Goal: Task Accomplishment & Management: Manage account settings

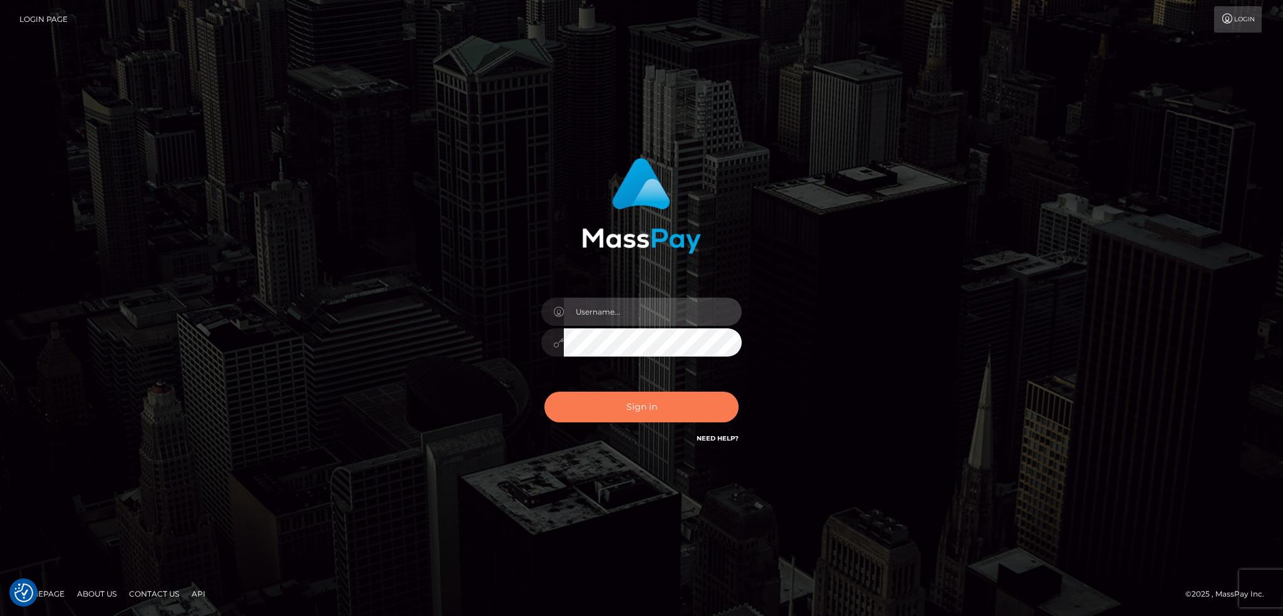
type input "alexstef"
click at [644, 399] on button "Sign in" at bounding box center [641, 406] width 194 height 31
click at [638, 404] on button "Sign in" at bounding box center [641, 406] width 194 height 31
type input "alexstef"
click at [633, 406] on button "Sign in" at bounding box center [641, 406] width 194 height 31
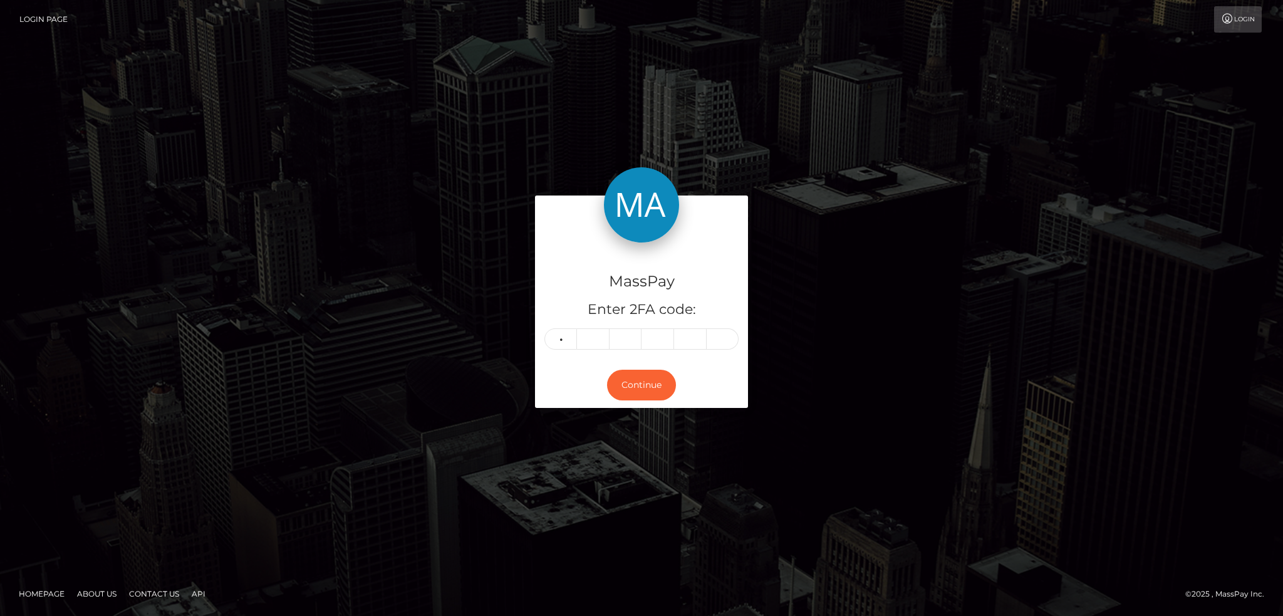
type input "6"
type input "4"
type input "0"
type input "3"
type input "6"
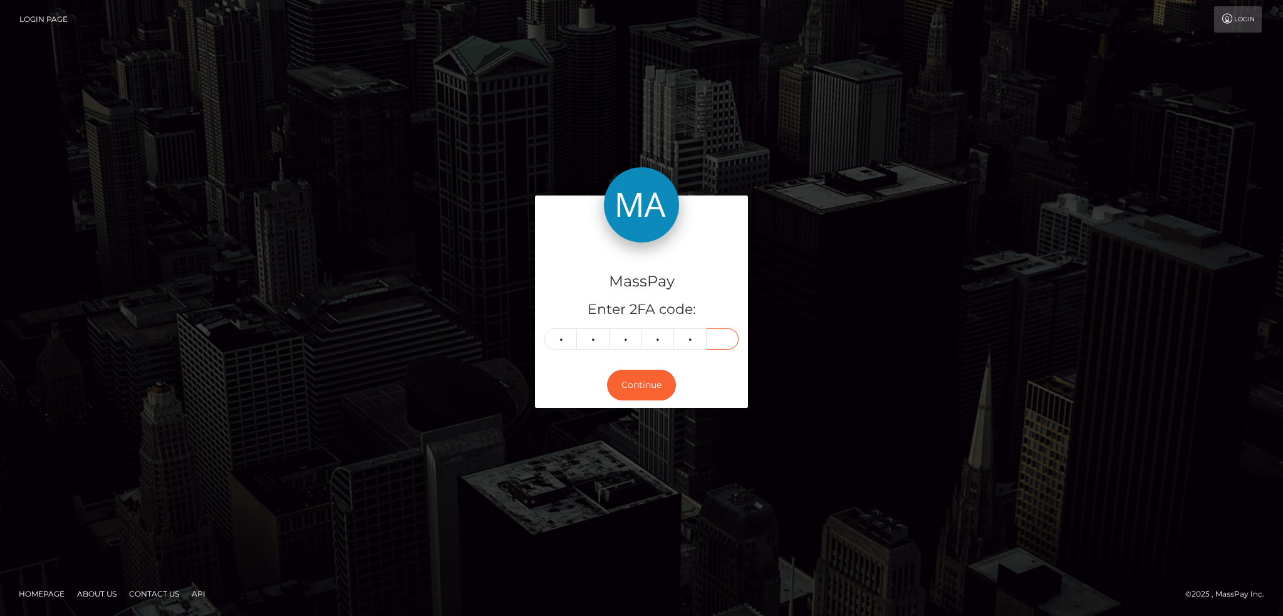
type input "2"
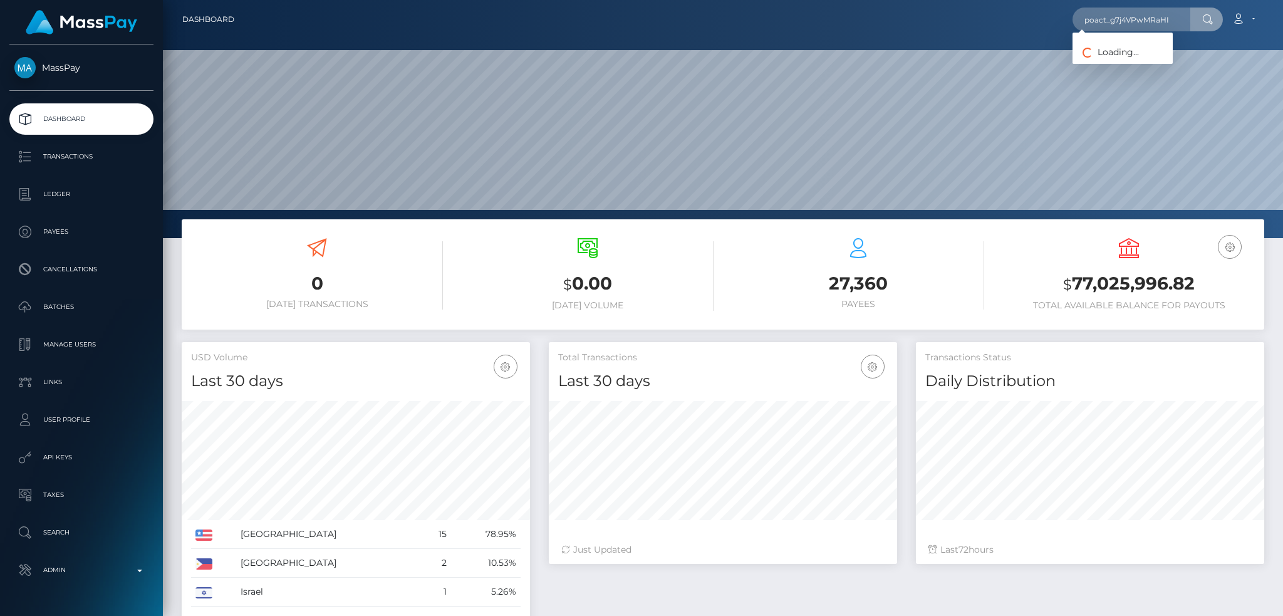
scroll to position [222, 348]
type input "poact_g7j4VPwMRaHI"
click at [1143, 55] on link "MUHAMMAD AHMAD Ahmad" at bounding box center [1122, 64] width 100 height 23
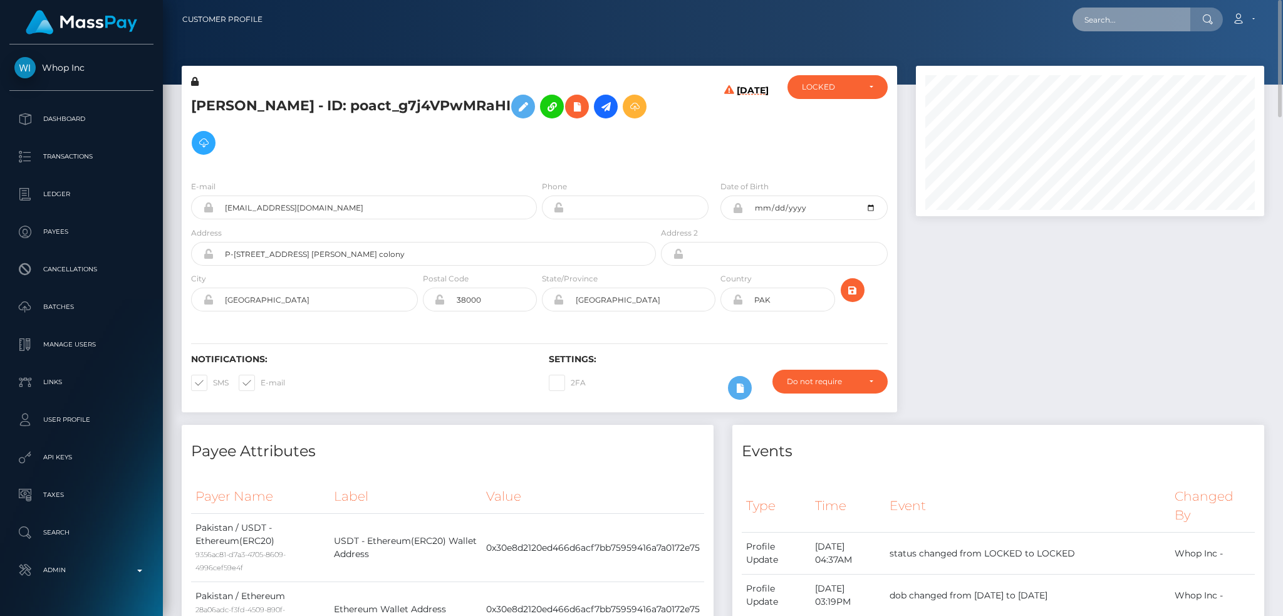
click at [1110, 19] on input "text" at bounding box center [1131, 20] width 118 height 24
paste input "poact_flkmcXsAxkPu"
type input "poact_flkmcXsAxkPu"
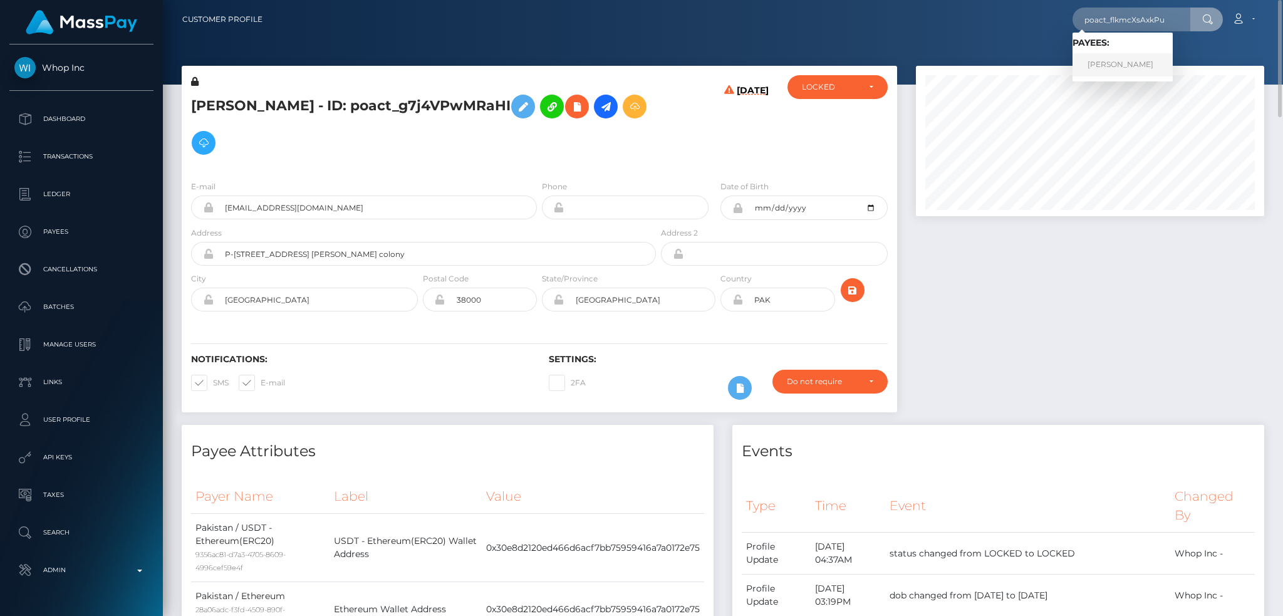
click at [1140, 65] on link "Moses Alaka" at bounding box center [1122, 64] width 100 height 23
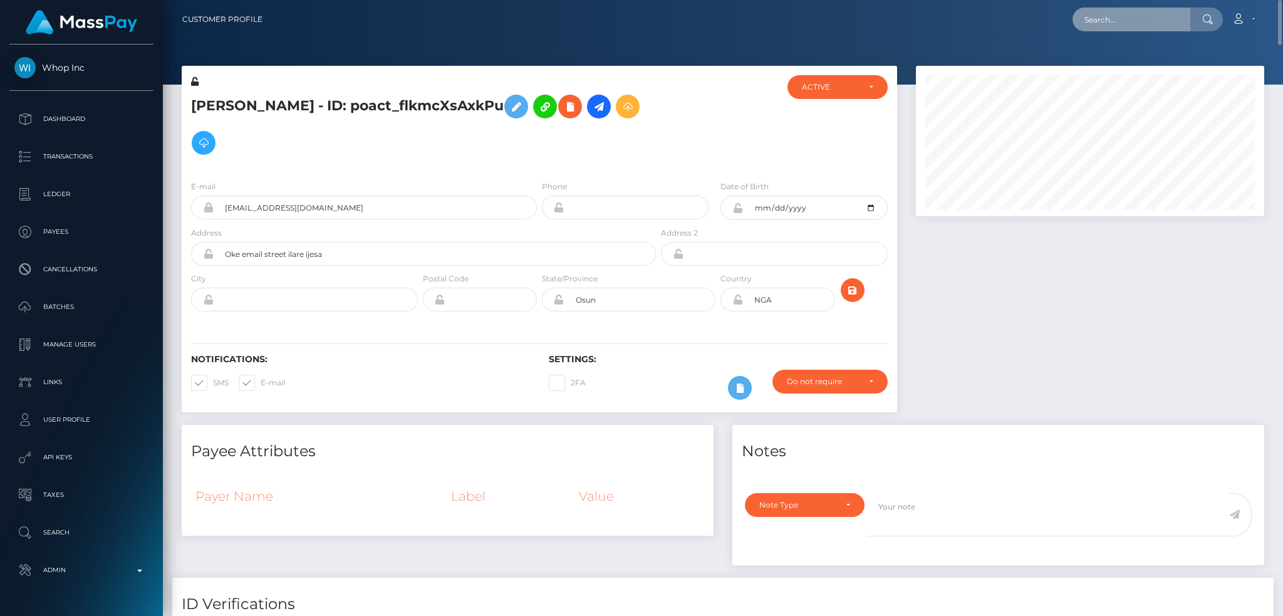
click at [1098, 9] on input "text" at bounding box center [1131, 20] width 118 height 24
paste input "poact_9K9iYzUPuKrp"
type input "poact_9K9iYzUPuKrp"
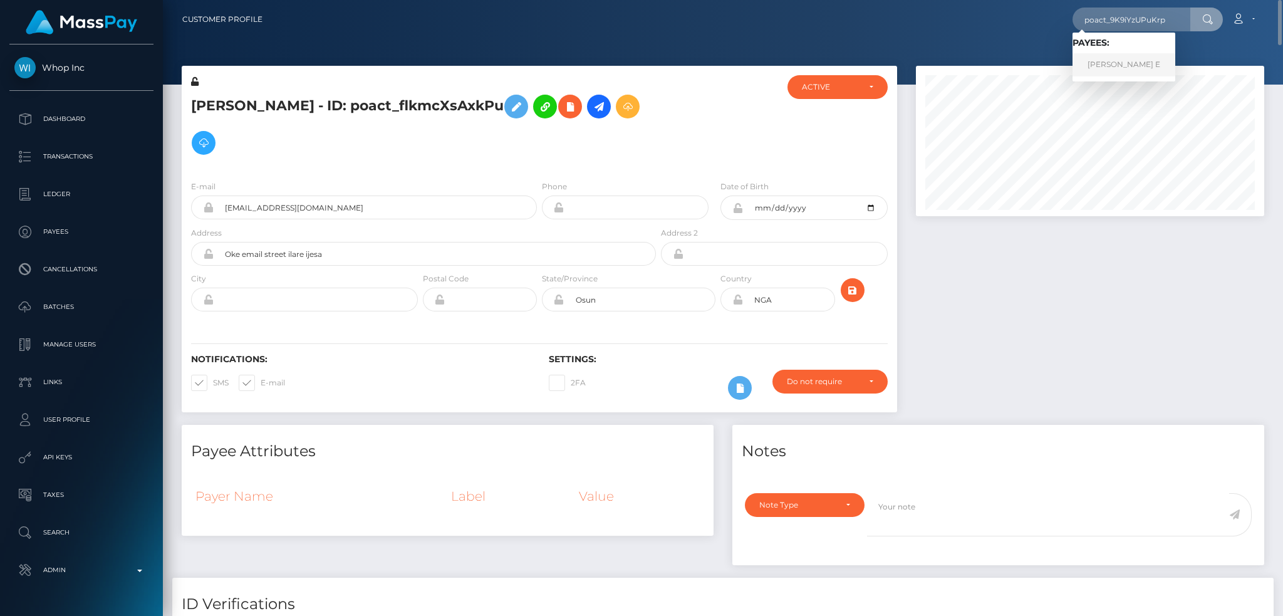
click at [1118, 65] on link "Maheswaran E" at bounding box center [1123, 64] width 103 height 23
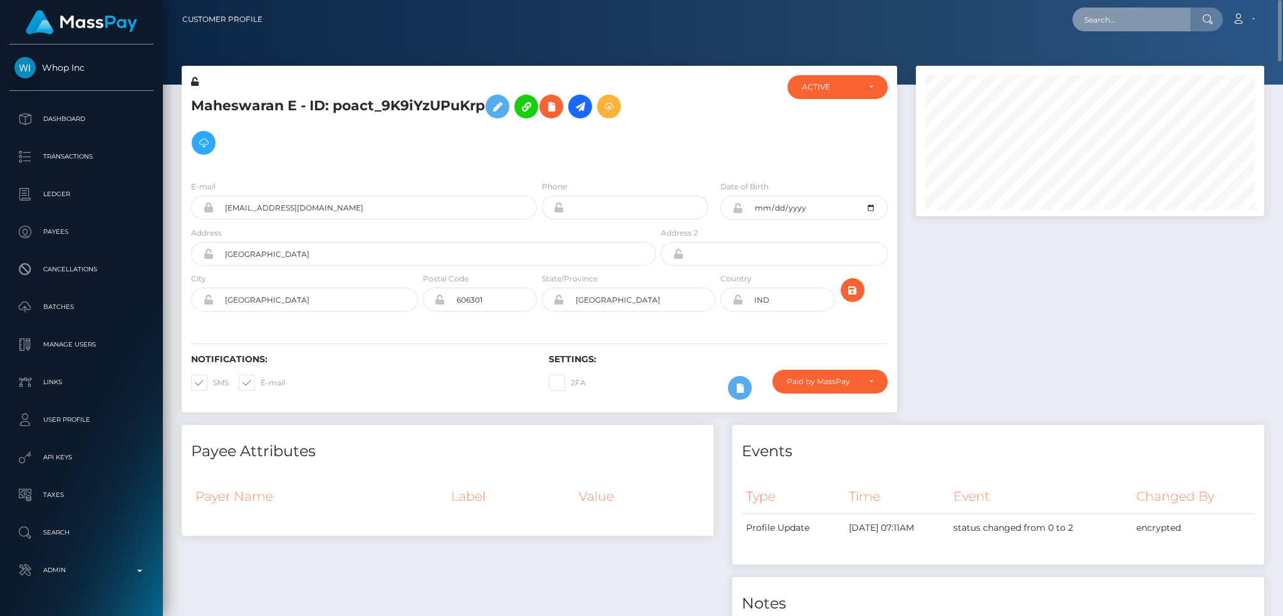
click at [1102, 29] on input "text" at bounding box center [1131, 20] width 118 height 24
paste input "6456aa06-8605-4fce-af82-4cd1812796f7"
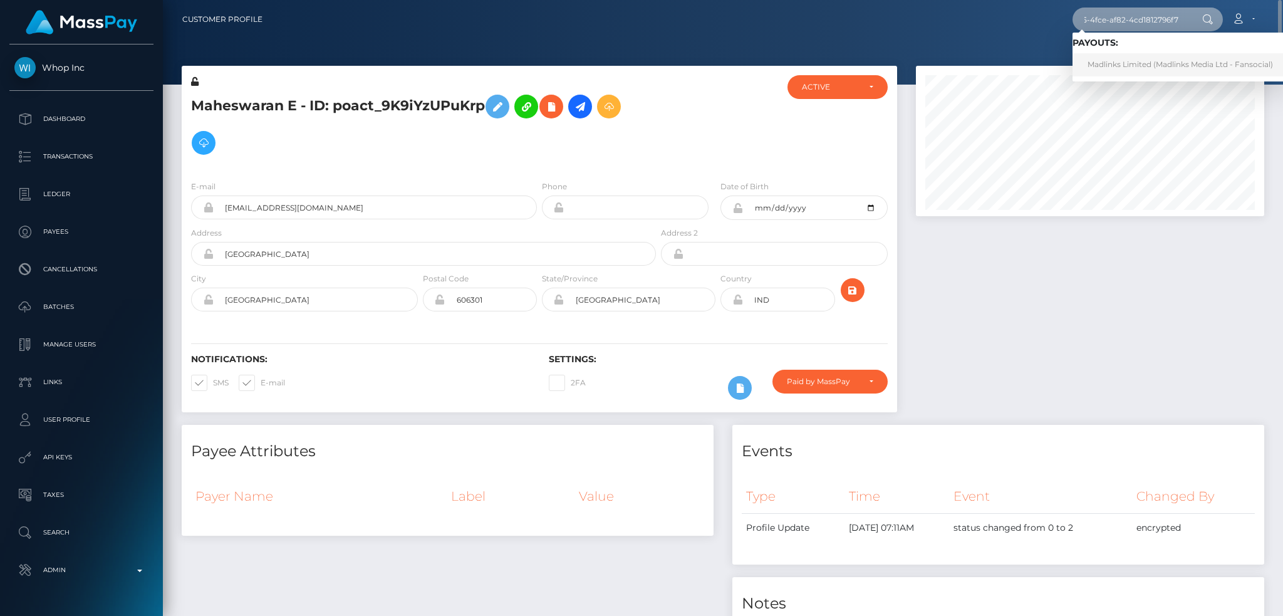
type input "6456aa06-8605-4fce-af82-4cd1812796f7"
click at [1143, 54] on link "Madlinks Limited (Madlinks Media Ltd - Fansocial)" at bounding box center [1179, 64] width 215 height 23
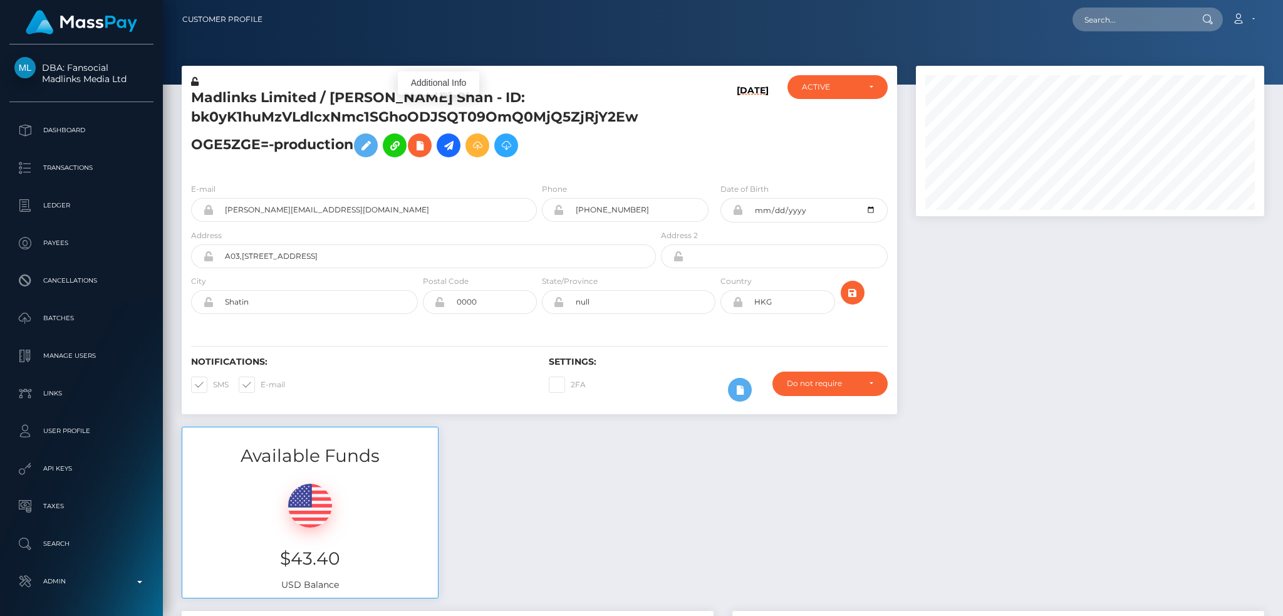
scroll to position [150, 348]
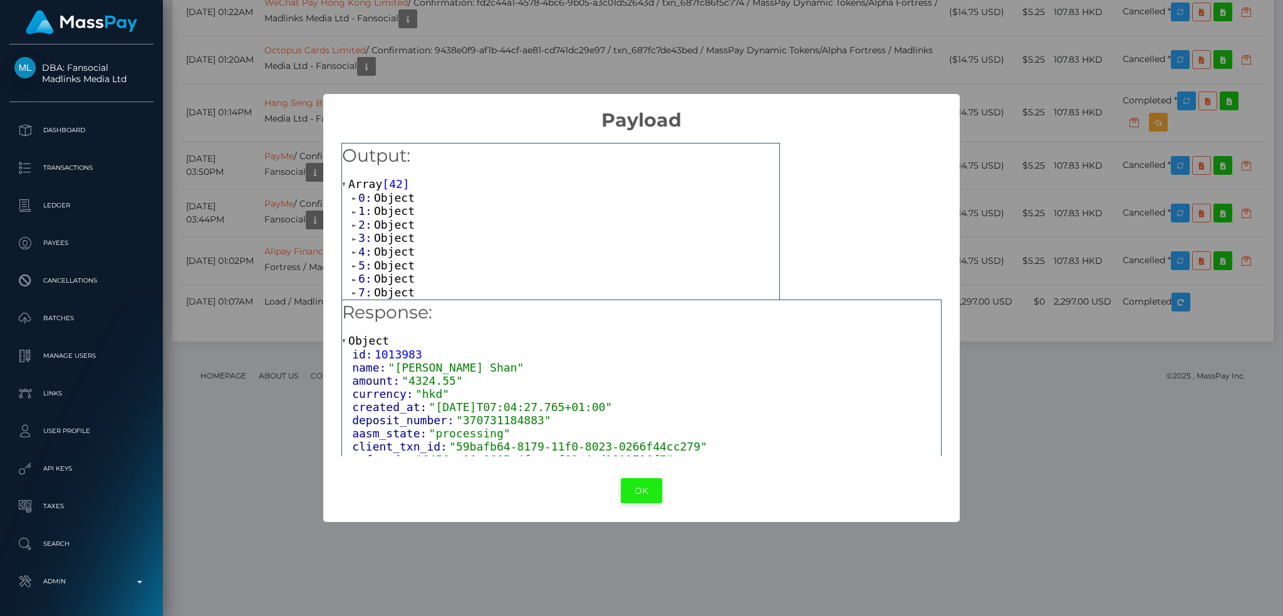
click at [640, 491] on button "OK" at bounding box center [641, 491] width 41 height 26
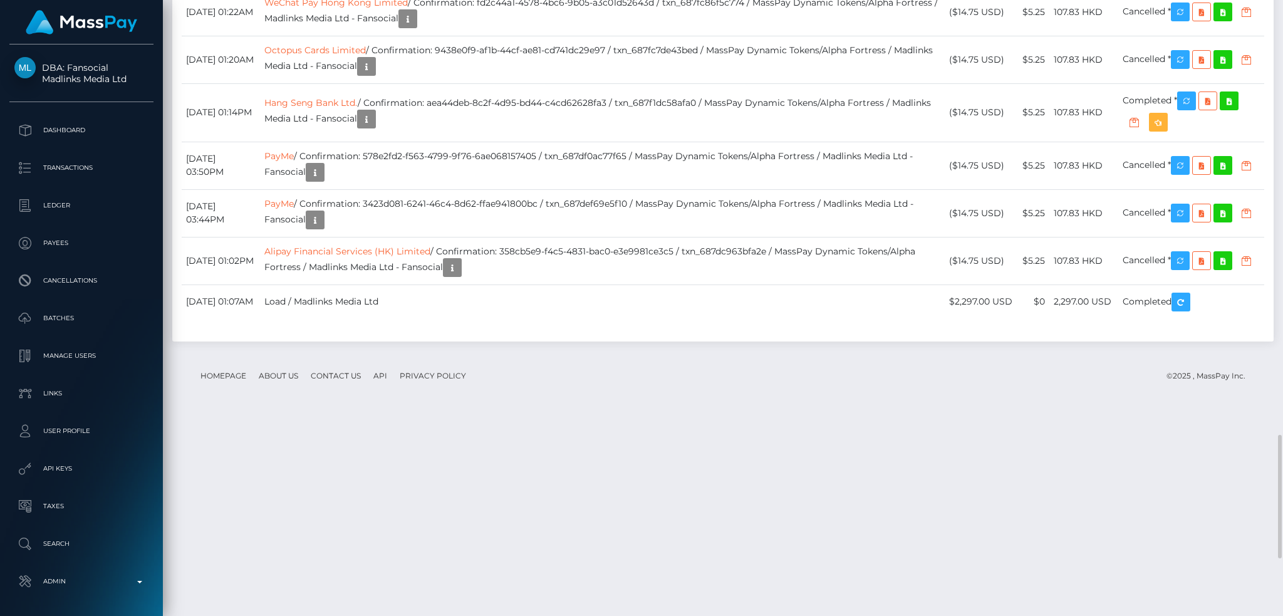
drag, startPoint x: 453, startPoint y: 91, endPoint x: 600, endPoint y: 83, distance: 146.8
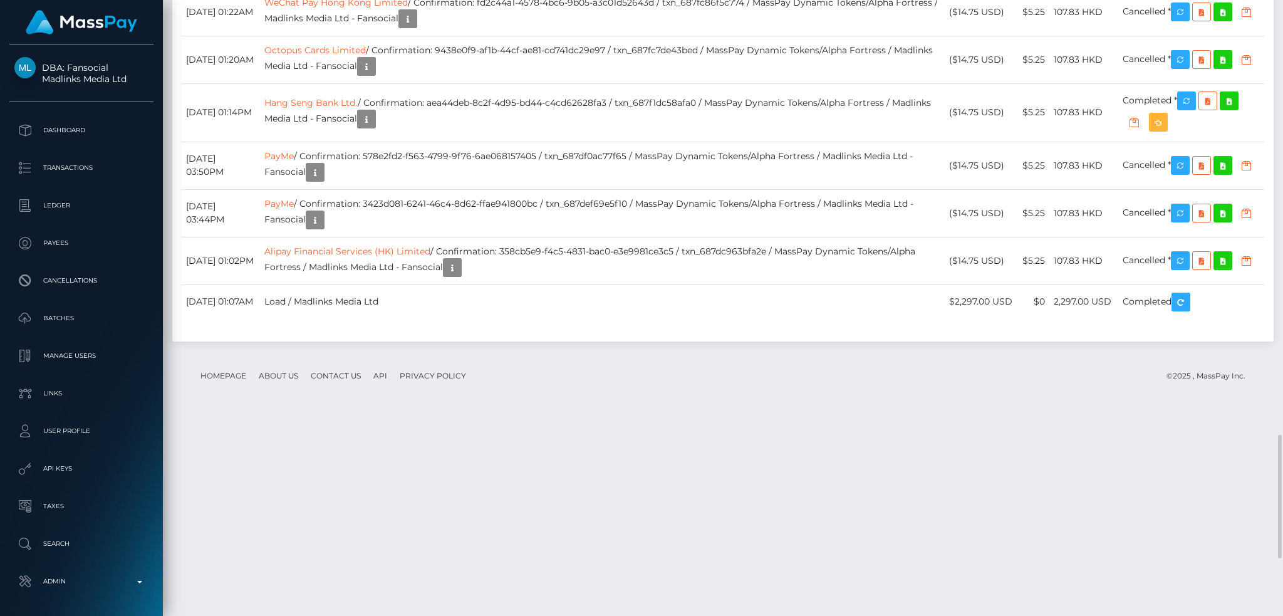
drag, startPoint x: 613, startPoint y: 86, endPoint x: 620, endPoint y: 86, distance: 7.5
drag, startPoint x: 631, startPoint y: 88, endPoint x: 489, endPoint y: 91, distance: 142.2
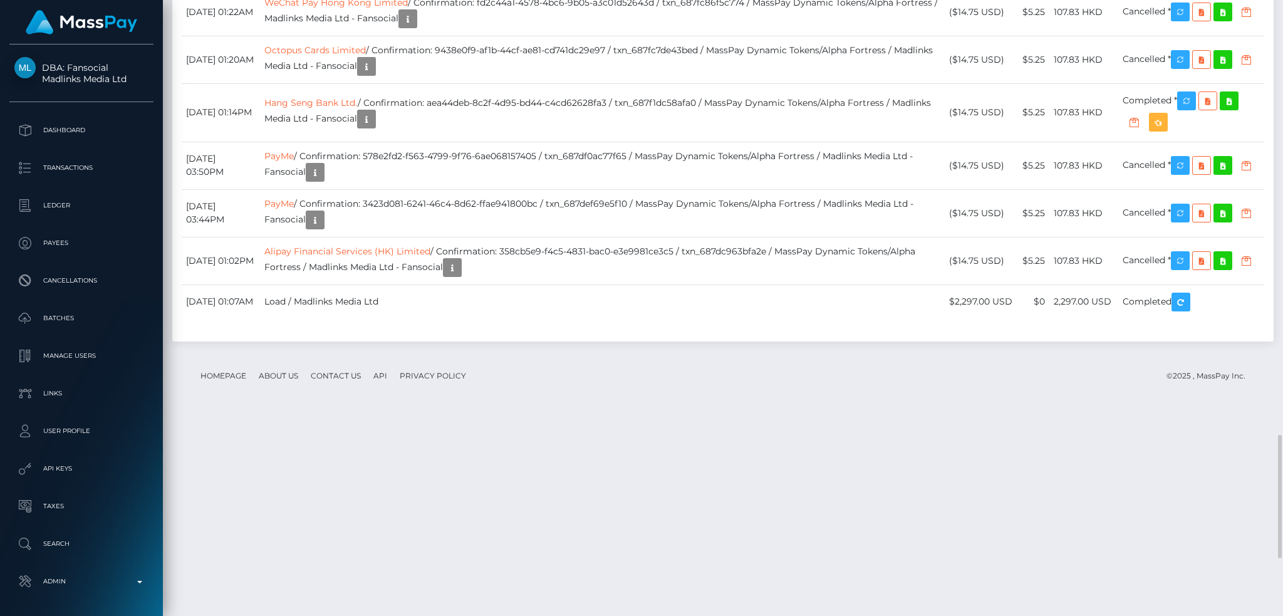
drag, startPoint x: 455, startPoint y: 91, endPoint x: 629, endPoint y: 88, distance: 174.8
copy td "6456aa06-8605-4fce-af82-4cd1812796f7"
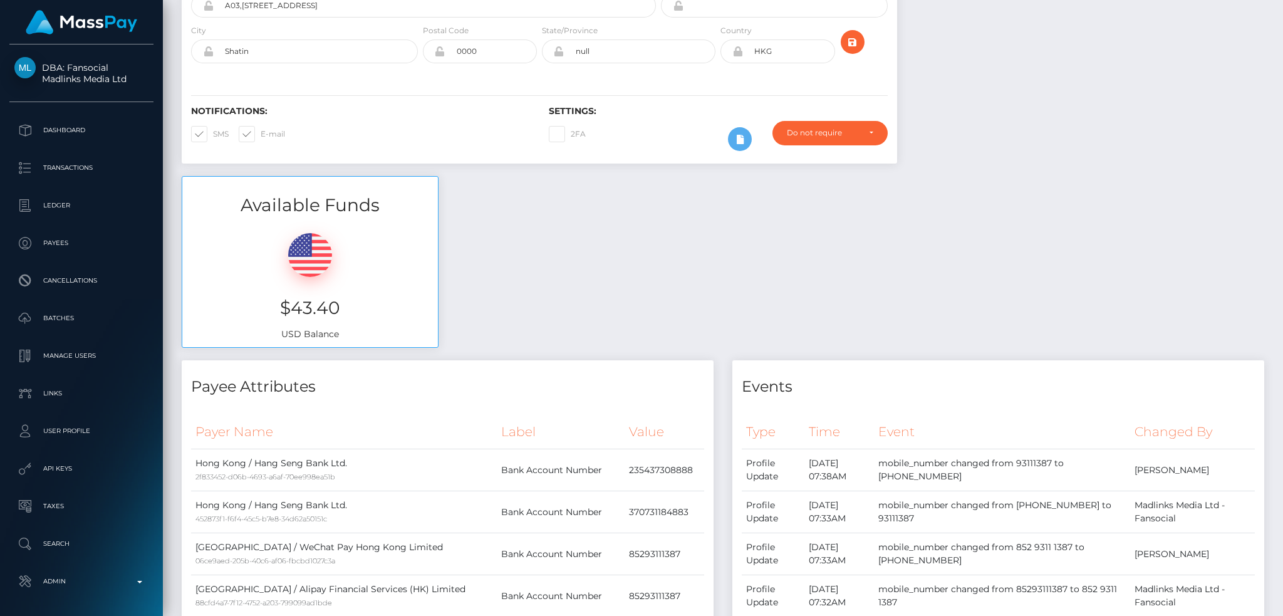
scroll to position [0, 0]
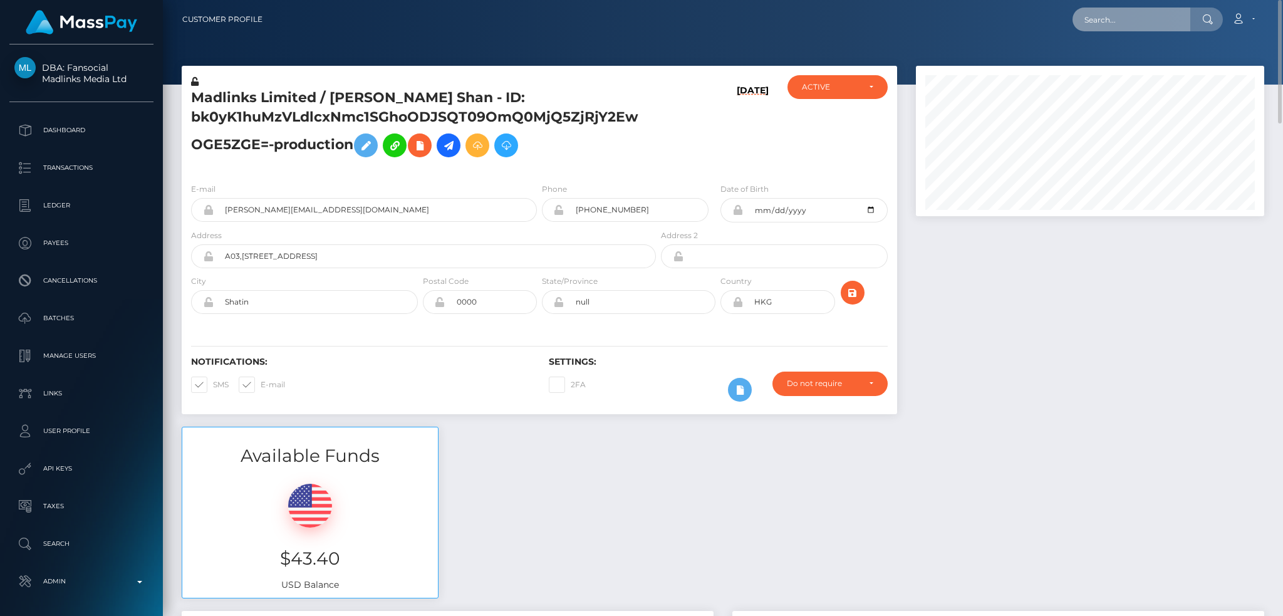
click at [1146, 23] on input "text" at bounding box center [1131, 20] width 118 height 24
paste input "[EMAIL_ADDRESS][DOMAIN_NAME]"
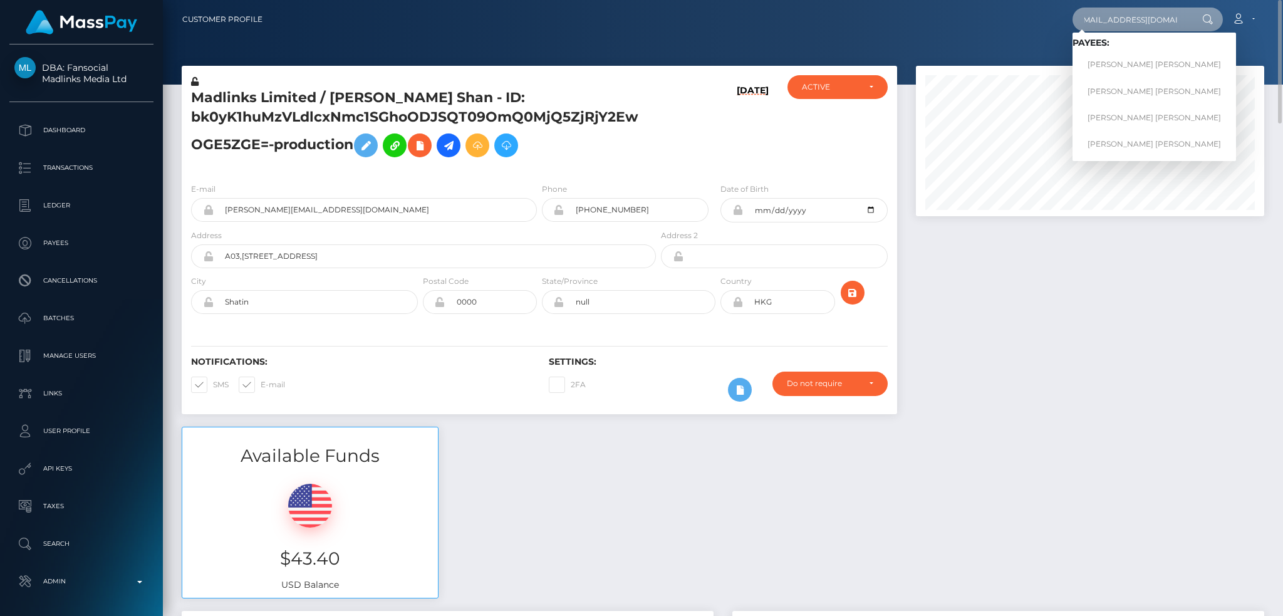
type input "[EMAIL_ADDRESS][DOMAIN_NAME]"
click at [1129, 59] on link "[PERSON_NAME] [PERSON_NAME]" at bounding box center [1153, 64] width 163 height 23
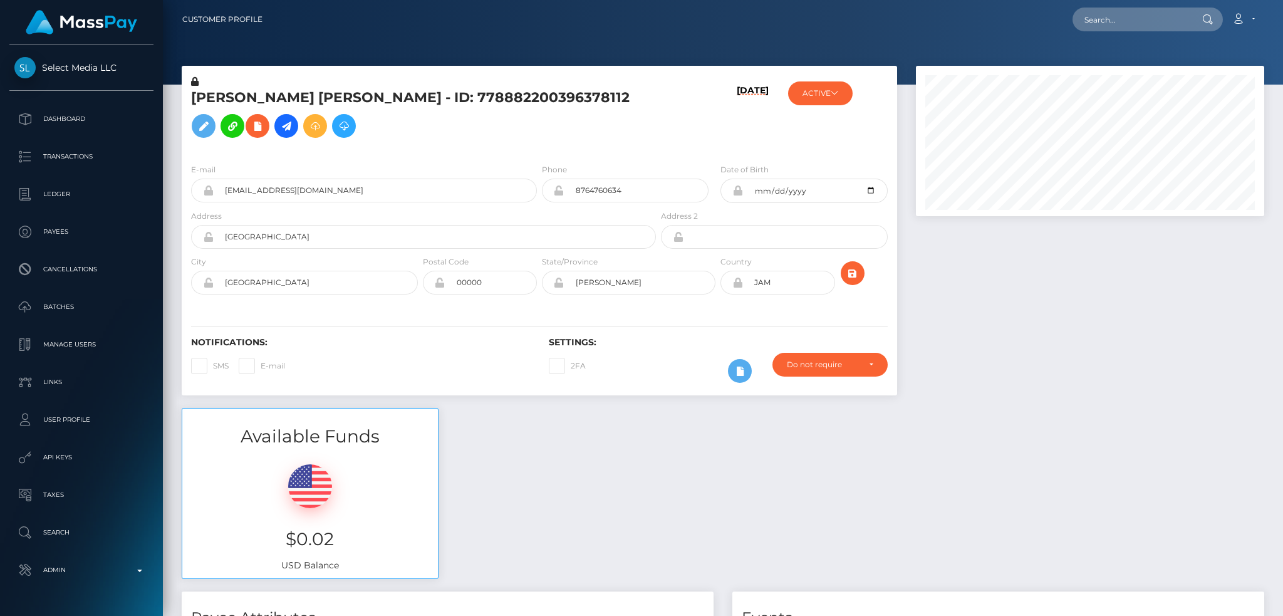
scroll to position [150, 348]
click at [1142, 11] on input "text" at bounding box center [1131, 20] width 118 height 24
paste input "[EMAIL_ADDRESS][DOMAIN_NAME]"
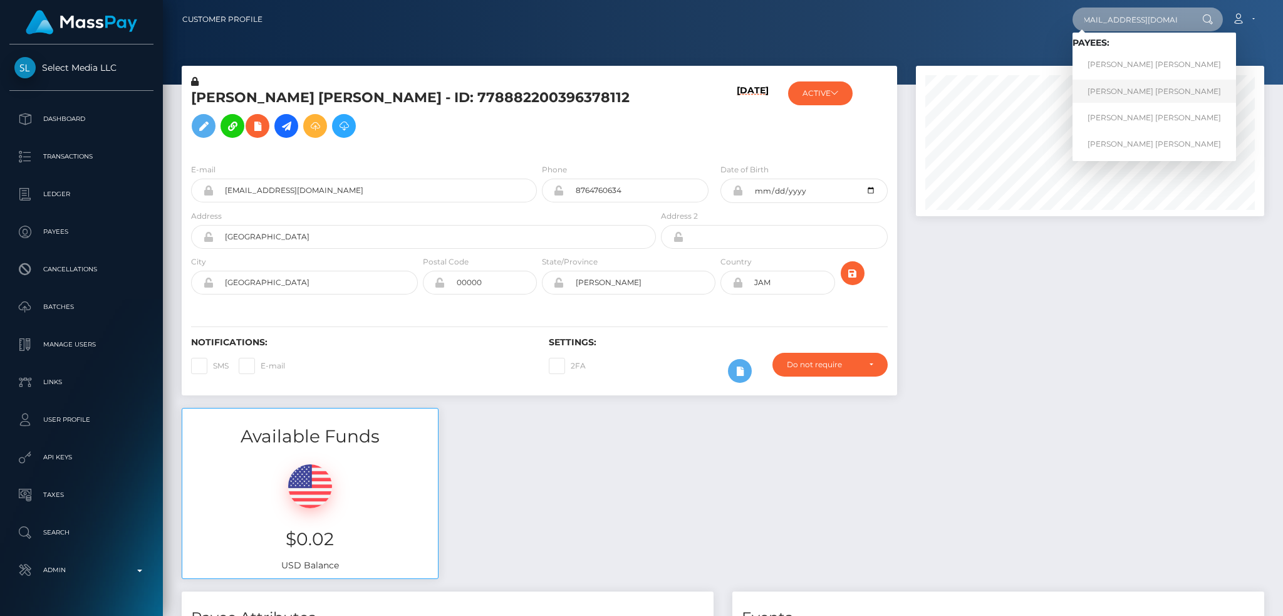
type input "[EMAIL_ADDRESS][DOMAIN_NAME]"
click at [1133, 95] on link "[PERSON_NAME] [PERSON_NAME]" at bounding box center [1153, 91] width 163 height 23
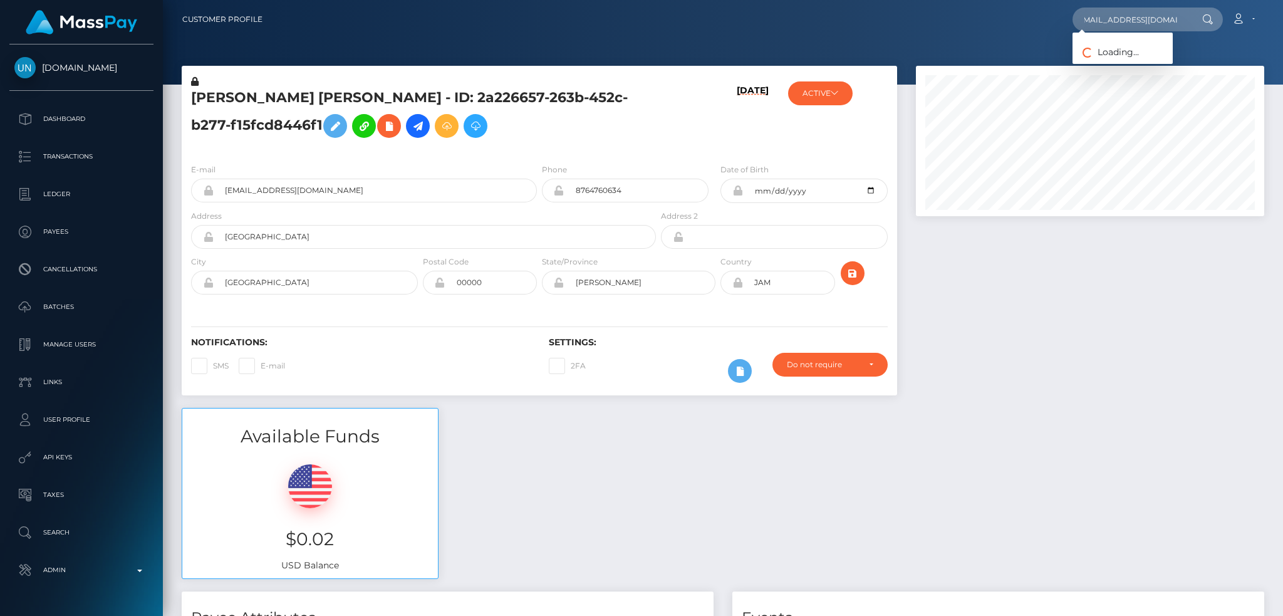
scroll to position [150, 348]
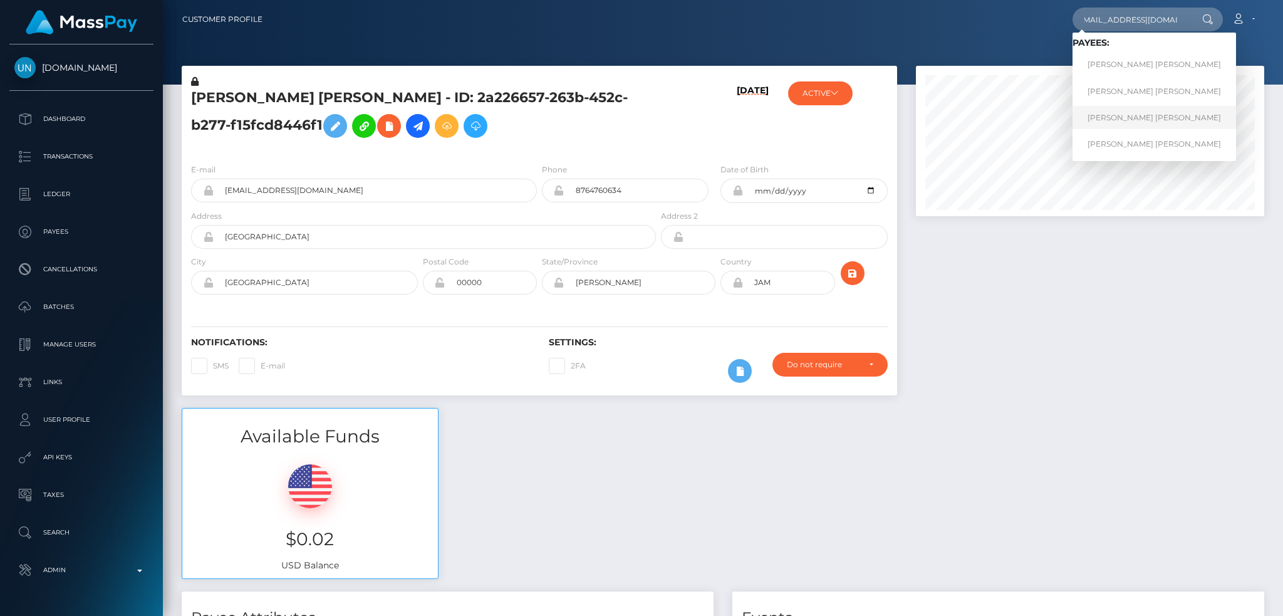
type input "[EMAIL_ADDRESS][DOMAIN_NAME]"
click at [1116, 116] on link "[PERSON_NAME] [PERSON_NAME]" at bounding box center [1153, 117] width 163 height 23
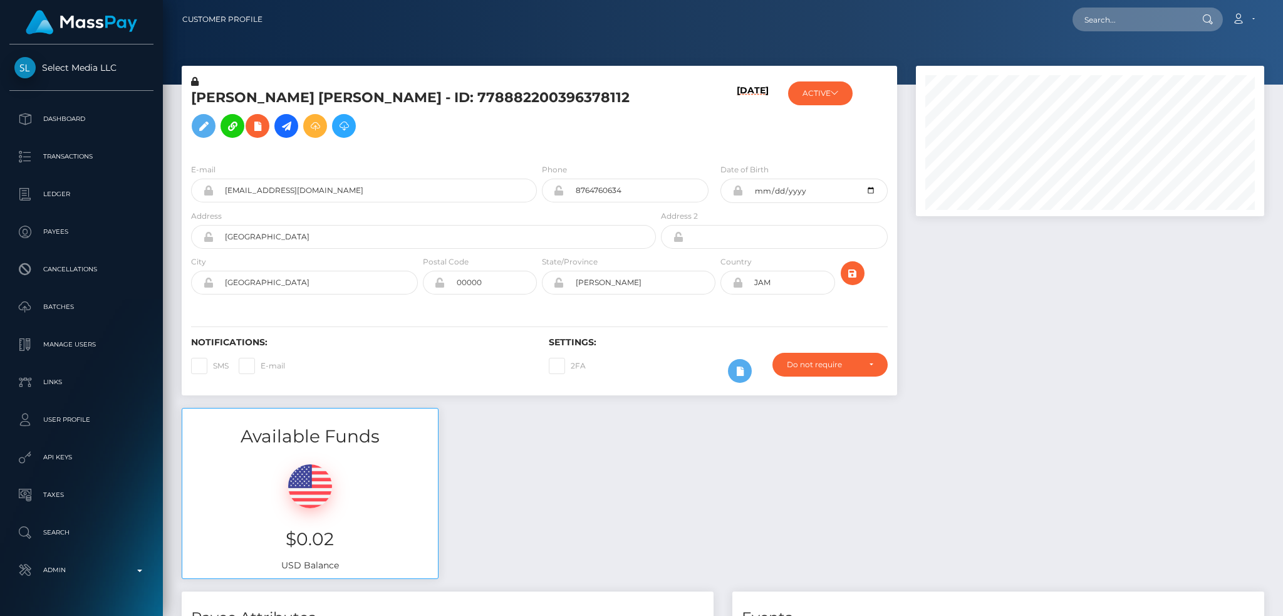
scroll to position [150, 348]
drag, startPoint x: 0, startPoint y: 0, endPoint x: 1127, endPoint y: 20, distance: 1126.9
click at [1127, 20] on input "text" at bounding box center [1131, 20] width 118 height 24
paste input "[EMAIL_ADDRESS][DOMAIN_NAME]"
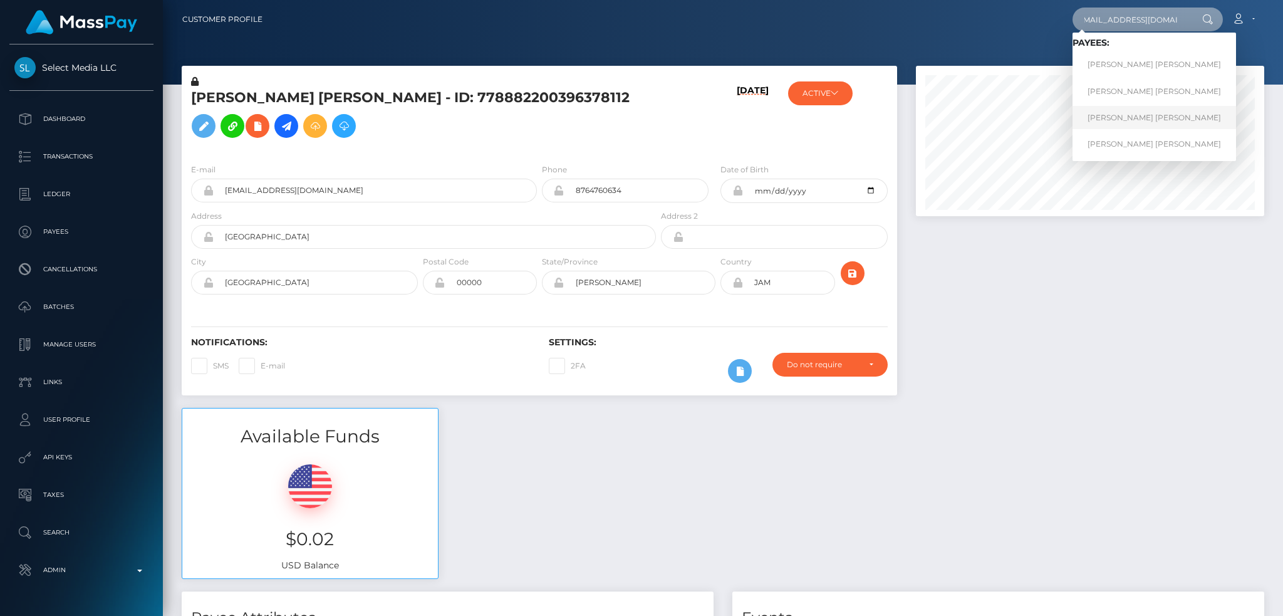
type input "[EMAIL_ADDRESS][DOMAIN_NAME]"
click at [1125, 122] on link "CHRIS ANN COURTNEY ARMSTRONG" at bounding box center [1153, 117] width 163 height 23
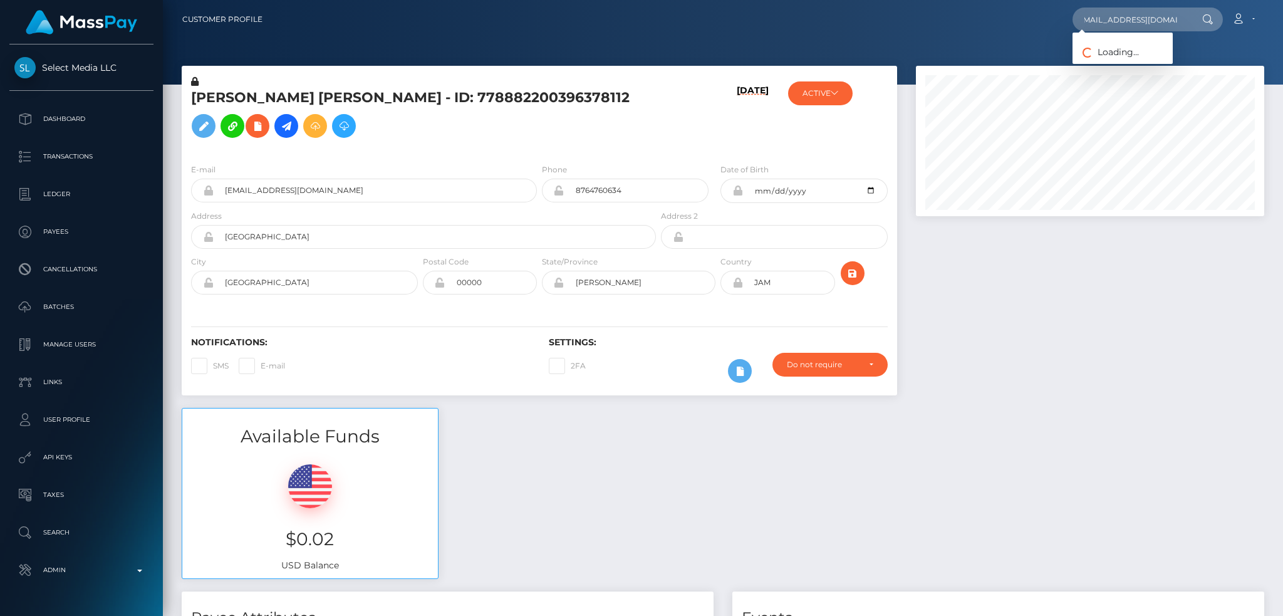
scroll to position [150, 348]
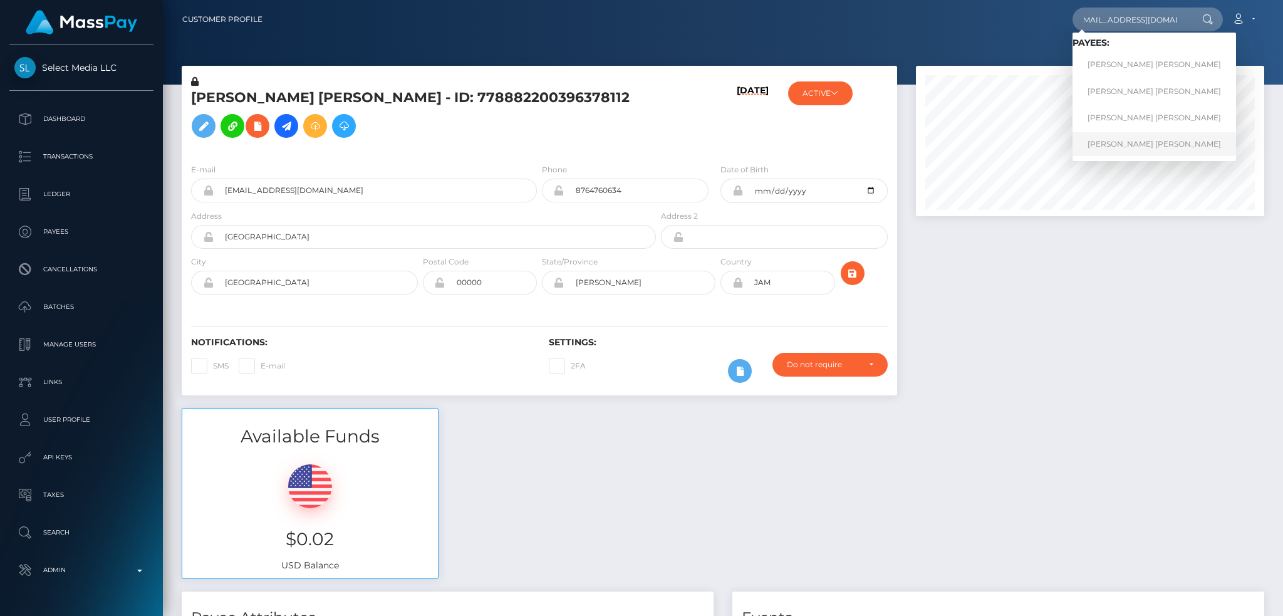
type input "[EMAIL_ADDRESS][DOMAIN_NAME]"
click at [1125, 140] on link "CHRIS ANN COURTNEY ARMSTRONG" at bounding box center [1153, 143] width 163 height 23
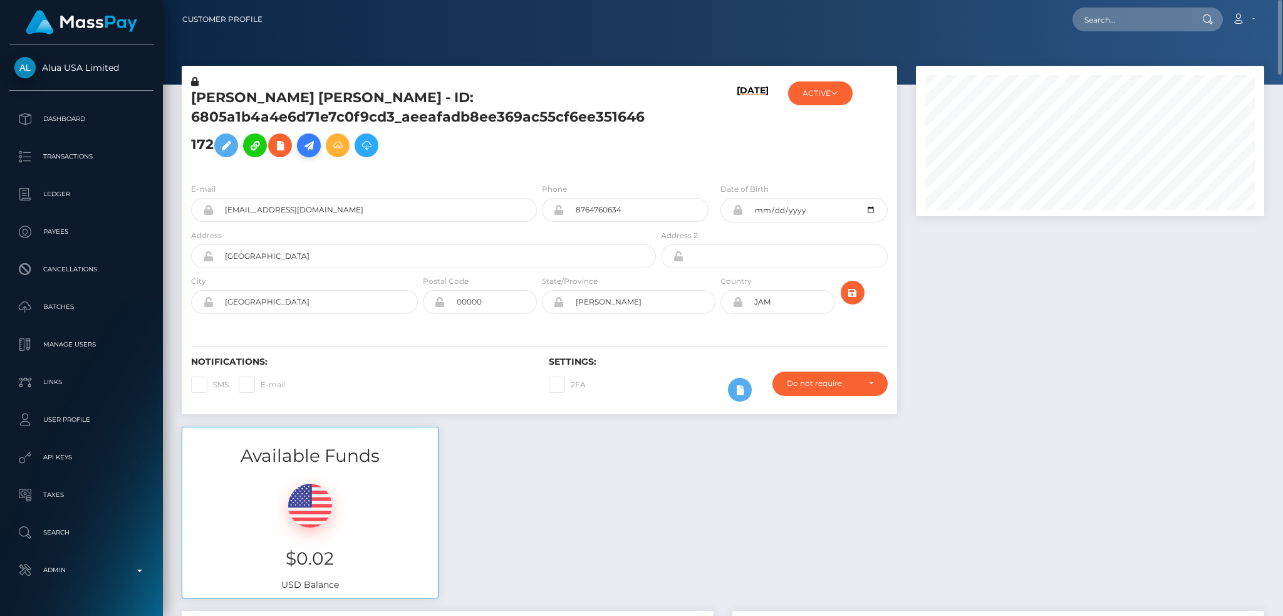
click at [307, 144] on icon at bounding box center [308, 146] width 15 height 16
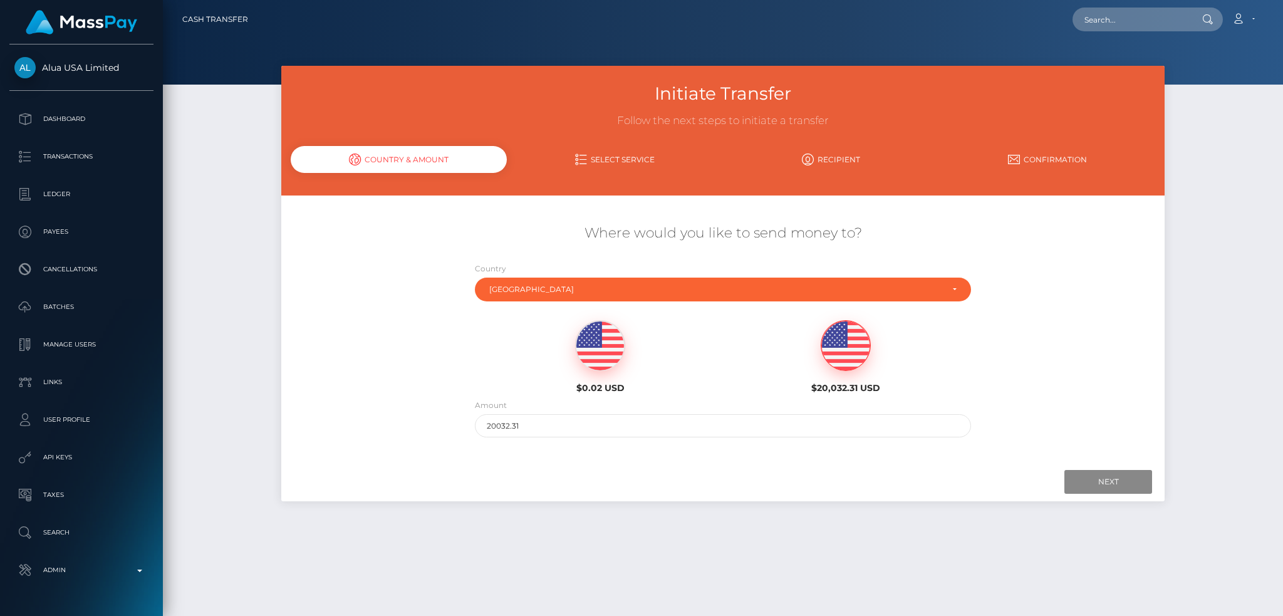
click at [857, 356] on img at bounding box center [845, 346] width 49 height 50
click at [663, 425] on input "20032.31" at bounding box center [723, 425] width 497 height 23
type input "200"
click at [1104, 473] on input "Next" at bounding box center [1108, 482] width 88 height 24
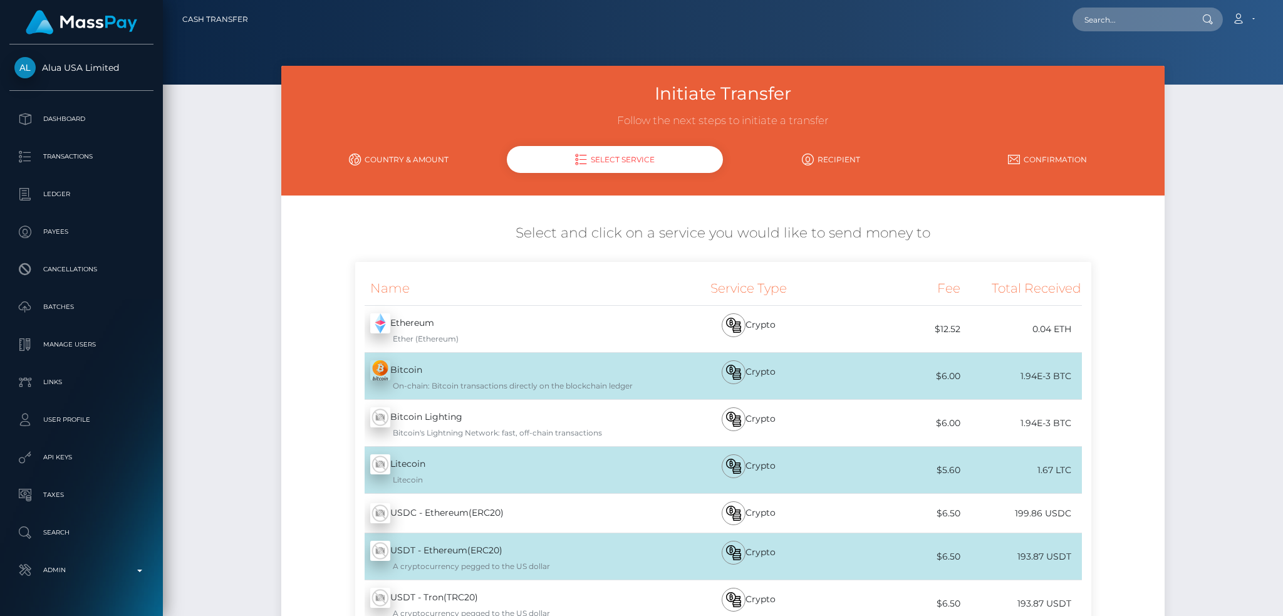
scroll to position [178, 0]
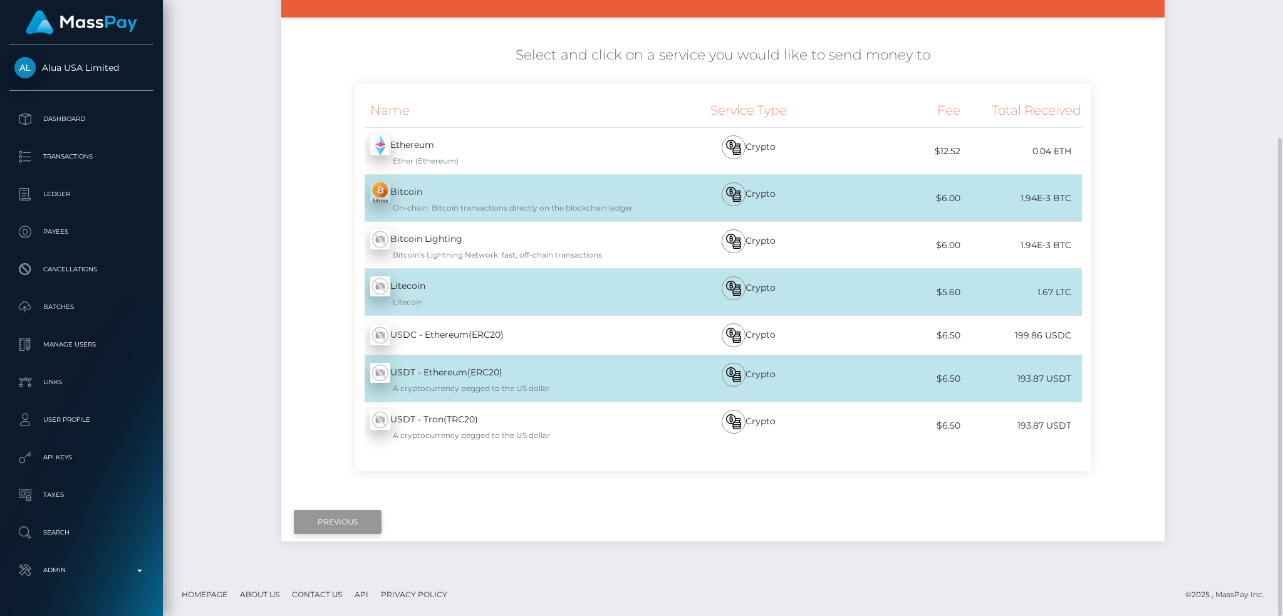
click at [325, 522] on input "Previous" at bounding box center [338, 522] width 88 height 24
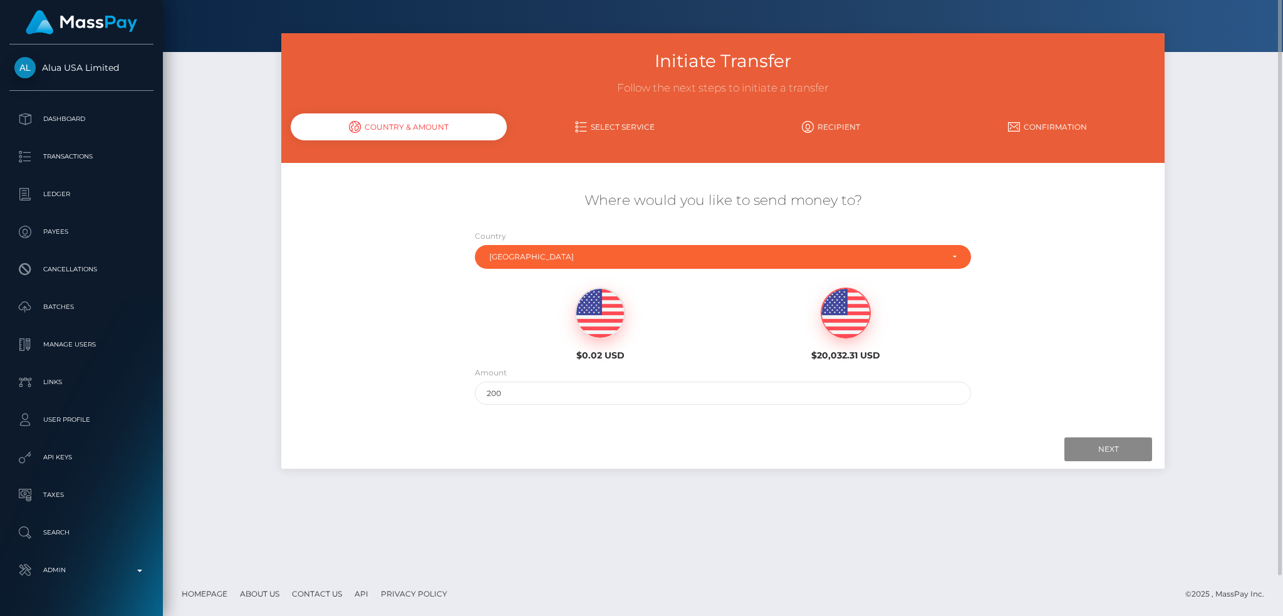
scroll to position [0, 0]
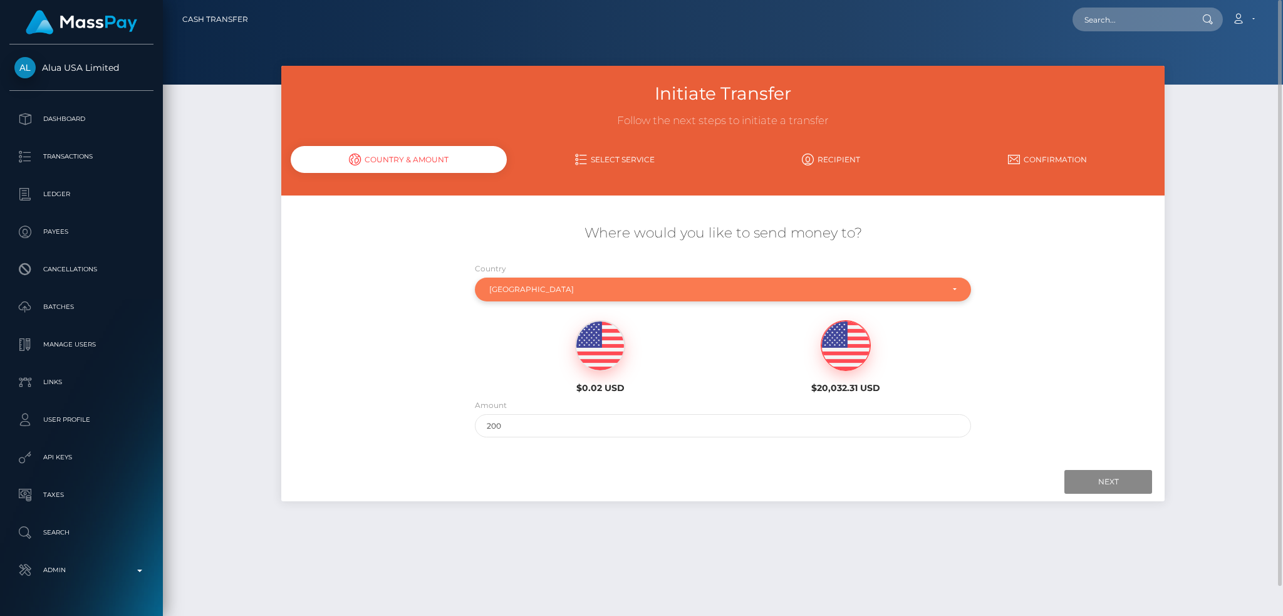
click at [557, 290] on div "Jamaica" at bounding box center [715, 289] width 453 height 10
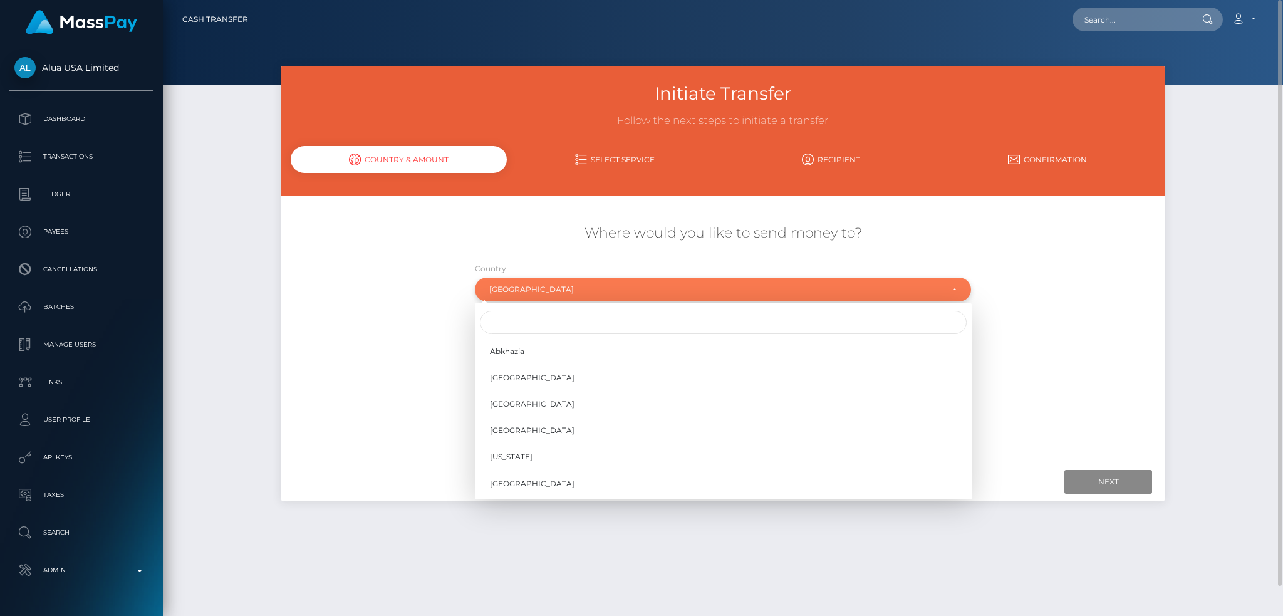
scroll to position [2340, 0]
click at [529, 319] on input "Search" at bounding box center [723, 322] width 487 height 23
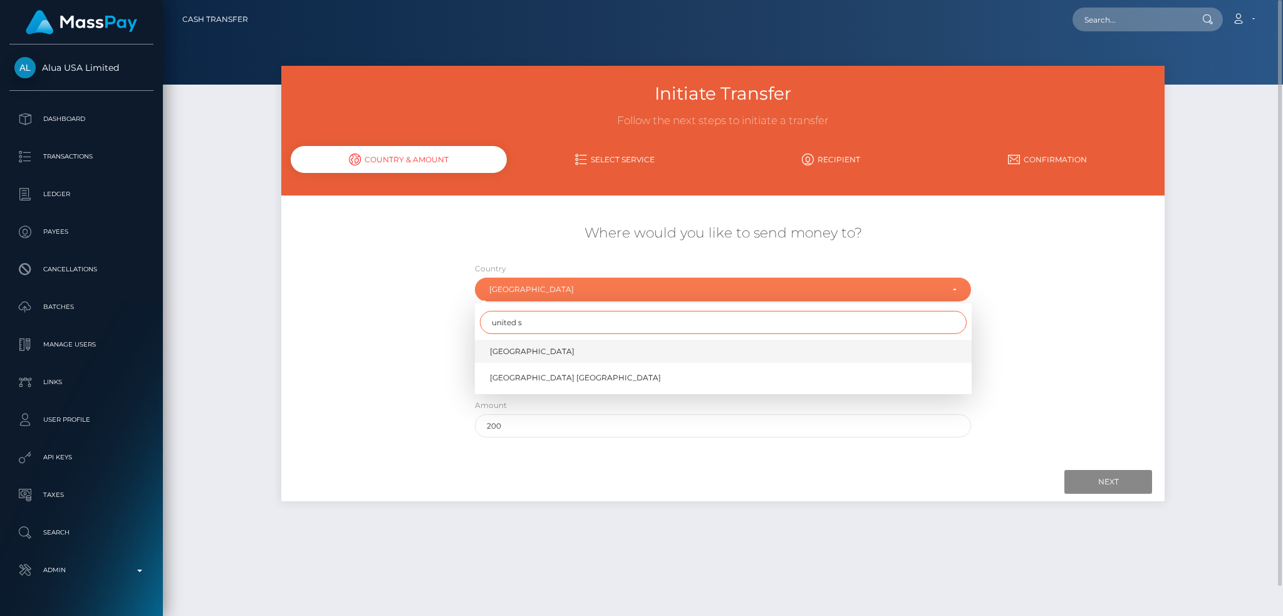
type input "united s"
click at [536, 349] on span "United States" at bounding box center [532, 351] width 85 height 11
select select "USA"
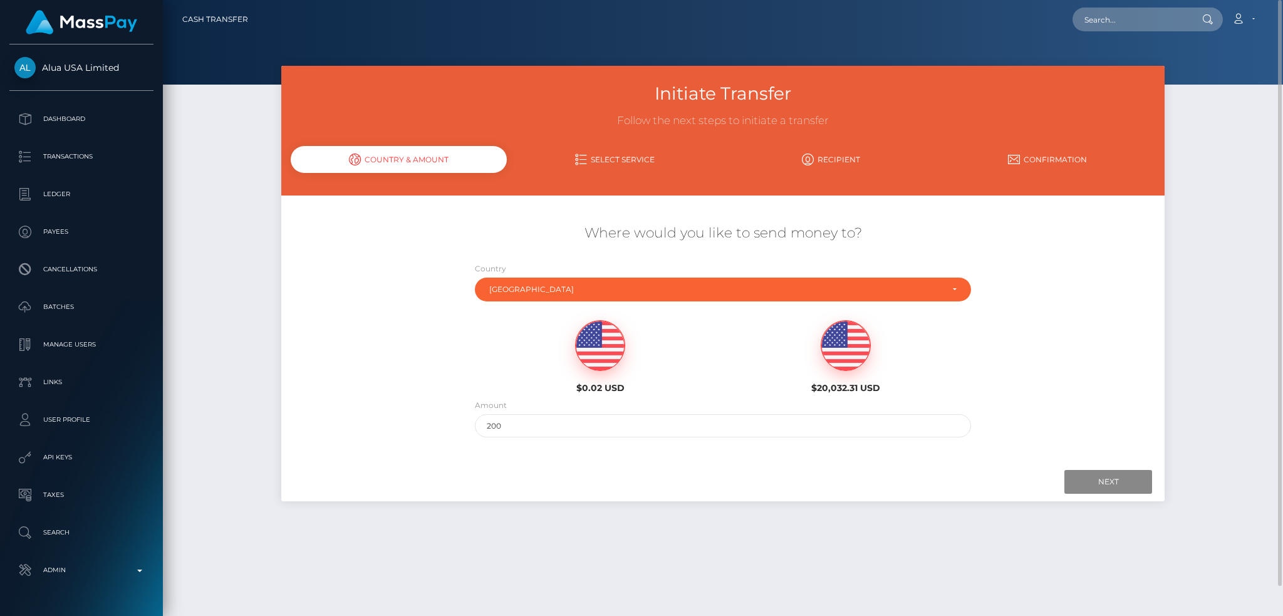
click at [606, 350] on img at bounding box center [600, 346] width 49 height 50
click at [1083, 473] on input "Next" at bounding box center [1108, 482] width 88 height 24
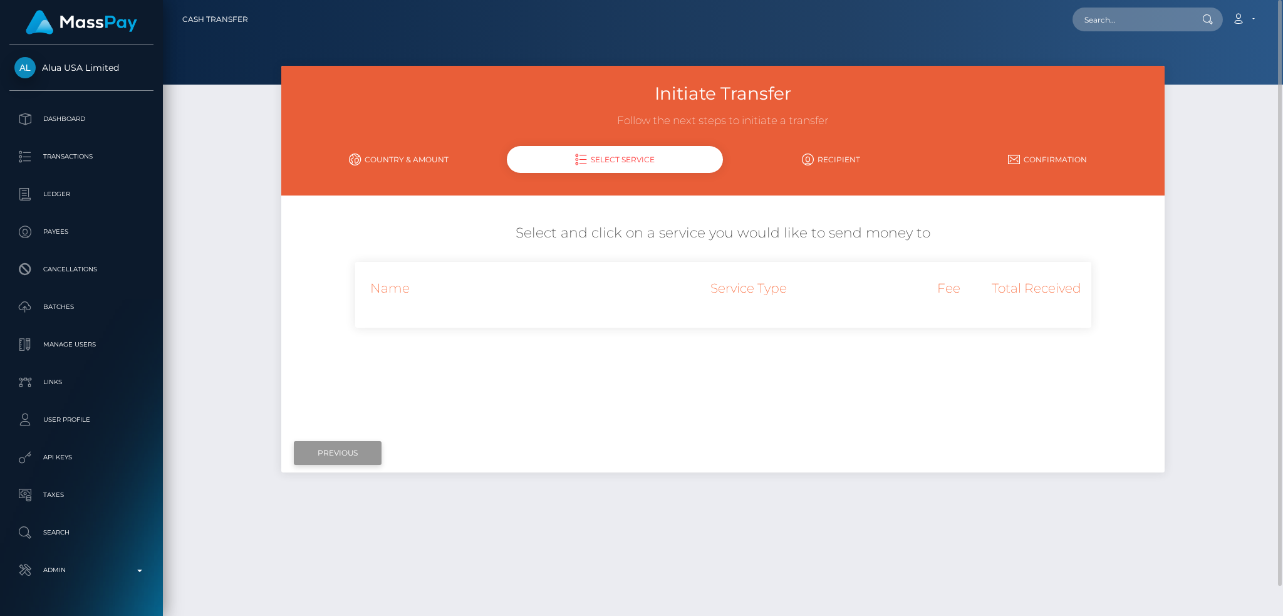
click at [354, 447] on input "Previous" at bounding box center [338, 453] width 88 height 24
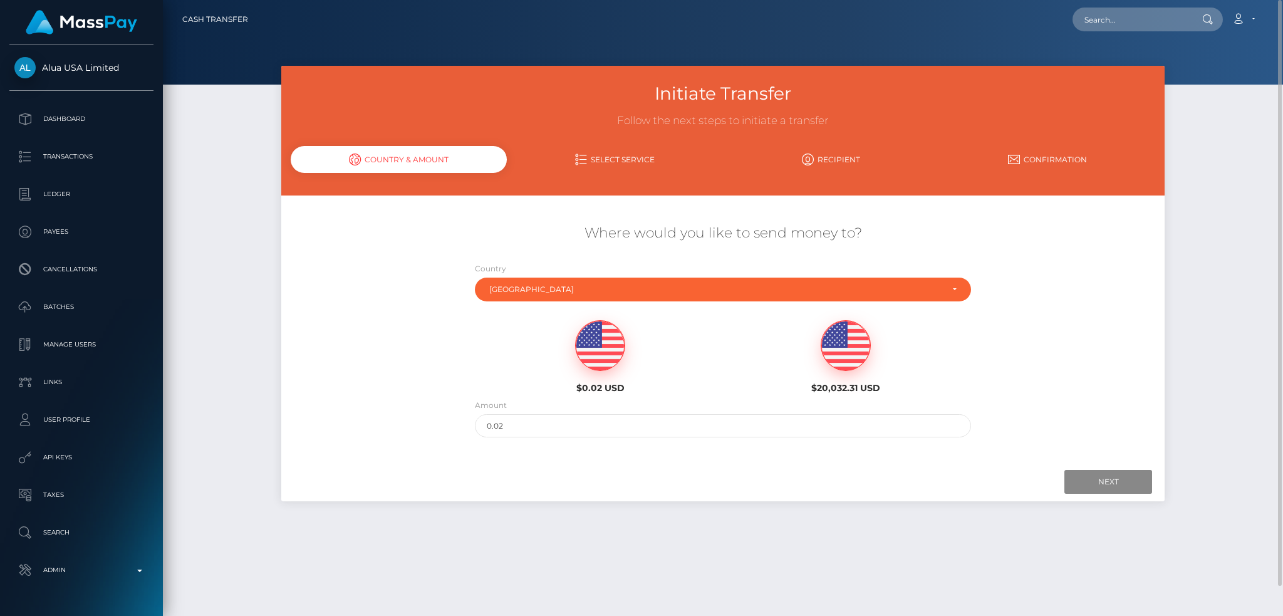
click at [842, 354] on img at bounding box center [845, 346] width 49 height 50
click at [592, 429] on input "20032.31" at bounding box center [723, 425] width 497 height 23
type input "200"
click at [1105, 482] on input "Next" at bounding box center [1108, 482] width 88 height 24
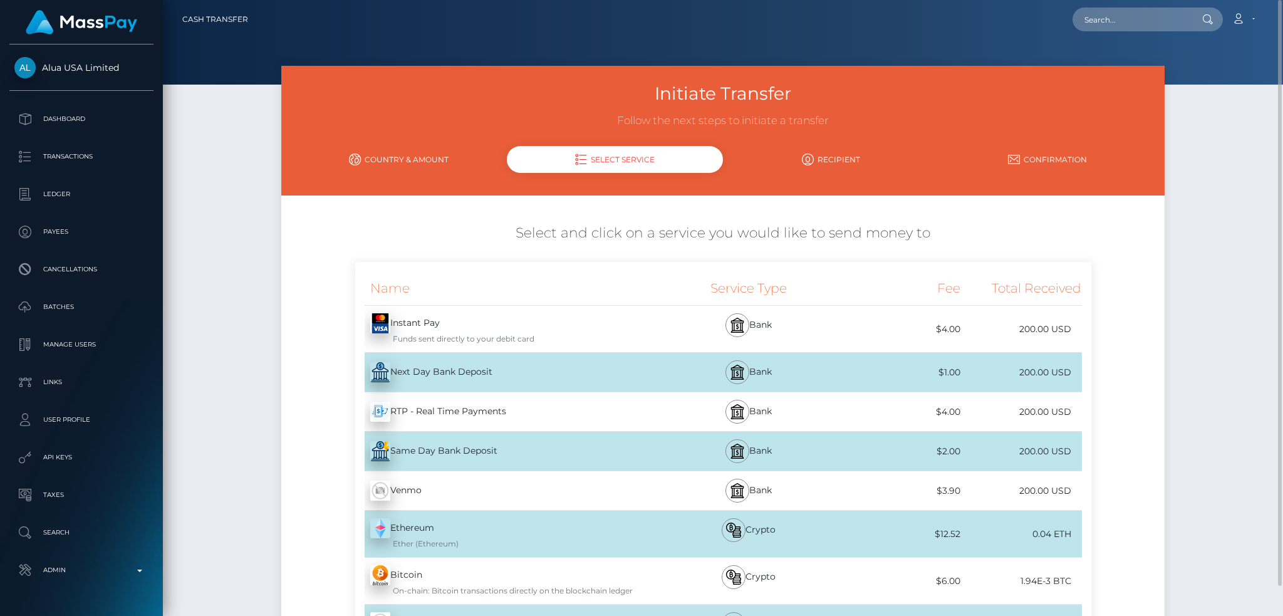
scroll to position [383, 0]
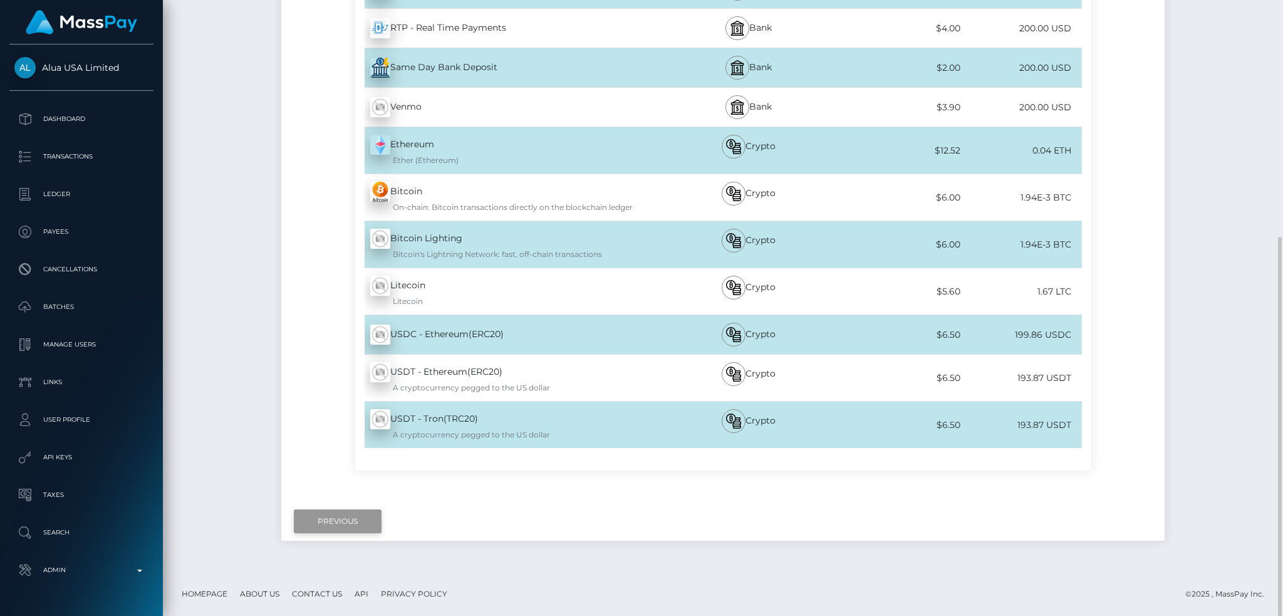
click at [334, 510] on input "Previous" at bounding box center [338, 521] width 88 height 24
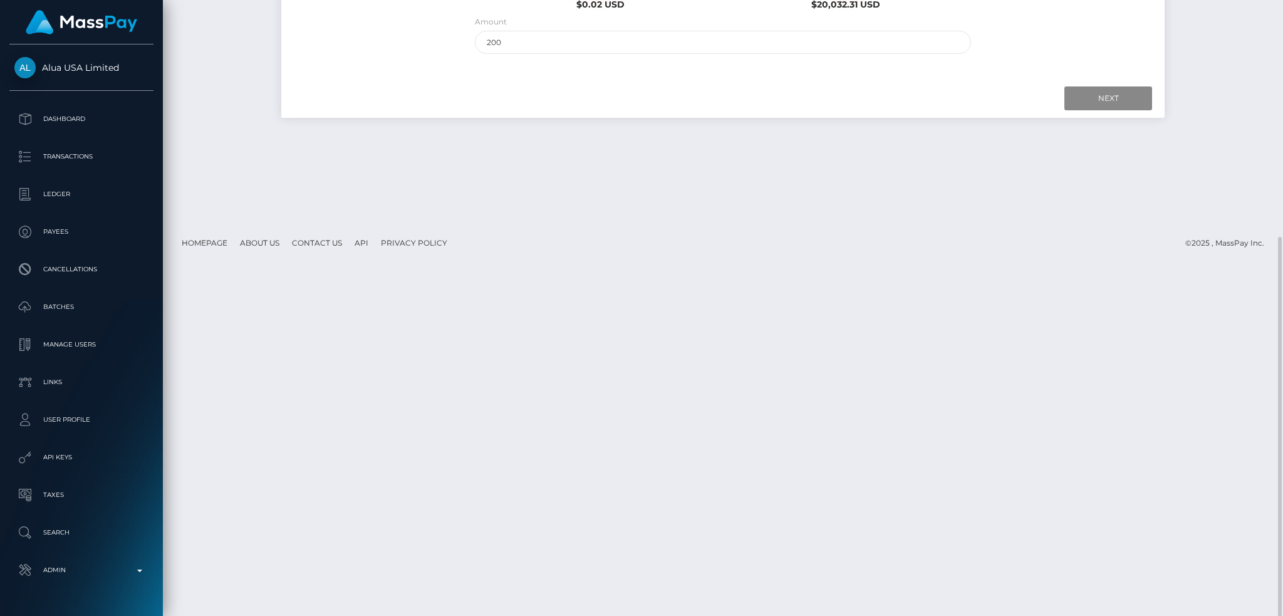
scroll to position [0, 0]
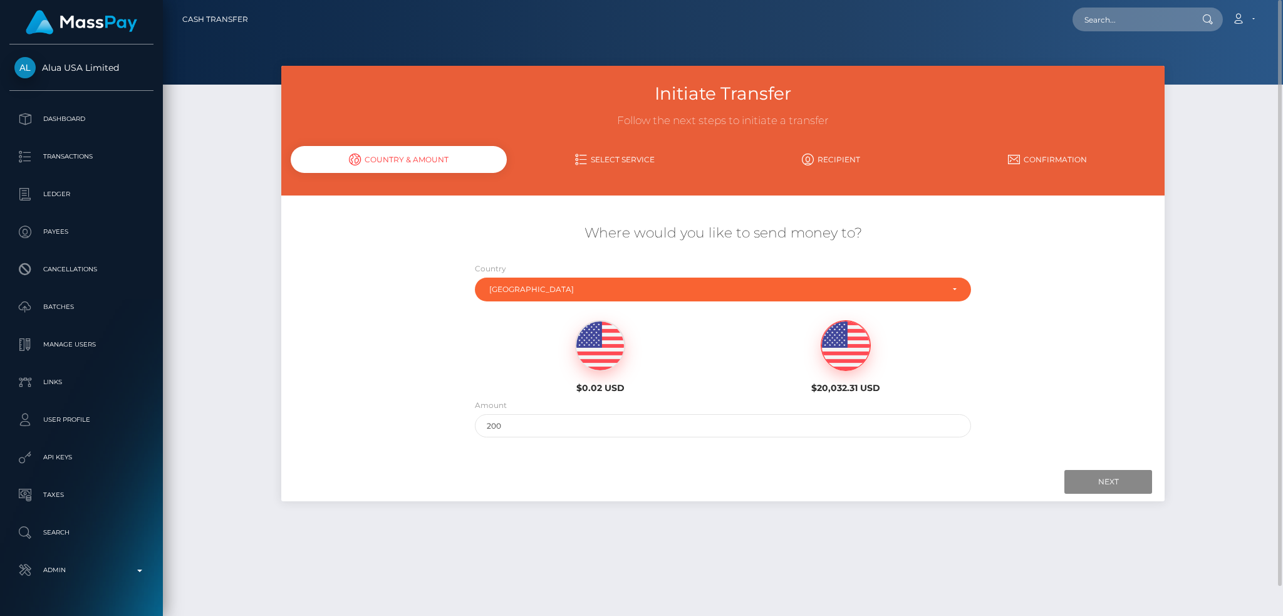
click at [1161, 31] on div "Loading... Loading... Account Edit Profile Logout" at bounding box center [760, 19] width 1005 height 26
drag, startPoint x: 1097, startPoint y: 18, endPoint x: 949, endPoint y: 38, distance: 149.2
click at [1096, 18] on input "text" at bounding box center [1131, 20] width 118 height 24
paste input "poact_9HUdkG09yClq"
type input "poact_9HUdkG09yClq"
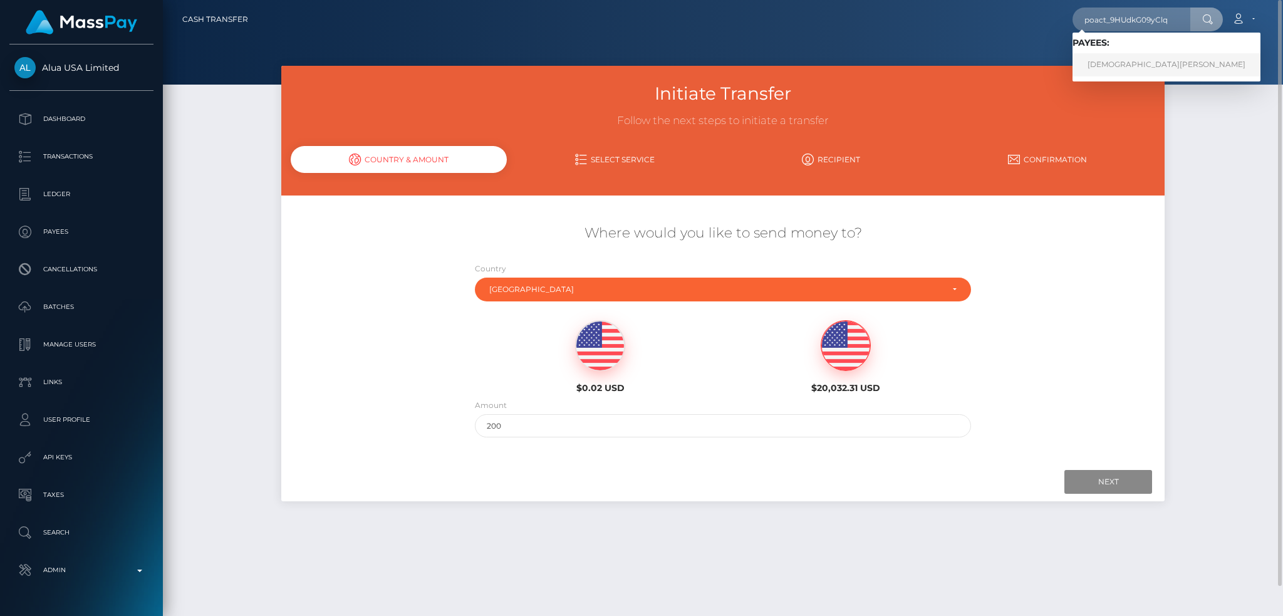
drag, startPoint x: 1110, startPoint y: 65, endPoint x: 825, endPoint y: 75, distance: 285.7
click at [1110, 65] on link "Muhammad Usama Rashid" at bounding box center [1166, 64] width 188 height 23
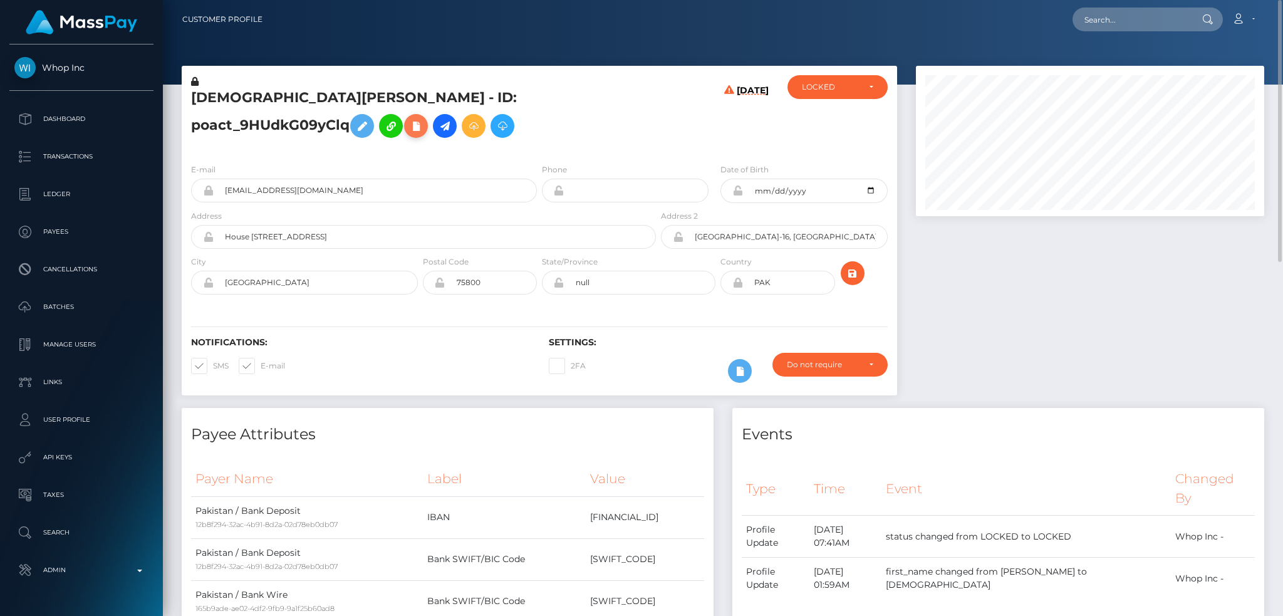
click at [408, 134] on icon at bounding box center [415, 126] width 15 height 16
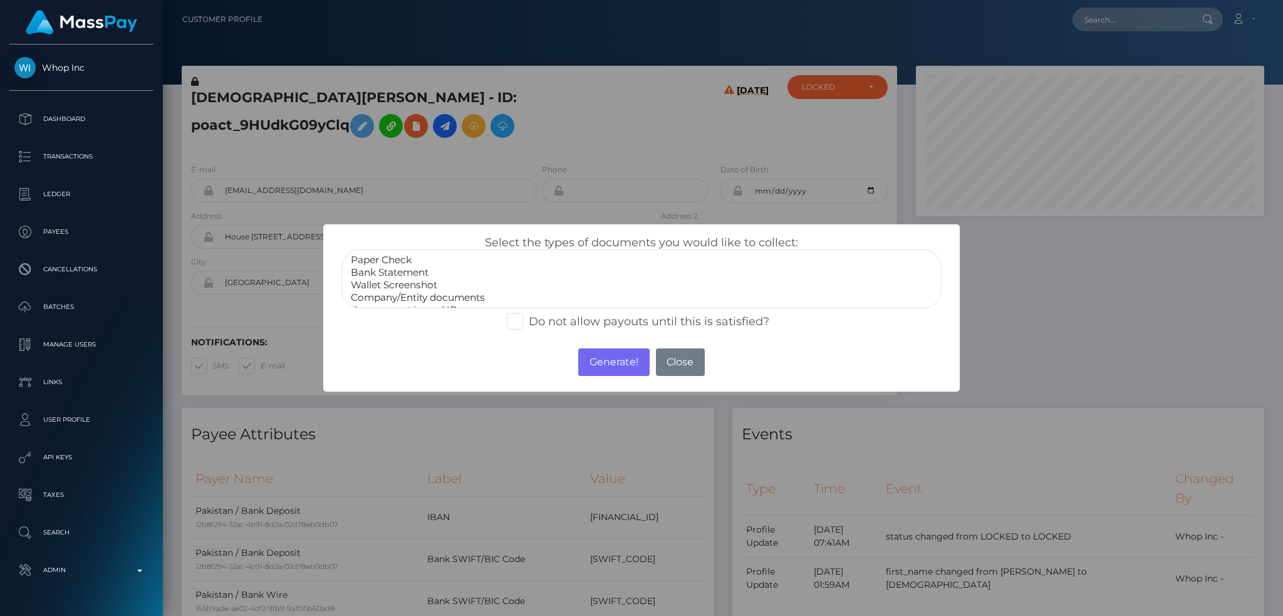
scroll to position [25, 0]
select select "Government issued ID"
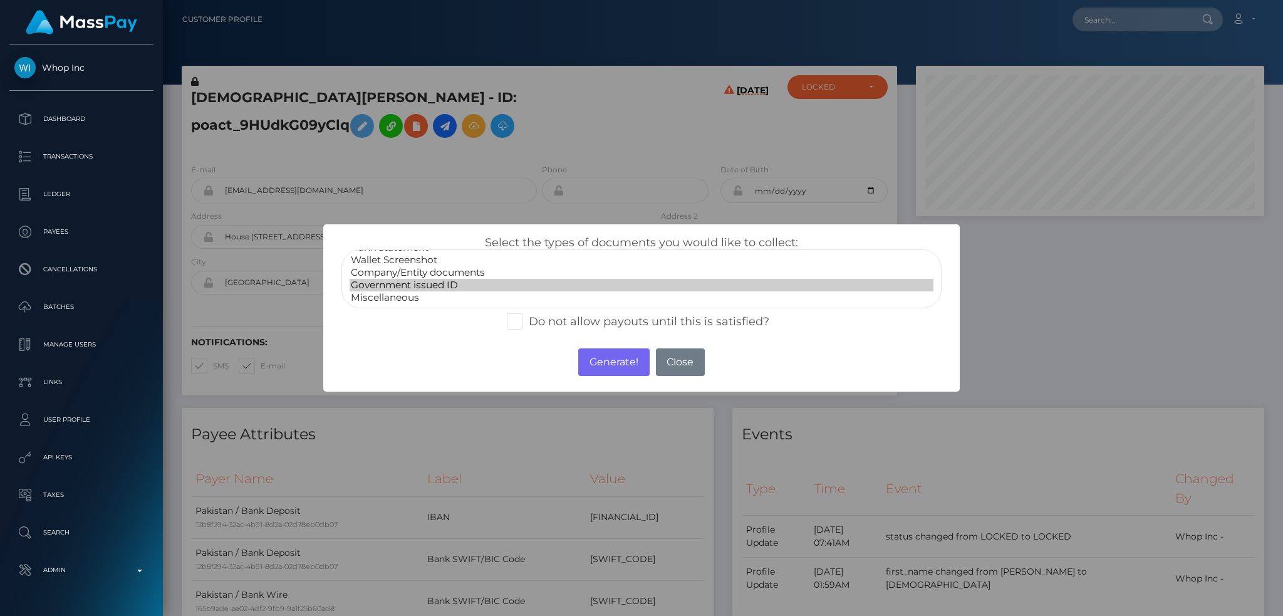
click at [406, 289] on option "Government issued ID" at bounding box center [641, 285] width 584 height 13
click at [615, 365] on button "Generate!" at bounding box center [613, 362] width 71 height 28
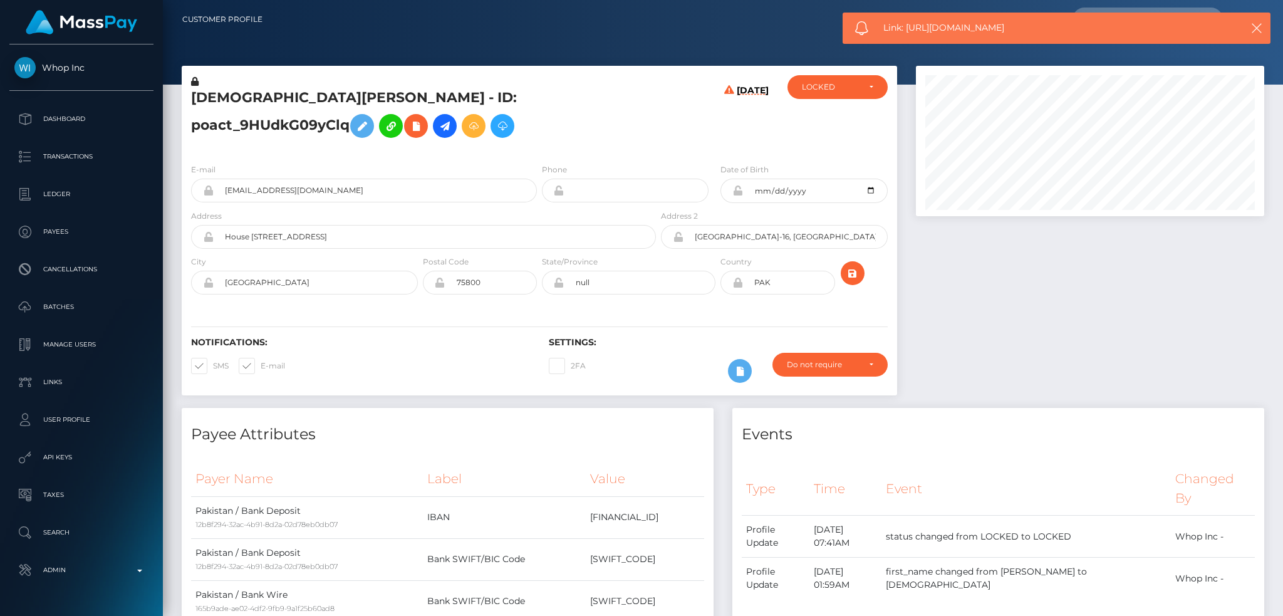
click at [972, 19] on div "Link: https://l.maspay.io/jhtJJ" at bounding box center [1056, 28] width 428 height 31
copy span "Link: https://l.maspay.io/jhtJJ"
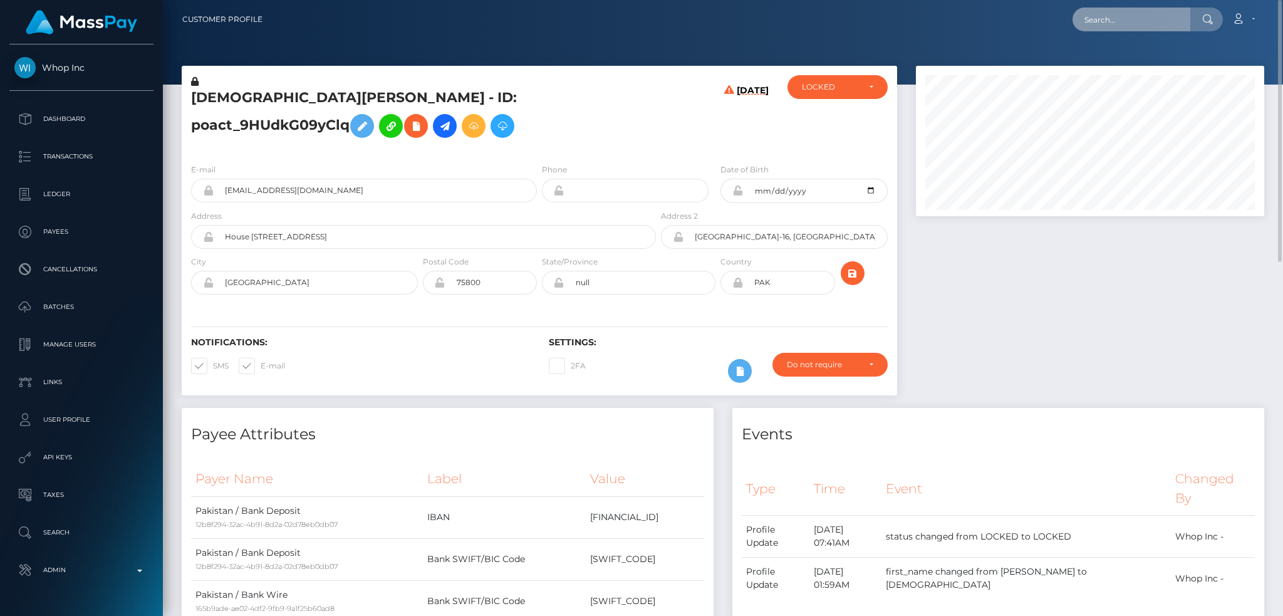
click at [1125, 23] on input "text" at bounding box center [1131, 20] width 118 height 24
paste input "6ac05bca-8064-11f0-8023-0266f44cc279"
type input "6ac05bca-8064-11f0-8023-0266f44cc279"
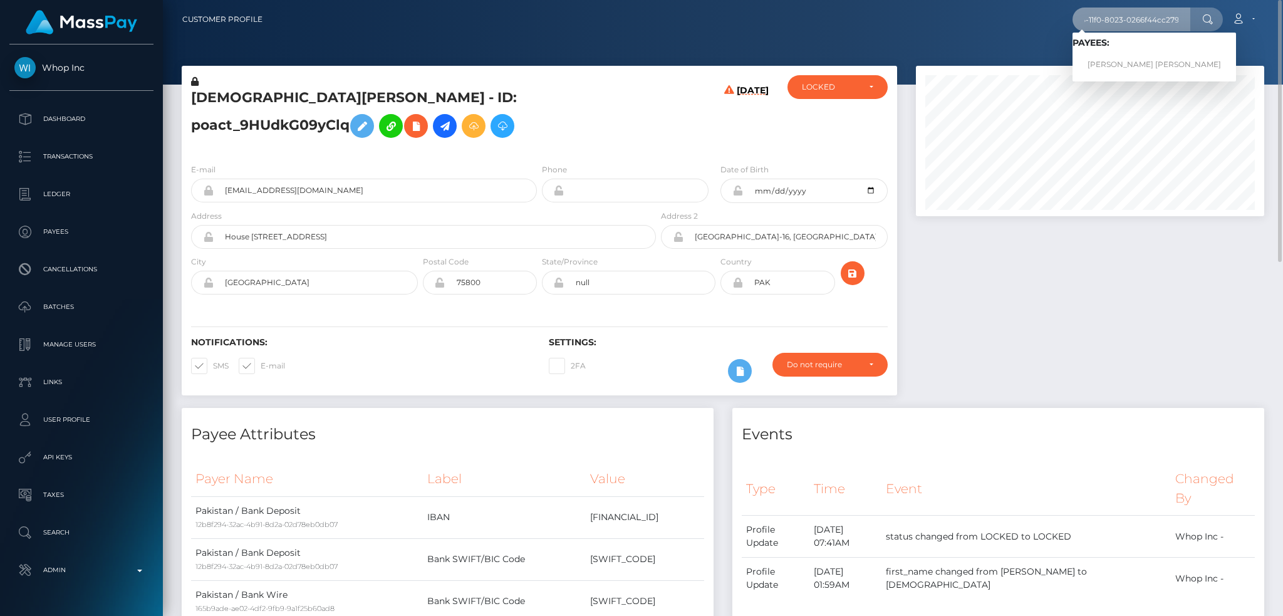
scroll to position [0, 0]
click at [1159, 59] on link "CHRIS ANN COURTNEY ARMSTRONG" at bounding box center [1153, 64] width 163 height 23
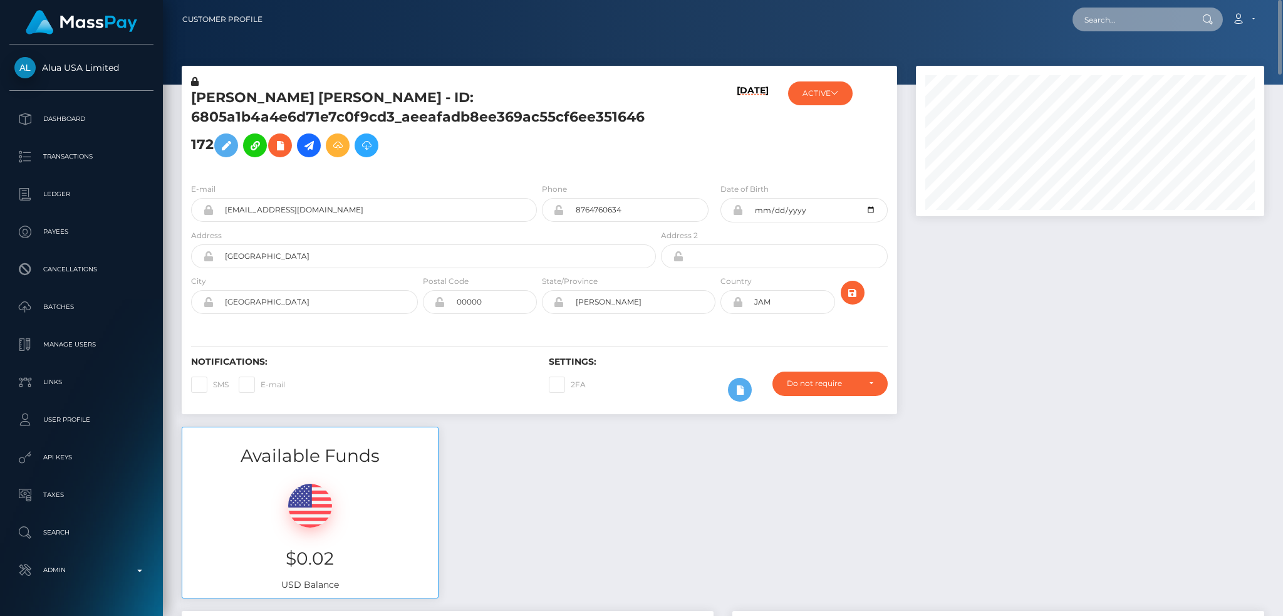
click at [1125, 14] on input "text" at bounding box center [1131, 20] width 118 height 24
paste input "offer-152860-936397"
type input "offer-152860-936397"
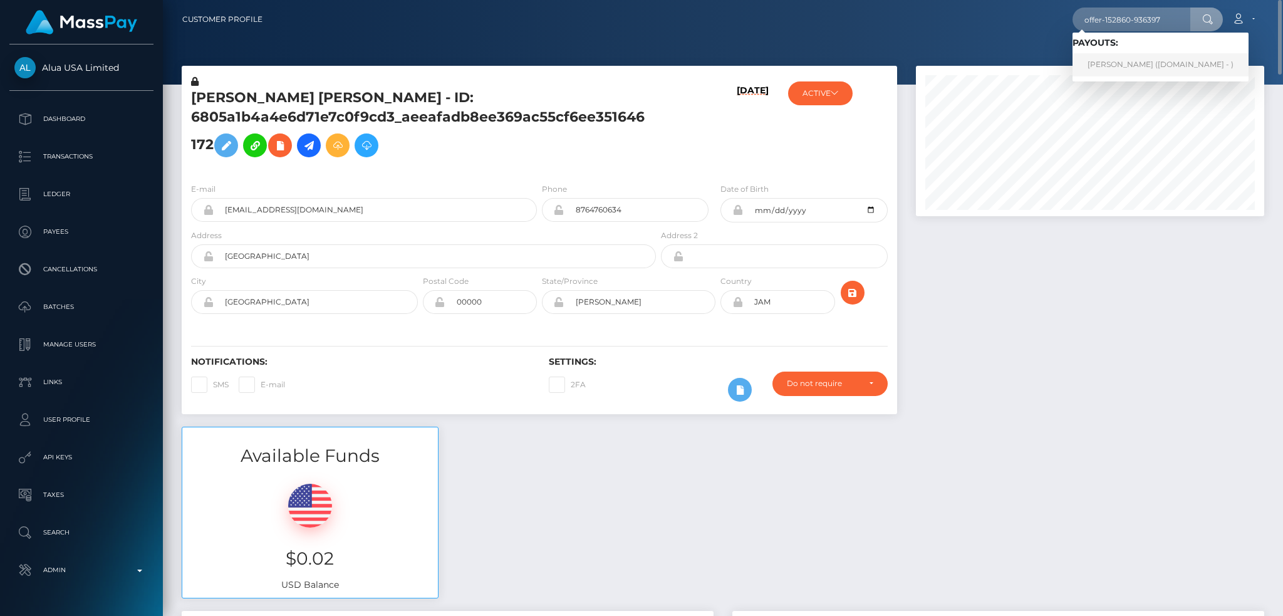
click at [1120, 63] on link "[PERSON_NAME] ([DOMAIN_NAME] - )" at bounding box center [1160, 64] width 176 height 23
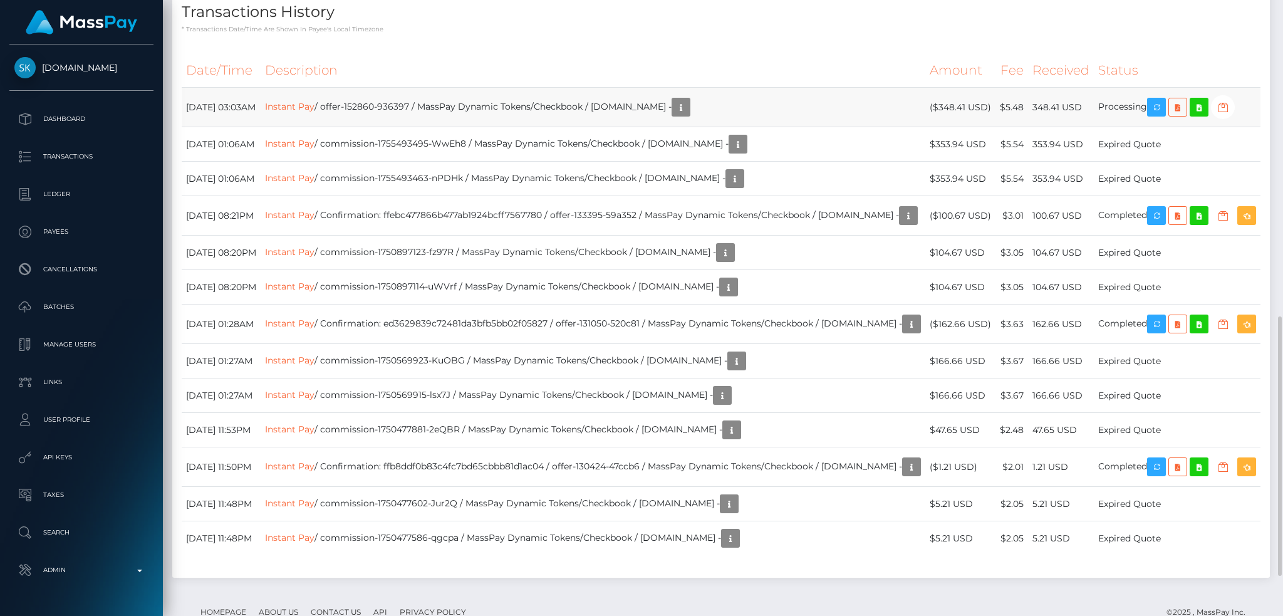
scroll to position [150, 348]
click at [314, 110] on link "Instant Pay" at bounding box center [289, 106] width 49 height 11
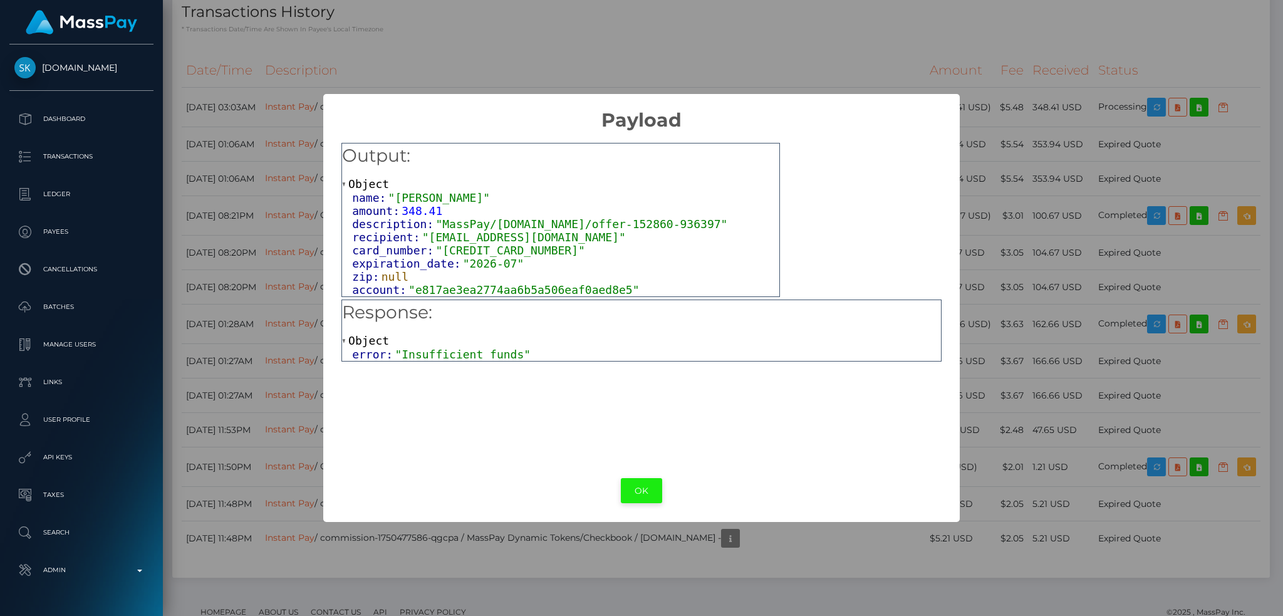
click at [634, 495] on button "OK" at bounding box center [641, 491] width 41 height 26
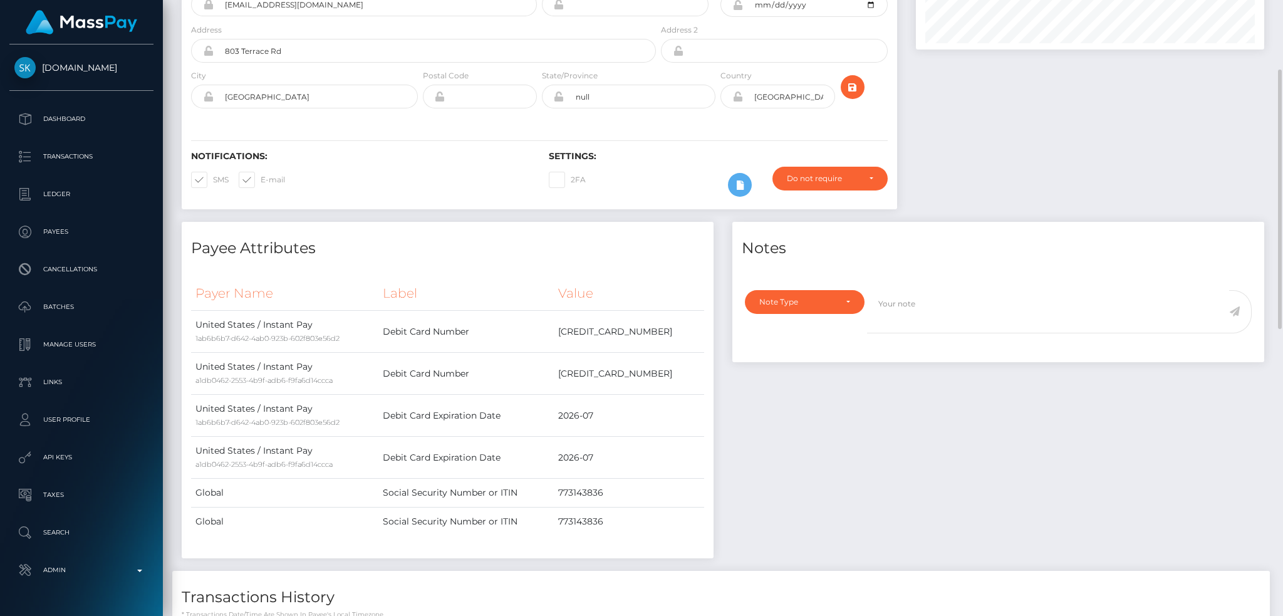
scroll to position [0, 0]
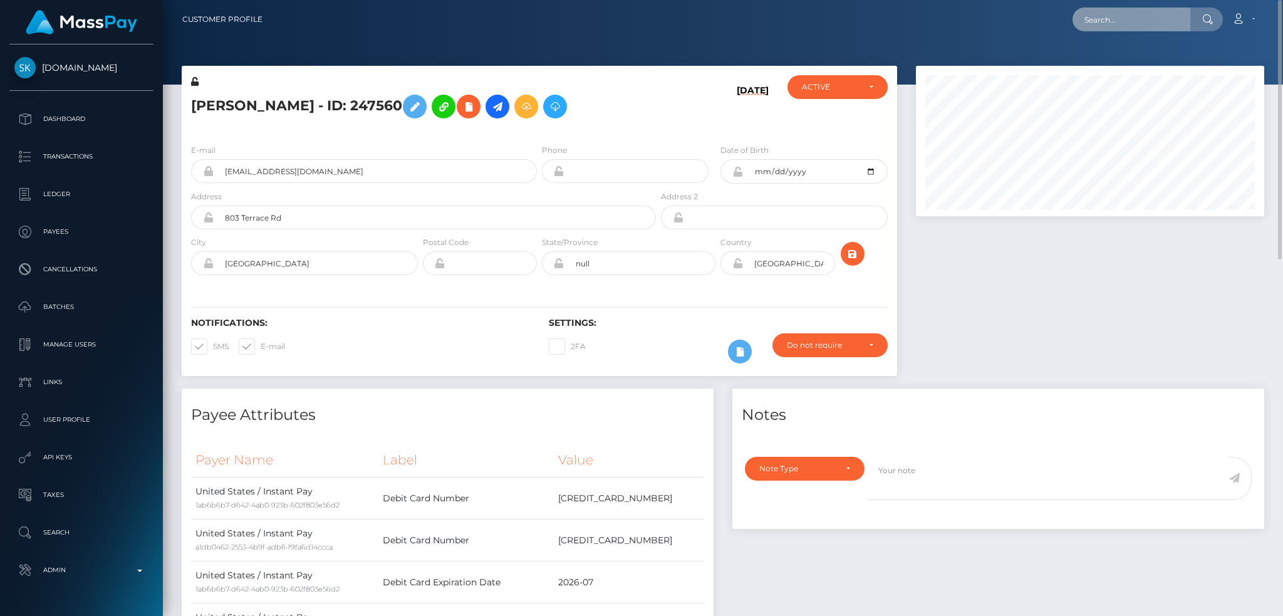
click at [1117, 11] on input "text" at bounding box center [1131, 20] width 118 height 24
paste input "offer-152832-34d085"
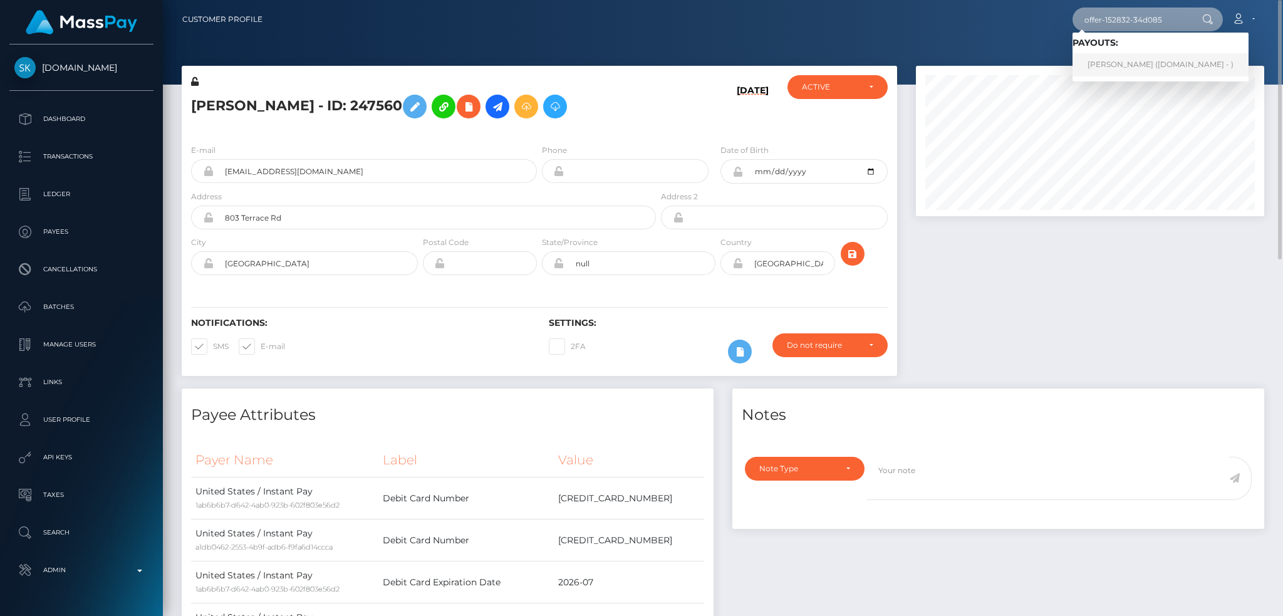
type input "offer-152832-34d085"
click at [1118, 69] on link "Trey Padilla (Skin.Land - )" at bounding box center [1160, 64] width 176 height 23
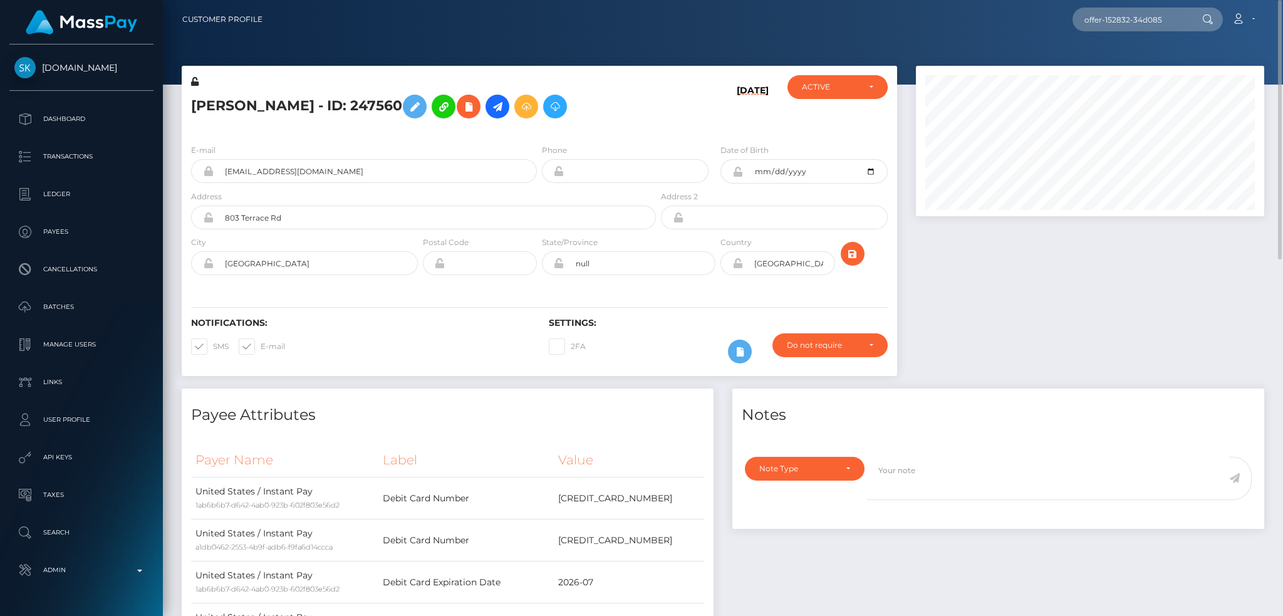
scroll to position [584, 0]
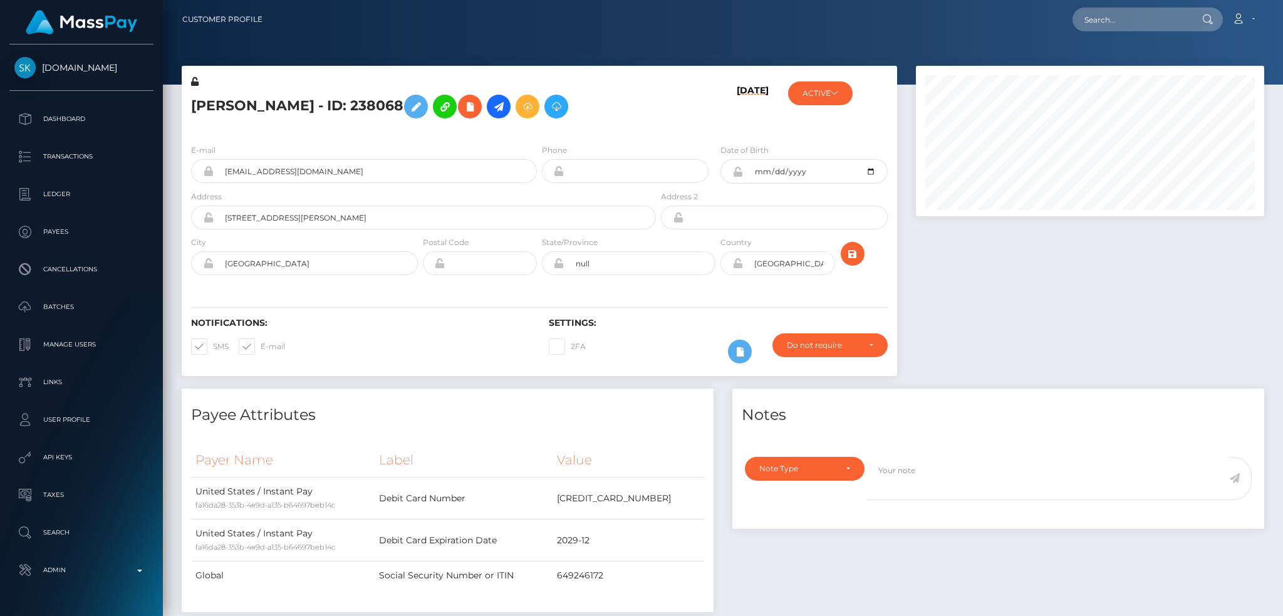
scroll to position [150, 348]
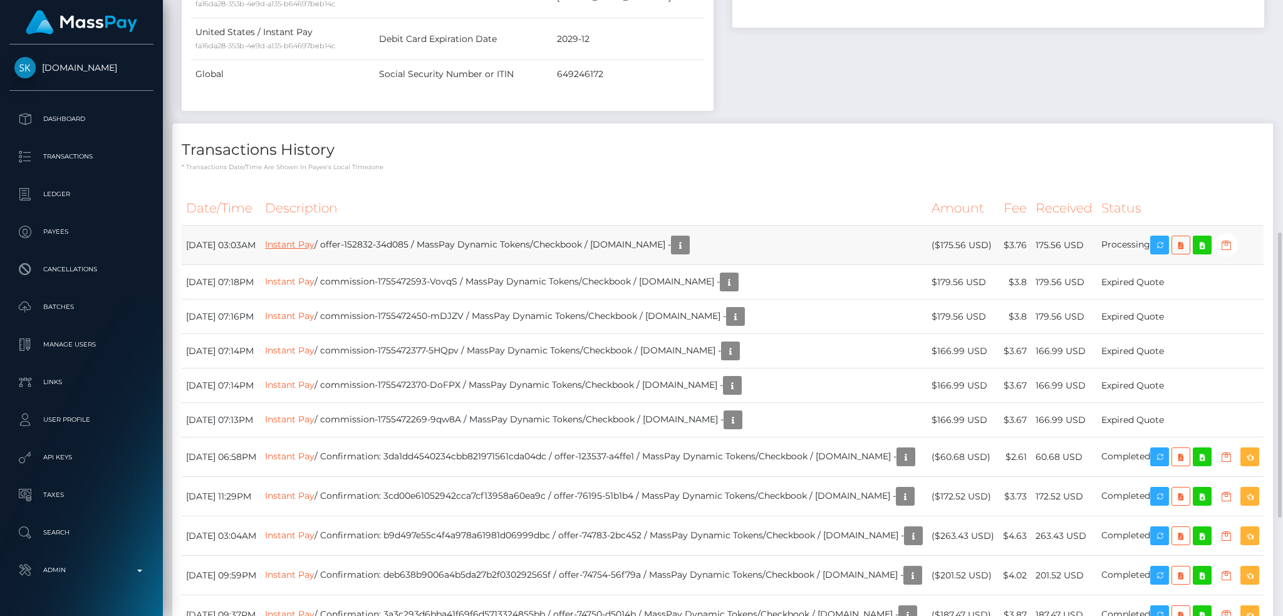
click at [314, 249] on link "Instant Pay" at bounding box center [289, 244] width 49 height 11
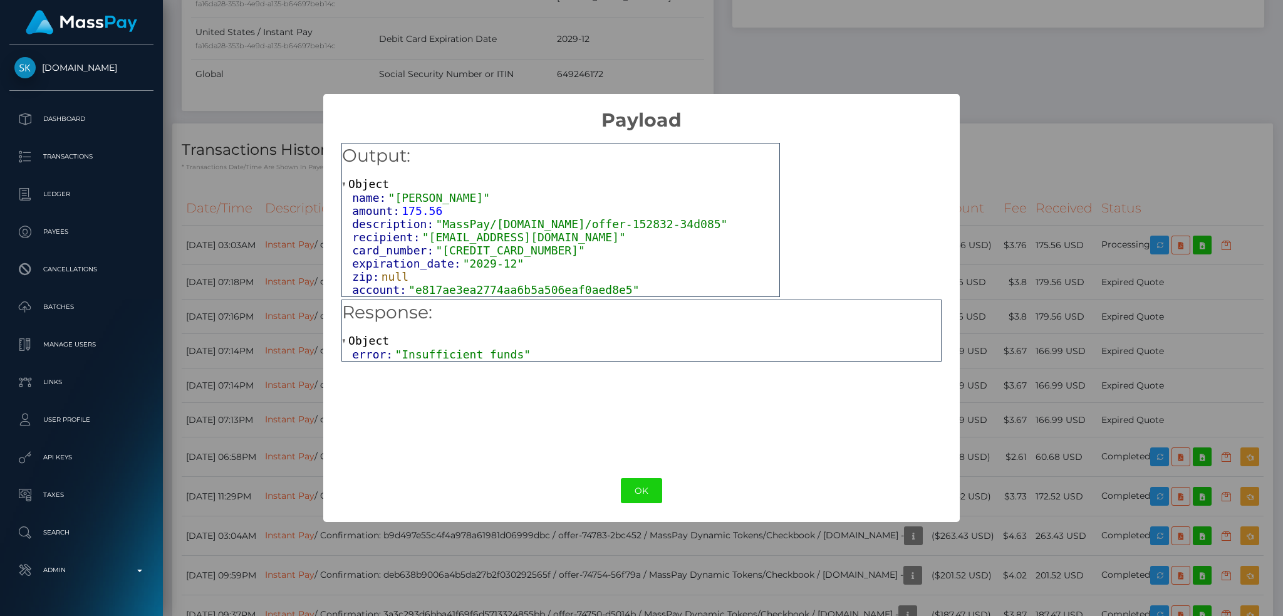
click at [885, 36] on div "× Payload Output: Object name: "Trey Padilla" amount: 175.56 description: "Mass…" at bounding box center [641, 308] width 1283 height 616
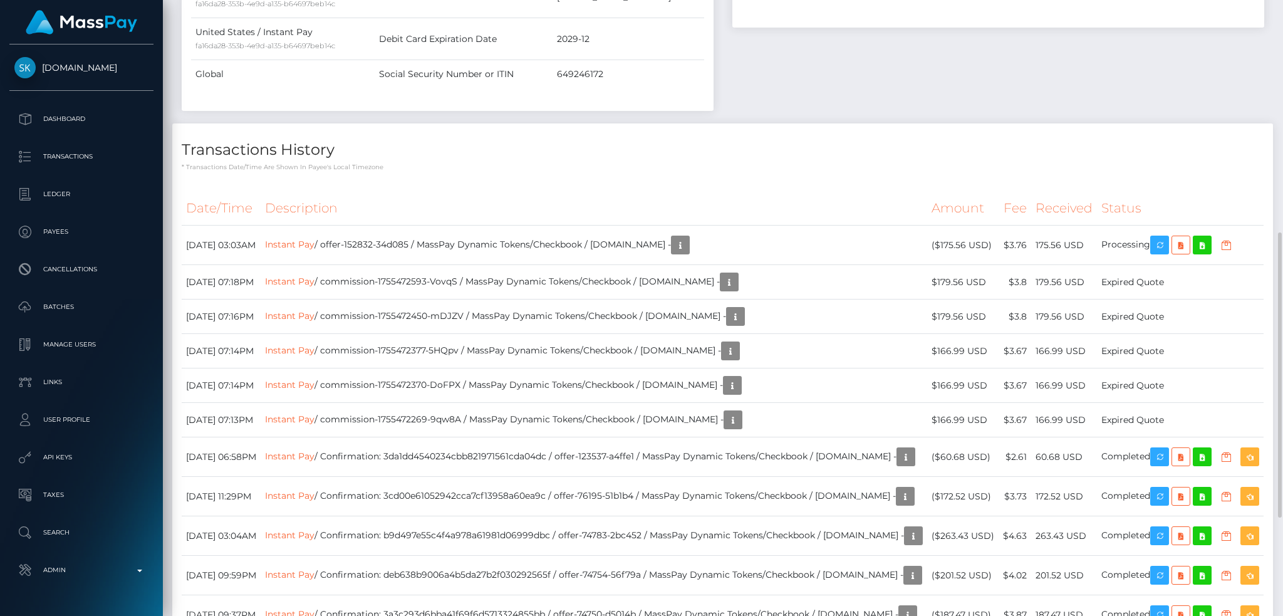
scroll to position [0, 0]
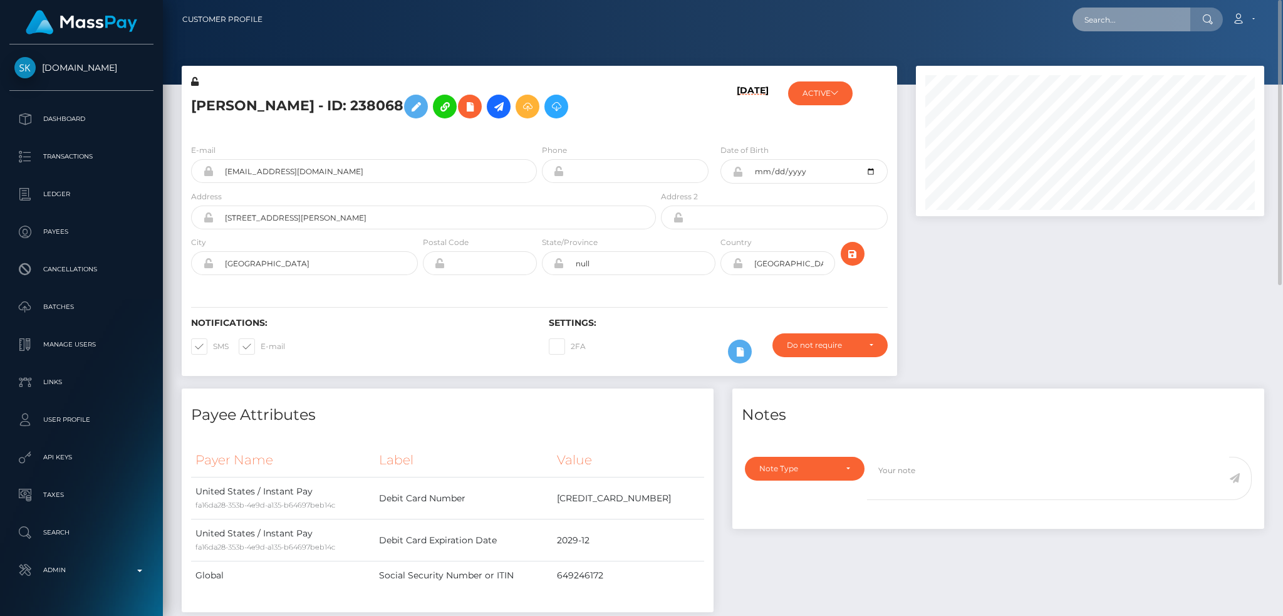
click at [1132, 11] on input "text" at bounding box center [1131, 20] width 118 height 24
paste input "offer-152809-096624"
type input "offer-152809-096624"
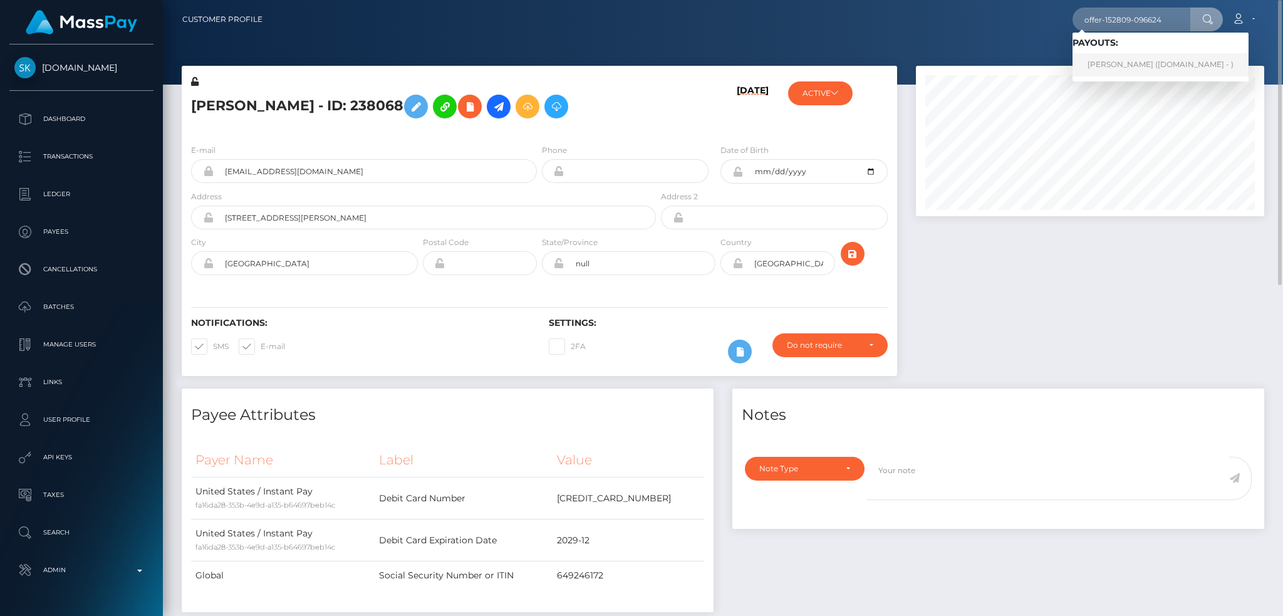
click at [1124, 65] on link "Sean LeBron (Skin.Land - )" at bounding box center [1160, 64] width 176 height 23
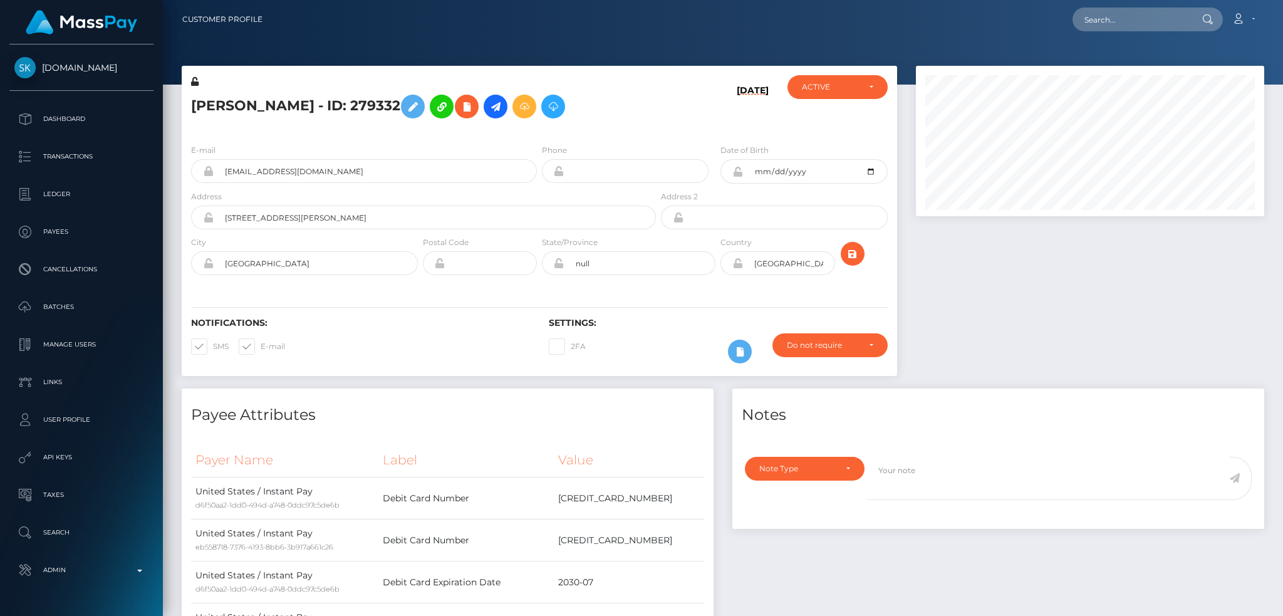
scroll to position [150, 348]
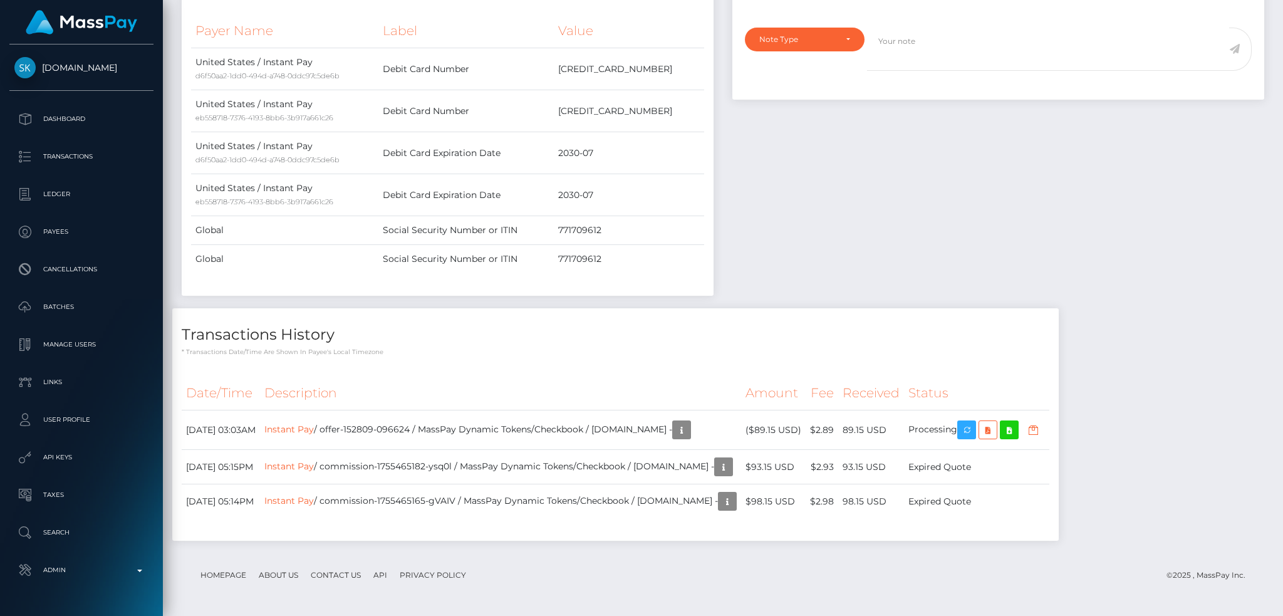
click at [314, 432] on link "Instant Pay" at bounding box center [288, 428] width 49 height 11
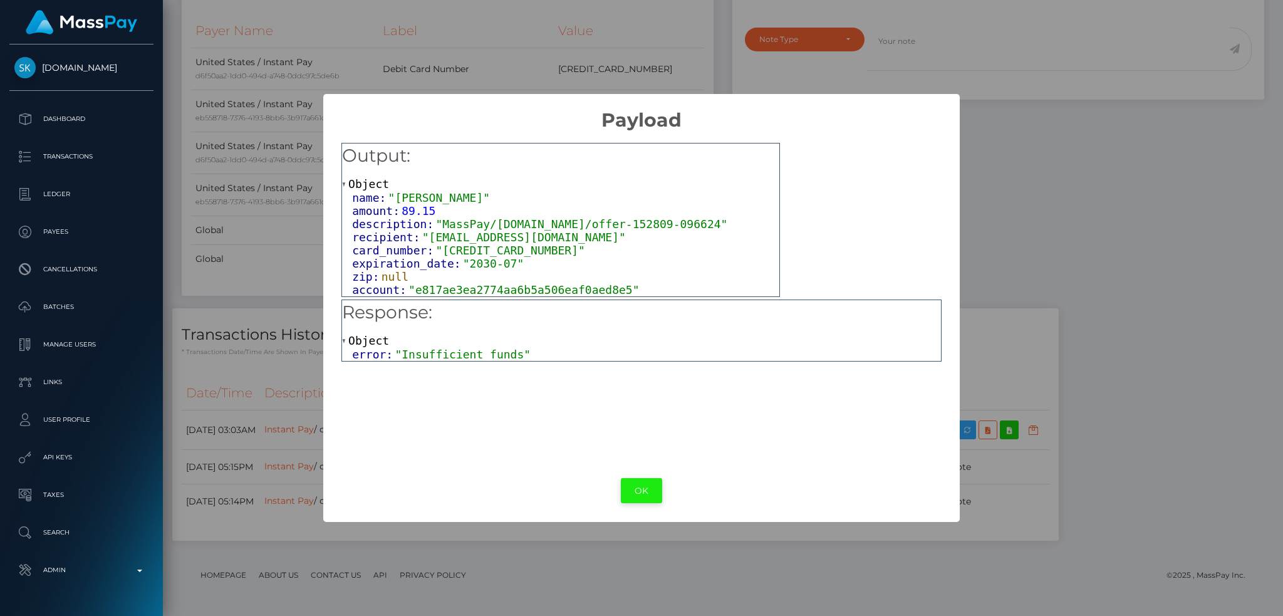
click at [642, 478] on button "OK" at bounding box center [641, 491] width 41 height 26
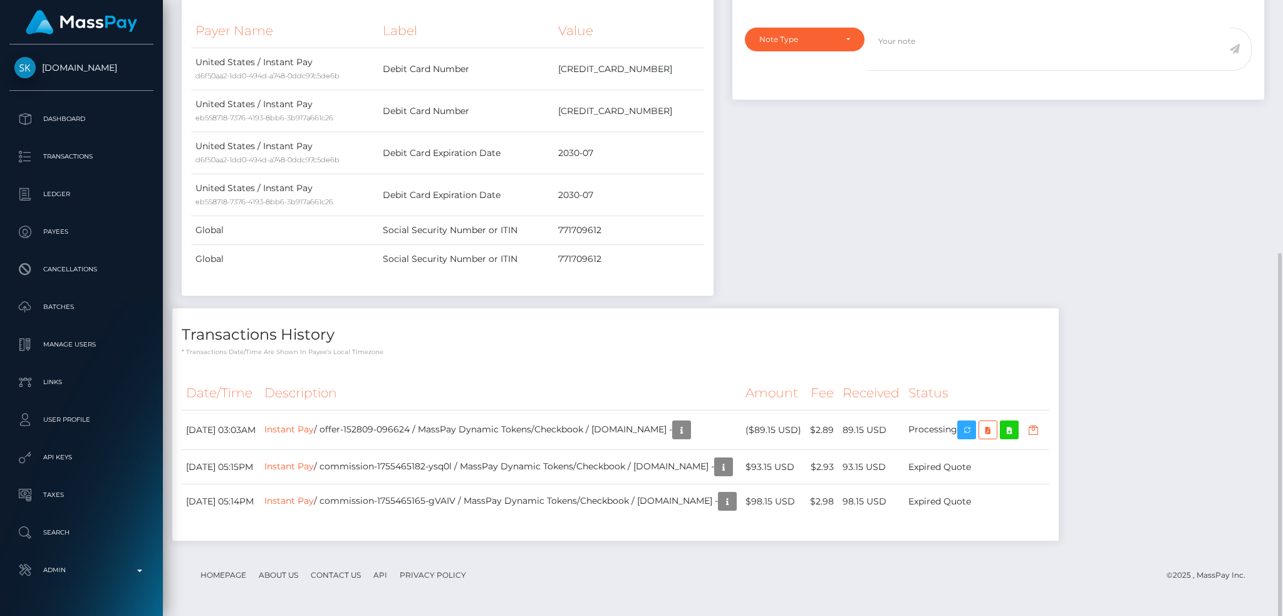
scroll to position [0, 0]
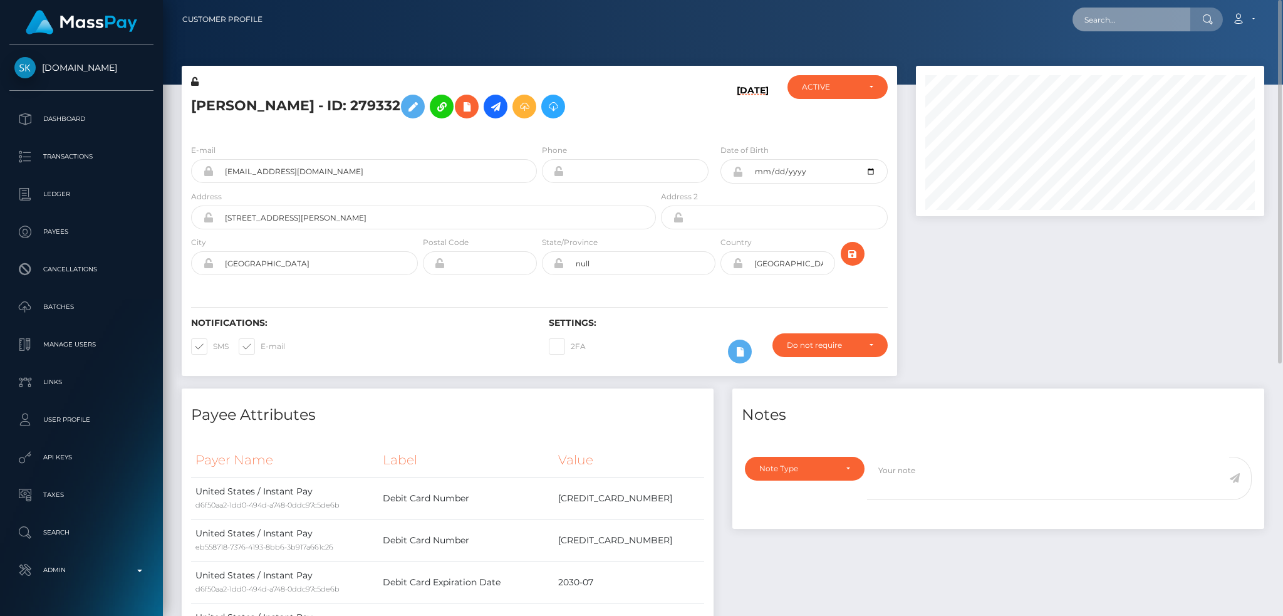
click at [1158, 26] on input "text" at bounding box center [1131, 20] width 118 height 24
paste input "offer-152753-e5af27"
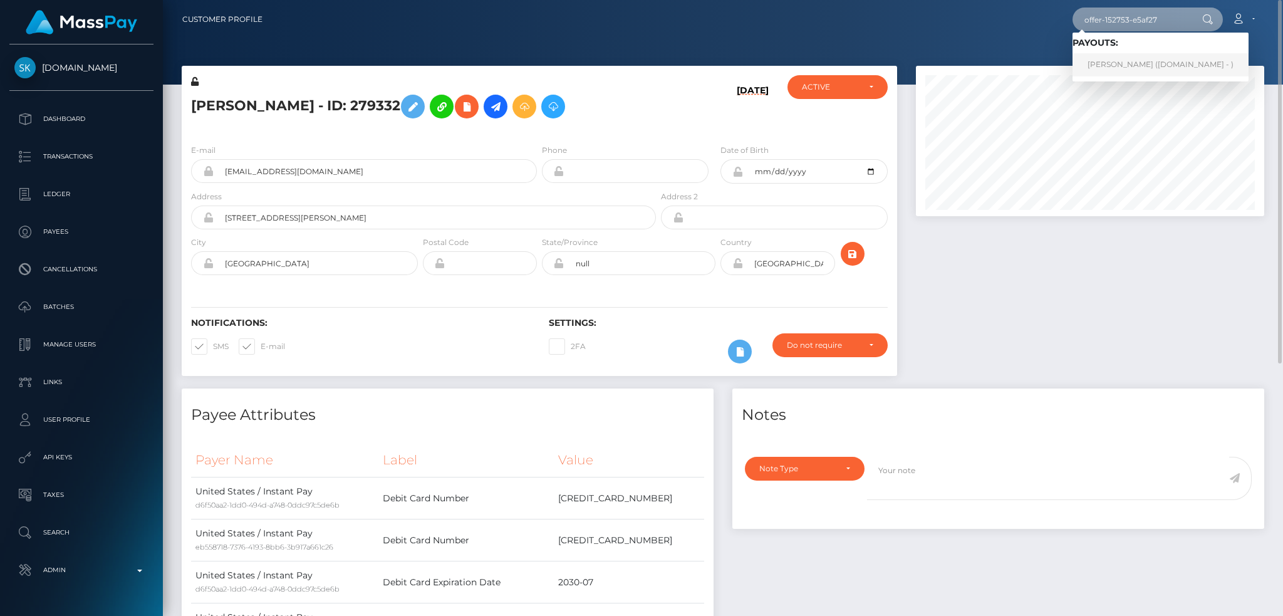
type input "offer-152753-e5af27"
click at [1151, 61] on link "Isaiah Schipper (Skin.Land - )" at bounding box center [1160, 64] width 176 height 23
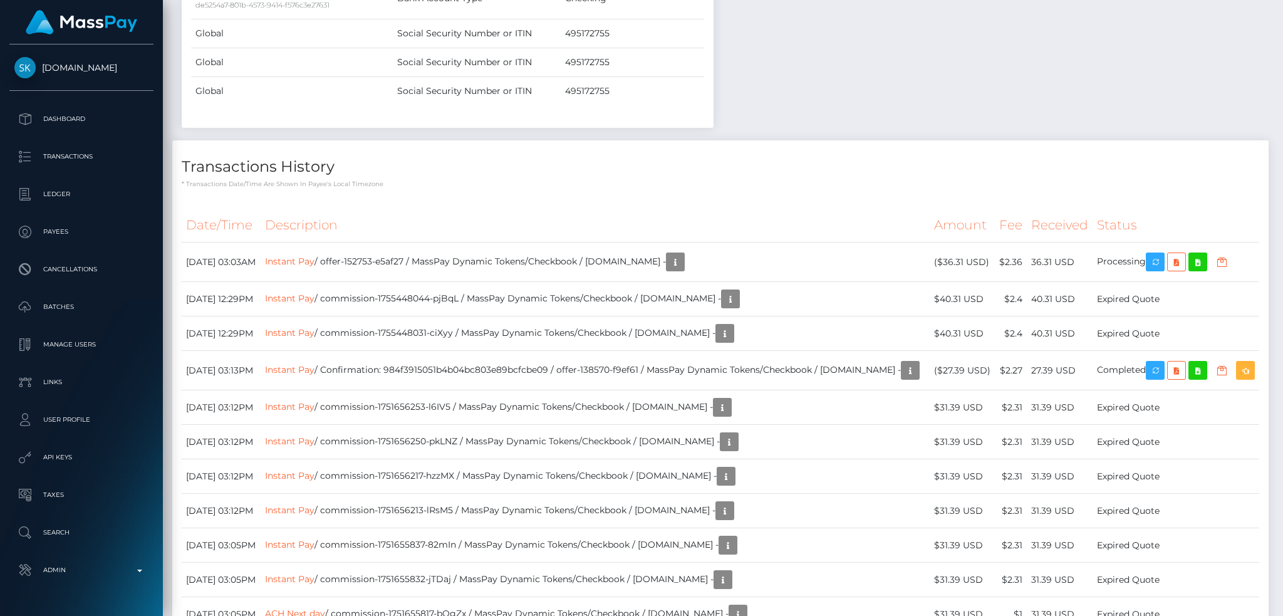
scroll to position [150, 348]
click at [314, 263] on link "Instant Pay" at bounding box center [289, 261] width 49 height 11
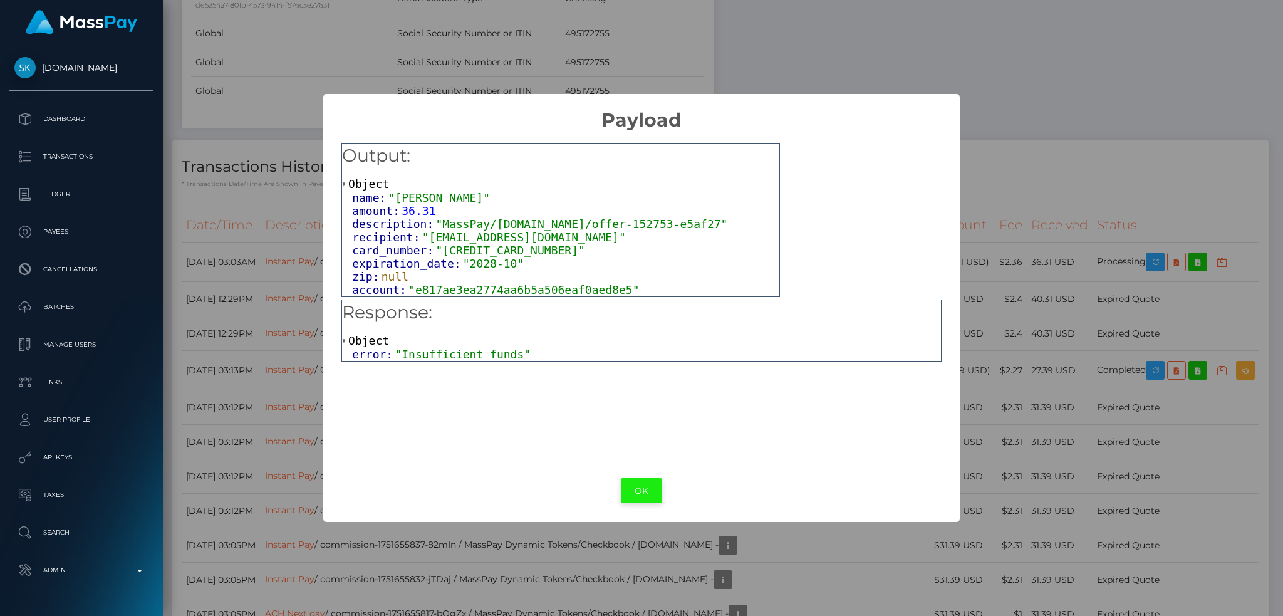
click at [626, 478] on button "OK" at bounding box center [641, 491] width 41 height 26
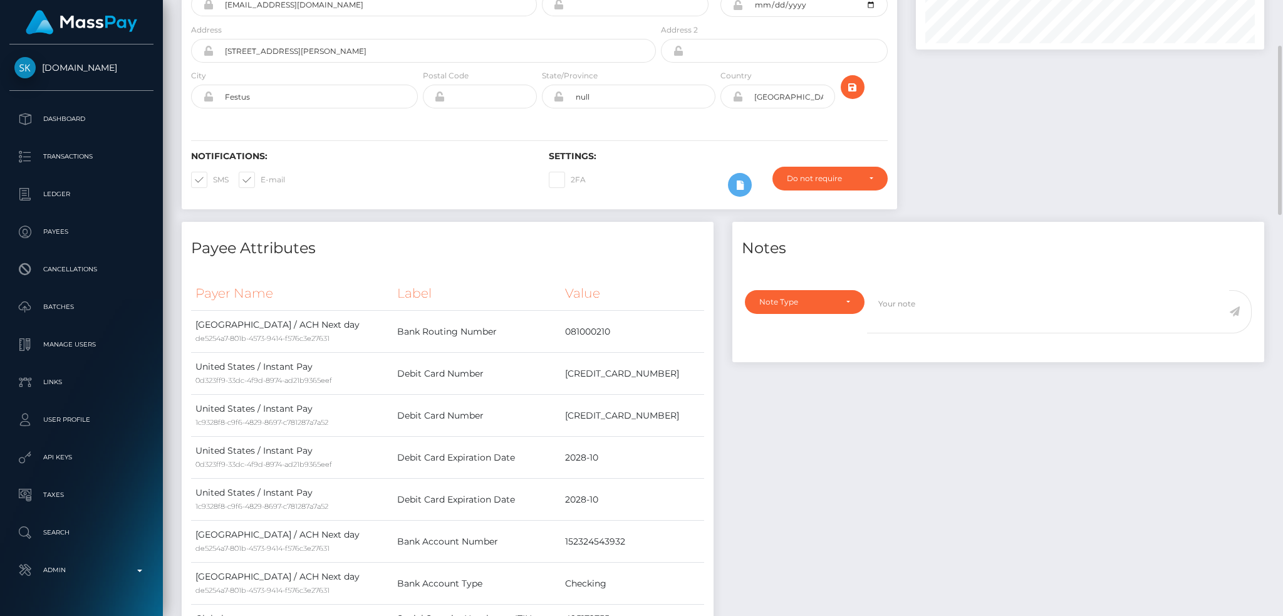
scroll to position [0, 0]
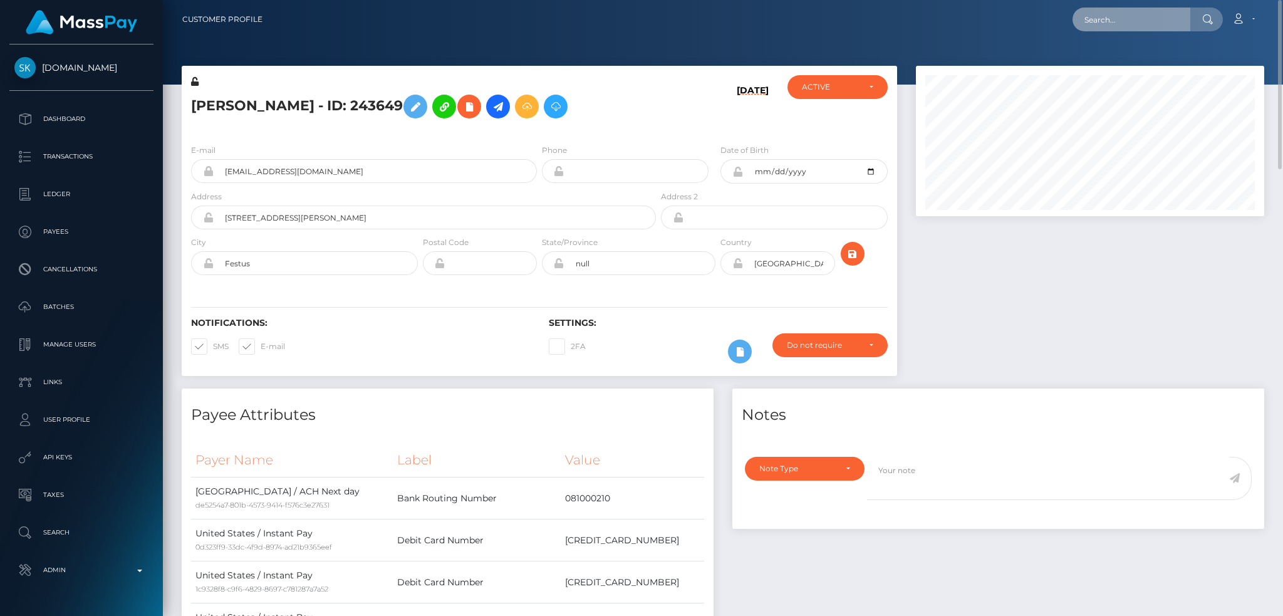
click at [1094, 20] on input "text" at bounding box center [1131, 20] width 118 height 24
paste input "poact_RdY7p5JGzBwk"
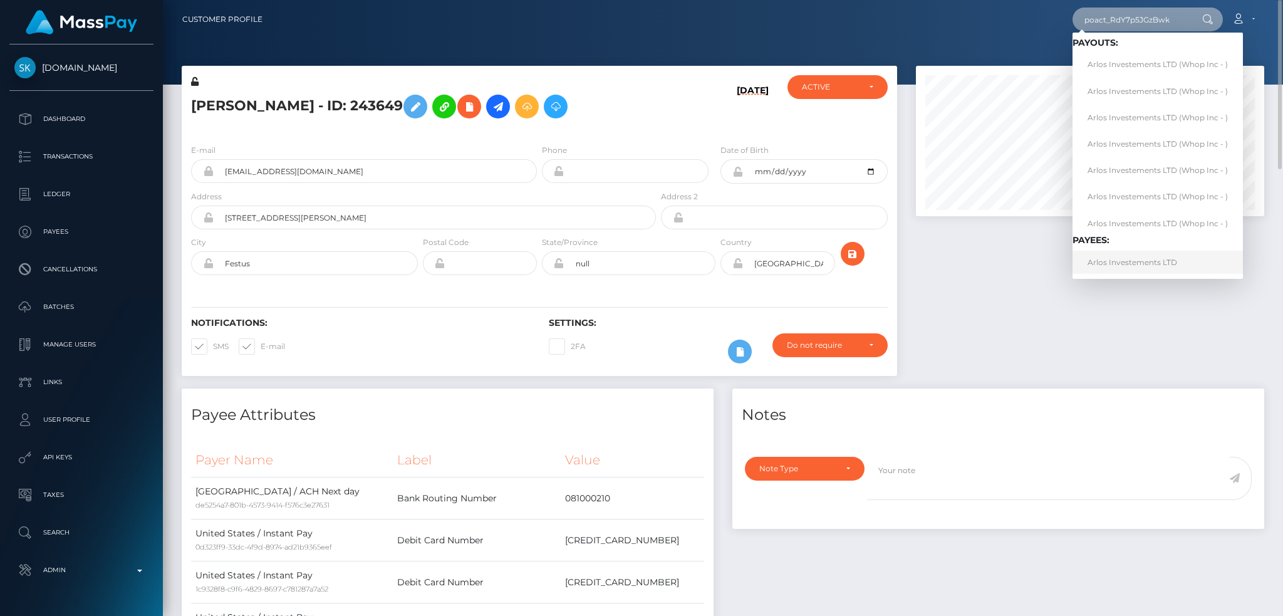
type input "poact_RdY7p5JGzBwk"
click at [1159, 261] on link "Arlos Investements LTD" at bounding box center [1157, 262] width 170 height 23
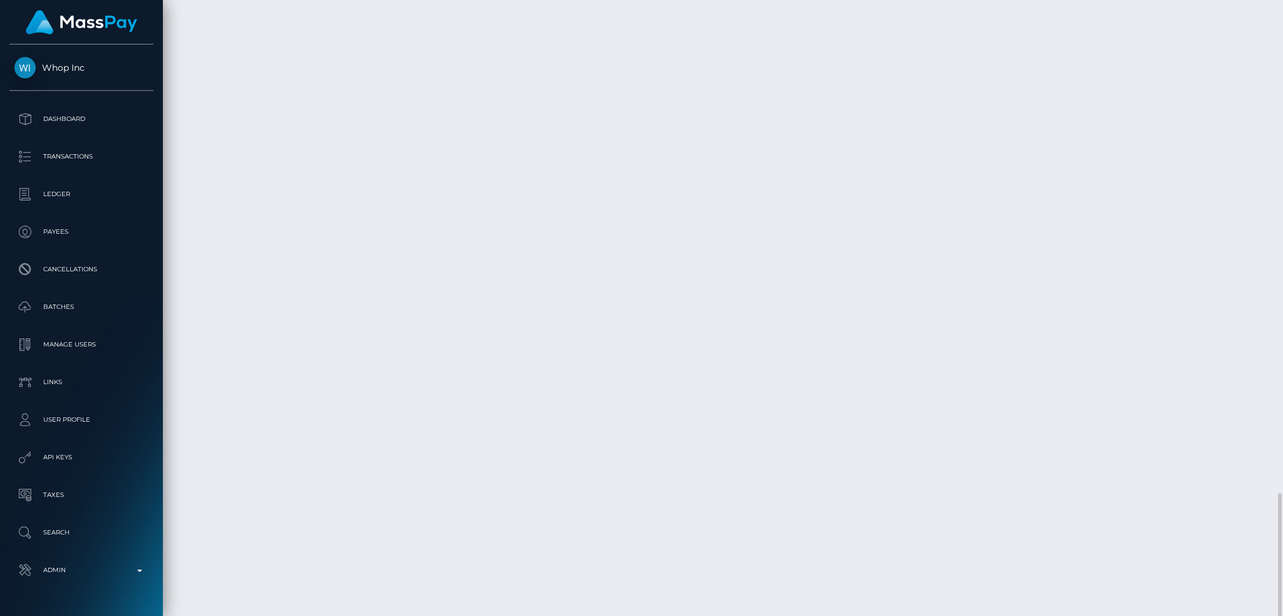
scroll to position [150, 348]
copy td "1326615582"
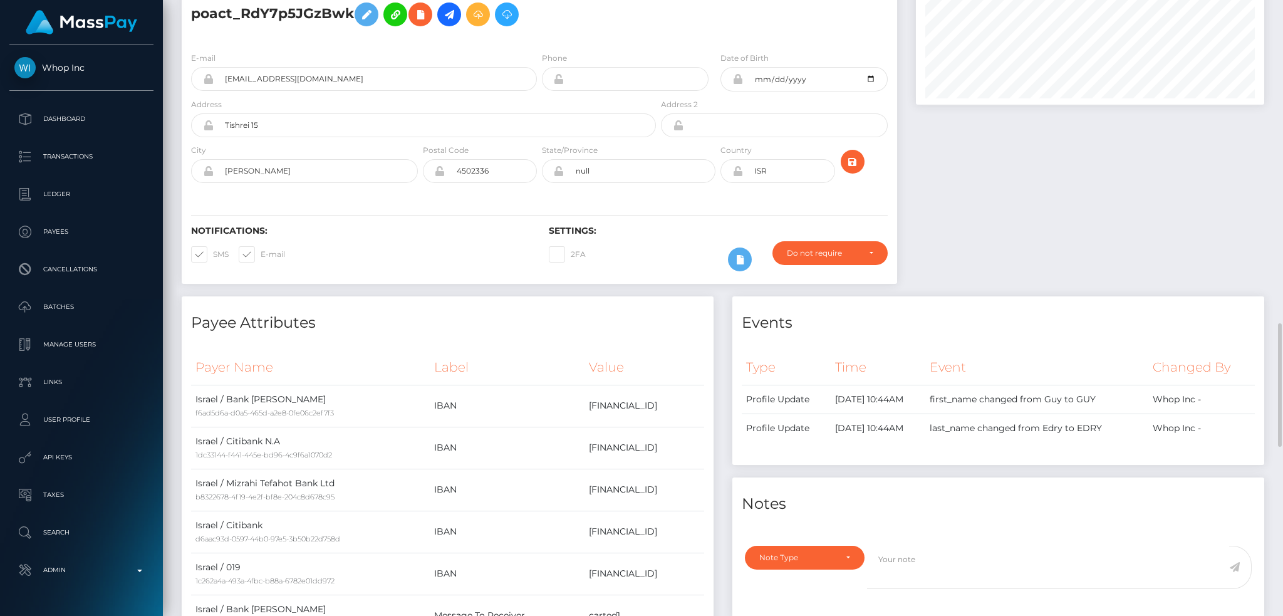
scroll to position [0, 0]
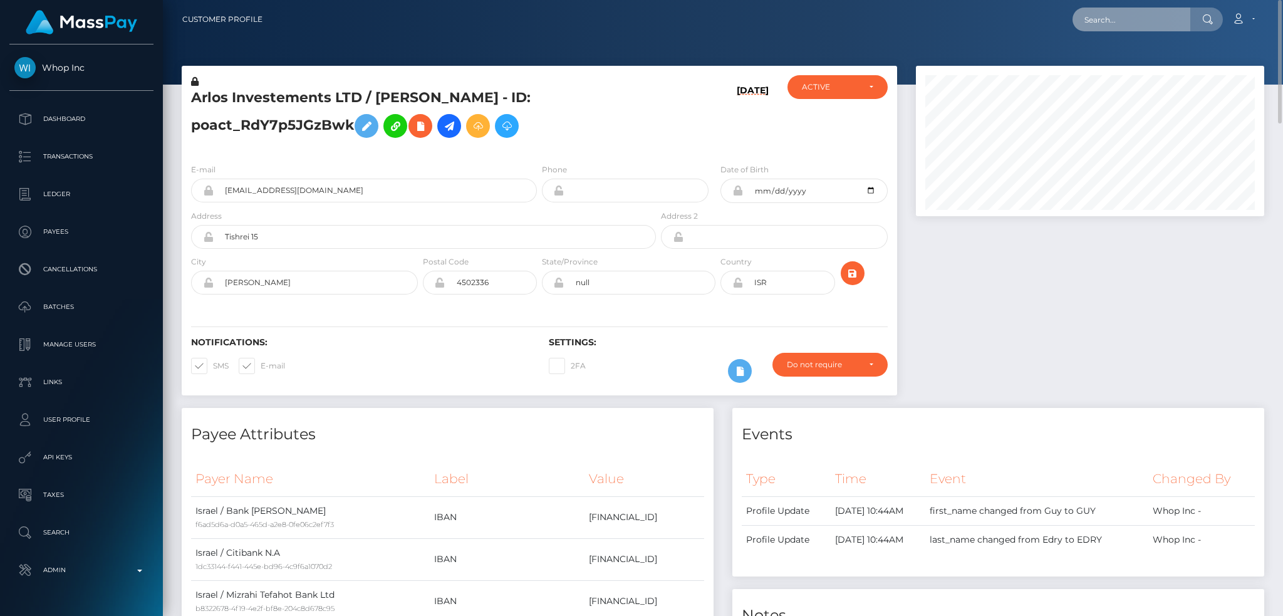
click at [1167, 14] on input "text" at bounding box center [1131, 20] width 118 height 24
paste input "1298075857"
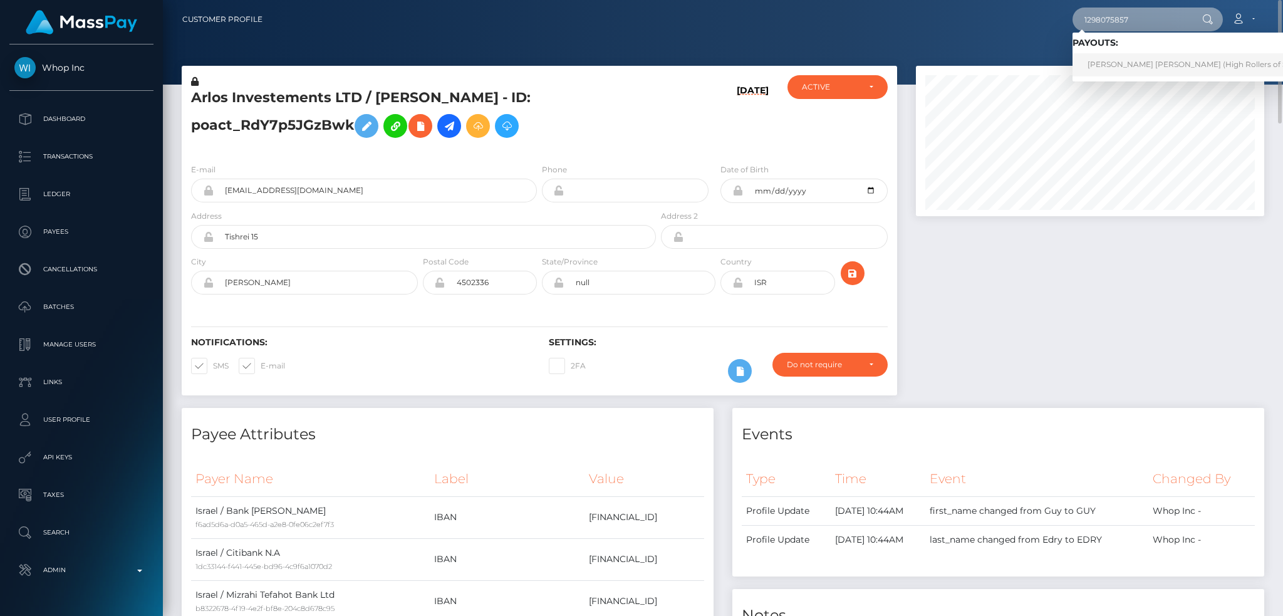
type input "1298075857"
click at [1137, 60] on link "Mary Grace Reyes Candelario (High Rollers of St Lucie Inc - Luckyrush.io)" at bounding box center [1244, 64] width 344 height 23
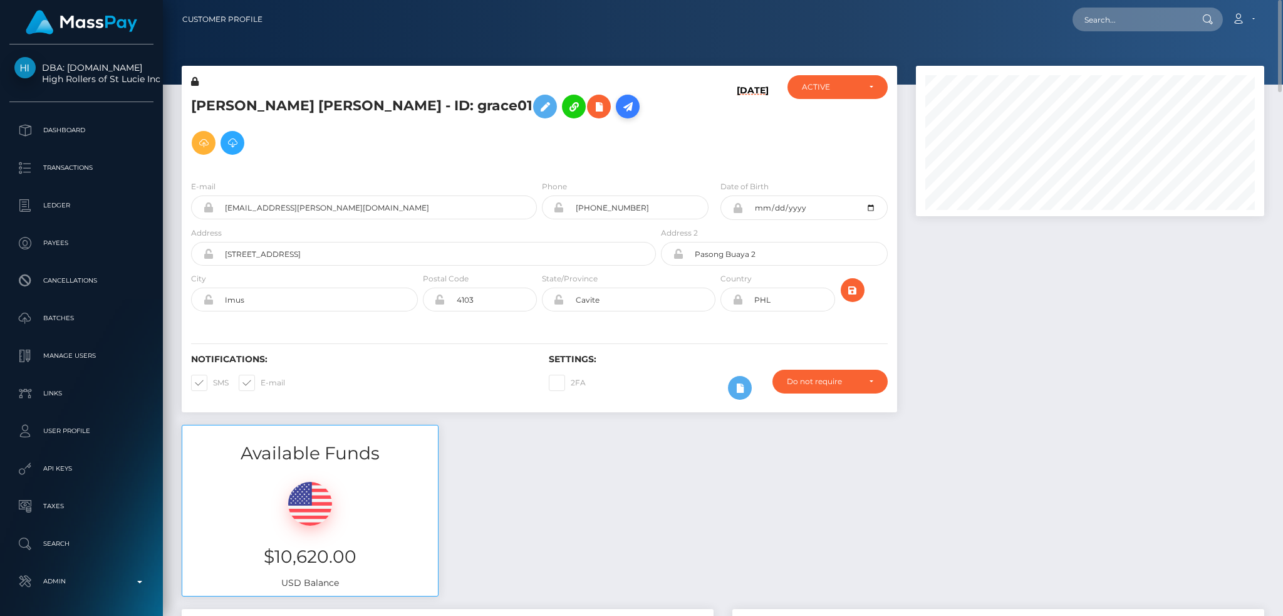
click at [620, 112] on icon at bounding box center [627, 107] width 15 height 16
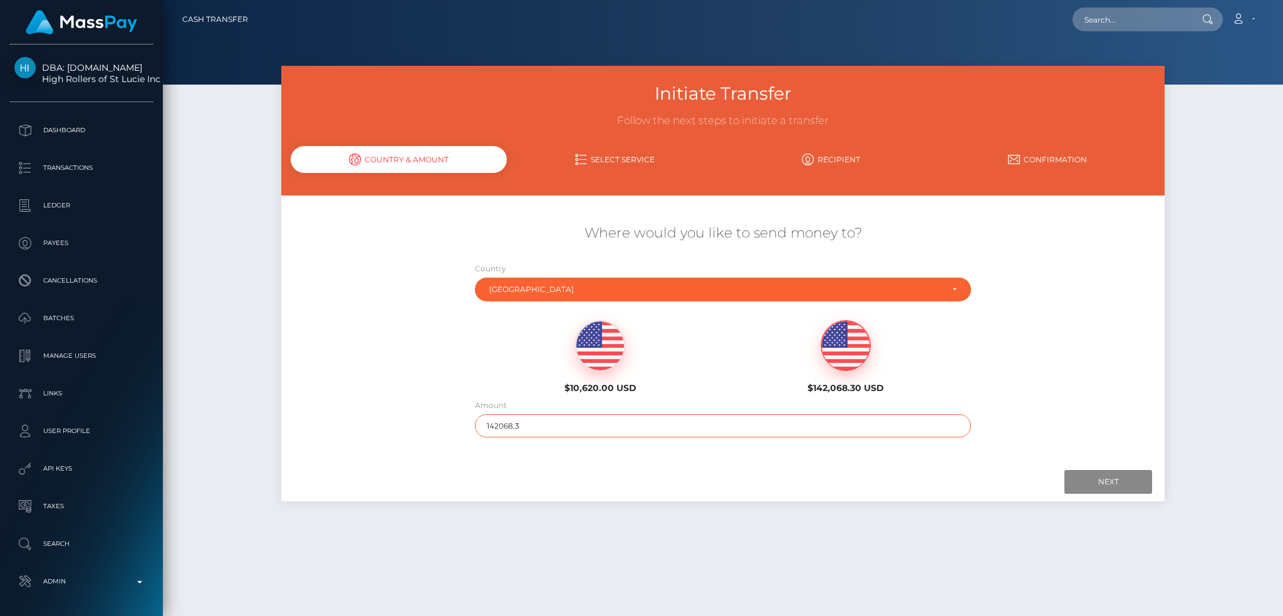
click at [577, 427] on input "142068.3" at bounding box center [723, 425] width 497 height 23
click at [593, 366] on img at bounding box center [600, 346] width 49 height 50
type input "10620"
click at [1109, 484] on input "Next" at bounding box center [1108, 482] width 88 height 24
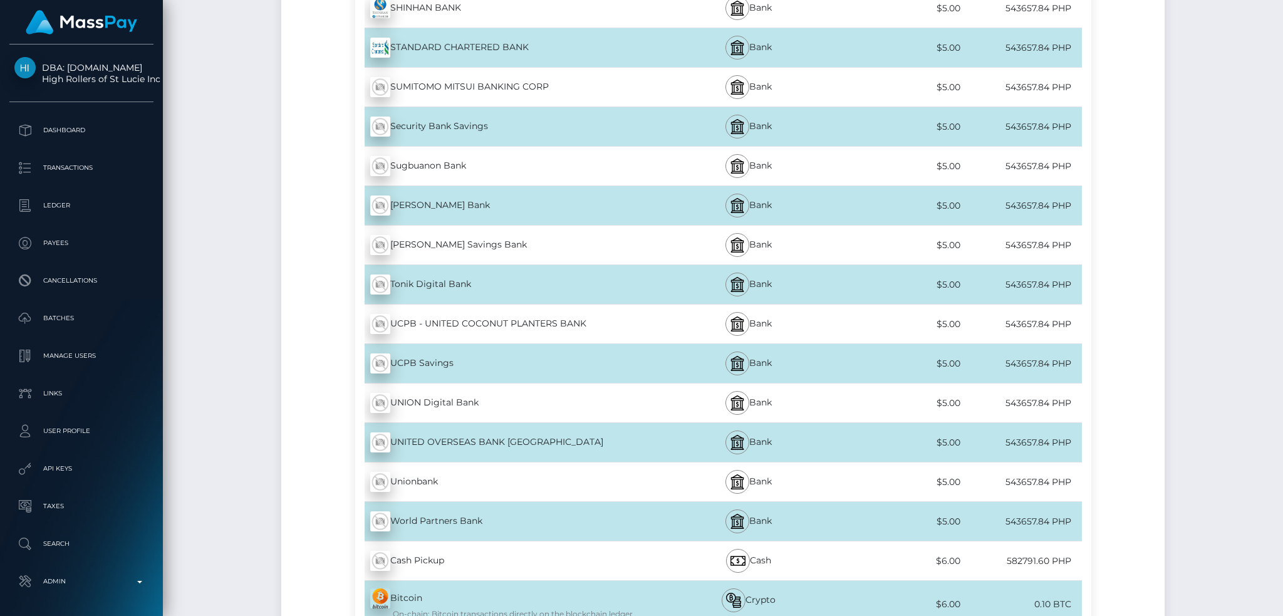
scroll to position [6340, 0]
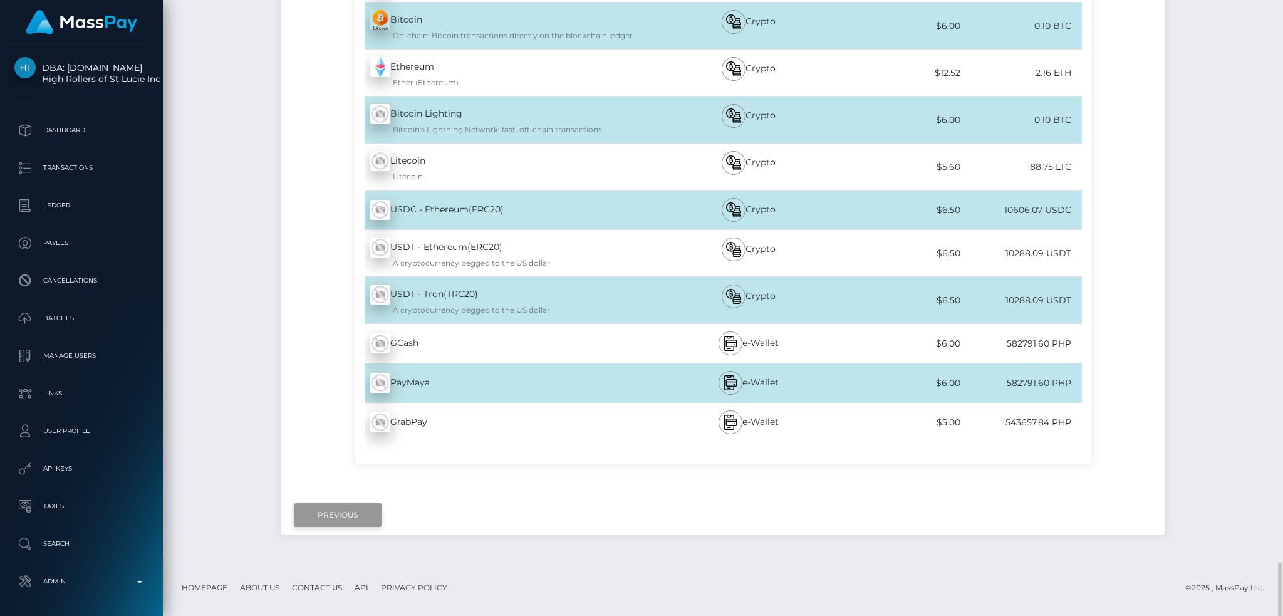
click at [344, 520] on input "Previous" at bounding box center [338, 515] width 88 height 24
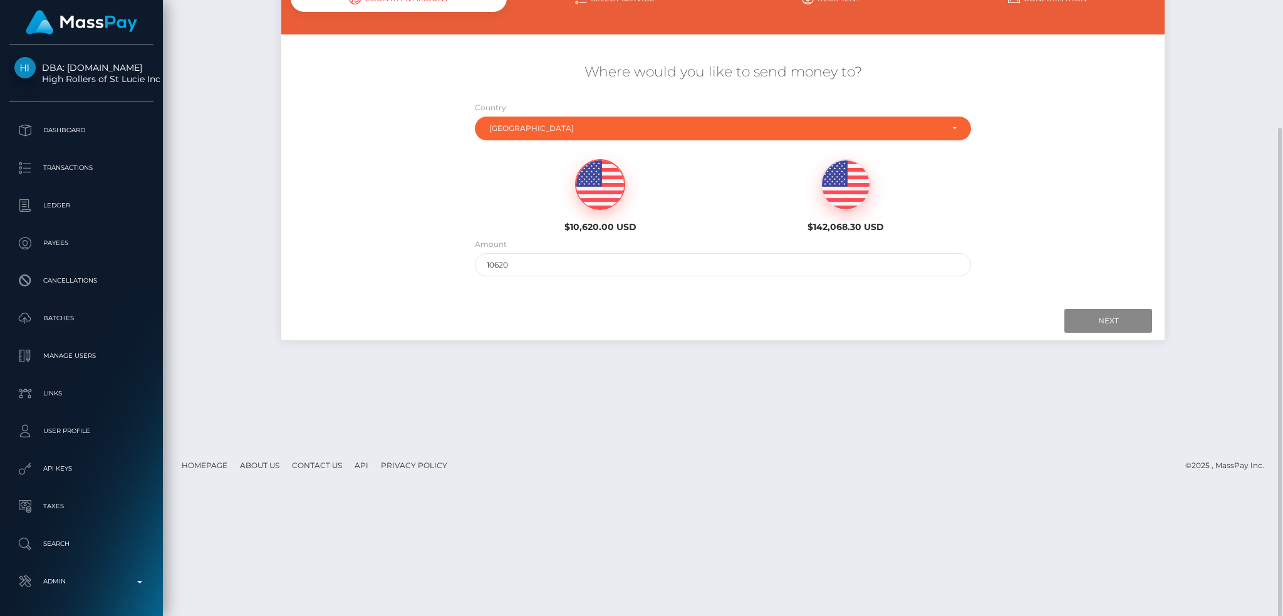
scroll to position [0, 0]
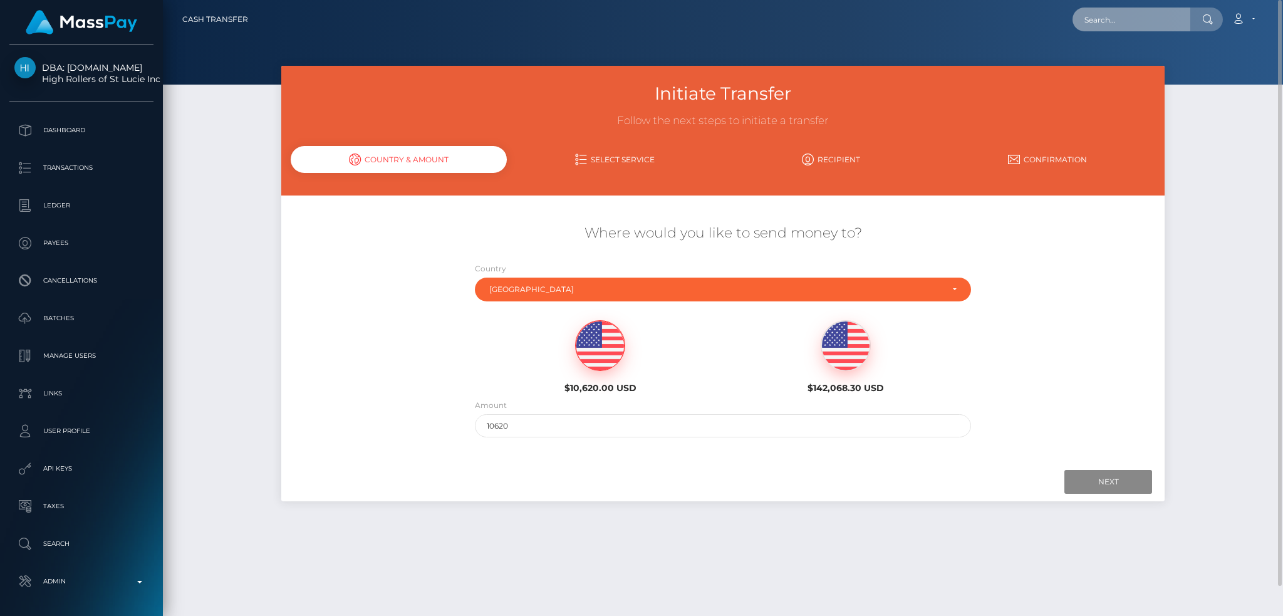
click at [1111, 28] on input "text" at bounding box center [1131, 20] width 118 height 24
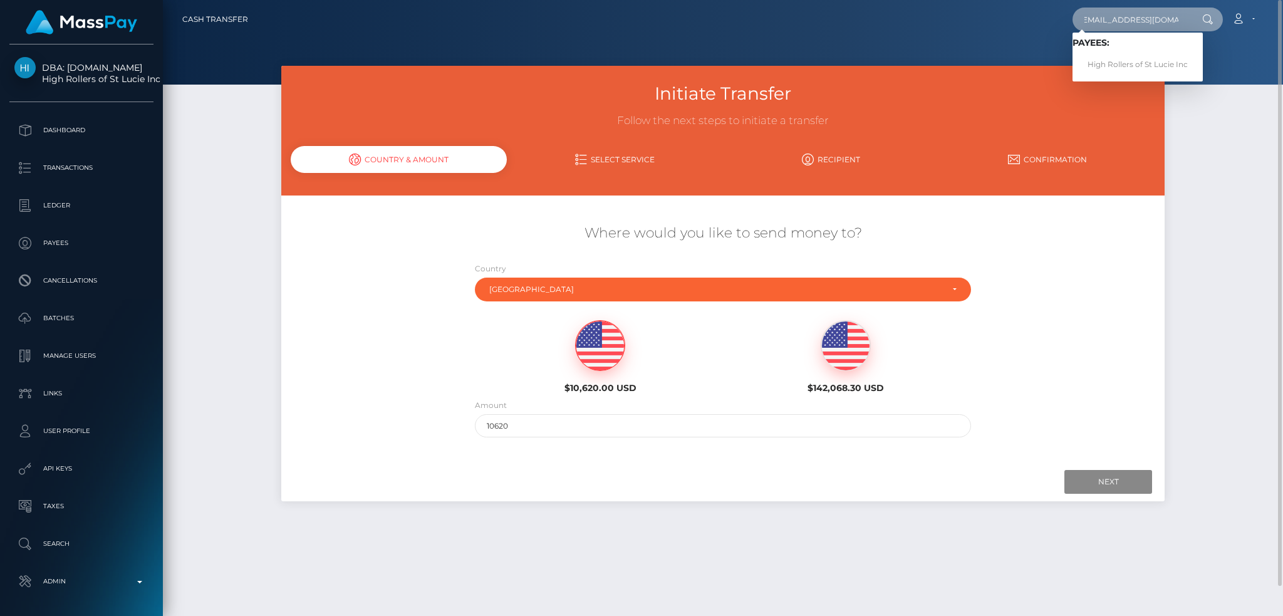
type input "dattran016vh@gmail.com"
click at [1121, 68] on link "High Rollers of St Lucie Inc" at bounding box center [1137, 64] width 130 height 23
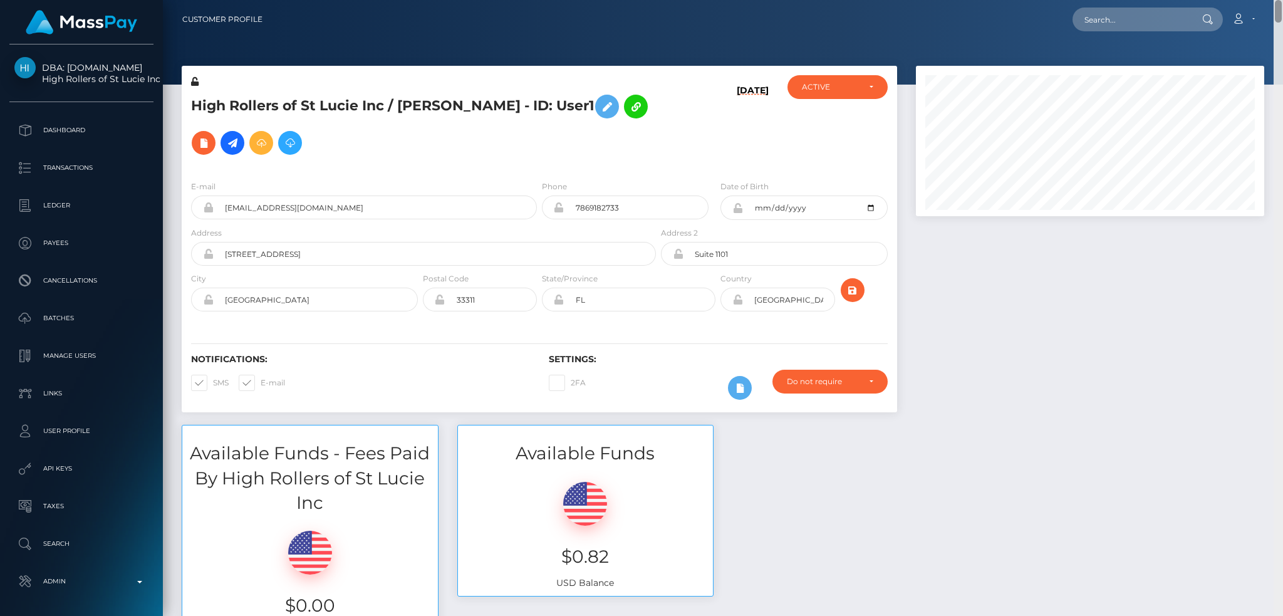
drag, startPoint x: 1277, startPoint y: 242, endPoint x: 1259, endPoint y: -73, distance: 315.6
click at [1259, 0] on html "DBA: Luckyrush.io High Rollers of St Lucie Inc Dashboard Transactions Ledger Pa…" at bounding box center [641, 308] width 1283 height 616
click at [1097, 22] on input "text" at bounding box center [1131, 20] width 118 height 24
paste input "[EMAIL_ADDRESS][PERSON_NAME][DOMAIN_NAME]"
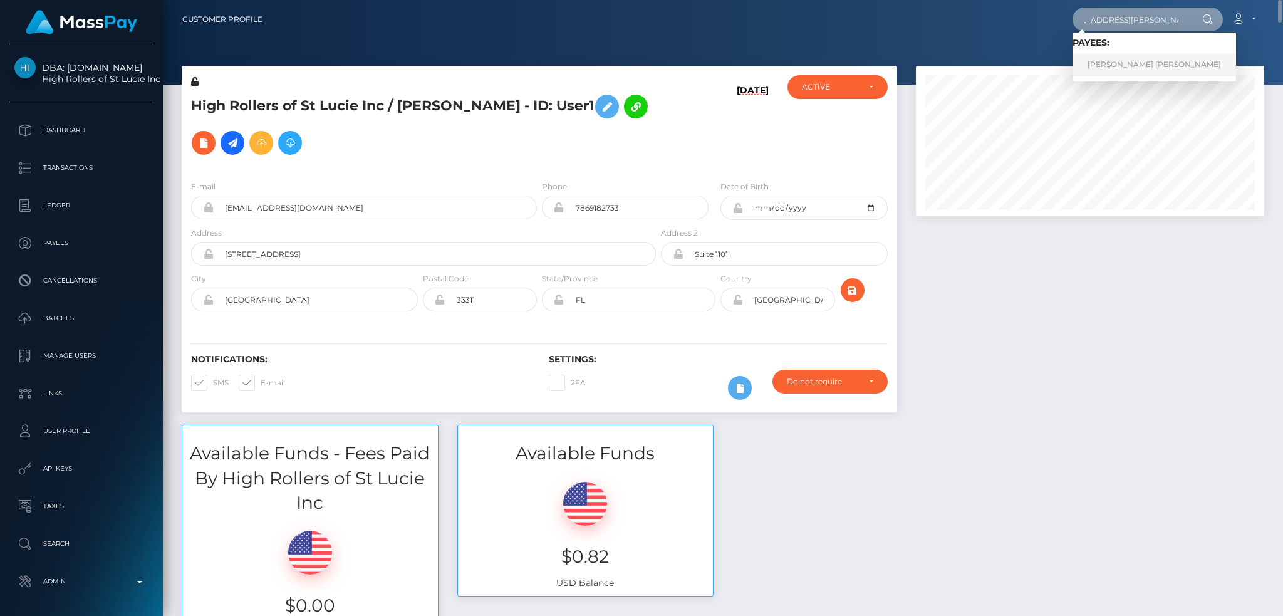
type input "[EMAIL_ADDRESS][PERSON_NAME][DOMAIN_NAME]"
click at [1104, 62] on link "Mary Grace Reyes Candelario" at bounding box center [1153, 64] width 163 height 23
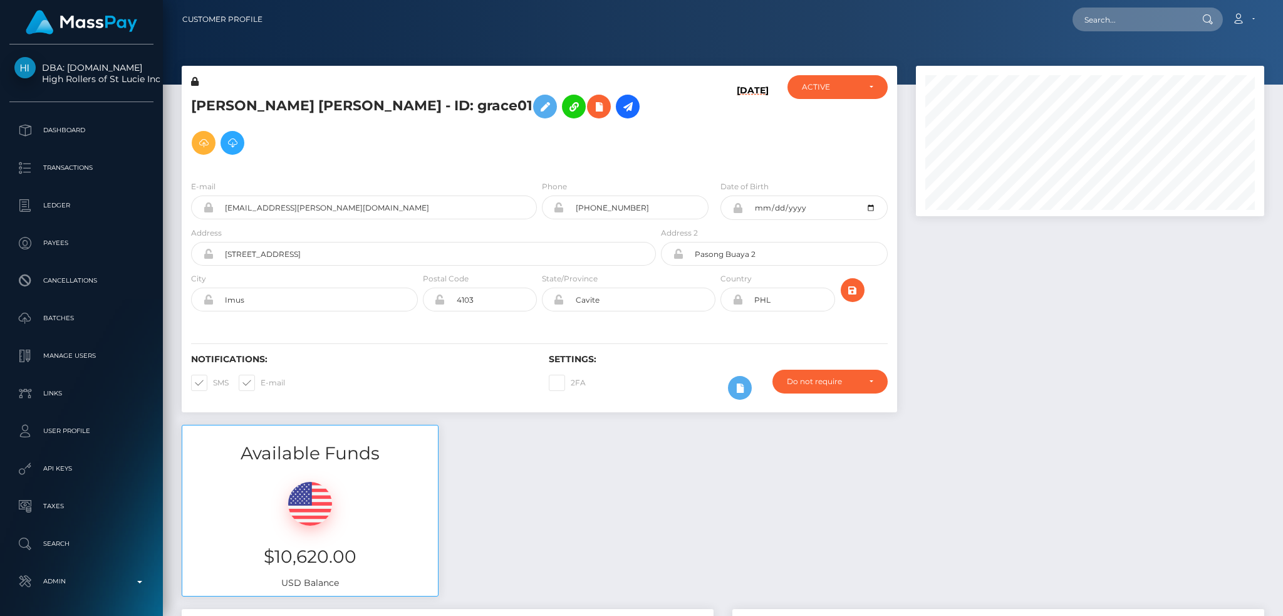
scroll to position [150, 348]
click at [1128, 19] on input "text" at bounding box center [1131, 20] width 118 height 24
paste input "poact_wwHh6tVBsm64"
type input "poact_wwHh6tVBsm64"
click at [1127, 63] on link "[PERSON_NAME]" at bounding box center [1122, 64] width 100 height 23
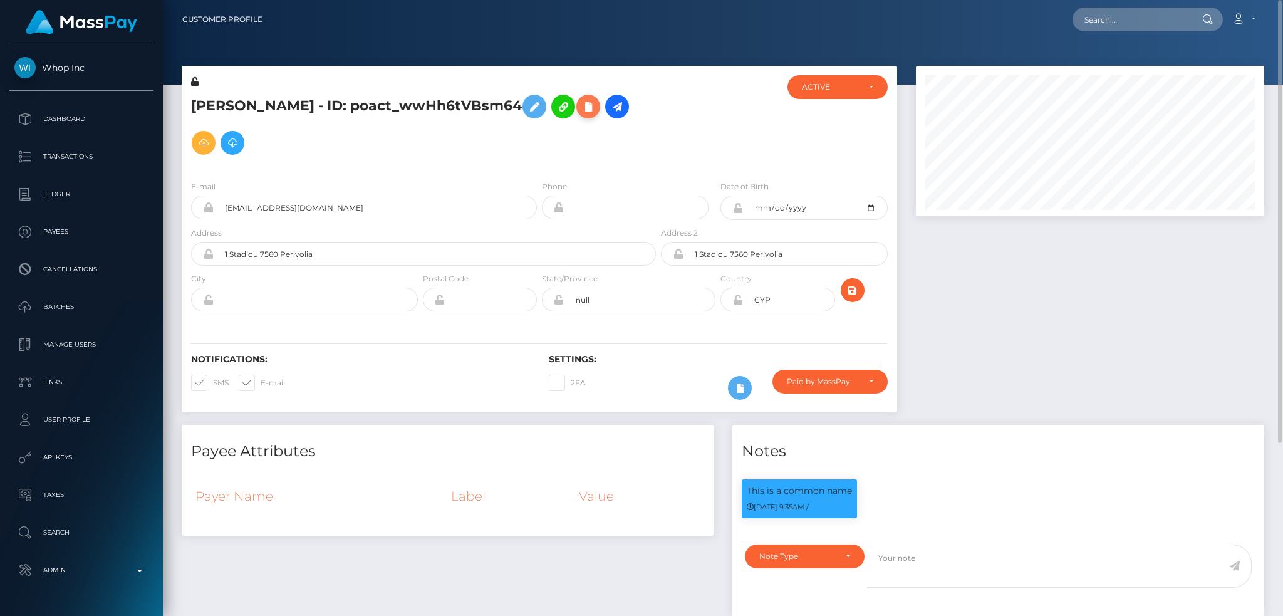
click at [587, 110] on icon at bounding box center [588, 107] width 15 height 16
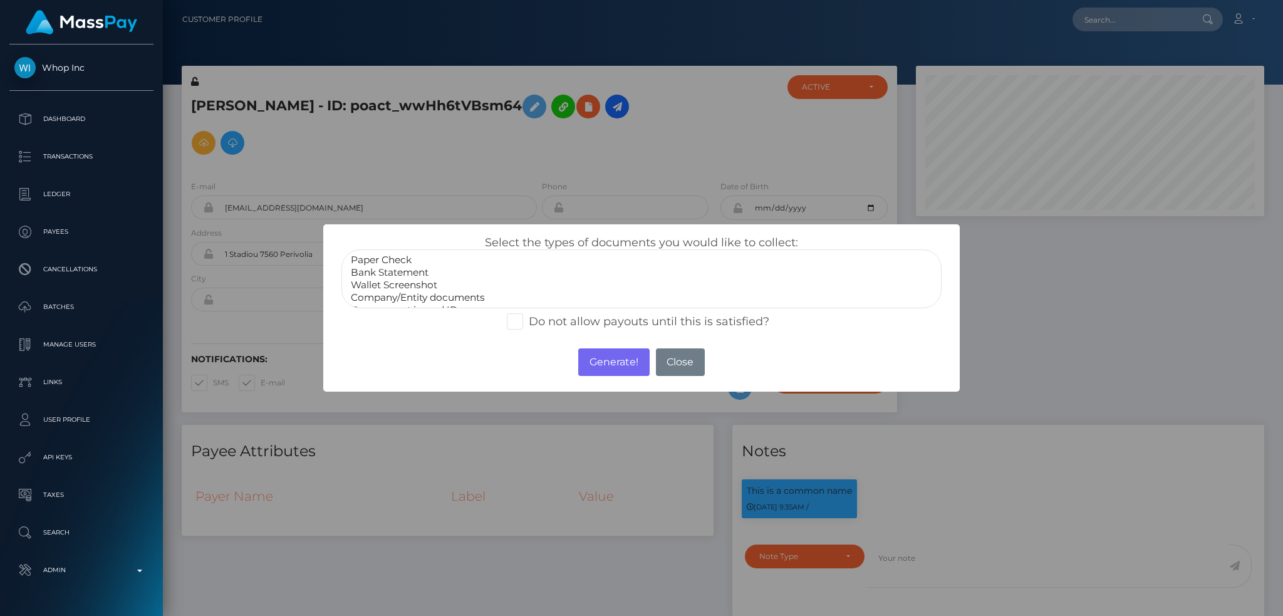
scroll to position [25, 0]
drag, startPoint x: 433, startPoint y: 296, endPoint x: 441, endPoint y: 292, distance: 8.7
click at [434, 296] on option "Miscellaneous" at bounding box center [641, 297] width 584 height 13
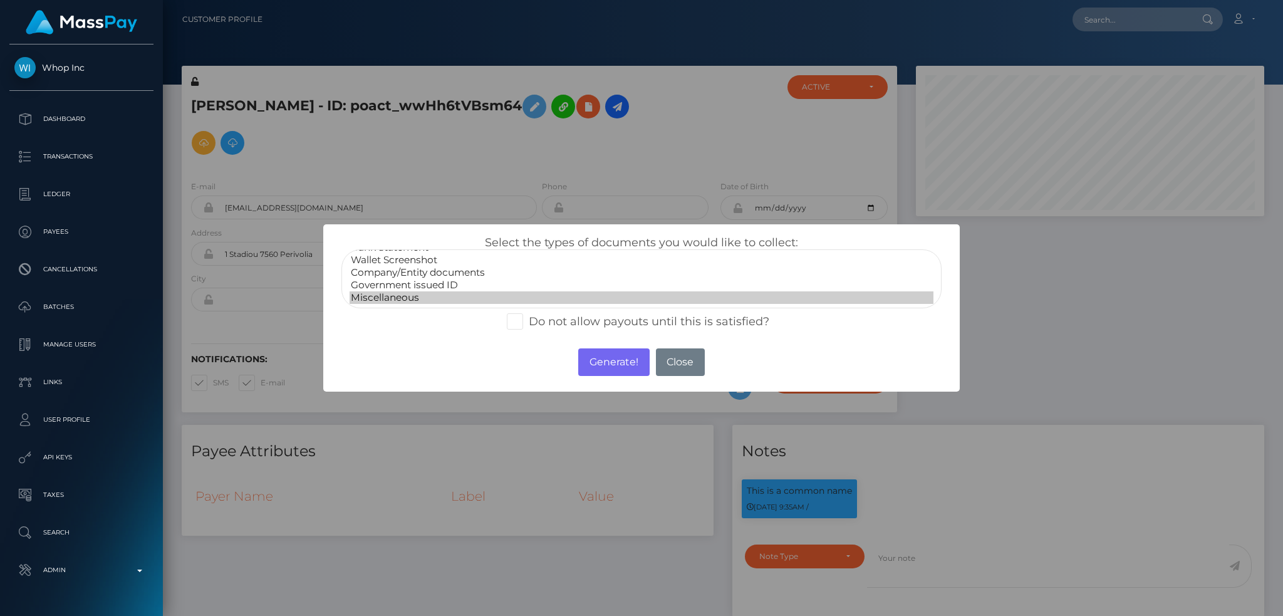
select select "Government issued ID"
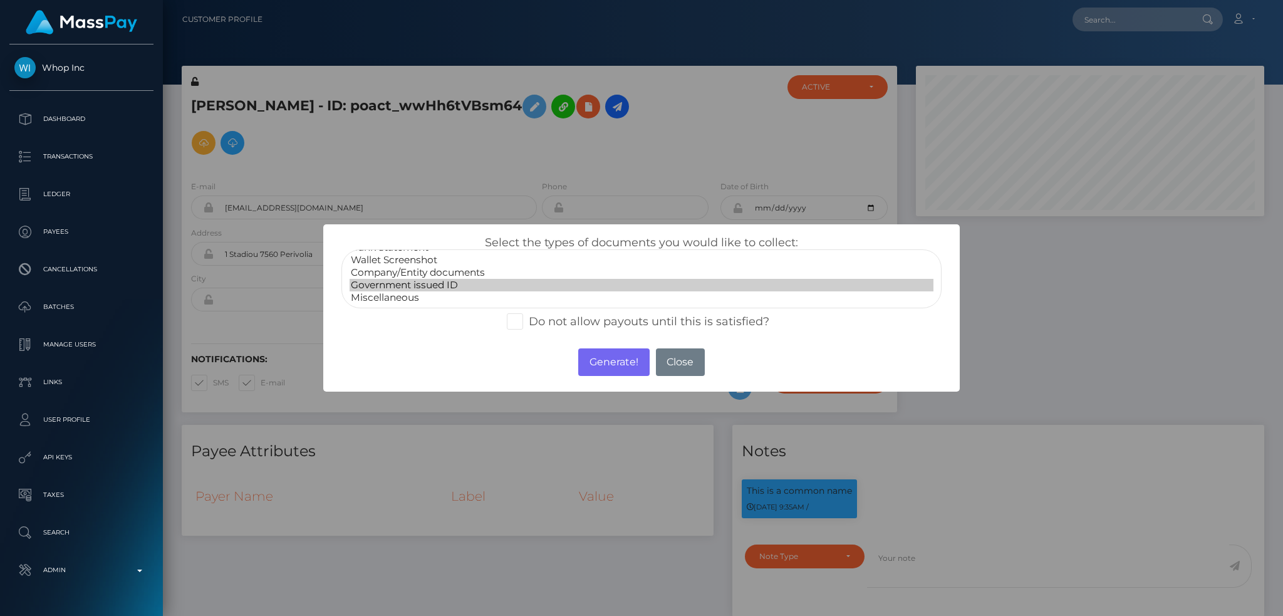
click at [443, 289] on option "Government issued ID" at bounding box center [641, 285] width 584 height 13
drag, startPoint x: 624, startPoint y: 359, endPoint x: 918, endPoint y: 58, distance: 420.3
click at [625, 359] on button "Generate!" at bounding box center [613, 362] width 71 height 28
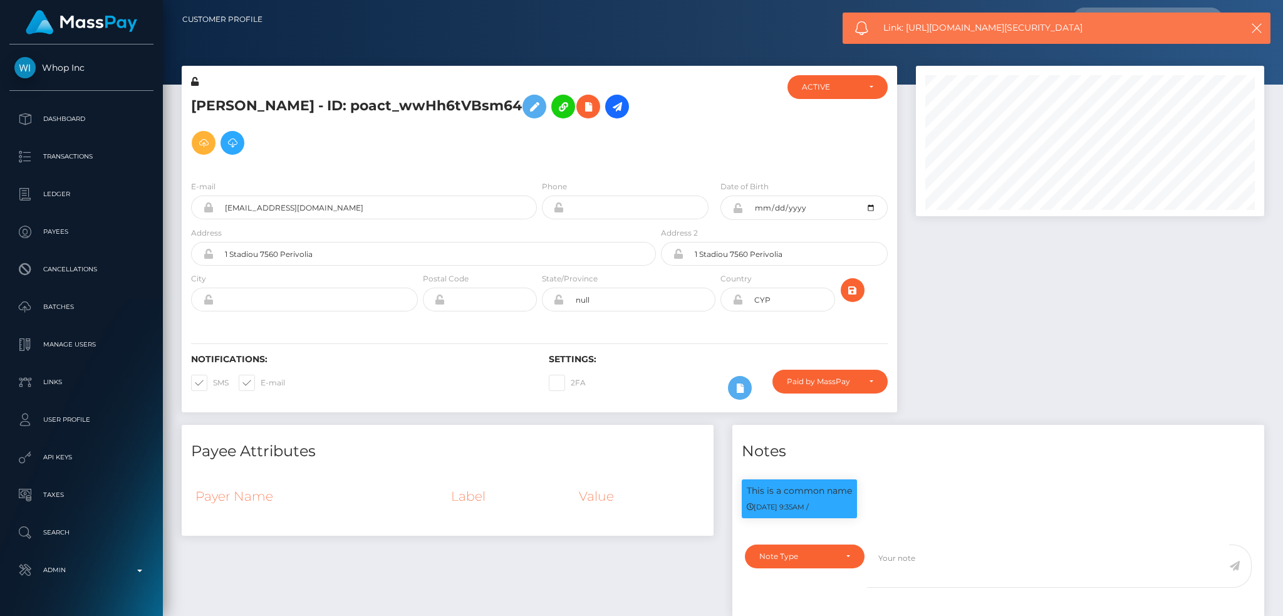
click at [924, 34] on span "Link: https://members.masspay.io/file_upload/eyJhbGciOiJIUzI1NiJ9.eyJpc3MiOiJod…" at bounding box center [1049, 27] width 333 height 13
copy span "Link: https://members.masspay.io/file_upload/eyJhbGciOiJIUzI1NiJ9.eyJpc3MiOiJod…"
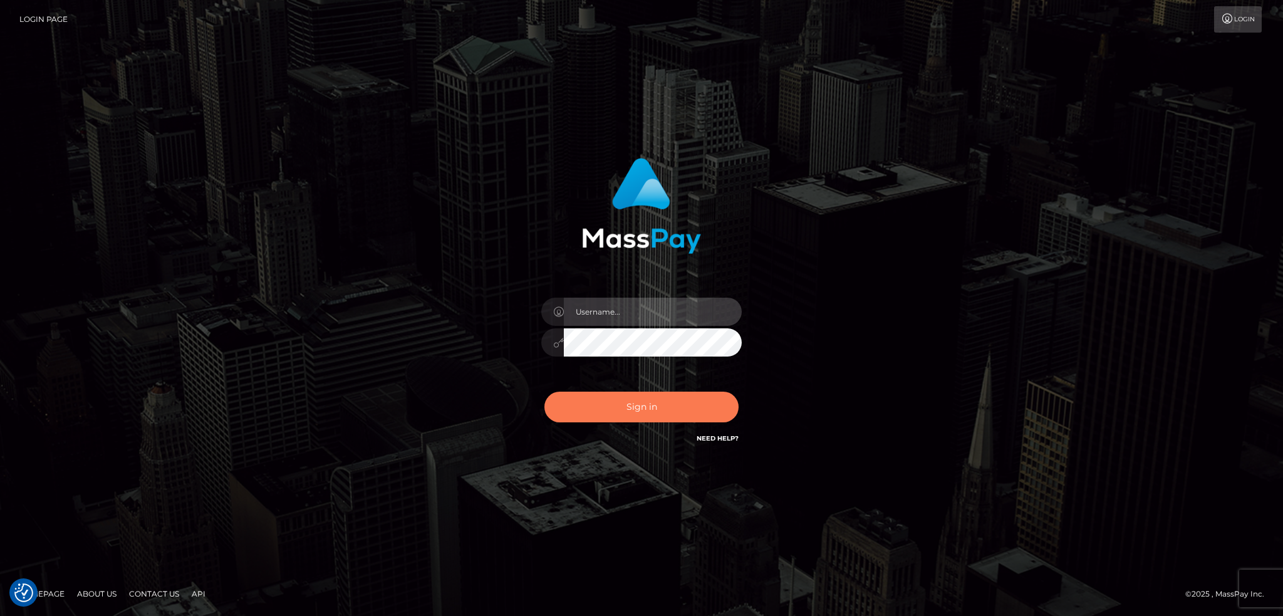
type input "alexstef"
click at [640, 398] on button "Sign in" at bounding box center [641, 406] width 194 height 31
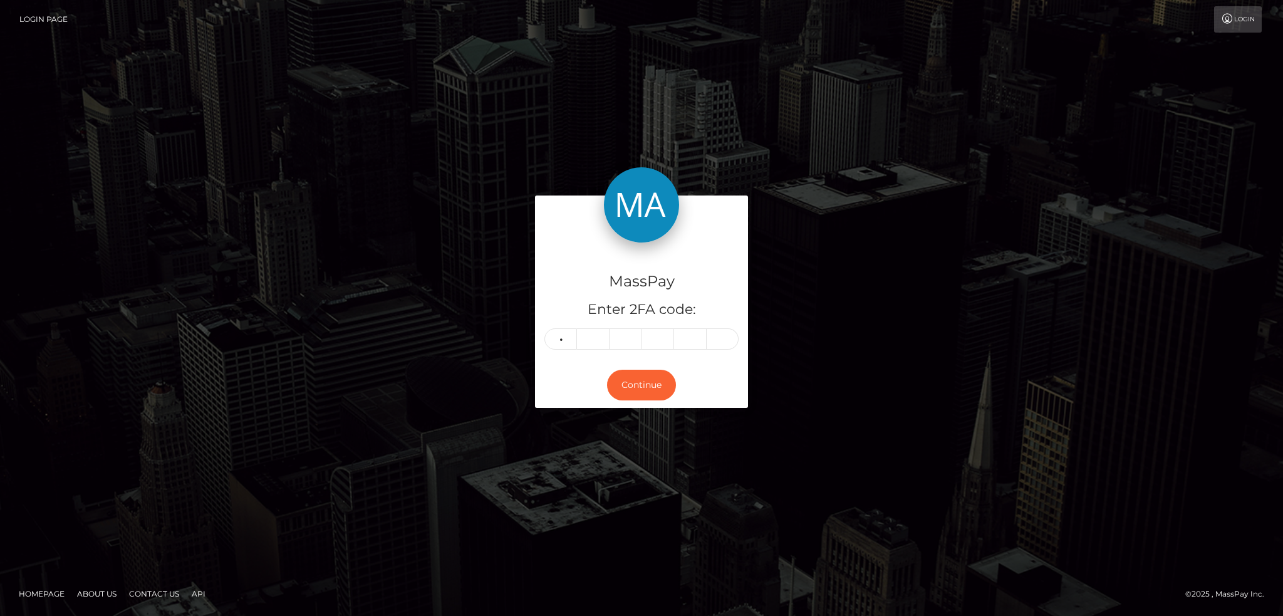
type input "4"
type input "9"
type input "3"
type input "5"
type input "2"
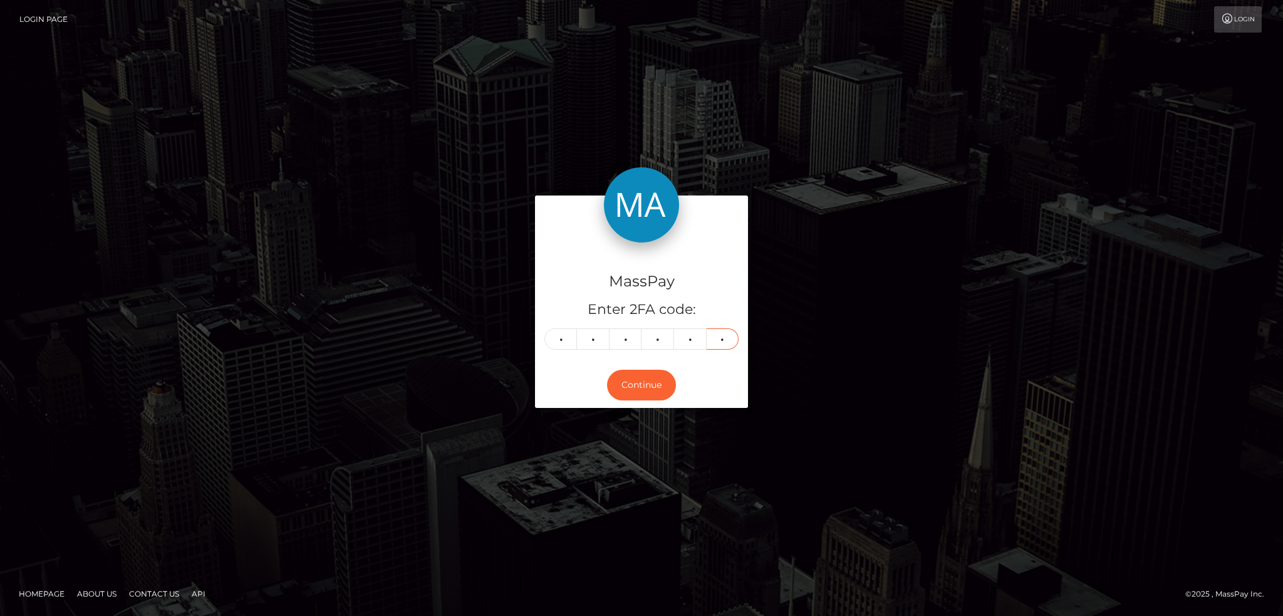
type input "6"
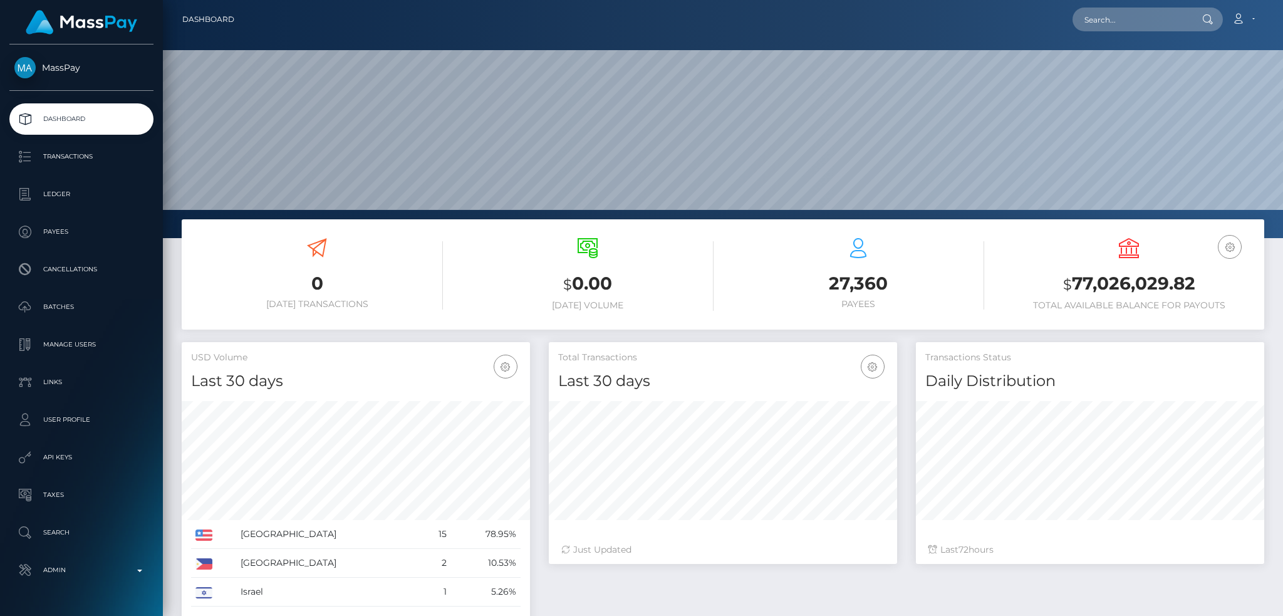
scroll to position [222, 348]
click at [1113, 12] on input "text" at bounding box center [1131, 20] width 118 height 24
paste input "18486a25-cdf3-4cc8-96b3-ea31a205cdf0"
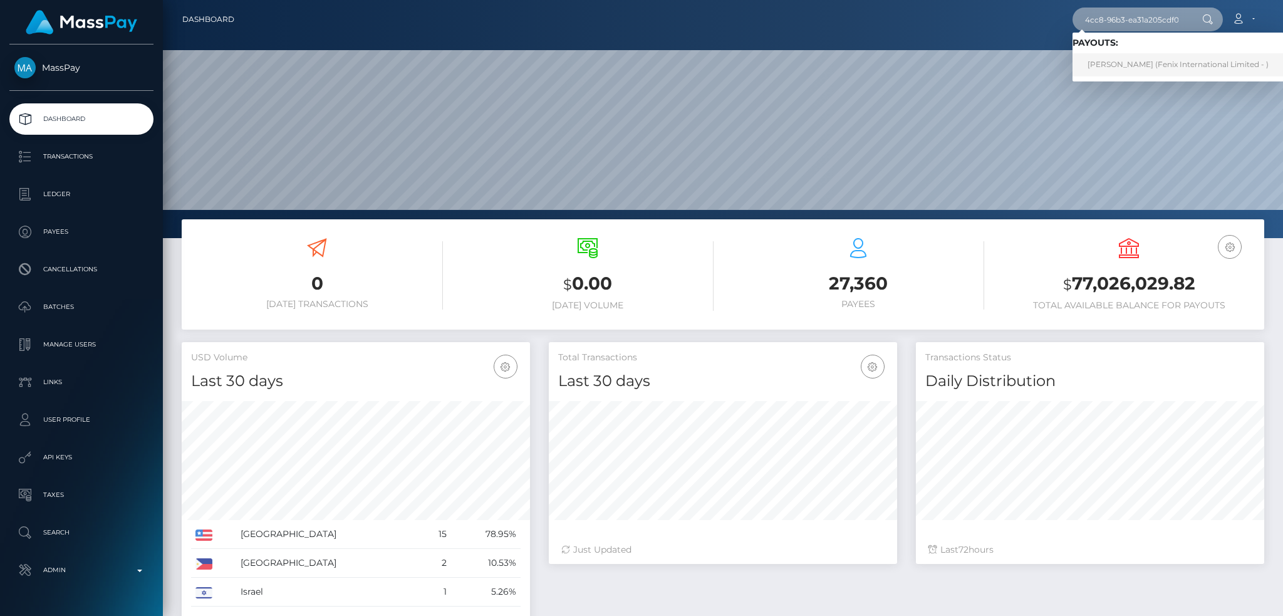
type input "18486a25-cdf3-4cc8-96b3-ea31a205cdf0"
click at [1131, 61] on link "Shiva SHIVA (Fenix International Limited - )" at bounding box center [1177, 64] width 211 height 23
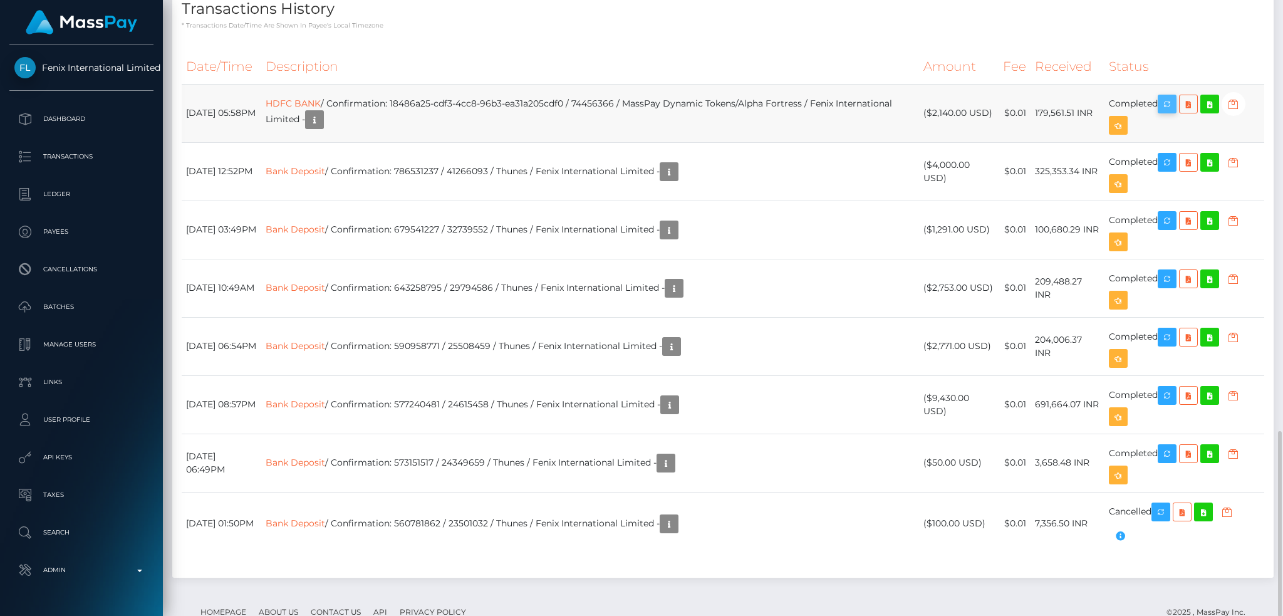
scroll to position [150, 348]
click at [1174, 96] on icon "button" at bounding box center [1166, 104] width 15 height 16
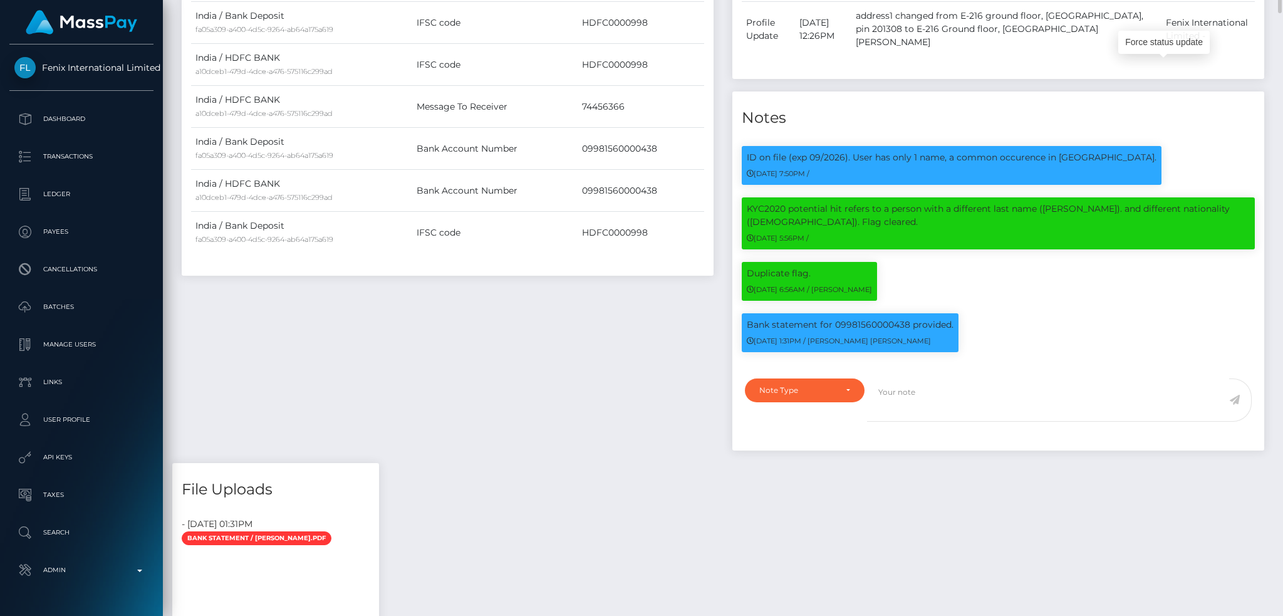
scroll to position [11, 0]
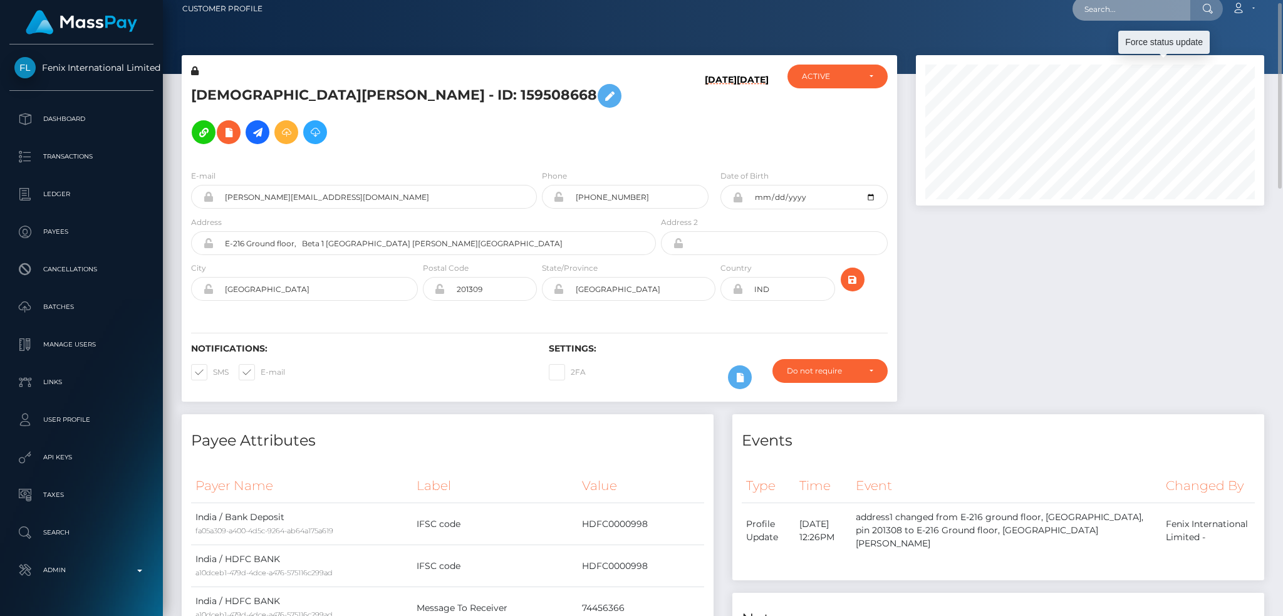
click at [1132, 18] on input "text" at bounding box center [1131, 9] width 118 height 24
paste input "sonali1985@yahoo.com"
type input "sonali1985@yahoo.com"
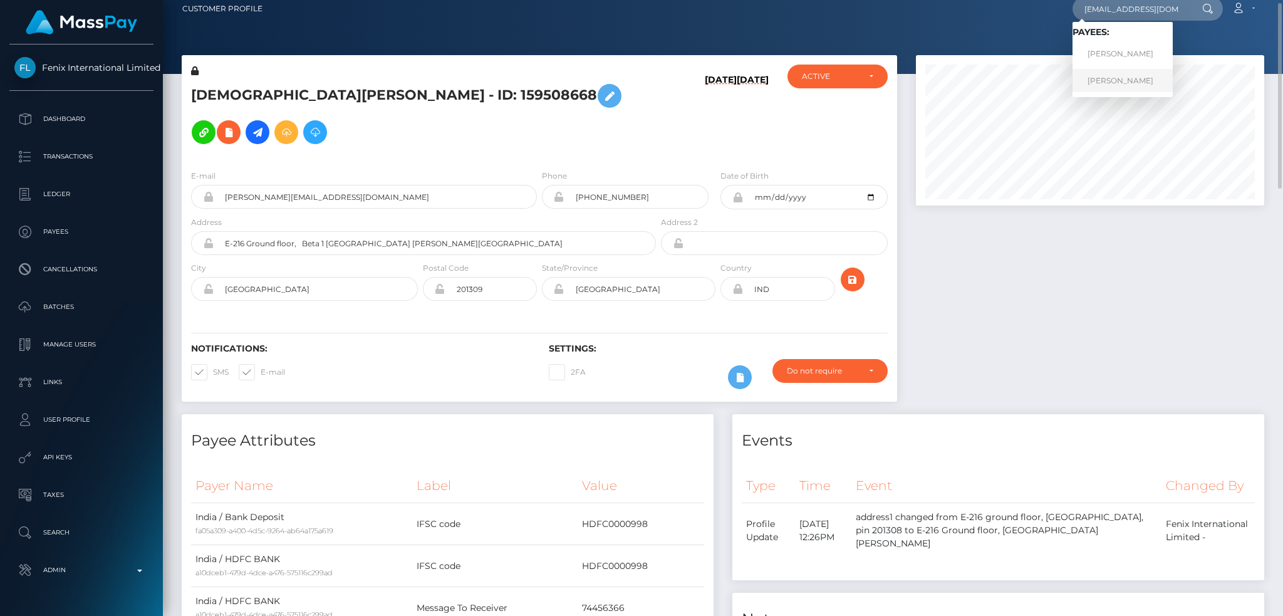
click at [1112, 80] on link "Nisha Devi" at bounding box center [1122, 80] width 100 height 23
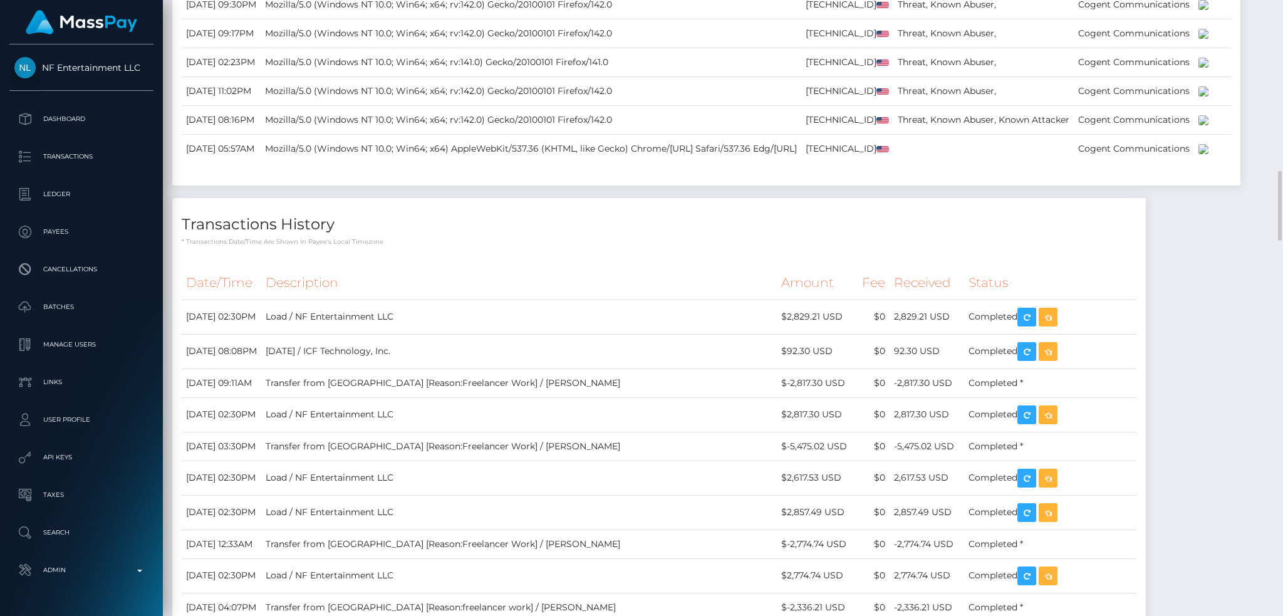
scroll to position [2087, 0]
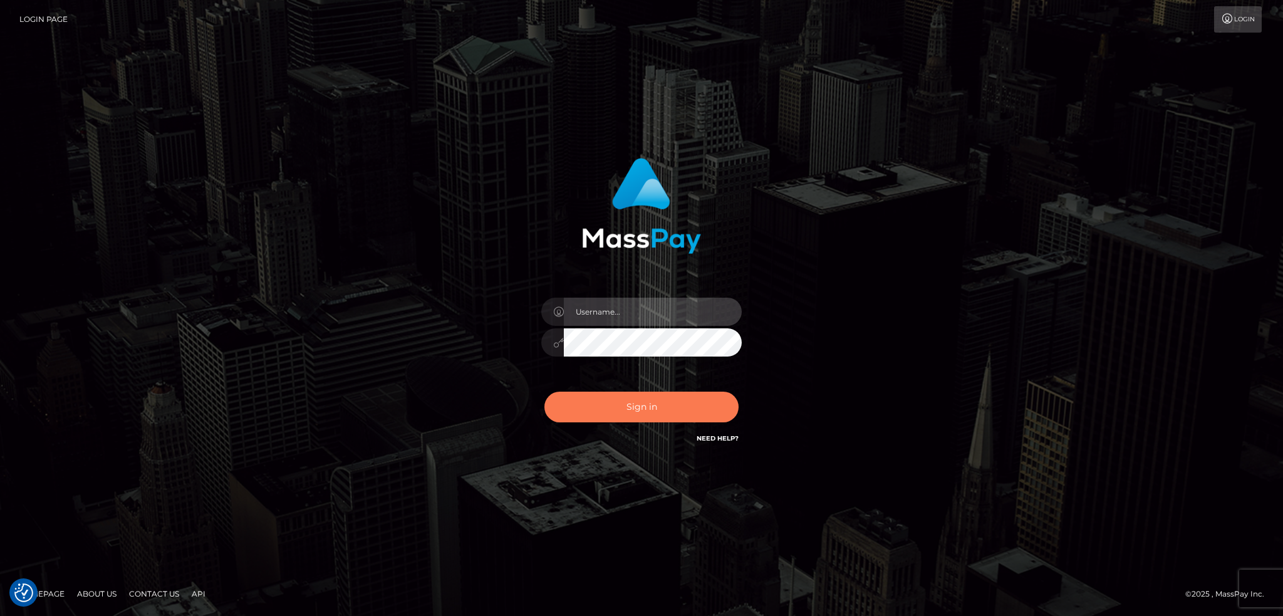
type input "alexstef"
click at [606, 403] on button "Sign in" at bounding box center [641, 406] width 194 height 31
type input "alexstef"
click at [645, 397] on button "Sign in" at bounding box center [641, 406] width 194 height 31
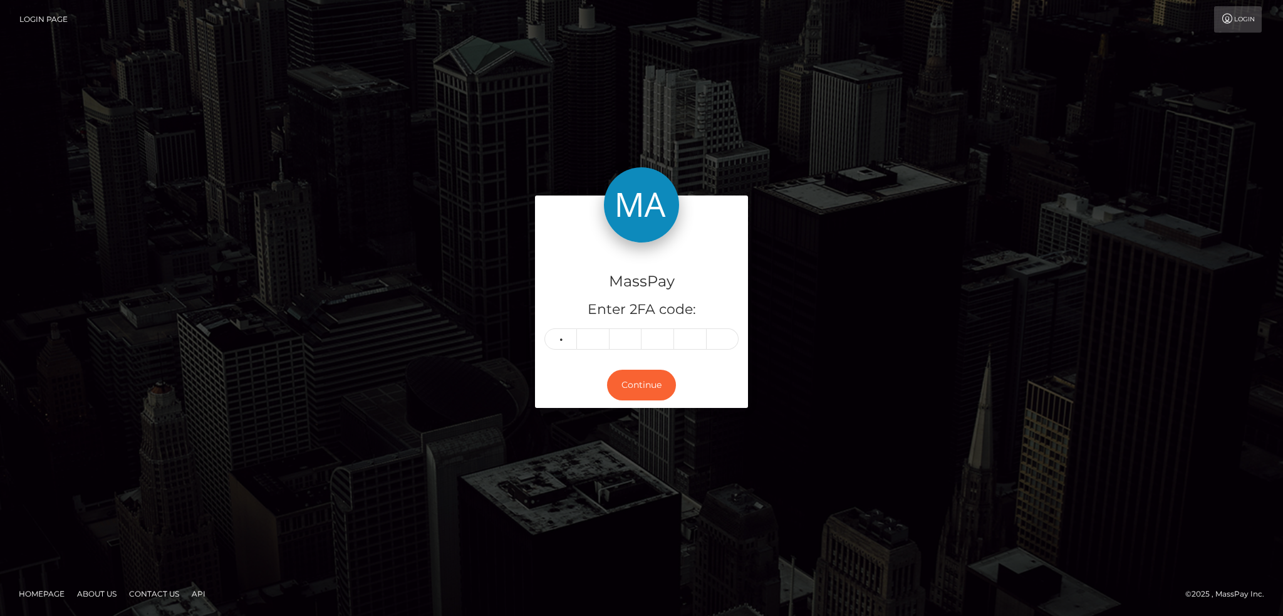
type input "3"
type input "7"
type input "3"
type input "2"
type input "8"
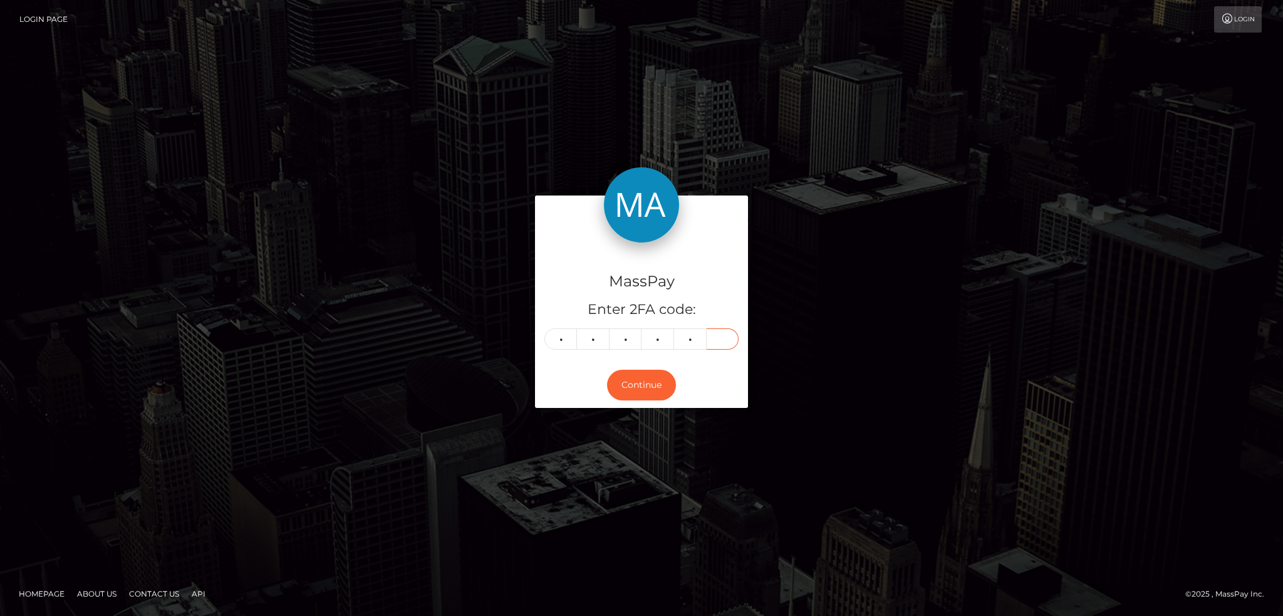
type input "7"
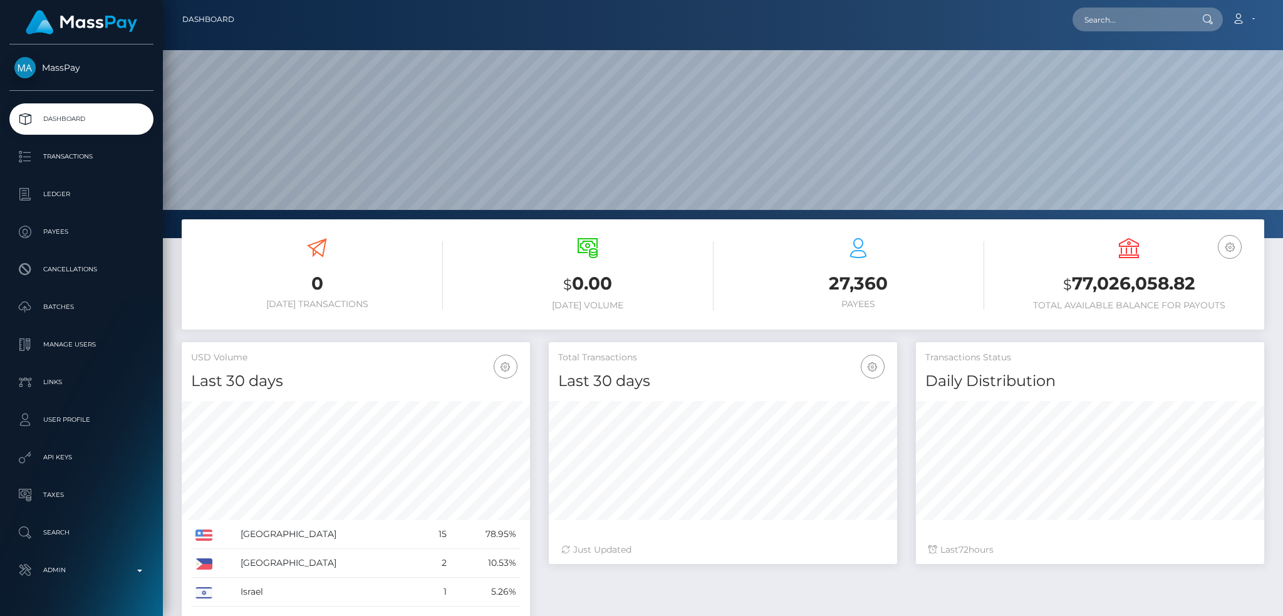
scroll to position [222, 348]
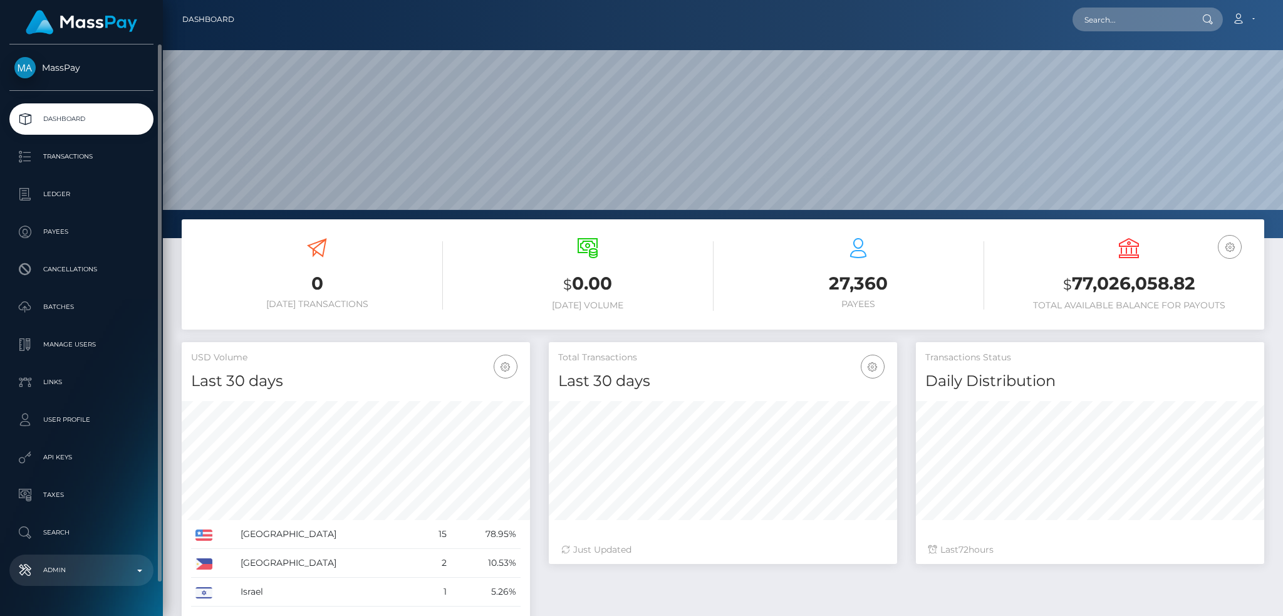
click at [118, 566] on p "Admin" at bounding box center [81, 570] width 134 height 19
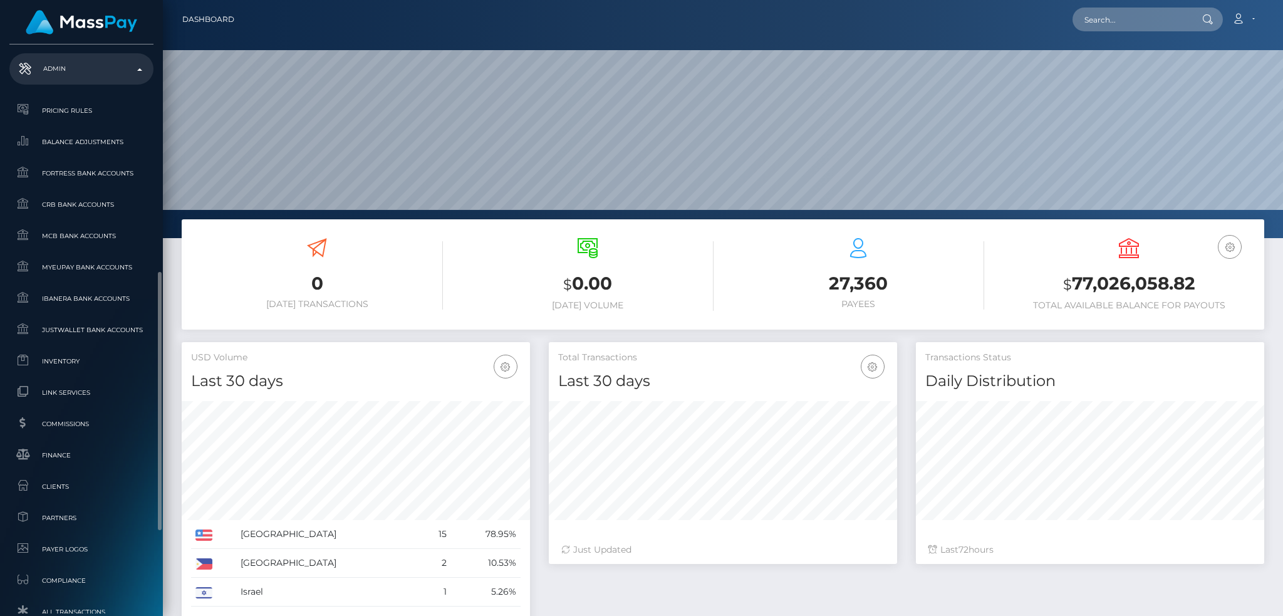
scroll to position [700, 0]
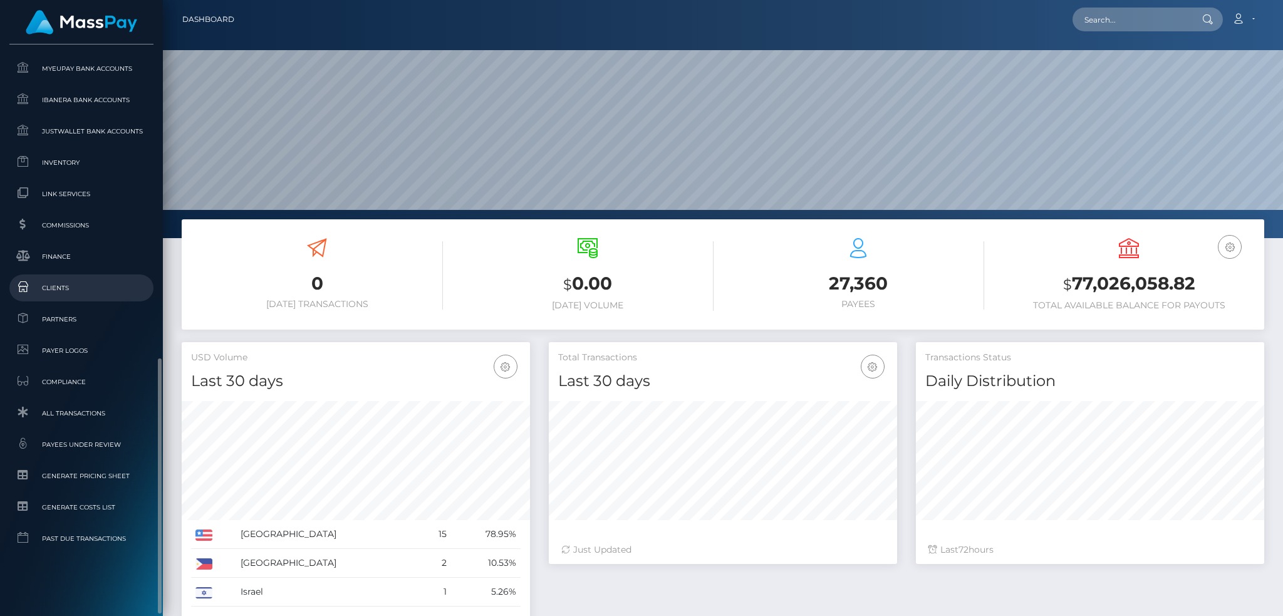
click at [95, 286] on span "Clients" at bounding box center [81, 288] width 134 height 14
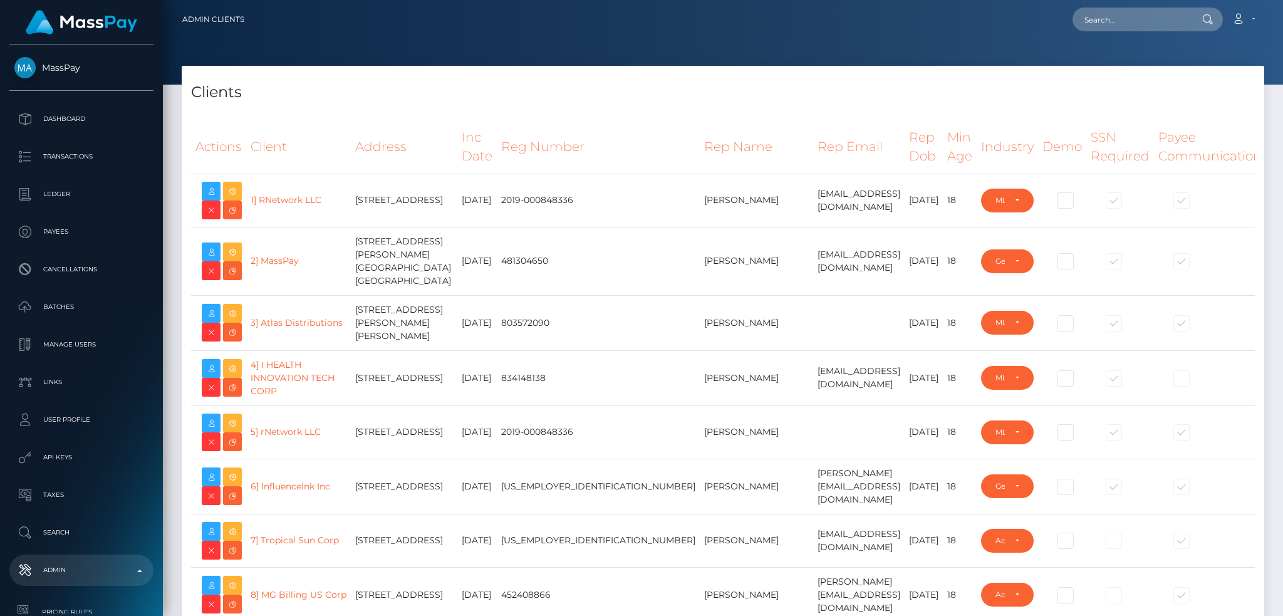
select select "223"
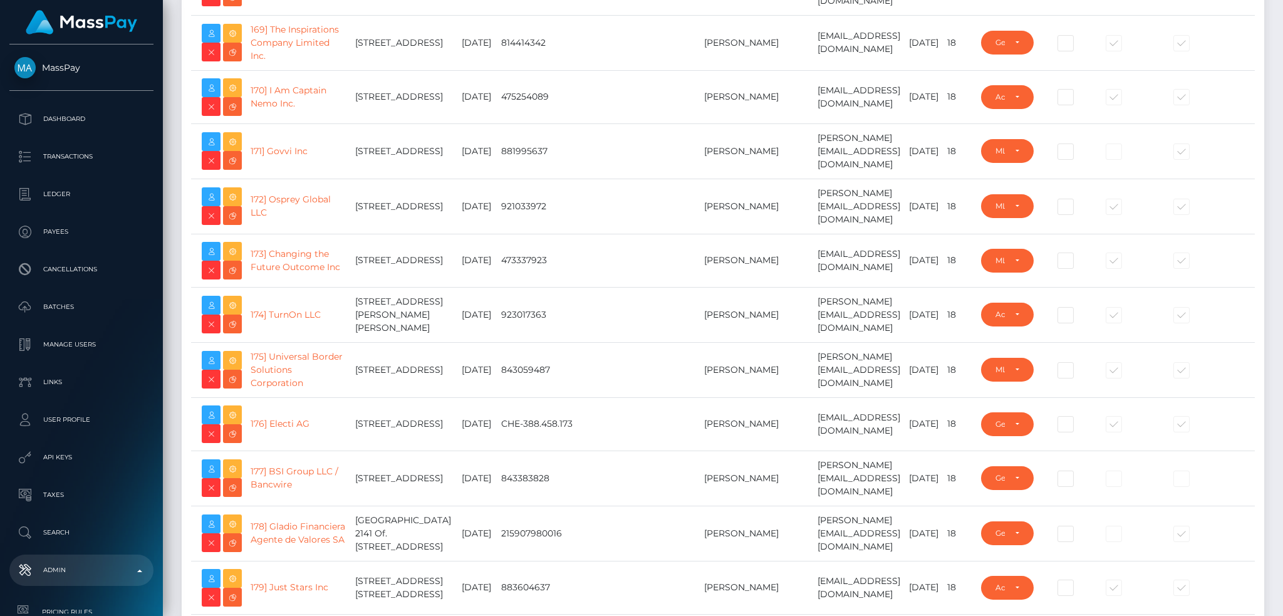
scroll to position [9269, 0]
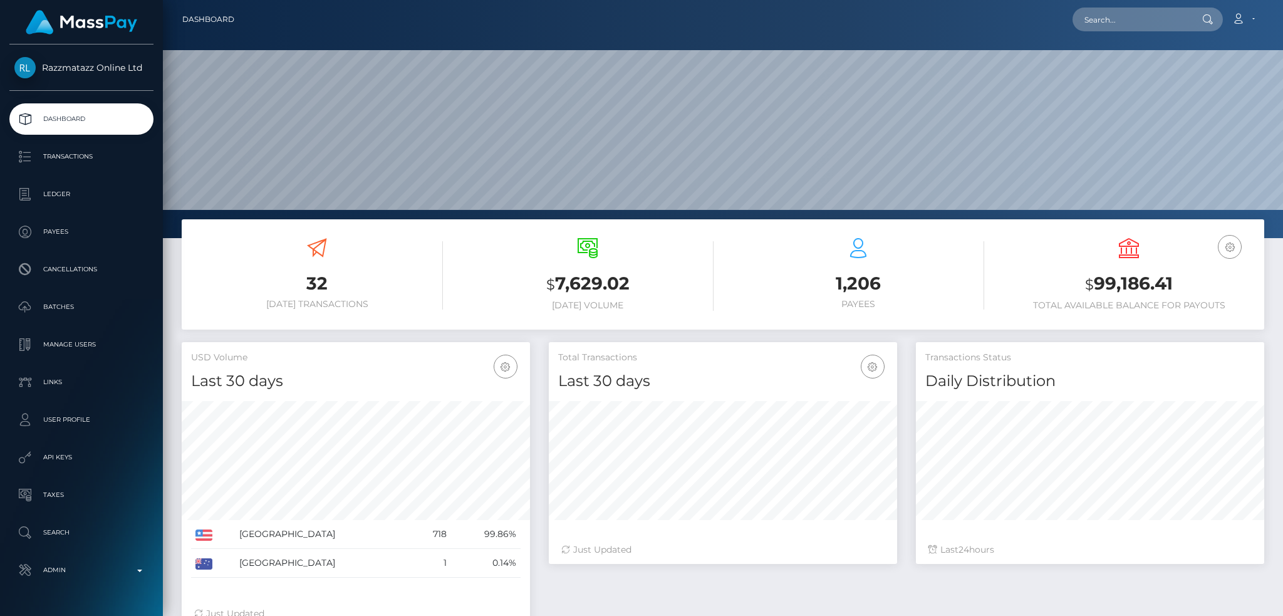
scroll to position [222, 348]
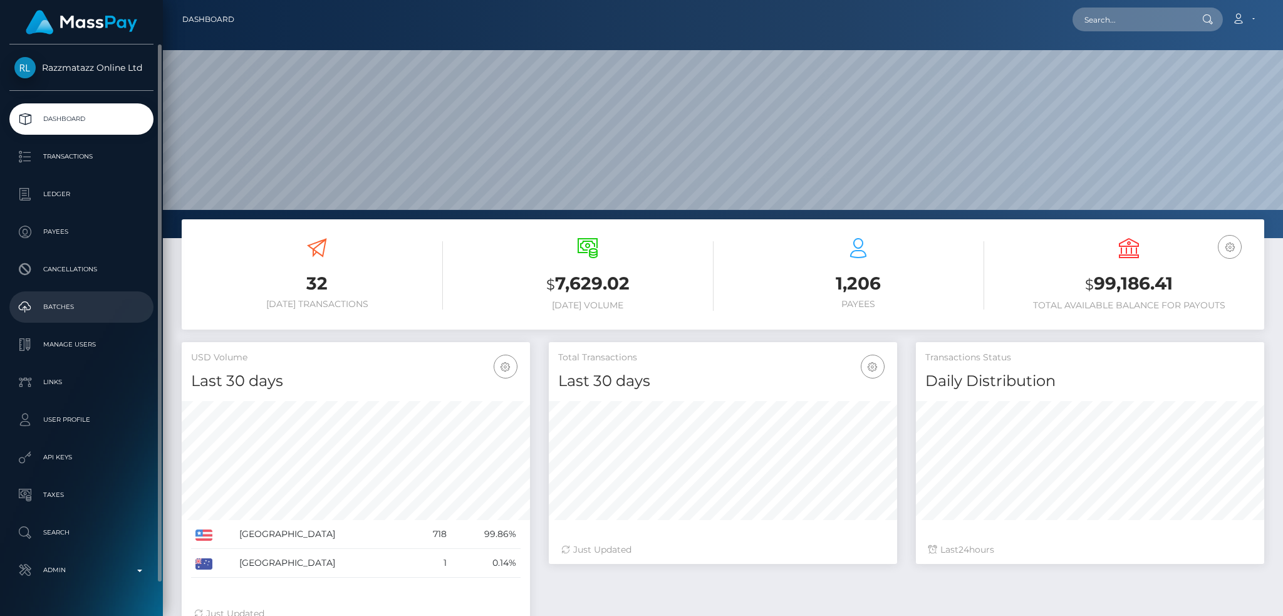
click at [100, 310] on p "Batches" at bounding box center [81, 306] width 134 height 19
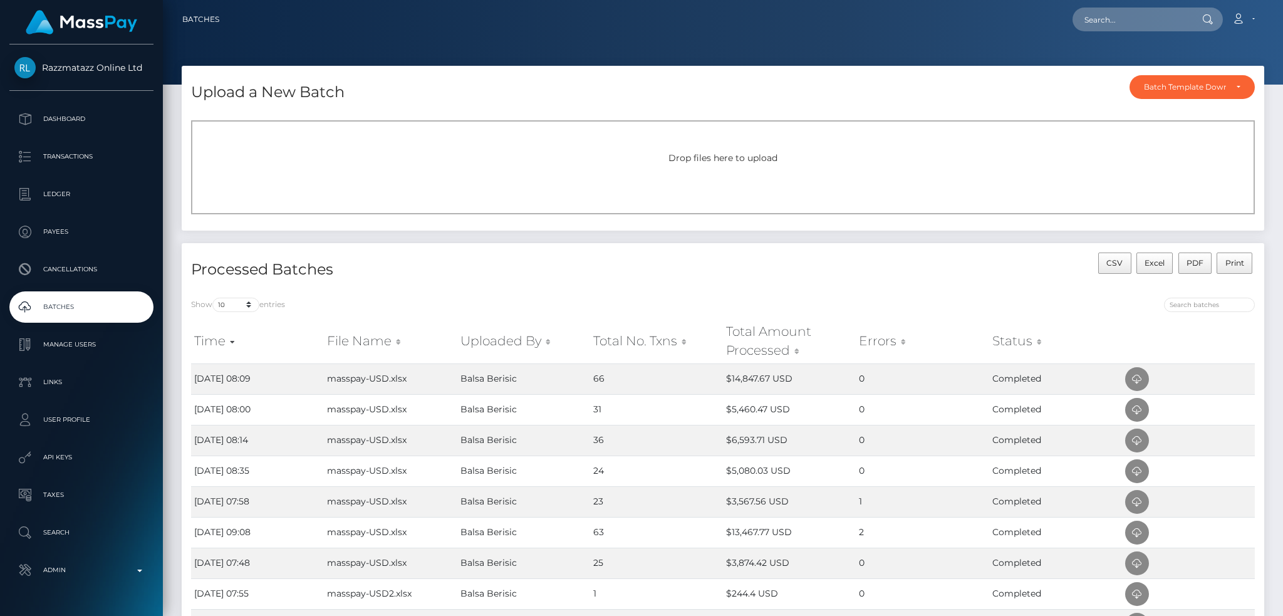
scroll to position [83, 0]
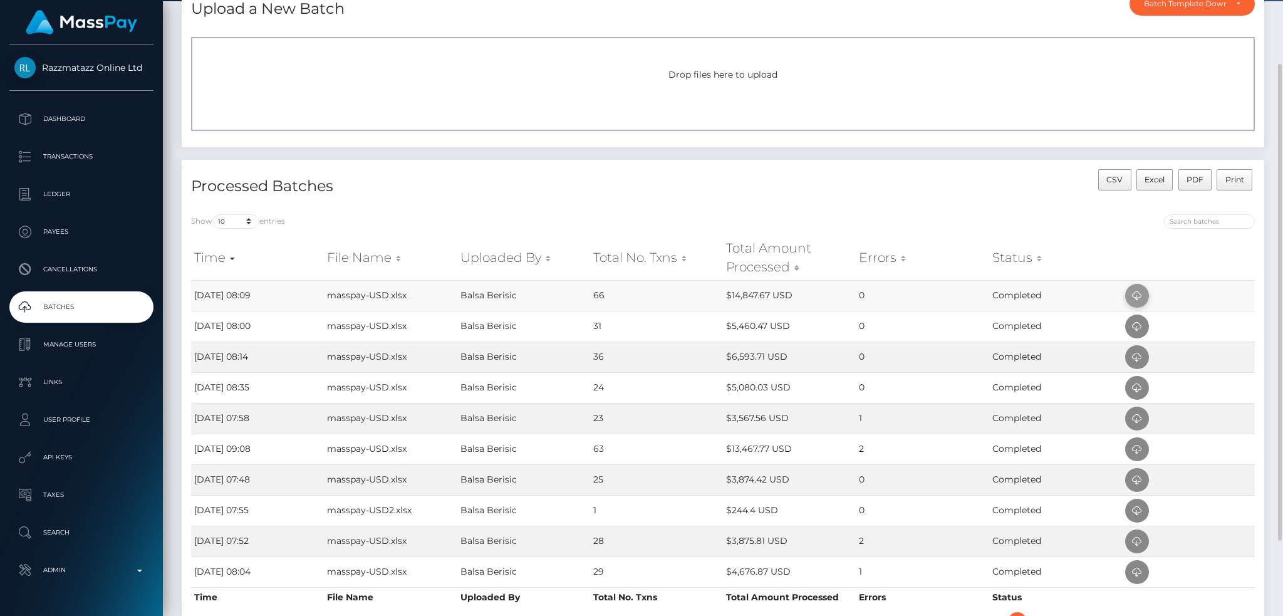
click at [1147, 294] on span at bounding box center [1137, 296] width 24 height 24
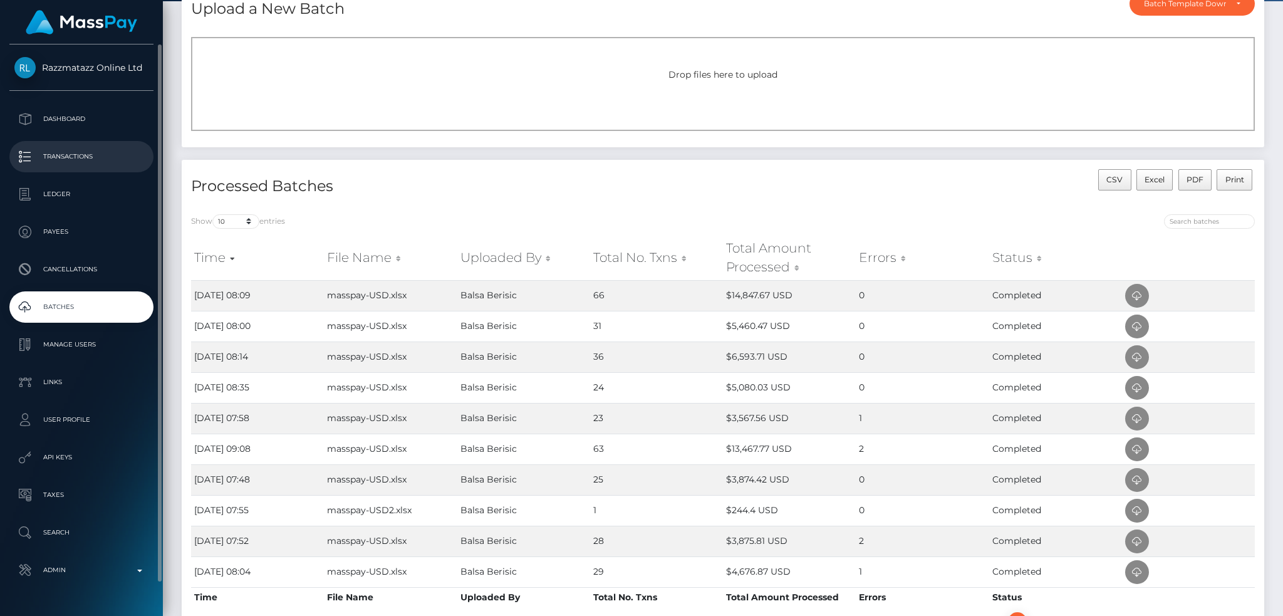
click at [91, 162] on p "Transactions" at bounding box center [81, 156] width 134 height 19
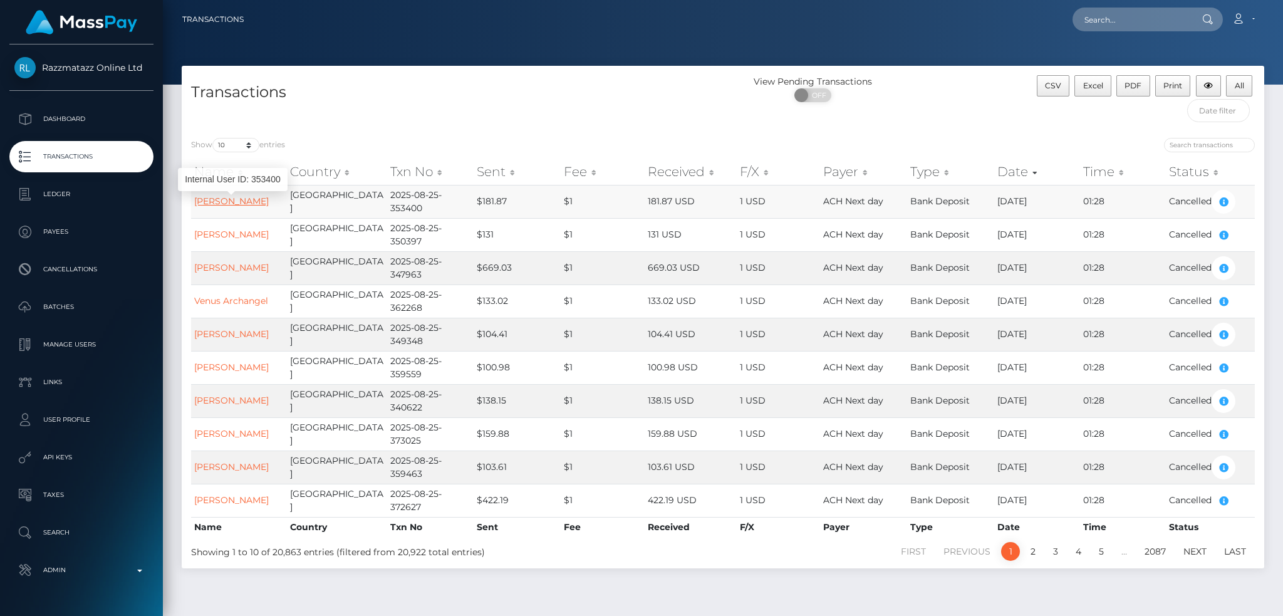
click at [247, 204] on link "[PERSON_NAME]" at bounding box center [231, 200] width 75 height 11
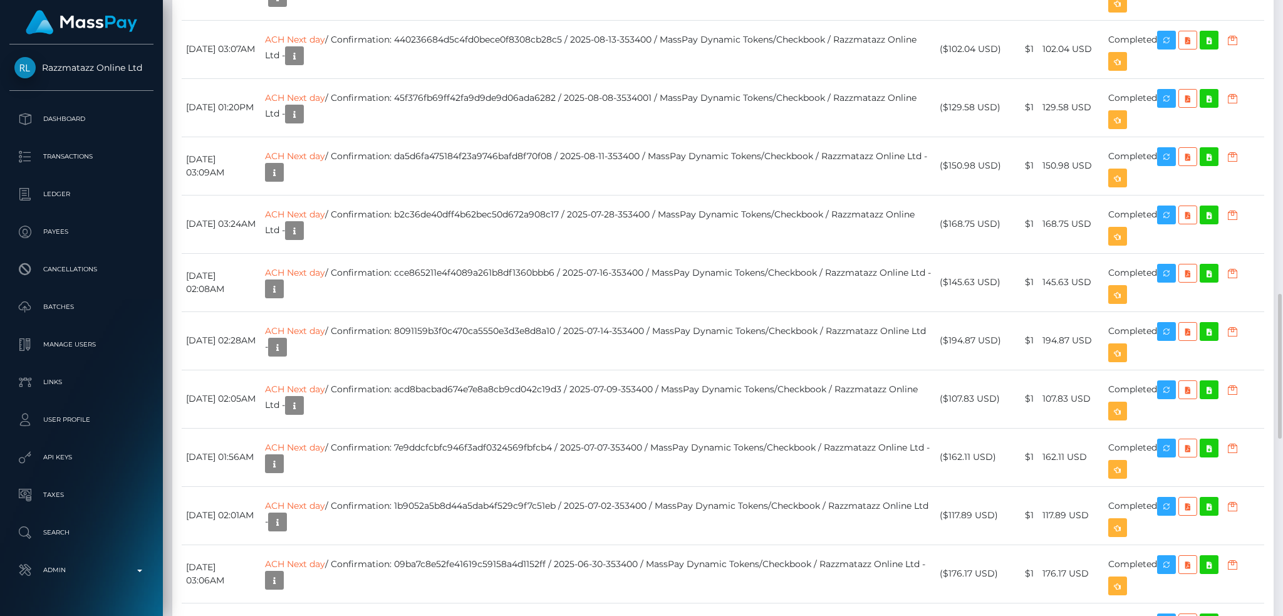
scroll to position [150, 348]
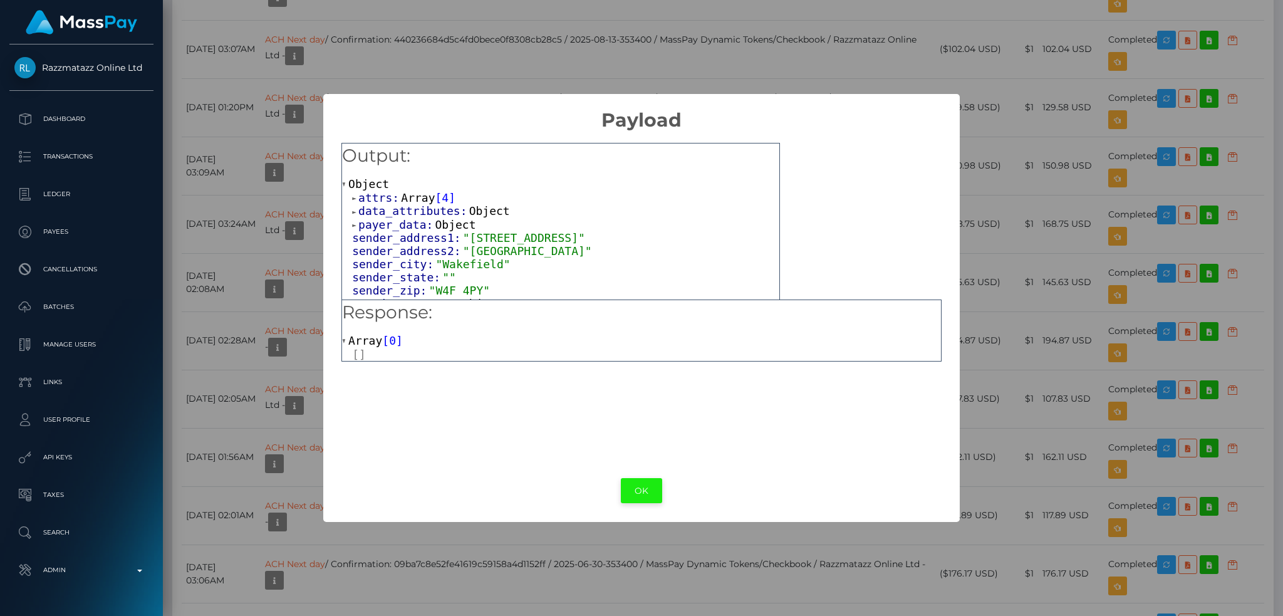
click at [635, 486] on button "OK" at bounding box center [641, 491] width 41 height 26
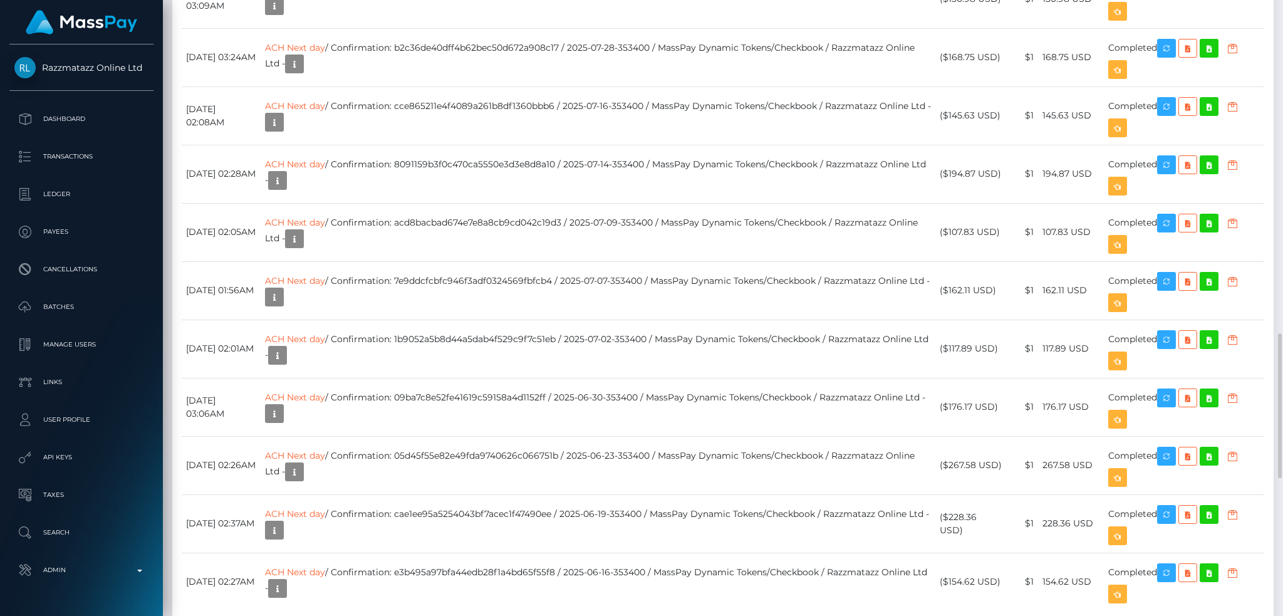
copy td "ACH Next day / Confirmation: 65295cb3-856d-4ebe-beb9-faa372e8e8c4 / 2025-08-25-…"
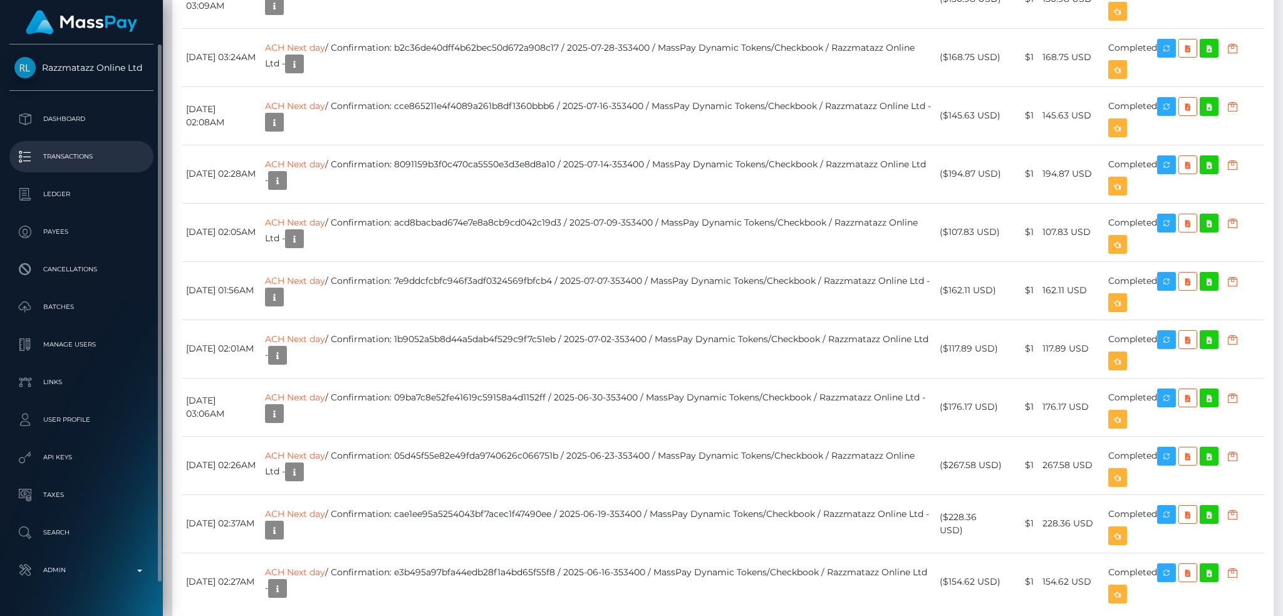
click at [73, 156] on p "Transactions" at bounding box center [81, 156] width 134 height 19
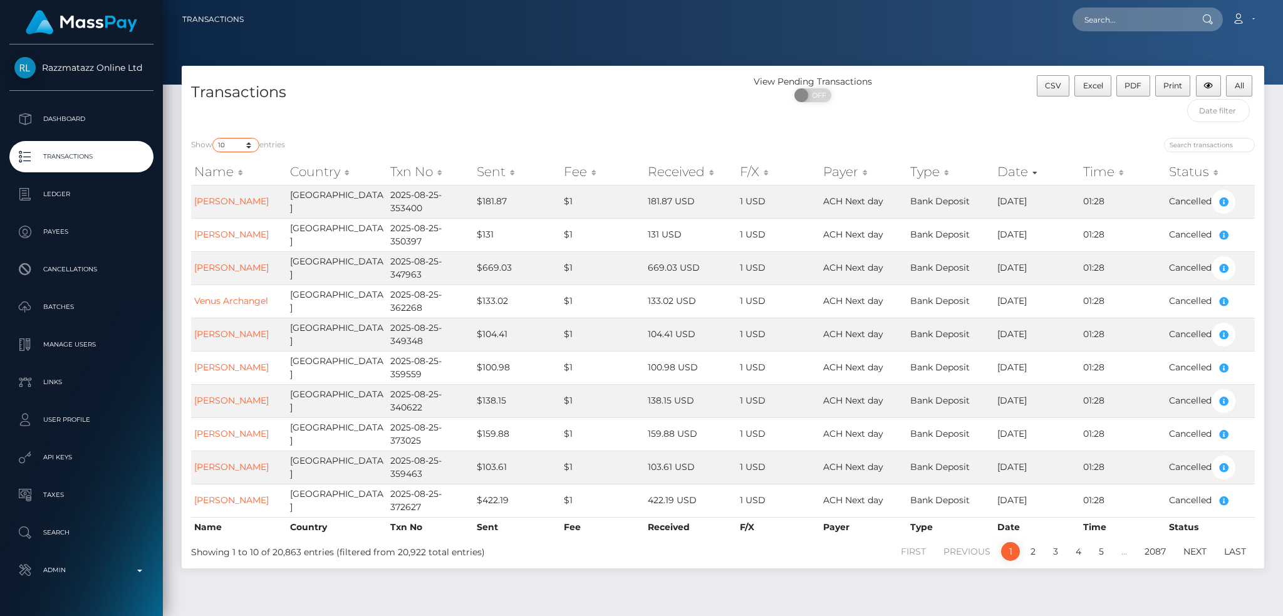
click at [254, 143] on select "10 25 50 100 250 500 1,000 3,500 All" at bounding box center [235, 145] width 47 height 14
select select "100"
click at [214, 138] on select "10 25 50 100 250 500 1,000 3,500 All" at bounding box center [235, 145] width 47 height 14
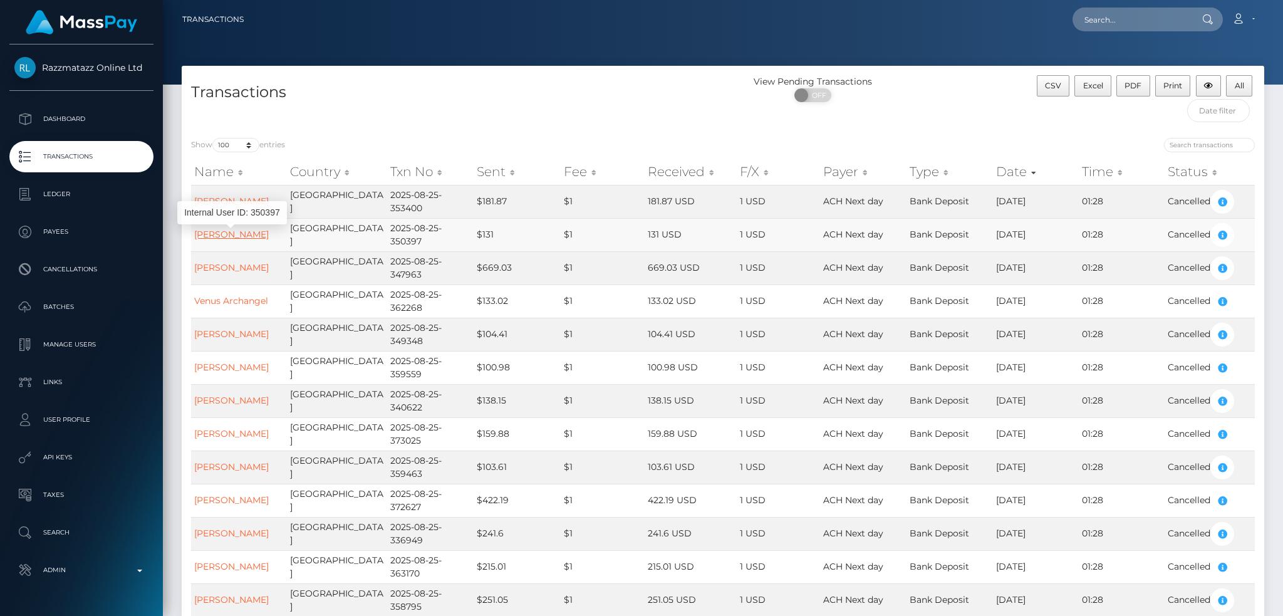
click at [239, 229] on link "Tammy Dufraine" at bounding box center [231, 234] width 75 height 11
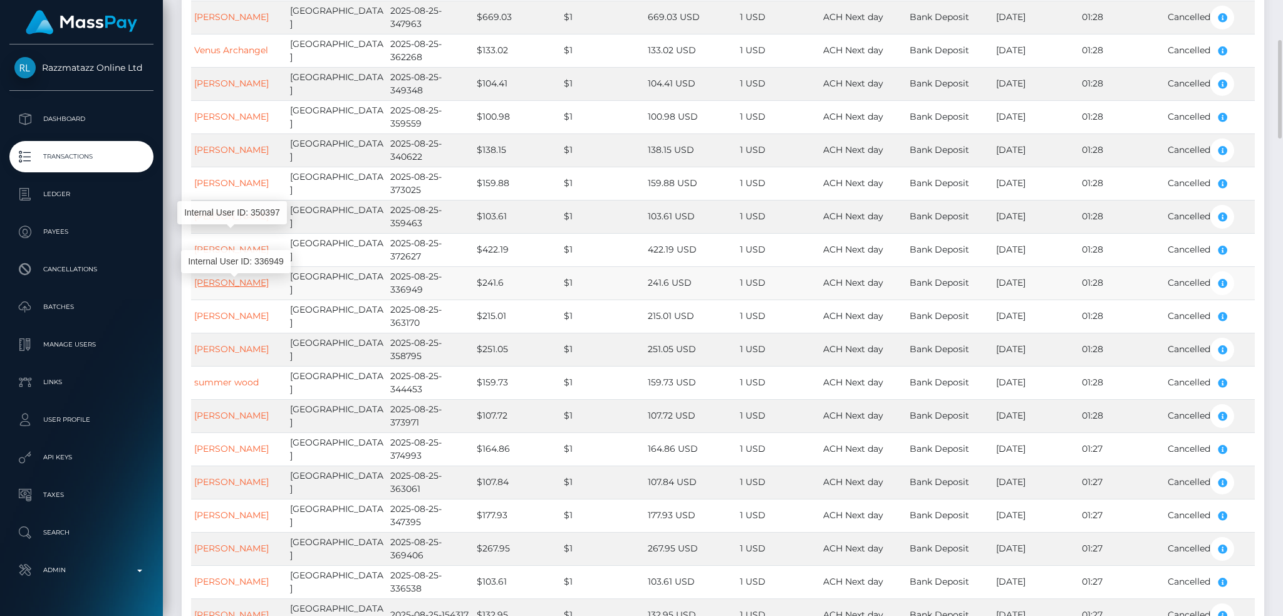
click at [242, 280] on link "Ronecia Anderson" at bounding box center [231, 282] width 75 height 11
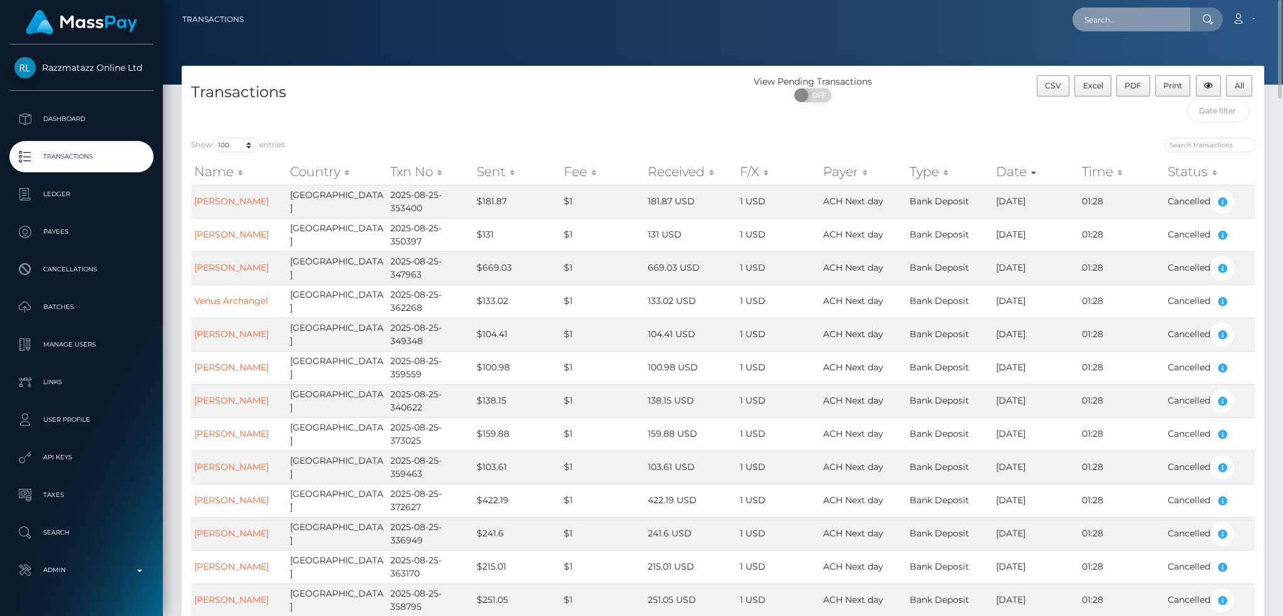
click at [1127, 26] on input "text" at bounding box center [1131, 20] width 118 height 24
paste input "poact_Kc5tALgALgAX"
type input "poact_Kc5tALgALgAX"
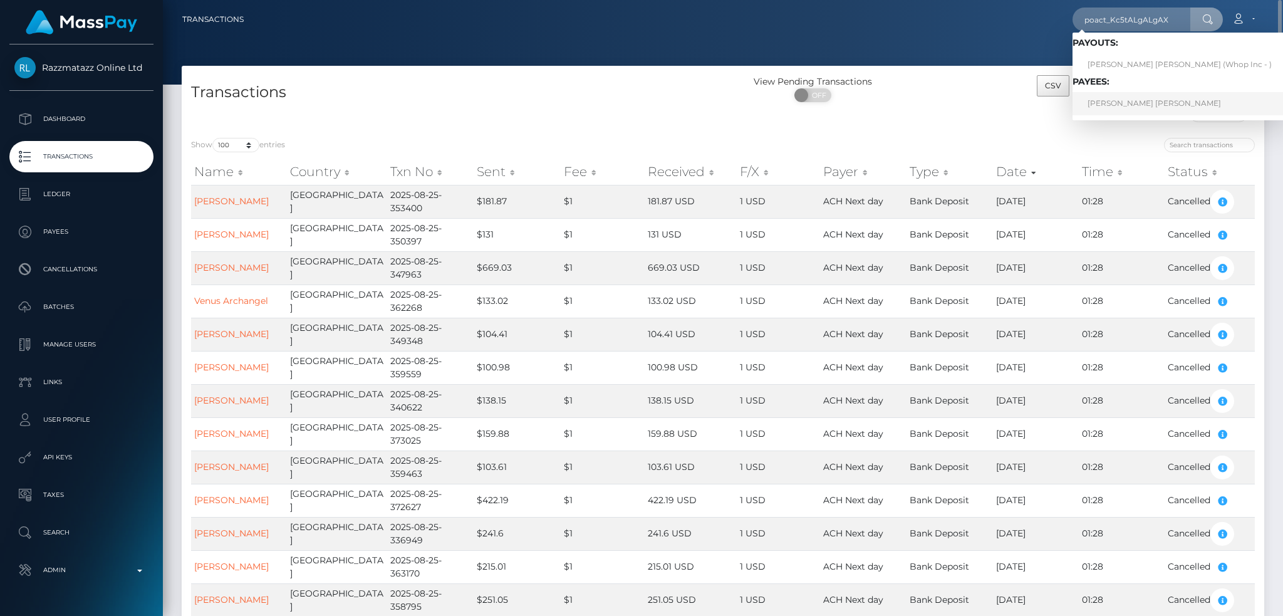
drag, startPoint x: 1115, startPoint y: 104, endPoint x: 1035, endPoint y: 96, distance: 81.1
click at [1117, 104] on link "DIPESH DHILLON dhillon" at bounding box center [1179, 103] width 214 height 23
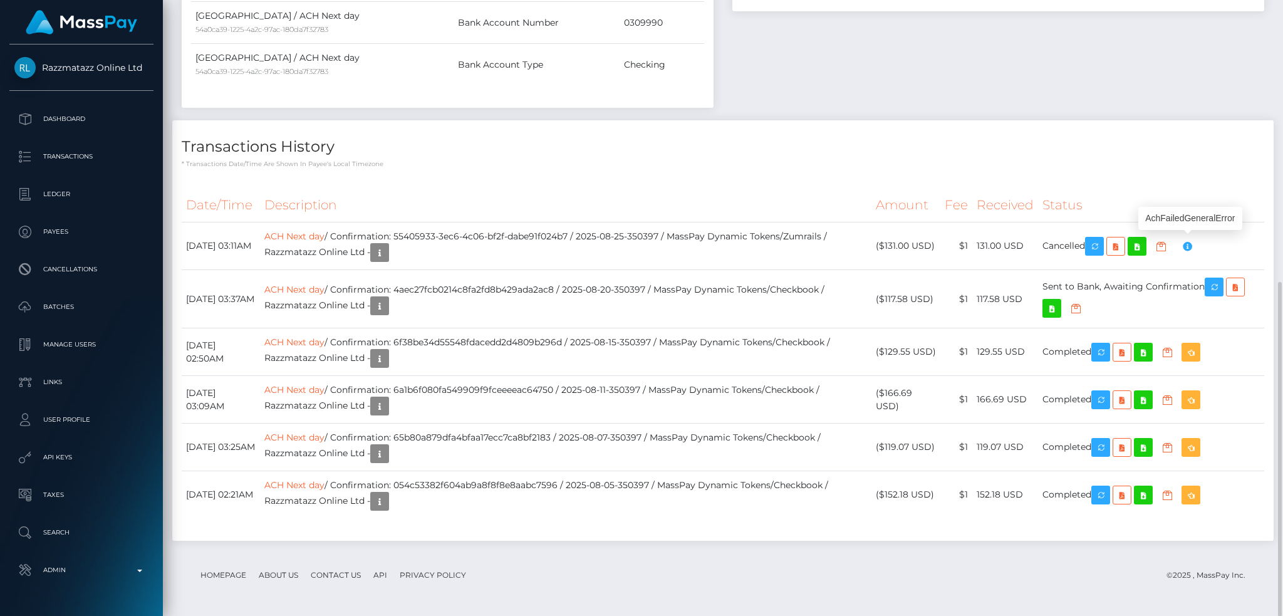
scroll to position [150, 348]
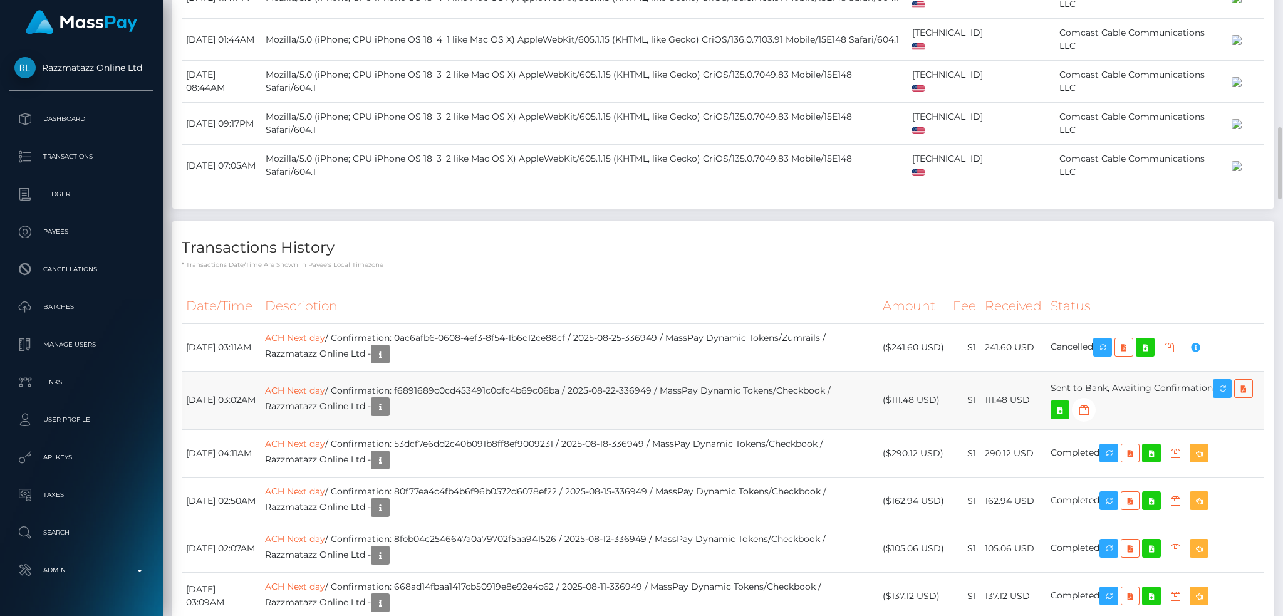
scroll to position [1503, 0]
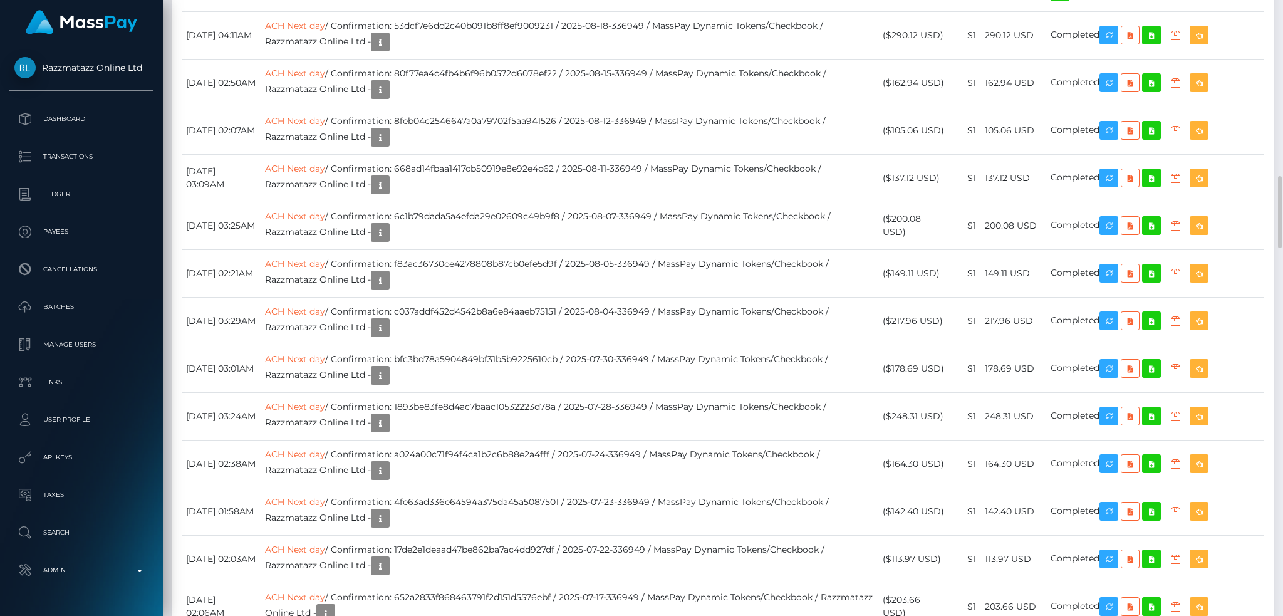
copy td "ACH Next day / Confirmation: 0ac6afb6-0608-4ef3-8f54-1b6c12ce88cf / 2025-08-25-…"
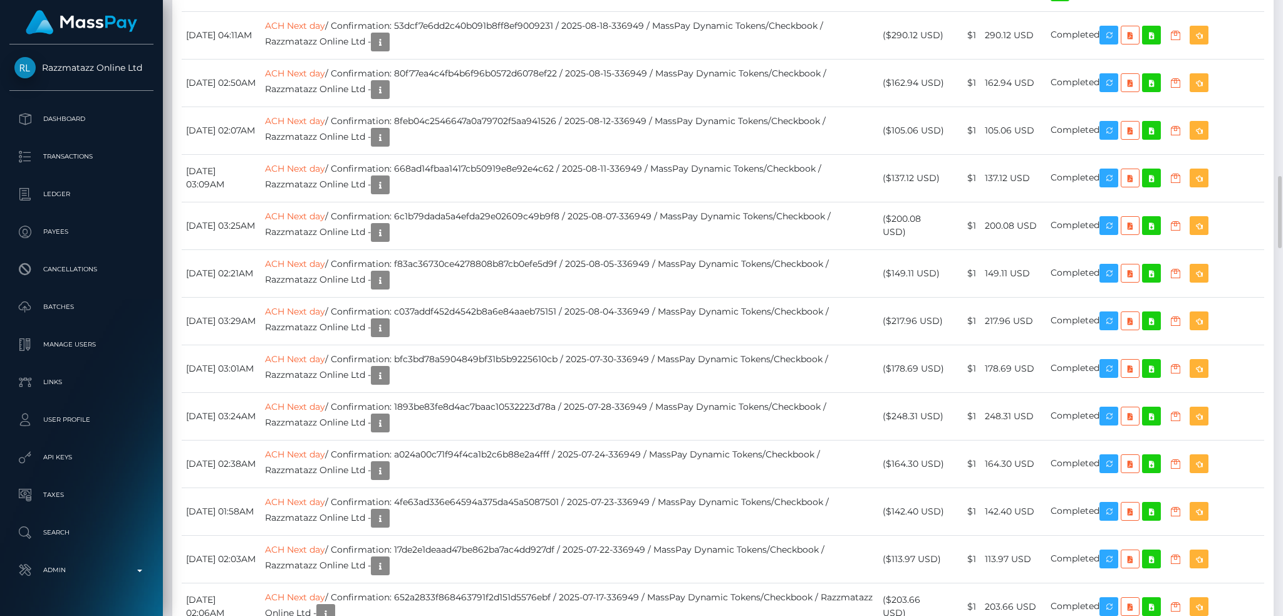
copy td "ACH Next day / Confirmation: 0ac6afb6-0608-4ef3-8f54-1b6c12ce88cf / 2025-08-25-…"
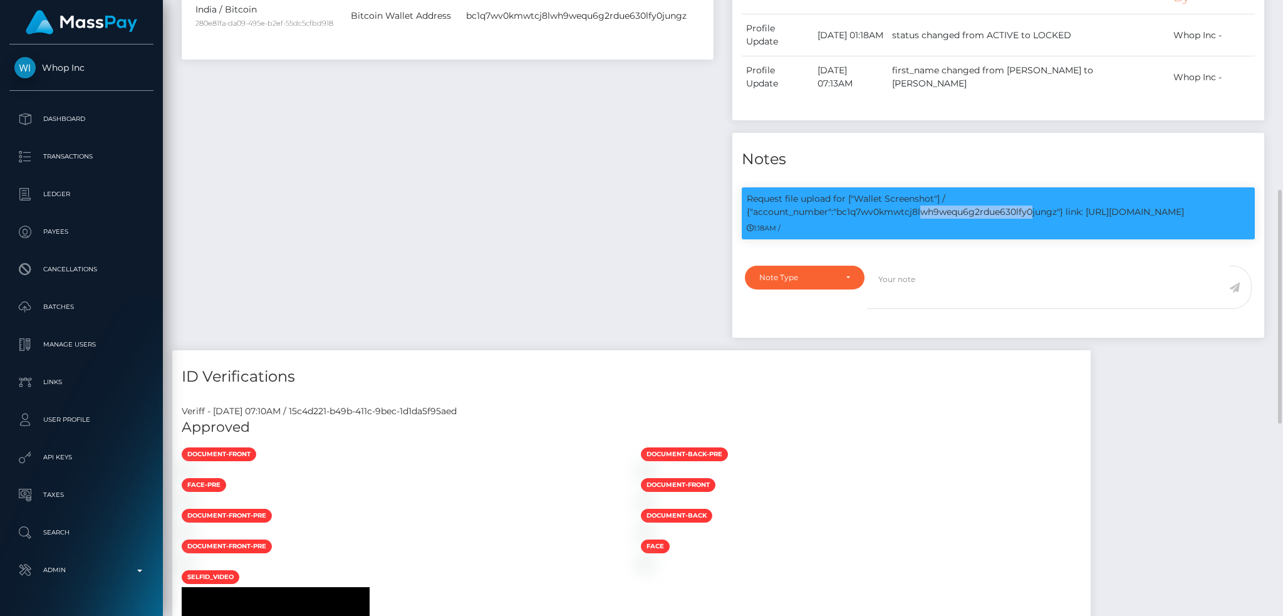
scroll to position [150, 348]
click at [1205, 192] on p "Request file upload for ["Wallet Screenshot"] / {"account_number":"bc1q7wv0kmwt…" at bounding box center [998, 205] width 503 height 26
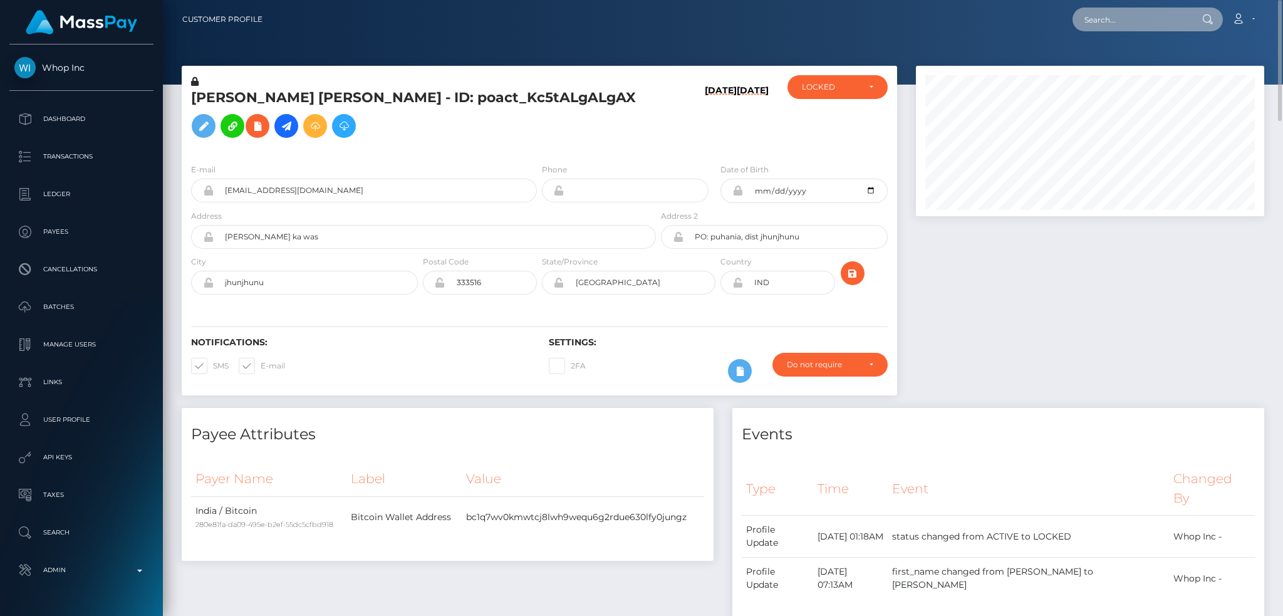
click at [1114, 31] on input "text" at bounding box center [1131, 20] width 118 height 24
paste input "poact_7Ph49zM8Bjyc"
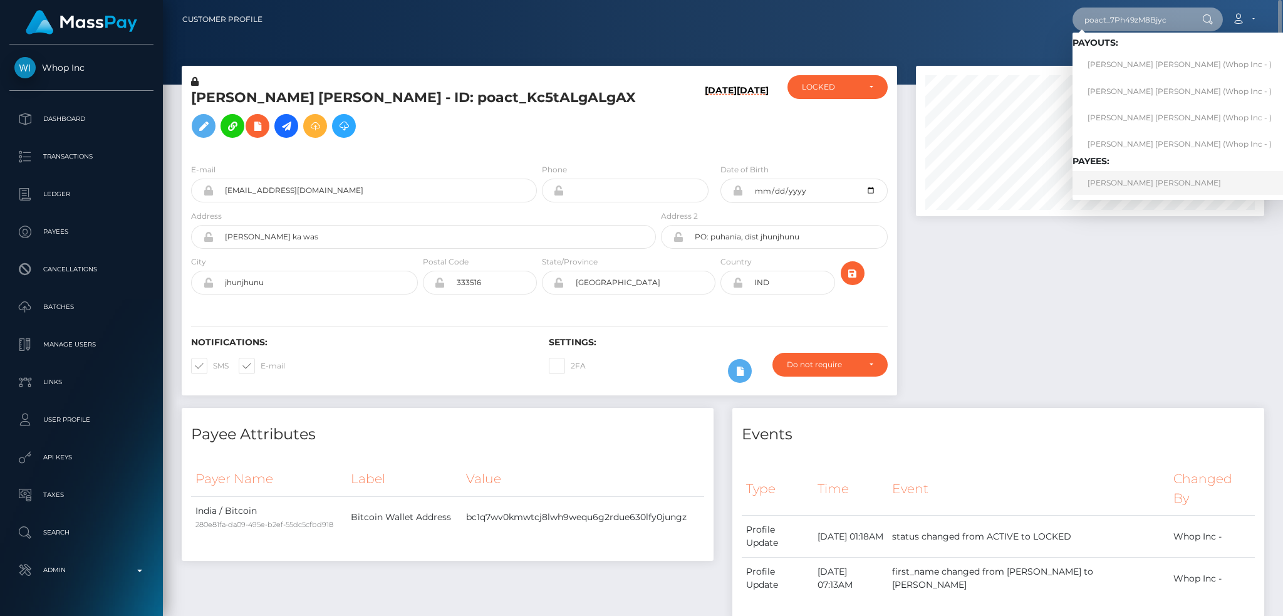
type input "poact_7Ph49zM8Bjyc"
click at [1134, 180] on link "[PERSON_NAME] [PERSON_NAME]" at bounding box center [1179, 182] width 214 height 23
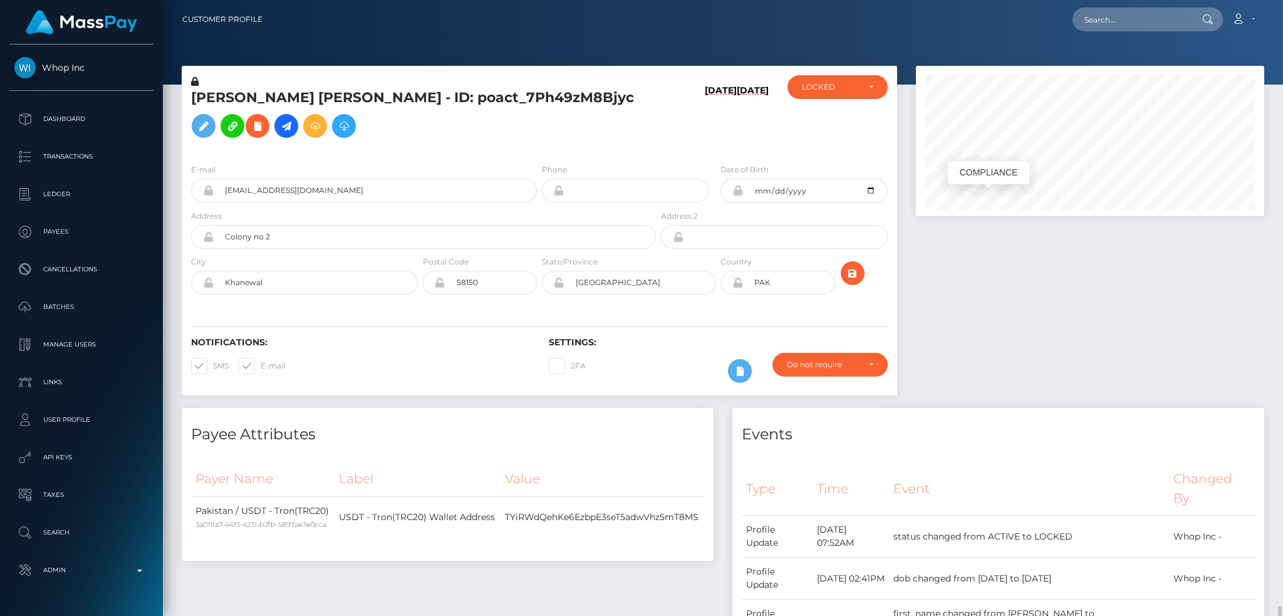
scroll to position [150, 348]
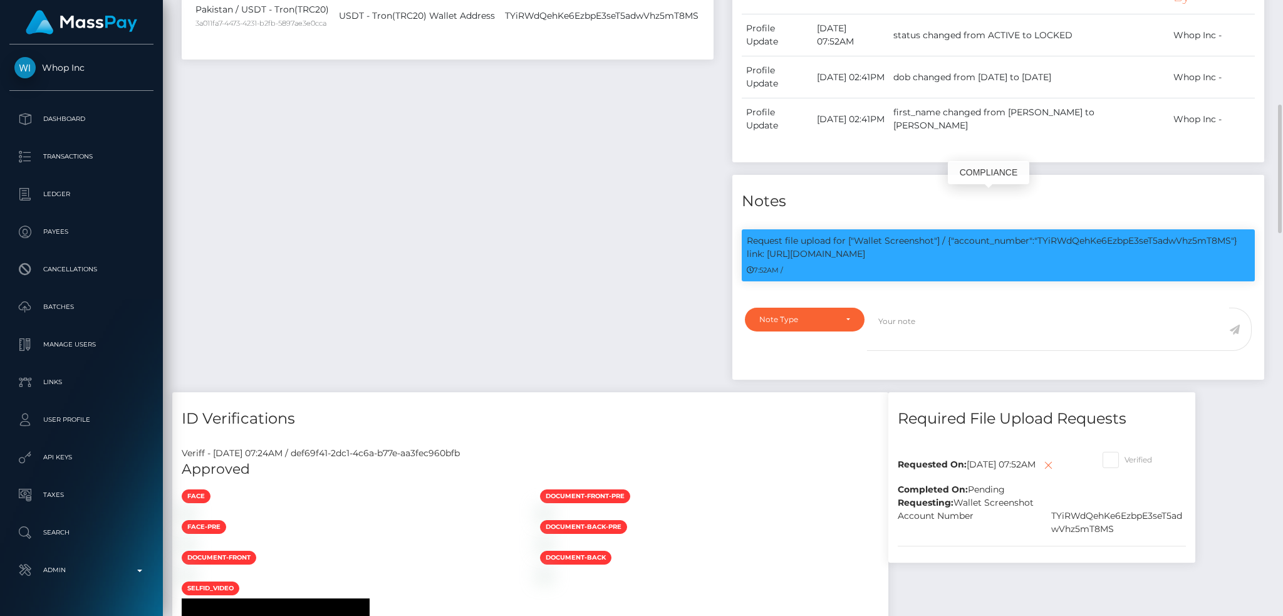
drag, startPoint x: 876, startPoint y: 204, endPoint x: 898, endPoint y: 217, distance: 25.2
click at [897, 234] on p "Request file upload for ["Wallet Screenshot"] / {"account_number":"TYiRWdQehKe6…" at bounding box center [998, 247] width 503 height 26
copy p "Wallet Screenshot"] / {"account_number":"TYiRWdQehKe6EzbpE3seT5adwVhz5mT8MS"} l…"
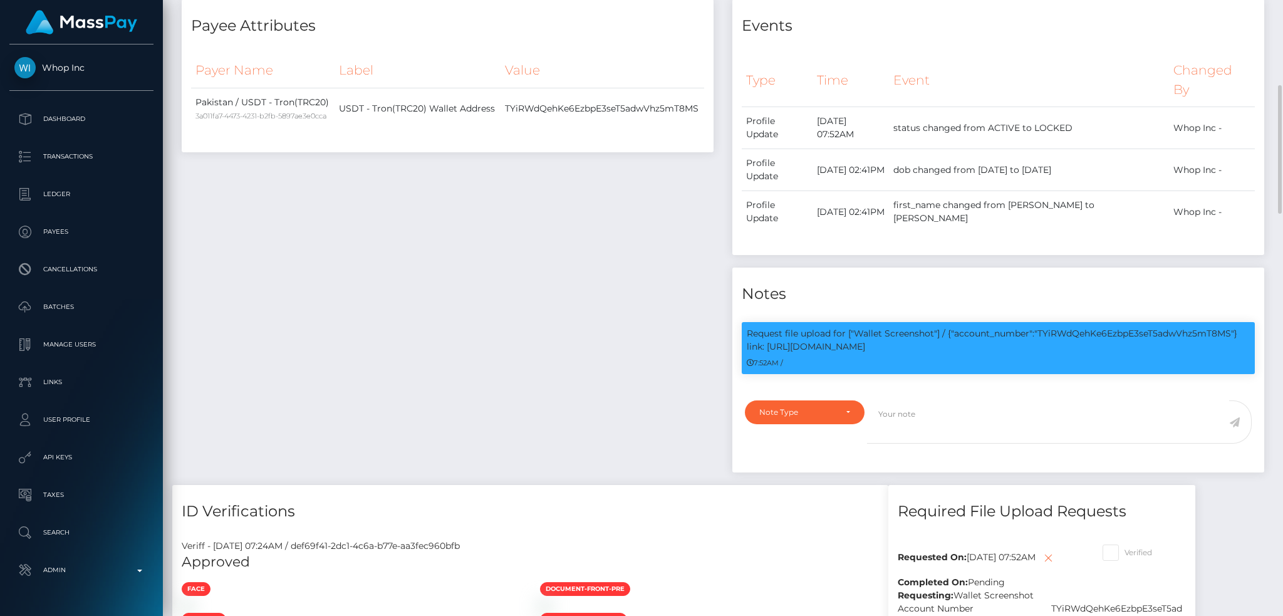
scroll to position [0, 0]
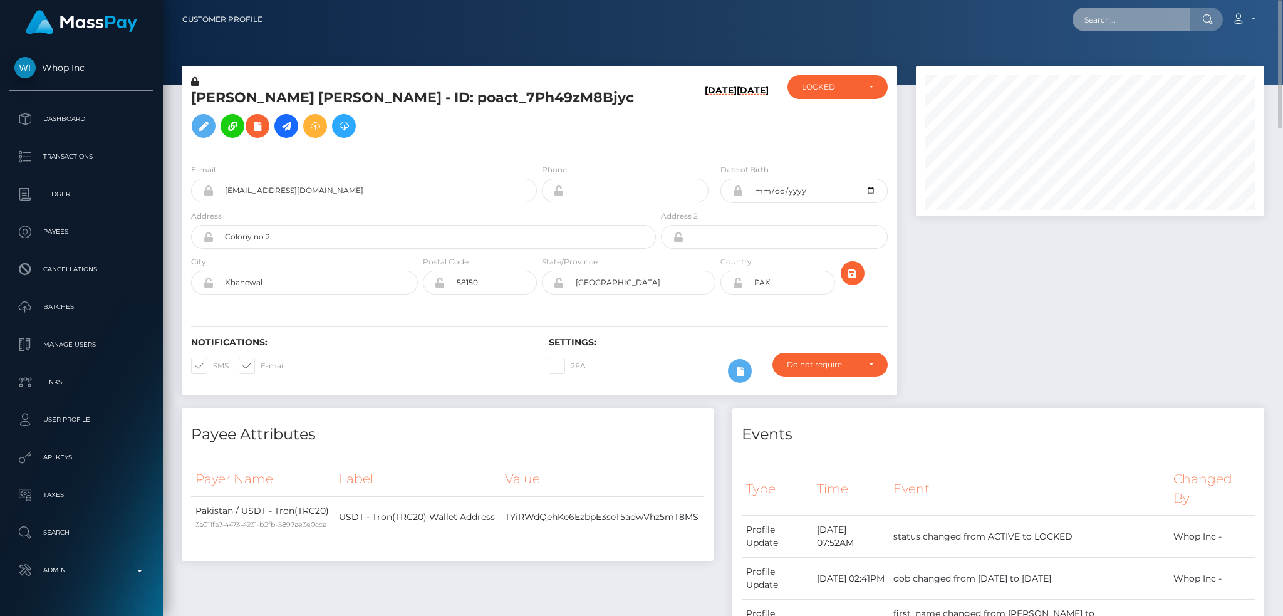
click at [1136, 19] on input "text" at bounding box center [1131, 20] width 118 height 24
paste input "poact_fHyT7PSOq5ZD"
type input "poact_fHyT7PSOq5ZD"
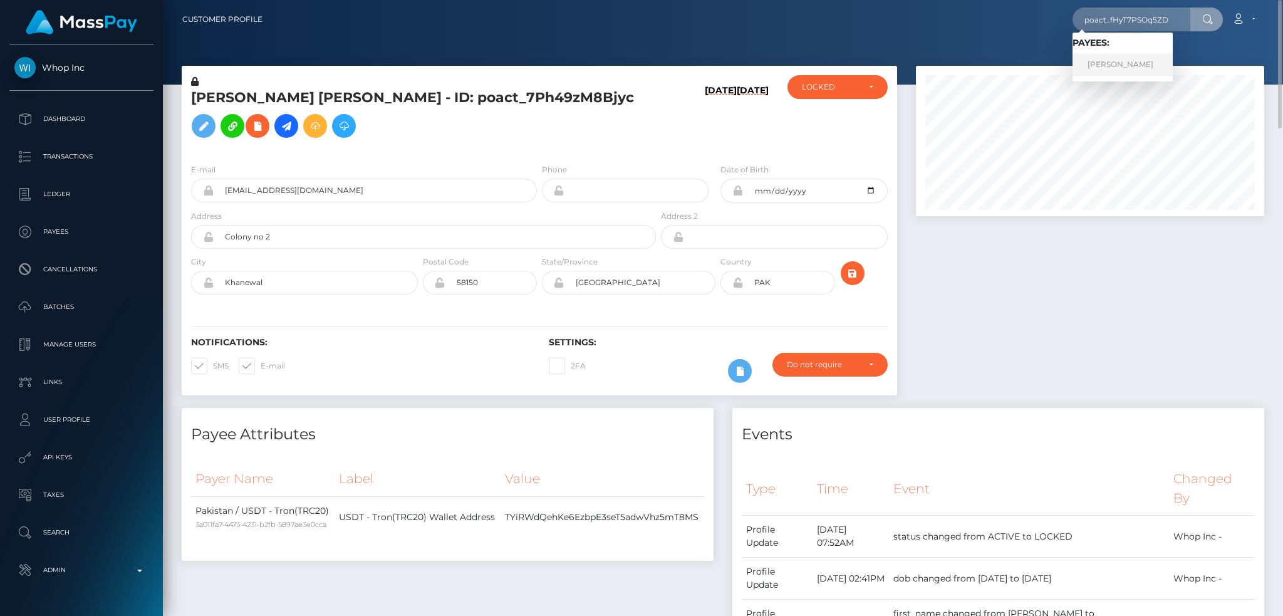
click at [1105, 62] on link "Nwosu Emmanuel" at bounding box center [1122, 64] width 100 height 23
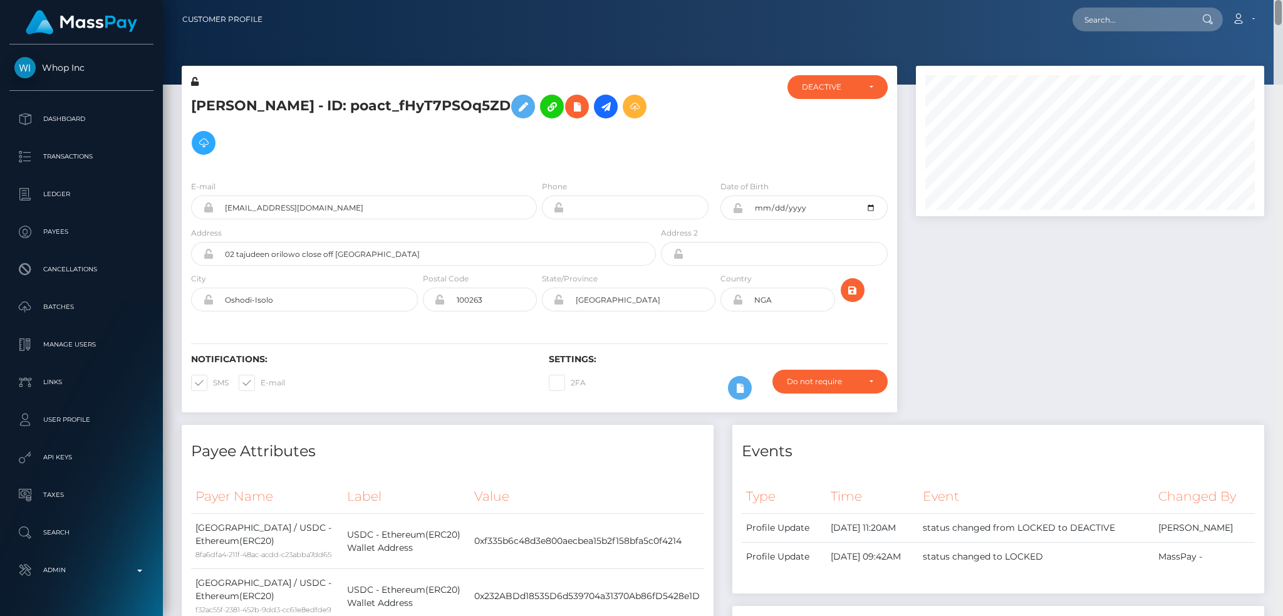
drag, startPoint x: 1279, startPoint y: 278, endPoint x: 1233, endPoint y: -28, distance: 309.7
click at [1233, 0] on html "Whop Inc Dashboard Transactions Ledger Payees Cancellations Links" at bounding box center [641, 308] width 1283 height 616
click at [1107, 16] on input "text" at bounding box center [1131, 20] width 118 height 24
paste input "poact_heQ7jPEg1J5o"
type input "poact_heQ7jPEg1J5o"
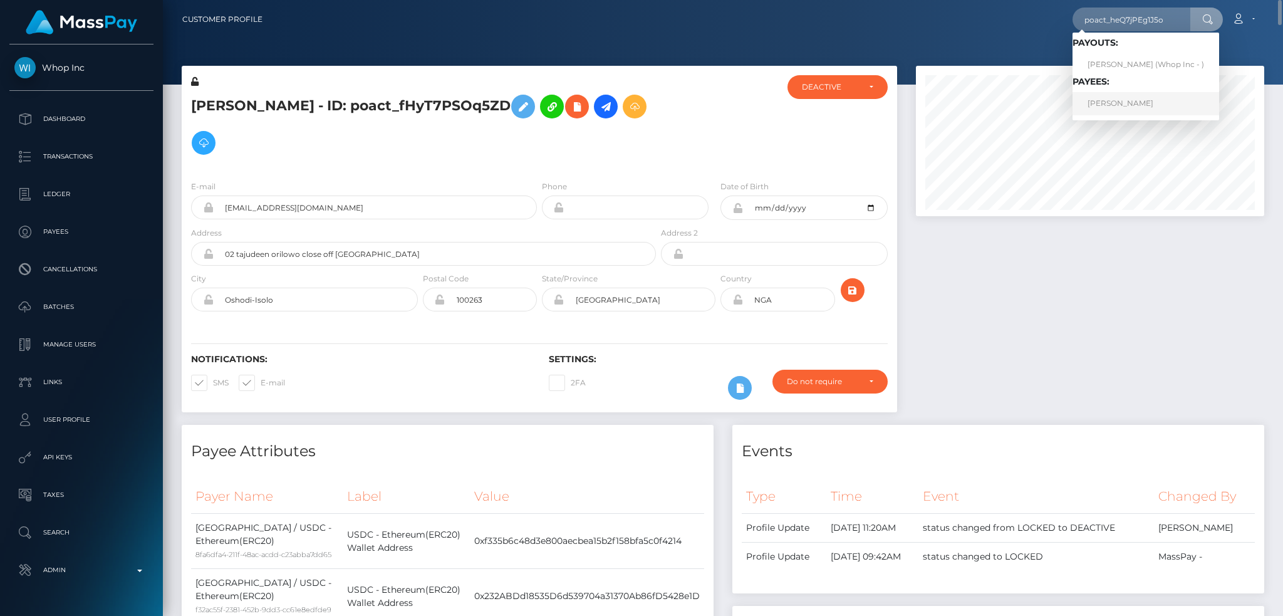
drag, startPoint x: 1132, startPoint y: 99, endPoint x: 905, endPoint y: 83, distance: 227.9
click at [1134, 99] on link "JENNIFER CHIOMA SYLVEOGU" at bounding box center [1145, 103] width 147 height 23
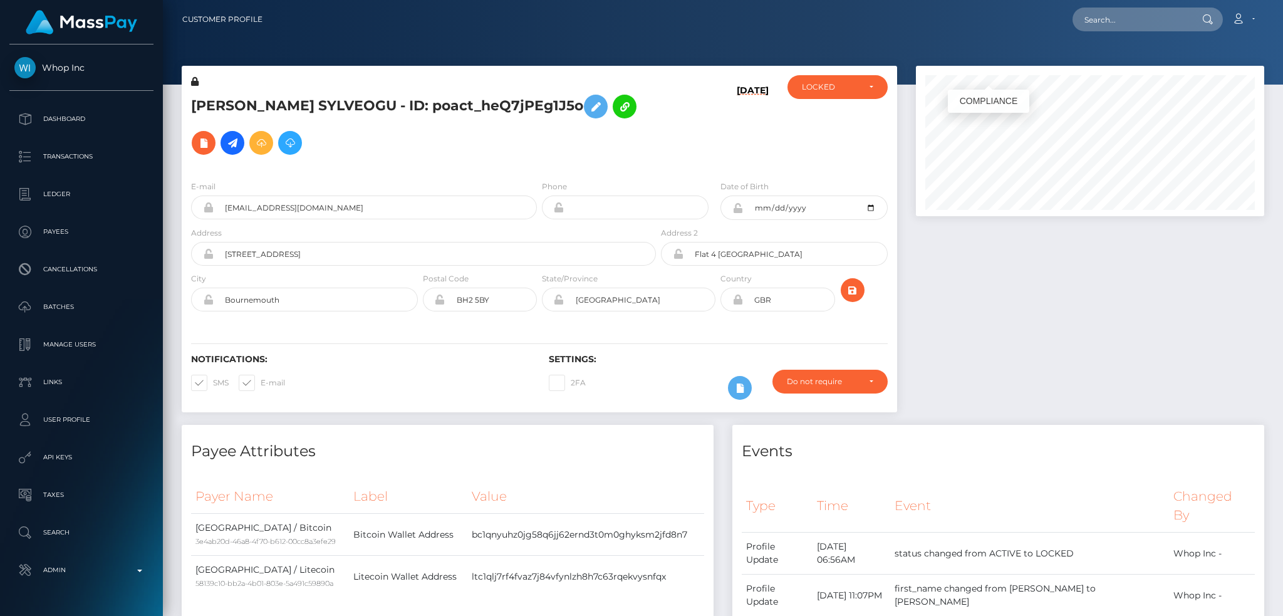
scroll to position [150, 348]
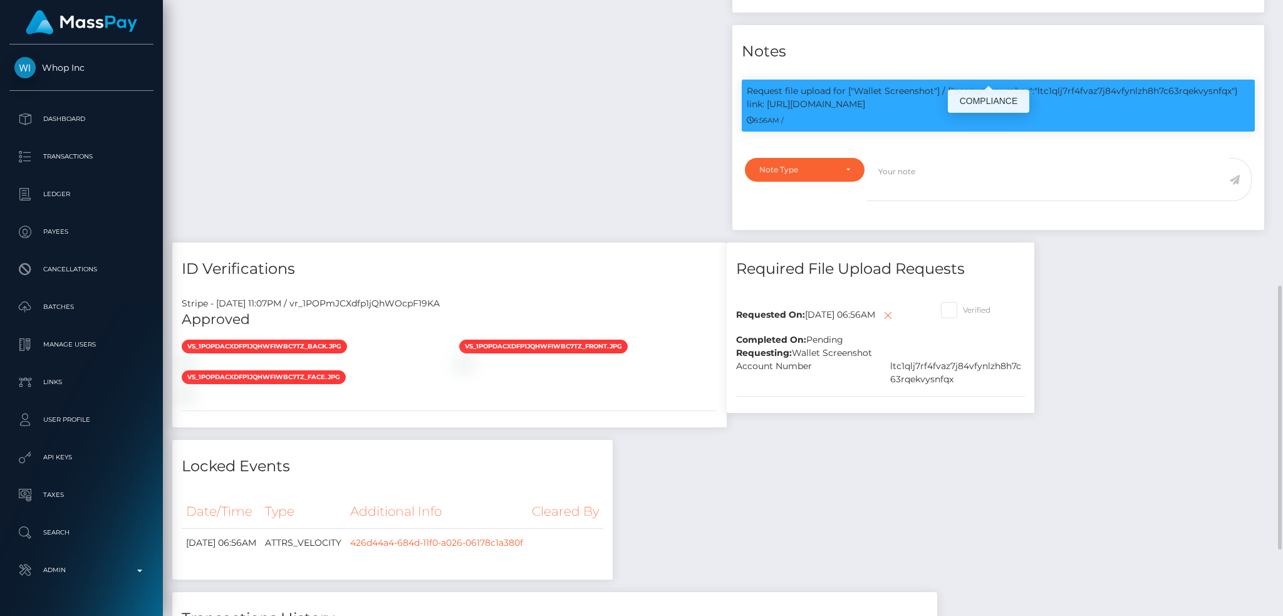
drag, startPoint x: 889, startPoint y: 46, endPoint x: 855, endPoint y: 30, distance: 37.8
click at [855, 85] on p "Request file upload for ["Wallet Screenshot"] / {"account_number":"ltc1qlj7rf4f…" at bounding box center [998, 98] width 503 height 26
copy p "Wallet Screenshot"] / {"account_number":"ltc1qlj7rf4fvaz7j84vfynlzh8h7c63rqekvy…"
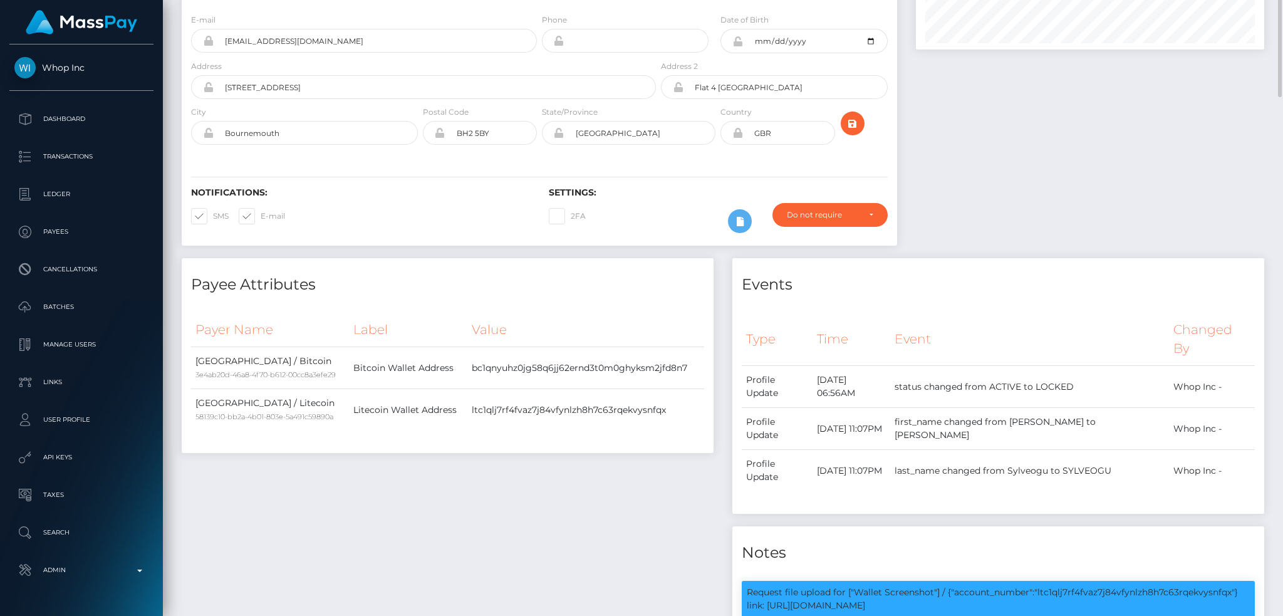
scroll to position [0, 0]
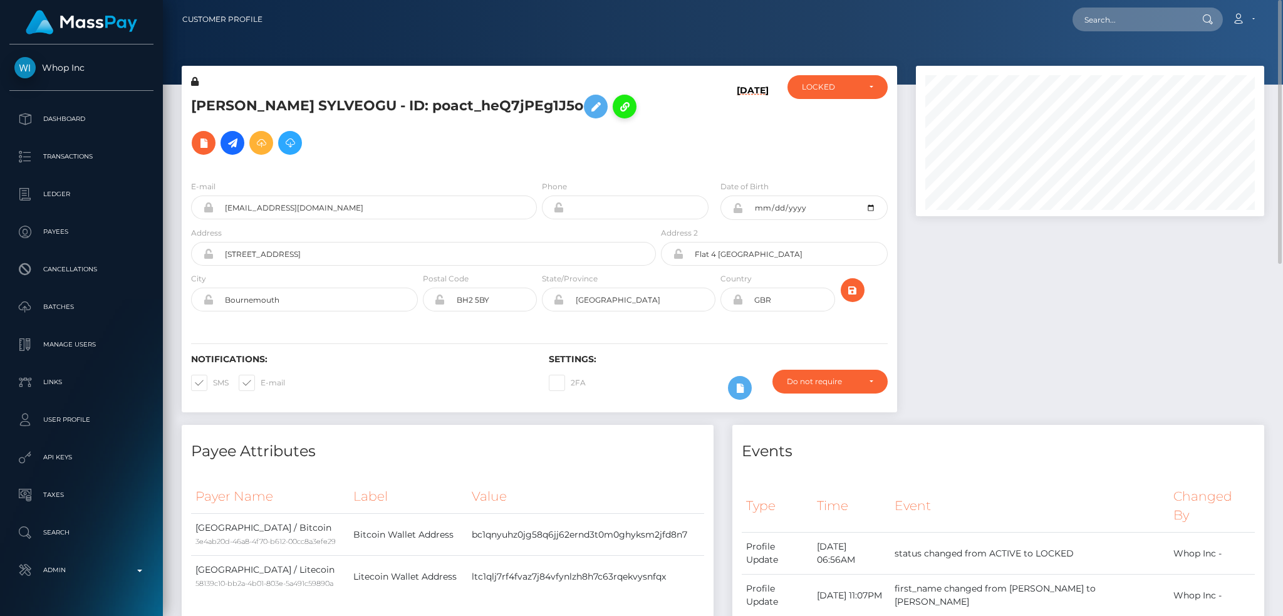
click at [613, 118] on button at bounding box center [625, 107] width 24 height 24
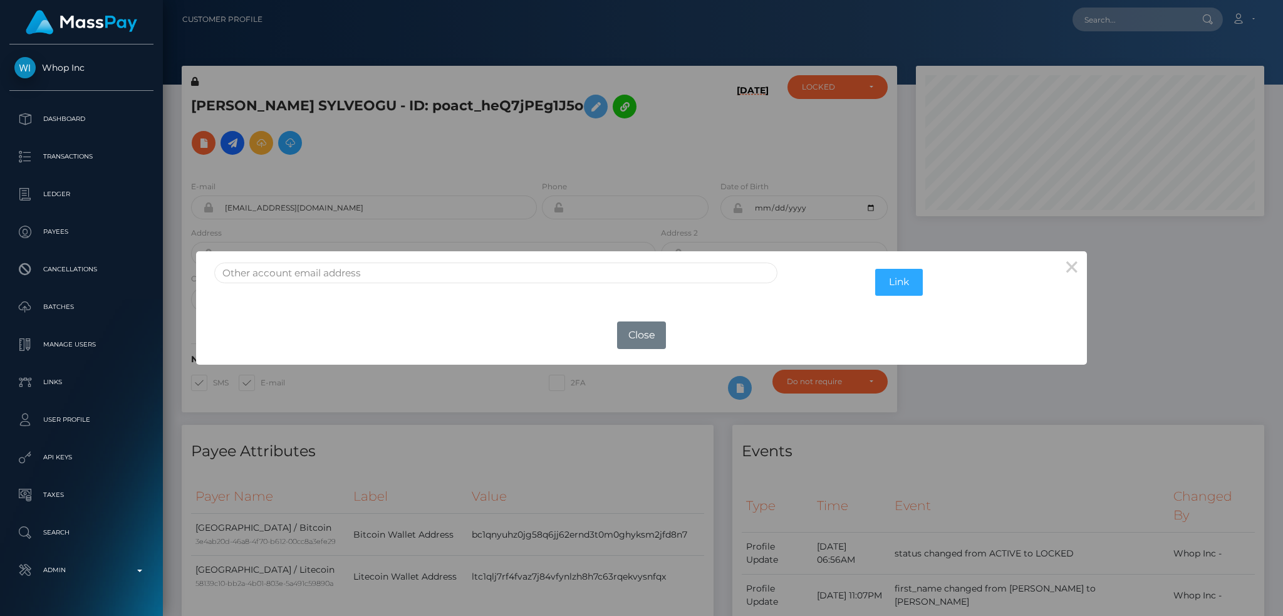
click at [236, 143] on div "× Link OK No Close" at bounding box center [641, 308] width 1283 height 616
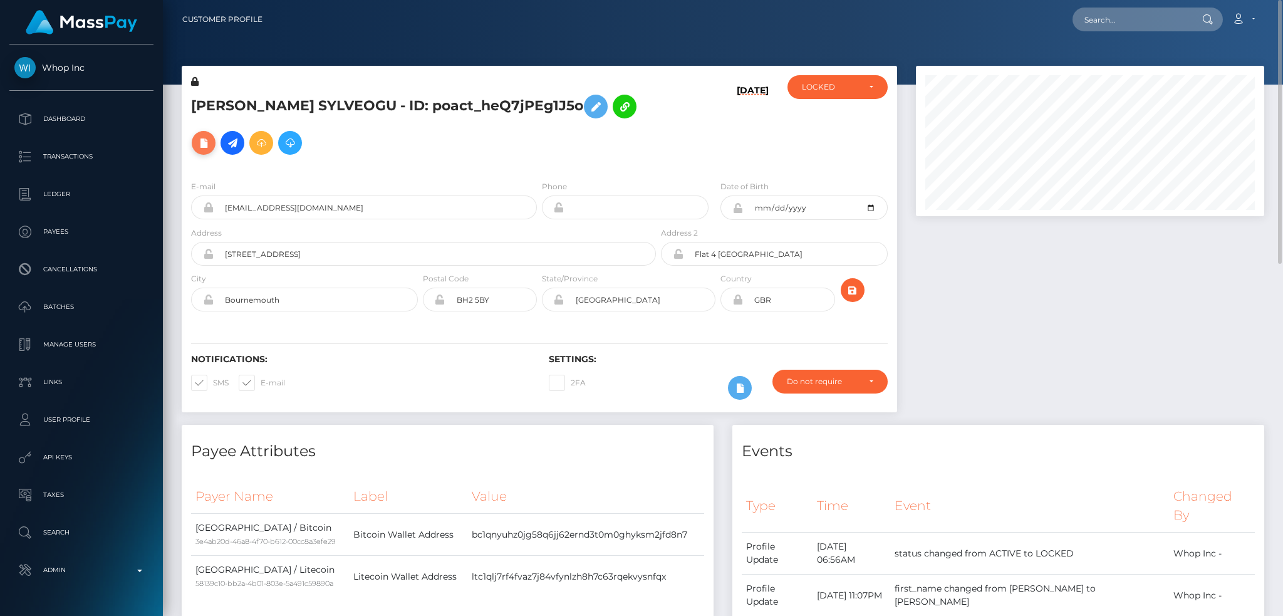
click at [211, 147] on icon at bounding box center [203, 143] width 15 height 16
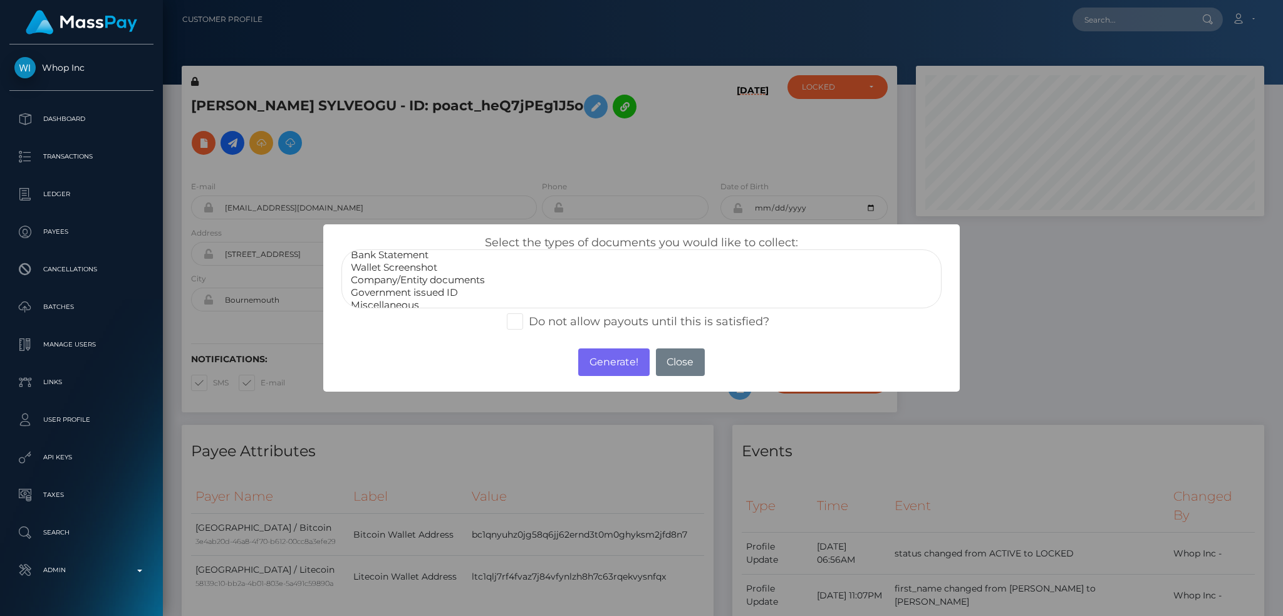
scroll to position [25, 0]
select select "Government issued ID"
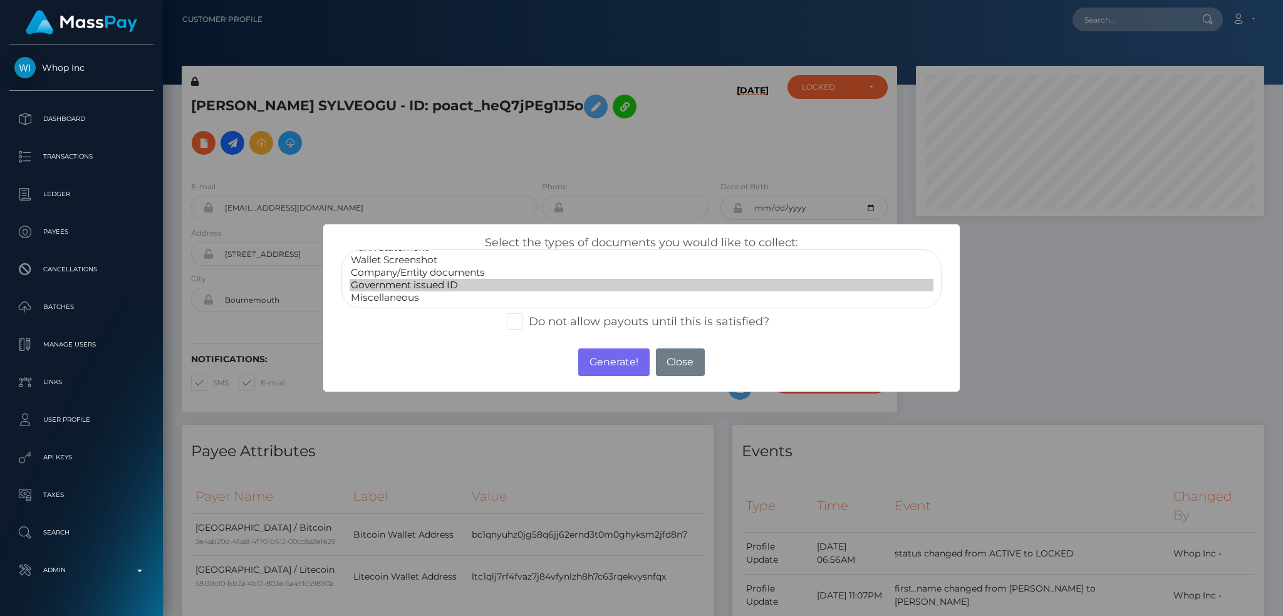
click at [438, 279] on option "Government issued ID" at bounding box center [641, 285] width 584 height 13
click at [606, 363] on button "Generate!" at bounding box center [613, 362] width 71 height 28
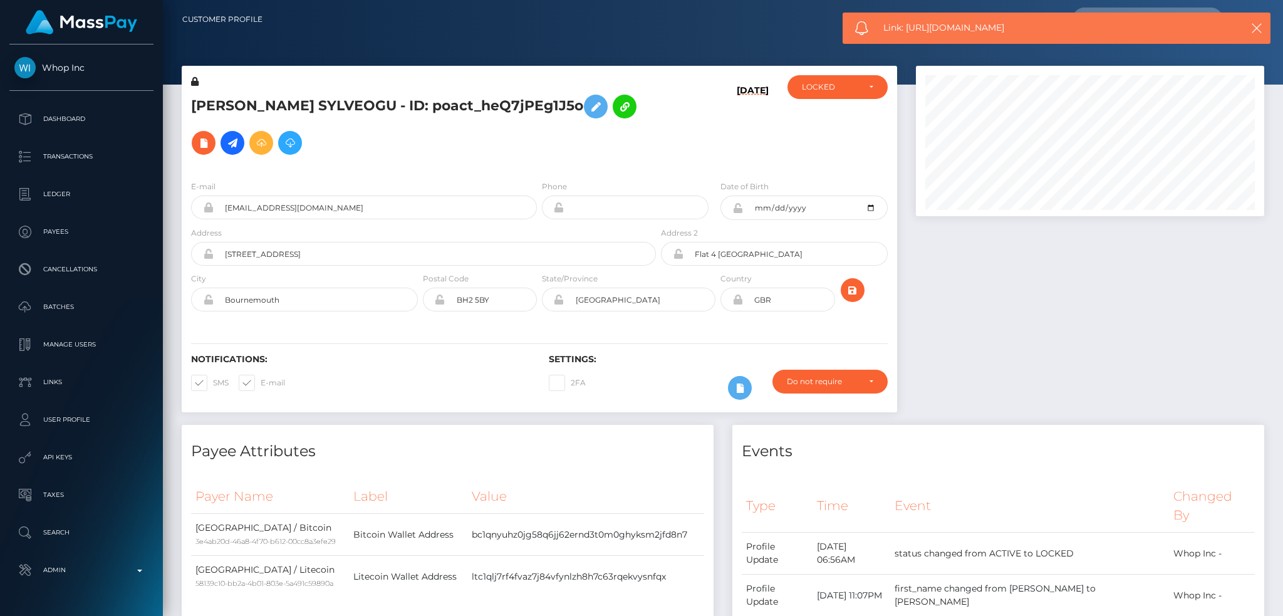
click at [928, 26] on span "Link: https://l.maspay.io/4ht1I" at bounding box center [1049, 27] width 333 height 13
copy span "Link: https://l.maspay.io/4ht1I"
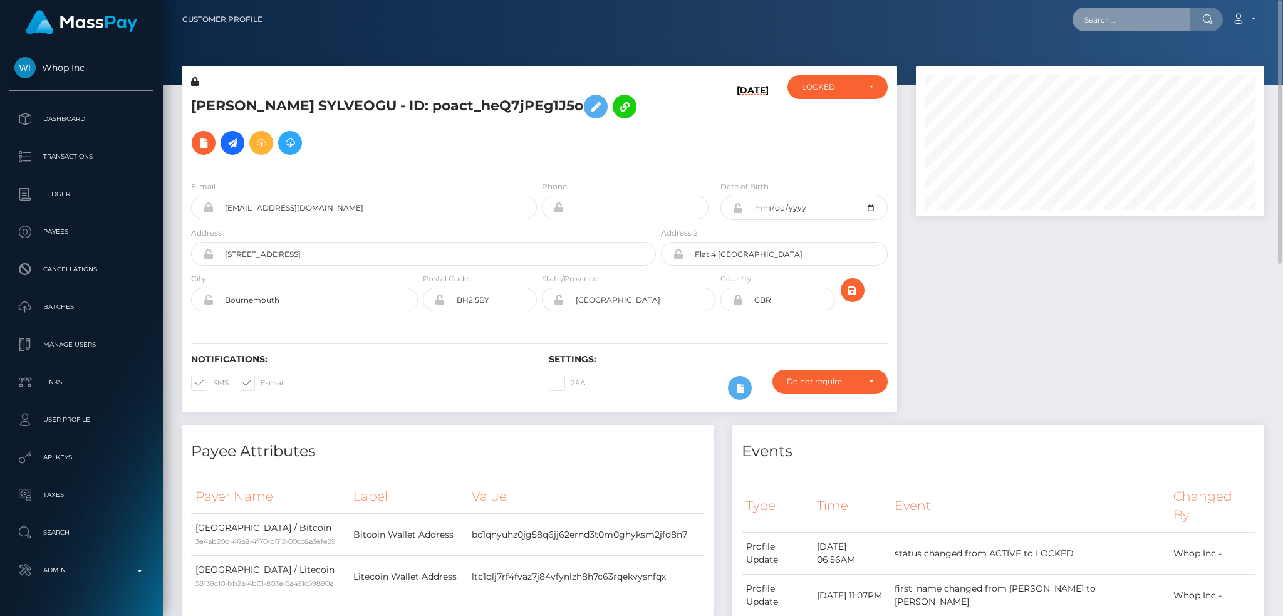
click at [1080, 20] on input "text" at bounding box center [1131, 20] width 118 height 24
paste input "7a59b6c8-0b60-4dae-ae58-73ae9ff5cdec"
type input "7a59b6c8-0b60-4dae-ae58-73ae9ff5cdec"
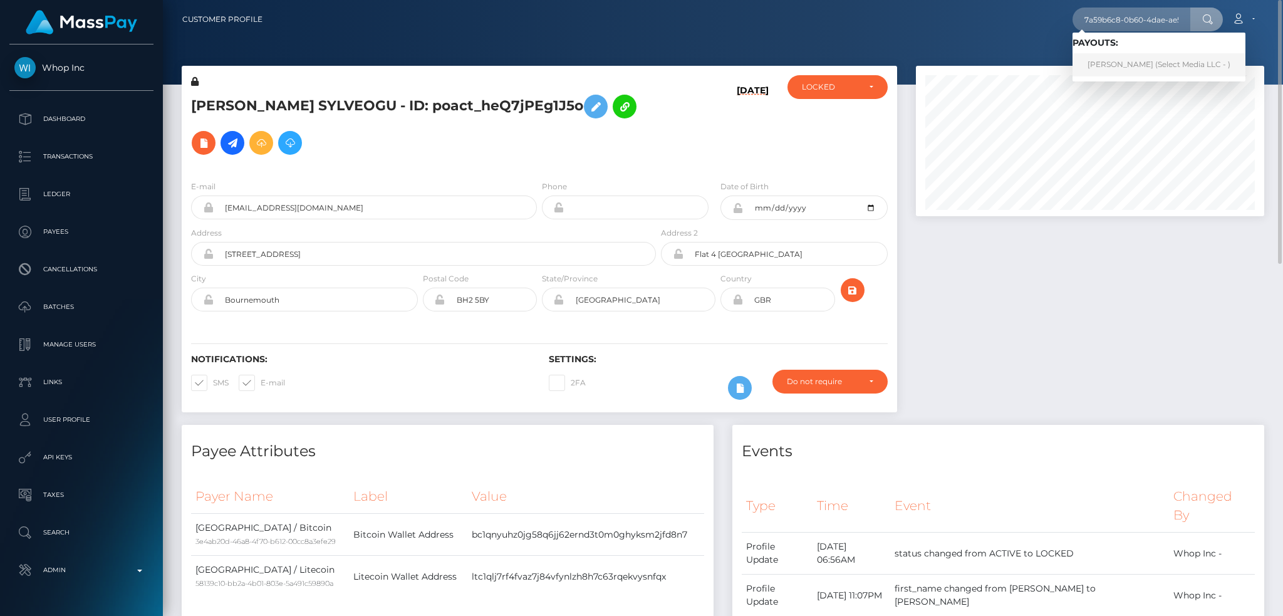
click at [1123, 63] on link "YURI WAKAKI (Select Media LLC - )" at bounding box center [1158, 64] width 173 height 23
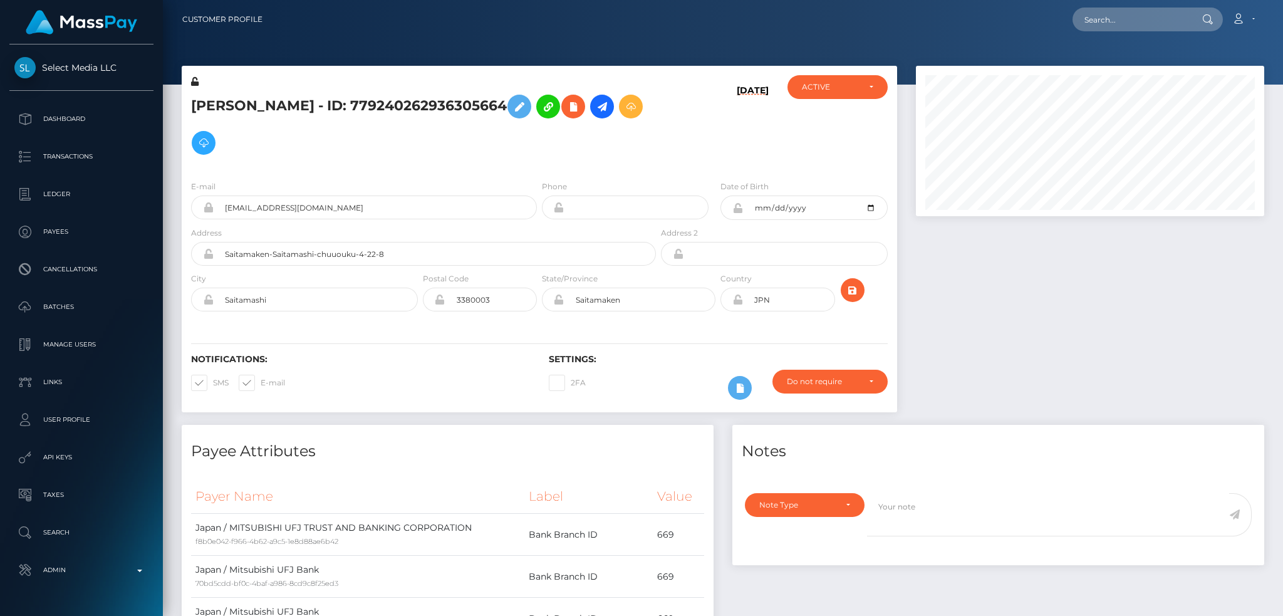
scroll to position [150, 348]
drag, startPoint x: 1119, startPoint y: 15, endPoint x: 1111, endPoint y: 15, distance: 8.1
click at [1119, 15] on input "text" at bounding box center [1131, 20] width 118 height 24
paste input "d6223825-ee61-417c-8598-fc12c85f4514"
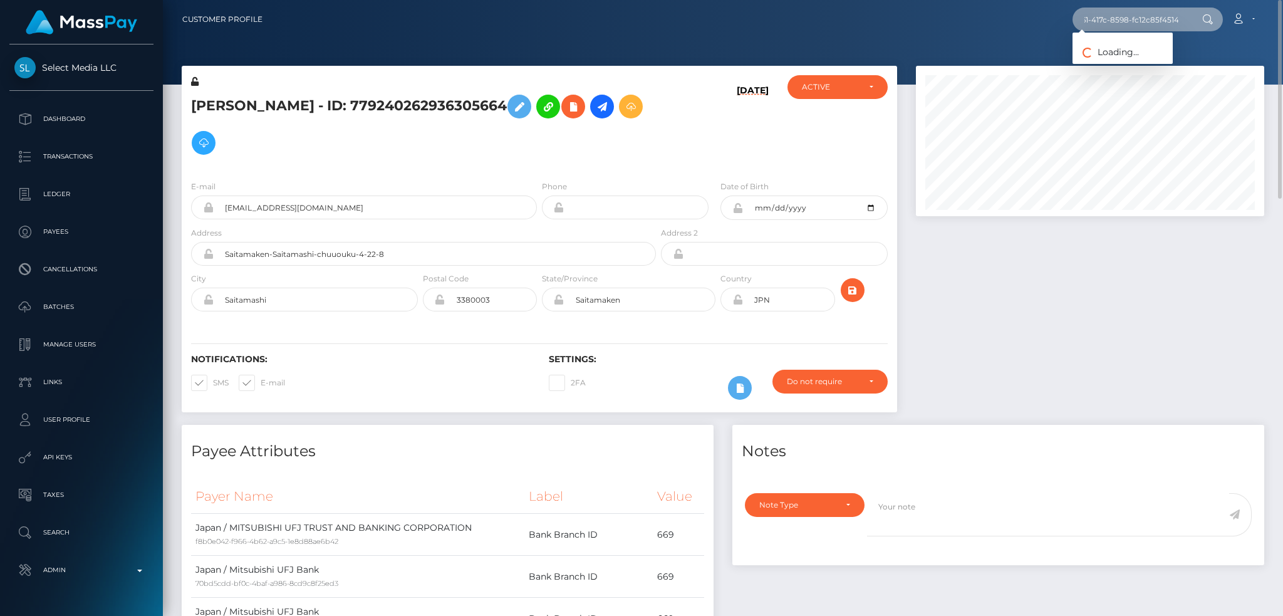
type input "d6223825-ee61-417c-8598-fc12c85f4514"
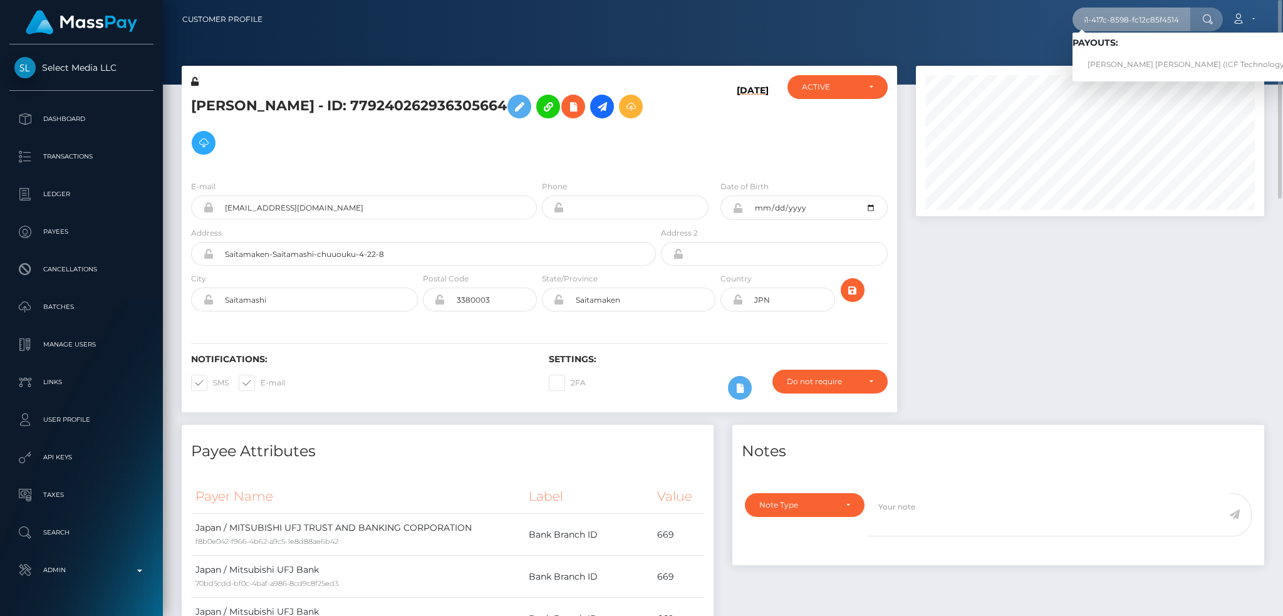
scroll to position [0, 0]
click at [1154, 58] on link "Nguyet Thi Tran (ICF Technology, Inc. - )" at bounding box center [1199, 64] width 254 height 23
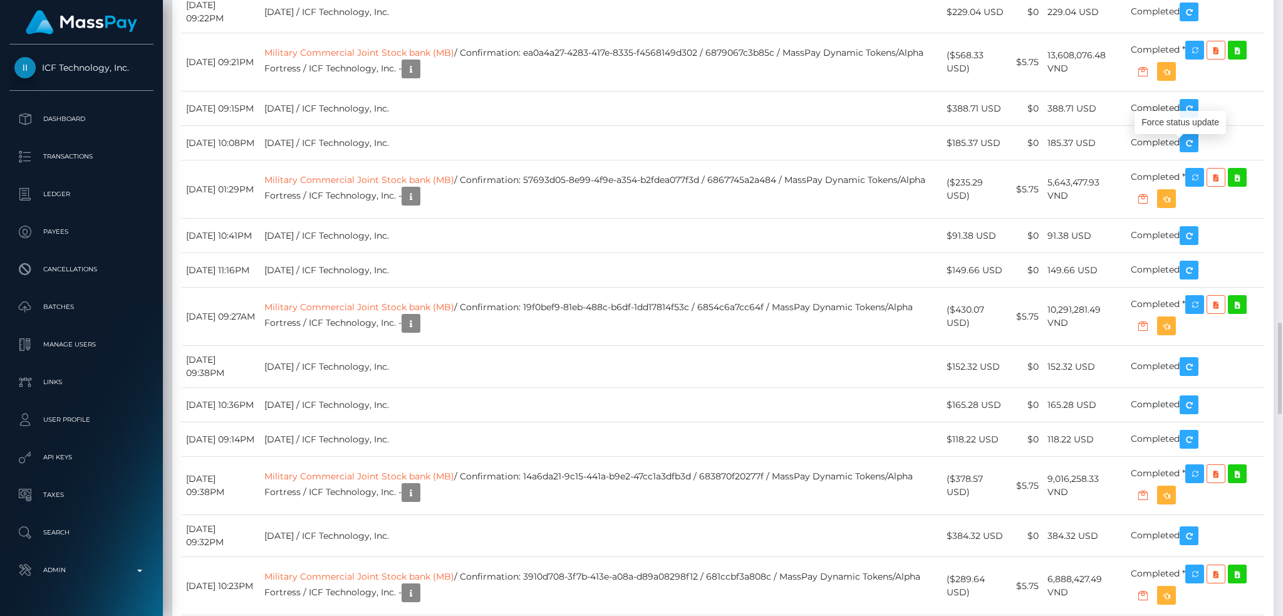
scroll to position [150, 348]
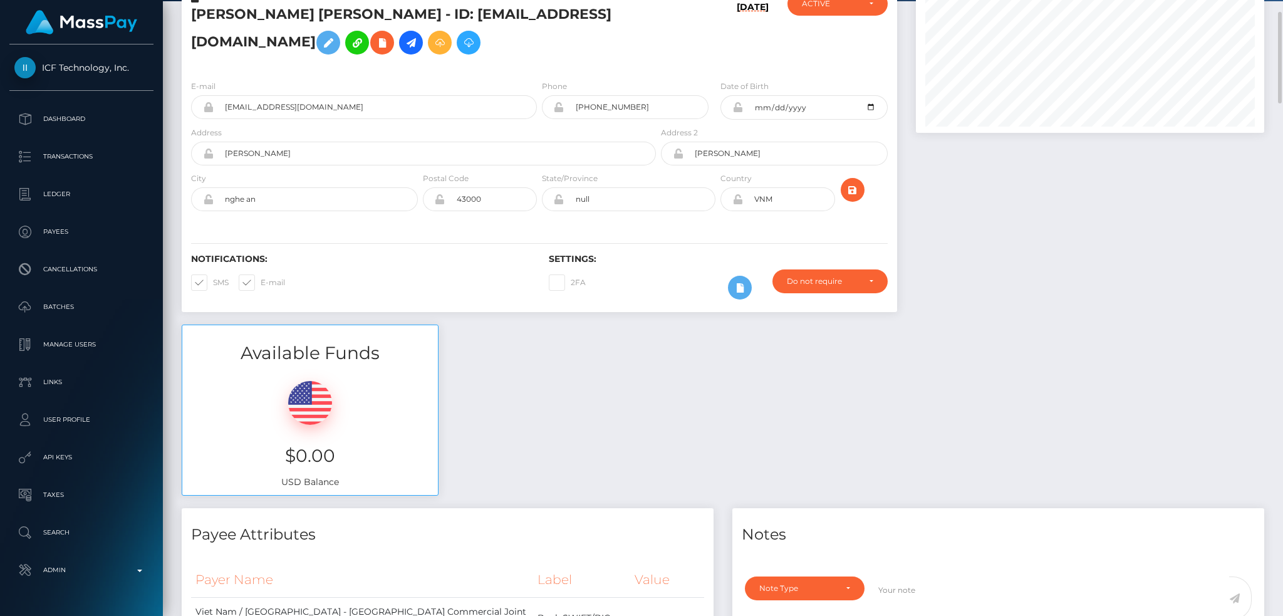
scroll to position [0, 0]
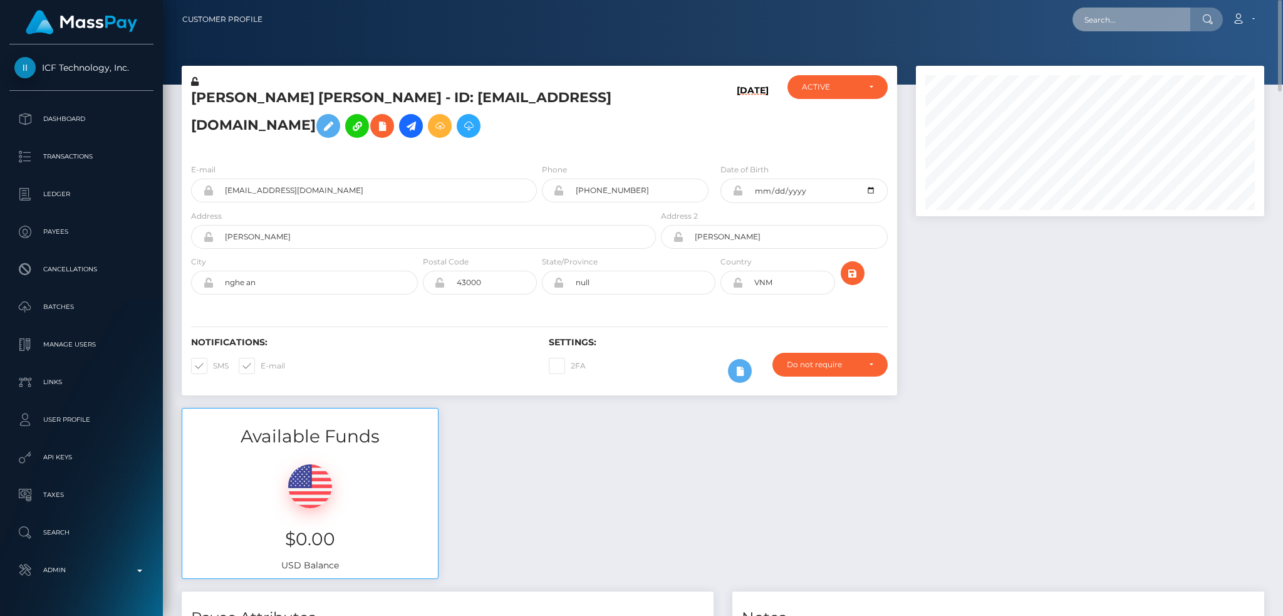
click at [1154, 19] on input "text" at bounding box center [1131, 20] width 118 height 24
paste input "517140946962358272"
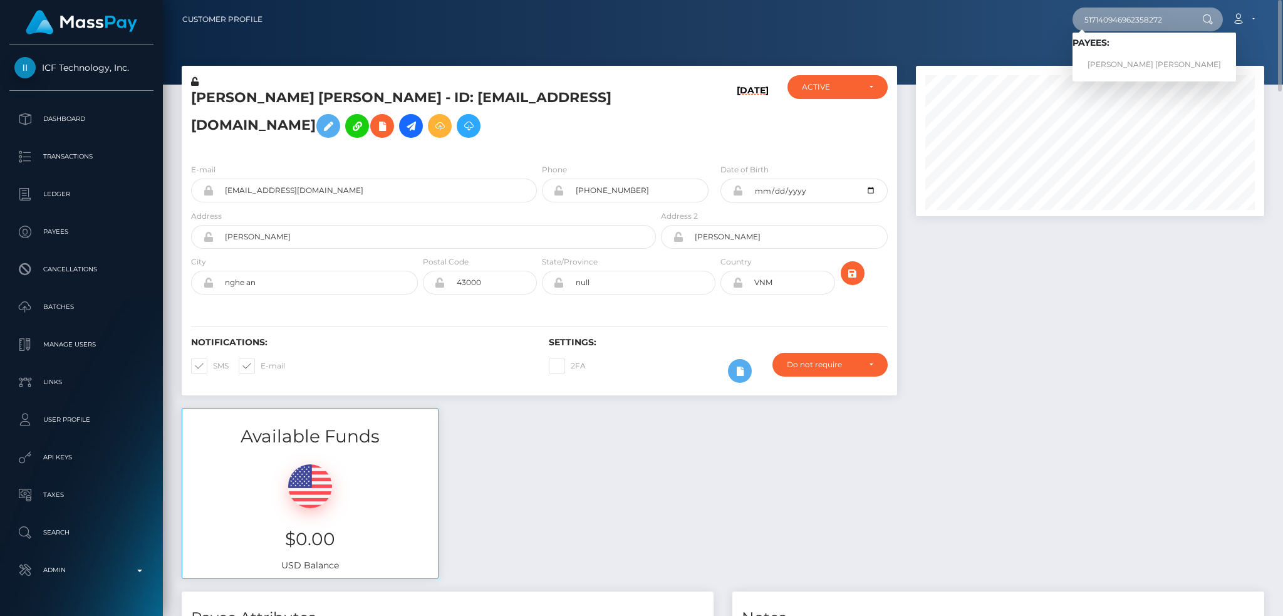
type input "517140946962358272"
click at [1134, 62] on link "Sarah Elizabeth Talamonti-Peyton" at bounding box center [1153, 64] width 163 height 23
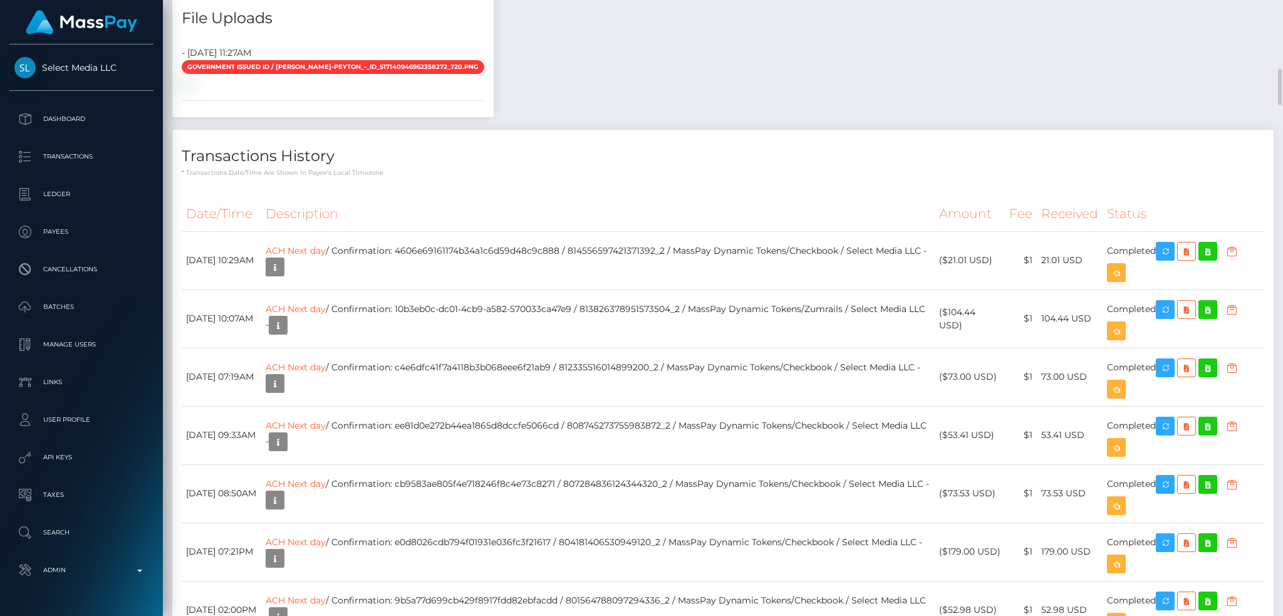
scroll to position [1586, 0]
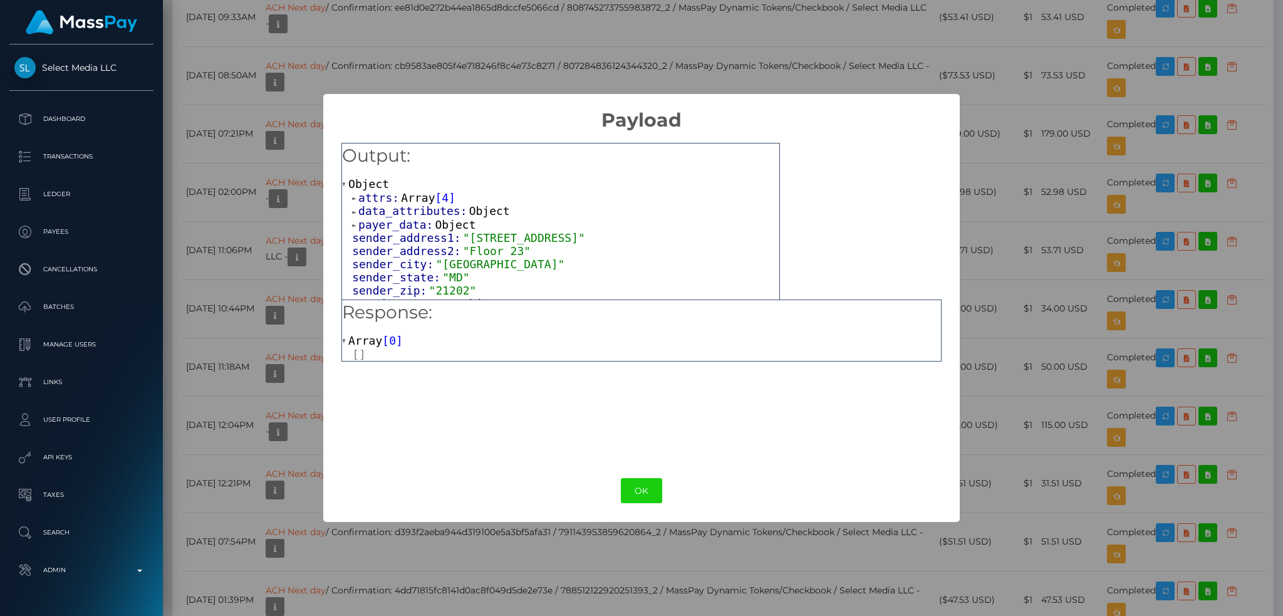
click at [416, 196] on span "Array" at bounding box center [418, 197] width 34 height 13
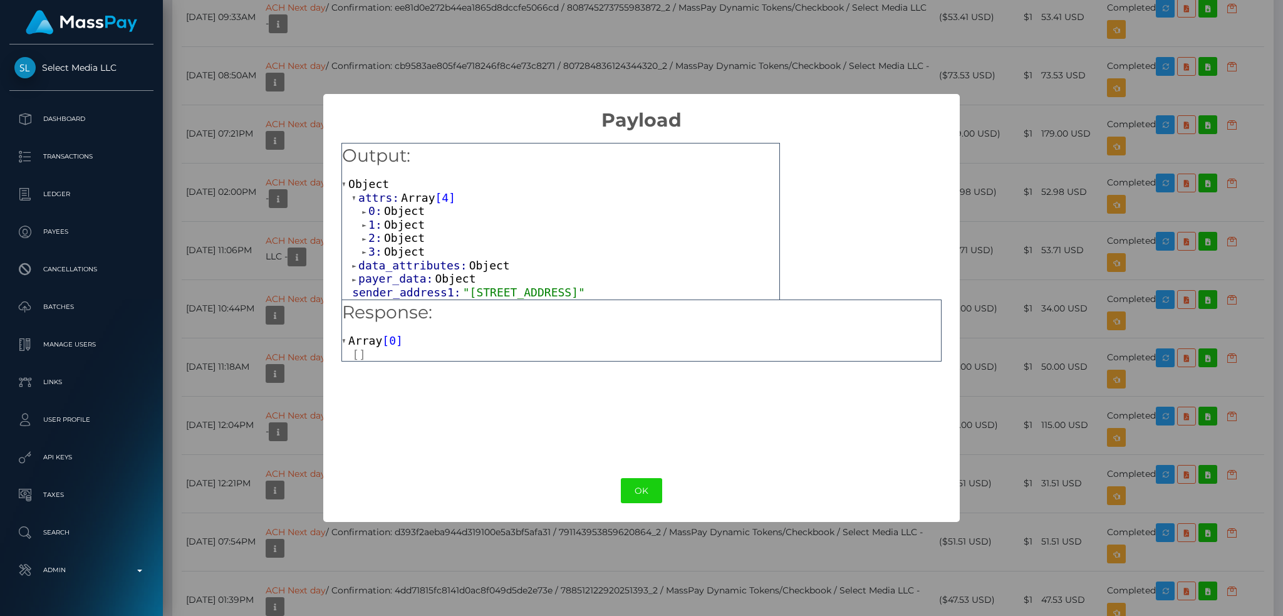
click at [411, 217] on span "Object" at bounding box center [404, 210] width 41 height 13
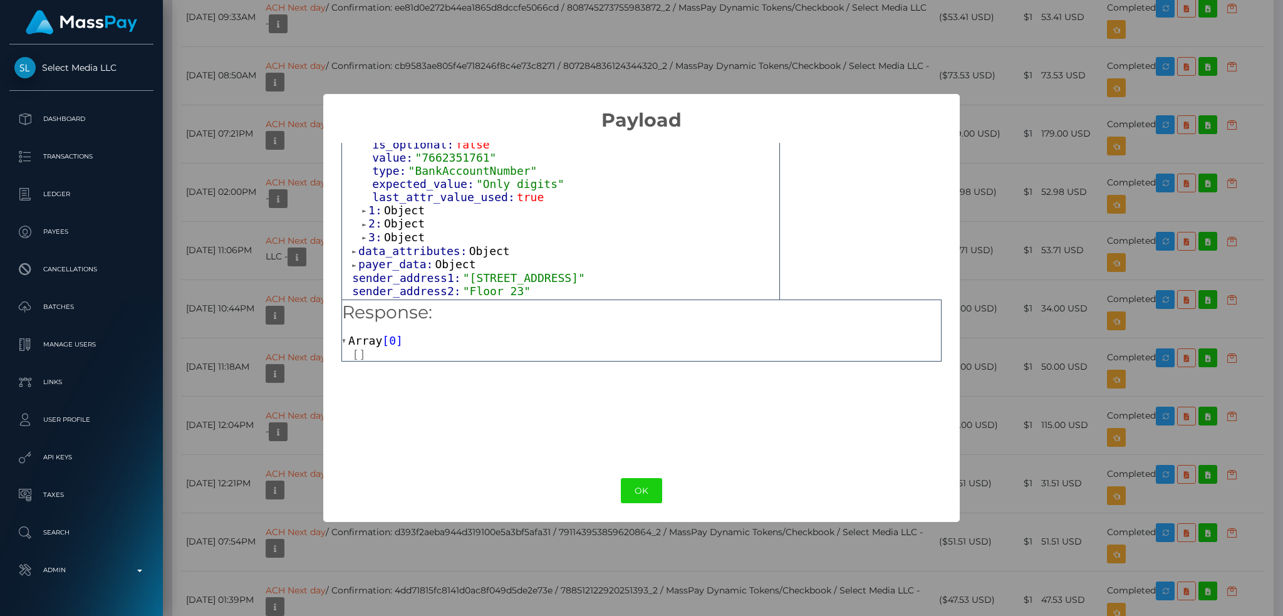
scroll to position [167, 0]
click at [410, 196] on span "Object" at bounding box center [404, 202] width 41 height 13
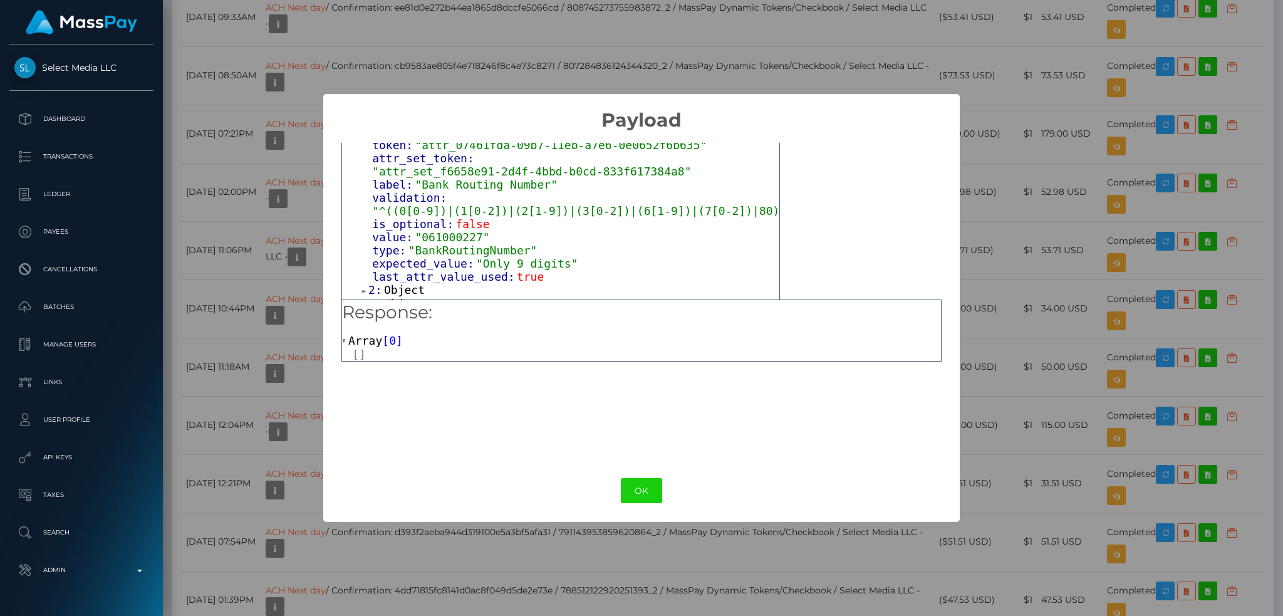
scroll to position [334, 0]
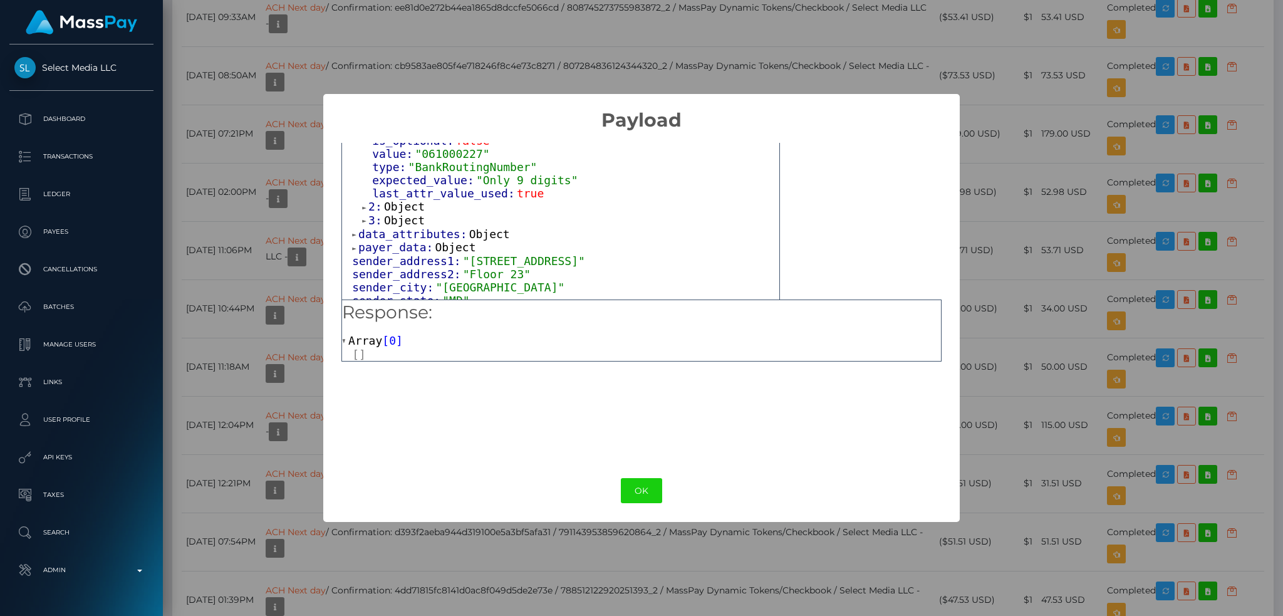
click at [404, 200] on span "Object" at bounding box center [404, 206] width 41 height 13
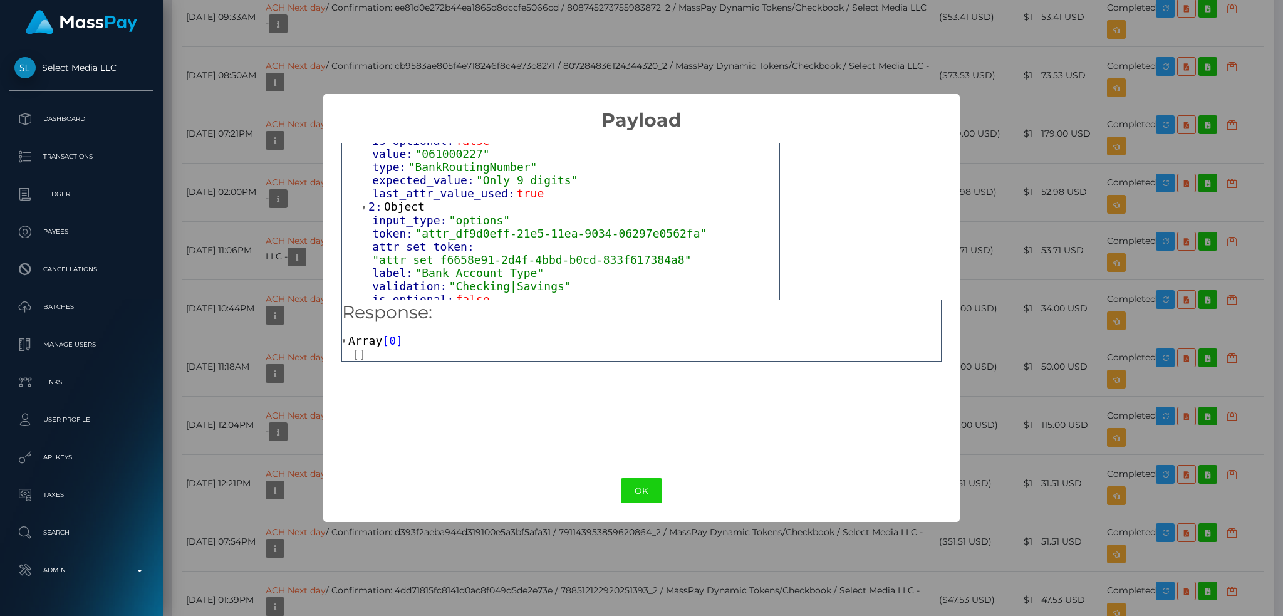
scroll to position [417, 0]
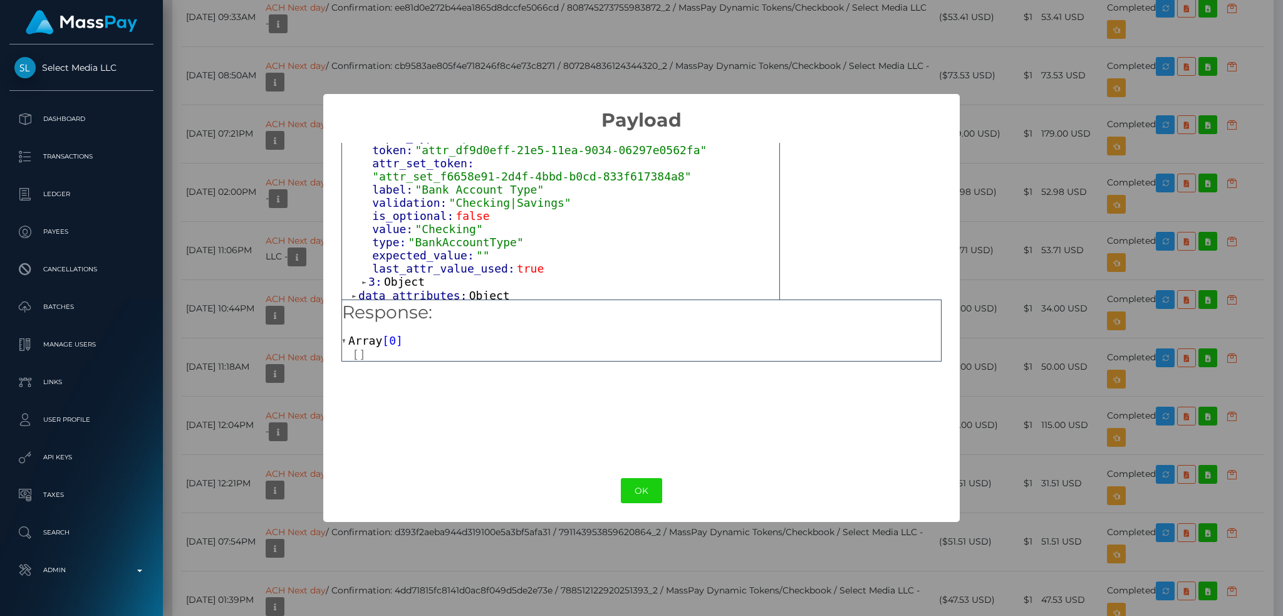
click at [406, 275] on span "Object" at bounding box center [404, 281] width 41 height 13
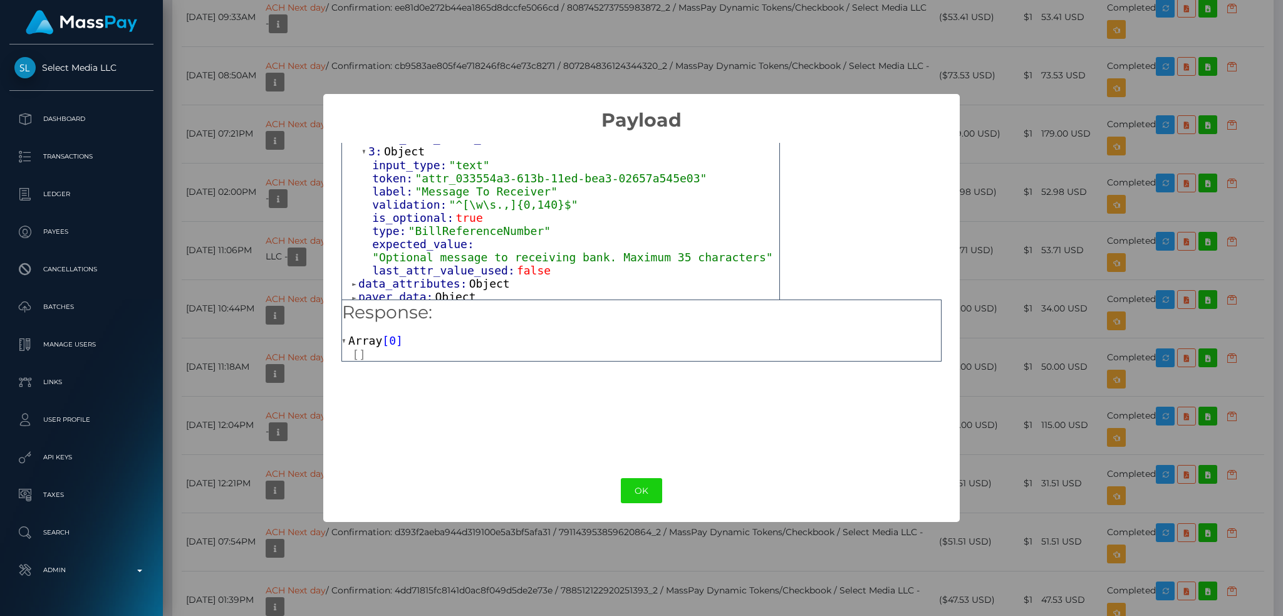
scroll to position [584, 0]
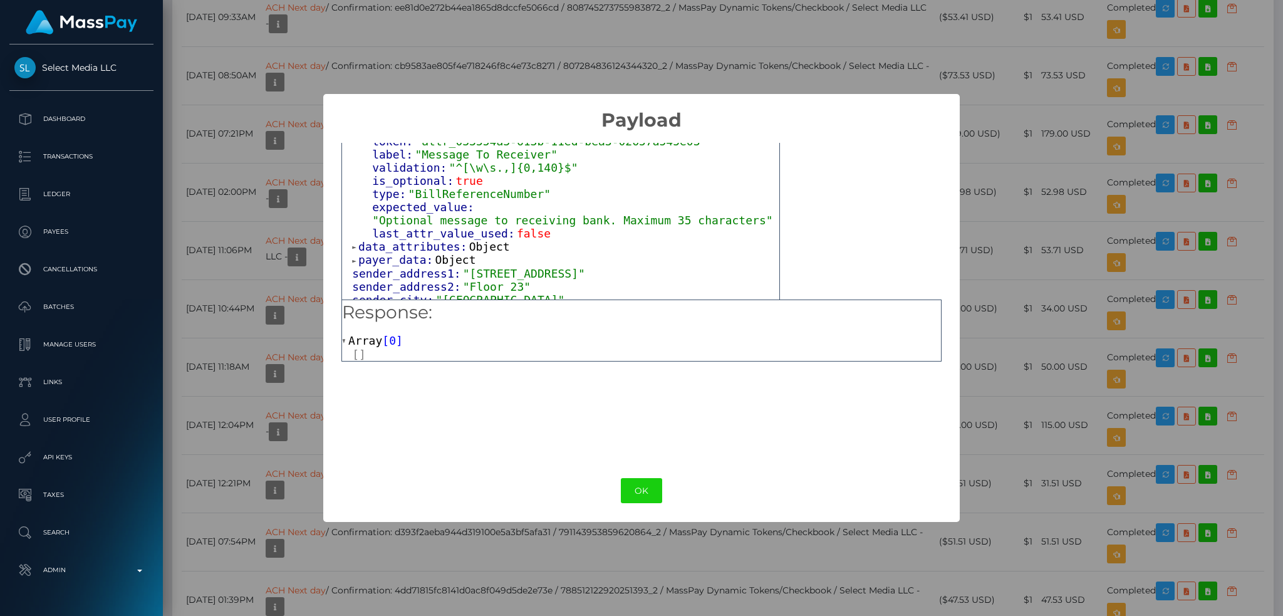
click at [475, 240] on span "Object" at bounding box center [489, 246] width 41 height 13
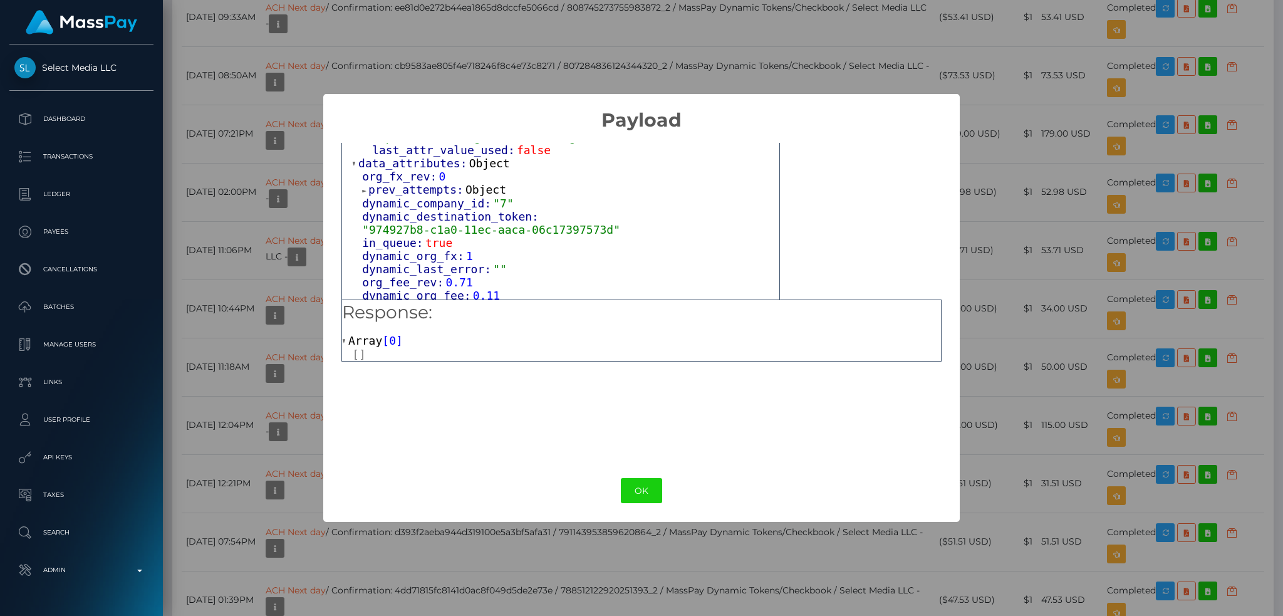
click at [473, 183] on span "Object" at bounding box center [485, 189] width 41 height 13
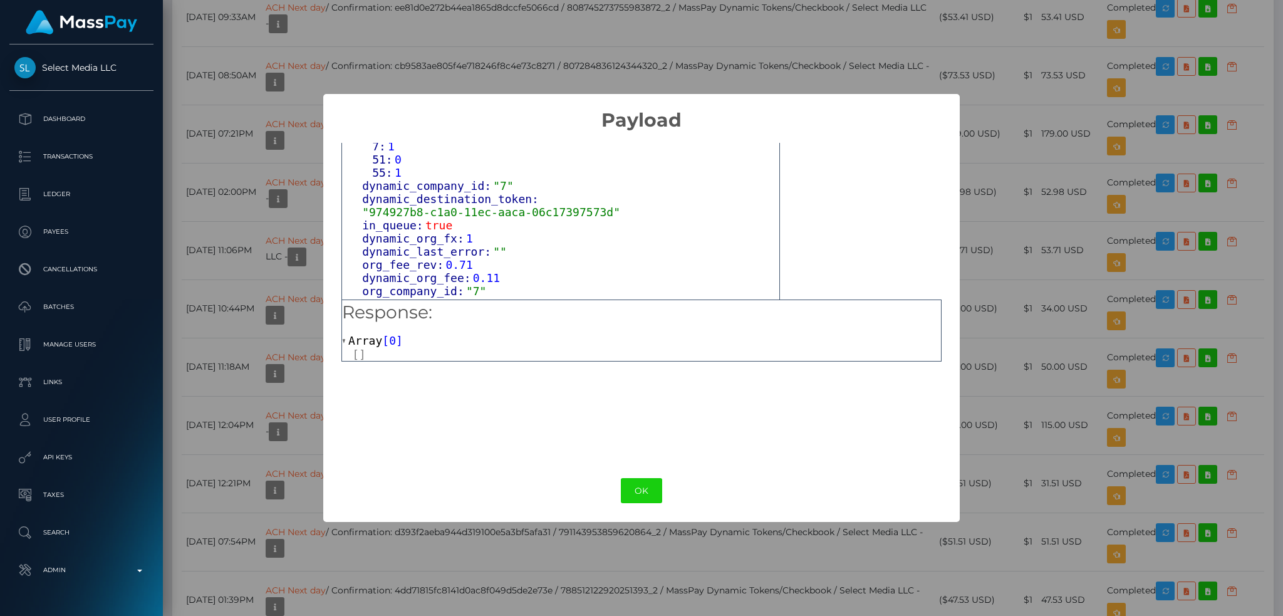
scroll to position [752, 0]
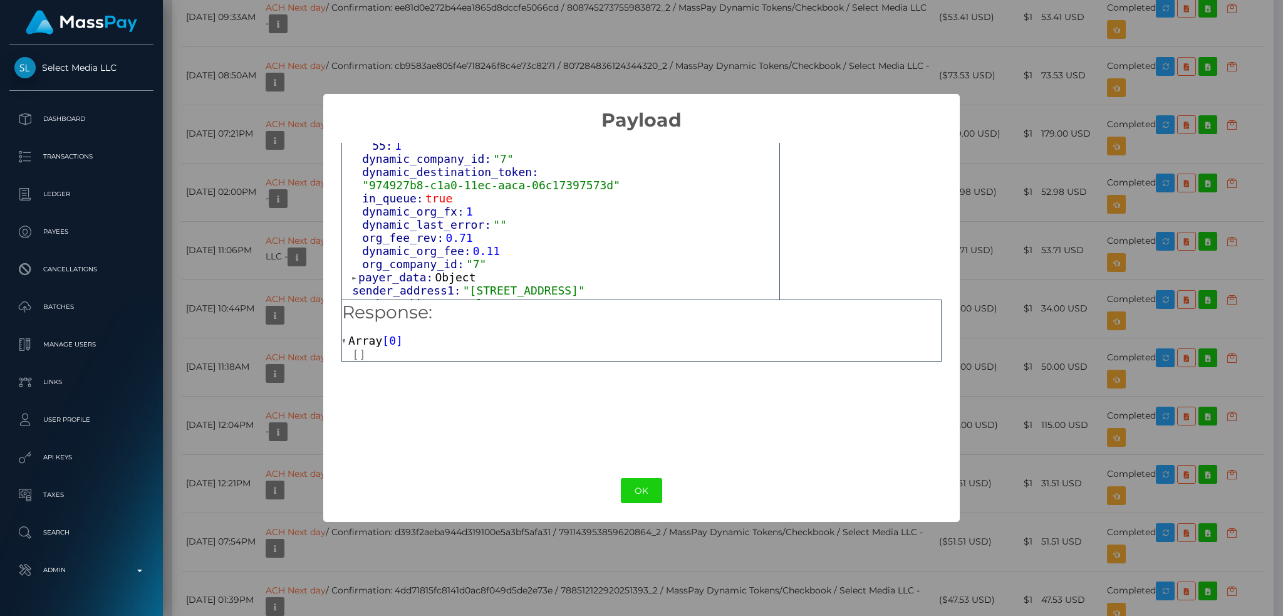
click at [444, 271] on span "Object" at bounding box center [455, 277] width 41 height 13
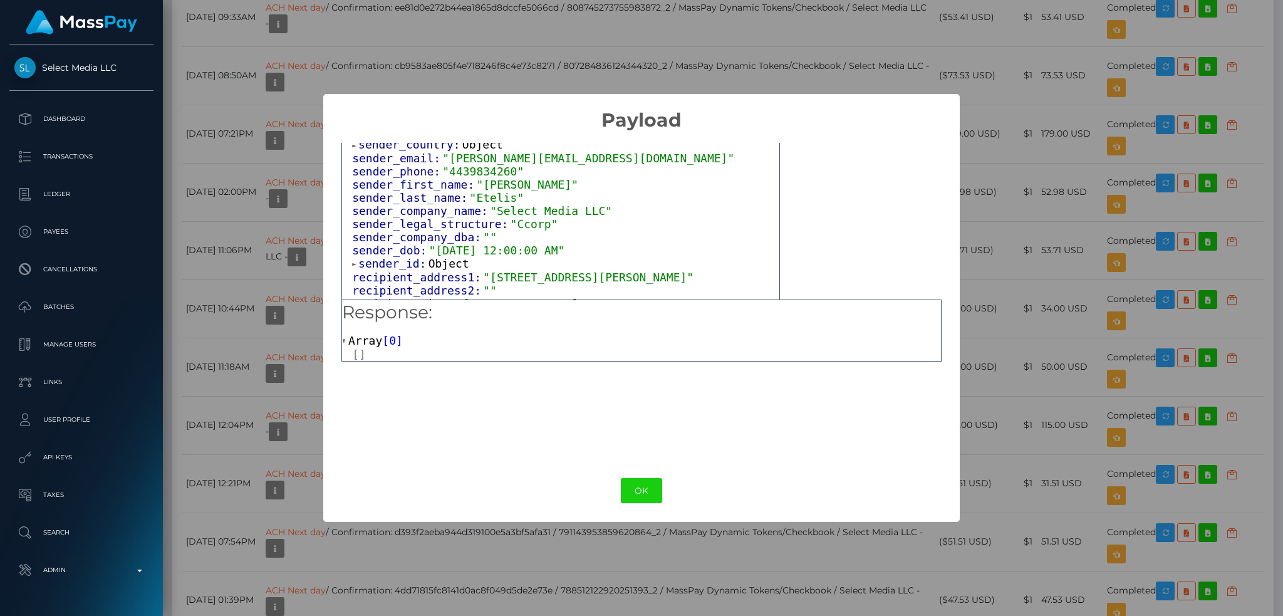
scroll to position [1002, 0]
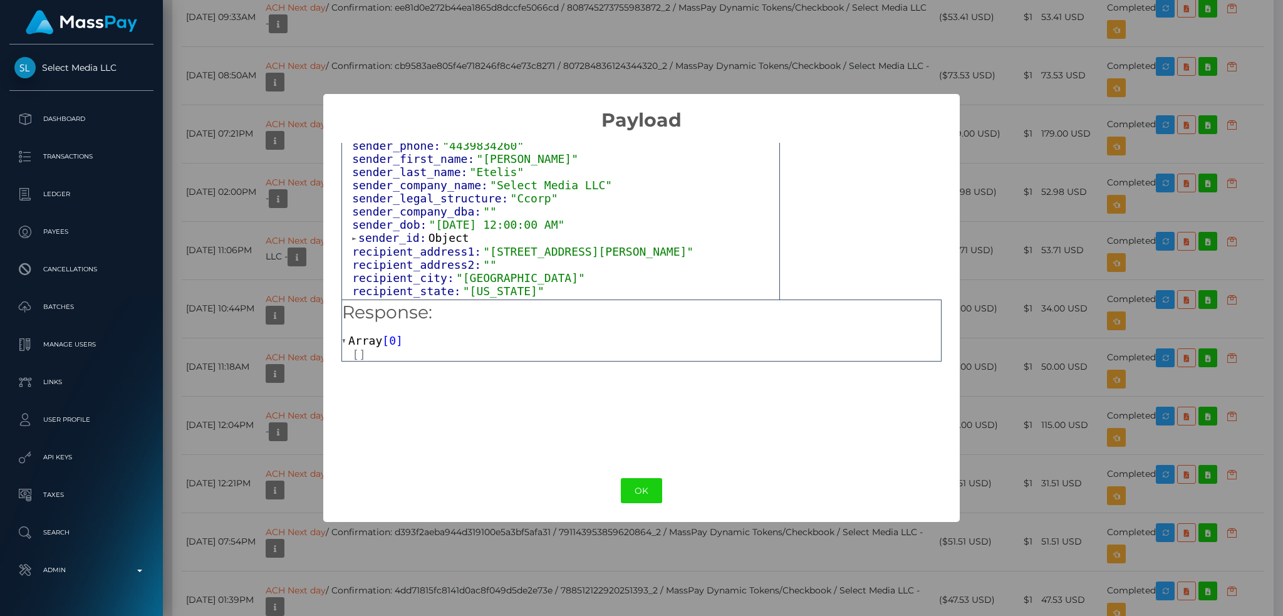
click at [442, 231] on span "Object" at bounding box center [448, 237] width 41 height 13
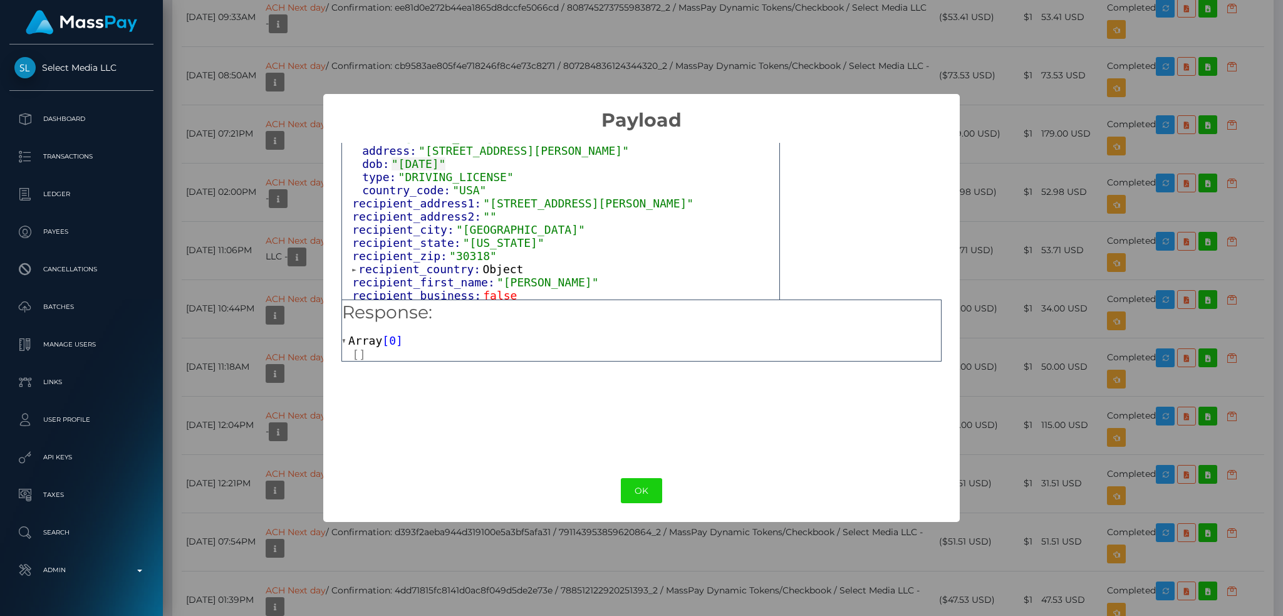
scroll to position [1253, 0]
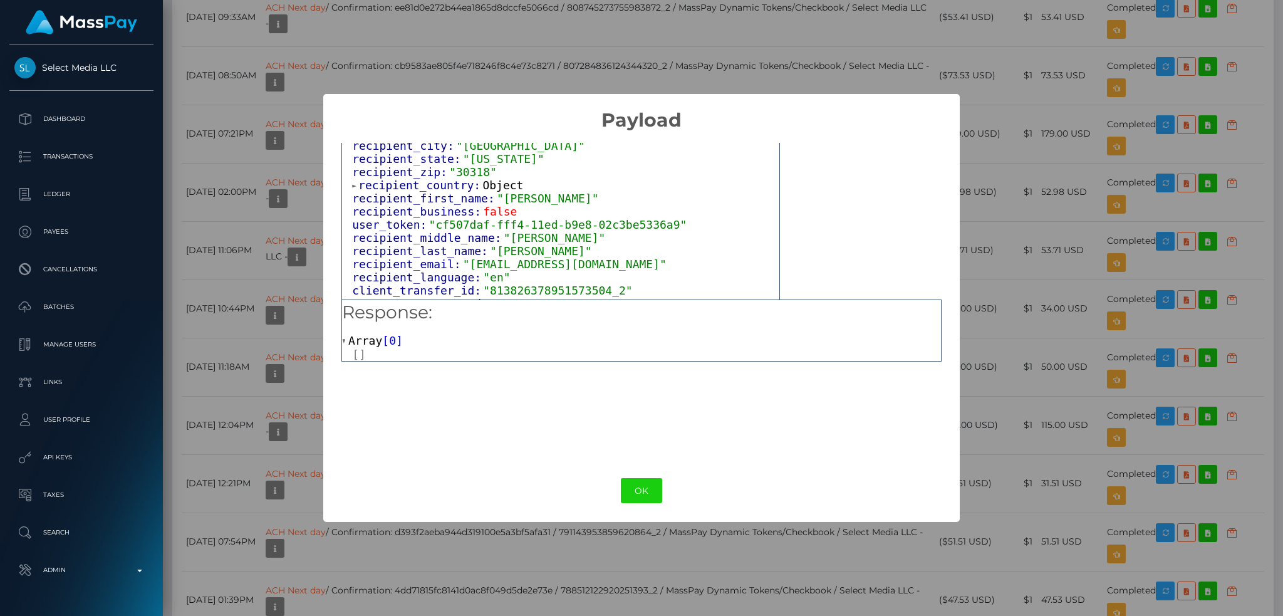
click at [482, 178] on span "Object" at bounding box center [502, 184] width 41 height 13
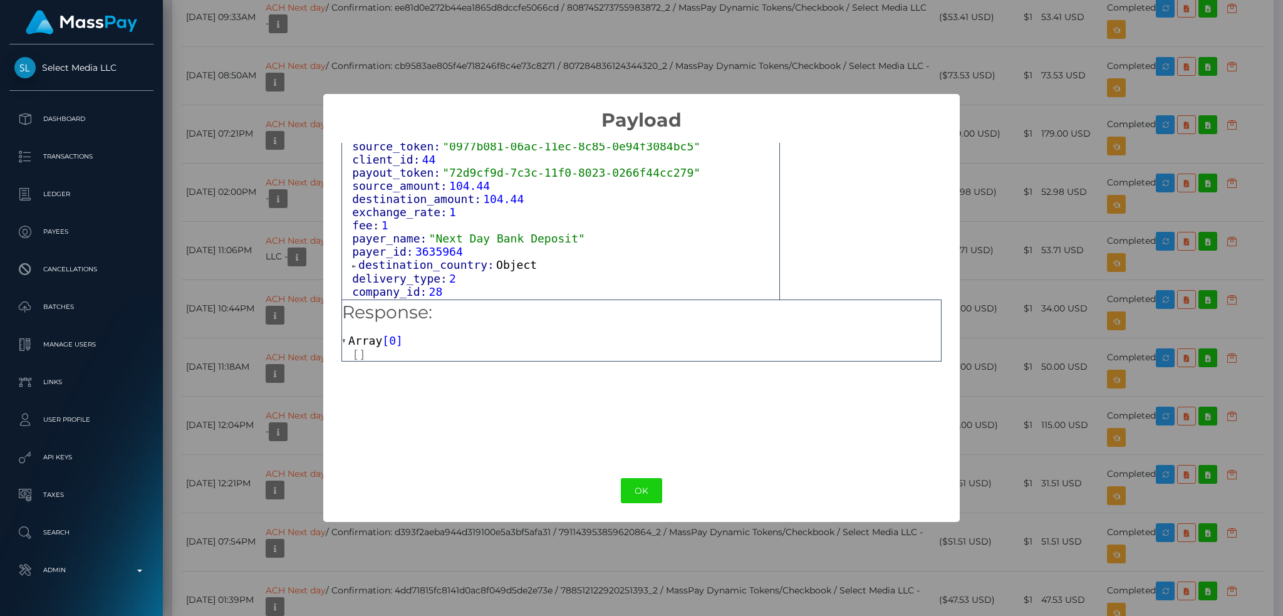
scroll to position [1503, 0]
drag, startPoint x: 494, startPoint y: 240, endPoint x: 514, endPoint y: 244, distance: 19.8
click at [496, 257] on span "Object" at bounding box center [516, 263] width 41 height 13
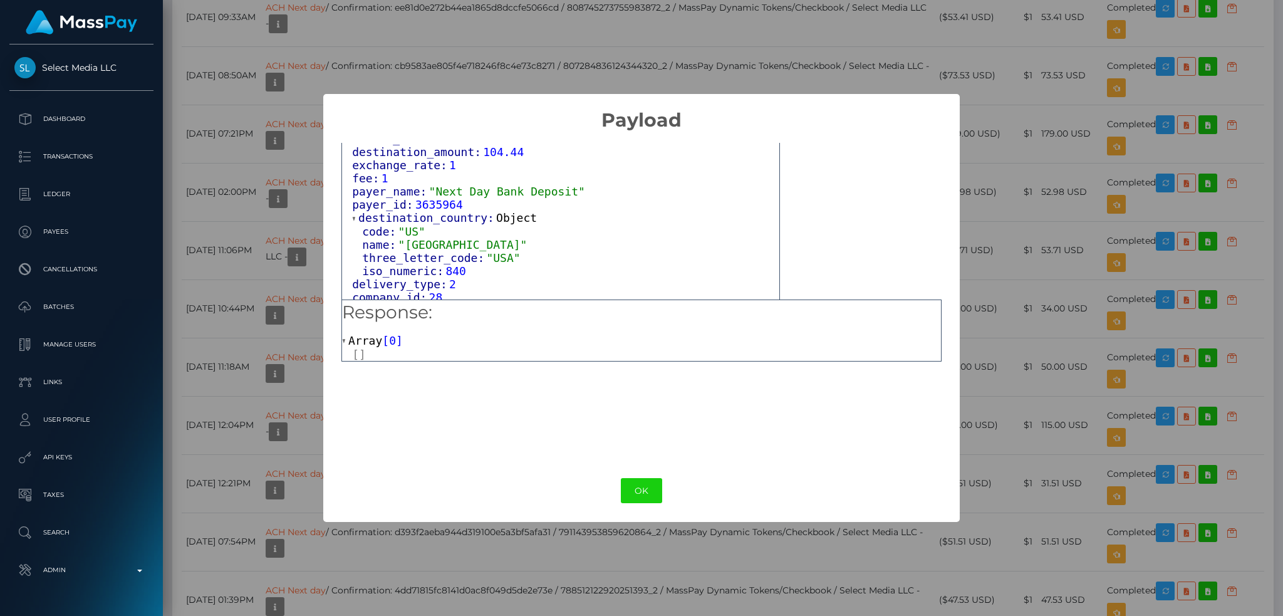
scroll to position [1586, 0]
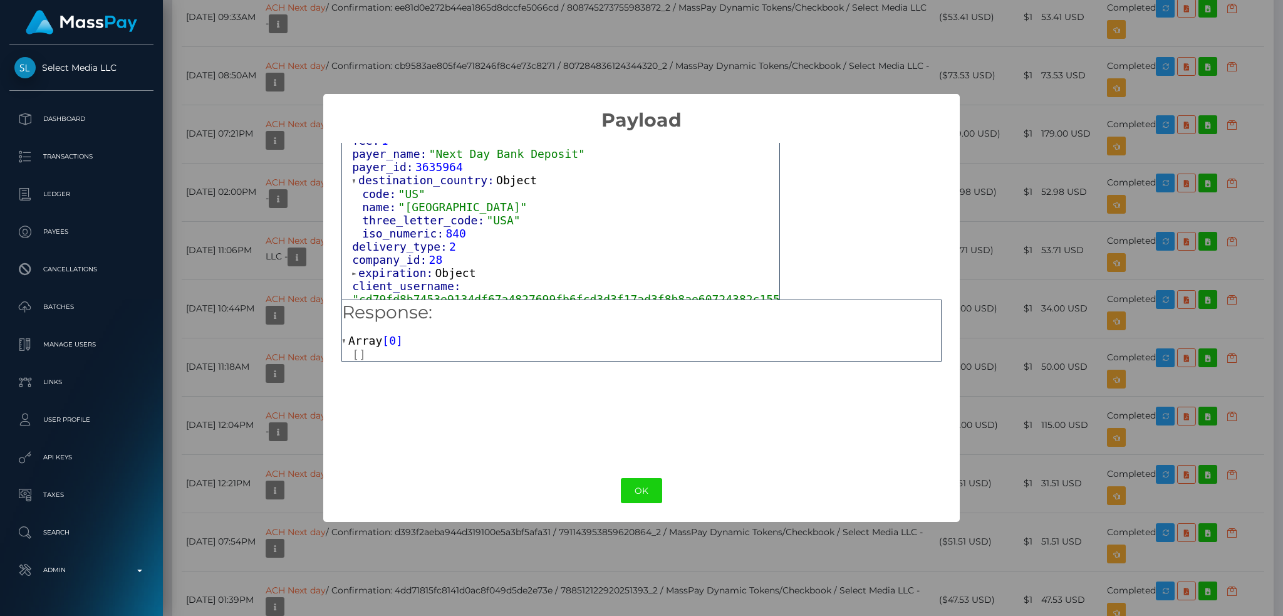
drag, startPoint x: 455, startPoint y: 246, endPoint x: 486, endPoint y: 247, distance: 31.3
click at [453, 266] on span "Object" at bounding box center [455, 272] width 41 height 13
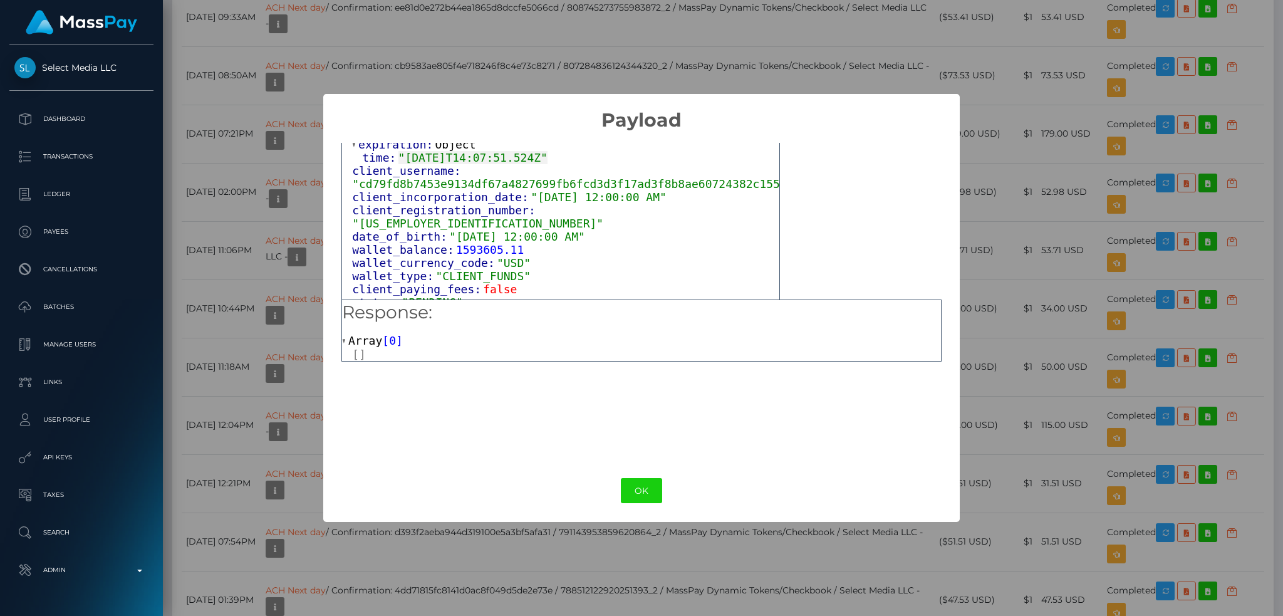
scroll to position [1754, 0]
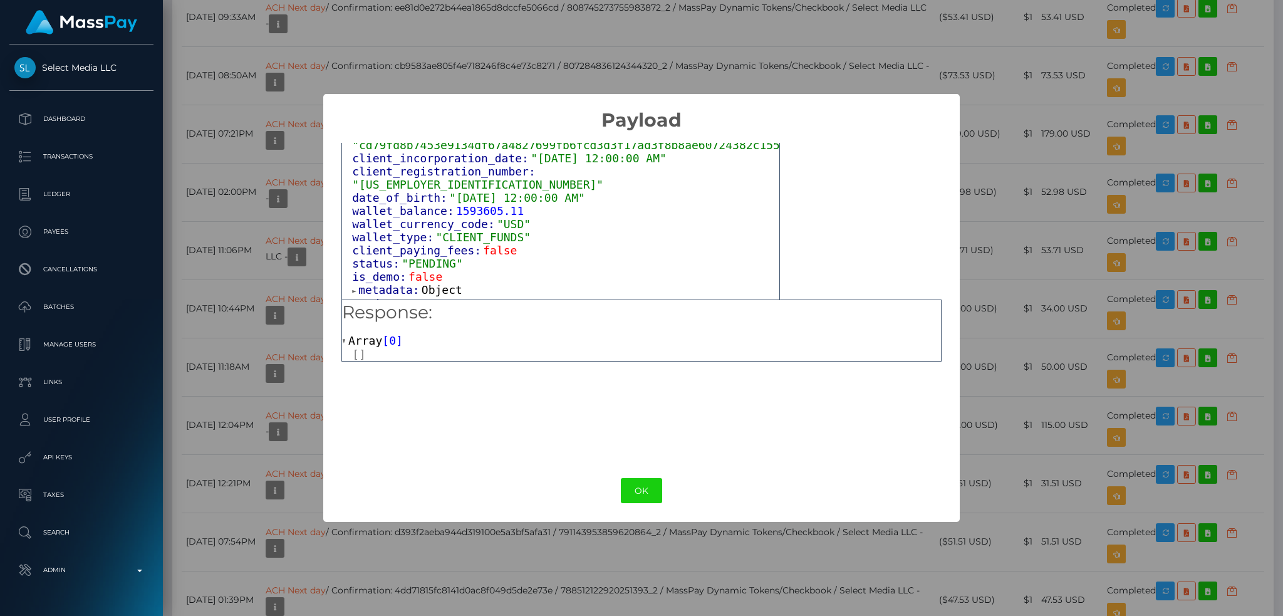
click at [443, 283] on span "Object" at bounding box center [441, 289] width 41 height 13
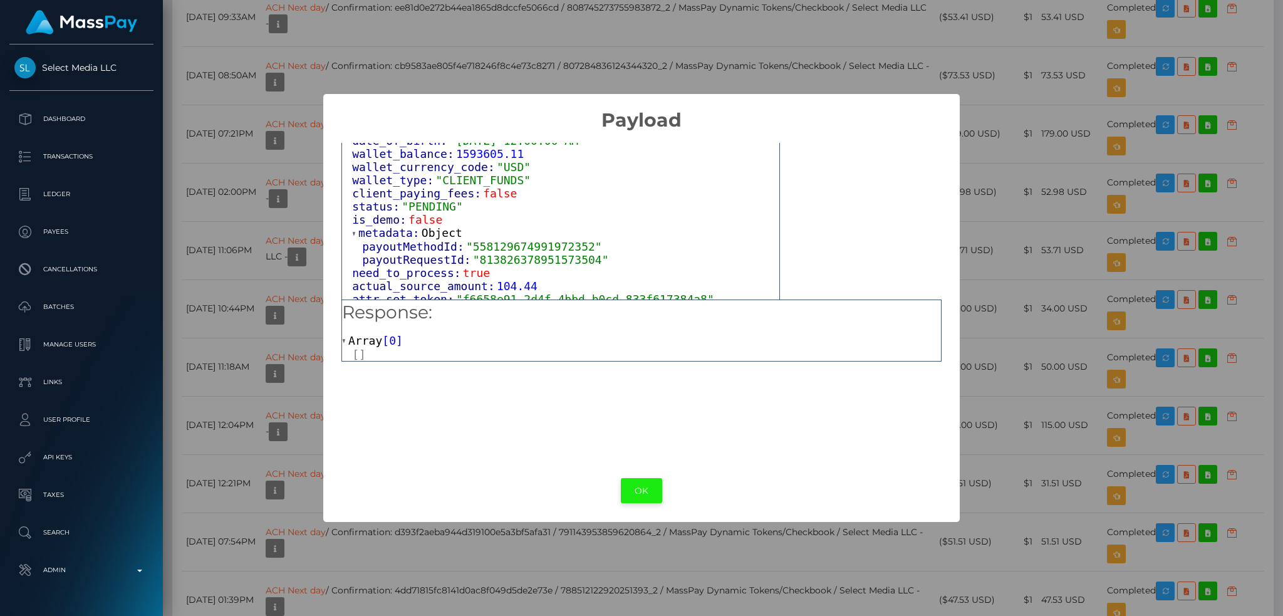
click at [638, 481] on button "OK" at bounding box center [641, 491] width 41 height 26
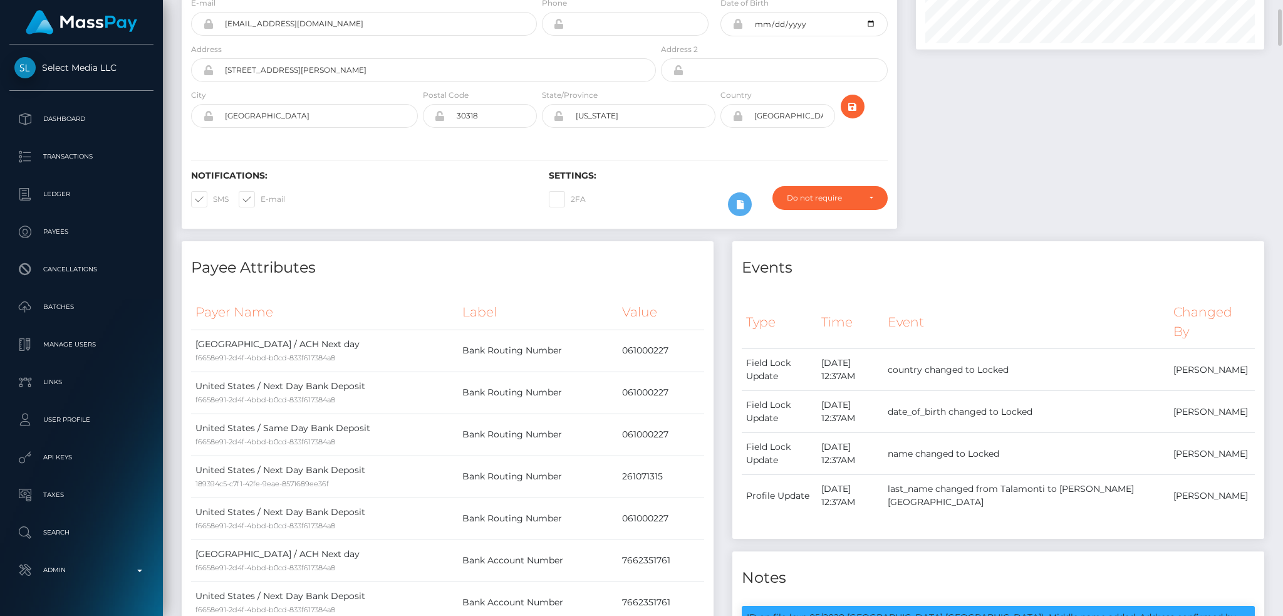
scroll to position [0, 0]
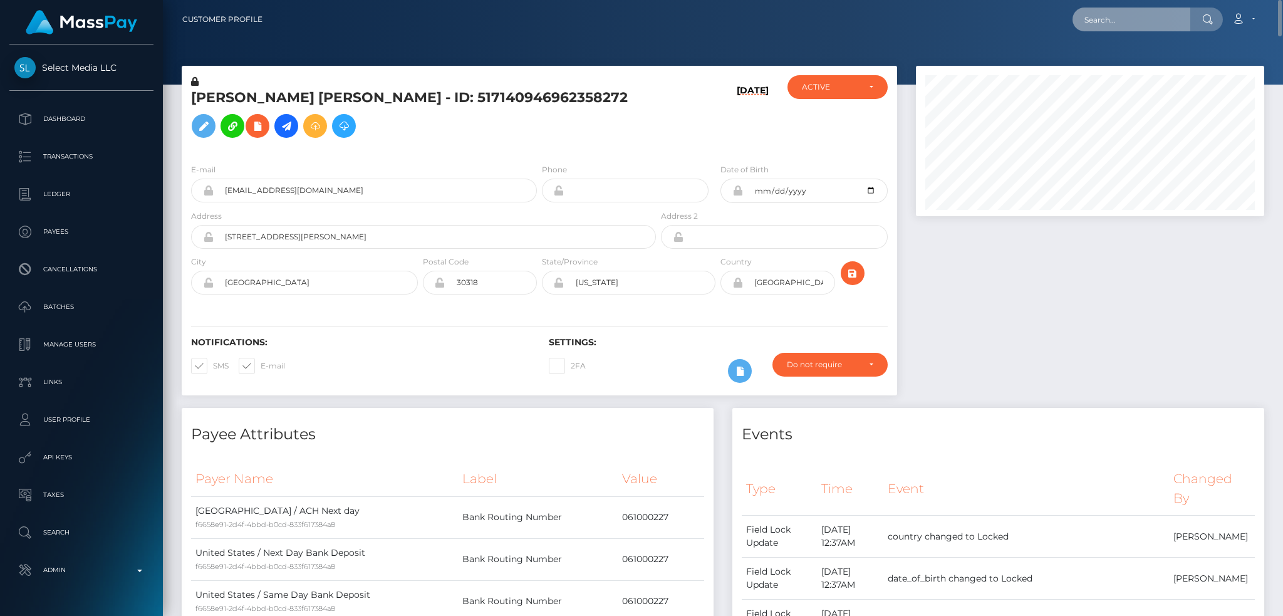
click at [1134, 14] on input "text" at bounding box center [1131, 20] width 118 height 24
paste input "PY62237732"
type input "PY62237732"
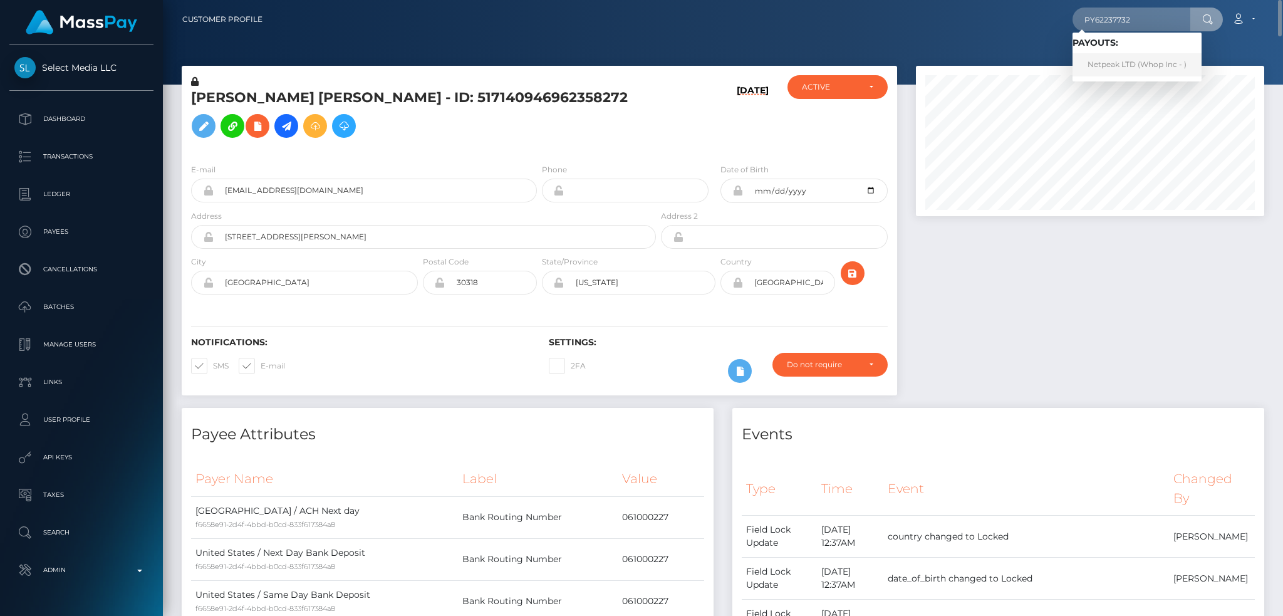
click at [1095, 65] on link "Netpeak LTD (Whop Inc - )" at bounding box center [1136, 64] width 129 height 23
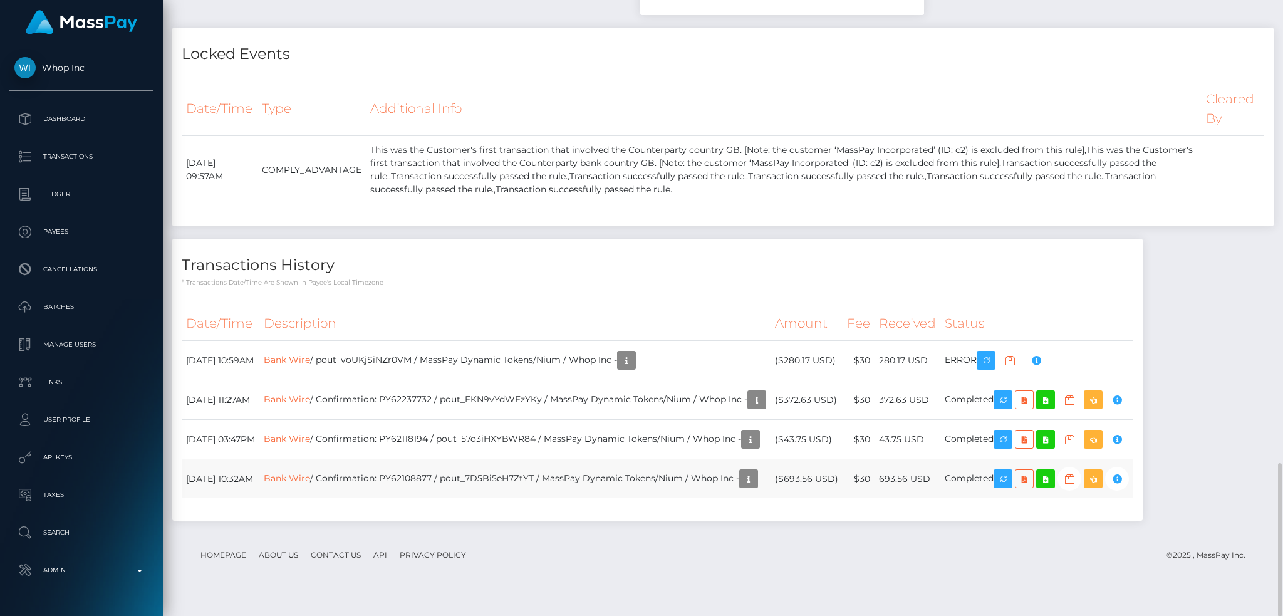
scroll to position [150, 348]
click at [310, 444] on link "Bank Wire" at bounding box center [287, 438] width 46 height 11
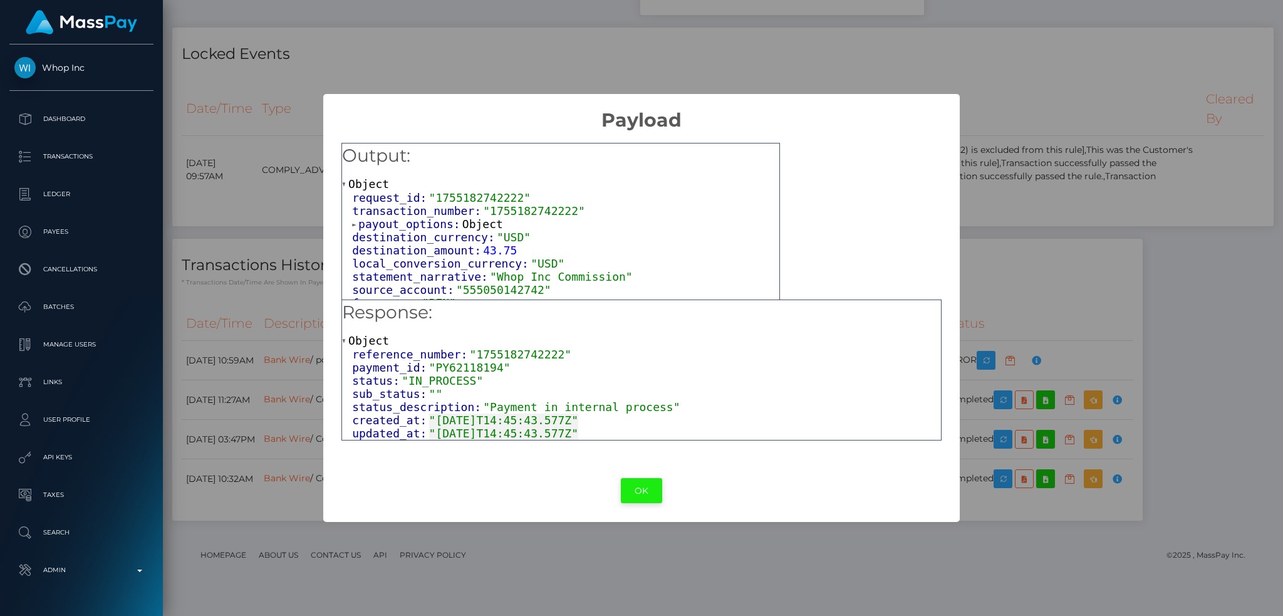
click at [644, 491] on button "OK" at bounding box center [641, 491] width 41 height 26
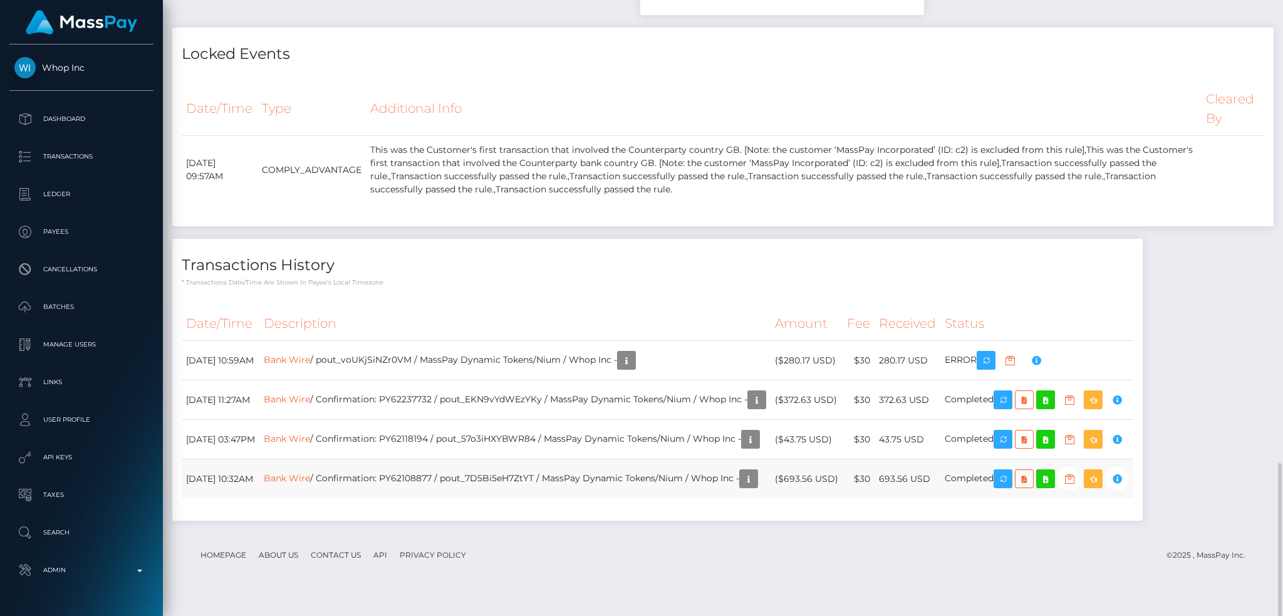
click at [449, 493] on td "Bank Wire / Confirmation: PY62108877 / pout_7D5Bi5eH7ZtYT / MassPay Dynamic Tok…" at bounding box center [514, 478] width 511 height 39
copy td "PY62108877"
click at [449, 455] on td "Bank Wire / Confirmation: PY62118194 / pout_57o3iHXYBWR84 / MassPay Dynamic Tok…" at bounding box center [514, 439] width 511 height 39
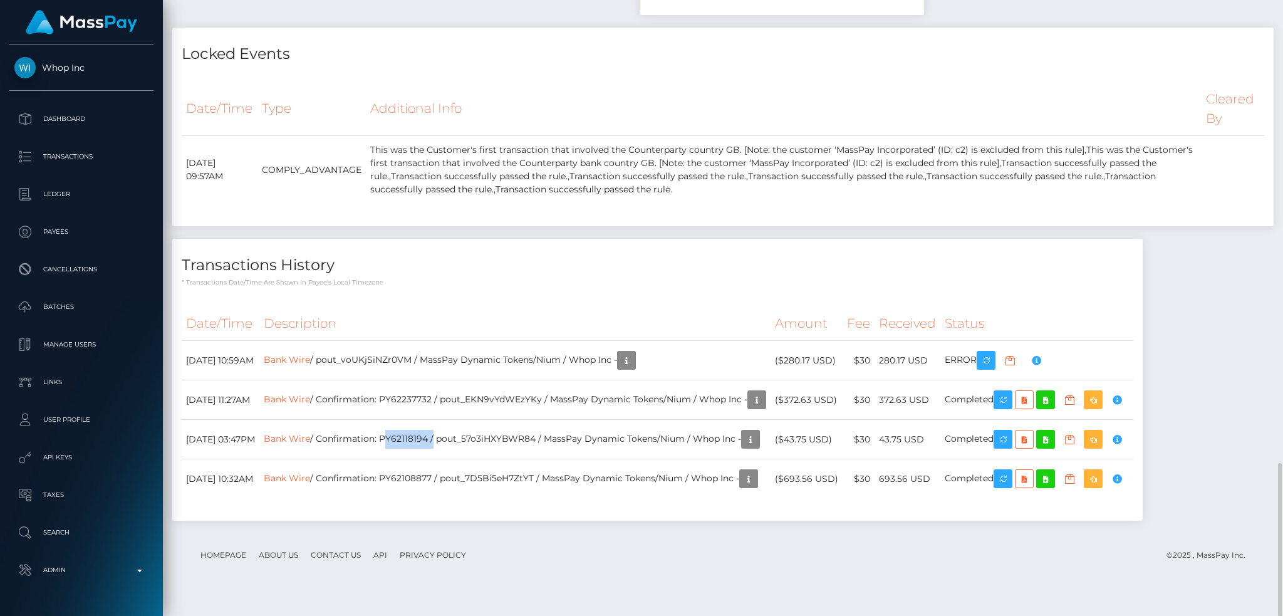
copy td "PY62118194"
click at [453, 412] on td "Bank Wire / Confirmation: PY62237732 / pout_EKN9vYdWEzYKy / MassPay Dynamic Tok…" at bounding box center [514, 399] width 511 height 39
copy td "PY62237732"
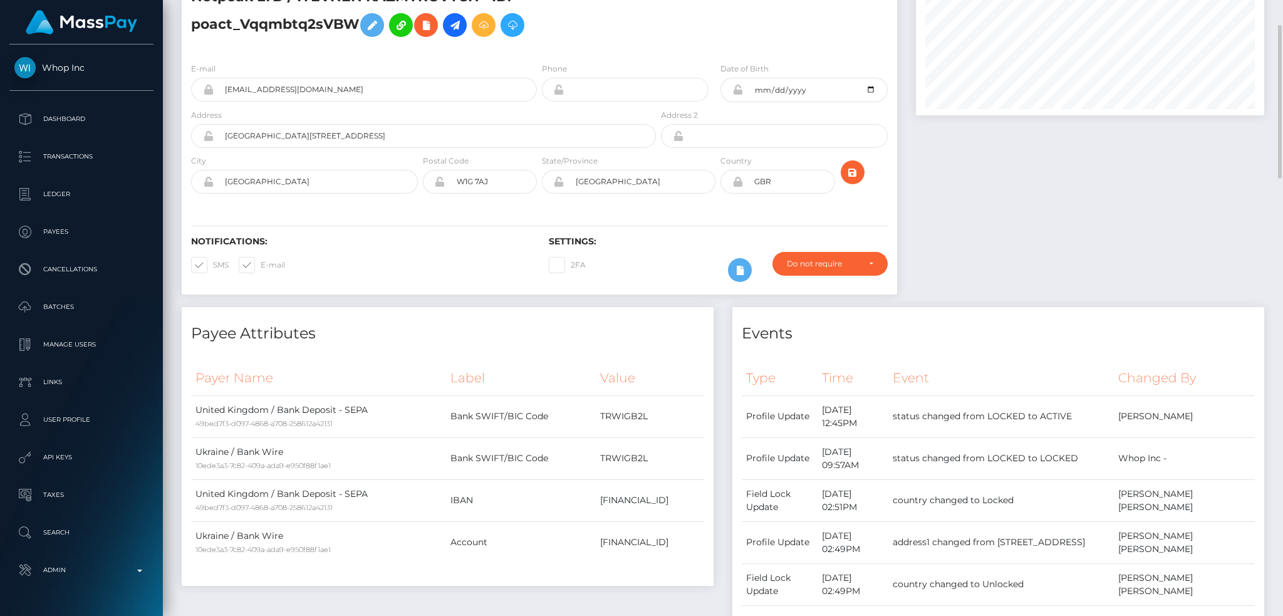
scroll to position [0, 0]
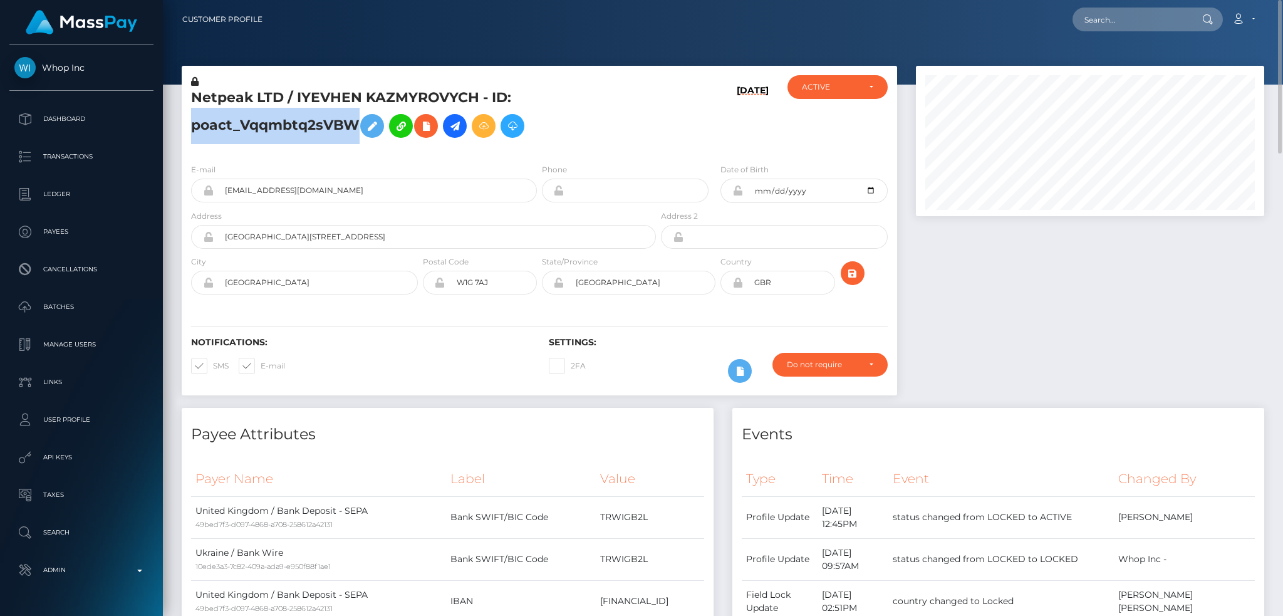
drag, startPoint x: 356, startPoint y: 122, endPoint x: 194, endPoint y: 124, distance: 161.6
click at [194, 124] on h5 "Netpeak LTD / IYEVHEN KAZMYROVYCH - ID: poact_Vqqmbtq2sVBW" at bounding box center [420, 116] width 458 height 56
copy h5 "poact_Vqqmbtq2sVBW"
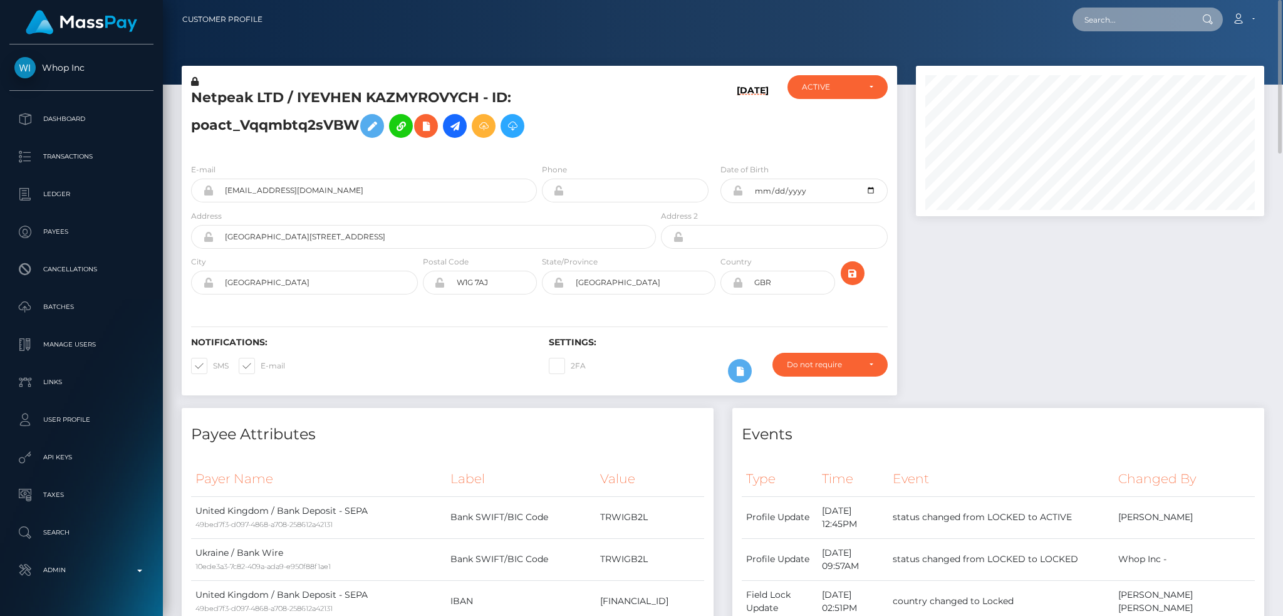
click at [1139, 14] on input "text" at bounding box center [1131, 20] width 118 height 24
paste input "[EMAIL_ADDRESS][DOMAIN_NAME]"
type input "[EMAIL_ADDRESS][DOMAIN_NAME]"
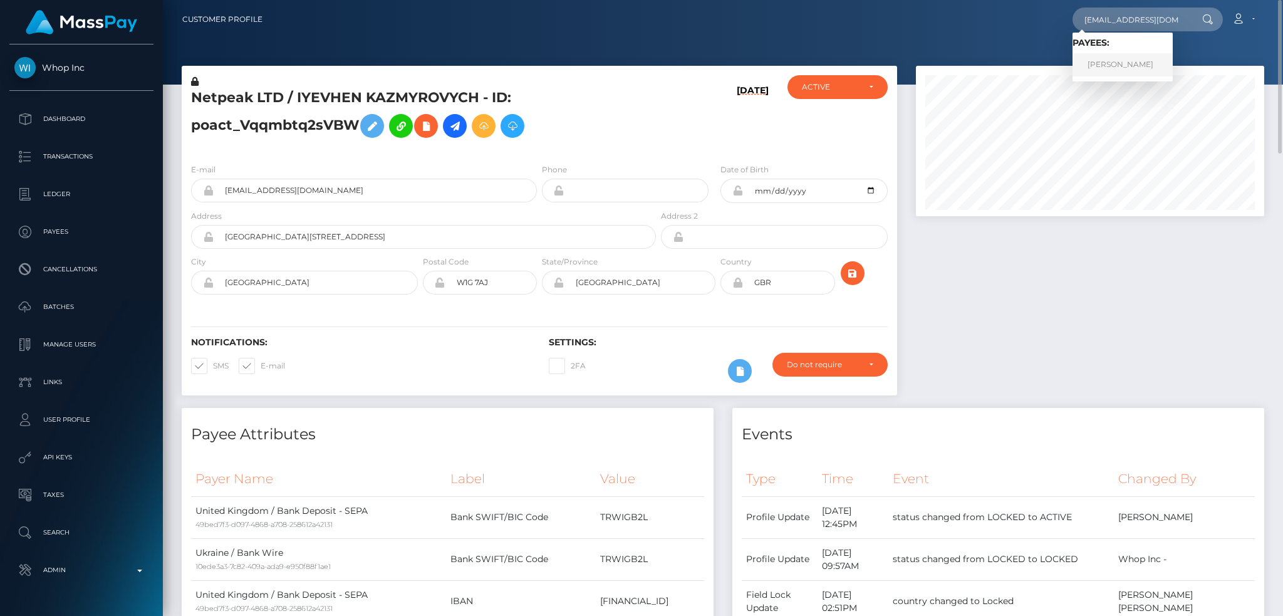
click at [1097, 60] on link "[PERSON_NAME]" at bounding box center [1122, 64] width 100 height 23
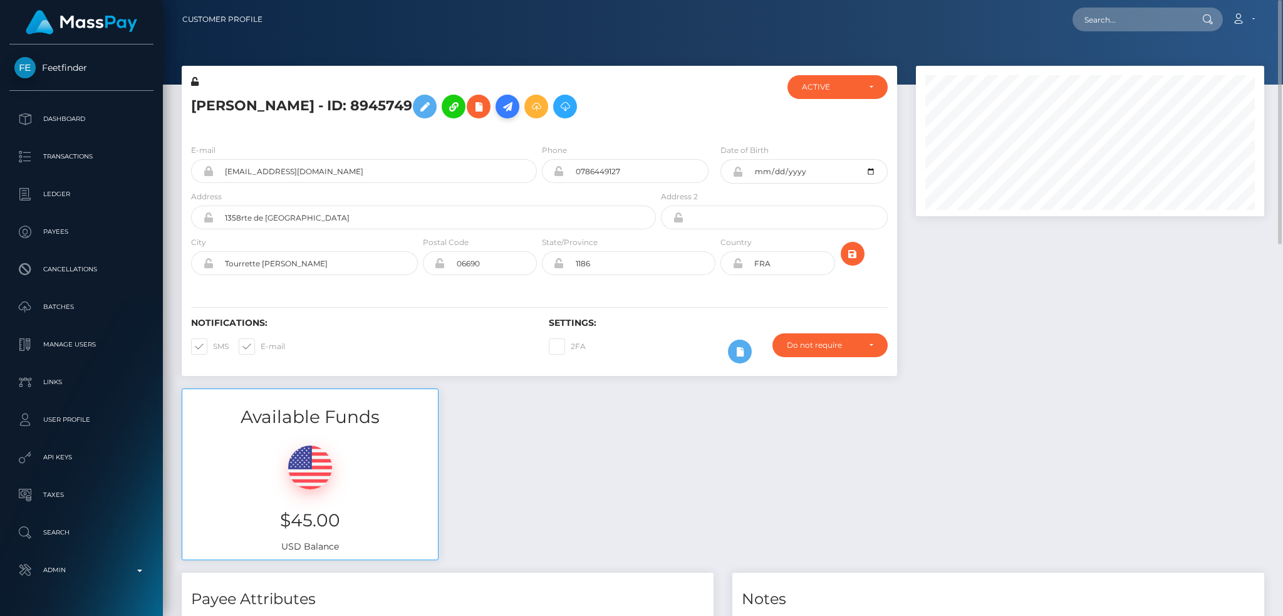
click at [507, 103] on icon at bounding box center [507, 107] width 15 height 16
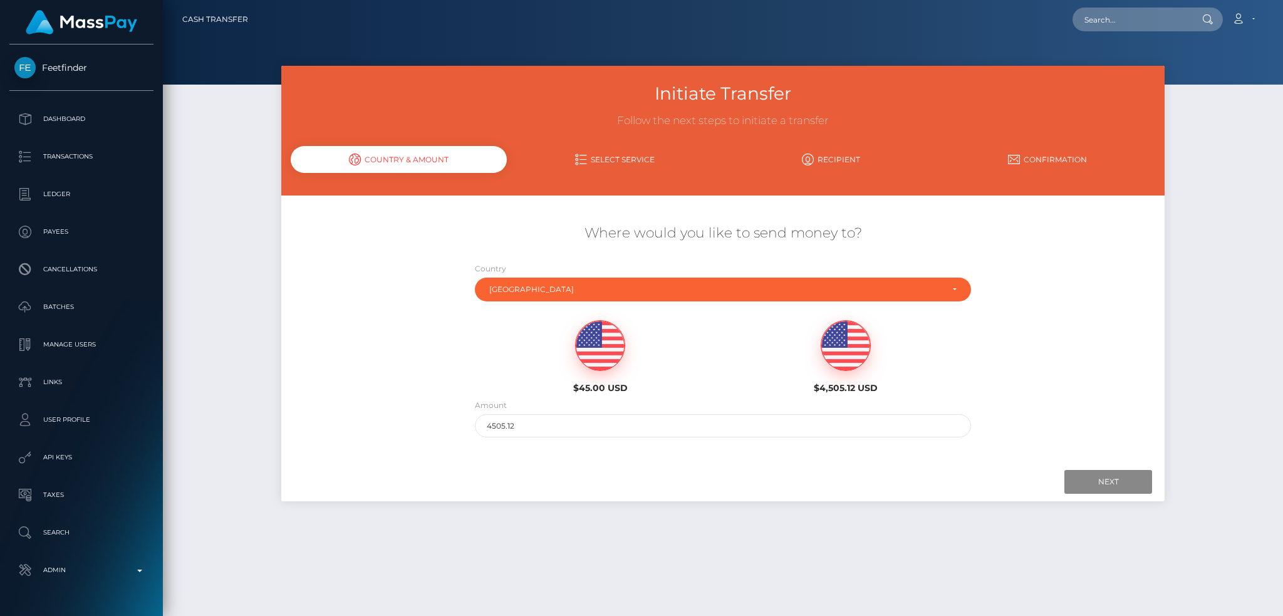
click at [597, 354] on img at bounding box center [600, 346] width 49 height 50
click at [1113, 490] on input "Next" at bounding box center [1108, 482] width 88 height 24
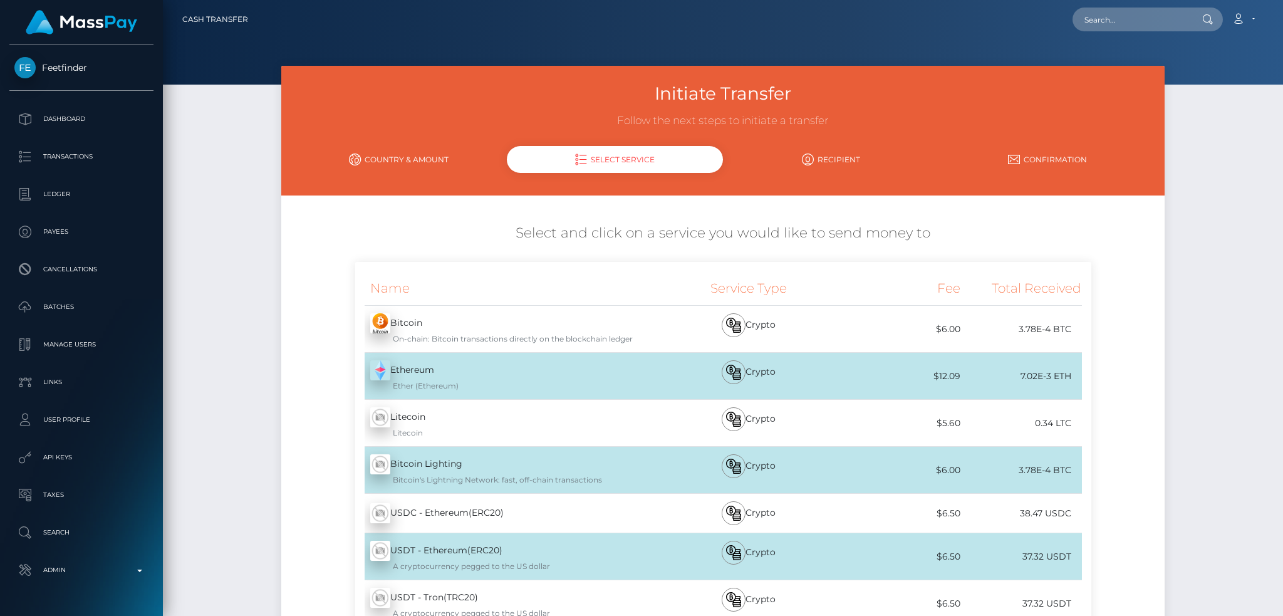
scroll to position [178, 0]
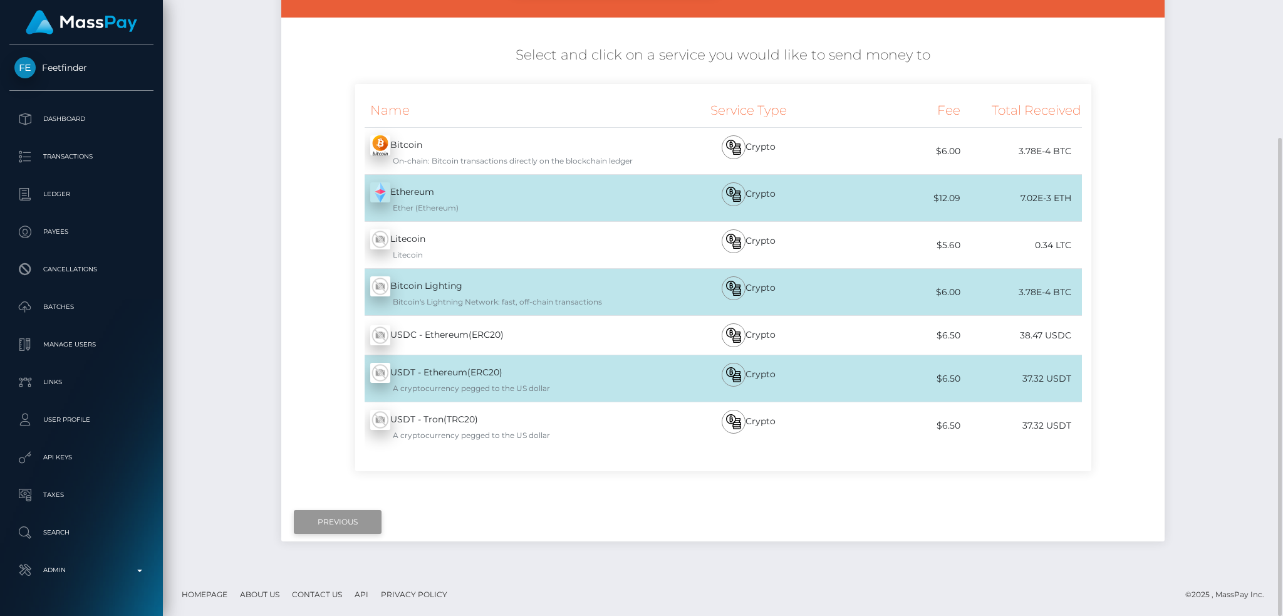
click at [332, 520] on input "Previous" at bounding box center [338, 522] width 88 height 24
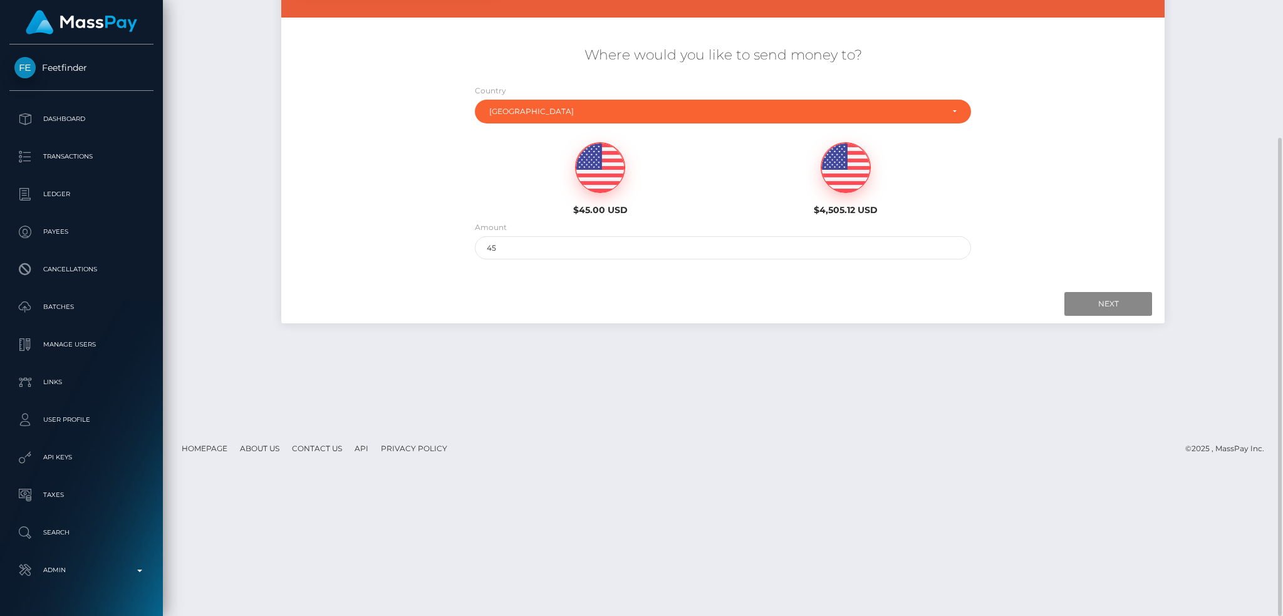
click at [842, 177] on img at bounding box center [845, 168] width 49 height 50
drag, startPoint x: 532, startPoint y: 244, endPoint x: 418, endPoint y: 248, distance: 113.4
click at [418, 248] on div "Where would you like to send money to? Country Abkhazia [GEOGRAPHIC_DATA] [GEOG…" at bounding box center [722, 152] width 883 height 226
type input "200"
click at [1081, 296] on input "Next" at bounding box center [1108, 304] width 88 height 24
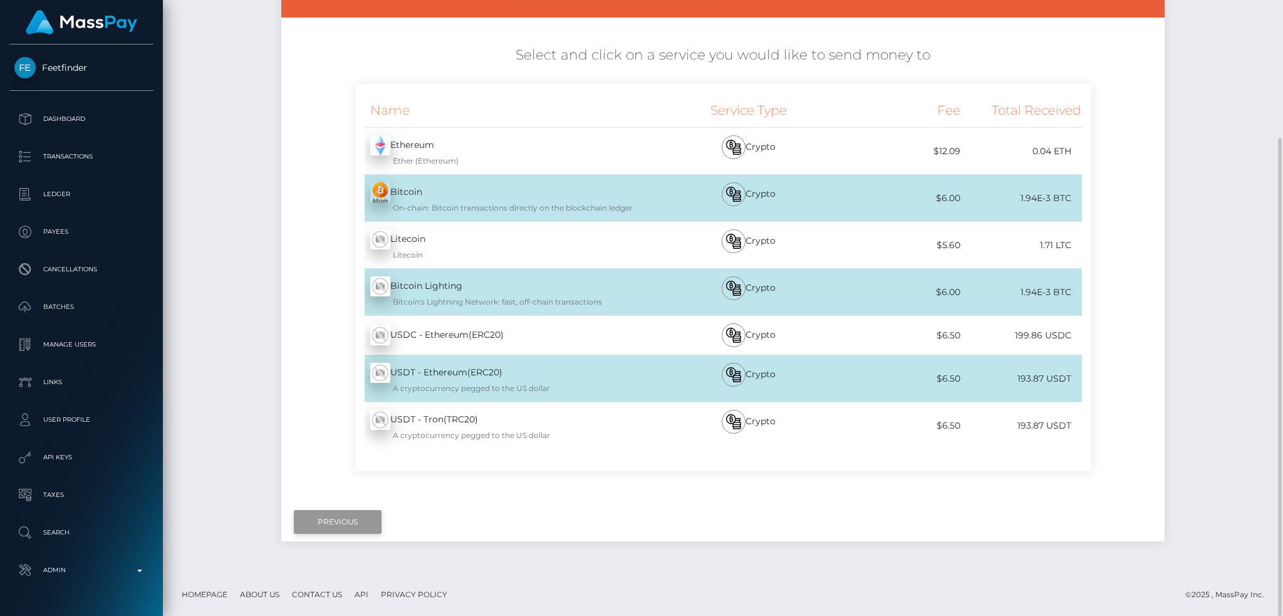
click at [336, 519] on input "Previous" at bounding box center [338, 522] width 88 height 24
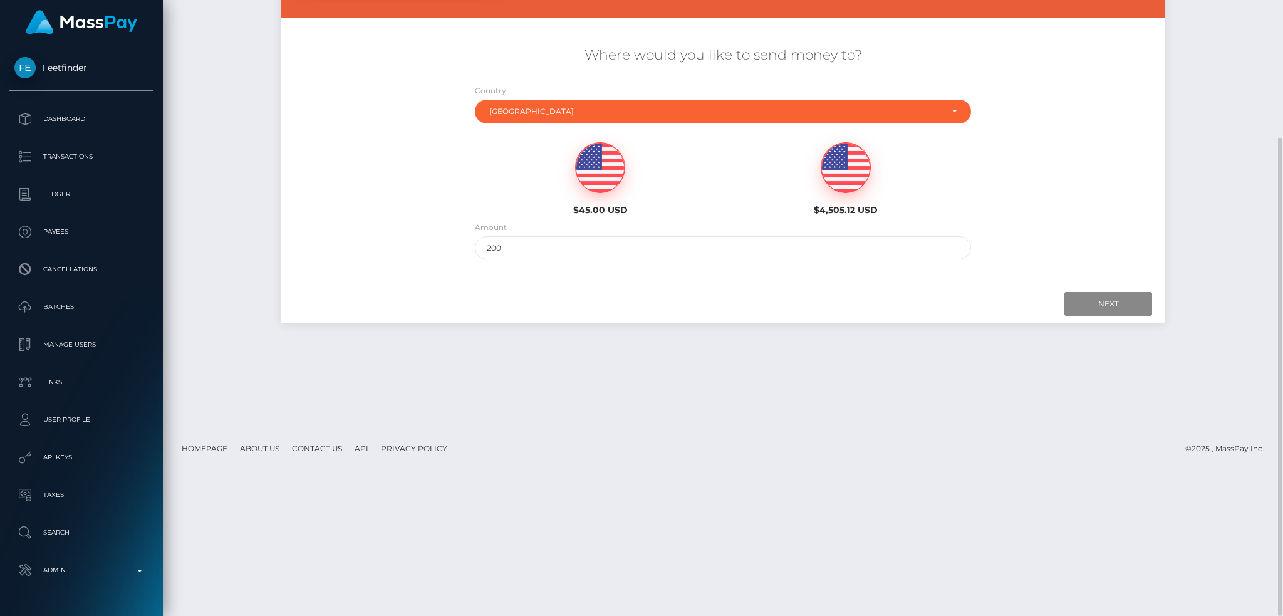
scroll to position [0, 0]
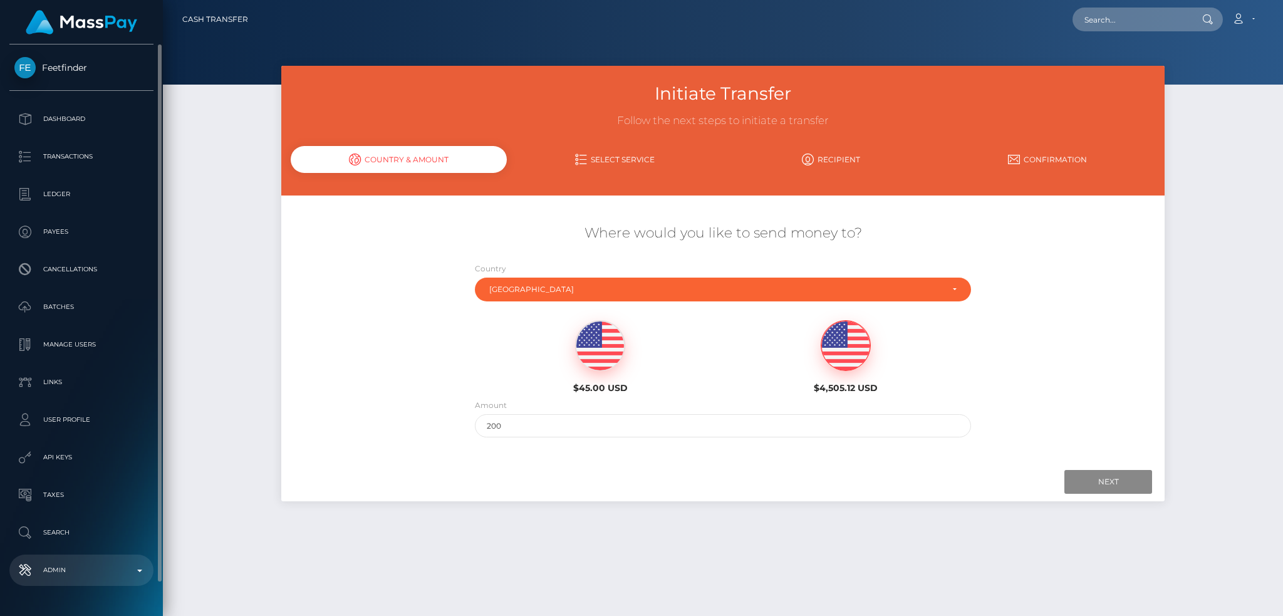
click at [101, 569] on p "Admin" at bounding box center [81, 570] width 134 height 19
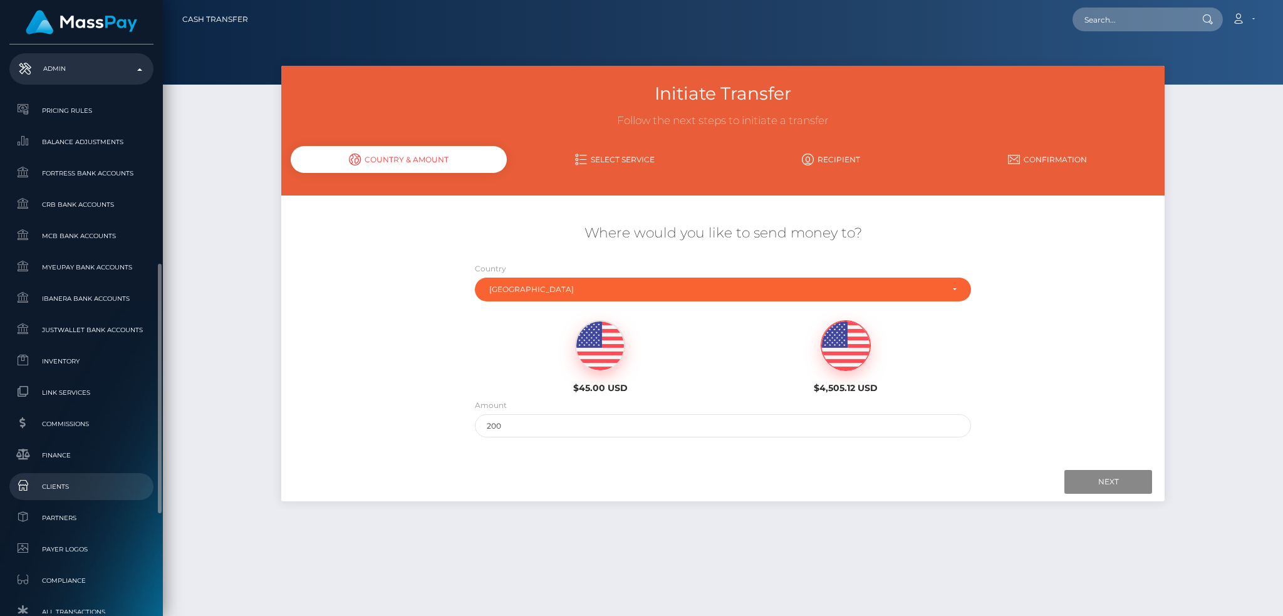
click at [93, 481] on span "Clients" at bounding box center [81, 486] width 134 height 14
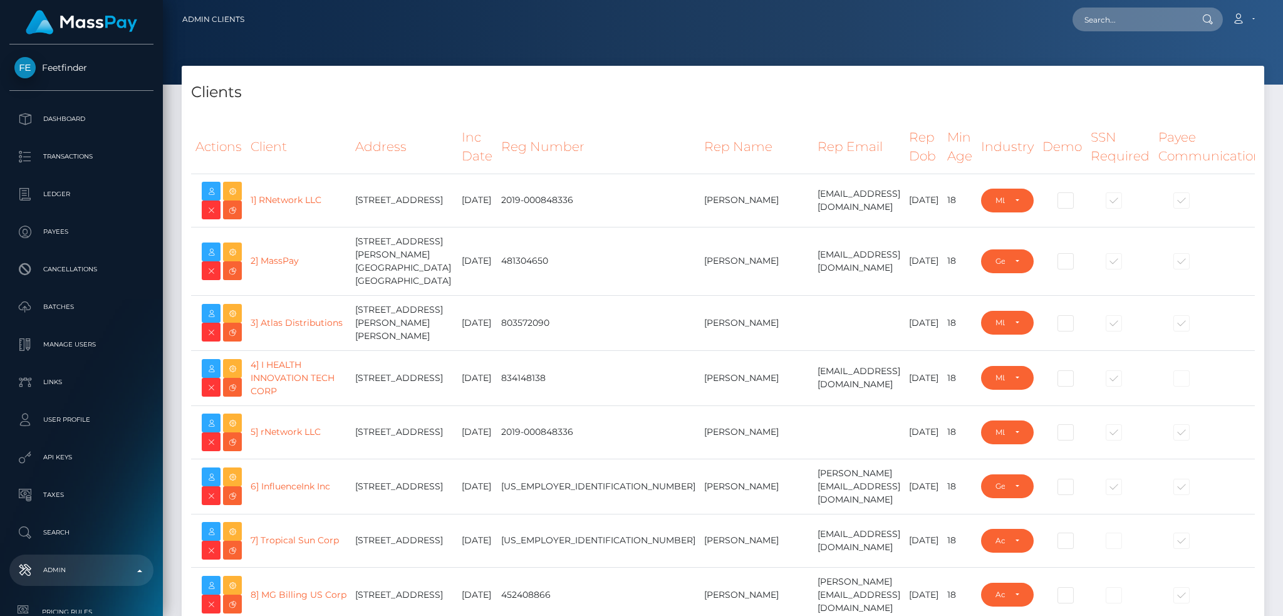
select select "223"
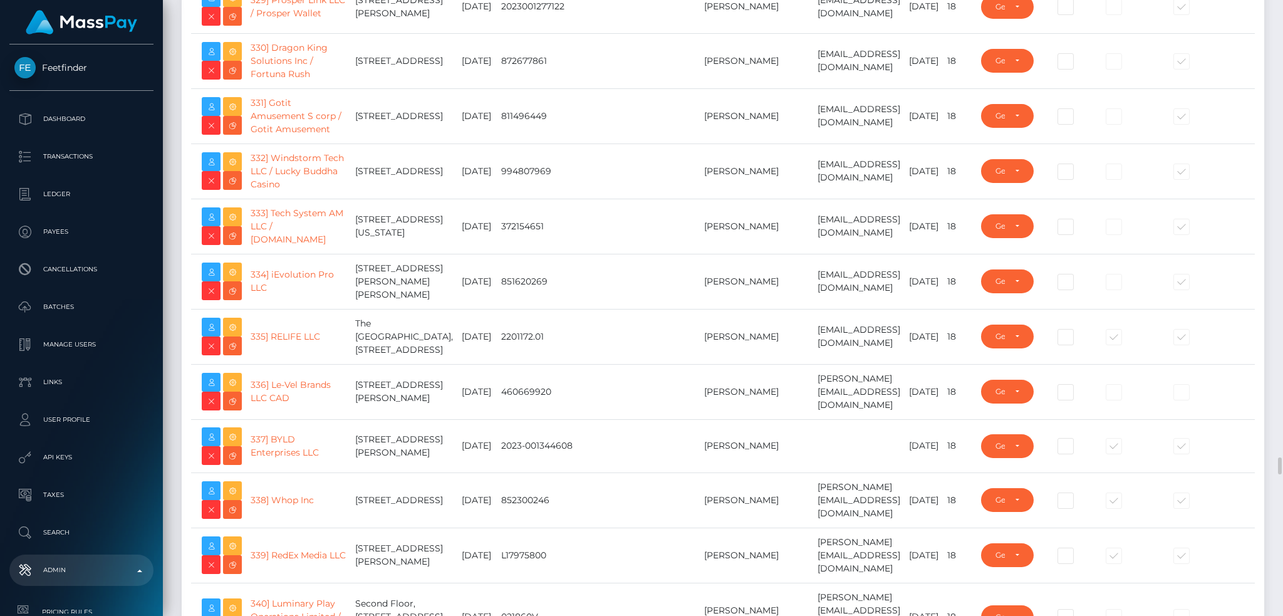
scroll to position [19123, 0]
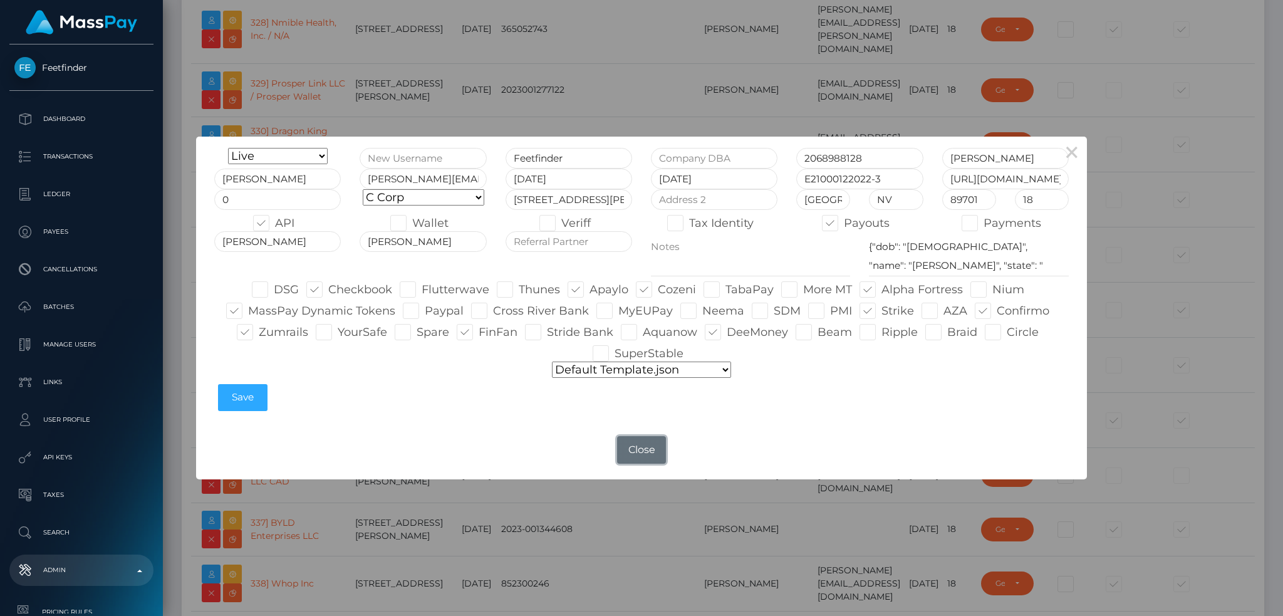
click at [640, 447] on button "Close" at bounding box center [641, 450] width 49 height 28
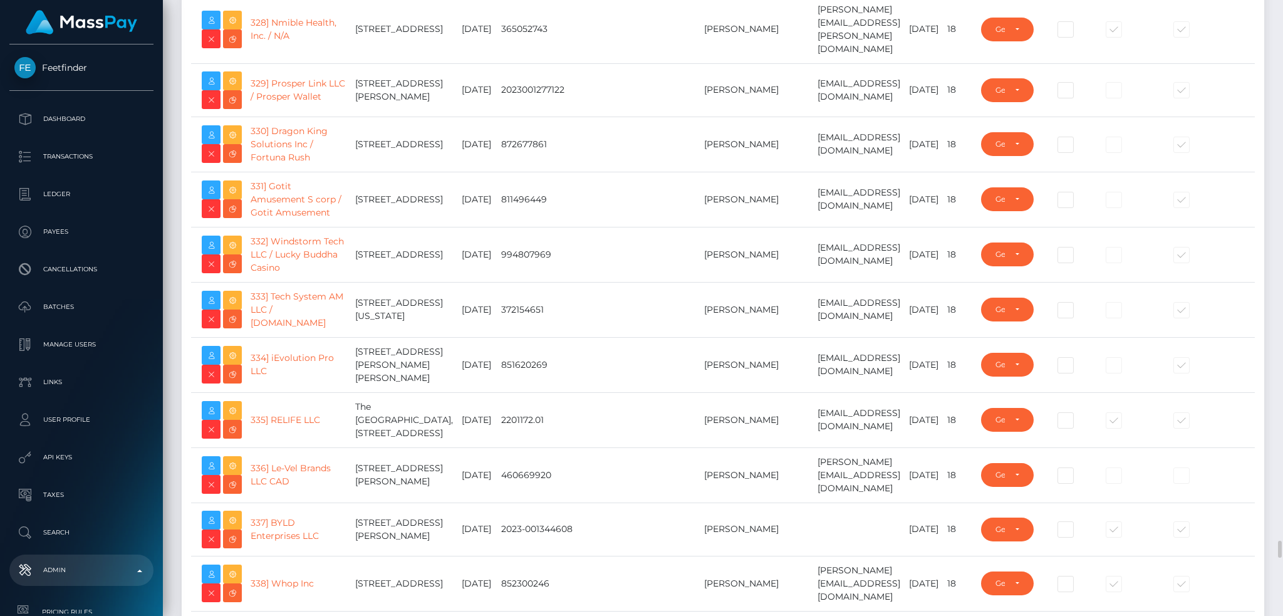
drag, startPoint x: 318, startPoint y: 182, endPoint x: 247, endPoint y: 185, distance: 70.8
copy link "318] Feetfinder"
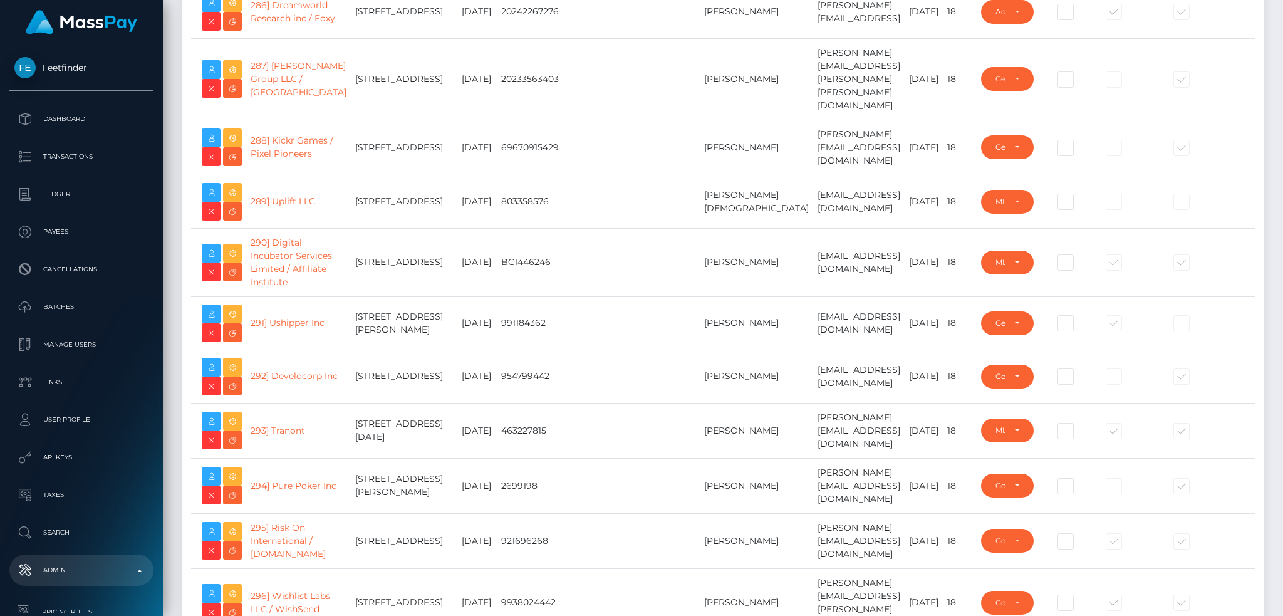
scroll to position [189, 0]
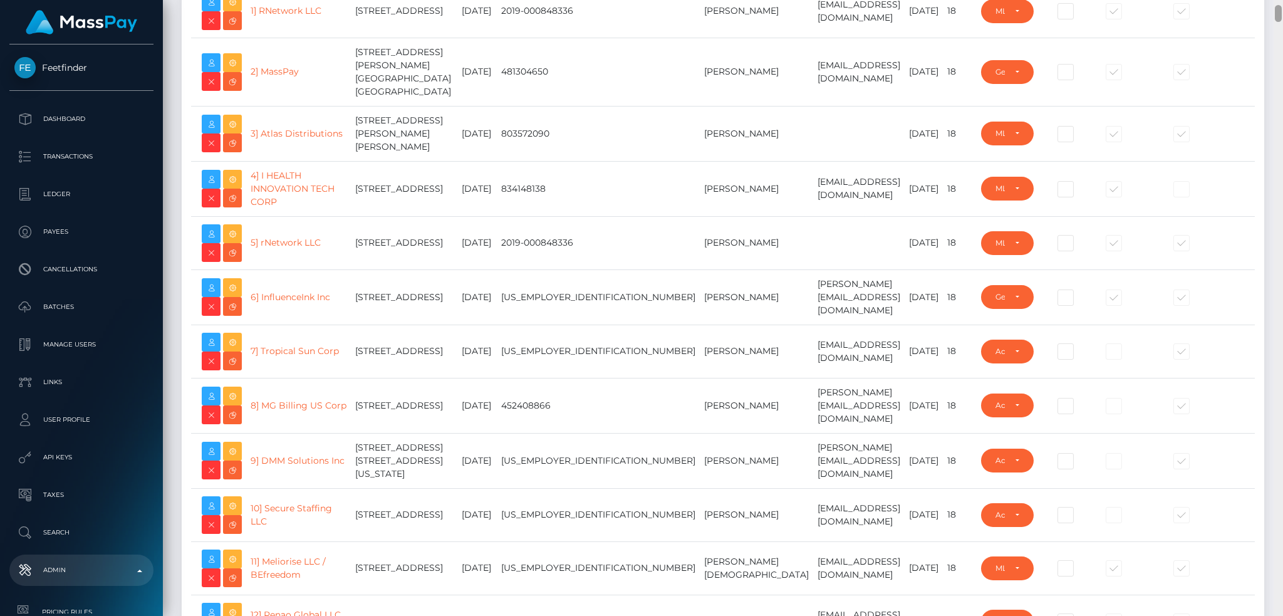
drag, startPoint x: 1278, startPoint y: 477, endPoint x: 1280, endPoint y: -58, distance: 535.5
click at [1280, 0] on html "Feetfinder Dashboard Transactions Ledger Payees Cancellations IMG" at bounding box center [641, 308] width 1283 height 616
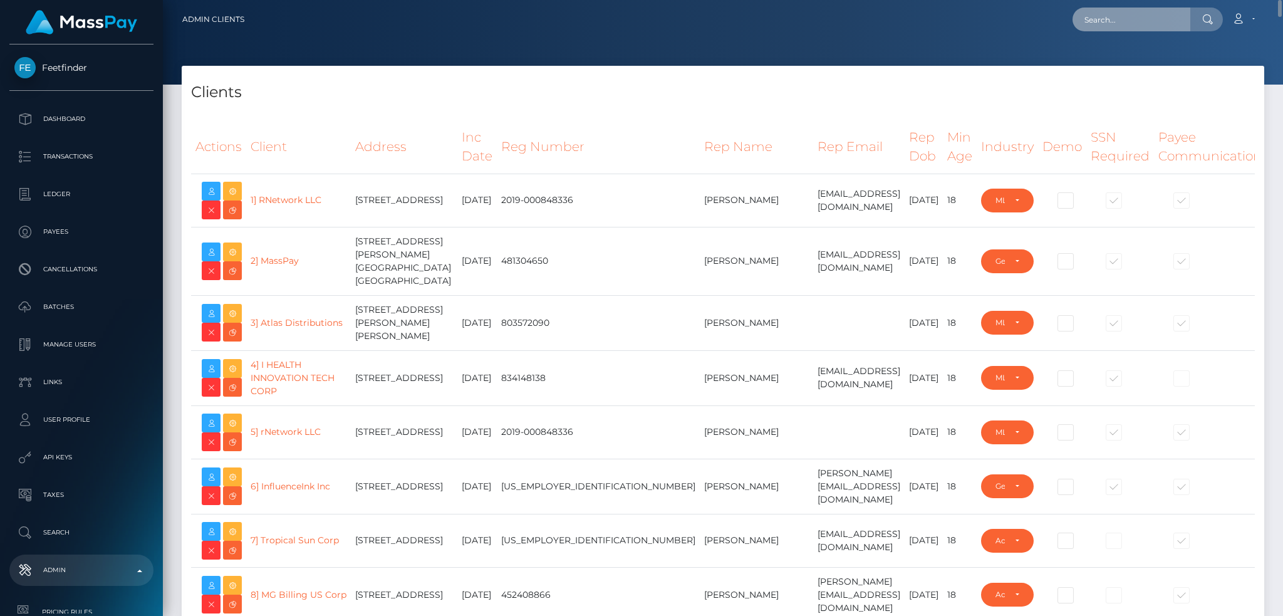
click at [1153, 19] on input "text" at bounding box center [1131, 20] width 118 height 24
paste input "PY62160825"
type input "PY62160825"
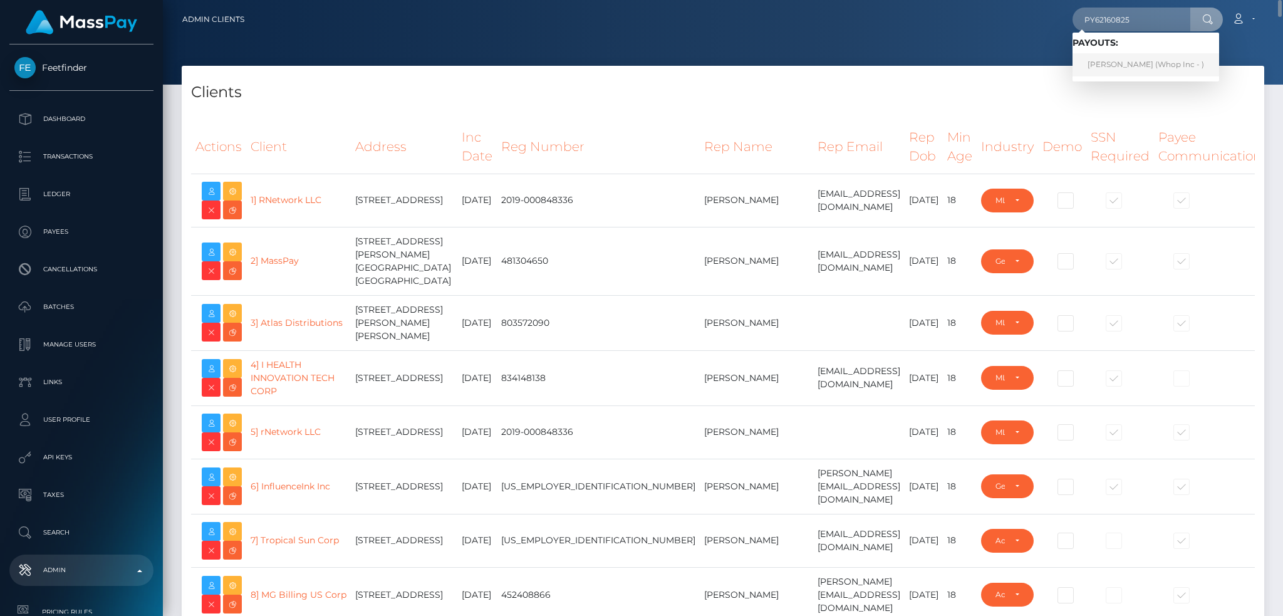
click at [1110, 62] on link "Haseeb Ahmed (Whop Inc - )" at bounding box center [1145, 64] width 147 height 23
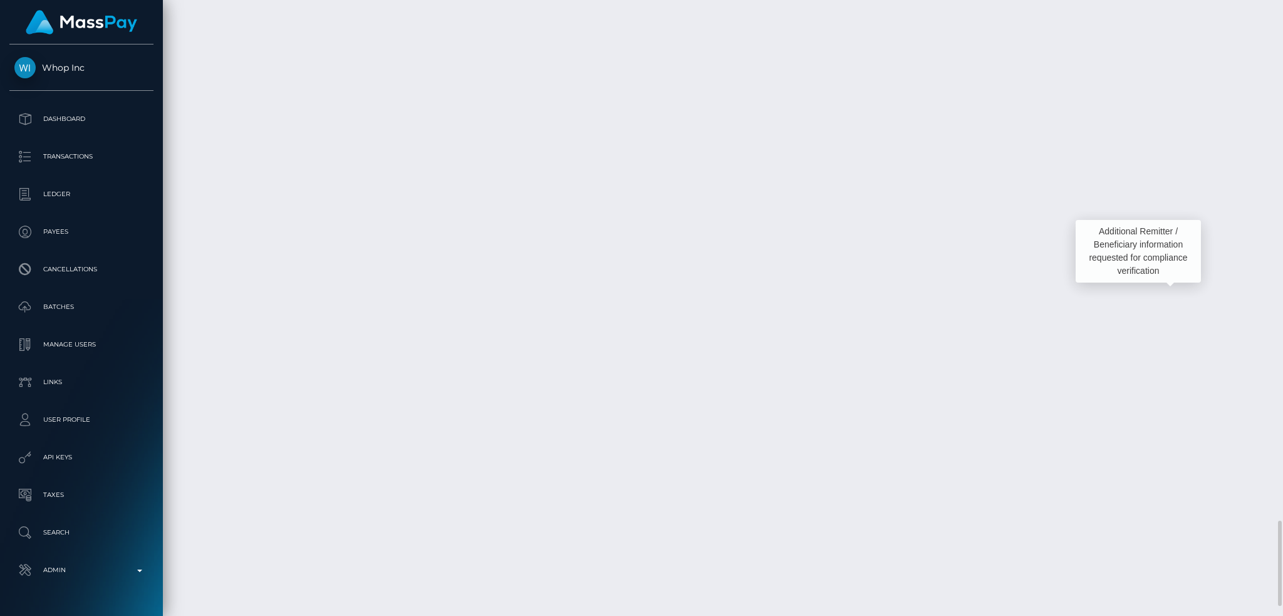
scroll to position [150, 348]
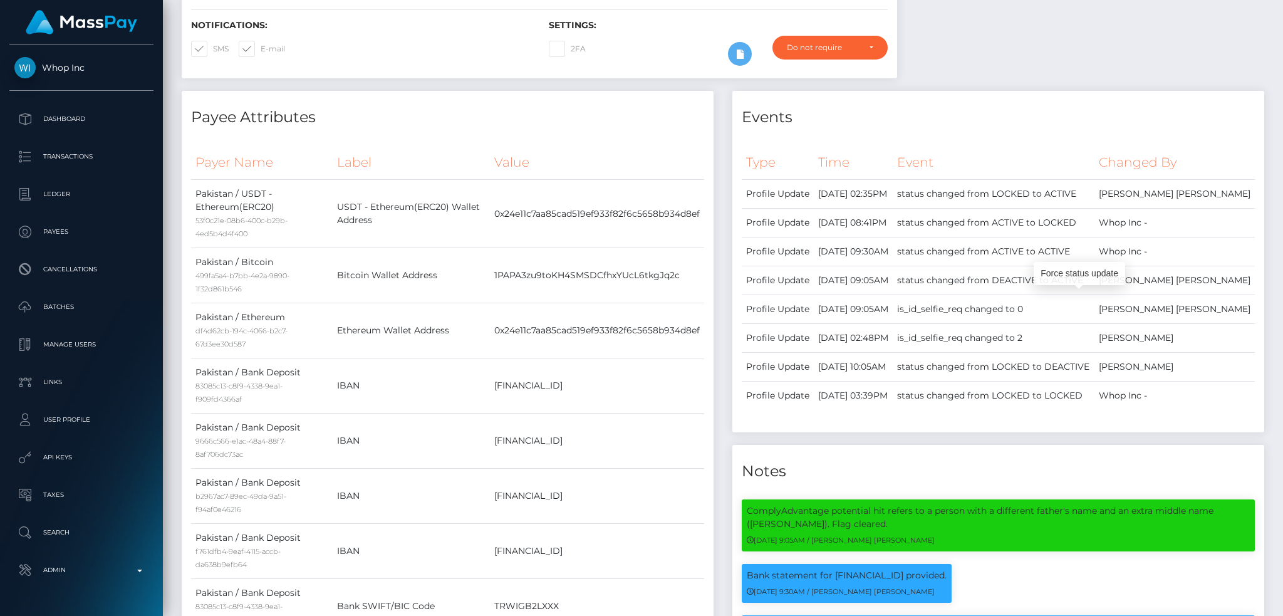
scroll to position [0, 0]
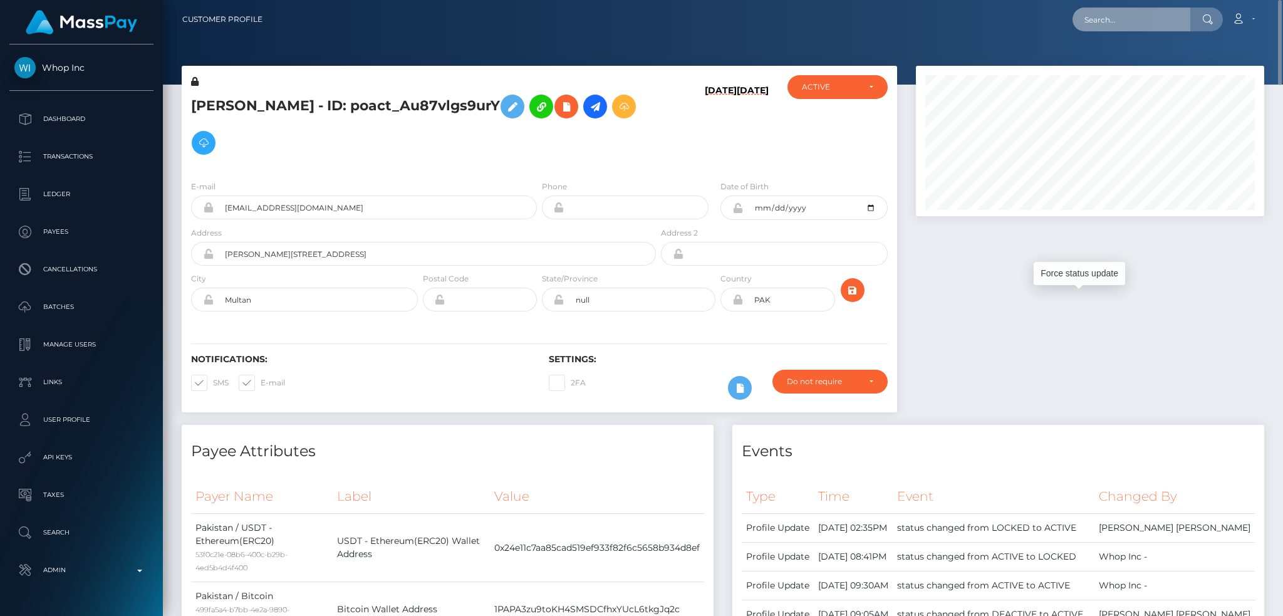
paste input "MSPcc82cb3536aaad2"
click at [1129, 16] on input "MSPcc82cb3536aaad2" at bounding box center [1131, 20] width 118 height 24
type input "MSPcc82cb3536aaad2"
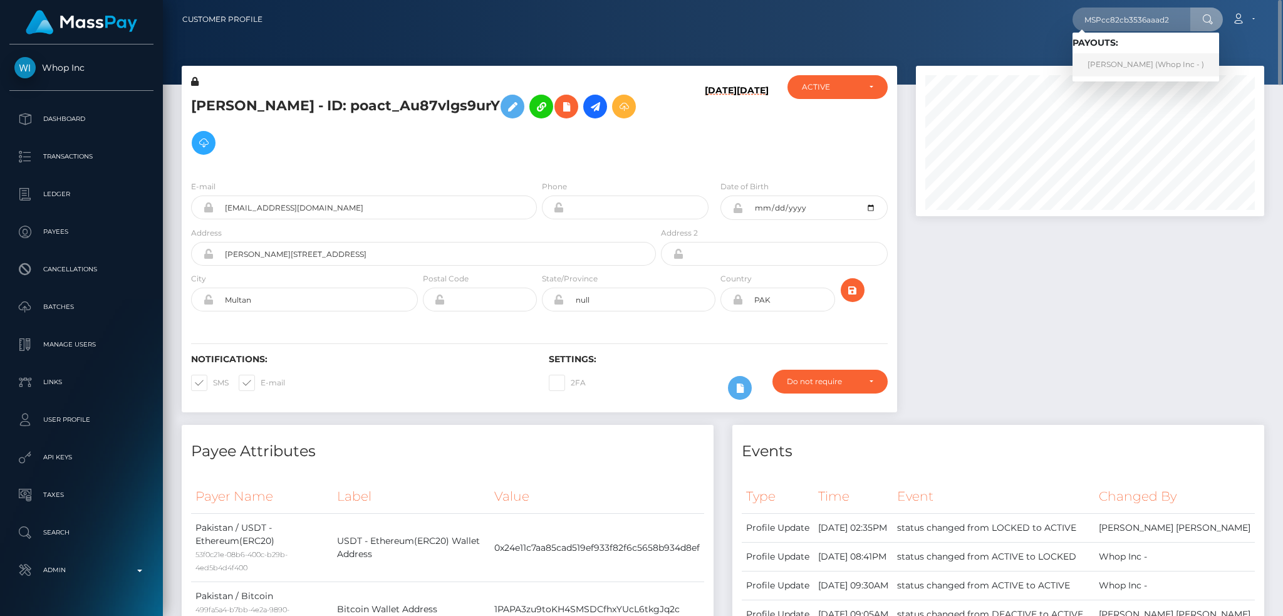
click at [1141, 60] on link "[PERSON_NAME] (Whop Inc - )" at bounding box center [1145, 64] width 147 height 23
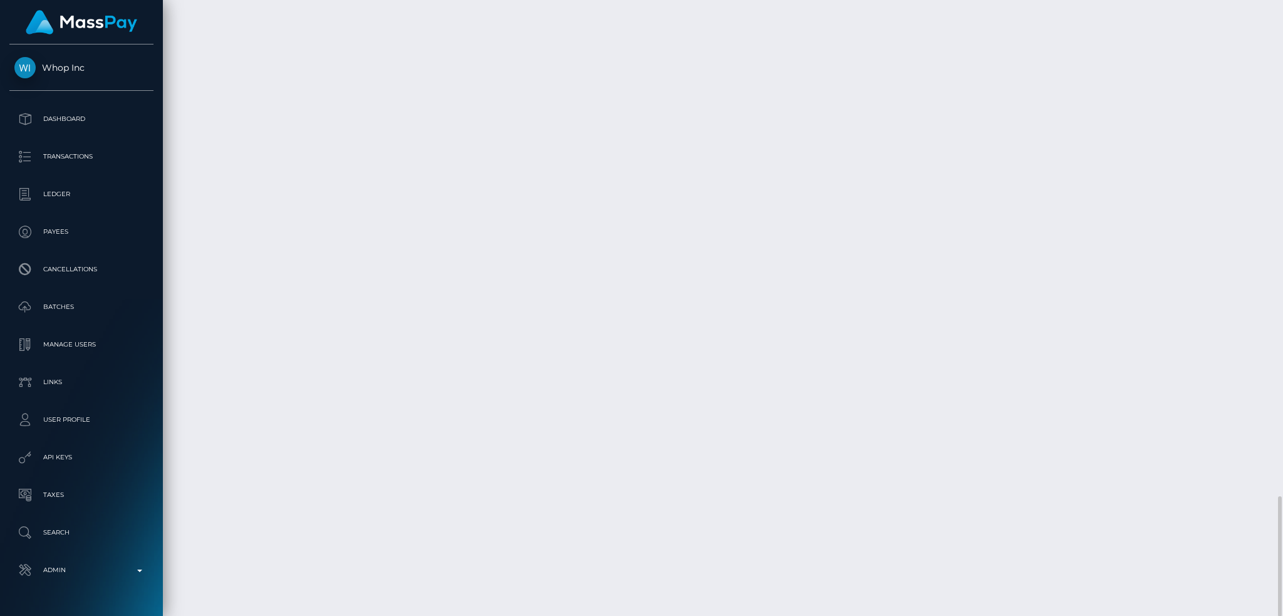
scroll to position [150, 348]
drag, startPoint x: 580, startPoint y: 499, endPoint x: 678, endPoint y: 493, distance: 98.5
drag, startPoint x: 675, startPoint y: 494, endPoint x: 584, endPoint y: 497, distance: 90.9
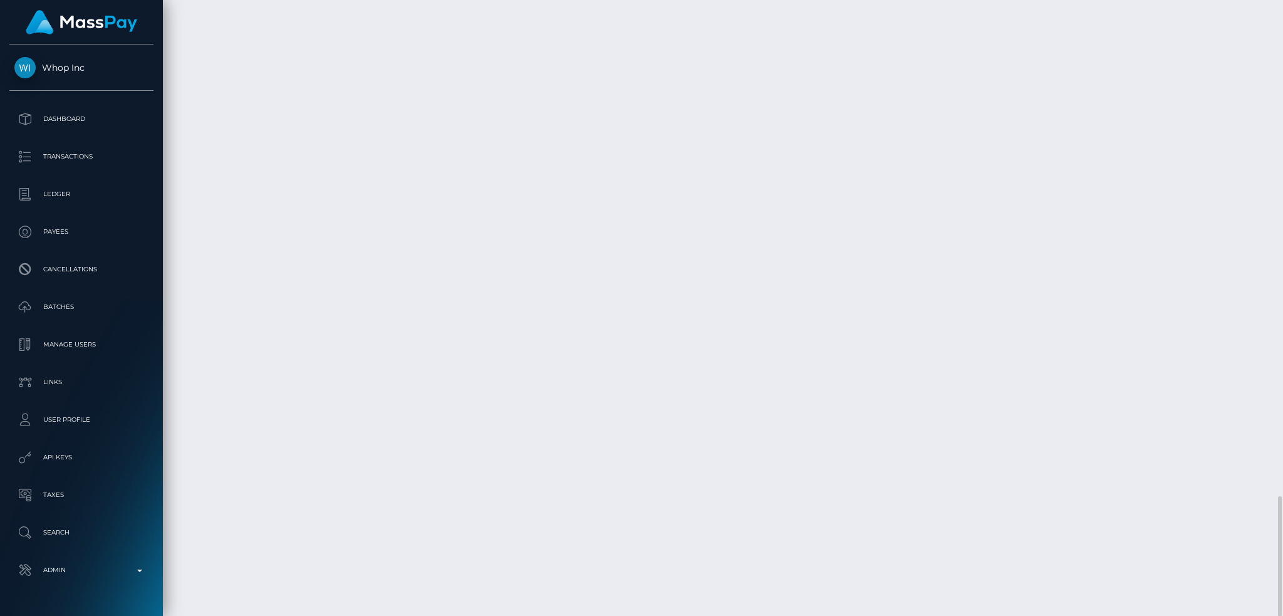
drag, startPoint x: 581, startPoint y: 497, endPoint x: 675, endPoint y: 493, distance: 93.4
copy td "pout_fpRlQFqWYgklY"
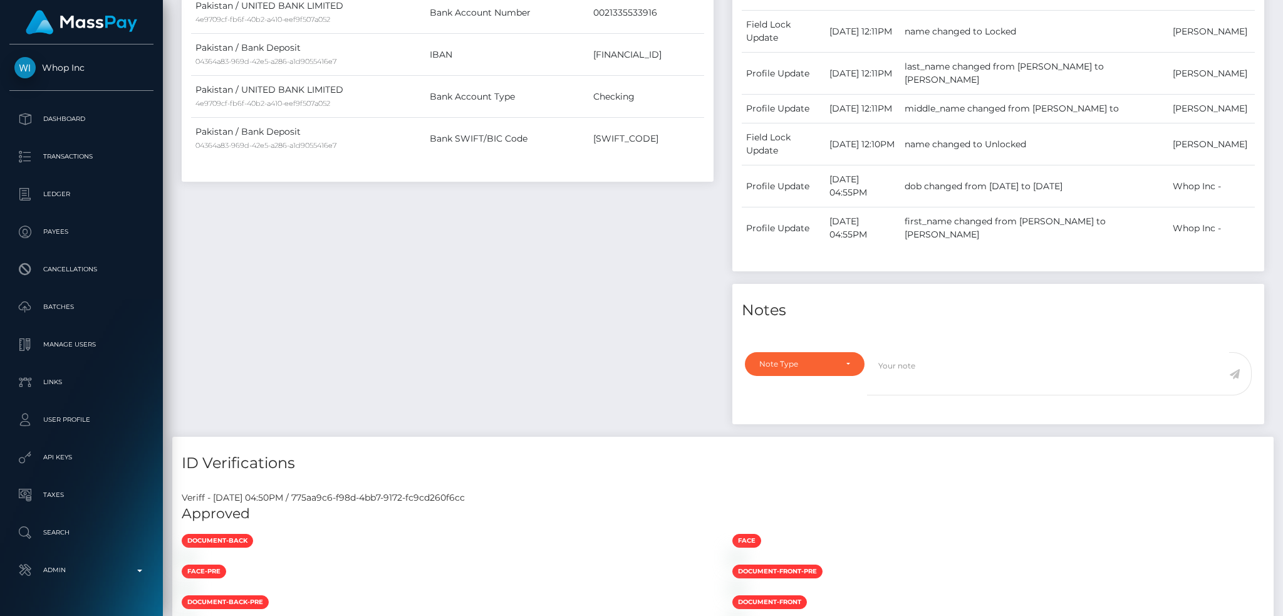
scroll to position [0, 0]
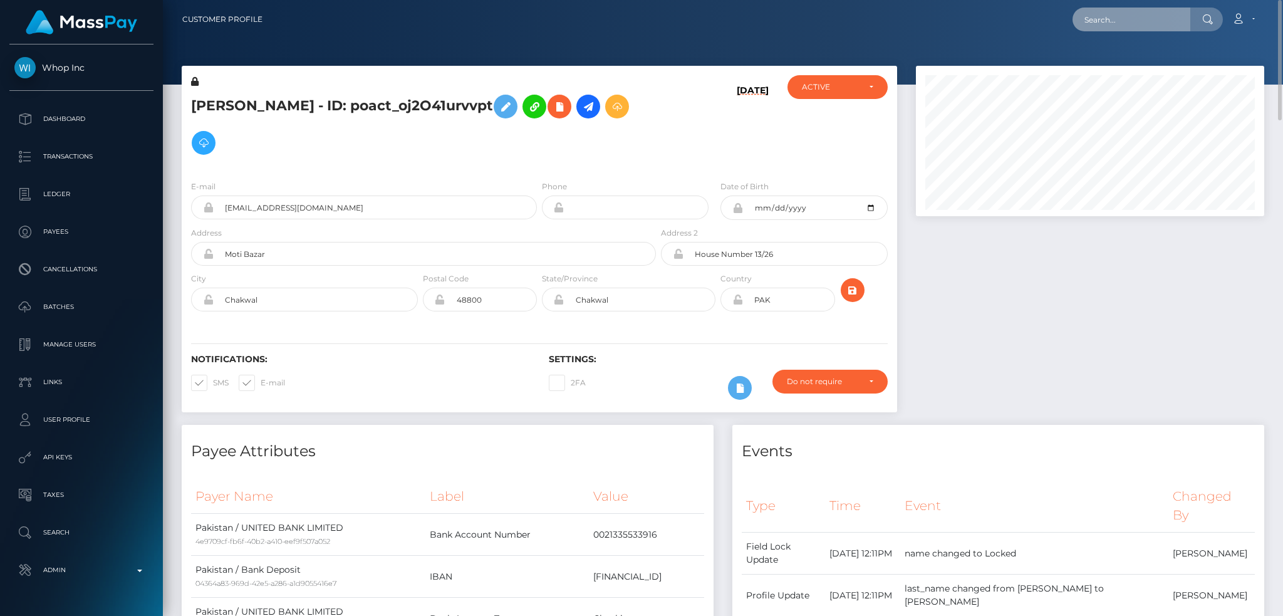
click at [1131, 25] on input "text" at bounding box center [1131, 20] width 118 height 24
paste input "e5c6b957-7c3b-11f0-8023-0266f44cc27"
click at [1189, 15] on input "e5c6b957-7c3b-11f0-8023-0266f44cc27" at bounding box center [1131, 20] width 118 height 24
click at [1098, 18] on input "e5c6b957-7c3b-11f0-8023-0266f44cc27" at bounding box center [1131, 20] width 118 height 24
paste input "9"
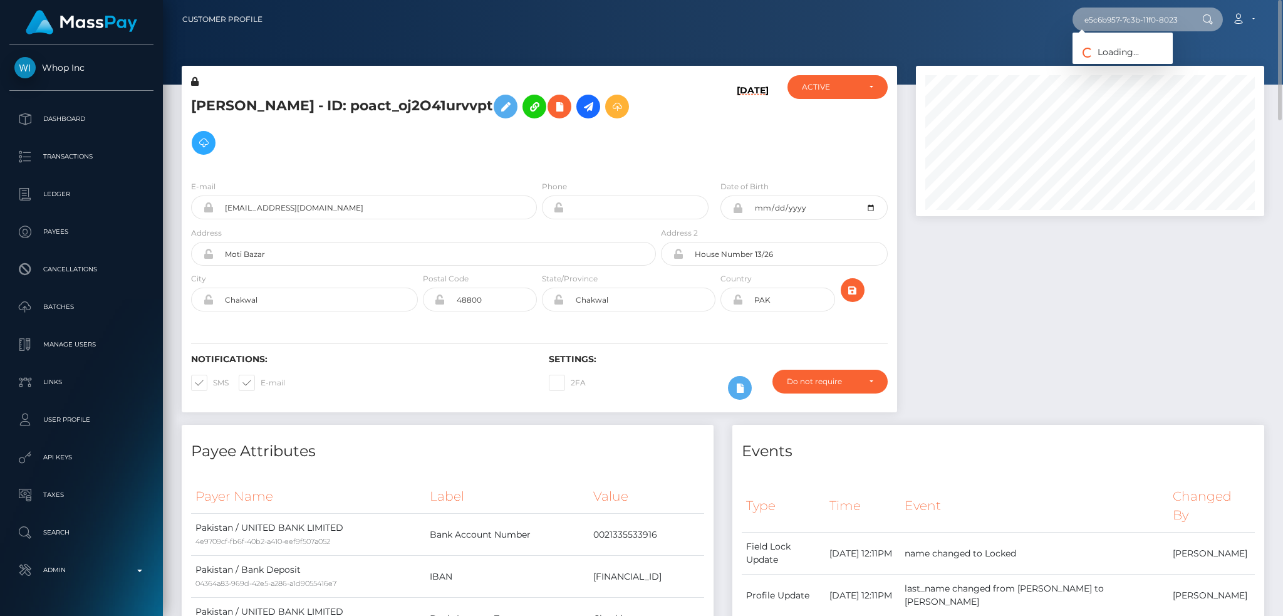
scroll to position [0, 55]
type input "e5c6b957-7c3b-11f0-8023-0266f44cc279"
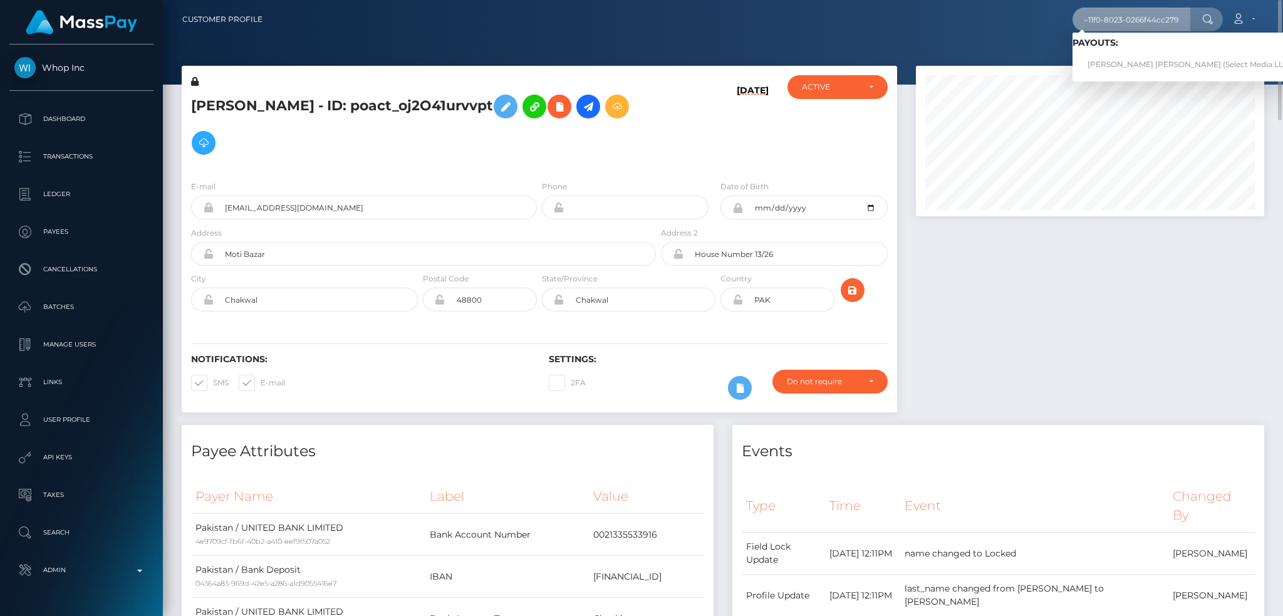
scroll to position [0, 0]
click at [1130, 66] on link "[PERSON_NAME] [PERSON_NAME] (Select Media LLC - )" at bounding box center [1192, 64] width 240 height 23
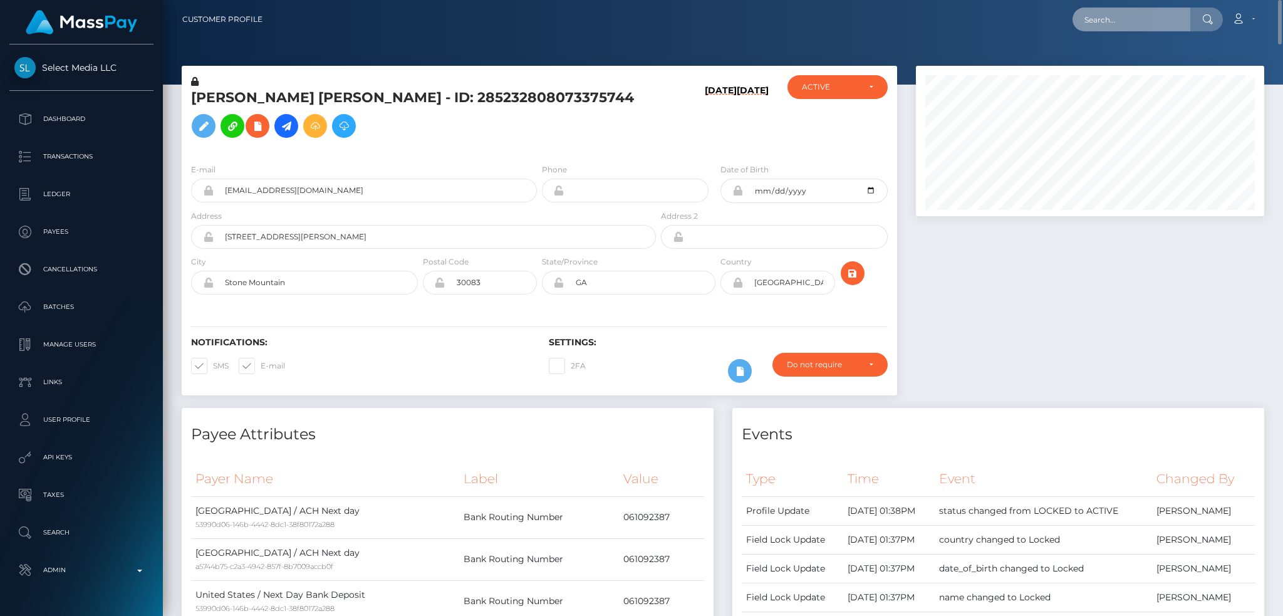
click at [1118, 19] on input "text" at bounding box center [1131, 20] width 118 height 24
paste input "9077b7a6-7c44-11f0-8023-0266f44cc279"
type input "9077b7a6-7c44-11f0-8023-0266f44cc279"
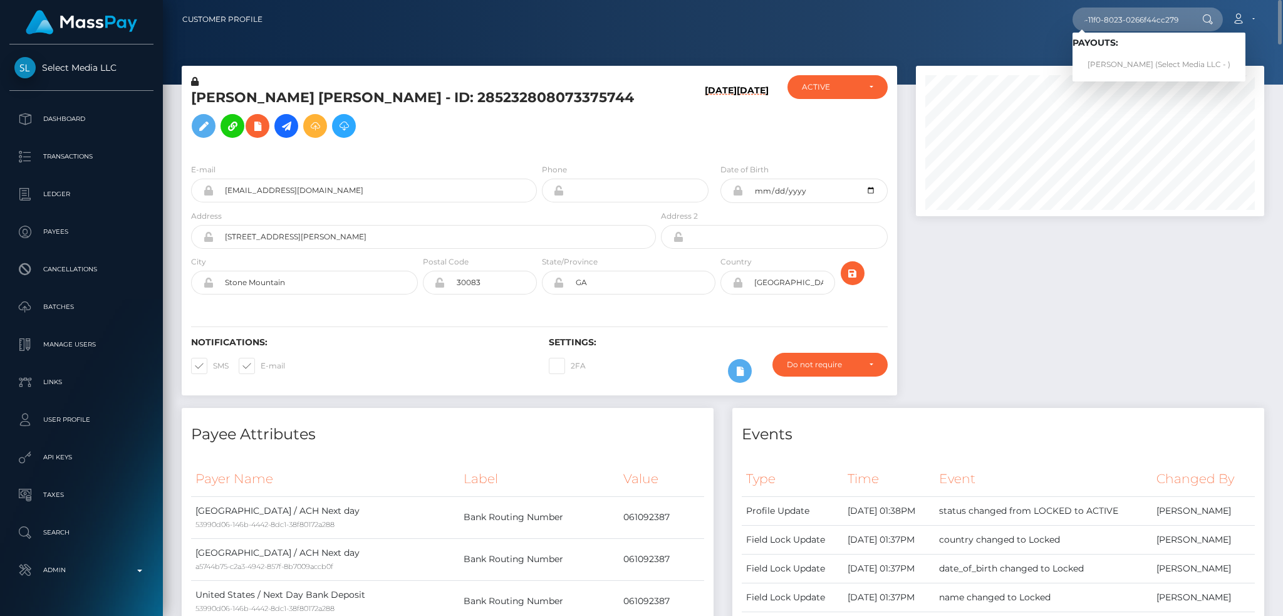
scroll to position [0, 0]
click at [1135, 63] on link "Alexander Fisher (Select Media LLC - )" at bounding box center [1158, 64] width 173 height 23
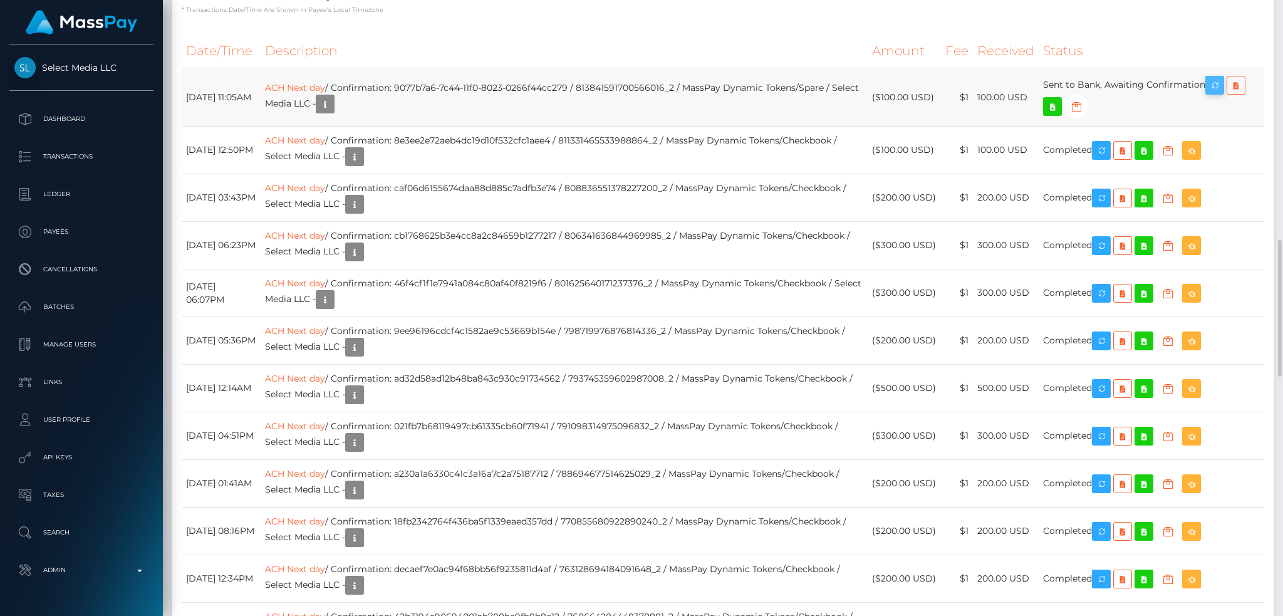
scroll to position [150, 348]
click at [1222, 85] on icon "button" at bounding box center [1214, 86] width 15 height 16
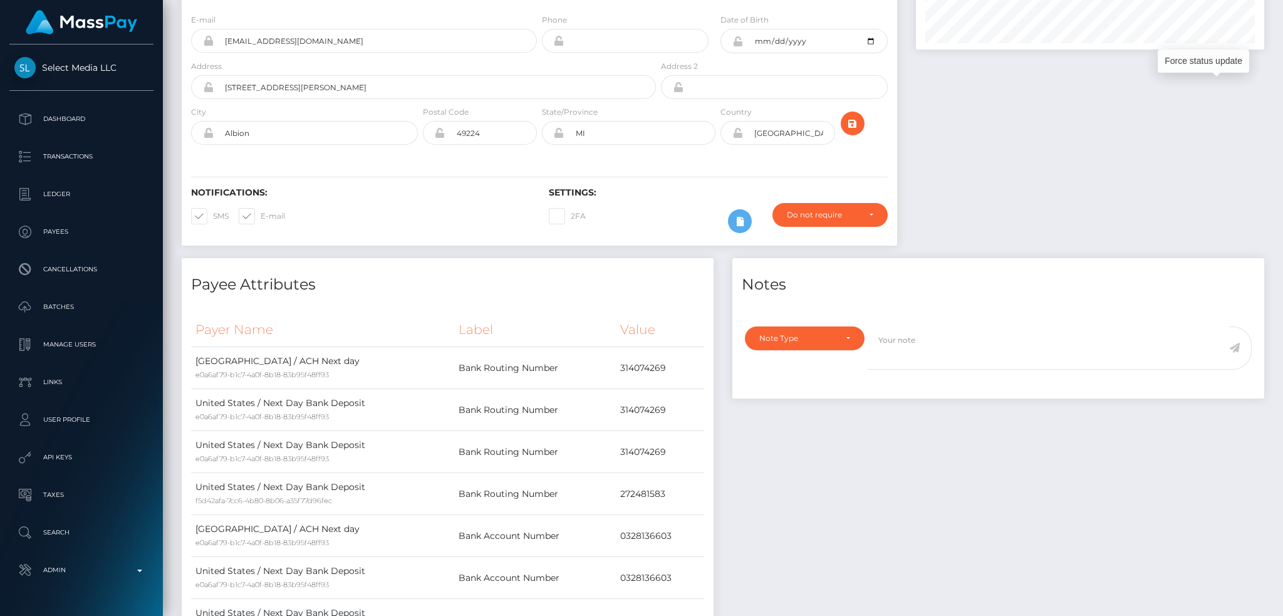
scroll to position [0, 0]
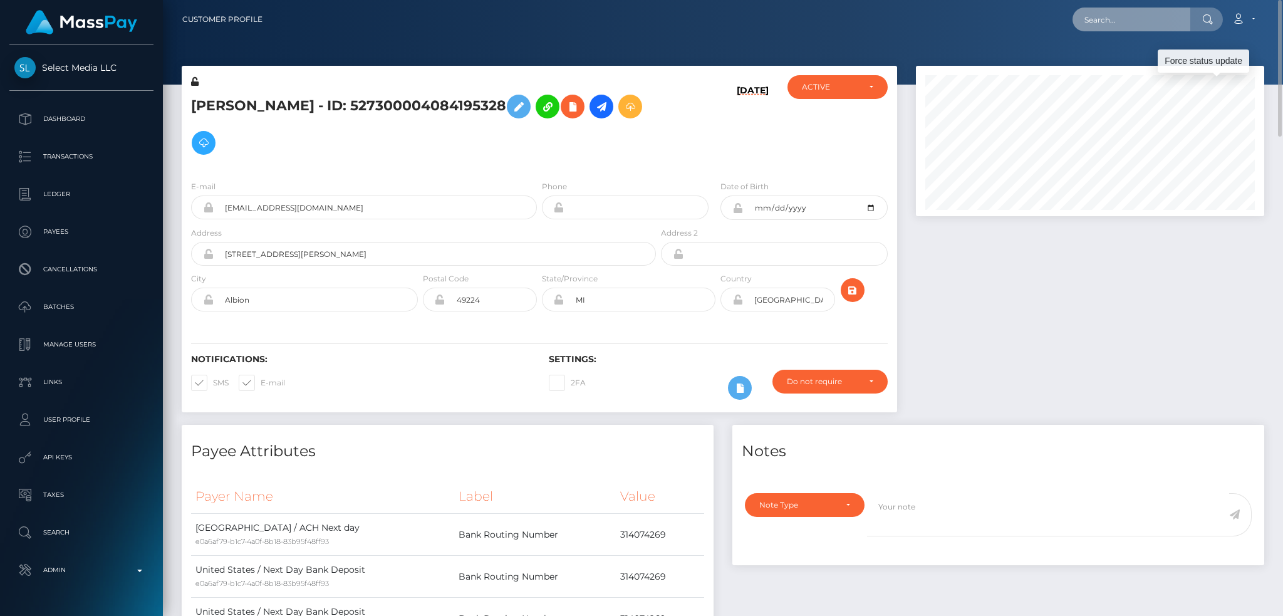
click at [1149, 23] on input "text" at bounding box center [1131, 20] width 118 height 24
paste input "PY62237732"
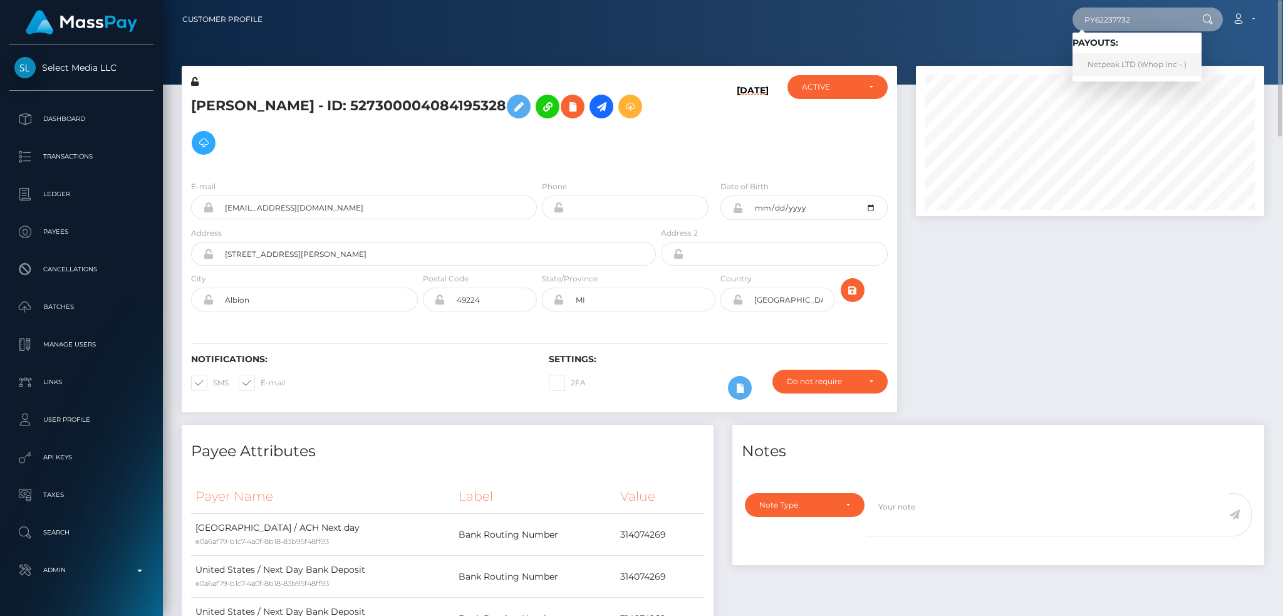
type input "PY62237732"
drag, startPoint x: 1125, startPoint y: 61, endPoint x: 1000, endPoint y: 71, distance: 125.7
click at [1125, 62] on link "Netpeak LTD (Whop Inc - )" at bounding box center [1136, 64] width 129 height 23
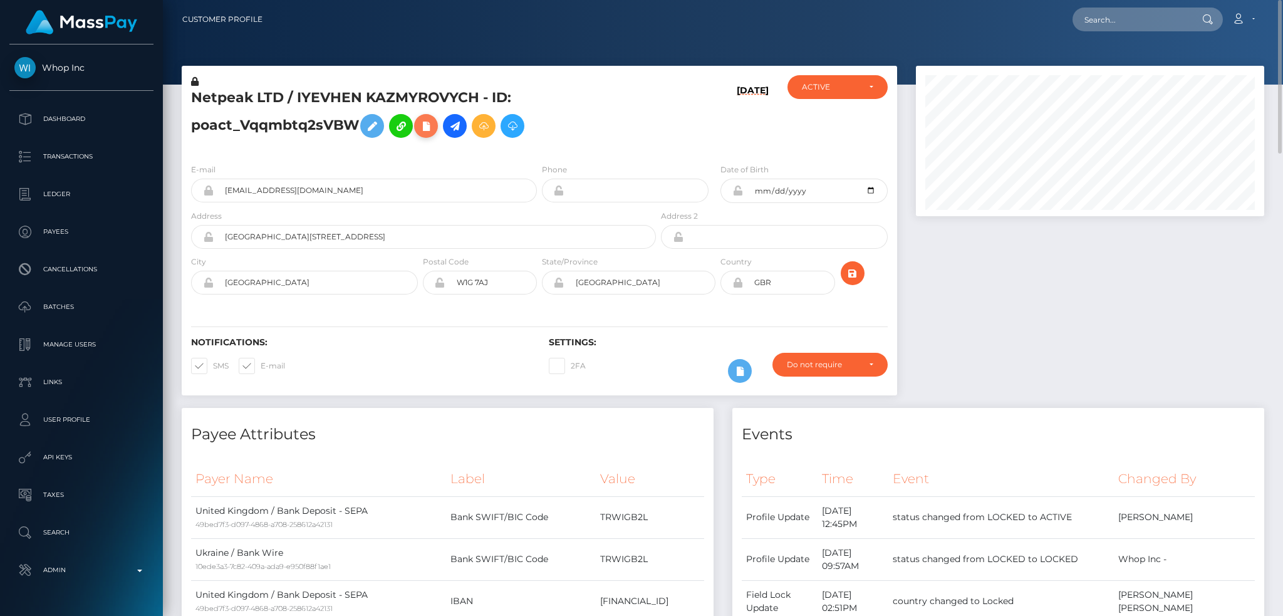
click at [433, 124] on icon at bounding box center [425, 126] width 15 height 16
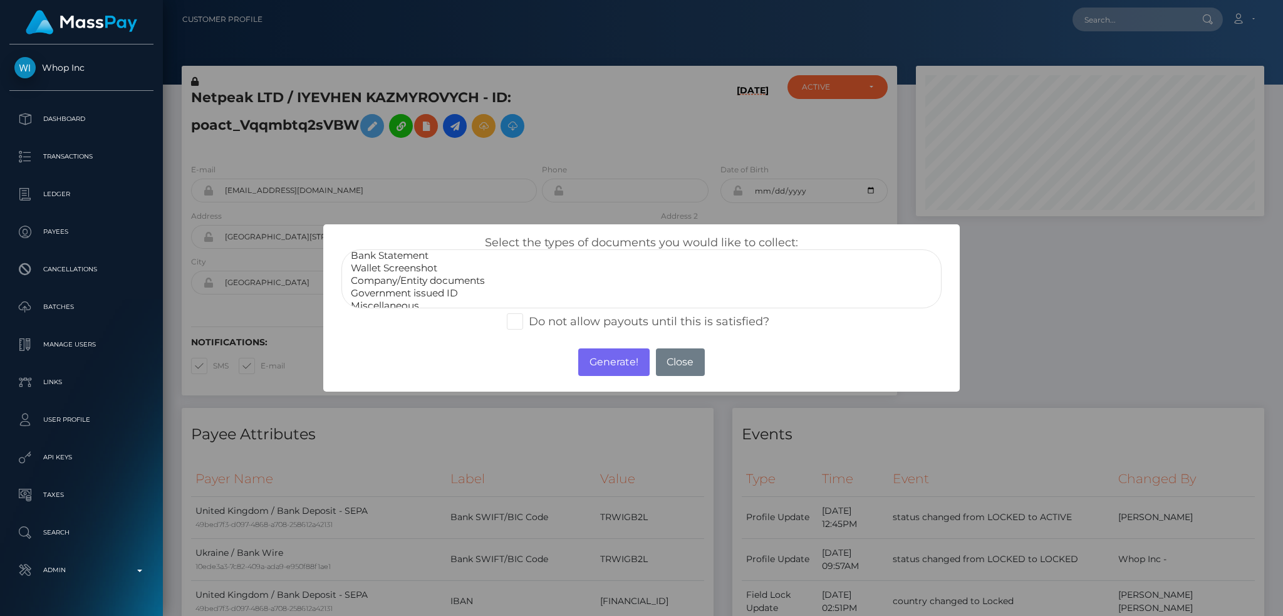
scroll to position [25, 0]
select select "Government issued ID"
click at [439, 281] on option "Government issued ID" at bounding box center [641, 285] width 584 height 13
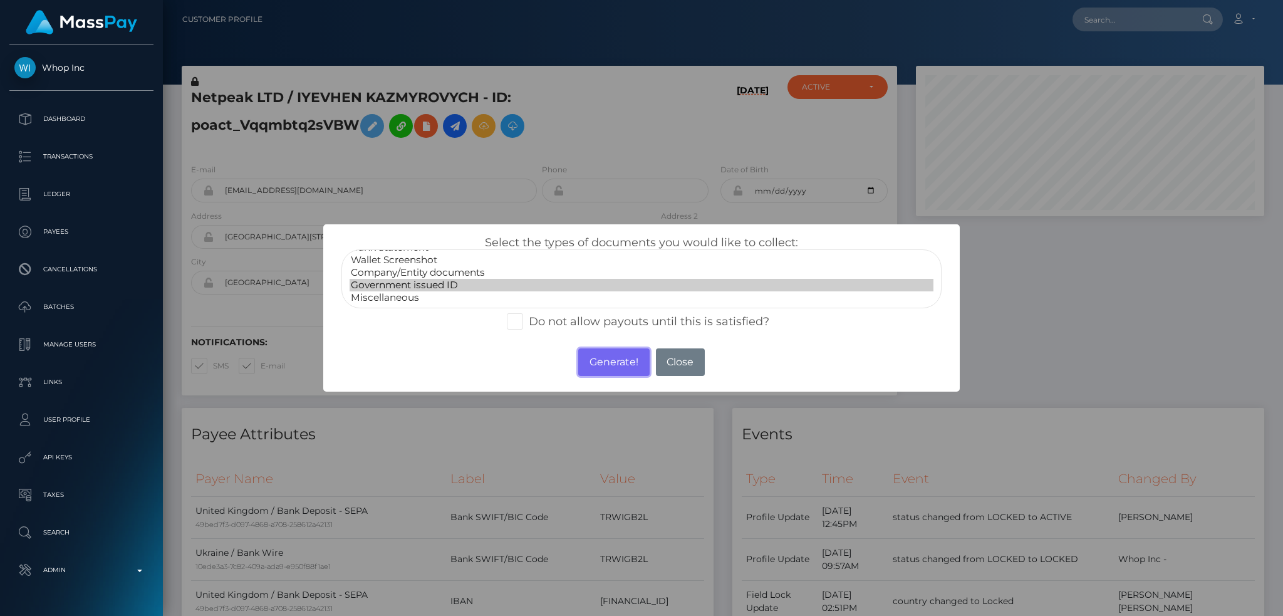
click at [623, 369] on button "Generate!" at bounding box center [613, 362] width 71 height 28
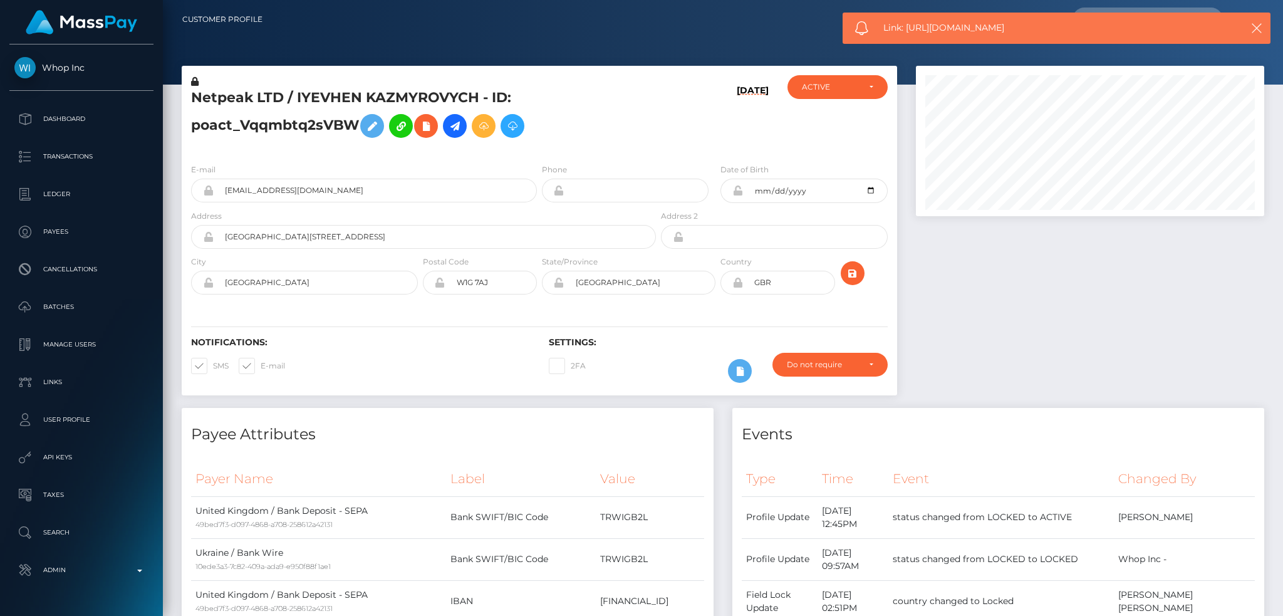
click at [930, 29] on span "Link: https://l.maspay.io/lht0p" at bounding box center [1049, 27] width 333 height 13
copy span "Link: https://l.maspay.io/lht0p"
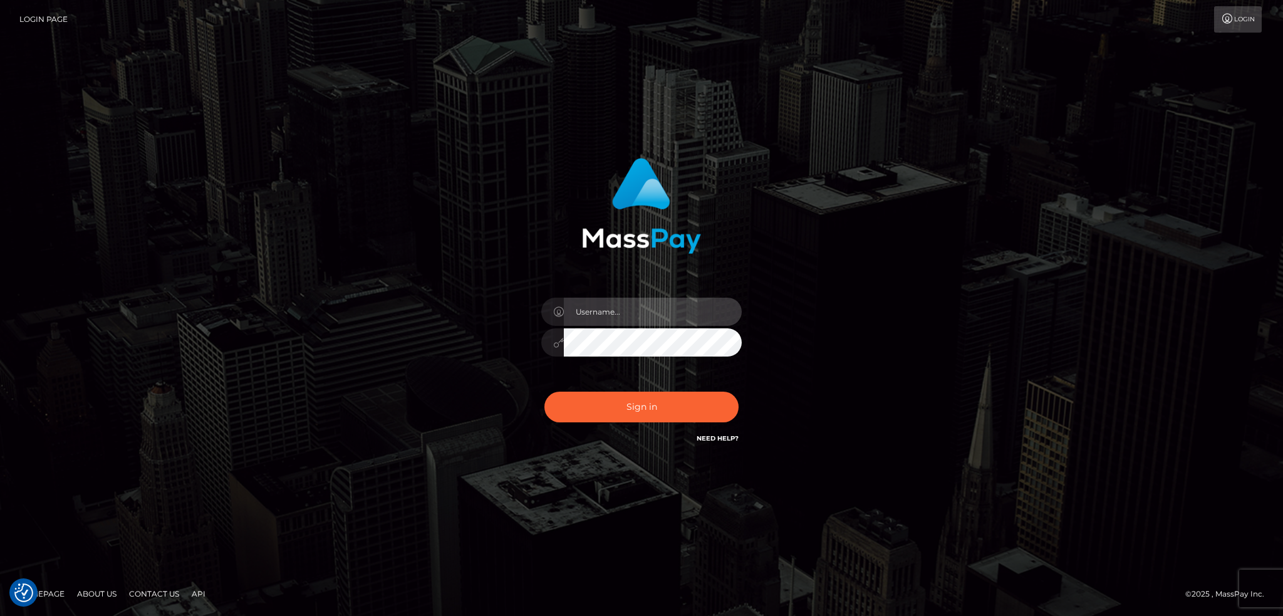
type input "alexstef"
click at [589, 381] on div "alexstef" at bounding box center [641, 336] width 219 height 96
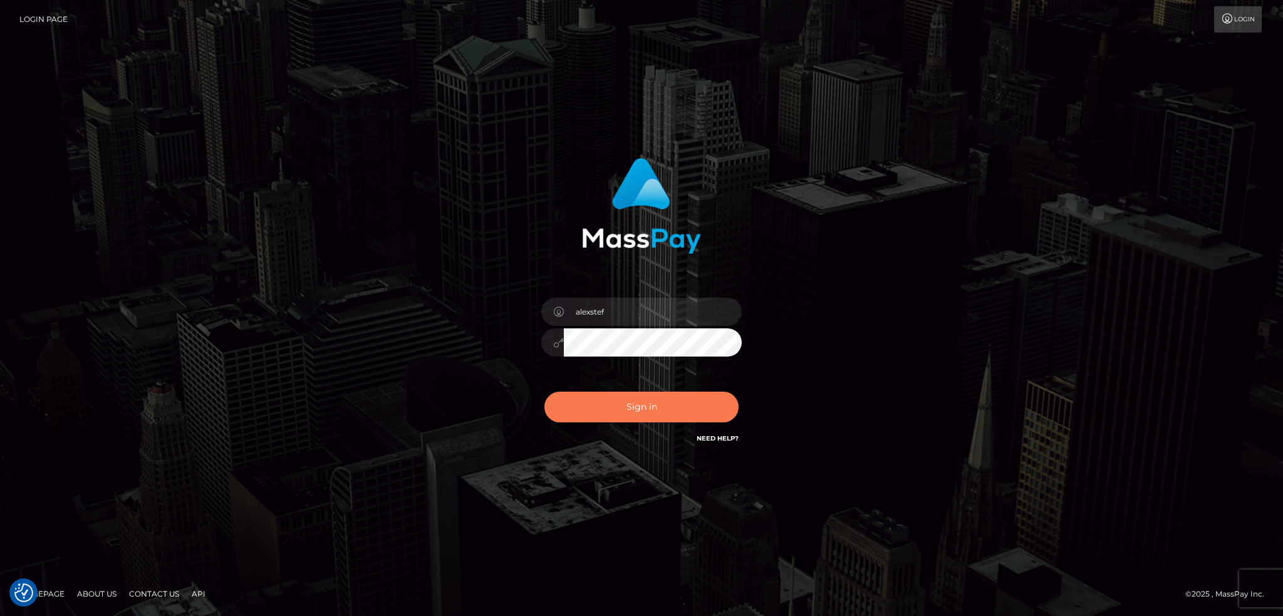
click at [597, 403] on button "Sign in" at bounding box center [641, 406] width 194 height 31
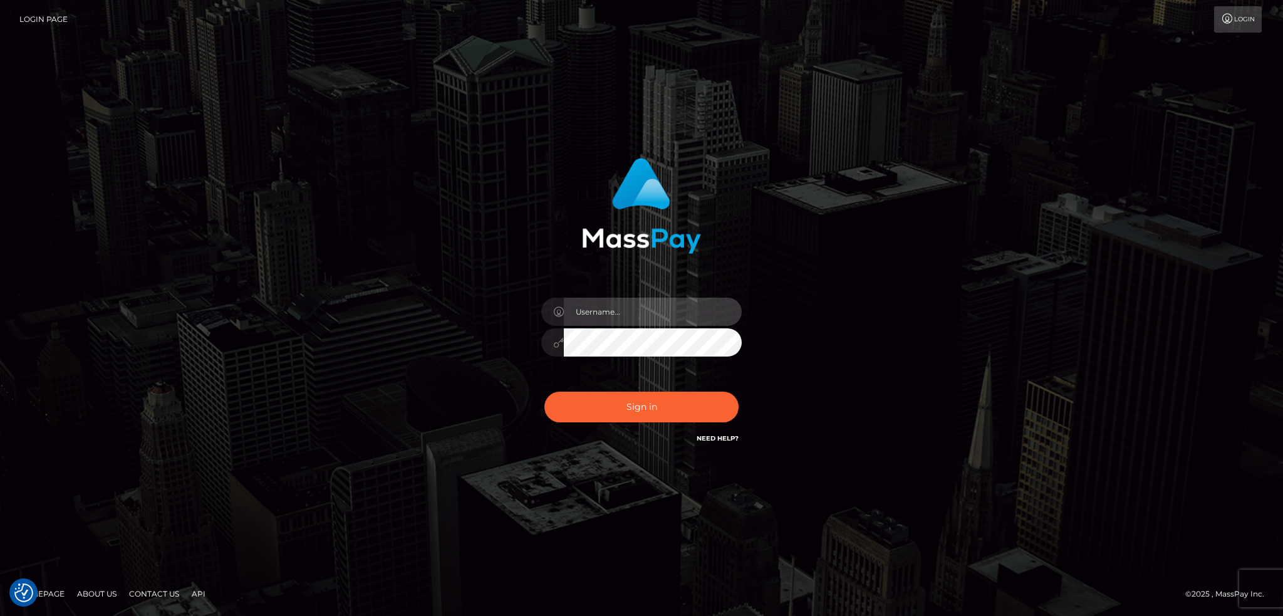
type input "alexstef"
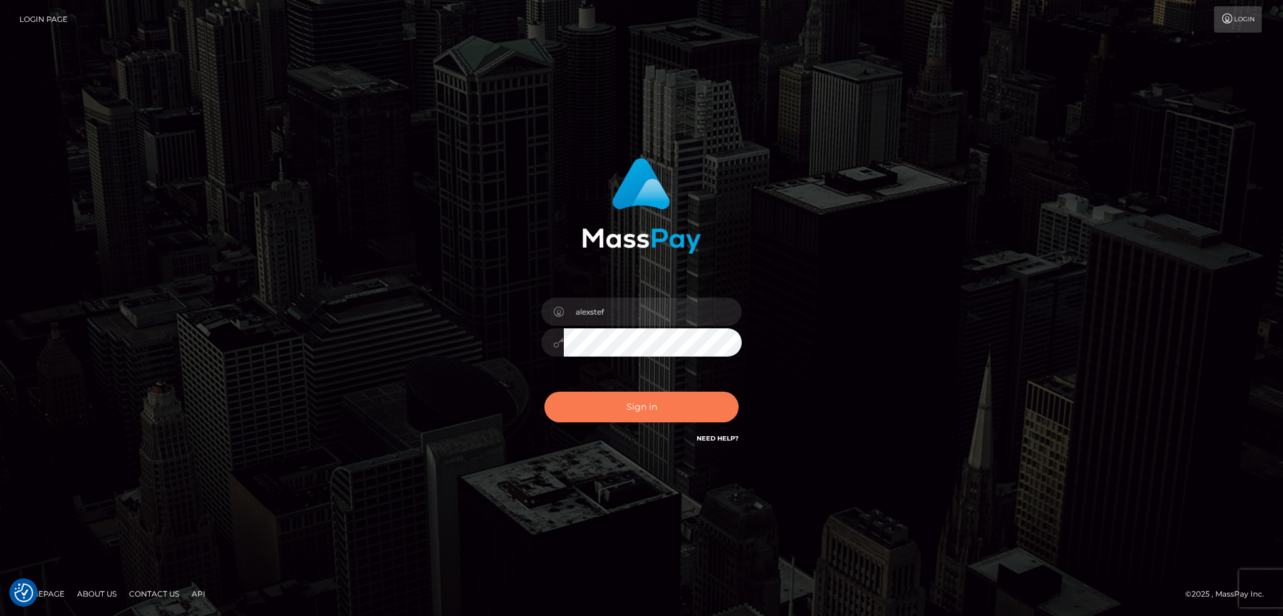
click at [597, 403] on button "Sign in" at bounding box center [641, 406] width 194 height 31
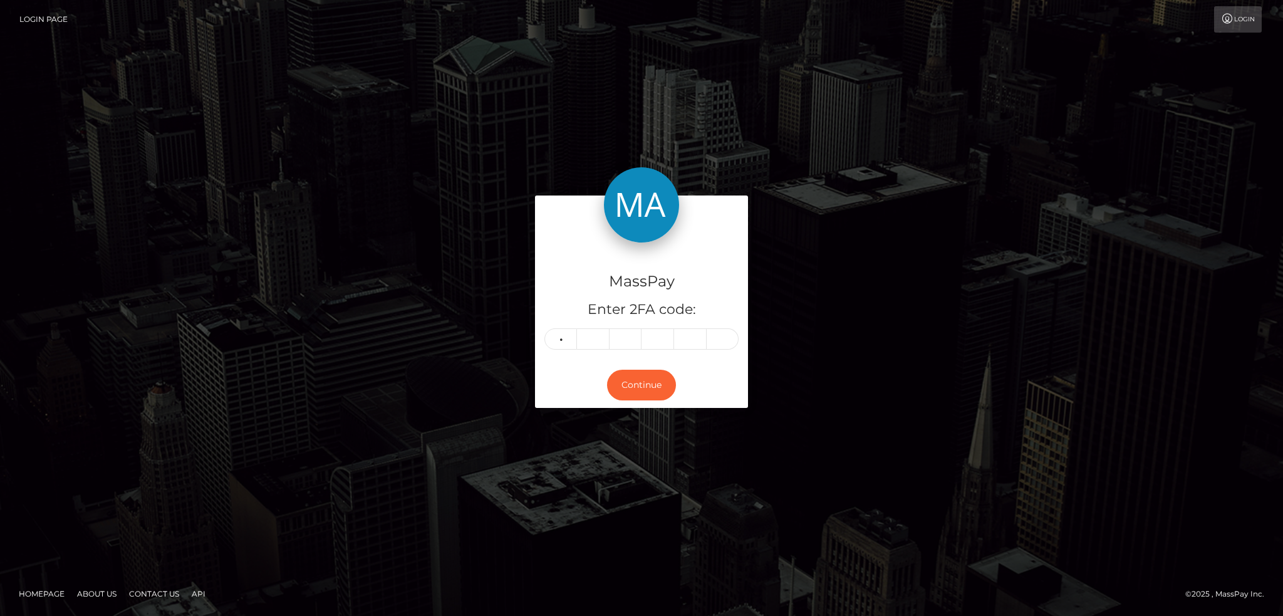
type input "3"
type input "5"
type input "8"
type input "1"
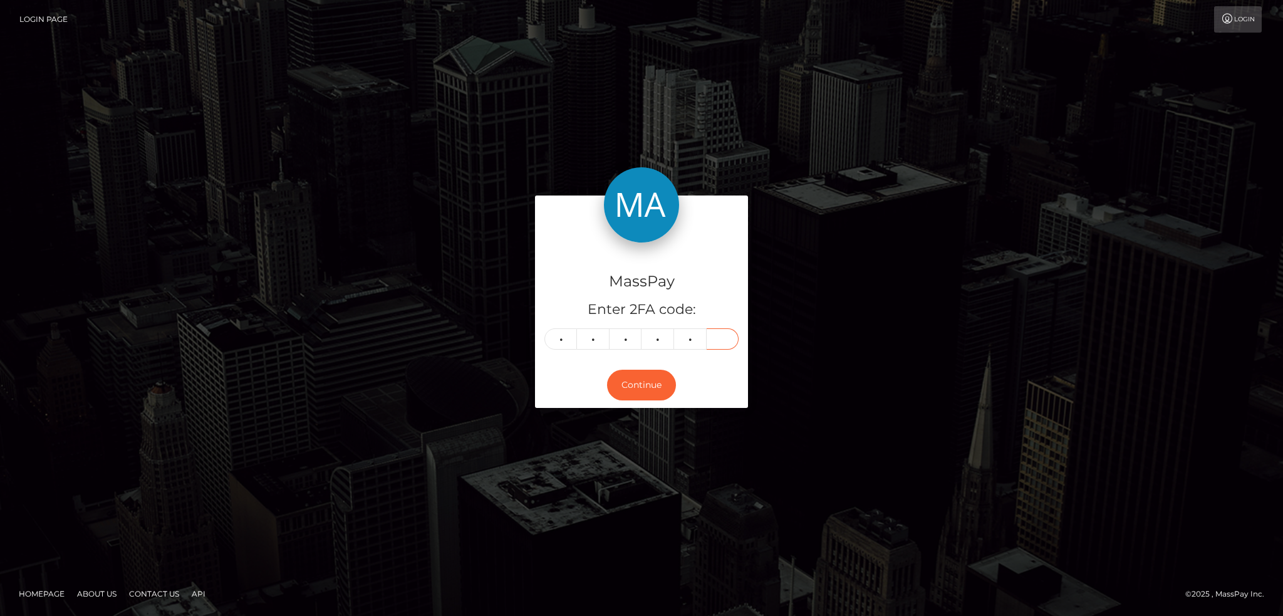
type input "2"
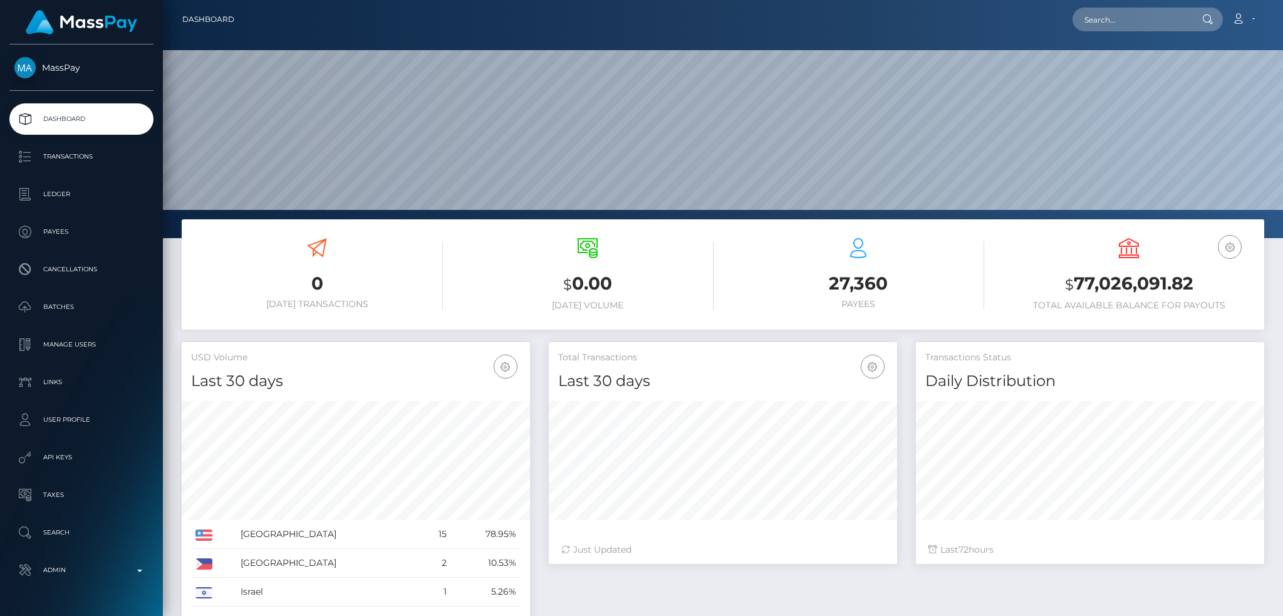
scroll to position [222, 348]
click at [1139, 20] on input "text" at bounding box center [1131, 20] width 118 height 24
paste input "PY62247181"
type input "PY62247181"
click at [1114, 60] on link "MUHAMMAD ADAN QAISER (Whop Inc - )" at bounding box center [1145, 64] width 147 height 23
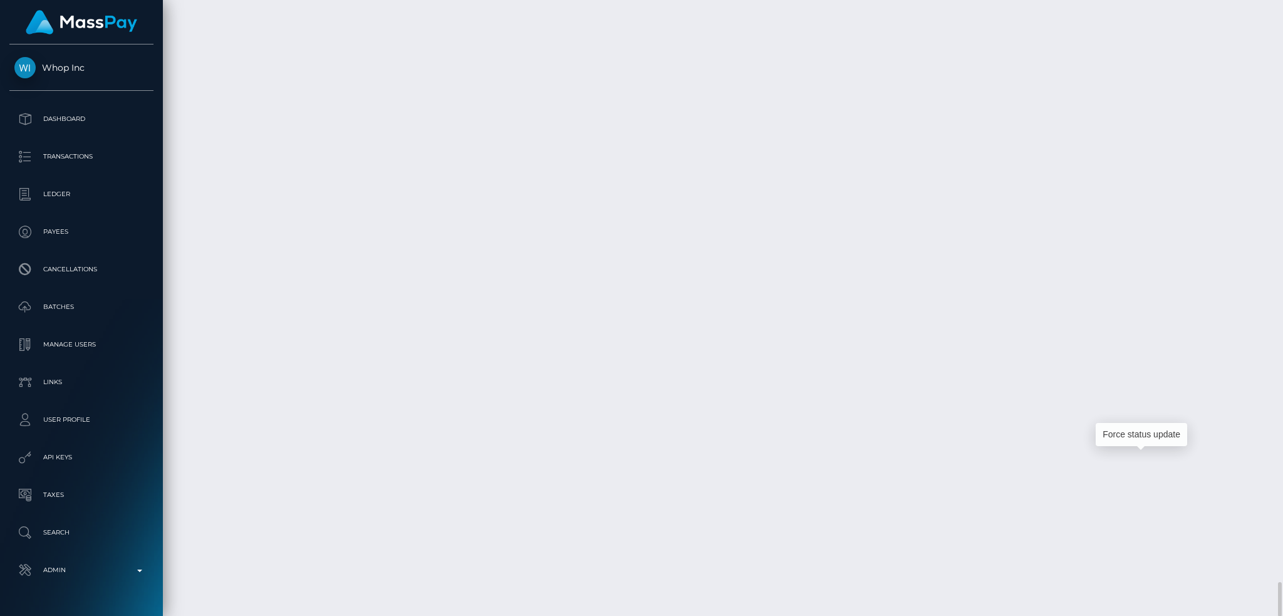
scroll to position [150, 348]
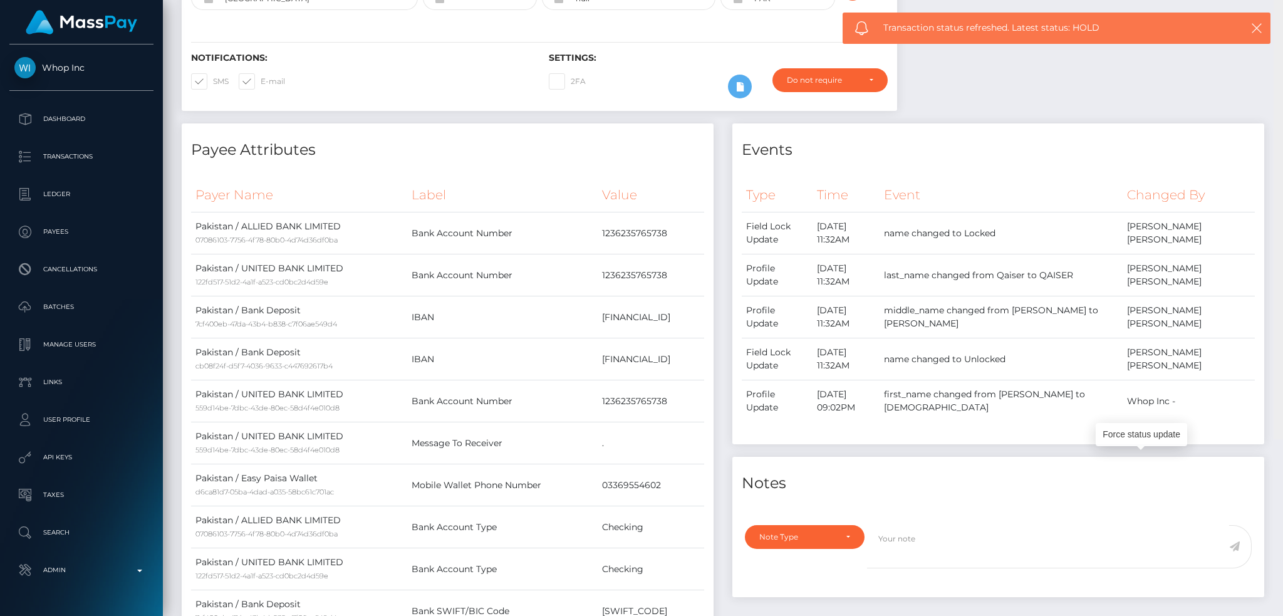
scroll to position [0, 0]
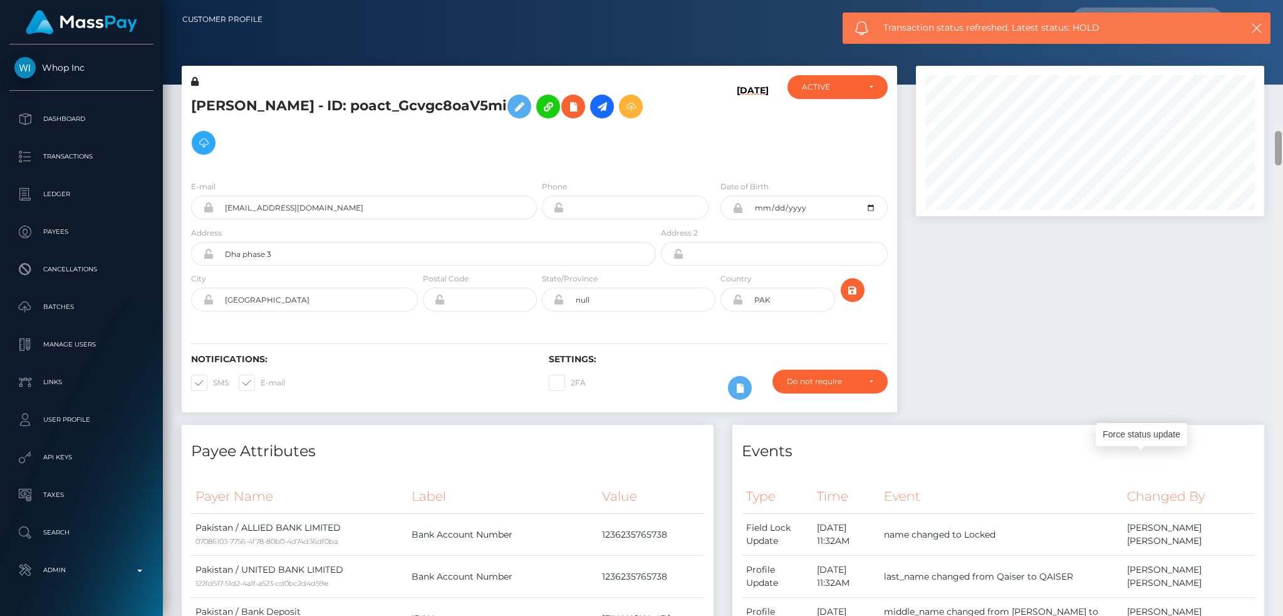
drag, startPoint x: 1280, startPoint y: 514, endPoint x: 1268, endPoint y: -39, distance: 553.1
click at [1268, 0] on html "Whop Inc Dashboard Transactions Ledger Payees Cancellations Links" at bounding box center [641, 308] width 1283 height 616
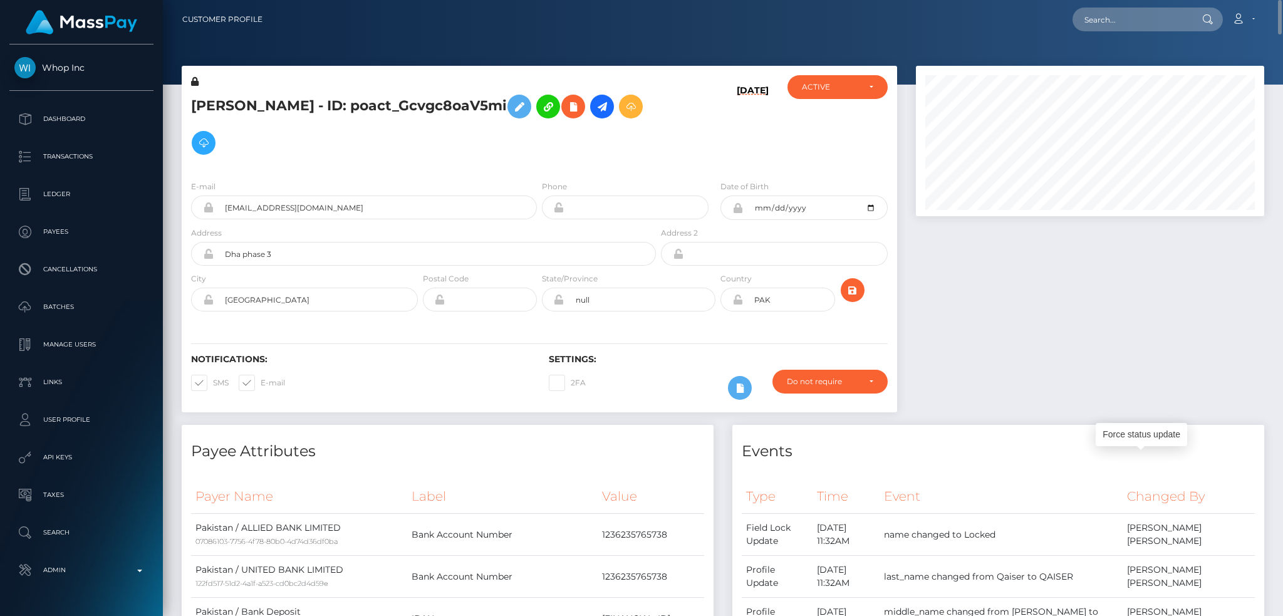
click at [251, 109] on h5 "MUHAMMAD ADAN QAISER - ID: poact_Gcvgc8oaV5mi" at bounding box center [420, 124] width 458 height 73
copy h5 "MUHAMMAD"
drag, startPoint x: 1172, startPoint y: 20, endPoint x: 1119, endPoint y: 23, distance: 53.3
click at [1172, 20] on input "text" at bounding box center [1131, 20] width 118 height 24
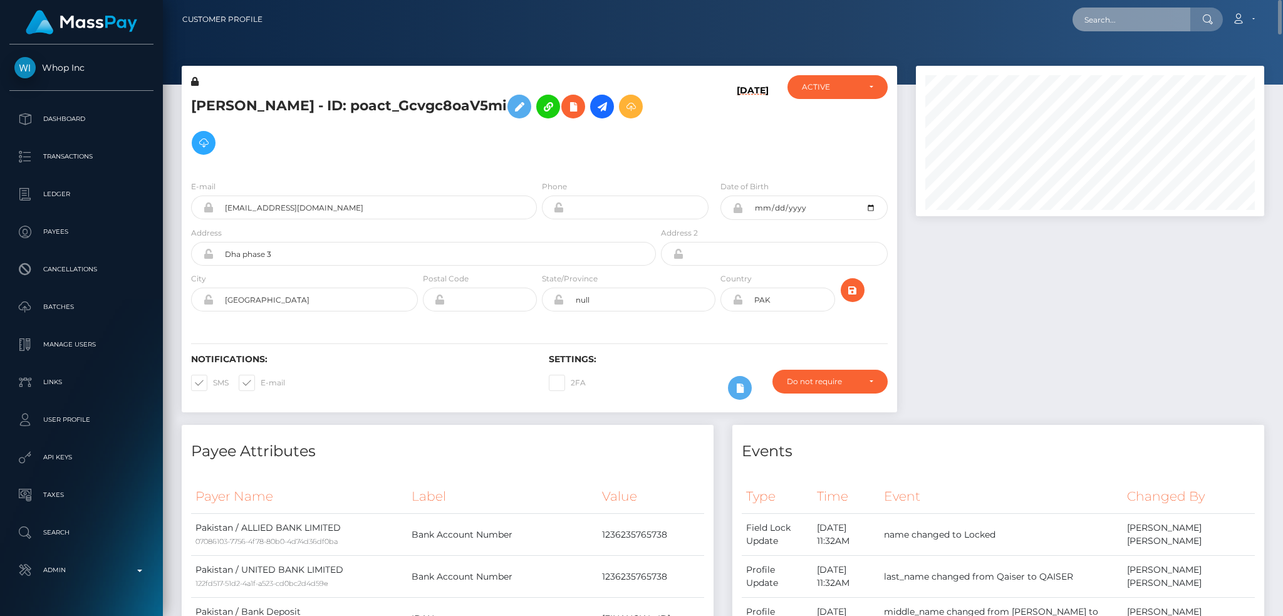
paste input "PY62299086"
type input "PY62299086"
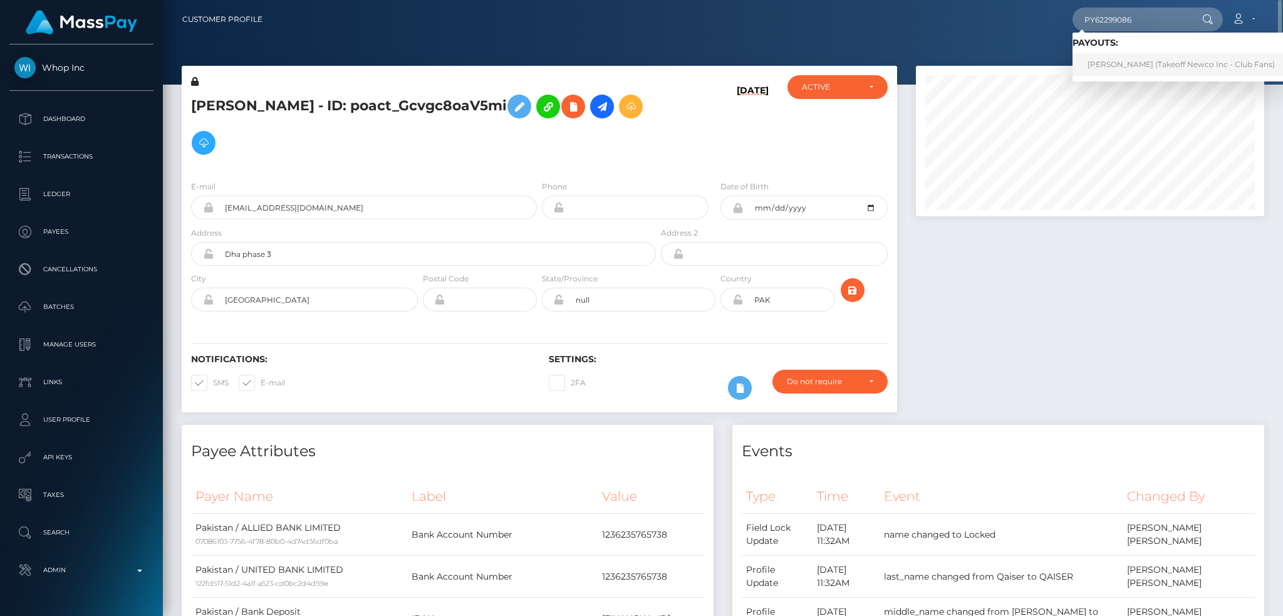
click at [1116, 63] on link "KATERYNA KANISHEVSKA (Takeoff Newco Inc - Club Fans)" at bounding box center [1180, 64] width 217 height 23
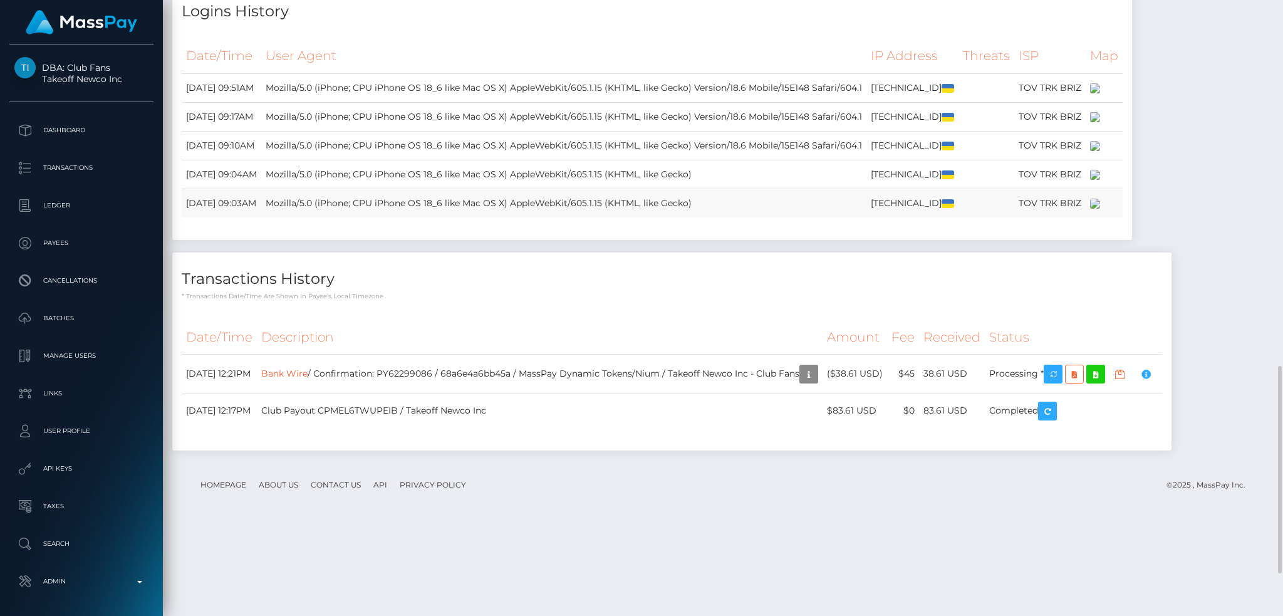
scroll to position [1213, 0]
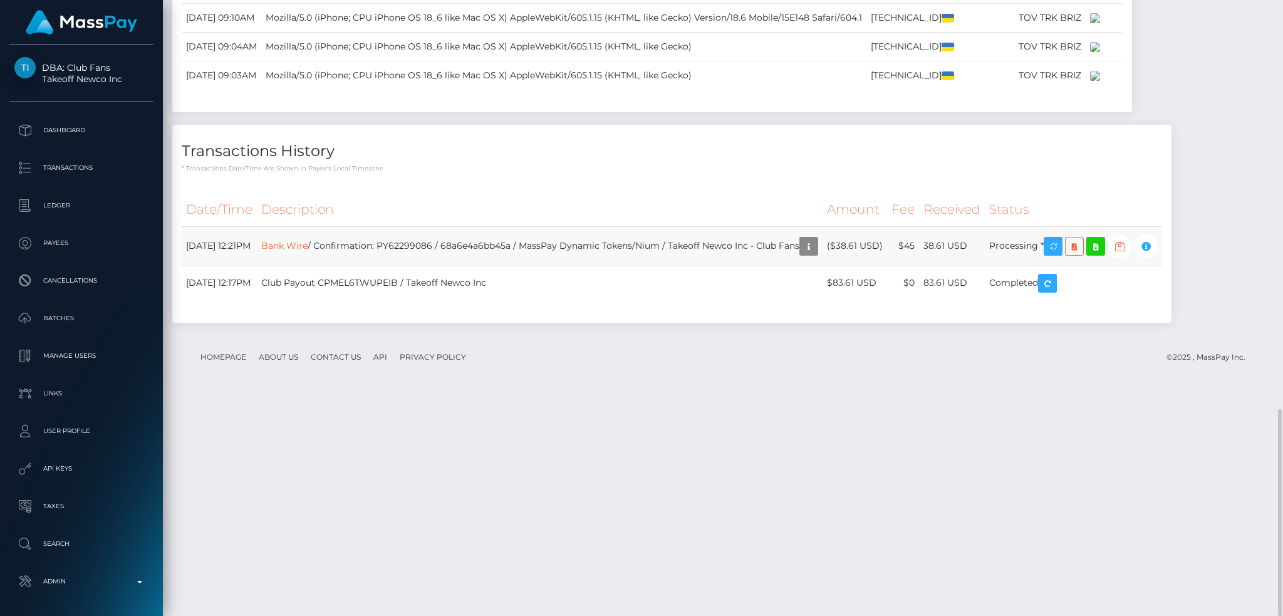
drag, startPoint x: 956, startPoint y: 463, endPoint x: 996, endPoint y: 462, distance: 39.5
click at [985, 266] on td "38.61 USD" at bounding box center [952, 245] width 66 height 39
copy td "38.61 USD"
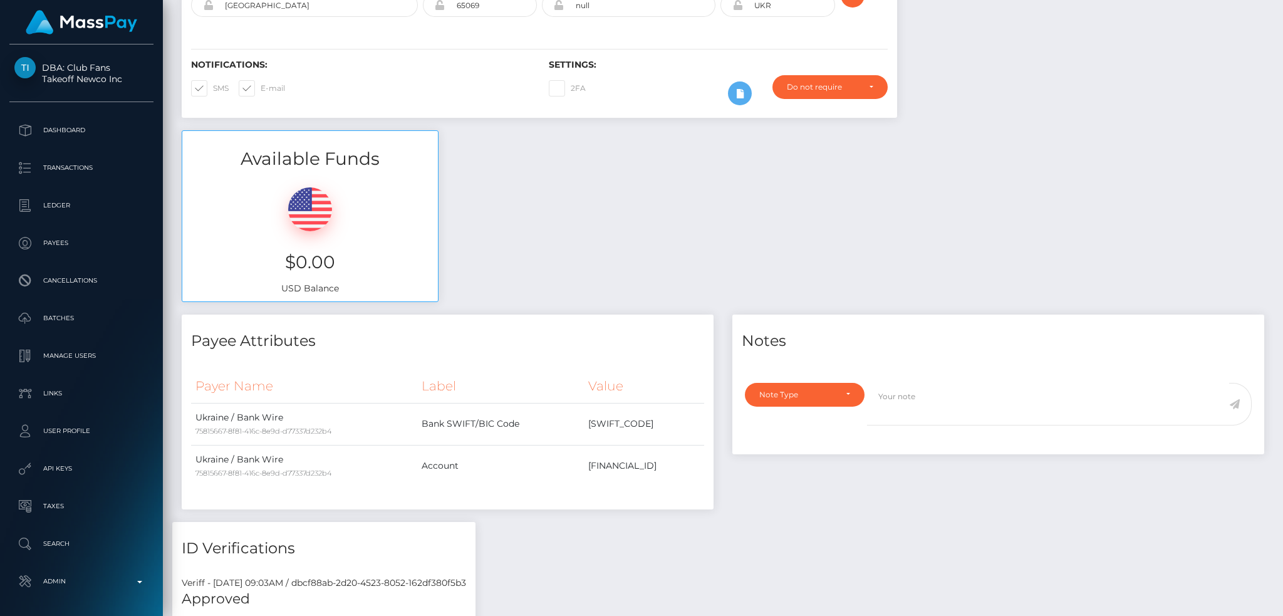
scroll to position [0, 0]
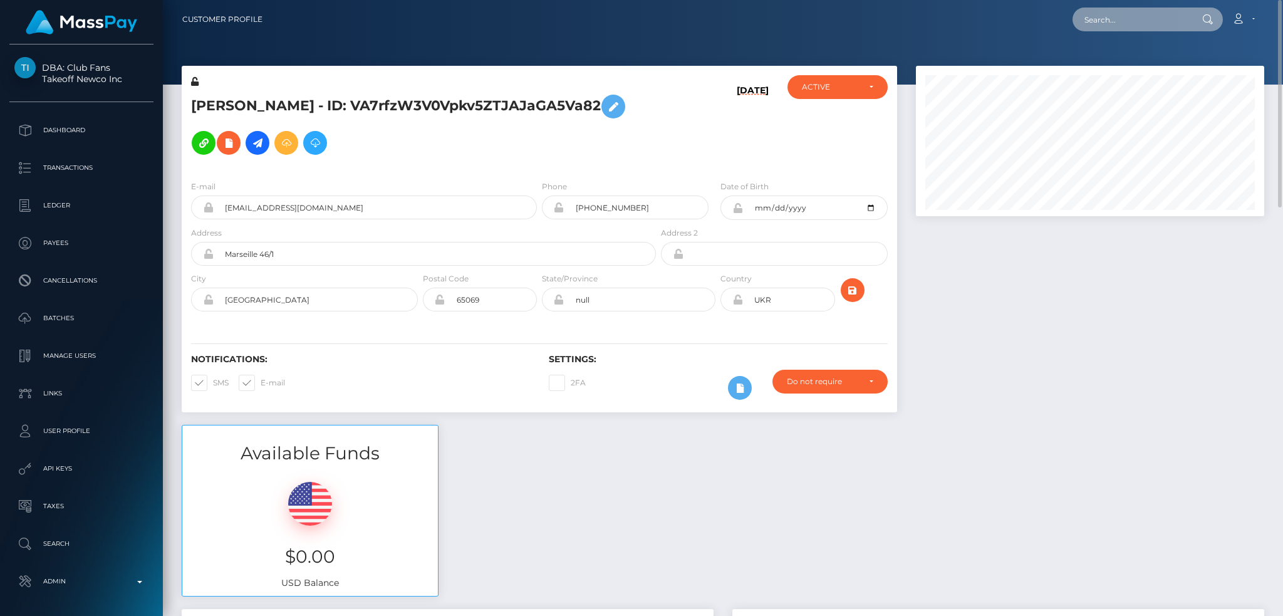
click at [1108, 29] on input "text" at bounding box center [1131, 20] width 118 height 24
paste input "1320289619"
type input "1320289619"
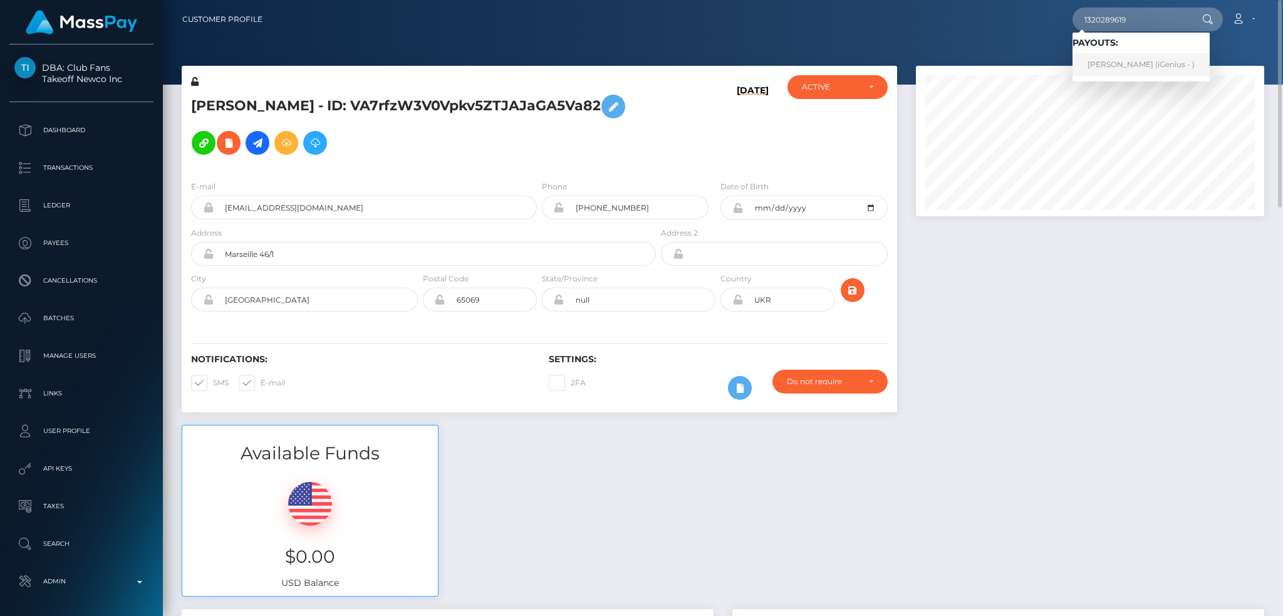
click at [1124, 63] on link "[PERSON_NAME] (iGenius - )" at bounding box center [1140, 64] width 137 height 23
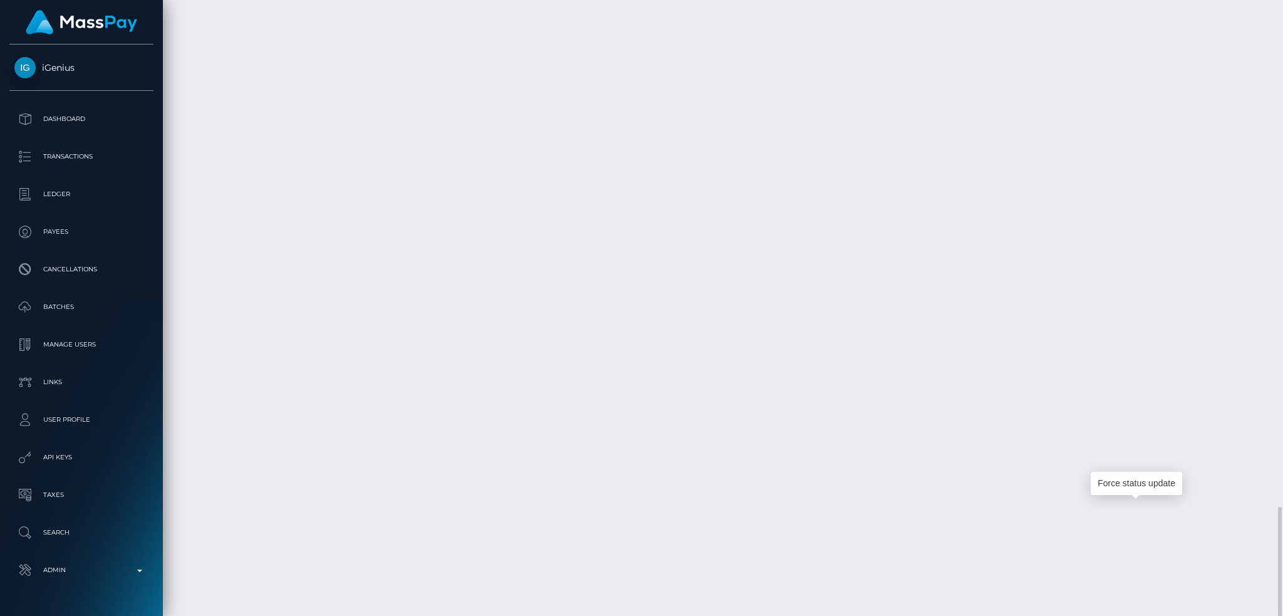
scroll to position [150, 348]
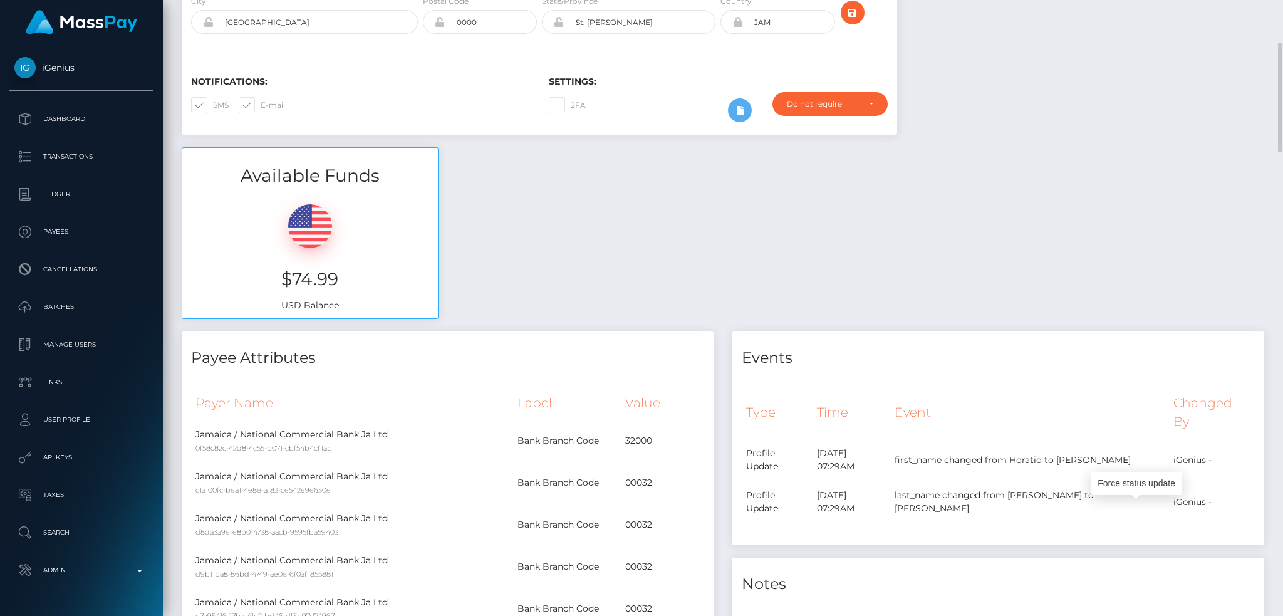
scroll to position [0, 0]
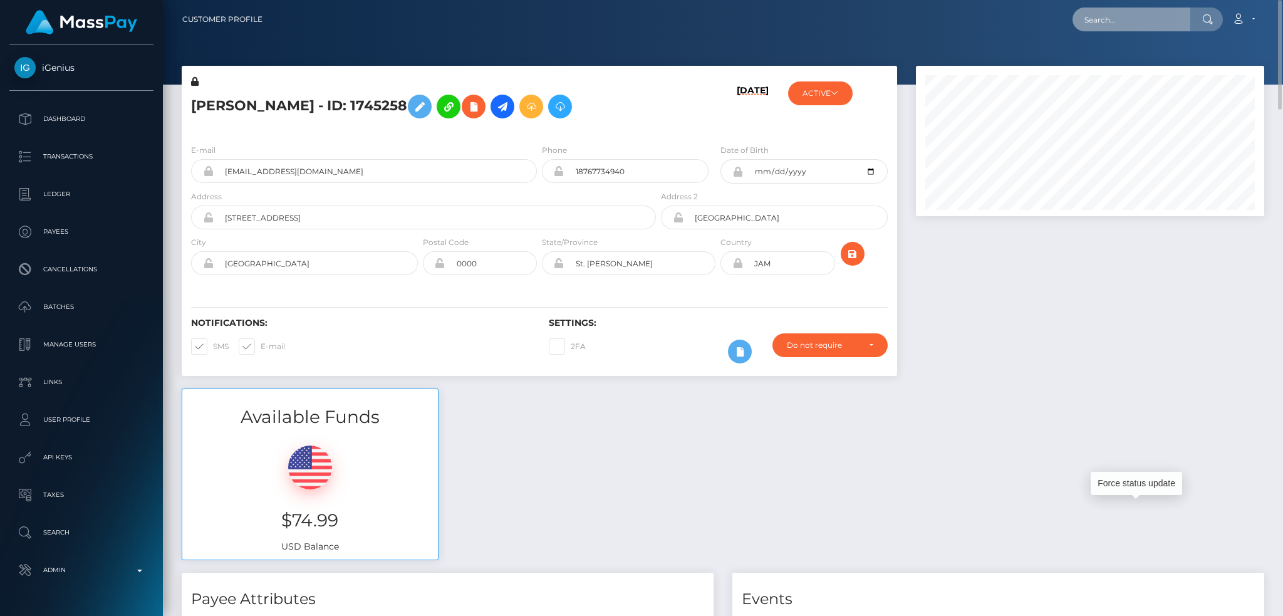
click at [1129, 16] on input "text" at bounding box center [1131, 20] width 118 height 24
paste input "[EMAIL_ADDRESS][DOMAIN_NAME]"
type input "[EMAIL_ADDRESS][DOMAIN_NAME]"
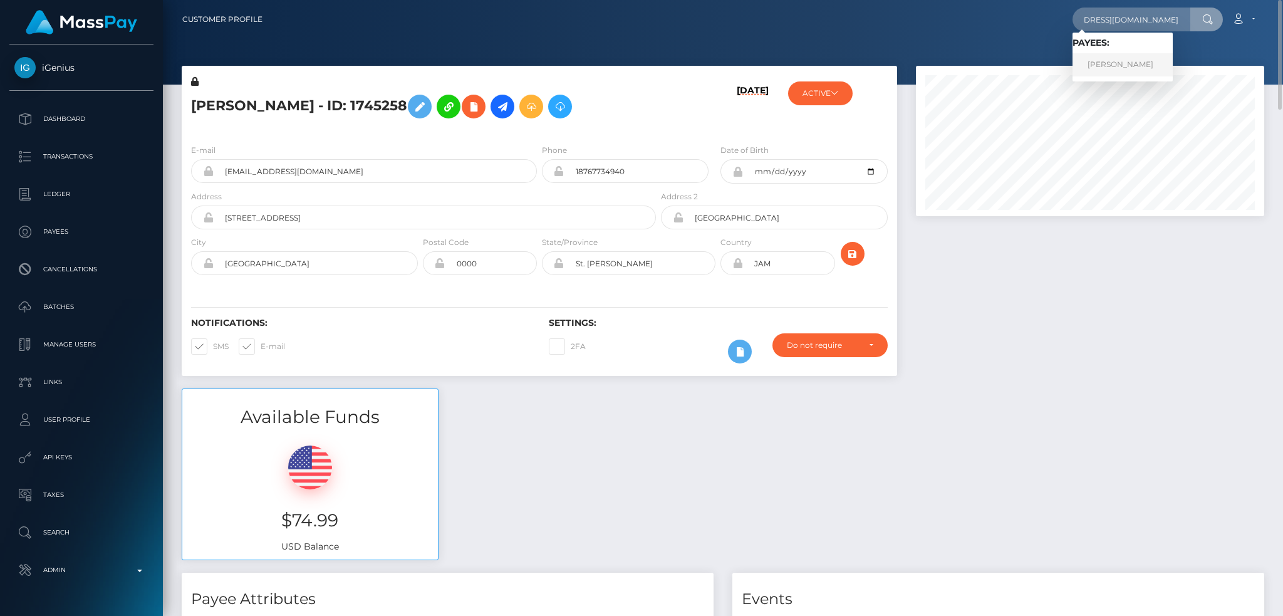
click at [1125, 64] on link "Hazem Mahmoud" at bounding box center [1122, 64] width 100 height 23
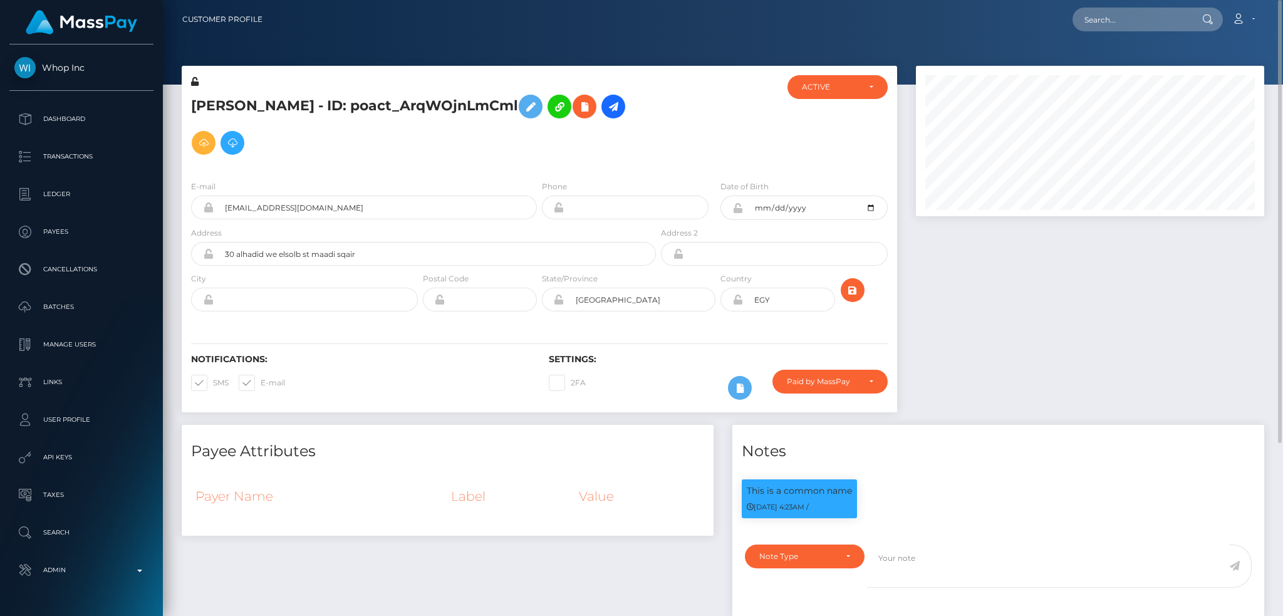
scroll to position [150, 348]
click at [1086, 23] on input "text" at bounding box center [1131, 20] width 118 height 24
paste input "poact_VykXWoQ9EQ4h"
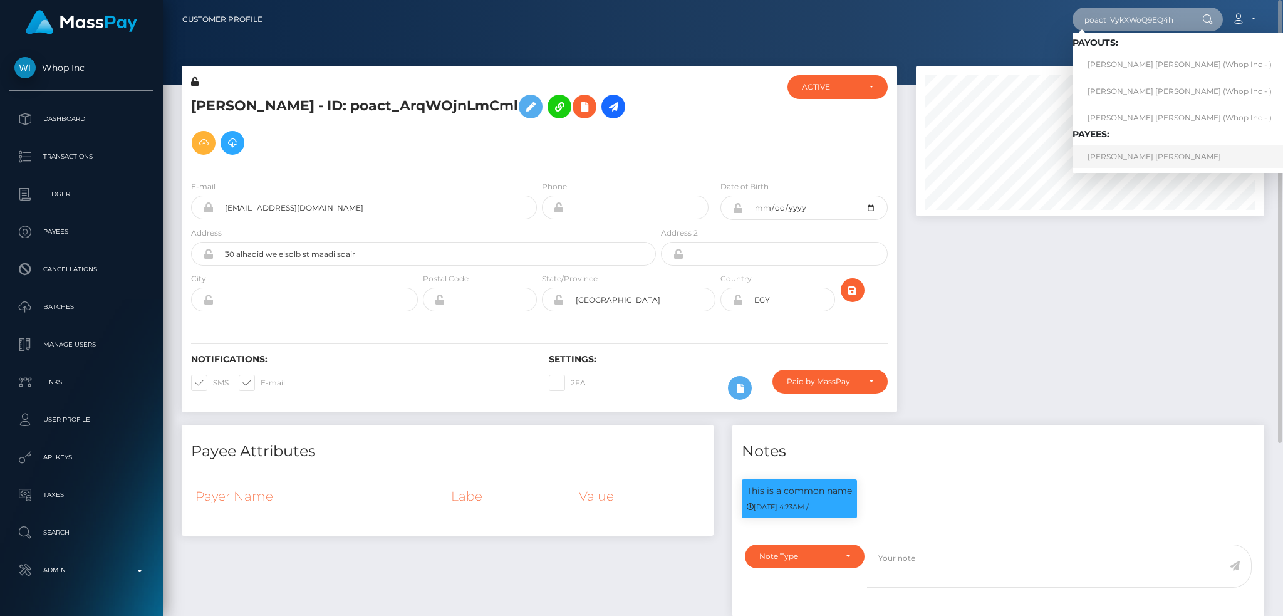
type input "poact_VykXWoQ9EQ4h"
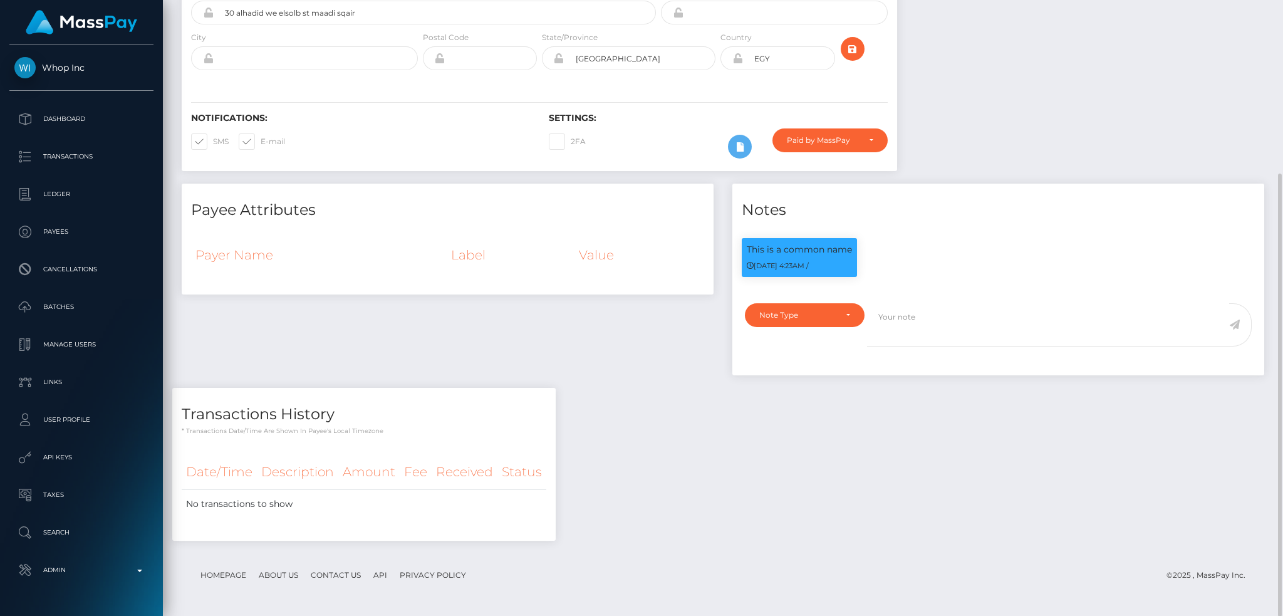
scroll to position [0, 0]
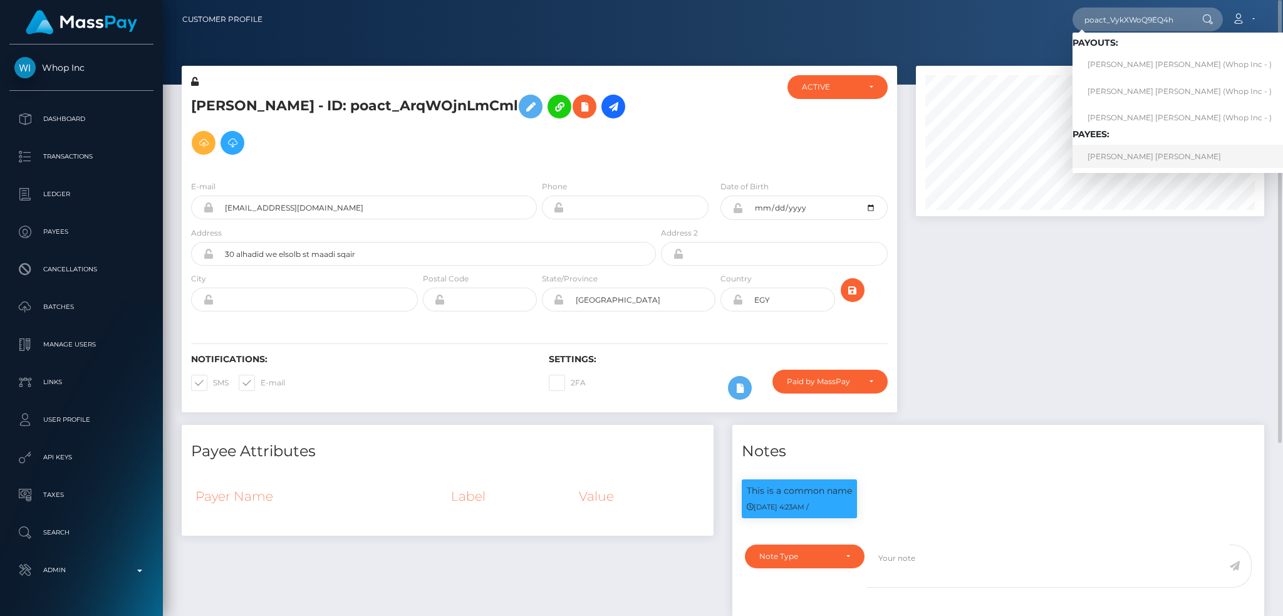
click at [1119, 155] on link "HOI YAN EVA NG" at bounding box center [1179, 156] width 214 height 23
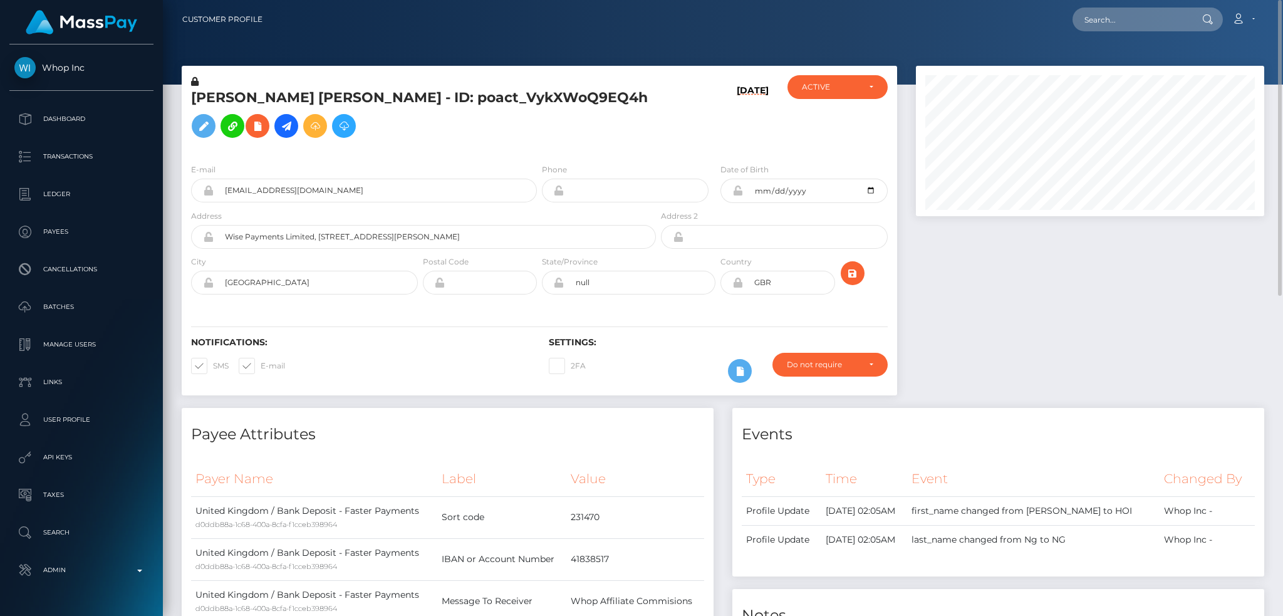
scroll to position [150, 348]
click at [265, 118] on icon at bounding box center [257, 126] width 15 height 16
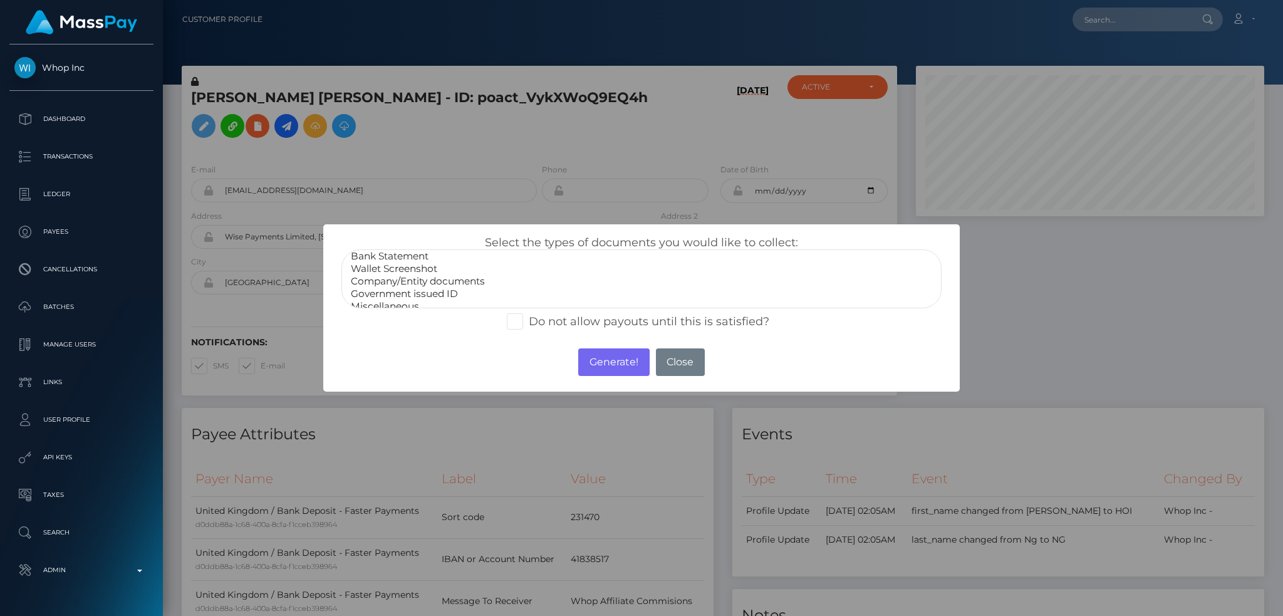
scroll to position [25, 0]
select select "Government issued ID"
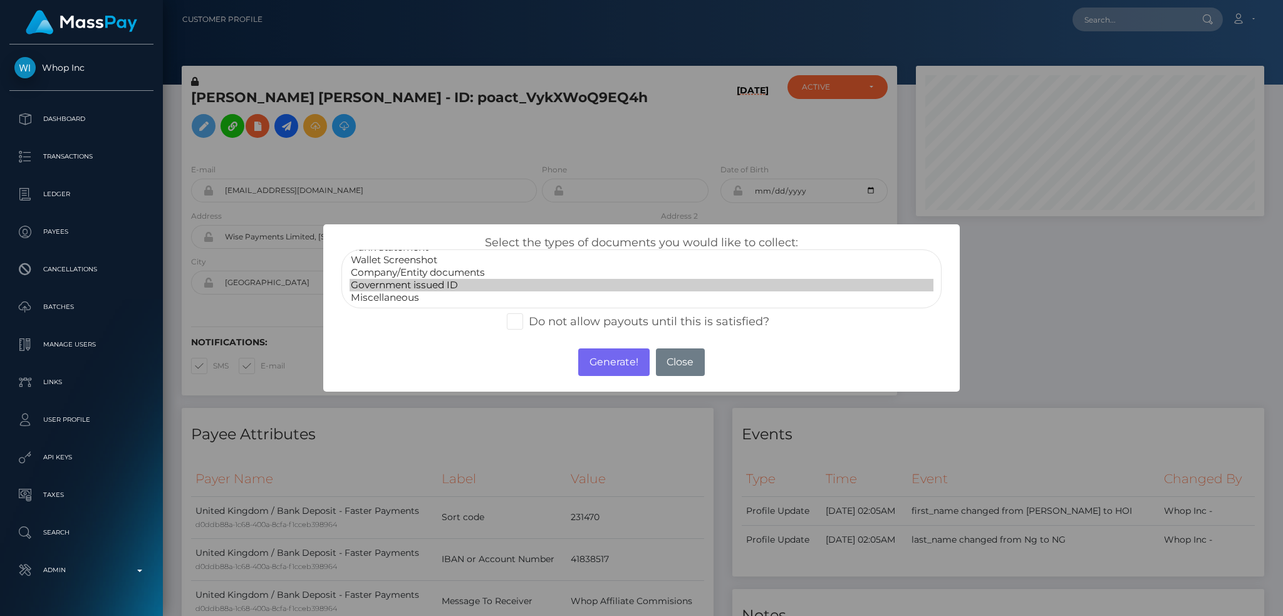
click at [452, 279] on option "Government issued ID" at bounding box center [641, 285] width 584 height 13
click at [618, 357] on button "Generate!" at bounding box center [613, 362] width 71 height 28
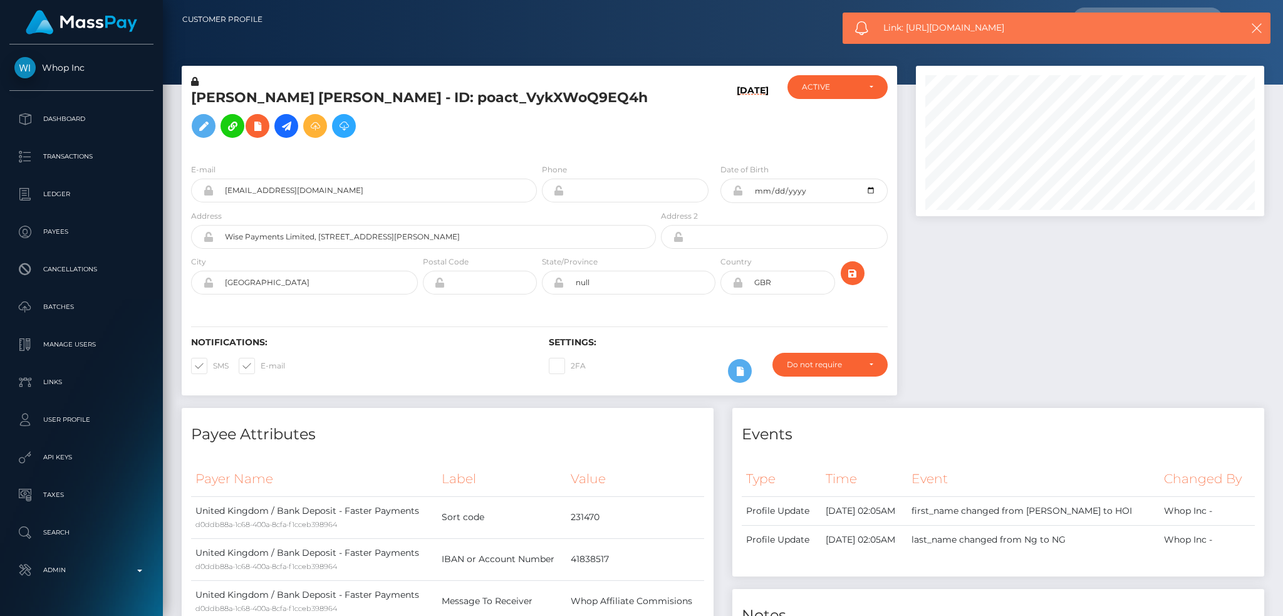
click at [923, 20] on div "Link: https://l.maspay.io/lht9U" at bounding box center [1056, 28] width 428 height 31
copy span "Link: https://l.maspay.io/lht9U"
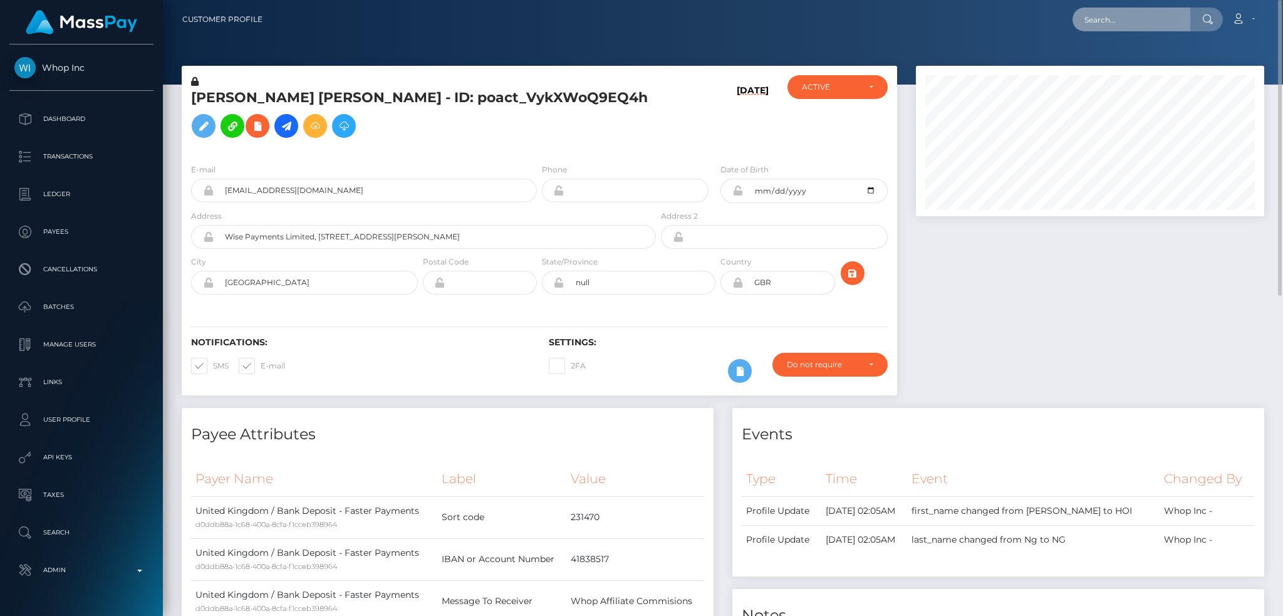
click at [1110, 18] on input "text" at bounding box center [1131, 20] width 118 height 24
paste input "PY62271510"
type input "PY62271510"
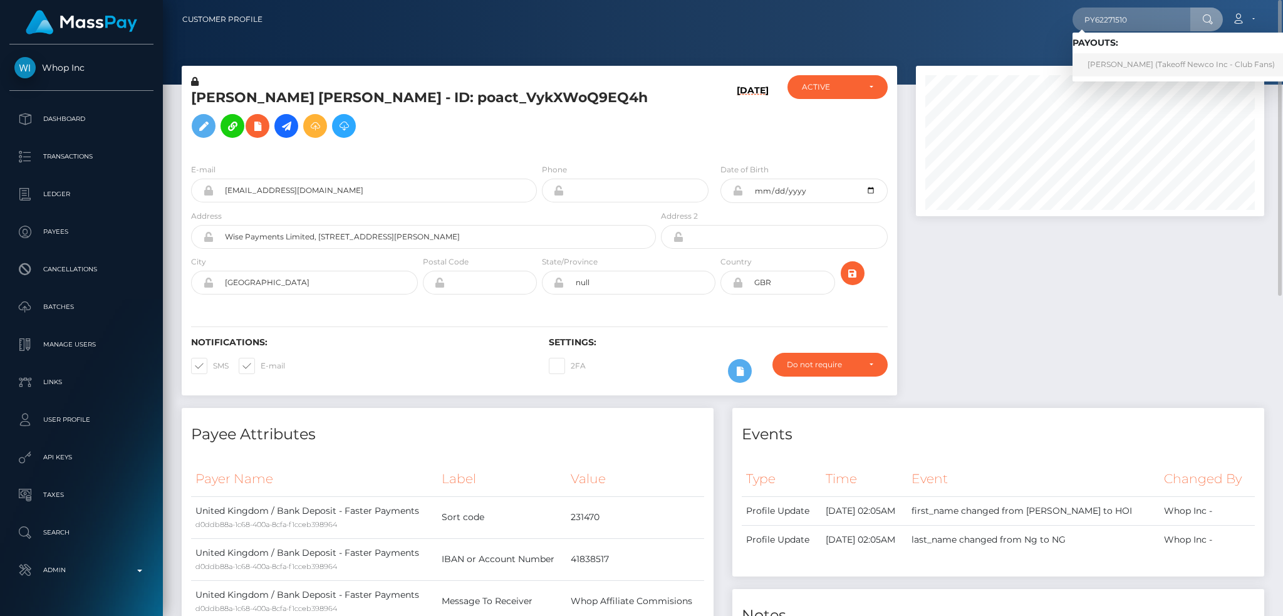
drag, startPoint x: 1102, startPoint y: 65, endPoint x: 792, endPoint y: 68, distance: 310.0
click at [1103, 63] on link "VLADA SAVYTSKA (Takeoff Newco Inc - Club Fans)" at bounding box center [1180, 64] width 217 height 23
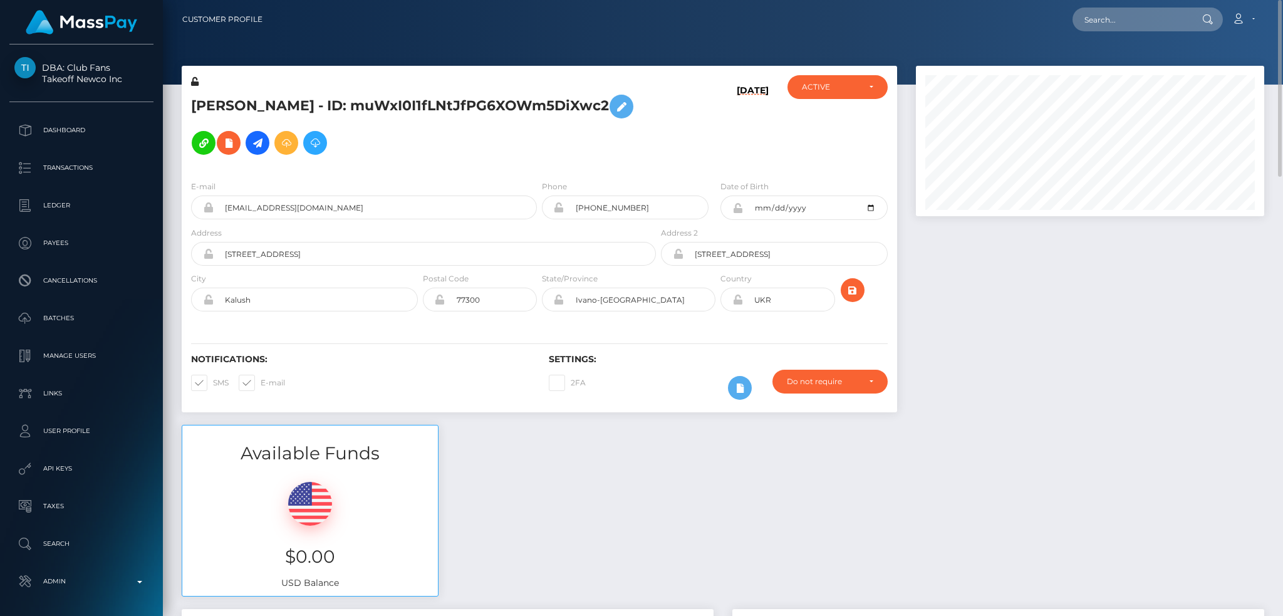
click at [1159, 6] on div "Loading... Loading... Account Edit Profile Logout" at bounding box center [767, 19] width 991 height 26
drag, startPoint x: 1148, startPoint y: 18, endPoint x: 1083, endPoint y: 21, distance: 65.2
click at [1148, 18] on input "text" at bounding box center [1131, 20] width 118 height 24
paste input "105301"
type input "105301"
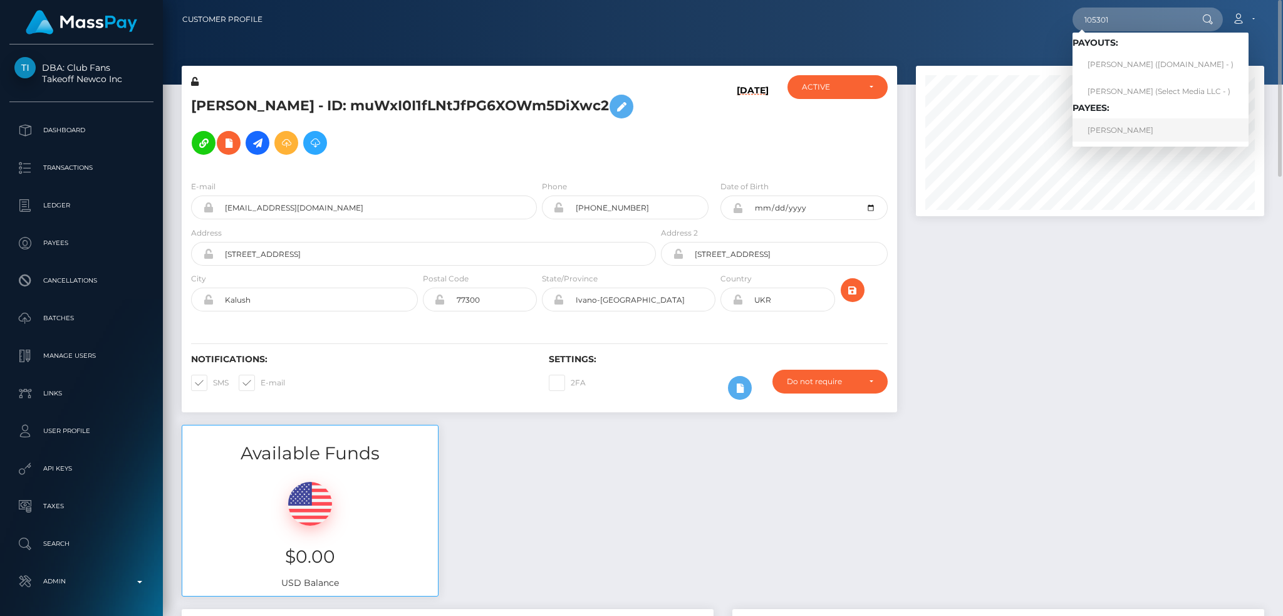
click at [1128, 141] on link "MARTINA KONIG" at bounding box center [1160, 129] width 176 height 23
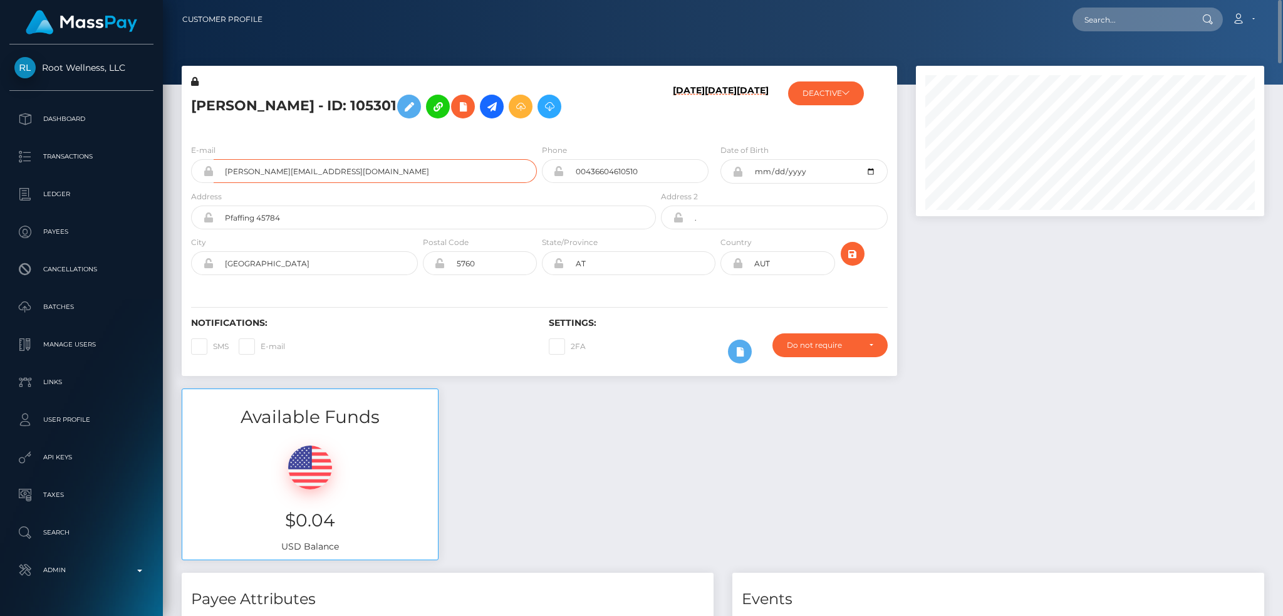
click at [338, 175] on input "martina@gsundsi.at" at bounding box center [375, 171] width 323 height 24
click at [1081, 12] on input "text" at bounding box center [1131, 20] width 118 height 24
paste input "PY62228362"
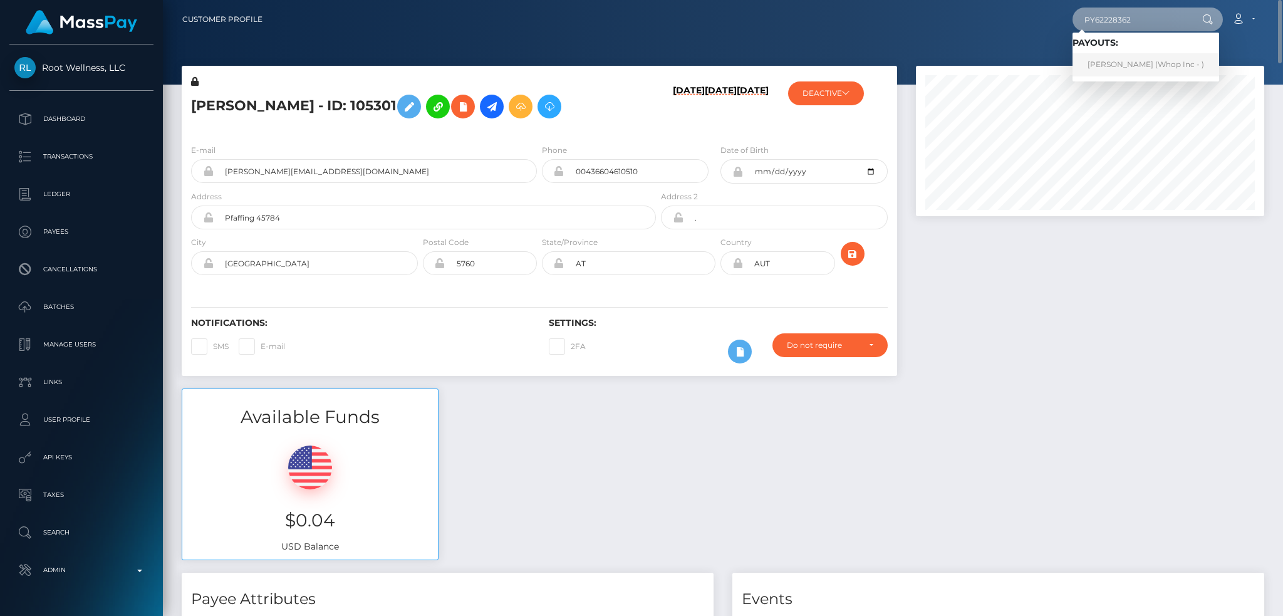
type input "PY62228362"
click at [1127, 60] on link "MIKAYEL SARGSYAN (Whop Inc - )" at bounding box center [1145, 64] width 147 height 23
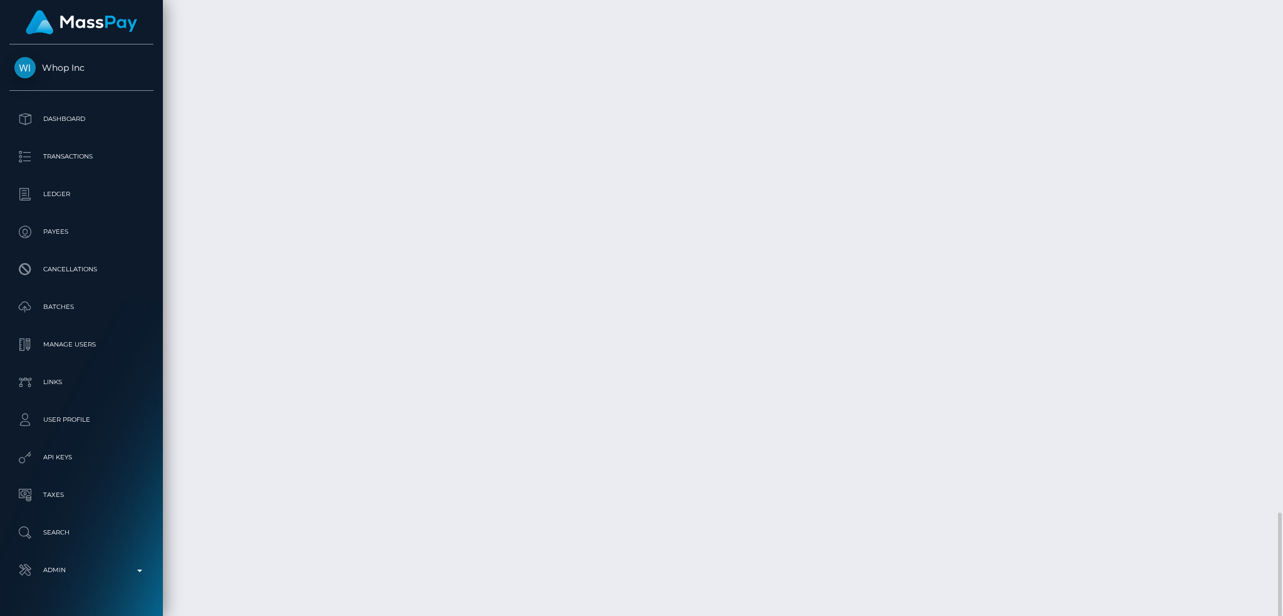
scroll to position [150, 348]
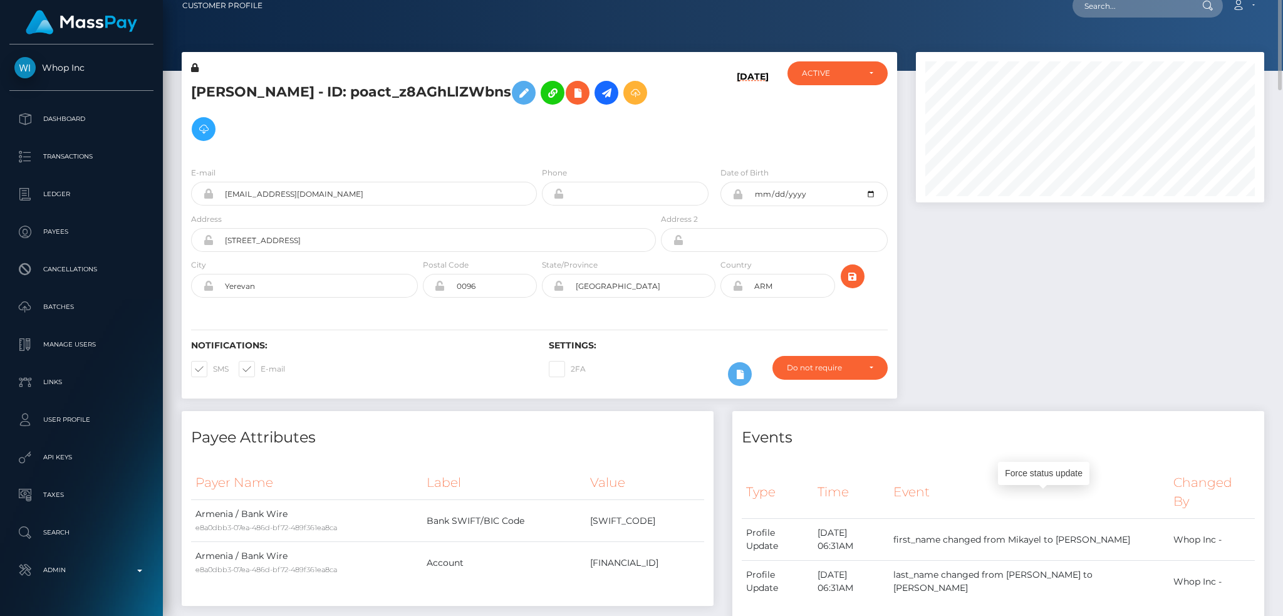
scroll to position [0, 0]
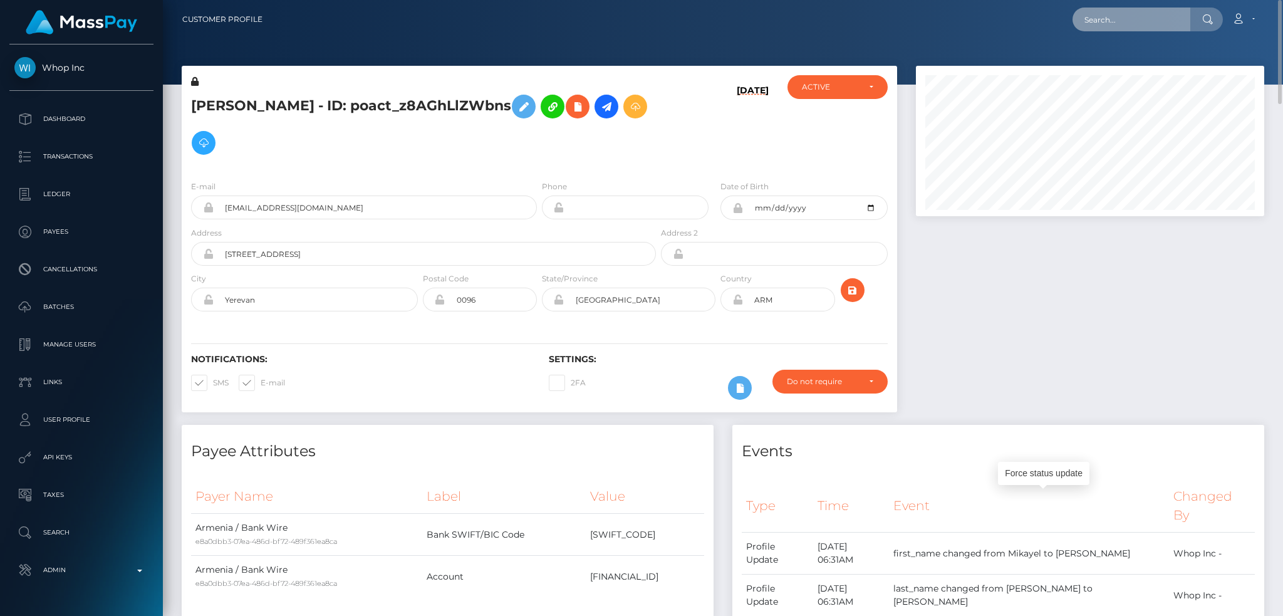
click at [1145, 25] on input "text" at bounding box center [1131, 20] width 118 height 24
paste input "f1799b804a8e44b989586c19de8b7c99"
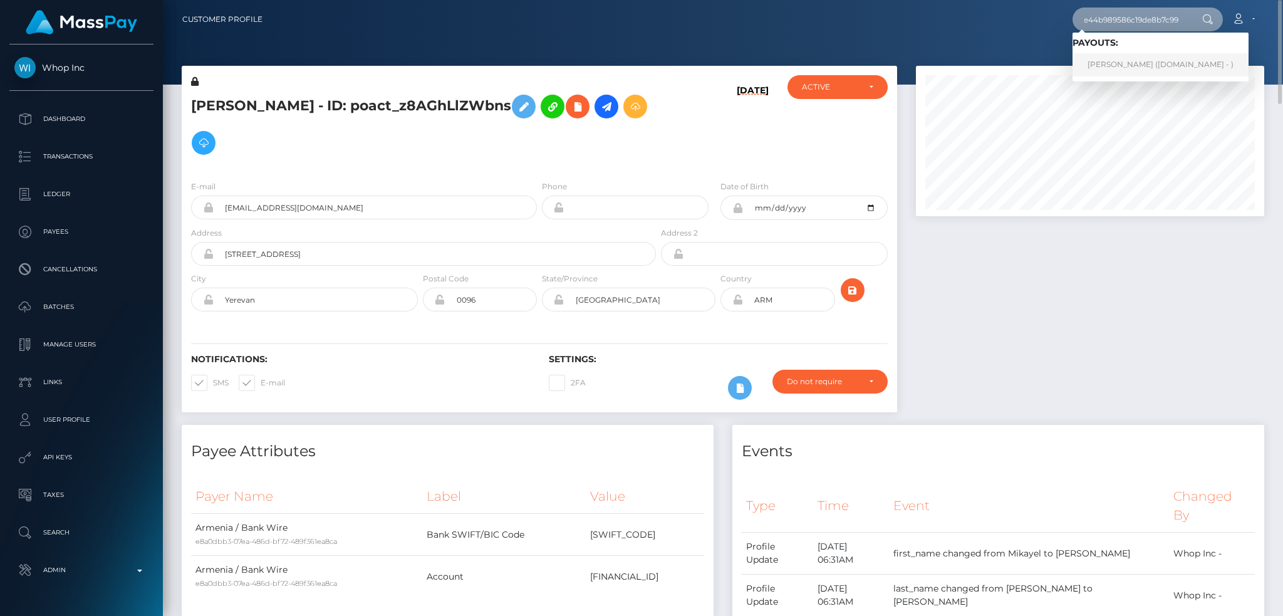
type input "f1799b804a8e44b989586c19de8b7c99"
click at [1110, 71] on link "IVY MICHELLE HEENAN (Unlockt.me - )" at bounding box center [1160, 64] width 176 height 23
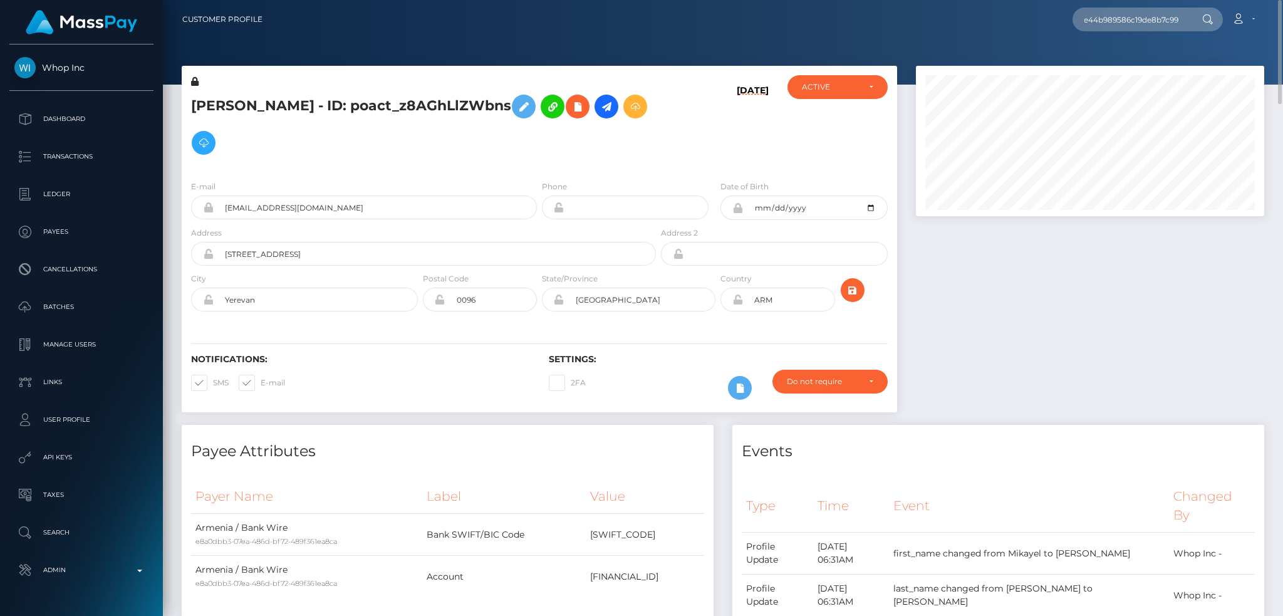
scroll to position [0, 0]
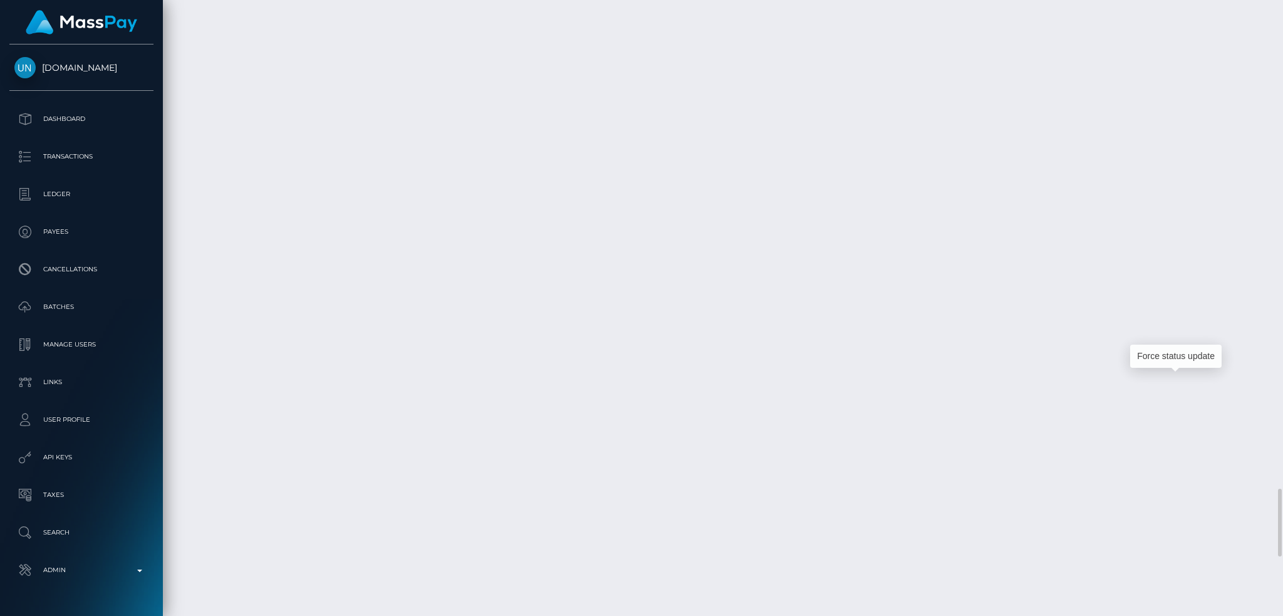
scroll to position [150, 348]
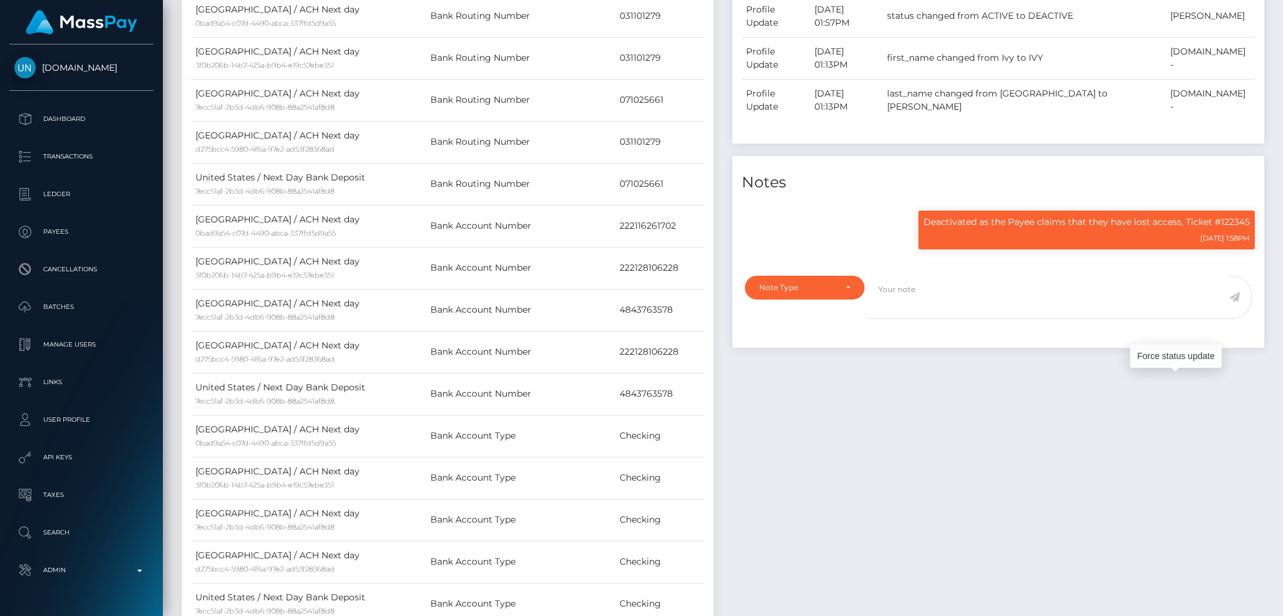
scroll to position [0, 0]
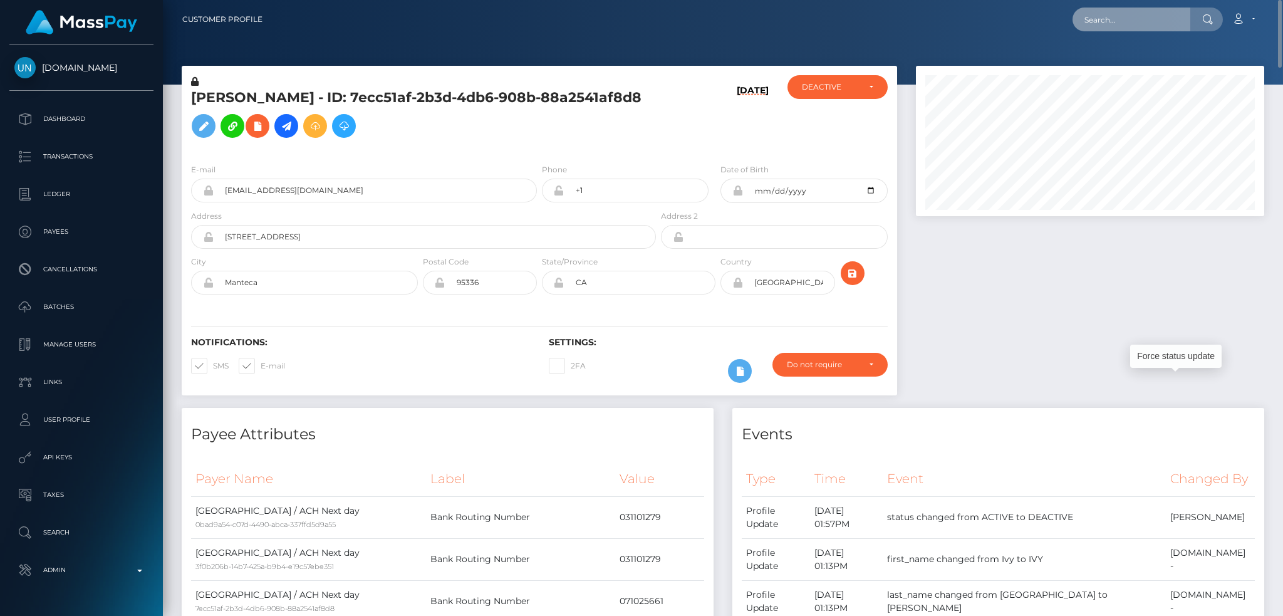
click at [1141, 26] on input "text" at bounding box center [1131, 20] width 118 height 24
paste input "a474bd69-4305-4b38-90b0-788f8de6e763"
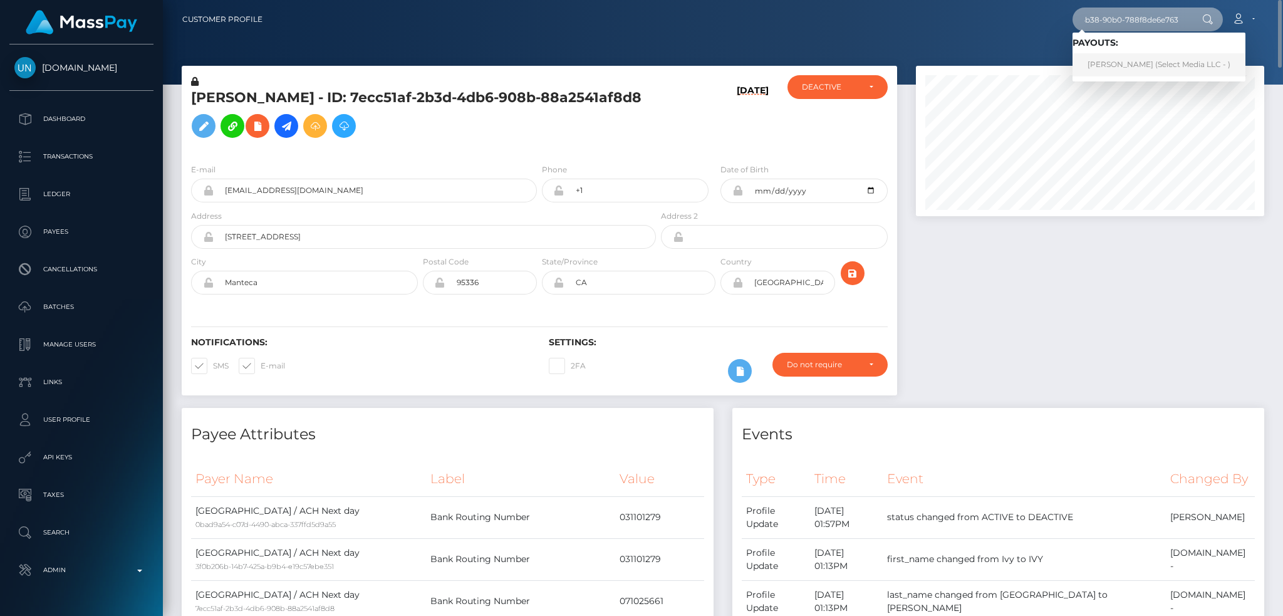
type input "a474bd69-4305-4b38-90b0-788f8de6e763"
click at [1130, 66] on link "Jasmine Kollar (Select Media LLC - )" at bounding box center [1158, 64] width 173 height 23
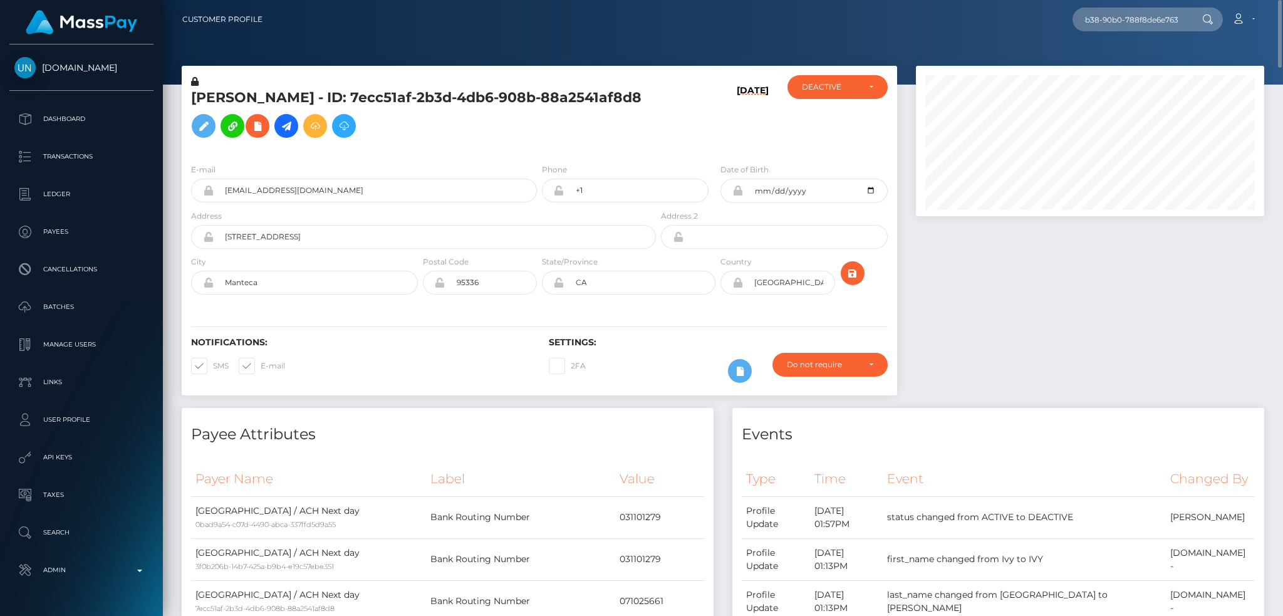
scroll to position [0, 0]
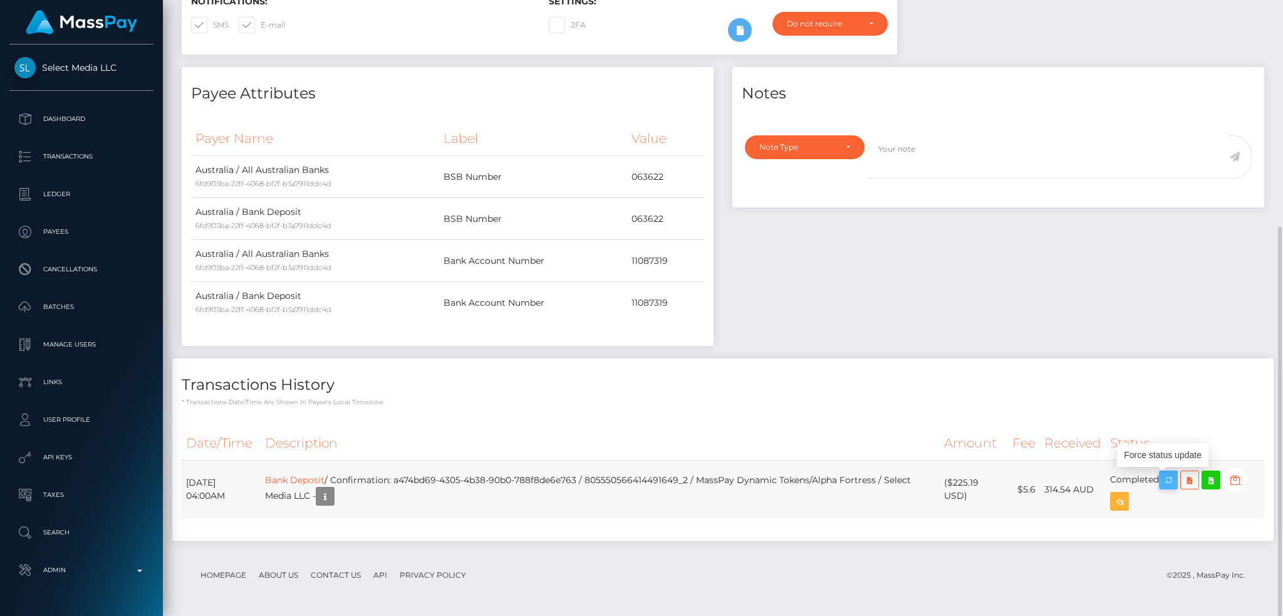
scroll to position [150, 348]
click at [1174, 480] on icon "button" at bounding box center [1168, 480] width 15 height 16
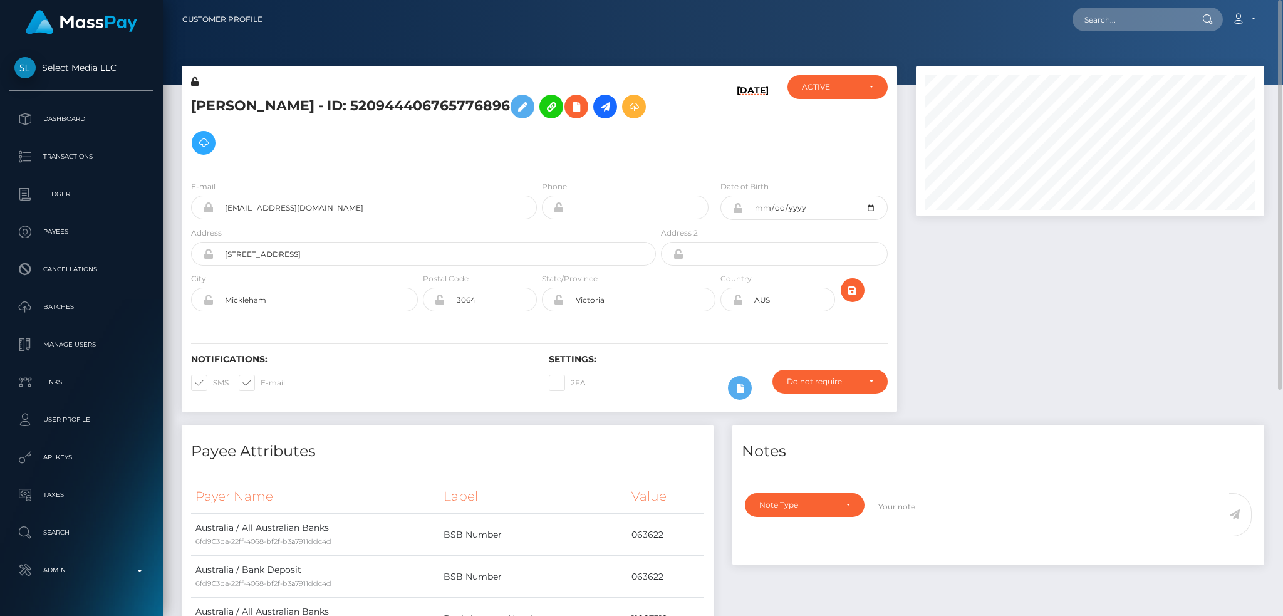
drag, startPoint x: 1147, startPoint y: 39, endPoint x: 1135, endPoint y: 19, distance: 23.8
click at [1147, 39] on div at bounding box center [723, 42] width 1120 height 85
drag, startPoint x: 1135, startPoint y: 19, endPoint x: 1125, endPoint y: 15, distance: 10.7
click at [1135, 19] on input "text" at bounding box center [1131, 20] width 118 height 24
paste input "PY62308531"
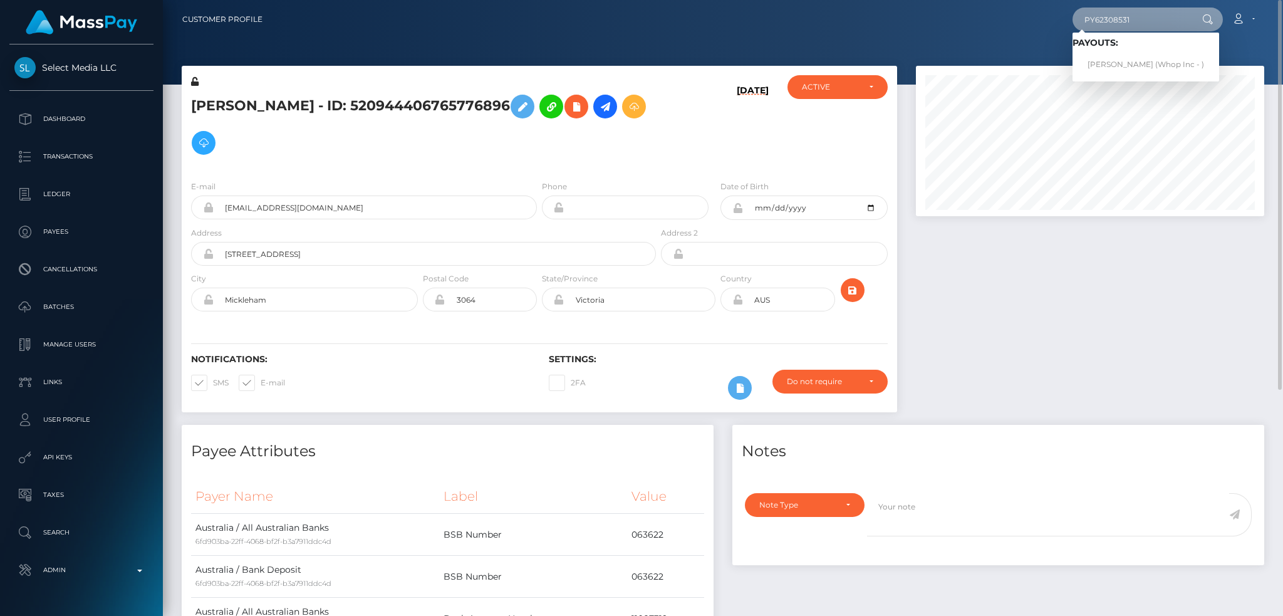
type input "PY62308531"
click at [1127, 63] on link "Hayat Ullah (Whop Inc - )" at bounding box center [1145, 64] width 147 height 23
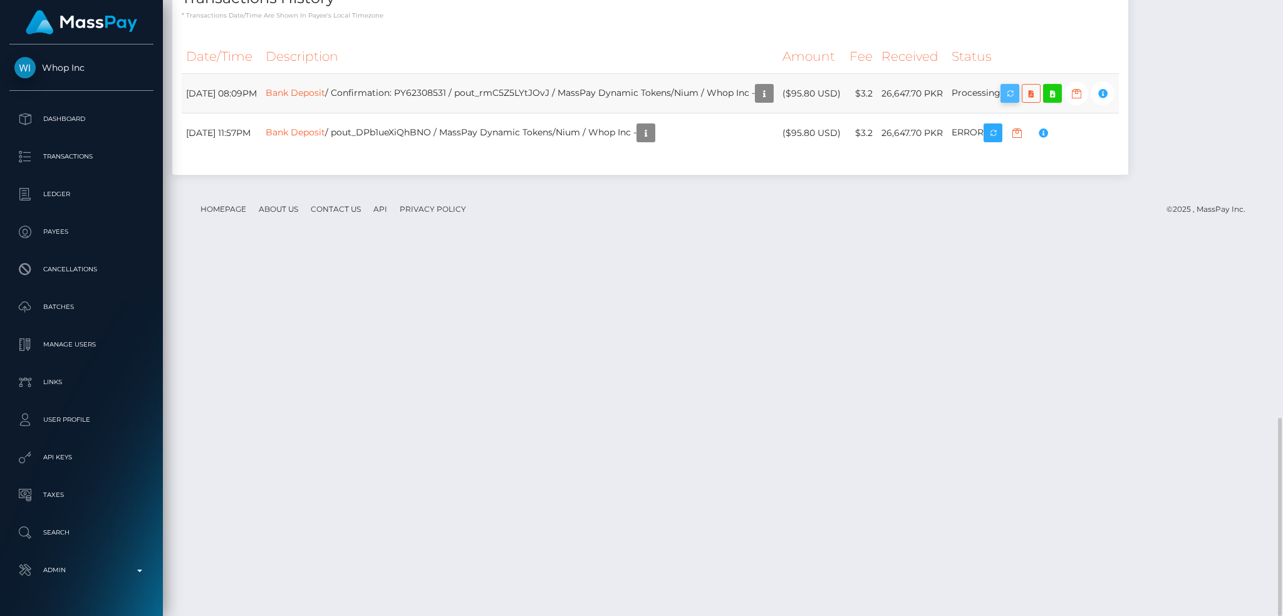
scroll to position [150, 348]
click at [1017, 101] on icon "button" at bounding box center [1009, 94] width 15 height 16
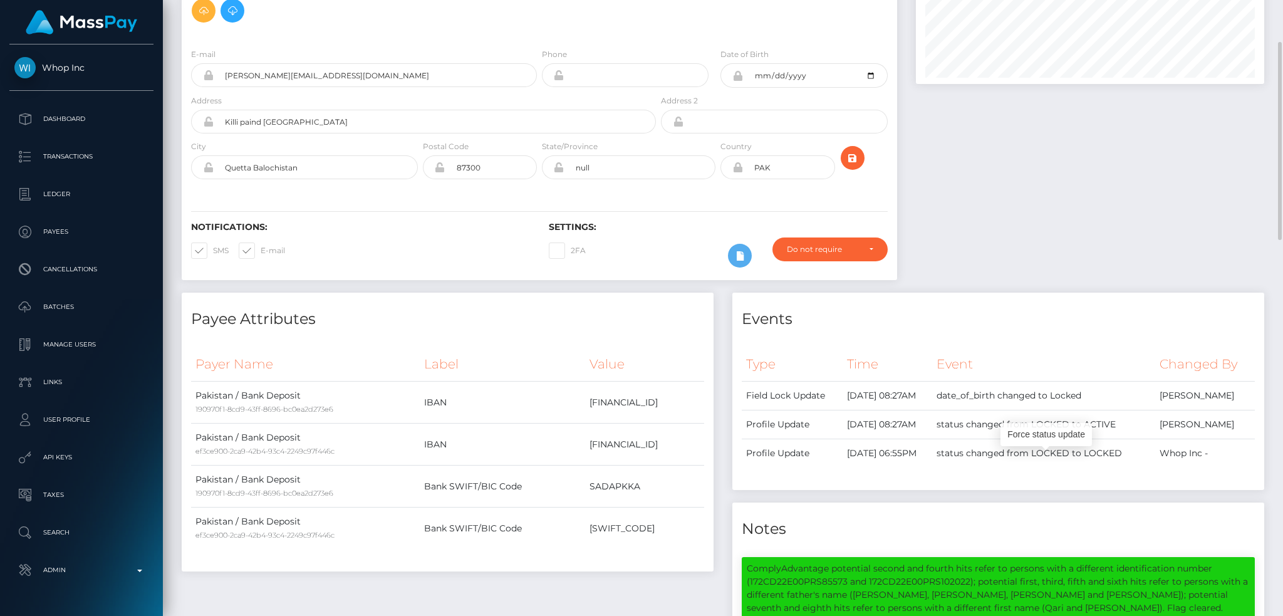
scroll to position [0, 0]
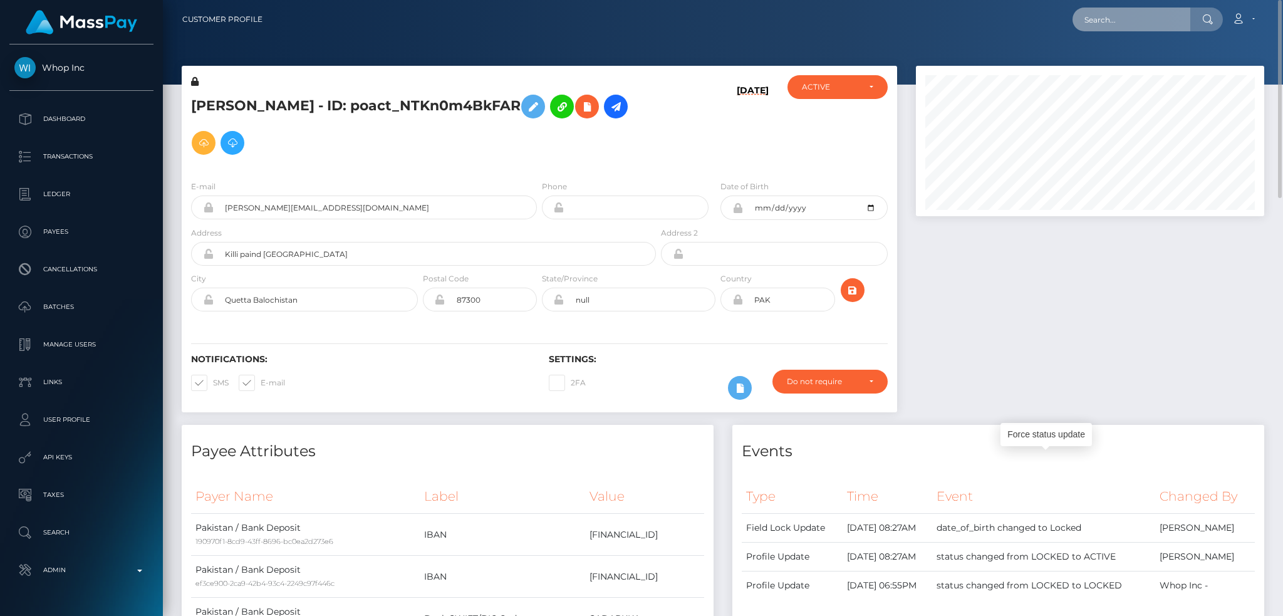
click at [1147, 16] on input "text" at bounding box center [1131, 20] width 118 height 24
paste input "6456aa06-8605-4fce-af82-4cd1812796f7"
type input "6456aa06-8605-4fce-af82-4cd1812796f7"
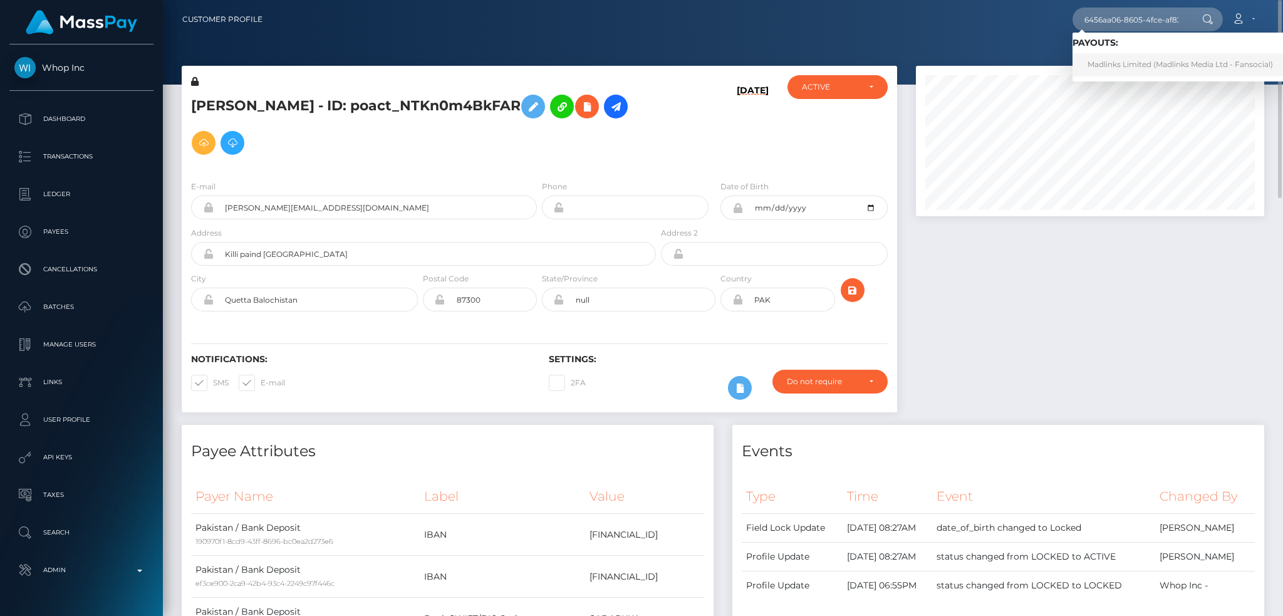
click at [1114, 59] on link "Madlinks Limited (Madlinks Media Ltd - Fansocial)" at bounding box center [1179, 64] width 215 height 23
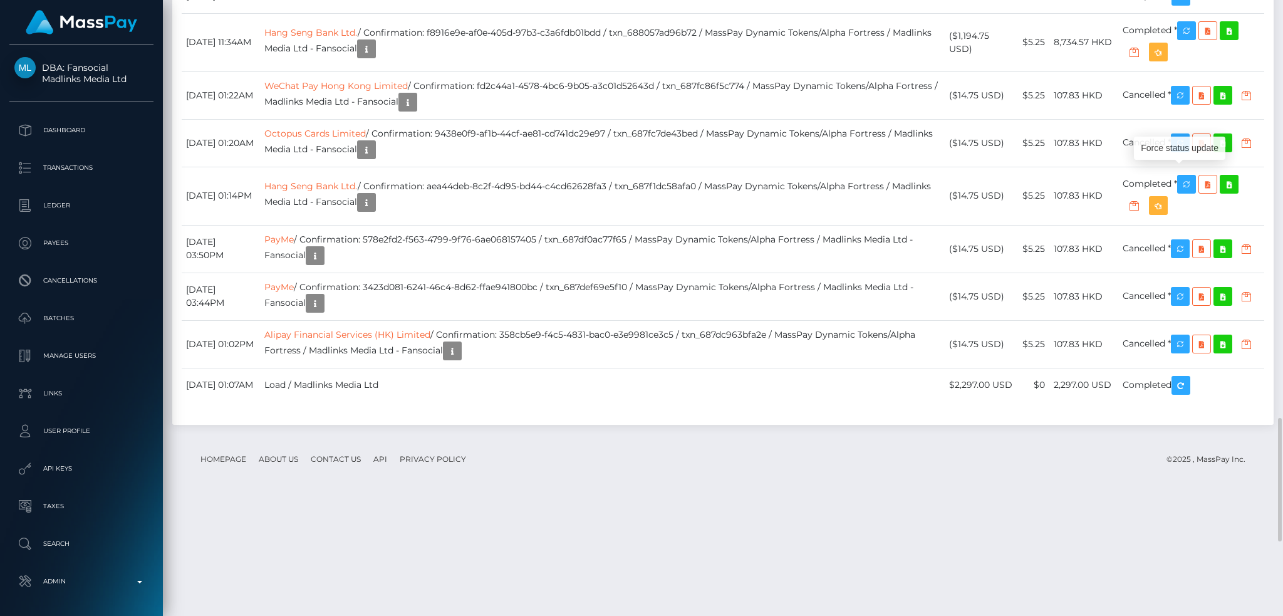
scroll to position [150, 348]
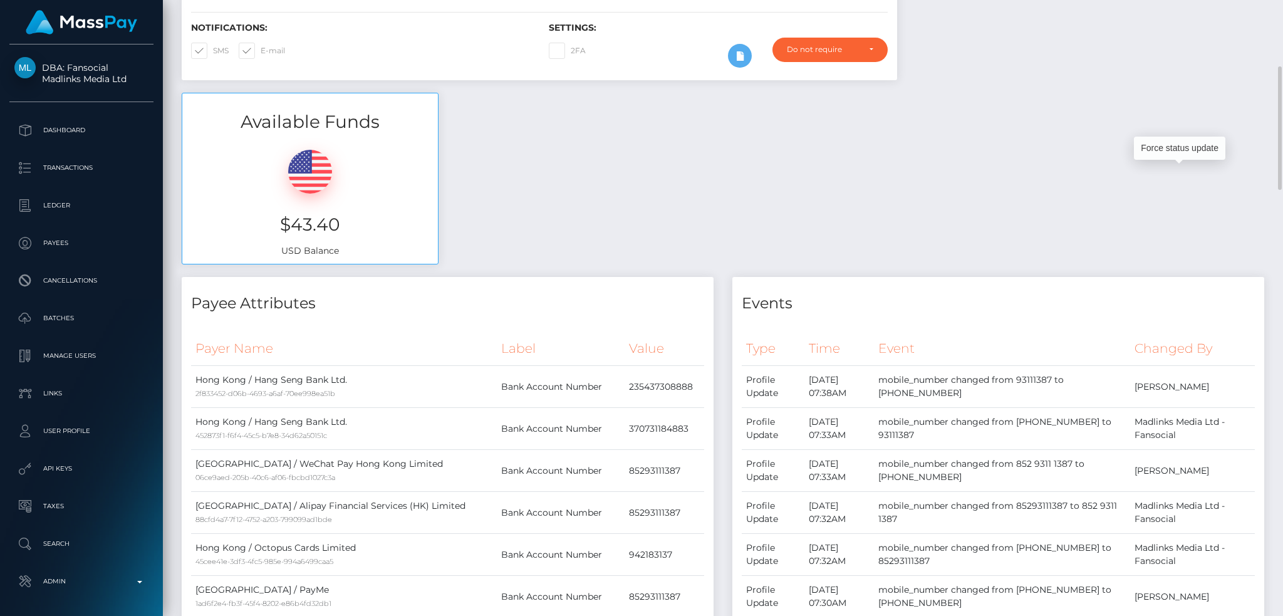
scroll to position [0, 0]
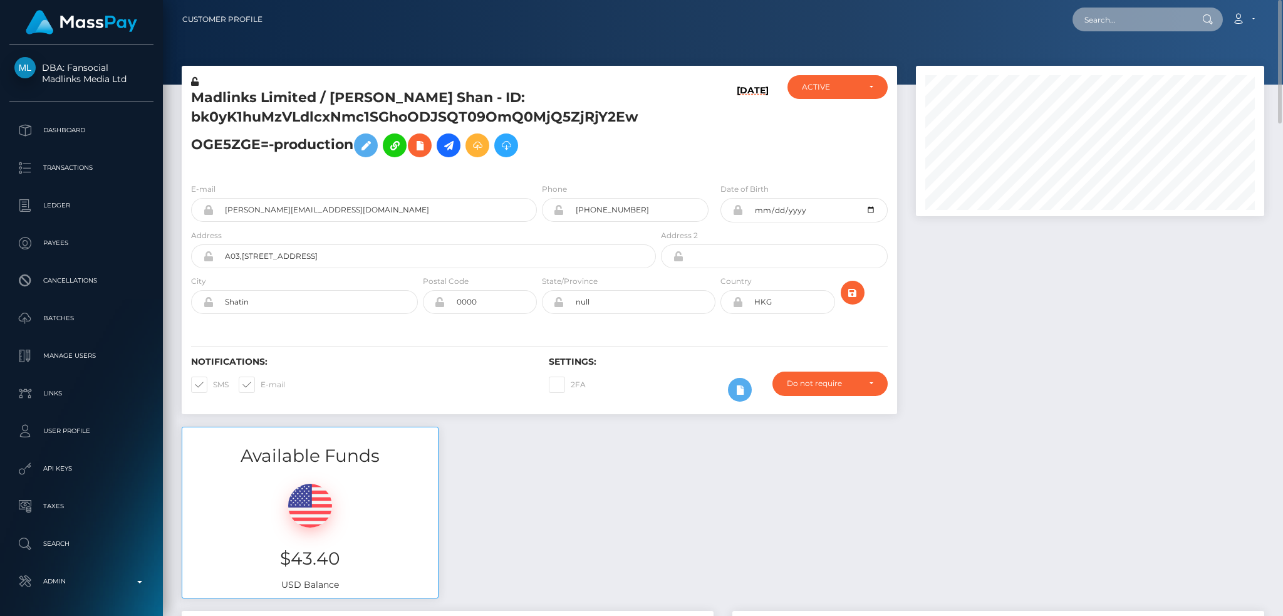
click at [1156, 28] on input "text" at bounding box center [1131, 20] width 118 height 24
paste input "103774429"
type input "103774429"
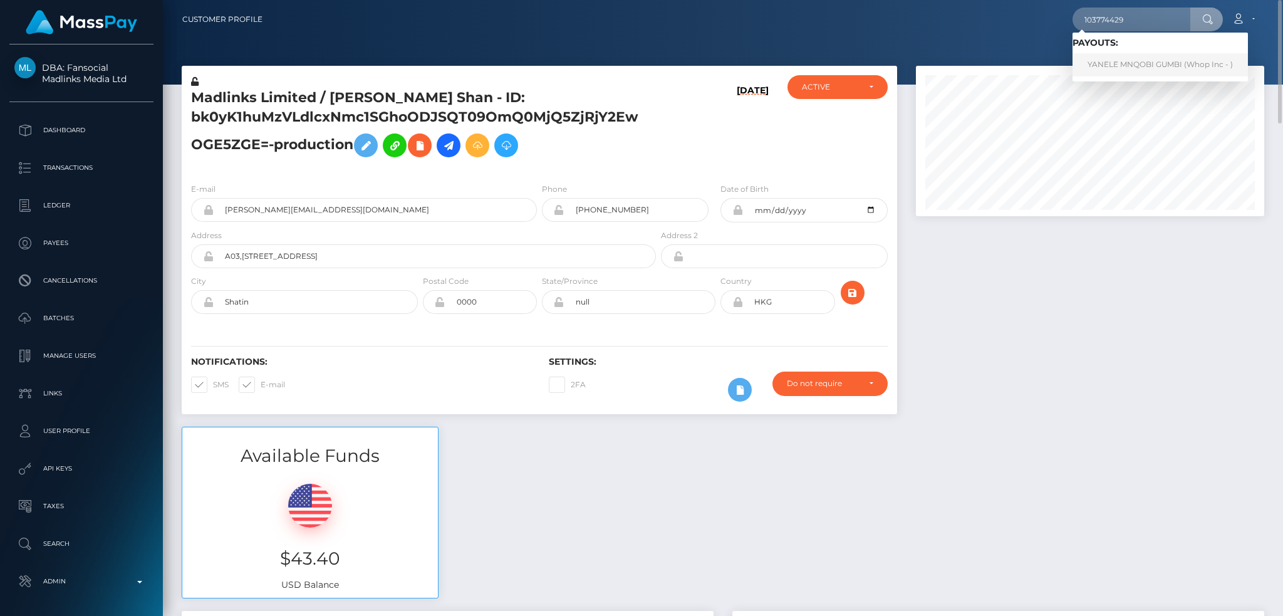
click at [1129, 65] on link "YANELE MNQOBI GUMBI (Whop Inc - )" at bounding box center [1159, 64] width 175 height 23
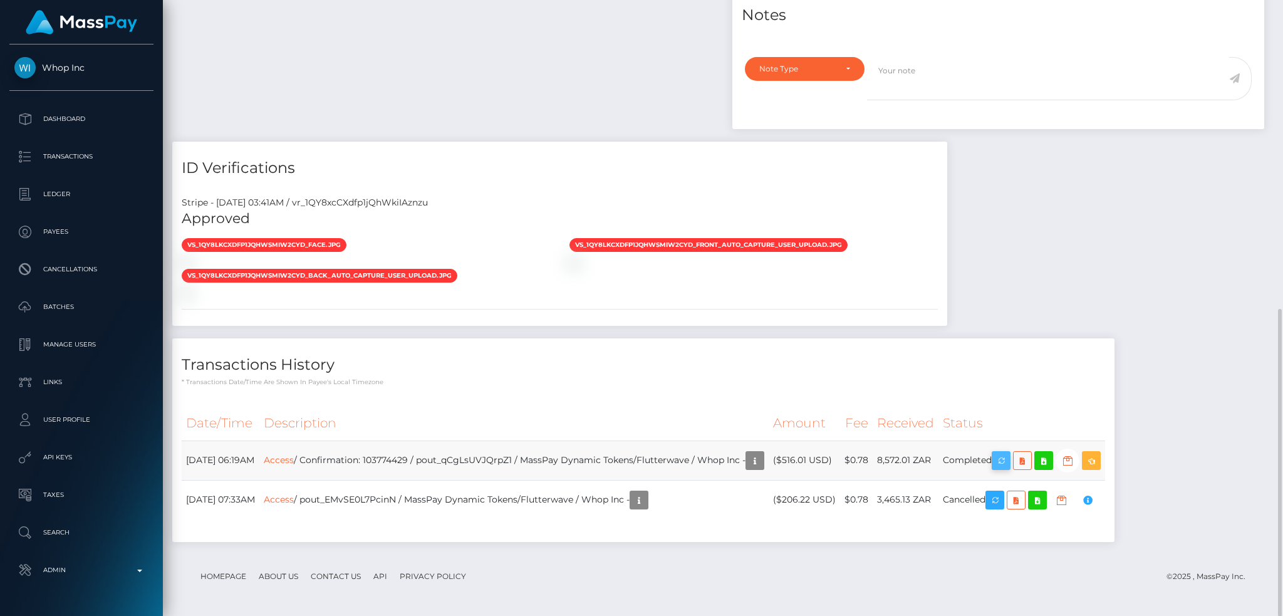
scroll to position [150, 348]
click at [1008, 458] on icon "button" at bounding box center [1000, 461] width 15 height 16
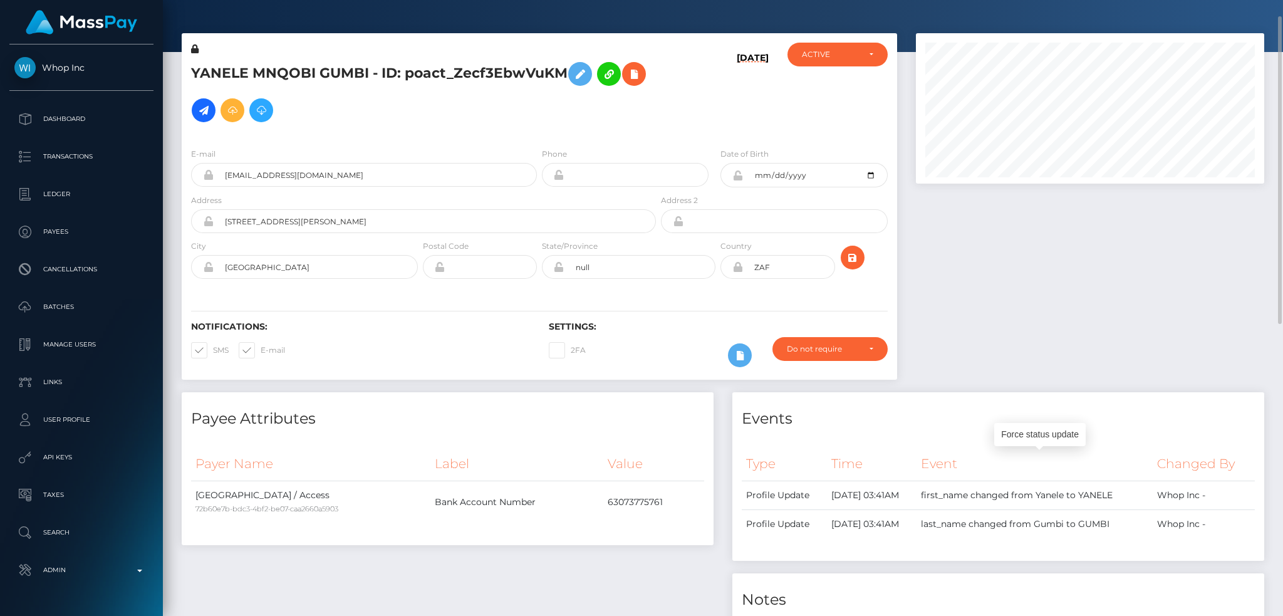
scroll to position [0, 0]
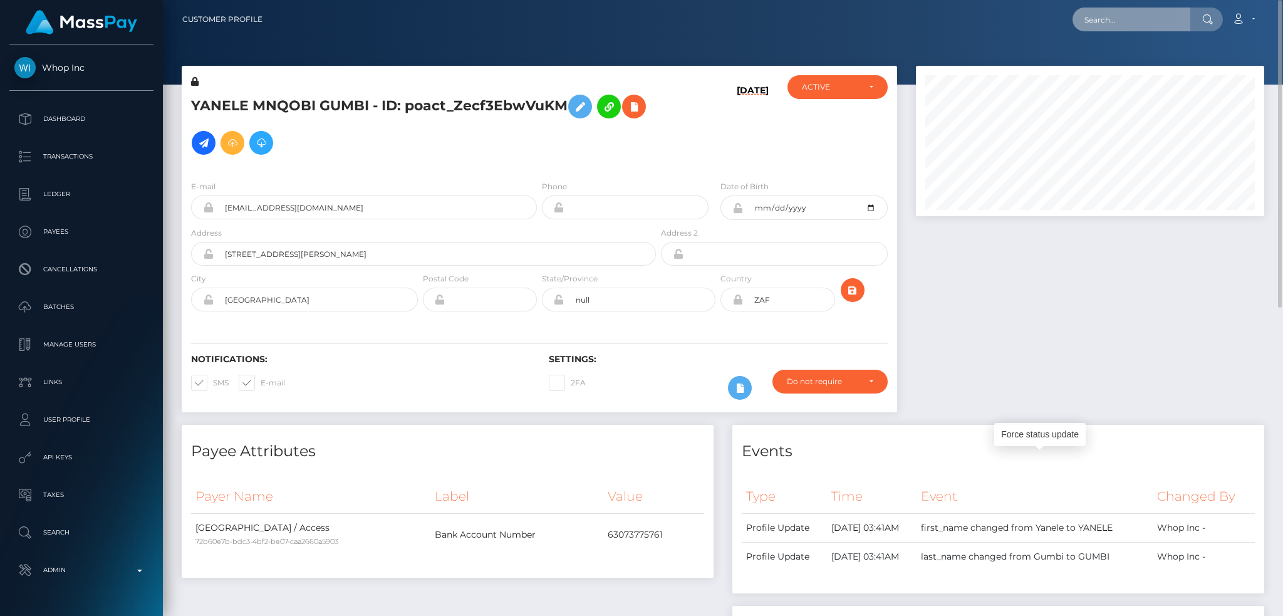
click at [1153, 12] on input "text" at bounding box center [1131, 20] width 118 height 24
paste input "pout_q6j0sVCcSvo9z"
type input "pout_q6j0sVCcSvo9z"
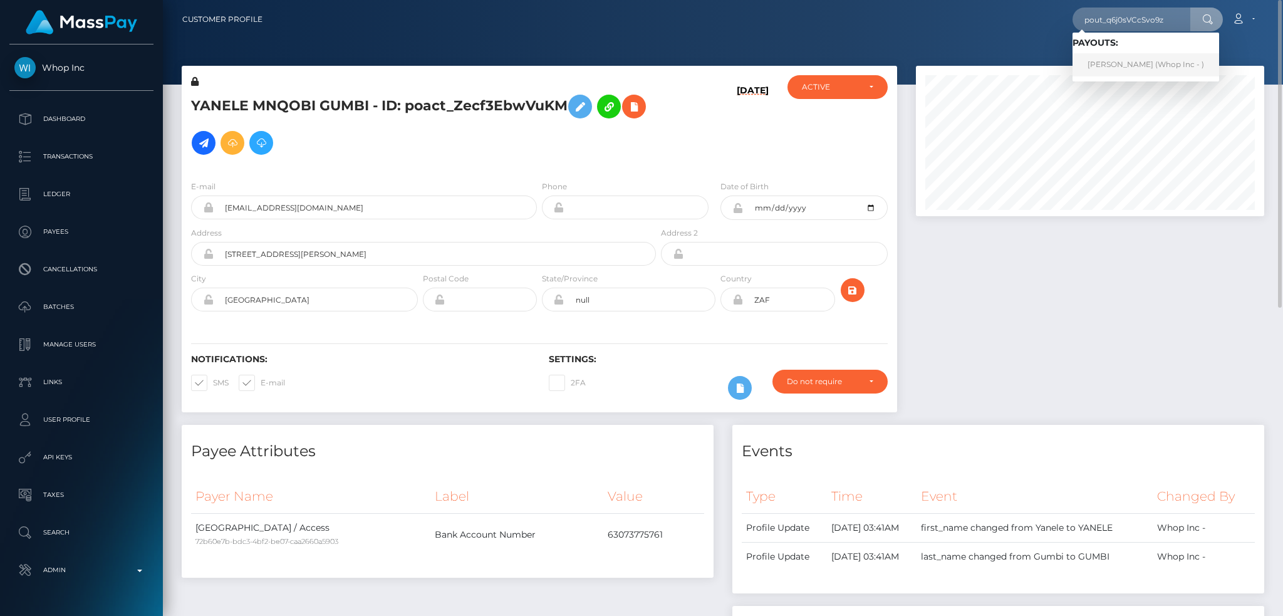
click at [1130, 59] on link "[PERSON_NAME] (Whop Inc - )" at bounding box center [1145, 64] width 147 height 23
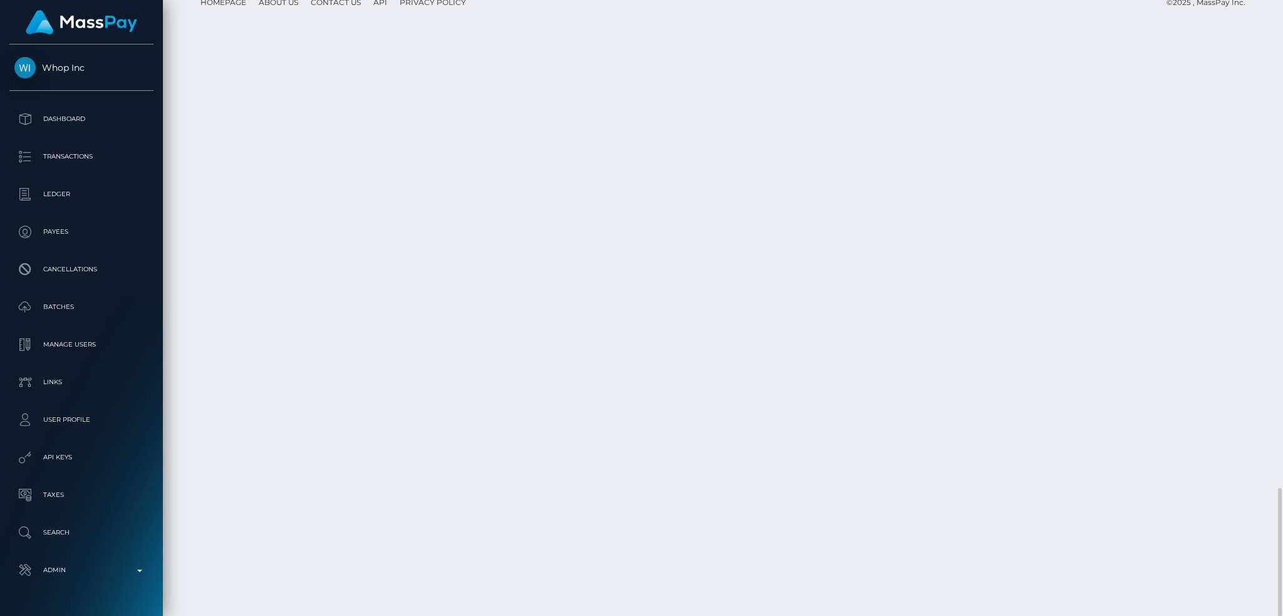
scroll to position [150, 348]
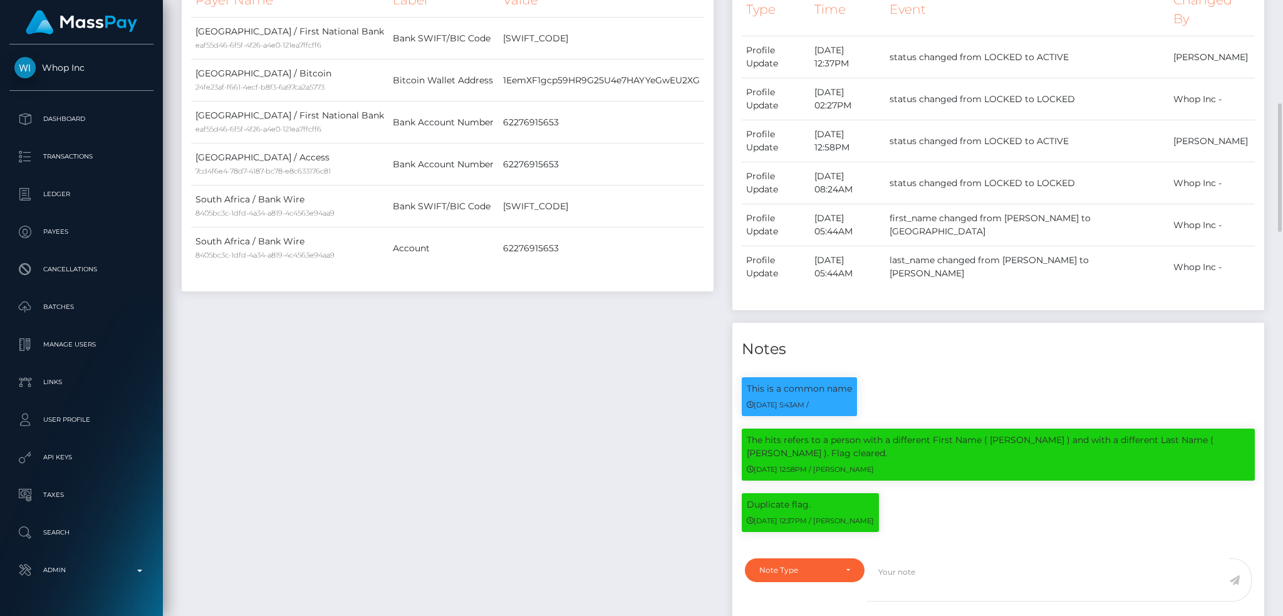
scroll to position [0, 0]
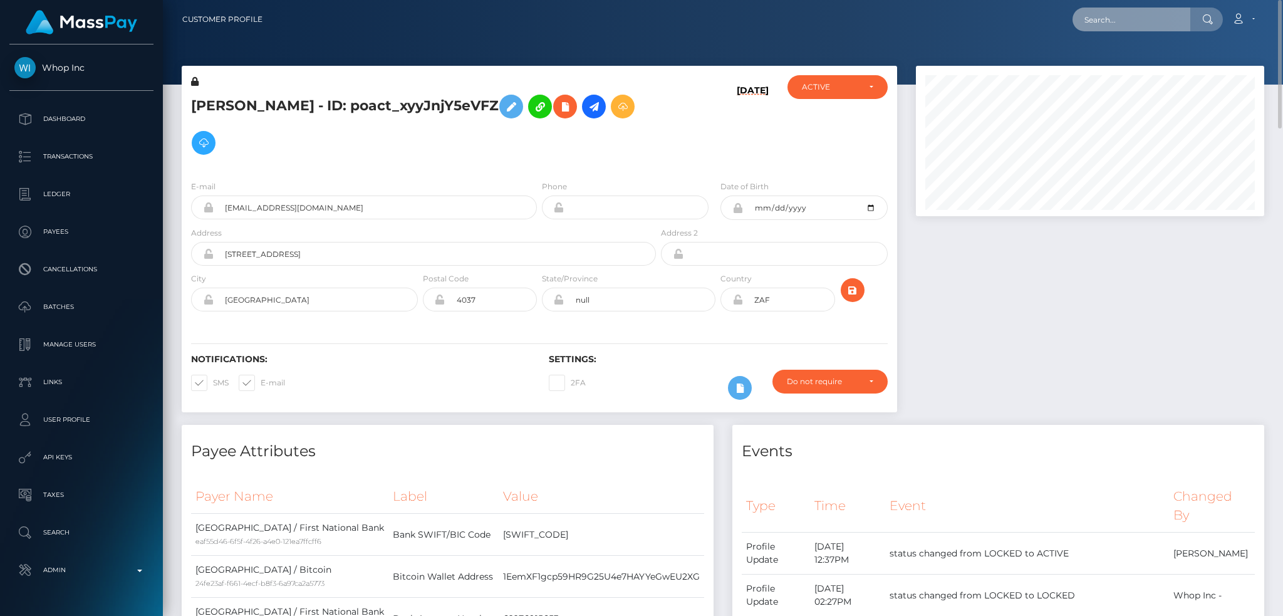
click at [1154, 16] on input "text" at bounding box center [1131, 20] width 118 height 24
paste input "PY62096803"
type input "PY62096803"
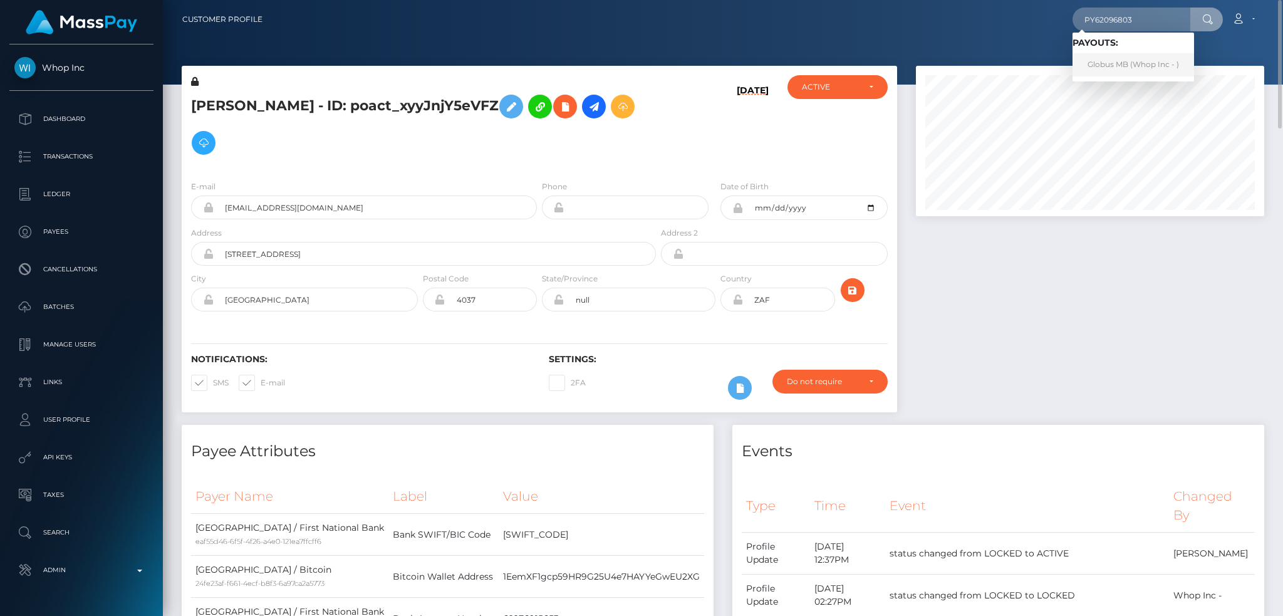
click at [1132, 61] on link "Globus MB (Whop Inc - )" at bounding box center [1133, 64] width 122 height 23
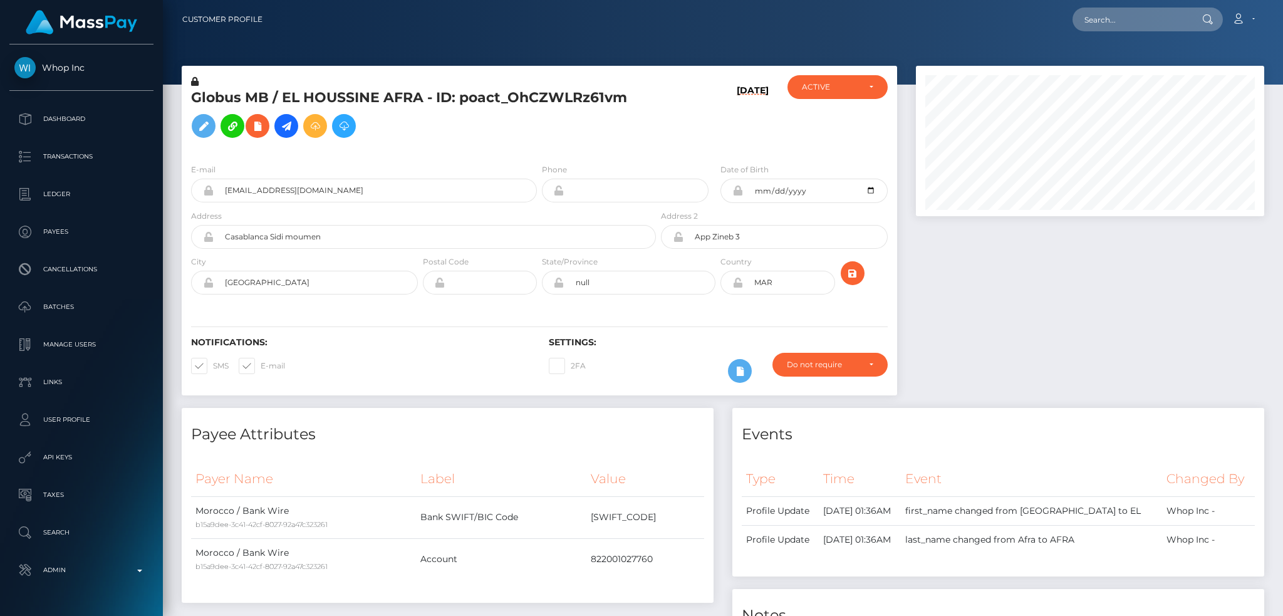
scroll to position [150, 348]
click at [1159, 28] on input "text" at bounding box center [1131, 20] width 118 height 24
paste input "PY62096803"
type input "PY62096803"
click at [1117, 68] on link "Globus MB (Whop Inc - )" at bounding box center [1133, 64] width 122 height 23
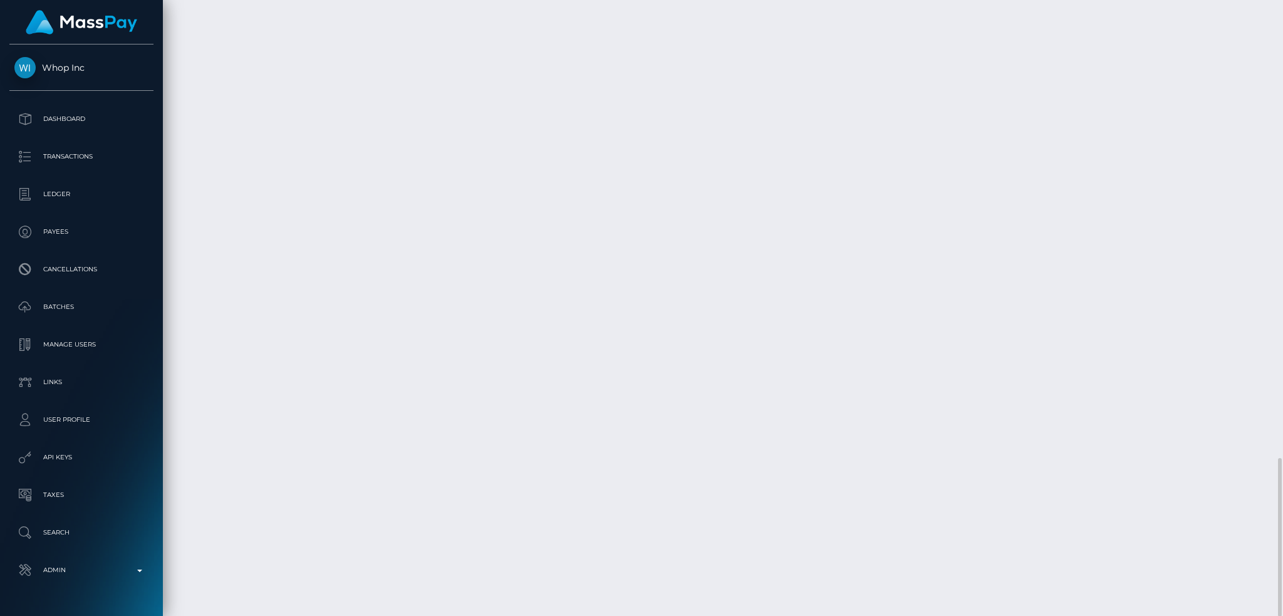
scroll to position [150, 348]
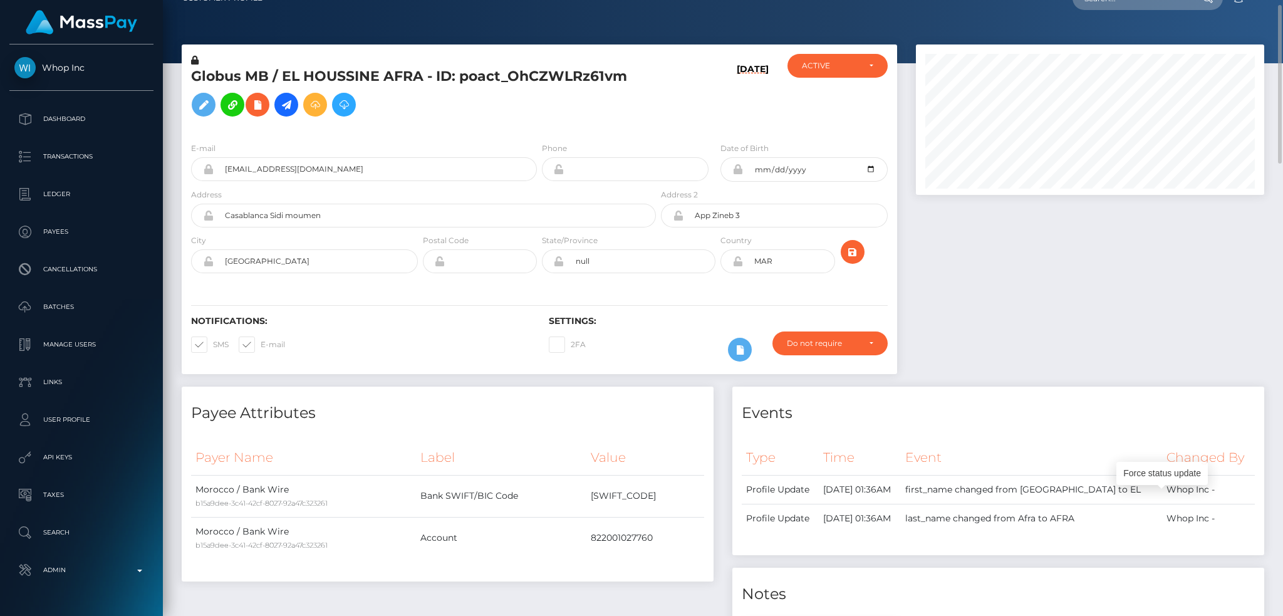
scroll to position [0, 0]
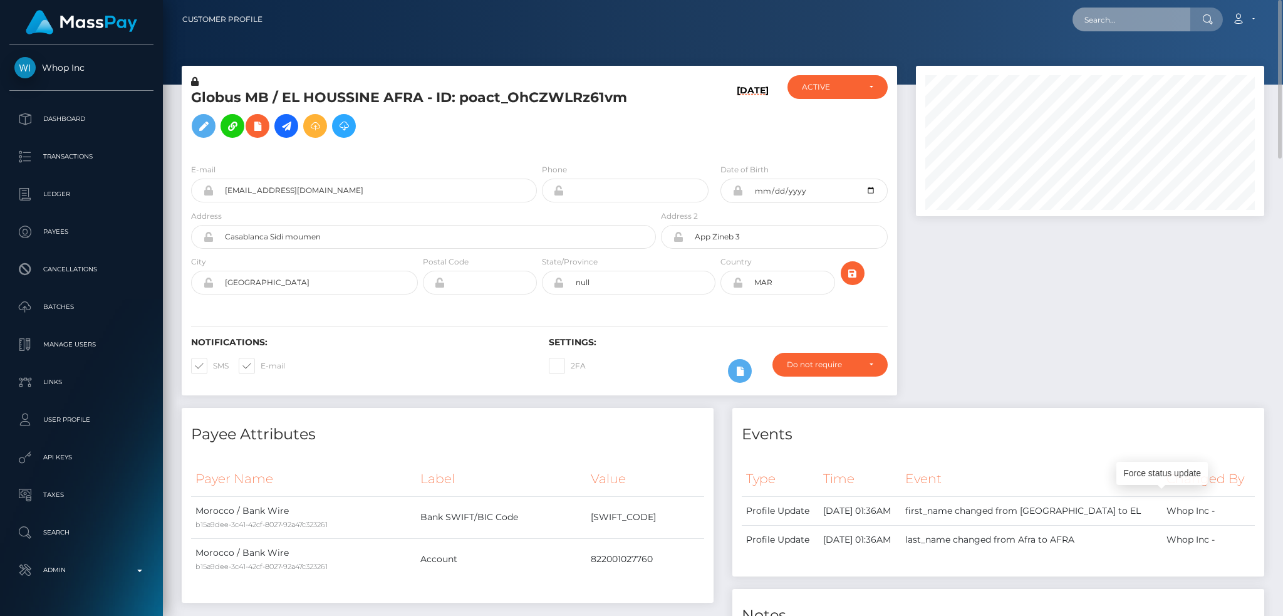
click at [1105, 11] on input "text" at bounding box center [1131, 20] width 118 height 24
paste input "[EMAIL_ADDRESS][PERSON_NAME][DOMAIN_NAME]"
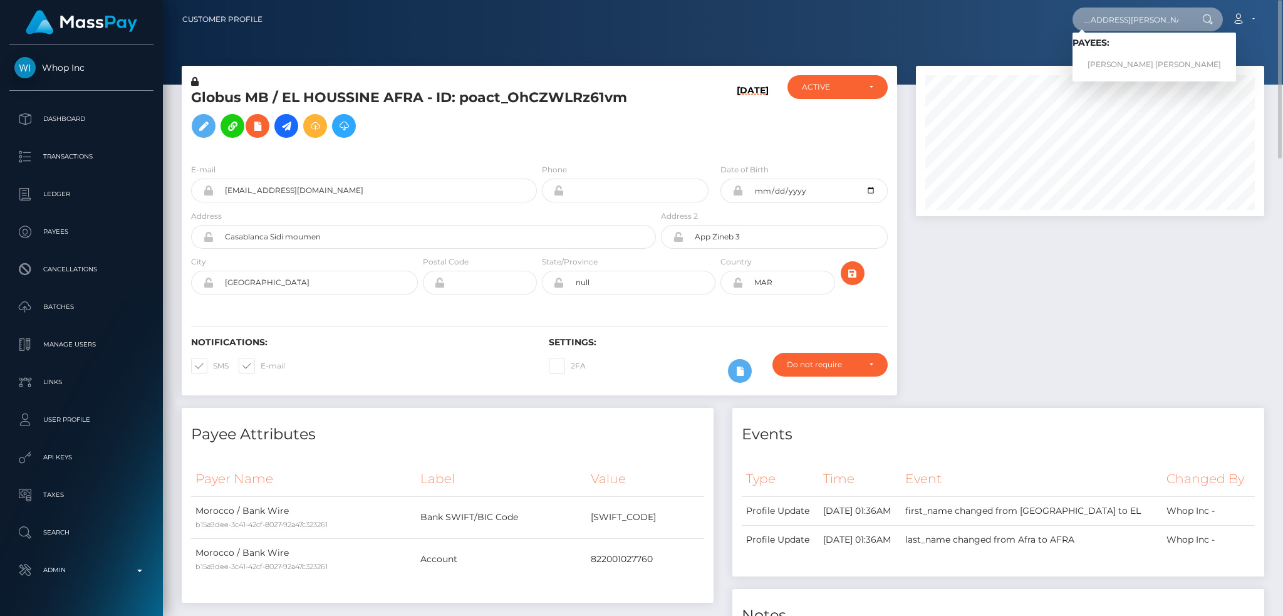
type input "[EMAIL_ADDRESS][PERSON_NAME][DOMAIN_NAME]"
drag, startPoint x: 1130, startPoint y: 63, endPoint x: 968, endPoint y: 63, distance: 161.6
click at [1129, 63] on link "Mary Grace Reyes Candelario" at bounding box center [1153, 64] width 163 height 23
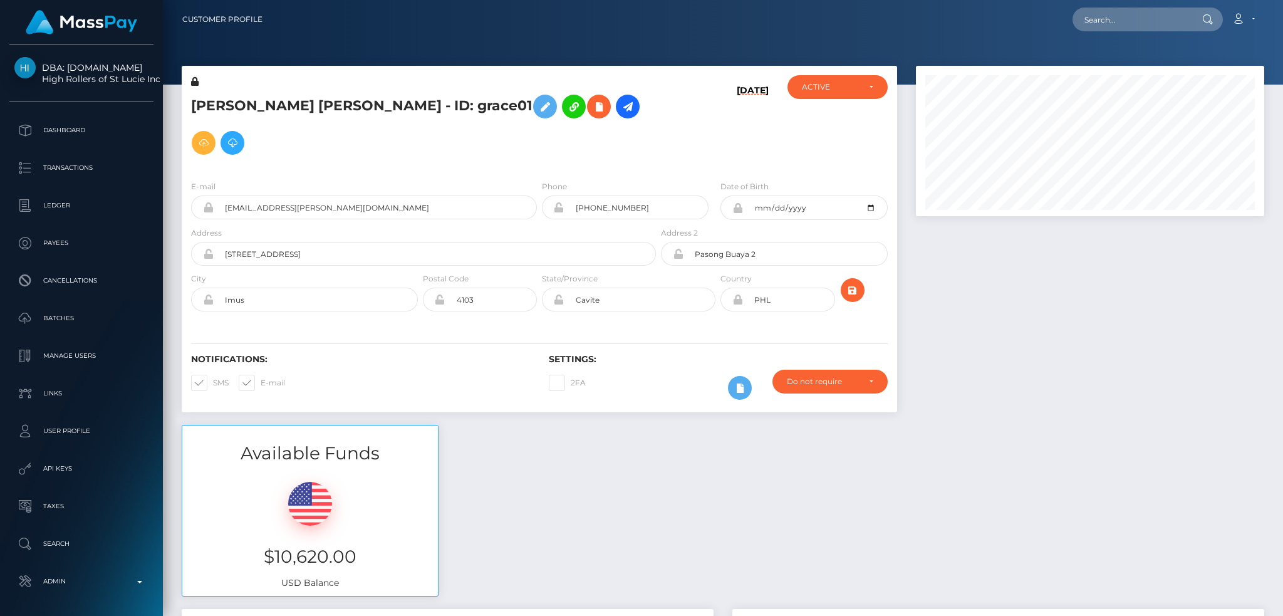
scroll to position [150, 348]
click at [1139, 18] on input "text" at bounding box center [1131, 20] width 118 height 24
paste input "68a7a86618347"
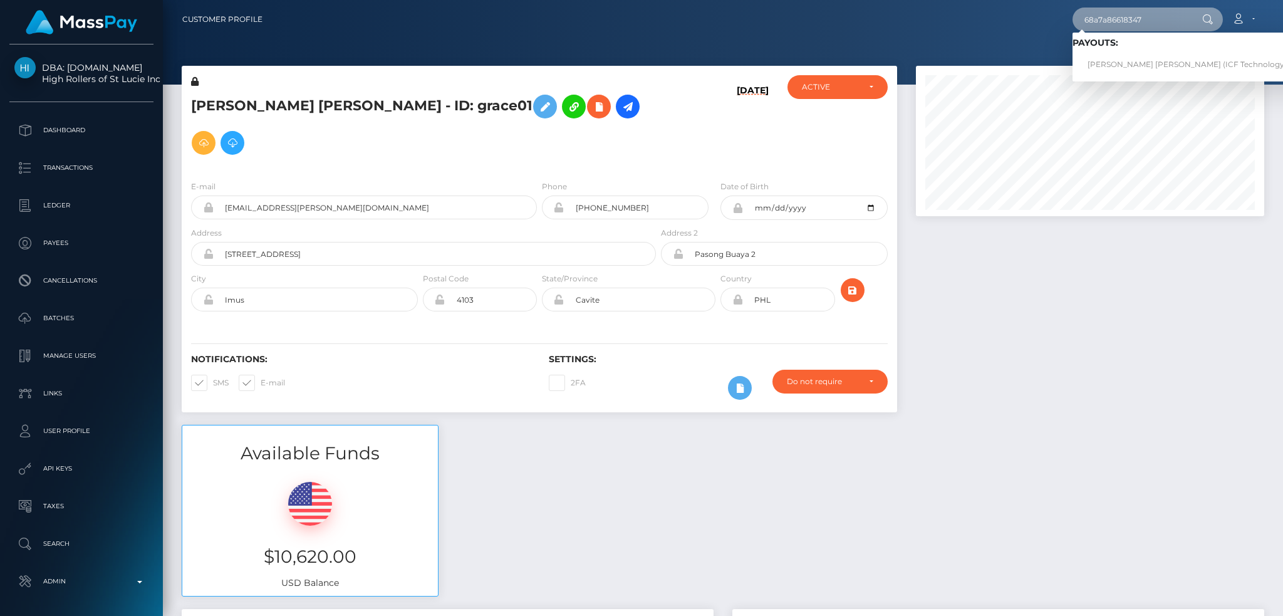
type input "68a7a86618347"
click at [1122, 63] on link "[PERSON_NAME] [PERSON_NAME] (ICF Technology, Inc. - )" at bounding box center [1199, 64] width 254 height 23
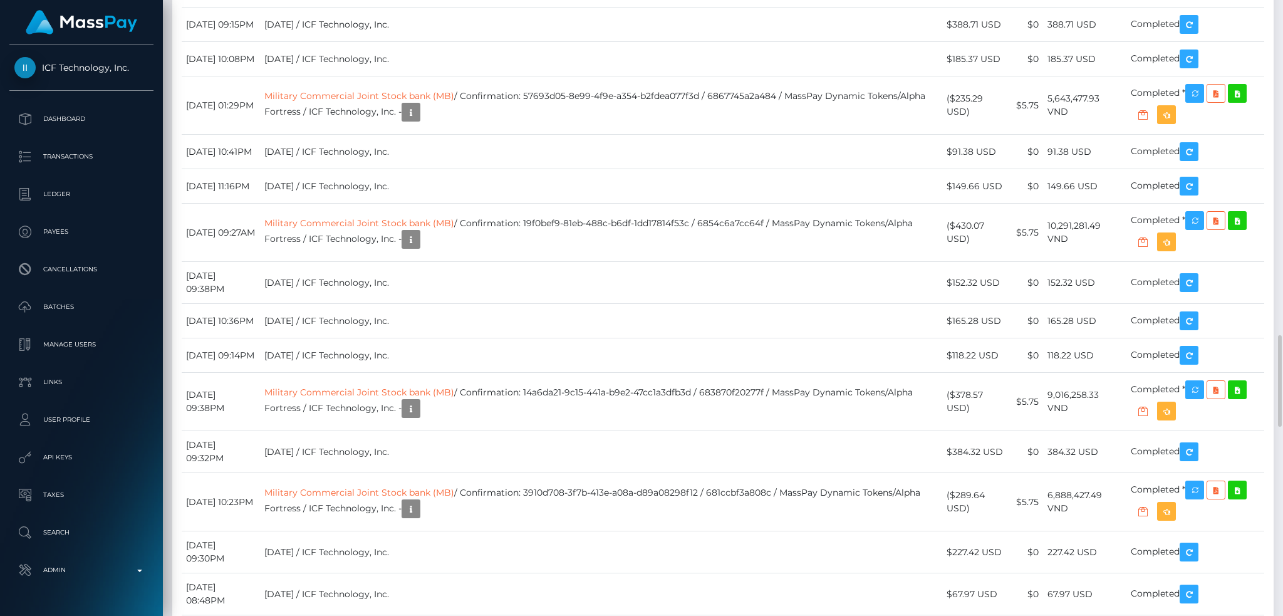
scroll to position [1920, 0]
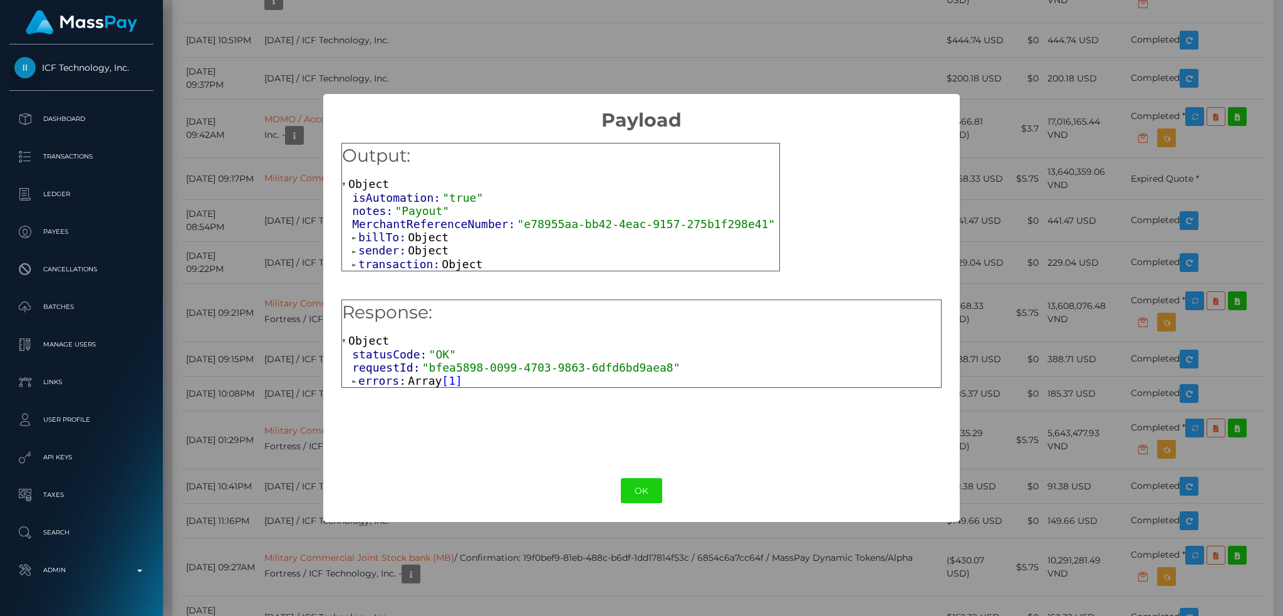
click at [417, 381] on span "Array" at bounding box center [425, 380] width 34 height 13
click at [401, 393] on span "Object" at bounding box center [404, 393] width 41 height 13
click at [634, 486] on button "OK" at bounding box center [641, 491] width 41 height 26
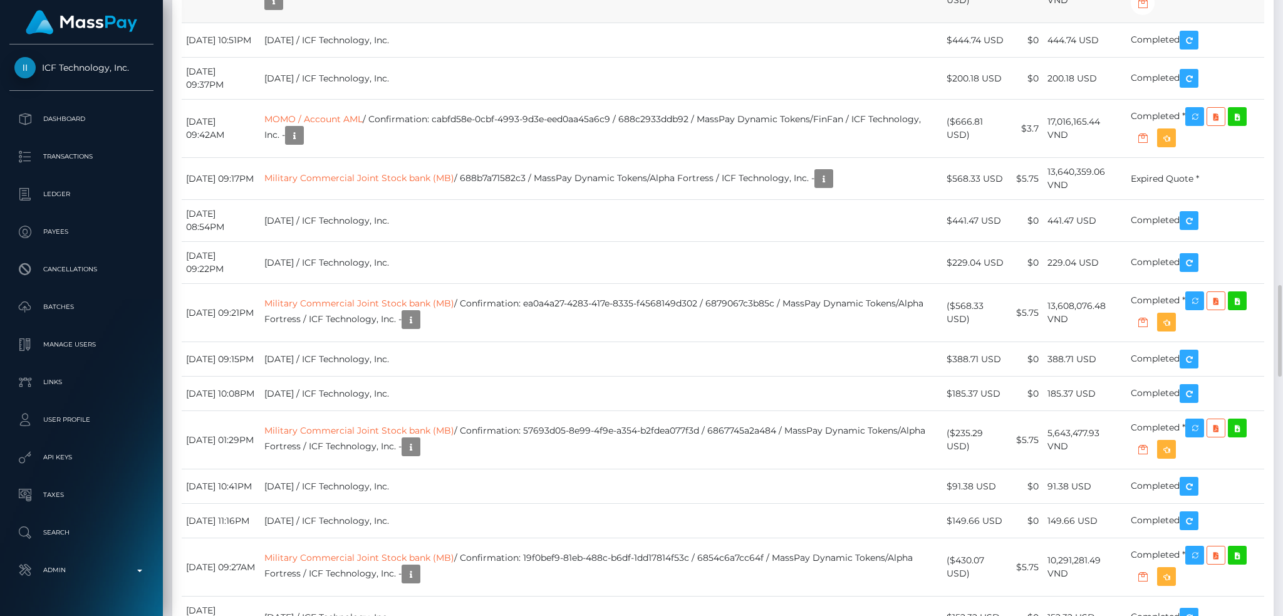
scroll to position [150, 348]
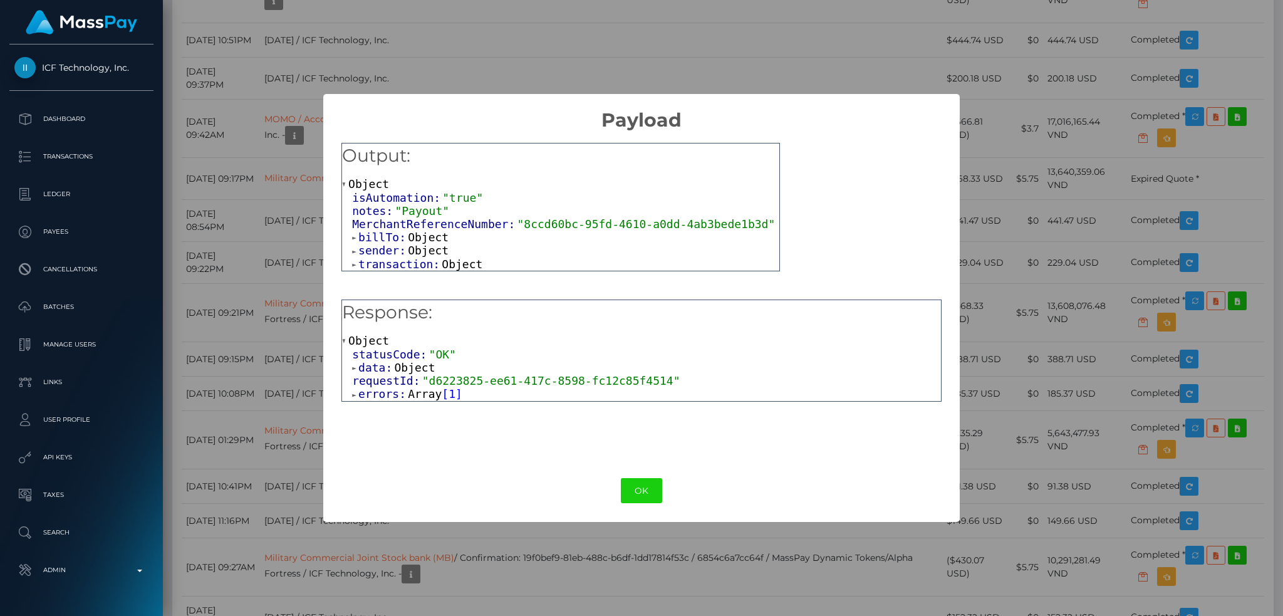
click at [430, 395] on span "Array" at bounding box center [425, 393] width 34 height 13
click at [401, 410] on span "Object" at bounding box center [404, 407] width 41 height 13
click at [639, 481] on button "OK" at bounding box center [641, 491] width 41 height 26
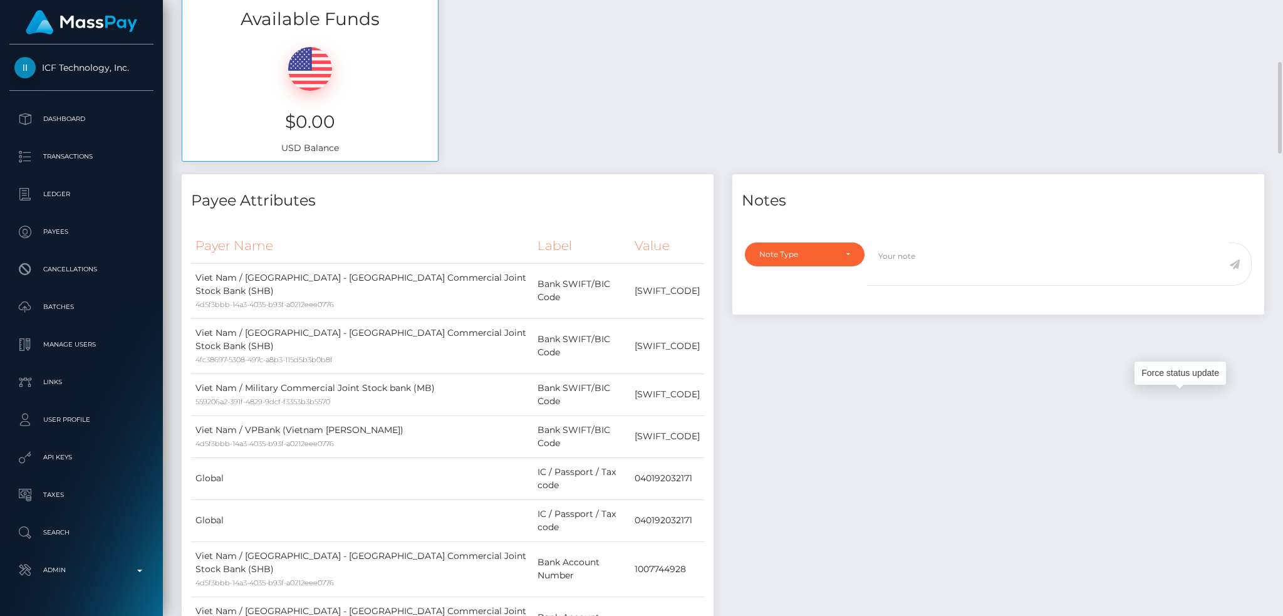
scroll to position [0, 0]
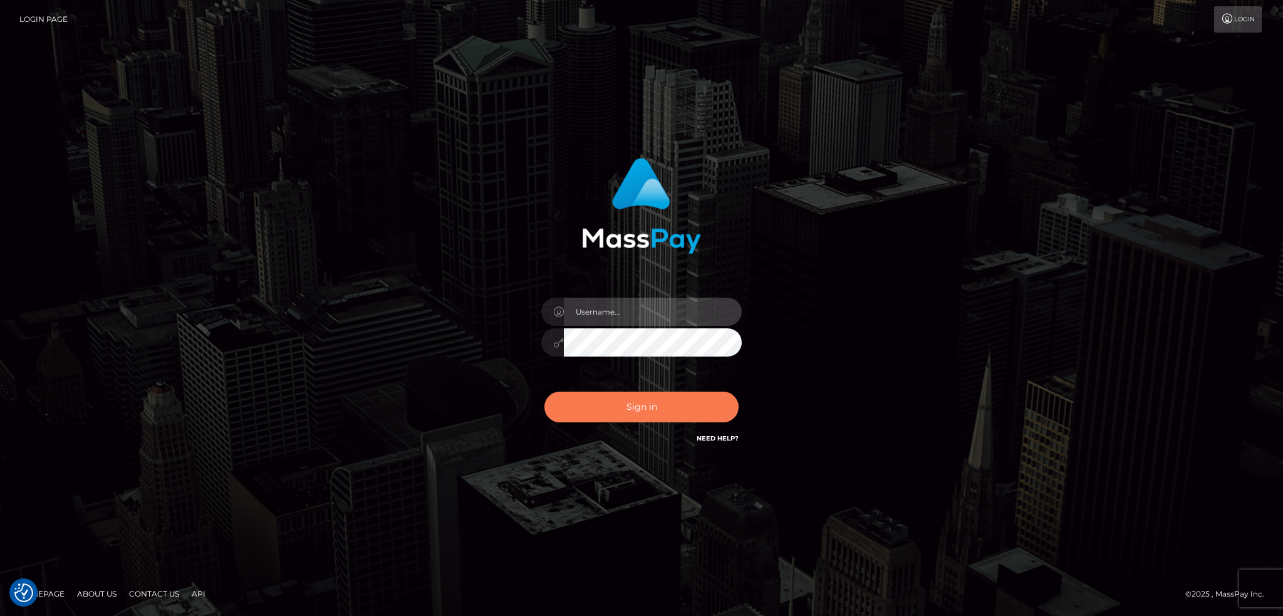
type input "alexstef"
click at [617, 400] on button "Sign in" at bounding box center [641, 406] width 194 height 31
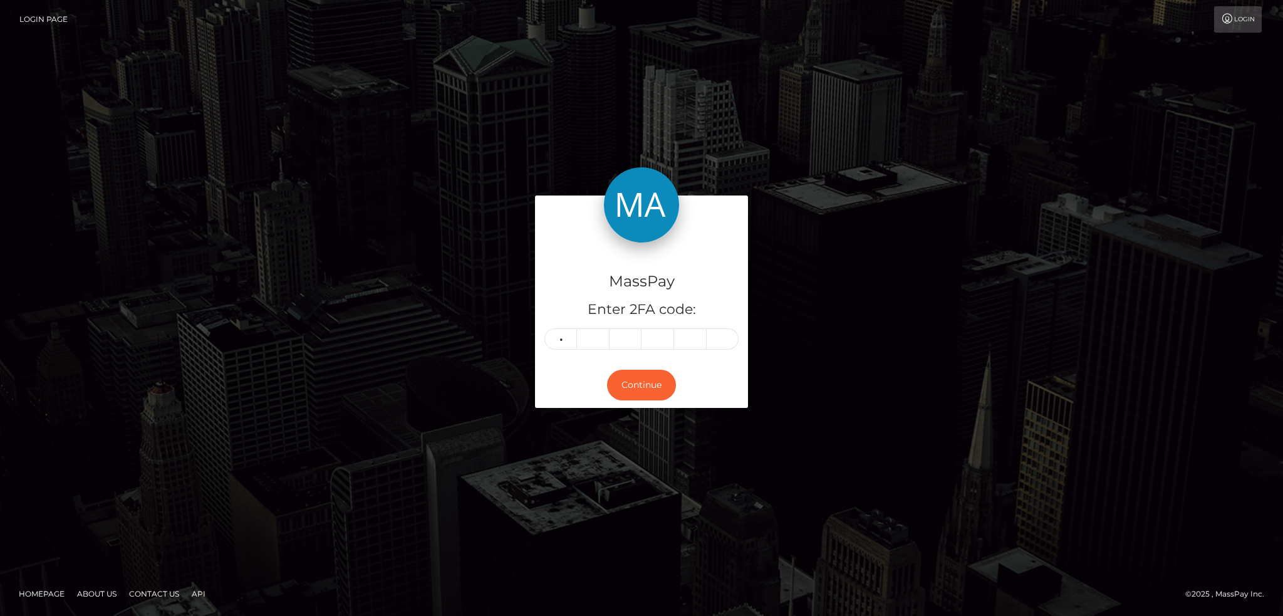
type input "7"
type input "4"
type input "0"
type input "3"
type input "4"
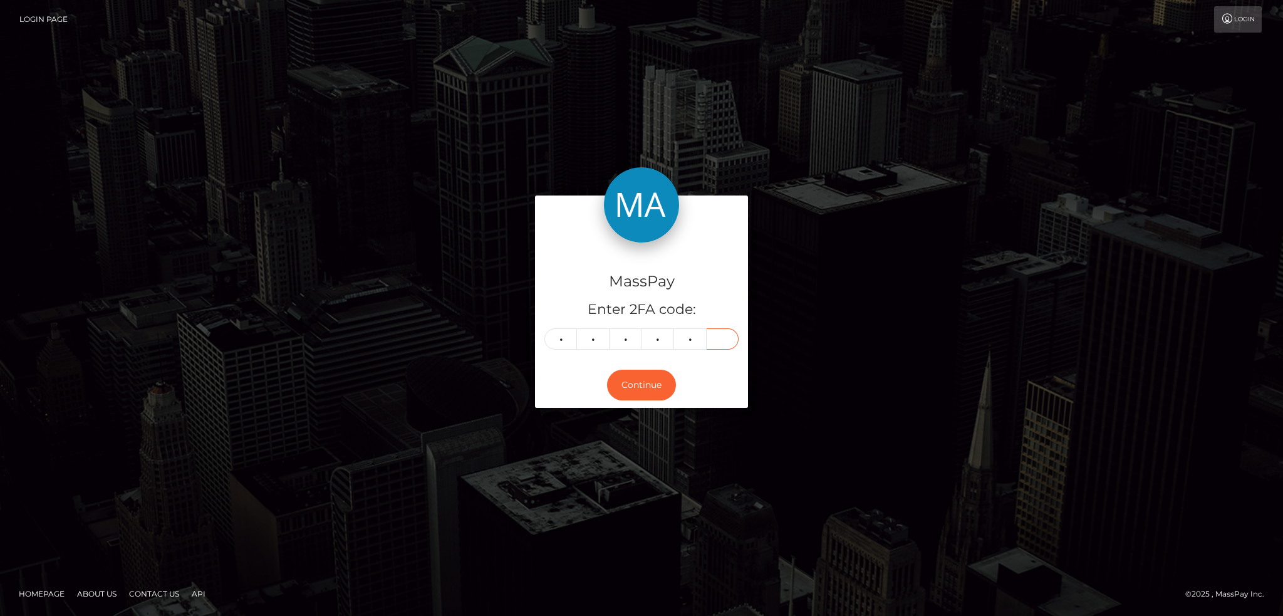
type input "2"
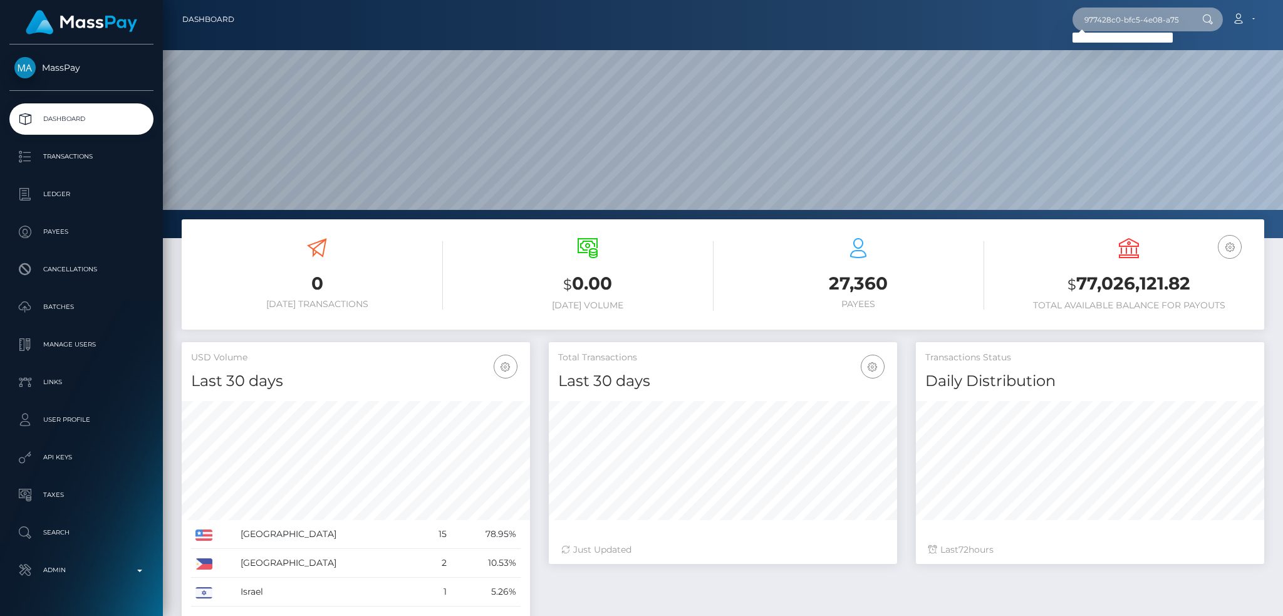
click at [1128, 30] on input "977428c0-bfc5-4e08-a751-ba5ef7b7294a" at bounding box center [1131, 20] width 118 height 24
paste input "1318291558"
type input "1318291558"
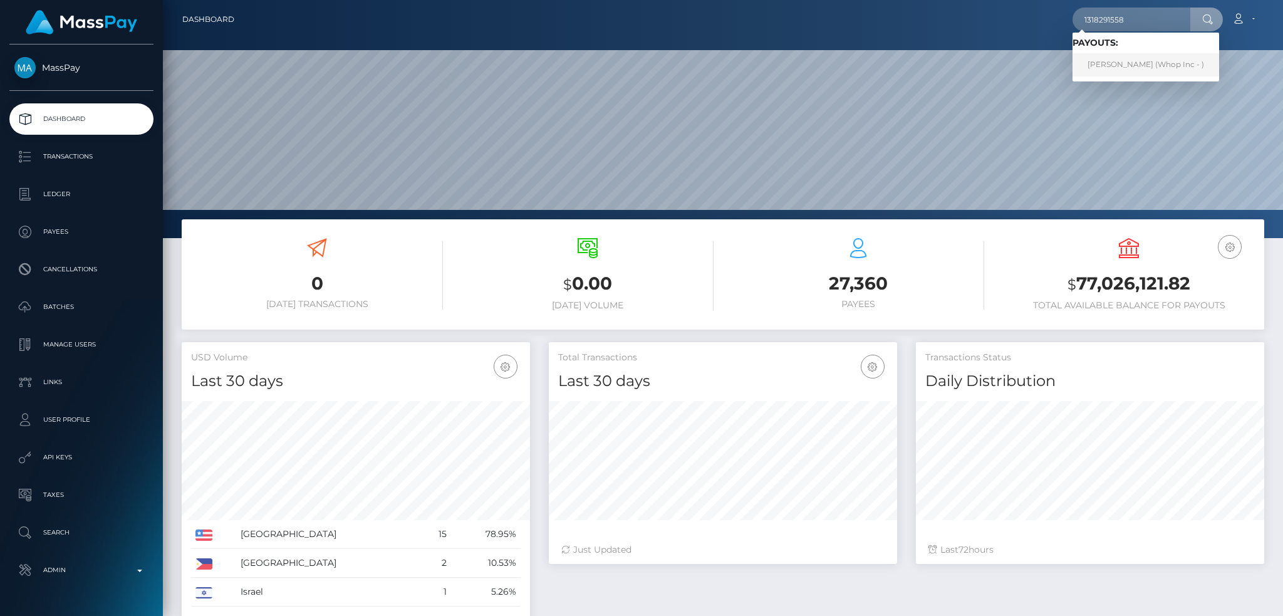
click at [1121, 66] on link "Stan van Eyk (Whop Inc - )" at bounding box center [1145, 64] width 147 height 23
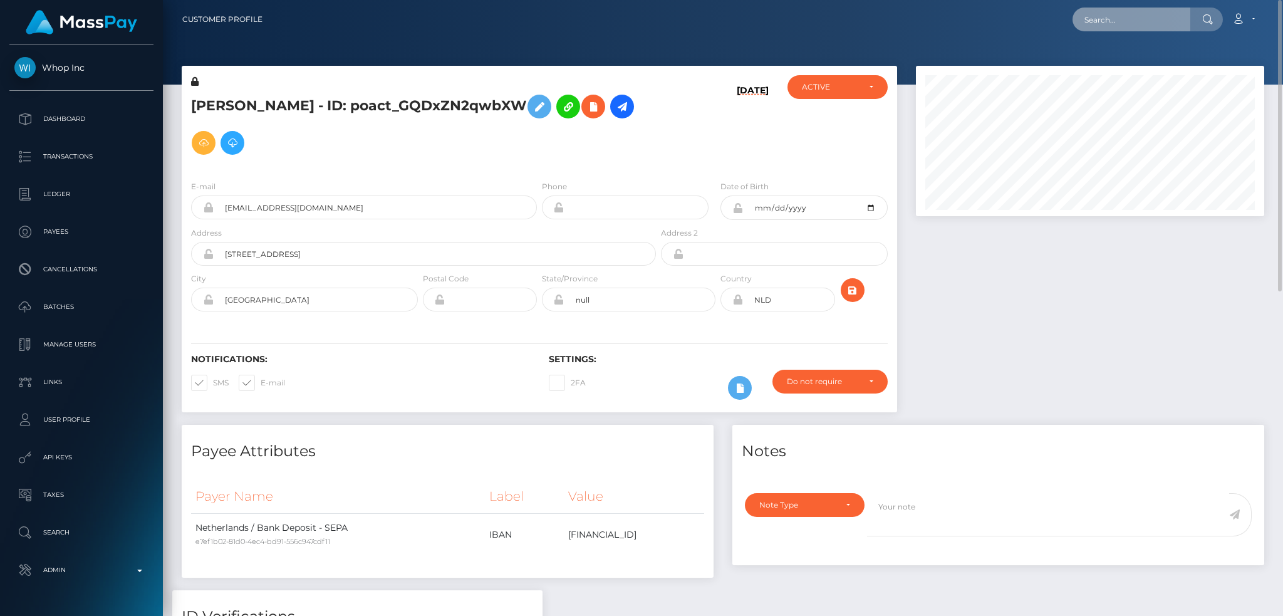
click at [1105, 28] on input "text" at bounding box center [1131, 20] width 118 height 24
paste input "d69f69979da94a6e95676aa6bc39be5c"
type input "d69f69979da94a6e95676aa6bc39be5c"
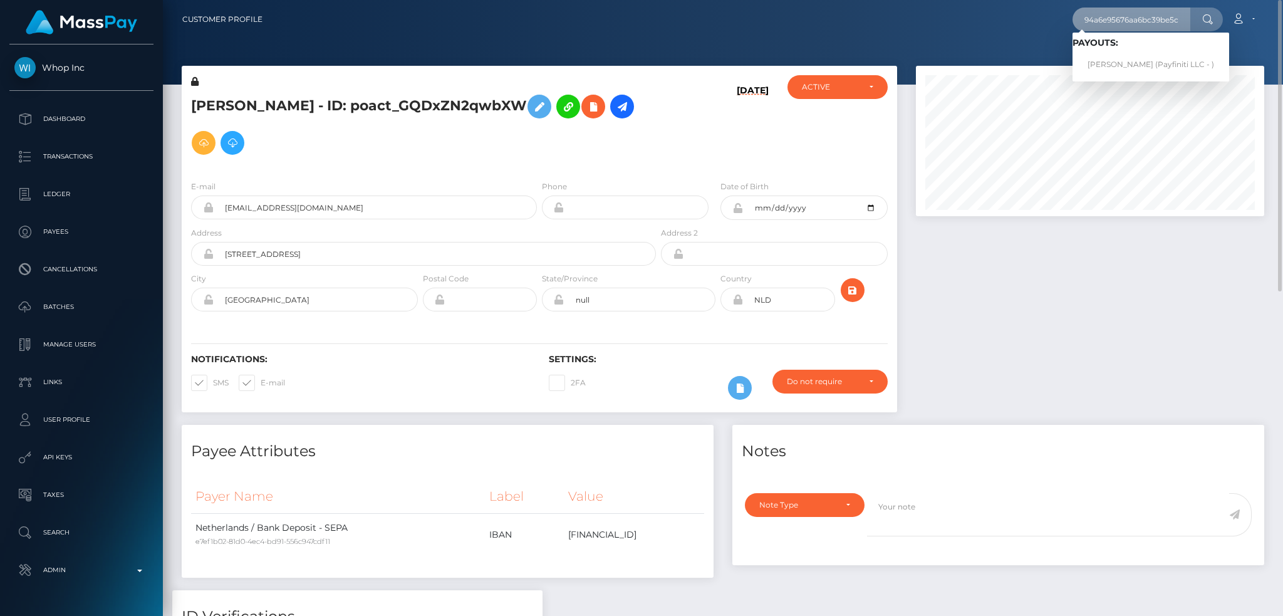
scroll to position [0, 0]
click at [1116, 63] on link "[PERSON_NAME] (Payfiniti LLC - )" at bounding box center [1150, 64] width 157 height 23
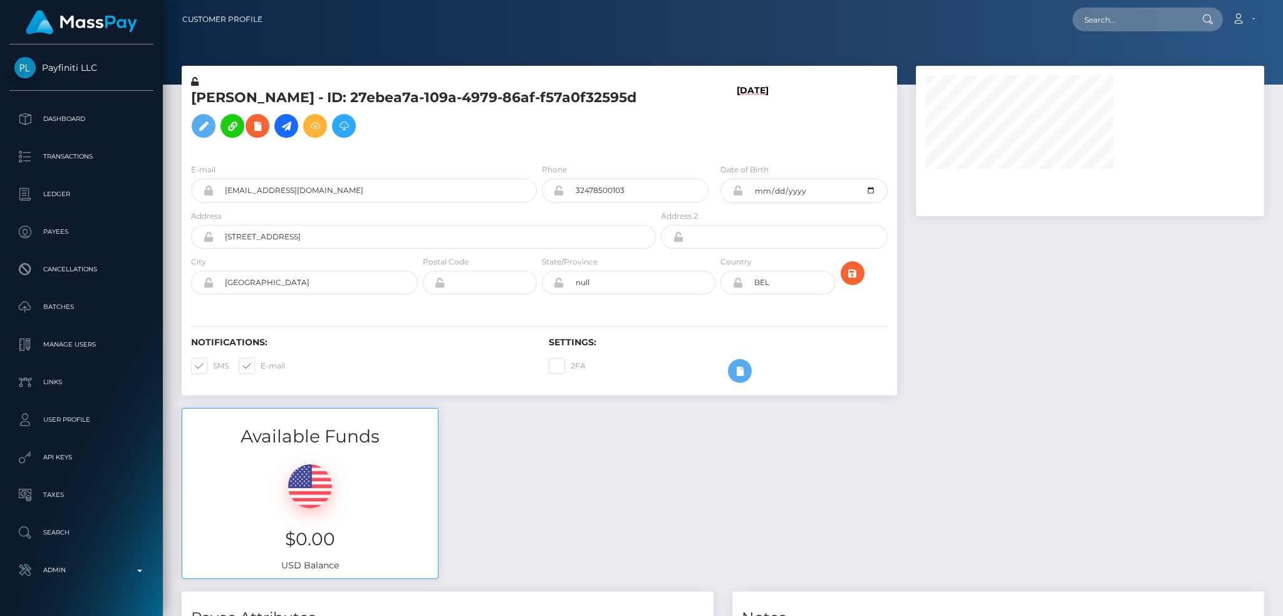
scroll to position [501, 0]
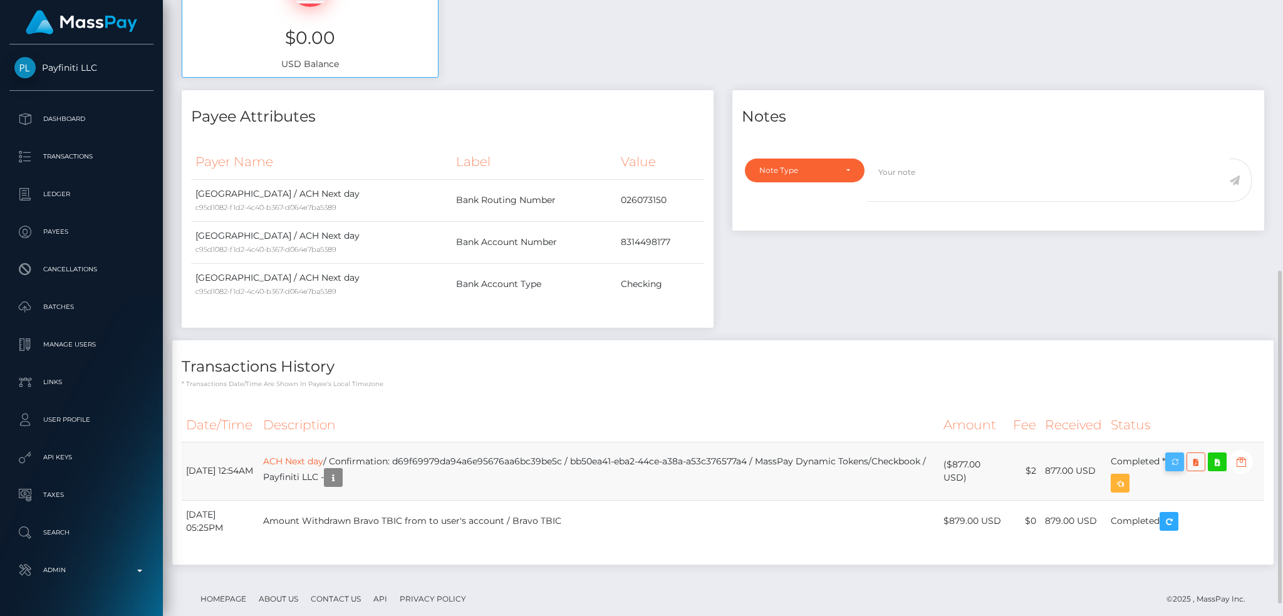
click at [1179, 462] on icon "button" at bounding box center [1174, 462] width 15 height 16
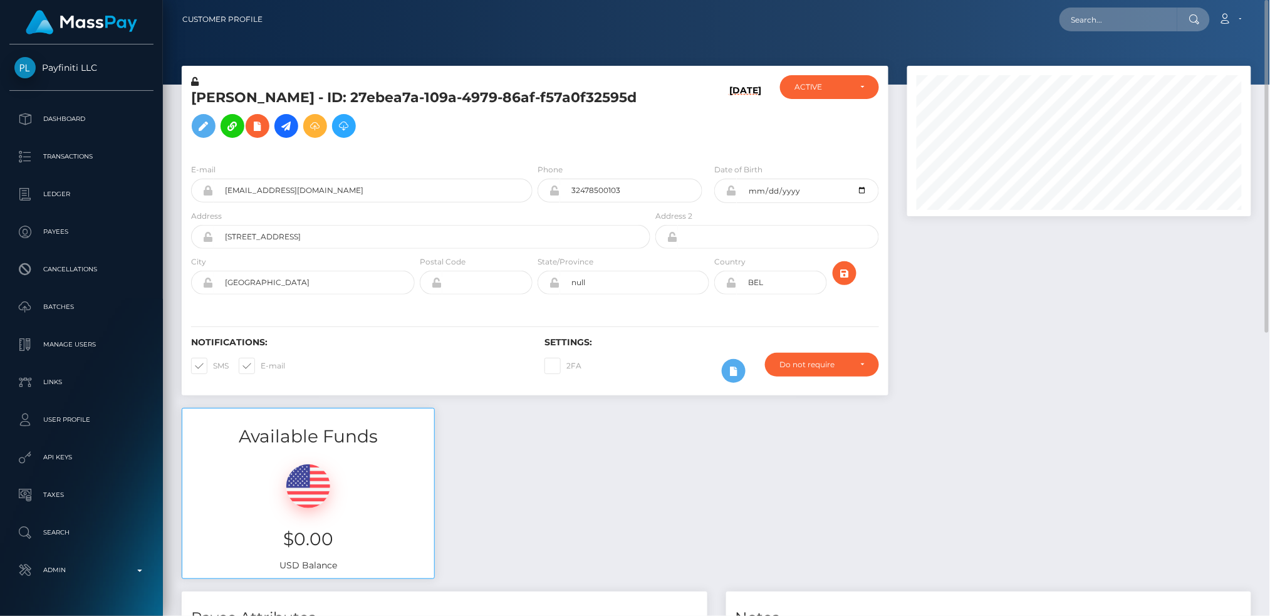
scroll to position [626149, 625955]
click at [1119, 15] on input "text" at bounding box center [1118, 20] width 118 height 24
paste input "e971a04d-c4e1-466a-9ba5-94156861b175"
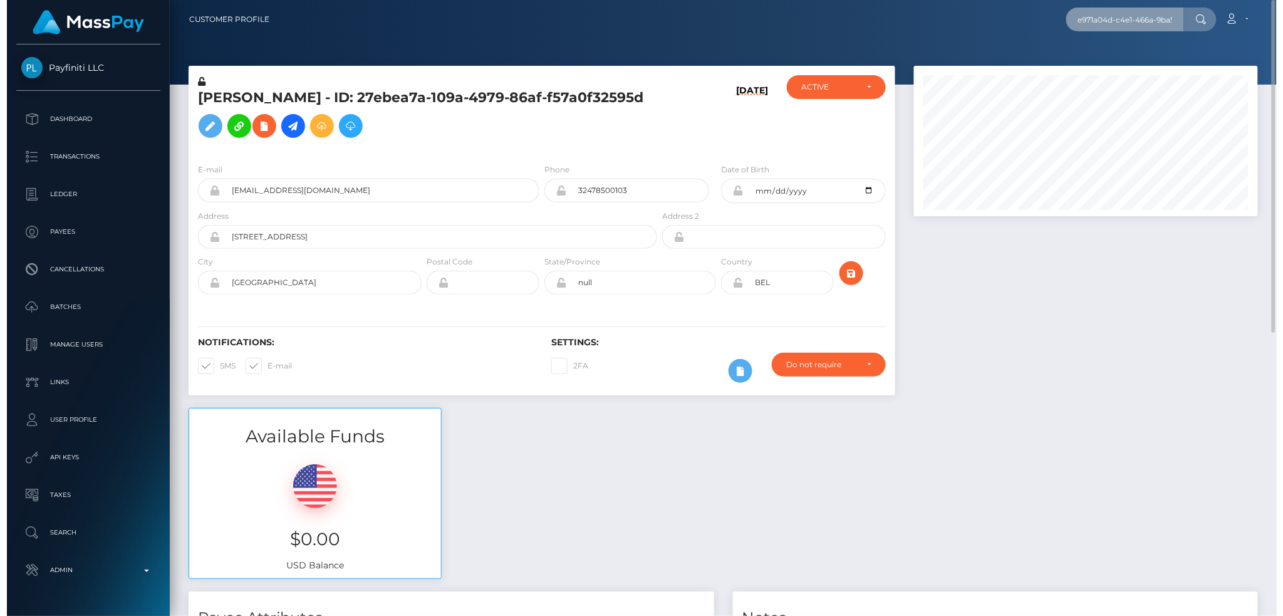
scroll to position [150, 348]
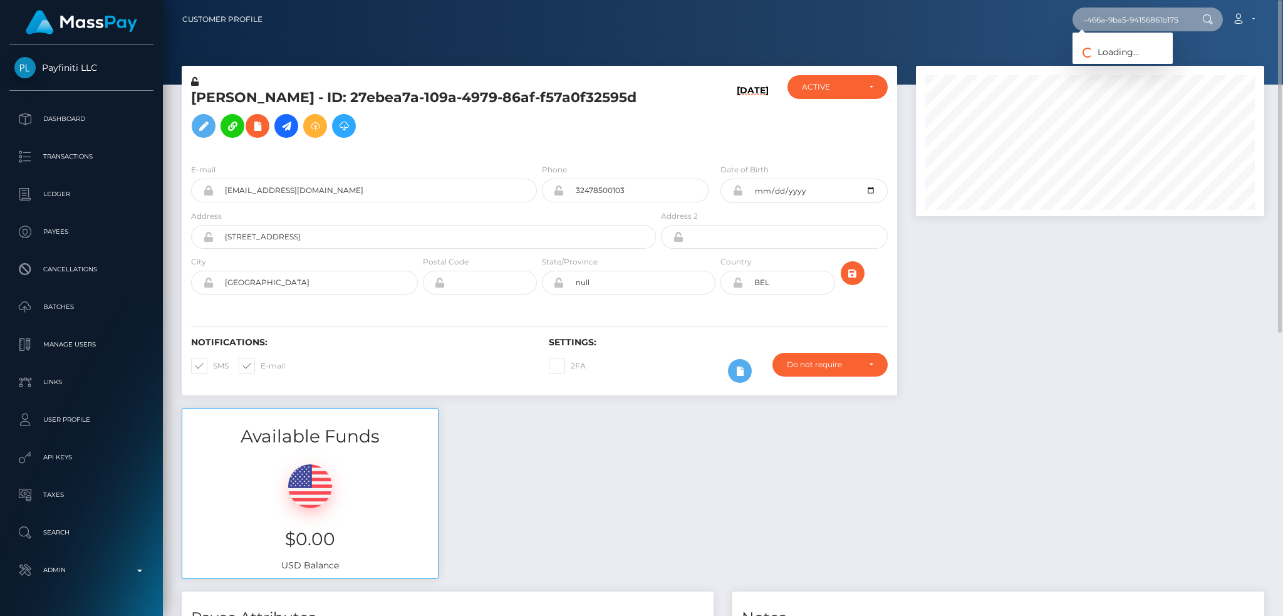
type input "e971a04d-c4e1-466a-9ba5-94156861b175"
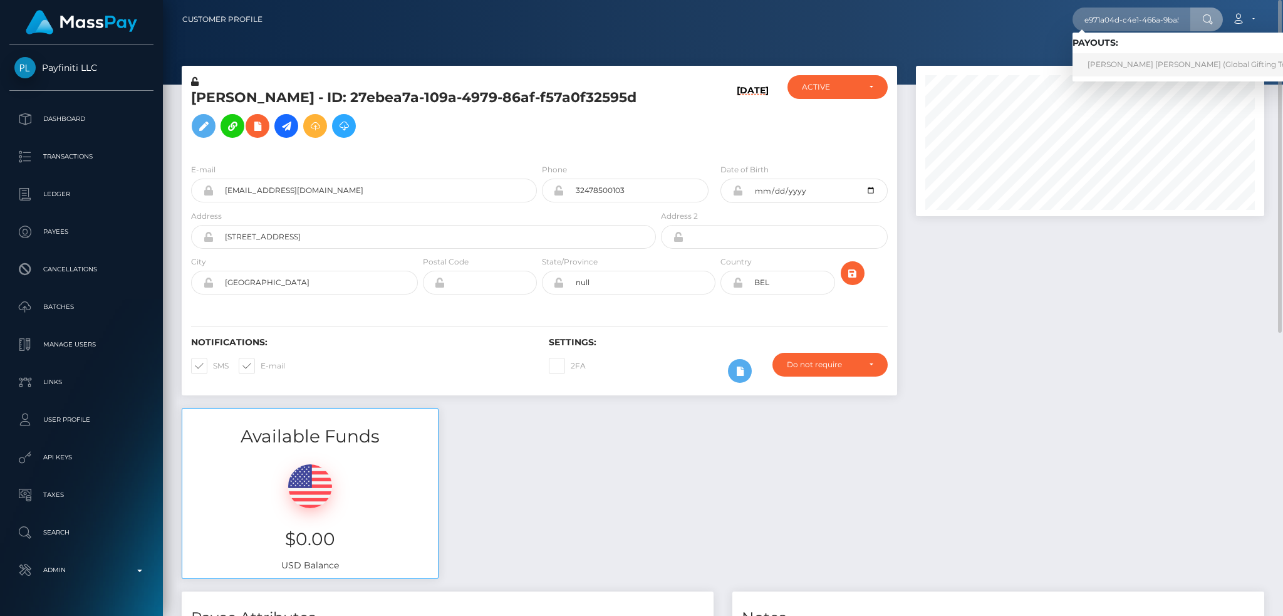
click at [1114, 68] on link "JUNG EUN KIM (Global Gifting Technologies Inc - Throne)" at bounding box center [1232, 64] width 320 height 23
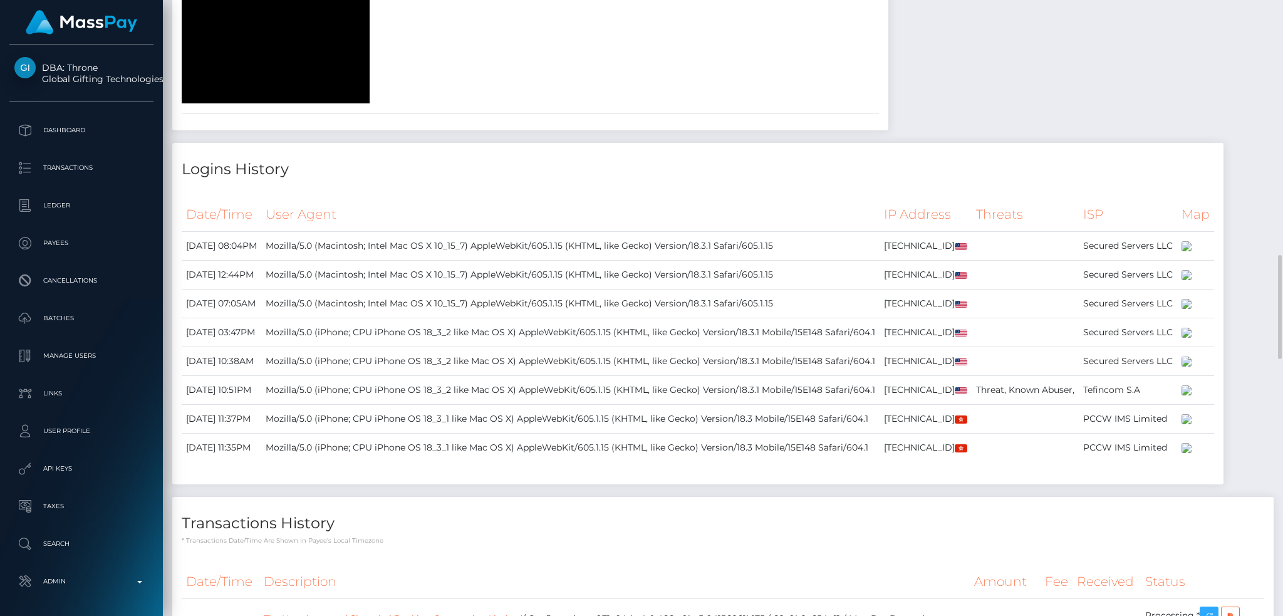
scroll to position [1253, 0]
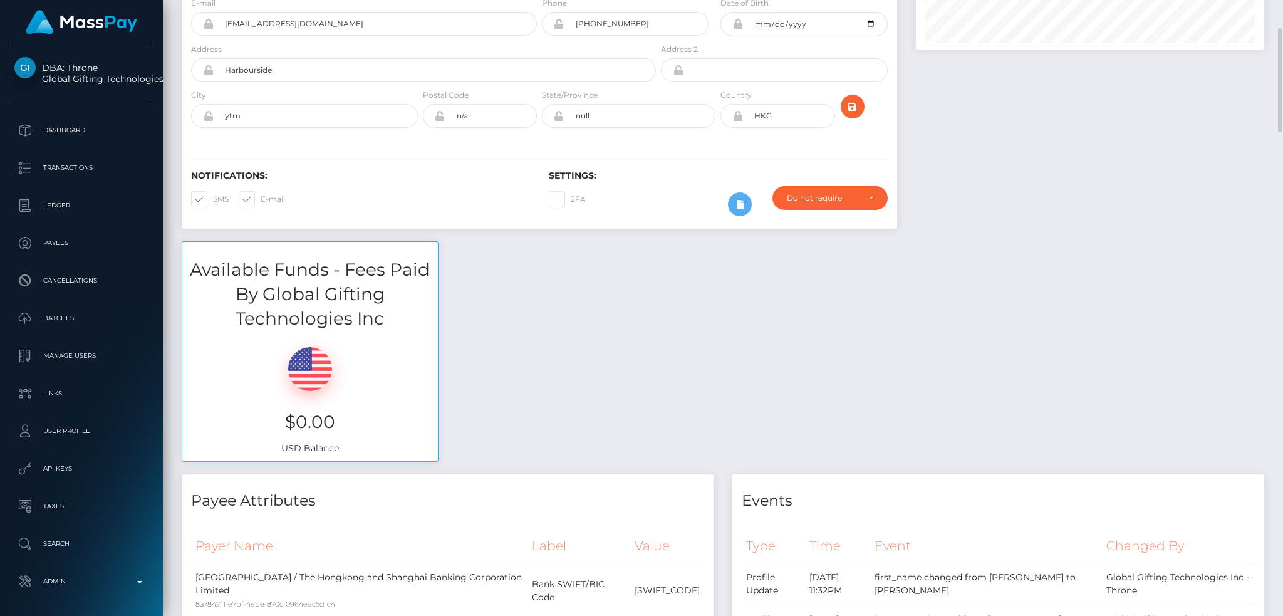
scroll to position [0, 0]
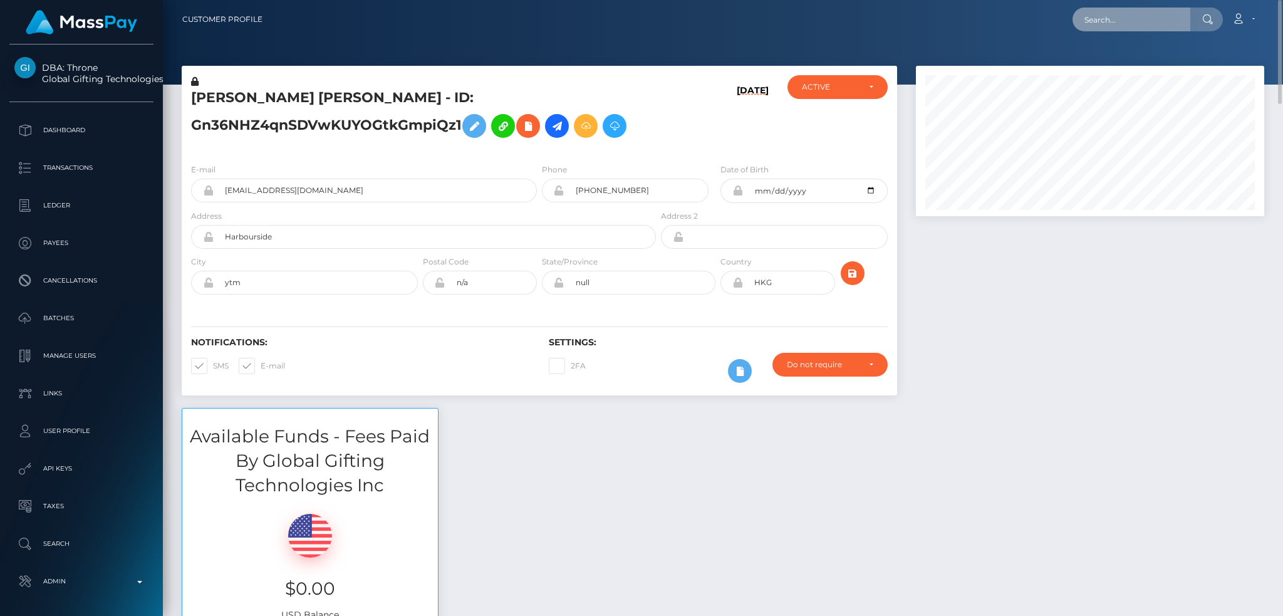
click at [1139, 21] on input "text" at bounding box center [1131, 20] width 118 height 24
paste input "6059df8943574977a4273bda7a65d020"
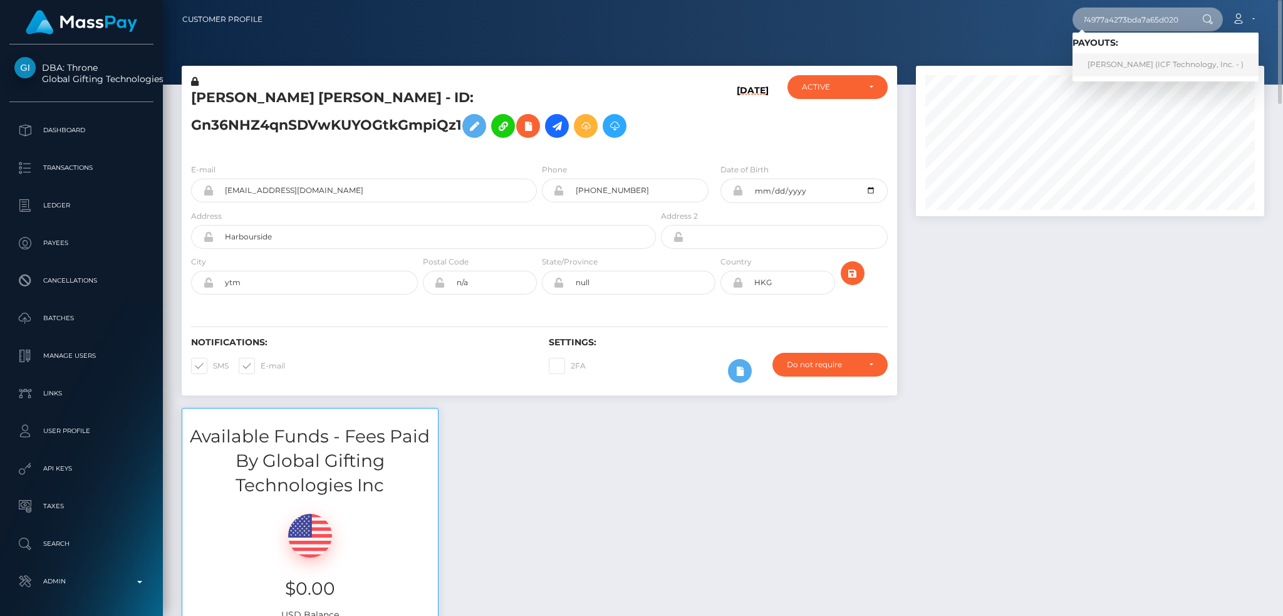
type input "6059df8943574977a4273bda7a65d020"
click at [1156, 63] on link "[PERSON_NAME] (ICF Technology, Inc. - )" at bounding box center [1165, 64] width 186 height 23
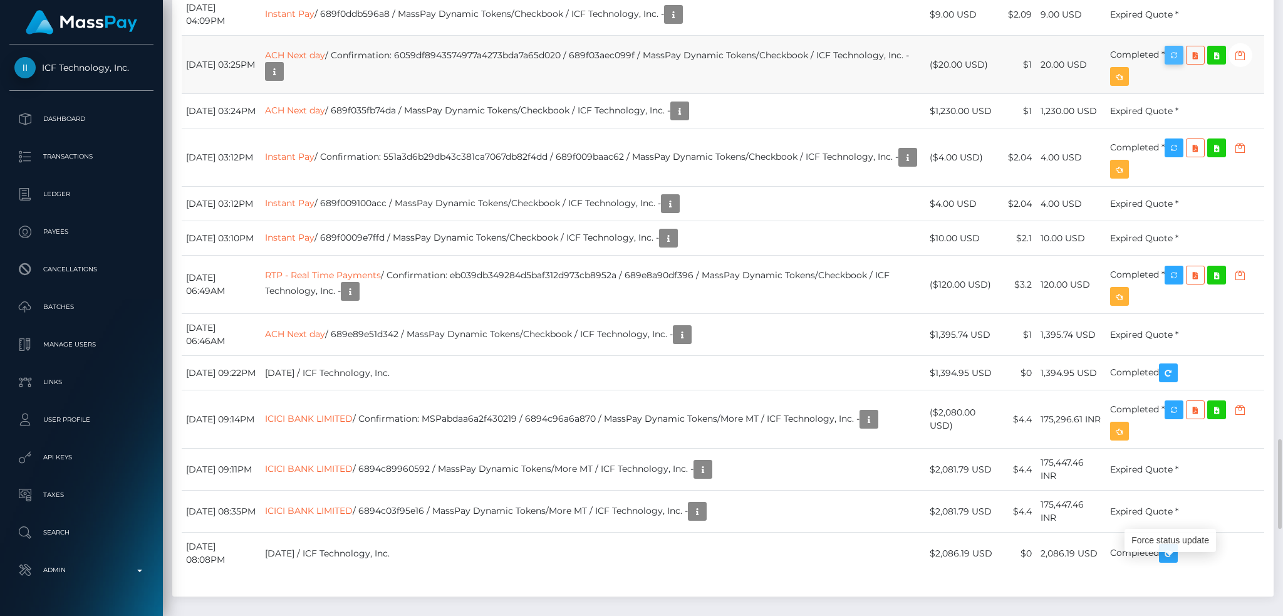
scroll to position [150, 348]
click at [1181, 63] on icon "button" at bounding box center [1173, 56] width 15 height 16
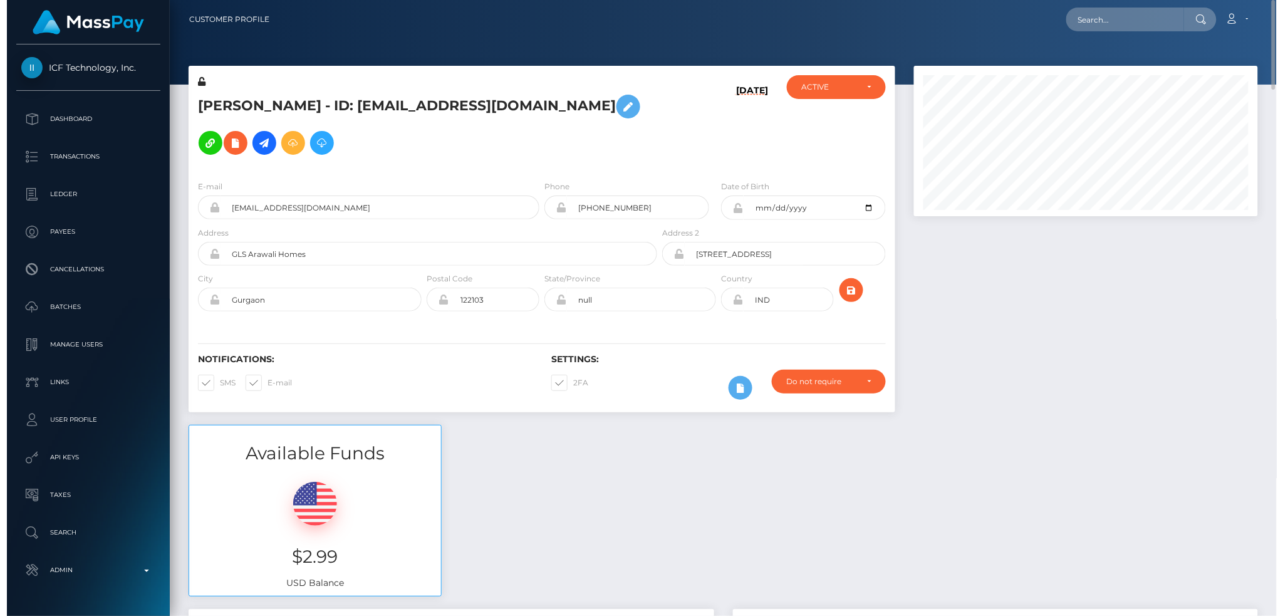
scroll to position [626149, 625955]
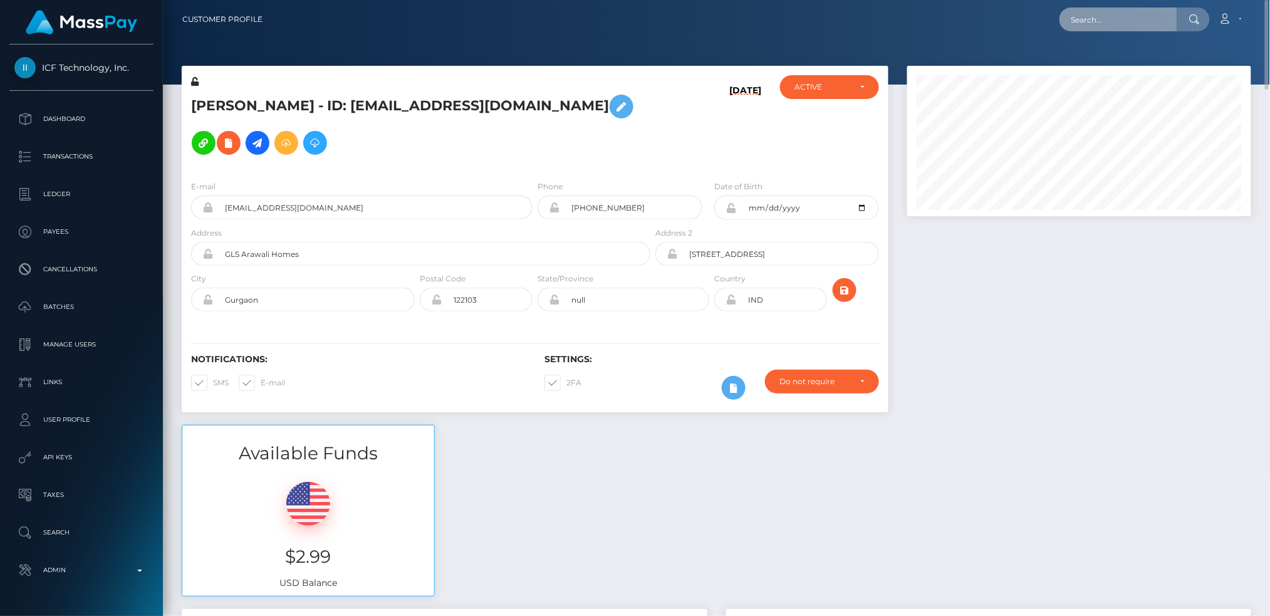
click at [1130, 14] on input "text" at bounding box center [1118, 20] width 118 height 24
paste input "[EMAIL_ADDRESS][DOMAIN_NAME]"
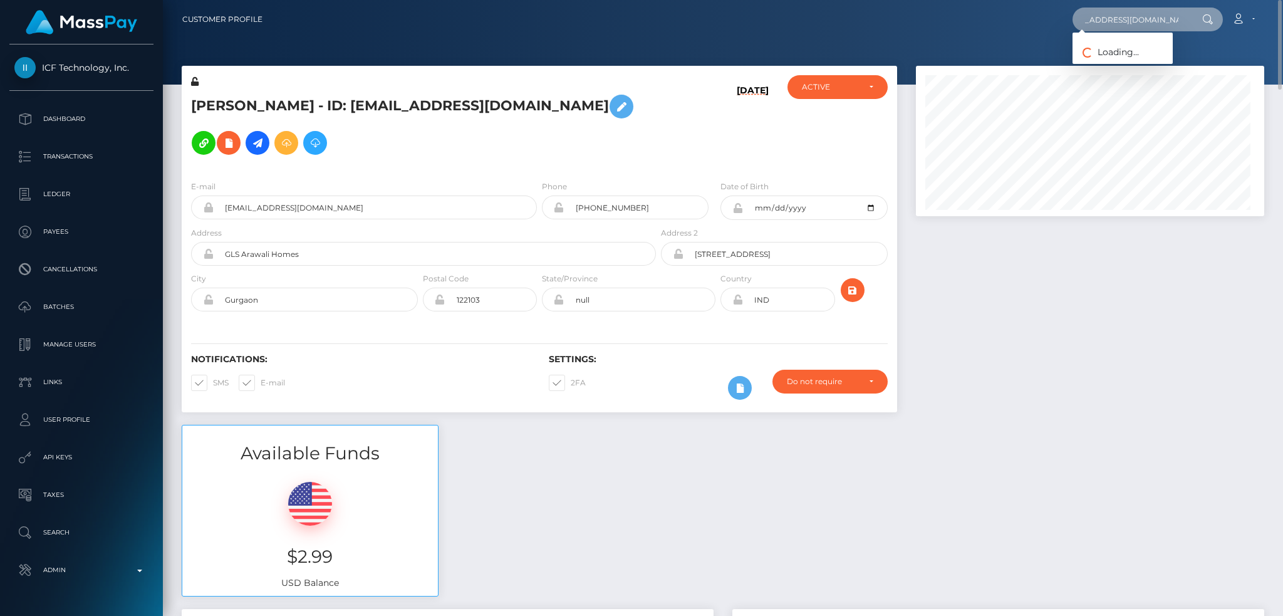
scroll to position [150, 348]
type input "[EMAIL_ADDRESS][DOMAIN_NAME]"
click at [1117, 63] on link "樹佑 松川" at bounding box center [1123, 64] width 103 height 23
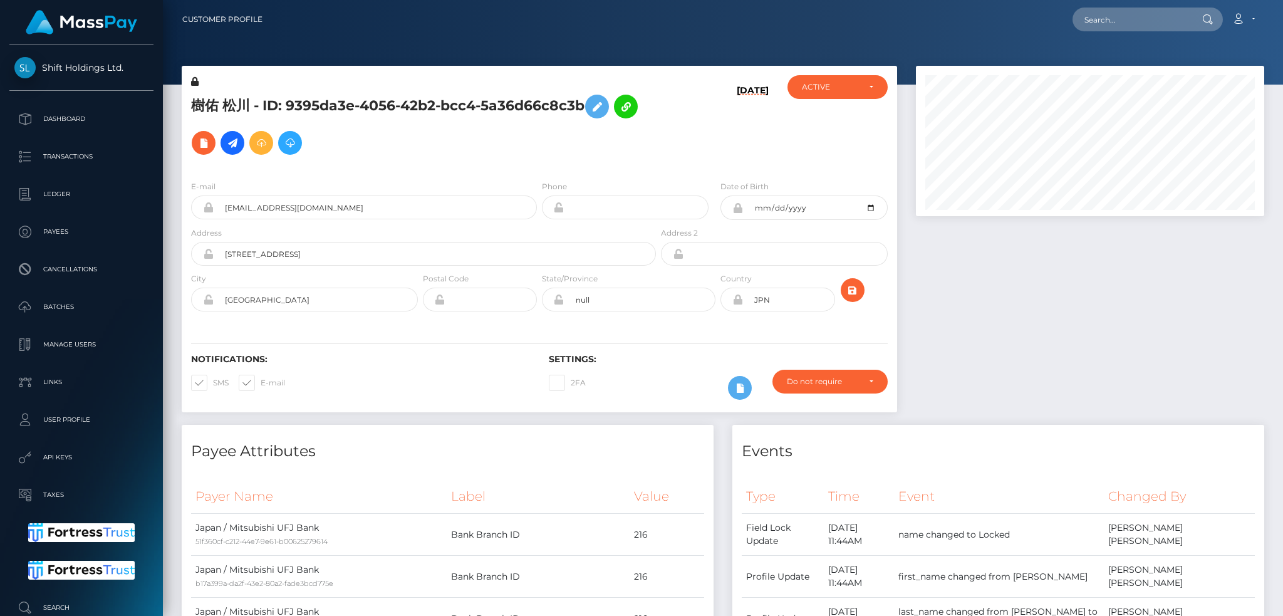
scroll to position [150, 348]
click at [200, 148] on icon at bounding box center [203, 143] width 15 height 16
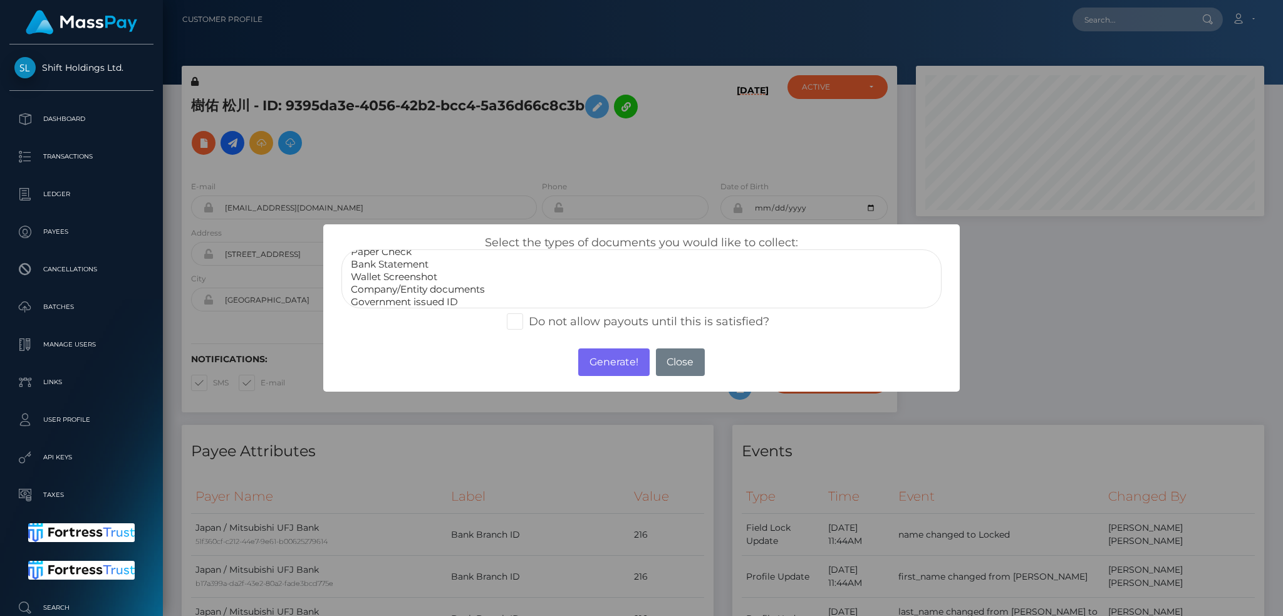
scroll to position [0, 0]
select select "Bank Statement"
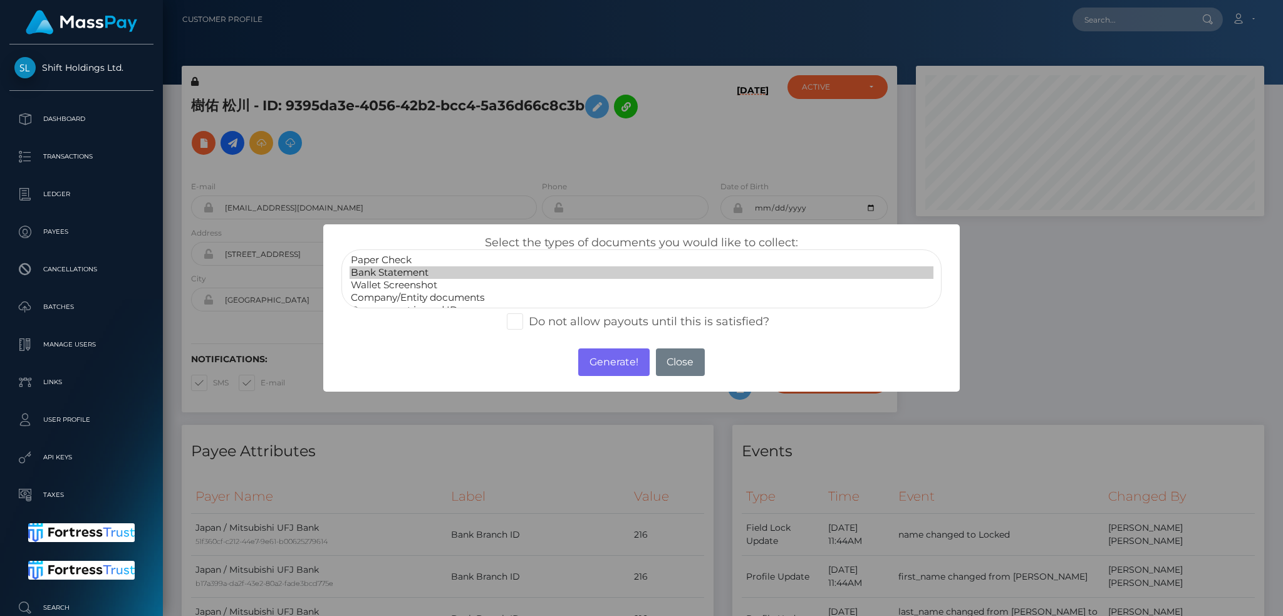
click at [410, 274] on option "Bank Statement" at bounding box center [641, 272] width 584 height 13
click at [597, 361] on button "Generate!" at bounding box center [613, 362] width 71 height 28
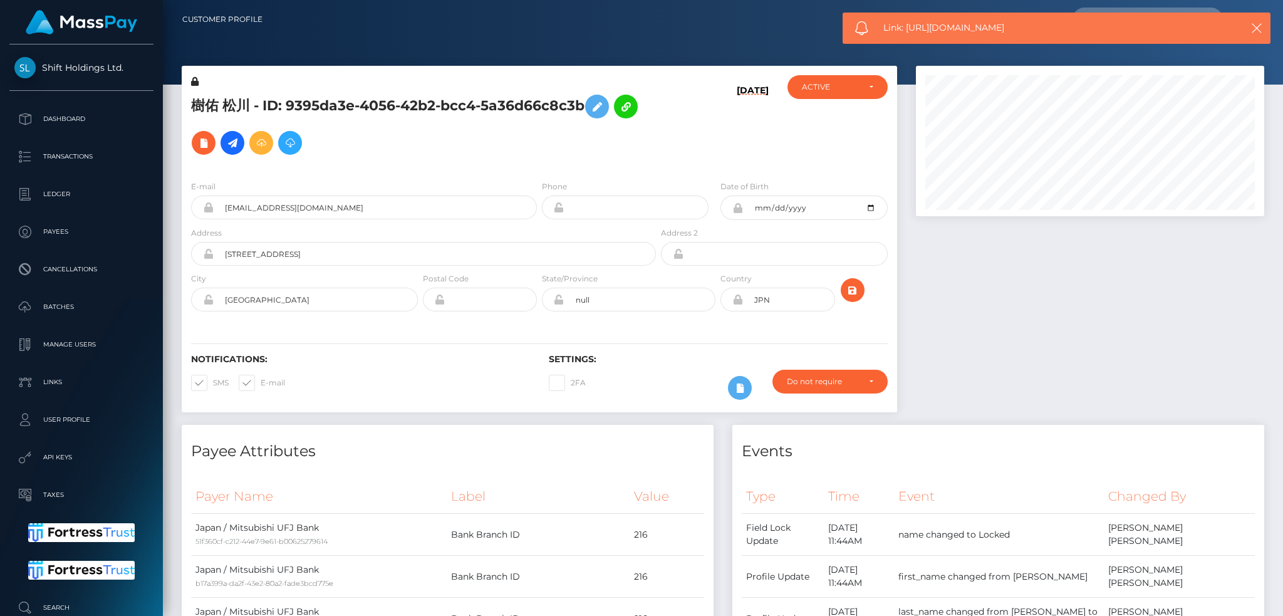
click at [910, 19] on div "Link: [URL][DOMAIN_NAME]" at bounding box center [1056, 28] width 428 height 31
click at [910, 19] on div "Link: https://l.maspay.io/aht7s" at bounding box center [1056, 28] width 428 height 31
copy span "Link: https://l.maspay.io/aht7s"
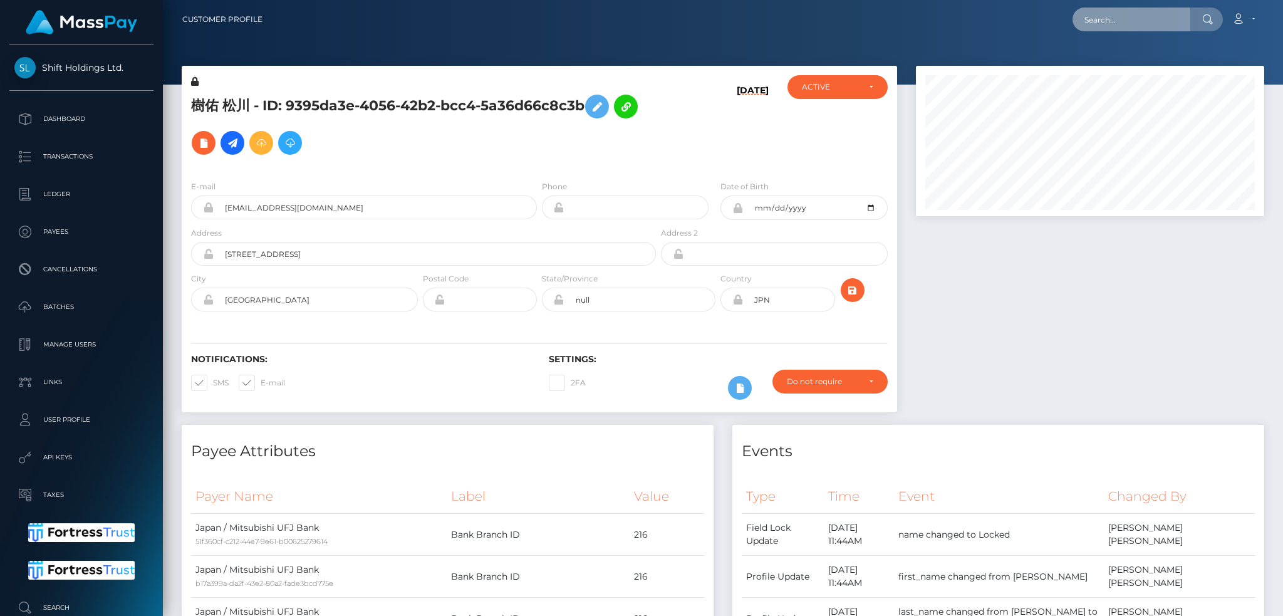
click at [1115, 13] on input "text" at bounding box center [1131, 20] width 118 height 24
paste input "poact_9HUdkG09yClq"
type input "poact_9HUdkG09yClq"
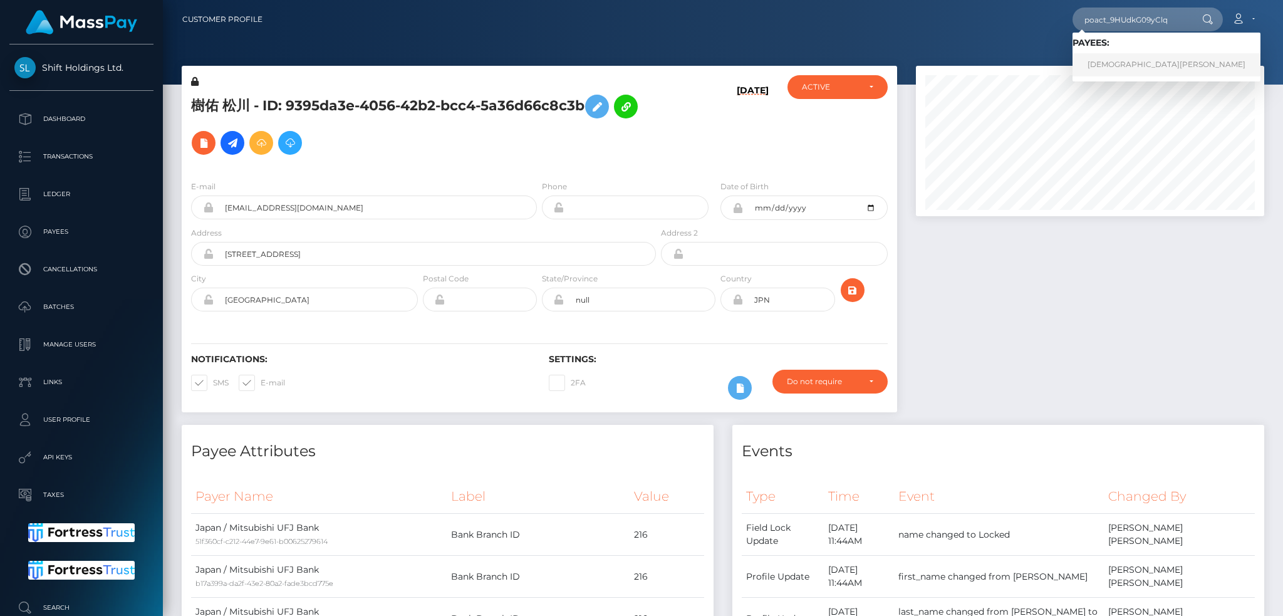
click at [1129, 68] on link "Muhammad Usama Rashid" at bounding box center [1166, 64] width 188 height 23
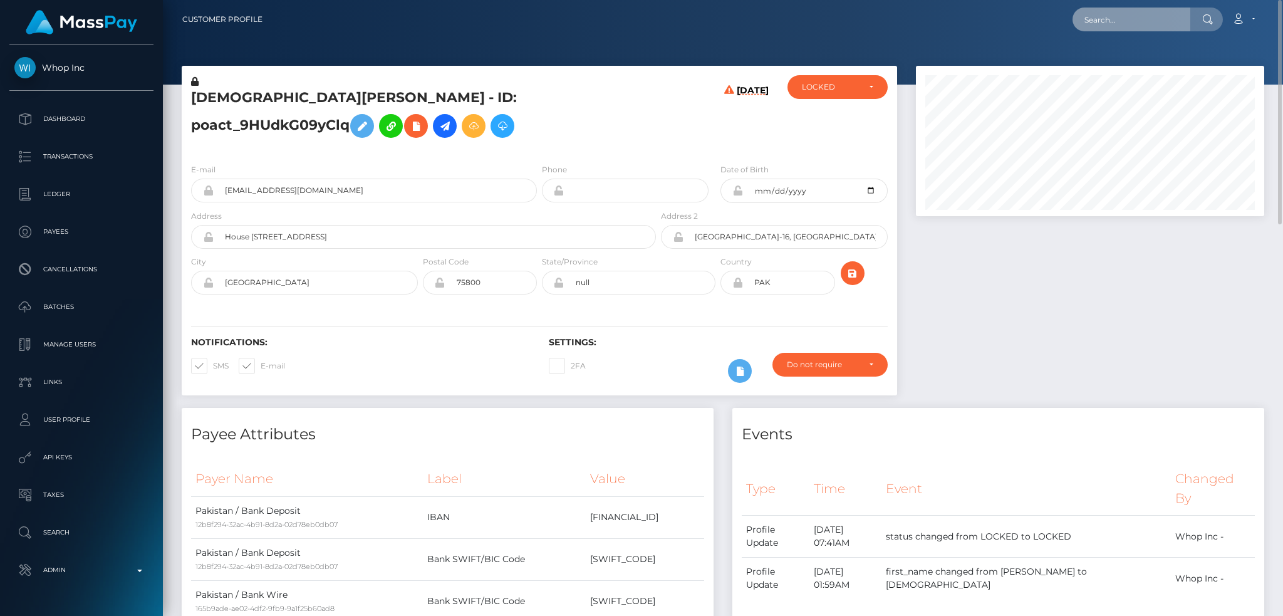
click at [1107, 16] on input "text" at bounding box center [1131, 20] width 118 height 24
paste input "[EMAIL_ADDRESS][DOMAIN_NAME]"
type input "Banwokehinde4real@gmail.com"
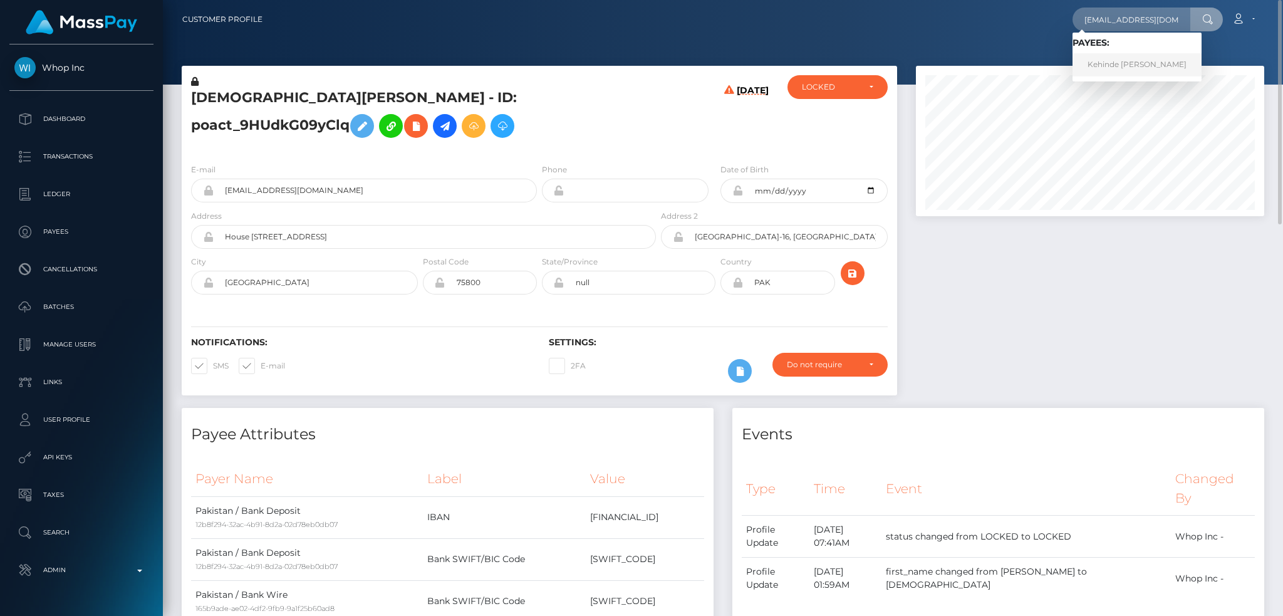
click at [1081, 65] on link "Kehinde James Banwo" at bounding box center [1136, 64] width 129 height 23
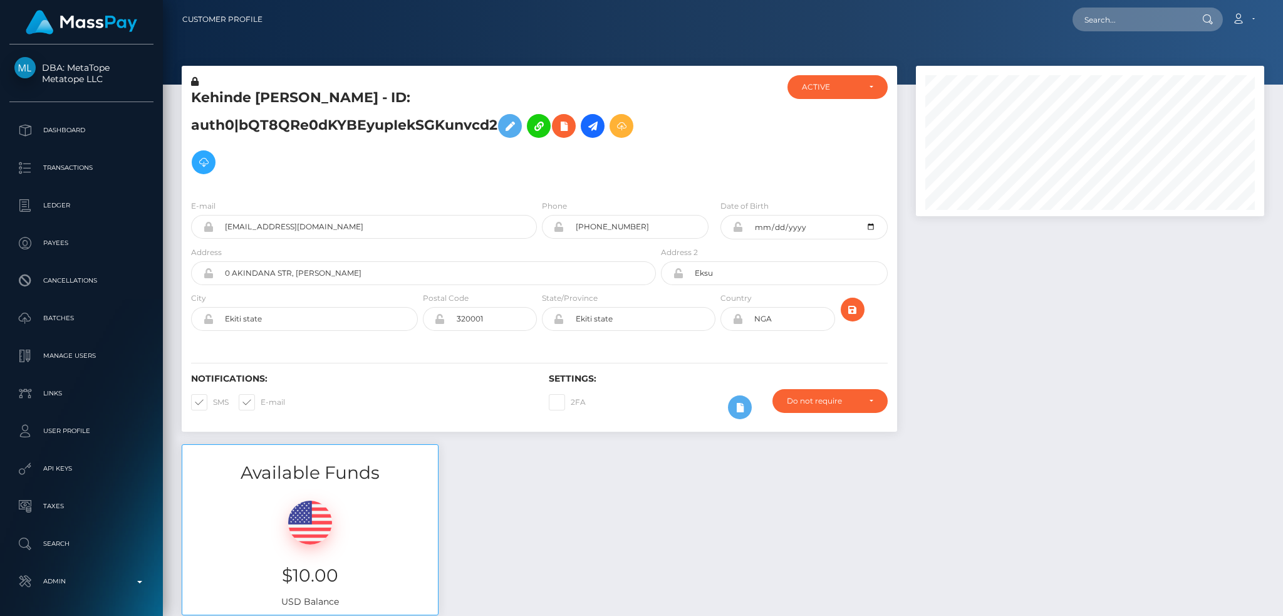
scroll to position [150, 348]
click at [333, 131] on h5 "Kehinde James Banwo - ID: auth0|bQT8QRe0dKYBEyupIekSGKunvcd2" at bounding box center [420, 134] width 458 height 92
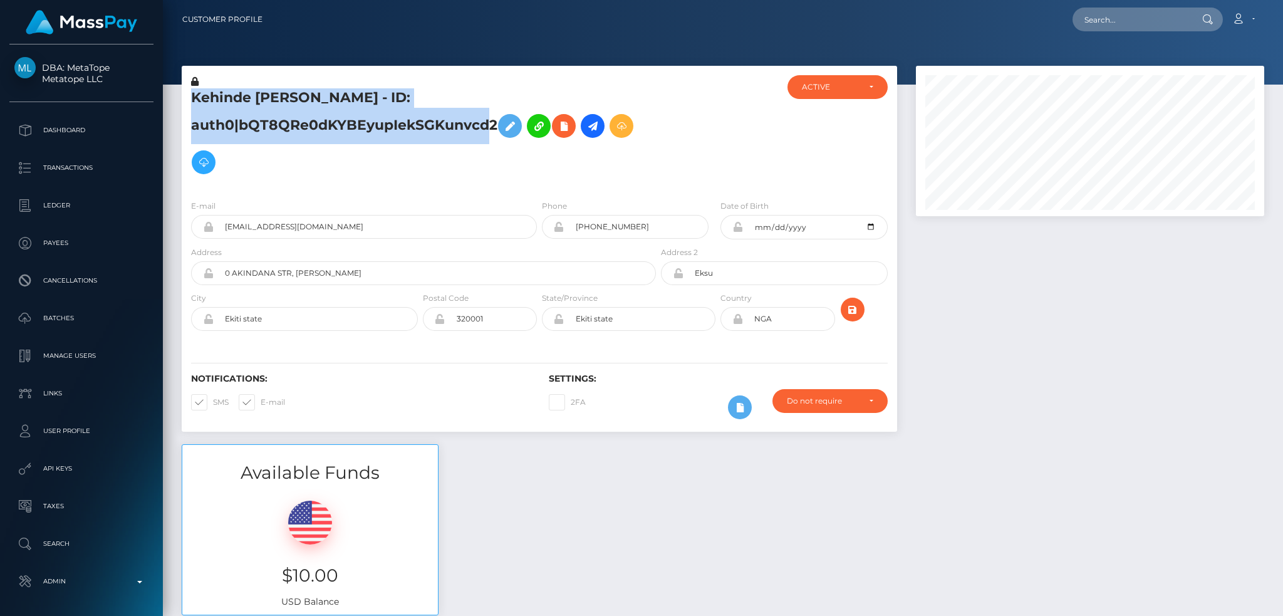
click at [333, 131] on h5 "Kehinde James Banwo - ID: auth0|bQT8QRe0dKYBEyupIekSGKunvcd2" at bounding box center [420, 134] width 458 height 92
copy h5 "Kehinde James Banwo - ID: auth0|bQT8QRe0dKYBEyupIekSGKunvcd2"
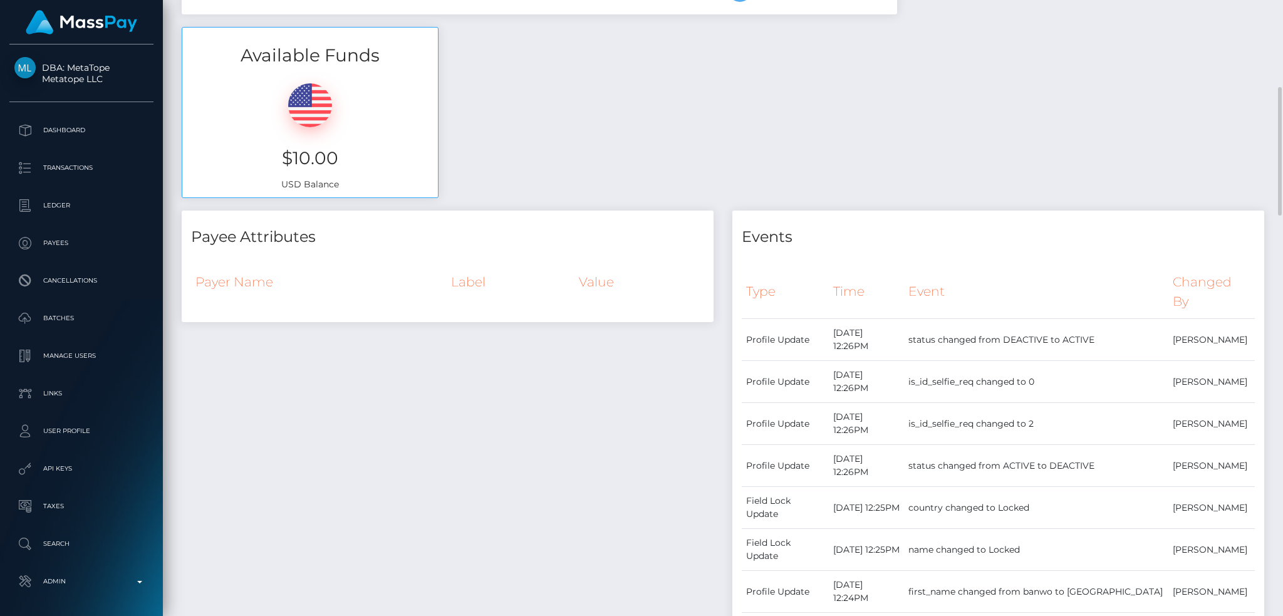
scroll to position [0, 0]
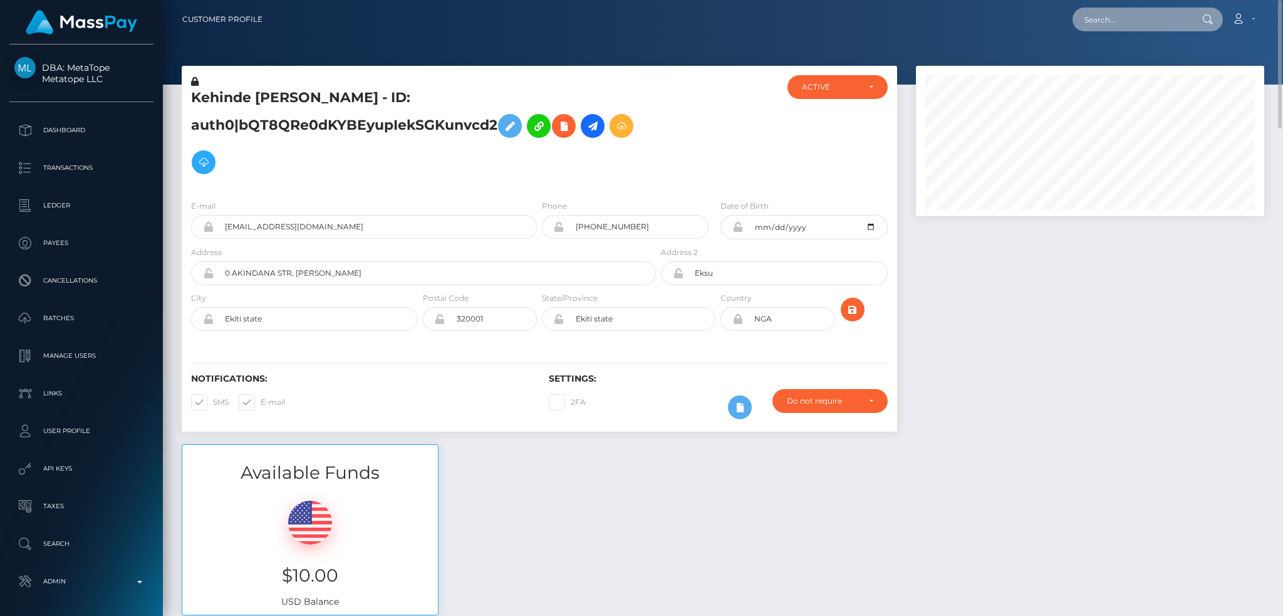
click at [1119, 21] on input "text" at bounding box center [1131, 20] width 118 height 24
paste input "johnson.suen@yahoo.com"
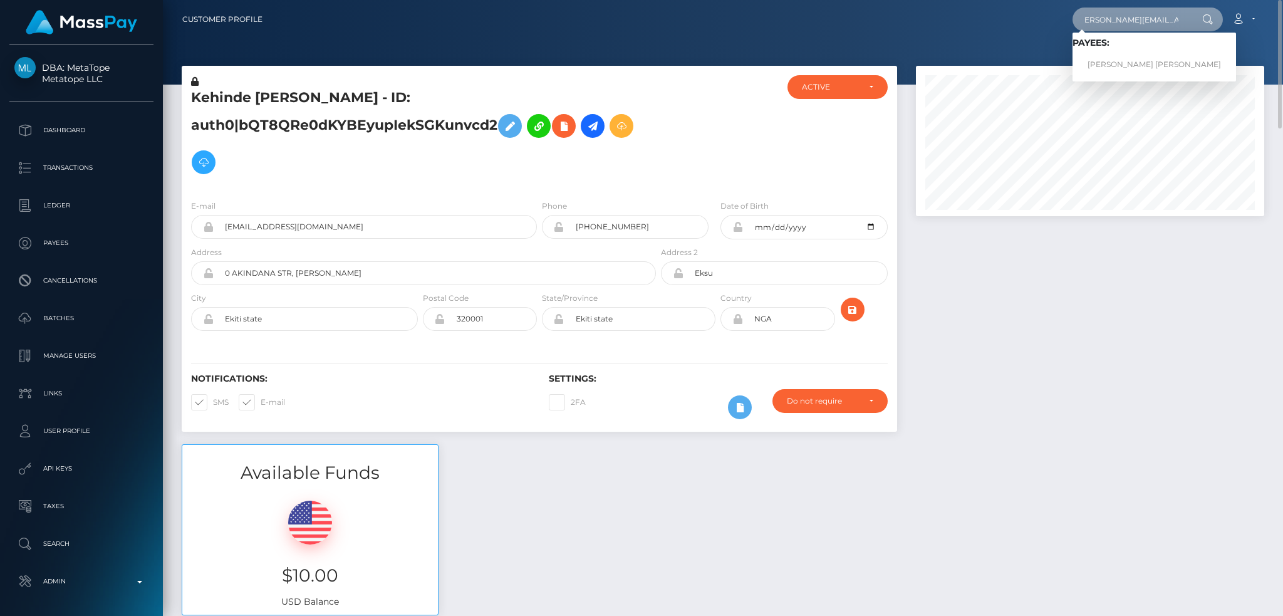
type input "johnson.suen@yahoo.com"
click at [1125, 61] on link "JOHN SHAN SUEN" at bounding box center [1153, 64] width 163 height 23
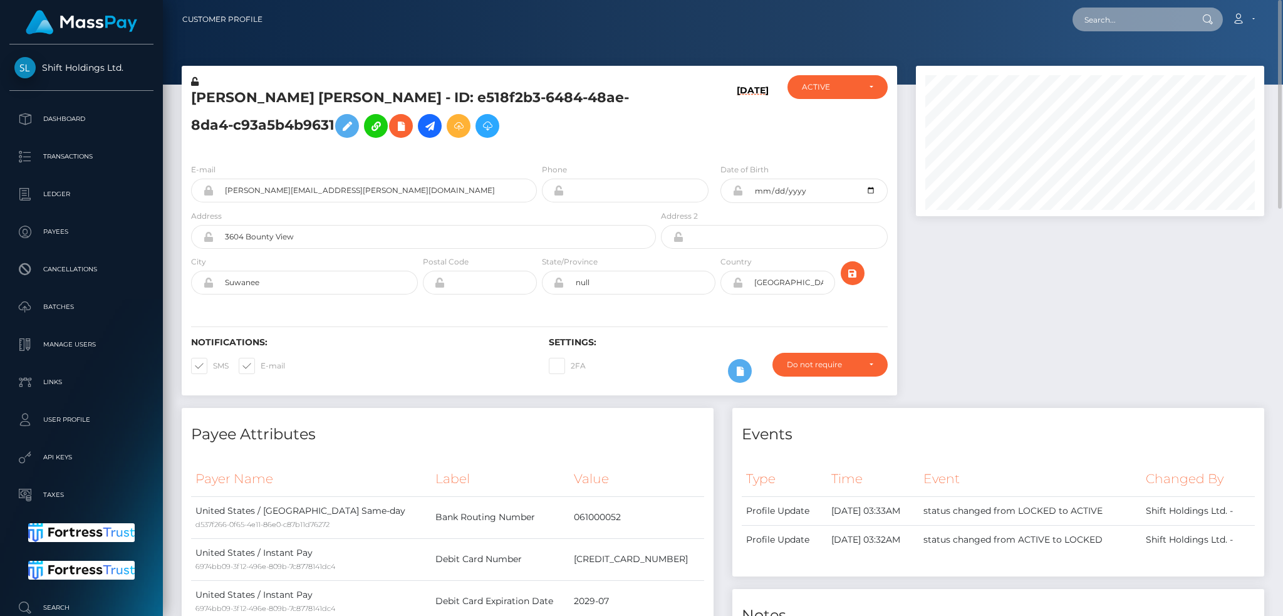
click at [1099, 18] on input "text" at bounding box center [1131, 20] width 118 height 24
paste input "poact_GEiw9hgjZekH"
type input "poact_GEiw9hgjZekH"
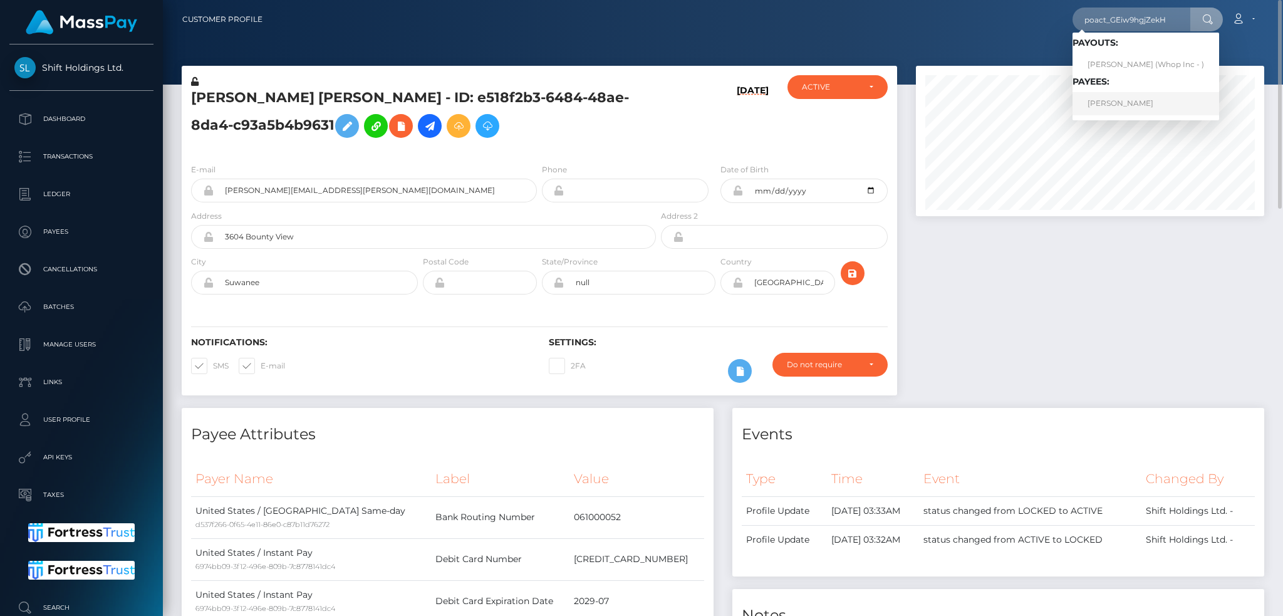
click at [1151, 106] on link "OWEN CHRISTOPHER SHONE" at bounding box center [1145, 103] width 147 height 23
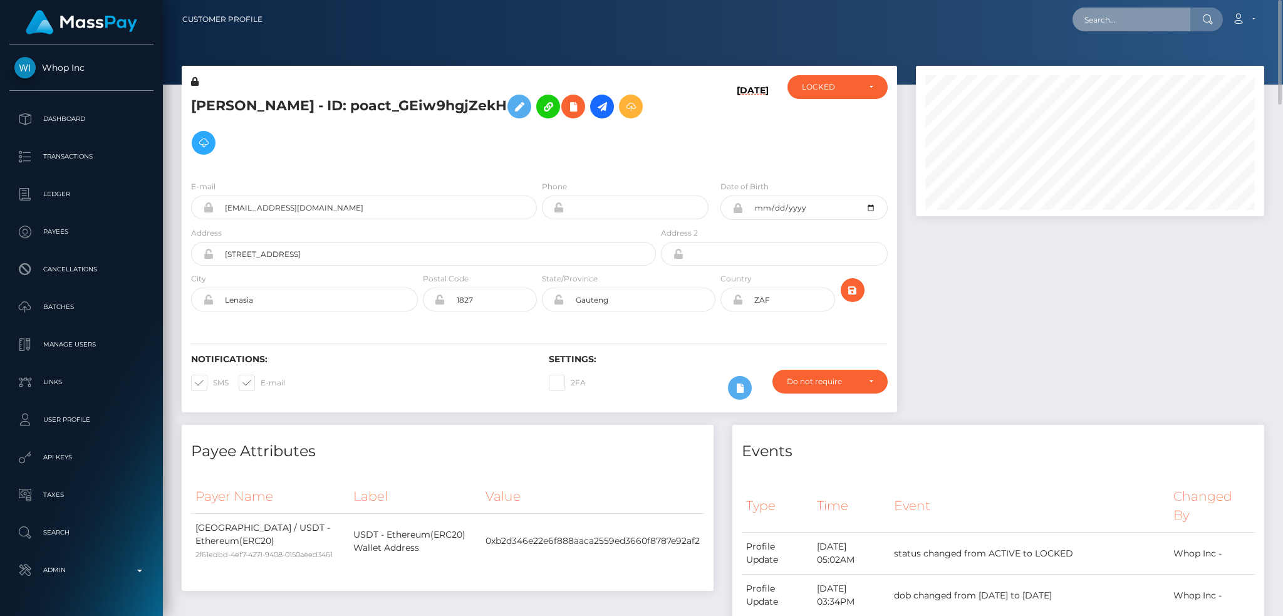
click at [1104, 19] on input "text" at bounding box center [1131, 20] width 118 height 24
paste input "[EMAIL_ADDRESS][DOMAIN_NAME]"
type input "[EMAIL_ADDRESS][DOMAIN_NAME]"
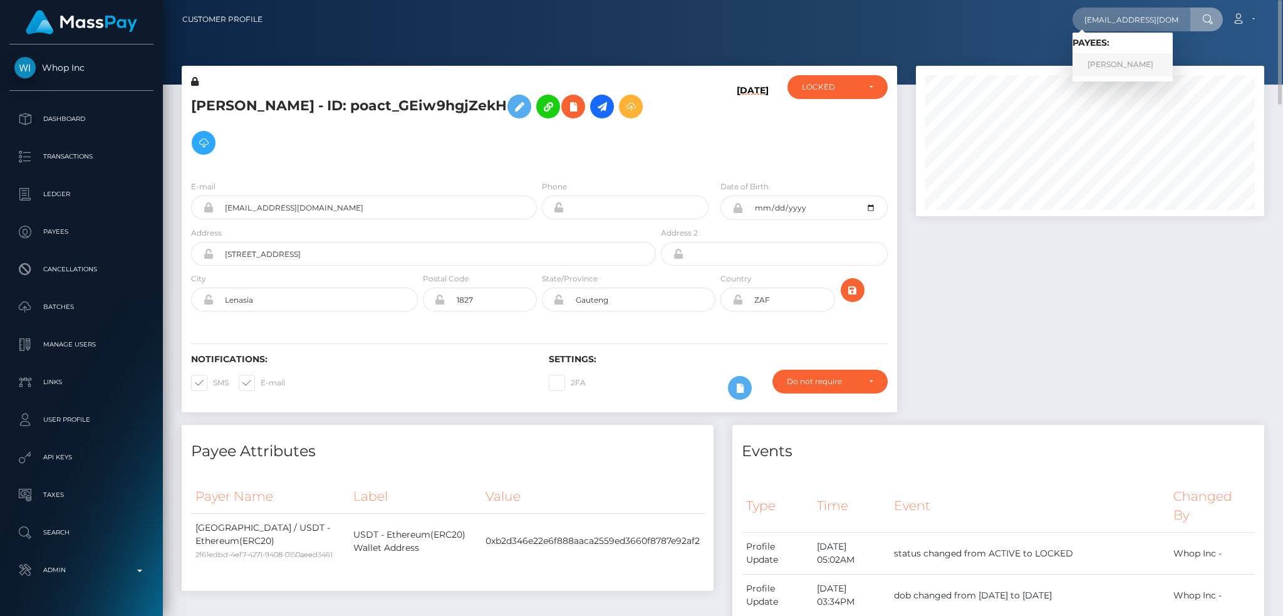
click at [1121, 70] on link "Nwosu Emmanuel" at bounding box center [1122, 64] width 100 height 23
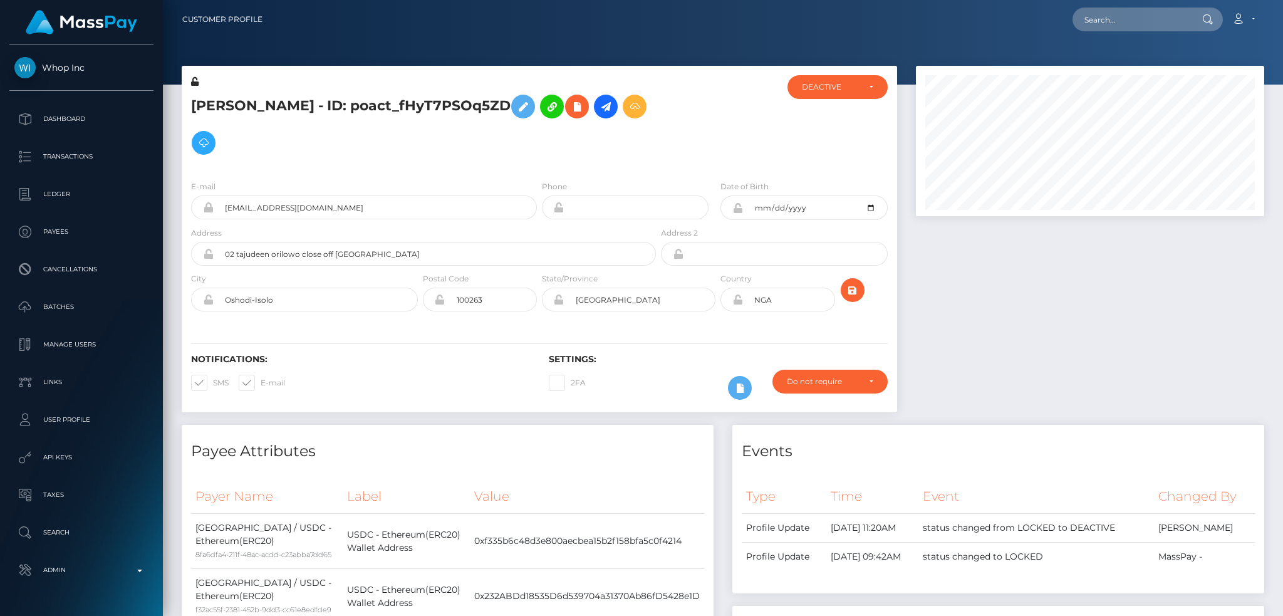
scroll to position [150, 348]
drag, startPoint x: 1143, startPoint y: 14, endPoint x: 1114, endPoint y: 22, distance: 29.8
click at [1143, 14] on input "text" at bounding box center [1131, 20] width 118 height 24
paste input "poact_6zhO7FWeGgmG"
type input "poact_6zhO7FWeGgmG"
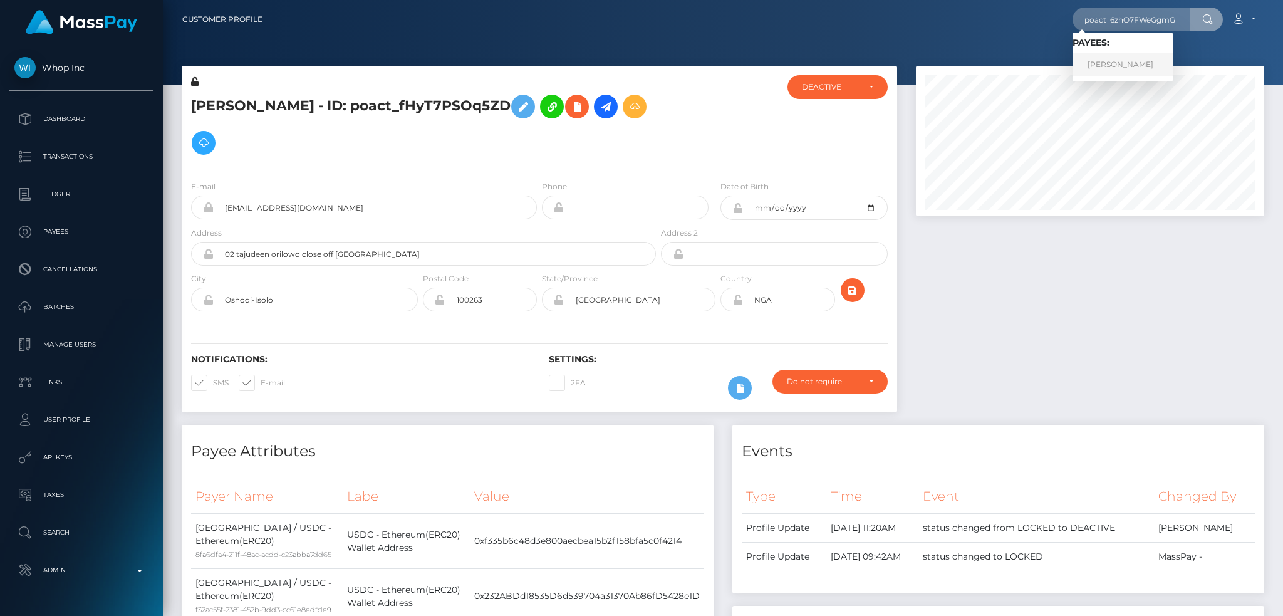
click at [1090, 58] on link "Rania Khalaf" at bounding box center [1122, 64] width 100 height 23
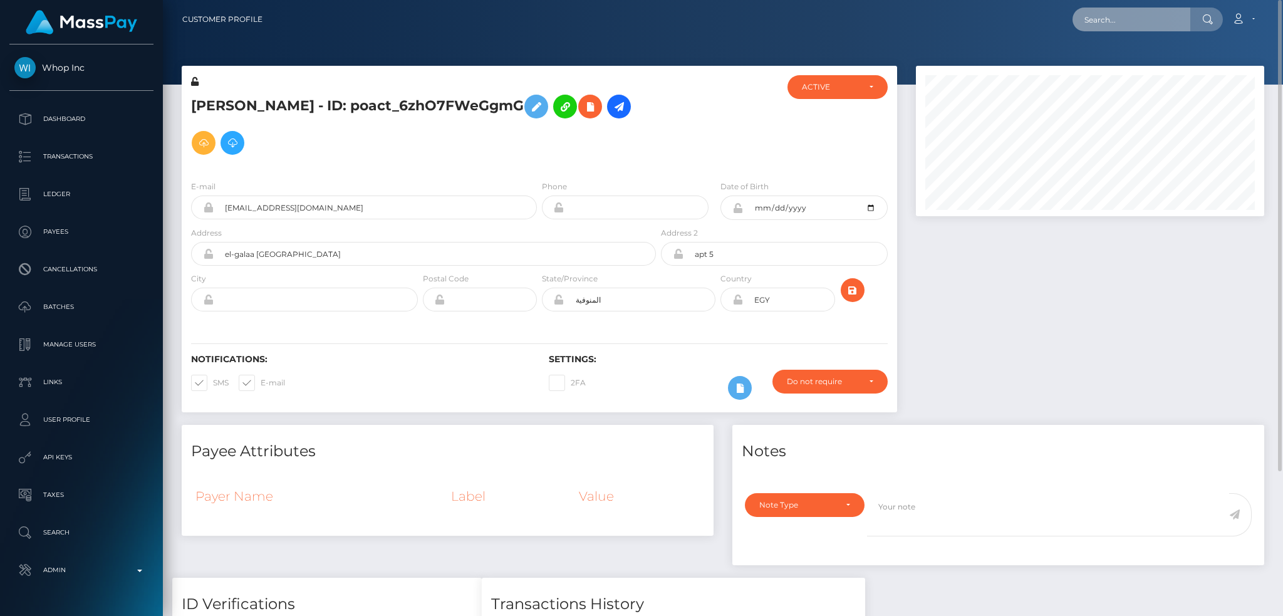
click at [1119, 18] on input "text" at bounding box center [1131, 20] width 118 height 24
paste input "poact_7Ph49zM8Bjyc"
type input "poact_7Ph49zM8Bjyc"
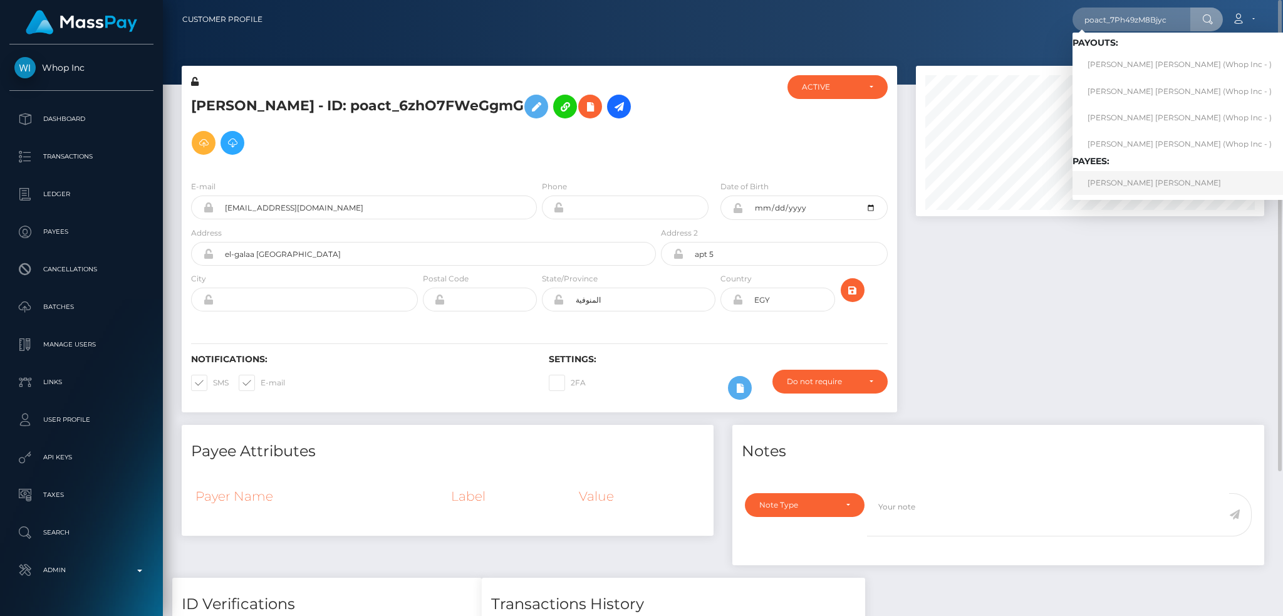
click at [1126, 184] on link "[PERSON_NAME] [PERSON_NAME]" at bounding box center [1179, 182] width 214 height 23
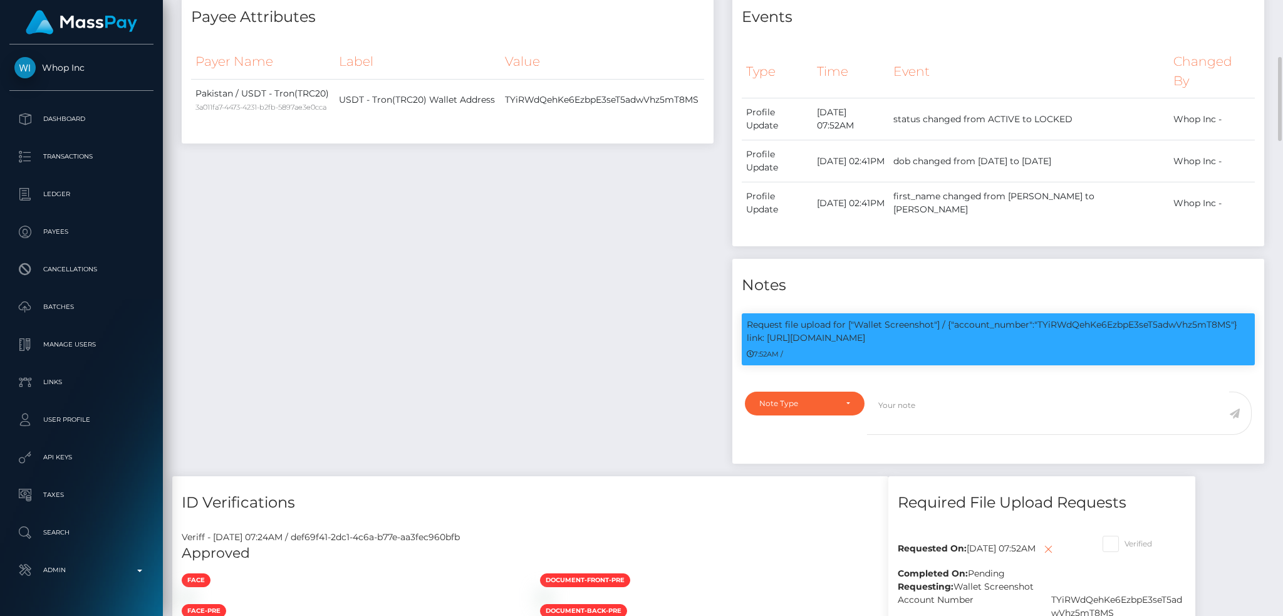
scroll to position [150, 348]
drag, startPoint x: 856, startPoint y: 281, endPoint x: 880, endPoint y: 292, distance: 26.9
click at [880, 318] on p "Request file upload for ["Wallet Screenshot"] / {"account_number":"TYiRWdQehKe6…" at bounding box center [998, 331] width 503 height 26
copy p "Wallet Screenshot"] / {"account_number":"TYiRWdQehKe6EzbpE3seT5adwVhz5mT8MS"} l…"
click at [549, 286] on div "Payee Attributes Payer Name Label Value Pakistan / USDT - Tron(TRC20) 3a011fa7-…" at bounding box center [447, 233] width 551 height 485
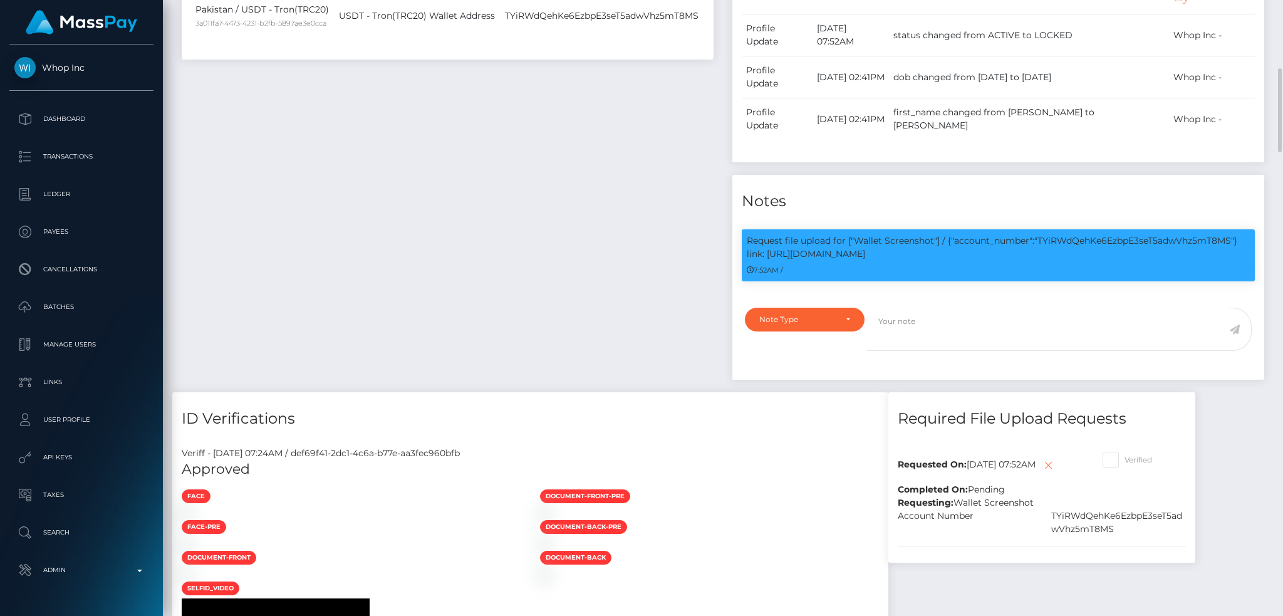
scroll to position [0, 0]
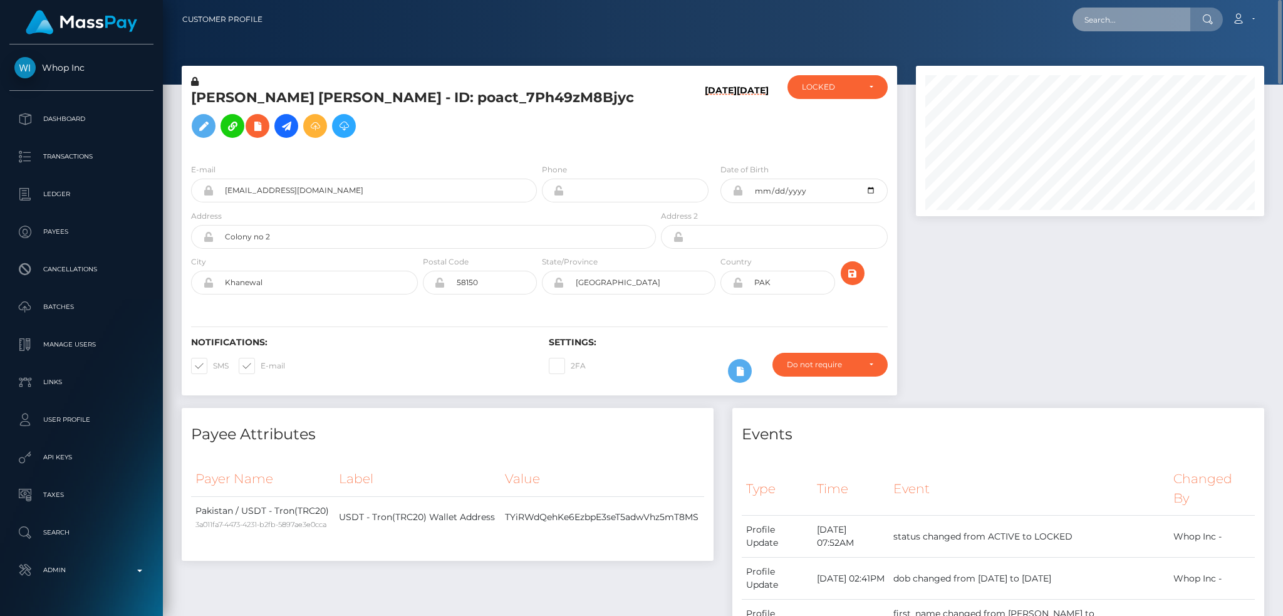
click at [1092, 14] on input "text" at bounding box center [1131, 20] width 118 height 24
paste input "6456aa06-8605-4fce-af82-4cd1812796f7"
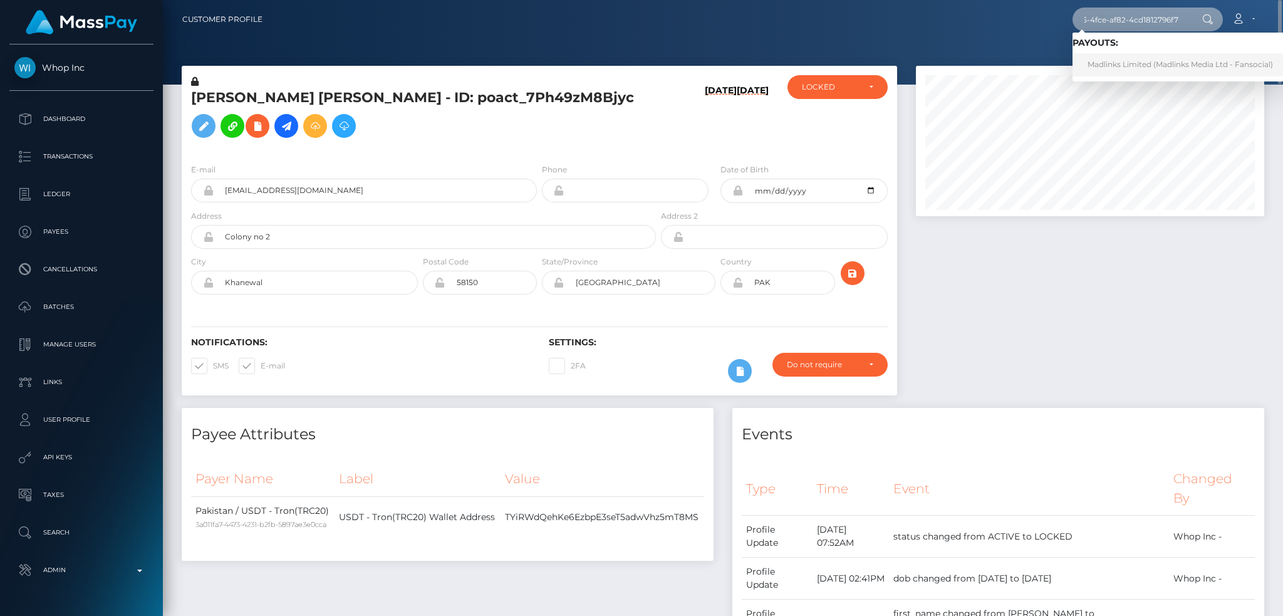
type input "6456aa06-8605-4fce-af82-4cd1812796f7"
click at [1127, 66] on link "Madlinks Limited (Madlinks Media Ltd - Fansocial)" at bounding box center [1179, 64] width 215 height 23
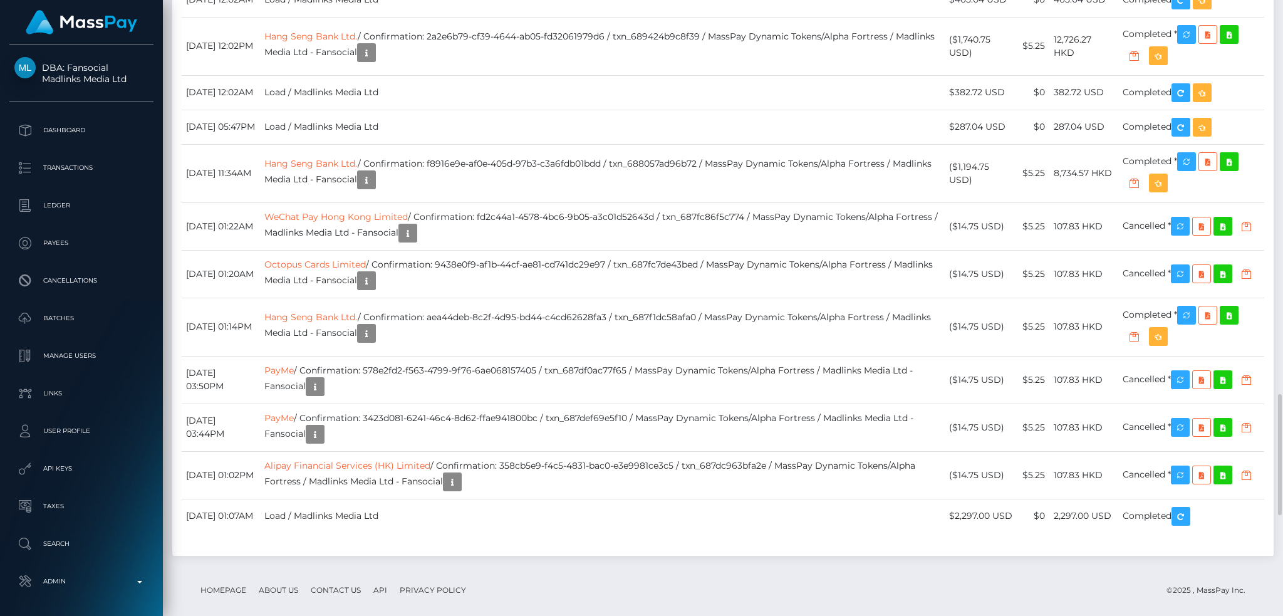
scroll to position [150, 348]
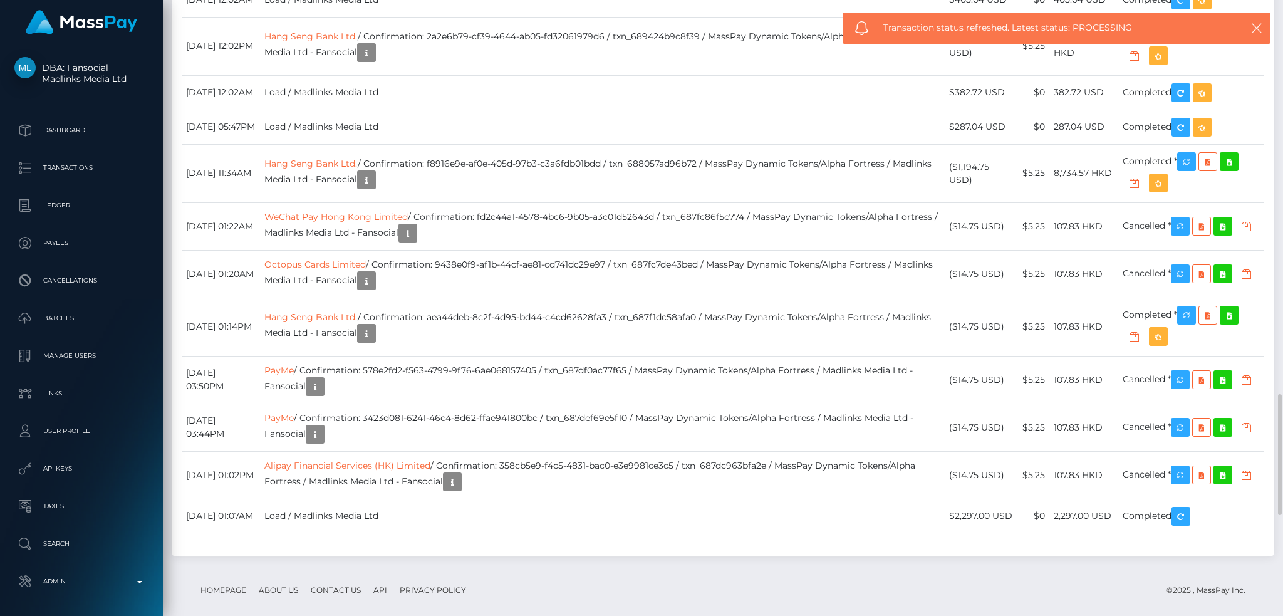
drag, startPoint x: 457, startPoint y: 257, endPoint x: 628, endPoint y: 259, distance: 171.6
copy td "5fc691aa-6fbb-492e-bee5-32e33c2417b6"
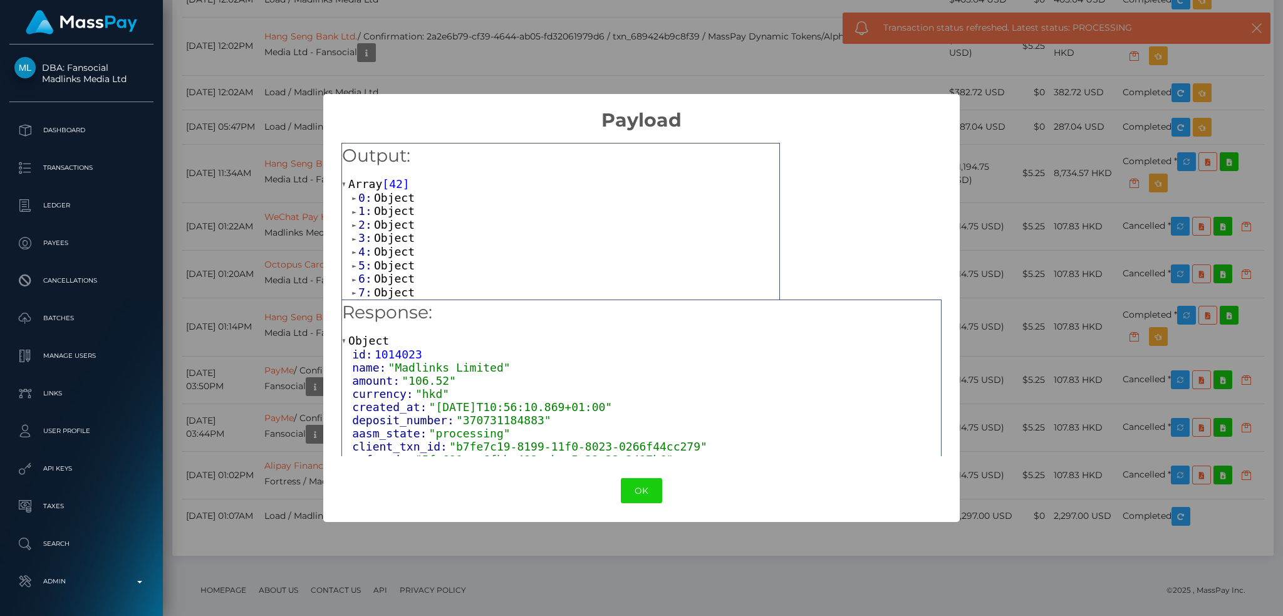
click at [261, 336] on div "× Payload Output: Array [ 42 ] 0: Object 1: Object 2: Object 3: Object 4: Objec…" at bounding box center [641, 308] width 1283 height 616
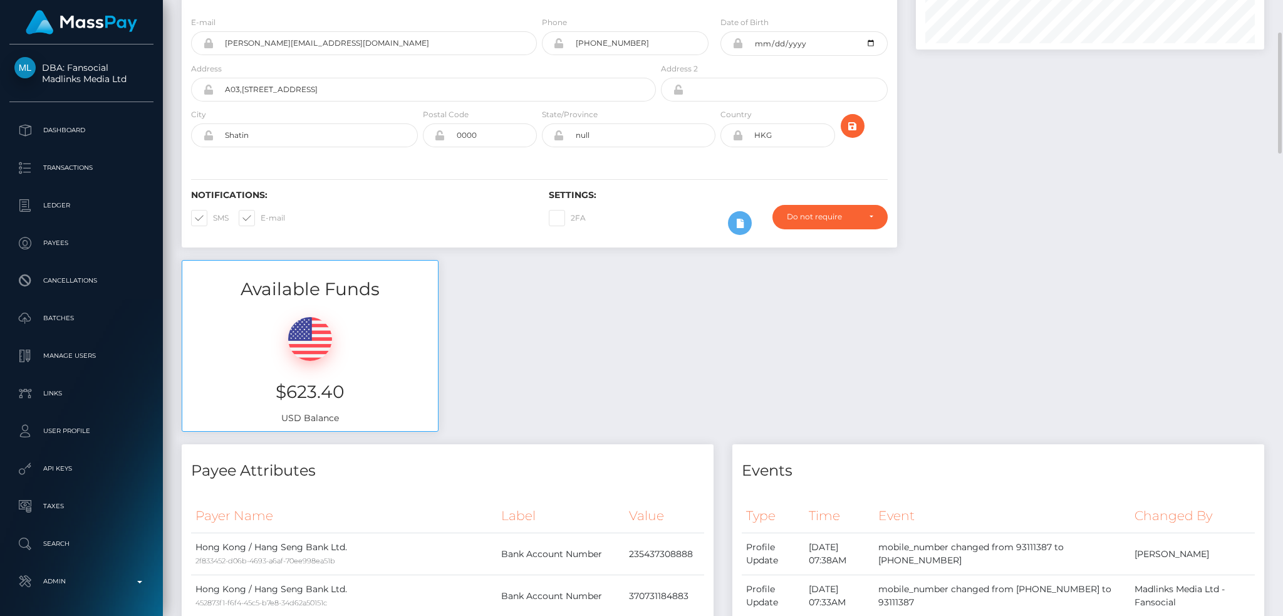
scroll to position [0, 0]
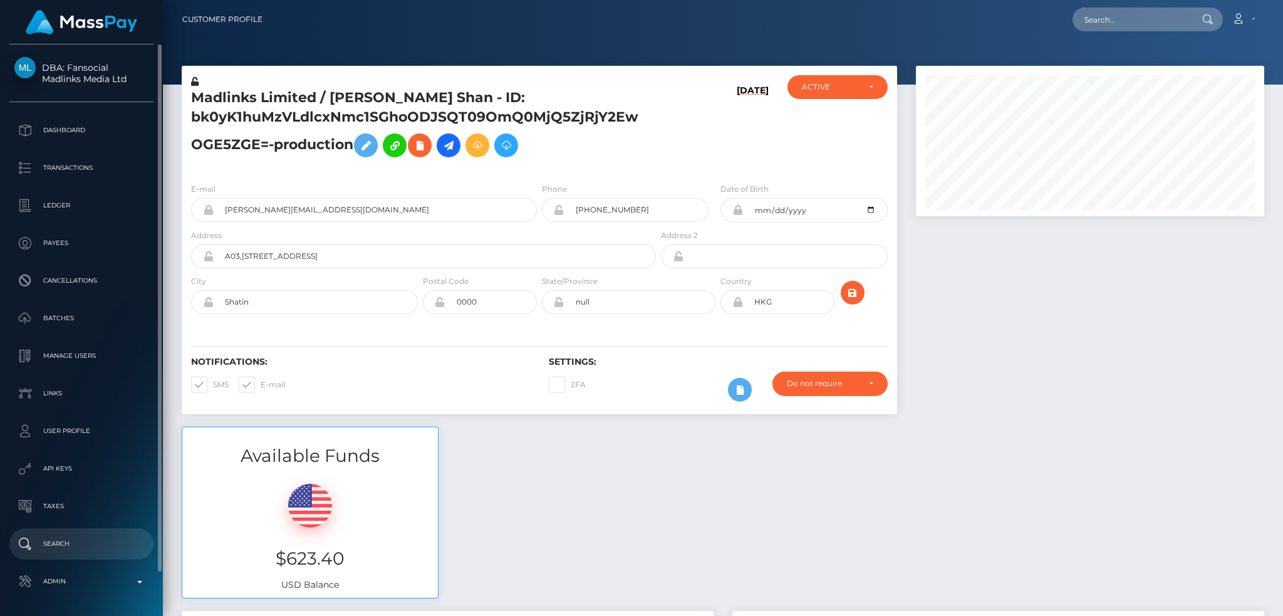
click at [82, 575] on p "Admin" at bounding box center [81, 581] width 134 height 19
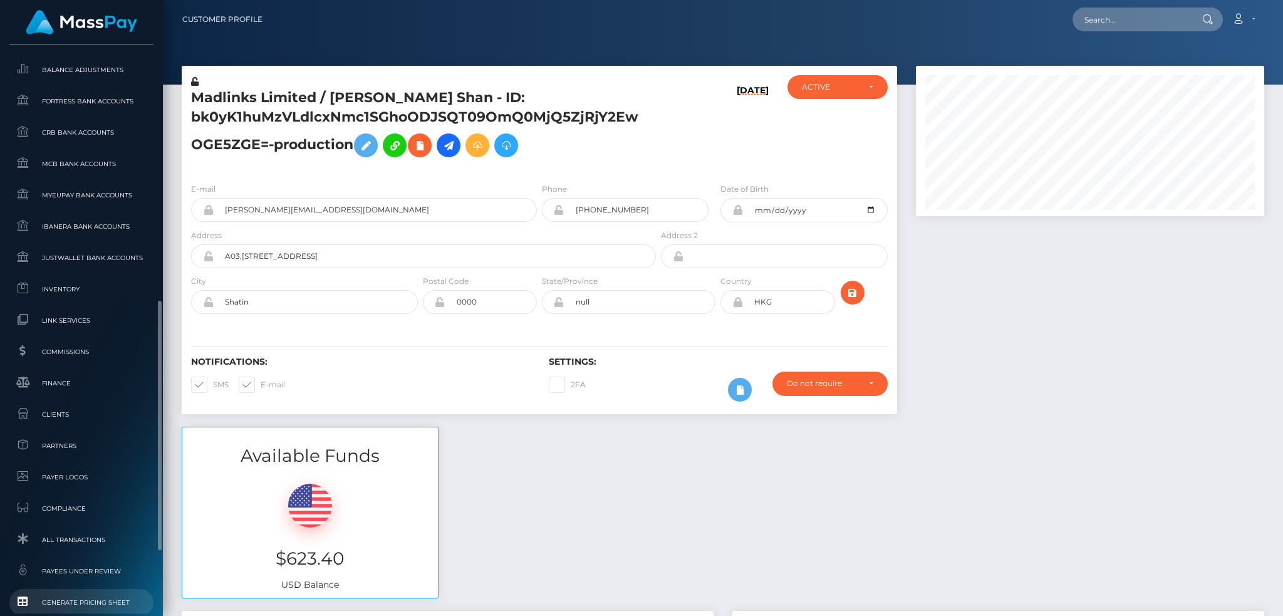
scroll to position [745, 0]
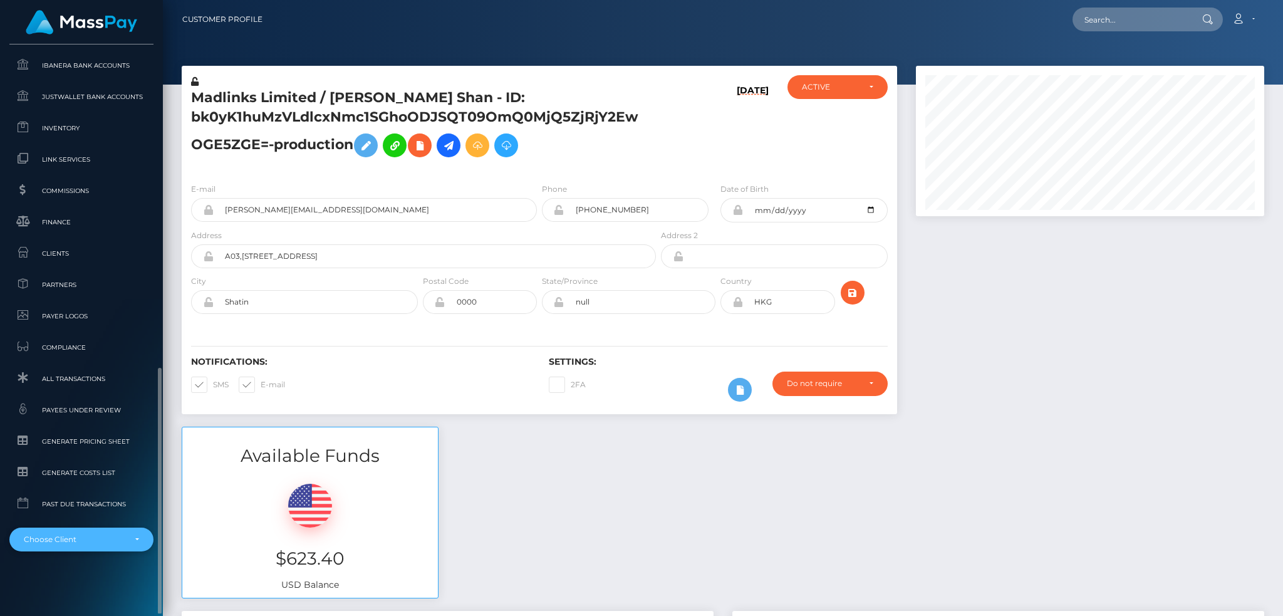
click at [86, 541] on div "Choose Client" at bounding box center [74, 539] width 101 height 10
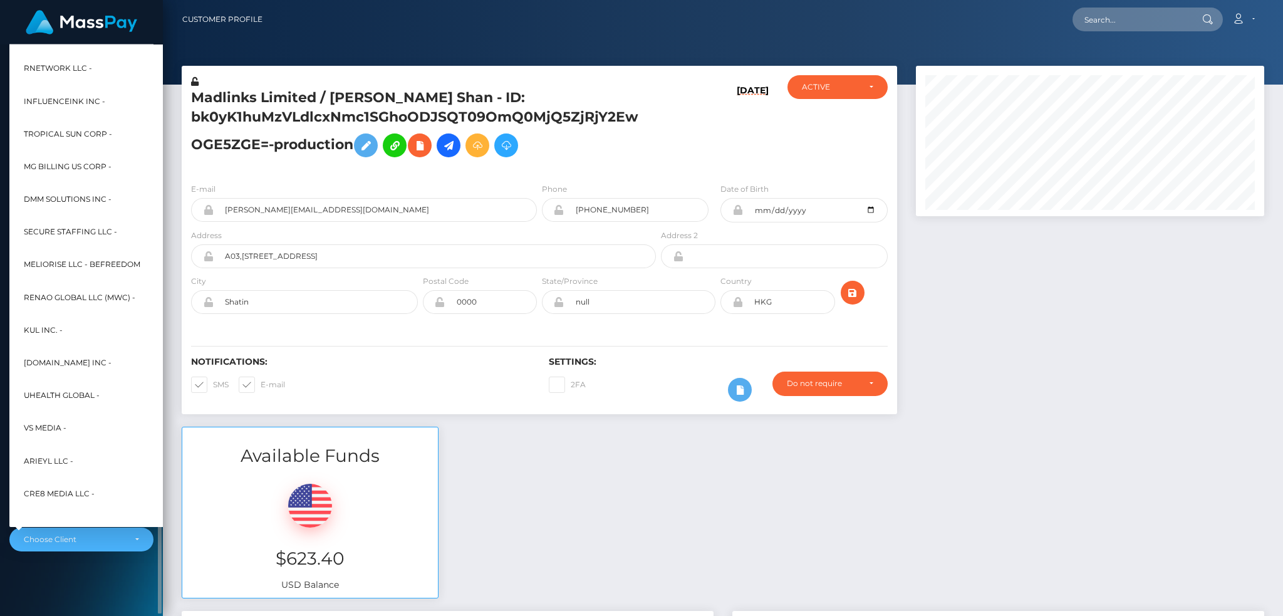
scroll to position [398, 0]
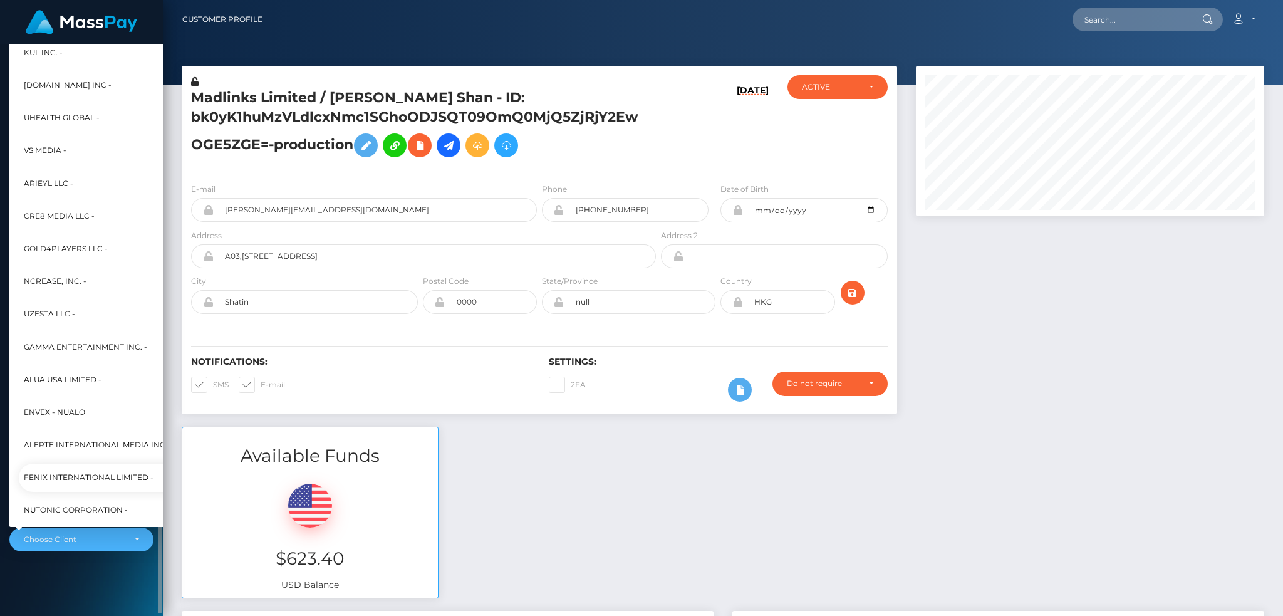
drag, startPoint x: 79, startPoint y: 481, endPoint x: 111, endPoint y: 458, distance: 39.6
click at [79, 480] on span "Fenix International Limited -" at bounding box center [89, 478] width 130 height 16
select select "26"
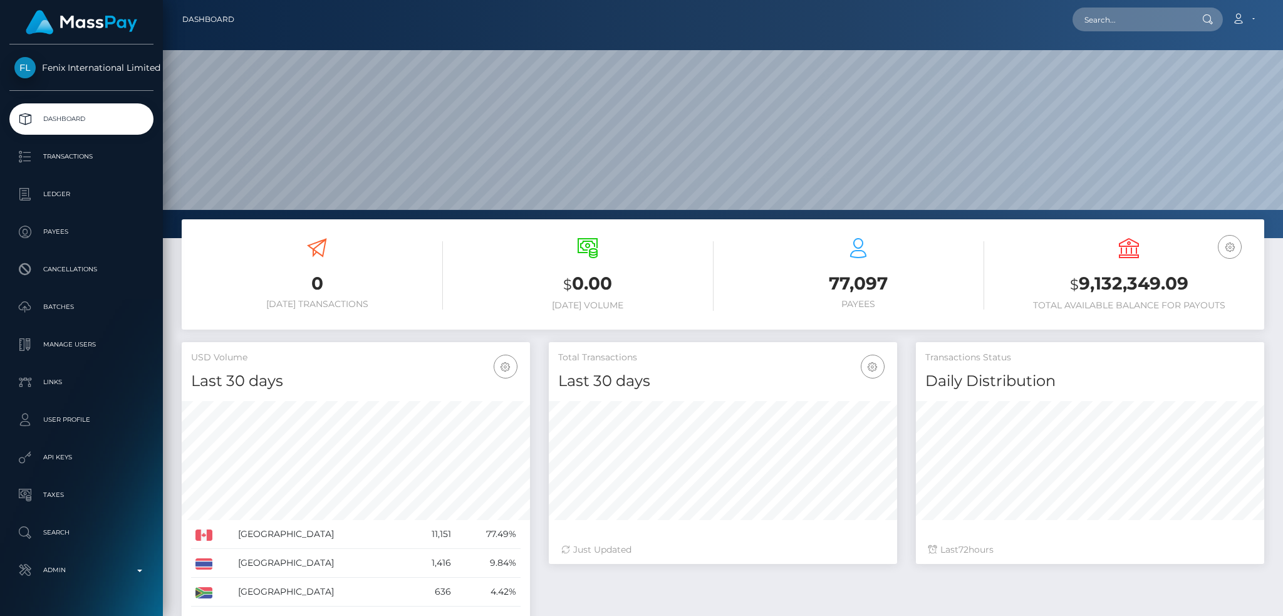
scroll to position [222, 348]
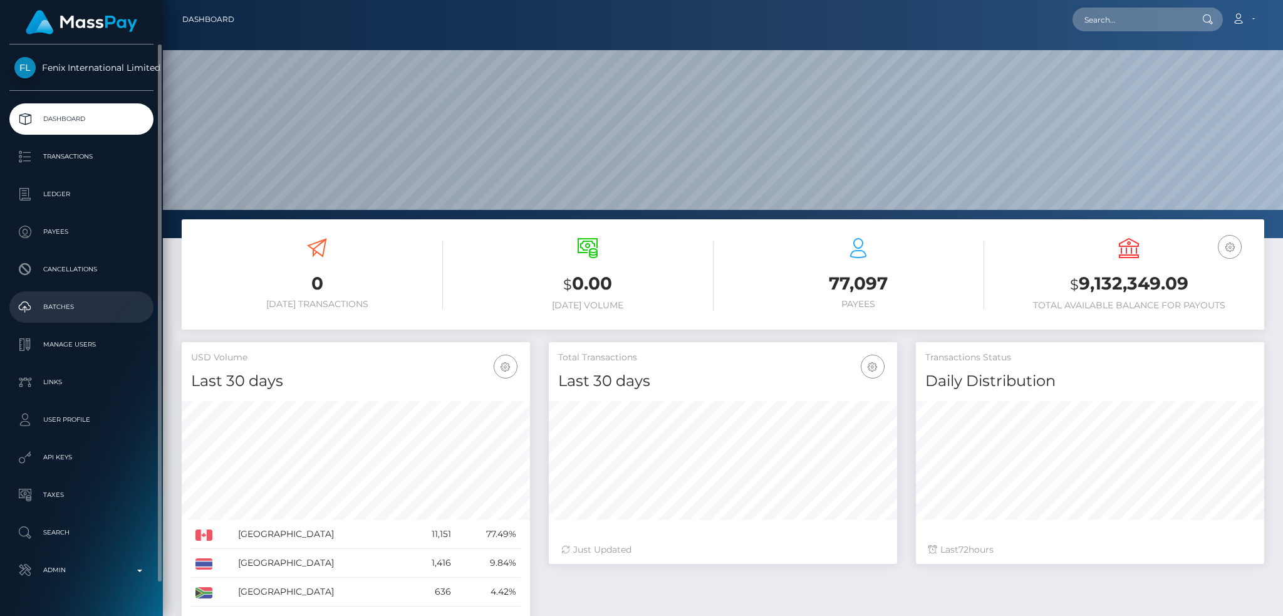
click at [77, 306] on p "Batches" at bounding box center [81, 306] width 134 height 19
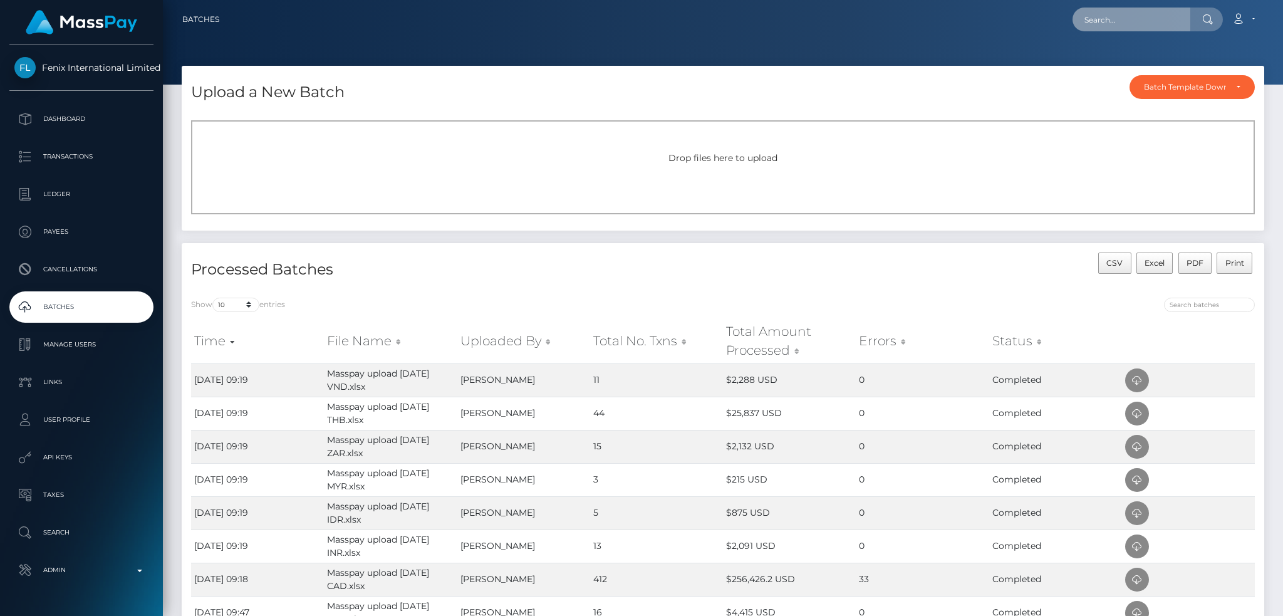
drag, startPoint x: 1139, startPoint y: 11, endPoint x: 1118, endPoint y: 12, distance: 20.7
click at [1138, 11] on input "text" at bounding box center [1131, 20] width 118 height 24
paste input "poact_VykXWoQ9EQ4h"
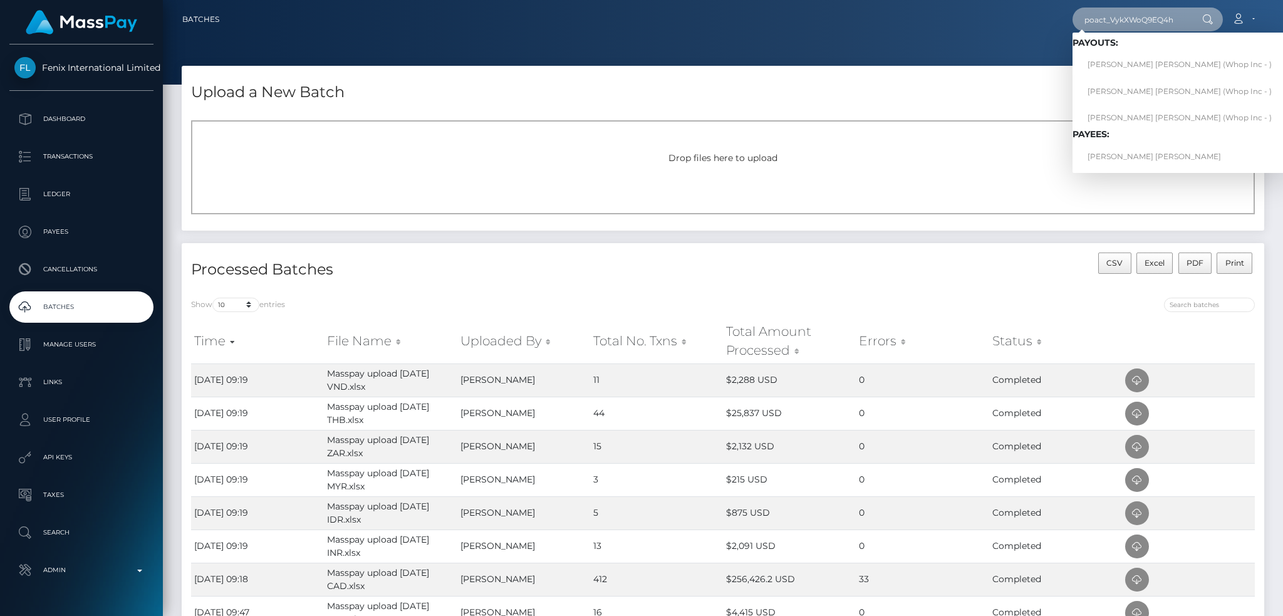
type input "poact_VykXWoQ9EQ4h"
click at [1110, 161] on link "[PERSON_NAME] [PERSON_NAME]" at bounding box center [1179, 156] width 214 height 23
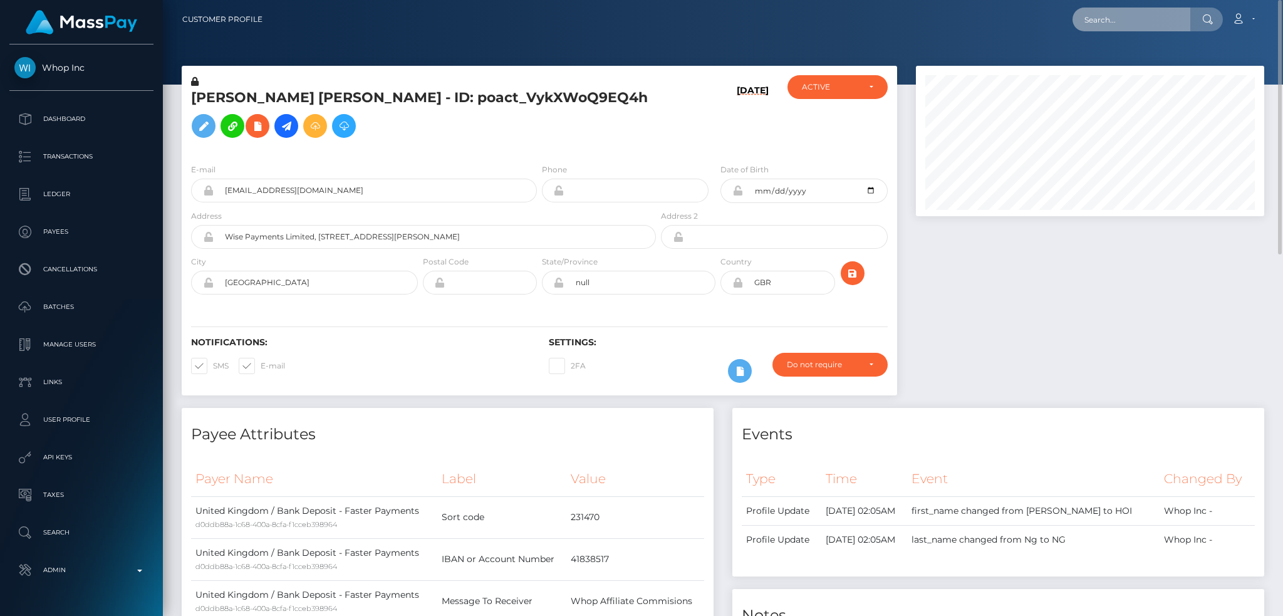
click at [1139, 25] on input "text" at bounding box center [1131, 20] width 118 height 24
paste input "PY62237732"
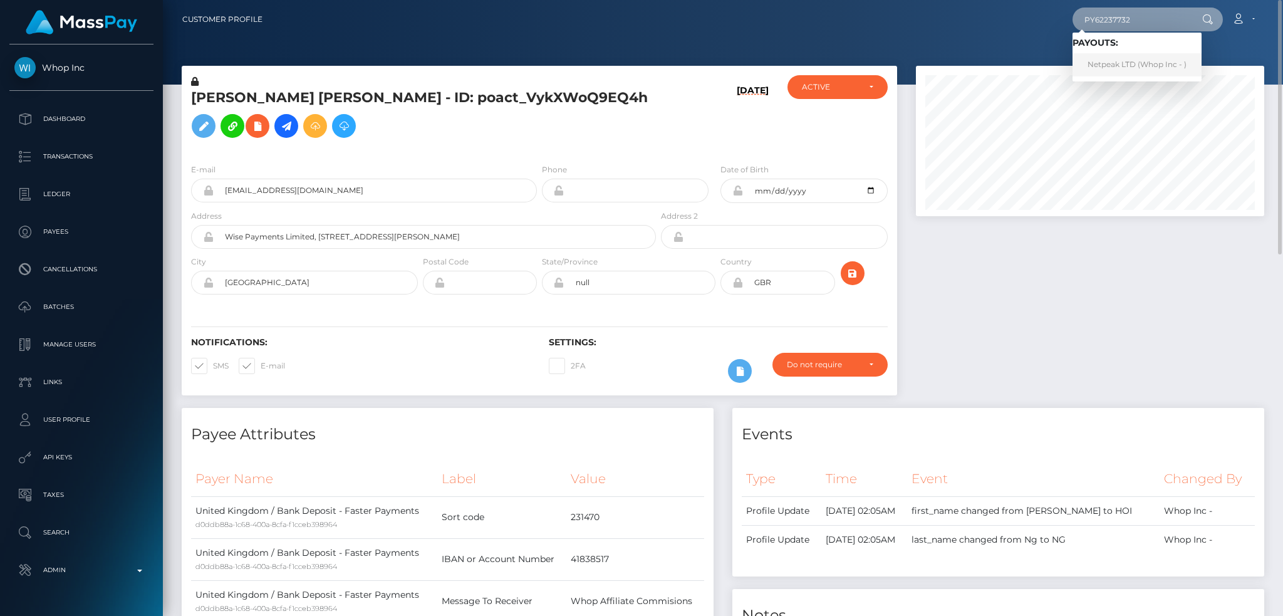
type input "PY62237732"
click at [1132, 61] on link "Netpeak LTD (Whop Inc - )" at bounding box center [1136, 64] width 129 height 23
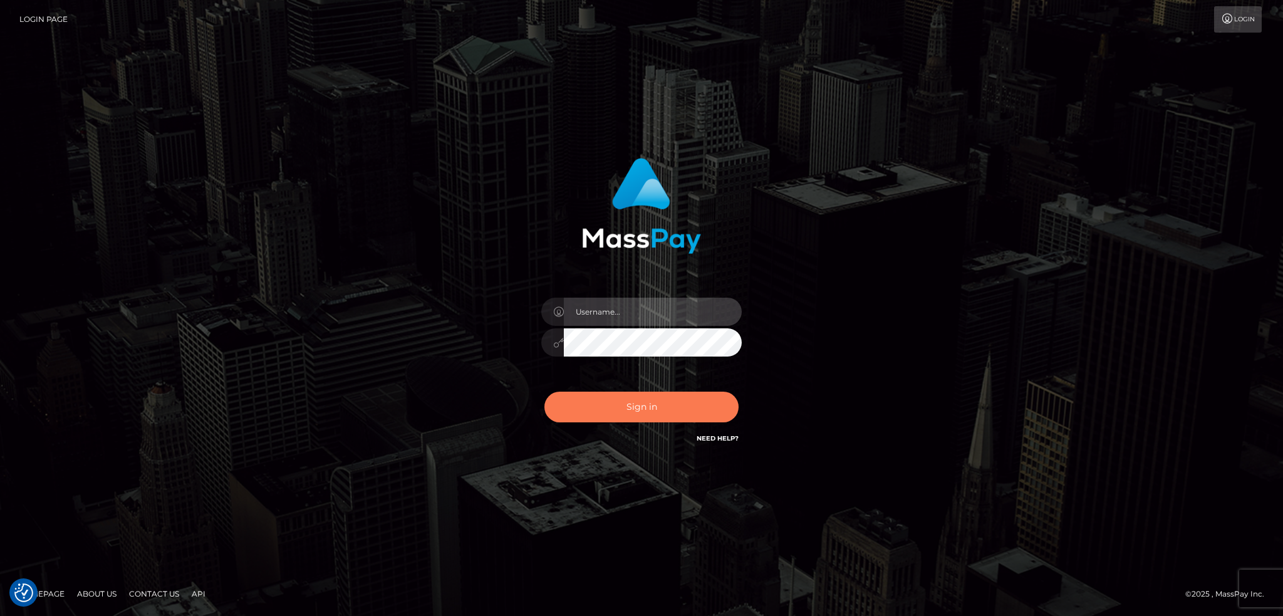
type input "alexstef"
click at [652, 404] on button "Sign in" at bounding box center [641, 406] width 194 height 31
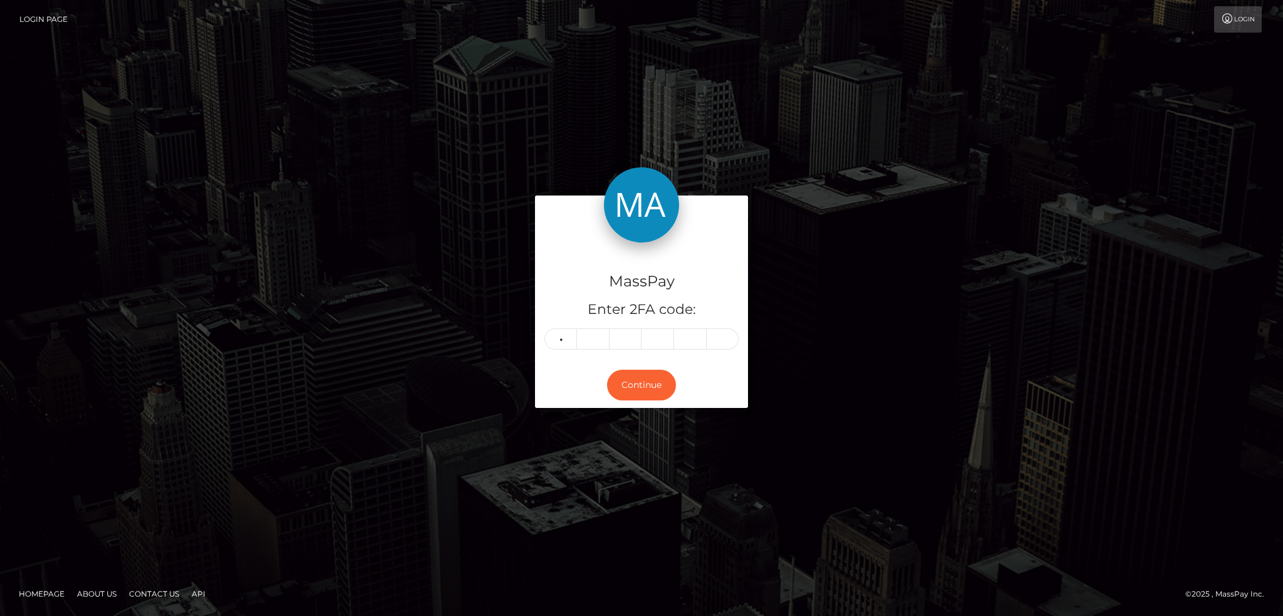
type input "0"
type input "4"
type input "0"
type input "8"
type input "9"
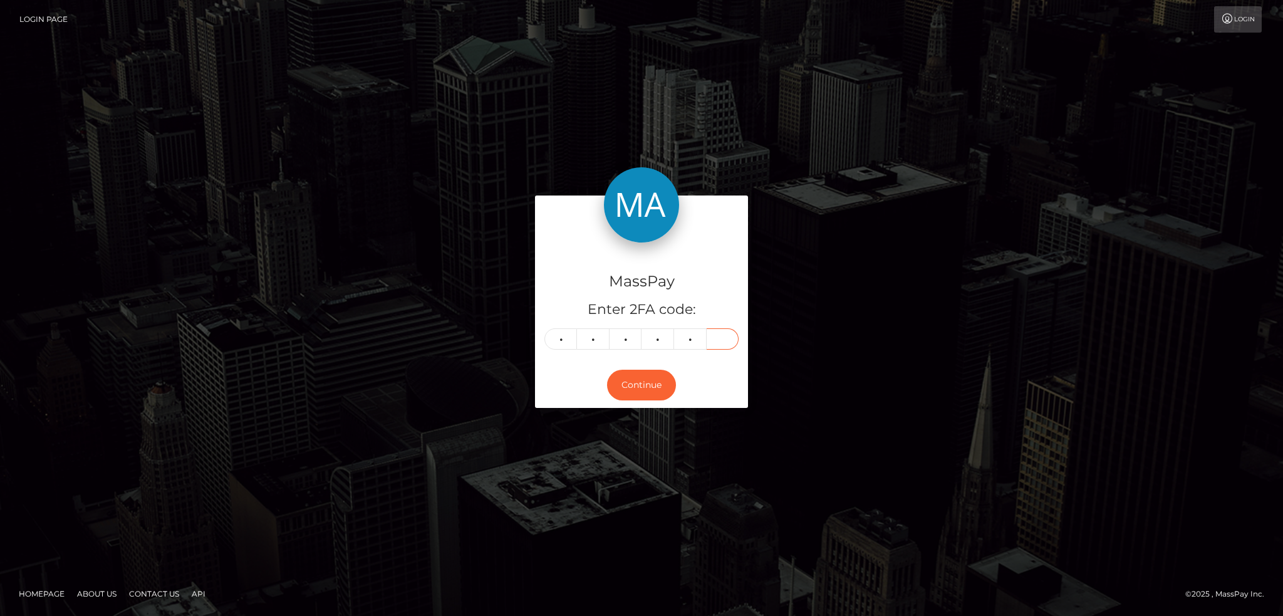
type input "5"
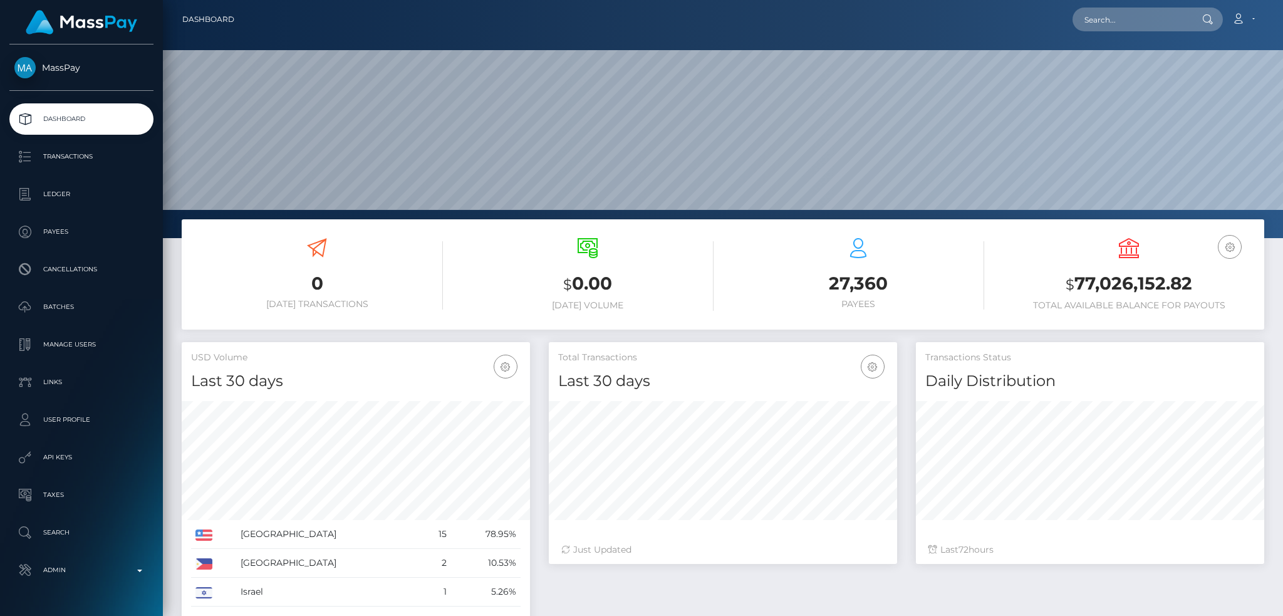
scroll to position [222, 348]
click at [1107, 19] on input "text" at bounding box center [1131, 20] width 118 height 24
paste input "PY62237732"
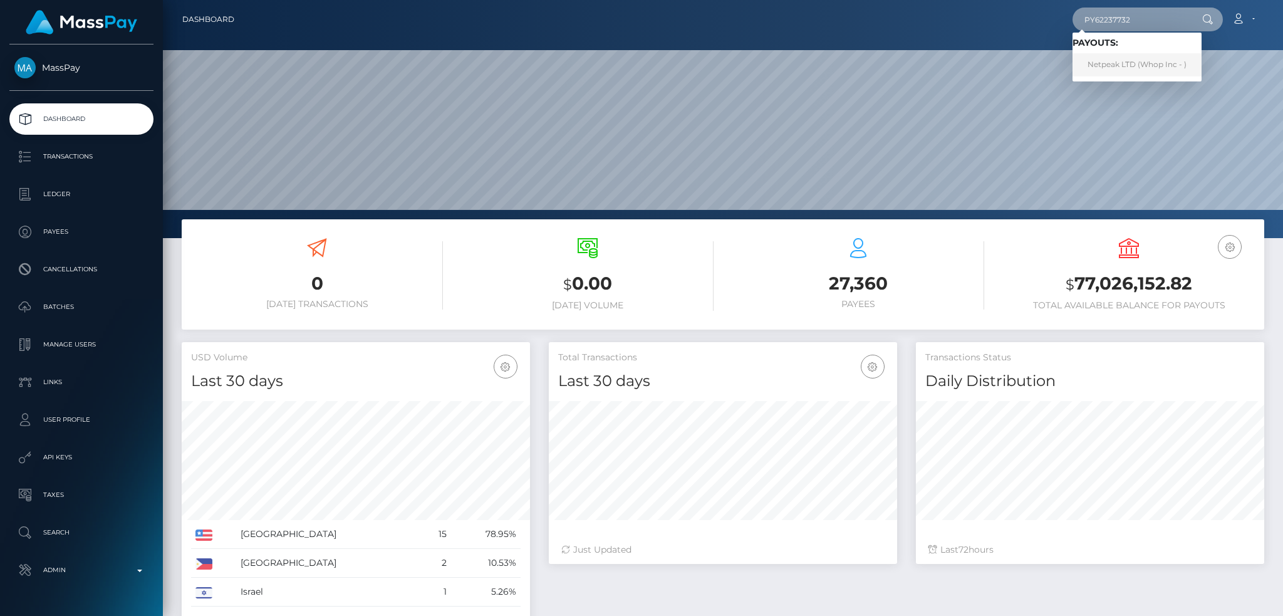
type input "PY62237732"
click at [1136, 63] on link "Netpeak LTD (Whop Inc - )" at bounding box center [1136, 64] width 129 height 23
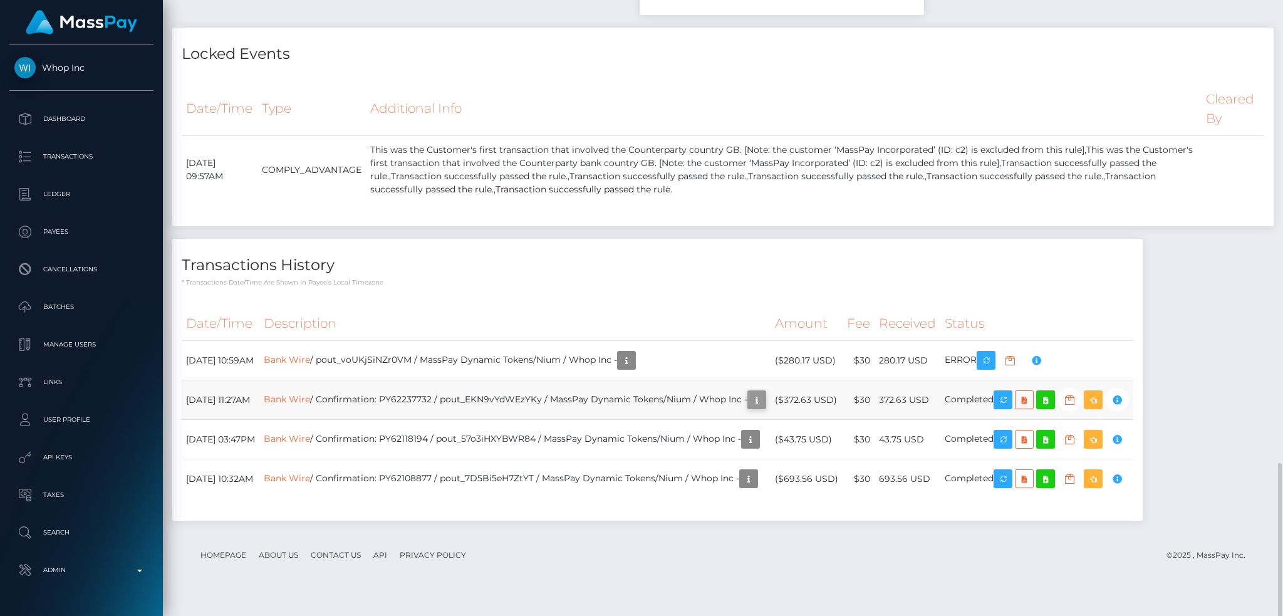
scroll to position [150, 348]
click at [764, 408] on icon "button" at bounding box center [756, 400] width 15 height 16
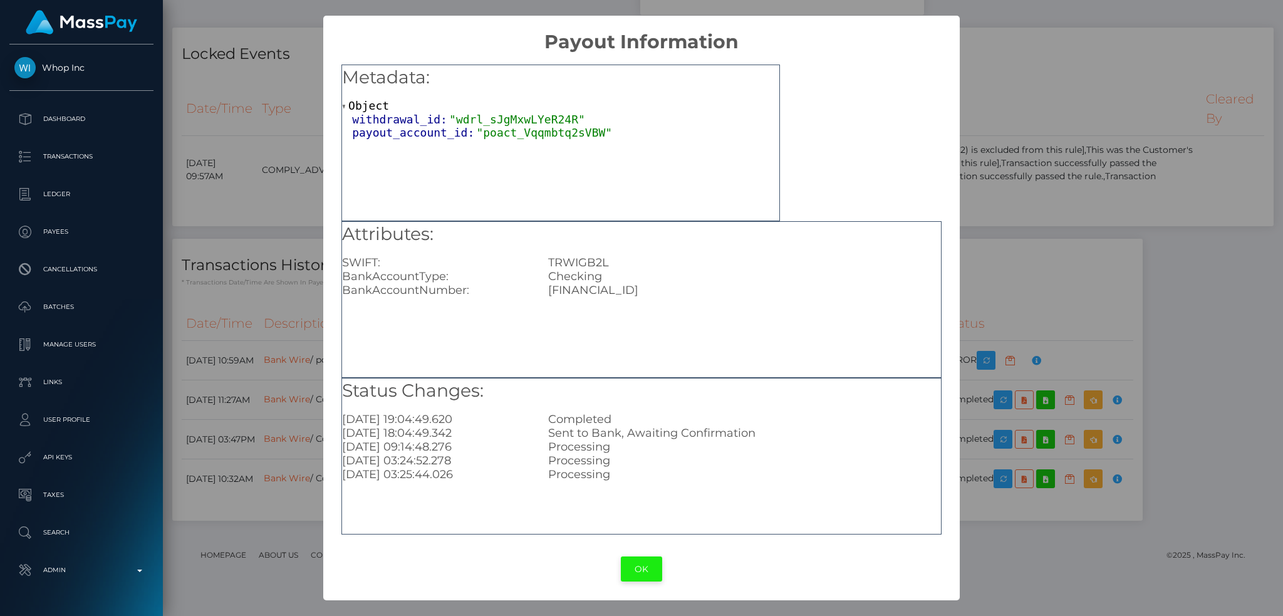
click at [643, 564] on button "OK" at bounding box center [641, 569] width 41 height 26
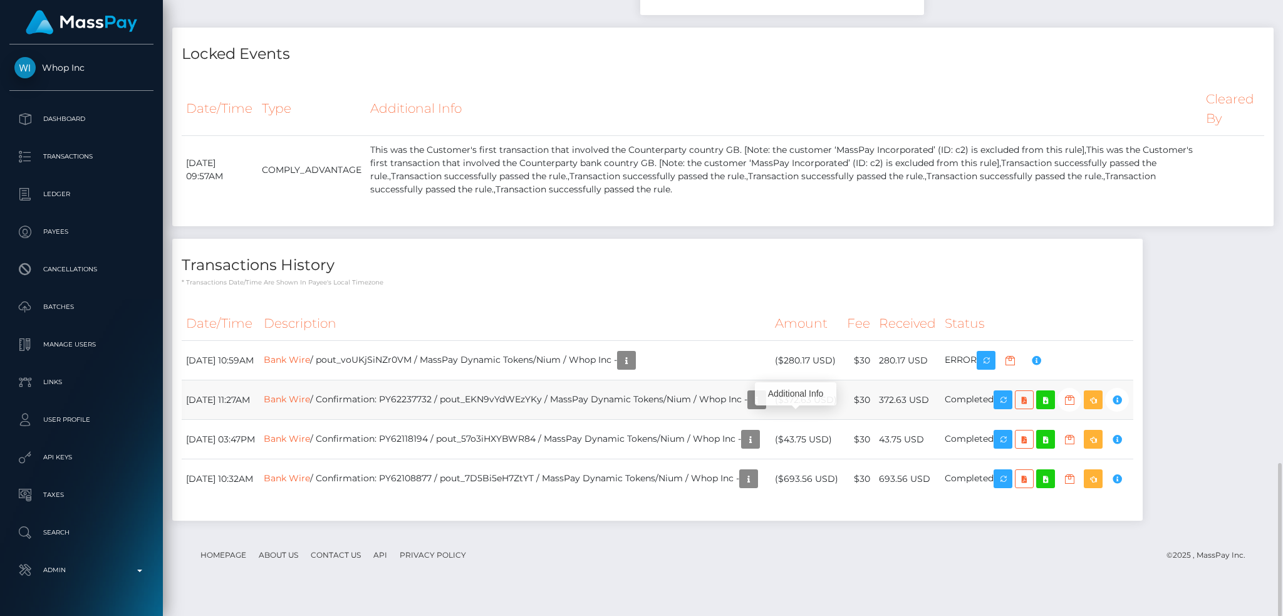
click at [434, 420] on td "Bank Wire / Confirmation: PY62237732 / pout_EKN9vYdWEzYKy / MassPay Dynamic Tok…" at bounding box center [514, 399] width 511 height 39
copy td "PY62237732"
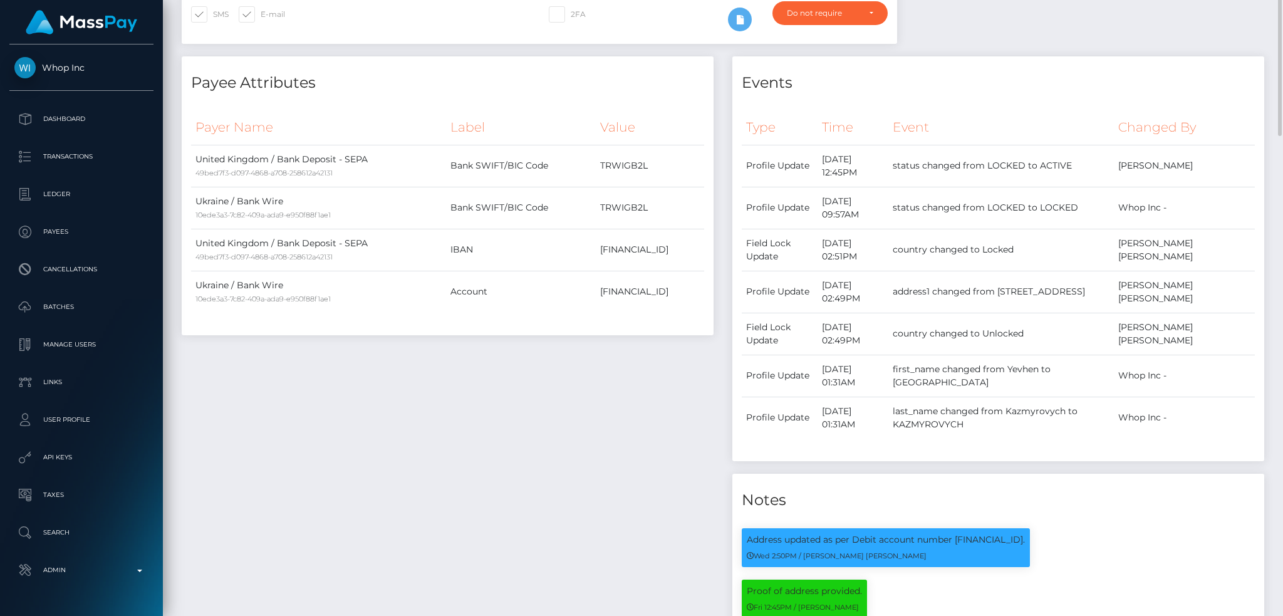
scroll to position [0, 0]
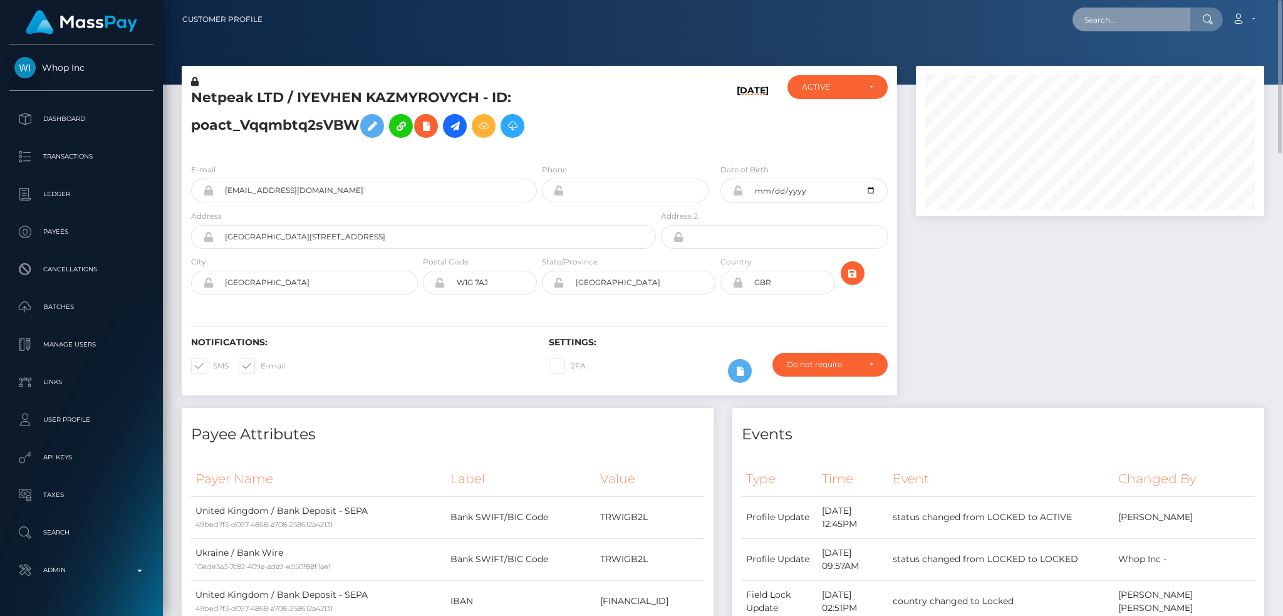
drag, startPoint x: 1132, startPoint y: 28, endPoint x: 1104, endPoint y: 21, distance: 29.0
click at [1132, 28] on input "text" at bounding box center [1131, 20] width 118 height 24
paste input "[EMAIL_ADDRESS][DOMAIN_NAME]"
type input "[EMAIL_ADDRESS][DOMAIN_NAME]"
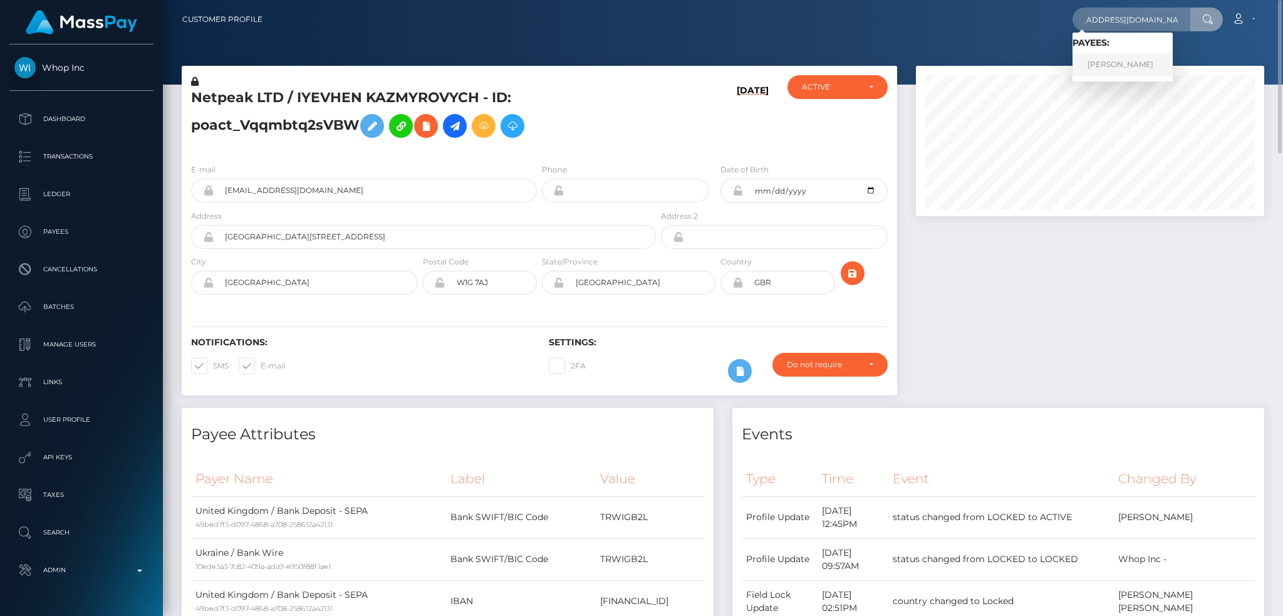
click at [1119, 59] on link "[PERSON_NAME]" at bounding box center [1122, 64] width 100 height 23
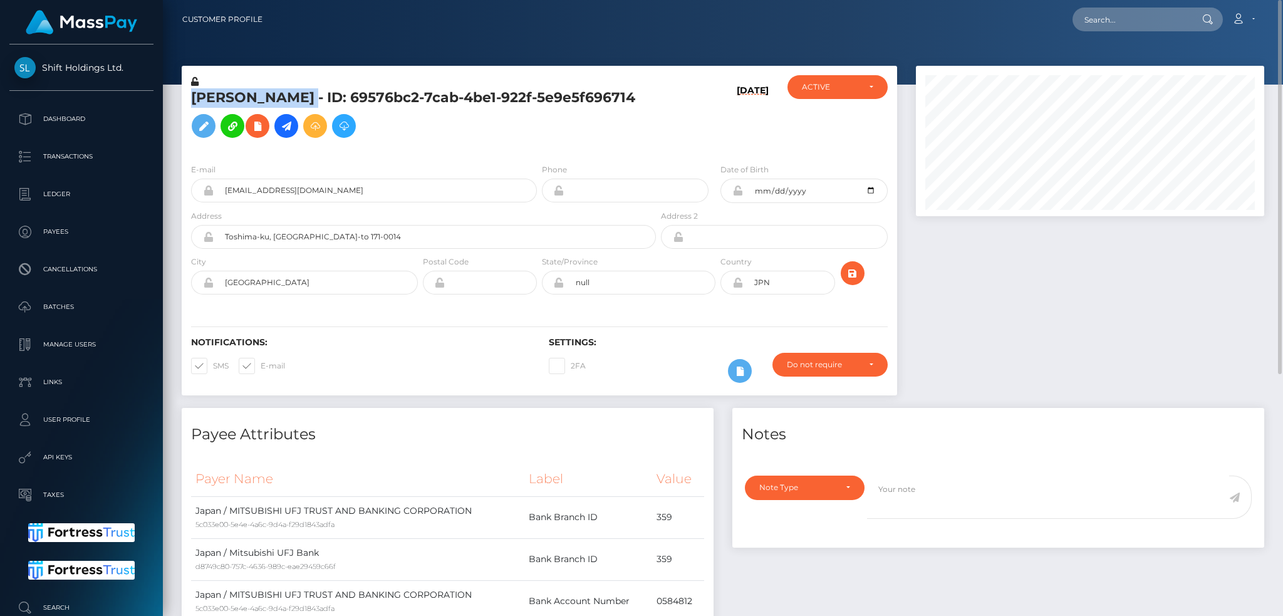
drag, startPoint x: 328, startPoint y: 92, endPoint x: 195, endPoint y: 98, distance: 132.9
click at [195, 98] on h5 "[PERSON_NAME] - ID: 69576bc2-7cab-4be1-922f-5e9e5f696714" at bounding box center [420, 116] width 458 height 56
copy h5 "[PERSON_NAME]"
click at [1119, 6] on div "Loading... Loading... Account Edit Profile Logout" at bounding box center [767, 19] width 991 height 26
click at [1097, 19] on input "text" at bounding box center [1131, 20] width 118 height 24
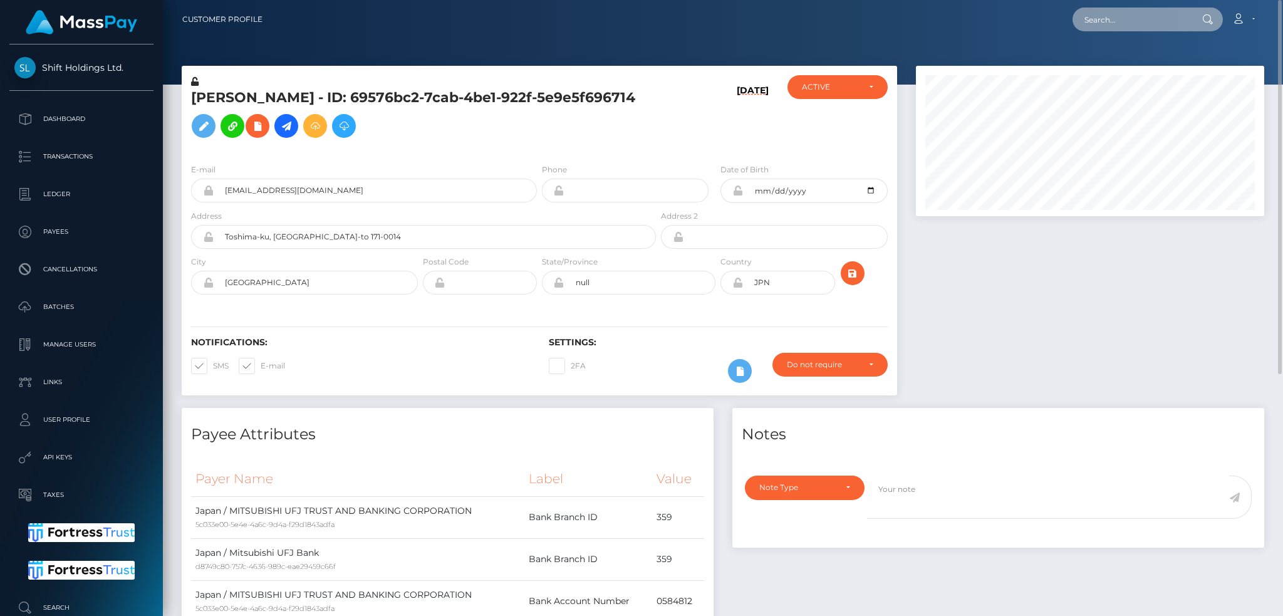
paste input "[EMAIL_ADDRESS][DOMAIN_NAME]"
type input "[EMAIL_ADDRESS][DOMAIN_NAME]"
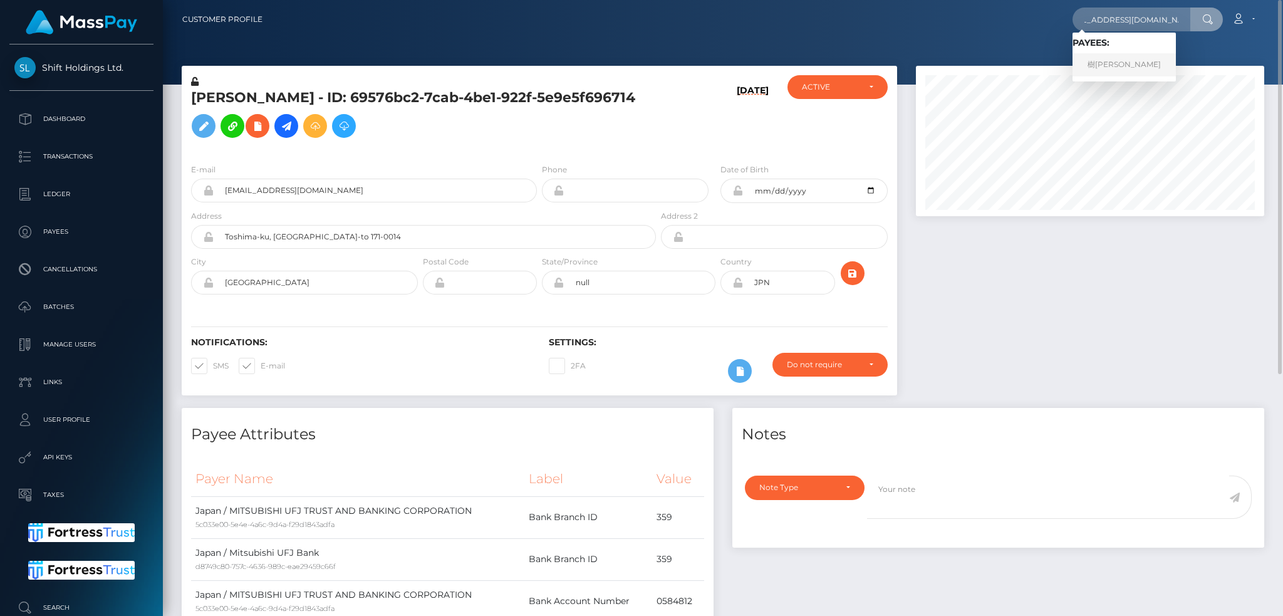
click at [1127, 70] on link "樹[PERSON_NAME]" at bounding box center [1123, 64] width 103 height 23
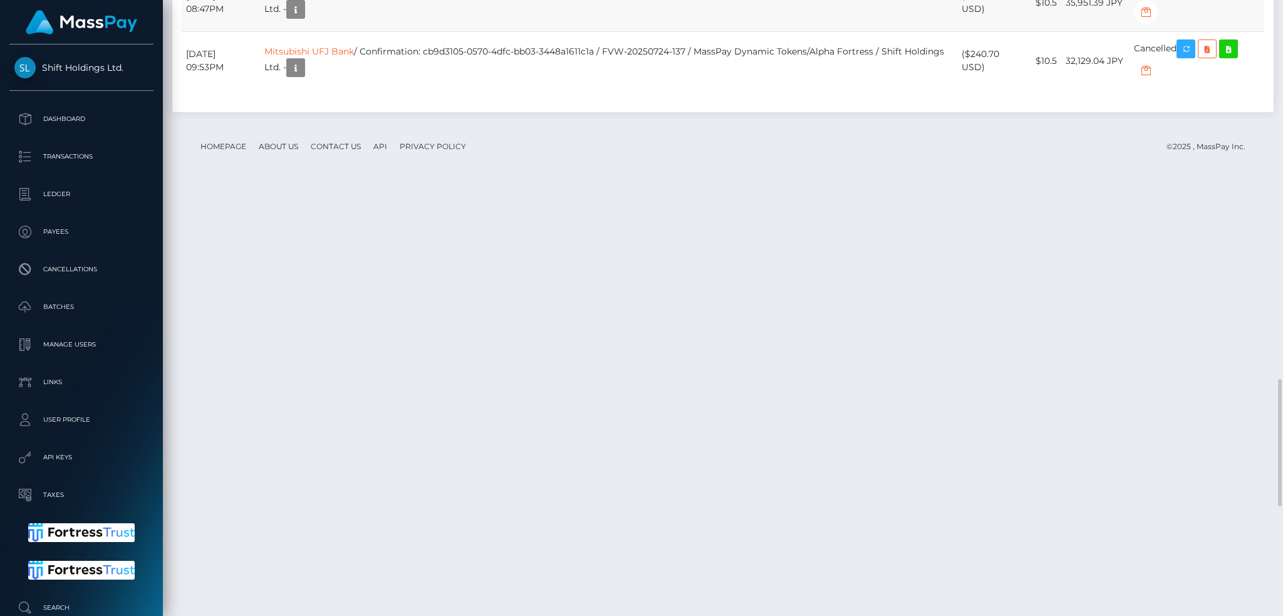
scroll to position [2367, 0]
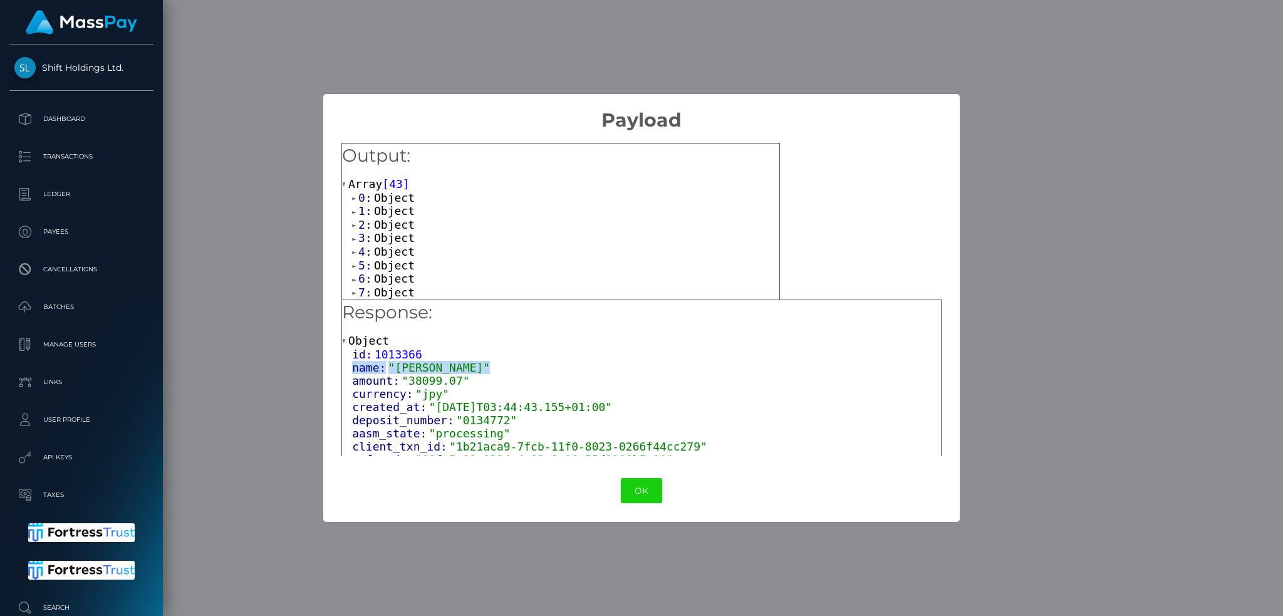
drag, startPoint x: 418, startPoint y: 370, endPoint x: 348, endPoint y: 370, distance: 70.1
click at [348, 370] on div "id: 1013366 name: "Shuu Matsukawa" amount: "38099.07" currency: "jpy" created_a…" at bounding box center [641, 446] width 599 height 197
click at [1016, 63] on div "× Payload Output: Array [ 43 ] 0: Object 1: Object 2: Object 3: Object 4: Objec…" at bounding box center [641, 308] width 1283 height 616
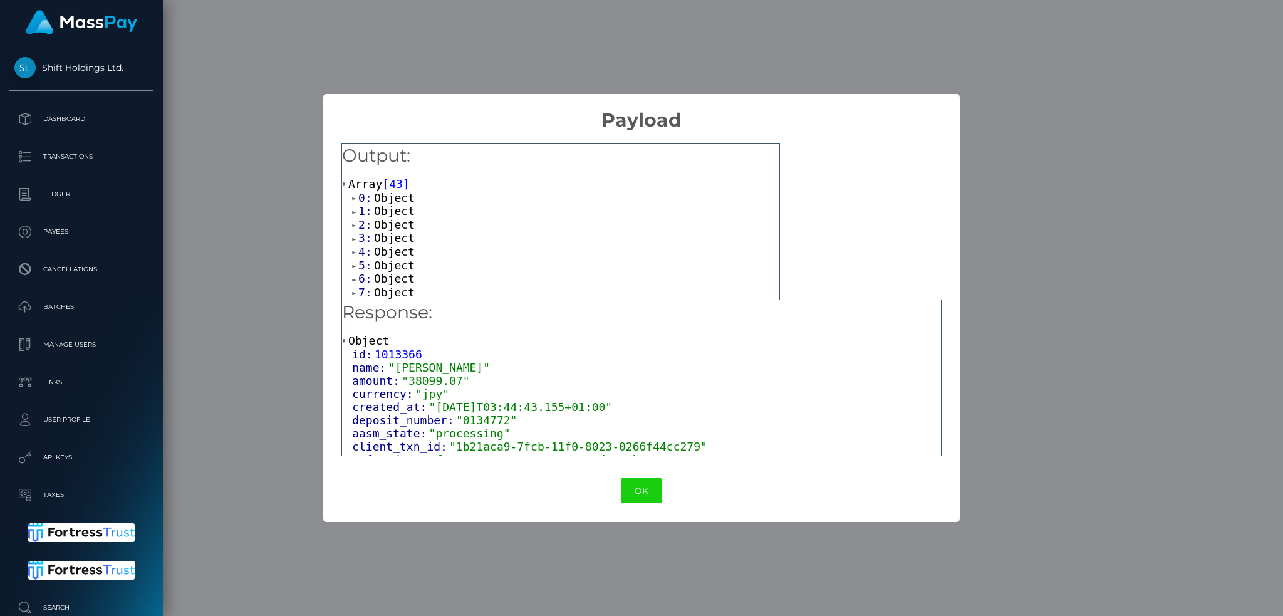
click at [465, 368] on span ""Shuu Matsukawa"" at bounding box center [439, 367] width 102 height 13
copy div "name: "Shuu Matsukawa""
click at [466, 367] on span ""Shuu Matsukawa"" at bounding box center [439, 367] width 102 height 13
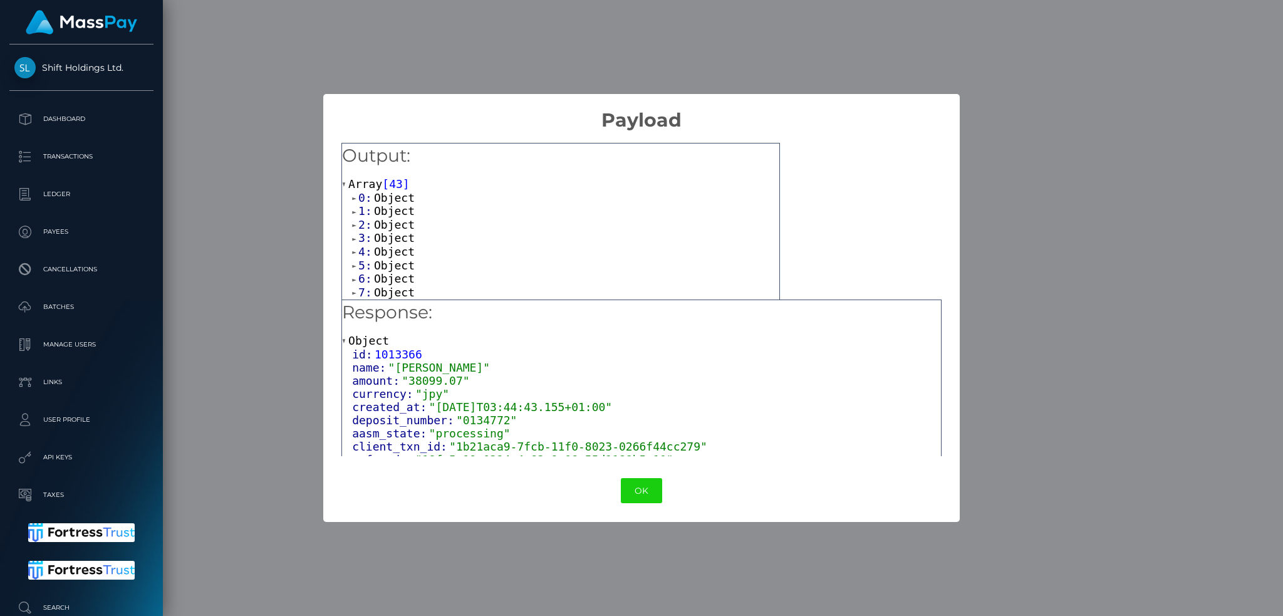
drag, startPoint x: 485, startPoint y: 366, endPoint x: 388, endPoint y: 366, distance: 97.7
click at [388, 366] on div "name: "Shuu Matsukawa"" at bounding box center [646, 367] width 589 height 13
click at [432, 370] on span ""Shuu Matsukawa"" at bounding box center [439, 367] width 102 height 13
click at [466, 371] on span ""Shuu Matsukawa"" at bounding box center [439, 367] width 102 height 13
drag, startPoint x: 477, startPoint y: 367, endPoint x: 392, endPoint y: 368, distance: 84.6
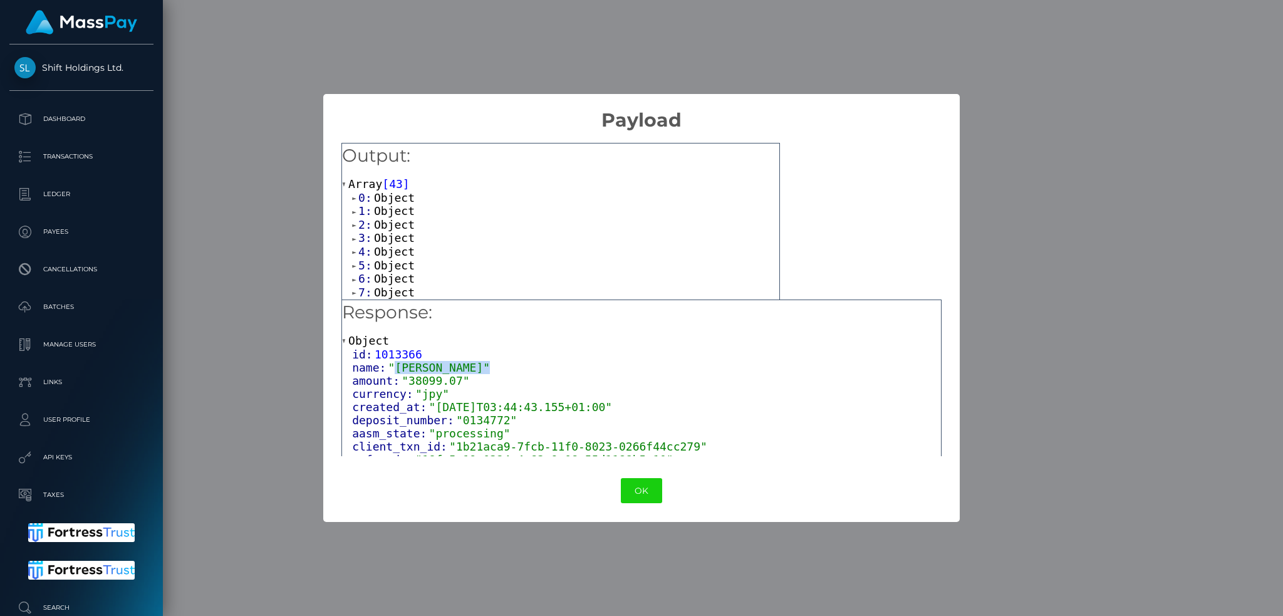
click at [392, 368] on span ""Shuu Matsukawa"" at bounding box center [439, 367] width 102 height 13
copy span "Shuu Matsukawa"
click at [1029, 146] on div "× Payload Output: Array [ 43 ] 0: Object 1: Object 2: Object 3: Object 4: Objec…" at bounding box center [641, 308] width 1283 height 616
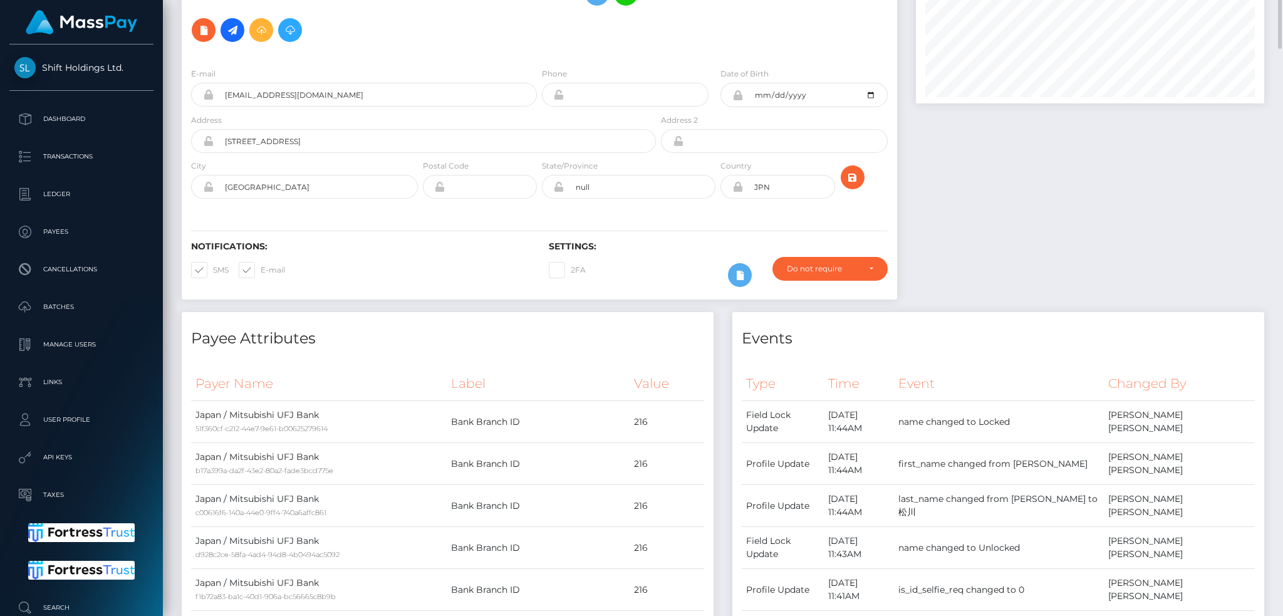
scroll to position [0, 0]
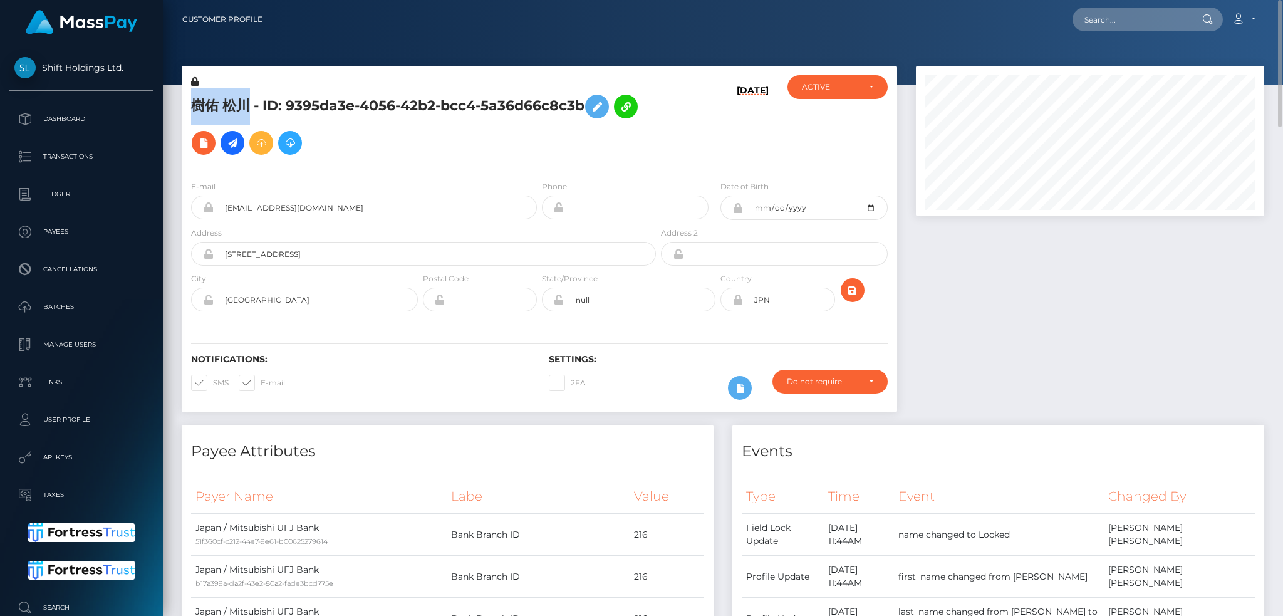
drag, startPoint x: 251, startPoint y: 105, endPoint x: 187, endPoint y: 111, distance: 63.6
click at [187, 111] on div "樹佑 松川 - ID: 9395da3e-4056-42b2-bcc4-5a36d66c8c3b" at bounding box center [420, 122] width 477 height 95
copy h5 "樹佑 松川"
click at [1137, 19] on input "text" at bounding box center [1131, 20] width 118 height 24
paste input "poact_dBhPz1tPoWg7"
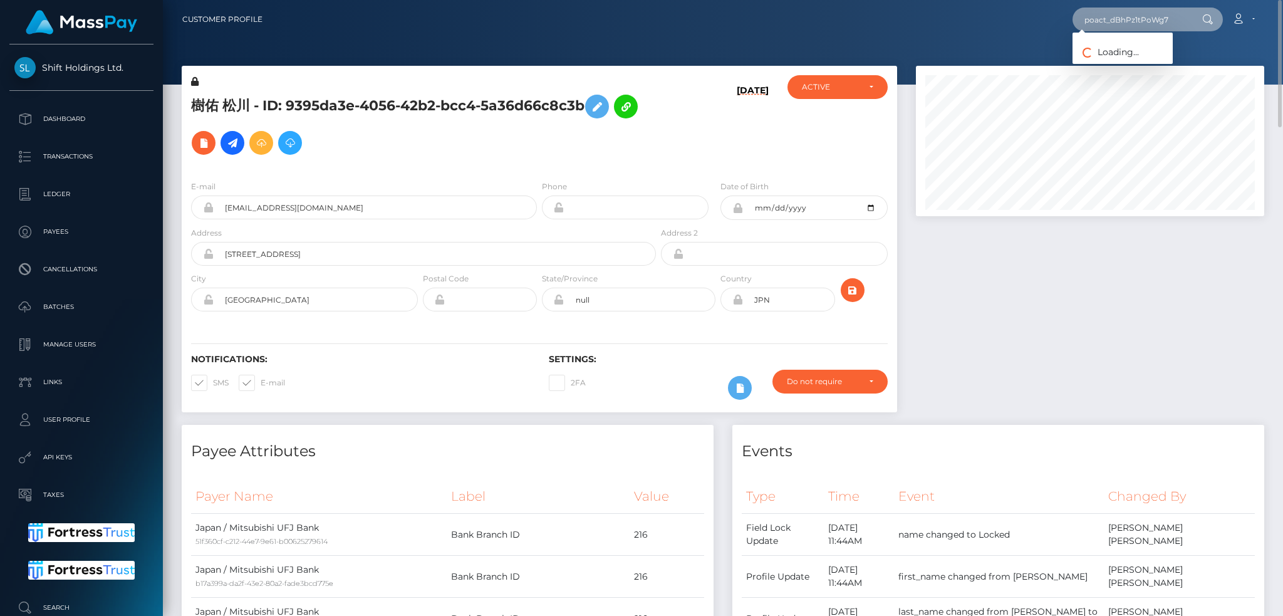
type input "poact_dBhPz1tPoWg7"
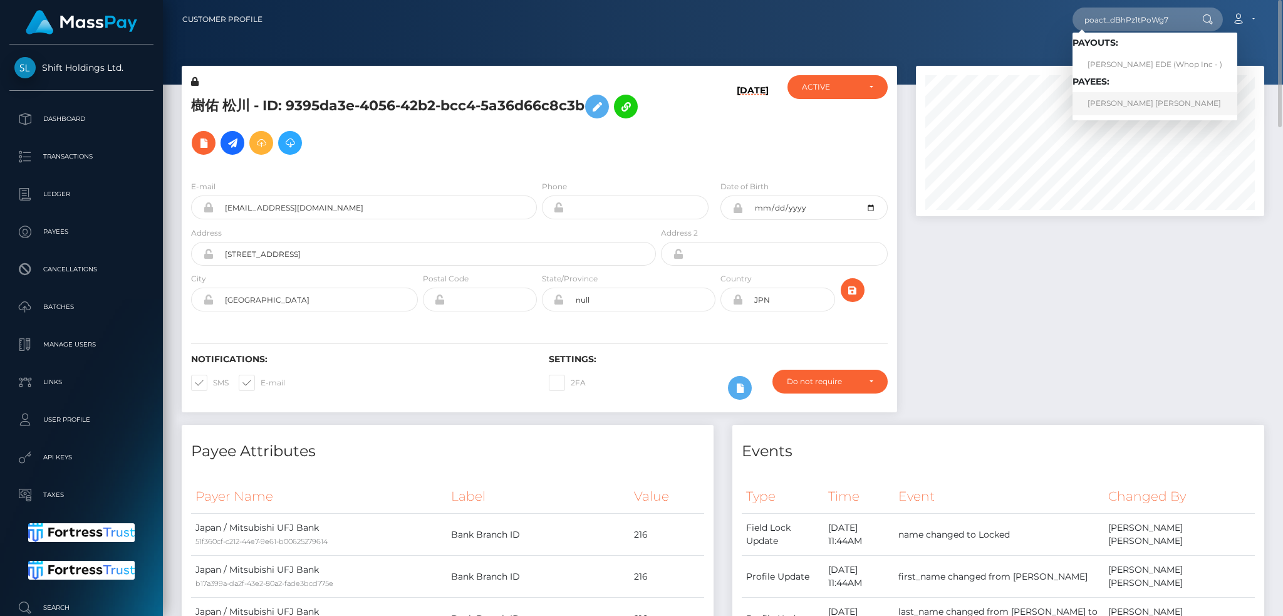
click at [1125, 108] on link "AUGUSTINE USIBE EDE" at bounding box center [1154, 103] width 165 height 23
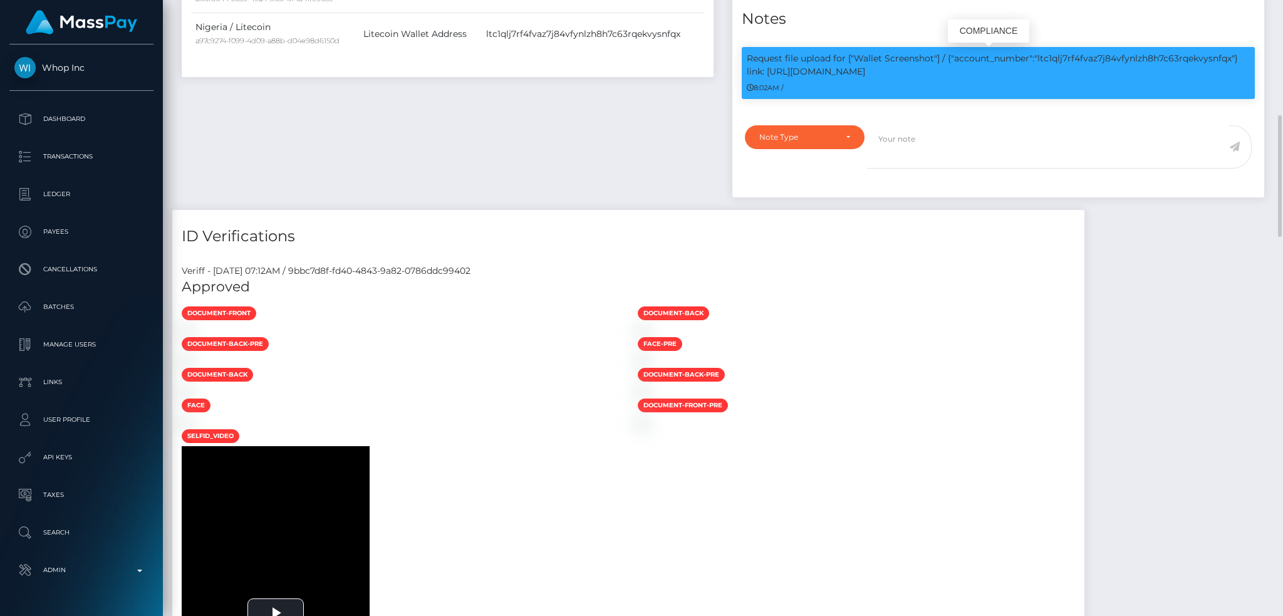
scroll to position [150, 348]
drag, startPoint x: 876, startPoint y: 71, endPoint x: 854, endPoint y: 58, distance: 25.4
click at [854, 58] on p "Request file upload for ["Wallet Screenshot"] / {"account_number":"ltc1qlj7rf4f…" at bounding box center [998, 65] width 503 height 26
copy p "Wallet Screenshot"] / {"account_number":"ltc1qlj7rf4fvaz7j84vfynlzh8h7c63rqekvy…"
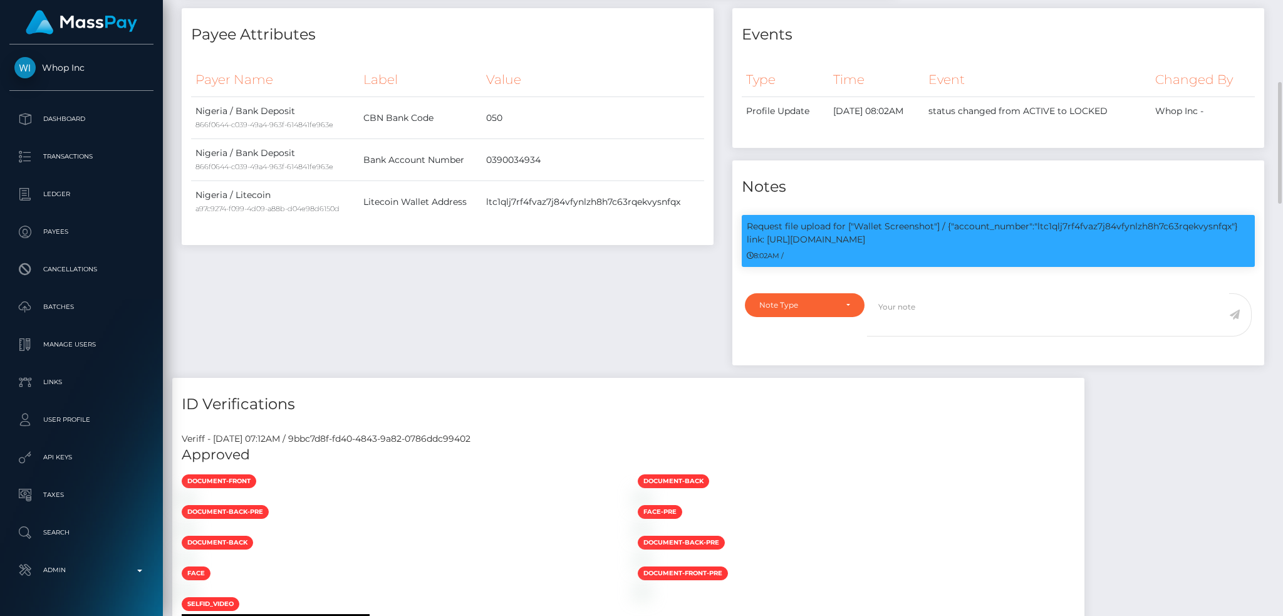
scroll to position [0, 0]
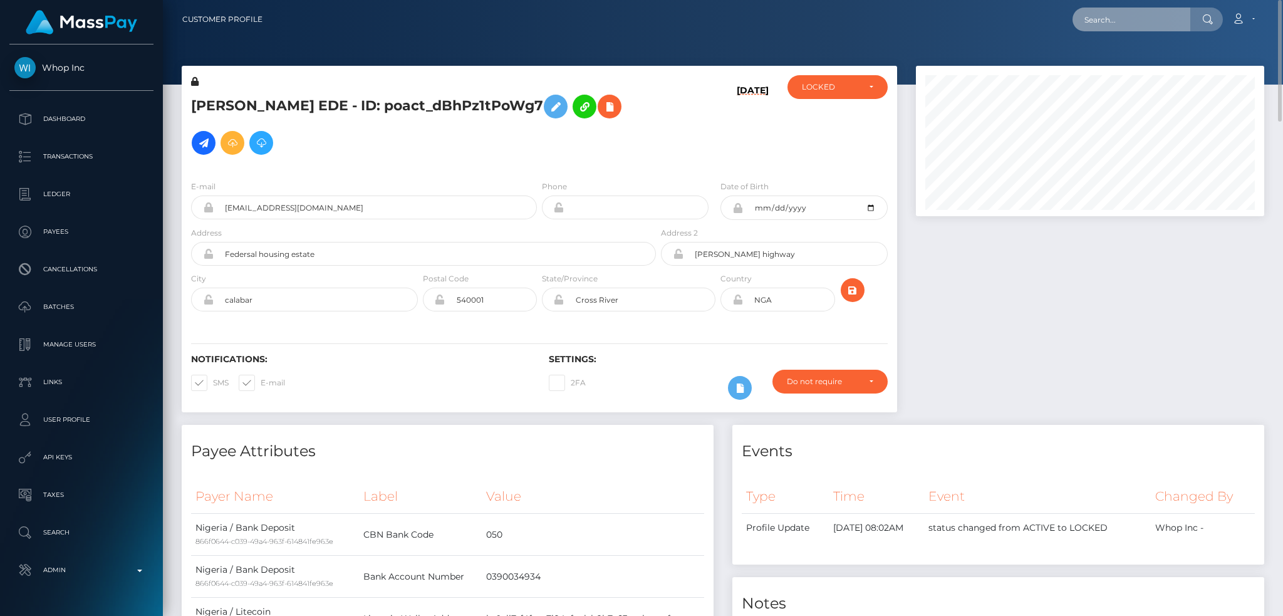
click at [1149, 23] on input "text" at bounding box center [1131, 20] width 118 height 24
paste input "8f7349522b21421fb27ac2921447ebbd"
type input "8f7349522b21421fb27ac2921447ebbd"
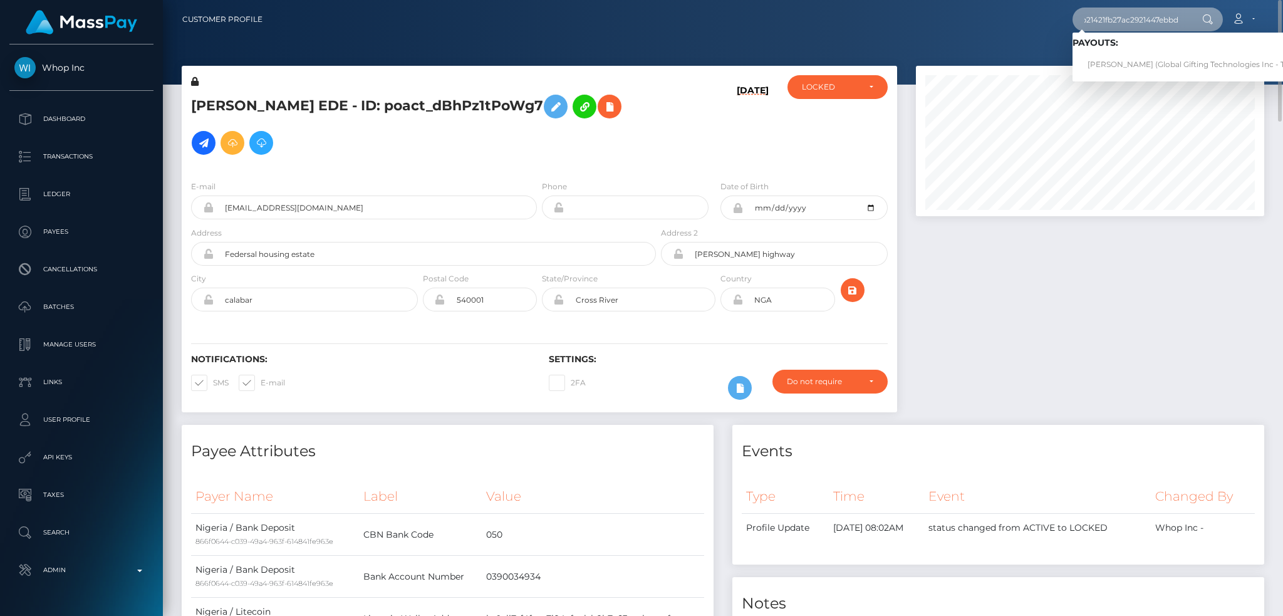
scroll to position [0, 0]
click at [1135, 59] on link "SUSAN CATHERINE SCHERMERHORN (Global Gifting Technologies Inc - Throne)" at bounding box center [1198, 64] width 252 height 23
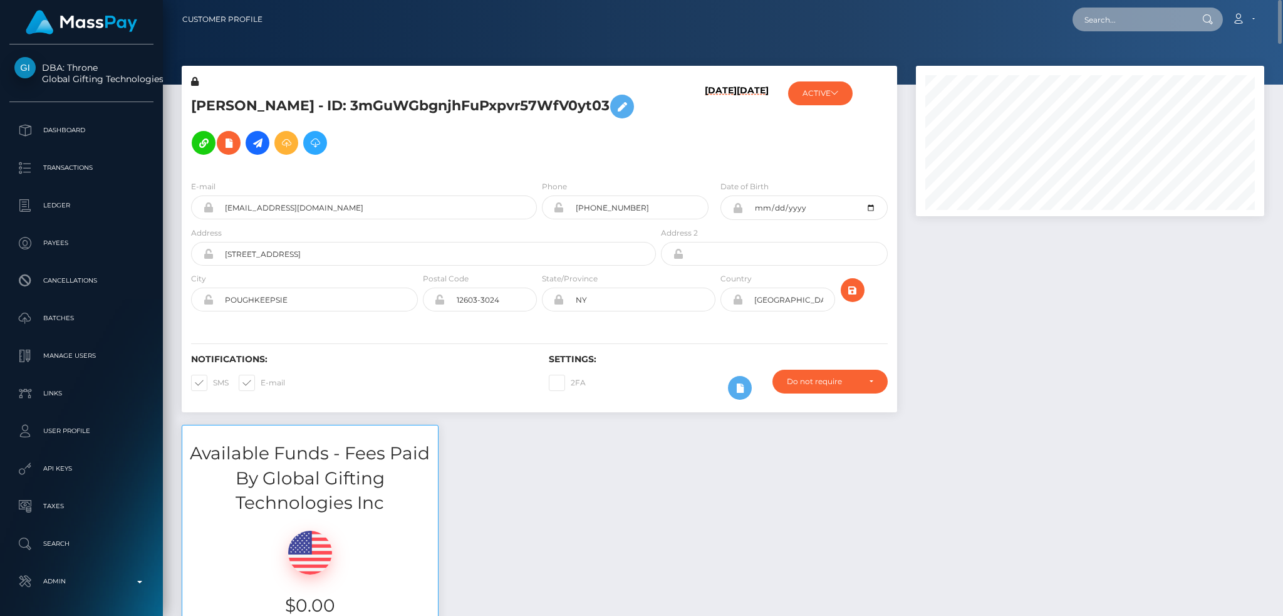
click at [1101, 12] on input "text" at bounding box center [1131, 20] width 118 height 24
paste input "pout_6E1gAAly0maJX"
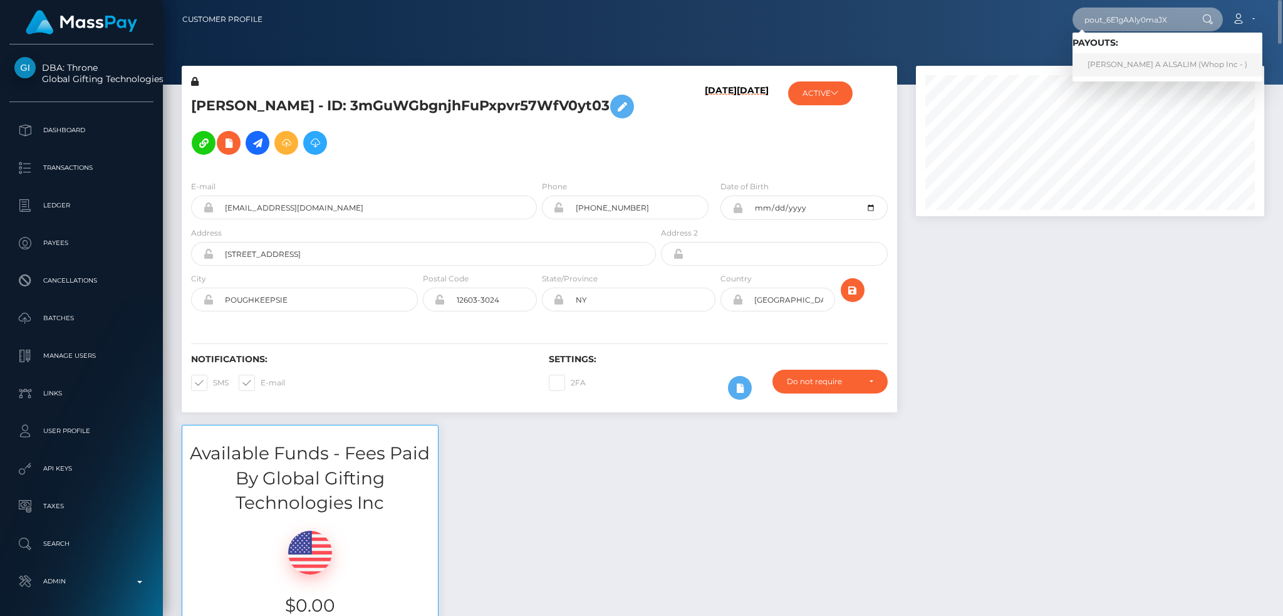
type input "pout_6E1gAAly0maJX"
click at [1130, 63] on link "HAMAD IBRAHIM A ALSALIM (Whop Inc - )" at bounding box center [1167, 64] width 190 height 23
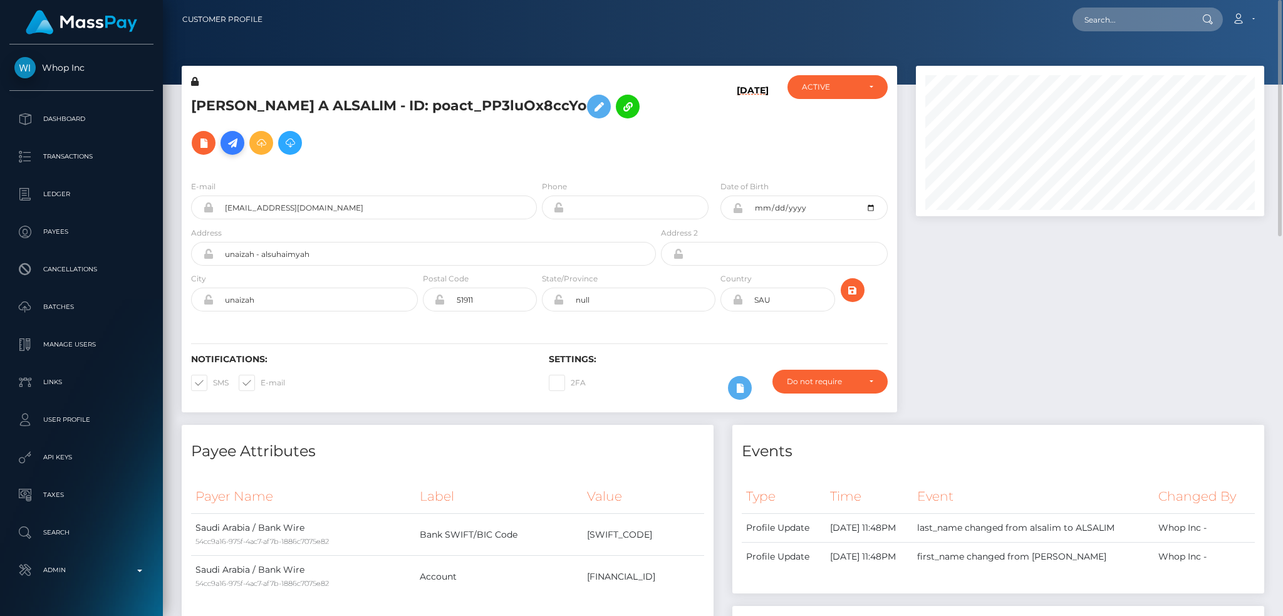
click at [229, 144] on icon at bounding box center [232, 143] width 15 height 16
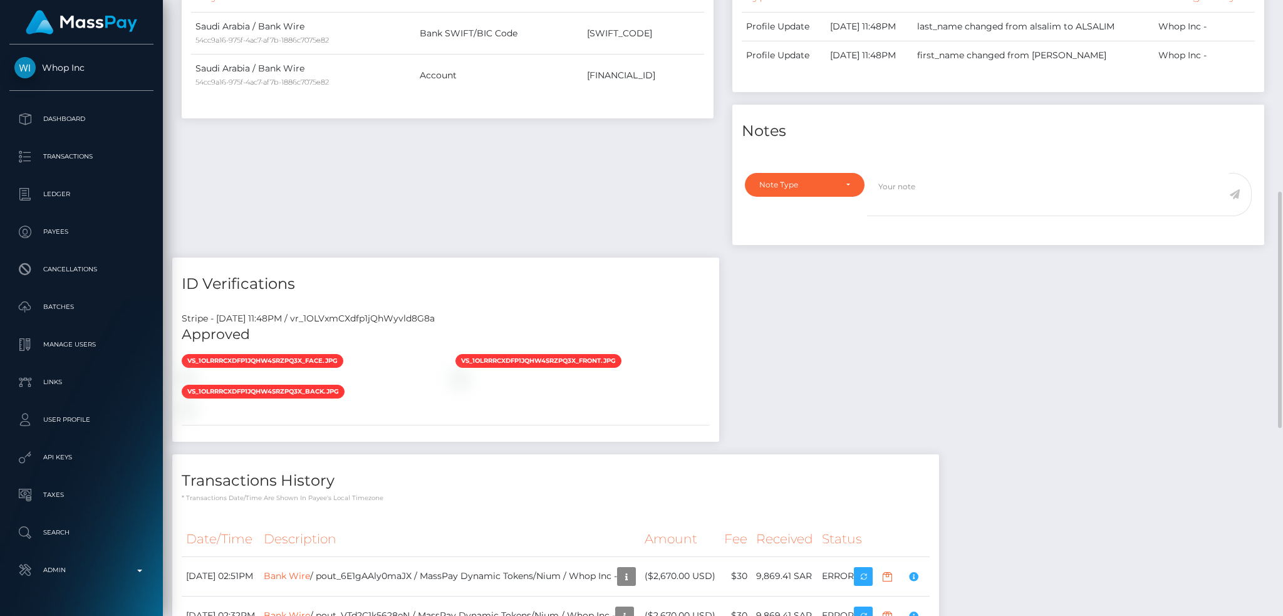
scroll to position [835, 0]
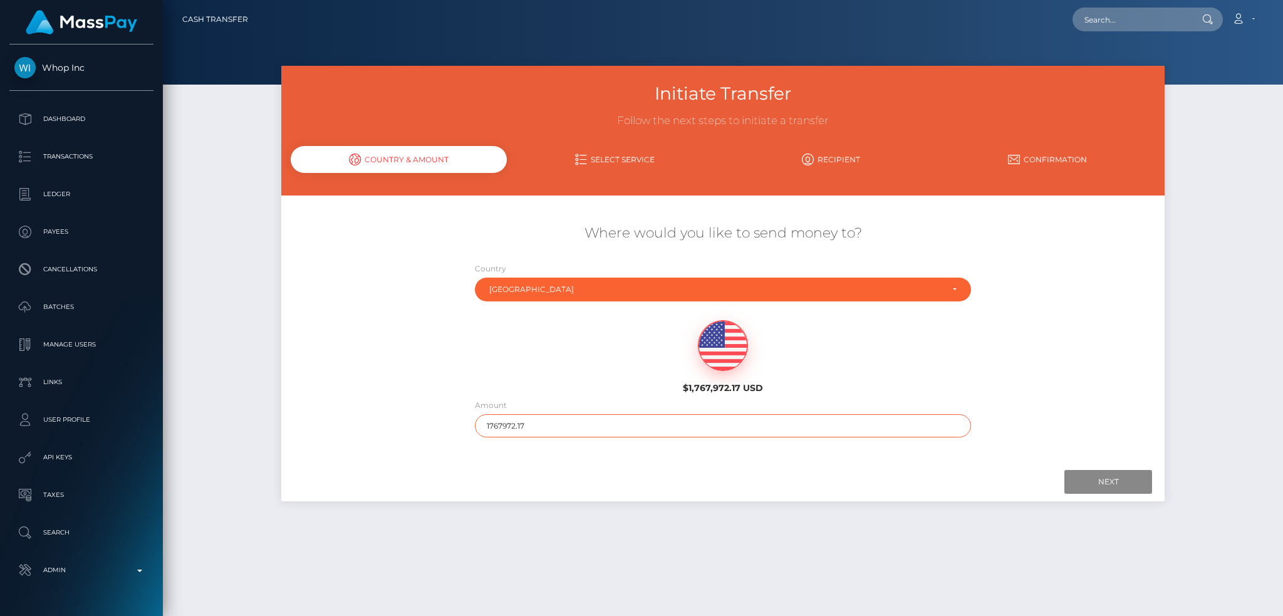
drag, startPoint x: 469, startPoint y: 425, endPoint x: 463, endPoint y: 427, distance: 6.5
click at [463, 427] on div "Where would you like to send money to? Country Abkhazia [GEOGRAPHIC_DATA] [GEOG…" at bounding box center [722, 330] width 883 height 226
type input "200"
click at [1096, 485] on input "Next" at bounding box center [1108, 482] width 88 height 24
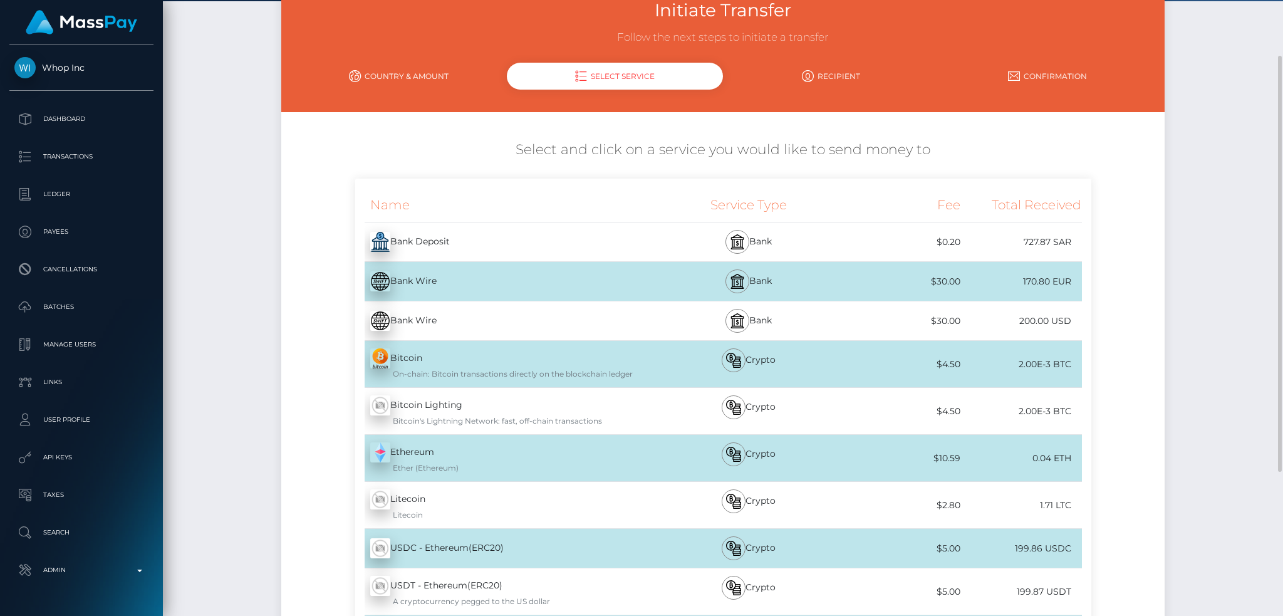
scroll to position [297, 0]
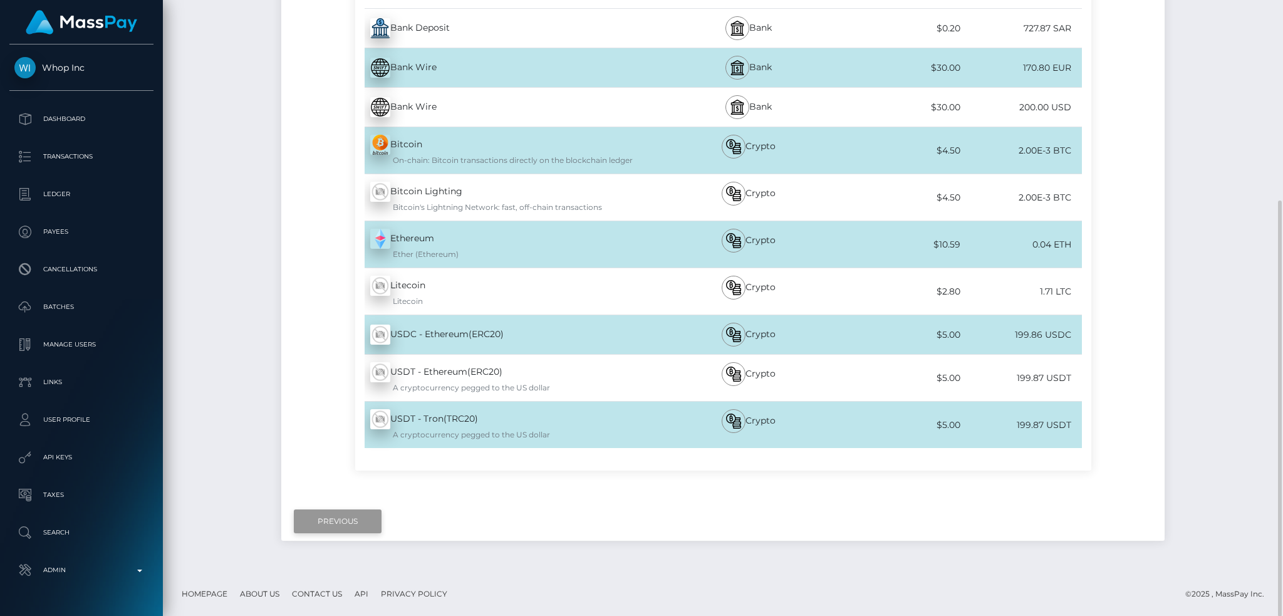
click at [341, 515] on input "Previous" at bounding box center [338, 521] width 88 height 24
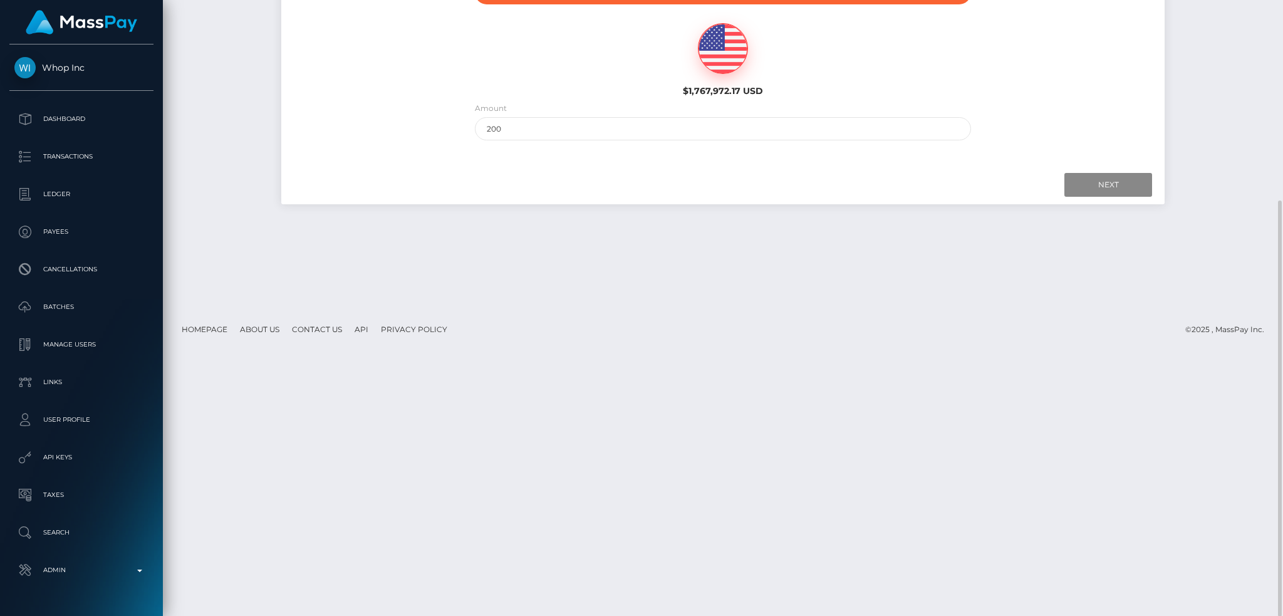
scroll to position [0, 0]
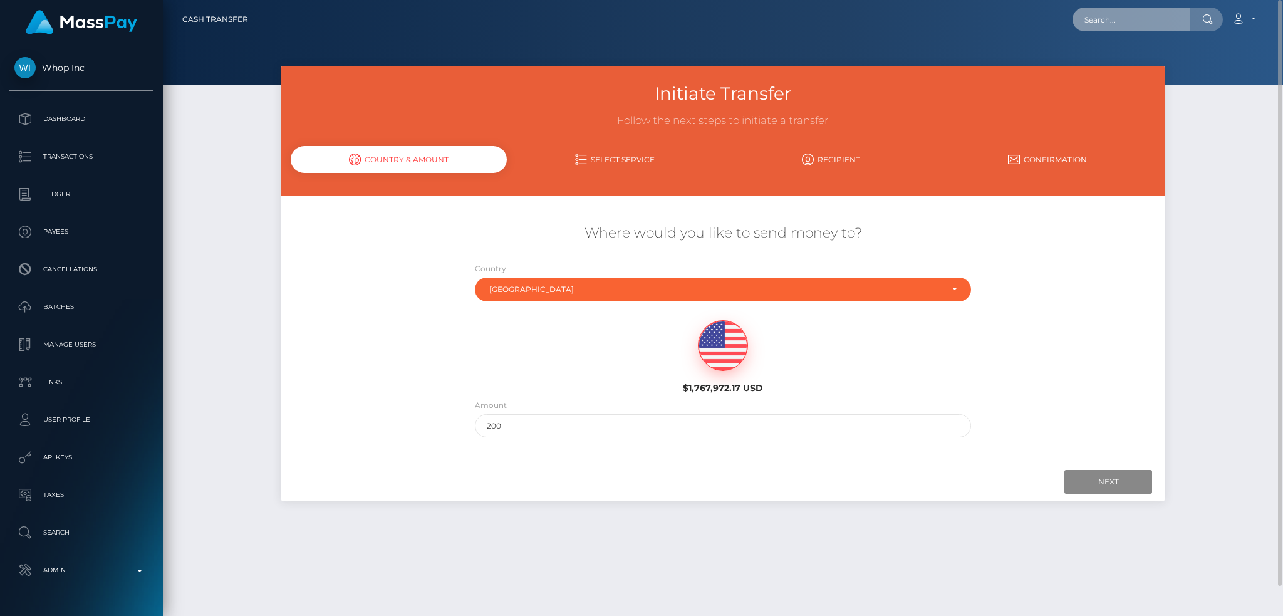
click at [1075, 24] on input "text" at bounding box center [1131, 20] width 118 height 24
paste input "pout_6E1gAAly0maJX"
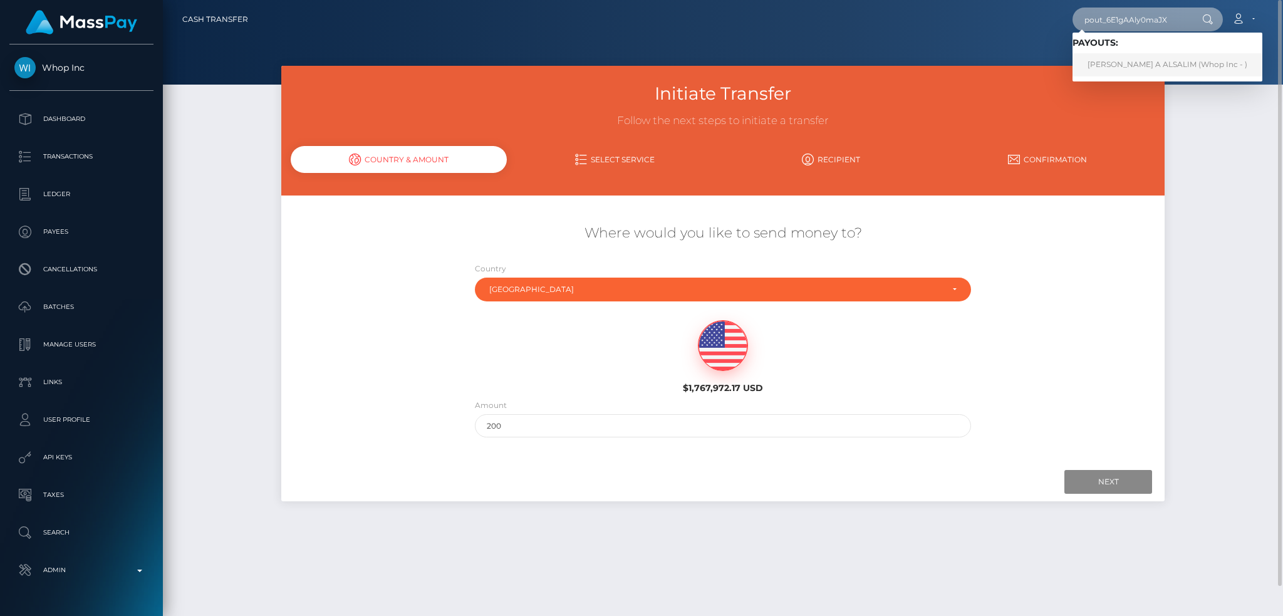
type input "pout_6E1gAAly0maJX"
click at [1117, 68] on link "HAMAD IBRAHIM A ALSALIM (Whop Inc - )" at bounding box center [1167, 64] width 190 height 23
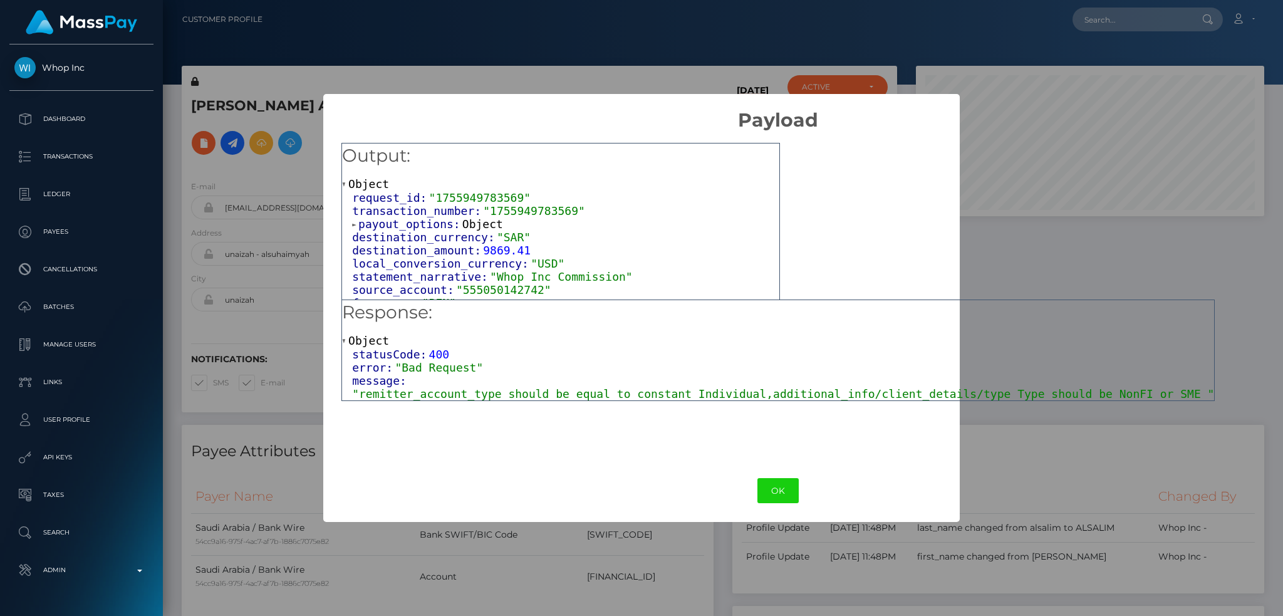
scroll to position [150, 348]
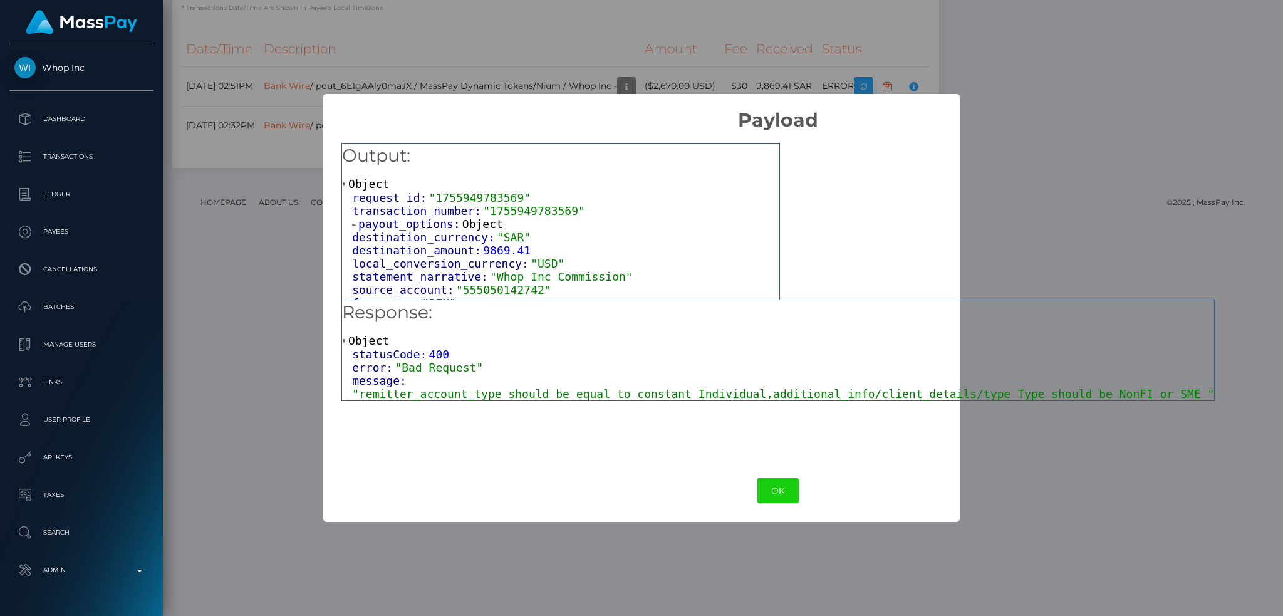
click at [479, 229] on span "Object" at bounding box center [482, 223] width 41 height 13
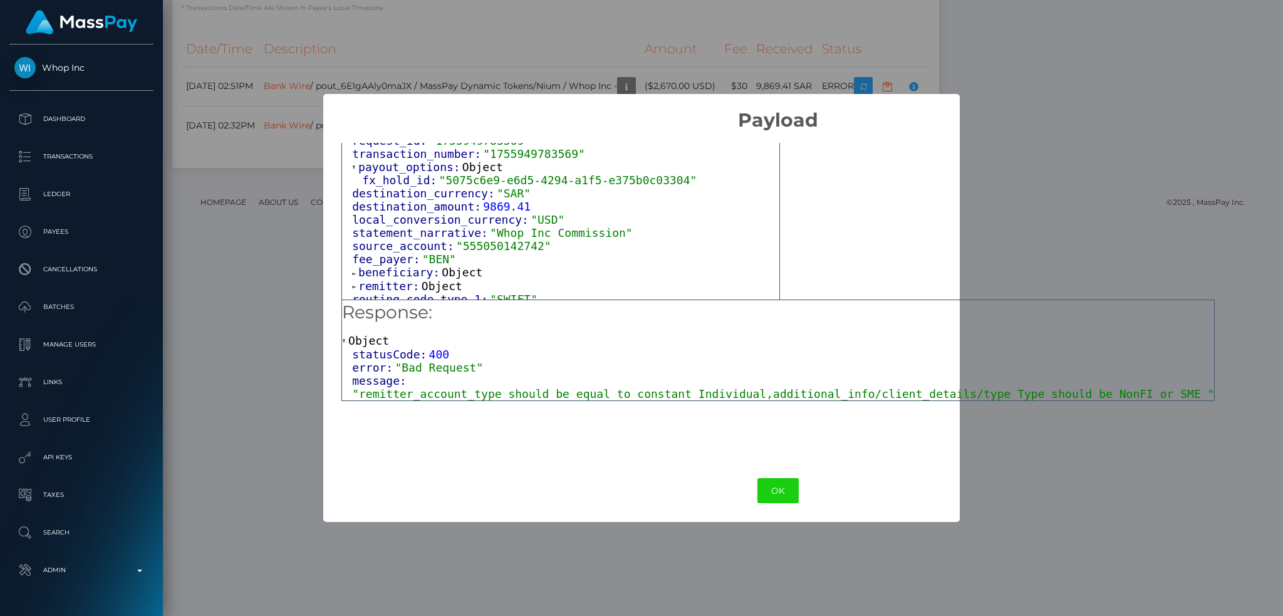
scroll to position [81, 0]
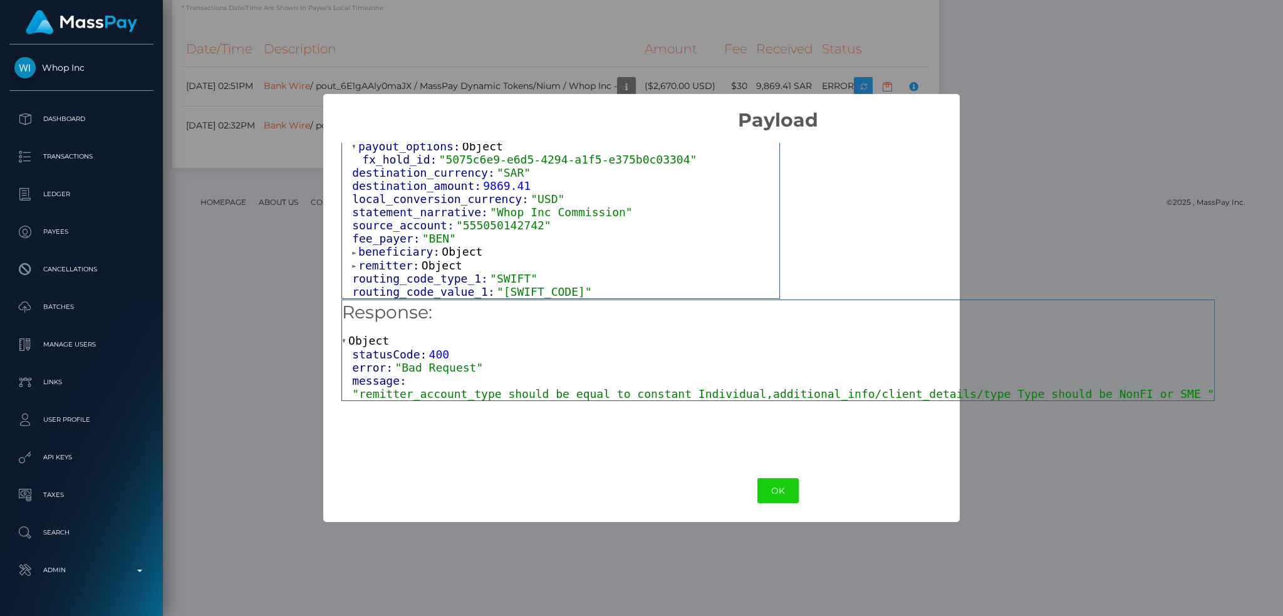
click at [453, 248] on span "Object" at bounding box center [462, 251] width 41 height 13
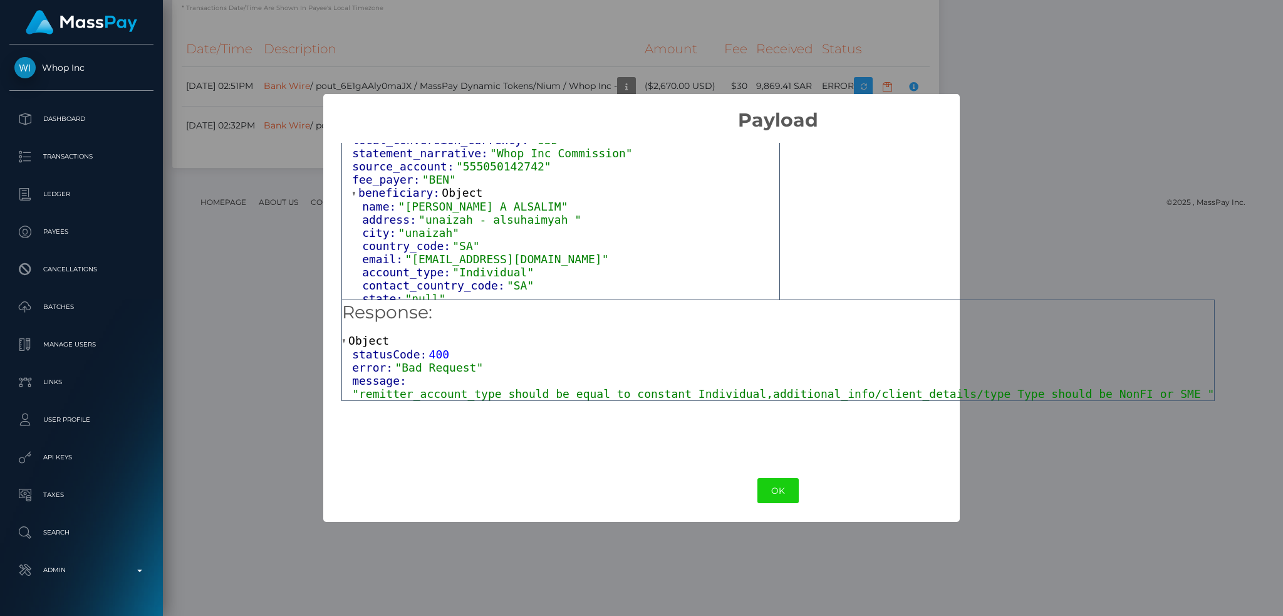
scroll to position [165, 0]
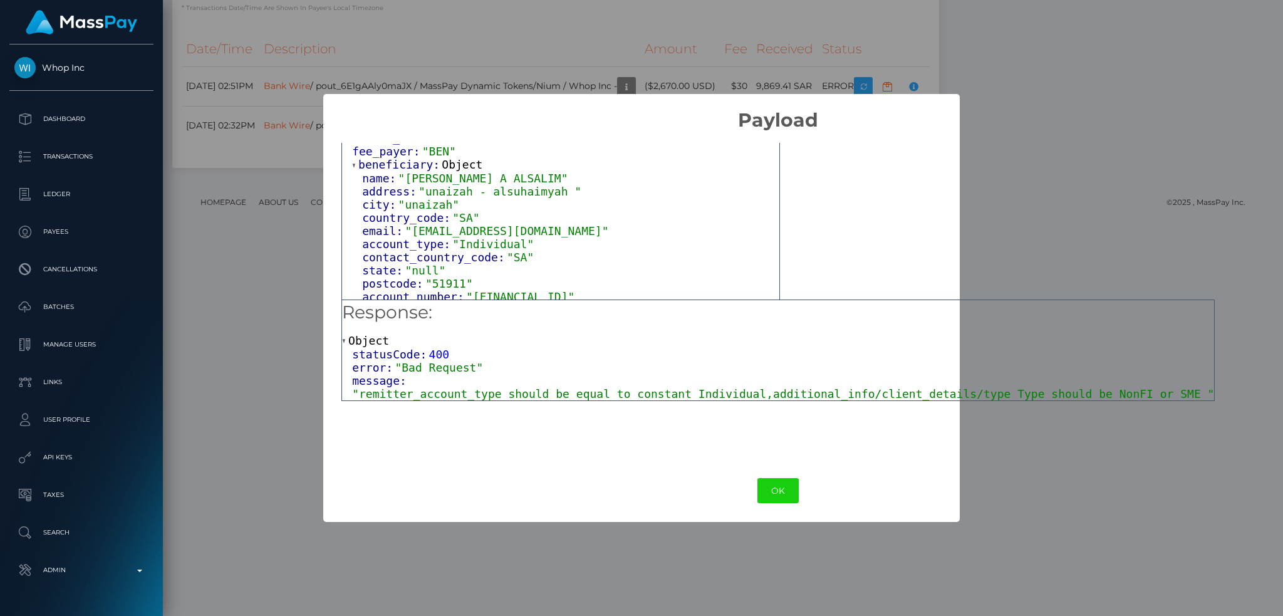
drag, startPoint x: 1128, startPoint y: 267, endPoint x: 1075, endPoint y: 225, distance: 67.4
click at [1127, 266] on div "Output: Object request_id: "1755949783569" transaction_number: "1755949783569" …" at bounding box center [777, 296] width 909 height 328
click at [757, 492] on button "OK" at bounding box center [777, 491] width 41 height 26
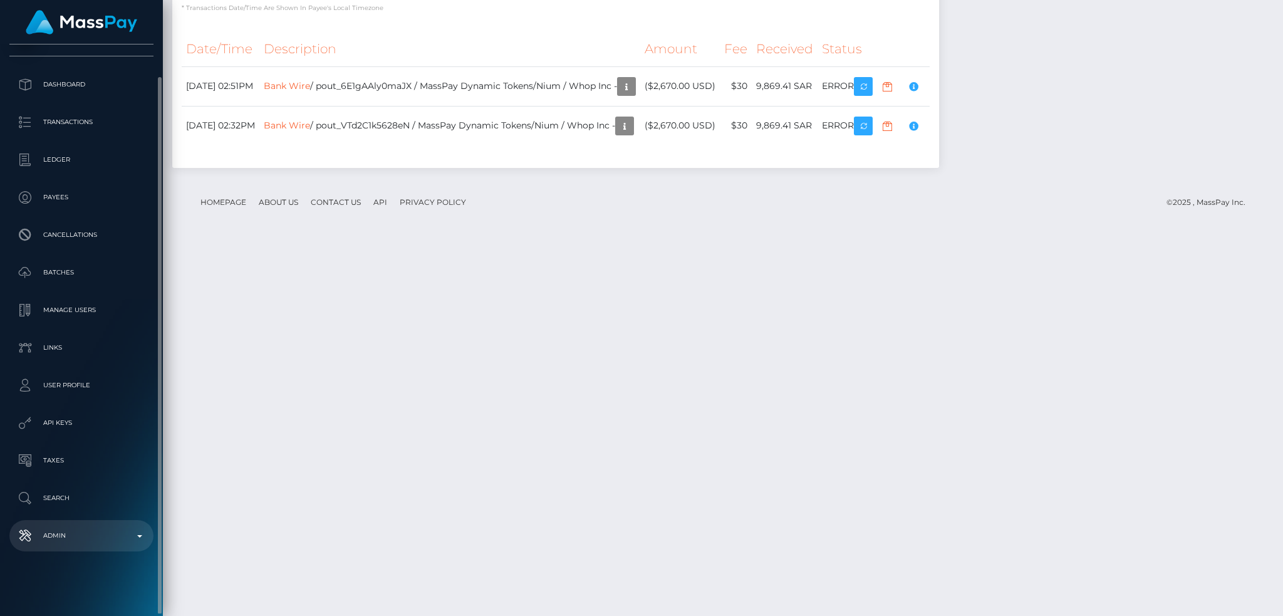
click at [86, 532] on p "Admin" at bounding box center [81, 535] width 134 height 19
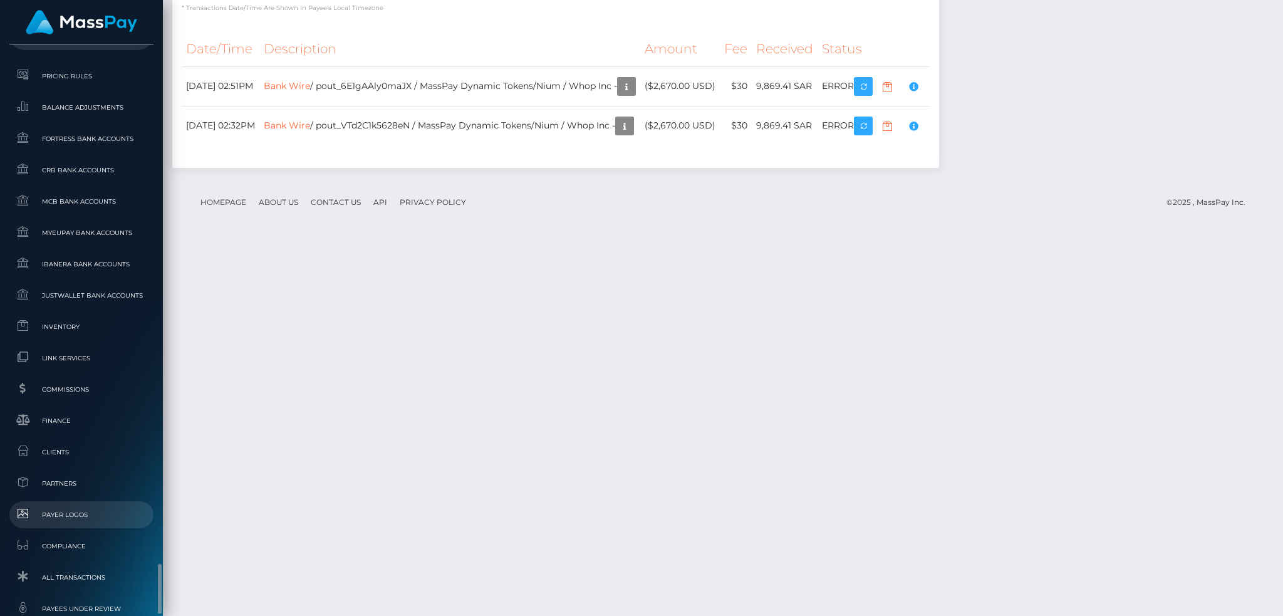
scroll to position [734, 0]
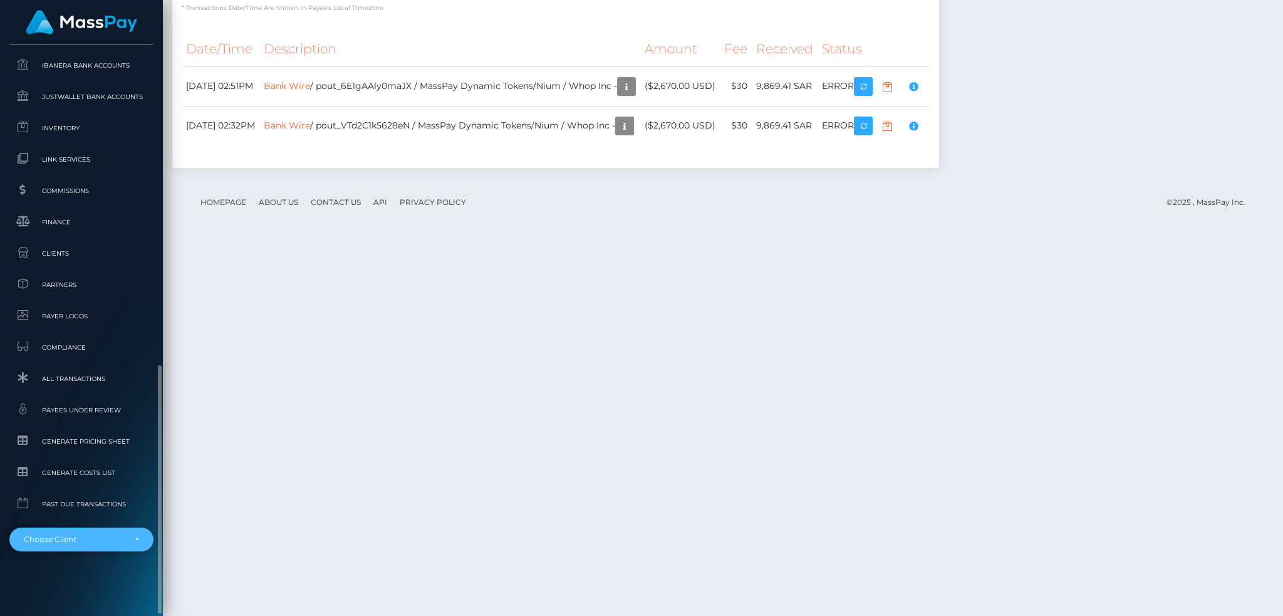
click at [89, 531] on div "Choose Client" at bounding box center [81, 539] width 144 height 24
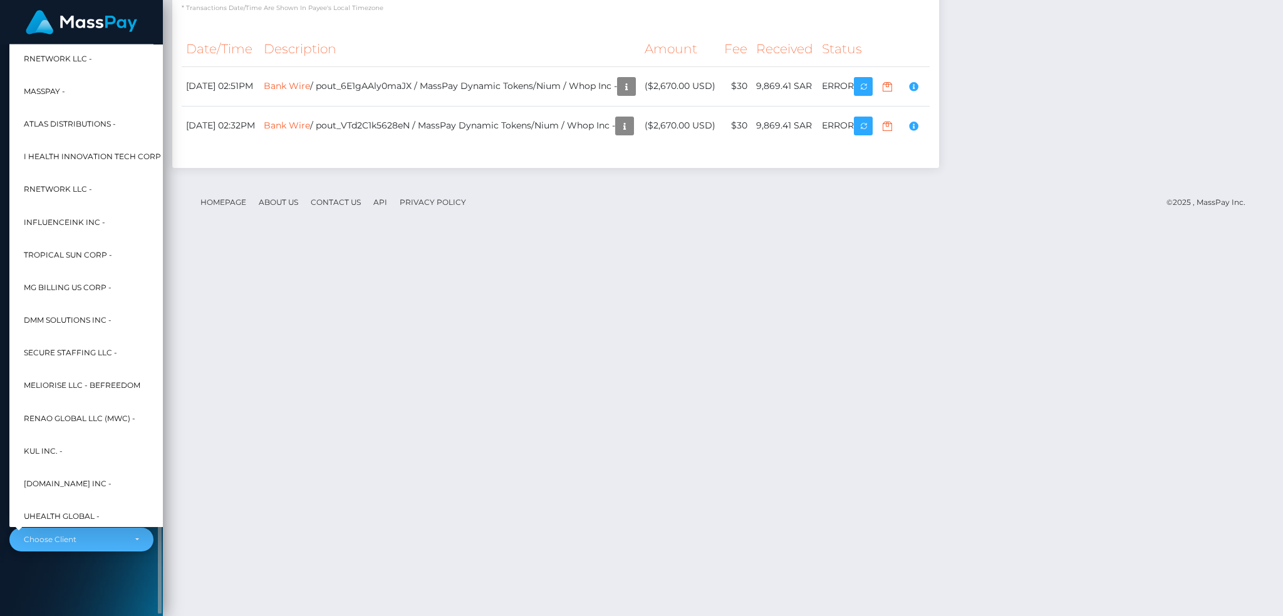
scroll to position [601, 0]
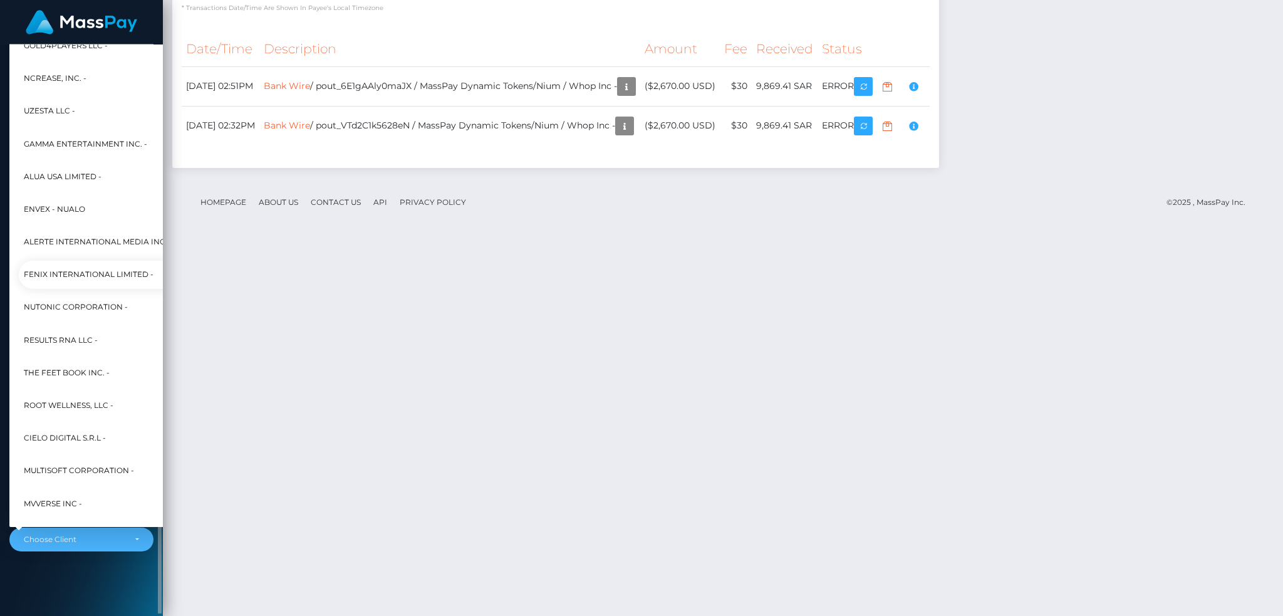
click at [94, 271] on span "Fenix International Limited -" at bounding box center [89, 275] width 130 height 16
select select "26"
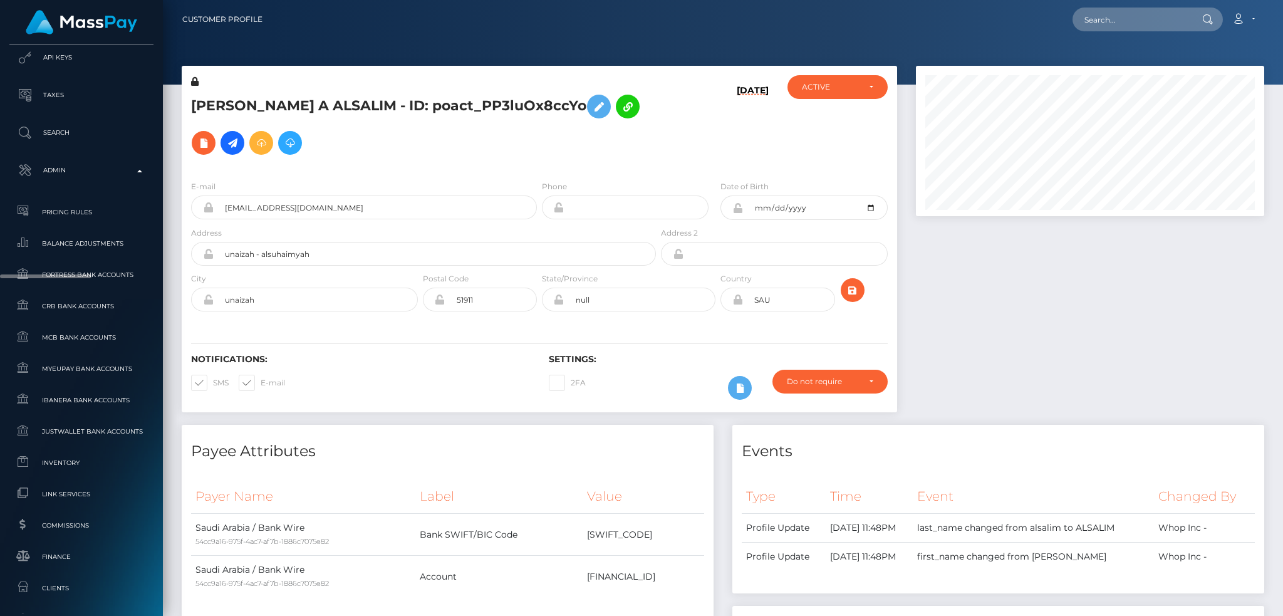
scroll to position [0, 0]
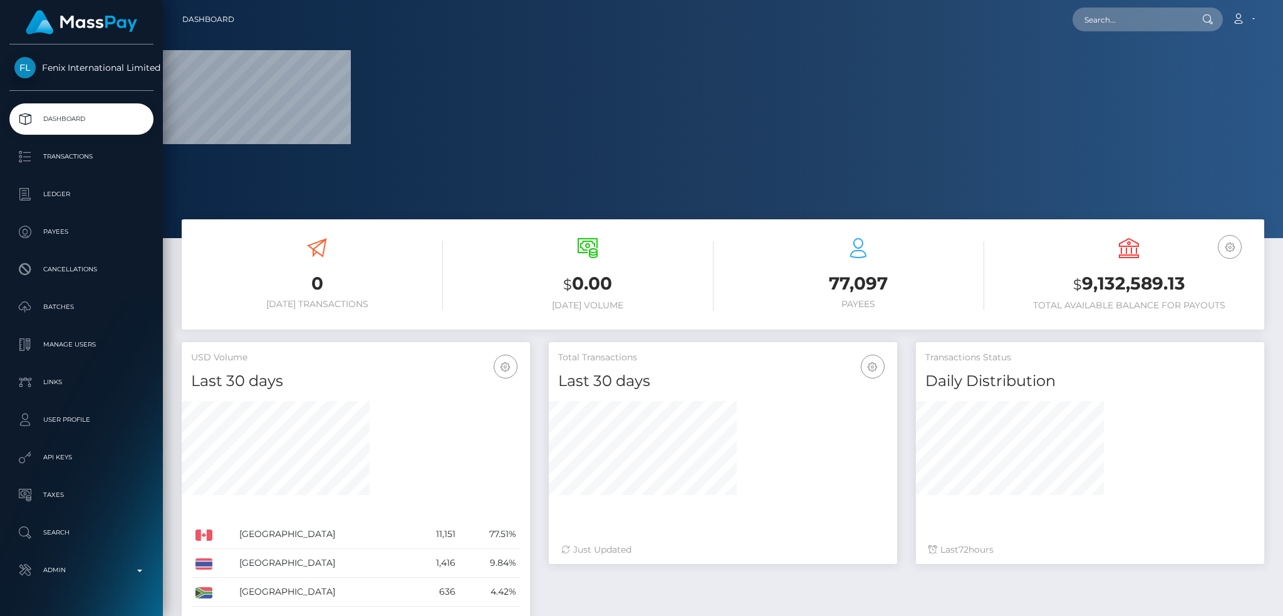
scroll to position [222, 348]
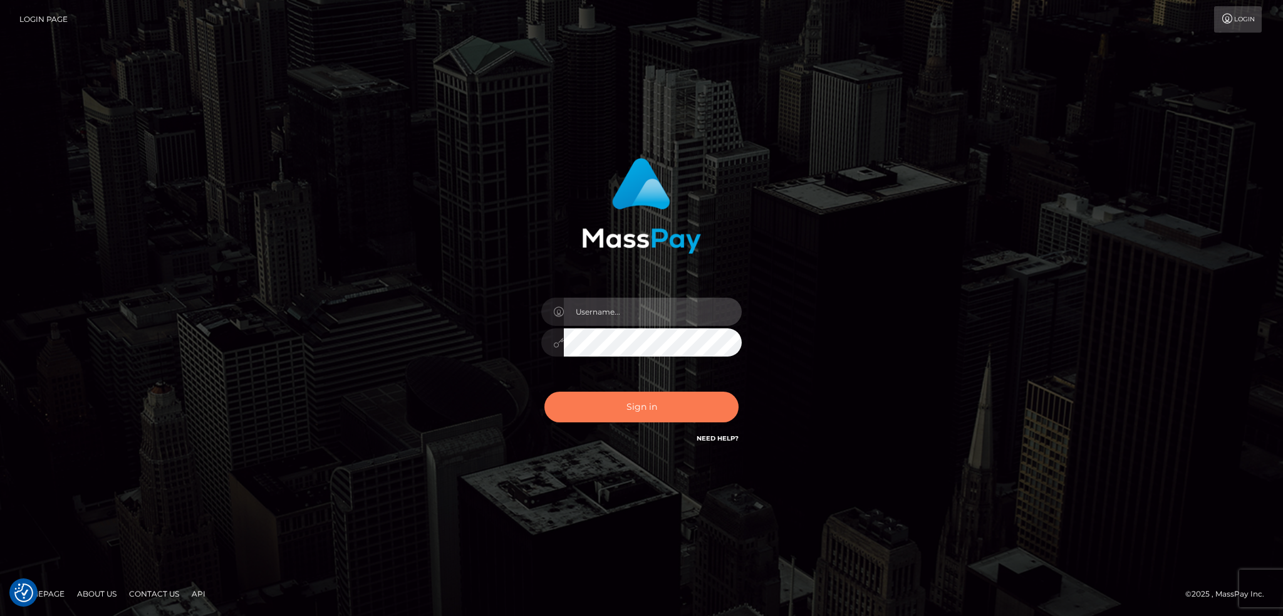
type input "alexstef"
click at [640, 405] on button "Sign in" at bounding box center [641, 406] width 194 height 31
type input "alexstef"
click at [640, 405] on button "Sign in" at bounding box center [641, 406] width 194 height 31
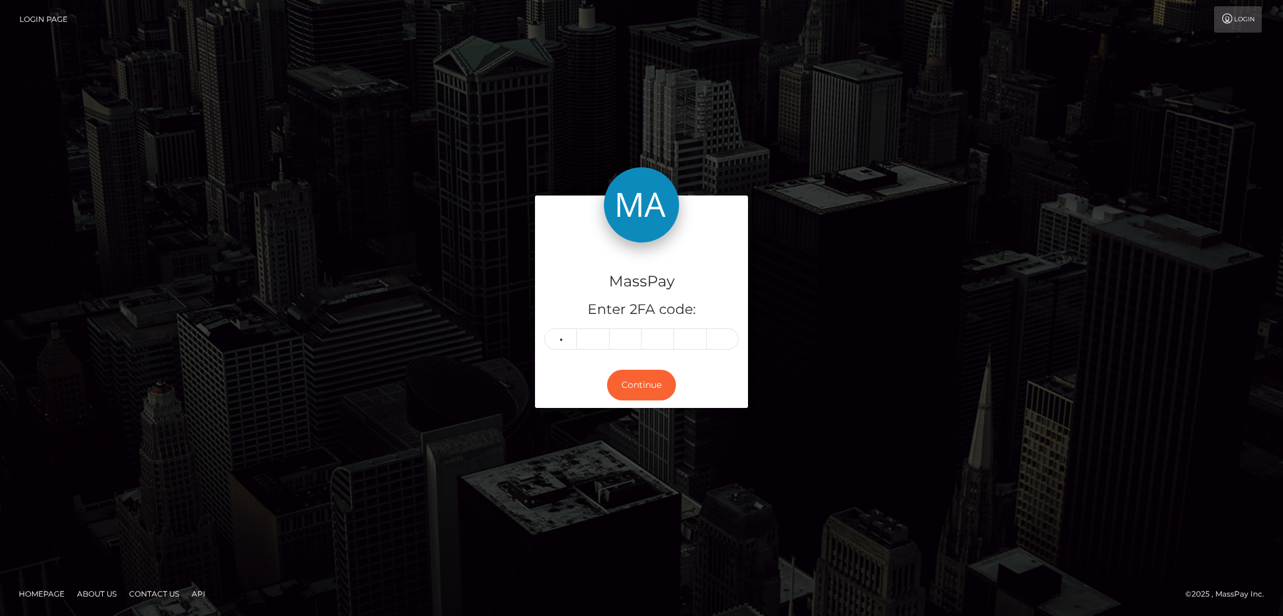
type input "9"
type input "2"
type input "4"
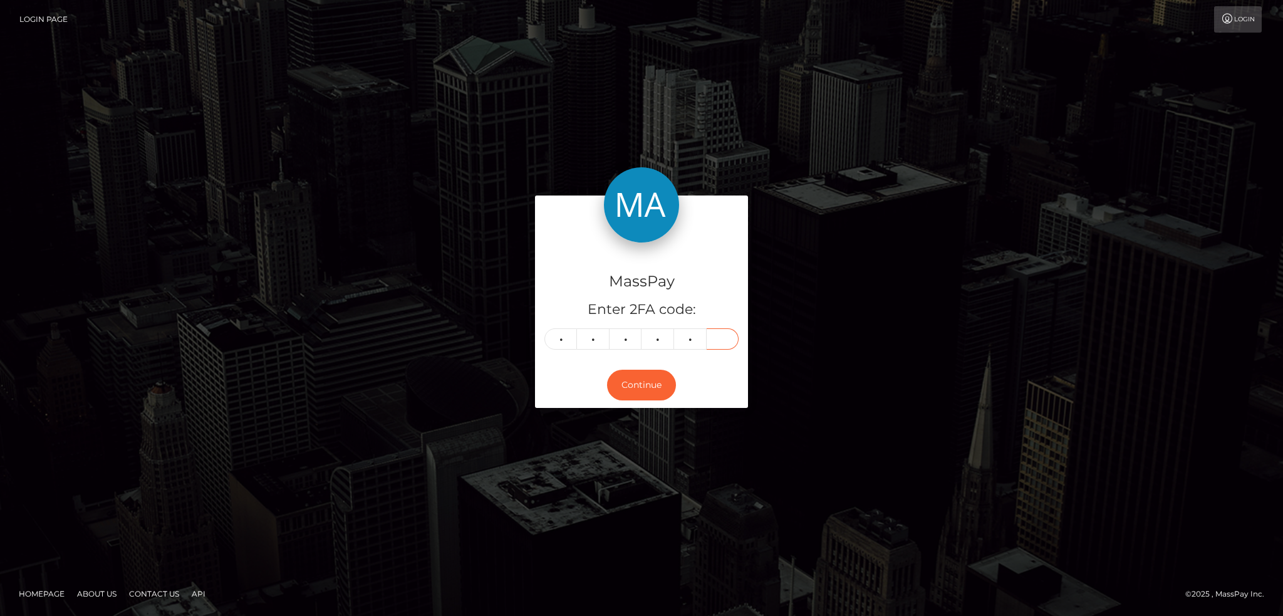
type input "8"
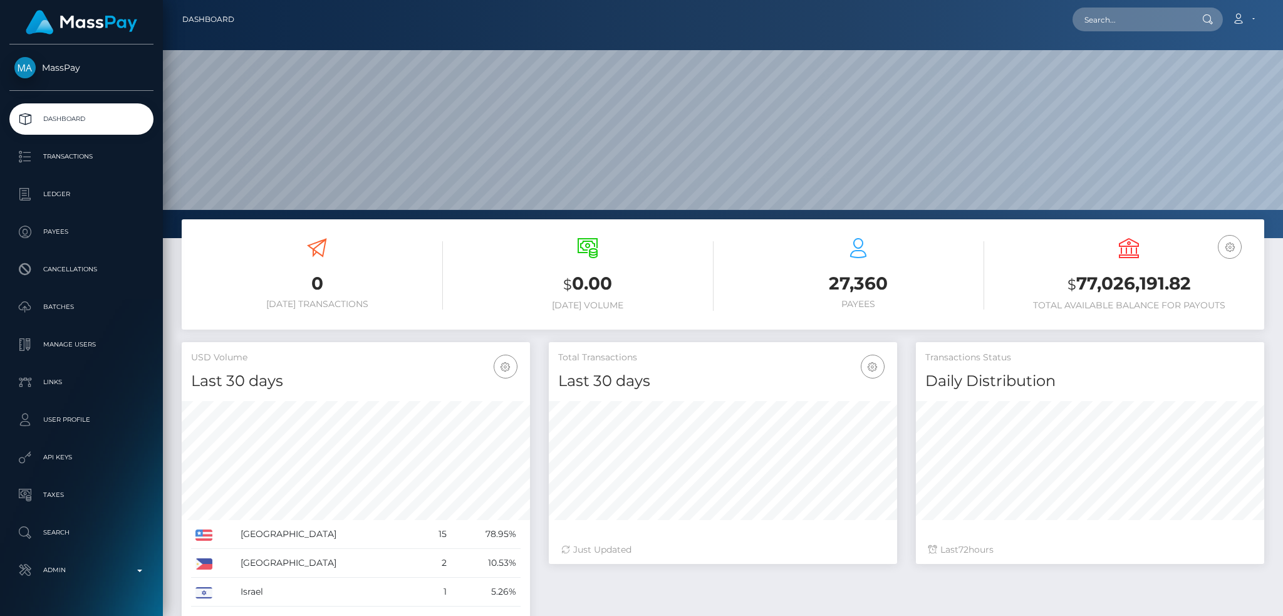
scroll to position [222, 348]
click at [1073, 29] on div "Loading... Loading... Account Edit Profile Logout" at bounding box center [753, 19] width 1019 height 26
click at [1090, 20] on input "text" at bounding box center [1131, 20] width 118 height 24
paste input "5fc691aa-6fbb-492e-bee5-32e33c2417b6"
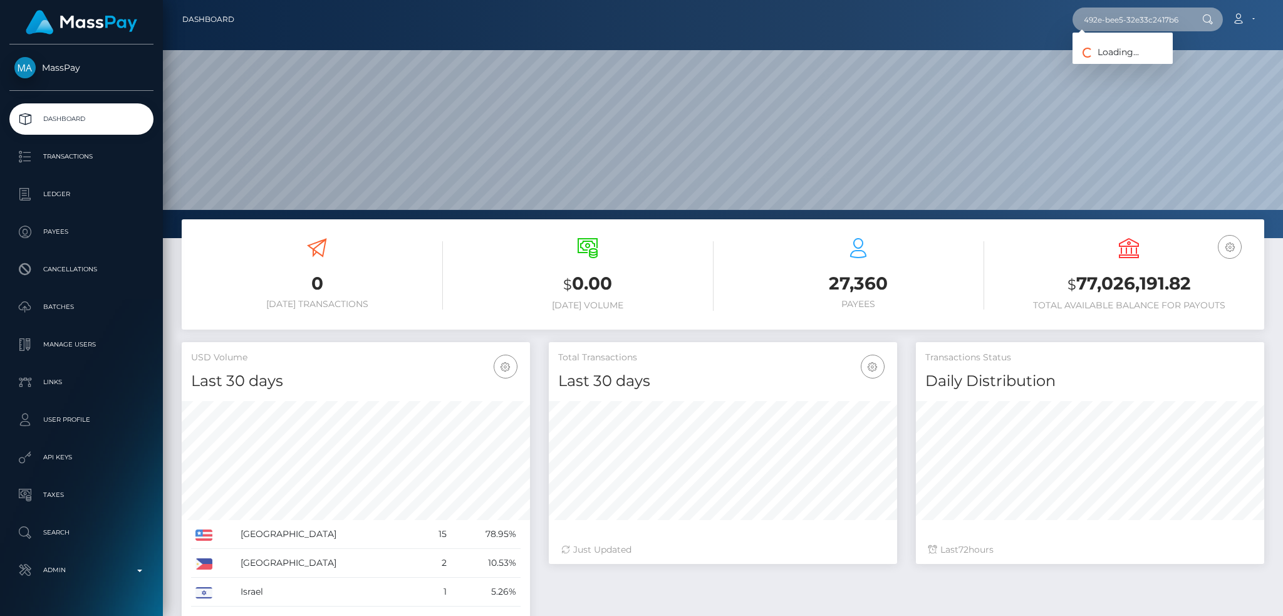
type input "5fc691aa-6fbb-492e-bee5-32e33c2417b6"
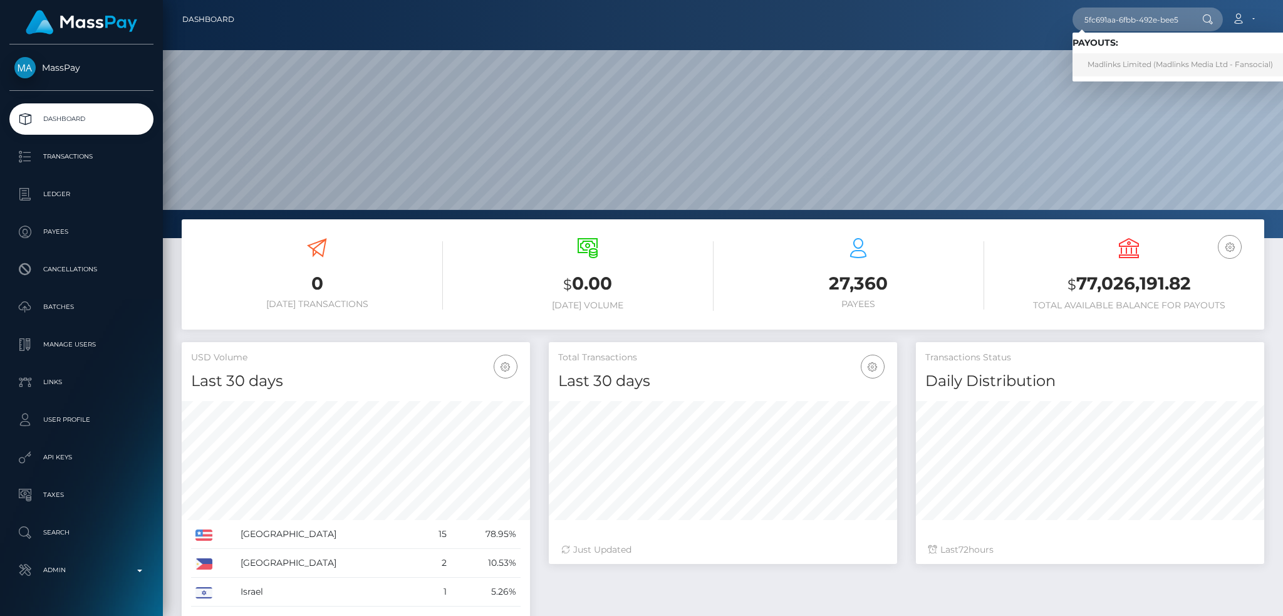
click at [1127, 64] on link "Madlinks Limited (Madlinks Media Ltd - Fansocial)" at bounding box center [1179, 64] width 215 height 23
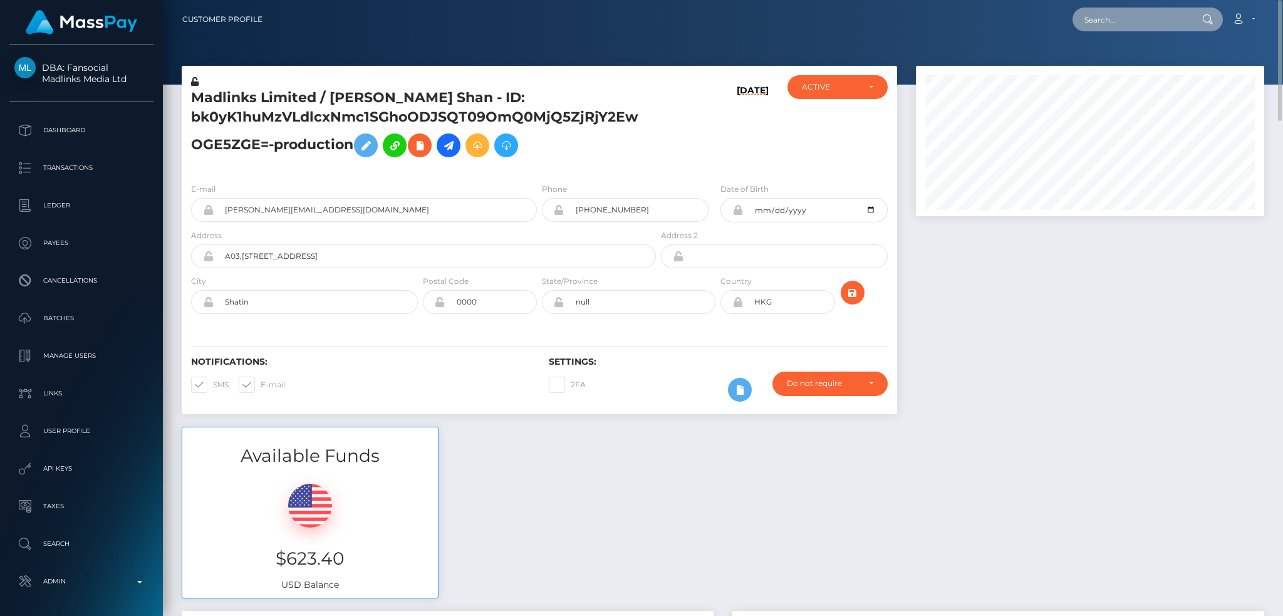
click at [1140, 14] on input "text" at bounding box center [1131, 20] width 118 height 24
paste input "18486a25-cdf3-4cc8-96b3-ea31a205cdf0"
type input "18486a25-cdf3-4cc8-96b3-ea31a205cdf0"
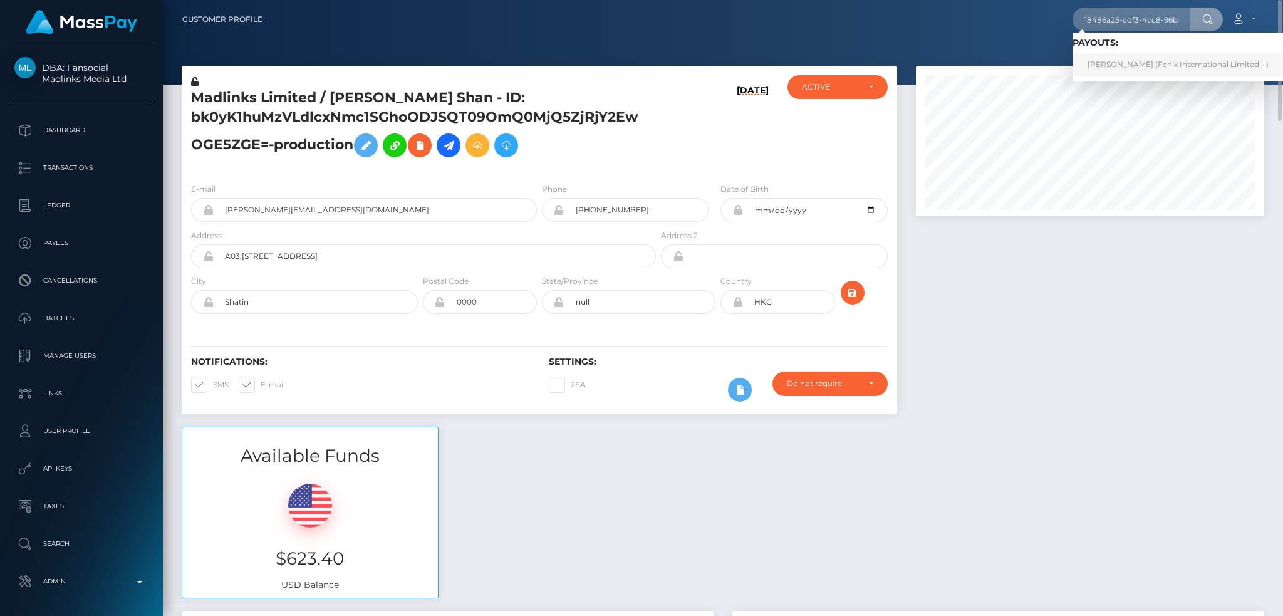
click at [1114, 64] on link "[PERSON_NAME] (Fenix International Limited - )" at bounding box center [1177, 64] width 211 height 23
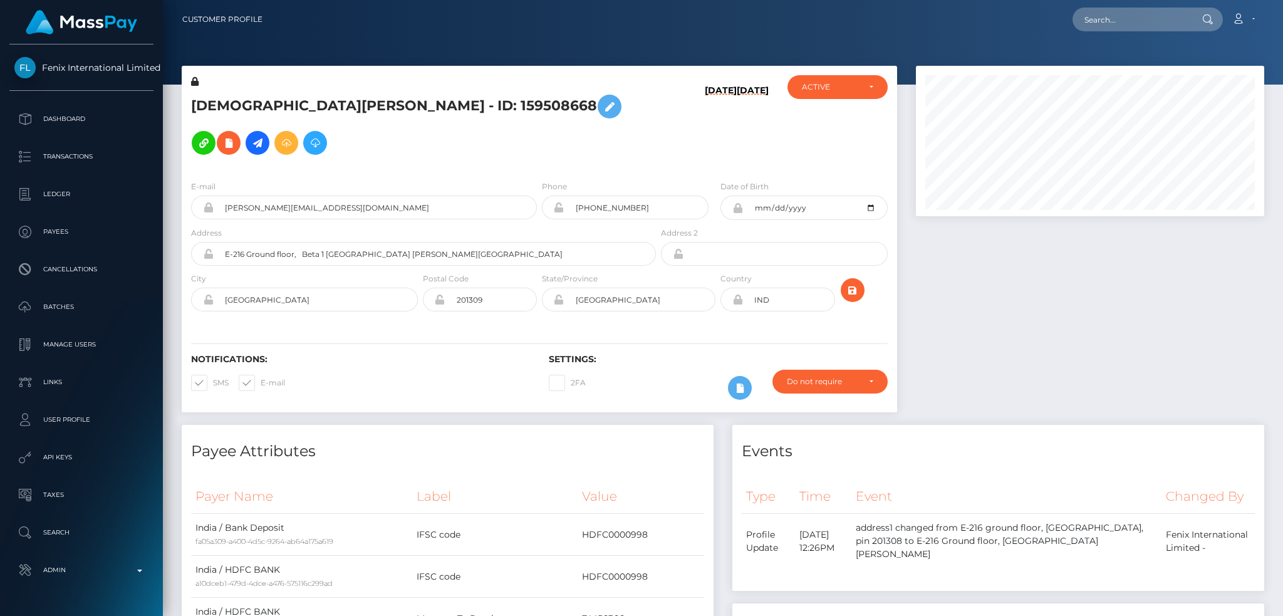
click at [1080, 16] on input "text" at bounding box center [1131, 20] width 118 height 24
paste input "1d936c95-4aad-11f0-bf09-062f66d36555"
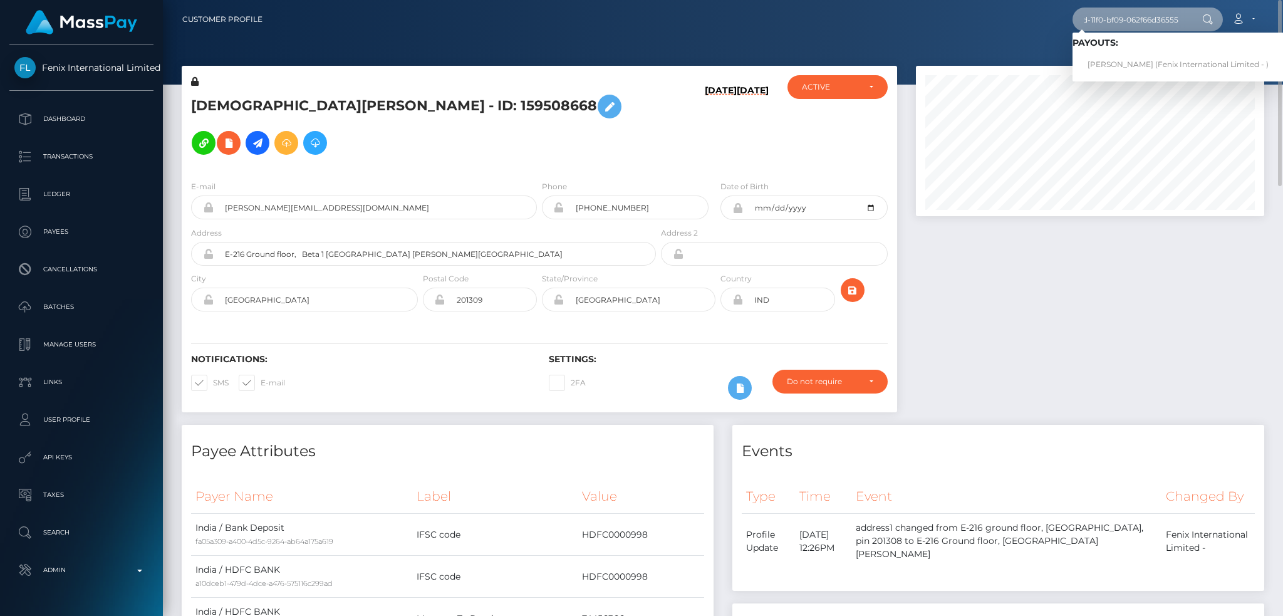
type input "1d936c95-4aad-11f0-bf09-062f66d36555"
click at [1142, 61] on link "[PERSON_NAME] (Fenix International Limited - )" at bounding box center [1177, 64] width 211 height 23
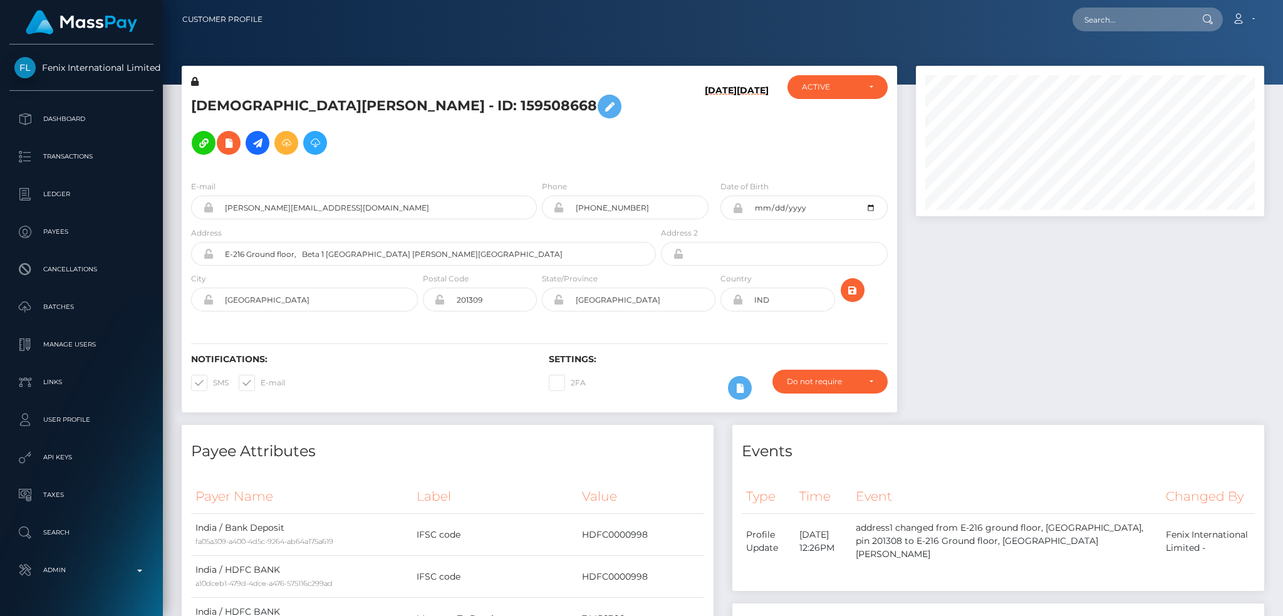
scroll to position [150, 348]
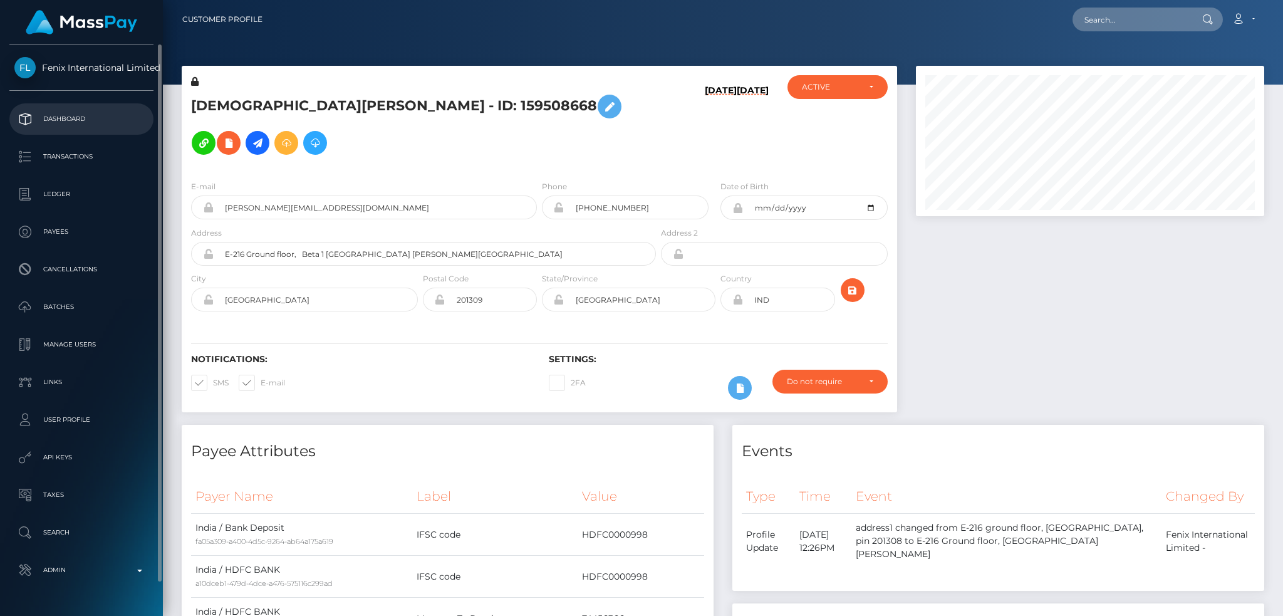
click at [85, 115] on p "Dashboard" at bounding box center [81, 119] width 134 height 19
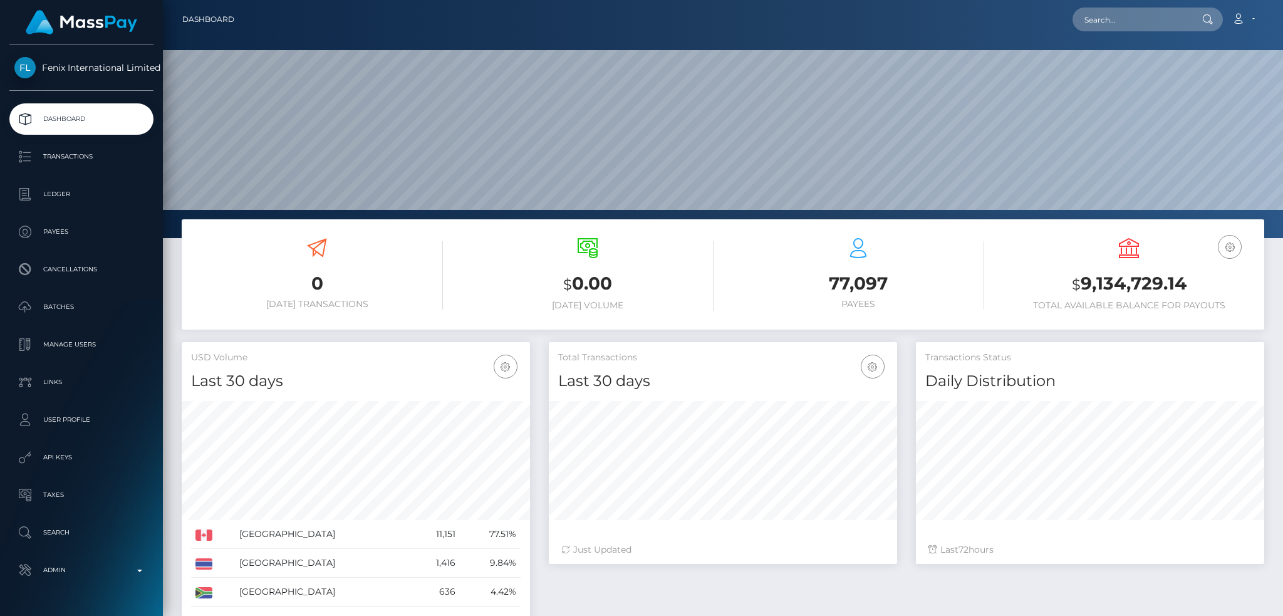
scroll to position [222, 348]
click at [1100, 10] on input "text" at bounding box center [1131, 20] width 118 height 24
paste input "18e1c410-7b0b-4c41-8451-212445f52640"
type input "18e1c410-7b0b-4c41-8451-212445f52640"
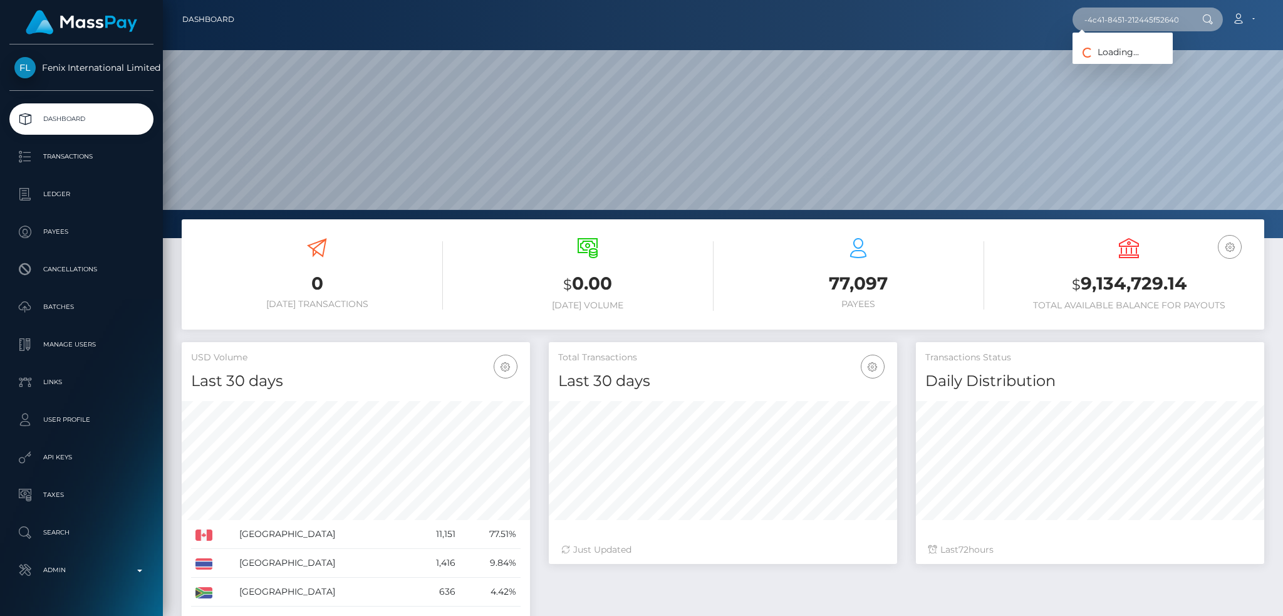
scroll to position [0, 0]
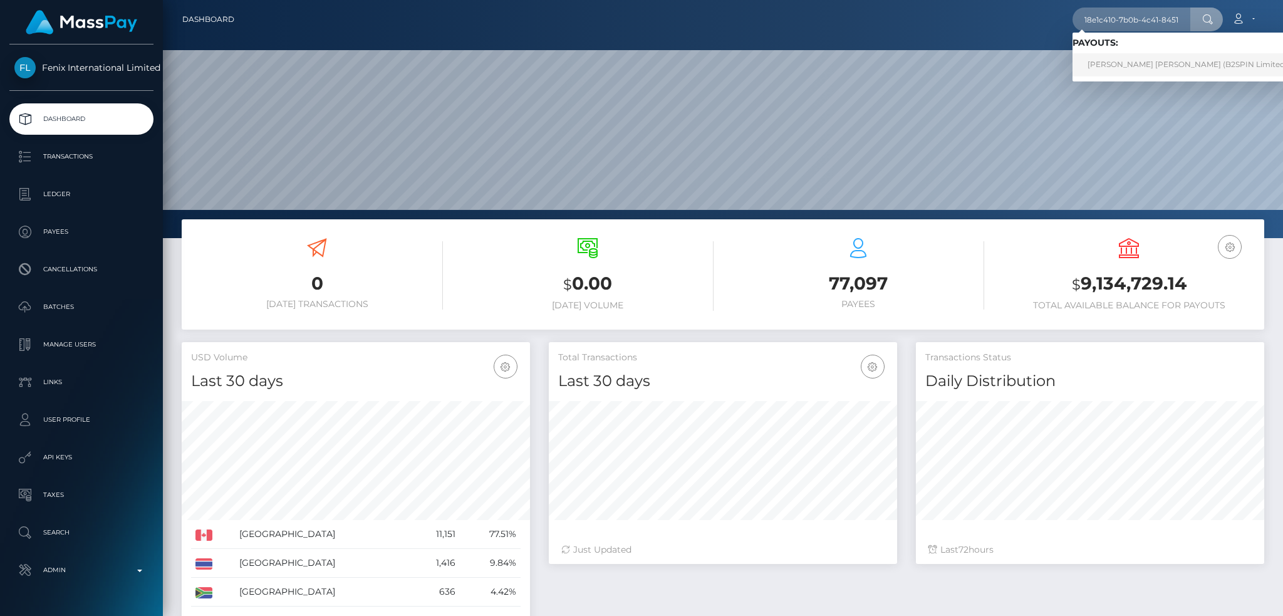
click at [1117, 63] on link "WESLEY DAVID WISE (B2SPIN Limited - )" at bounding box center [1190, 64] width 237 height 23
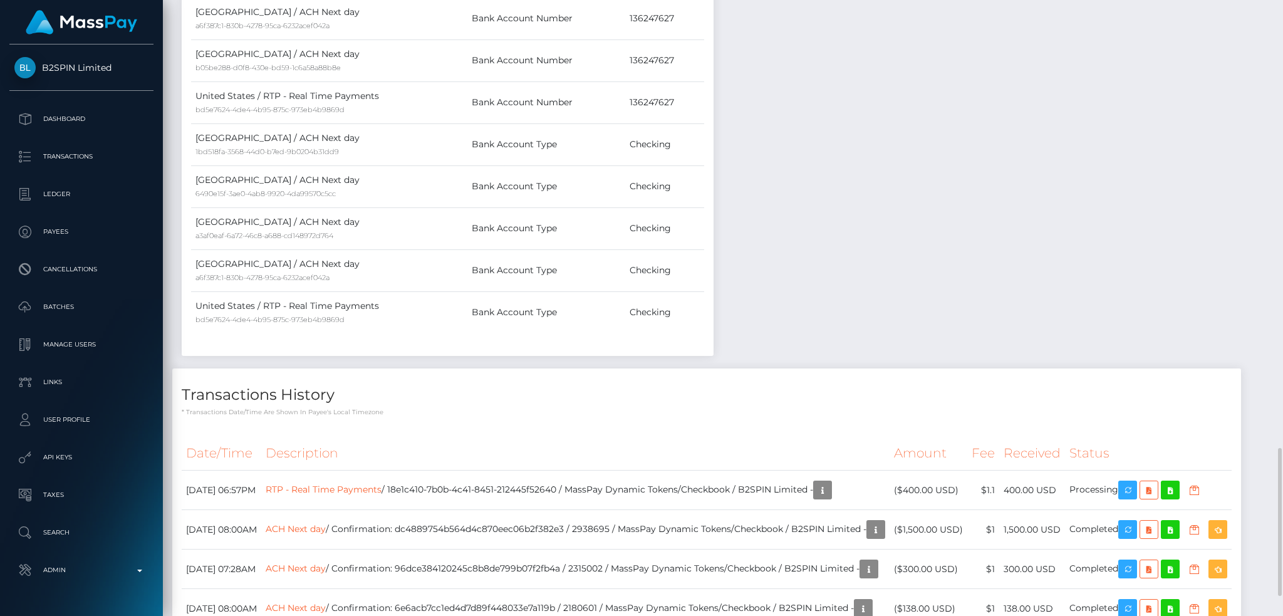
scroll to position [1419, 0]
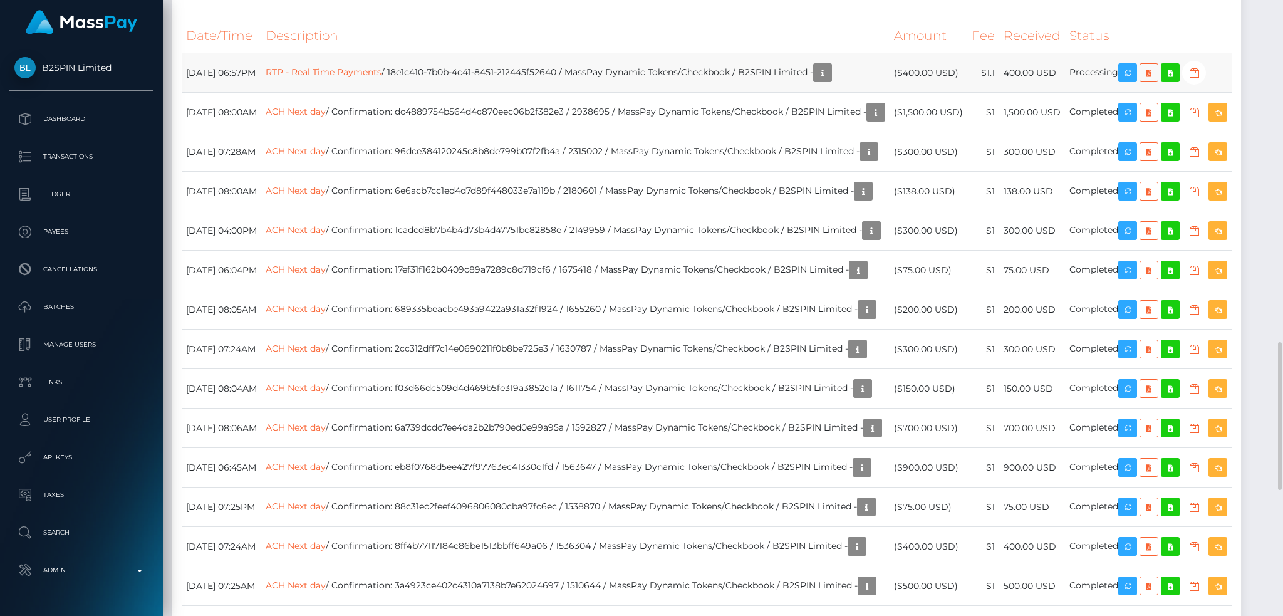
click at [381, 78] on link "RTP - Real Time Payments" at bounding box center [324, 71] width 116 height 11
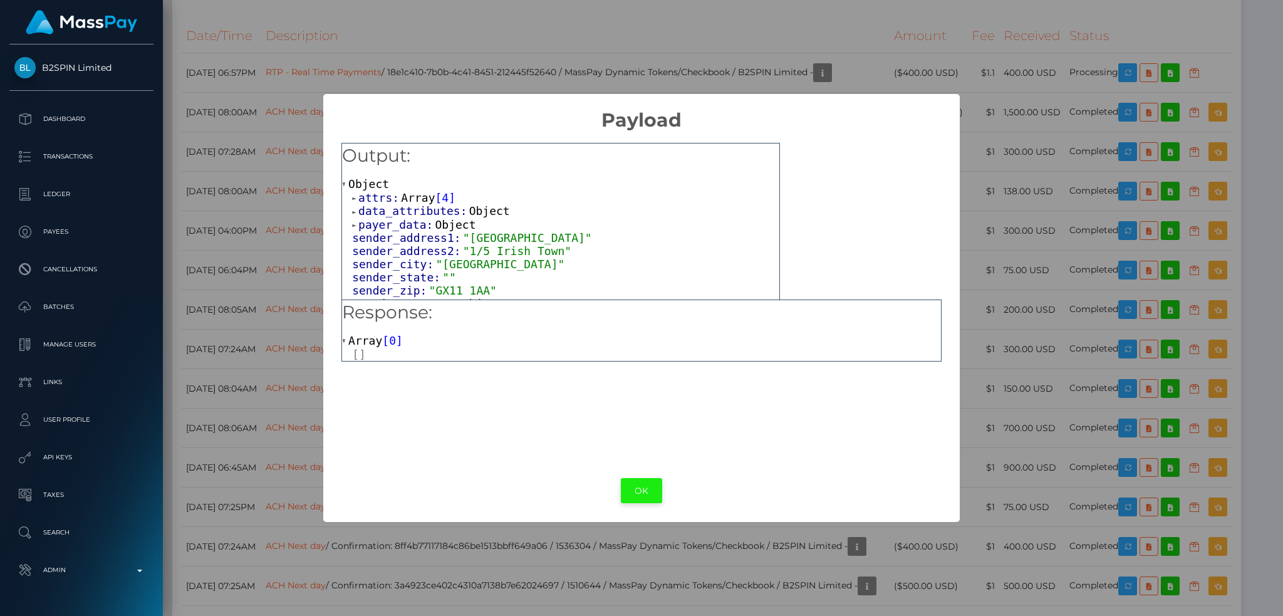
click at [635, 484] on button "OK" at bounding box center [641, 491] width 41 height 26
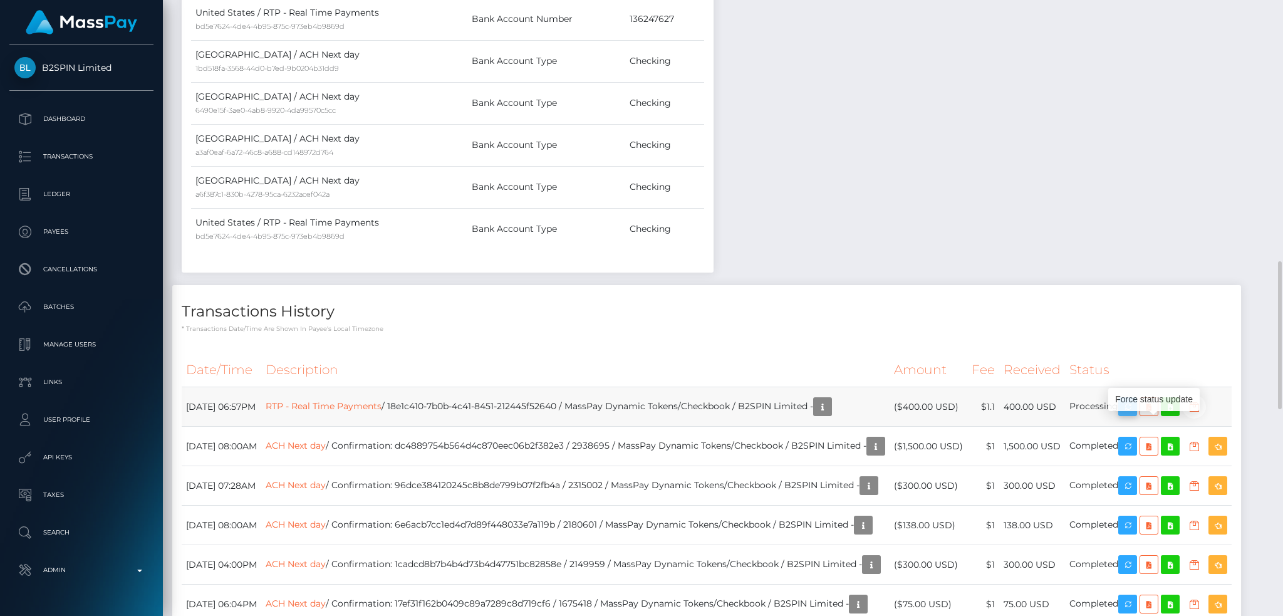
scroll to position [150, 348]
click at [1135, 415] on icon "button" at bounding box center [1127, 407] width 15 height 16
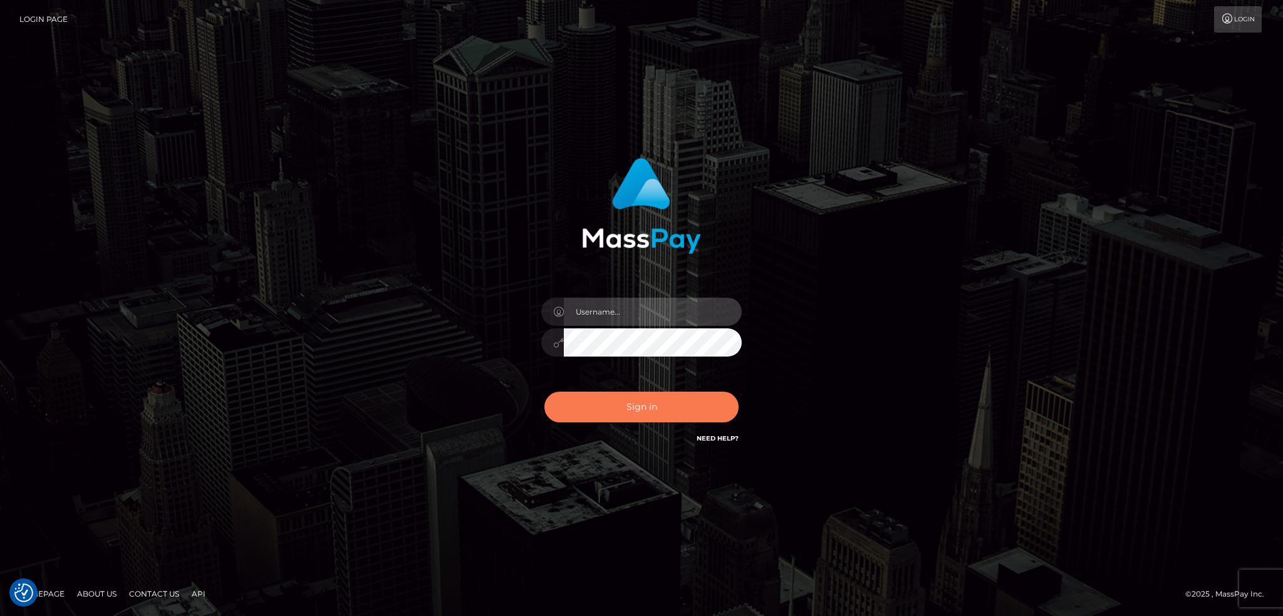
type input "alexstef"
click at [611, 404] on button "Sign in" at bounding box center [641, 406] width 194 height 31
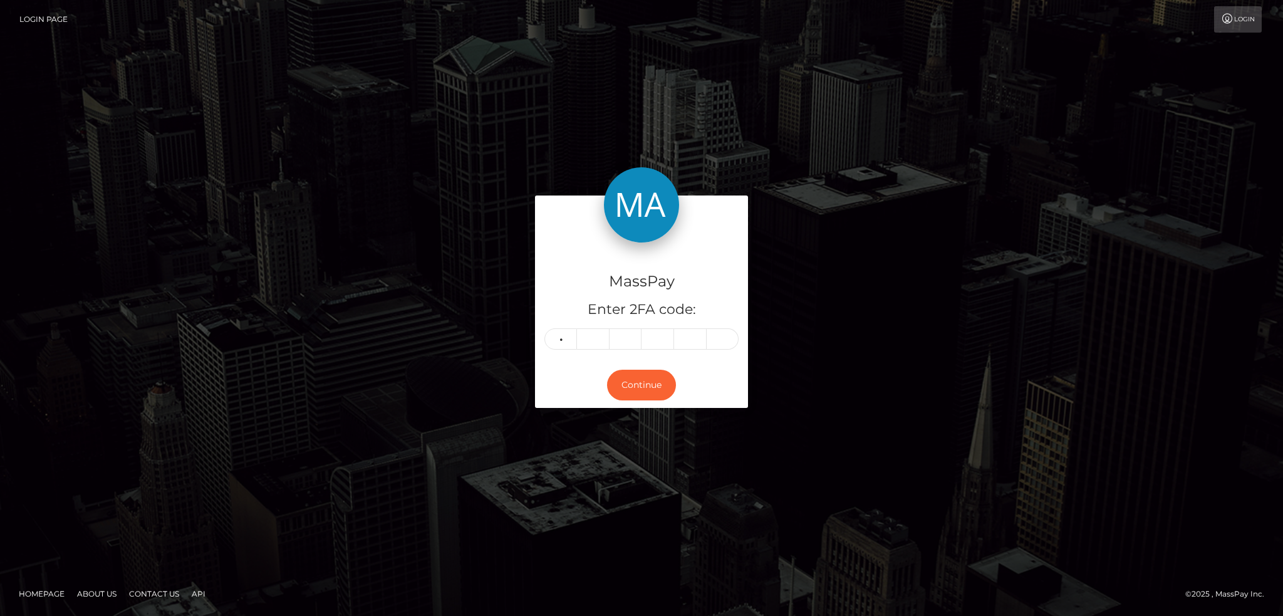
type input "8"
type input "0"
type input "3"
type input "6"
type input "4"
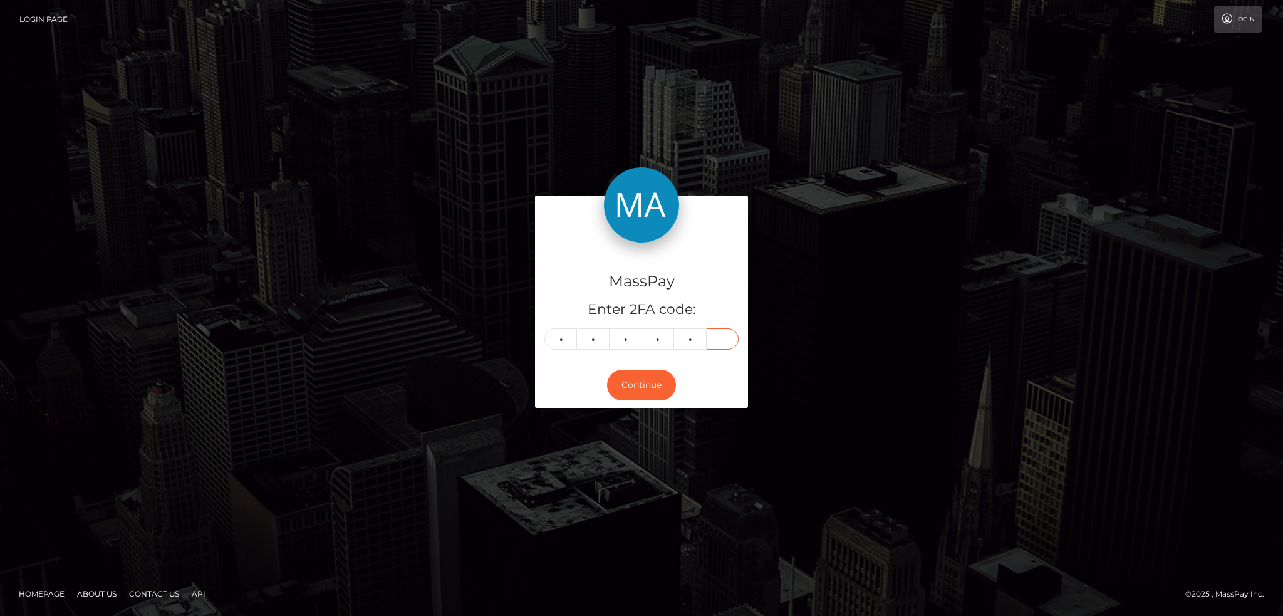
type input "1"
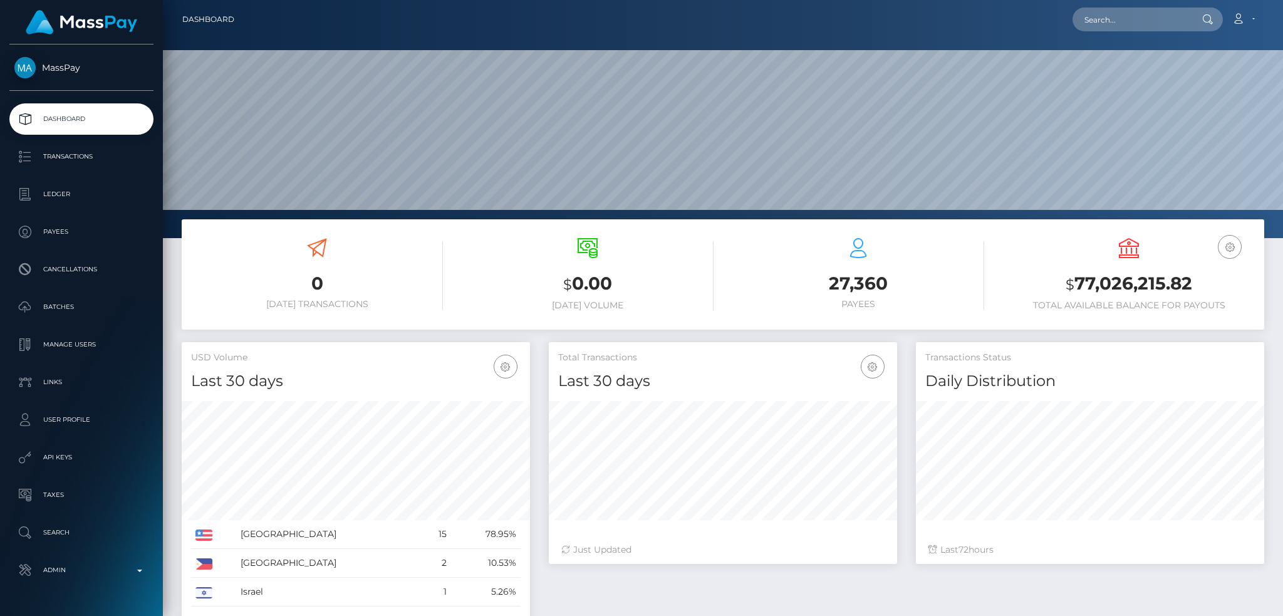
scroll to position [222, 348]
drag, startPoint x: 1130, startPoint y: 16, endPoint x: 1117, endPoint y: 16, distance: 12.5
click at [1130, 16] on input "text" at bounding box center [1131, 20] width 118 height 24
paste input "76802537"
type input "76802537"
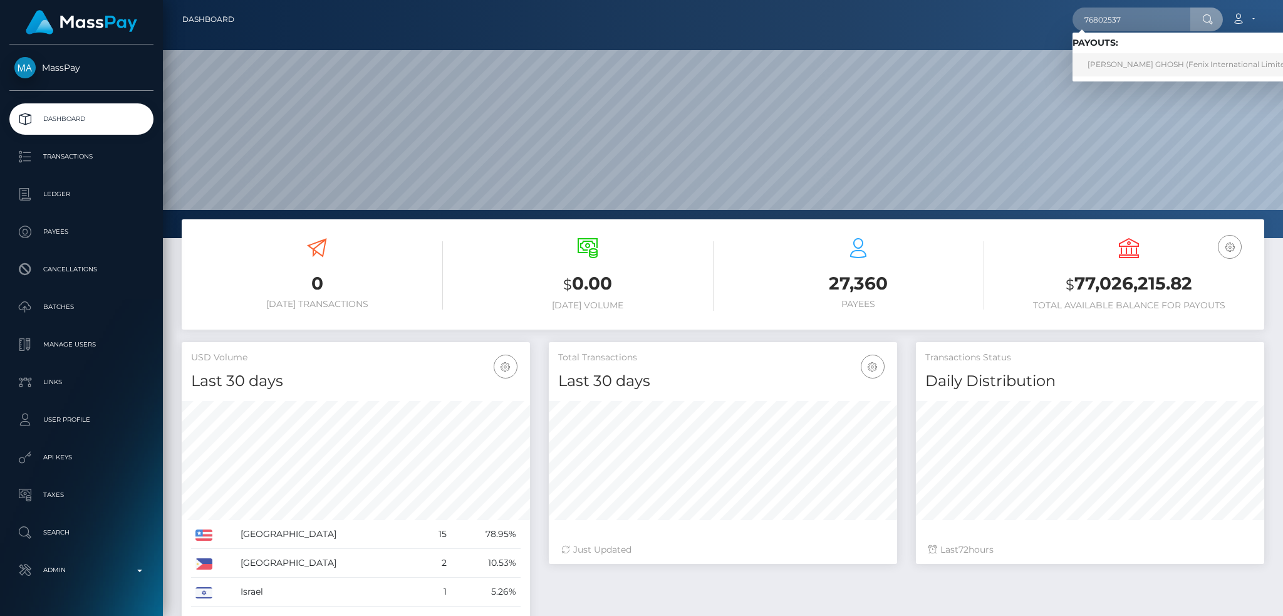
click at [1120, 70] on link "[PERSON_NAME] GHOSH (Fenix International Limited - )" at bounding box center [1193, 64] width 242 height 23
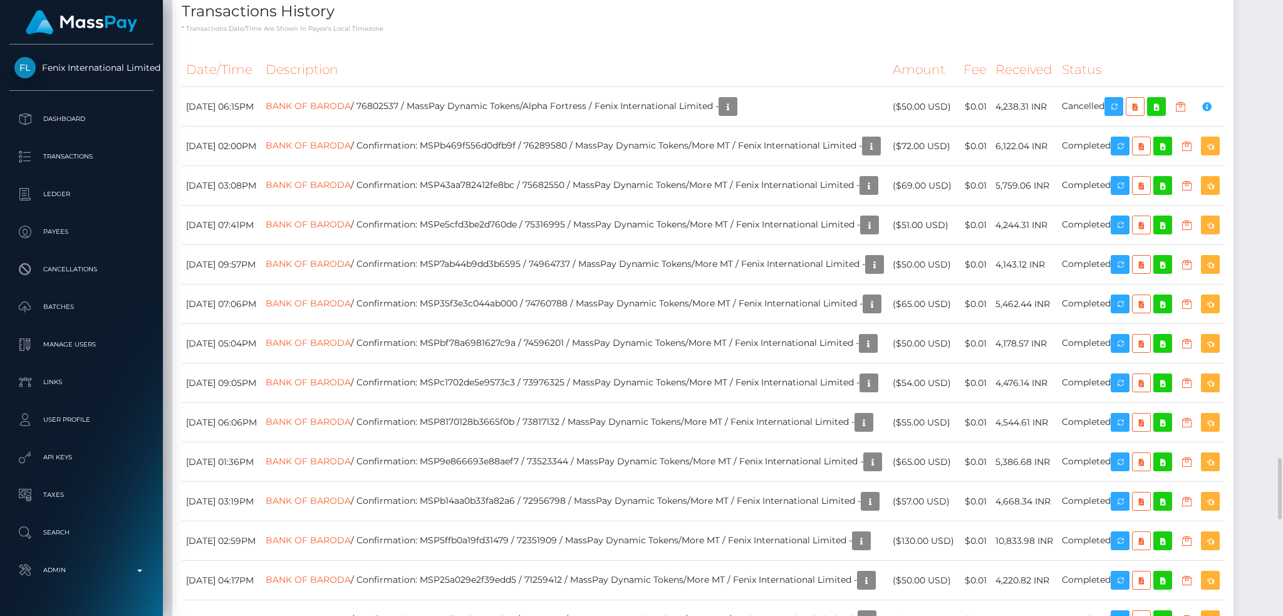
scroll to position [3591, 0]
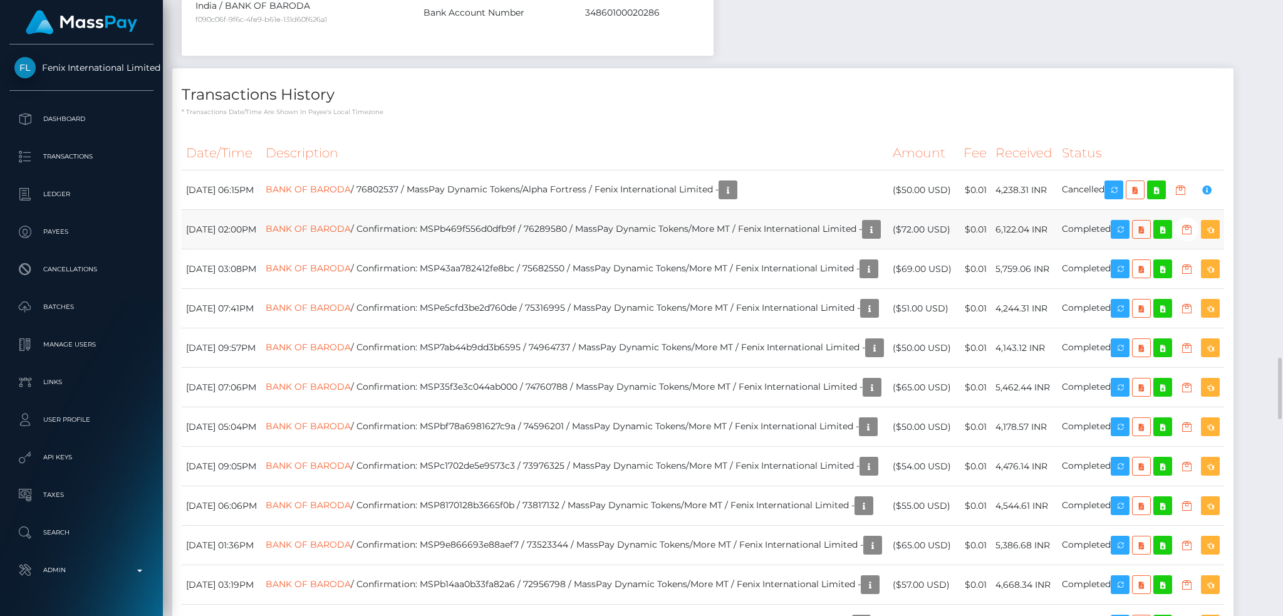
click at [689, 249] on td "BANK OF BARODA / Confirmation: MSPb469f556d0dfb9f / 76289580 / MassPay Dynamic …" at bounding box center [574, 229] width 627 height 39
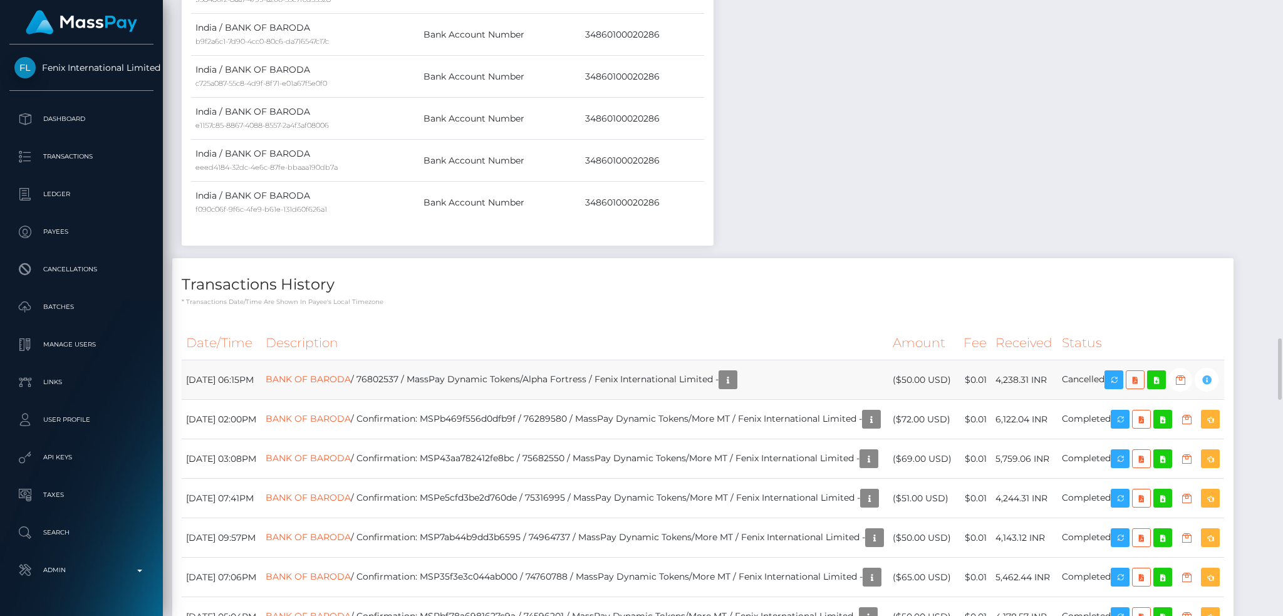
scroll to position [150, 348]
click at [351, 385] on link "BANK OF BARODA" at bounding box center [308, 378] width 85 height 11
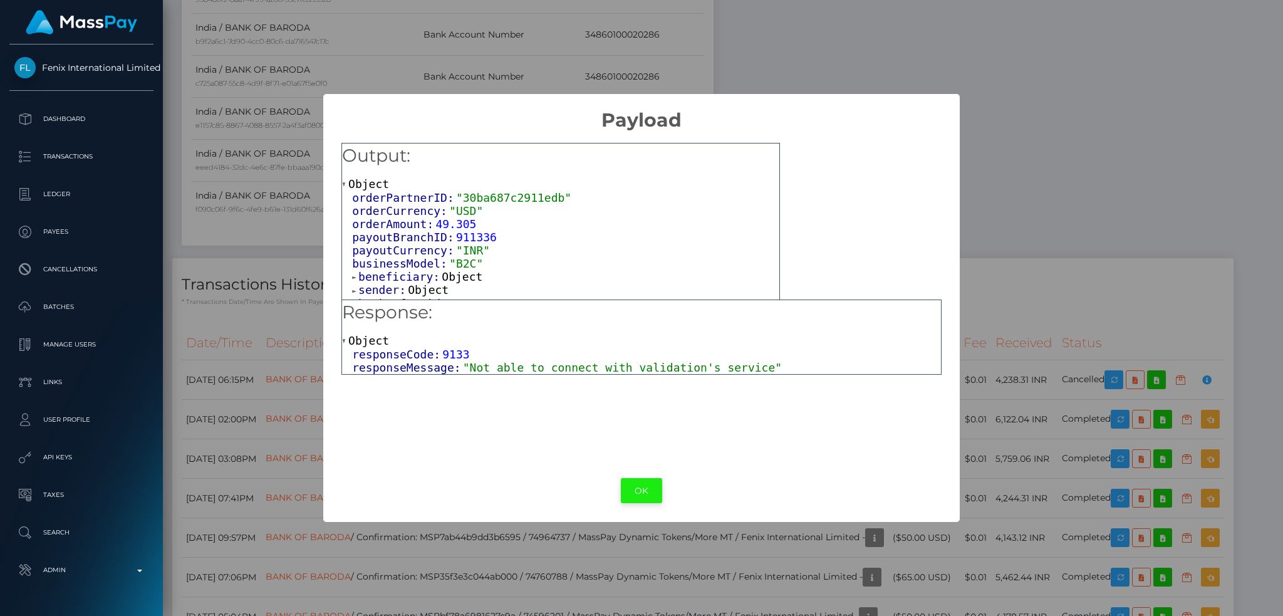
click at [638, 487] on button "OK" at bounding box center [641, 491] width 41 height 26
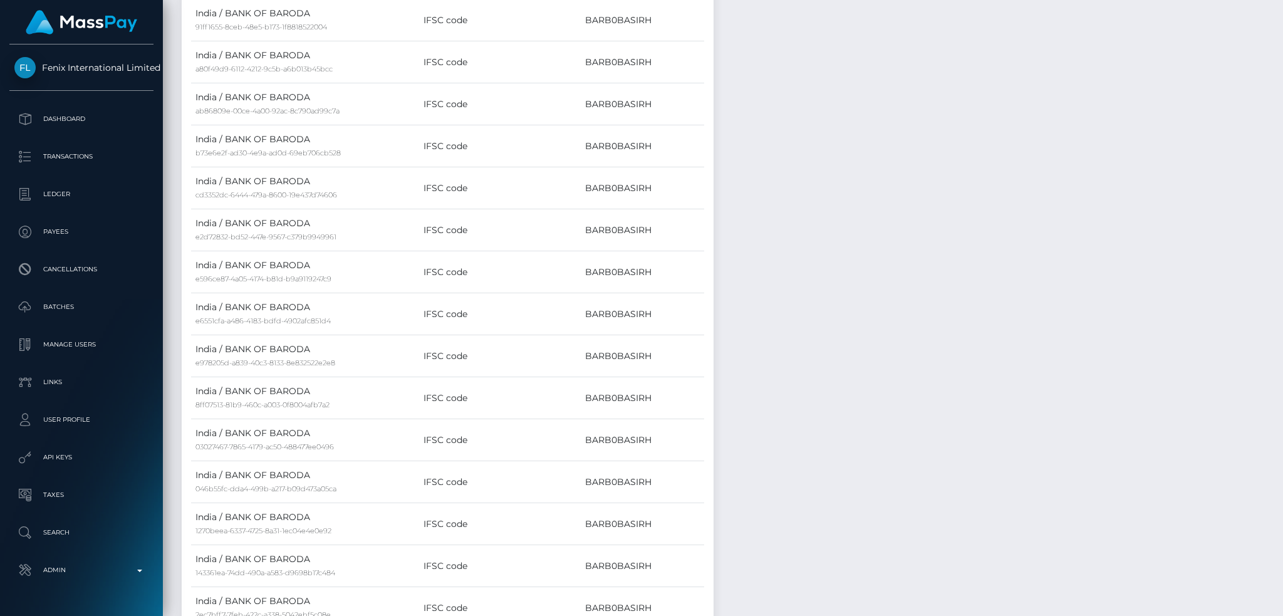
scroll to position [0, 0]
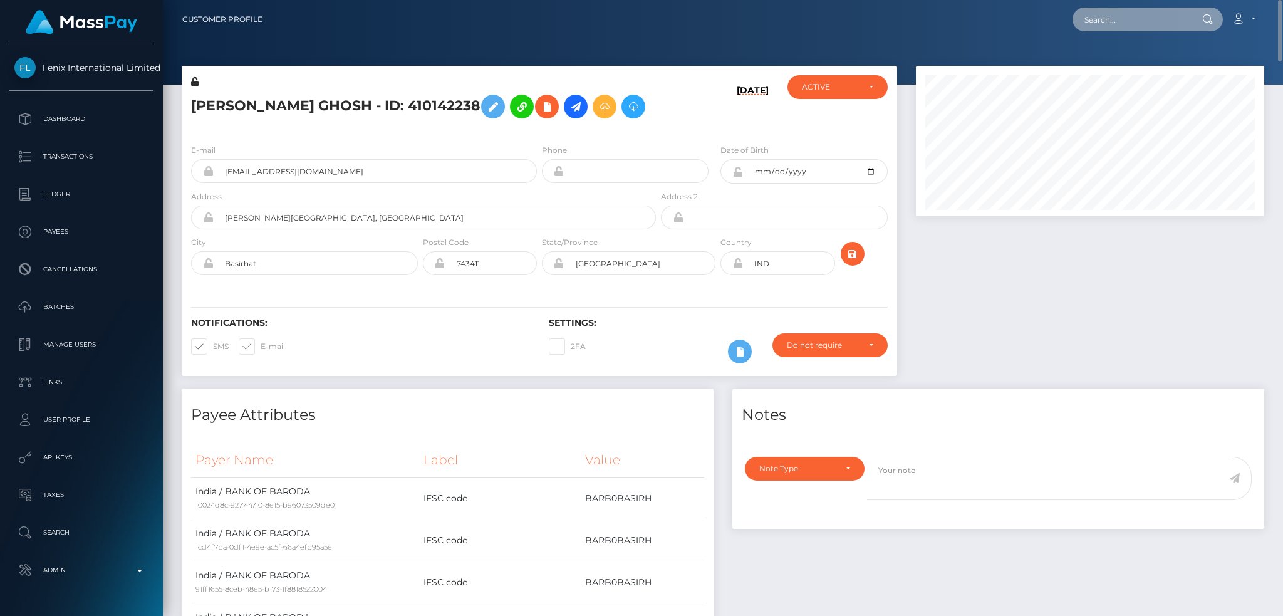
click at [1149, 23] on input "text" at bounding box center [1131, 20] width 118 height 24
paste input "76797838"
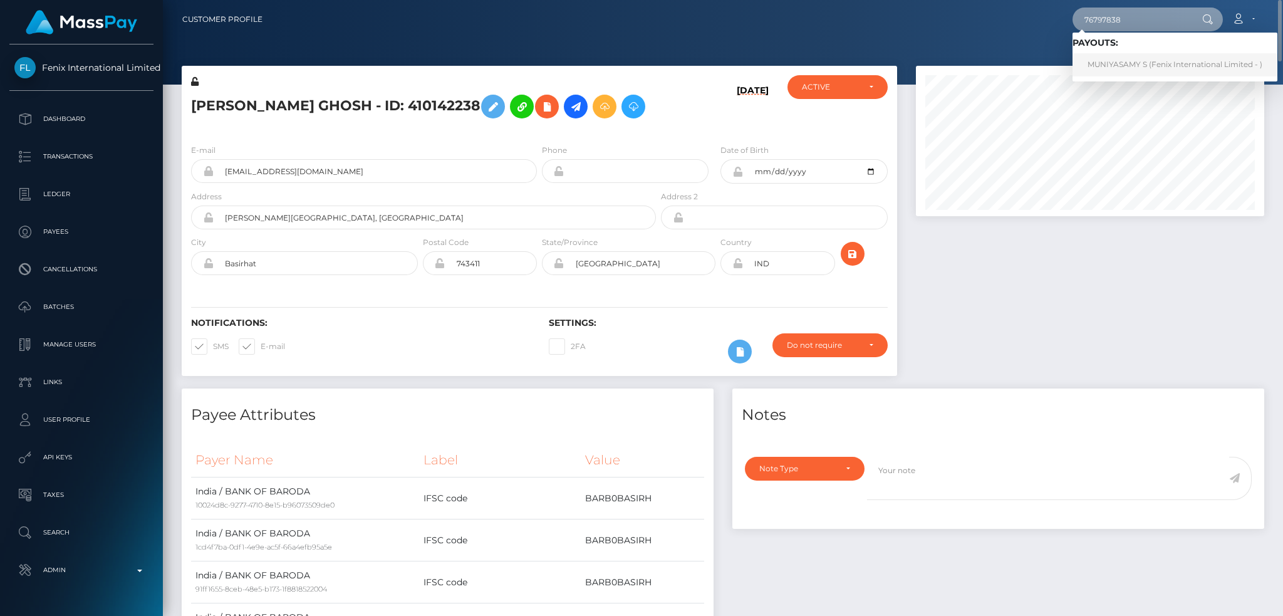
type input "76797838"
click at [1122, 62] on link "MUNIYASAMY S (Fenix International Limited - )" at bounding box center [1174, 64] width 205 height 23
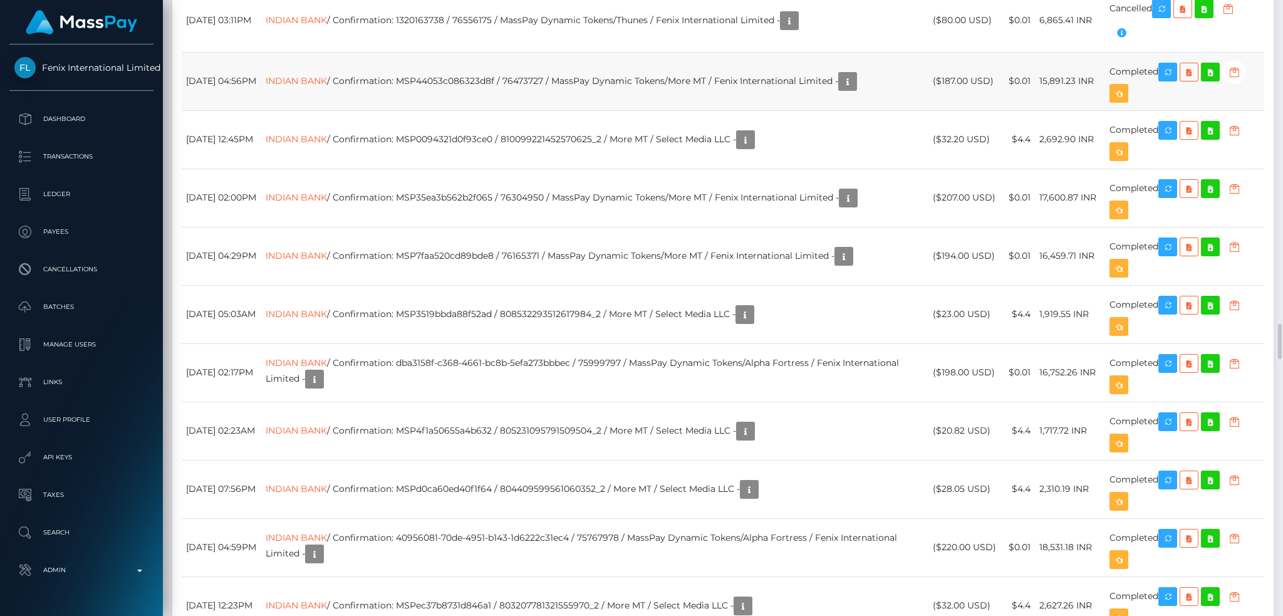
scroll to position [7098, 0]
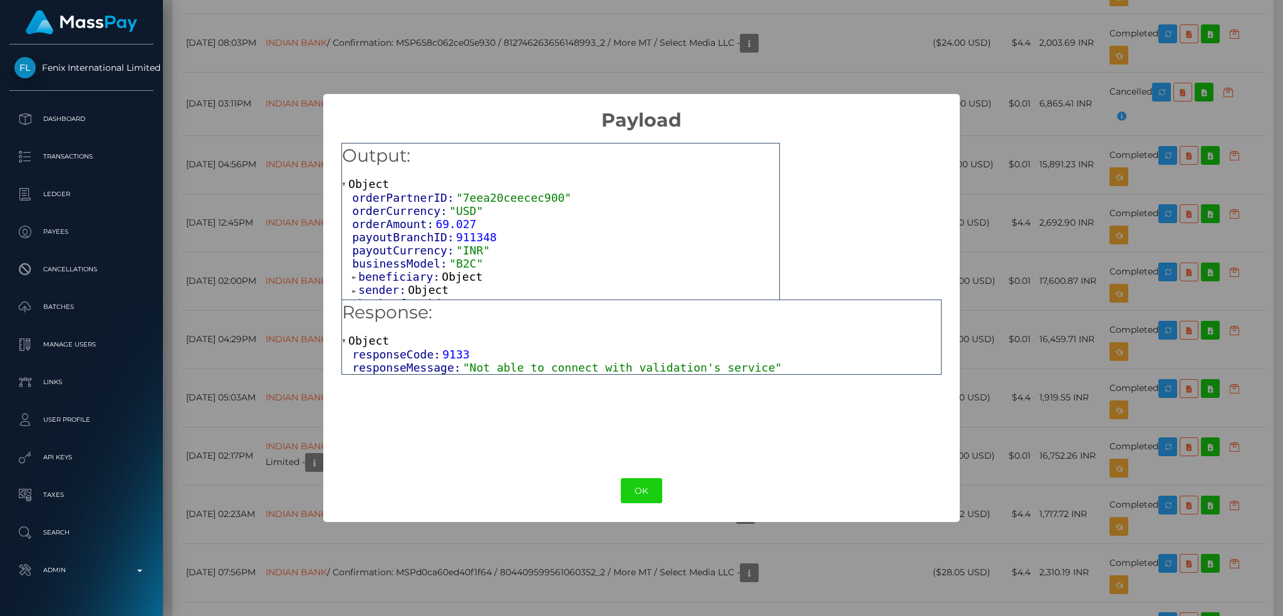
click at [606, 361] on span ""Not able to connect with validation's service"" at bounding box center [622, 367] width 319 height 13
click at [608, 361] on span ""Not able to connect with validation's service"" at bounding box center [622, 367] width 319 height 13
click at [632, 493] on button "OK" at bounding box center [641, 491] width 41 height 26
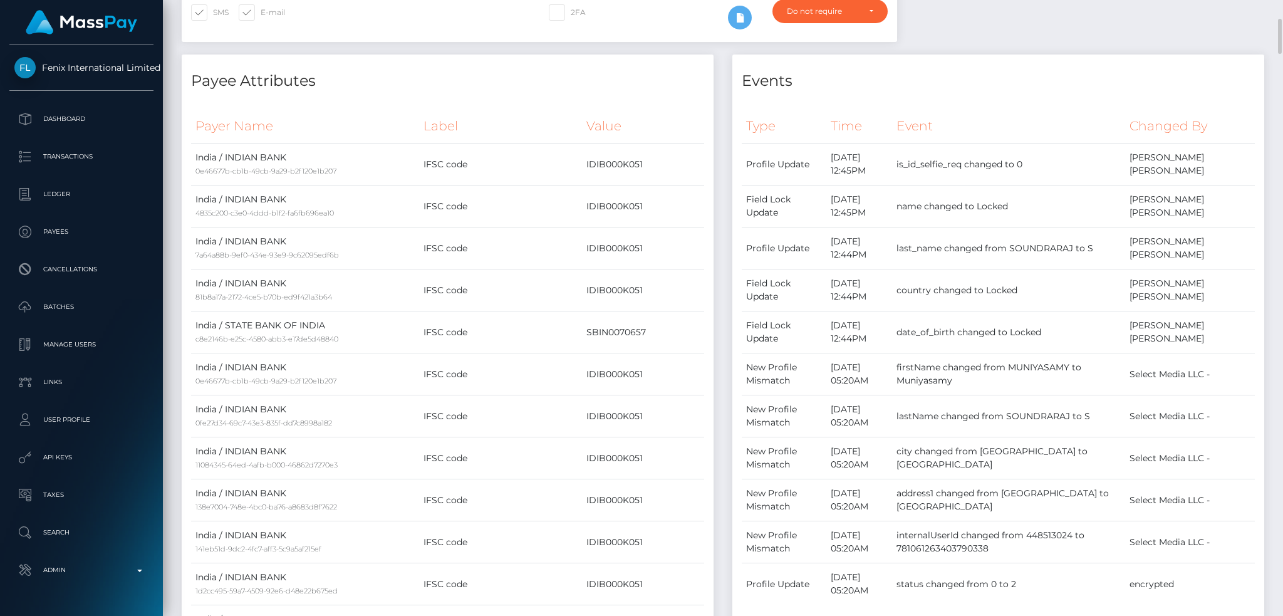
scroll to position [0, 0]
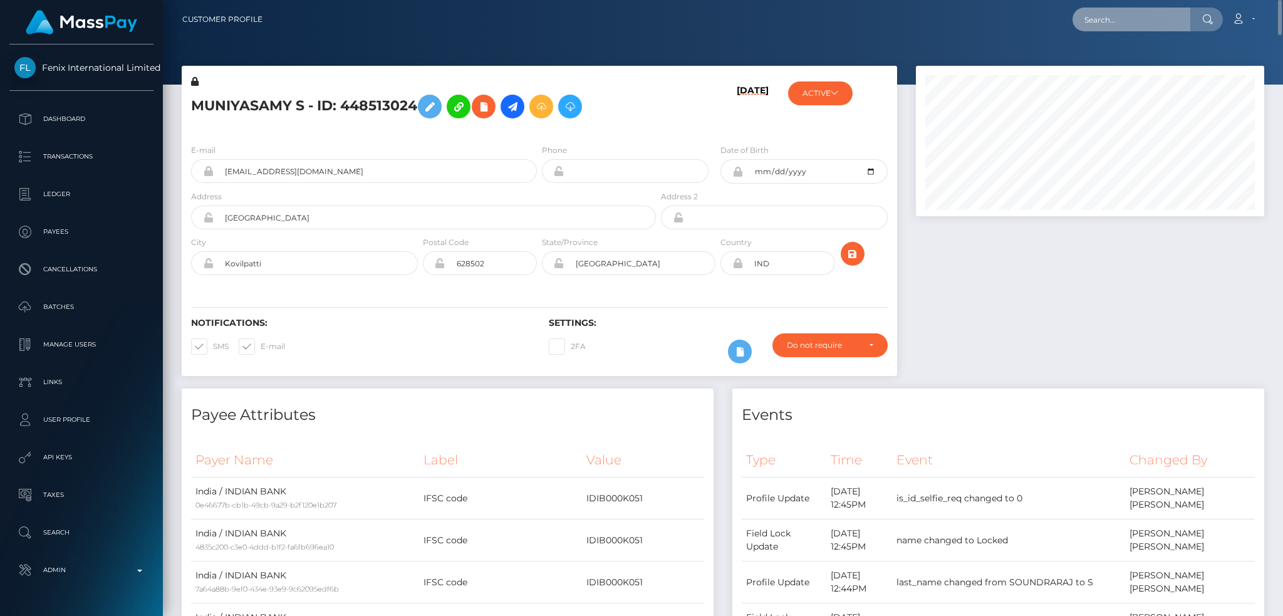
click at [1125, 11] on input "text" at bounding box center [1131, 20] width 118 height 24
paste input "76799142"
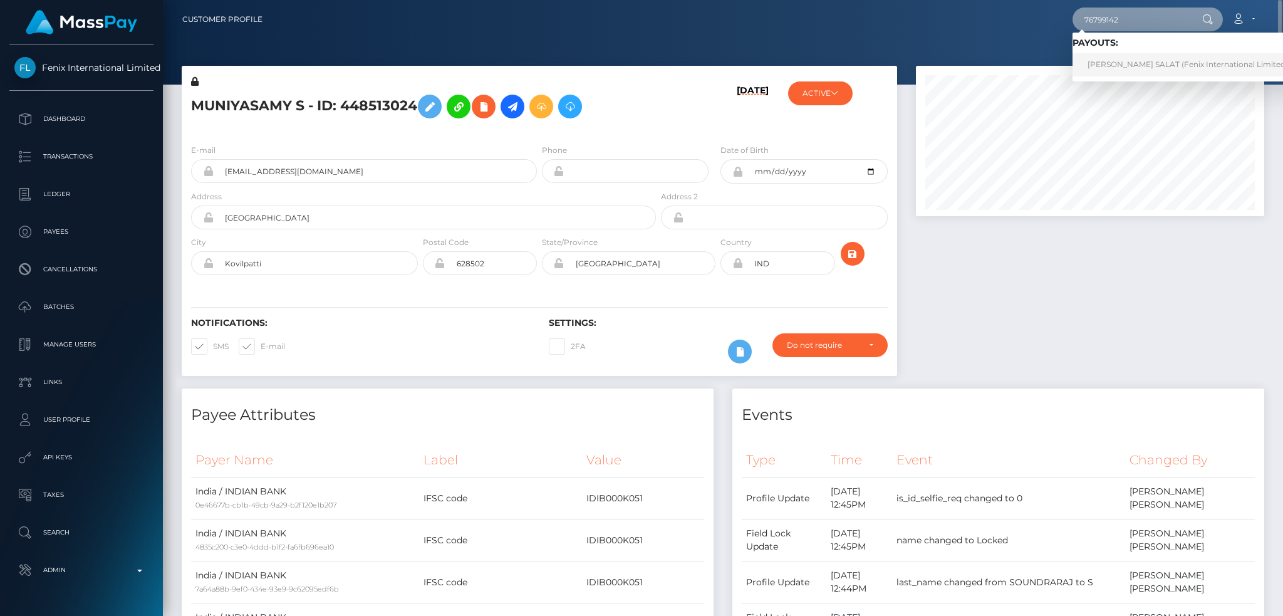
type input "76799142"
click at [1143, 54] on link "PRAJWAL CHUNILAL SALAT (Fenix International Limited - )" at bounding box center [1190, 64] width 237 height 23
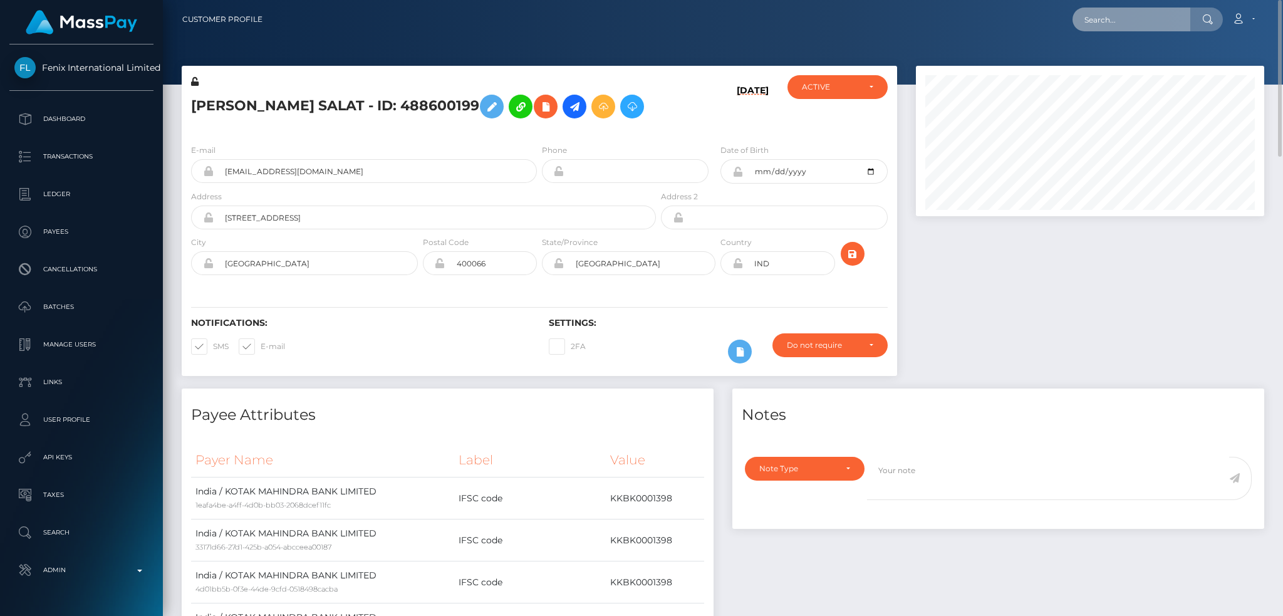
click at [1113, 20] on input "text" at bounding box center [1131, 20] width 118 height 24
paste input "76796848"
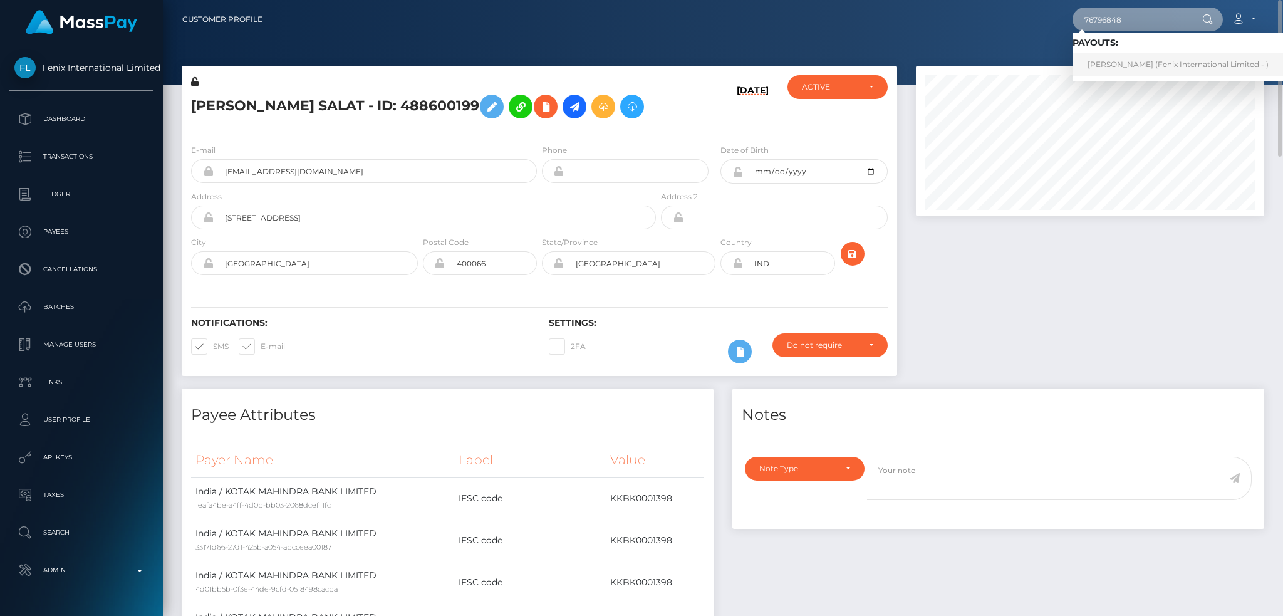
type input "76796848"
click at [1131, 59] on link "HARSH SINGH (Fenix International Limited - )" at bounding box center [1177, 64] width 211 height 23
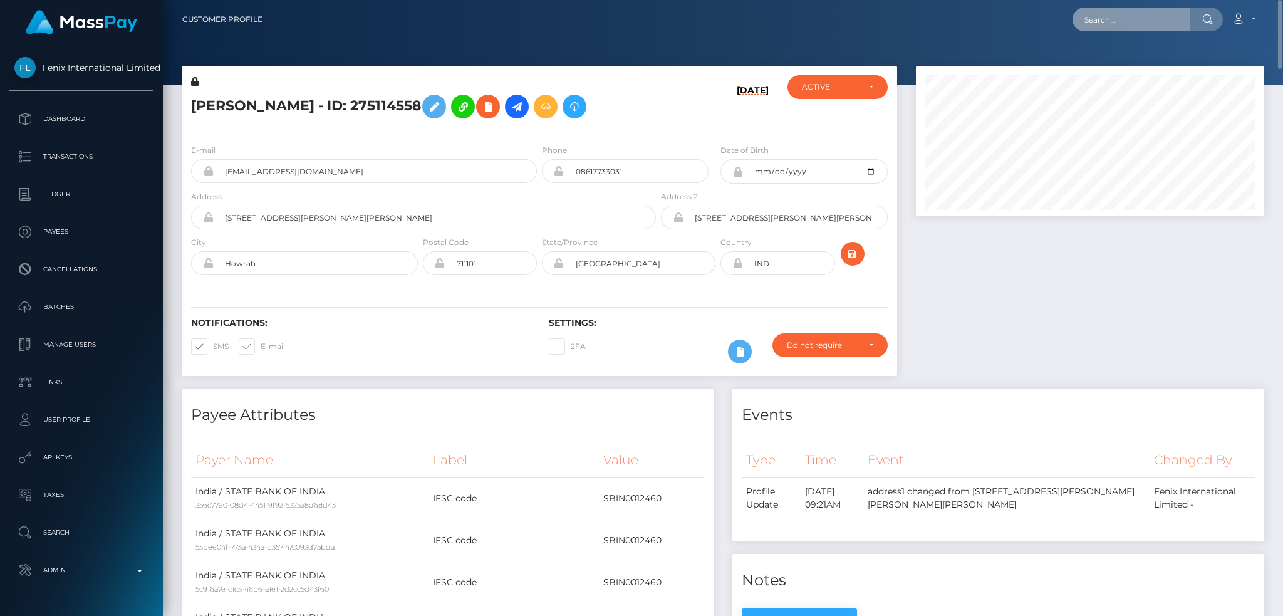
click at [1110, 19] on input "text" at bounding box center [1131, 20] width 118 height 24
paste input "68a99e9280d0b"
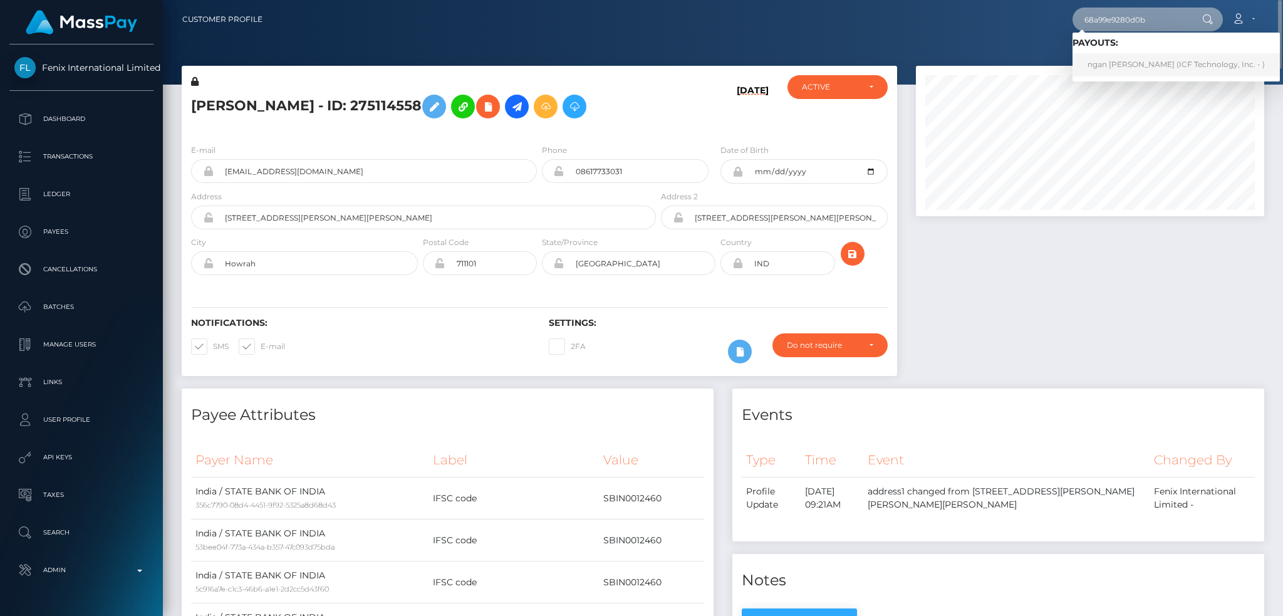
type input "68a99e9280d0b"
click at [1139, 59] on link "ngan thi nguyen (ICF Technology, Inc. - )" at bounding box center [1175, 64] width 207 height 23
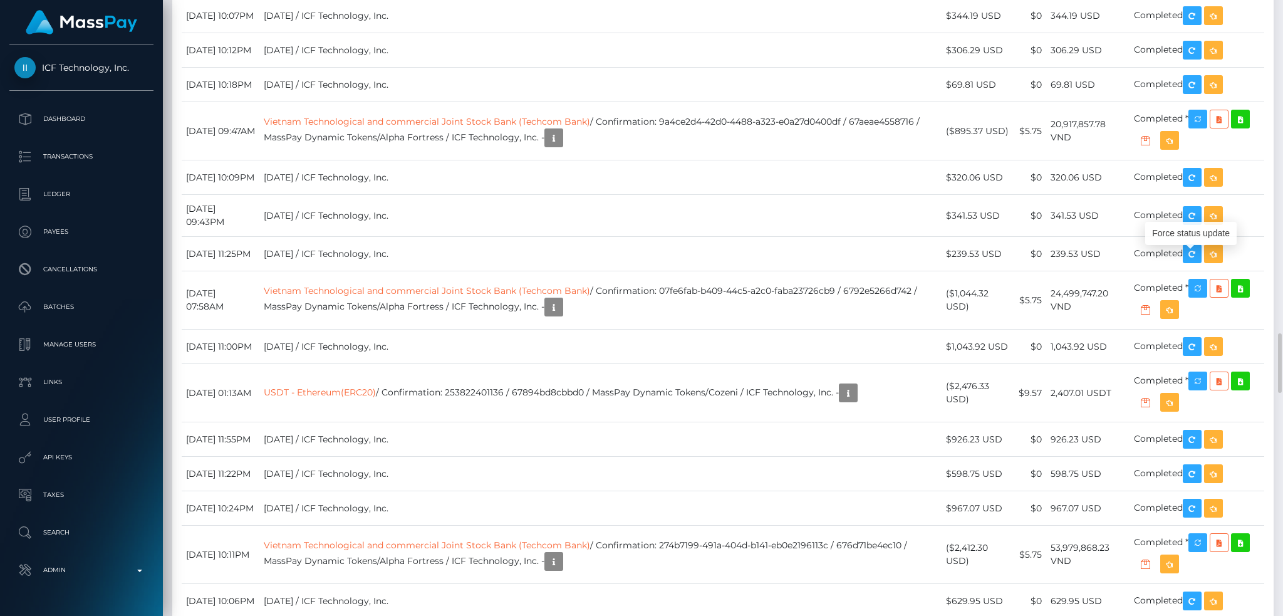
scroll to position [150, 348]
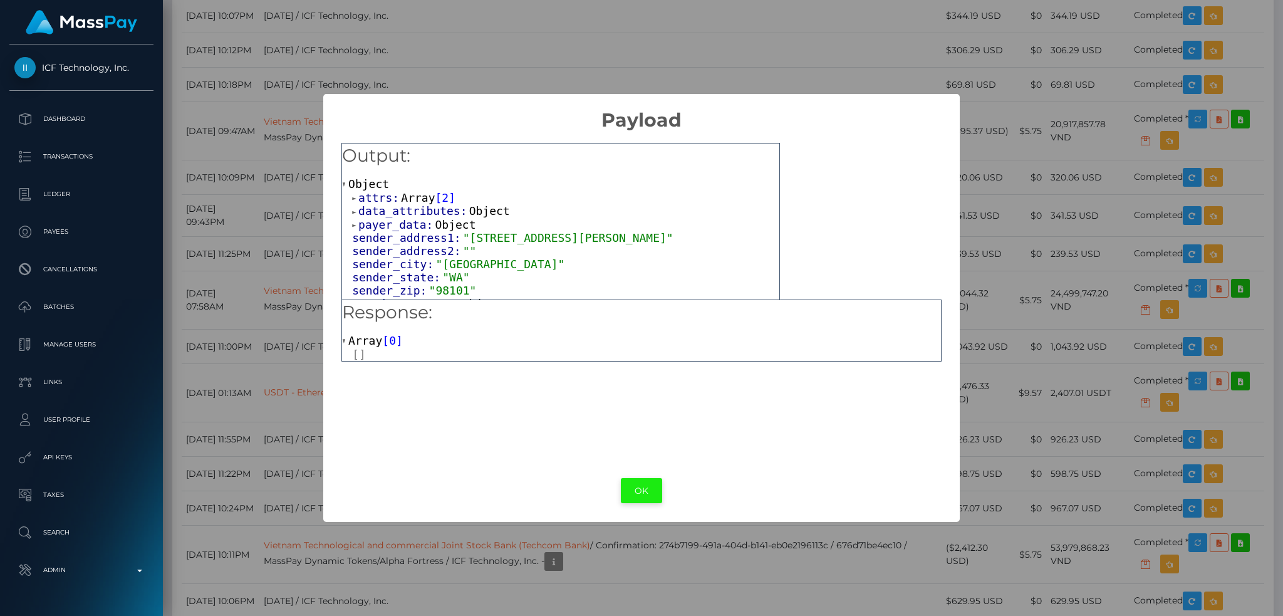
click at [643, 483] on button "OK" at bounding box center [641, 491] width 41 height 26
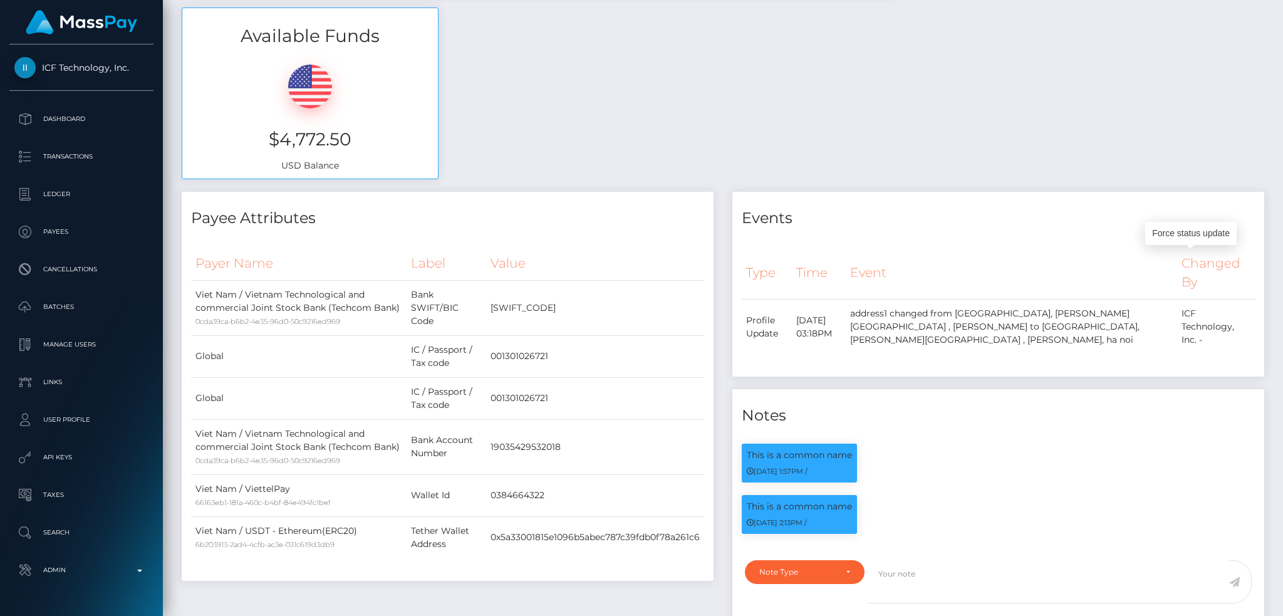
scroll to position [0, 0]
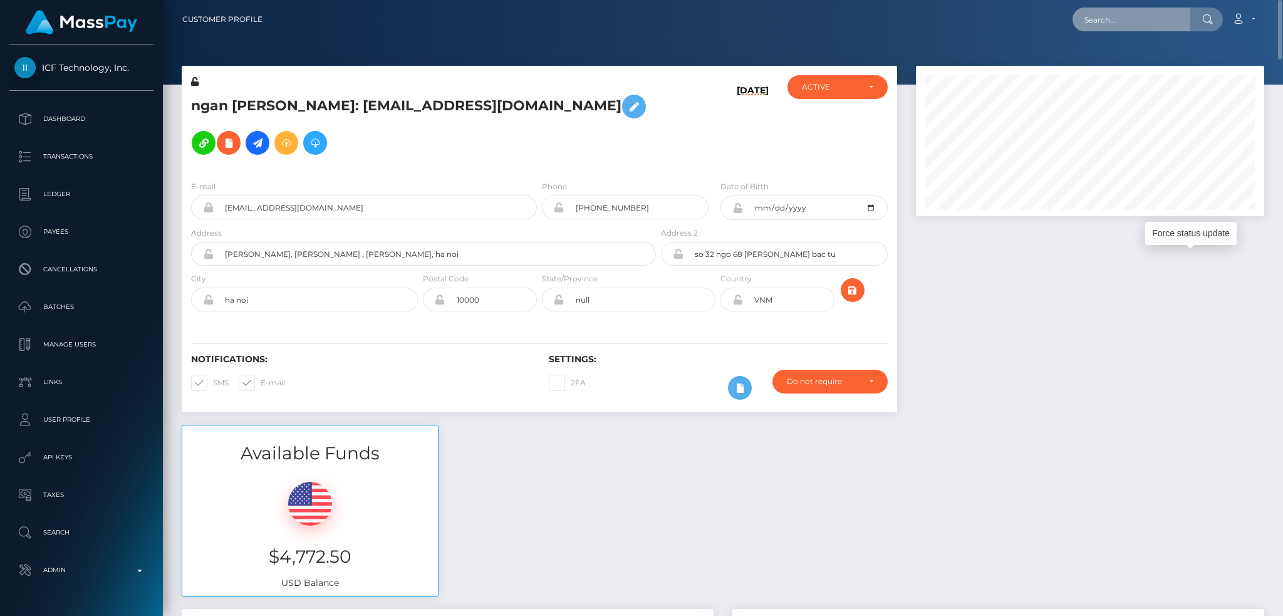
click at [1134, 13] on input "text" at bounding box center [1131, 20] width 118 height 24
paste input "68ac0c5bdbf45"
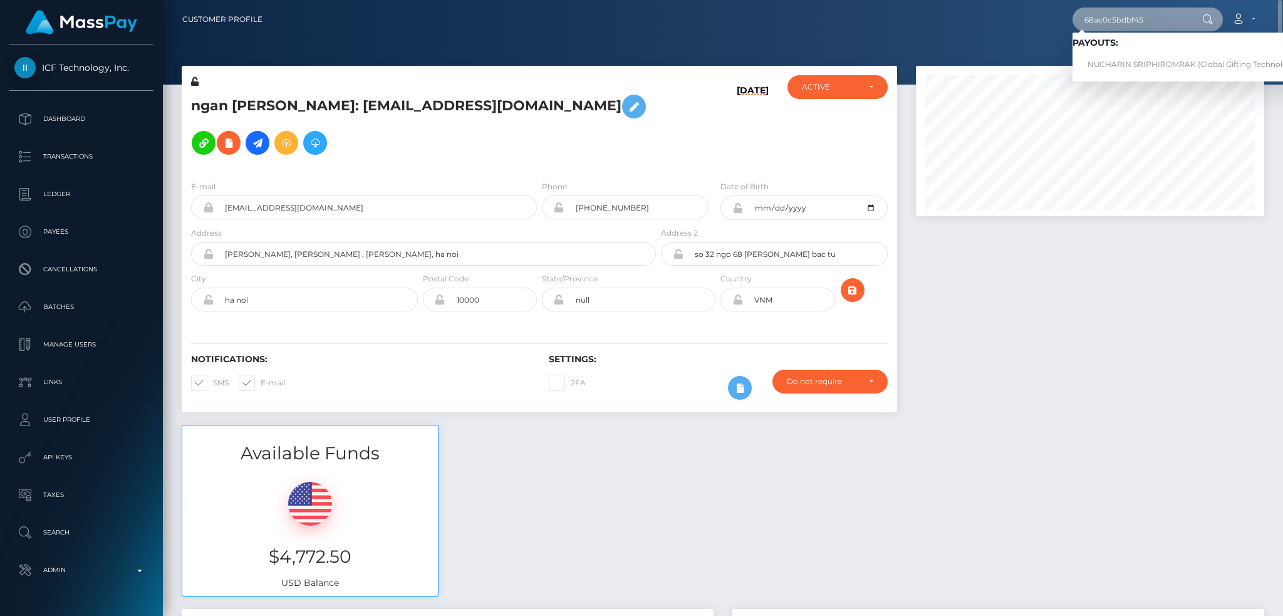
type input "68ac0c5bdbf45"
click at [1129, 64] on link "NUCHARIN SRIPHIROMRAK (Global Gifting Technologies Inc - Throne)" at bounding box center [1219, 64] width 295 height 23
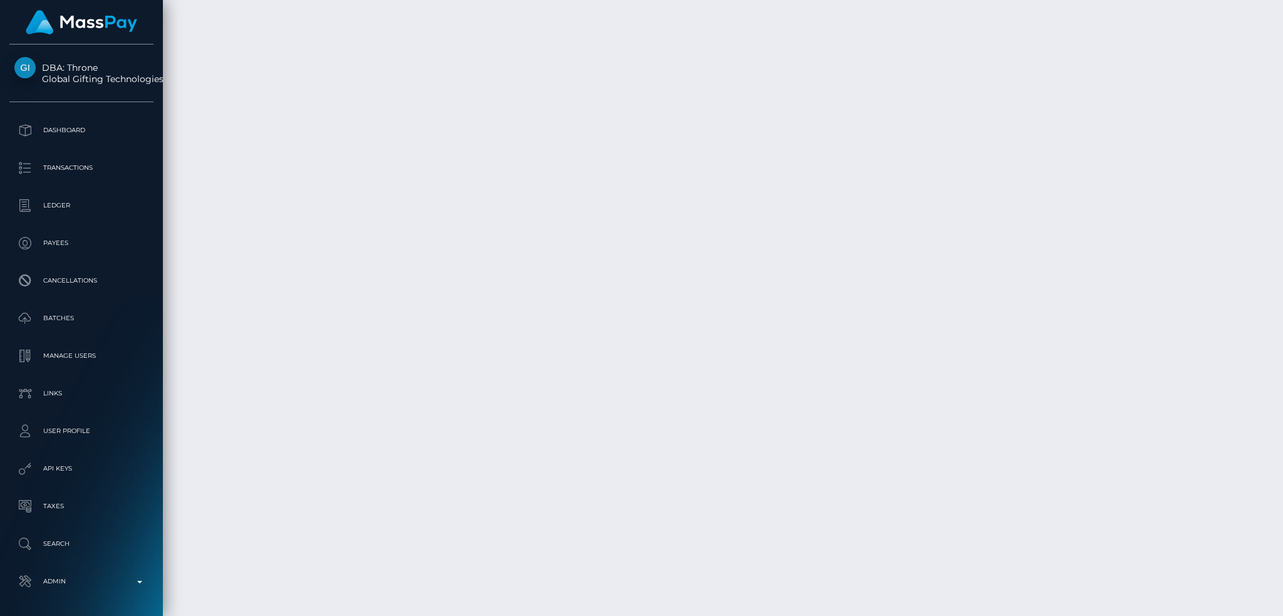
scroll to position [3841, 0]
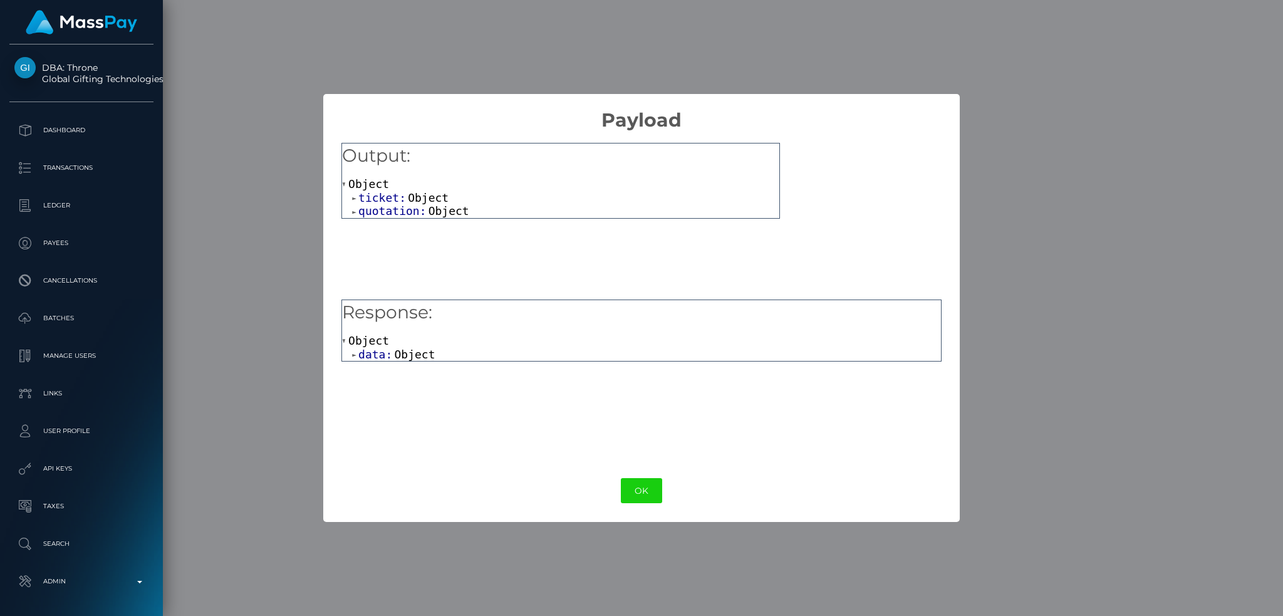
click at [404, 356] on span "Object" at bounding box center [414, 354] width 41 height 13
click at [429, 372] on span "Object" at bounding box center [438, 367] width 41 height 13
click at [467, 383] on span ""Forbidden"" at bounding box center [458, 381] width 75 height 13
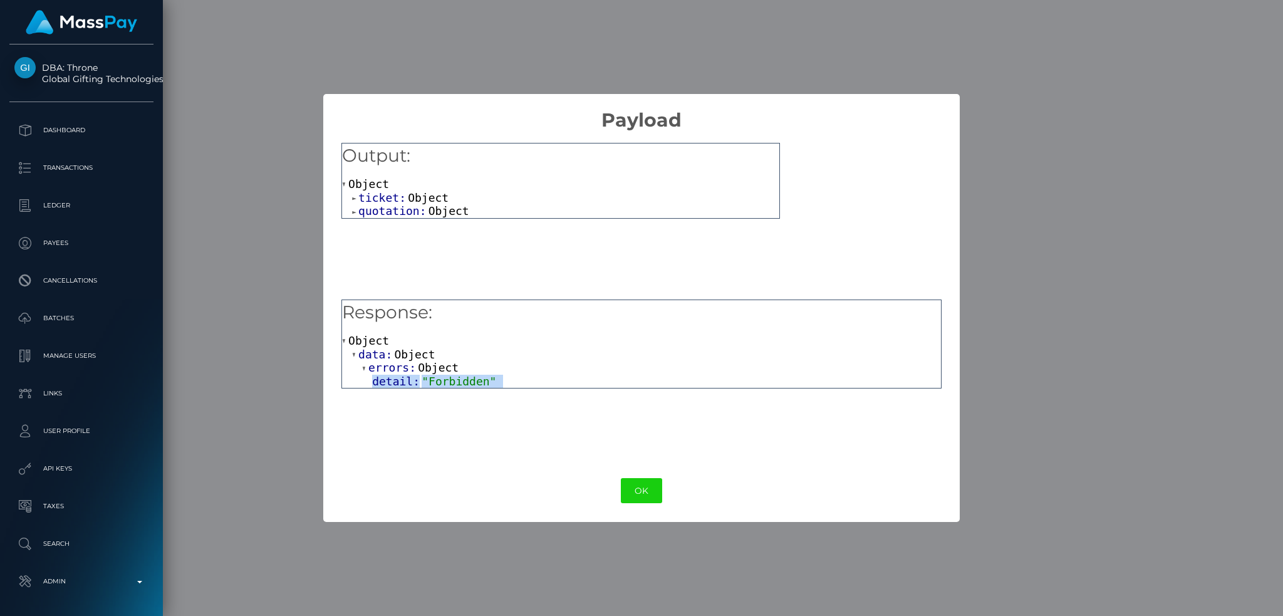
click at [479, 380] on span ""Forbidden"" at bounding box center [458, 381] width 75 height 13
click at [455, 386] on span ""Forbidden"" at bounding box center [458, 381] width 75 height 13
copy span "Forbidden"
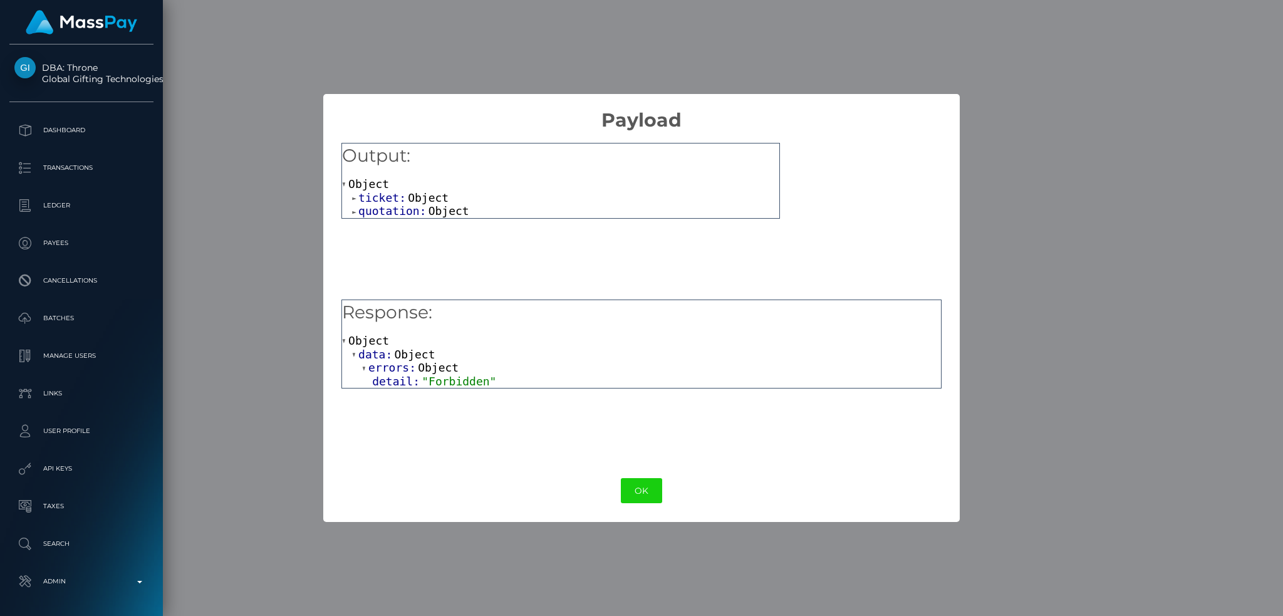
click at [597, 26] on div "× Payload Output: Object ticket: Object quotation: Object Response: Object data…" at bounding box center [641, 308] width 1283 height 616
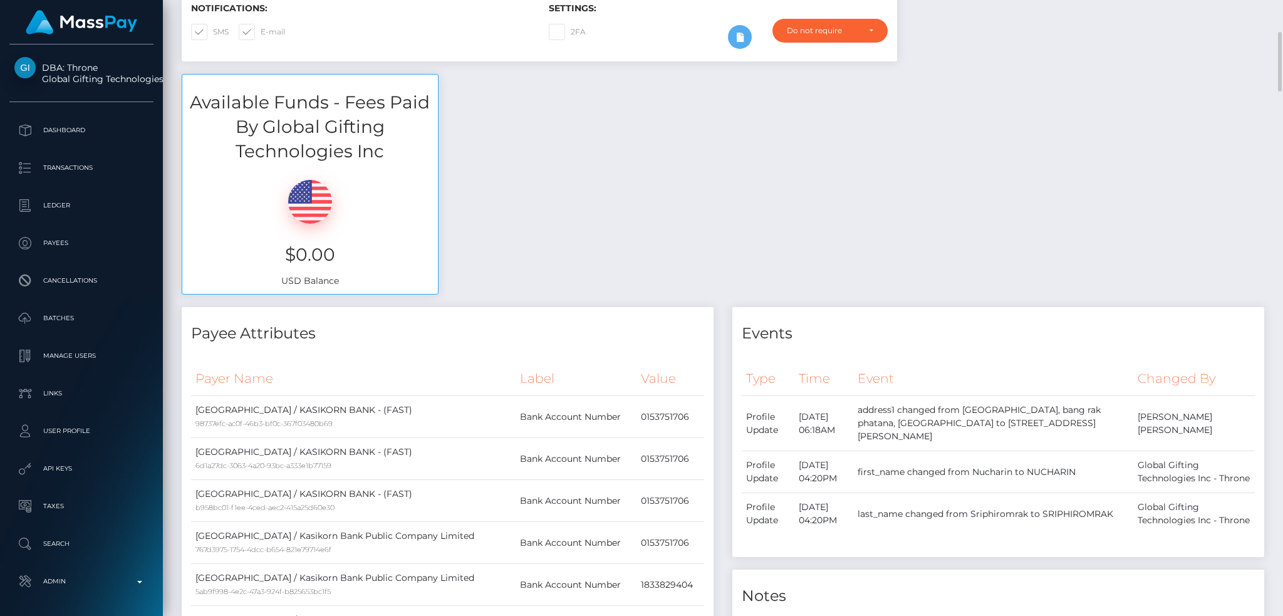
scroll to position [0, 0]
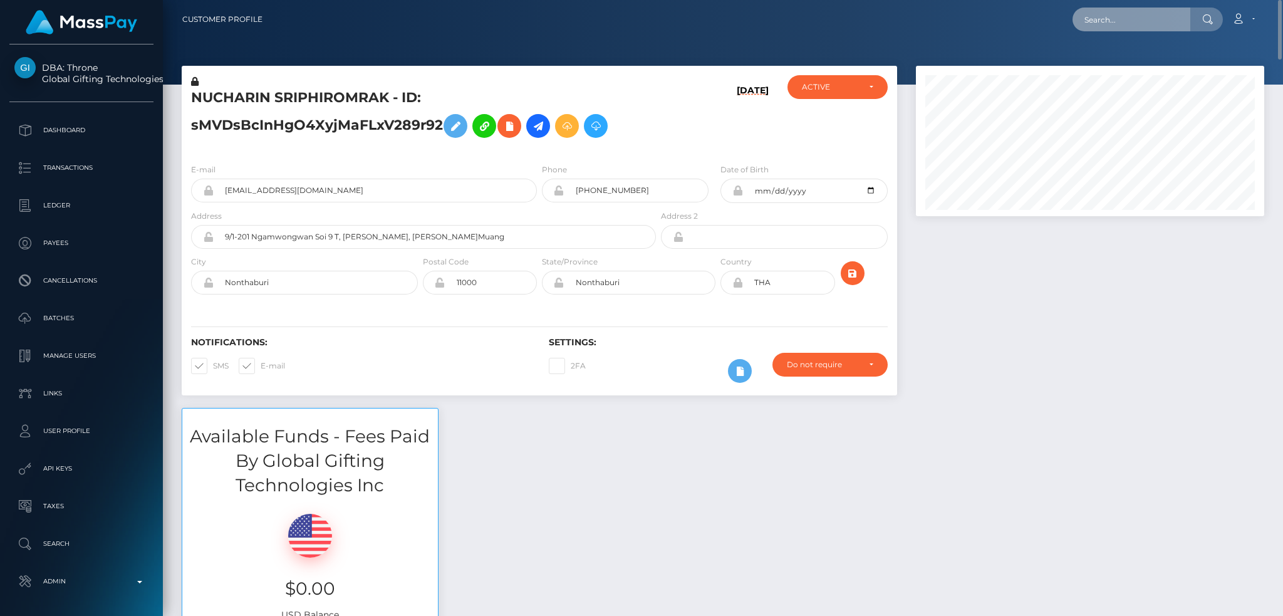
click at [1139, 25] on input "text" at bounding box center [1131, 20] width 118 height 24
paste input "25778607"
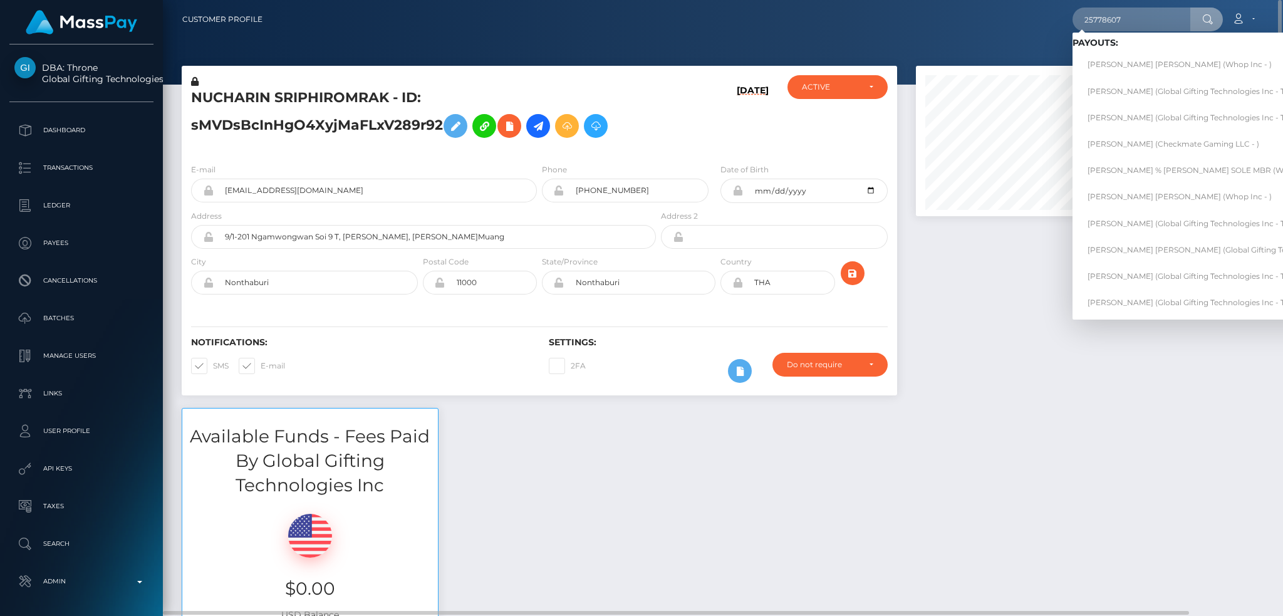
drag, startPoint x: 1100, startPoint y: 3, endPoint x: 1107, endPoint y: 16, distance: 14.0
click at [1102, 6] on nav "Customer Profile 25778607 Loading... Loading... Payouts: COLBY MARCUS LYMAN (Wh…" at bounding box center [723, 19] width 1120 height 39
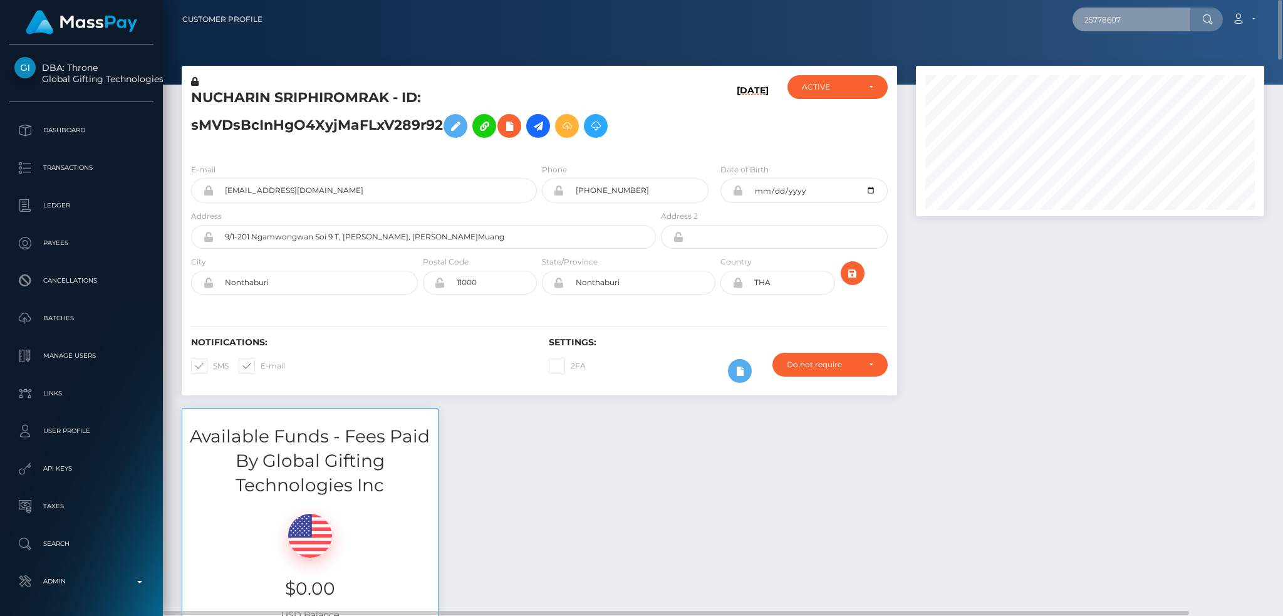
click at [1107, 16] on input "25778607" at bounding box center [1131, 20] width 118 height 24
paste input "68ac0df50df78"
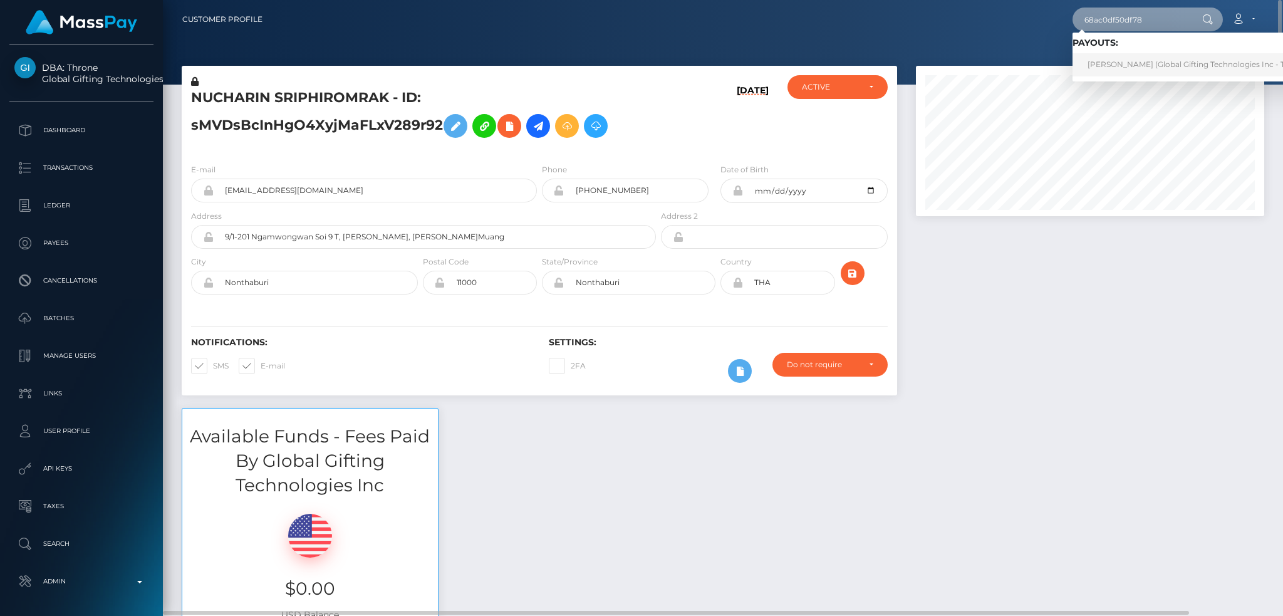
type input "68ac0df50df78"
click at [1121, 63] on link "ANGELA MARIA HIPOLITO TING (Global Gifting Technologies Inc - Throne)" at bounding box center [1198, 64] width 252 height 23
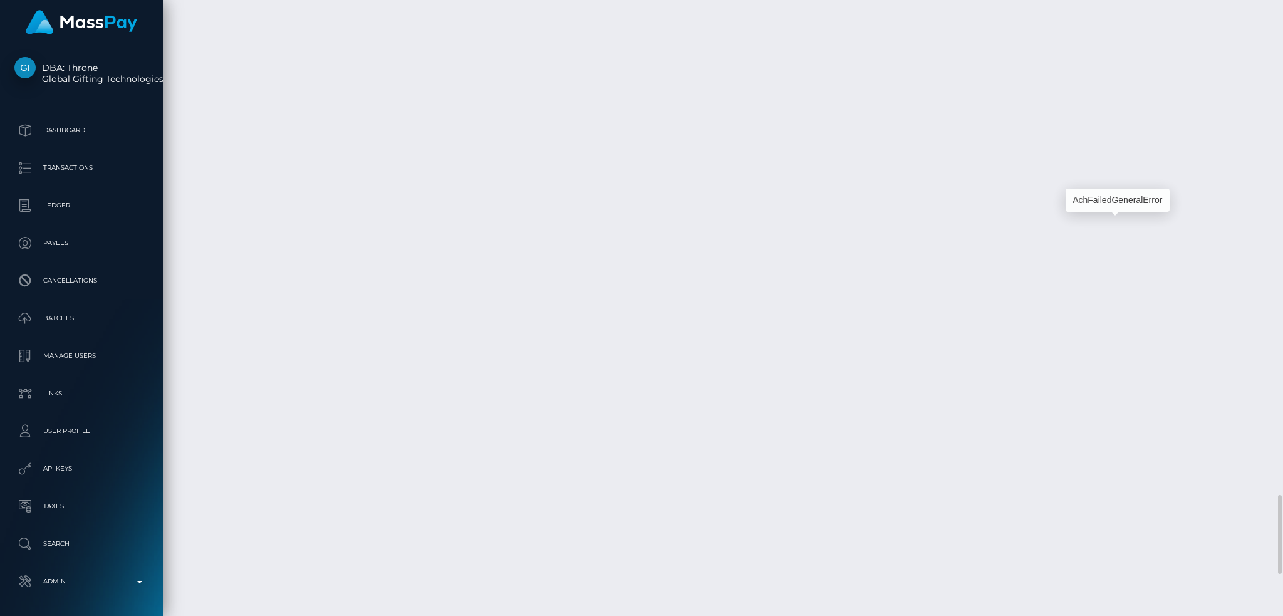
scroll to position [150, 348]
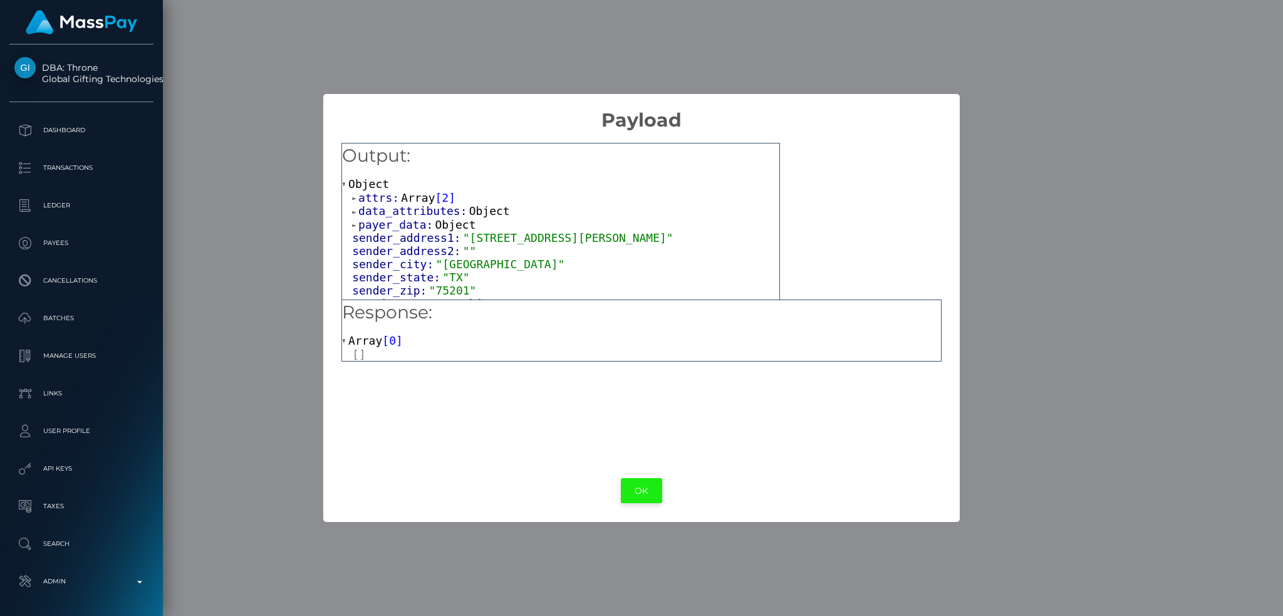
click at [633, 484] on button "OK" at bounding box center [641, 491] width 41 height 26
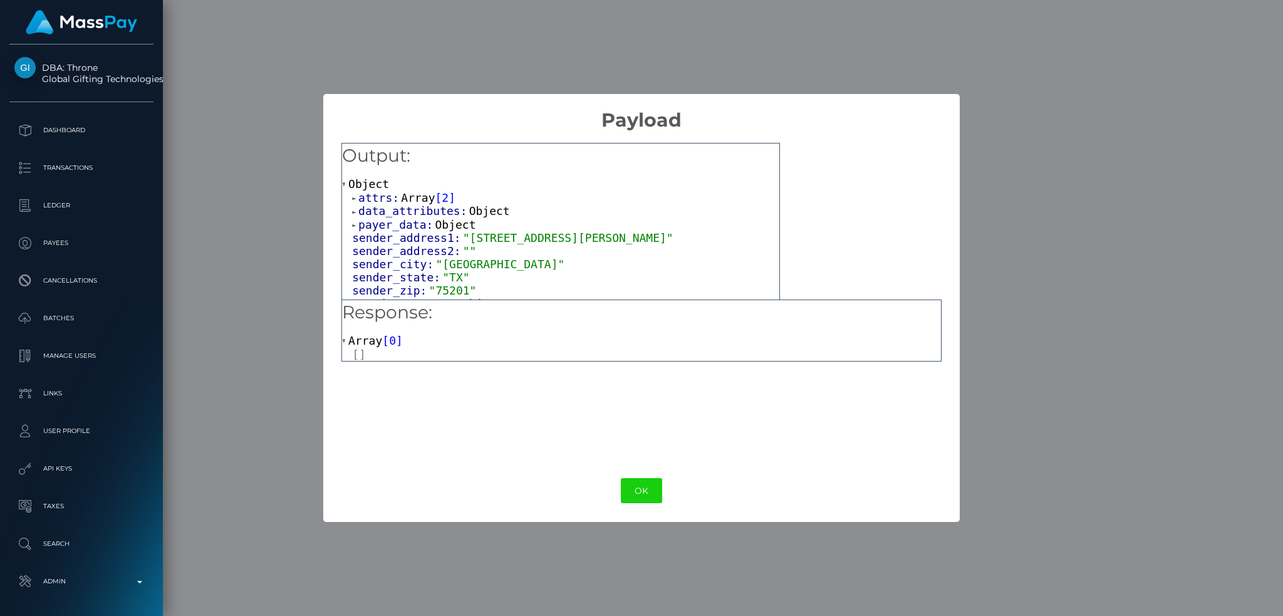
click at [705, 62] on div "× Payload Output: Object attrs: Array [ 2 ] data_attributes: Object payer_data:…" at bounding box center [641, 308] width 1283 height 616
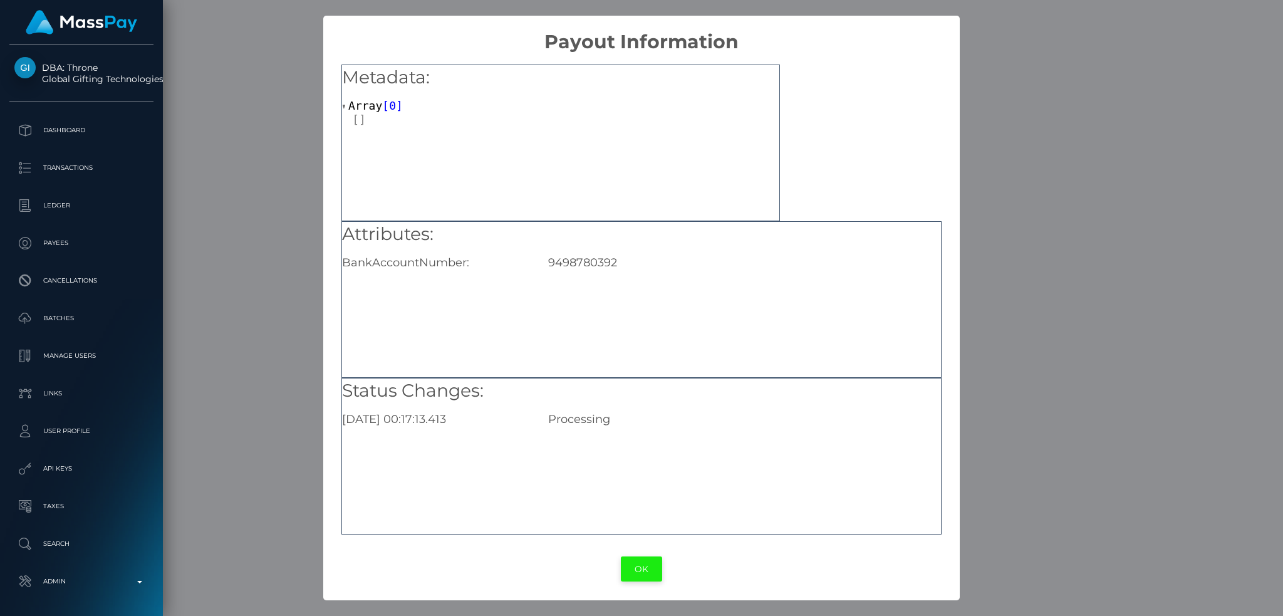
click at [641, 577] on button "OK" at bounding box center [641, 569] width 41 height 26
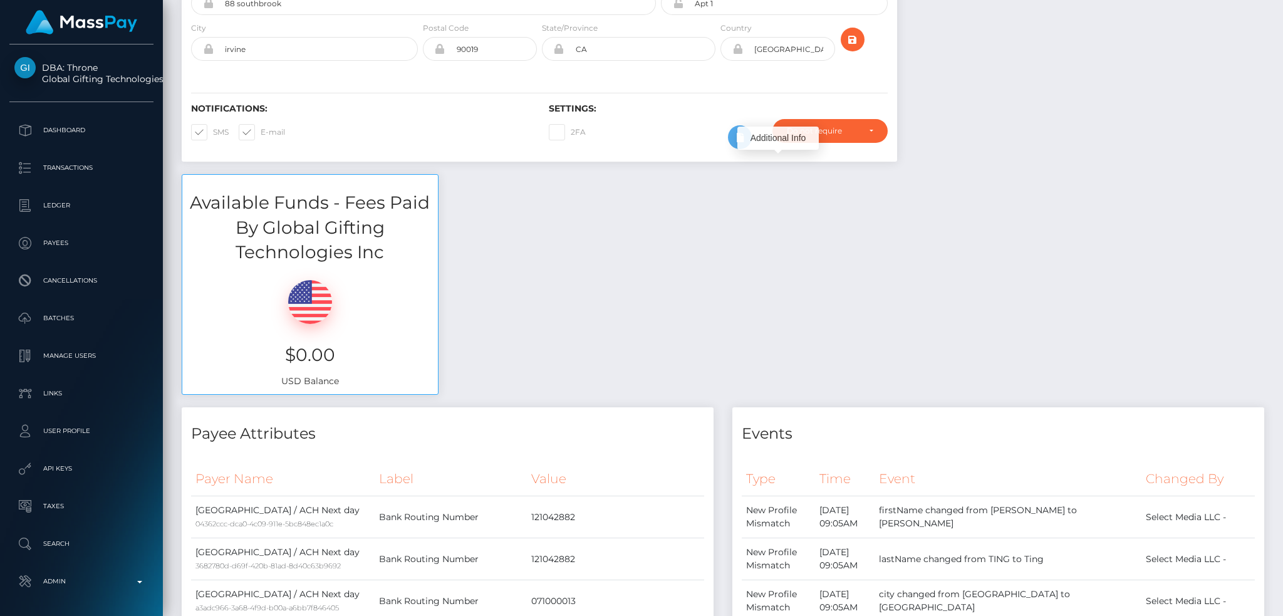
scroll to position [0, 0]
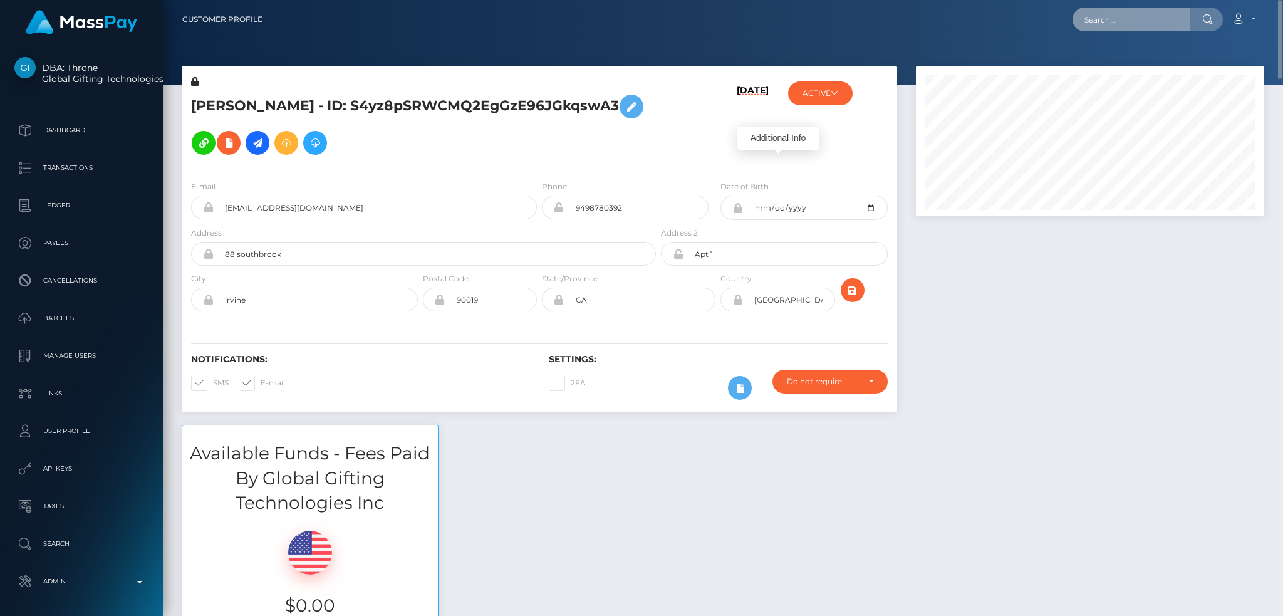
click at [1157, 14] on input "text" at bounding box center [1131, 20] width 118 height 24
paste input "68ac0cb2d232e"
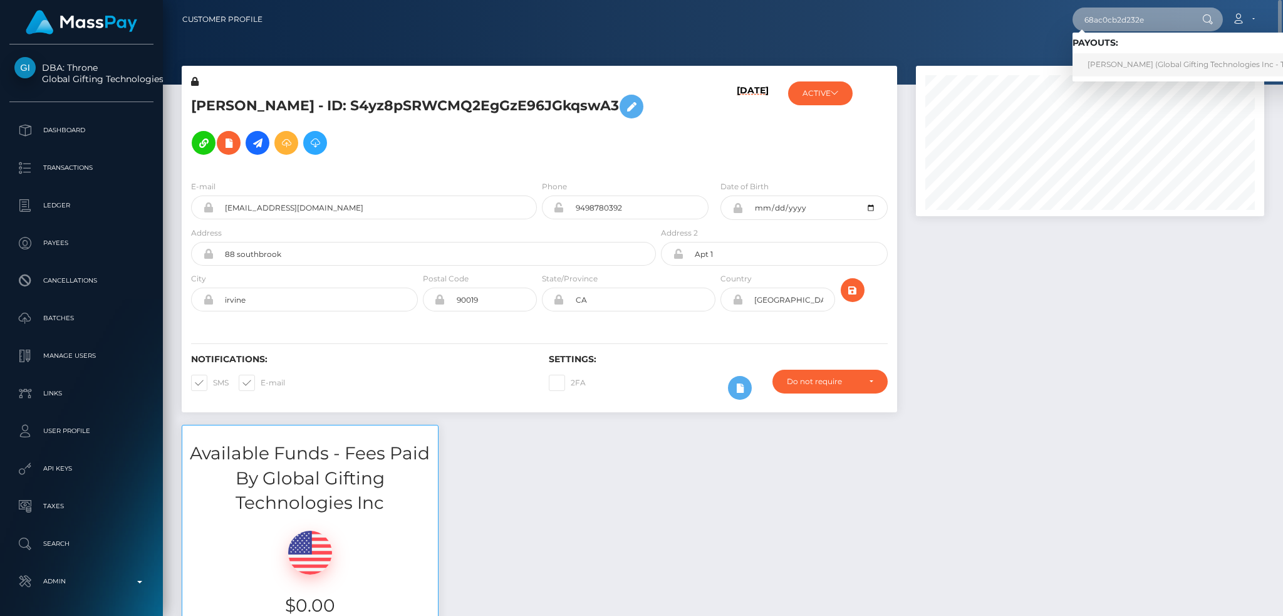
type input "68ac0cb2d232e"
click at [1161, 58] on link "DEJAIH ANN THOMPSON (Global Gifting Technologies Inc - Throne)" at bounding box center [1198, 64] width 252 height 23
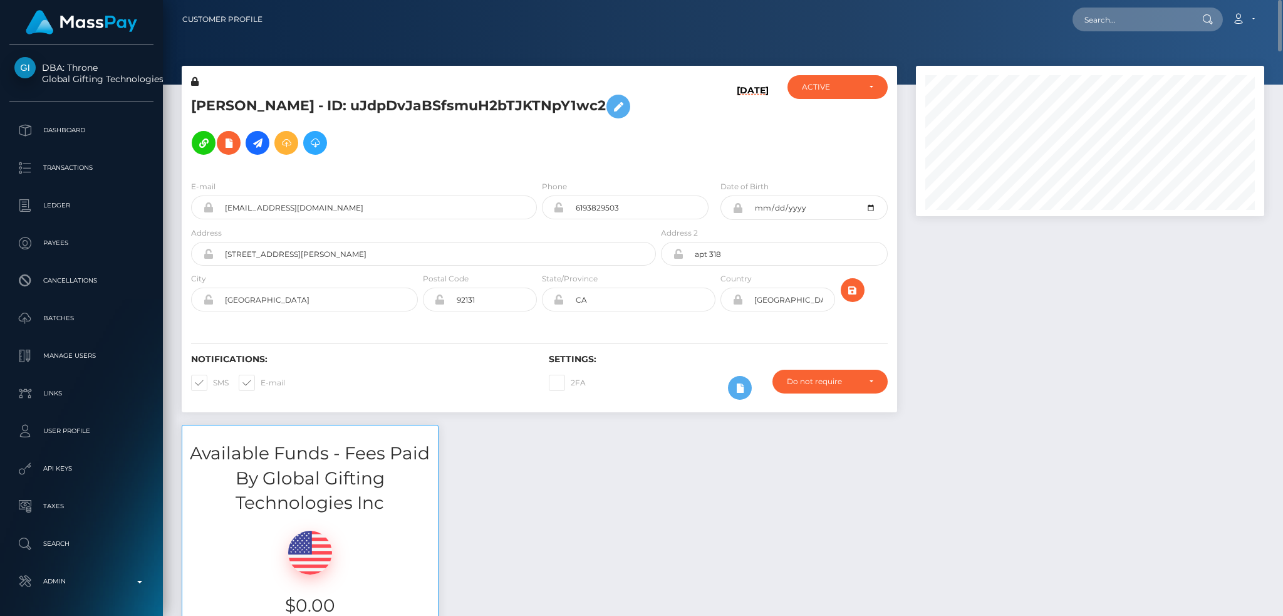
click at [1129, 4] on nav "Customer Profile Loading... Loading... Account" at bounding box center [723, 19] width 1120 height 39
click at [1126, 10] on input "text" at bounding box center [1131, 20] width 118 height 24
paste input "68ac07dc35207"
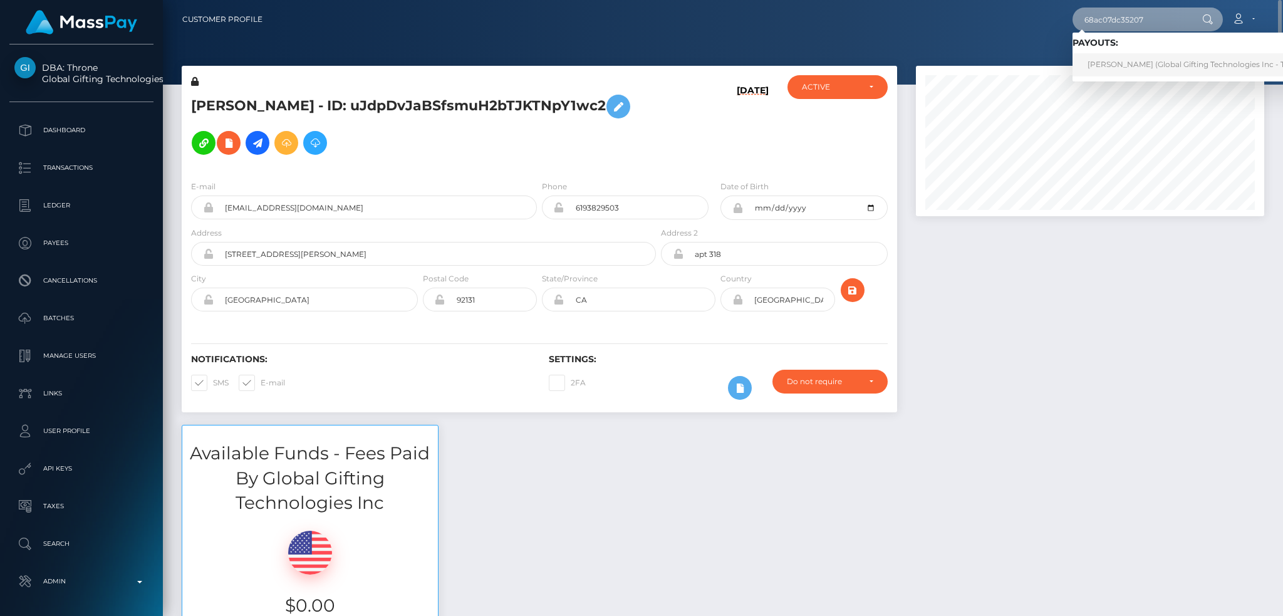
type input "68ac07dc35207"
click at [1144, 66] on link "ALEXANDROS CHRISTOS GOUGOUSIS (Global Gifting Technologies Inc - Throne)" at bounding box center [1198, 64] width 252 height 23
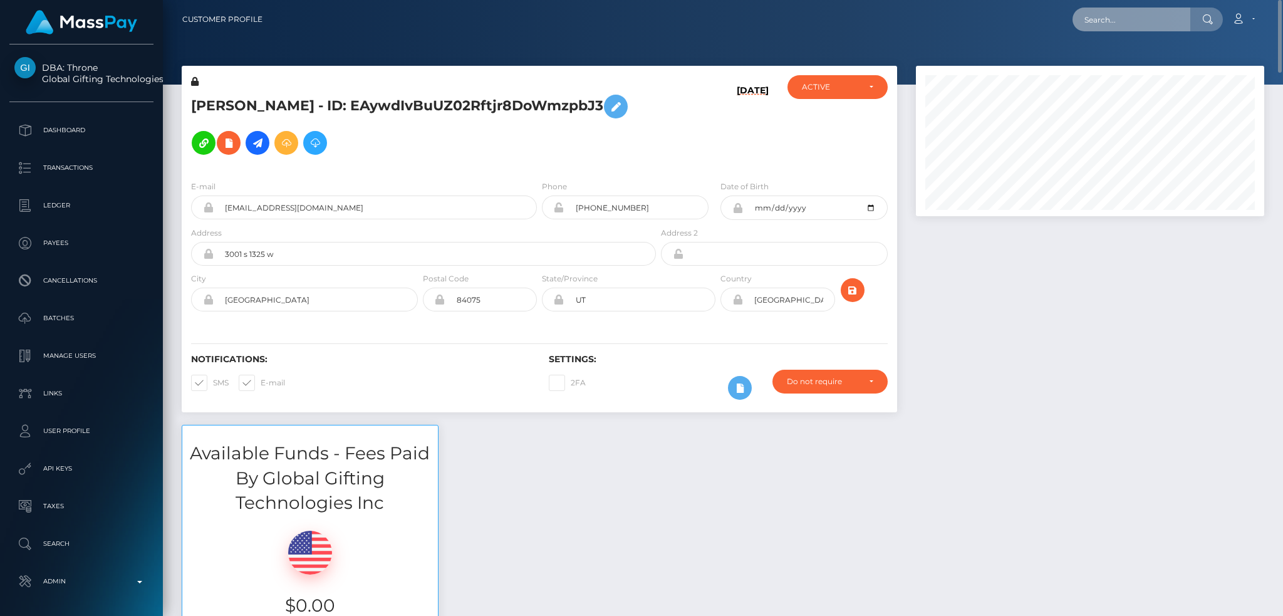
click at [1124, 22] on input "text" at bounding box center [1131, 20] width 118 height 24
paste input "pout_BnExfxUaQRAlx"
type input "pout_BnExfxUaQRAlx"
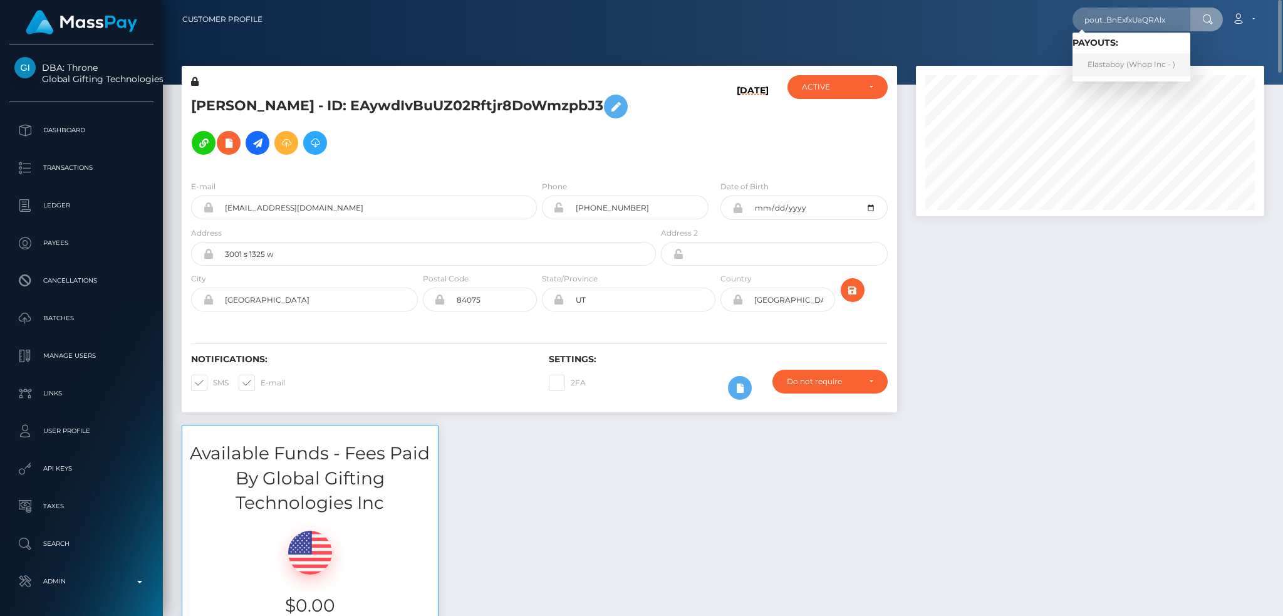
click at [1139, 59] on link "Elastaboy (Whop Inc - )" at bounding box center [1131, 64] width 118 height 23
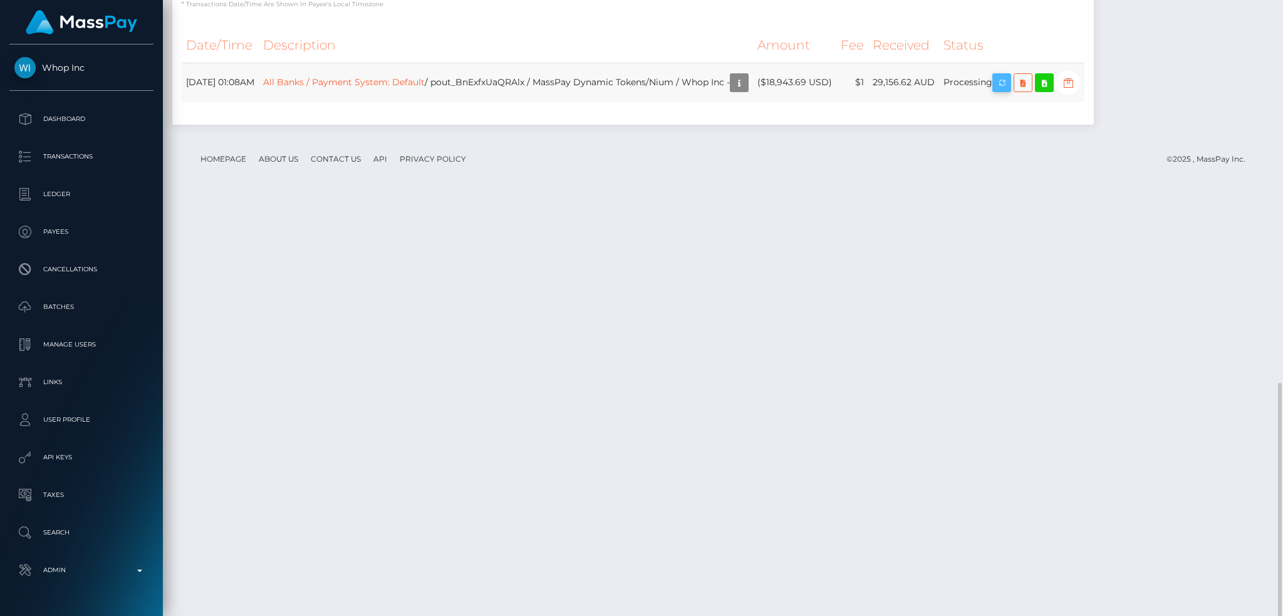
scroll to position [150, 348]
click at [418, 87] on link "All Banks / Payment System: Default" at bounding box center [344, 81] width 162 height 11
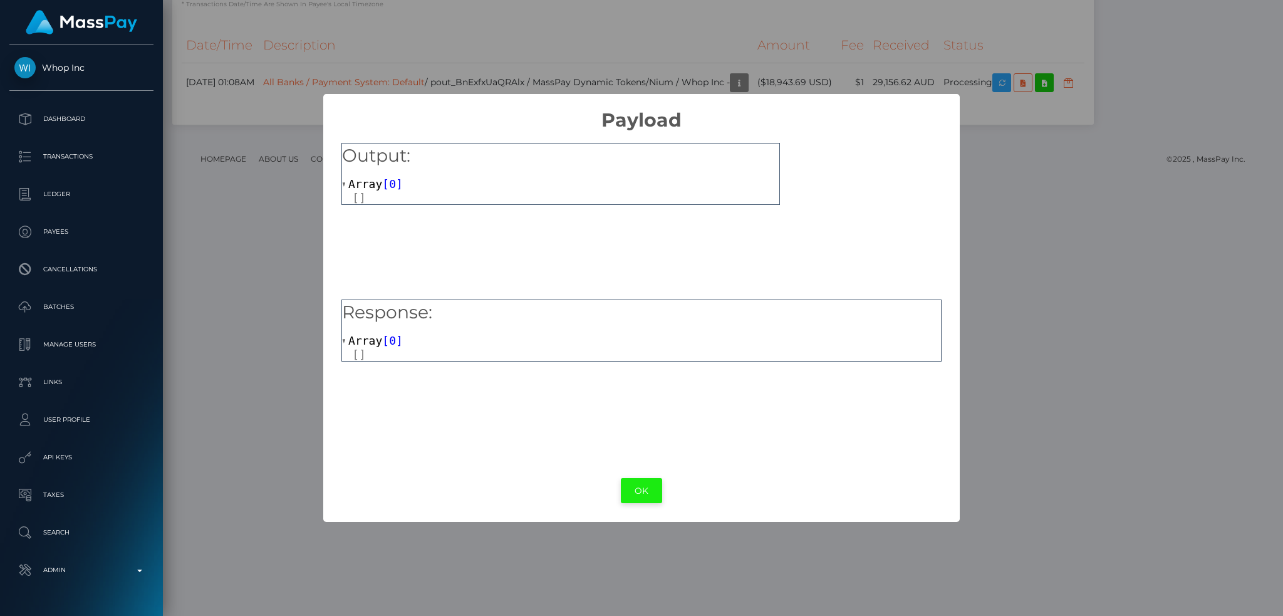
click at [647, 492] on button "OK" at bounding box center [641, 491] width 41 height 26
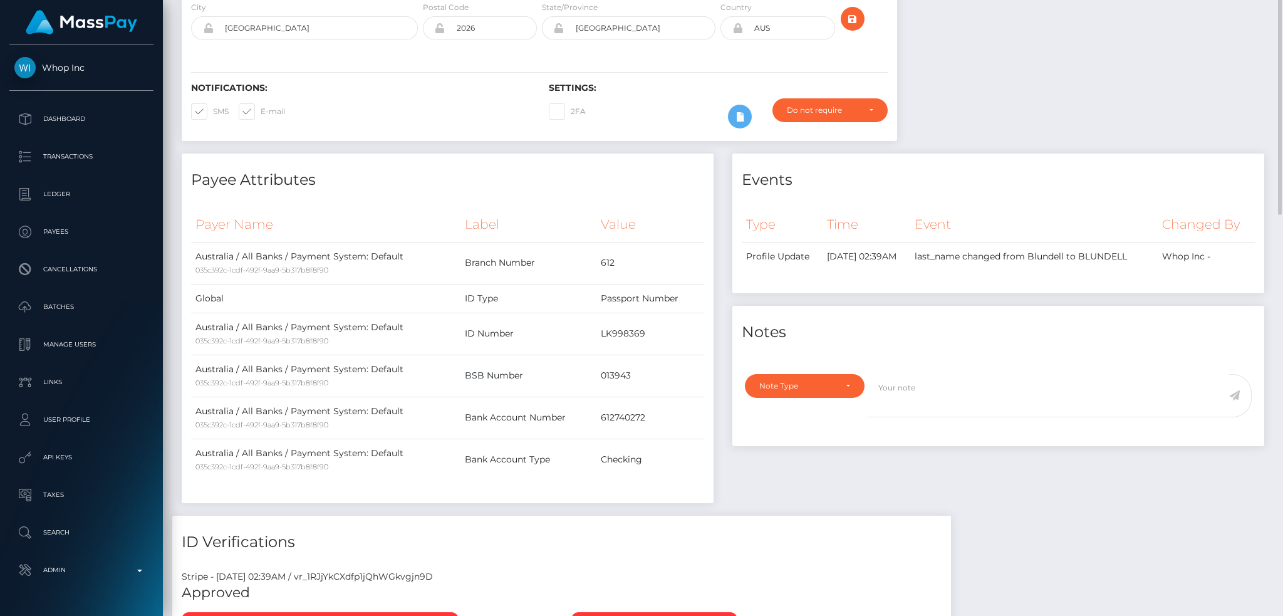
scroll to position [0, 0]
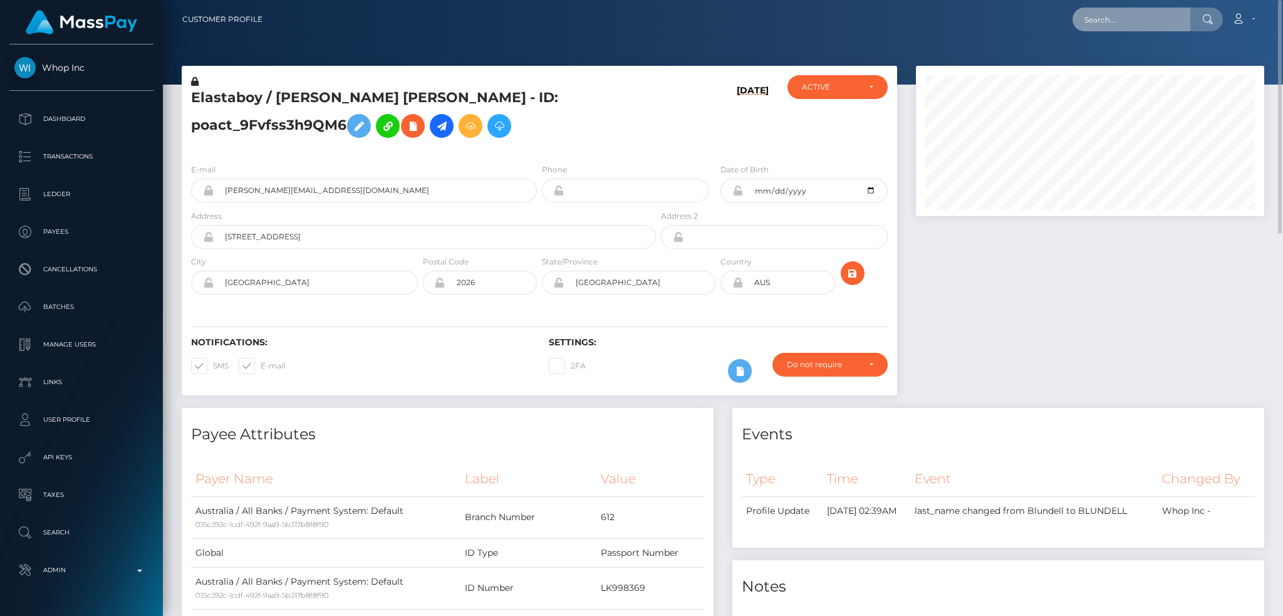
click at [1147, 23] on input "text" at bounding box center [1131, 20] width 118 height 24
paste input "pout_2ZhsGjDZGqV9c"
type input "pout_2ZhsGjDZGqV9c"
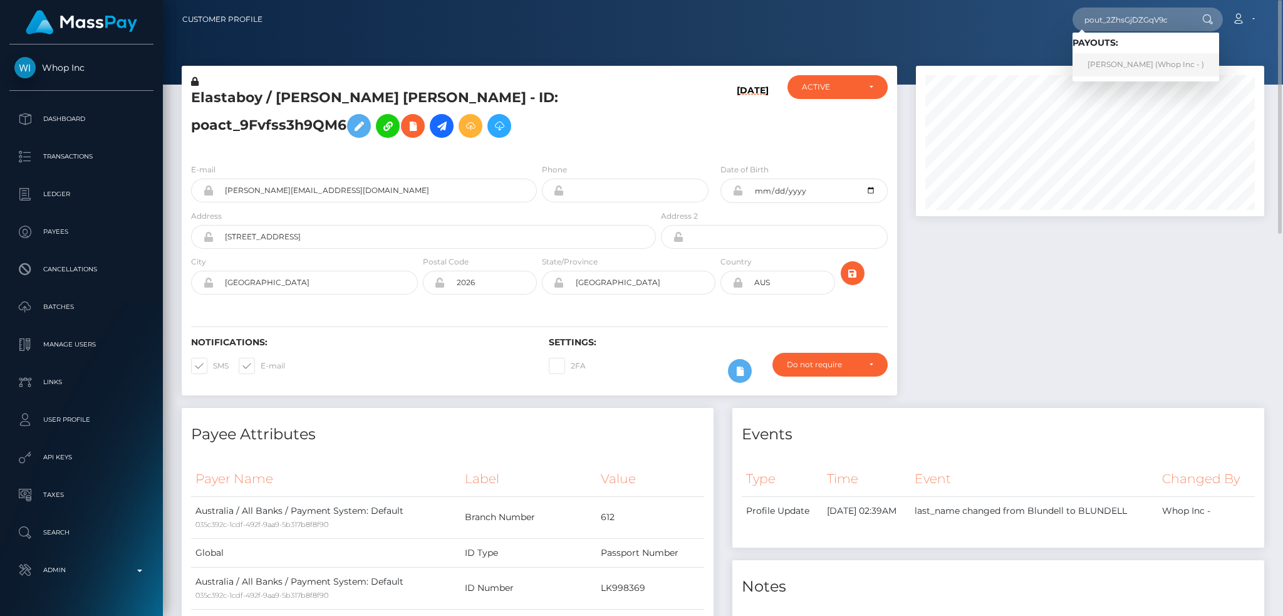
click at [1154, 64] on link "BRETT RONALD HIDGCOCK (Whop Inc - )" at bounding box center [1145, 64] width 147 height 23
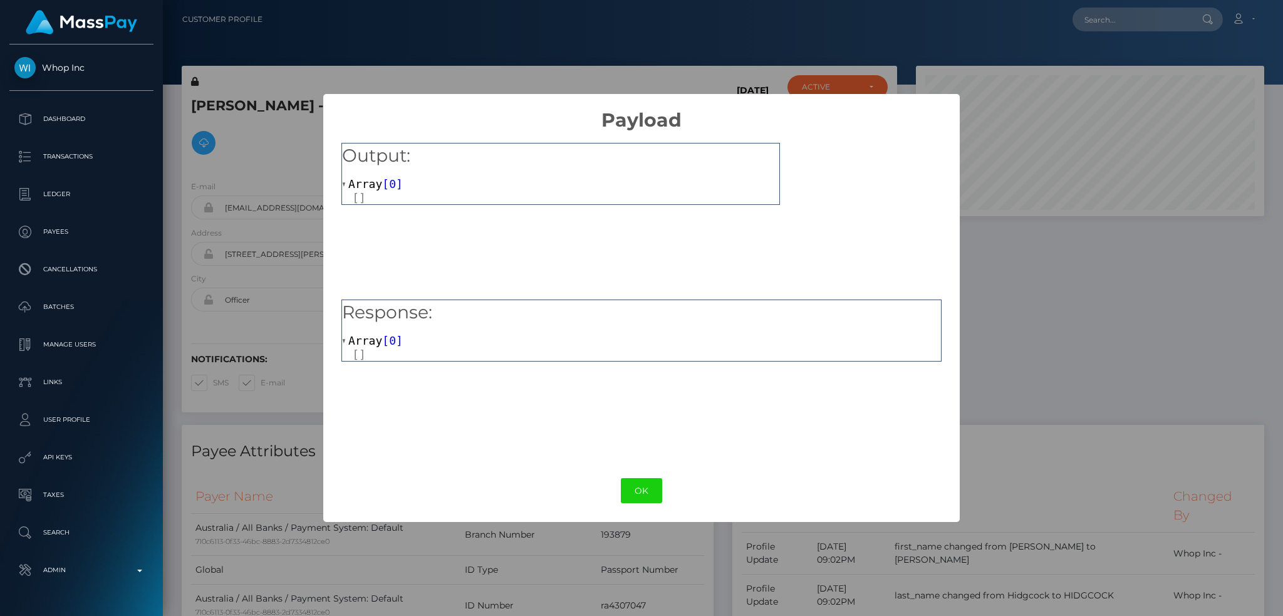
scroll to position [150, 348]
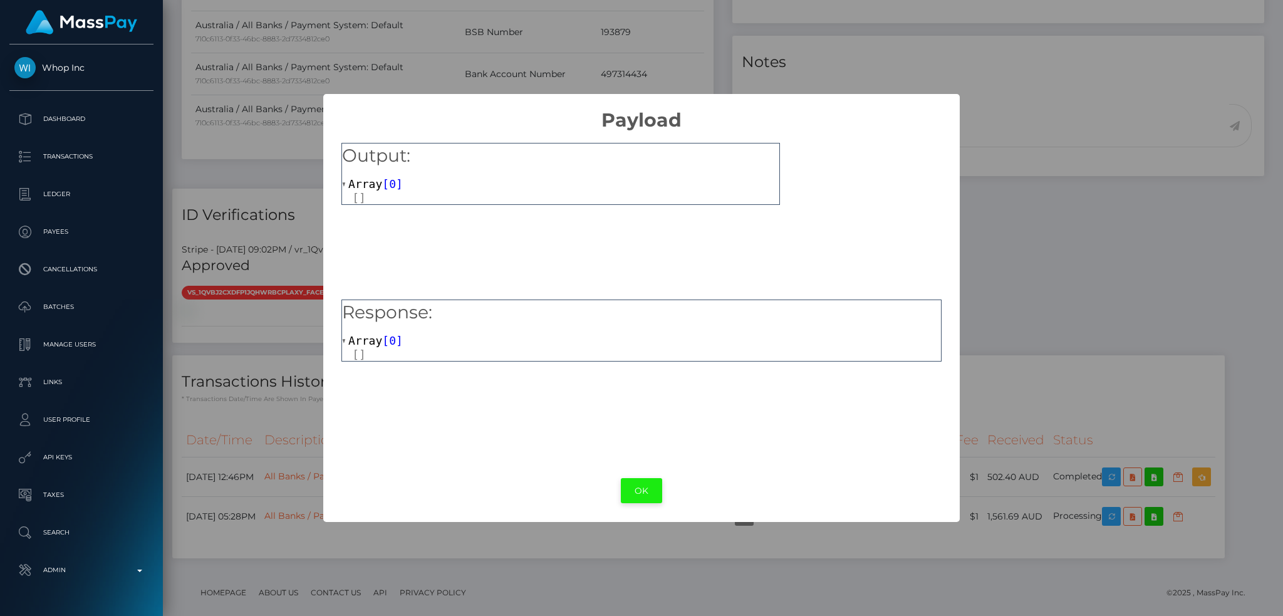
click at [638, 485] on button "OK" at bounding box center [641, 491] width 41 height 26
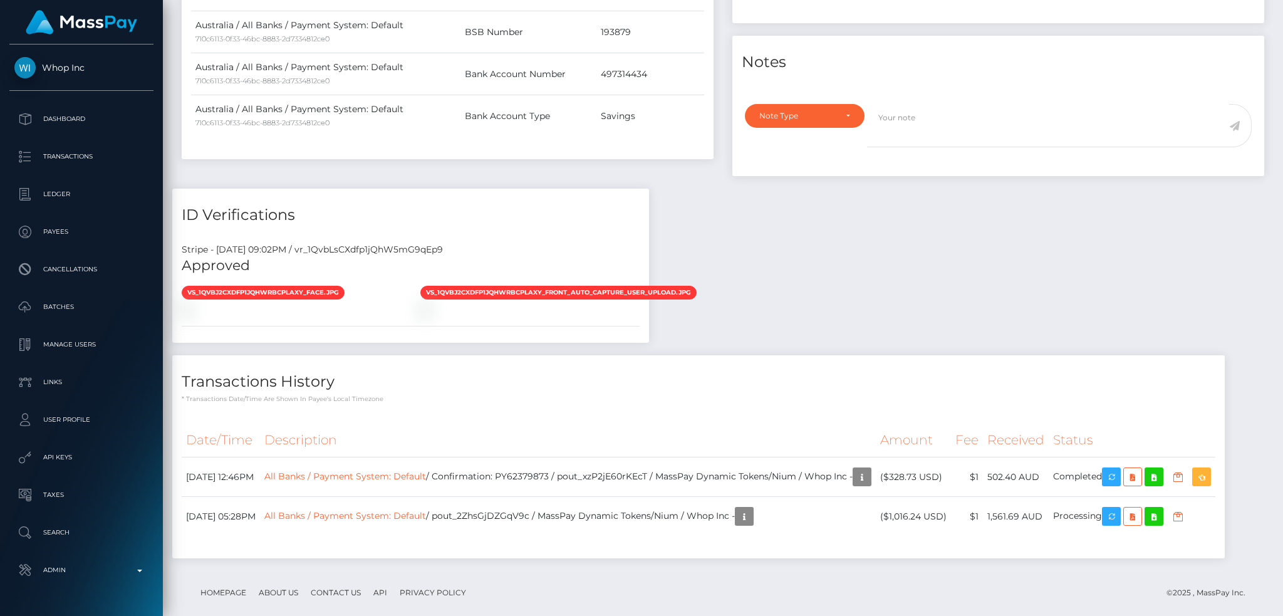
click at [1146, 492] on div "Force status update" at bounding box center [1147, 493] width 91 height 23
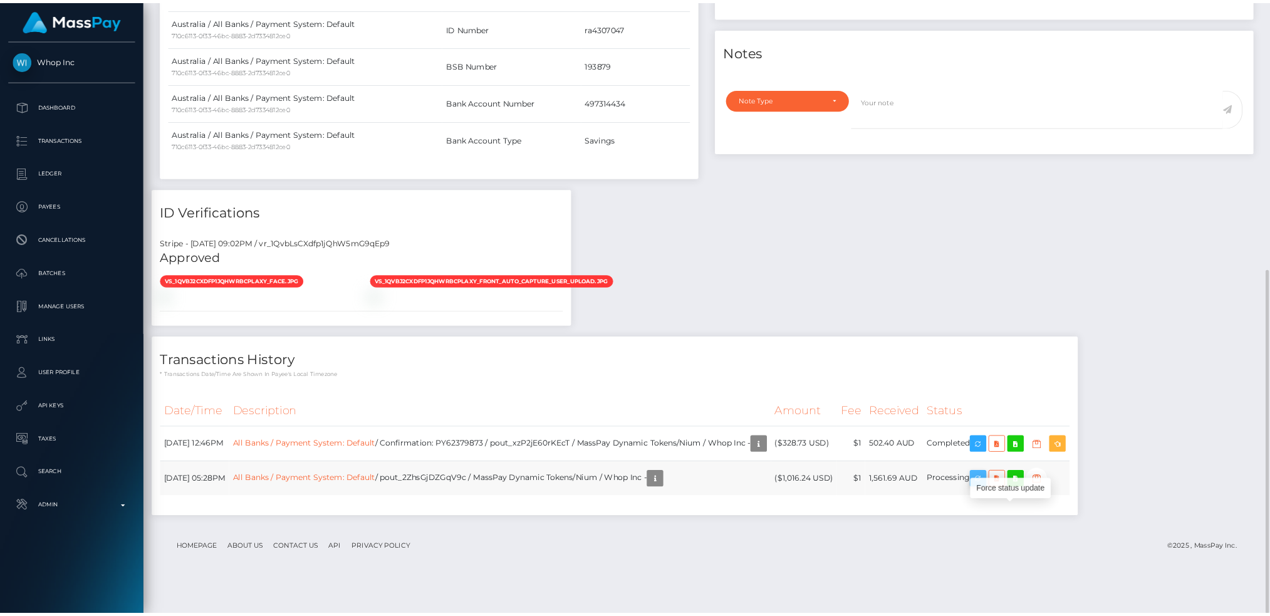
scroll to position [150, 401]
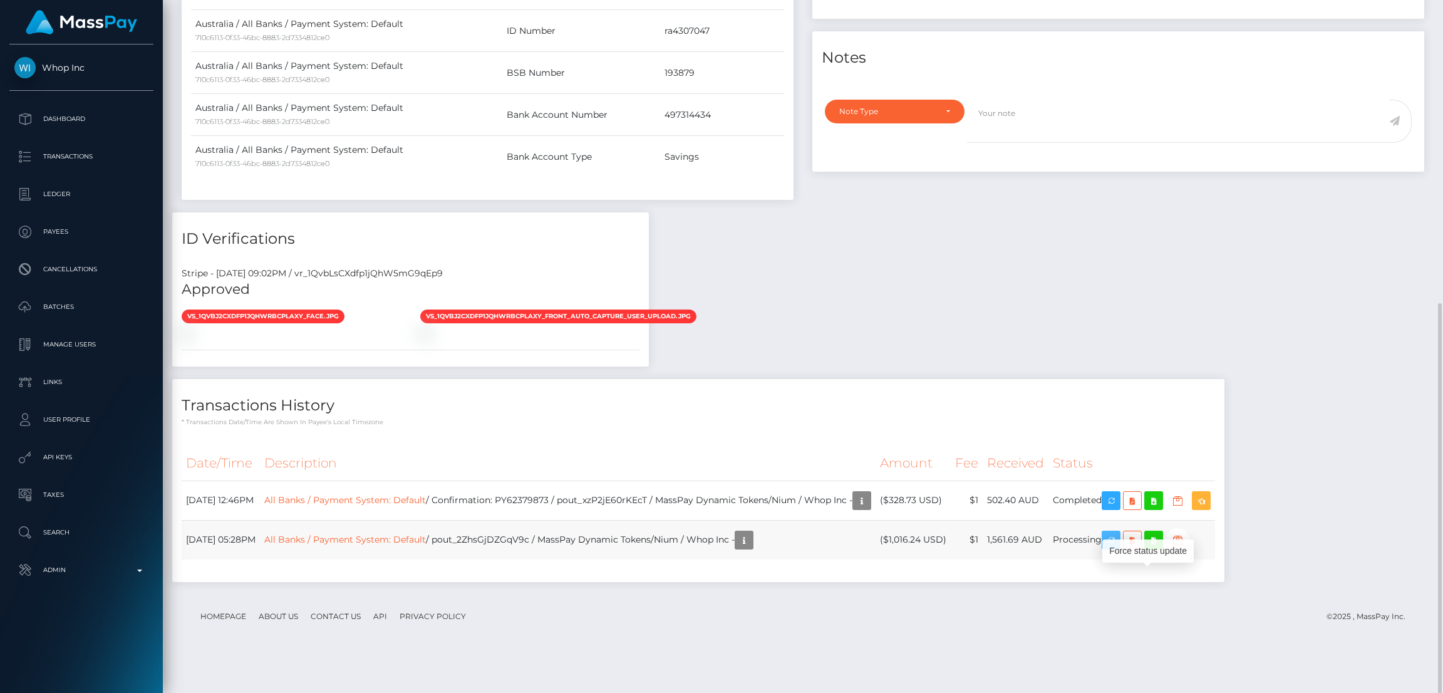
drag, startPoint x: 1142, startPoint y: 576, endPoint x: 943, endPoint y: 564, distance: 199.5
click at [1119, 548] on icon "button" at bounding box center [1111, 540] width 15 height 16
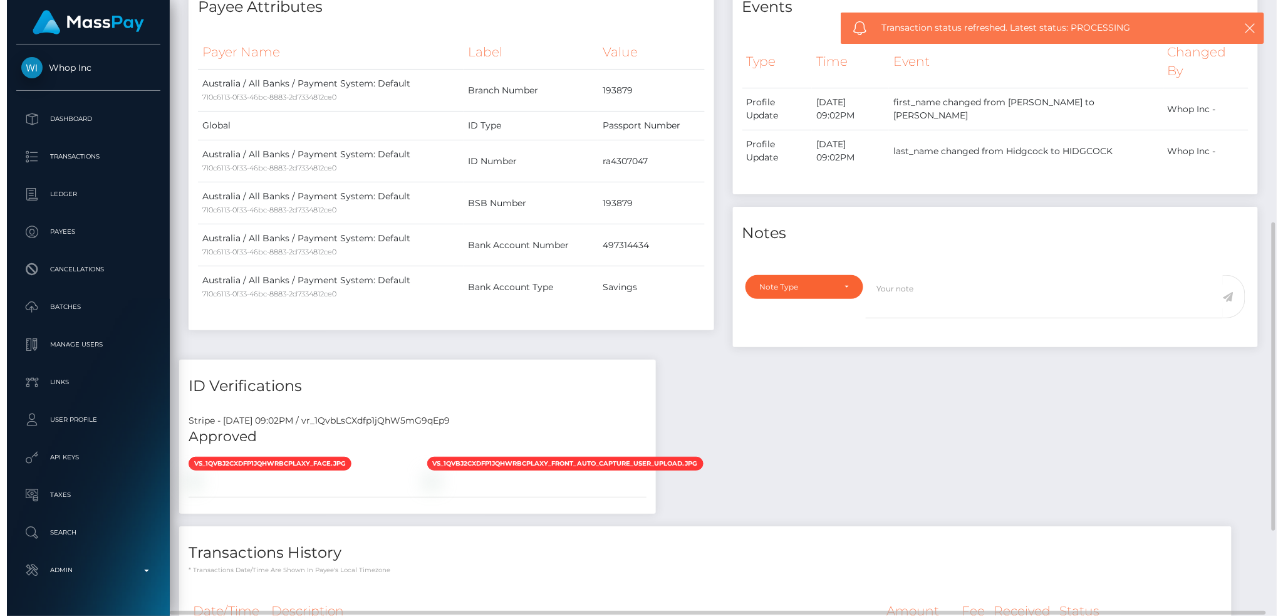
scroll to position [0, 0]
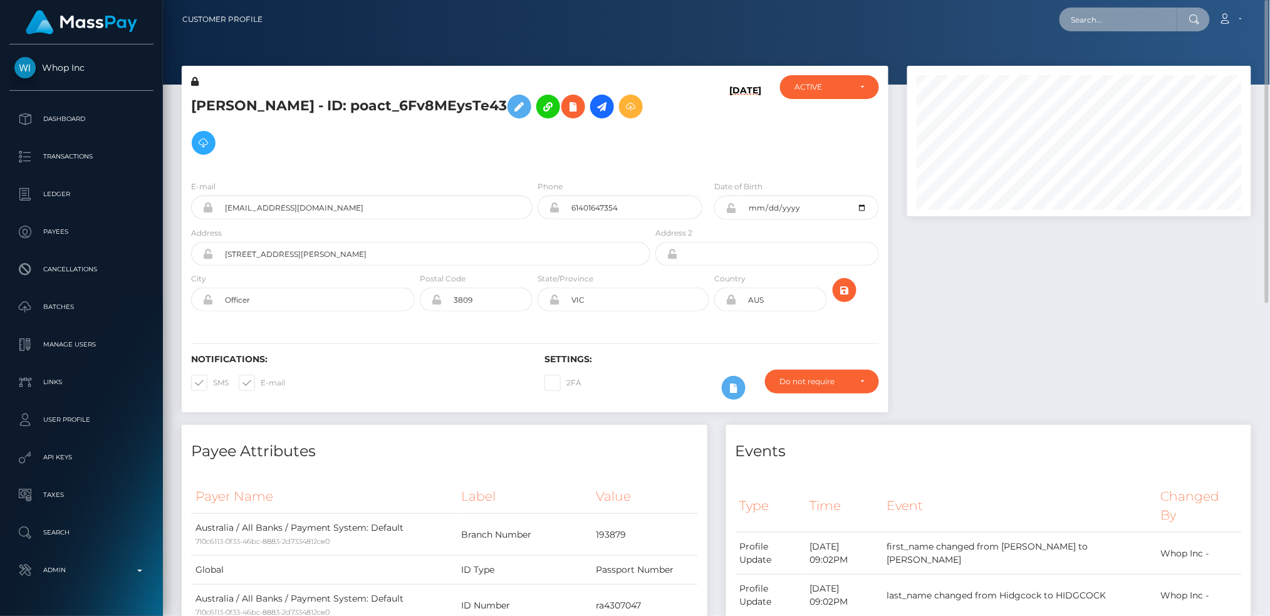
click at [1146, 23] on input "text" at bounding box center [1118, 20] width 118 height 24
paste input "pout_k3WwZ2zrBAZGQ"
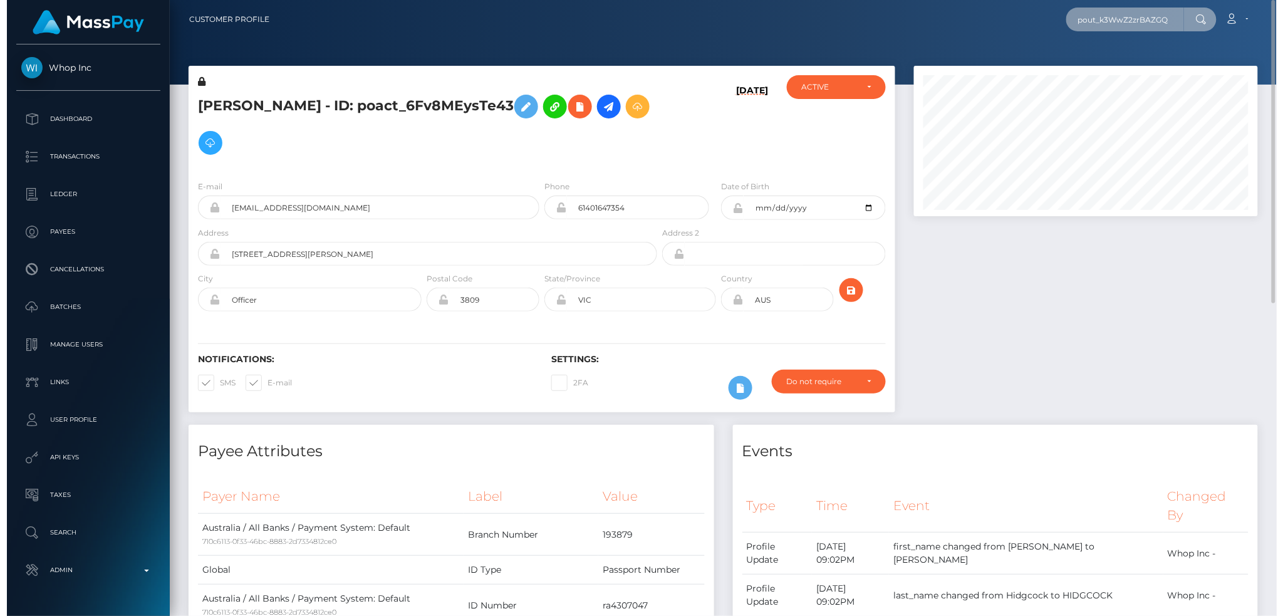
scroll to position [150, 348]
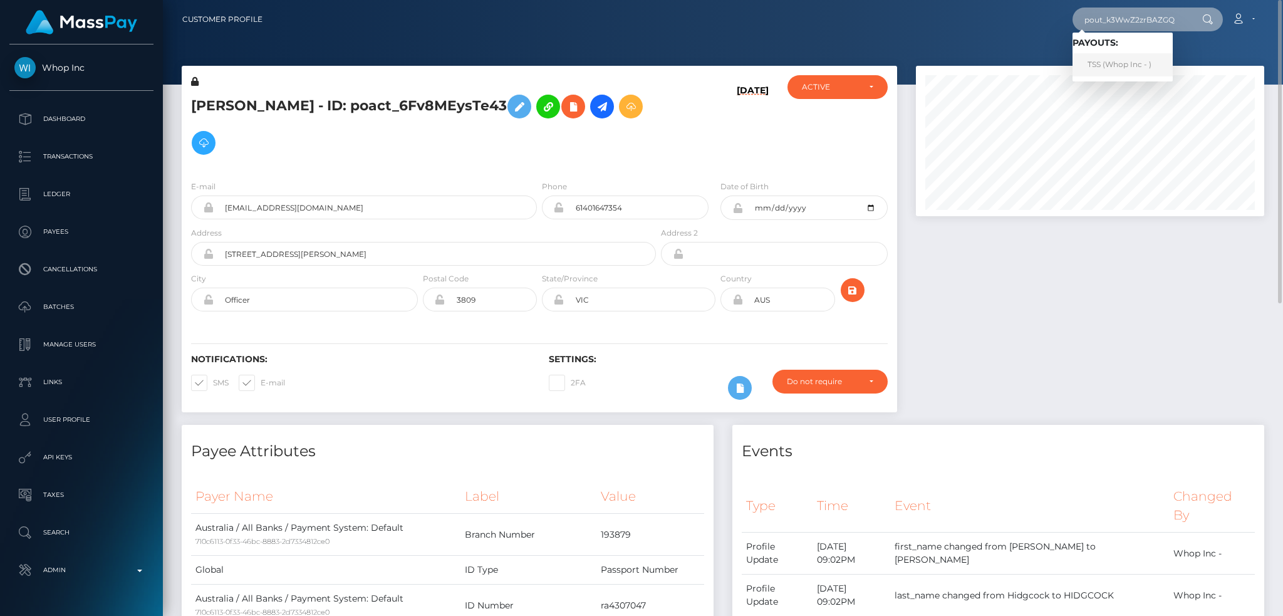
type input "pout_k3WwZ2zrBAZGQ"
click at [1145, 60] on link "TSS (Whop Inc - )" at bounding box center [1122, 64] width 100 height 23
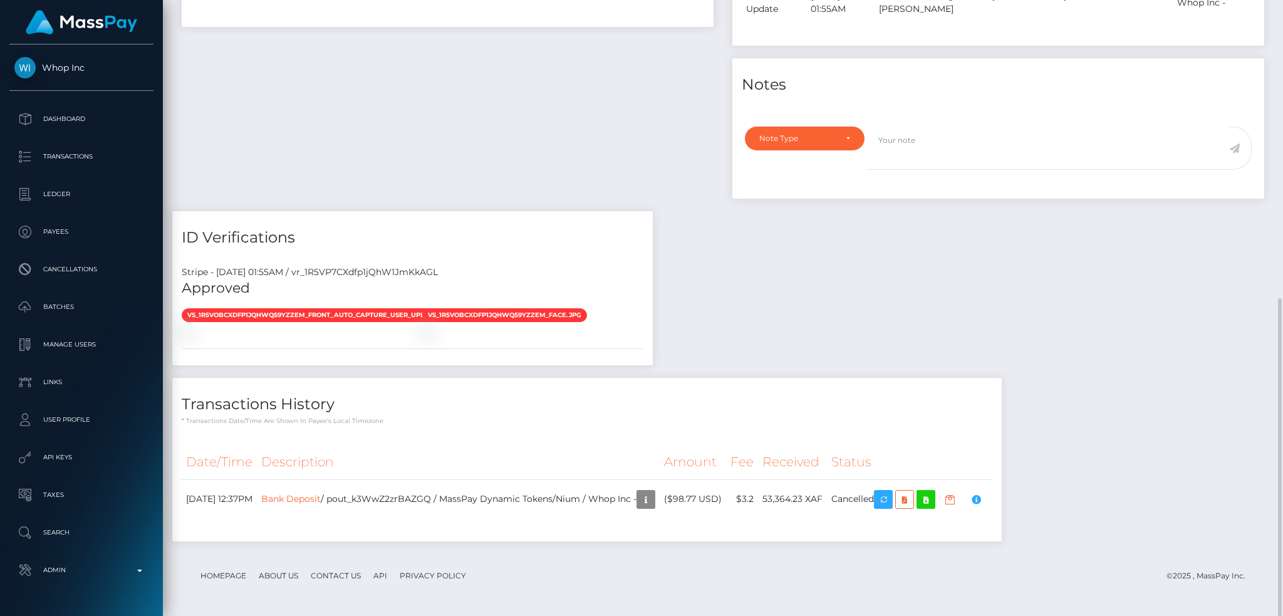
scroll to position [150, 348]
click at [321, 501] on link "Bank Deposit" at bounding box center [290, 497] width 59 height 11
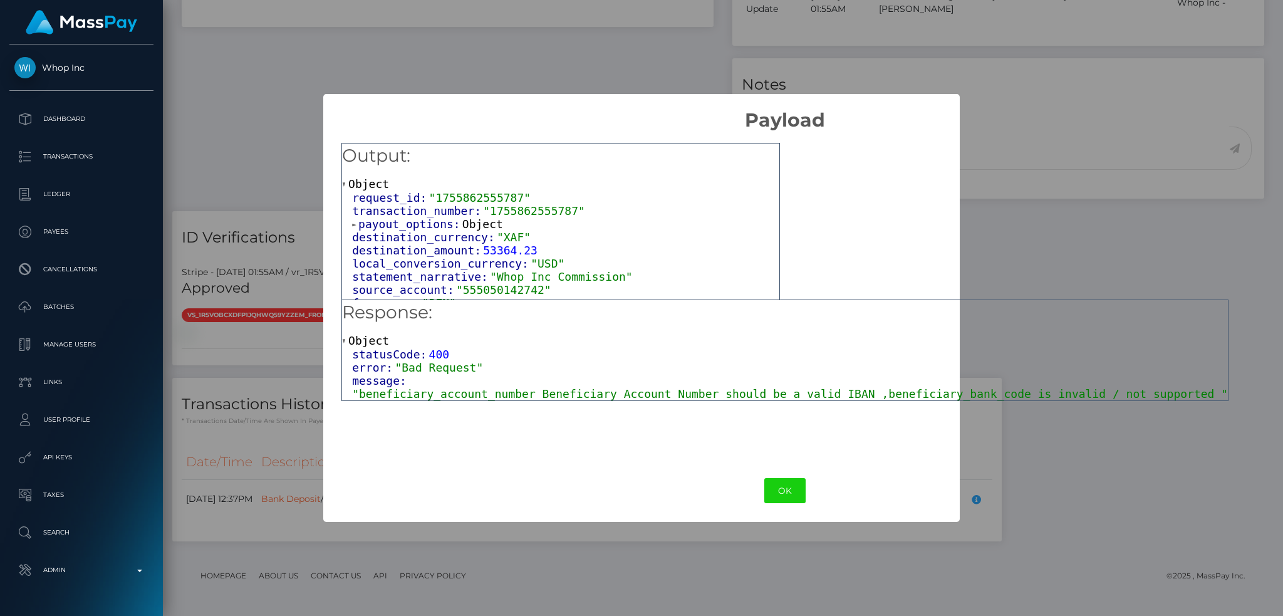
click at [764, 489] on button "OK" at bounding box center [784, 491] width 41 height 26
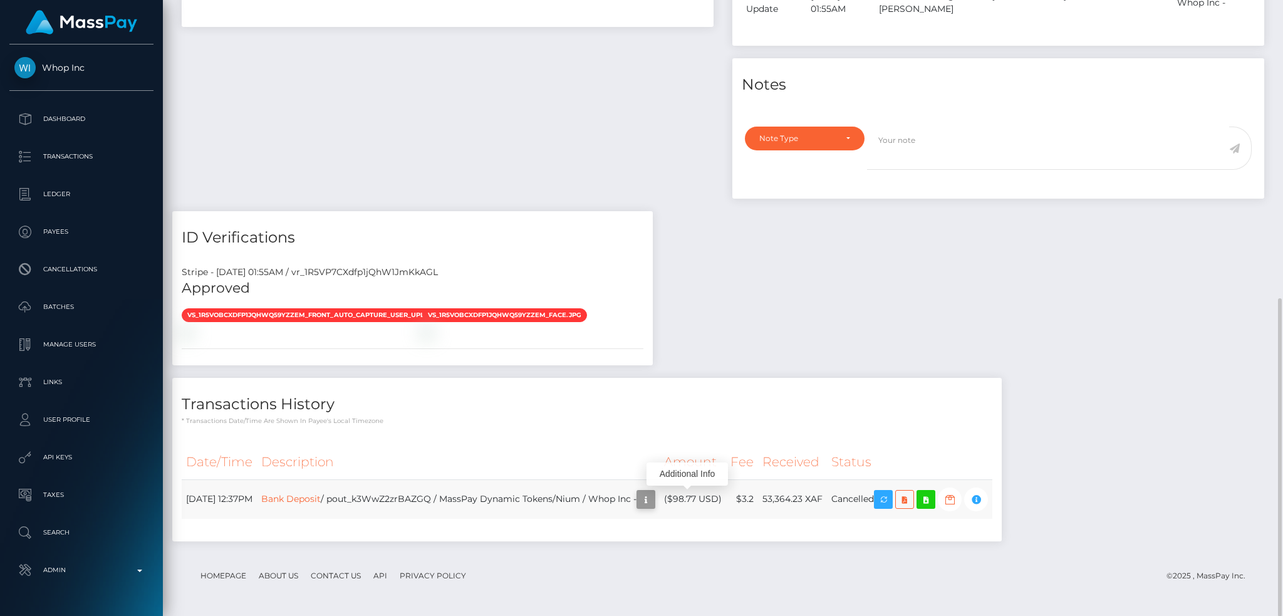
click at [653, 499] on icon "button" at bounding box center [645, 500] width 15 height 16
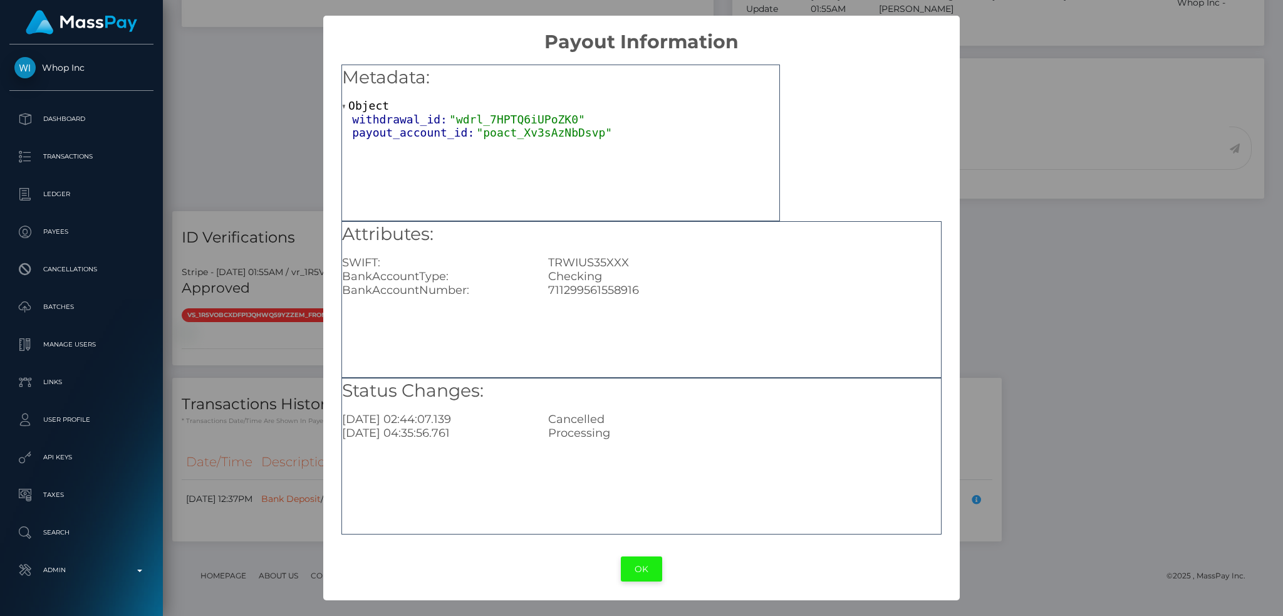
click at [644, 565] on button "OK" at bounding box center [641, 569] width 41 height 26
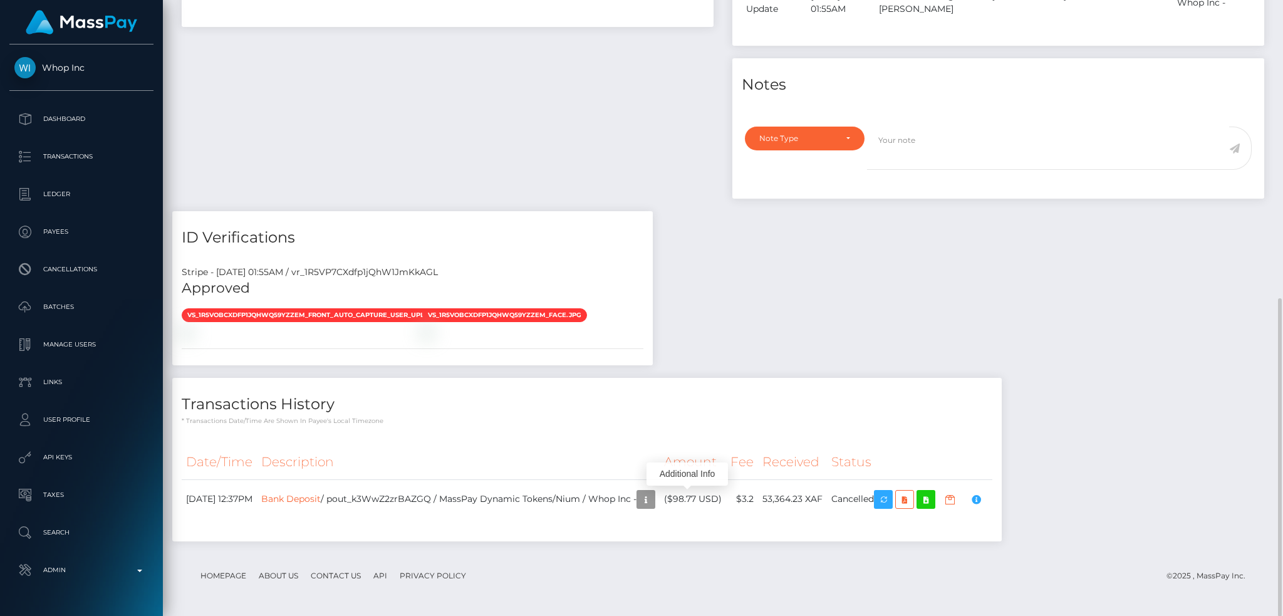
scroll to position [0, 0]
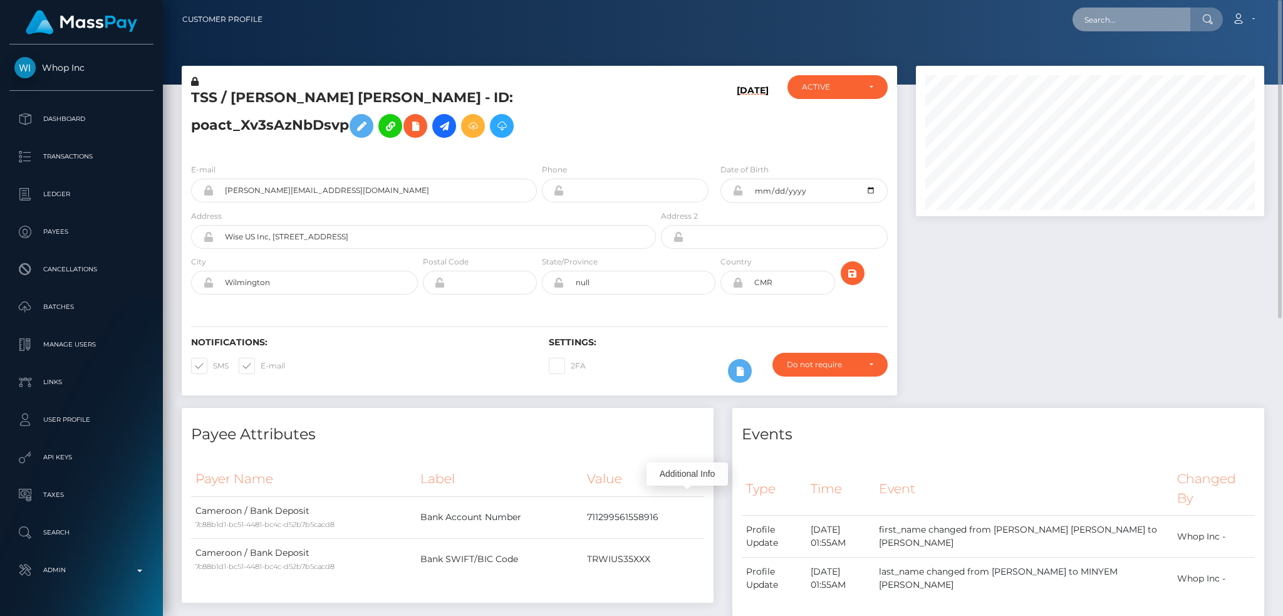
click at [1129, 23] on input "text" at bounding box center [1131, 20] width 118 height 24
paste input "pout_93pteFOHYiZNl"
type input "pout_93pteFOHYiZNl"
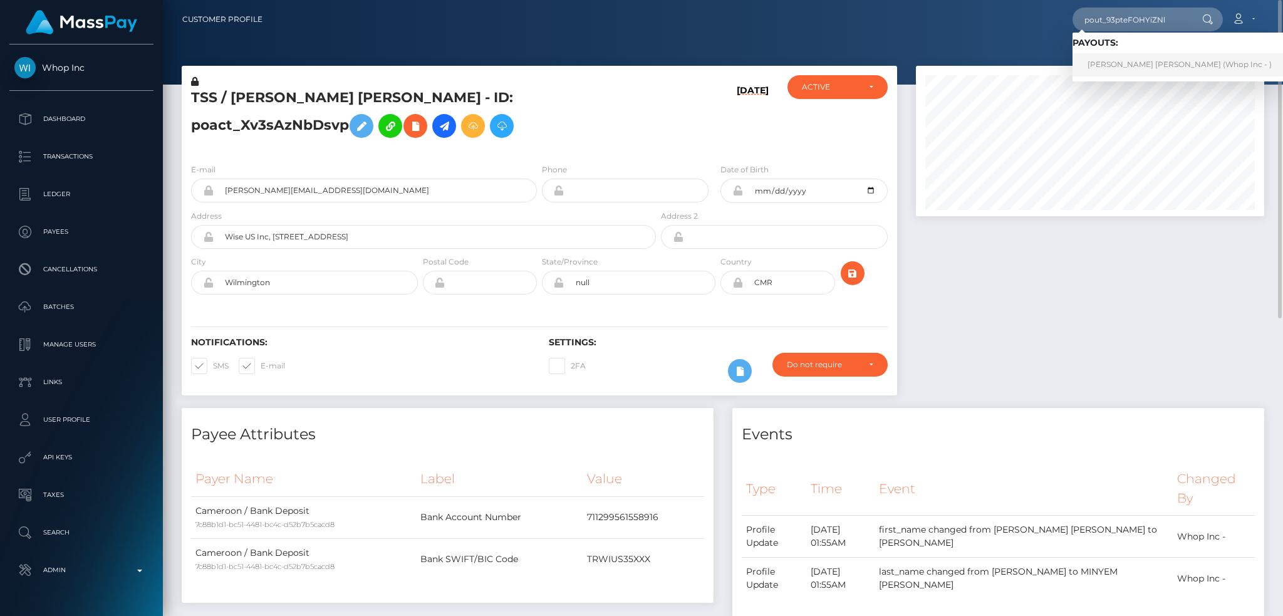
click at [1129, 54] on link "IVAN CHOONG NYOK KEONG (Whop Inc - )" at bounding box center [1179, 64] width 214 height 23
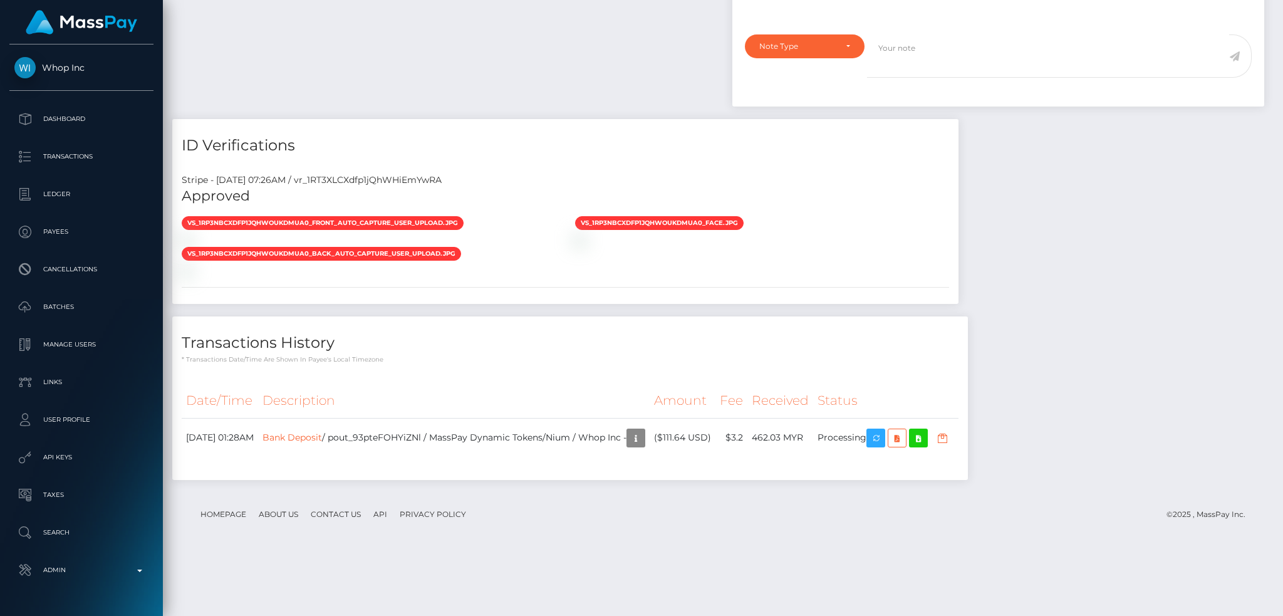
scroll to position [919, 0]
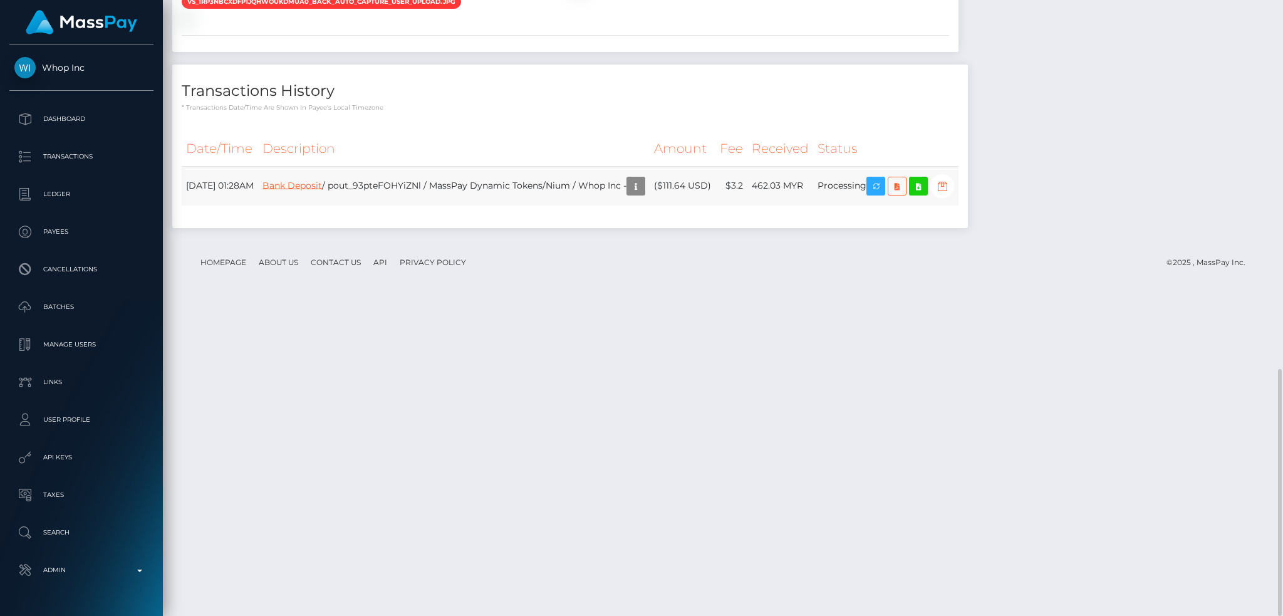
click at [322, 190] on link "Bank Deposit" at bounding box center [291, 184] width 59 height 11
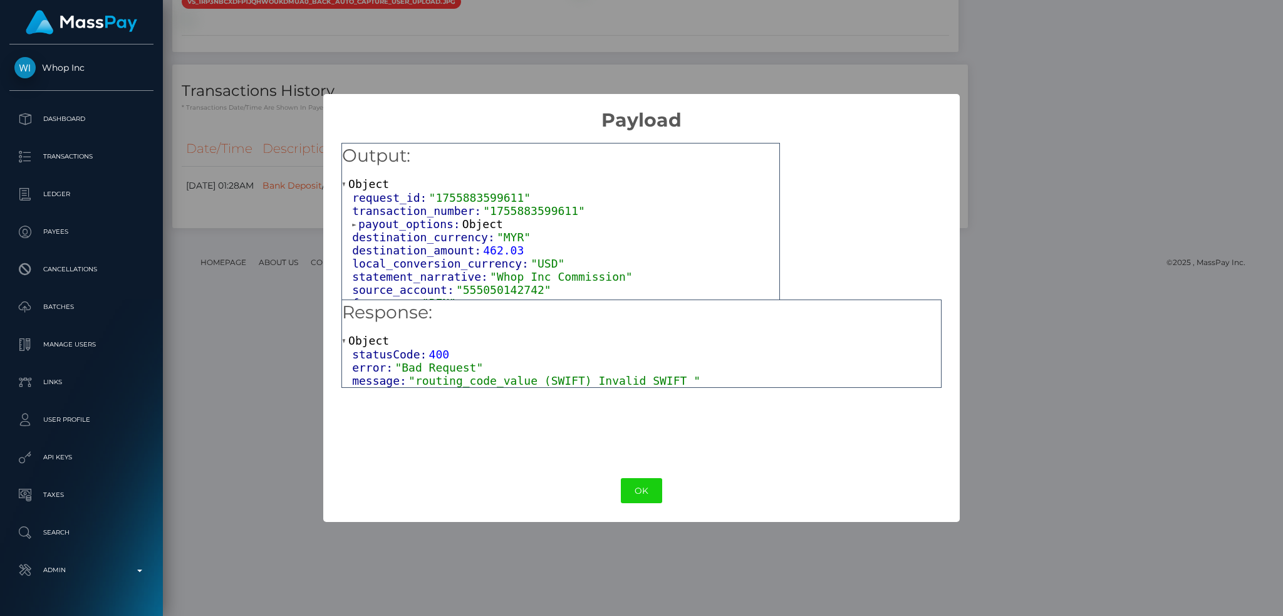
click at [547, 381] on span ""routing_code_value (SWIFT) Invalid SWIFT "" at bounding box center [554, 380] width 292 height 13
click at [653, 486] on button "OK" at bounding box center [641, 491] width 41 height 26
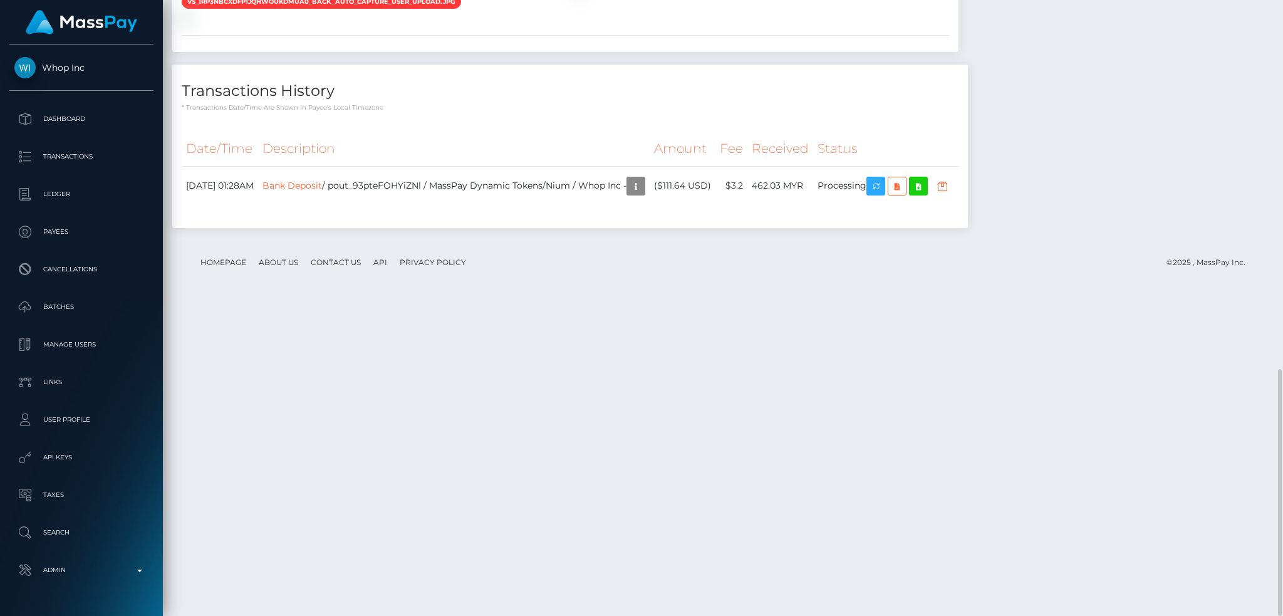
scroll to position [150, 348]
click at [322, 190] on link "Bank Deposit" at bounding box center [291, 184] width 59 height 11
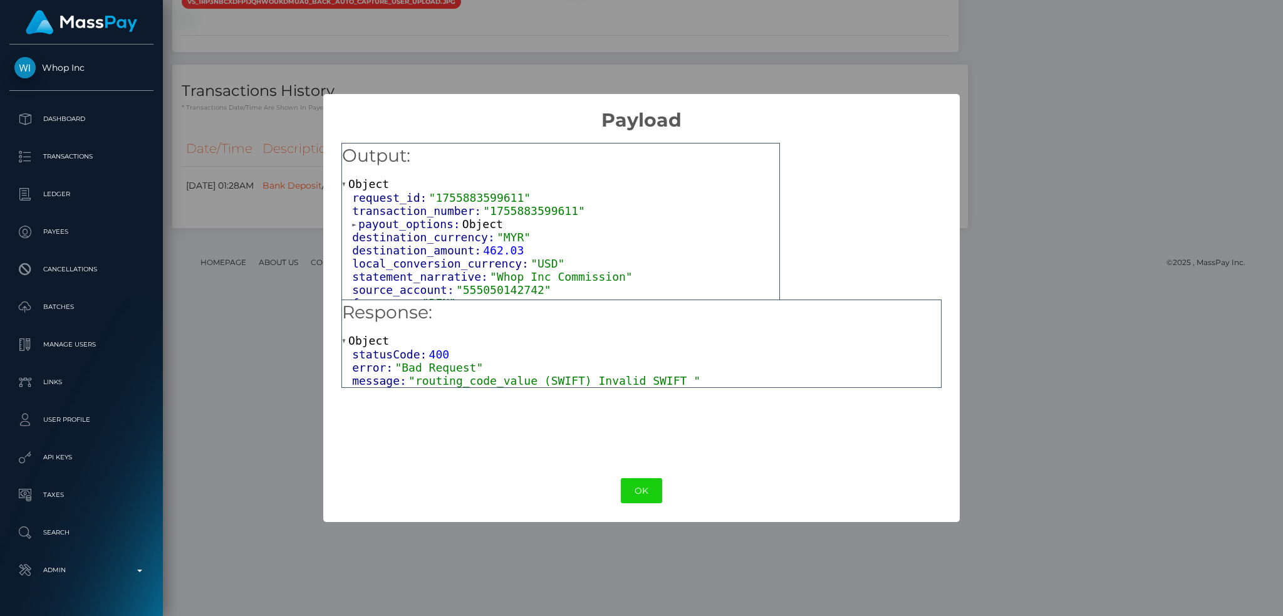
click at [474, 226] on span "Object" at bounding box center [482, 223] width 41 height 13
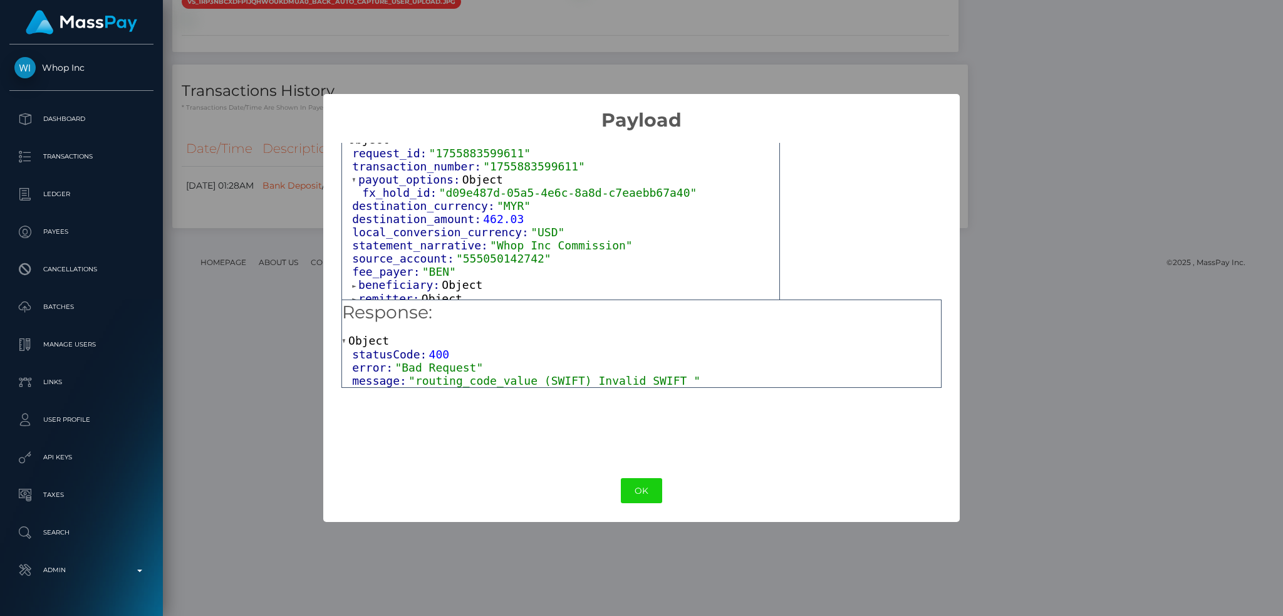
scroll to position [81, 0]
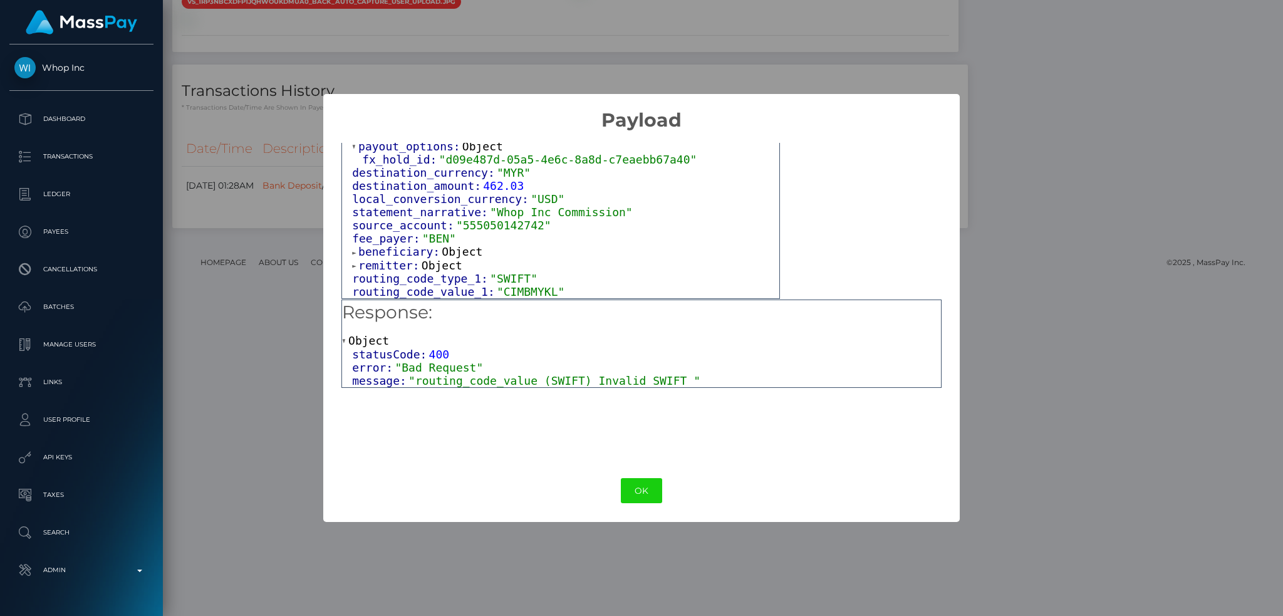
drag, startPoint x: 444, startPoint y: 254, endPoint x: 476, endPoint y: 255, distance: 32.0
click at [445, 254] on span "Object" at bounding box center [462, 251] width 41 height 13
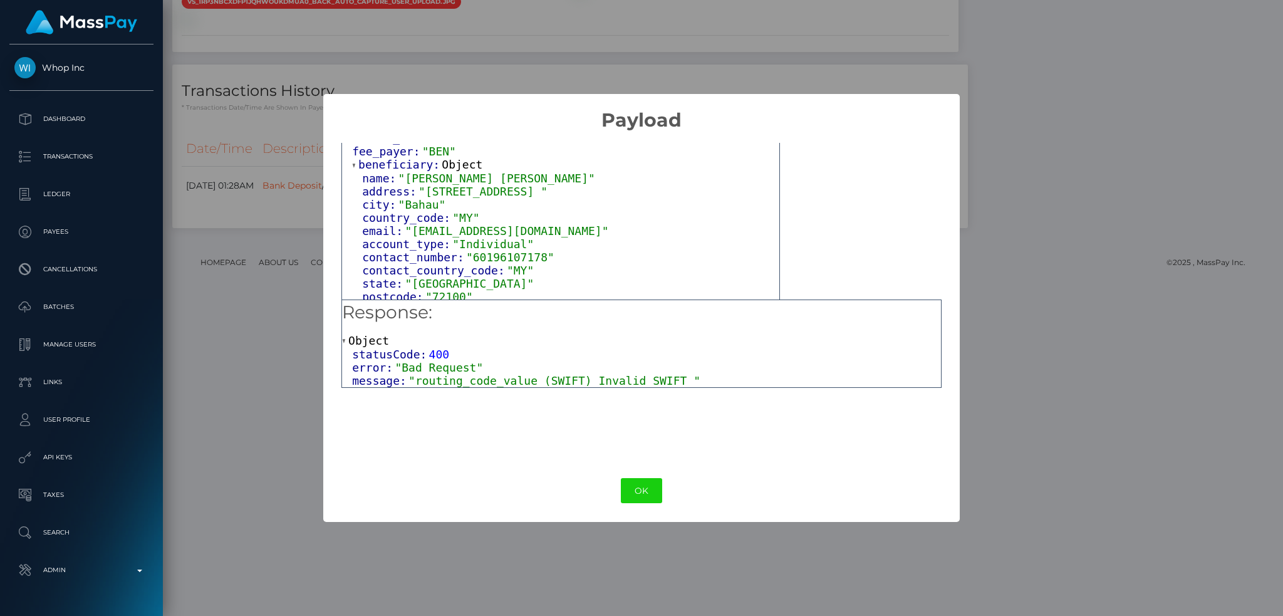
scroll to position [248, 0]
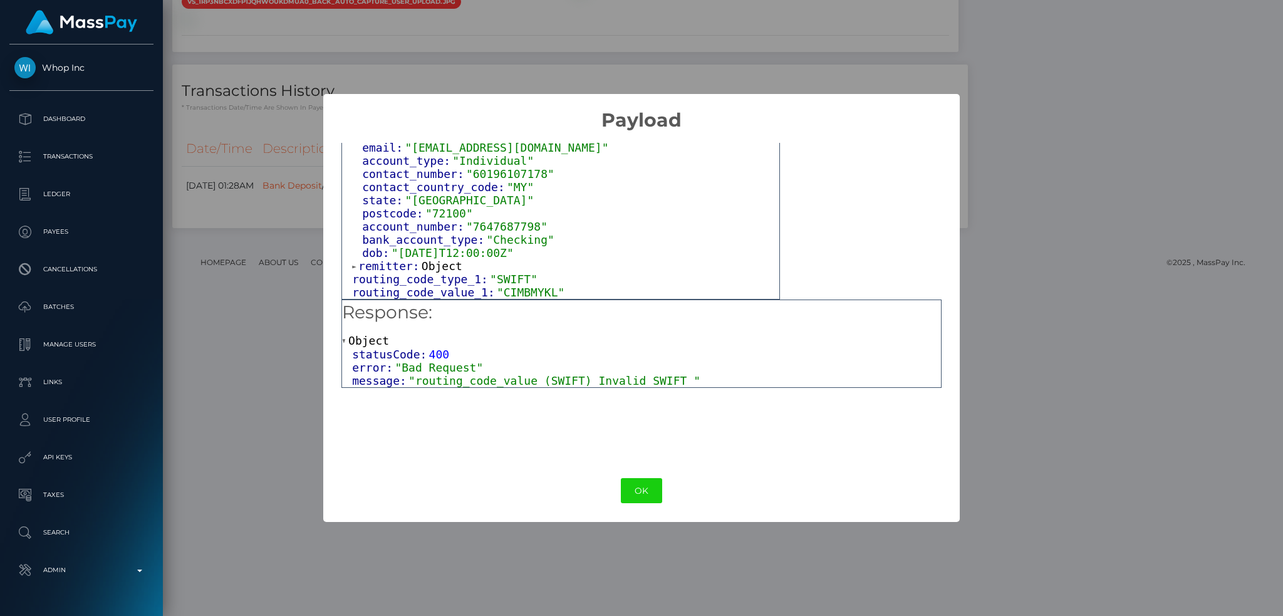
click at [439, 271] on span "Object" at bounding box center [441, 265] width 41 height 13
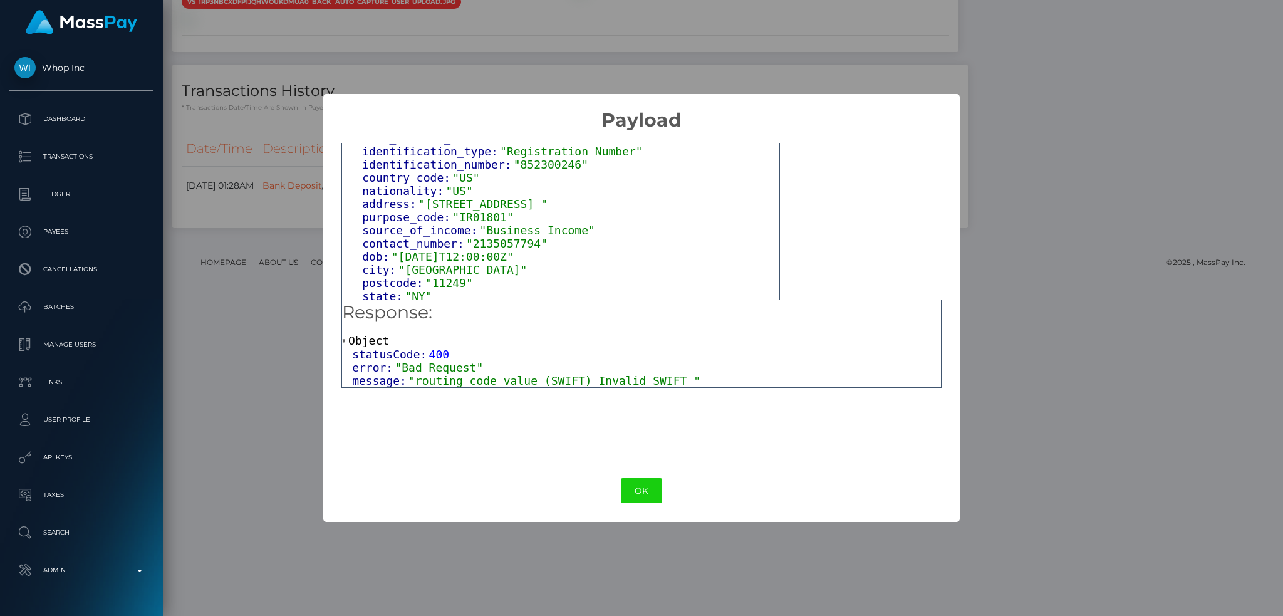
scroll to position [468, 0]
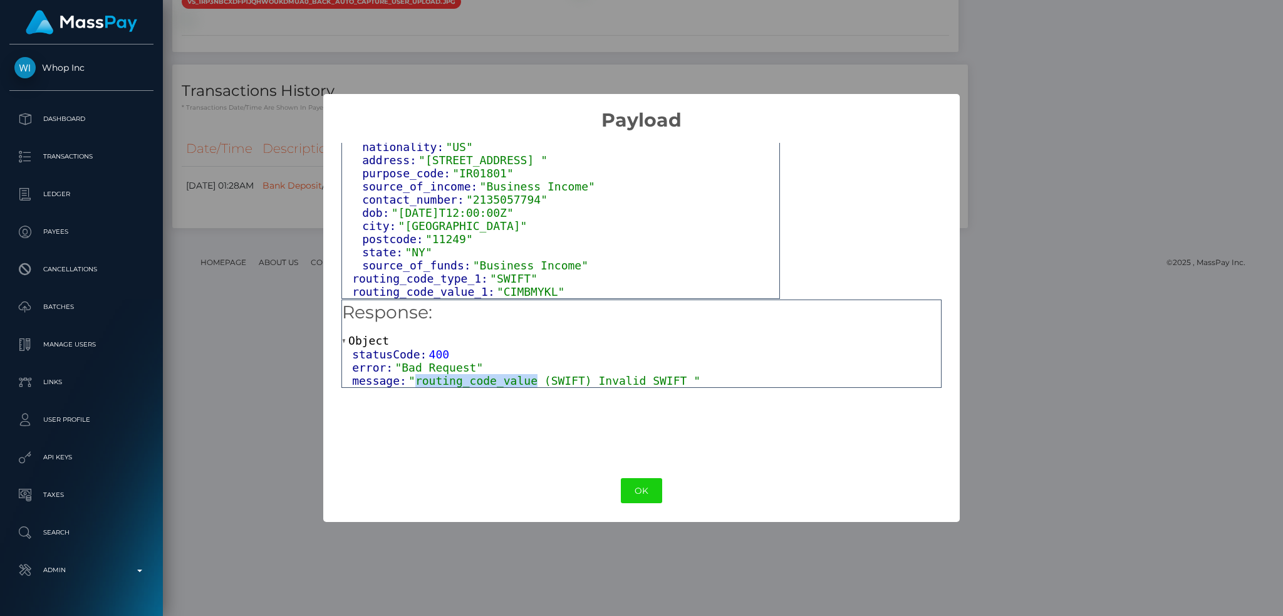
drag, startPoint x: 519, startPoint y: 378, endPoint x: 410, endPoint y: 380, distance: 109.6
click at [410, 380] on span ""routing_code_value (SWIFT) Invalid SWIFT "" at bounding box center [554, 380] width 292 height 13
copy span "routing_code_value"
click at [639, 487] on button "OK" at bounding box center [641, 491] width 41 height 26
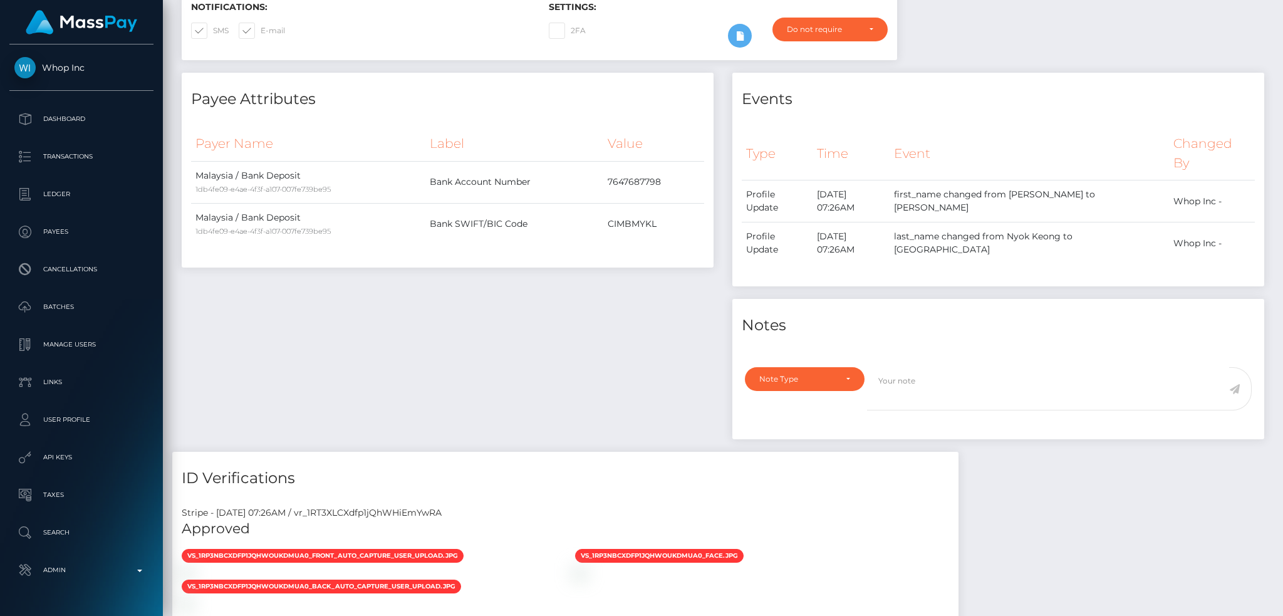
scroll to position [0, 0]
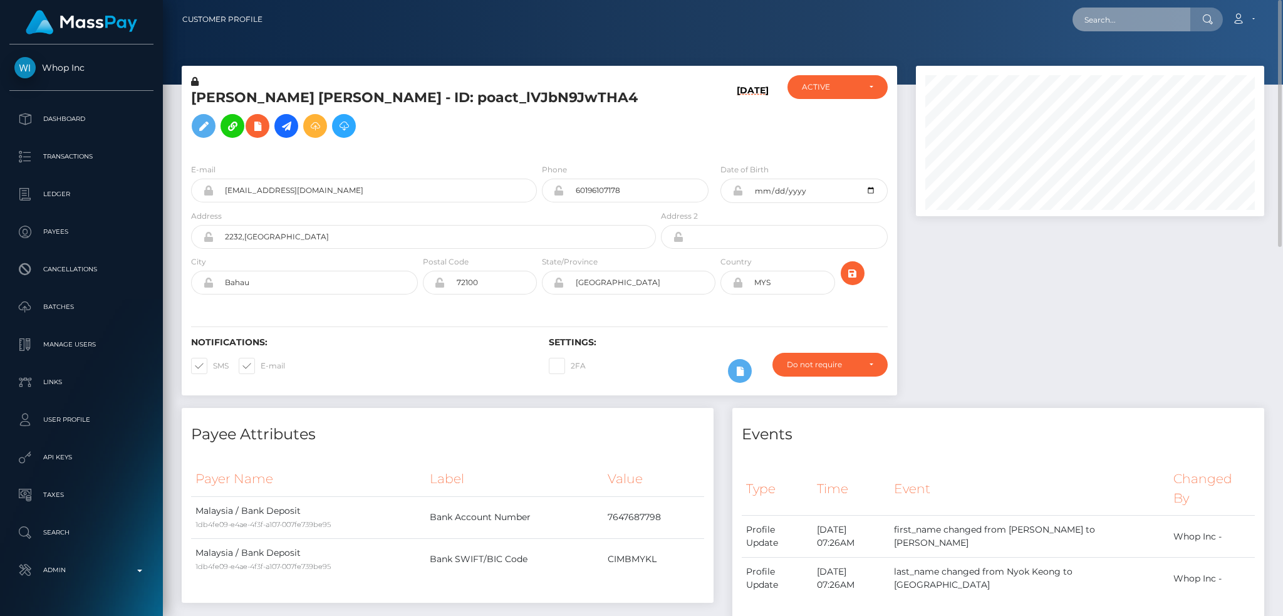
click at [1120, 18] on input "text" at bounding box center [1131, 20] width 118 height 24
paste input "pout_JwdFSZOaVUTZK"
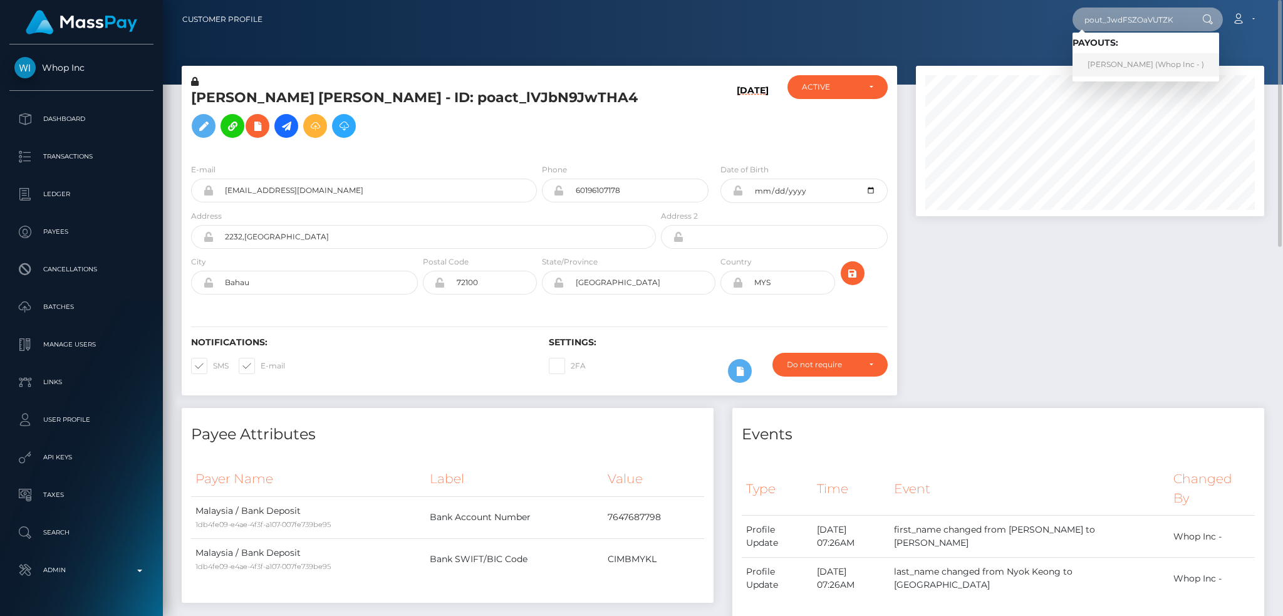
type input "pout_JwdFSZOaVUTZK"
click at [1149, 55] on link "MEHDI RAQIQ (Whop Inc - )" at bounding box center [1145, 64] width 147 height 23
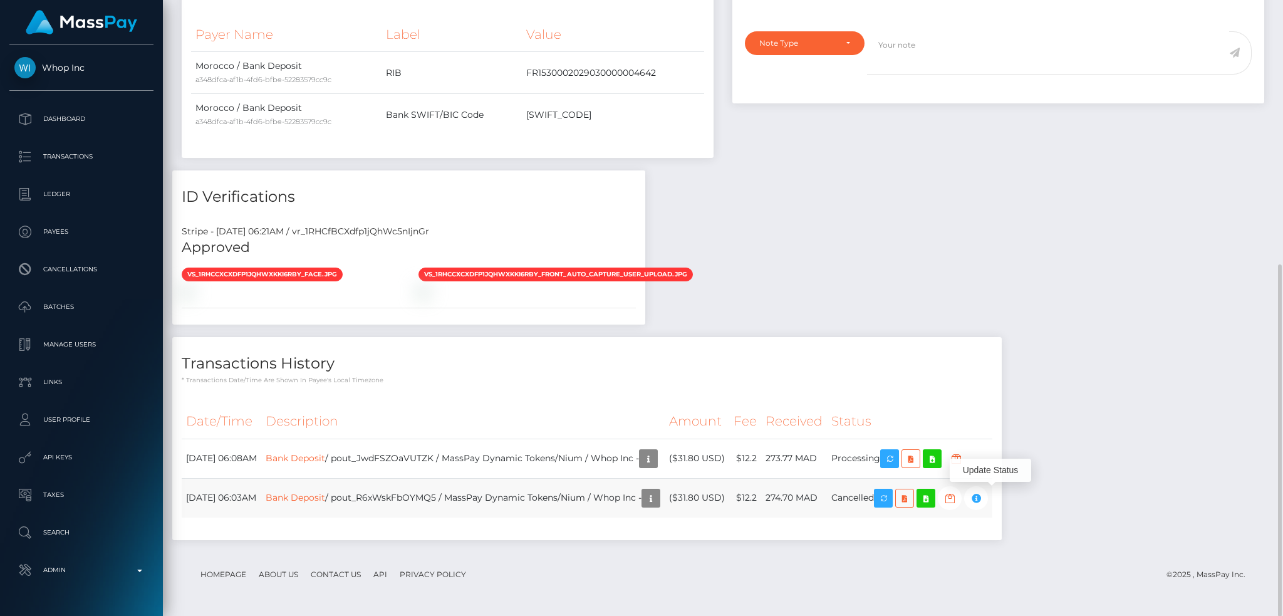
scroll to position [150, 348]
click at [506, 461] on td "Bank Deposit / pout_JwdFSZOaVUTZK / MassPay Dynamic Tokens/Nium / Whop Inc -" at bounding box center [462, 457] width 403 height 39
click at [325, 456] on link "Bank Deposit" at bounding box center [295, 457] width 59 height 11
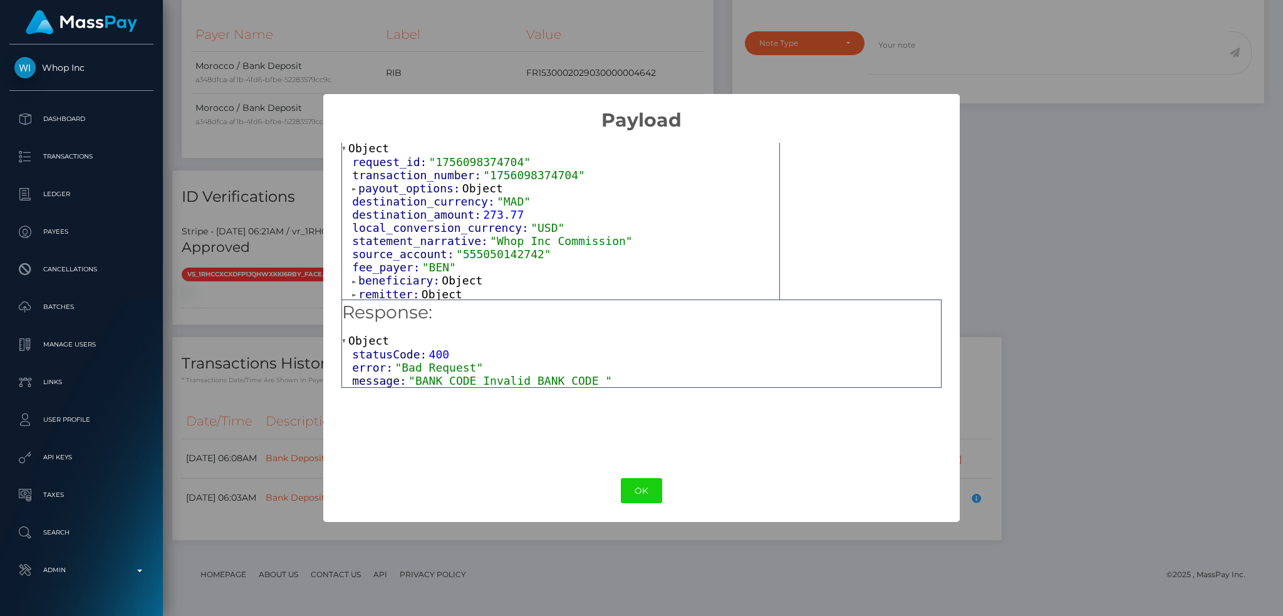
scroll to position [68, 0]
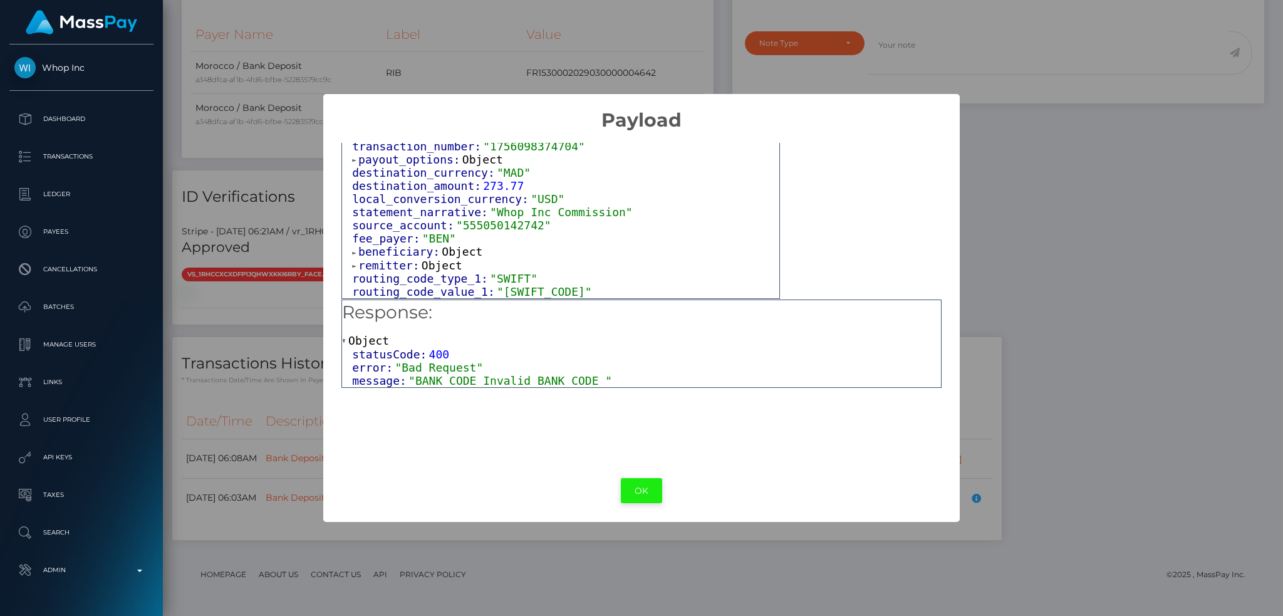
click at [646, 484] on button "OK" at bounding box center [641, 491] width 41 height 26
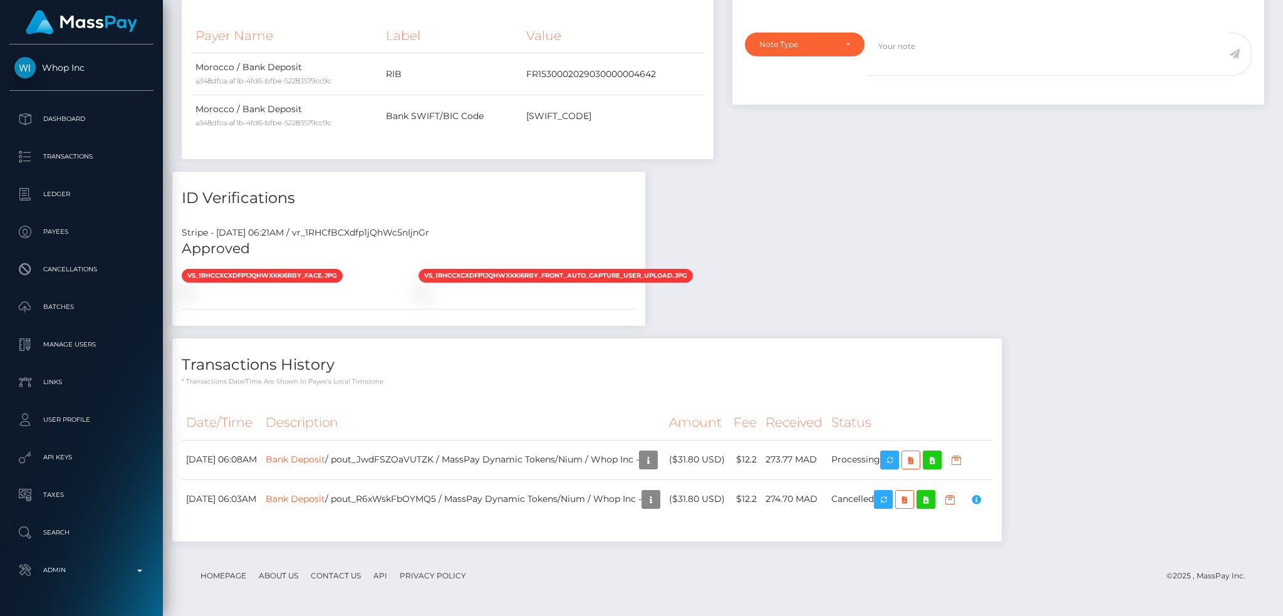
scroll to position [0, 0]
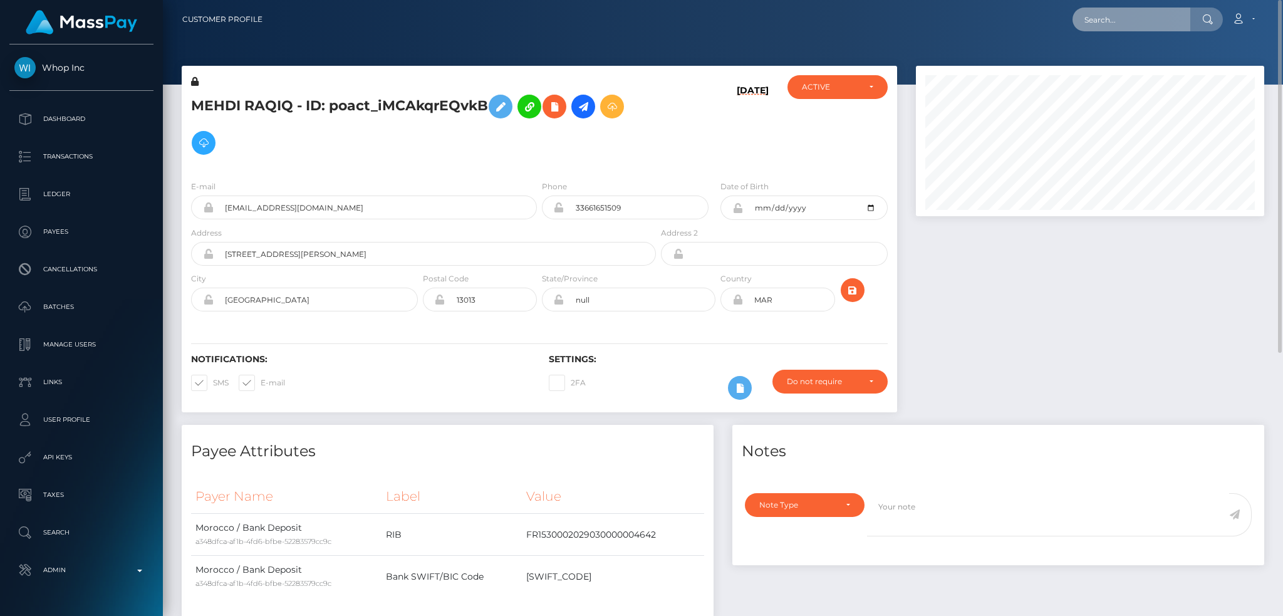
click at [1126, 15] on input "text" at bounding box center [1131, 20] width 118 height 24
paste input "pout_1QGDMOUpeeyax"
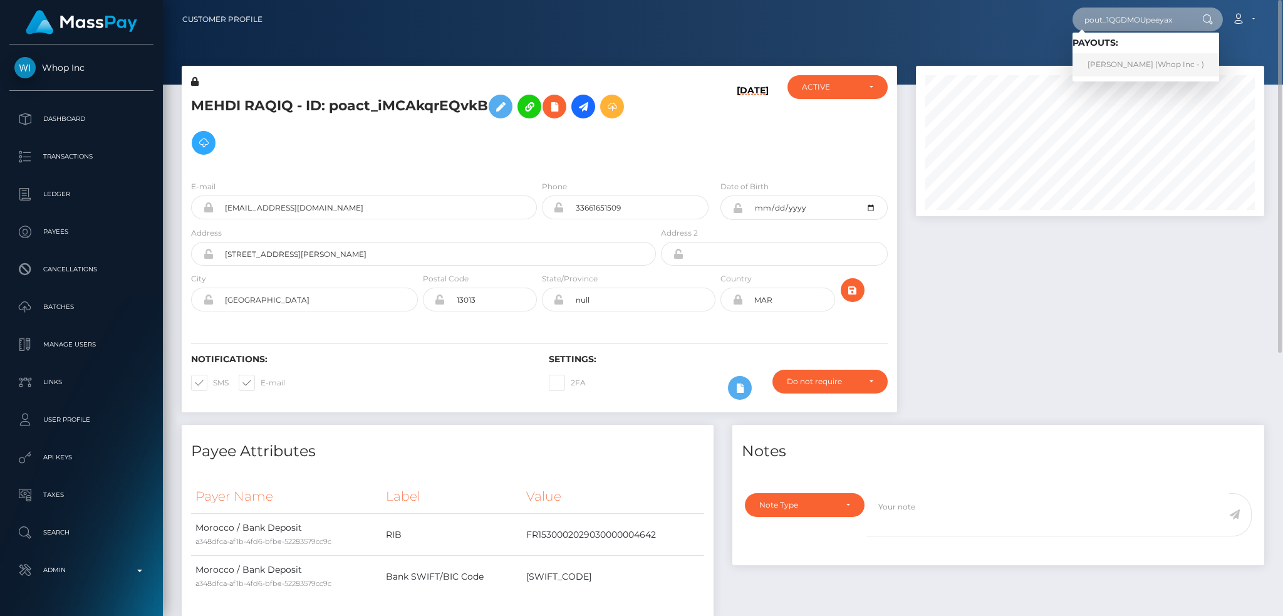
type input "pout_1QGDMOUpeeyax"
click at [1129, 61] on link "YOUNESS BADDOUH (Whop Inc - )" at bounding box center [1145, 64] width 147 height 23
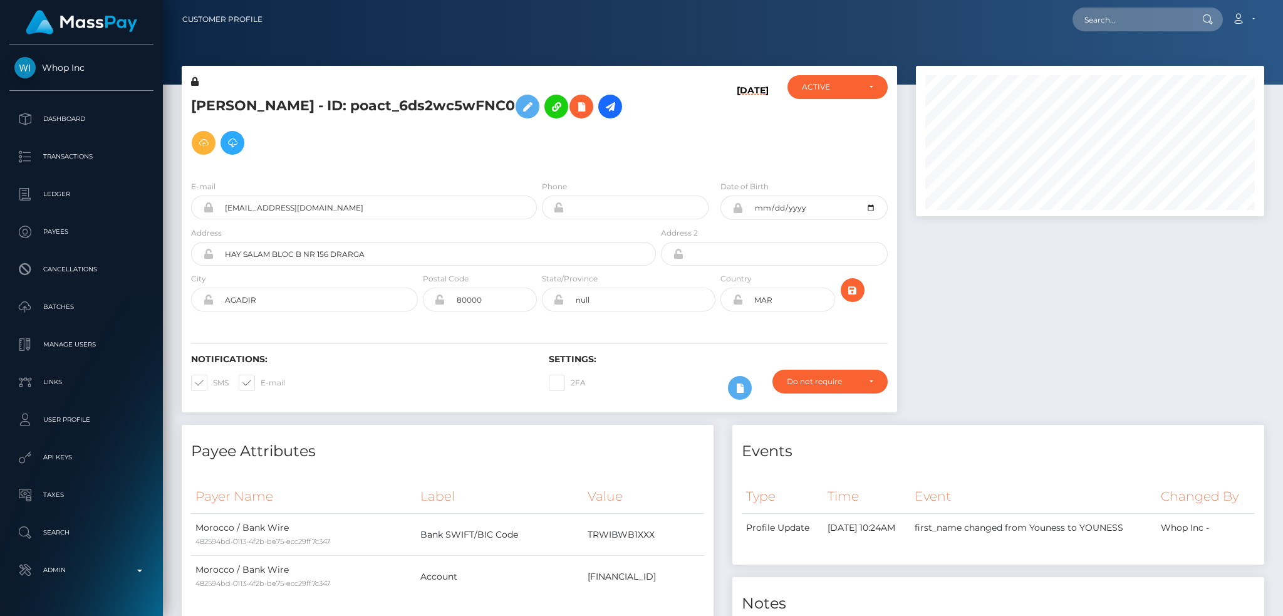
scroll to position [150, 348]
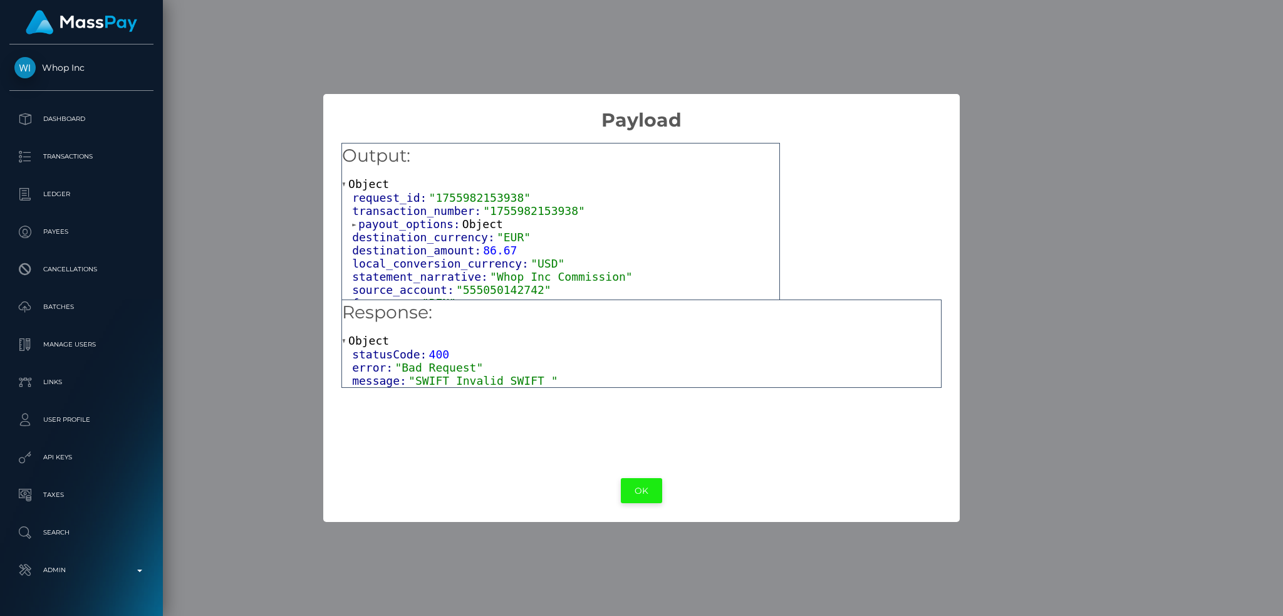
click at [649, 489] on button "OK" at bounding box center [641, 491] width 41 height 26
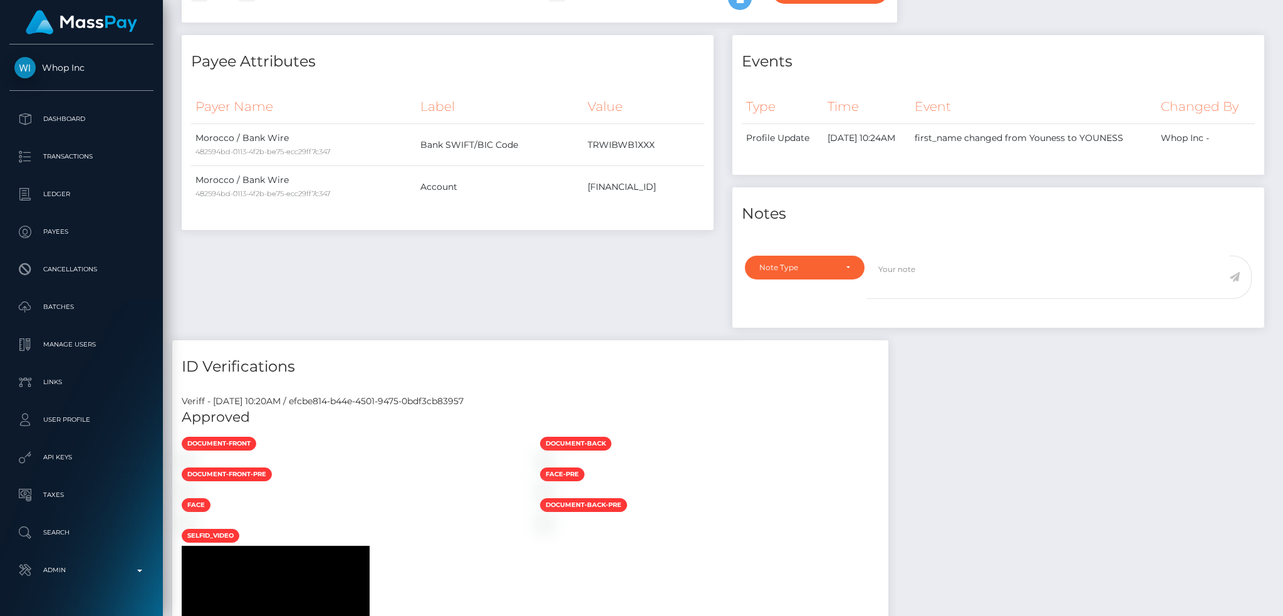
scroll to position [0, 0]
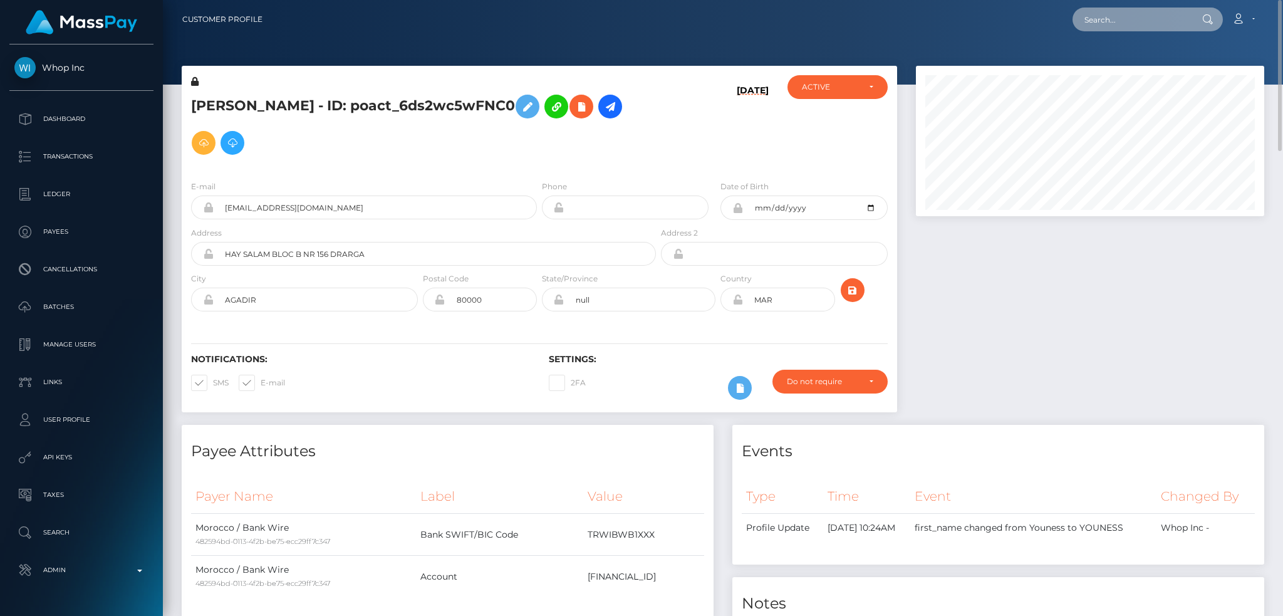
click at [1106, 10] on input "text" at bounding box center [1131, 20] width 118 height 24
paste input "pout_Uag2NOEI6sRrN"
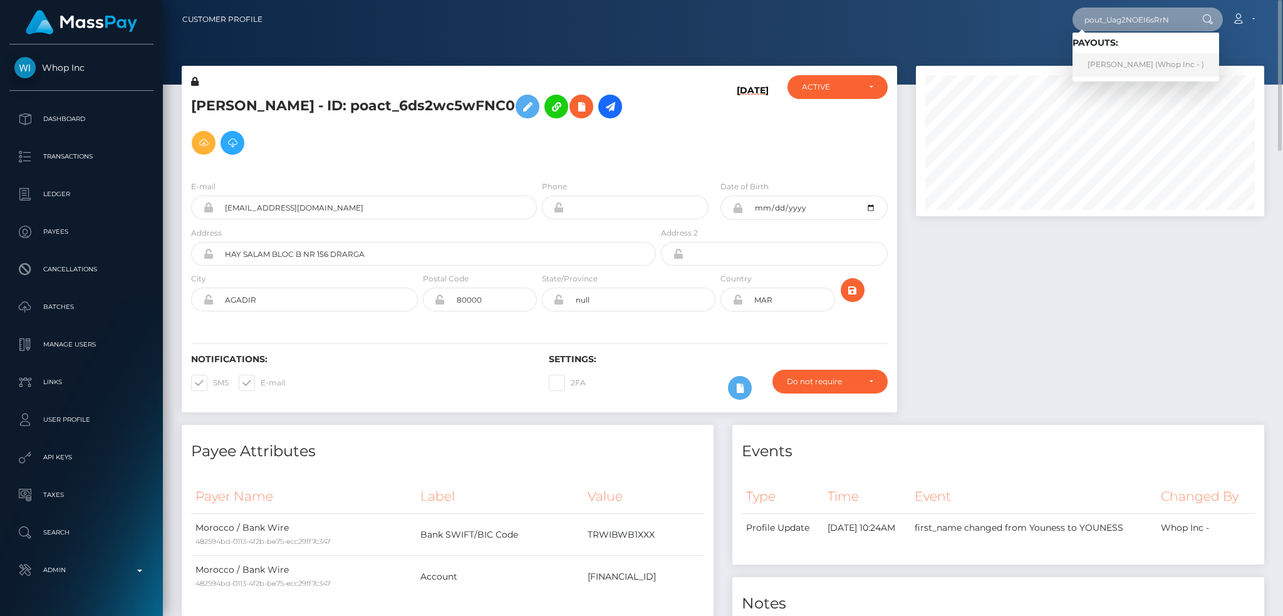
type input "pout_Uag2NOEI6sRrN"
click at [1133, 65] on link "RUSHAL BHANDARI (Whop Inc - )" at bounding box center [1145, 64] width 147 height 23
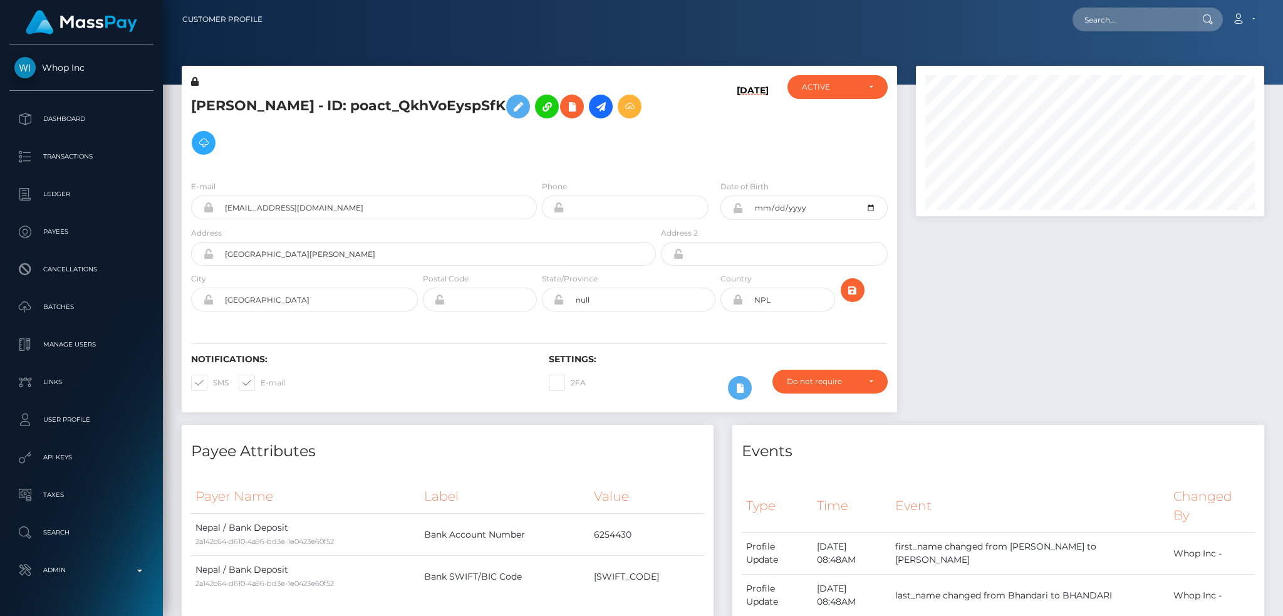
scroll to position [547, 0]
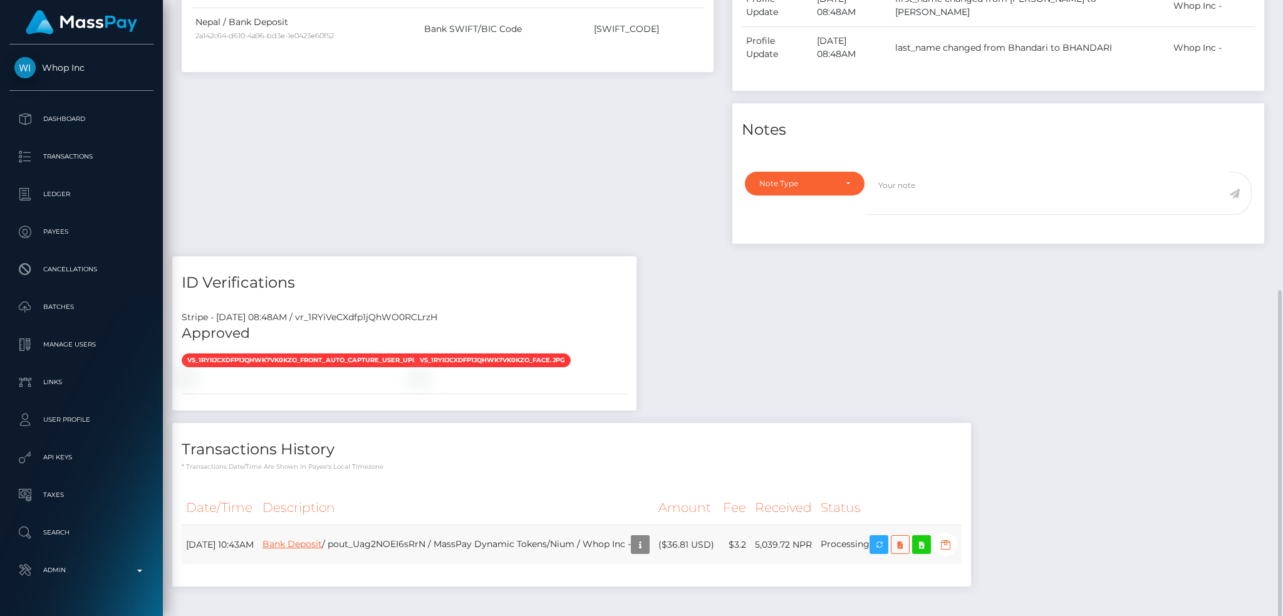
click at [322, 538] on link "Bank Deposit" at bounding box center [291, 543] width 59 height 11
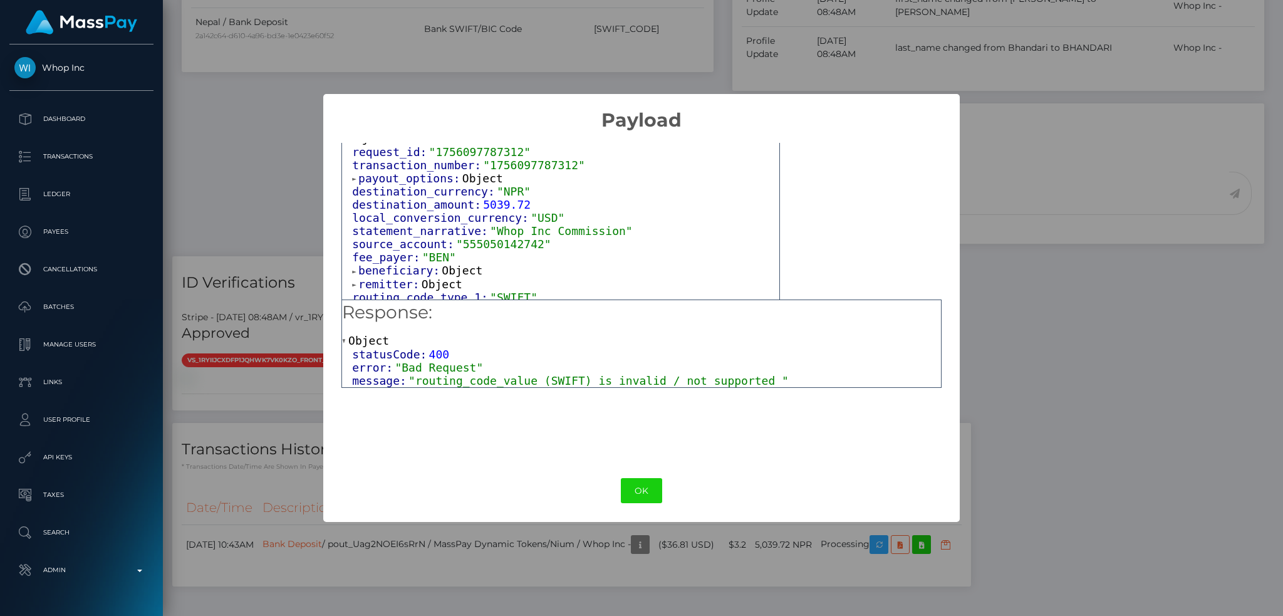
scroll to position [68, 0]
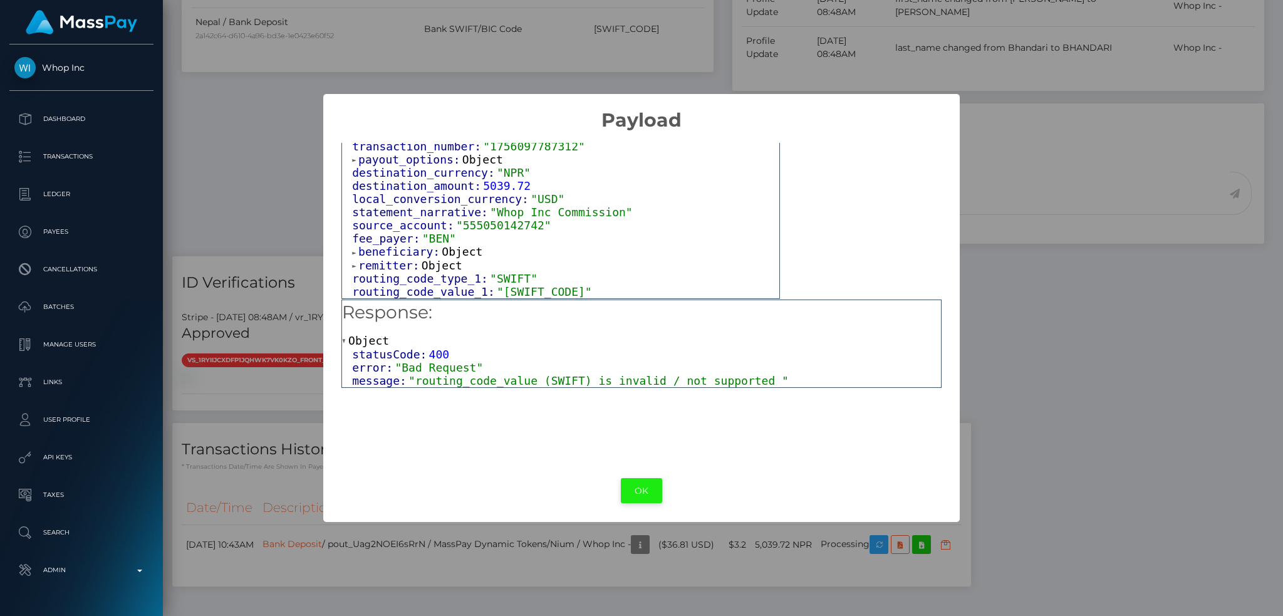
click at [638, 485] on button "OK" at bounding box center [641, 491] width 41 height 26
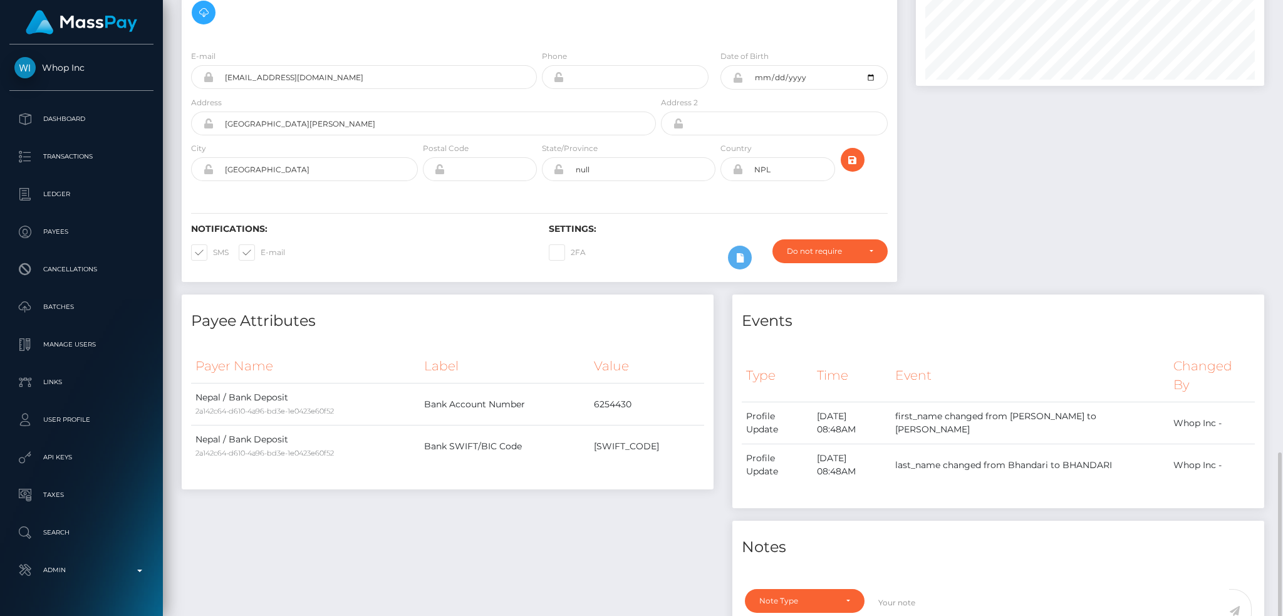
scroll to position [0, 0]
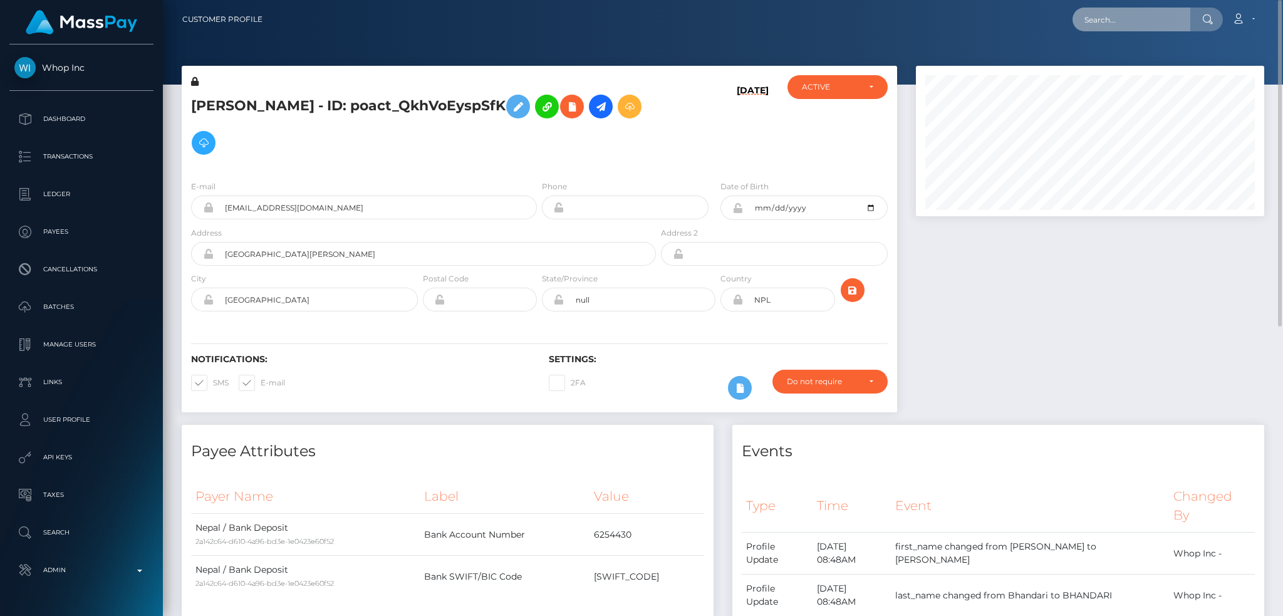
click at [1090, 21] on input "text" at bounding box center [1131, 20] width 118 height 24
paste input "pout_FMU0sLfZlH2vo"
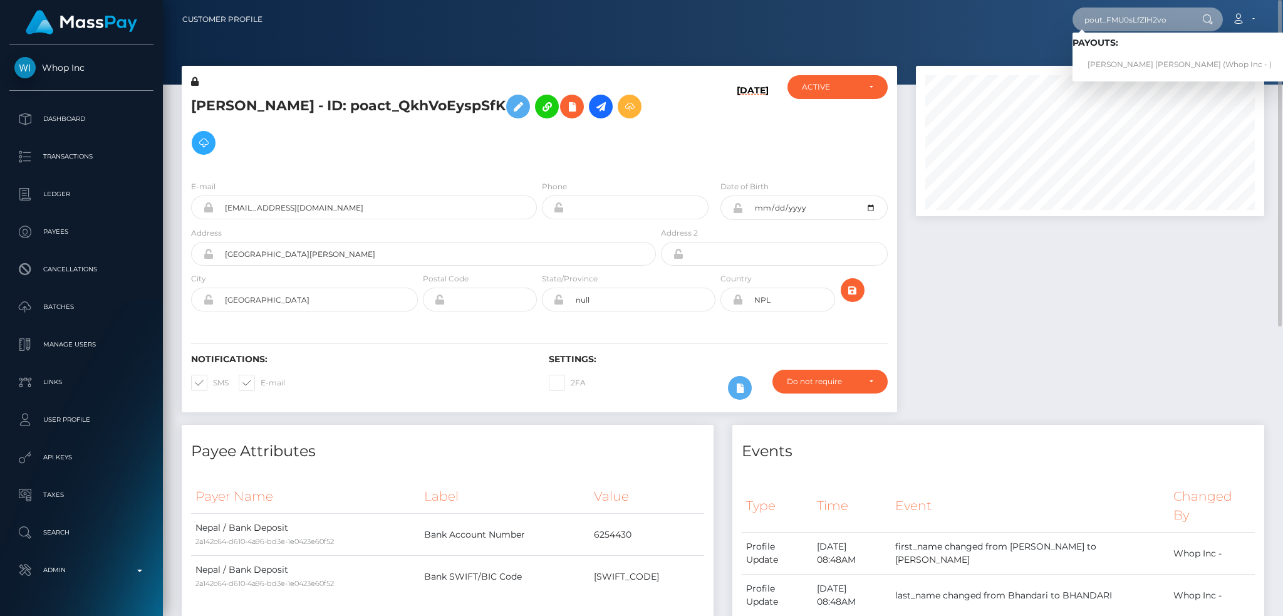
type input "pout_FMU0sLfZlH2vo"
click at [1134, 63] on link "Blake John EVANS (Whop Inc - )" at bounding box center [1179, 64] width 214 height 23
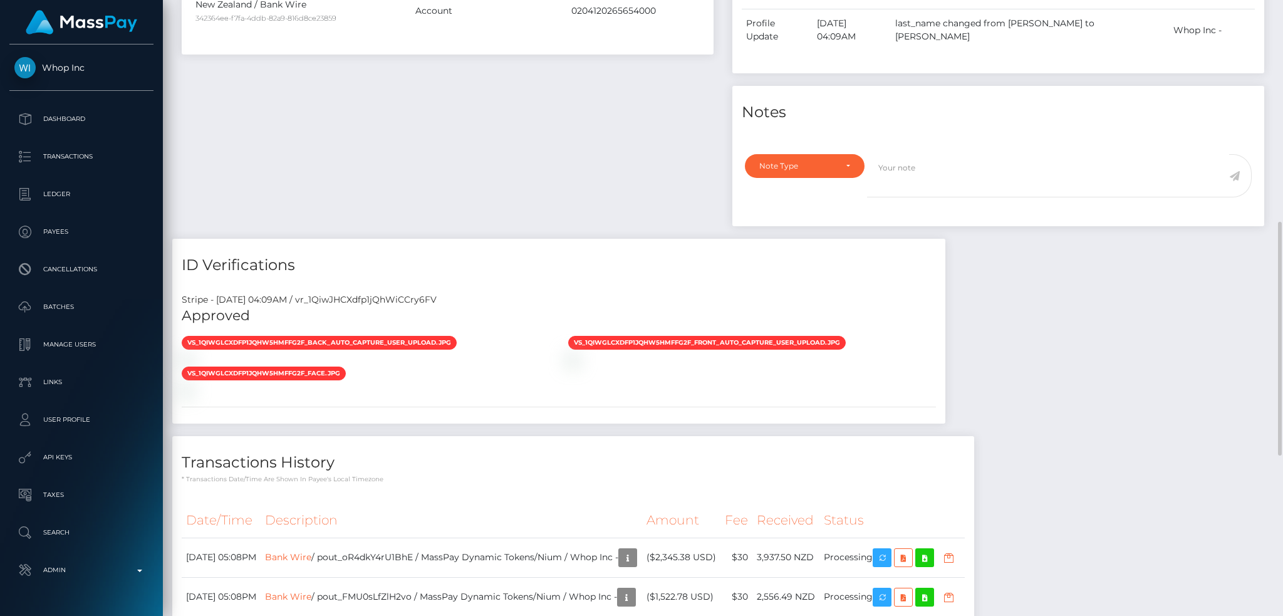
scroll to position [1007, 0]
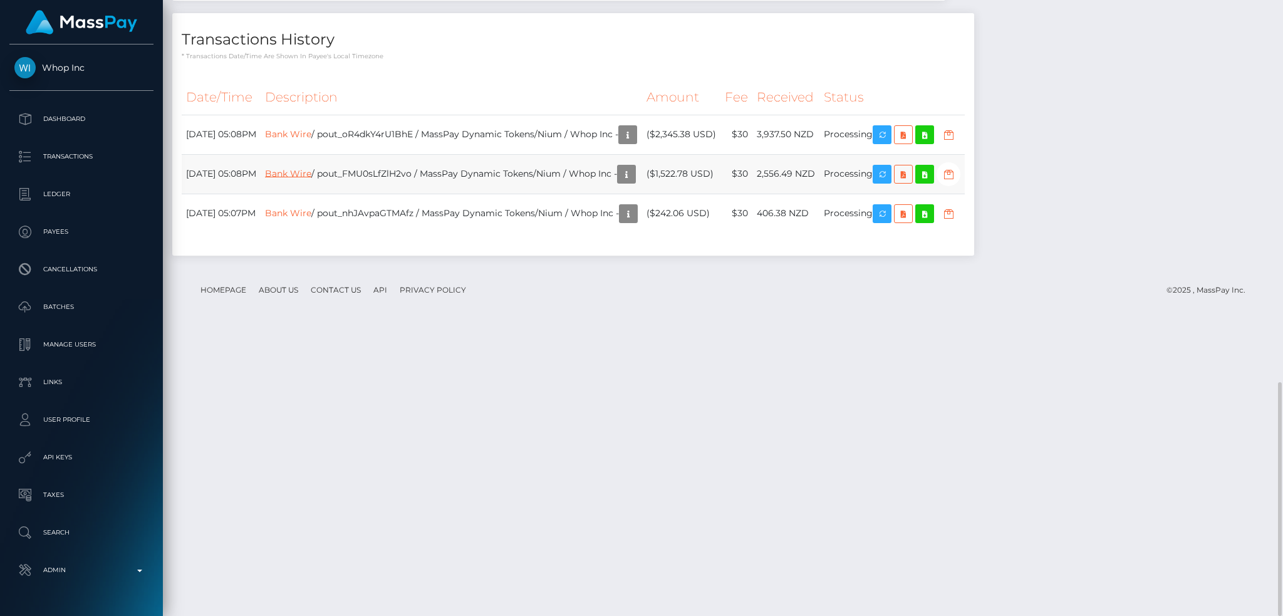
click at [311, 178] on link "Bank Wire" at bounding box center [288, 172] width 46 height 11
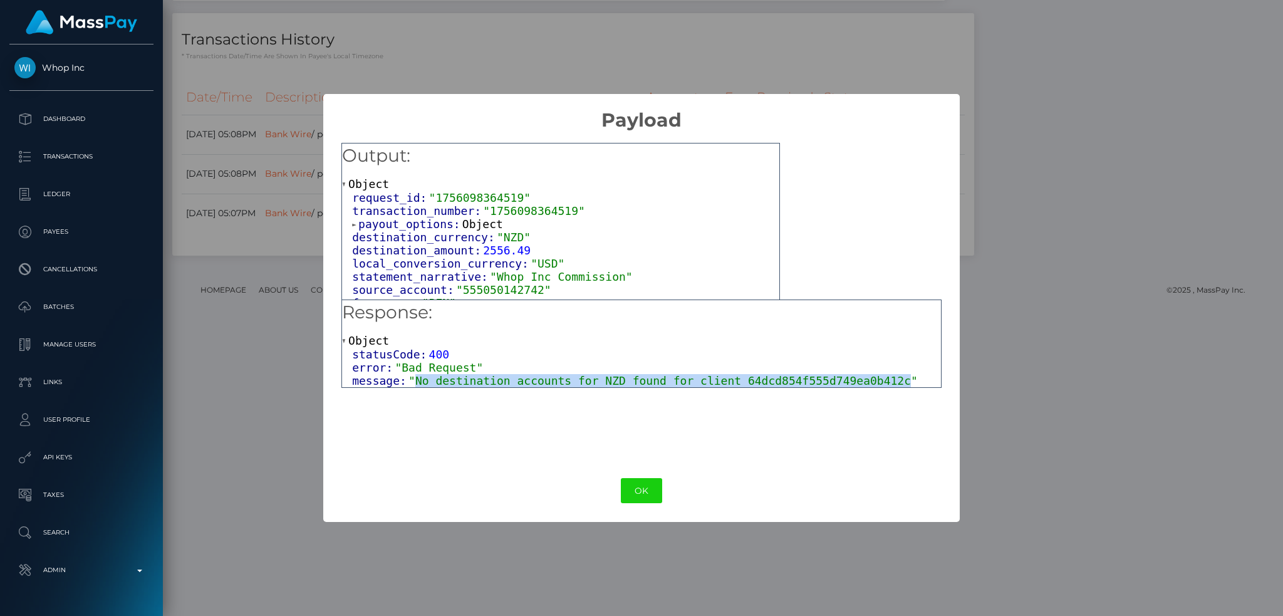
drag, startPoint x: 861, startPoint y: 381, endPoint x: 408, endPoint y: 388, distance: 452.2
click at [408, 388] on div "Response: Object statusCode: 400 error: "Bad Request" message: "No destination …" at bounding box center [641, 343] width 600 height 88
copy span "No destination accounts for NZD found for client 64dcd854f555d749ea0b412c"
click at [655, 492] on button "OK" at bounding box center [641, 491] width 41 height 26
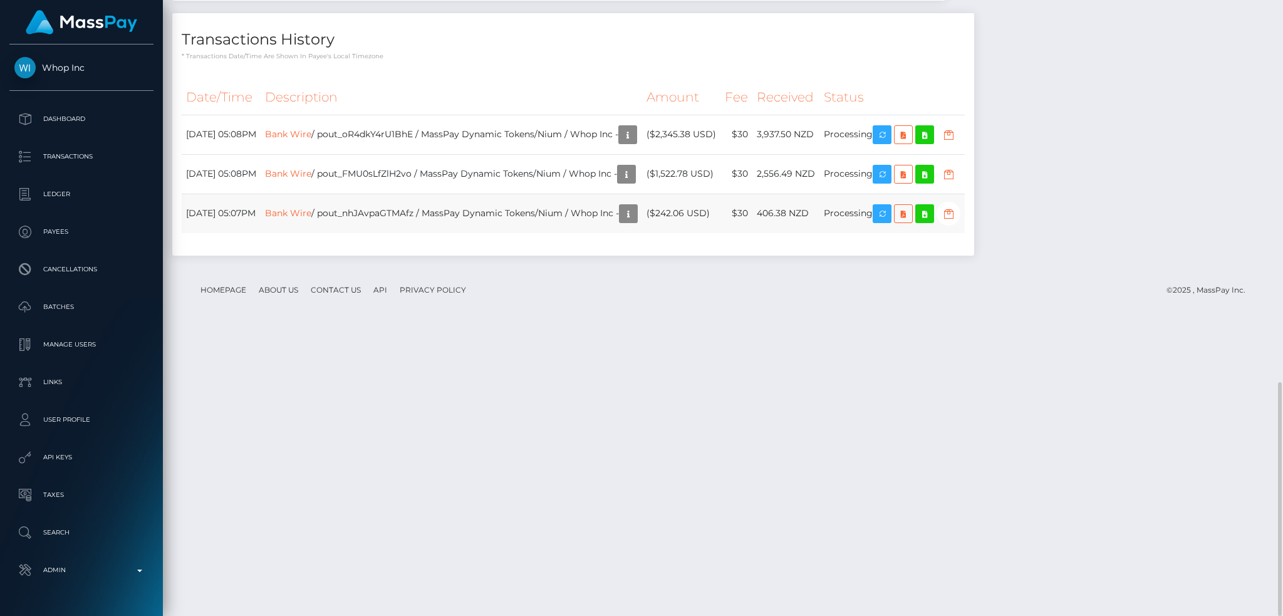
click at [428, 233] on td "Bank Wire / pout_nhJAvpaGTMAfz / MassPay Dynamic Tokens/Nium / Whop Inc -" at bounding box center [451, 213] width 381 height 39
copy td "pout_nhJAvpaGTMAfz"
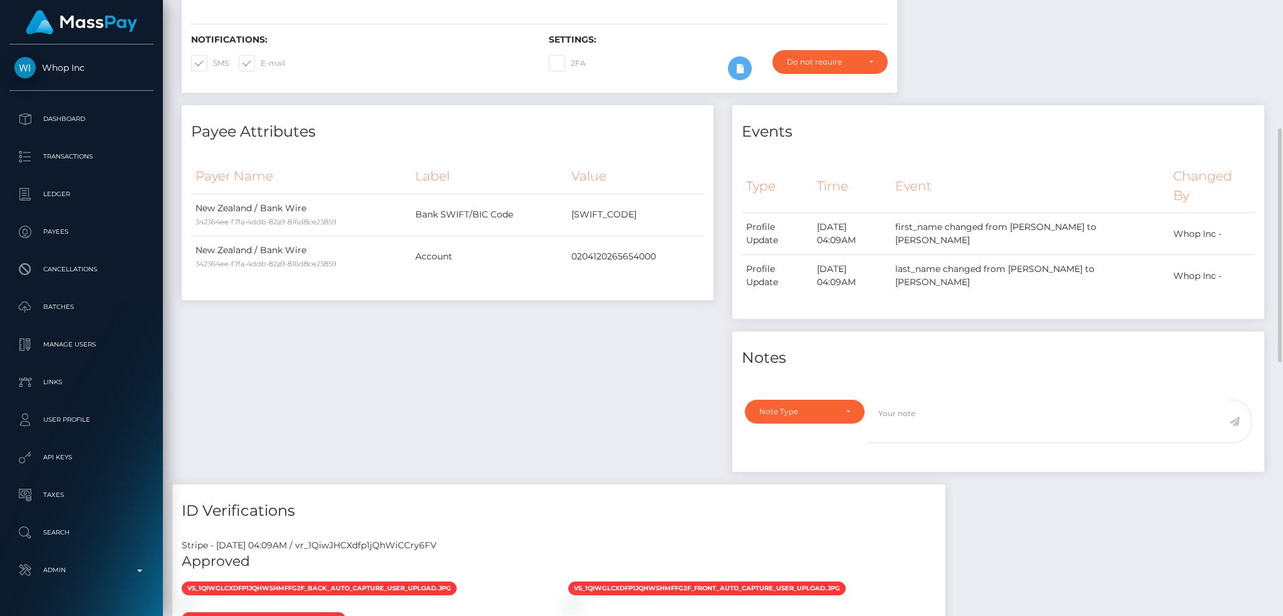
scroll to position [0, 0]
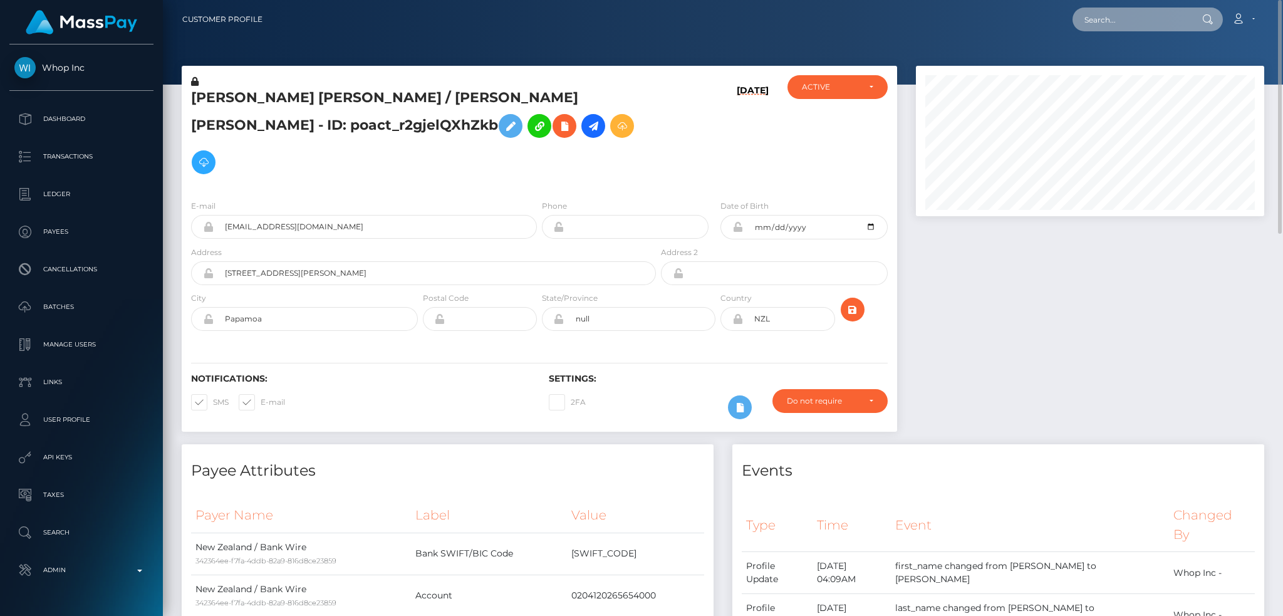
click at [1110, 12] on input "text" at bounding box center [1131, 20] width 118 height 24
paste input "pout_wnlZclorWevBg"
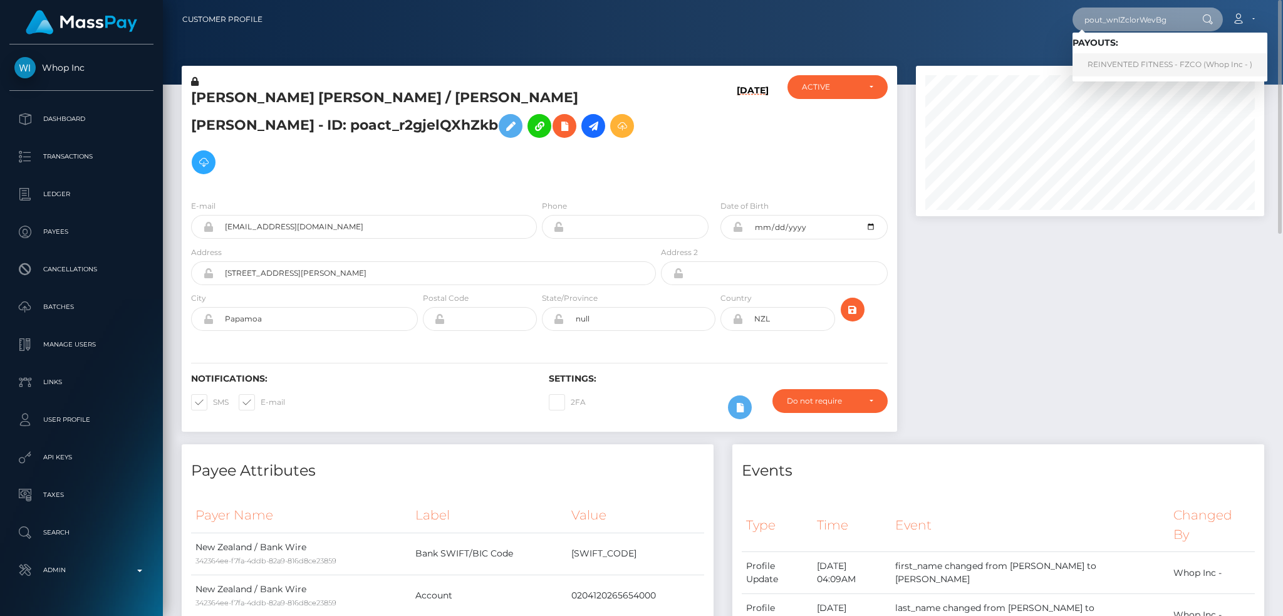
type input "pout_wnlZclorWevBg"
click at [1129, 59] on link "REINVENTED FITNESS - FZCO (Whop Inc - )" at bounding box center [1169, 64] width 195 height 23
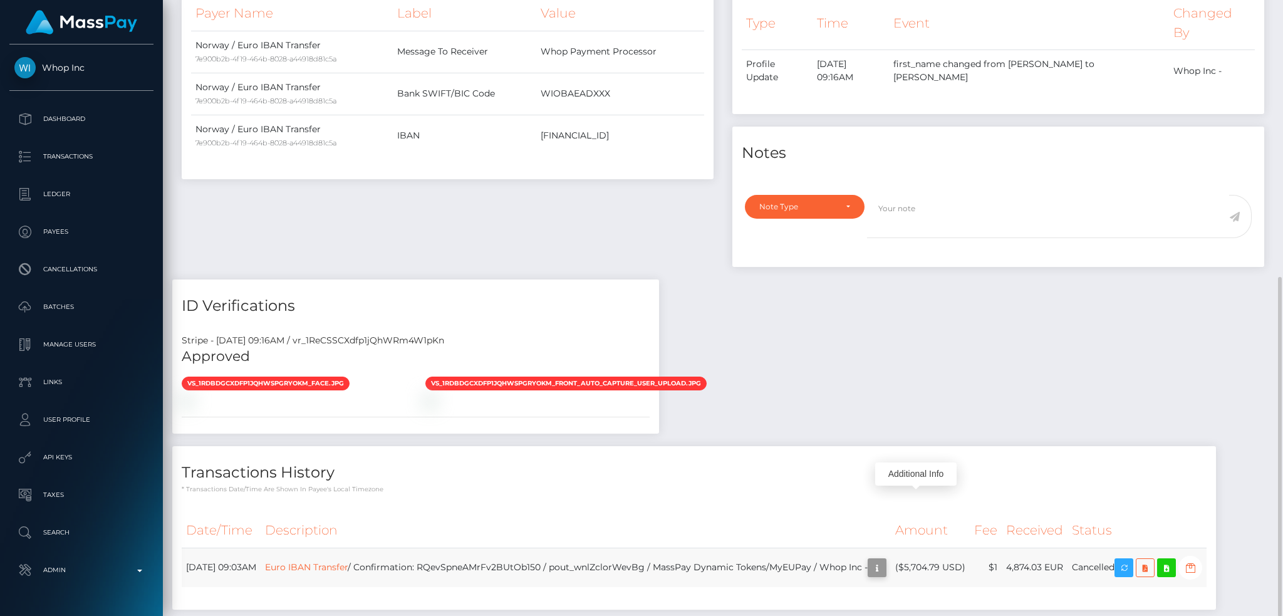
scroll to position [150, 348]
click at [884, 560] on icon "button" at bounding box center [876, 568] width 15 height 16
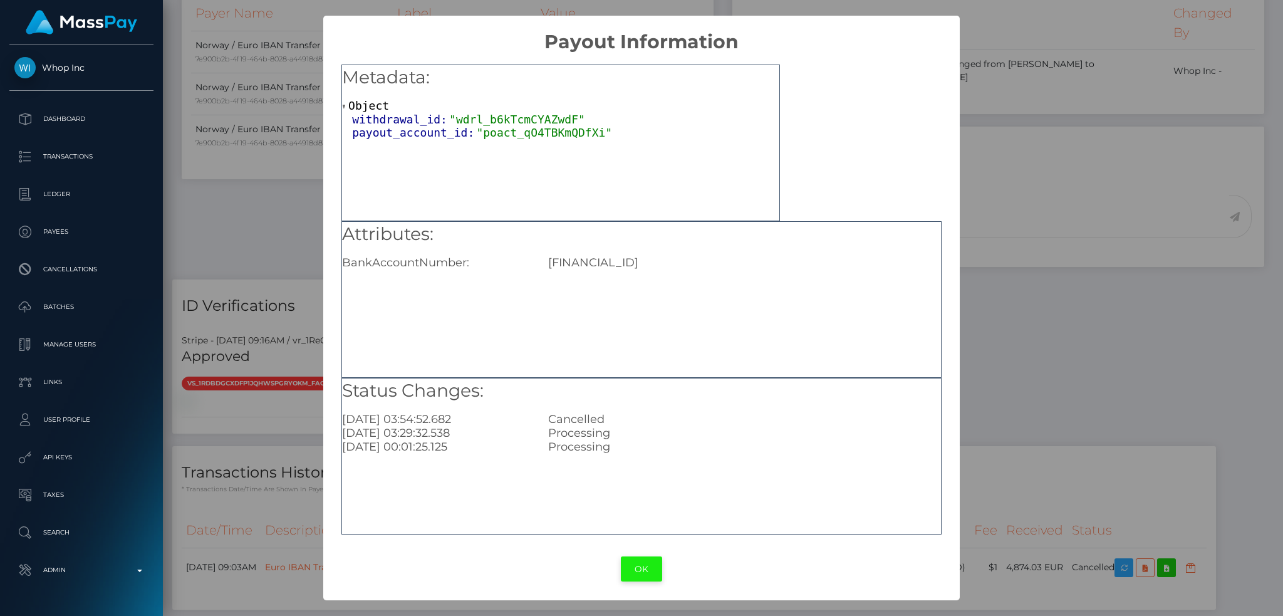
click at [641, 569] on button "OK" at bounding box center [641, 569] width 41 height 26
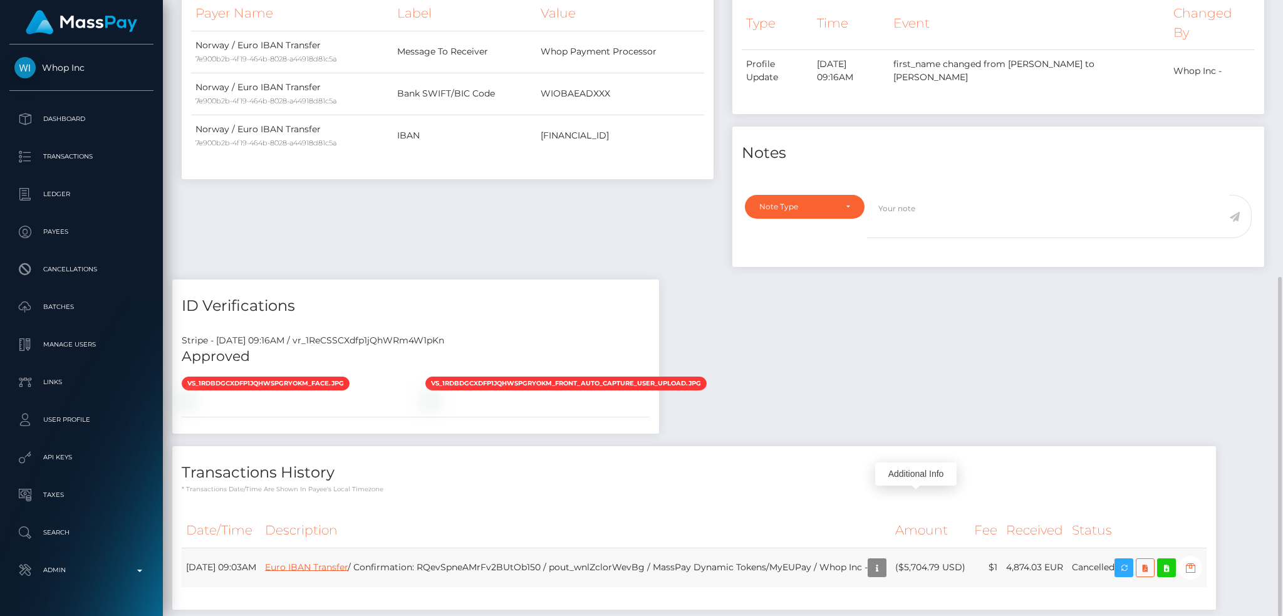
click at [348, 561] on link "Euro IBAN Transfer" at bounding box center [306, 566] width 83 height 11
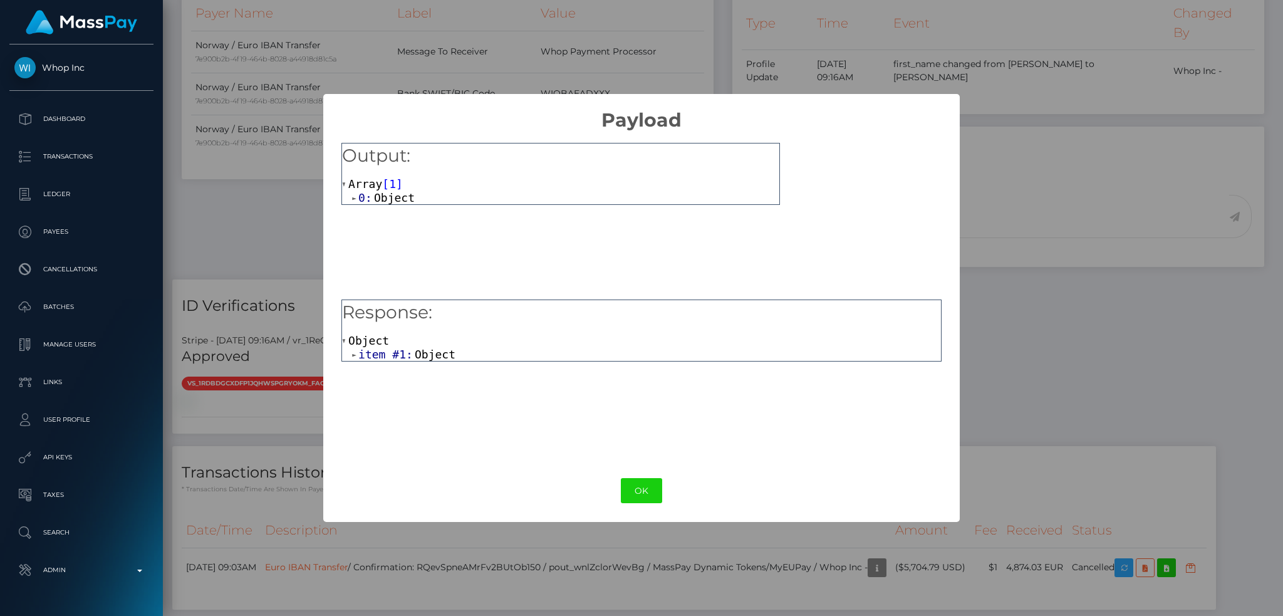
click at [428, 354] on span "Object" at bounding box center [435, 354] width 41 height 13
click at [448, 369] on span "beneficiary_iban:" at bounding box center [426, 367] width 117 height 13
click at [638, 487] on button "OK" at bounding box center [641, 491] width 41 height 26
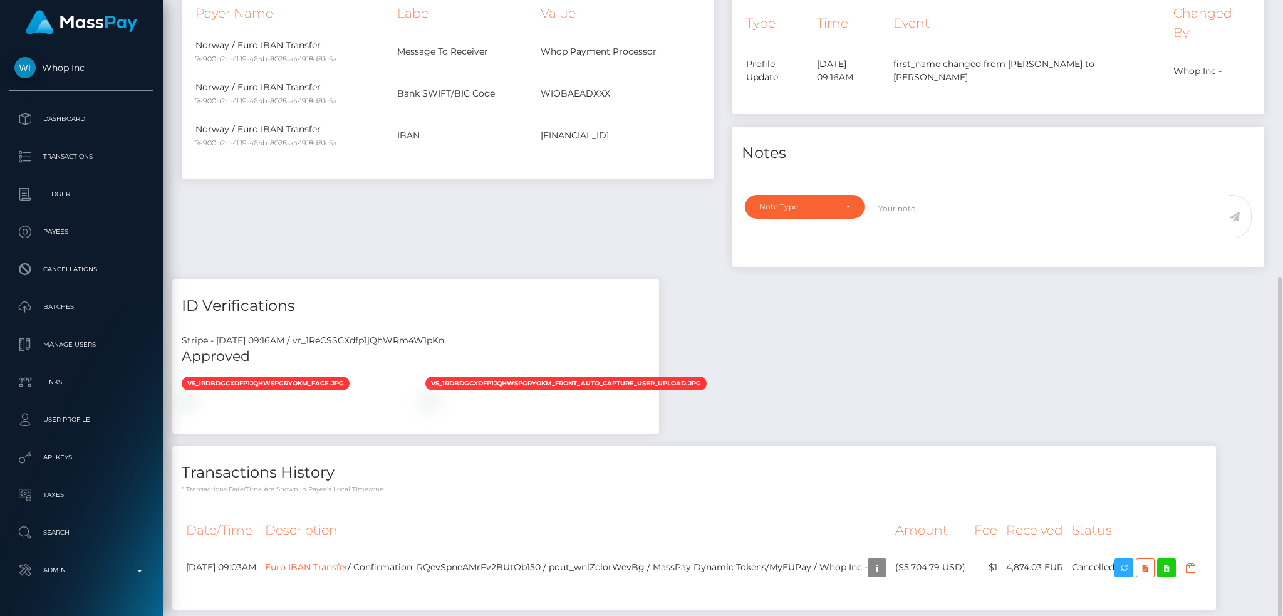
scroll to position [0, 0]
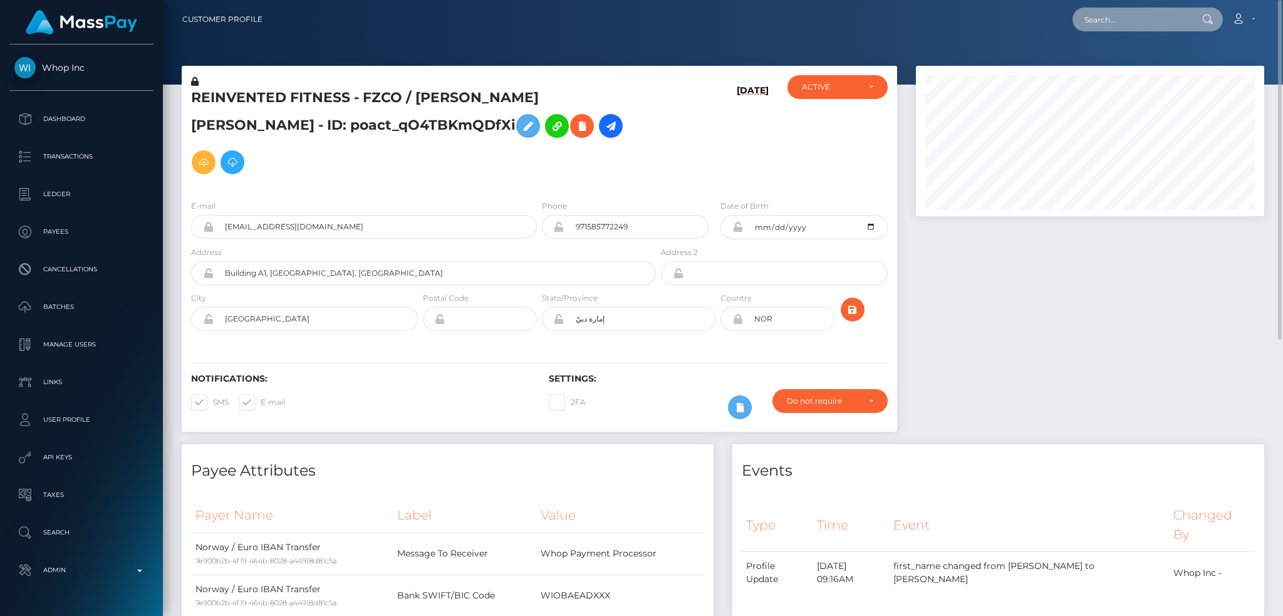
click at [1109, 11] on input "text" at bounding box center [1131, 20] width 118 height 24
paste input "pout_HetMlZSTWxNBW"
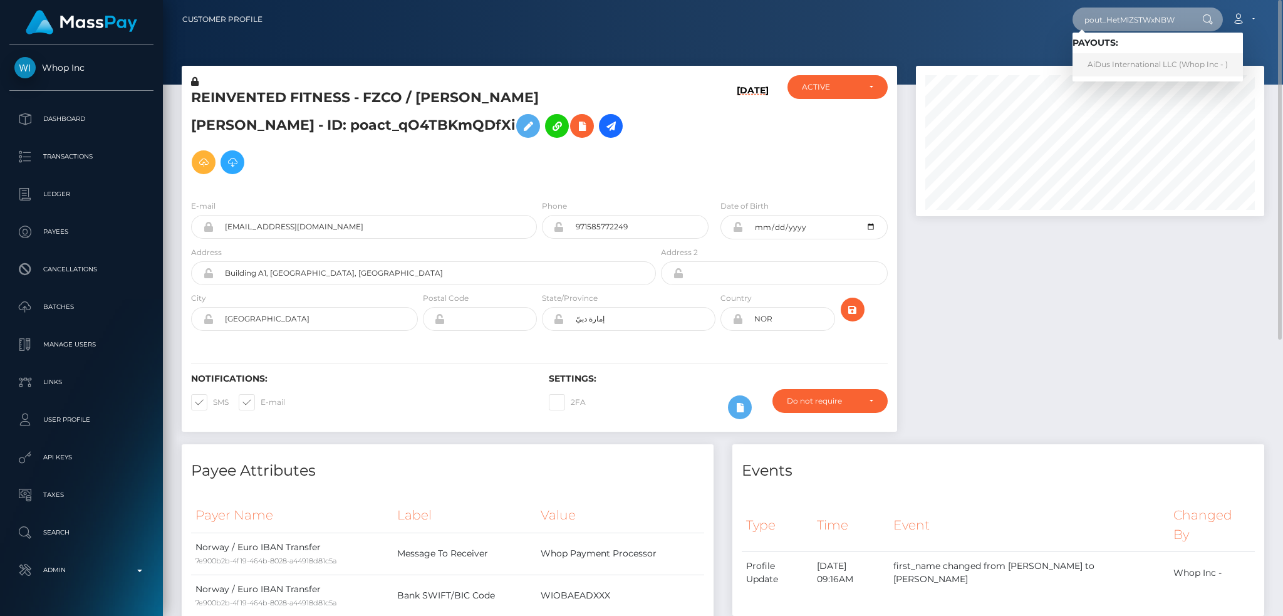
type input "pout_HetMlZSTWxNBW"
click at [1149, 63] on link "AiDus International LLC (Whop Inc - )" at bounding box center [1157, 64] width 170 height 23
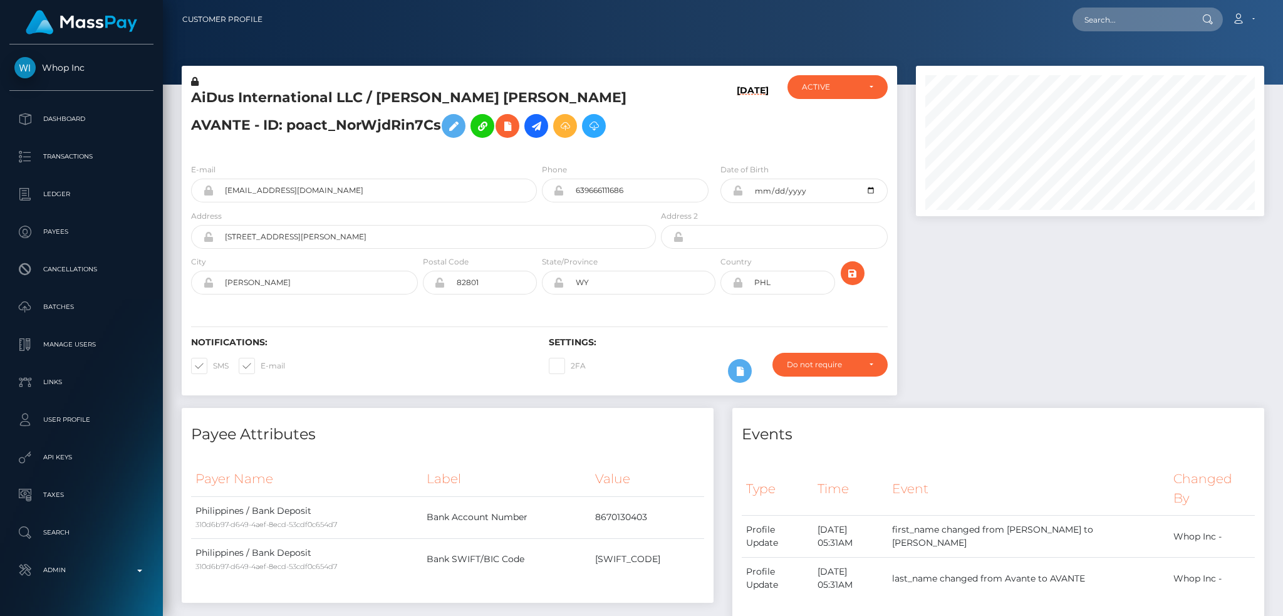
scroll to position [150, 348]
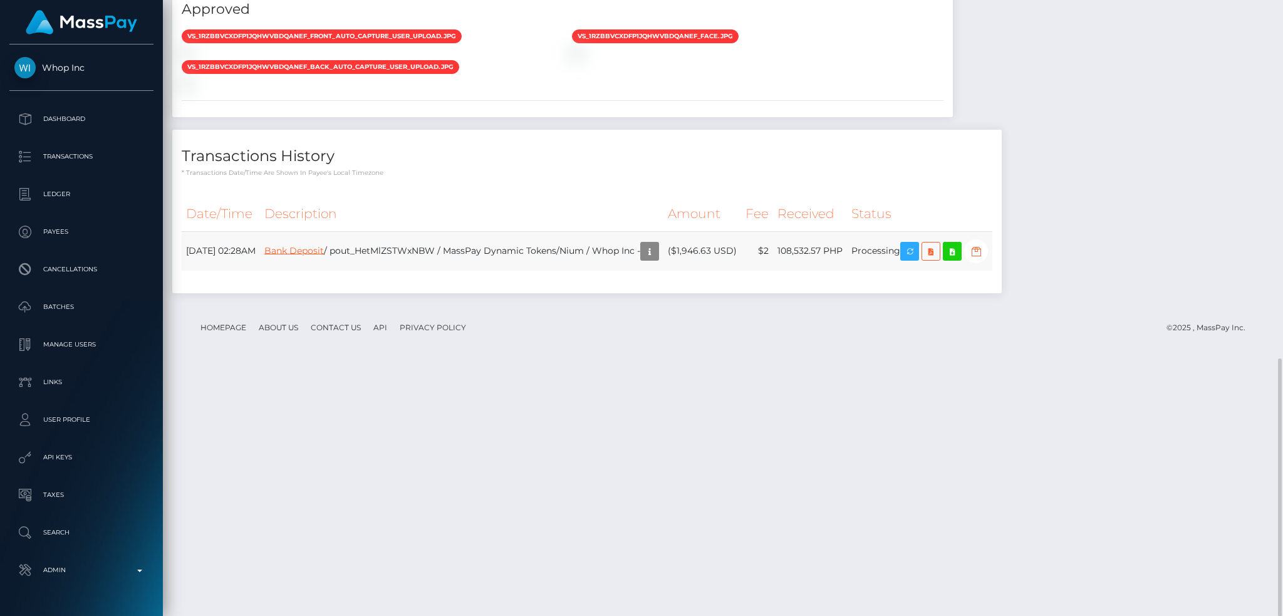
click at [324, 256] on link "Bank Deposit" at bounding box center [293, 249] width 59 height 11
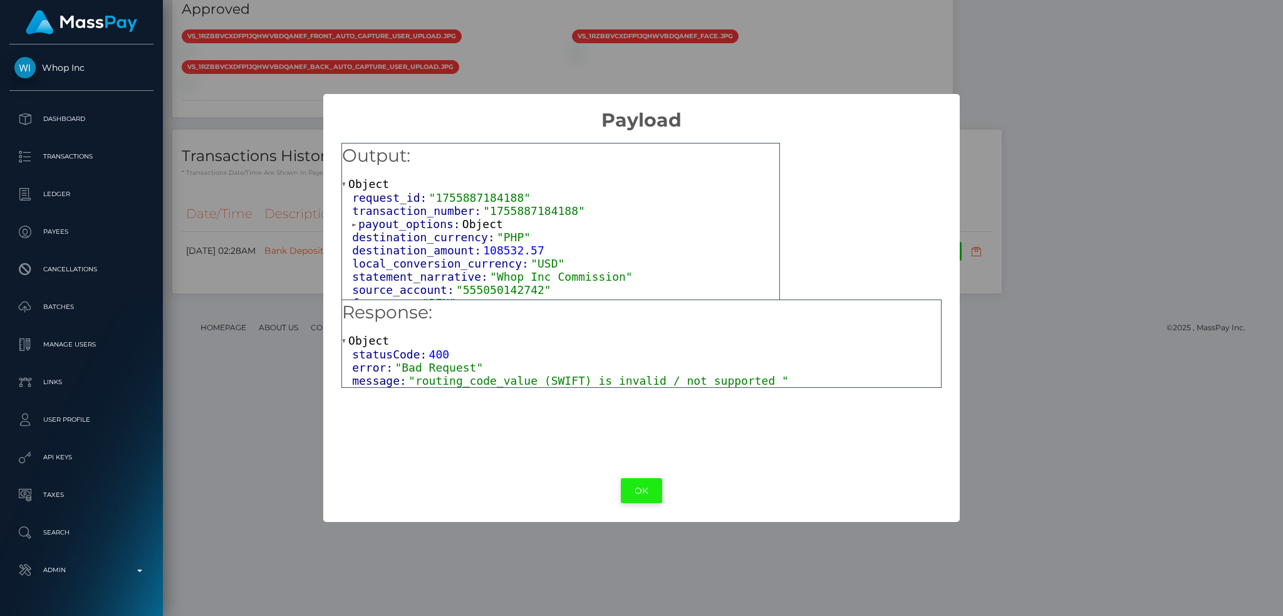
click at [643, 491] on button "OK" at bounding box center [641, 491] width 41 height 26
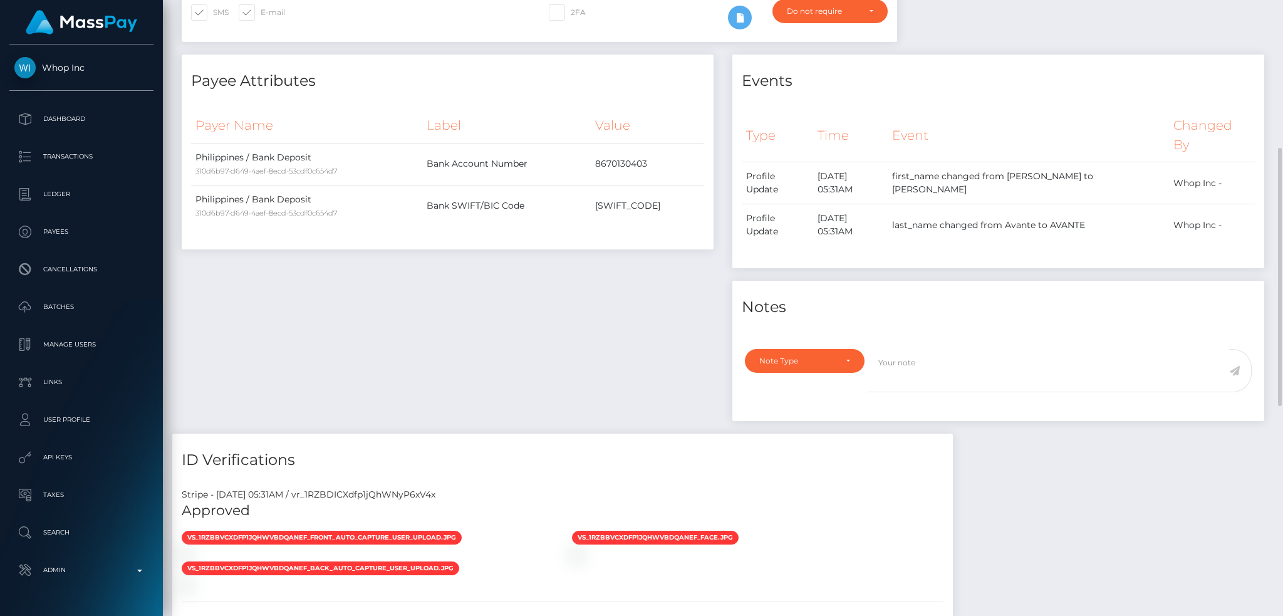
scroll to position [0, 0]
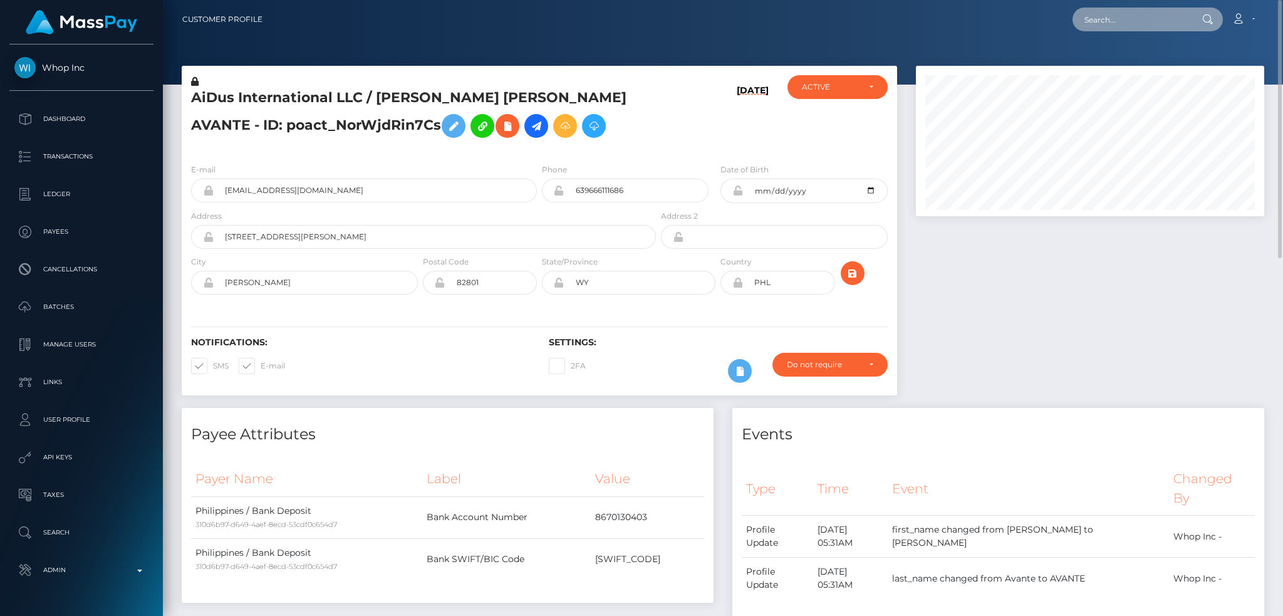
click at [1103, 24] on input "text" at bounding box center [1131, 20] width 118 height 24
paste input "pout_EoHH6KpOAhXDH"
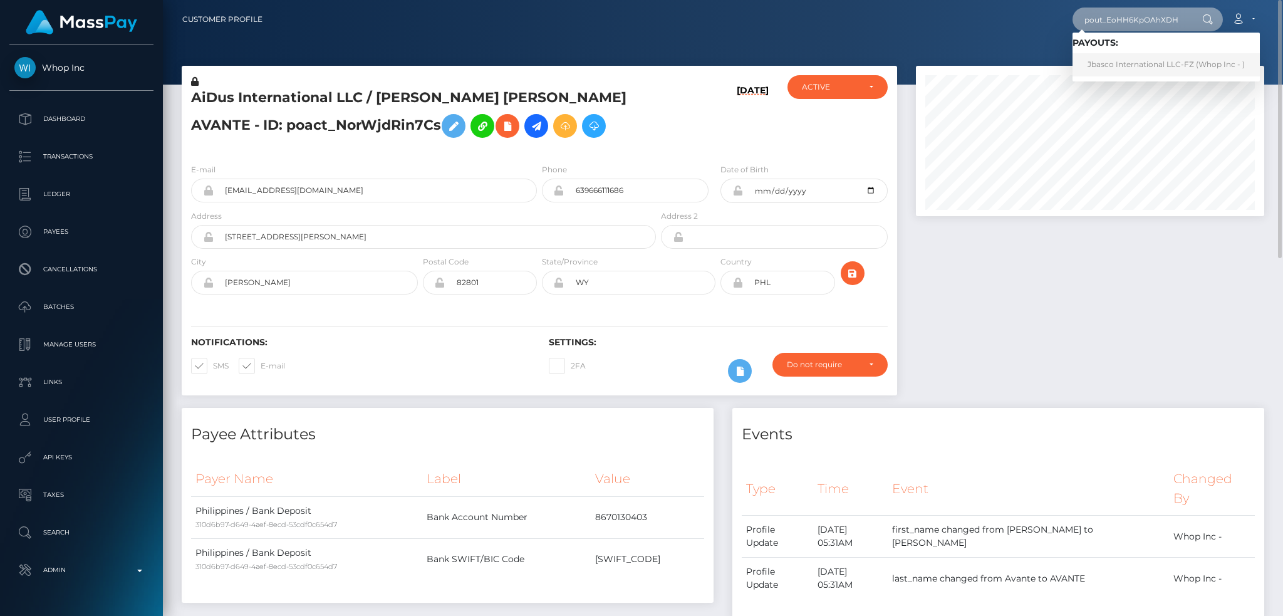
type input "pout_EoHH6KpOAhXDH"
click at [1125, 61] on link "Jbasco International LLC-FZ (Whop Inc - )" at bounding box center [1165, 64] width 187 height 23
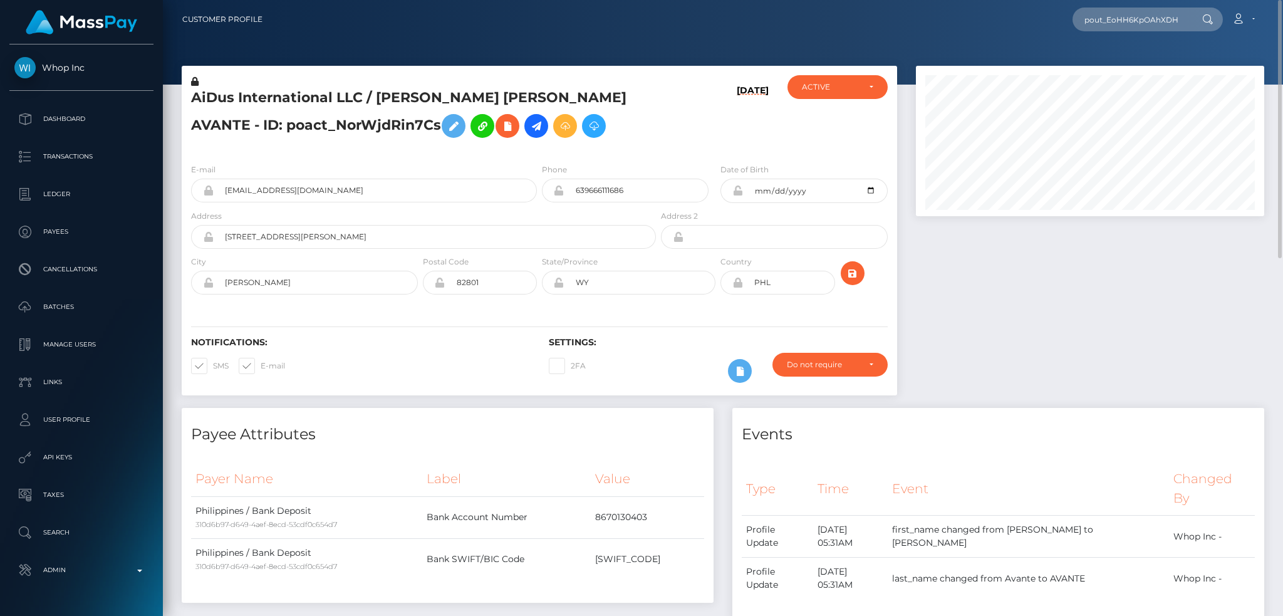
scroll to position [0, 0]
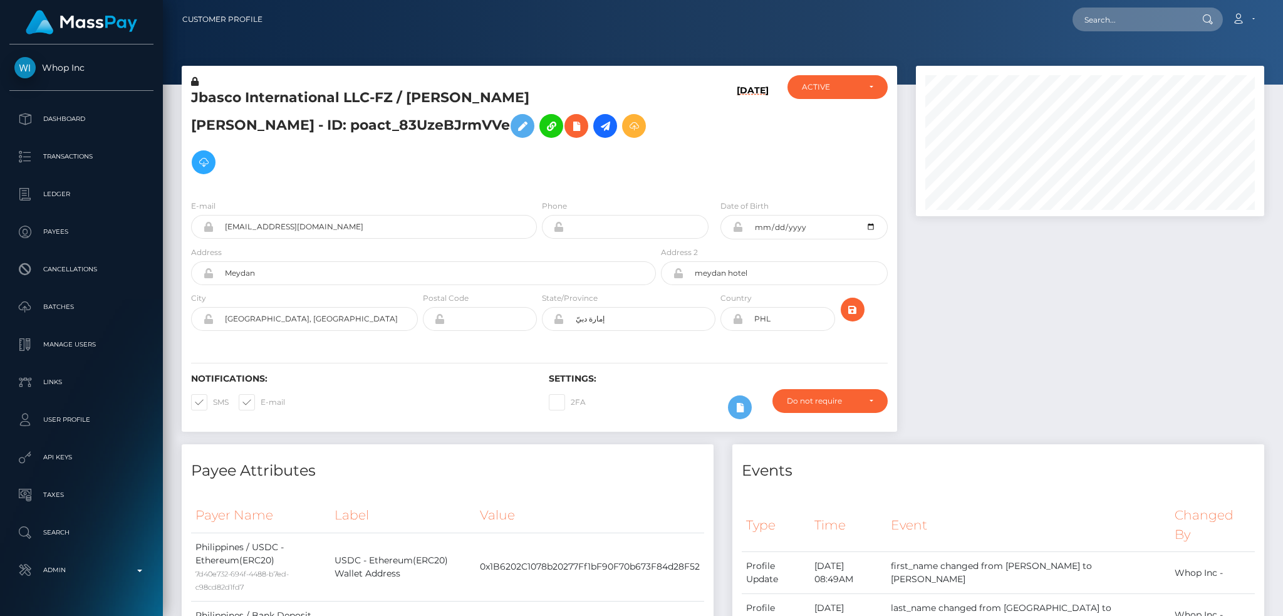
scroll to position [150, 348]
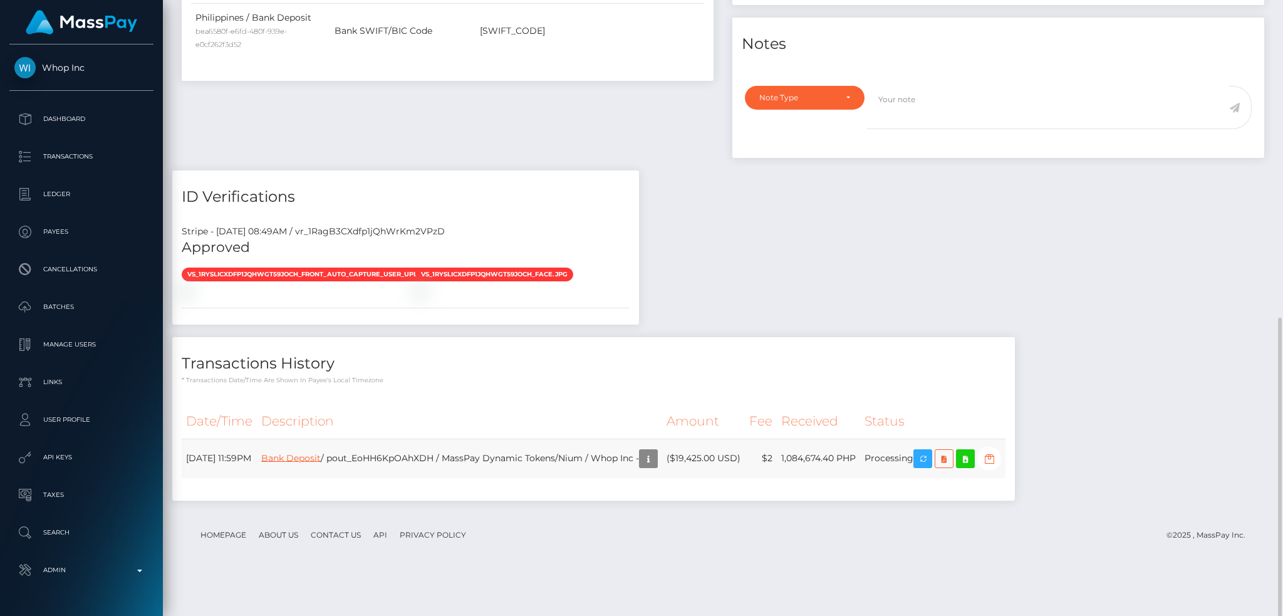
click at [321, 463] on link "Bank Deposit" at bounding box center [290, 457] width 59 height 11
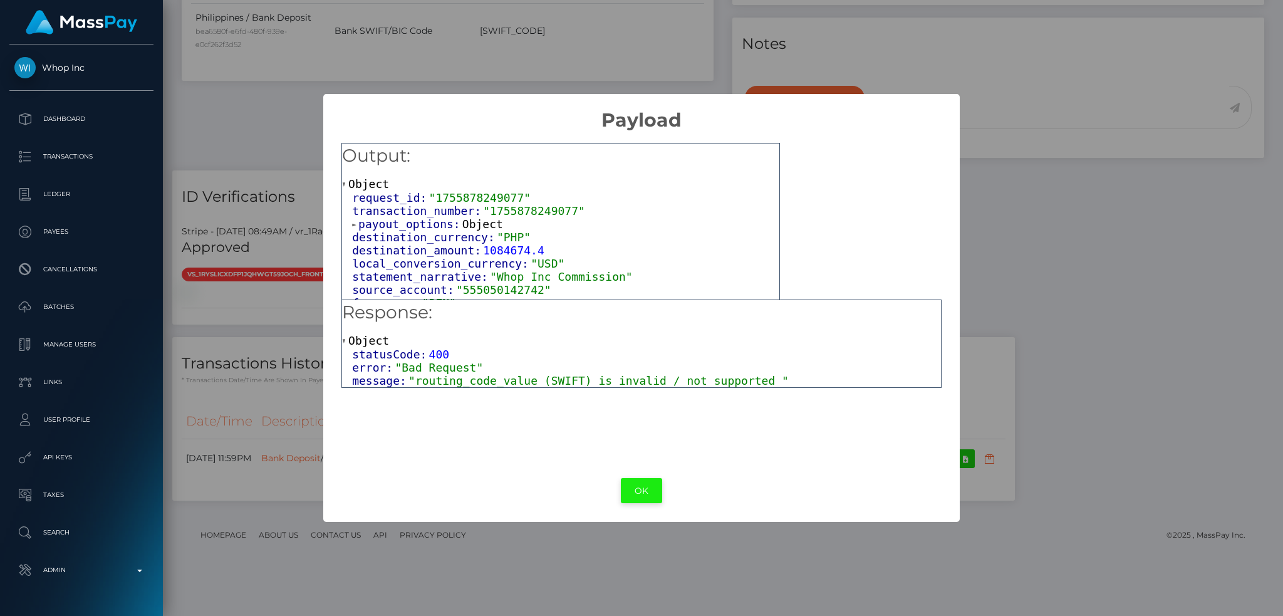
click at [637, 490] on button "OK" at bounding box center [641, 491] width 41 height 26
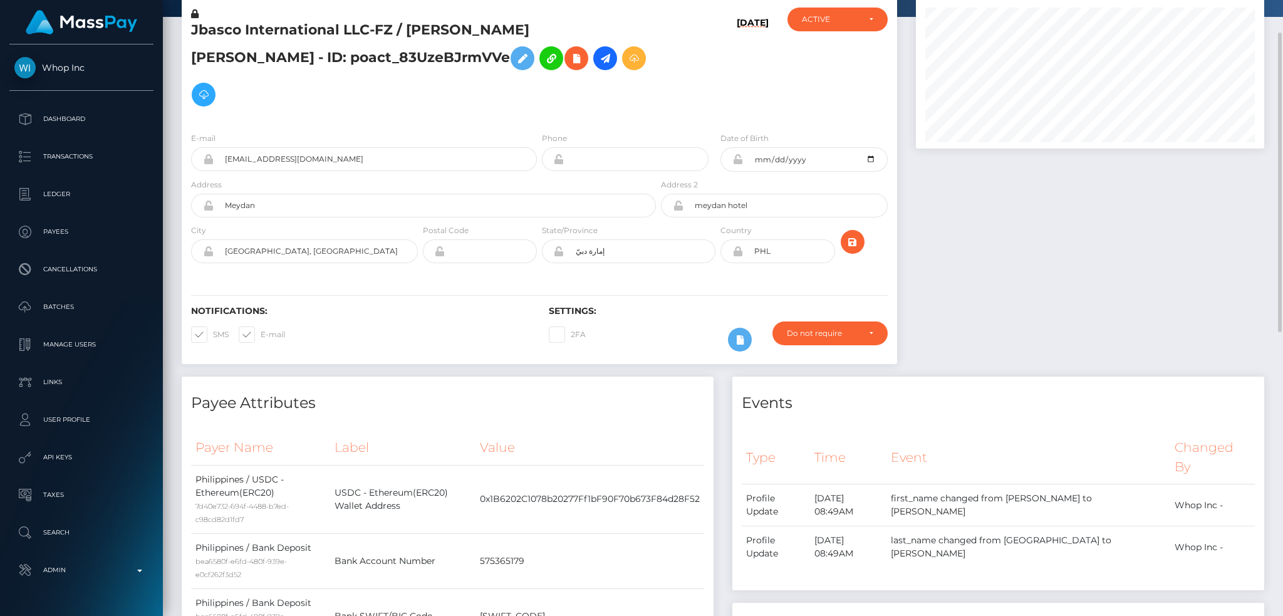
scroll to position [0, 0]
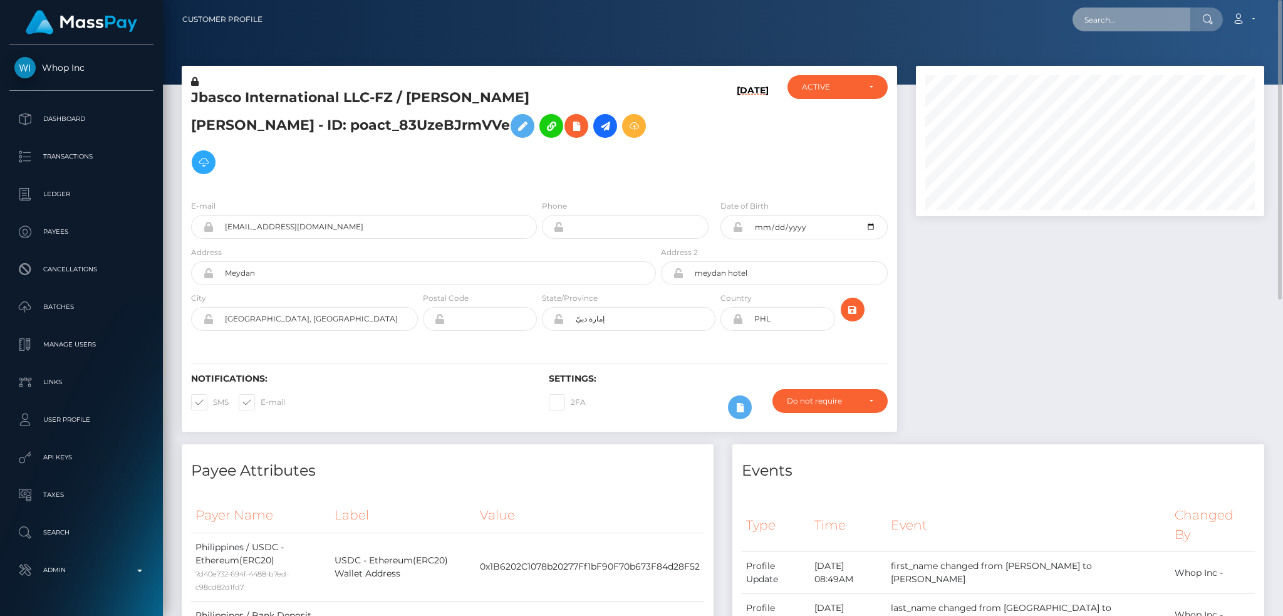
click at [1140, 24] on input "text" at bounding box center [1131, 20] width 118 height 24
paste input "pout_uQrrIMB0YBKgC"
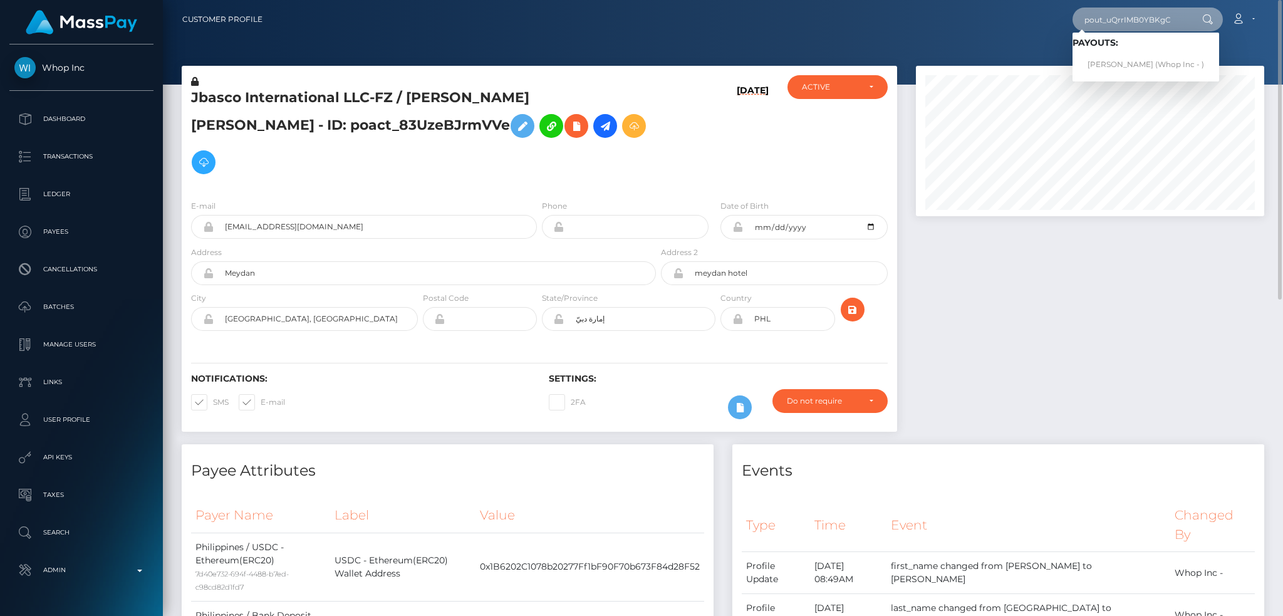
type input "pout_uQrrIMB0YBKgC"
click at [1119, 52] on span "Payouts: TZU-JUNG CHEN (Whop Inc - )" at bounding box center [1145, 57] width 147 height 39
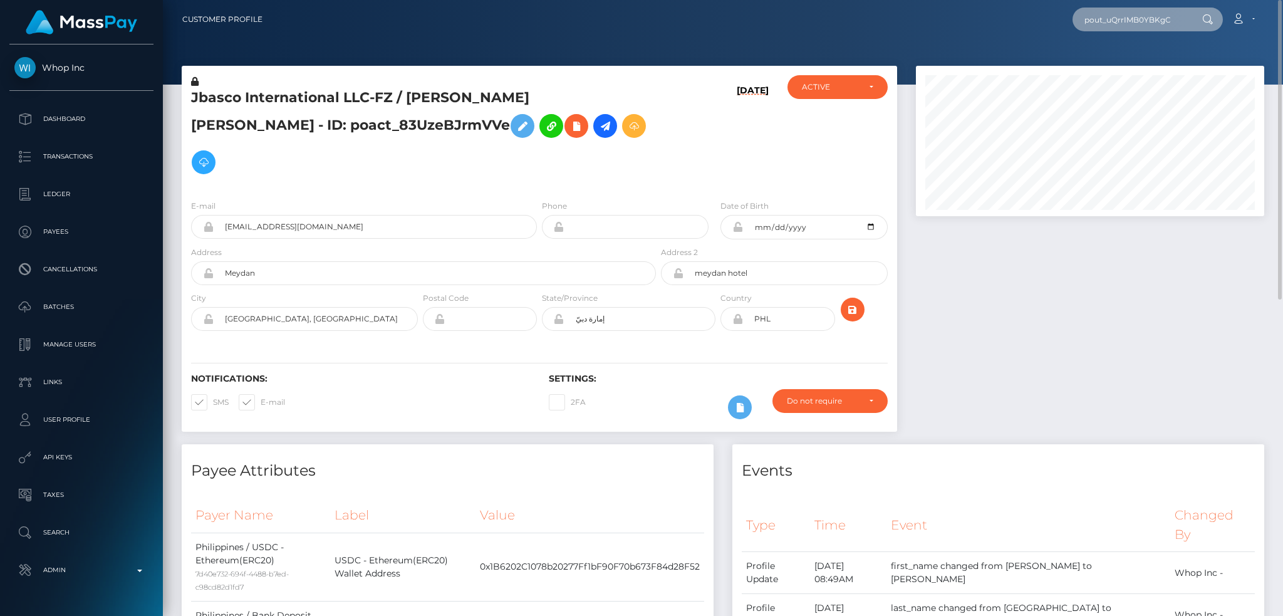
click at [1114, 23] on input "pout_uQrrIMB0YBKgC" at bounding box center [1131, 20] width 118 height 24
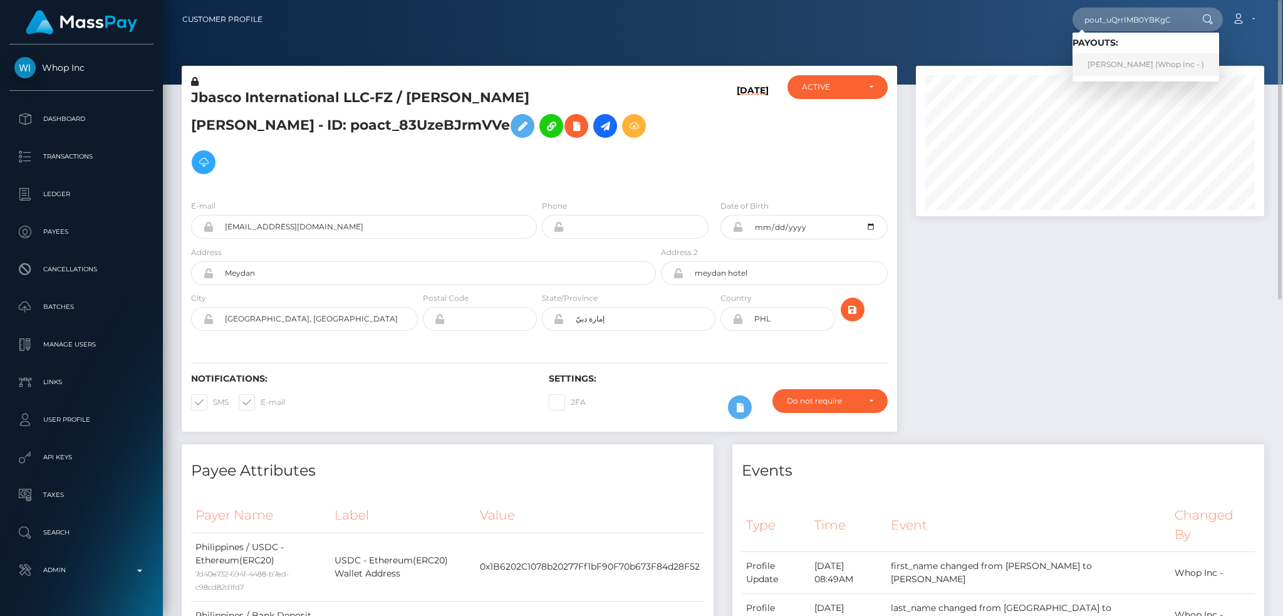
click at [1140, 59] on link "TZU-JUNG CHEN (Whop Inc - )" at bounding box center [1145, 64] width 147 height 23
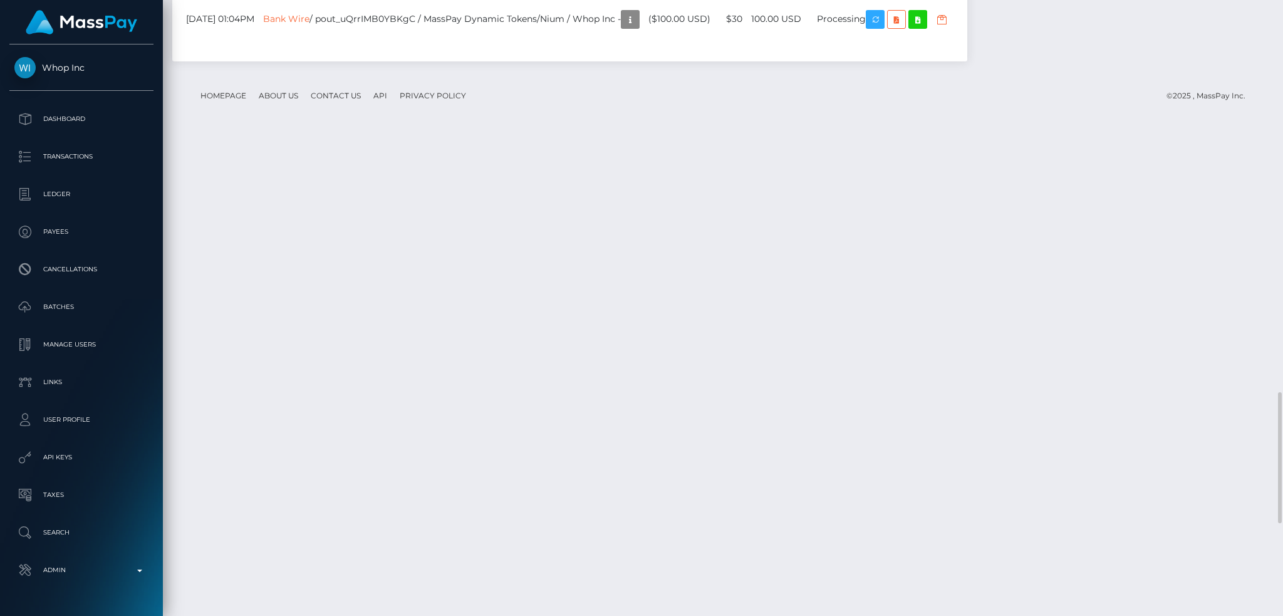
scroll to position [2273, 0]
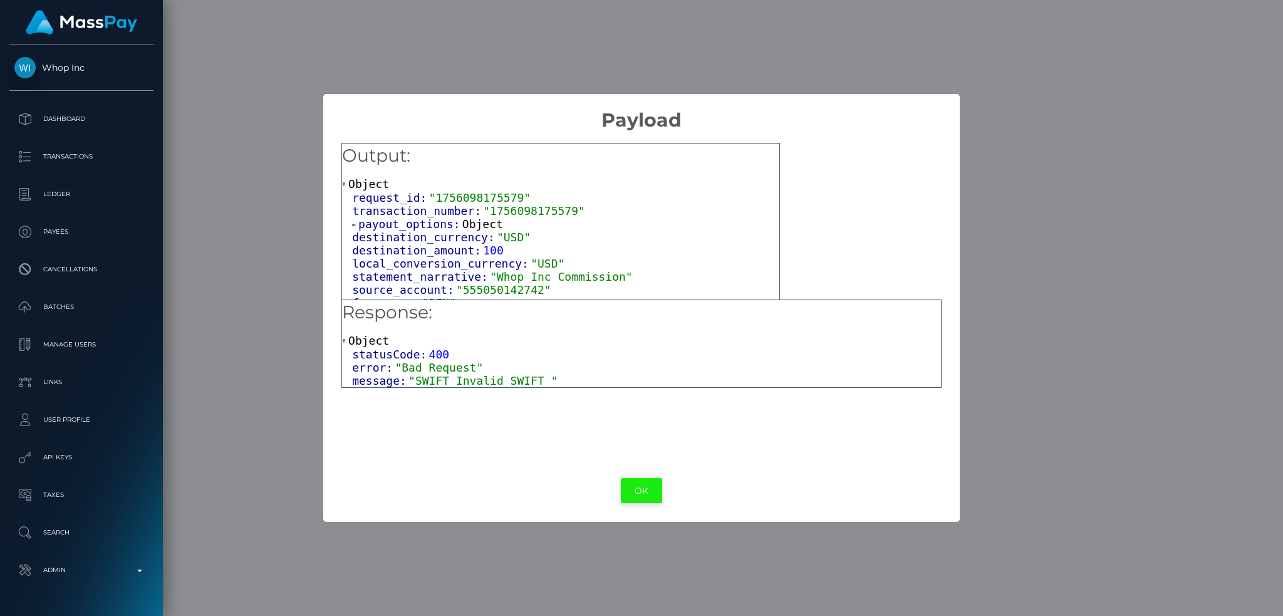
click at [628, 485] on button "OK" at bounding box center [641, 491] width 41 height 26
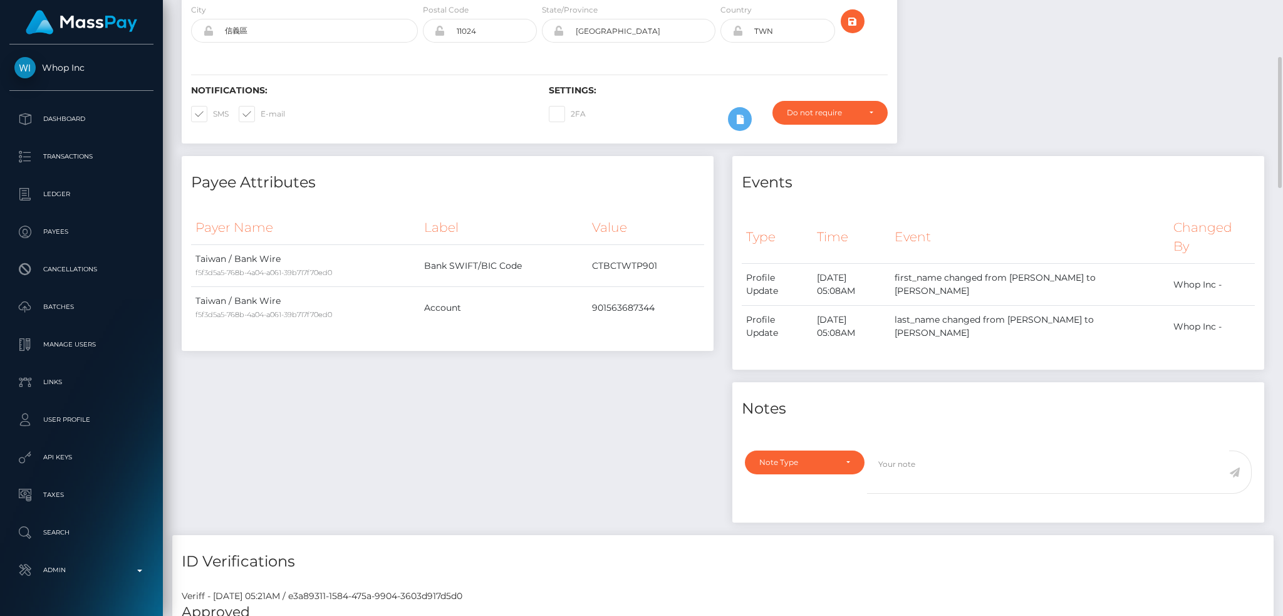
scroll to position [0, 0]
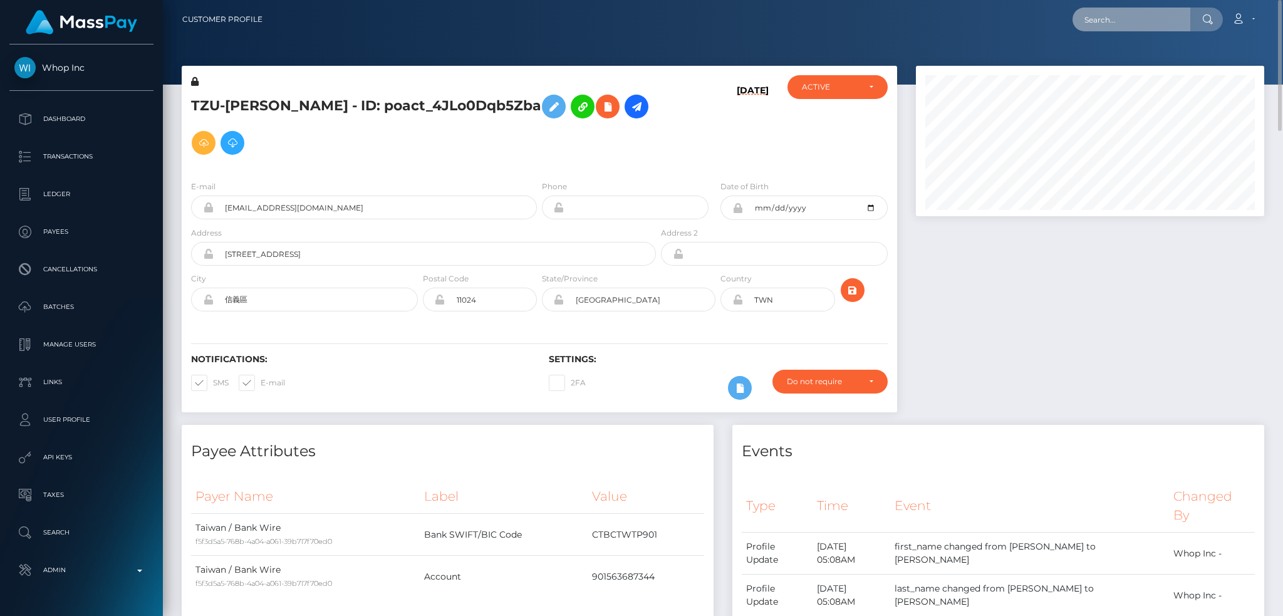
click at [1120, 31] on input "text" at bounding box center [1131, 20] width 118 height 24
paste input "pout_278OhxaYUPgic"
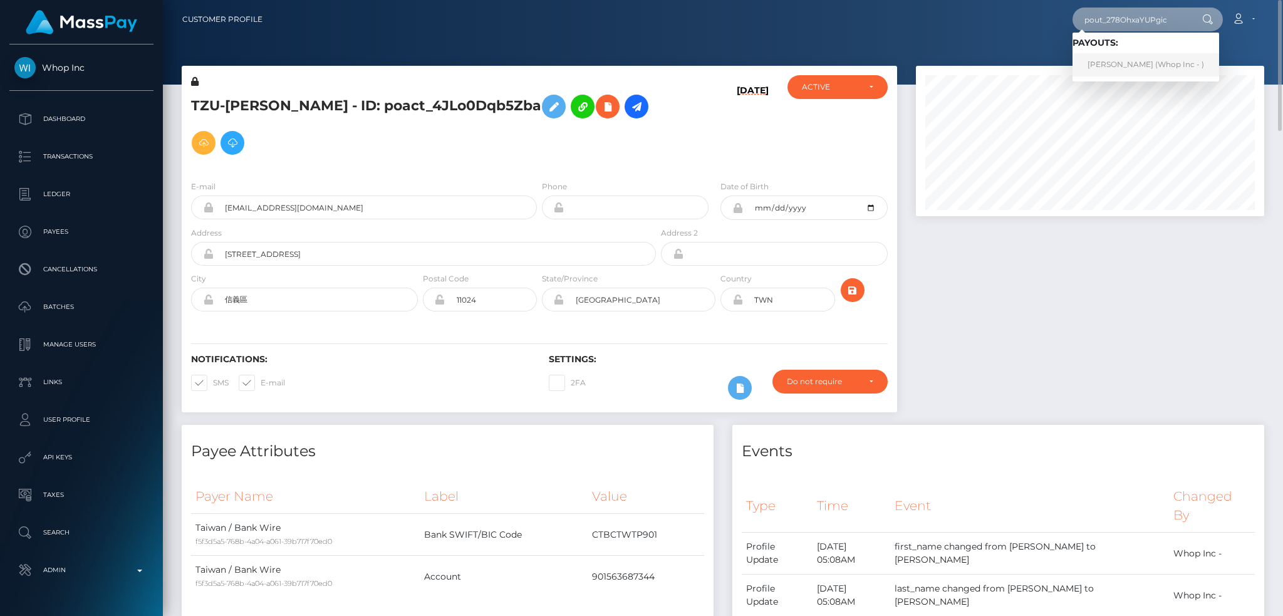
type input "pout_278OhxaYUPgic"
click at [1131, 59] on link "Jirapong Thongkhu (Whop Inc - )" at bounding box center [1145, 64] width 147 height 23
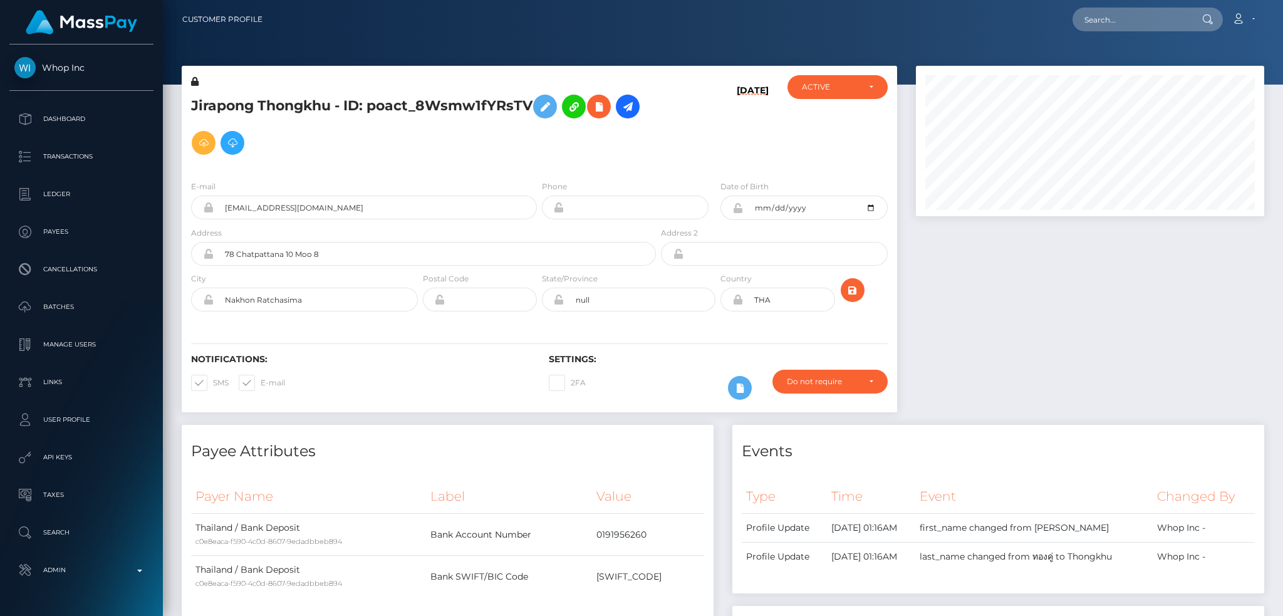
scroll to position [150, 348]
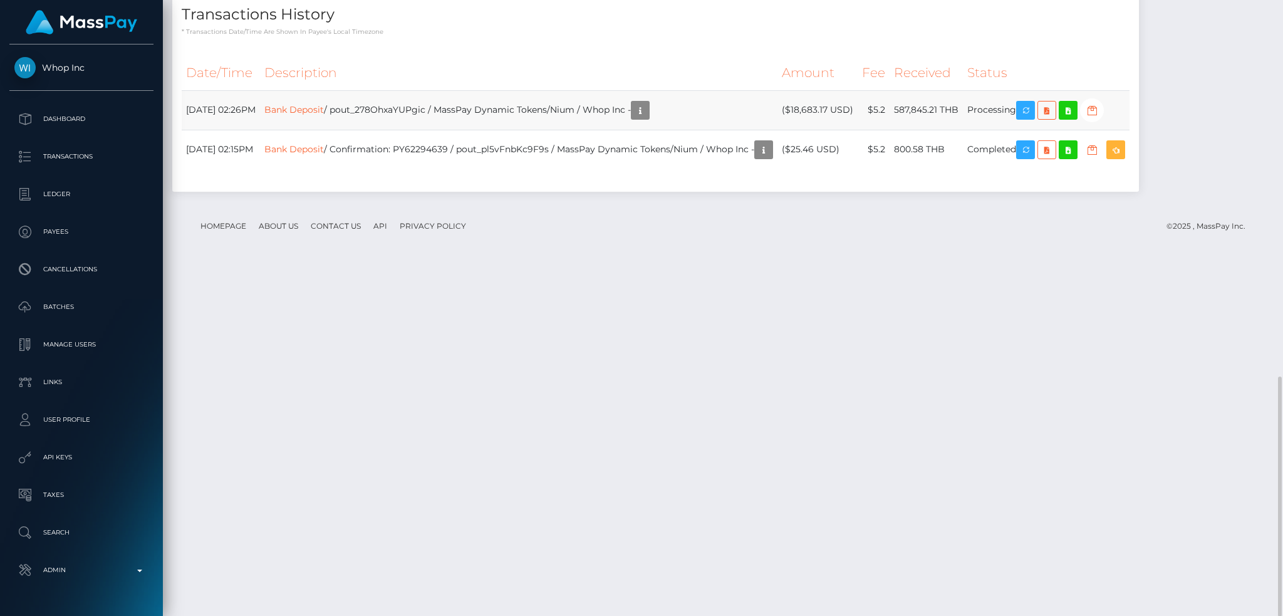
click at [338, 130] on td "Bank Deposit / pout_278OhxaYUPgic / MassPay Dynamic Tokens/Nium / Whop Inc -" at bounding box center [518, 109] width 517 height 39
click at [324, 115] on link "Bank Deposit" at bounding box center [293, 108] width 59 height 11
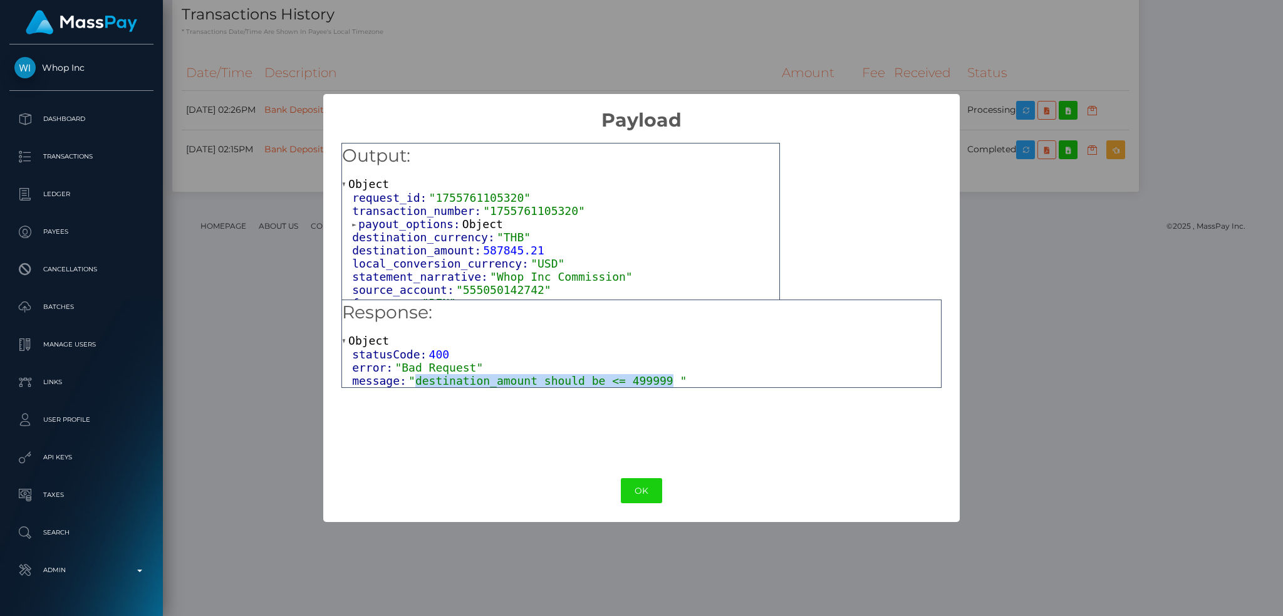
drag, startPoint x: 644, startPoint y: 379, endPoint x: 408, endPoint y: 381, distance: 235.5
click at [408, 381] on span ""destination_amount should be <= 499999 "" at bounding box center [547, 380] width 278 height 13
click at [638, 485] on button "OK" at bounding box center [641, 491] width 41 height 26
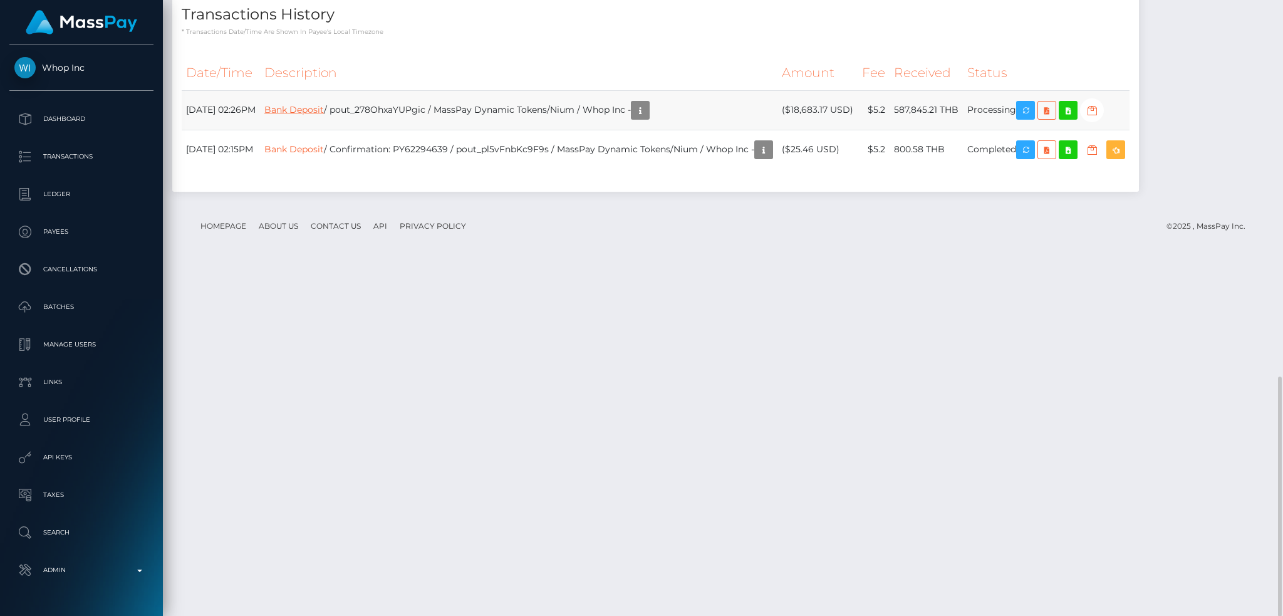
click at [324, 115] on link "Bank Deposit" at bounding box center [293, 108] width 59 height 11
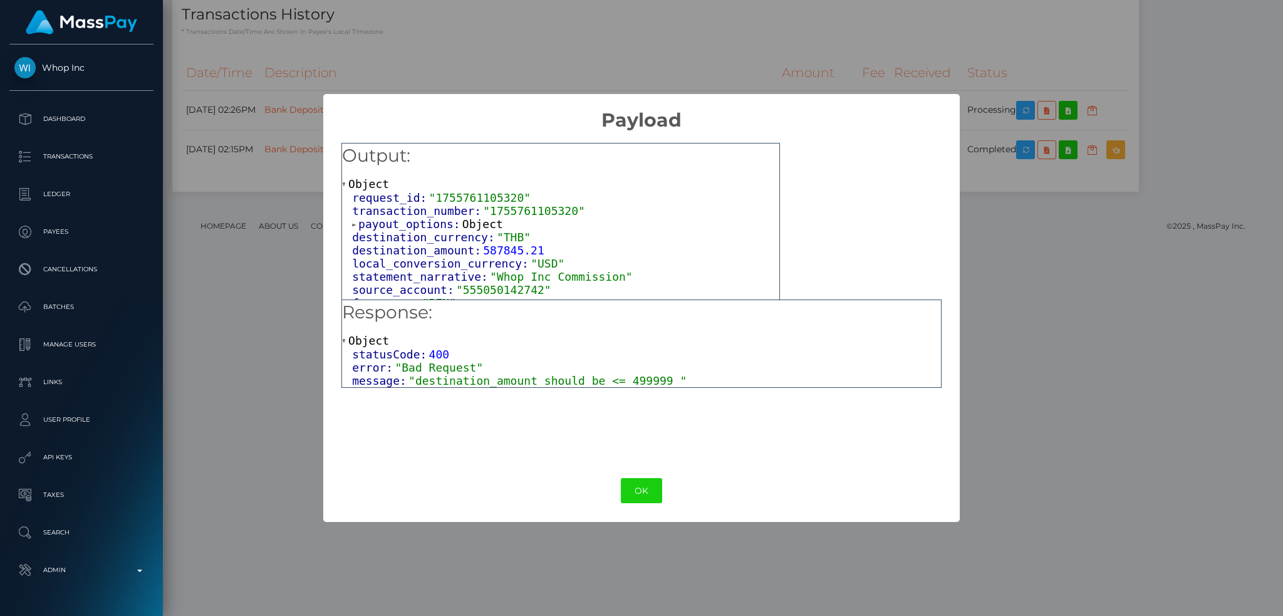
drag, startPoint x: 628, startPoint y: 491, endPoint x: 477, endPoint y: 524, distance: 154.5
click at [628, 491] on button "OK" at bounding box center [641, 491] width 41 height 26
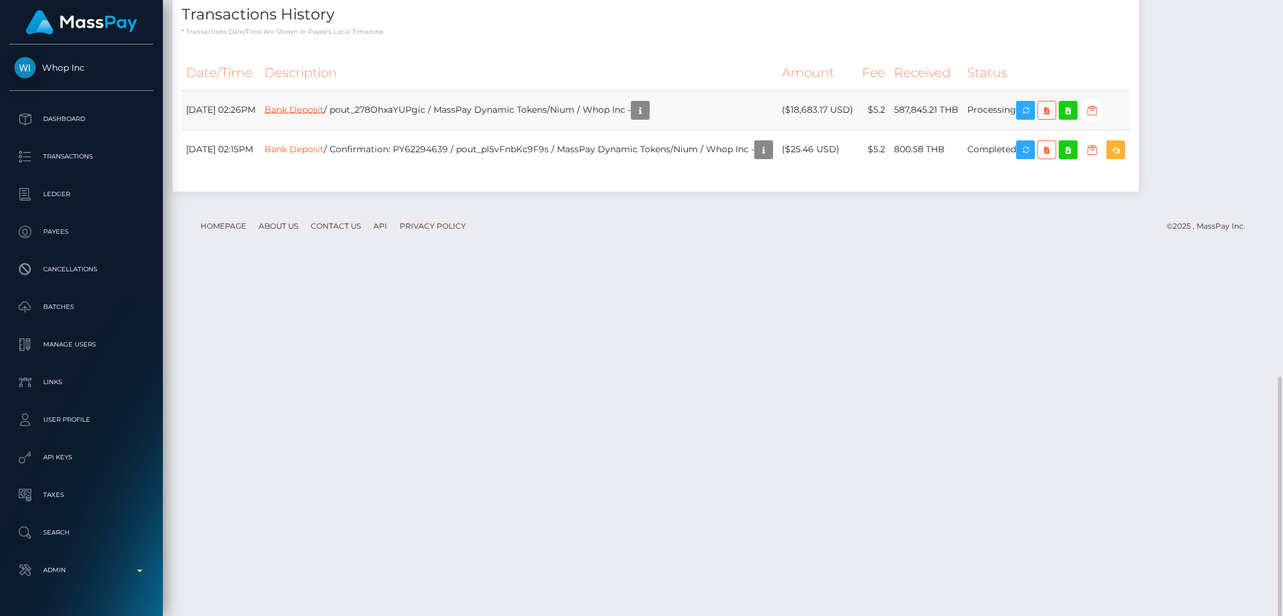
click at [324, 115] on link "Bank Deposit" at bounding box center [293, 108] width 59 height 11
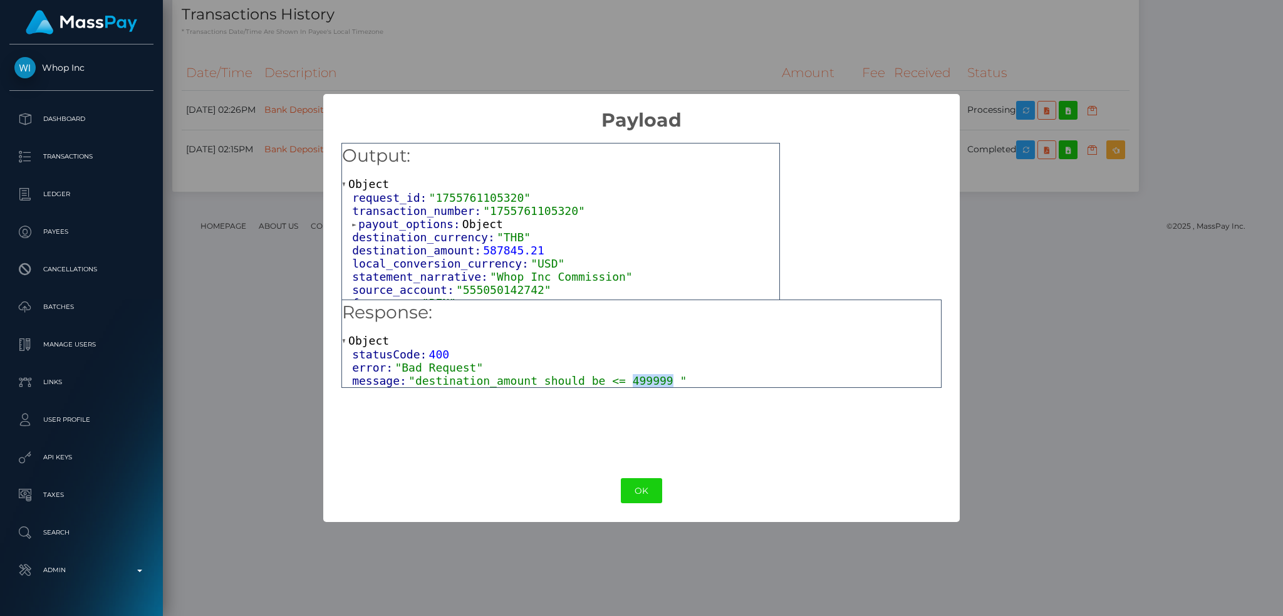
drag, startPoint x: 644, startPoint y: 382, endPoint x: 608, endPoint y: 382, distance: 35.7
click at [608, 382] on span ""destination_amount should be <= 499999 "" at bounding box center [547, 380] width 278 height 13
copy span "499999"
click at [643, 490] on button "OK" at bounding box center [641, 491] width 41 height 26
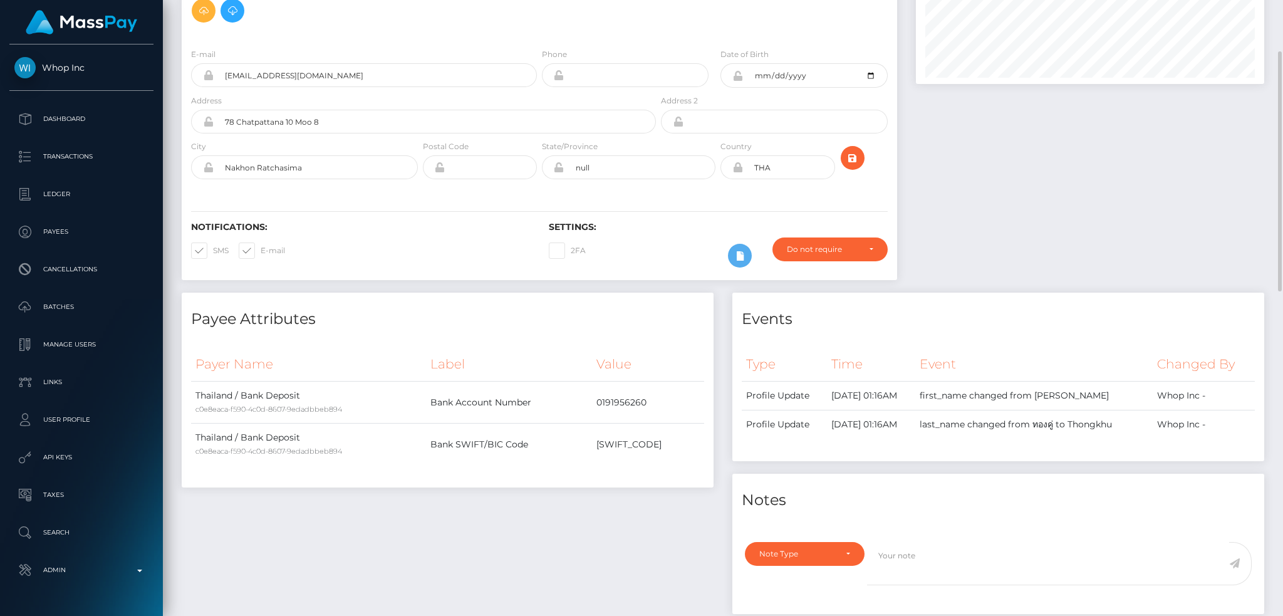
scroll to position [0, 0]
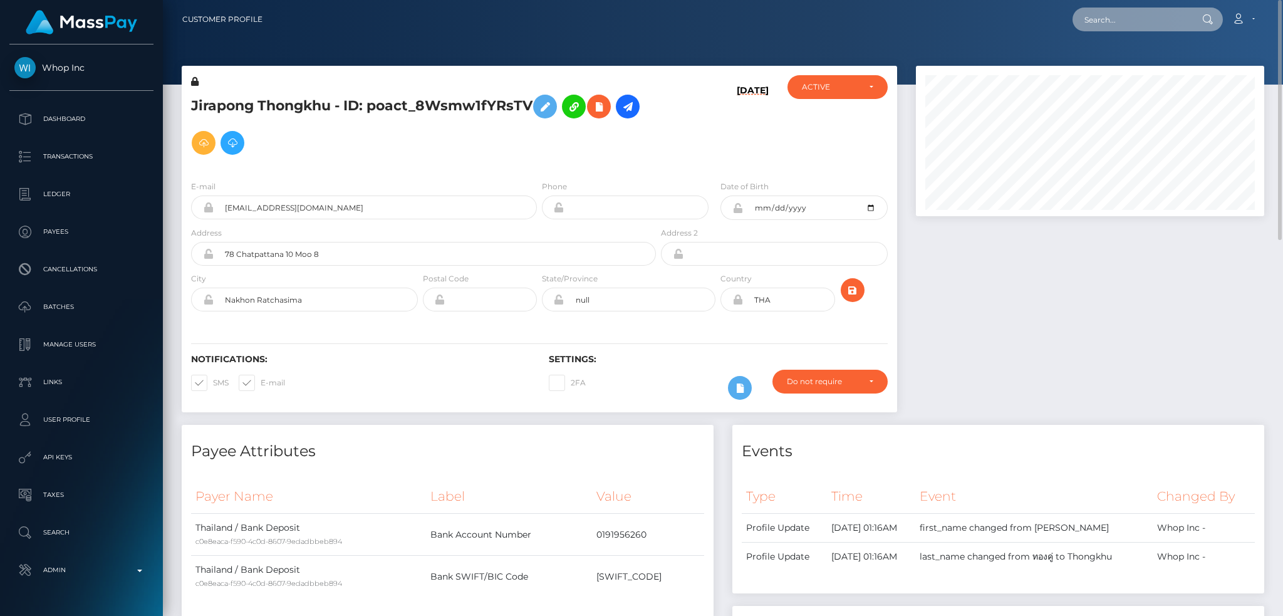
click at [1100, 26] on input "text" at bounding box center [1131, 20] width 118 height 24
paste input "pout_STwwTjwTiEUtr"
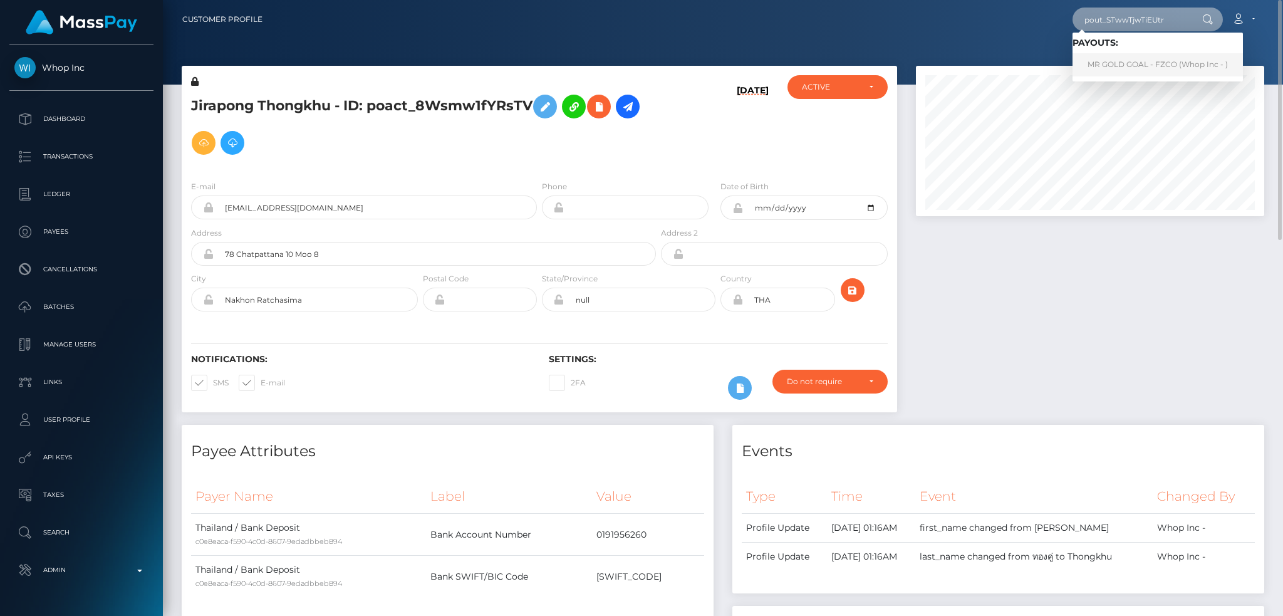
type input "pout_STwwTjwTiEUtr"
click at [1127, 65] on link "MR GOLD GOAL - FZCO (Whop Inc - )" at bounding box center [1157, 64] width 170 height 23
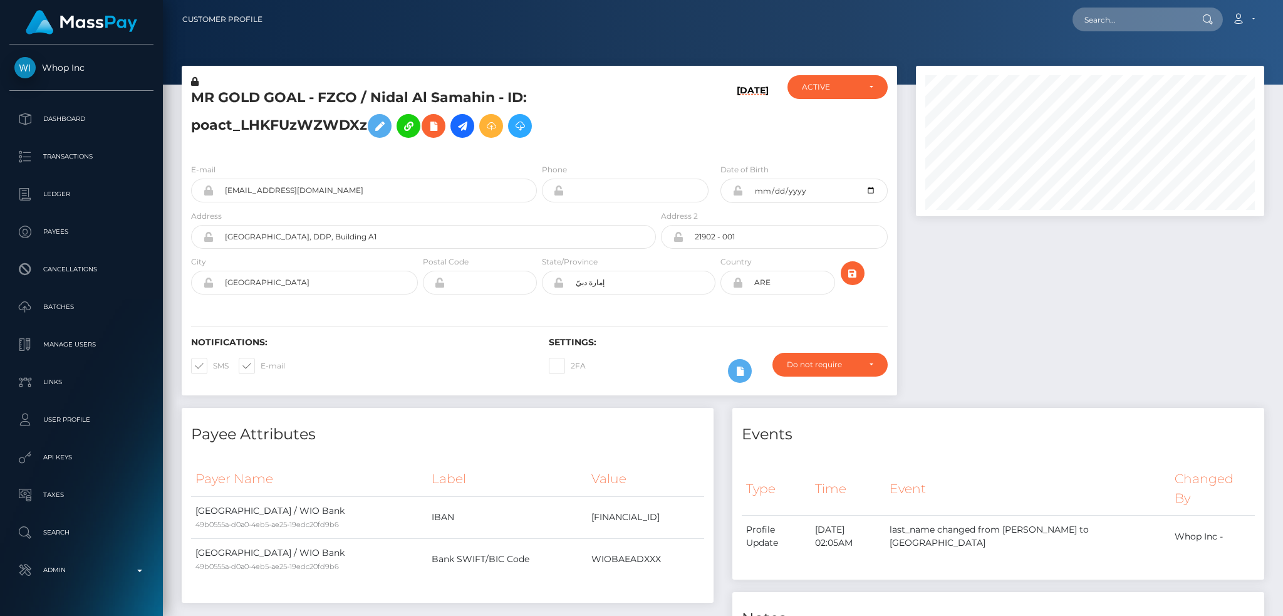
scroll to position [150, 348]
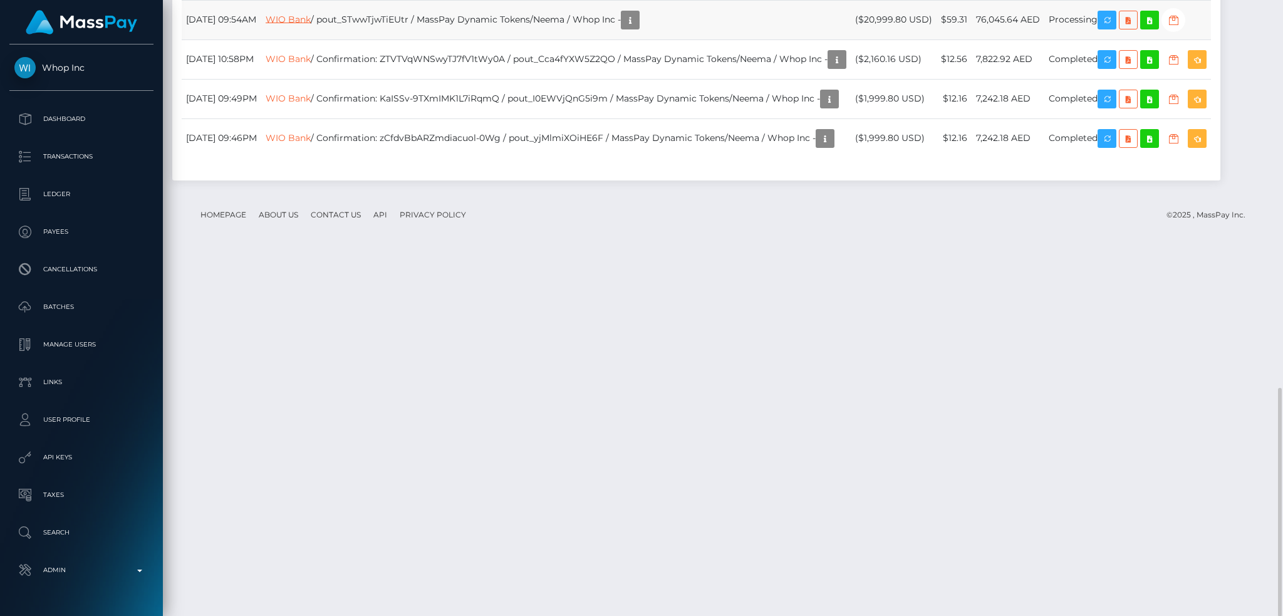
click at [311, 24] on link "WIO Bank" at bounding box center [288, 18] width 45 height 11
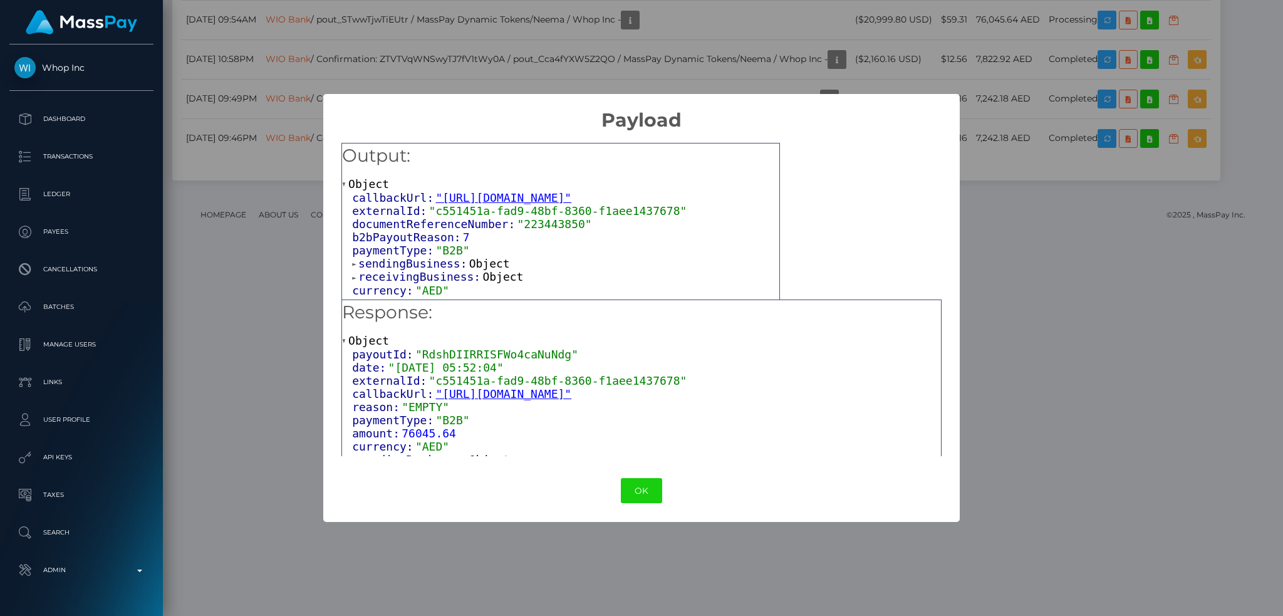
scroll to position [175, 0]
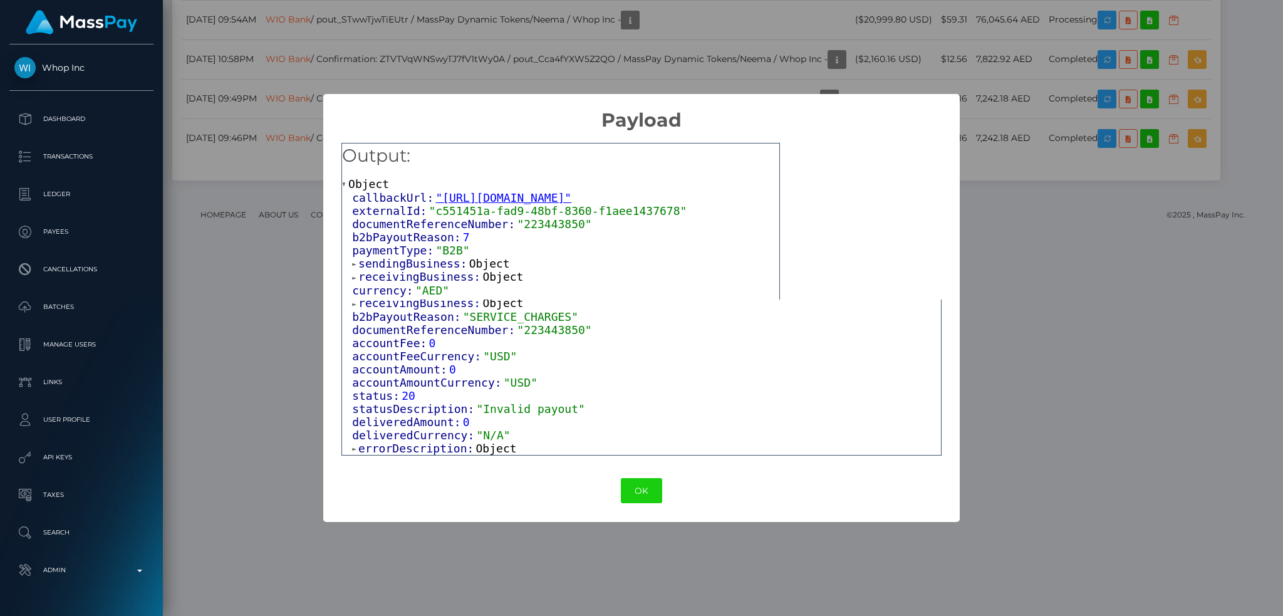
drag, startPoint x: 482, startPoint y: 447, endPoint x: 537, endPoint y: 434, distance: 57.1
click at [483, 447] on span "Object" at bounding box center [496, 448] width 41 height 13
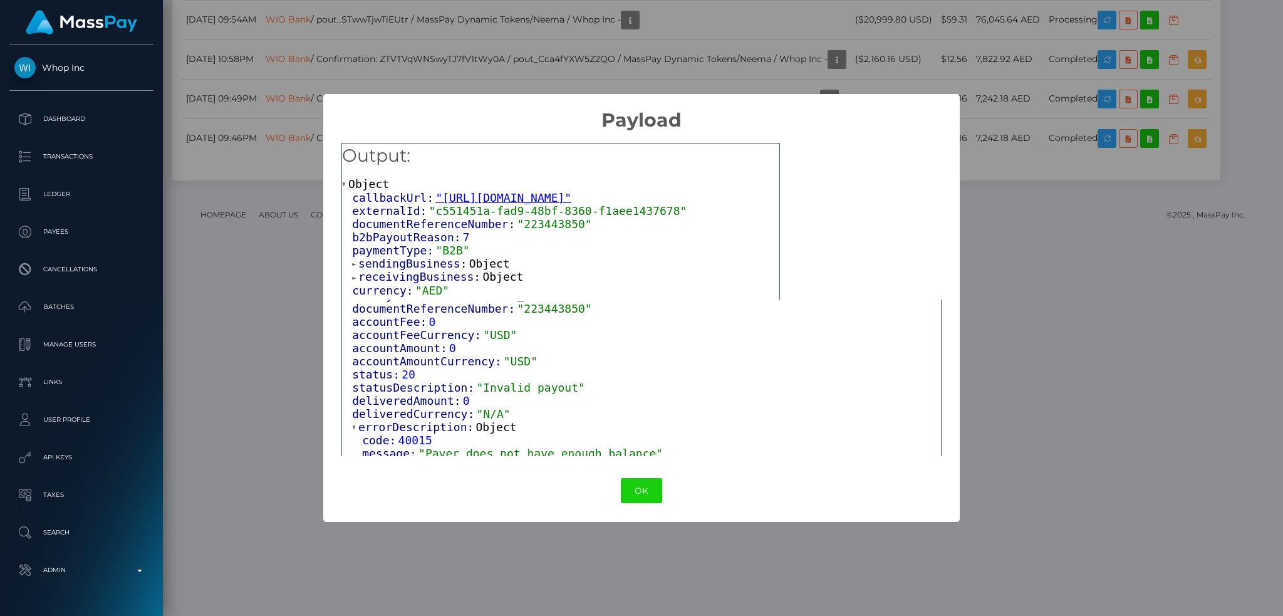
scroll to position [202, 0]
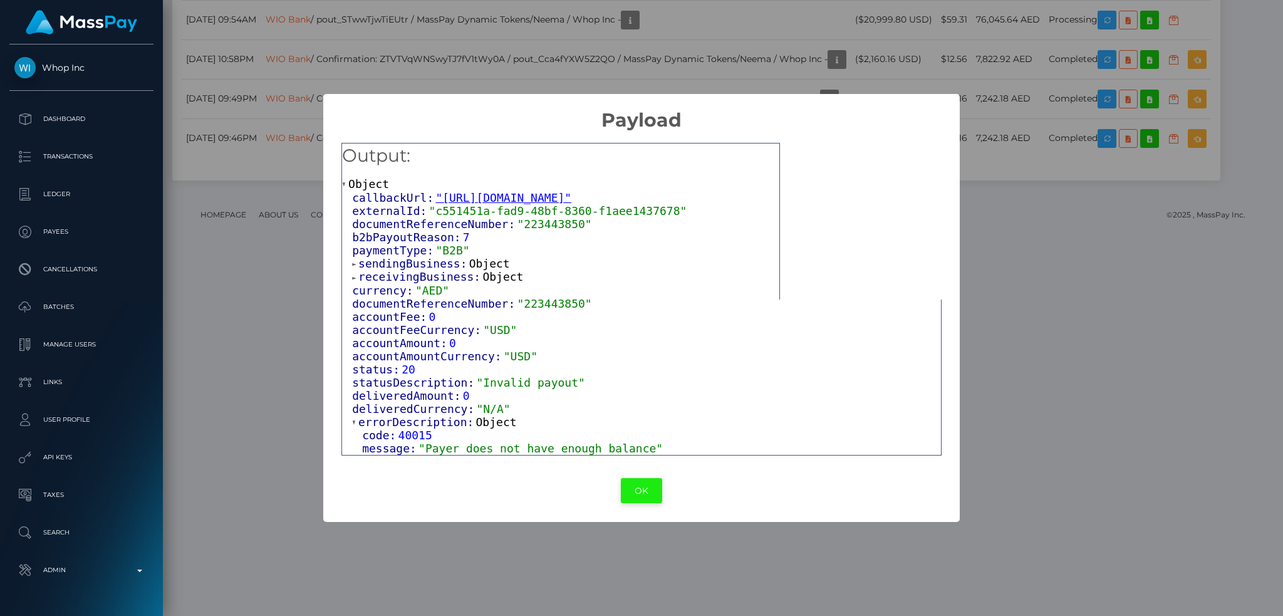
click at [633, 486] on button "OK" at bounding box center [641, 491] width 41 height 26
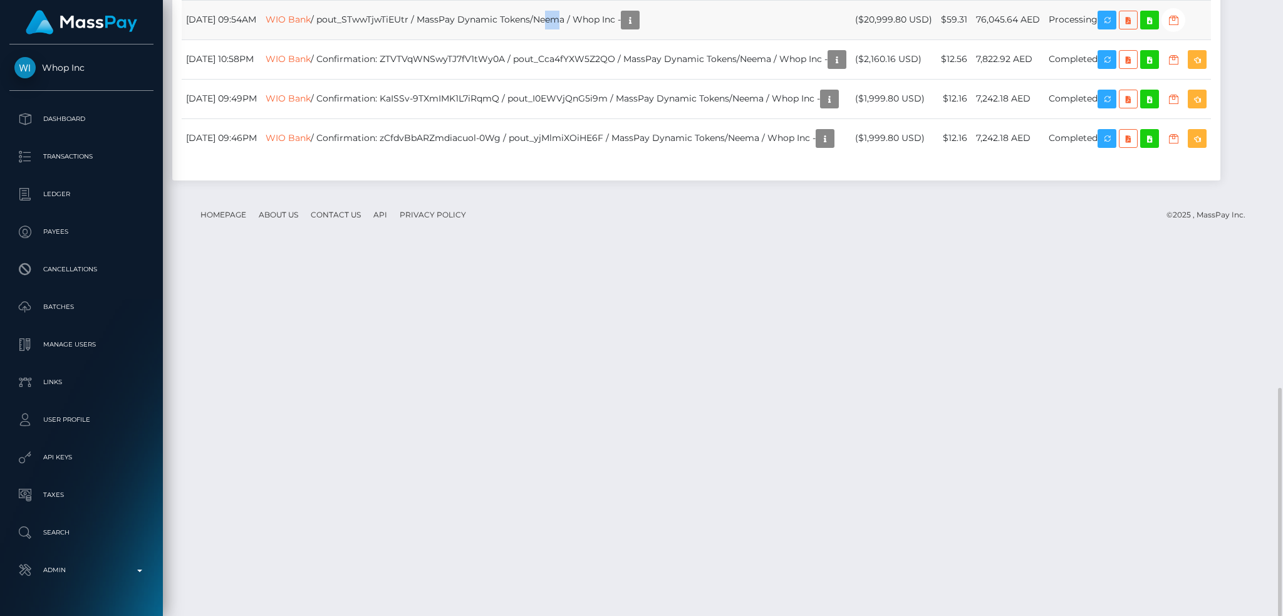
drag, startPoint x: 584, startPoint y: 380, endPoint x: 599, endPoint y: 381, distance: 14.4
click at [599, 39] on td "WIO Bank / pout_STwwTjwTiEUtr / MassPay Dynamic Tokens/Neema / Whop Inc -" at bounding box center [555, 19] width 589 height 39
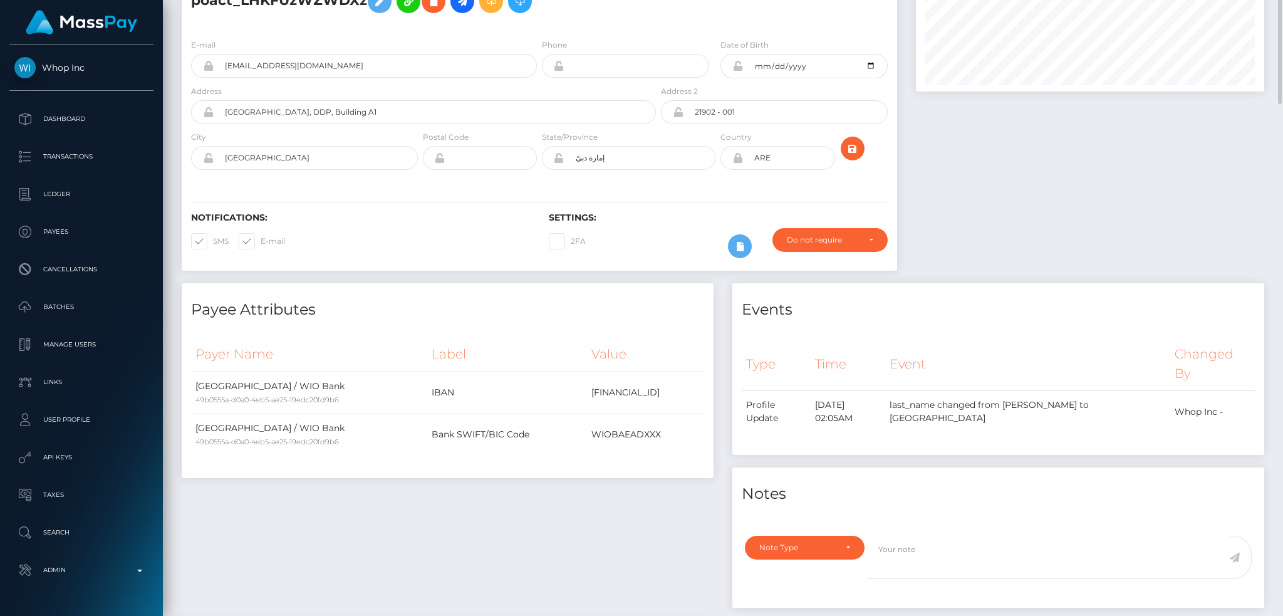
scroll to position [0, 0]
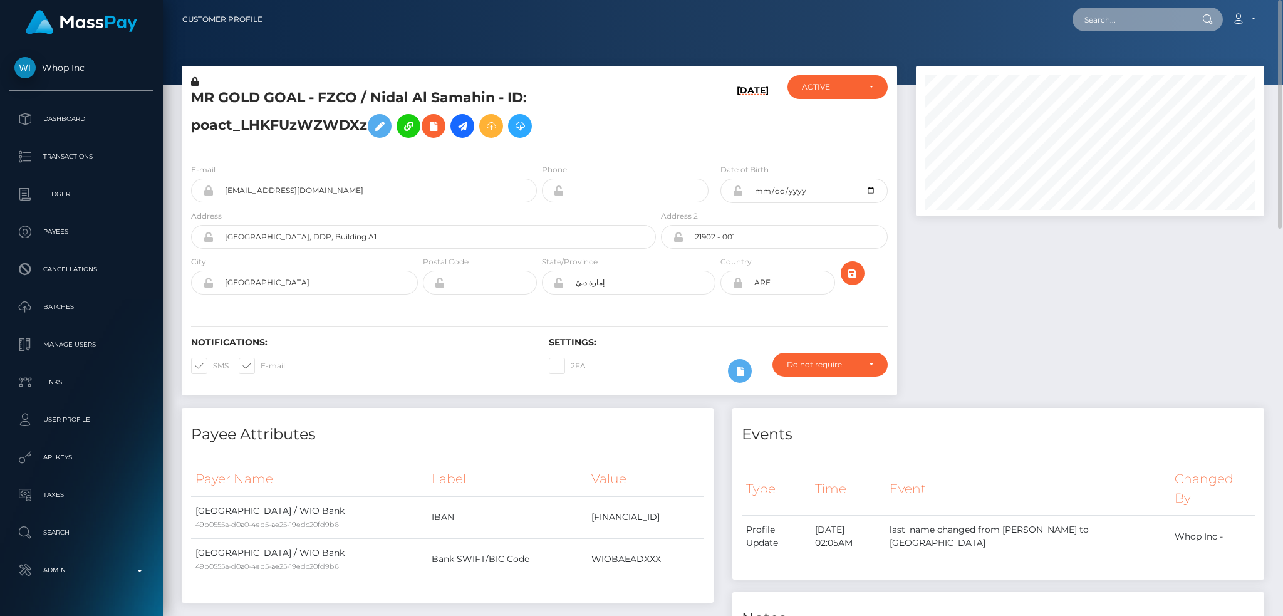
click at [1124, 21] on input "text" at bounding box center [1131, 20] width 118 height 24
paste input "pout_zMK3ac2wITqZ8"
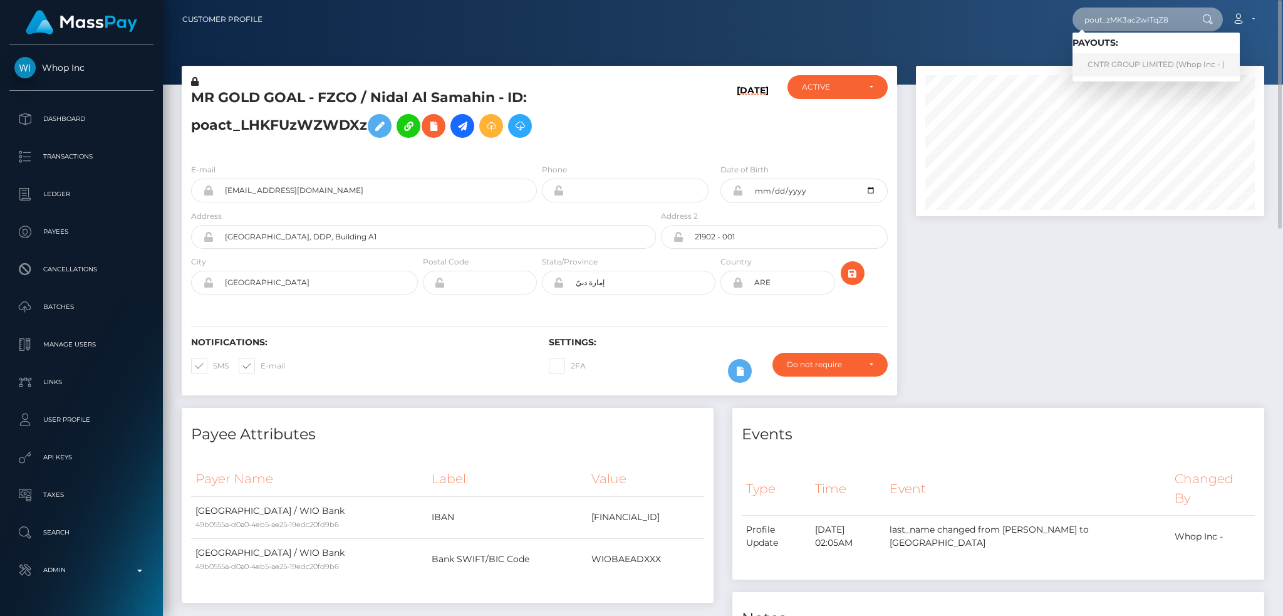
type input "pout_zMK3ac2wITqZ8"
click at [1126, 62] on link "CNTR GROUP LIMITED (Whop Inc - )" at bounding box center [1155, 64] width 167 height 23
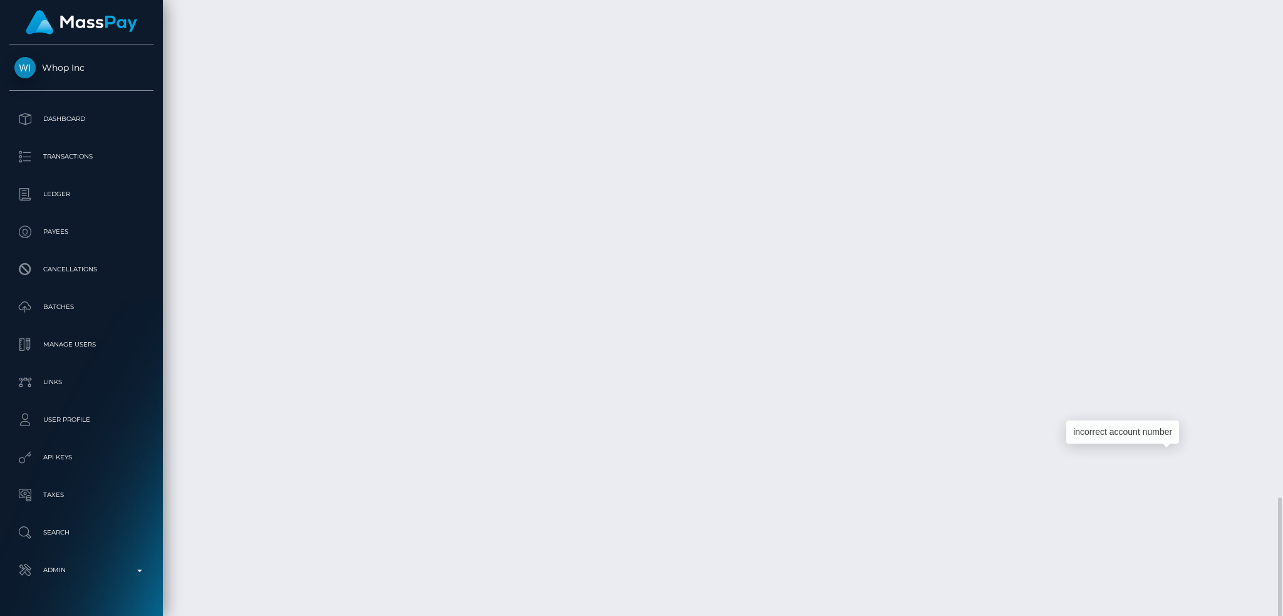
scroll to position [150, 348]
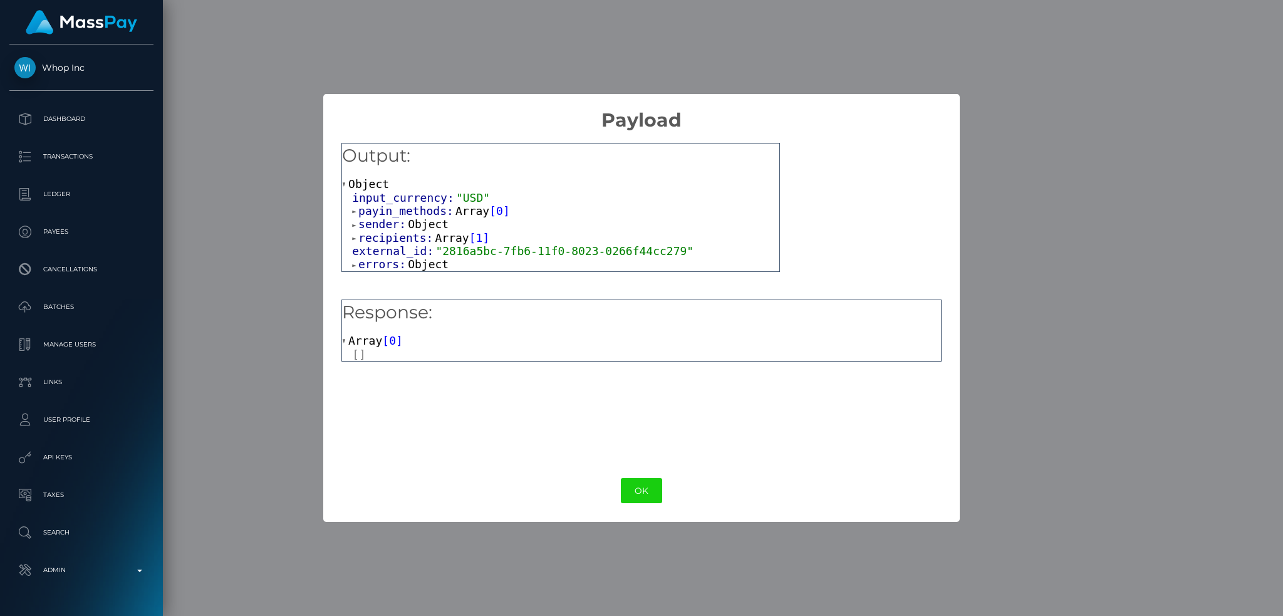
click at [425, 266] on span "Object" at bounding box center [428, 263] width 41 height 13
click at [629, 482] on button "OK" at bounding box center [641, 491] width 41 height 26
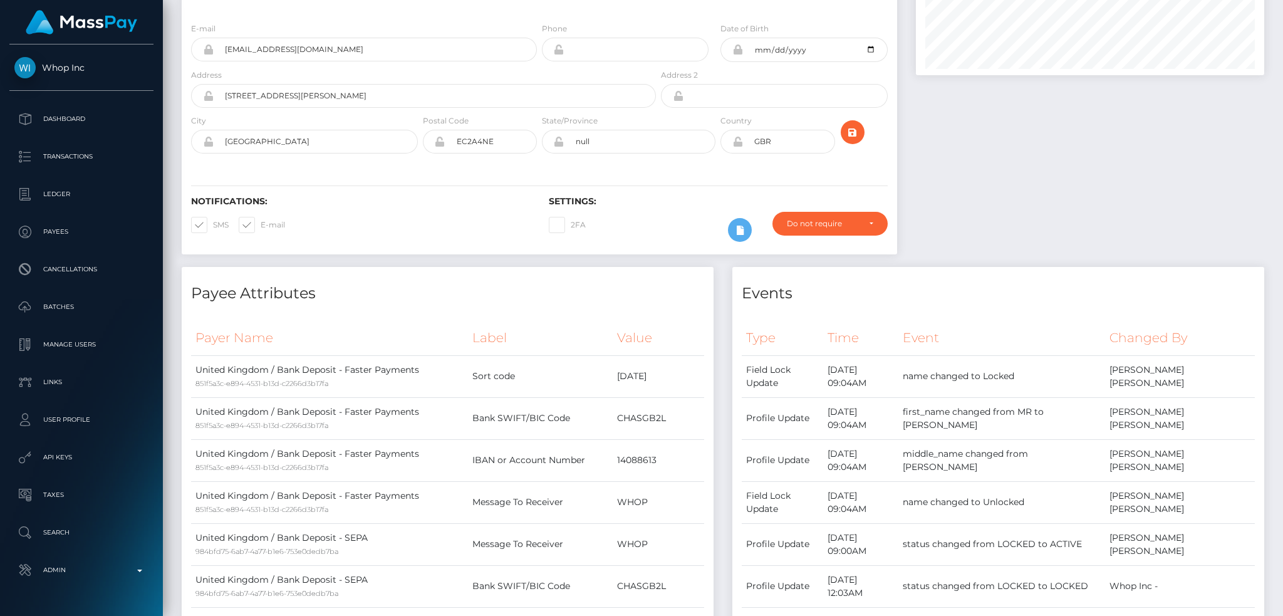
scroll to position [0, 0]
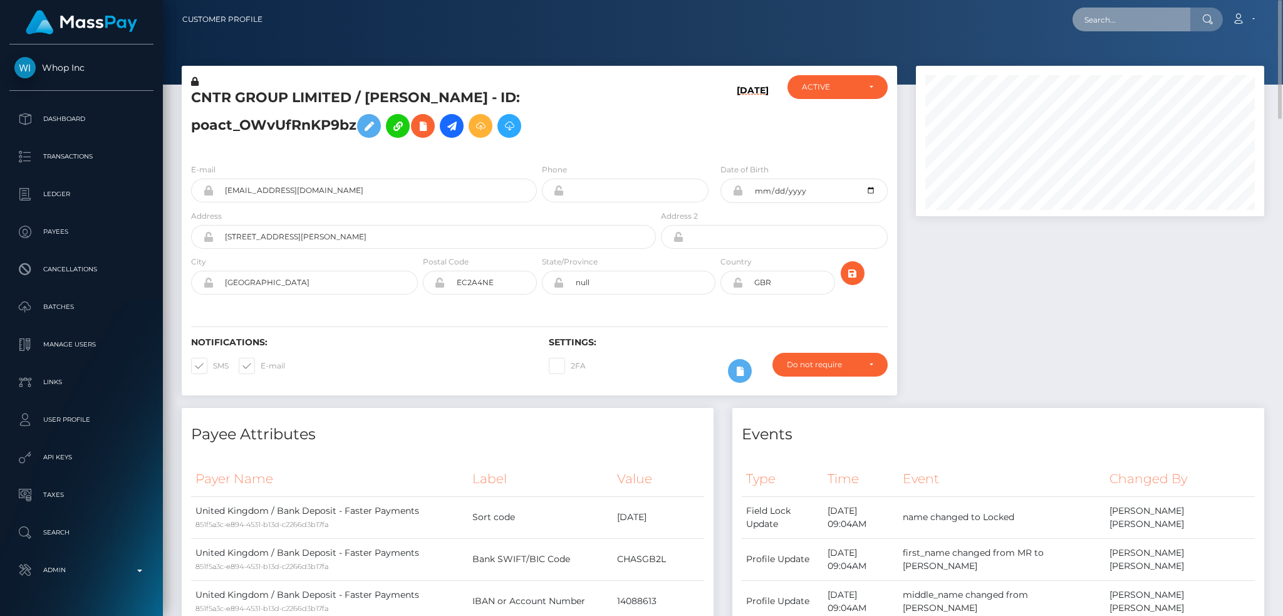
click at [1130, 15] on input "text" at bounding box center [1131, 20] width 118 height 24
paste input "pout_dkouP3akusLKj"
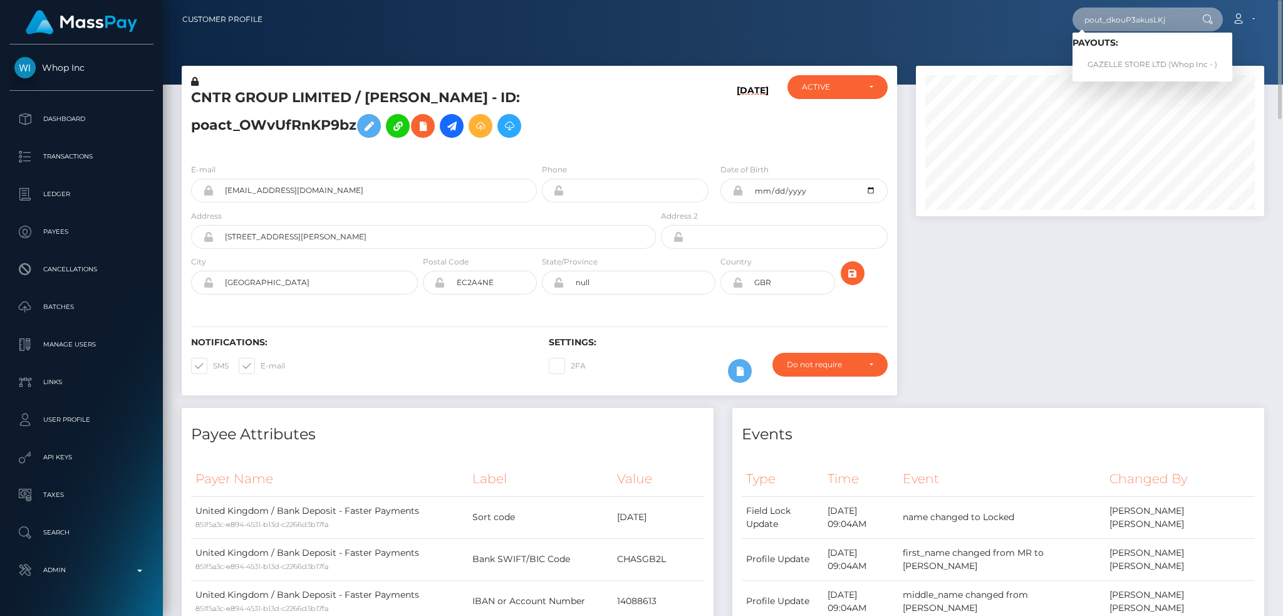
type input "pout_dkouP3akusLKj"
click at [1150, 60] on link "GAZELLE STORE LTD (Whop Inc - )" at bounding box center [1152, 64] width 160 height 23
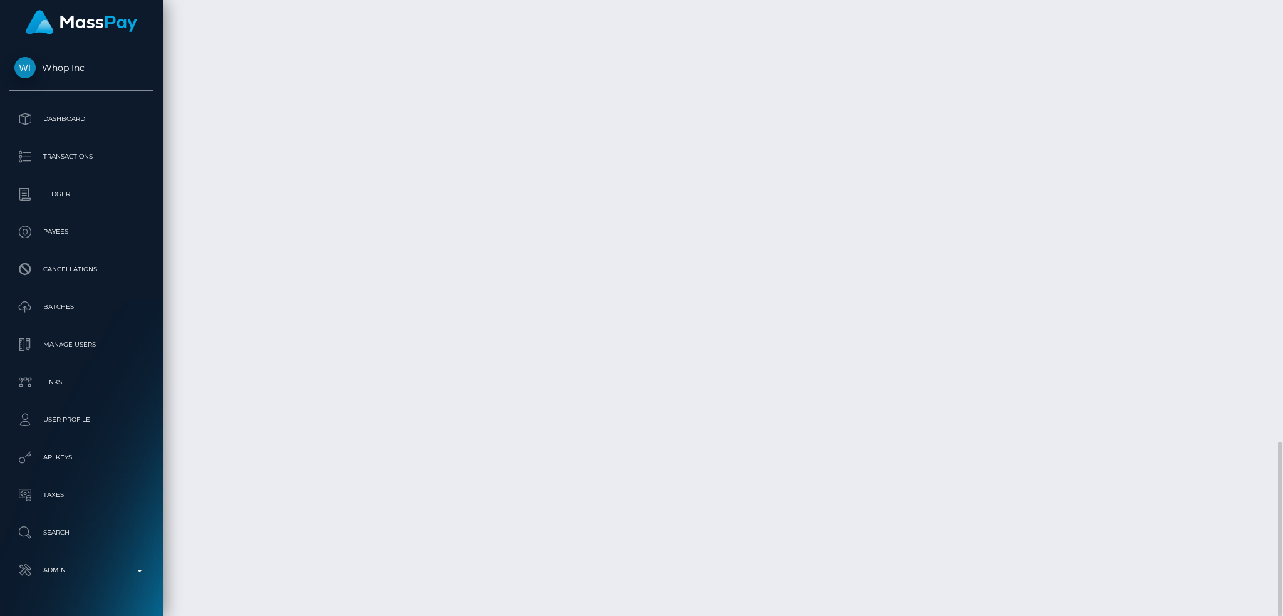
scroll to position [150, 348]
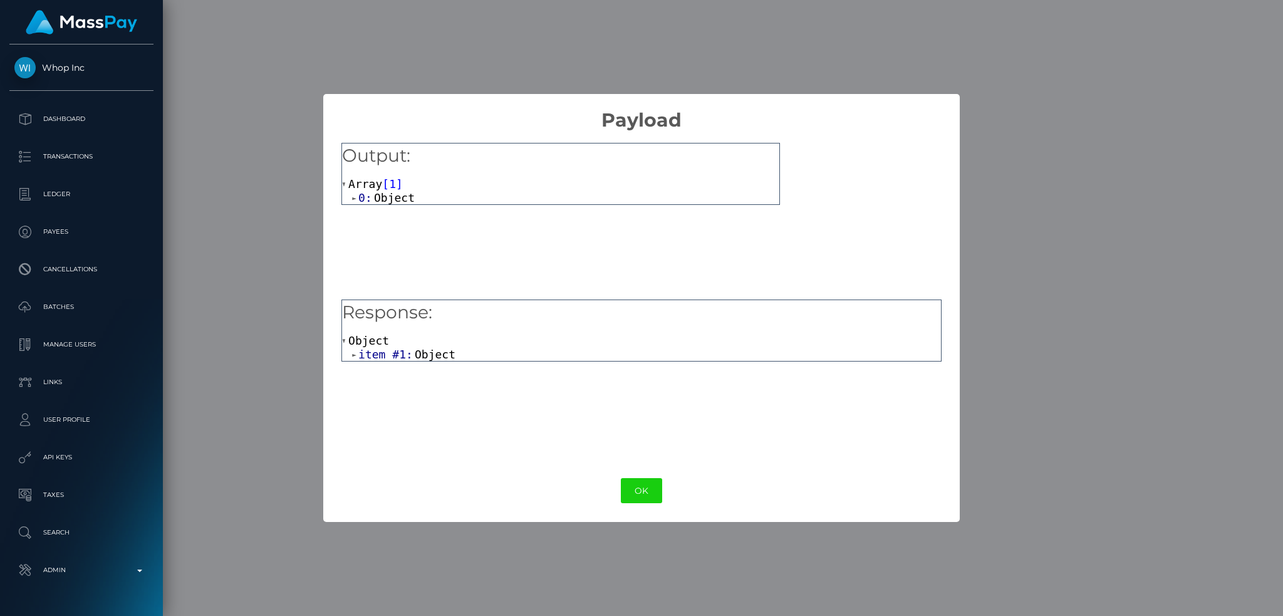
click at [420, 349] on span "Object" at bounding box center [435, 354] width 41 height 13
click at [433, 374] on span "beneficiary_iban:" at bounding box center [426, 367] width 117 height 13
click at [641, 492] on button "OK" at bounding box center [641, 491] width 41 height 26
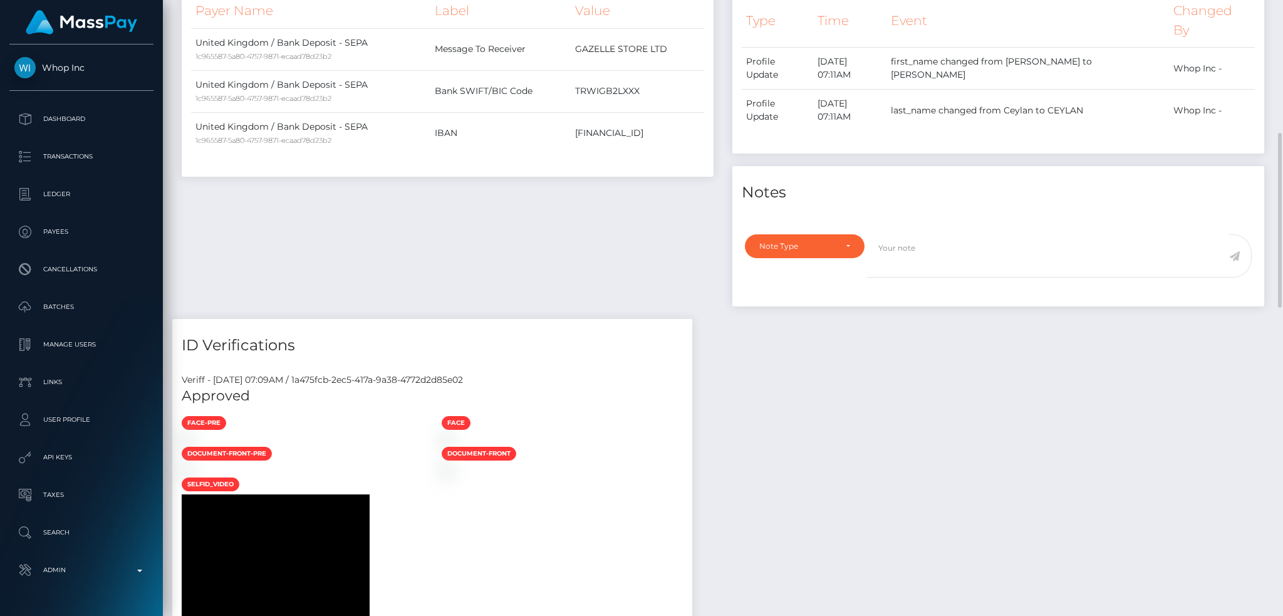
scroll to position [0, 0]
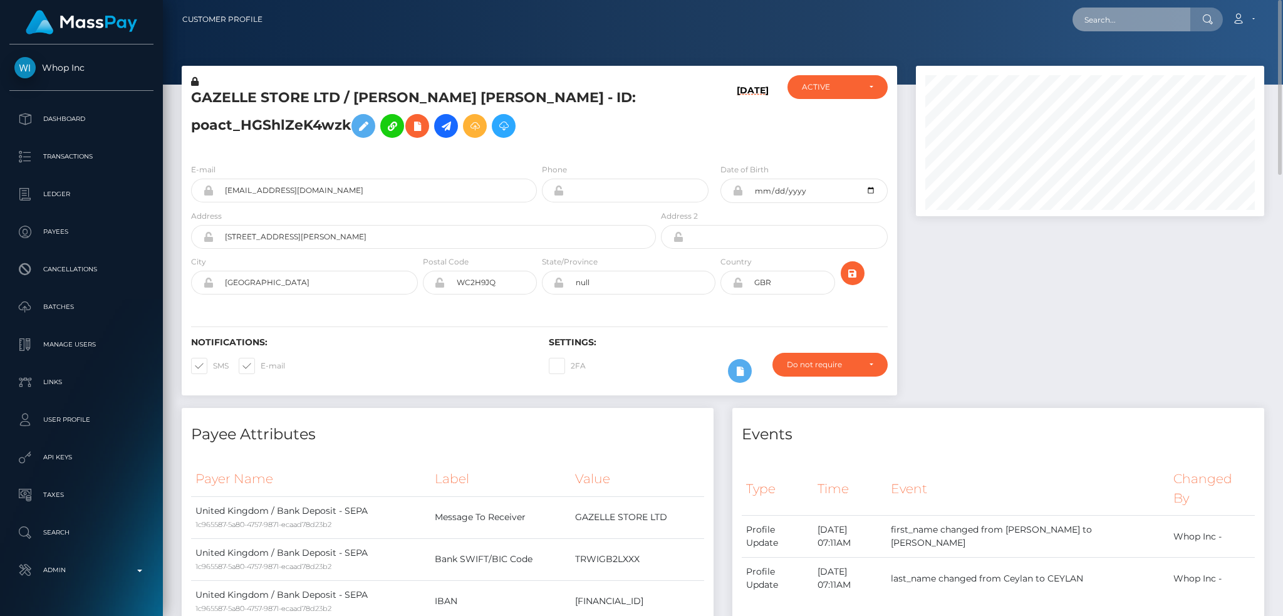
click at [1134, 9] on input "text" at bounding box center [1131, 20] width 118 height 24
paste input "pout_TrS0sSWgAoKBm"
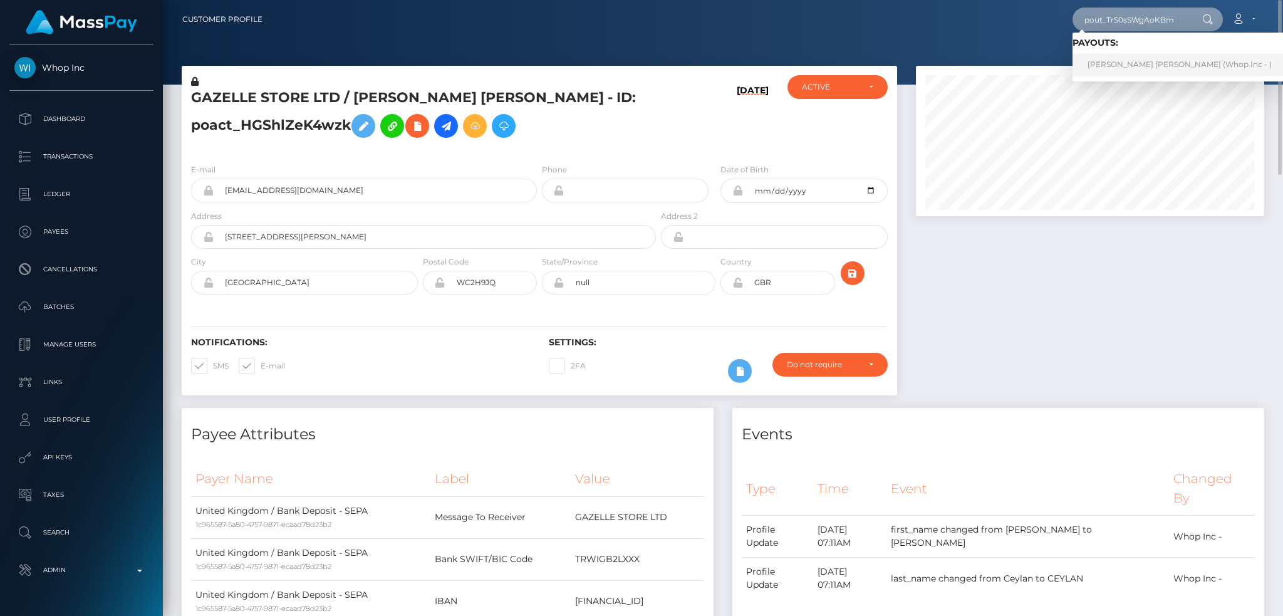
type input "pout_TrS0sSWgAoKBm"
click at [1134, 60] on link "JOSE ANGEL SOTO (Whop Inc - )" at bounding box center [1179, 64] width 214 height 23
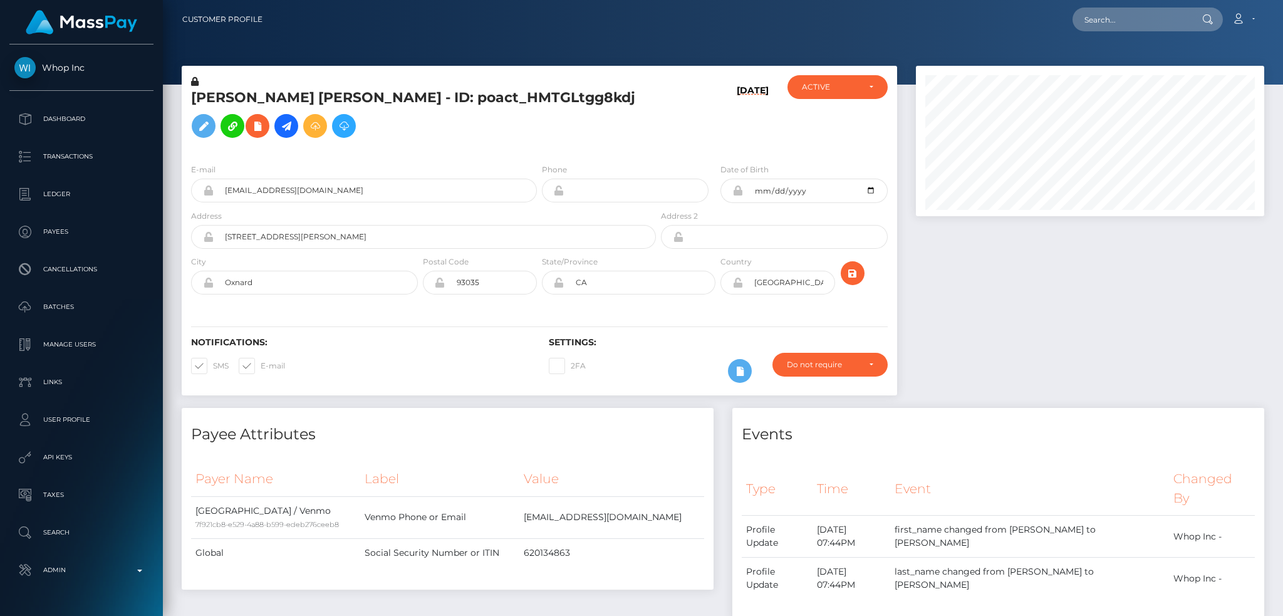
scroll to position [150, 348]
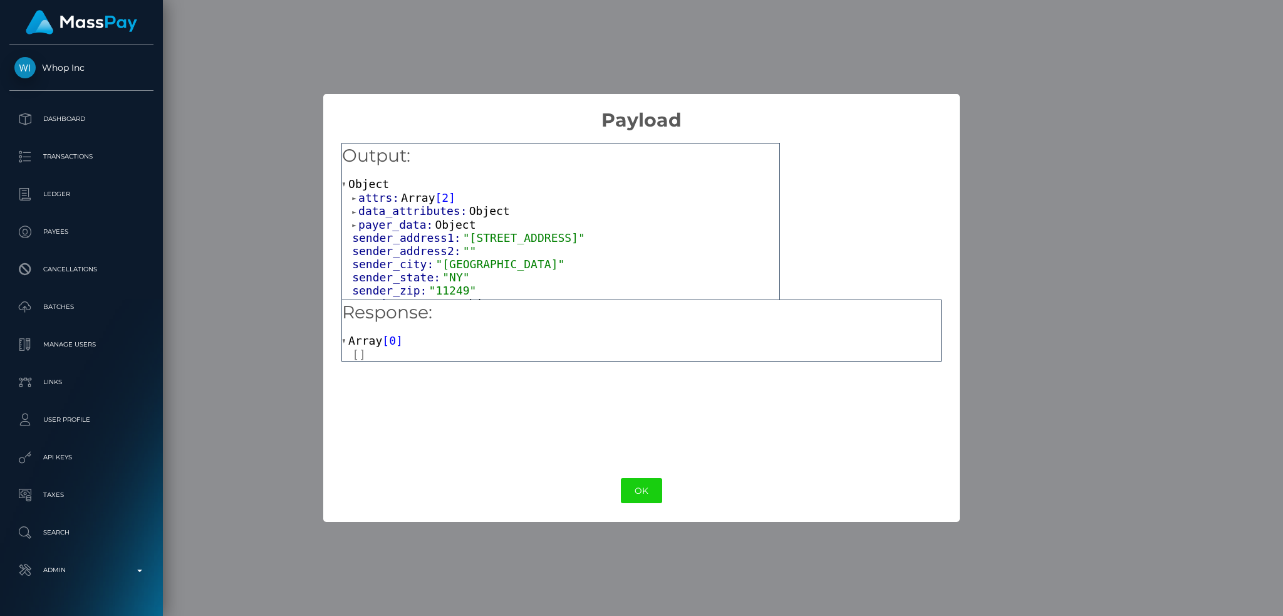
click at [636, 493] on button "OK" at bounding box center [641, 491] width 41 height 26
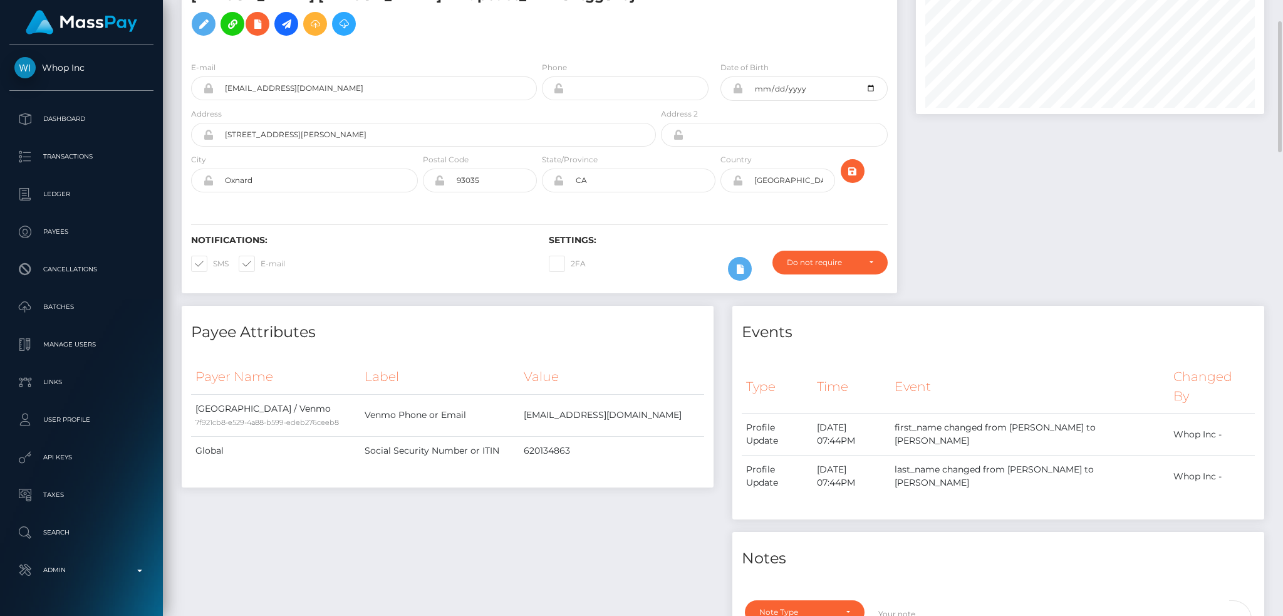
scroll to position [0, 0]
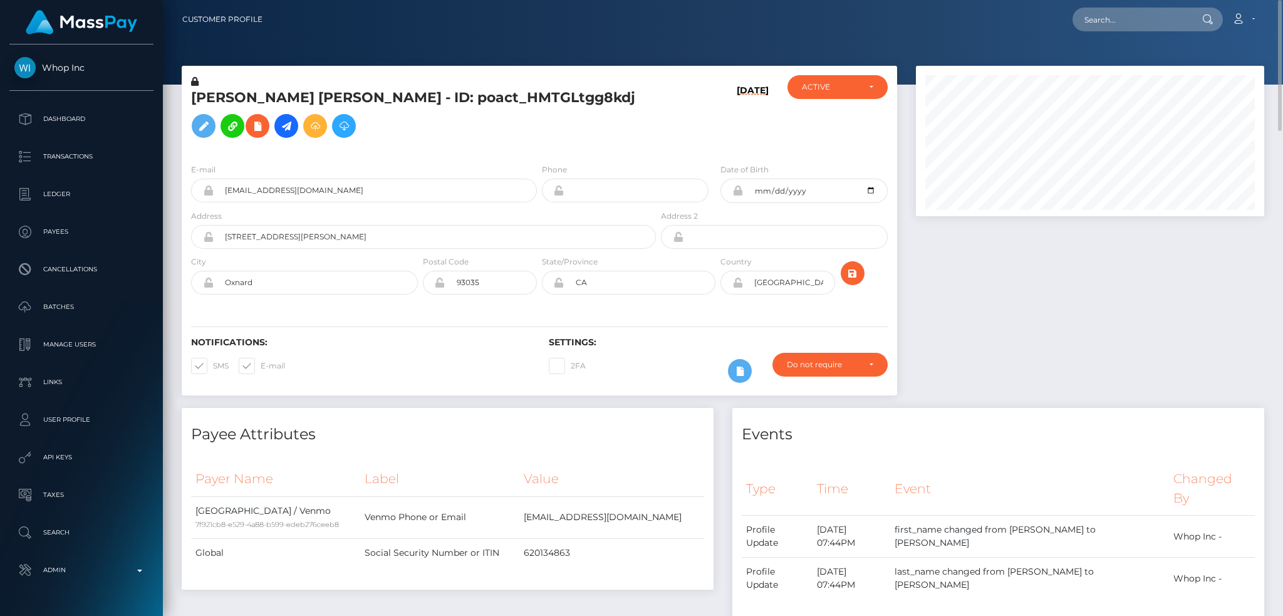
click at [1136, 38] on nav "Customer Profile Loading... Loading... Account" at bounding box center [723, 19] width 1120 height 39
click at [1129, 23] on input "text" at bounding box center [1131, 20] width 118 height 24
paste input "pout_W2DOz9BSiuCMm"
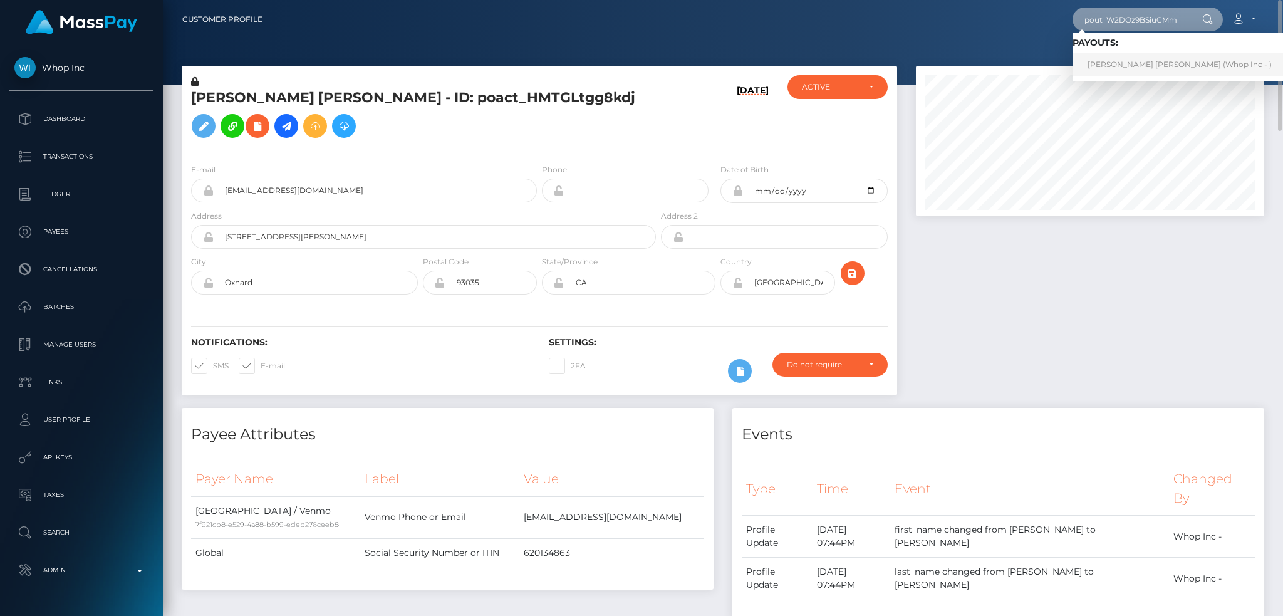
type input "pout_W2DOz9BSiuCMm"
click at [1109, 64] on link "NOEMI ALEIMY RAPOSO ESPINOSA (Whop Inc - )" at bounding box center [1179, 64] width 214 height 23
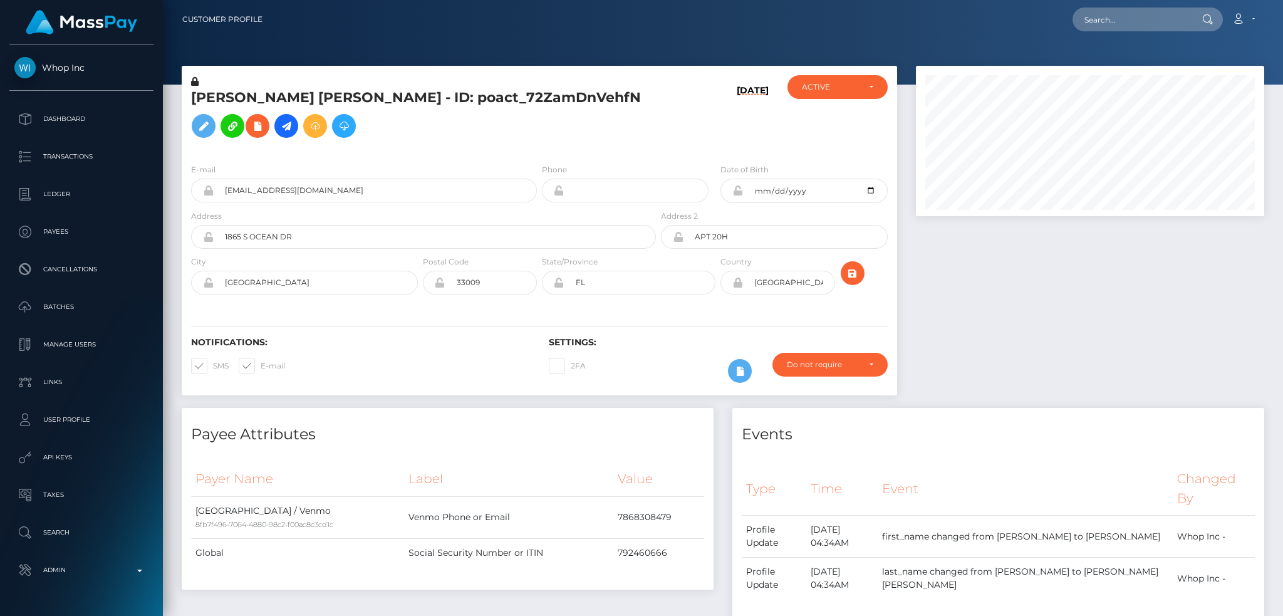
scroll to position [150, 348]
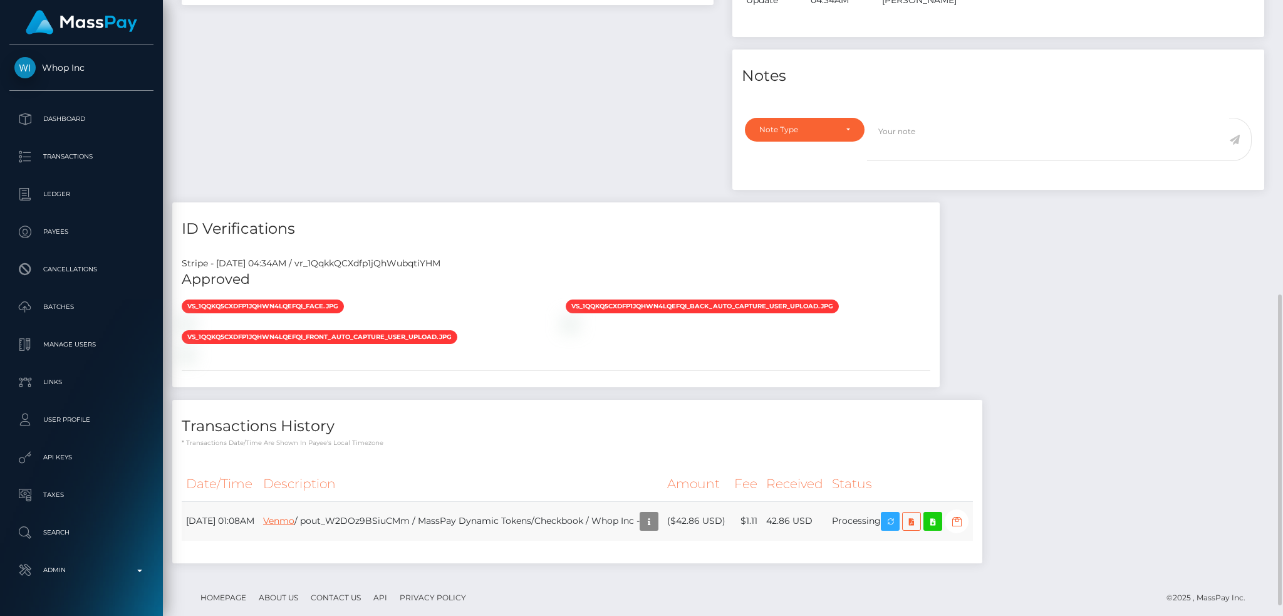
click at [294, 519] on link "Venmo" at bounding box center [278, 519] width 31 height 11
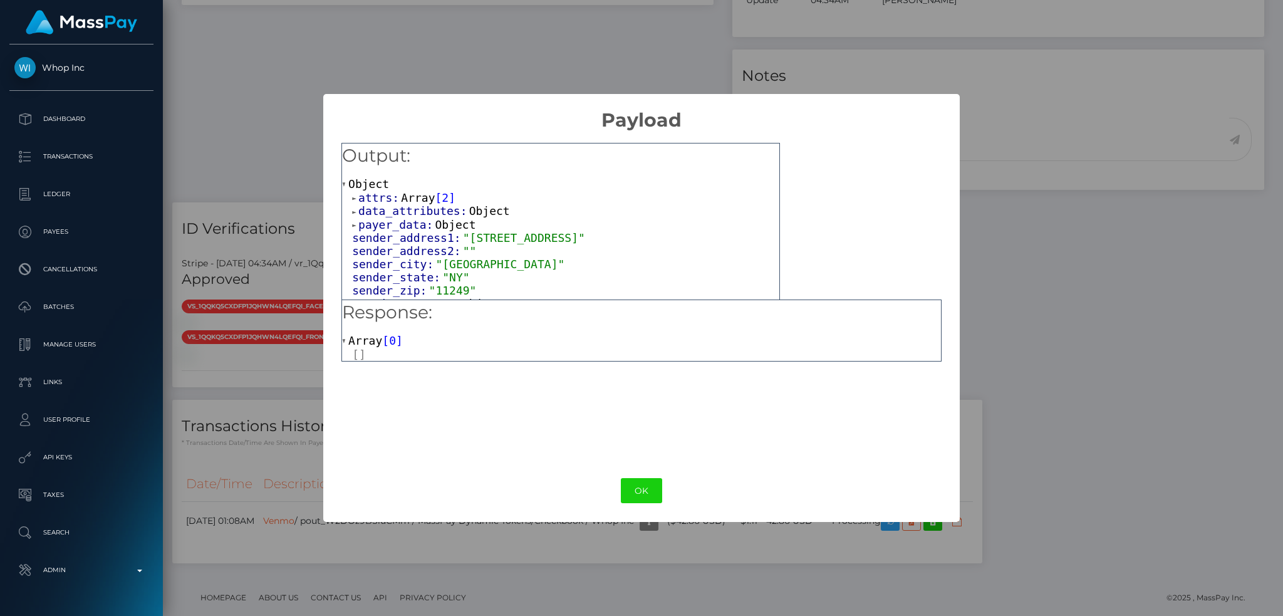
drag, startPoint x: 644, startPoint y: 494, endPoint x: 619, endPoint y: 494, distance: 25.1
click at [644, 494] on button "OK" at bounding box center [641, 491] width 41 height 26
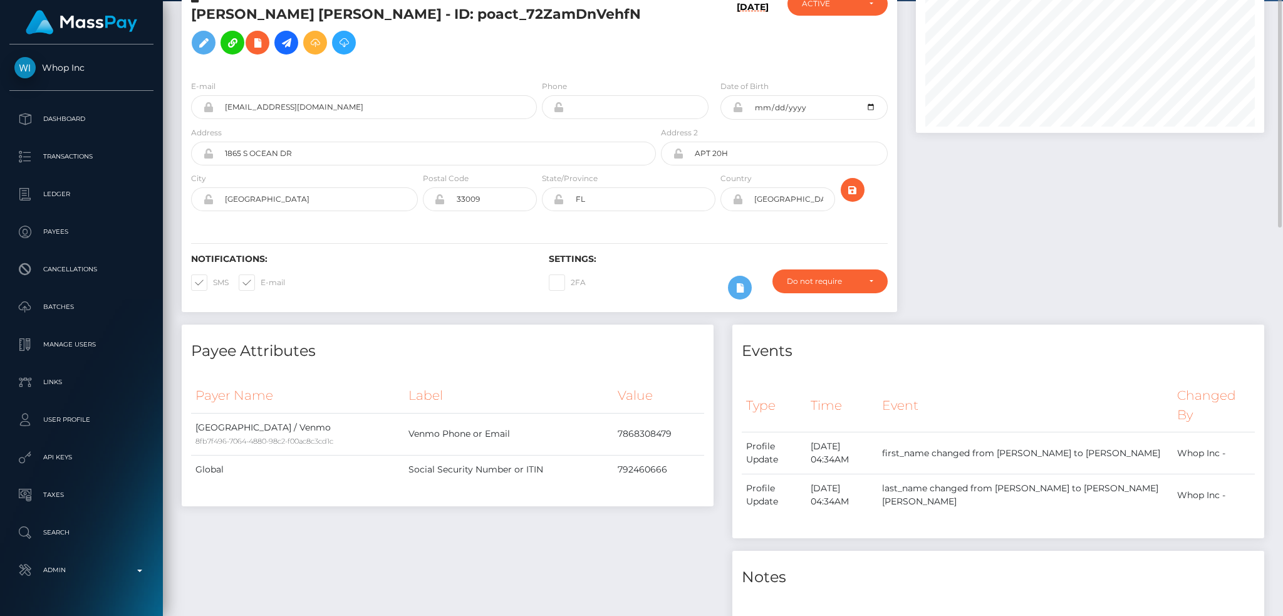
scroll to position [0, 0]
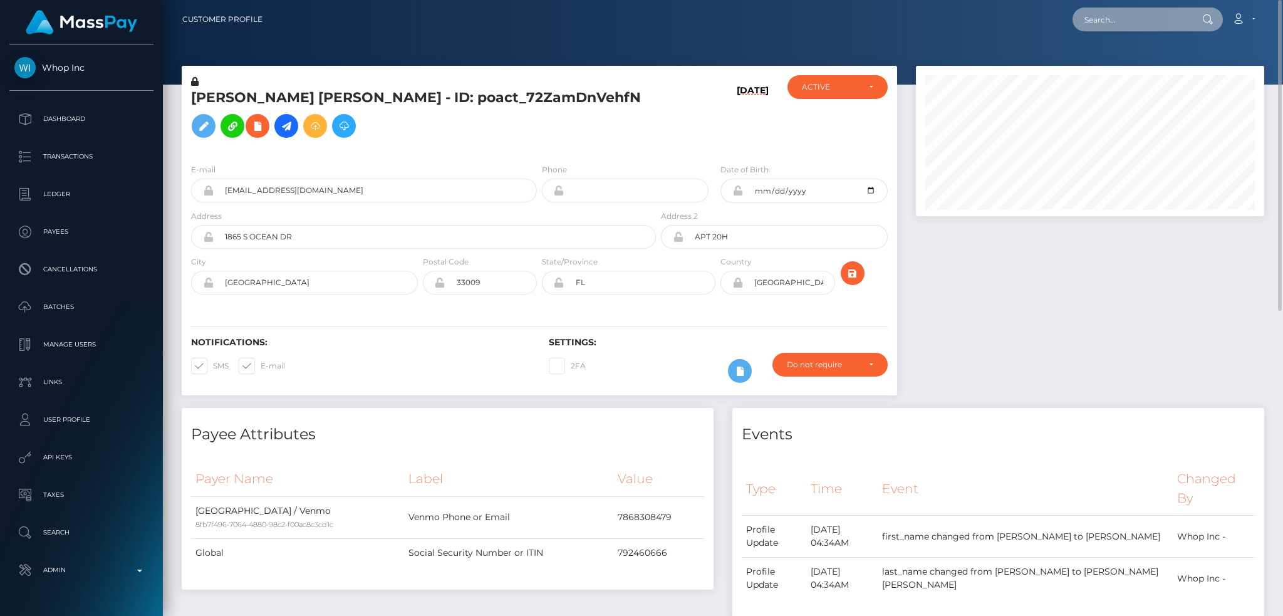
click at [1144, 28] on input "text" at bounding box center [1131, 20] width 118 height 24
paste input "pout_8BvNWeteIKatA"
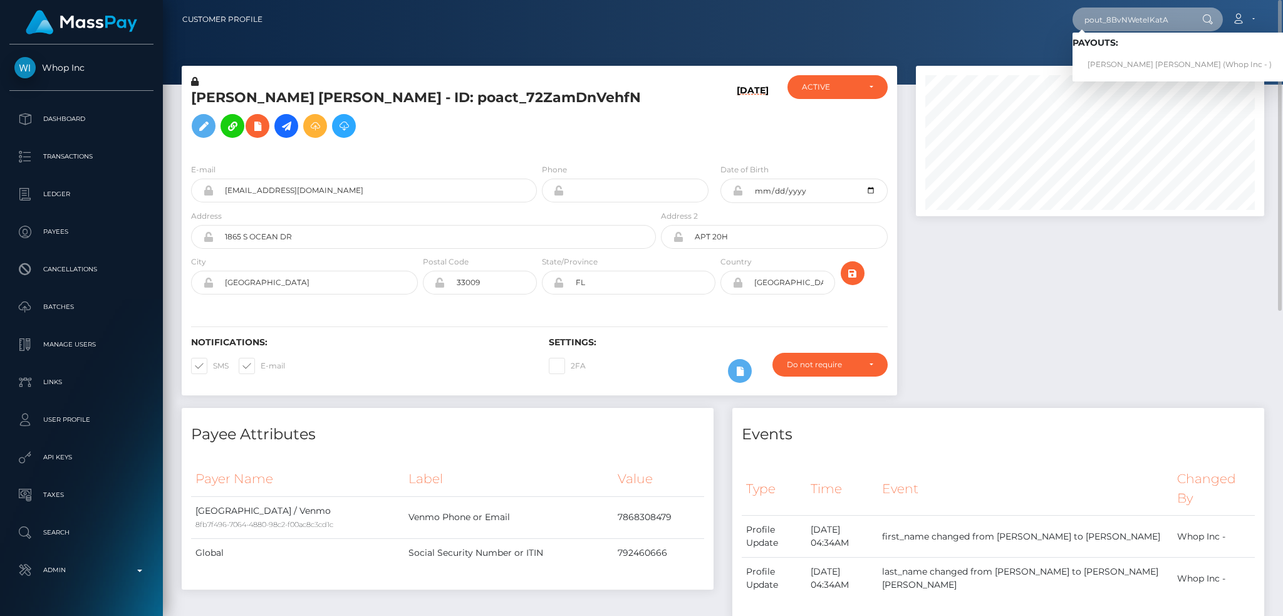
type input "pout_8BvNWeteIKatA"
click at [1127, 62] on link "JOEL MOSES TUCK (Whop Inc - )" at bounding box center [1179, 64] width 214 height 23
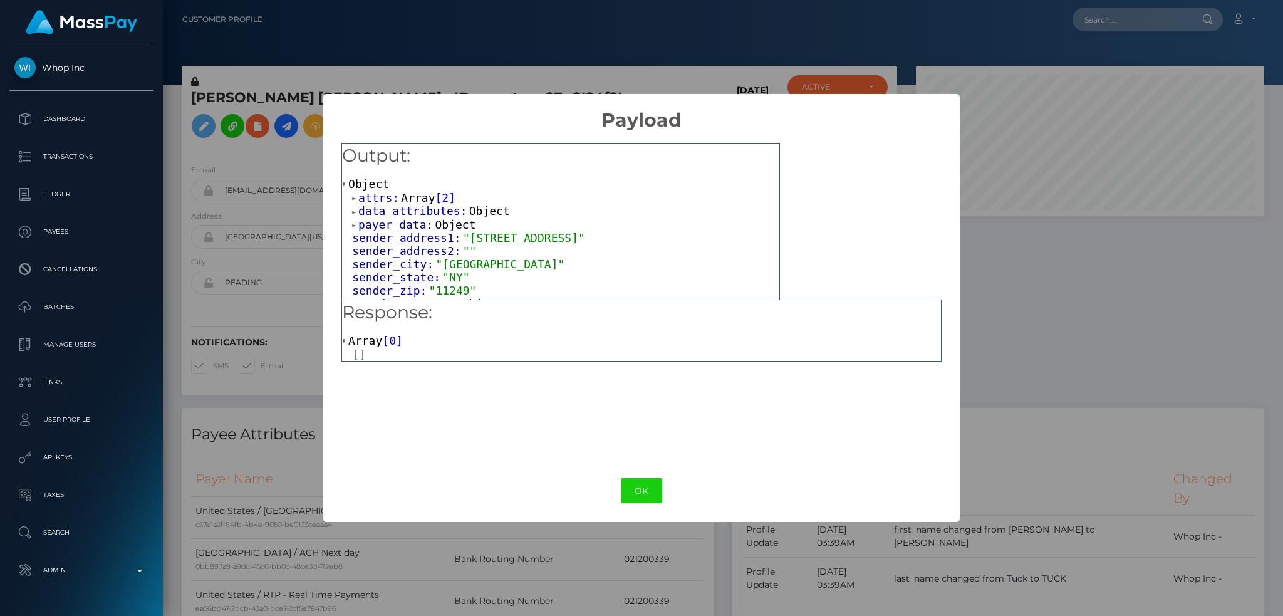
scroll to position [150, 348]
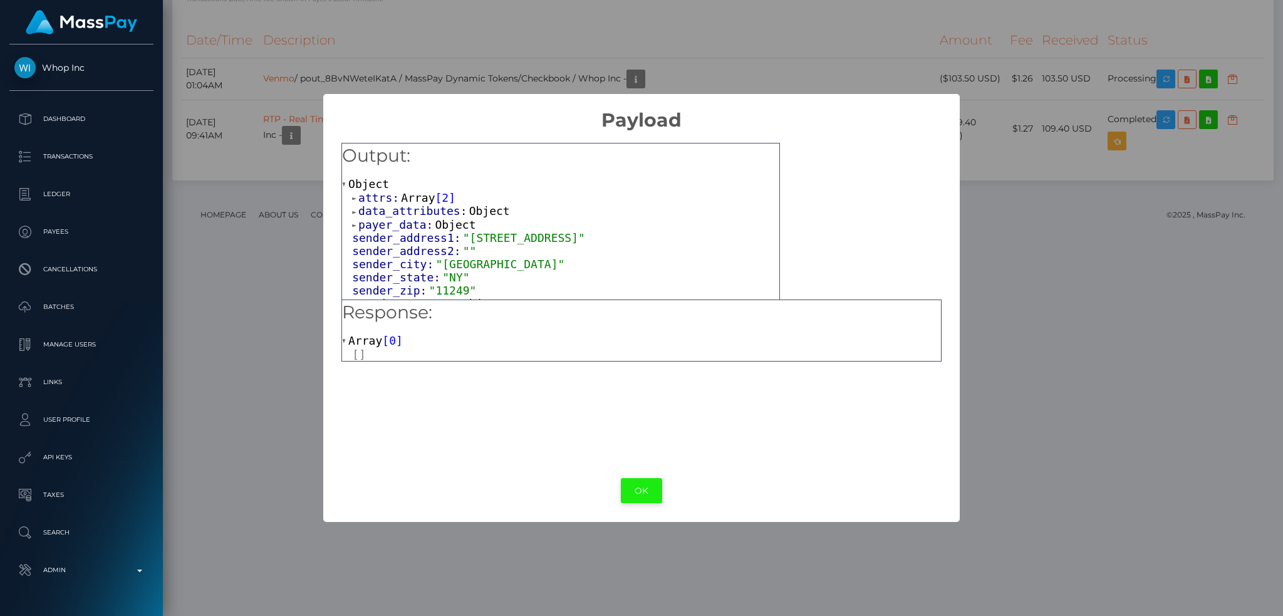
click at [641, 489] on button "OK" at bounding box center [641, 491] width 41 height 26
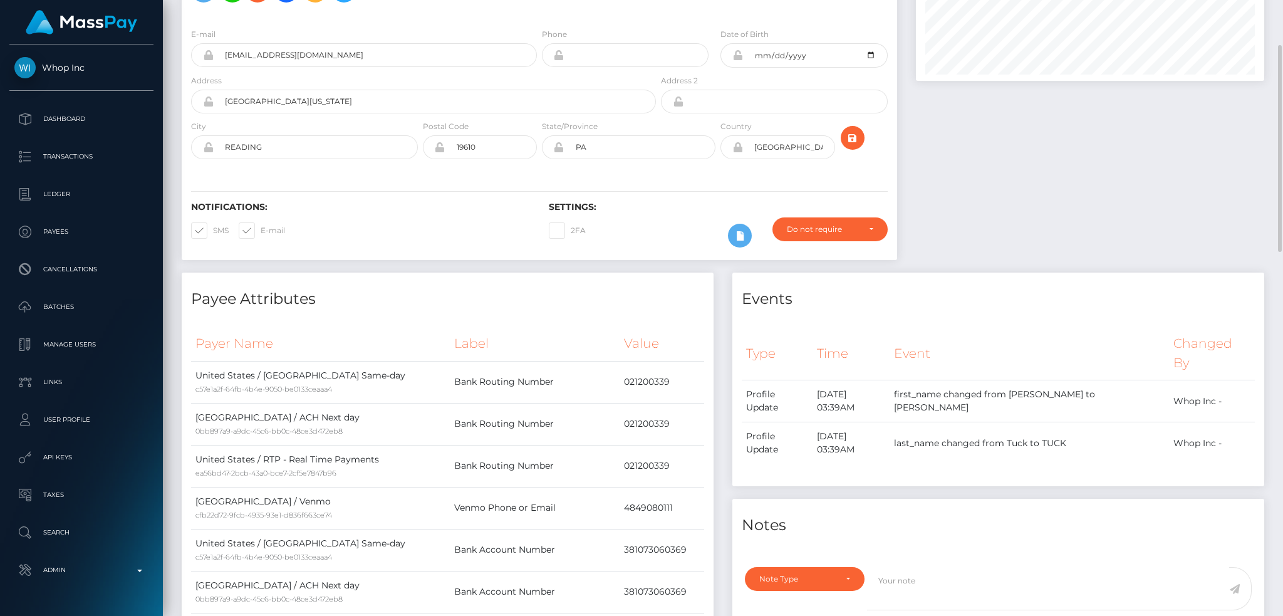
scroll to position [0, 0]
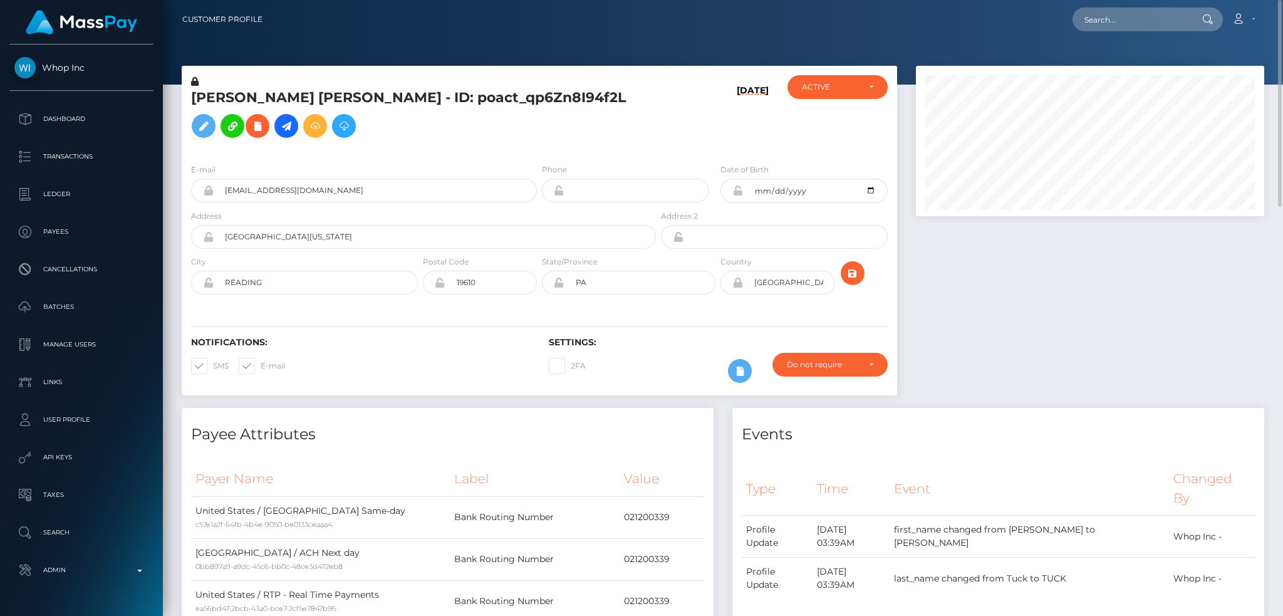
click at [1089, 3] on nav "Customer Profile Loading... Loading... Account" at bounding box center [723, 19] width 1120 height 39
click at [1086, 18] on input "text" at bounding box center [1131, 20] width 118 height 24
paste input "pout_B3TzNr0QlWz0f"
type input "pout_B3TzNr0QlWz0f"
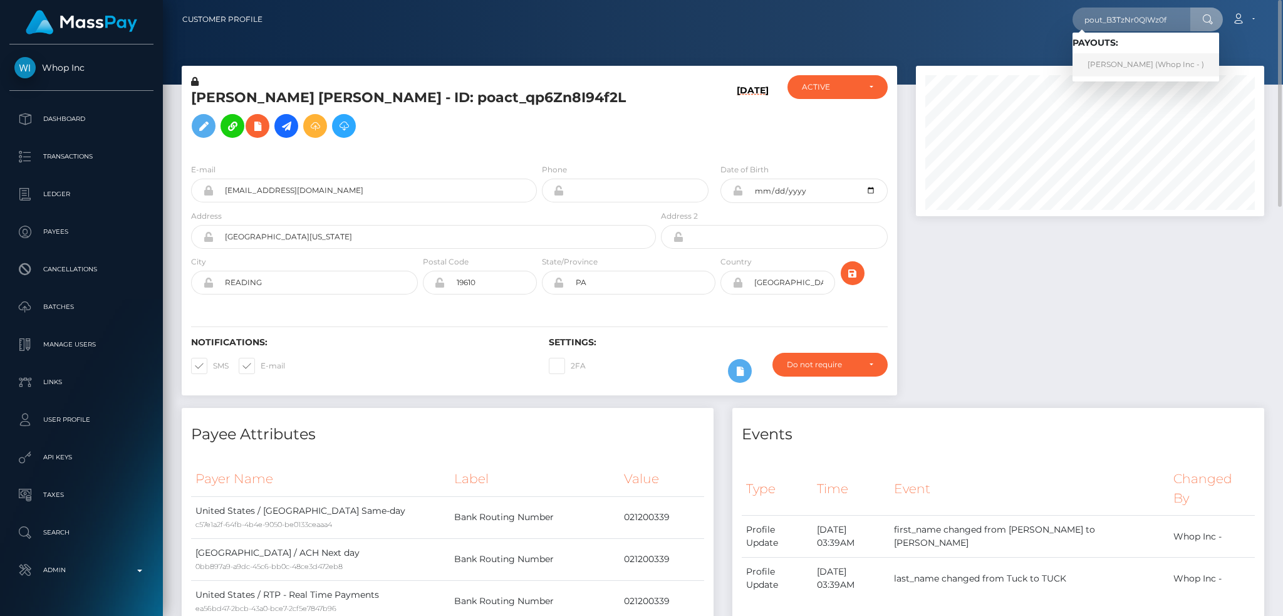
click at [1130, 63] on link "ANGEL L JR PEREZ (Whop Inc - )" at bounding box center [1145, 64] width 147 height 23
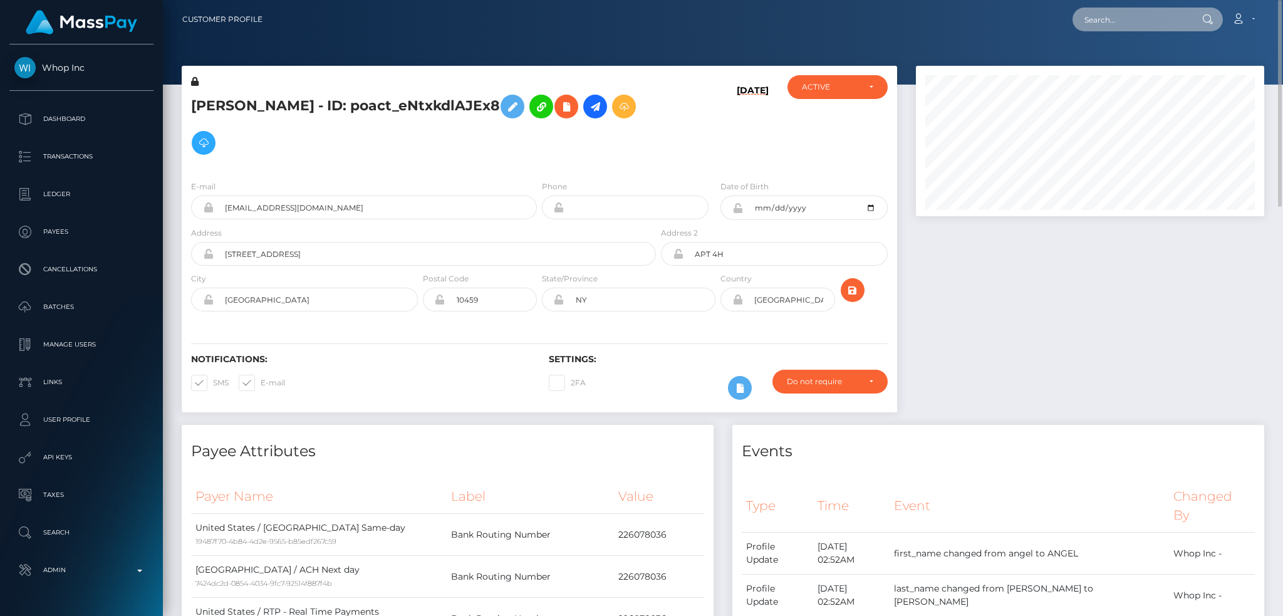
click at [1123, 19] on input "text" at bounding box center [1131, 20] width 118 height 24
paste input "pout_klWZFFXhuym2C"
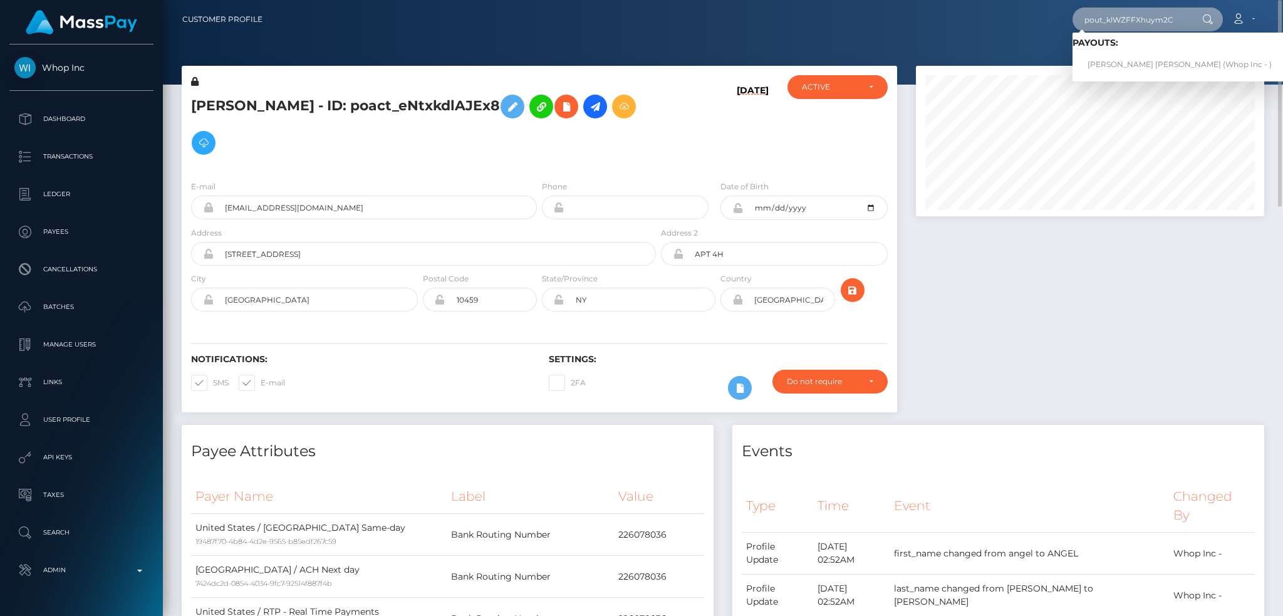
type input "pout_klWZFFXhuym2C"
click at [1133, 59] on link "CHU KHÅI LUONG (Whop Inc - )" at bounding box center [1179, 64] width 214 height 23
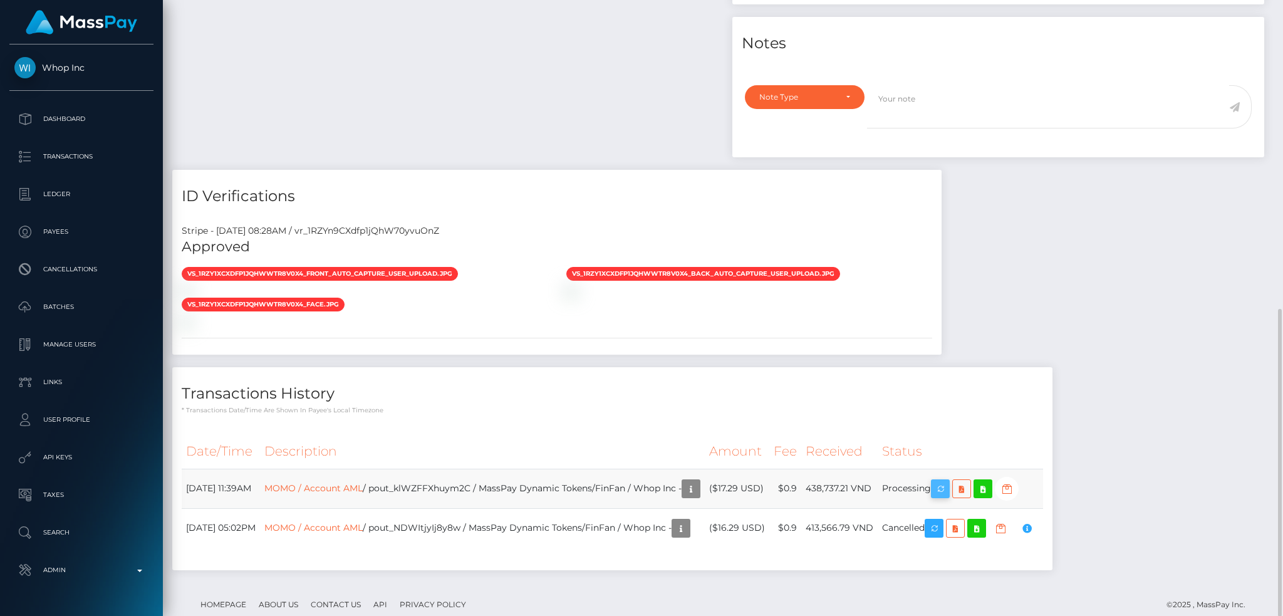
scroll to position [150, 348]
click at [356, 482] on link "MOMO / Account AML" at bounding box center [313, 487] width 98 height 11
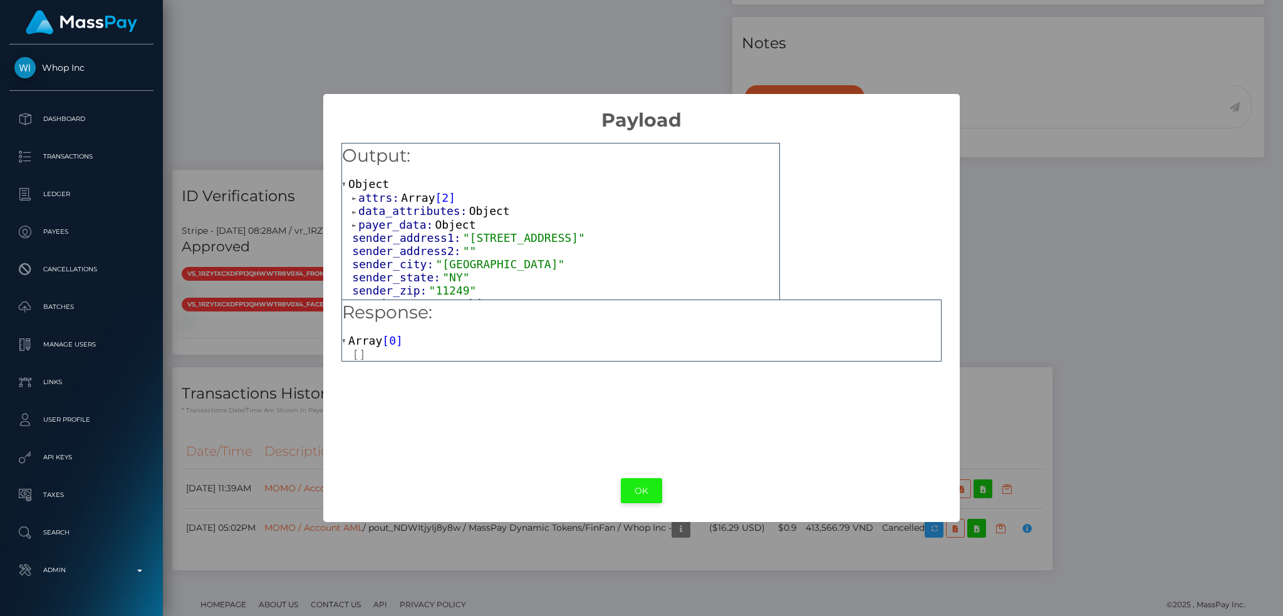
click at [638, 485] on button "OK" at bounding box center [641, 491] width 41 height 26
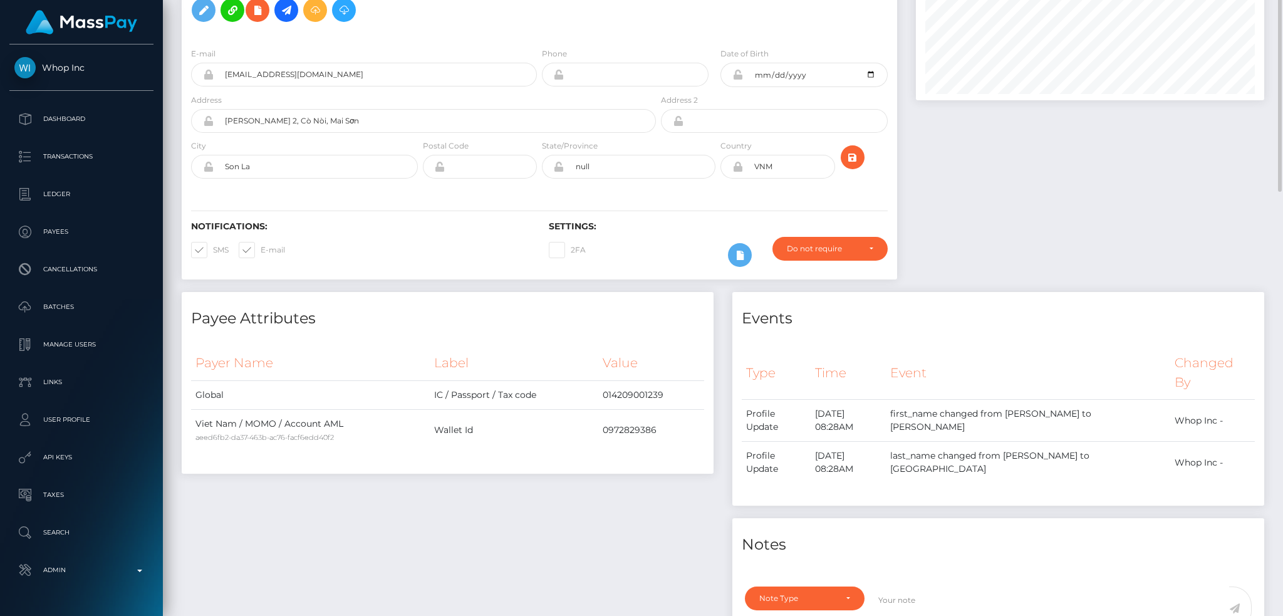
scroll to position [0, 0]
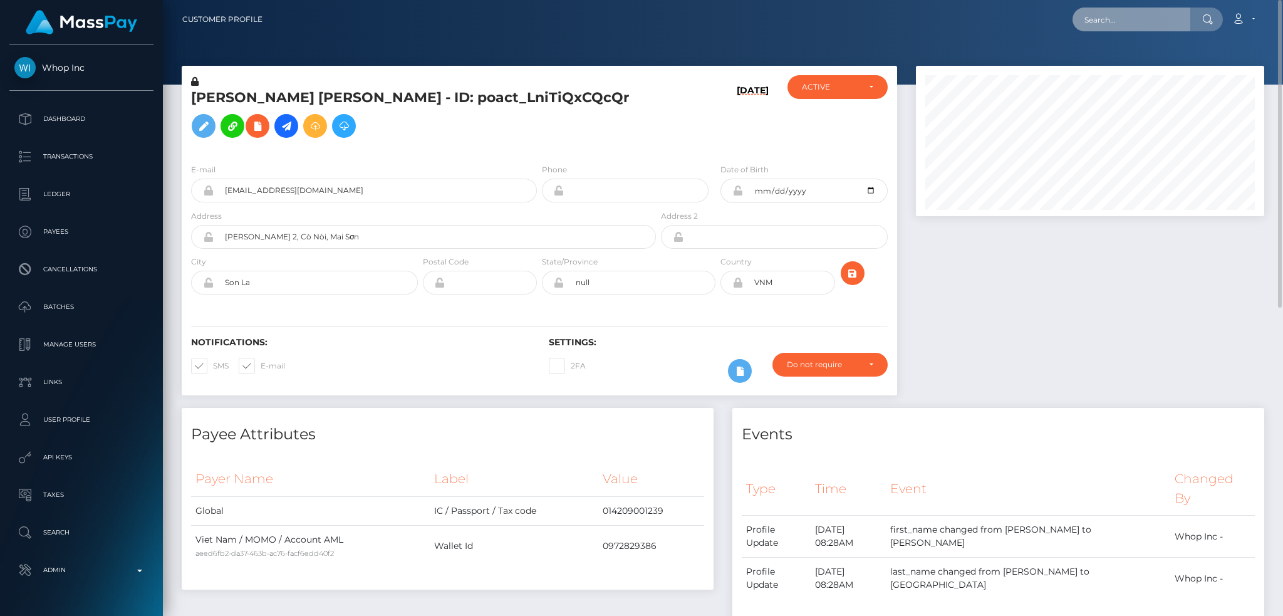
click at [1111, 19] on input "text" at bounding box center [1131, 20] width 118 height 24
paste input "pout_2oRzp9WF6akXK"
type input "pout_2oRzp9WF6akXK"
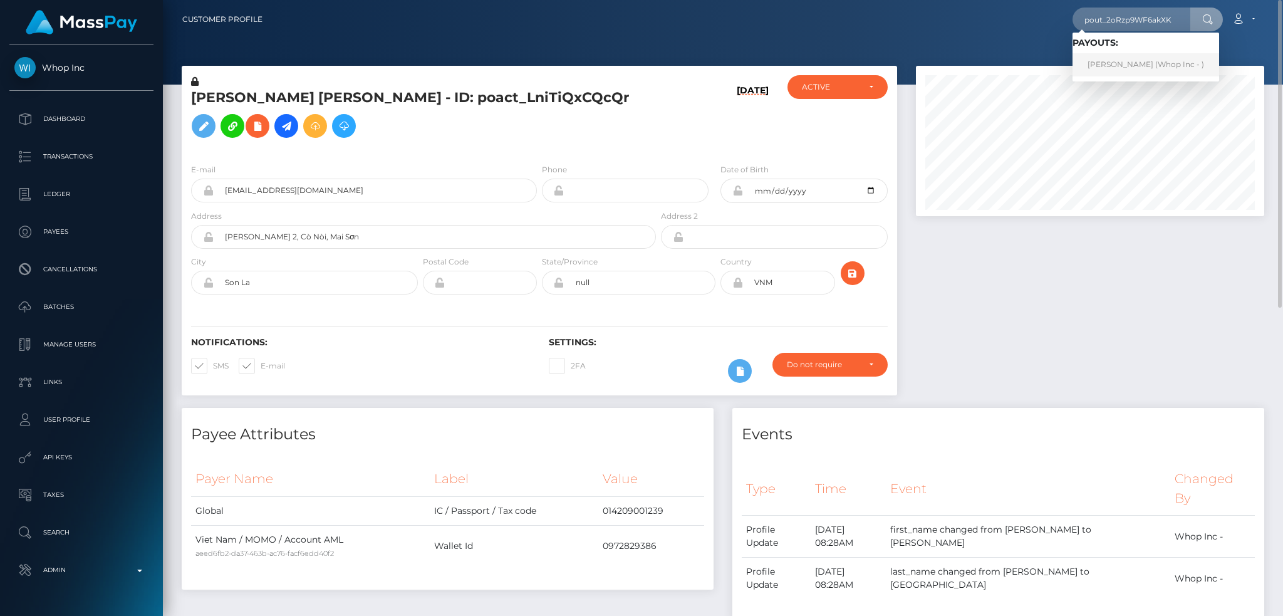
click at [1119, 63] on link "ANTONY MICHEL OKUNMWENDIA (Whop Inc - )" at bounding box center [1145, 64] width 147 height 23
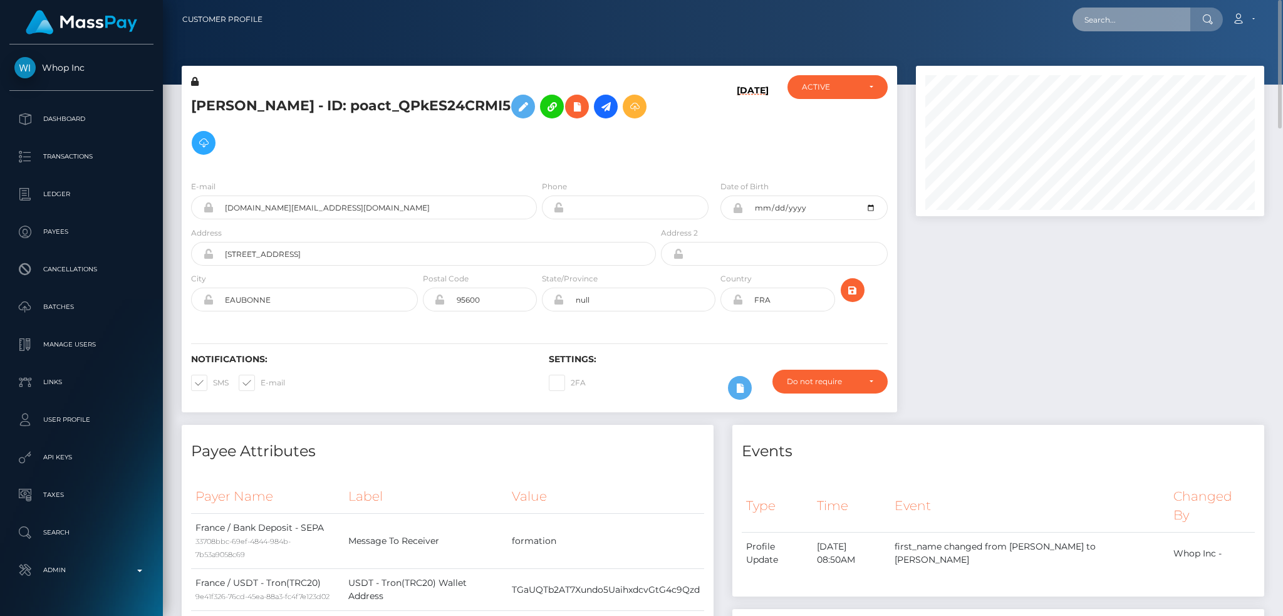
click at [1143, 16] on input "text" at bounding box center [1131, 20] width 118 height 24
paste input "7f47a2a6-75c0-4d38-b583-a65929411b5d"
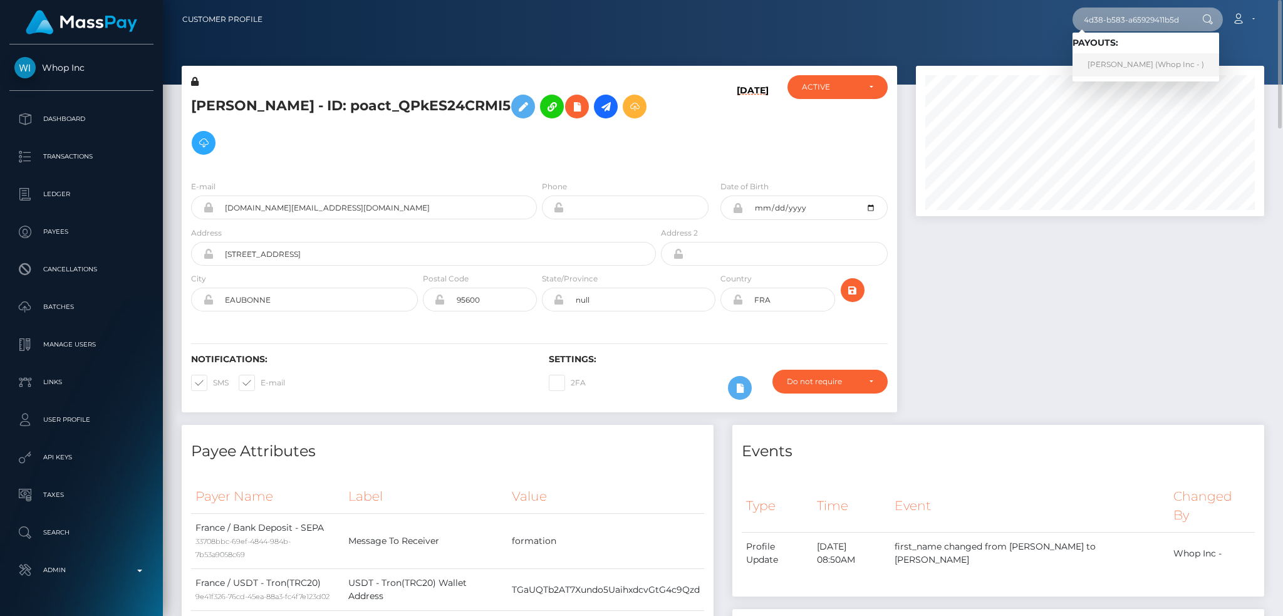
type input "7f47a2a6-75c0-4d38-b583-a65929411b5d"
click at [1140, 69] on link "郭 荣 俊 (Whop Inc - )" at bounding box center [1145, 64] width 147 height 23
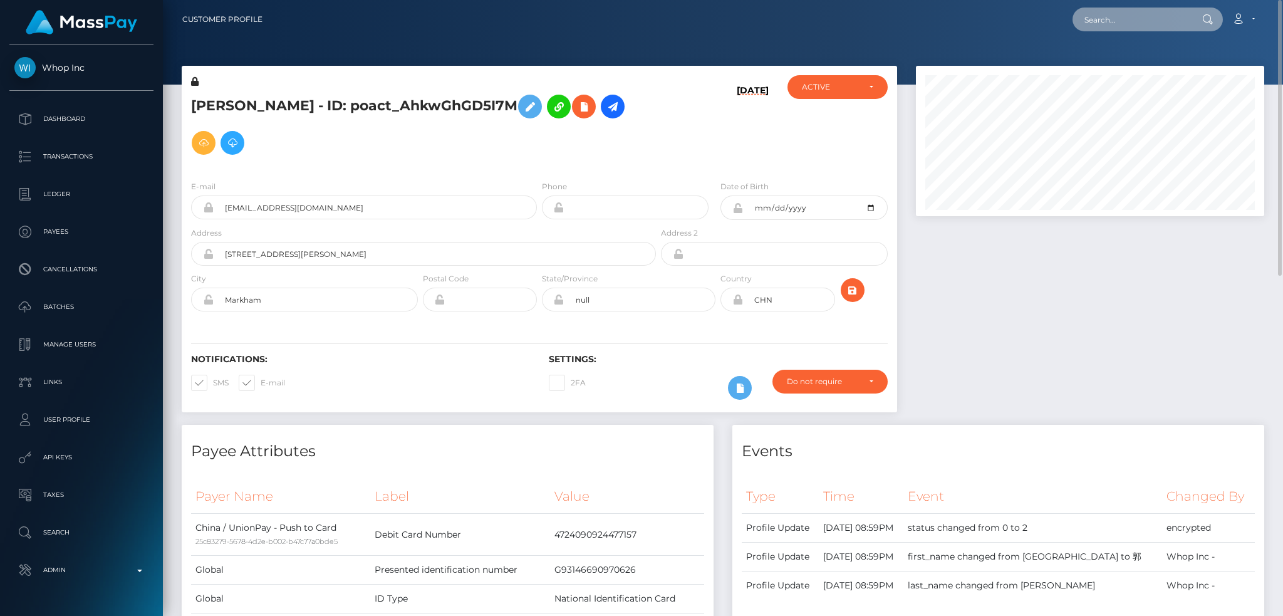
click at [1139, 19] on input "text" at bounding box center [1131, 20] width 118 height 24
paste input "61bea443e2ed4333abde43c0986c330f"
type input "61bea443e2ed4333abde43c0986c330f"
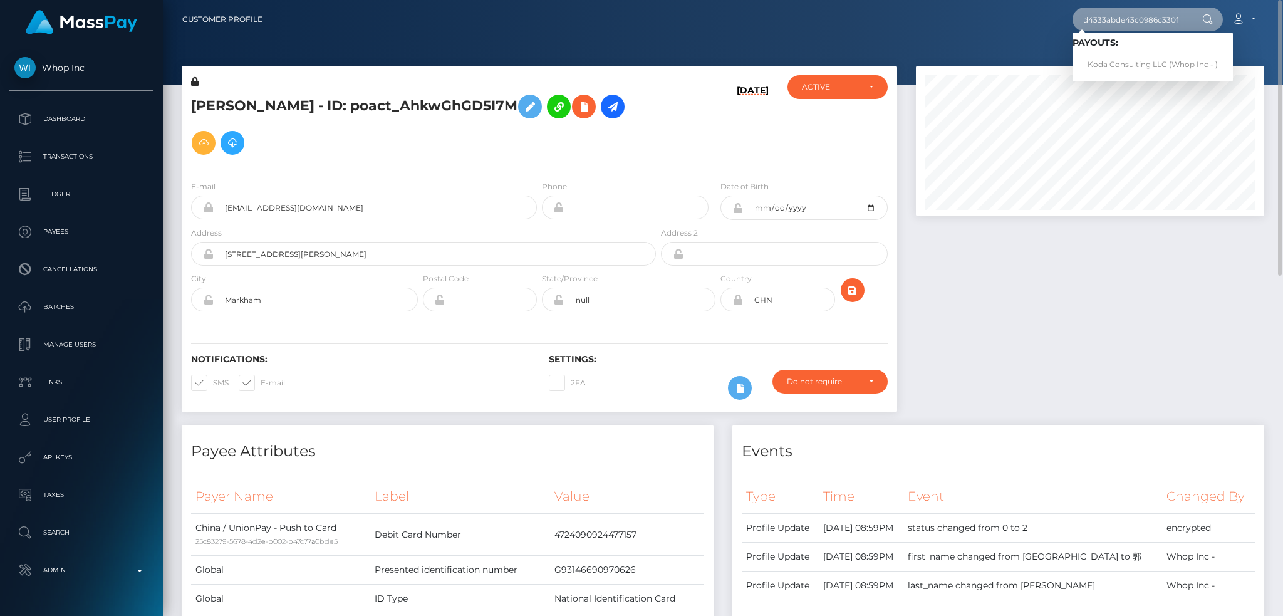
scroll to position [0, 0]
click at [1160, 63] on link "Koda Consulting LLC (Whop Inc - )" at bounding box center [1152, 64] width 160 height 23
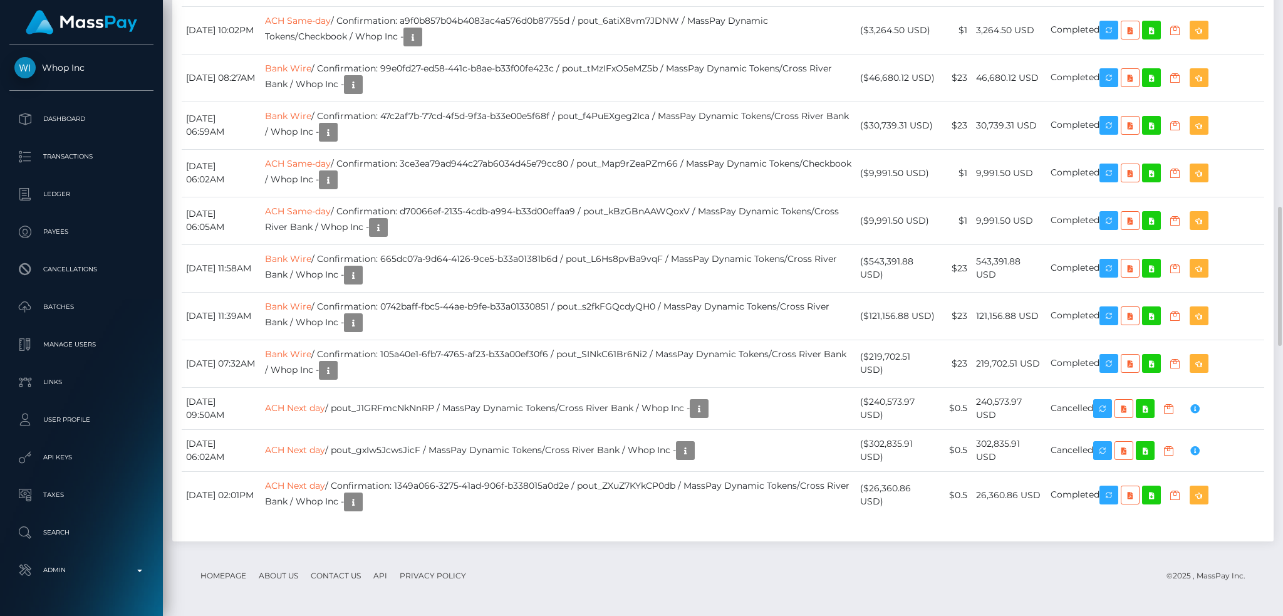
scroll to position [1503, 0]
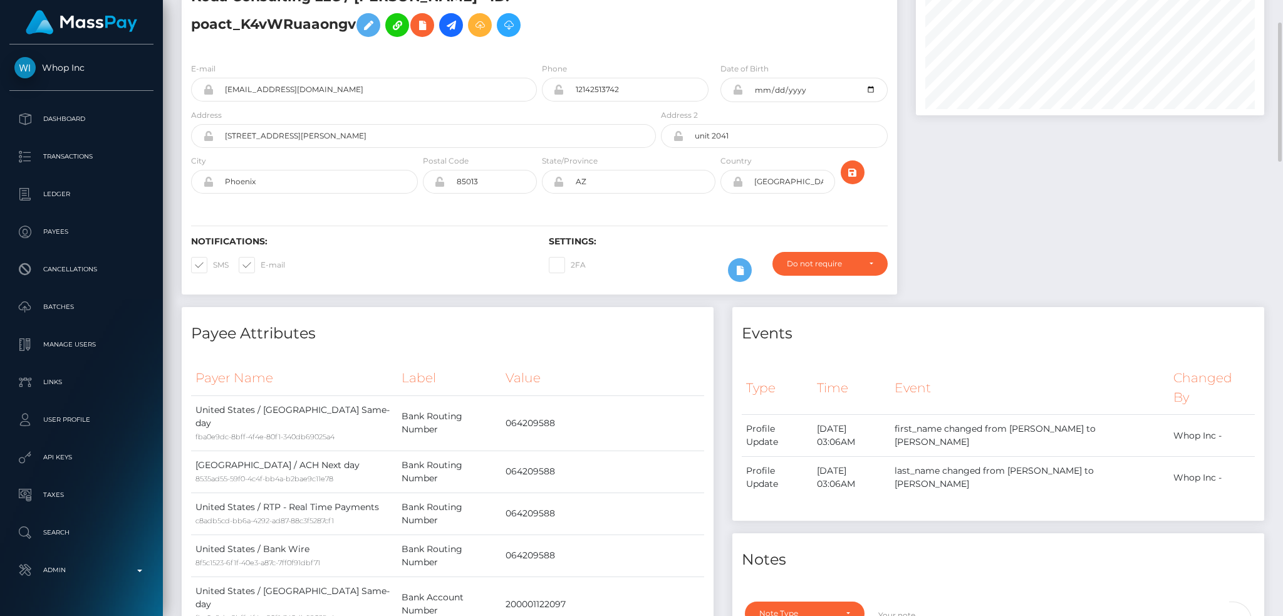
scroll to position [0, 0]
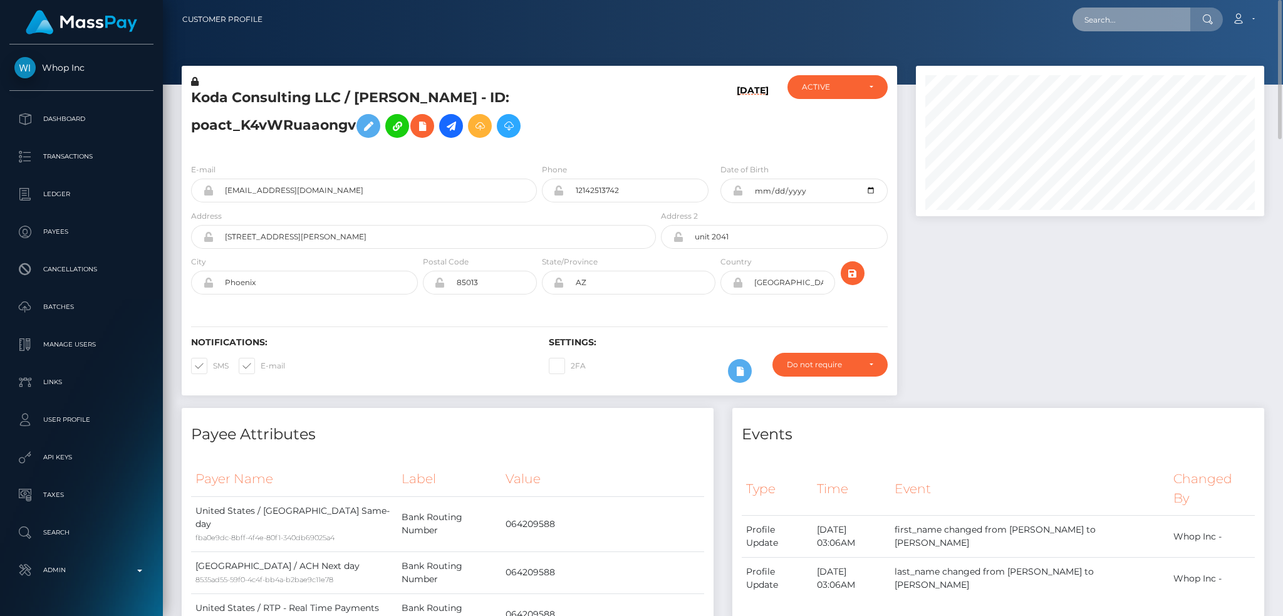
drag, startPoint x: 1140, startPoint y: 16, endPoint x: 1124, endPoint y: 14, distance: 16.3
click at [1140, 16] on input "text" at bounding box center [1131, 20] width 118 height 24
paste input "miki1995tachibana@gmail.com"
type input "miki1995tachibana@gmail.com"
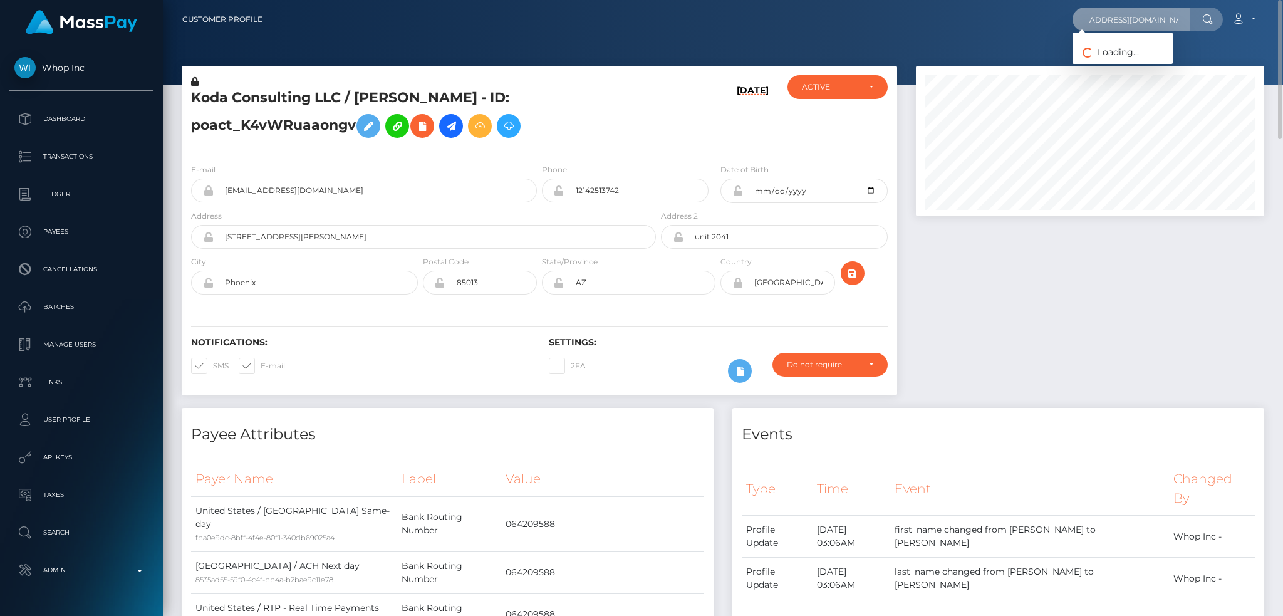
scroll to position [0, 0]
click at [1126, 71] on link "樹佑 松川" at bounding box center [1123, 64] width 103 height 23
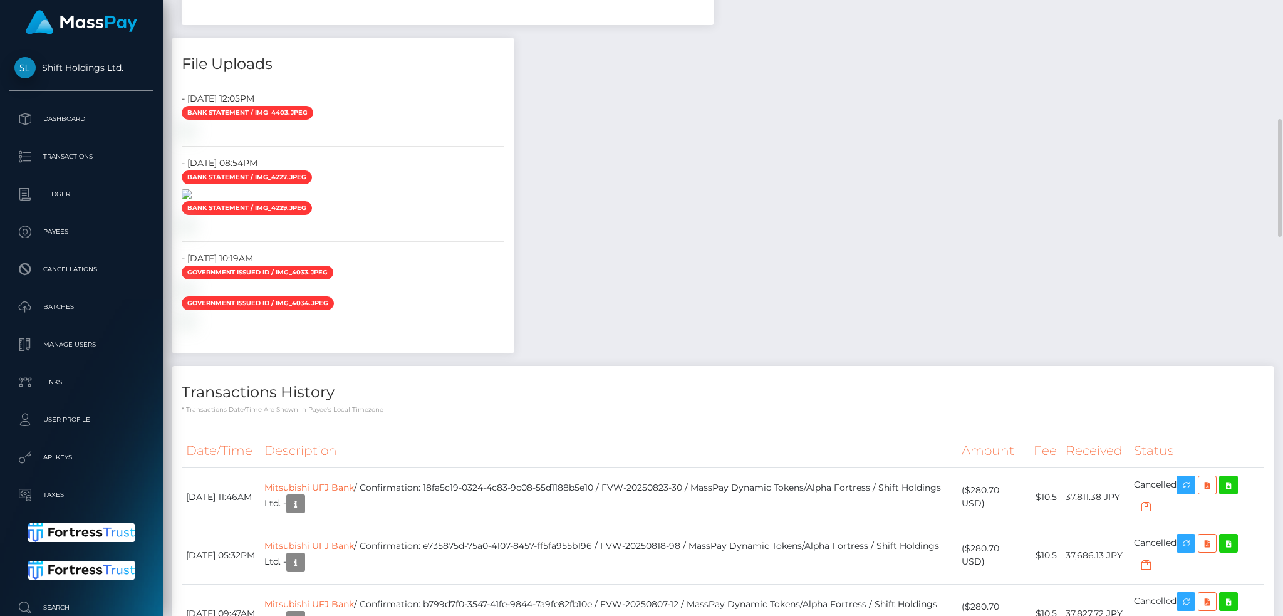
scroll to position [973, 0]
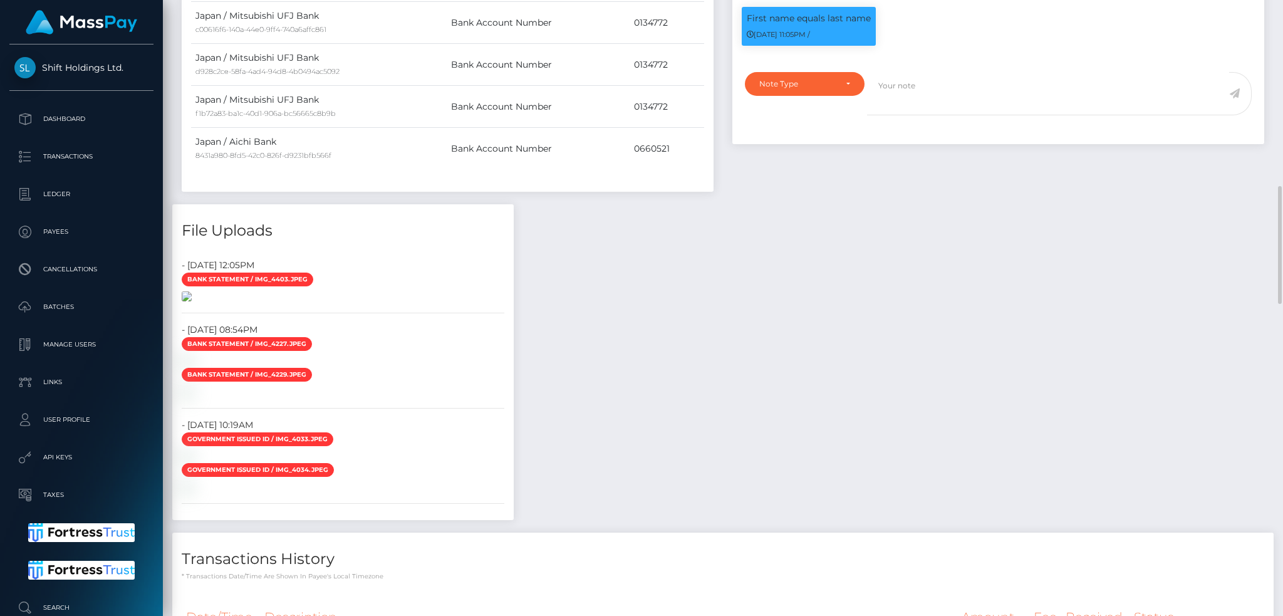
click at [192, 301] on img at bounding box center [187, 296] width 10 height 10
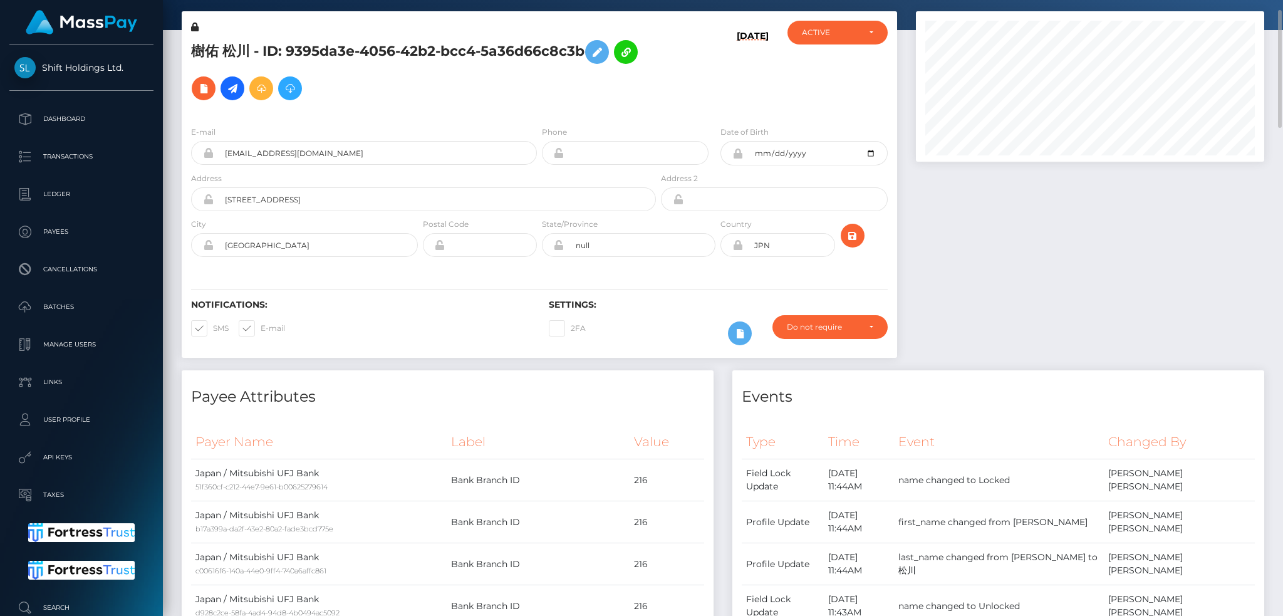
scroll to position [0, 0]
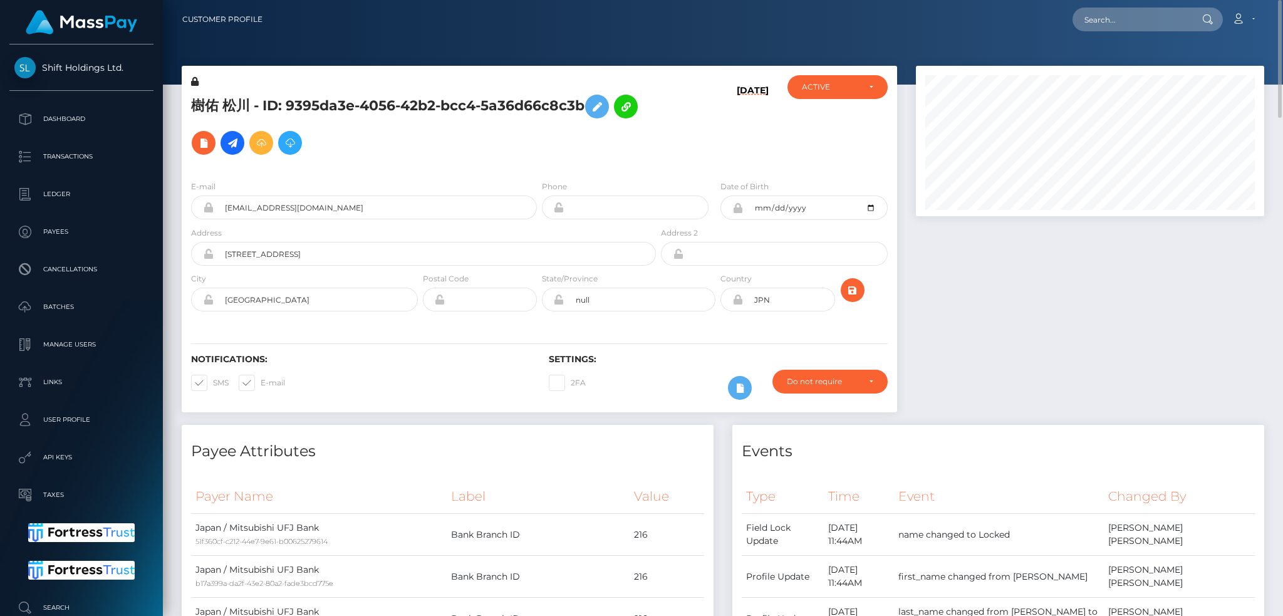
click at [381, 104] on h5 "樹佑 松川 - ID: 9395da3e-4056-42b2-bcc4-5a36d66c8c3b" at bounding box center [420, 124] width 458 height 73
copy h5 "樹佑 松川 - ID: 9395da3e-4056-42b2-bcc4-5a36d66c8c3b"
click at [1137, 18] on input "text" at bounding box center [1131, 20] width 118 height 24
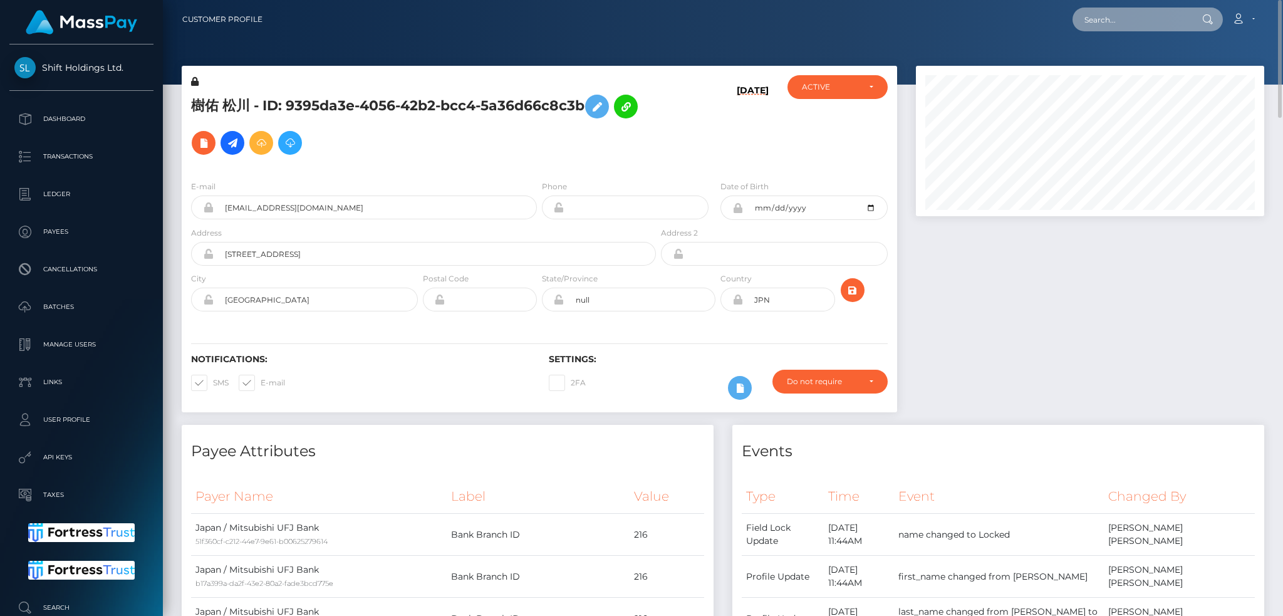
paste input "1326615582"
type input "1326615582"
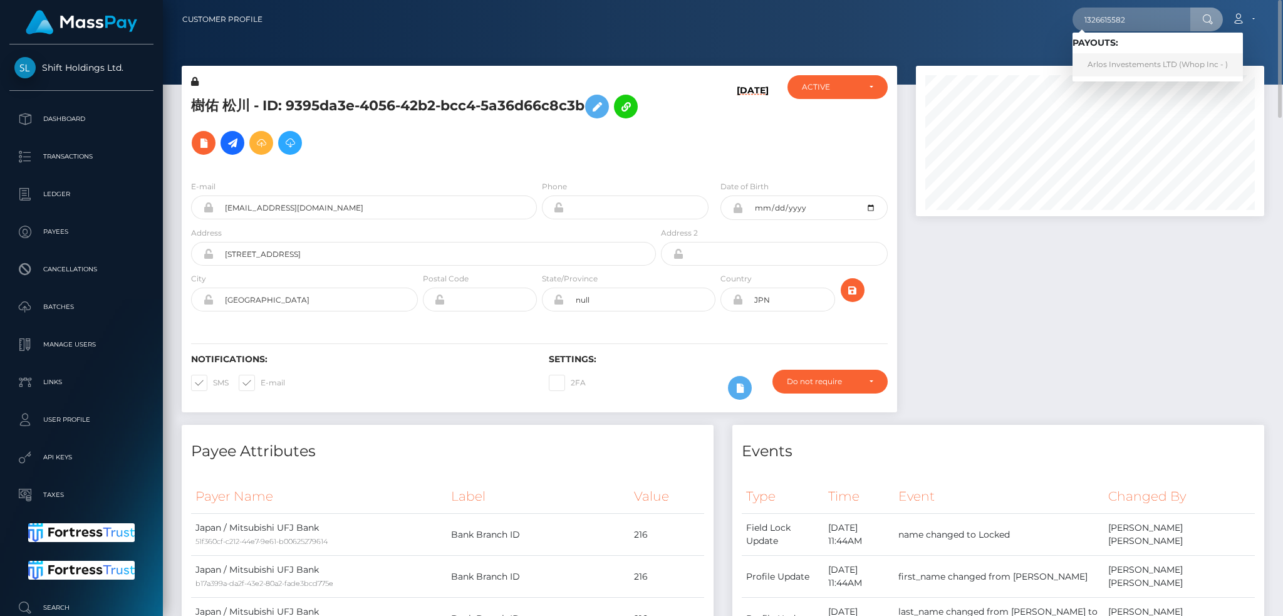
click at [1109, 64] on link "Arlos Investements LTD (Whop Inc - )" at bounding box center [1157, 64] width 170 height 23
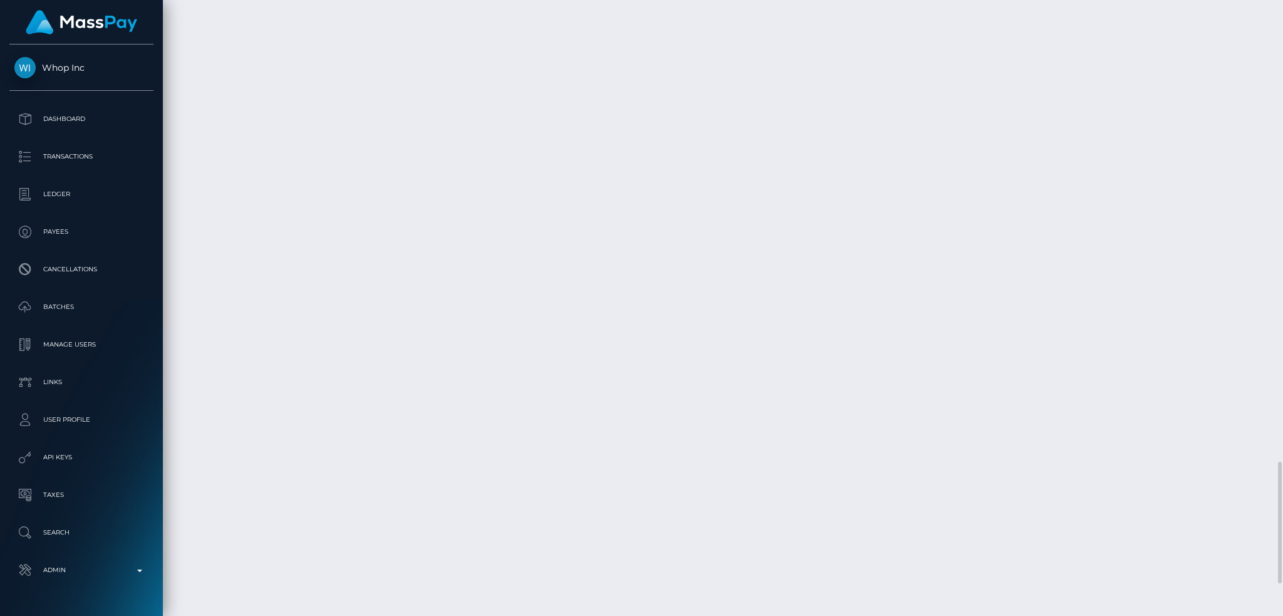
scroll to position [150, 348]
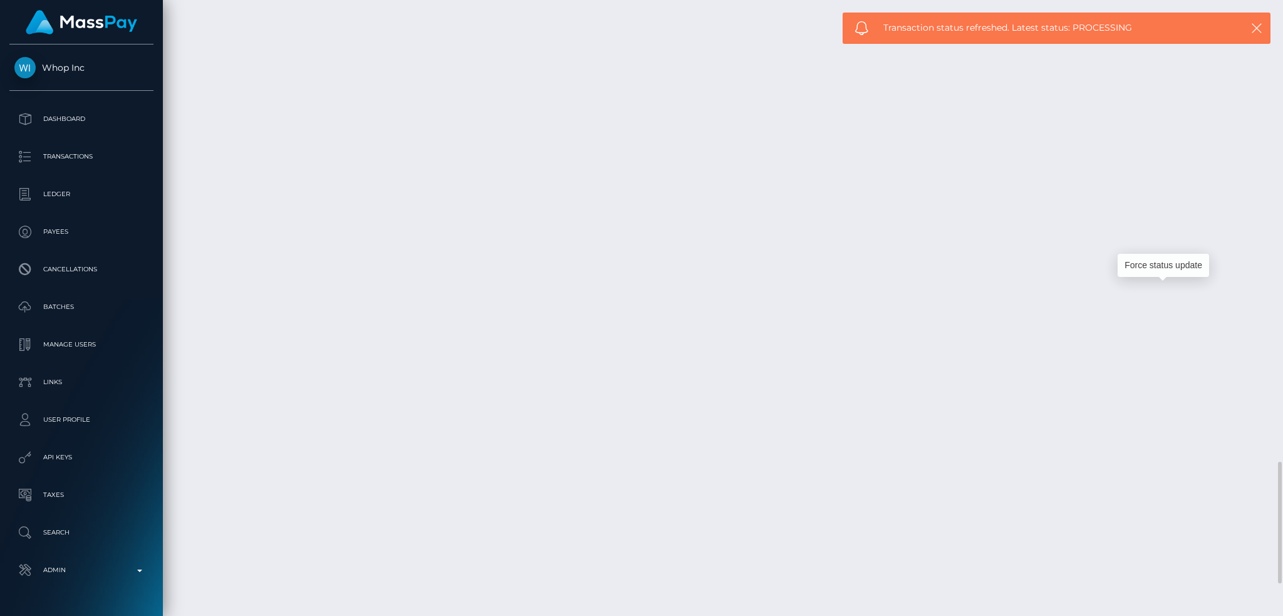
scroll to position [2497, 0]
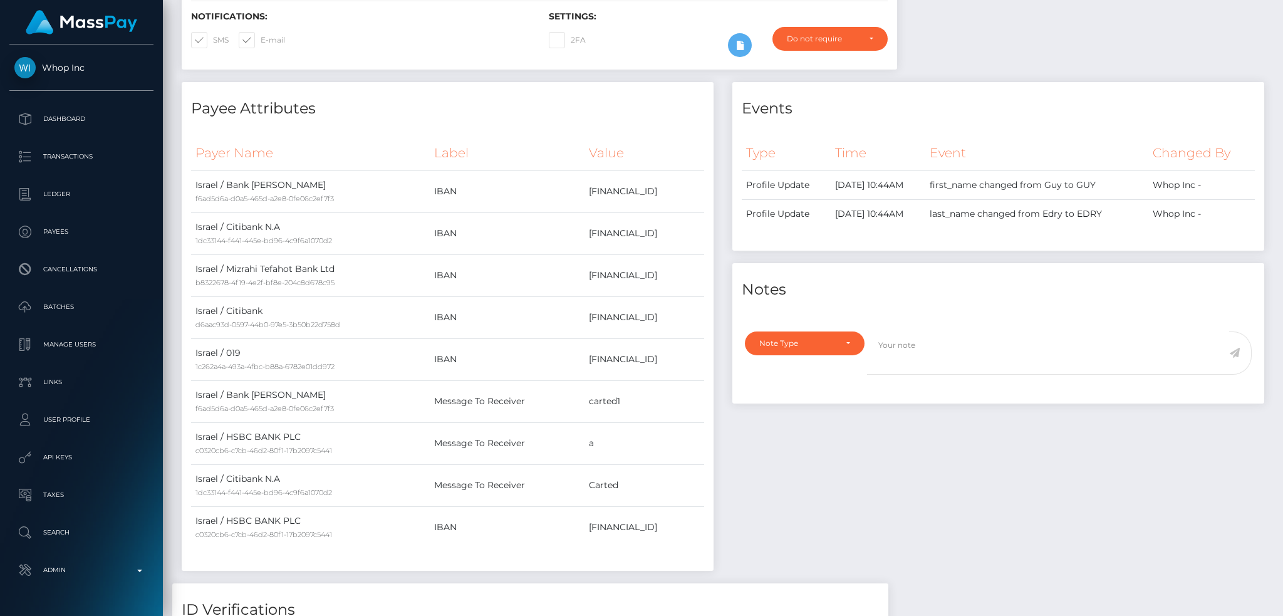
scroll to position [0, 0]
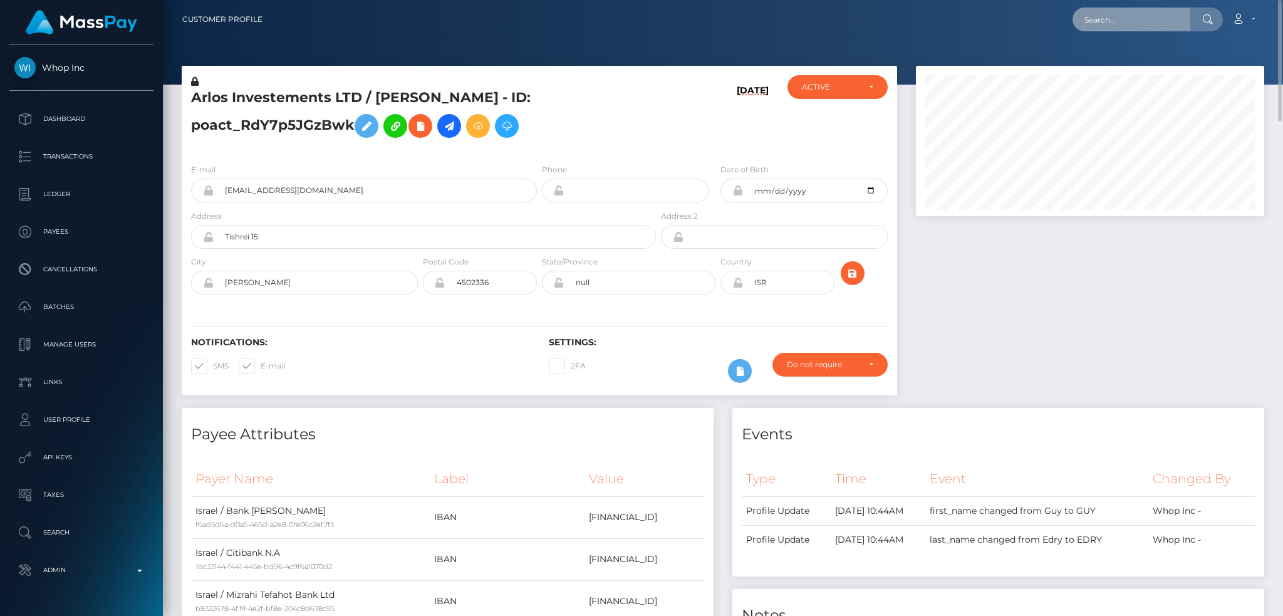
click at [1129, 19] on input "text" at bounding box center [1131, 20] width 118 height 24
paste input "poact_VykXWoQ9EQ4h"
type input "poact_VykXWoQ9EQ4h"
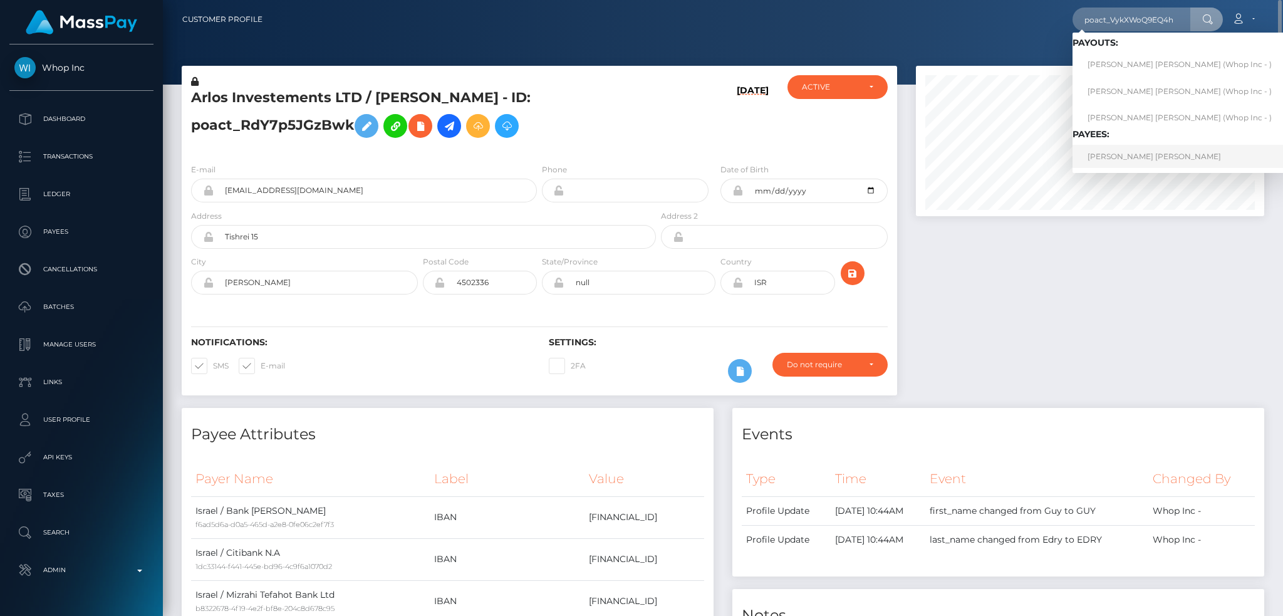
click at [1135, 159] on link "HOI YAN EVA NG" at bounding box center [1179, 156] width 214 height 23
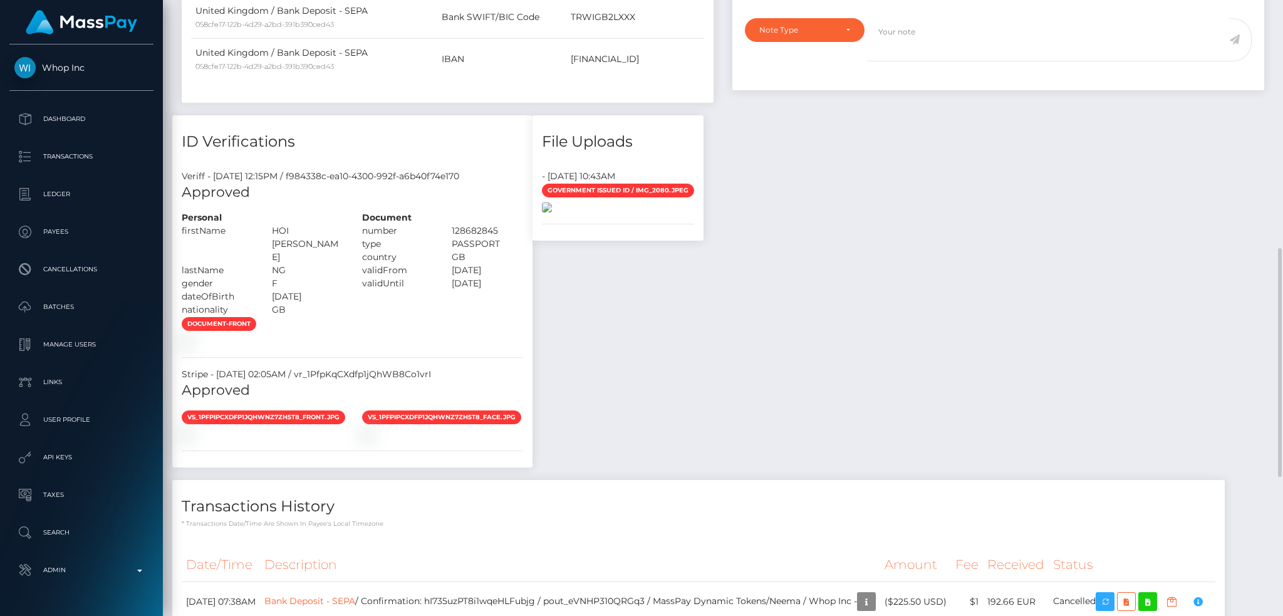
scroll to position [1044, 0]
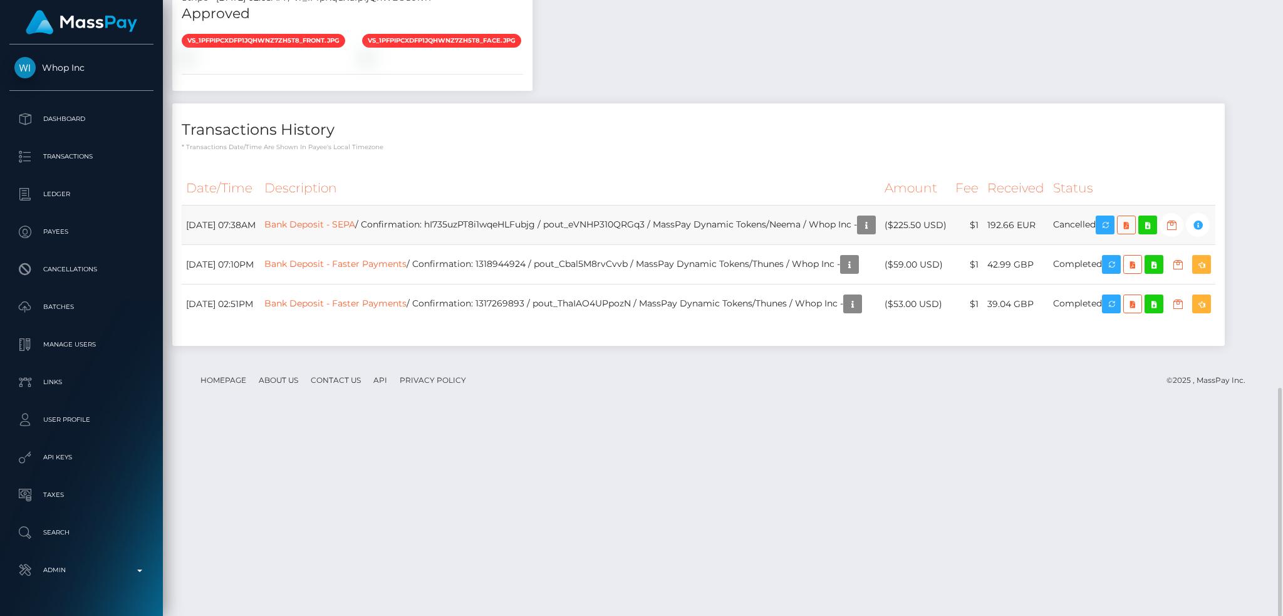
click at [500, 245] on td "Bank Deposit - SEPA / Confirmation: hI735uzPT8i1wqeHLFubjg / pout_eVNHP310QRGq3…" at bounding box center [570, 224] width 620 height 39
click at [355, 230] on link "Bank Deposit - SEPA" at bounding box center [309, 224] width 91 height 11
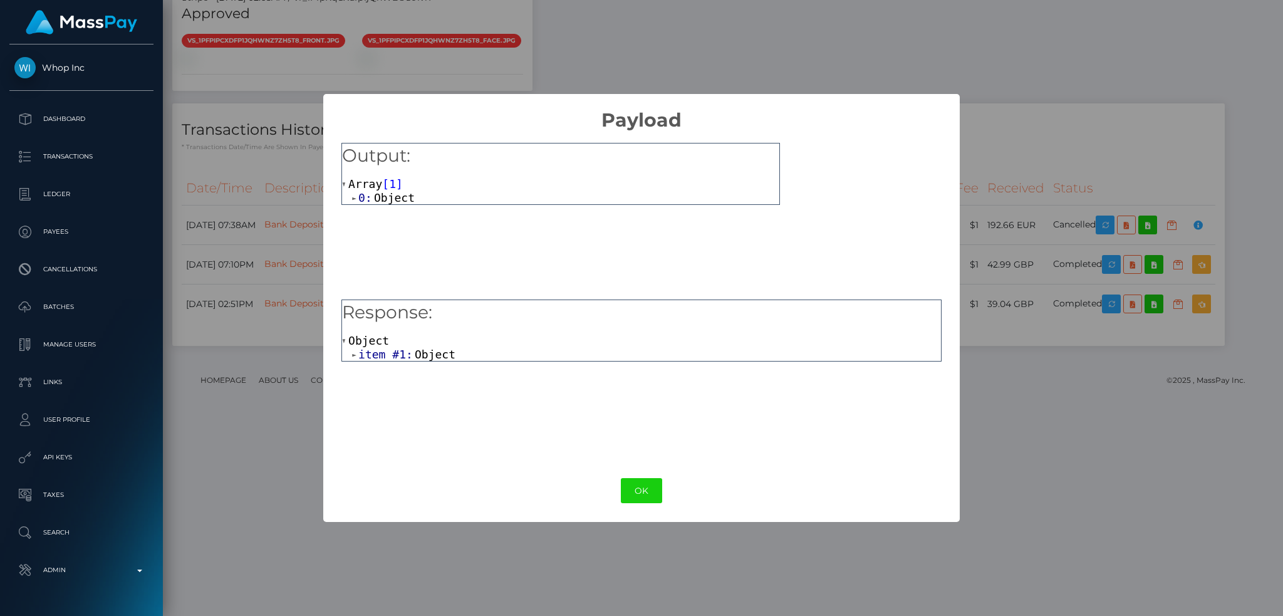
click at [412, 341] on div "Object item #1: Object" at bounding box center [641, 347] width 599 height 27
click at [416, 348] on span "Object" at bounding box center [435, 354] width 41 height 13
click at [435, 366] on span "beneficiary_iban:" at bounding box center [426, 367] width 117 height 13
click at [638, 485] on button "OK" at bounding box center [641, 491] width 41 height 26
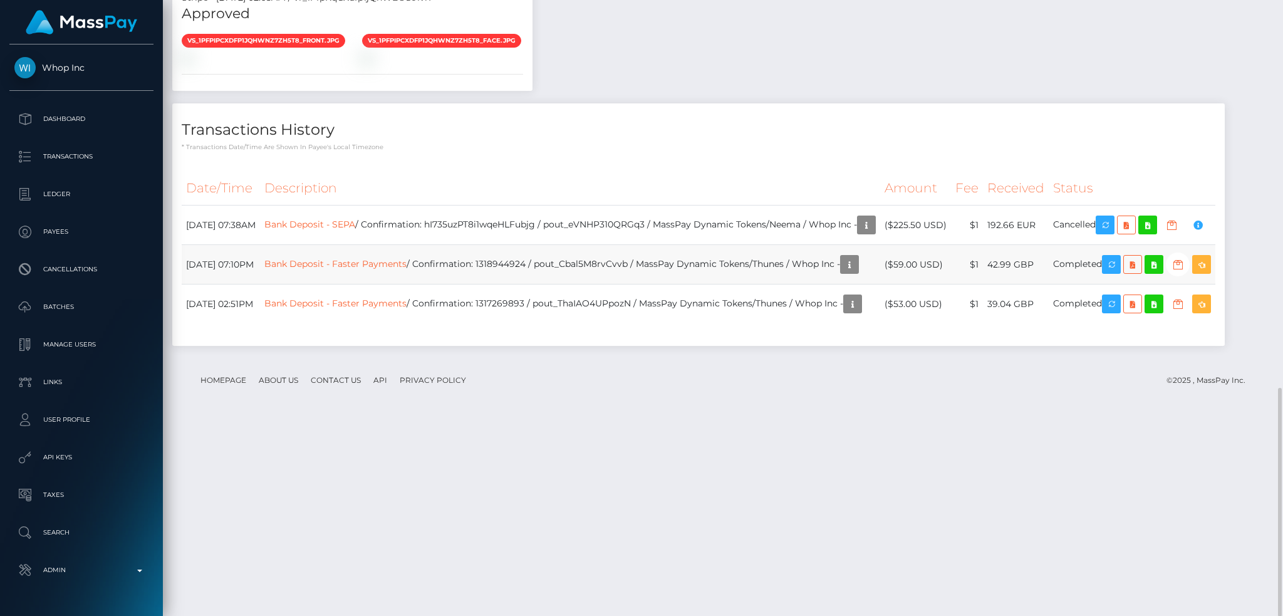
click at [693, 284] on td "Bank Deposit - Faster Payments / Confirmation: 1318944924 / pout_Cbal5M8rvCvvb …" at bounding box center [570, 264] width 620 height 39
click at [874, 233] on icon "button" at bounding box center [866, 225] width 15 height 16
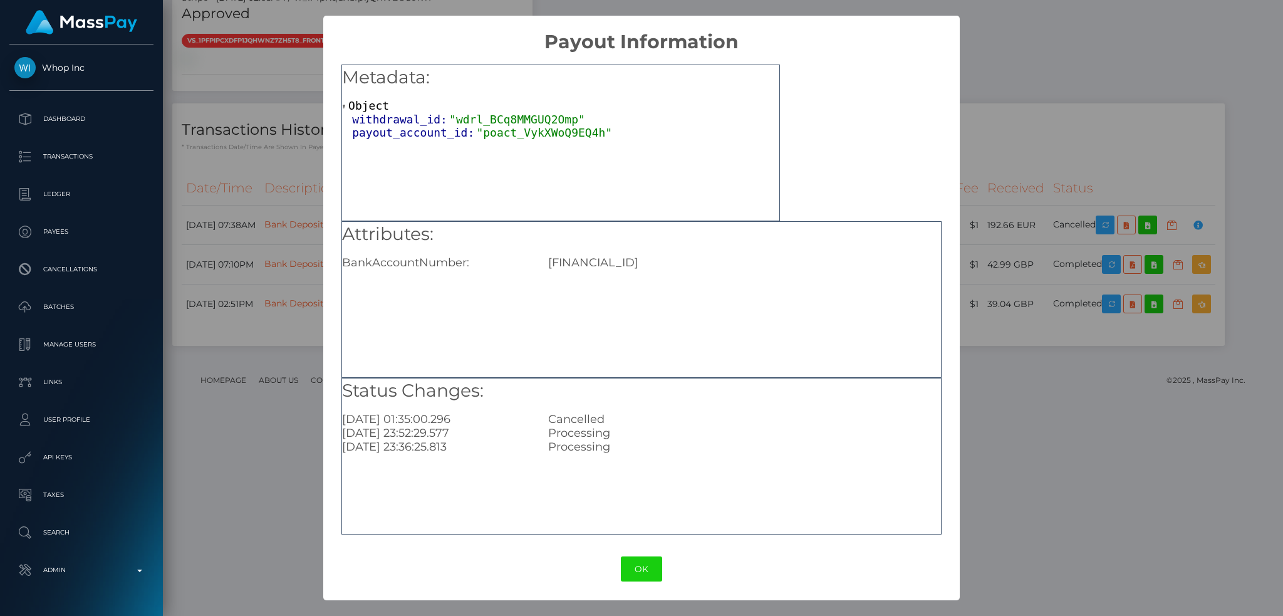
click at [620, 254] on div "Attributes: BankAccountNumber: GB17TRWI23147041838517" at bounding box center [641, 246] width 599 height 48
copy div "GB17TRWI23147041838517"
click at [656, 577] on button "OK" at bounding box center [641, 569] width 41 height 26
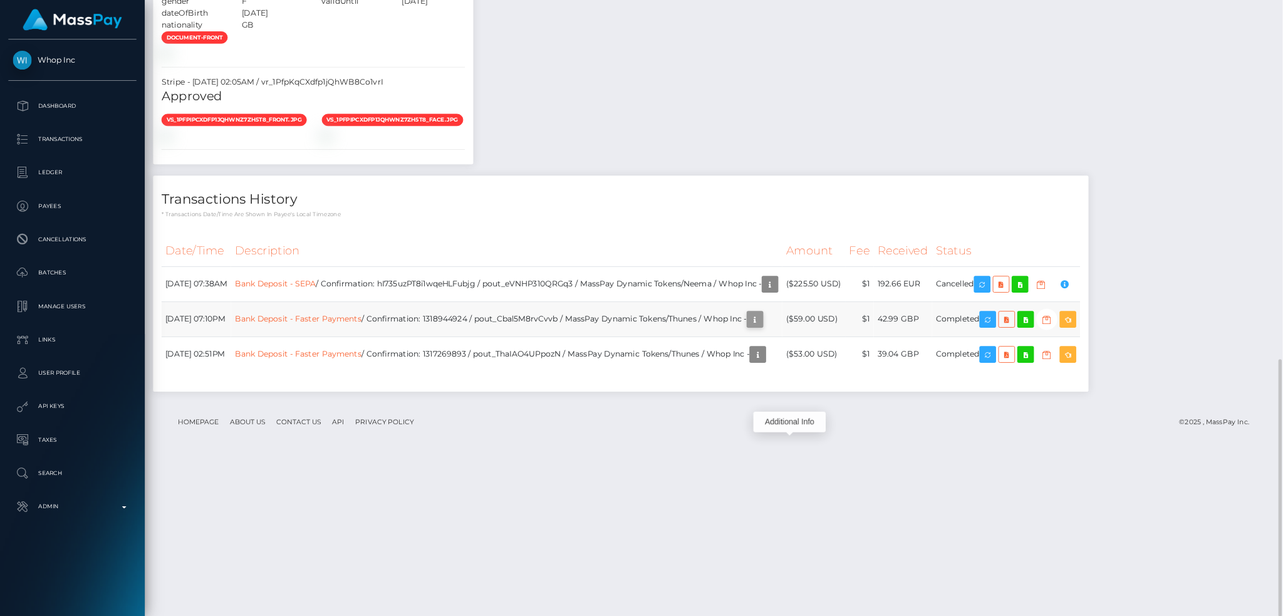
scroll to position [150, 401]
click at [857, 367] on icon "button" at bounding box center [849, 359] width 15 height 16
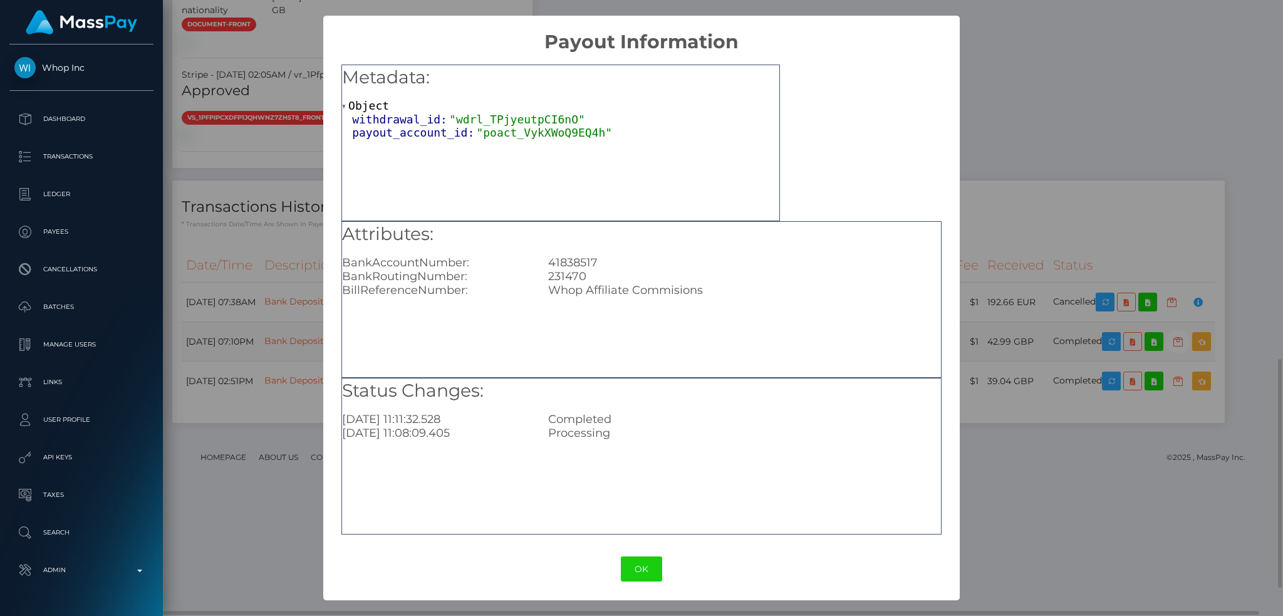
scroll to position [150, 348]
click at [642, 563] on button "OK" at bounding box center [641, 569] width 41 height 26
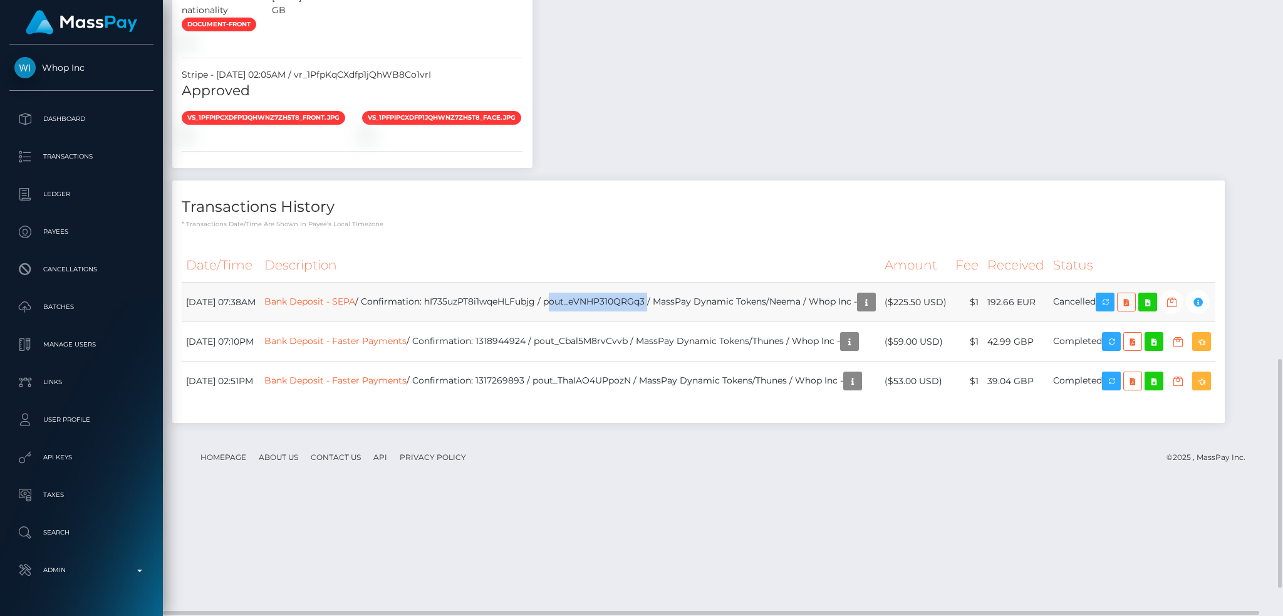
drag, startPoint x: 686, startPoint y: 496, endPoint x: 584, endPoint y: 500, distance: 102.2
click at [584, 322] on td "Bank Deposit - SEPA / Confirmation: hI735uzPT8i1wqeHLFubjg / pout_eVNHP310QRGq3…" at bounding box center [570, 301] width 620 height 39
copy td "pout_eVNHP310QRGq3"
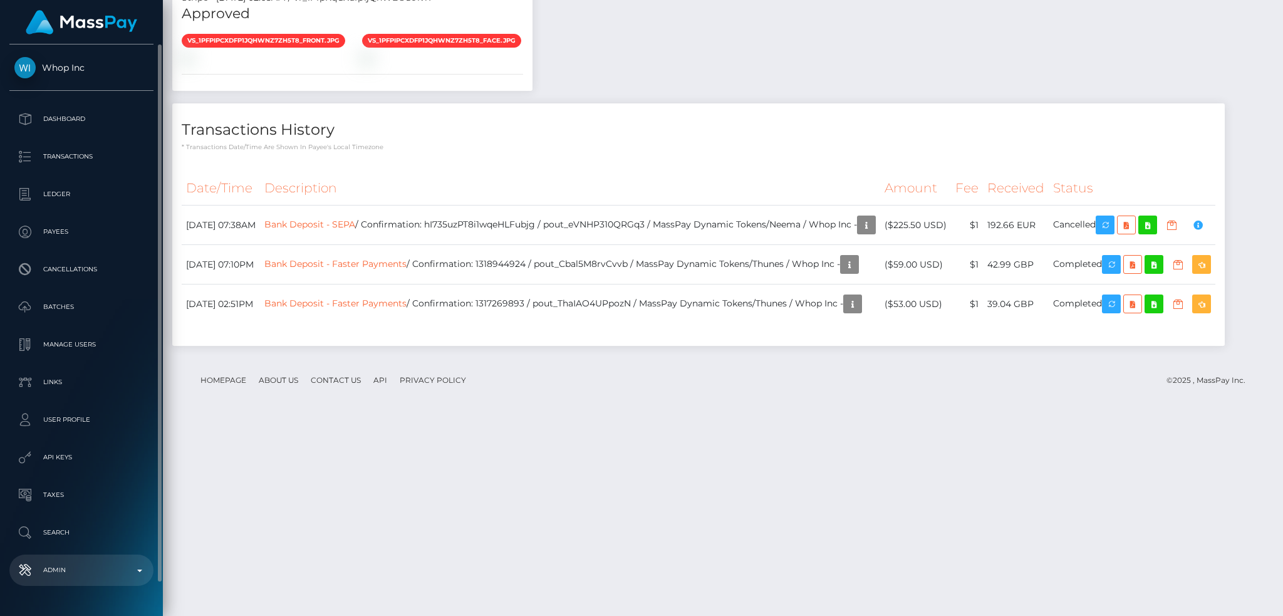
click at [97, 563] on p "Admin" at bounding box center [81, 570] width 134 height 19
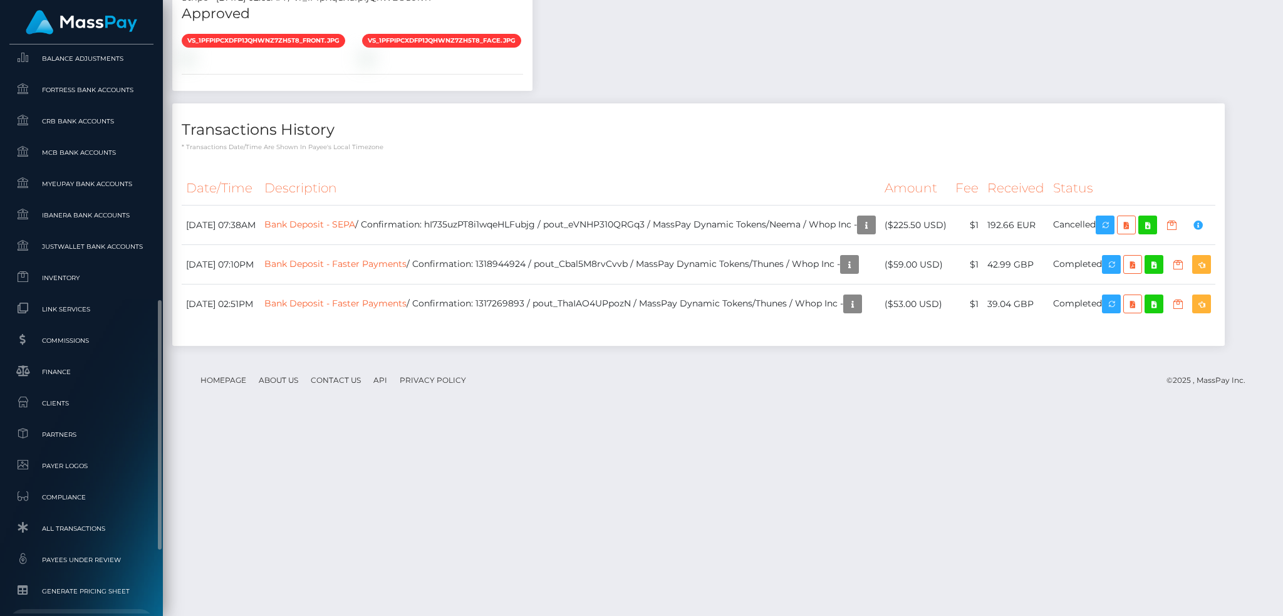
scroll to position [734, 0]
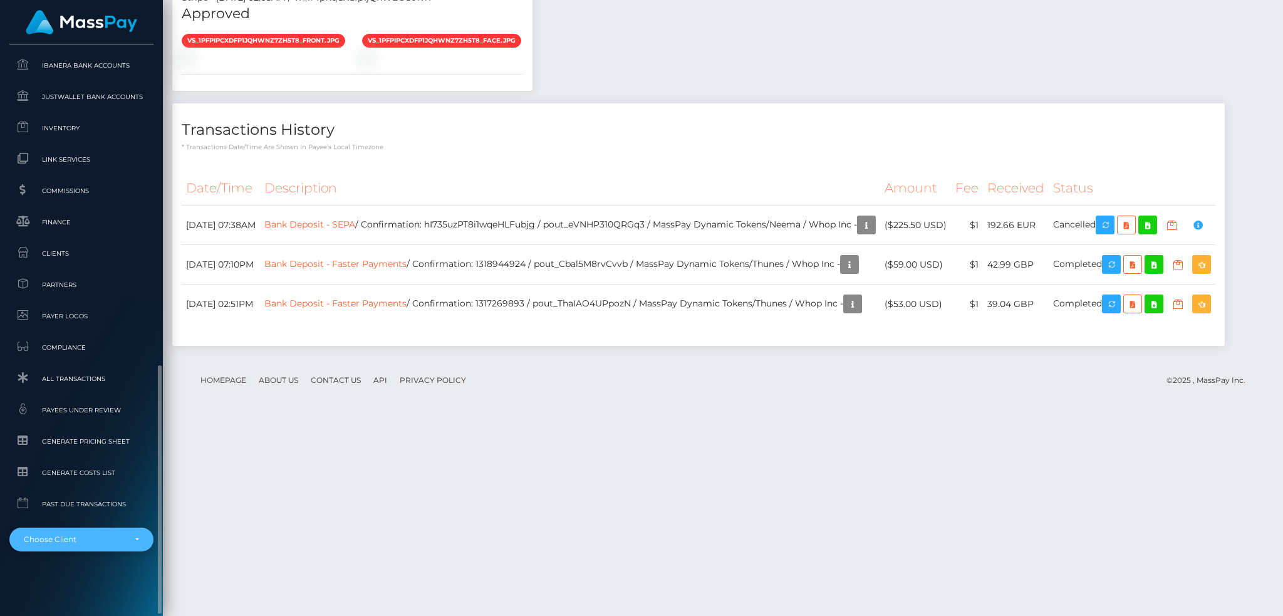
click at [102, 542] on div "Choose Client" at bounding box center [74, 539] width 101 height 10
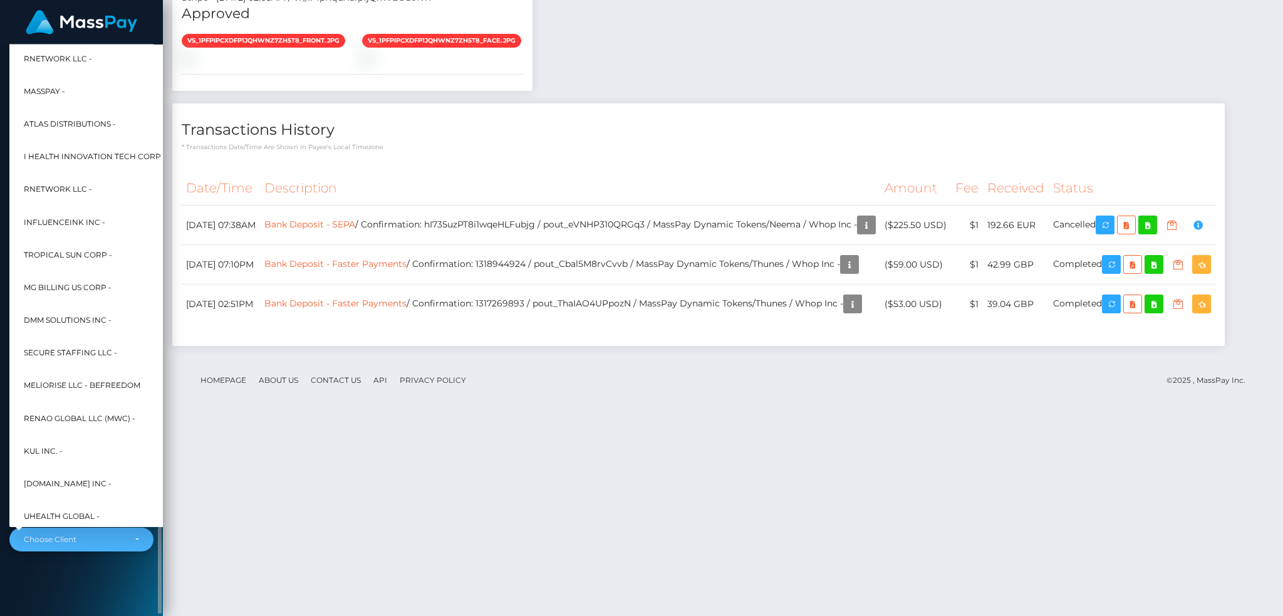
scroll to position [601, 0]
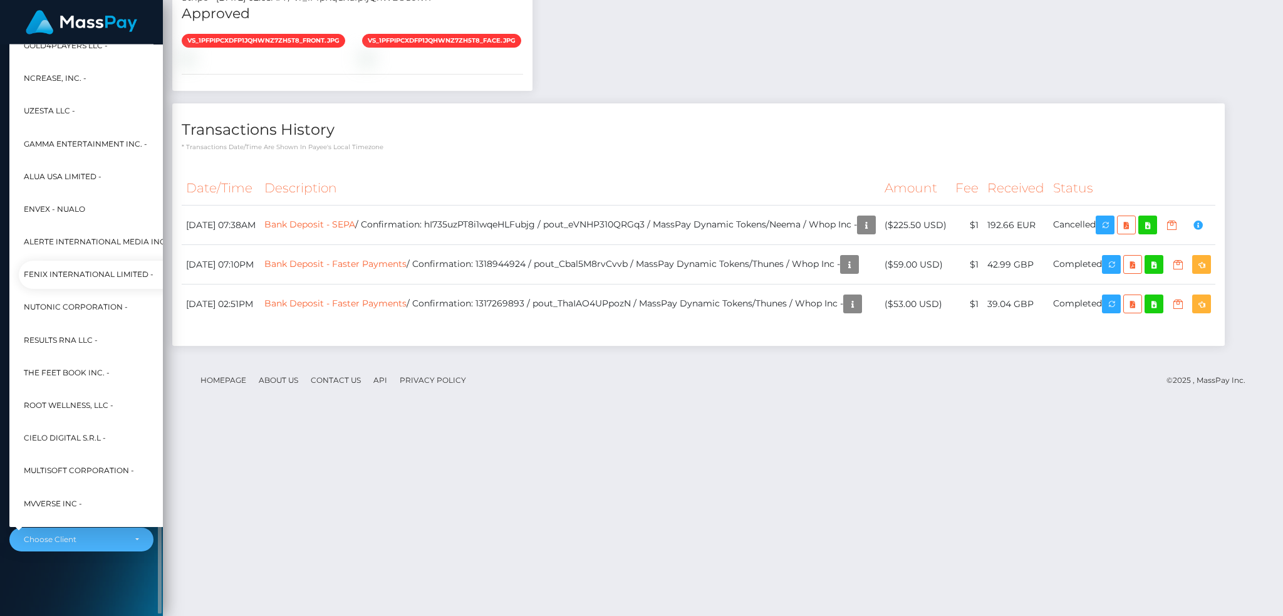
click at [97, 270] on span "Fenix International Limited -" at bounding box center [89, 275] width 130 height 16
select select "26"
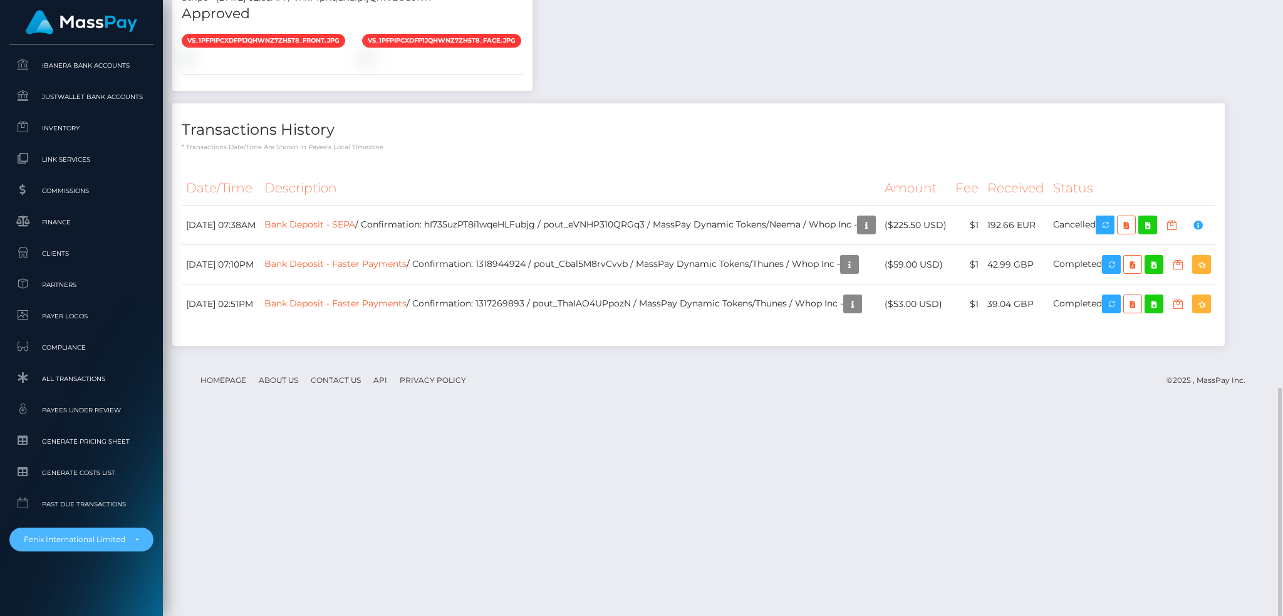
scroll to position [543, 0]
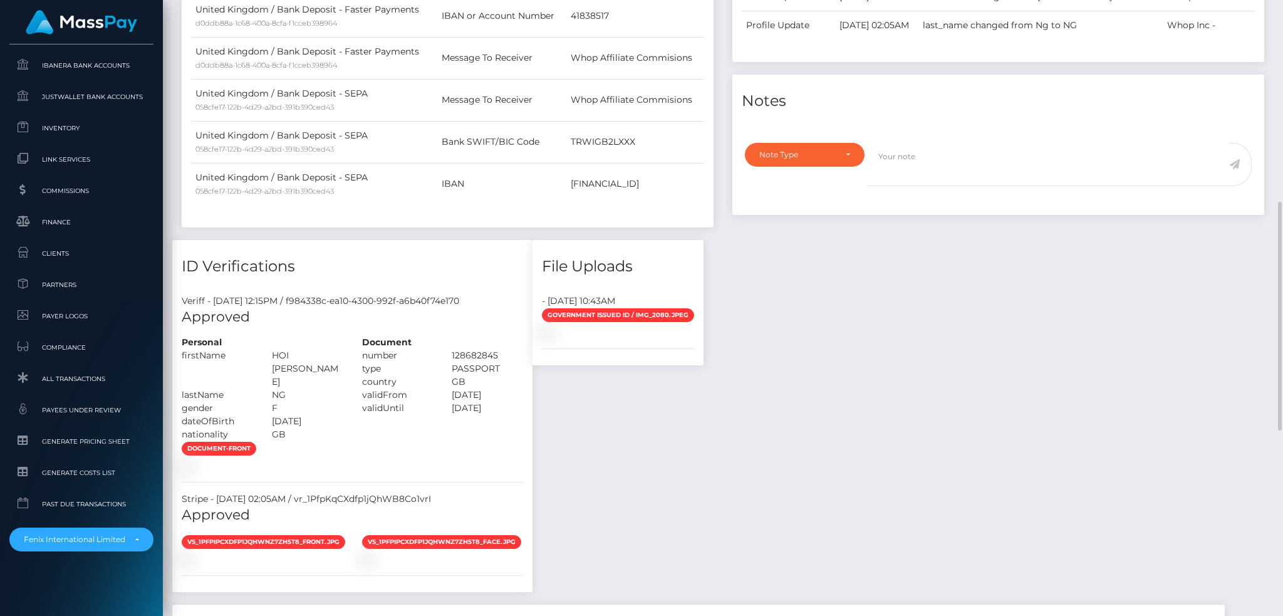
drag, startPoint x: 923, startPoint y: 303, endPoint x: 903, endPoint y: 294, distance: 21.6
click at [923, 303] on div "Payee Attributes Payer Name Label Value United Kingdom / Bank Deposit - Faster …" at bounding box center [722, 362] width 1101 height 995
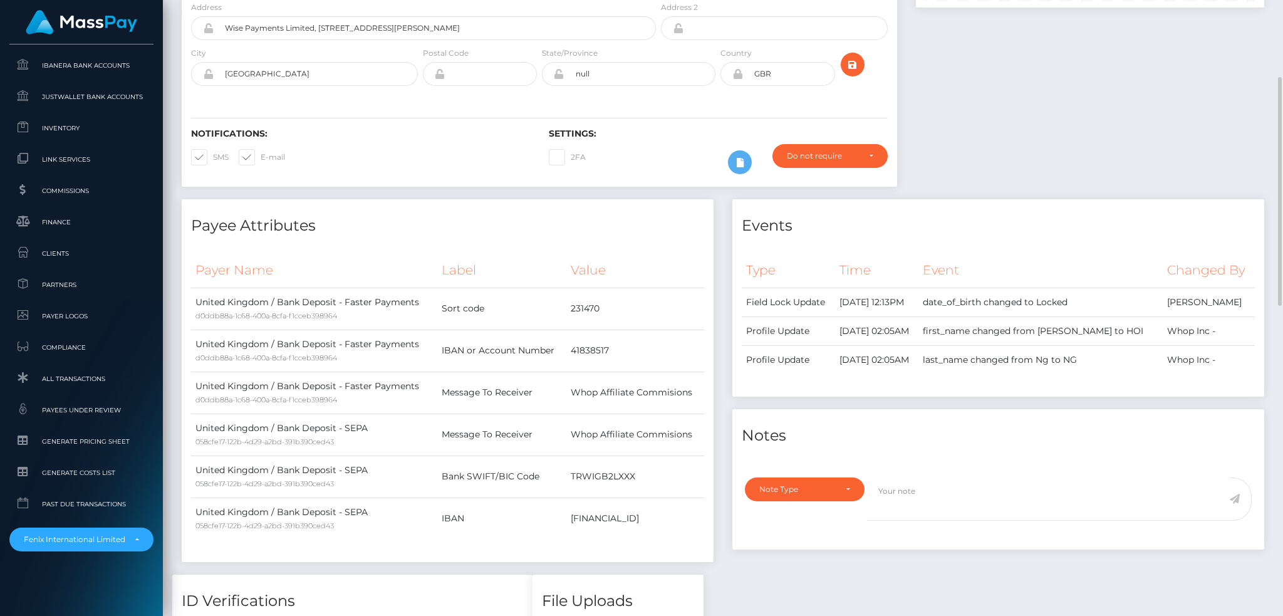
scroll to position [0, 0]
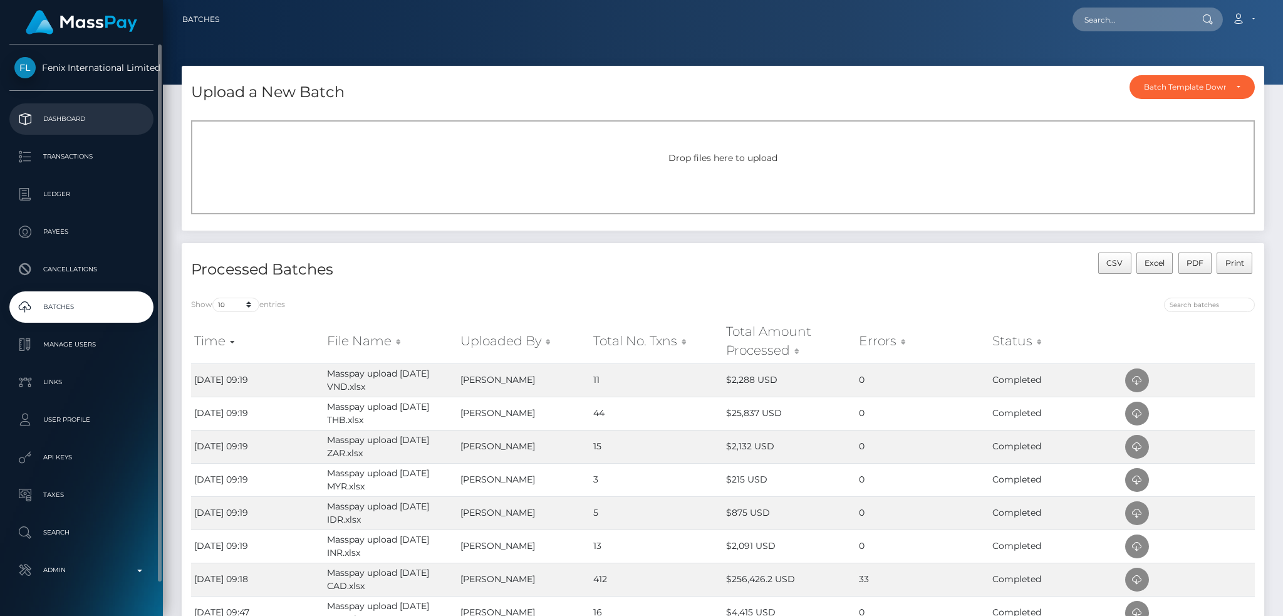
click at [105, 124] on p "Dashboard" at bounding box center [81, 119] width 134 height 19
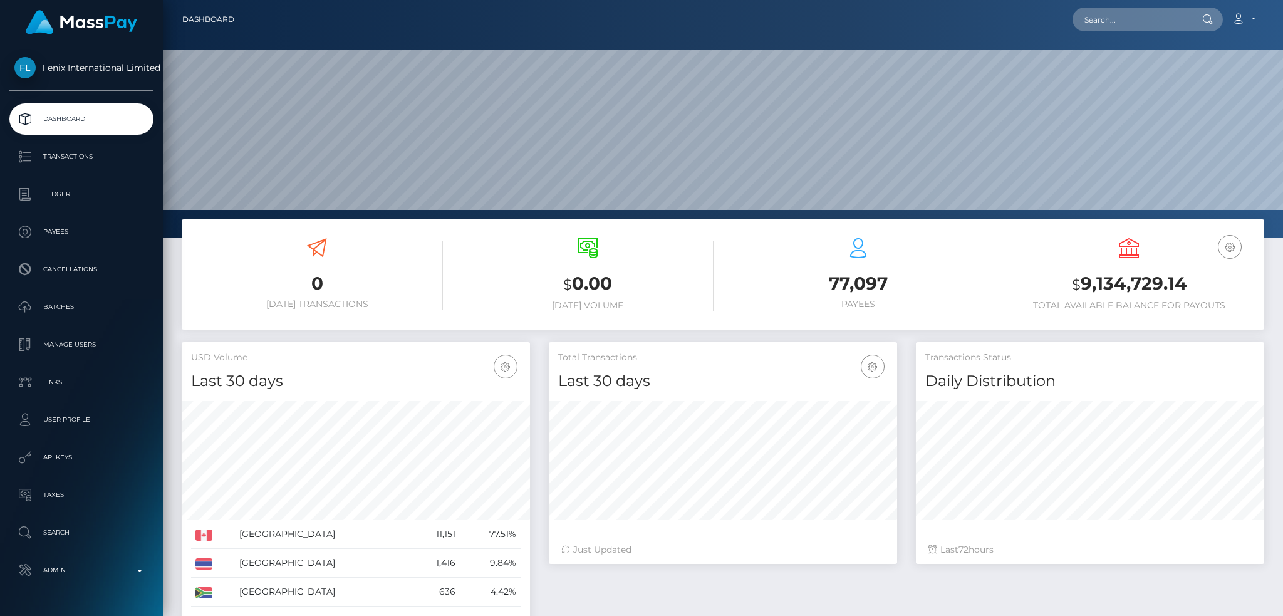
scroll to position [222, 348]
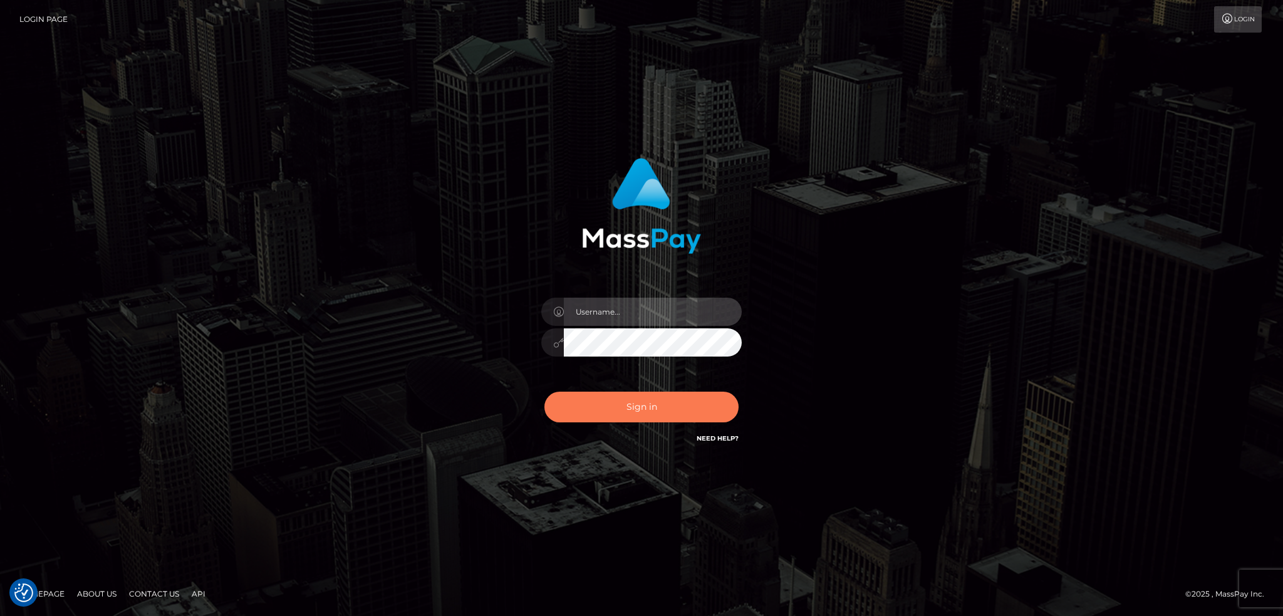
type input "alexstef"
click at [623, 403] on button "Sign in" at bounding box center [641, 406] width 194 height 31
type input "alexstef"
click at [657, 398] on button "Sign in" at bounding box center [641, 406] width 194 height 31
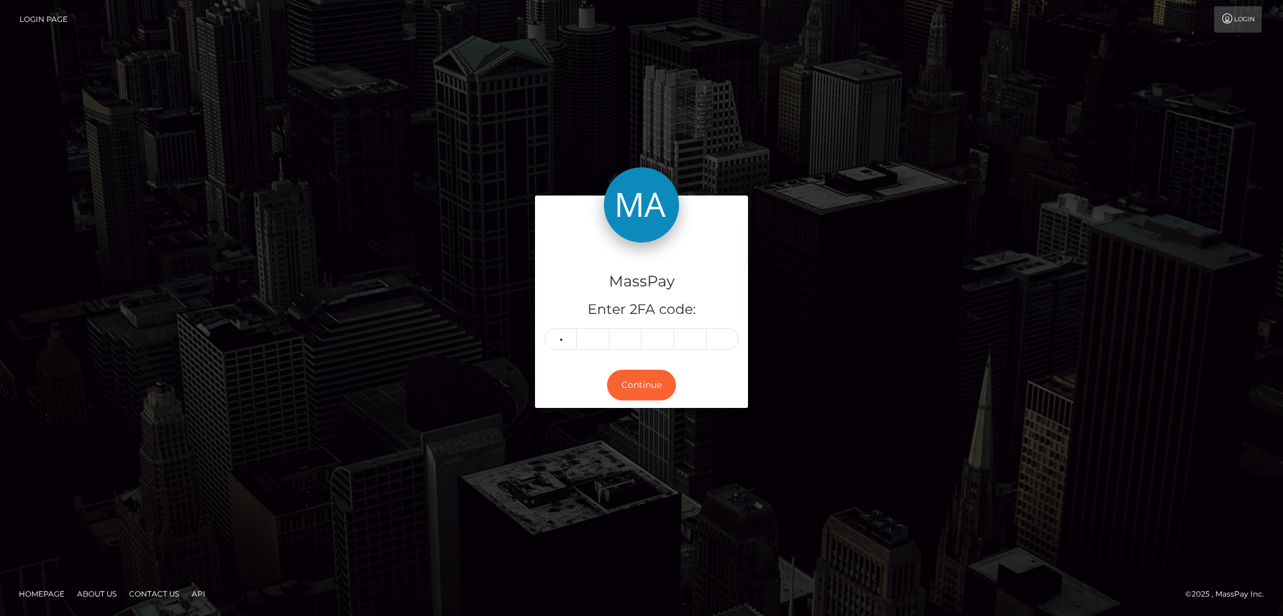
type input "5"
type input "6"
type input "1"
type input "3"
type input "0"
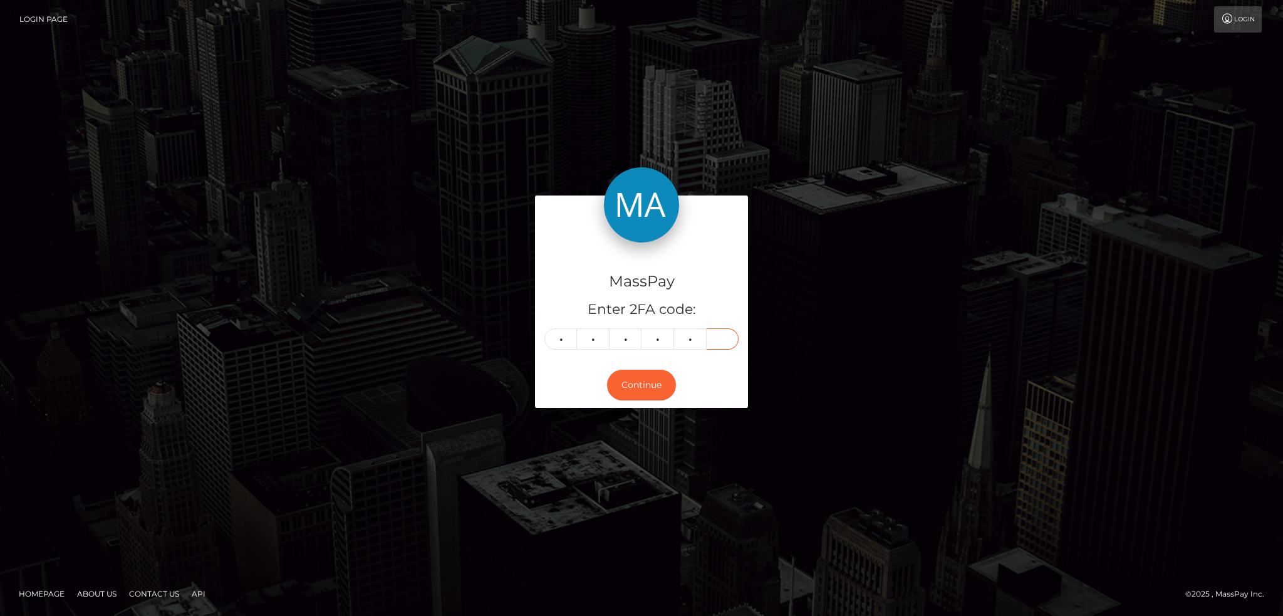
type input "6"
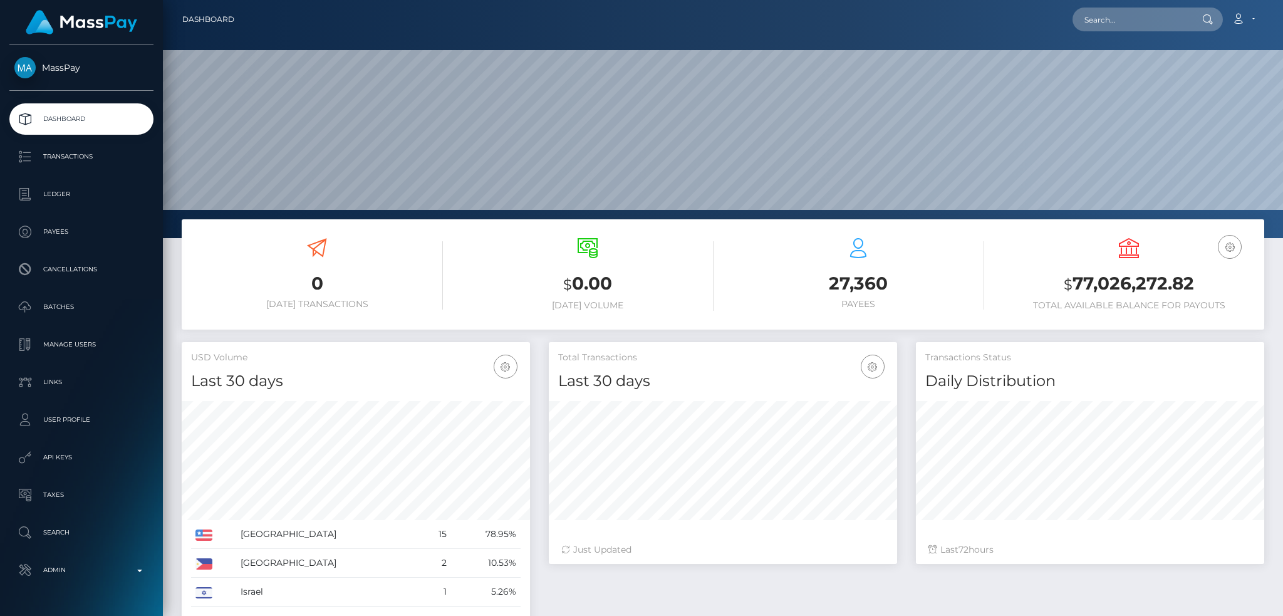
scroll to position [222, 348]
drag, startPoint x: 1149, startPoint y: 14, endPoint x: 1107, endPoint y: 14, distance: 41.3
click at [1149, 14] on input "text" at bounding box center [1131, 20] width 118 height 24
paste input "pout_cWZNZR8lmnWja"
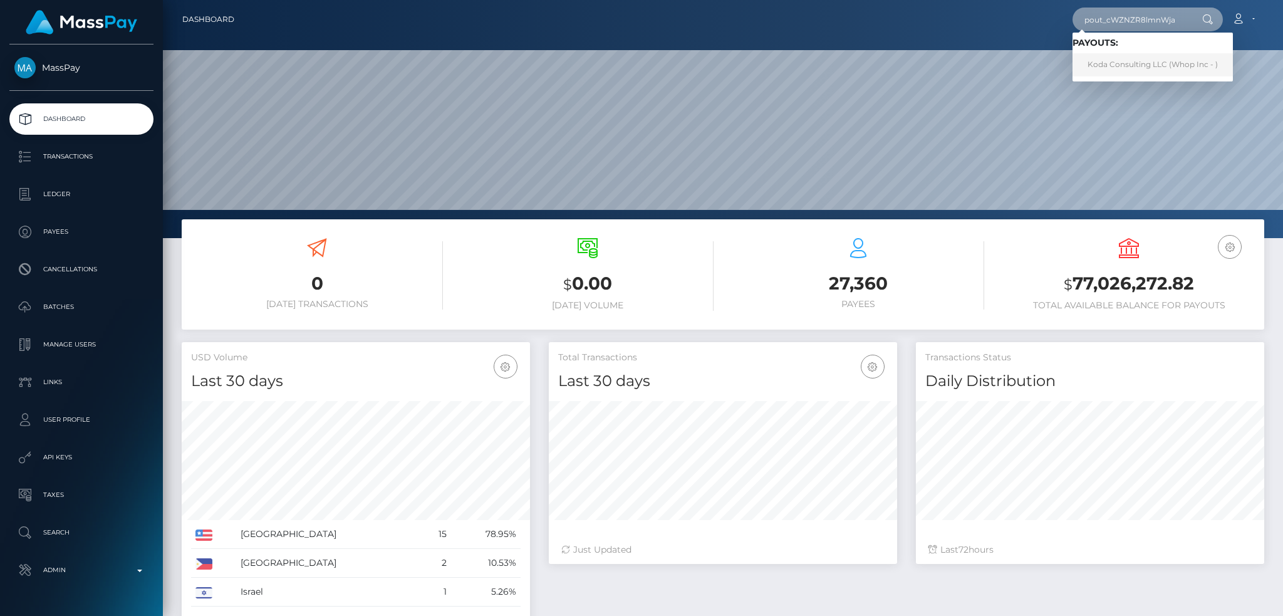
type input "pout_cWZNZR8lmnWja"
click at [1124, 70] on link "Koda Consulting LLC (Whop Inc - )" at bounding box center [1152, 64] width 160 height 23
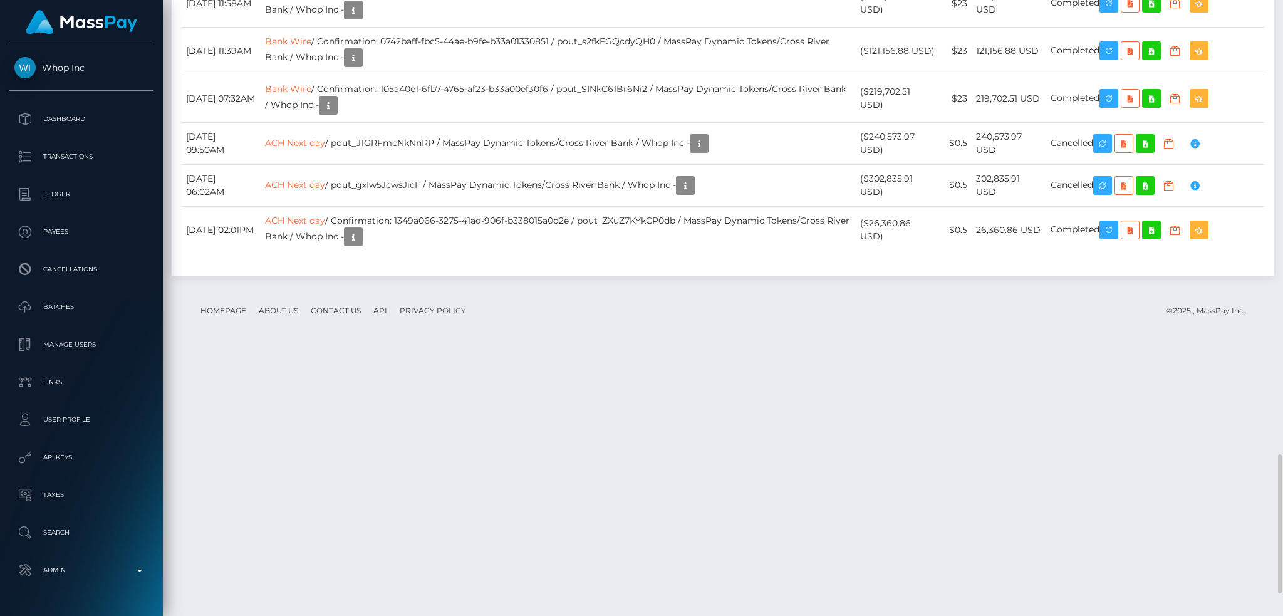
scroll to position [1754, 0]
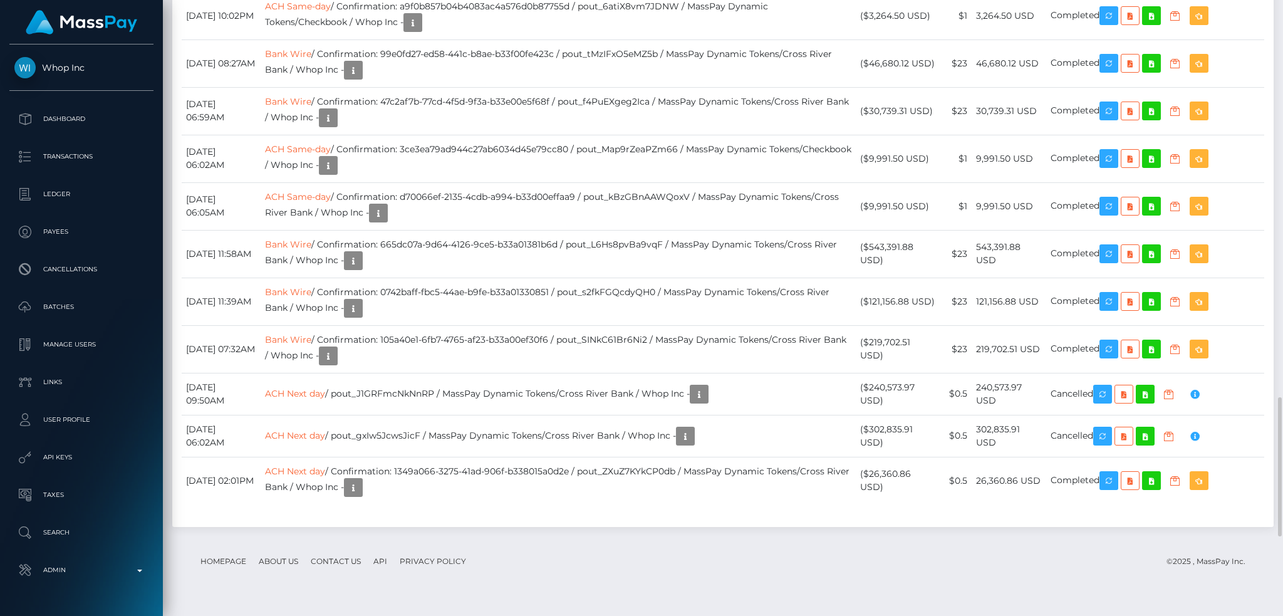
copy td "61bea443e2ed4333abde43c0986c330f"
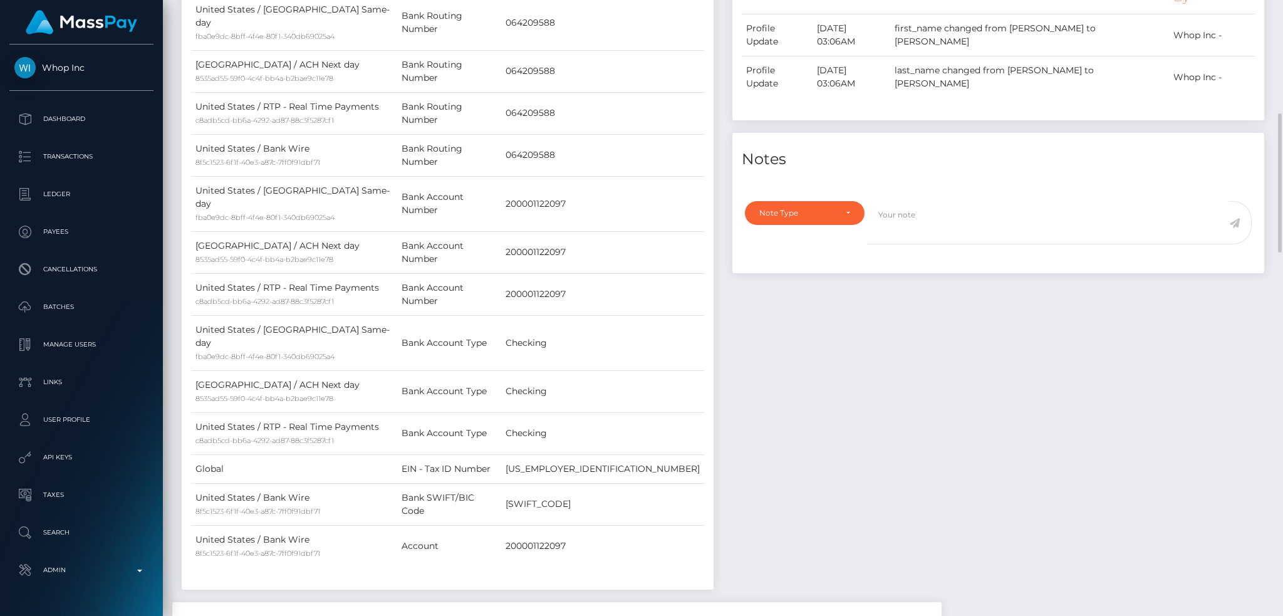
scroll to position [0, 0]
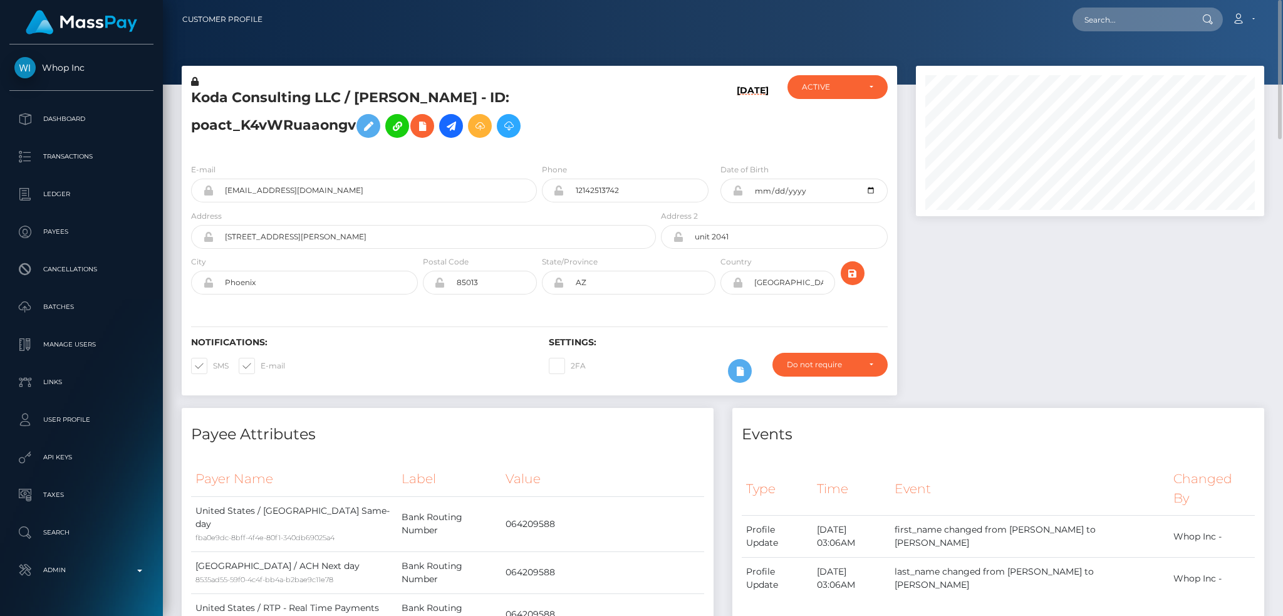
click at [970, 277] on div at bounding box center [1089, 237] width 367 height 342
click at [1108, 24] on input "text" at bounding box center [1131, 20] width 118 height 24
paste input "26fe854e-fa3b-43e7-a629-ed0e1fd911b7"
click at [1107, 19] on input "26fe854e-fa3b-43e7-a629-ed0e1fd911b7" at bounding box center [1131, 20] width 118 height 24
paste input "3730354f-0c22-4dcc-8d61-97f7a4a898cc"
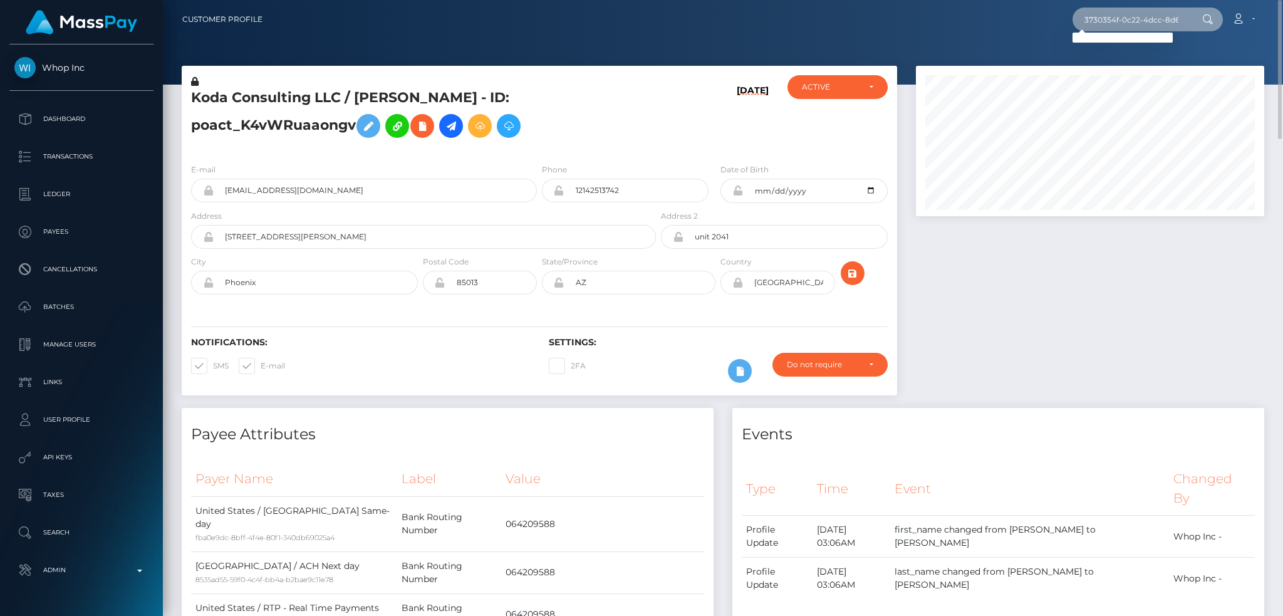
click at [1100, 22] on input "3730354f-0c22-4dcc-8d61-97f7a4a898cc" at bounding box center [1131, 20] width 118 height 24
paste input "MERVE AKINCI"
type input "MERVE AKINCI"
click at [1126, 63] on link "MERVE AKINCI" at bounding box center [1122, 64] width 100 height 23
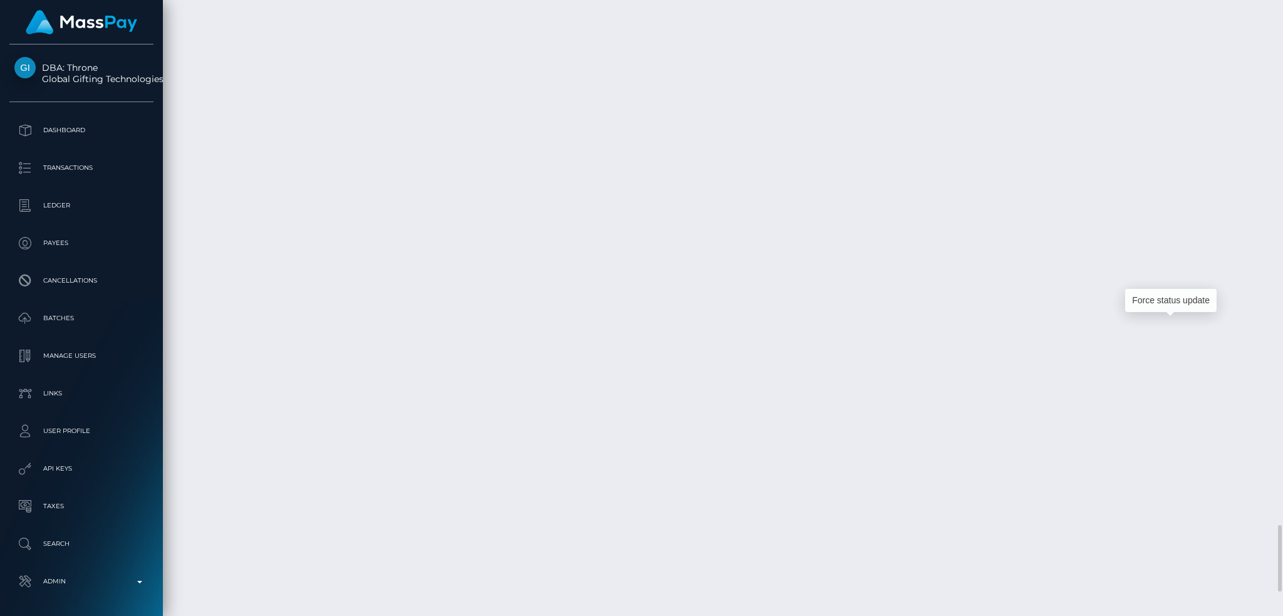
scroll to position [150, 348]
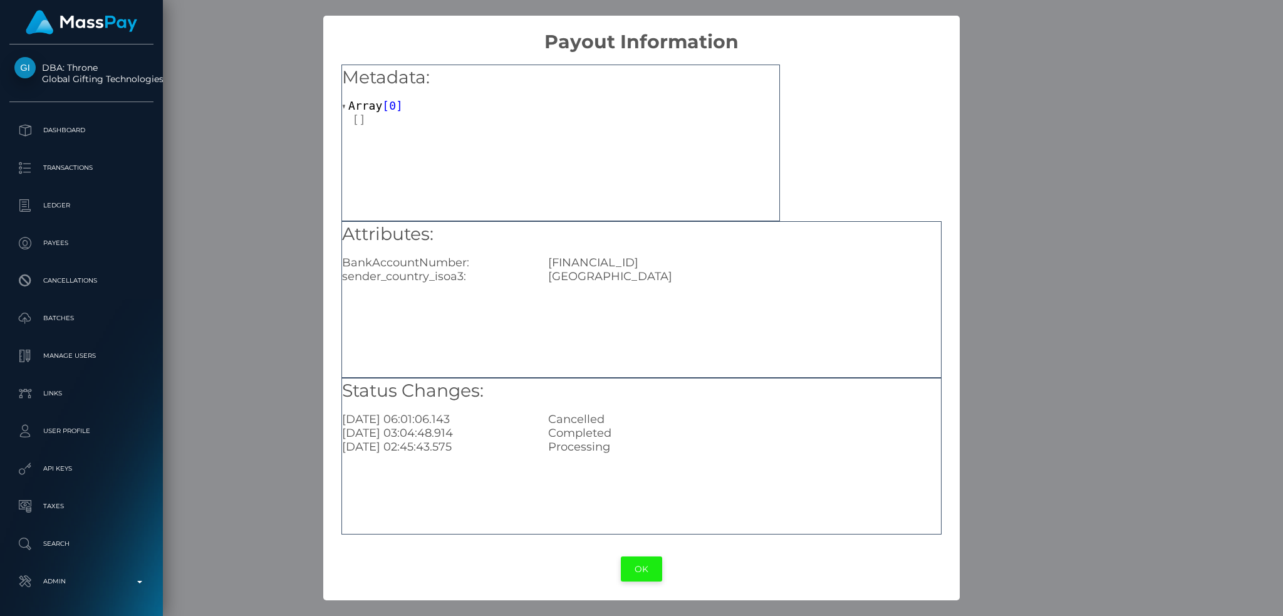
click at [636, 569] on button "OK" at bounding box center [641, 569] width 41 height 26
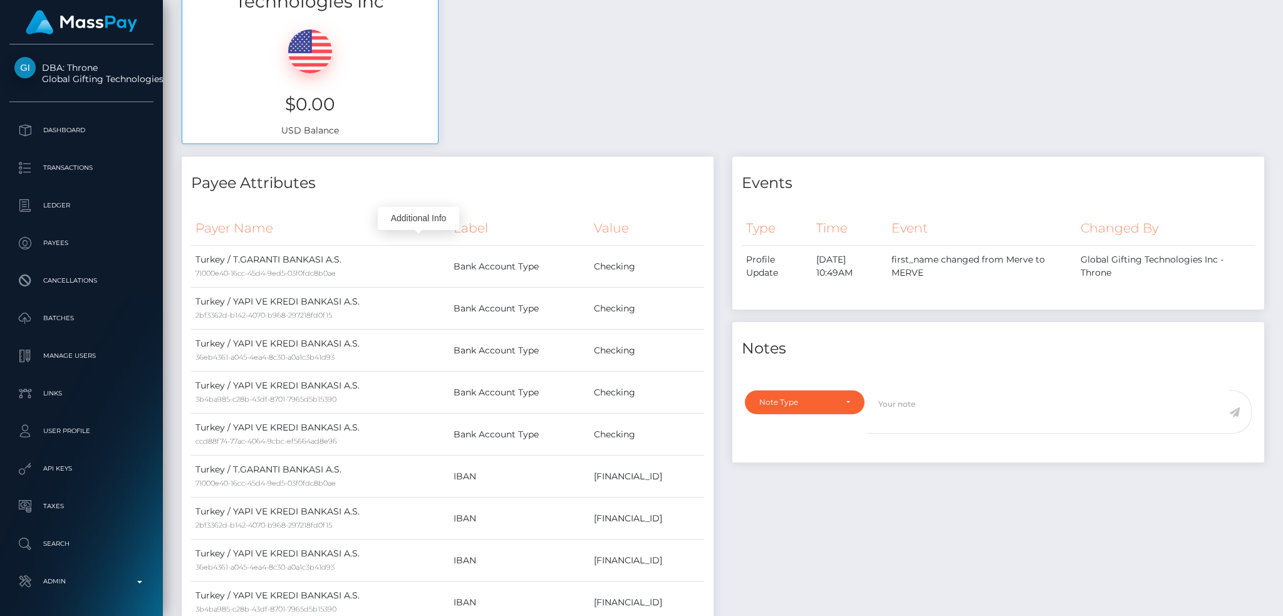
scroll to position [83, 0]
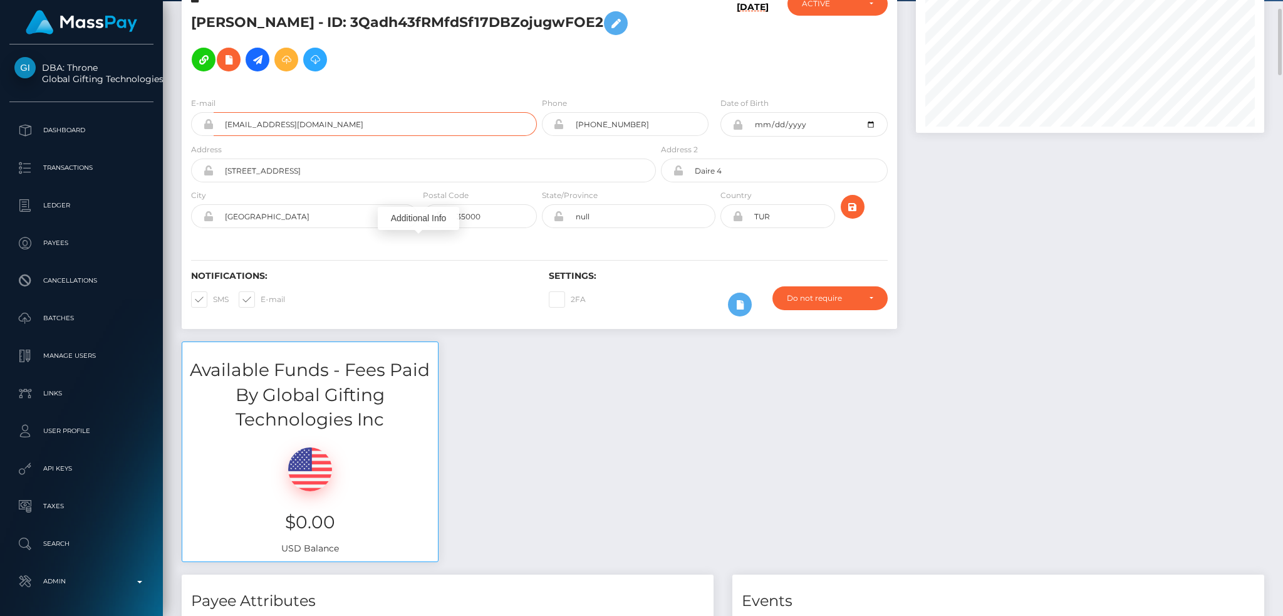
click at [311, 118] on input "mrvknc3@gmail.com" at bounding box center [375, 124] width 323 height 24
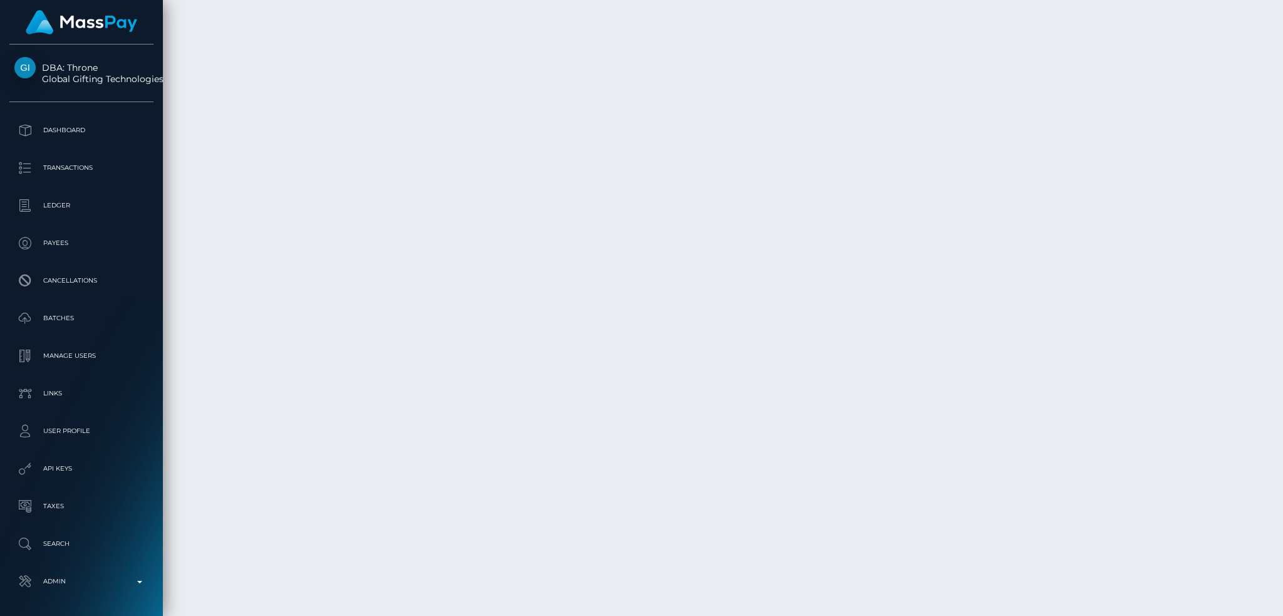
scroll to position [4760, 0]
copy td "9UiseNnLSLWIhQimDzsxpg"
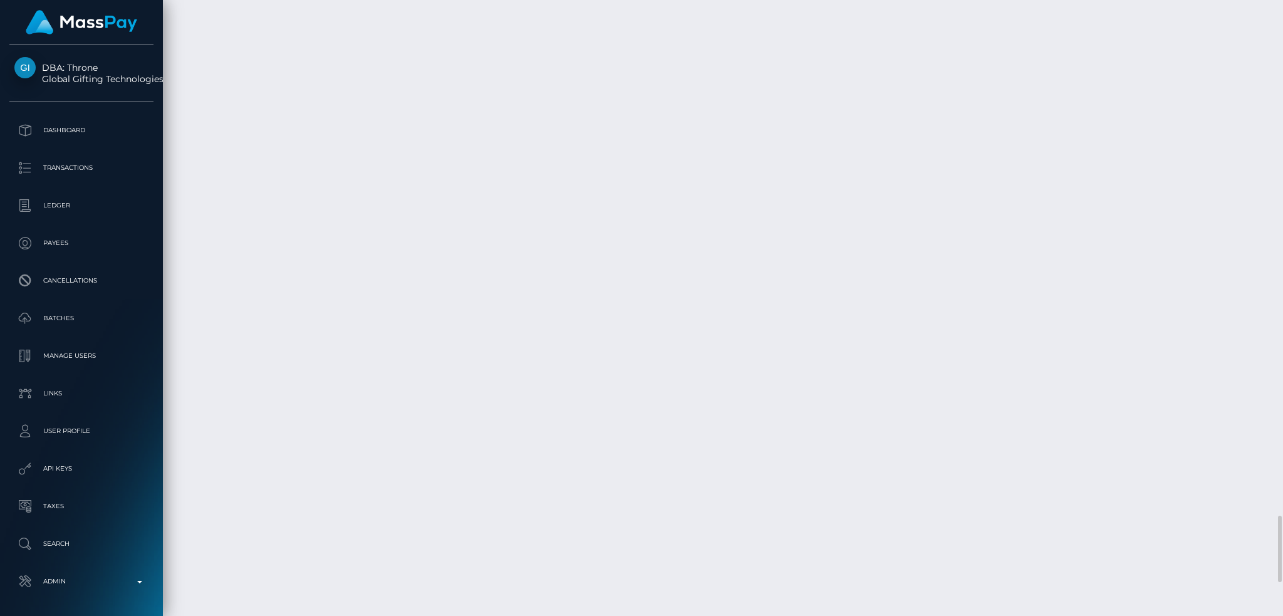
copy td "Fpr_U_rHRoGvBp5Ht80nOA"
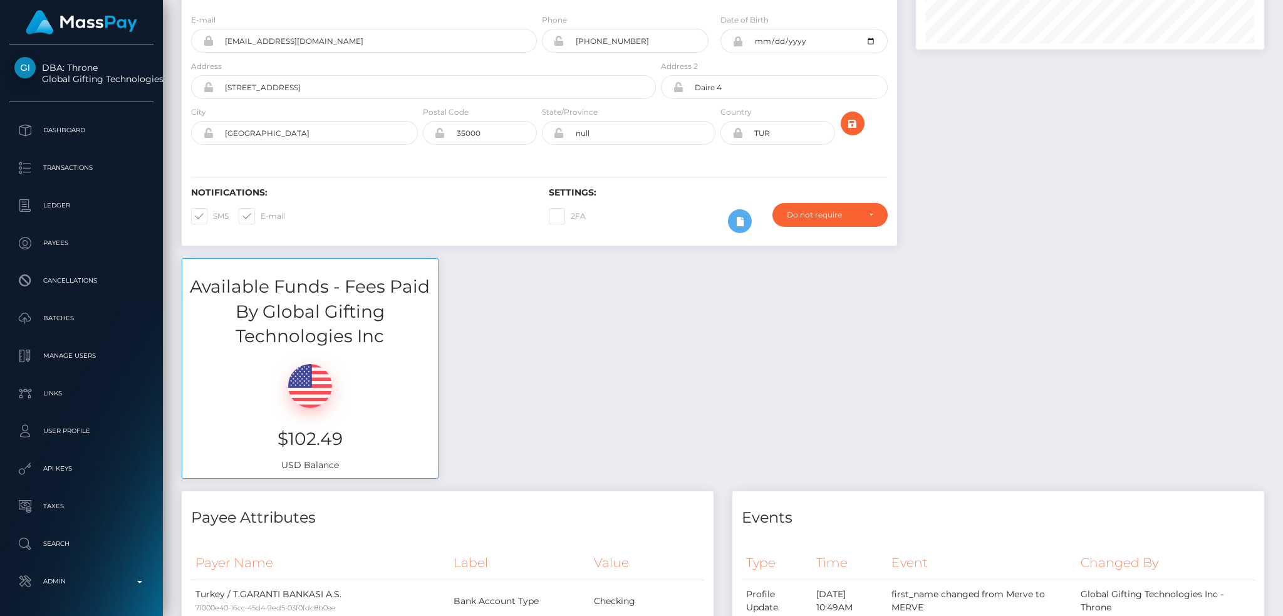
scroll to position [0, 0]
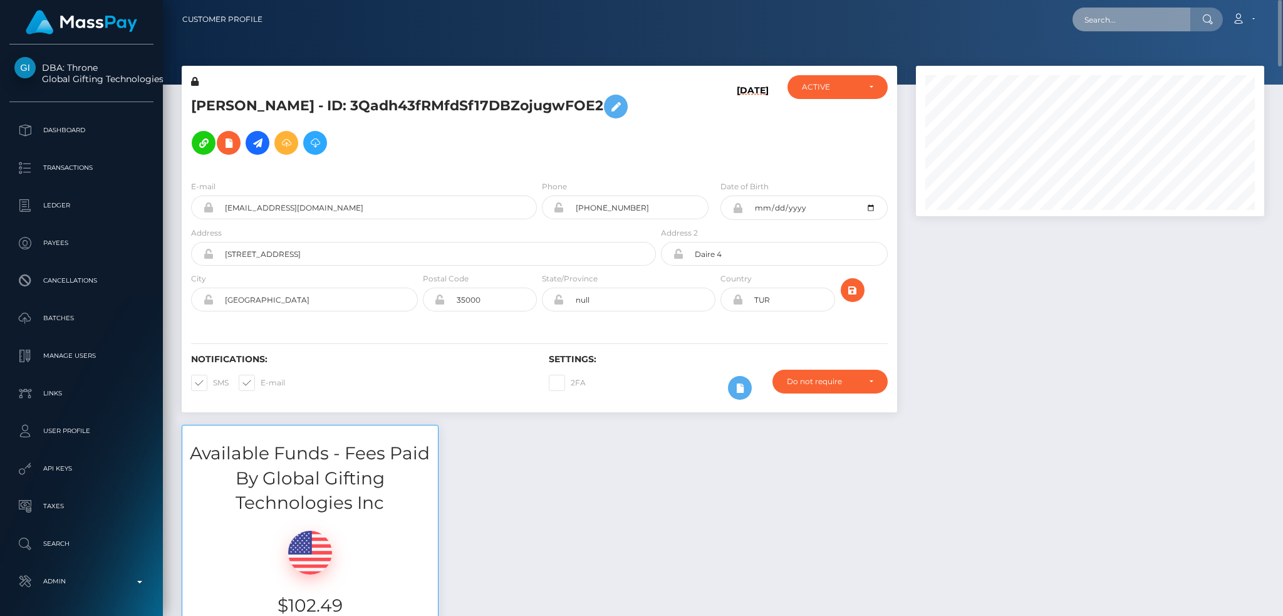
drag, startPoint x: 1112, startPoint y: 22, endPoint x: 1080, endPoint y: 28, distance: 32.4
click at [1112, 22] on input "text" at bounding box center [1131, 20] width 118 height 24
paste input "pout_cWZNZR8lmnWja"
type input "pout_cWZNZR8lmnWja"
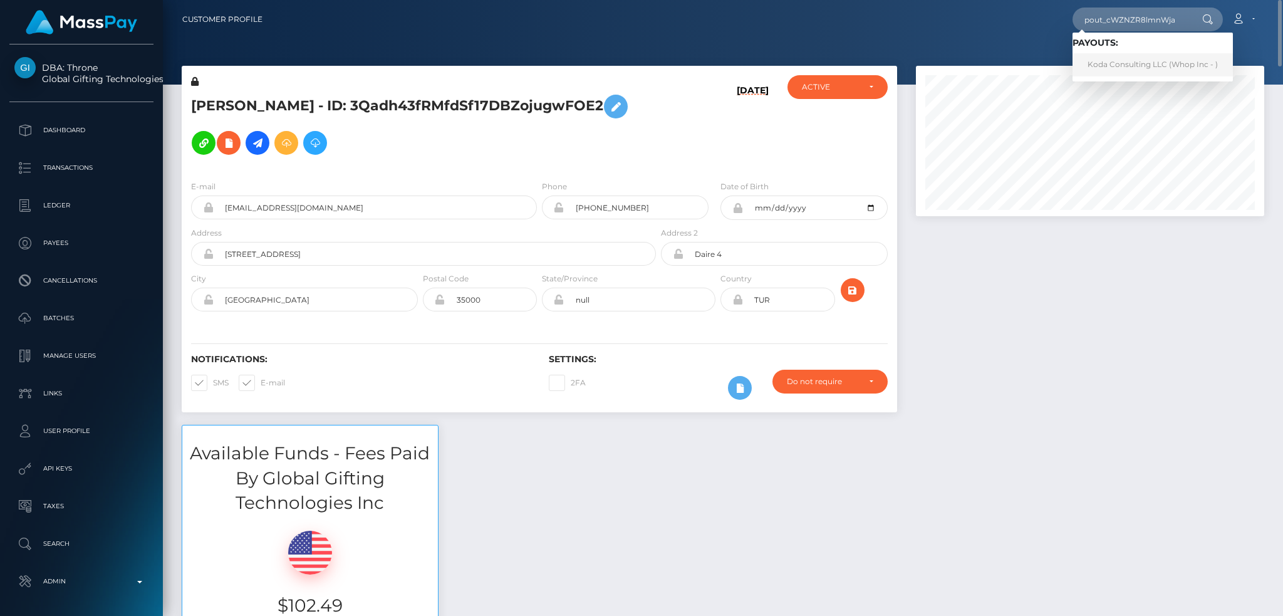
click at [1124, 70] on link "Koda Consulting LLC (Whop Inc - )" at bounding box center [1152, 64] width 160 height 23
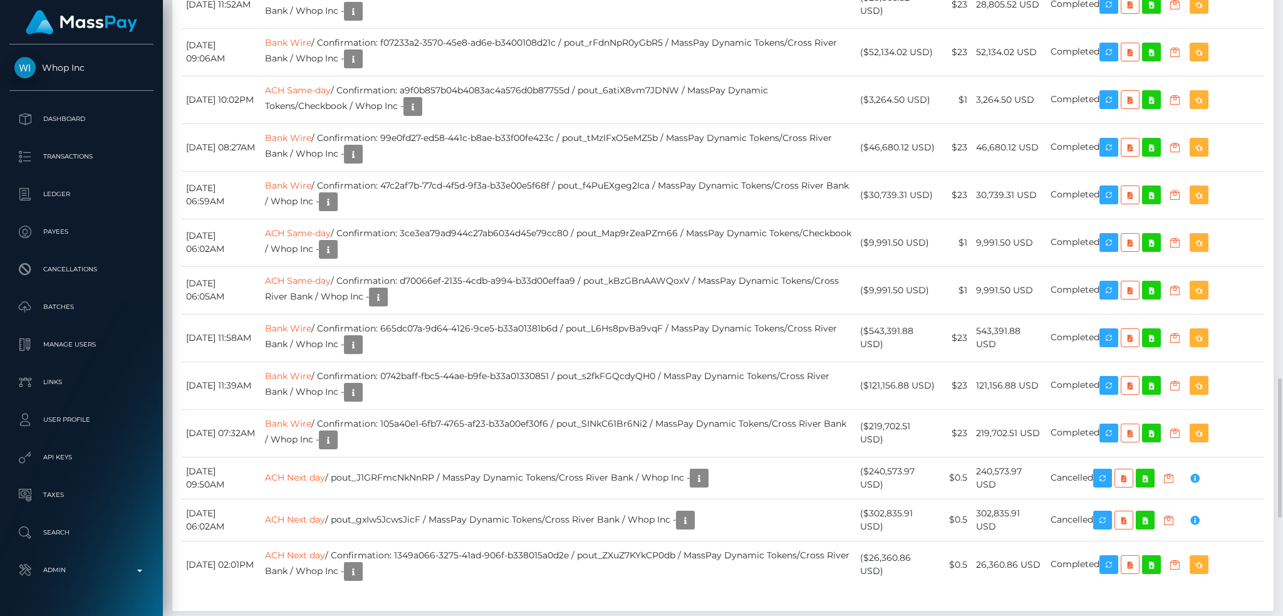
scroll to position [150, 348]
drag, startPoint x: 706, startPoint y: 304, endPoint x: 604, endPoint y: 306, distance: 102.1
copy td "pout_cWZNZR8lmnWja"
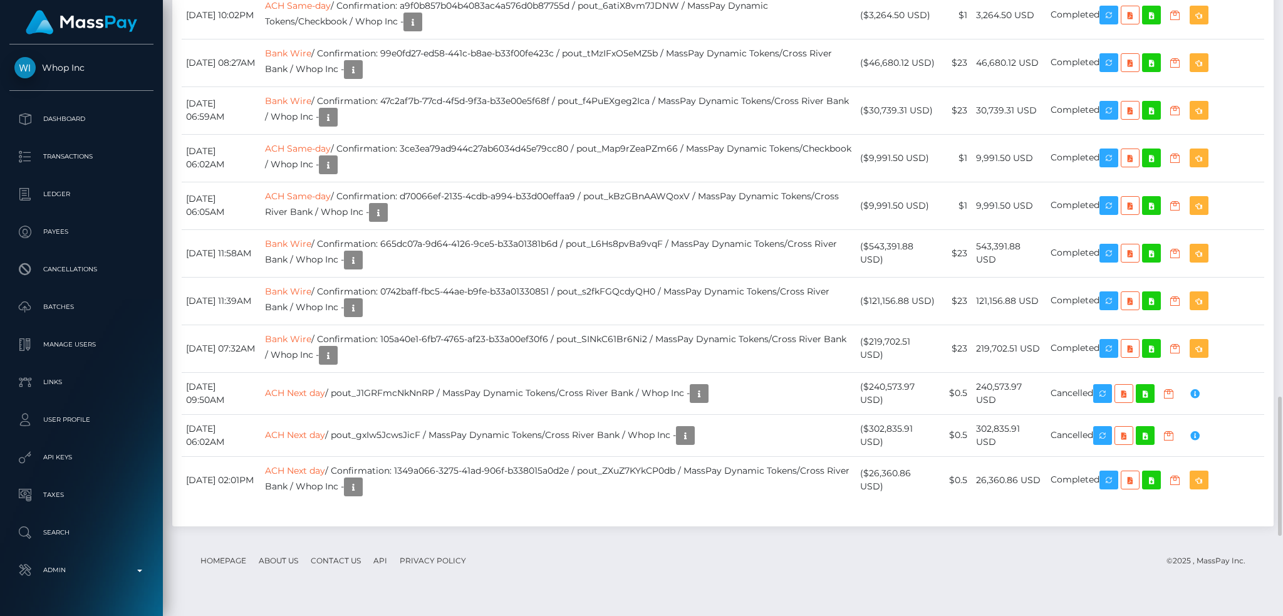
scroll to position [1586, 0]
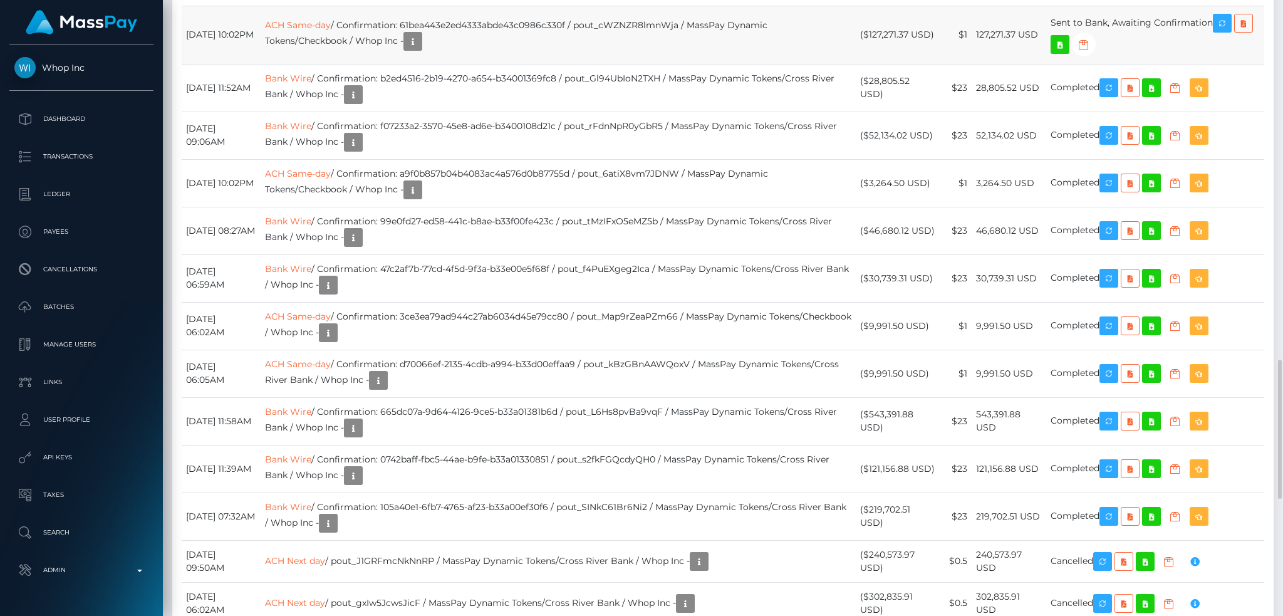
click at [542, 64] on td "ACH Same-day / Confirmation: 61bea443e2ed4333abde43c0986c330f / pout_cWZNZR8lmn…" at bounding box center [559, 35] width 596 height 58
copy td "61bea443e2ed4333abde43c0986c330f"
drag, startPoint x: 604, startPoint y: 388, endPoint x: 706, endPoint y: 386, distance: 102.7
click at [706, 64] on td "ACH Same-day / Confirmation: 61bea443e2ed4333abde43c0986c330f / pout_cWZNZR8lmn…" at bounding box center [559, 35] width 596 height 58
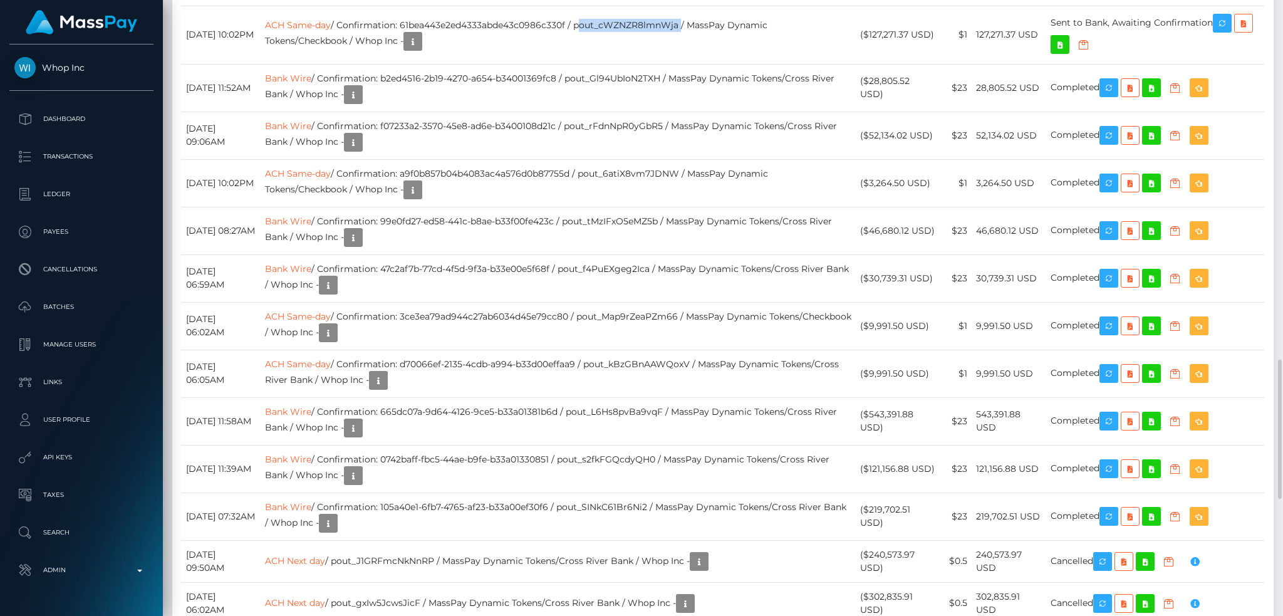
copy td "pout_cWZNZR8lmnWja"
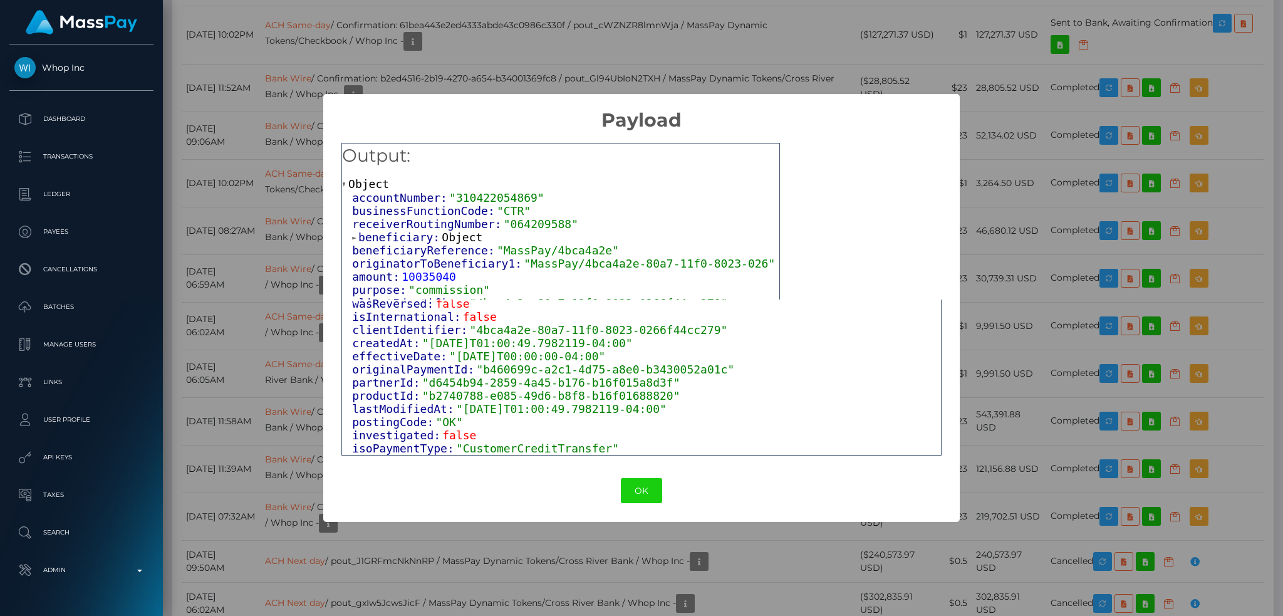
scroll to position [429, 0]
click at [256, 324] on div "× Payload Output: Object accountNumber: "310422054869" businessFunctionCode: "C…" at bounding box center [641, 308] width 1283 height 616
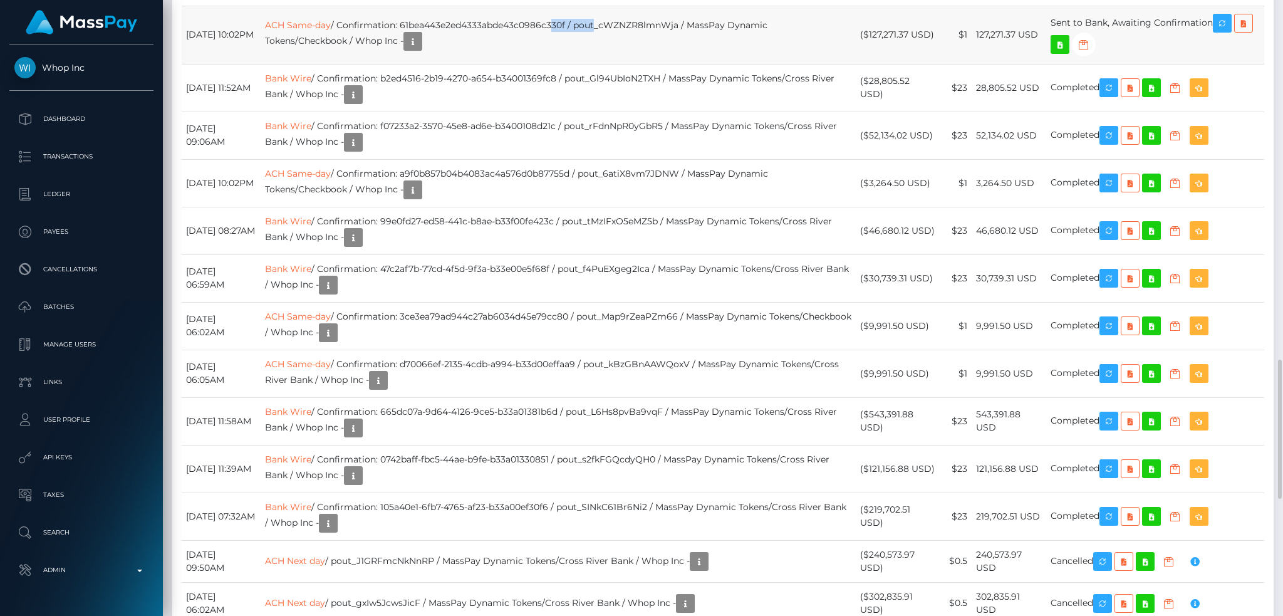
drag, startPoint x: 578, startPoint y: 390, endPoint x: 629, endPoint y: 390, distance: 51.4
click at [629, 64] on td "ACH Same-day / Confirmation: 61bea443e2ed4333abde43c0986c330f / pout_cWZNZR8lmn…" at bounding box center [559, 35] width 596 height 58
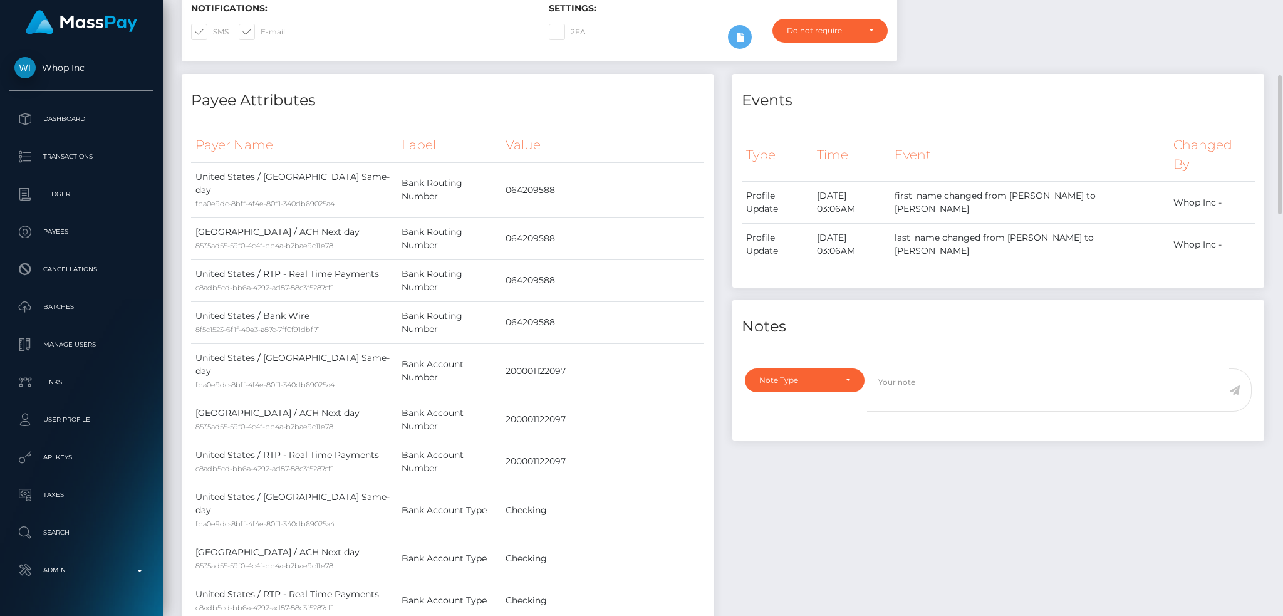
scroll to position [0, 0]
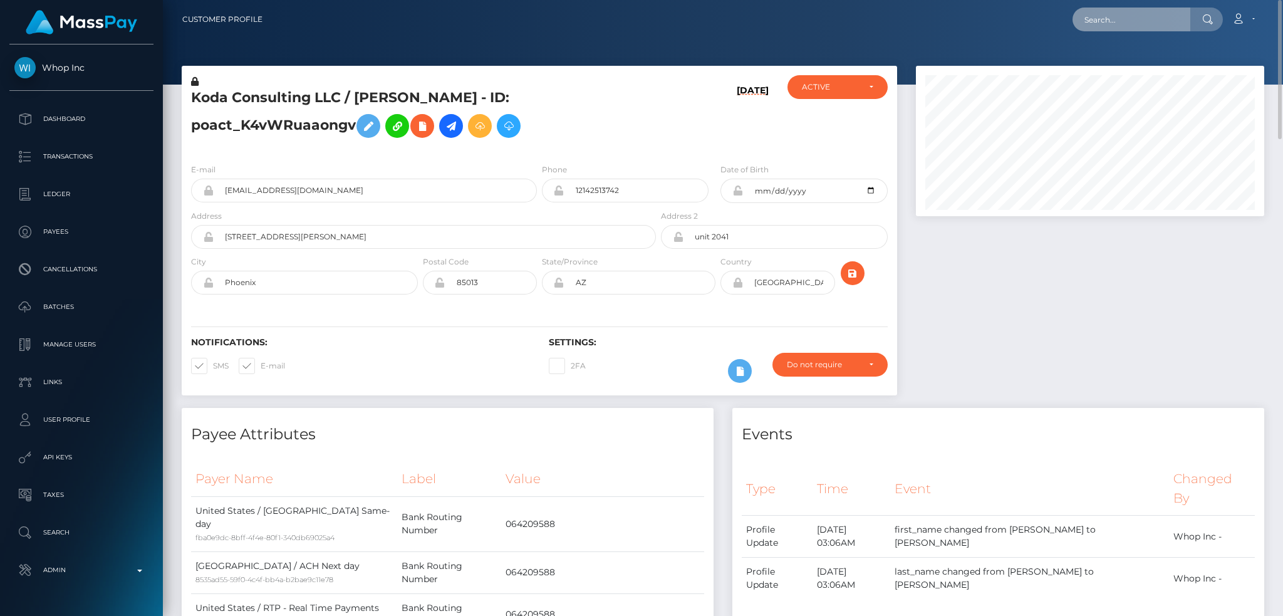
click at [1137, 19] on input "text" at bounding box center [1131, 20] width 118 height 24
paste input "f99a393e167b4ff8b067ea8954dd2ee4"
type input "f99a393e167b4ff8b067ea8954dd2ee4"
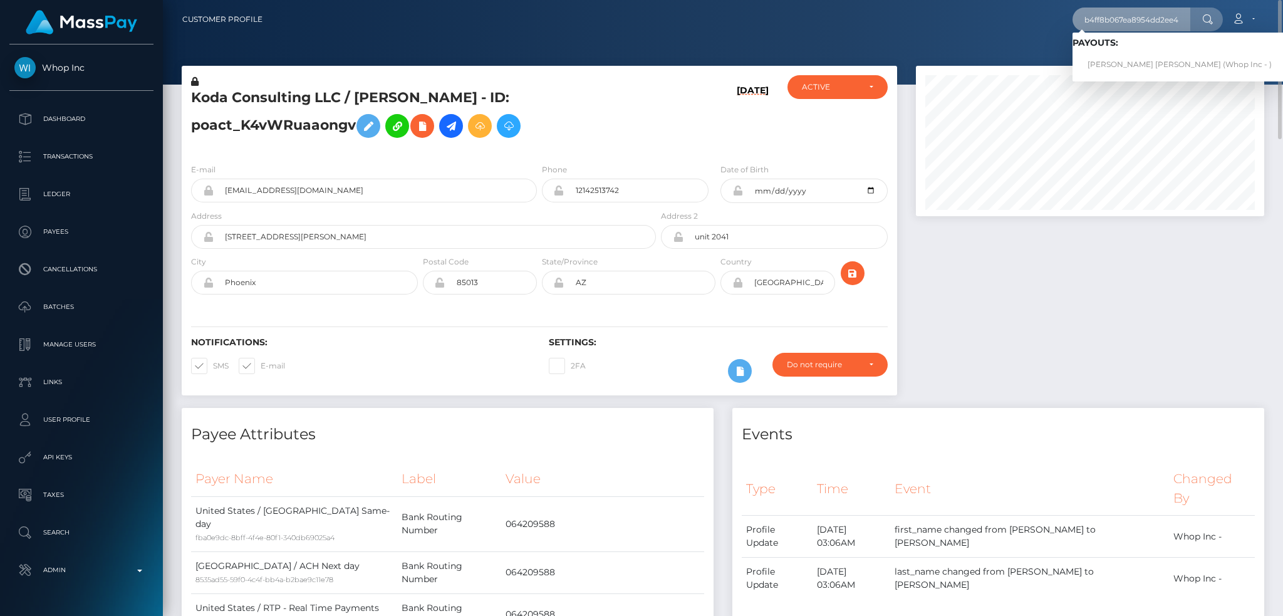
scroll to position [0, 0]
click at [1135, 65] on link "DANIEL ALEXIO PIMENTEL (Whop Inc - )" at bounding box center [1179, 64] width 214 height 23
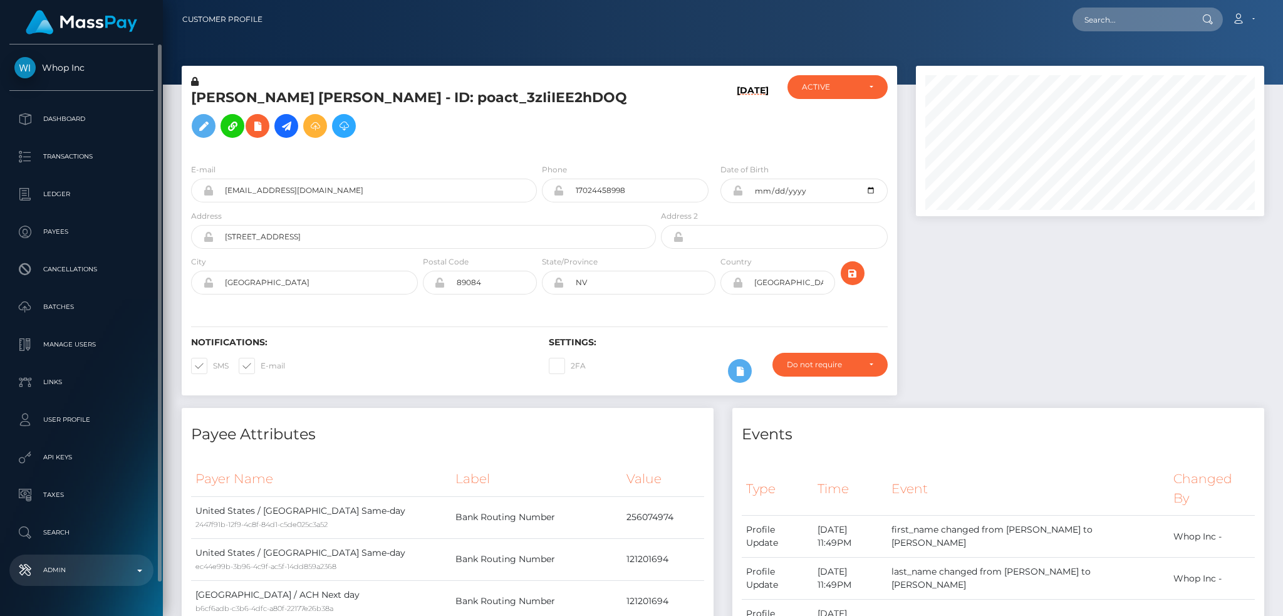
click at [82, 576] on p "Admin" at bounding box center [81, 570] width 134 height 19
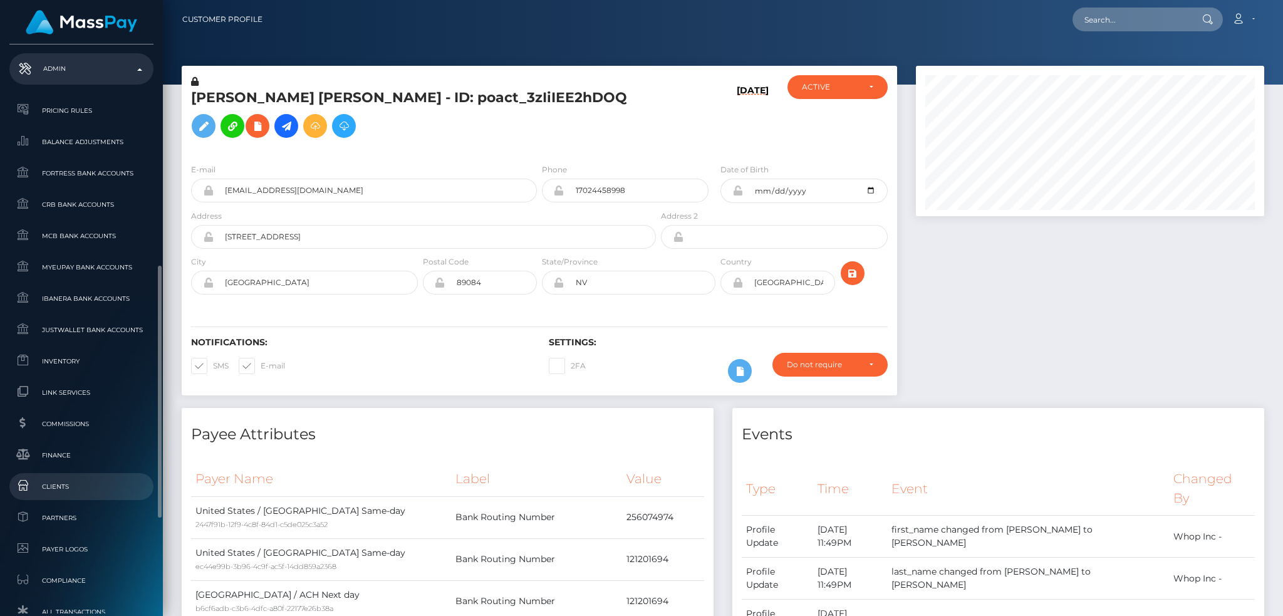
click at [118, 492] on span "Clients" at bounding box center [81, 486] width 134 height 14
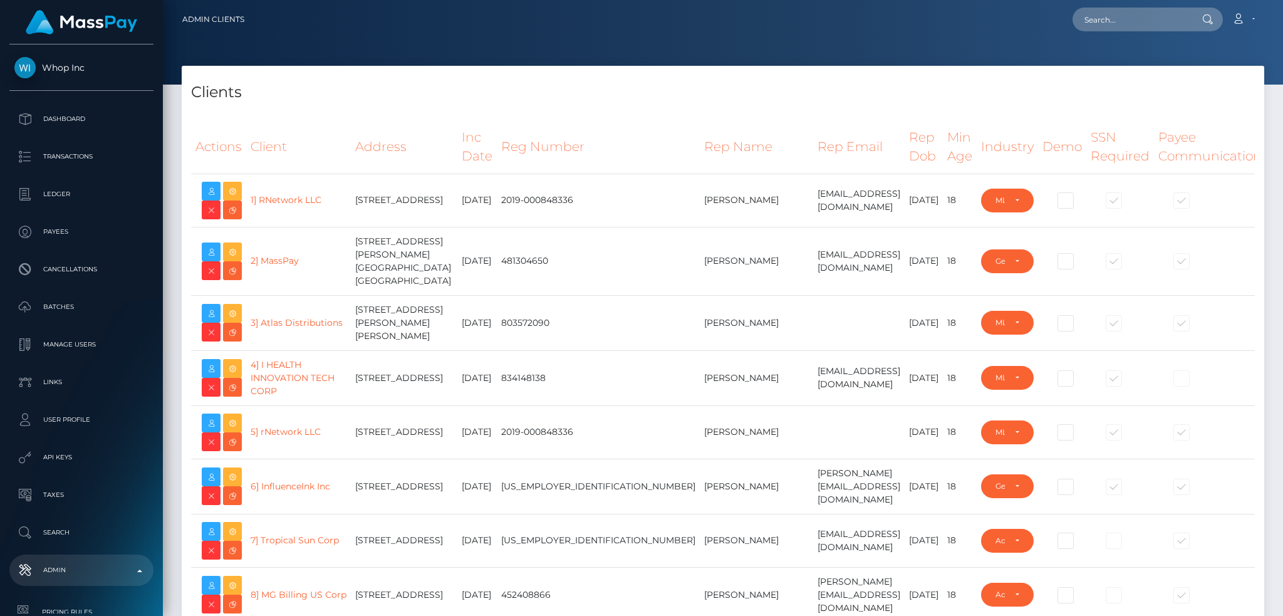
select select "223"
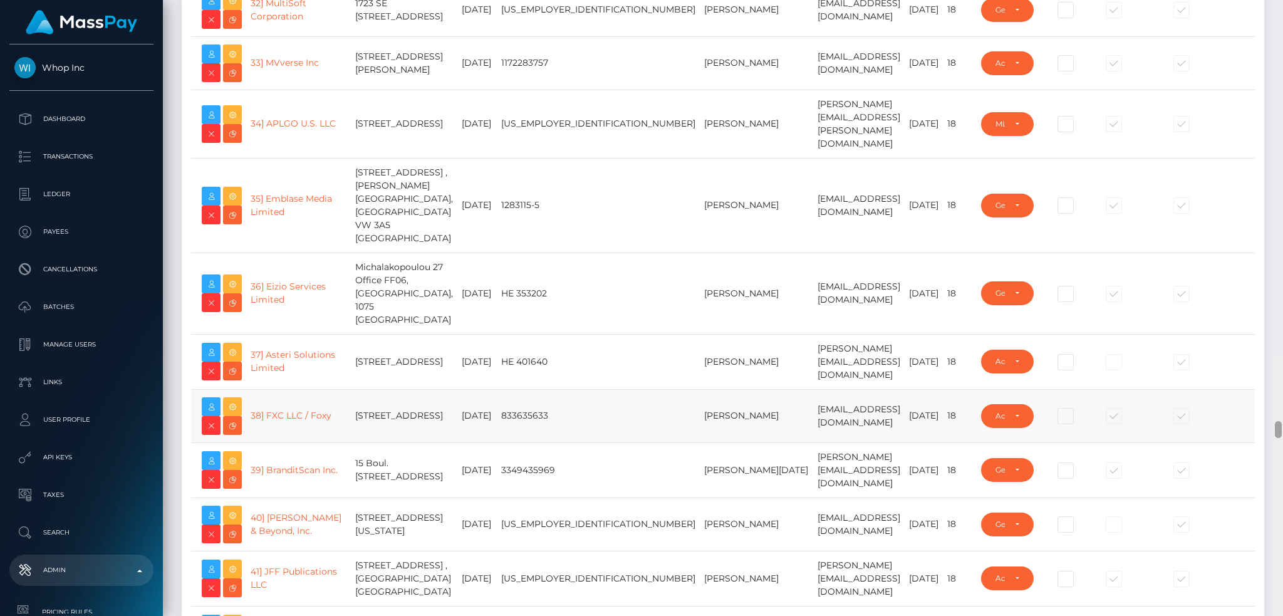
scroll to position [2381, 0]
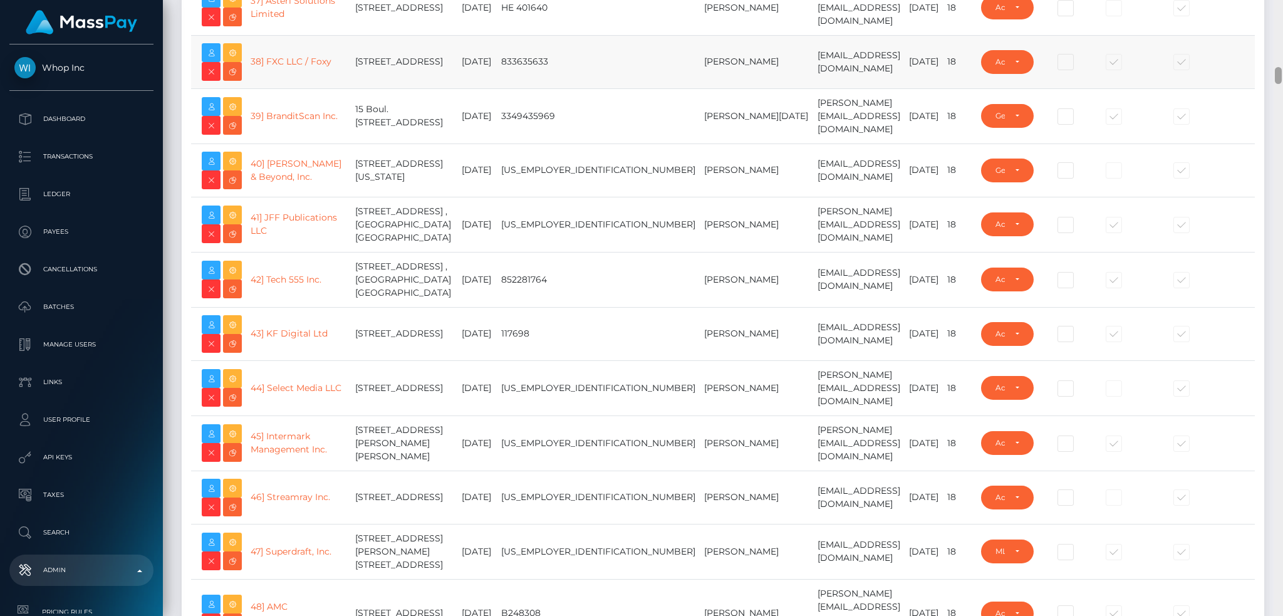
drag, startPoint x: 1276, startPoint y: 494, endPoint x: 1245, endPoint y: 73, distance: 422.7
click at [1245, 73] on div "Admin Clients Loading... Loading..." at bounding box center [723, 308] width 1120 height 616
click at [309, 228] on link "41] JFF Publications LLC" at bounding box center [294, 224] width 86 height 24
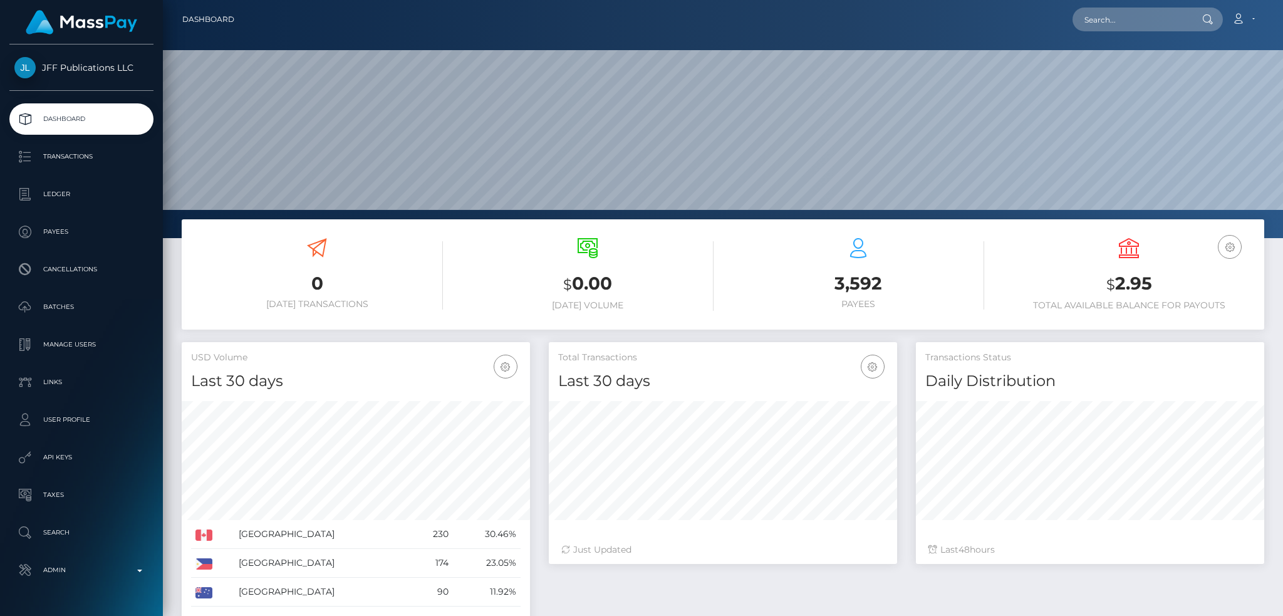
scroll to position [222, 348]
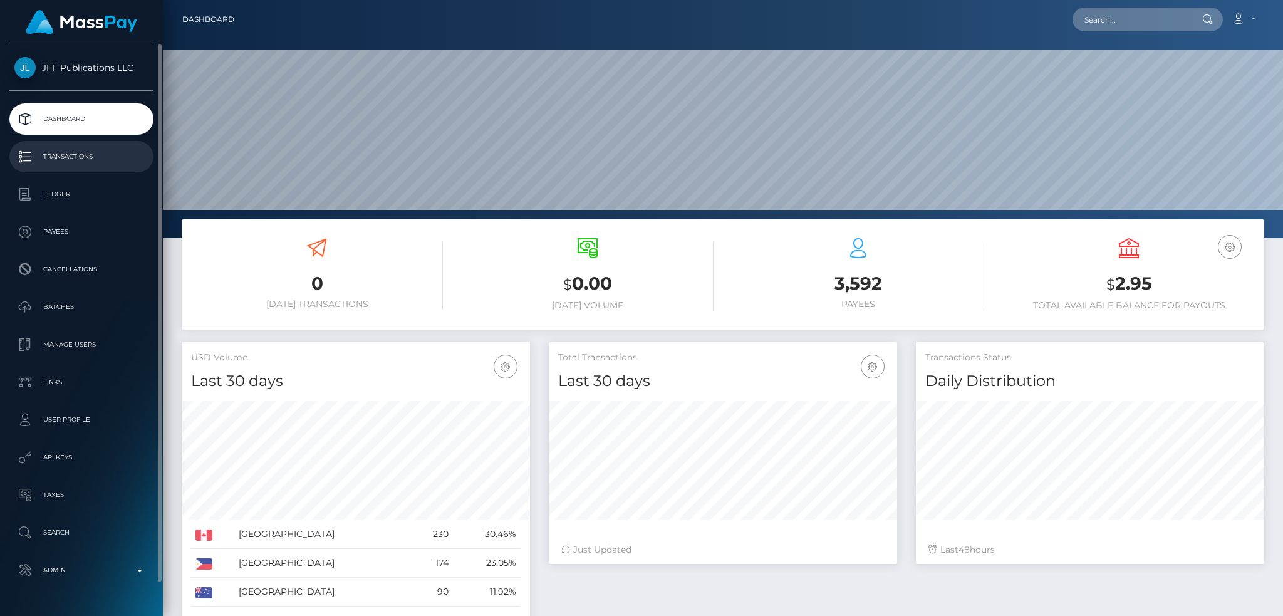
click at [87, 157] on p "Transactions" at bounding box center [81, 156] width 134 height 19
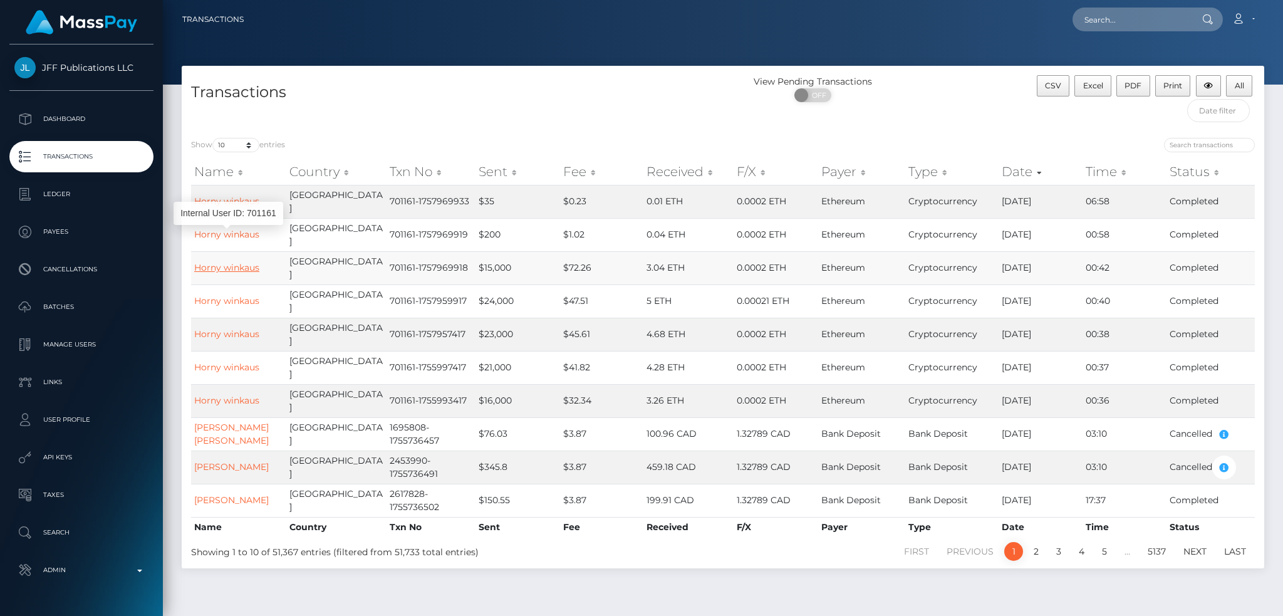
click at [235, 262] on link "Horny winkaus" at bounding box center [226, 267] width 65 height 11
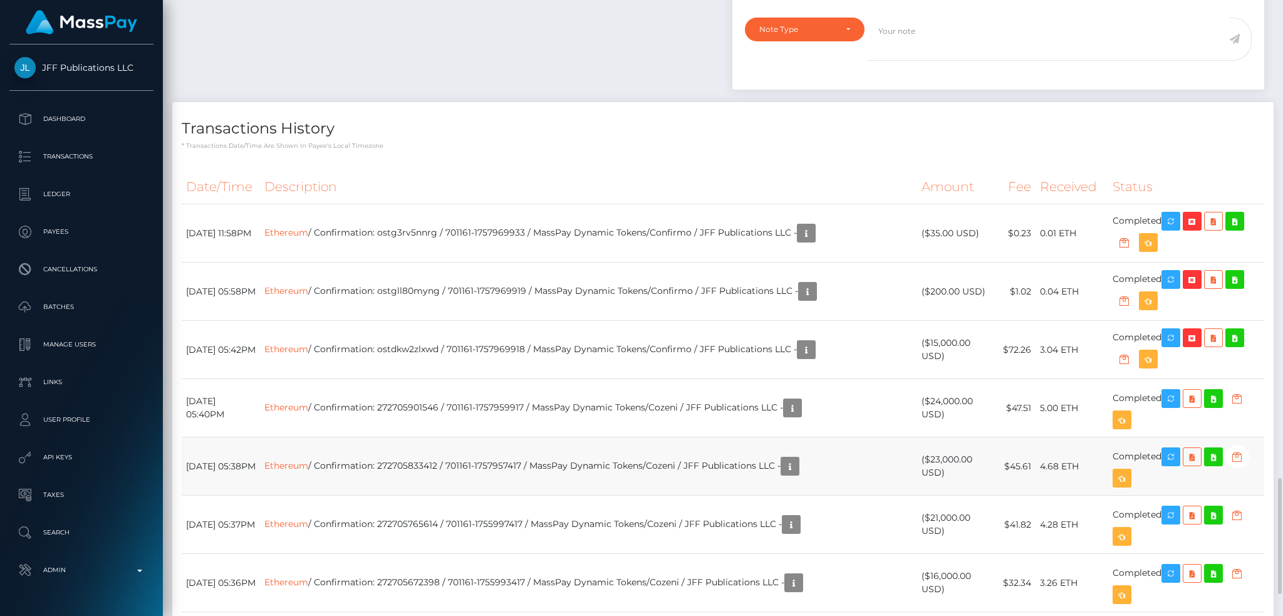
scroll to position [1736, 0]
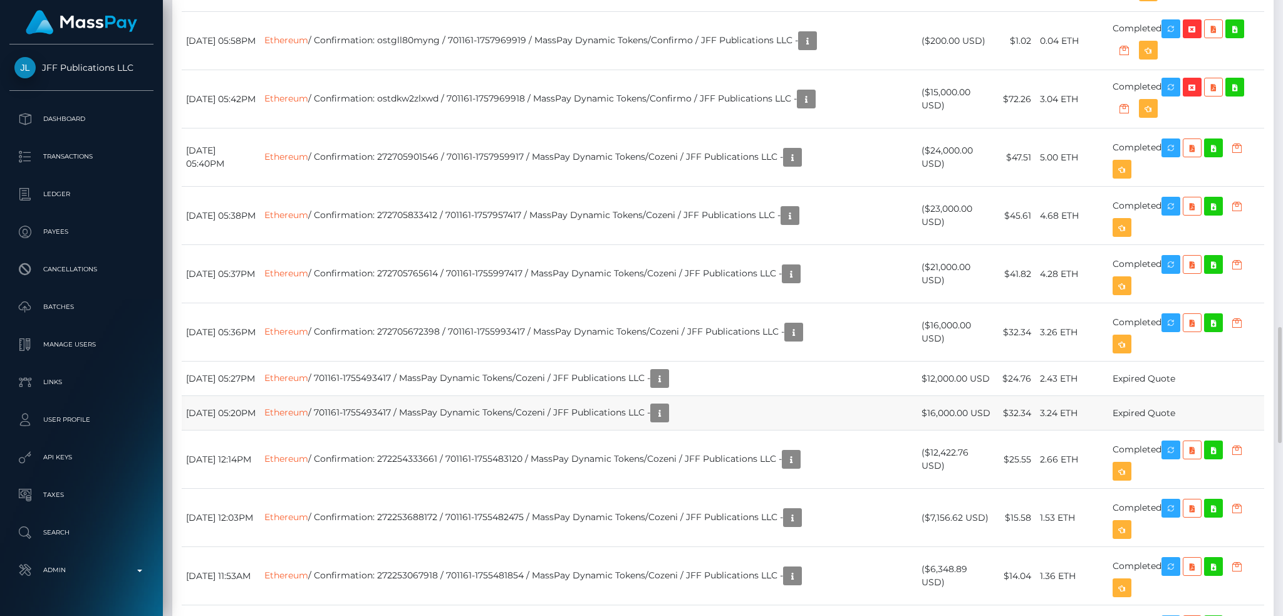
drag, startPoint x: 254, startPoint y: 416, endPoint x: 188, endPoint y: 423, distance: 66.1
click at [188, 423] on td "August 23, 2025 05:20PM" at bounding box center [221, 413] width 78 height 34
copy td "August 23, 2025"
click at [217, 323] on td "August 23, 2025 05:36PM" at bounding box center [221, 332] width 78 height 58
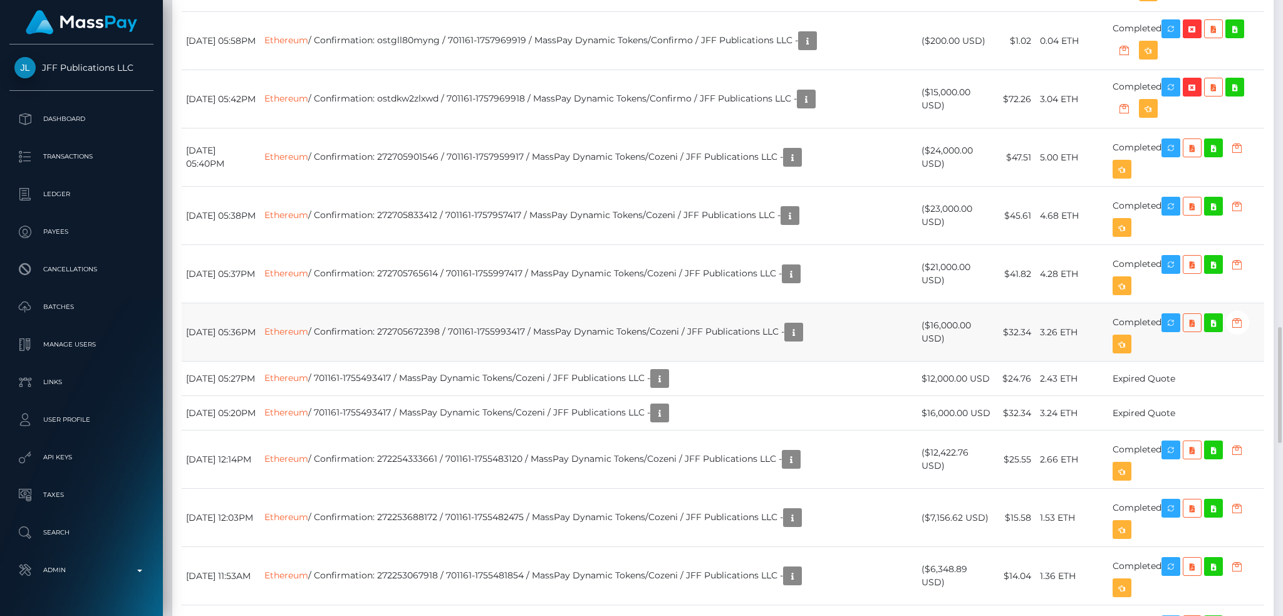
click at [217, 323] on td "August 23, 2025 05:36PM" at bounding box center [221, 332] width 78 height 58
click at [251, 323] on td "August 23, 2025 05:36PM" at bounding box center [221, 332] width 78 height 58
drag, startPoint x: 257, startPoint y: 323, endPoint x: 185, endPoint y: 325, distance: 72.0
click at [185, 325] on td "August 23, 2025 05:36PM" at bounding box center [221, 332] width 78 height 58
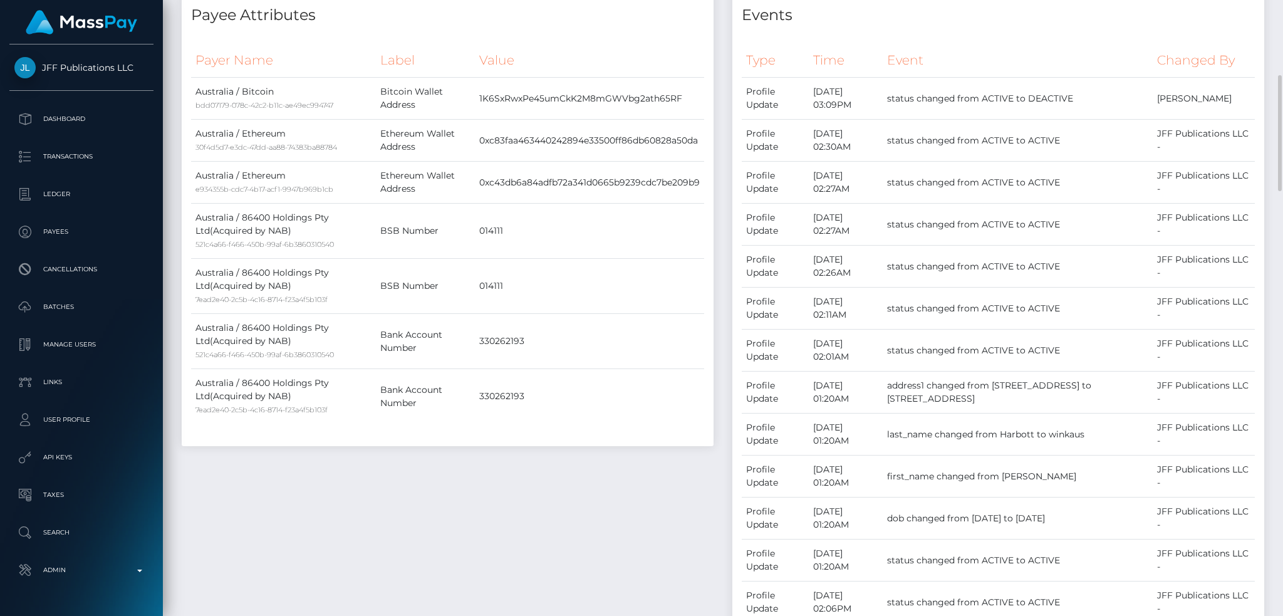
scroll to position [66, 0]
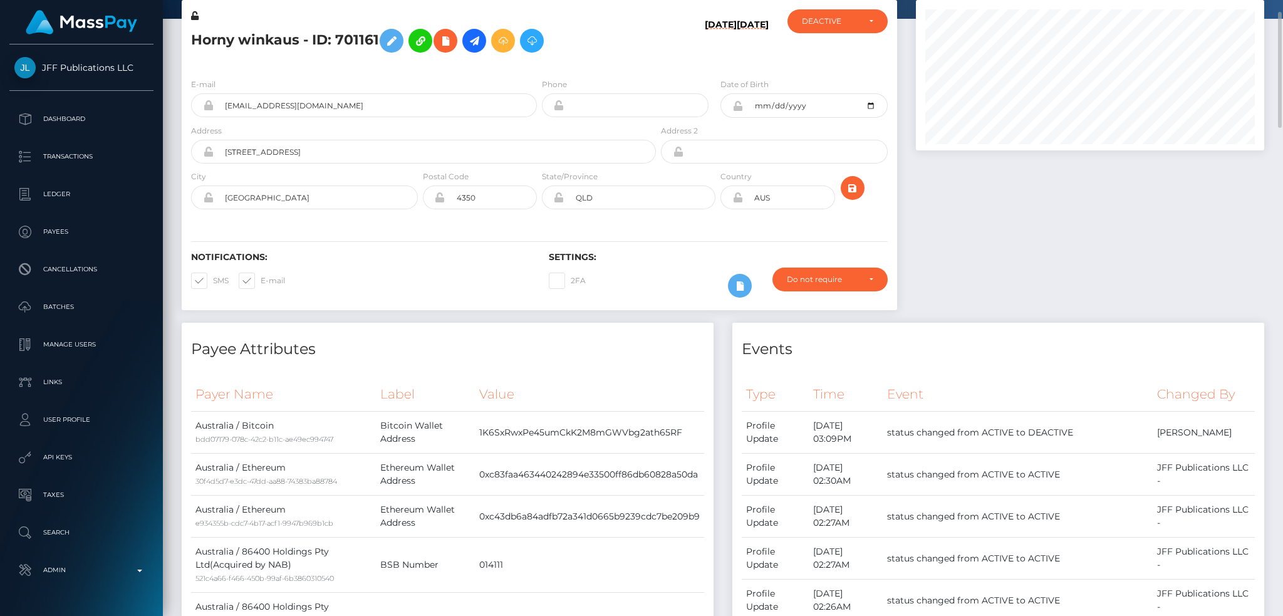
click at [334, 44] on h5 "Horny winkaus - ID: 701161" at bounding box center [420, 41] width 458 height 36
copy h5 "Horny winkaus - ID: 701161"
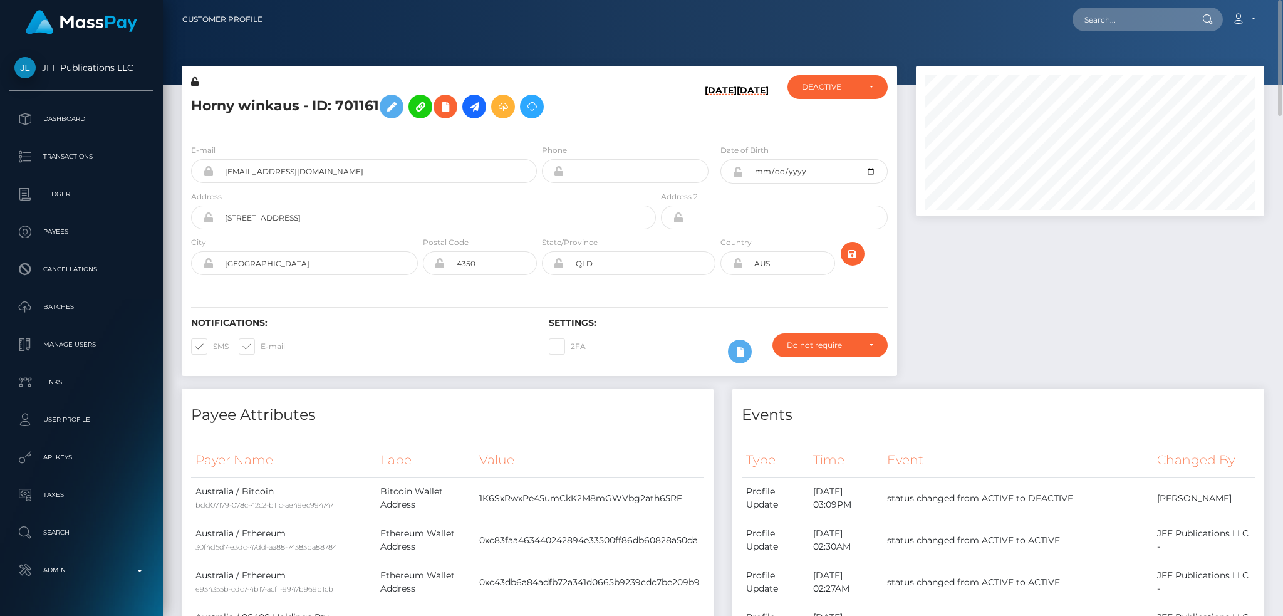
click at [1153, 3] on nav "Customer Profile Loading... Loading... Account" at bounding box center [723, 19] width 1120 height 39
drag, startPoint x: 1152, startPoint y: 22, endPoint x: 1128, endPoint y: 22, distance: 24.4
click at [1152, 22] on input "text" at bounding box center [1131, 20] width 118 height 24
paste input "payout_0e7c44ff-813b-11f0-8023-0266f44cc279"
drag, startPoint x: 1117, startPoint y: 20, endPoint x: 1013, endPoint y: 19, distance: 104.0
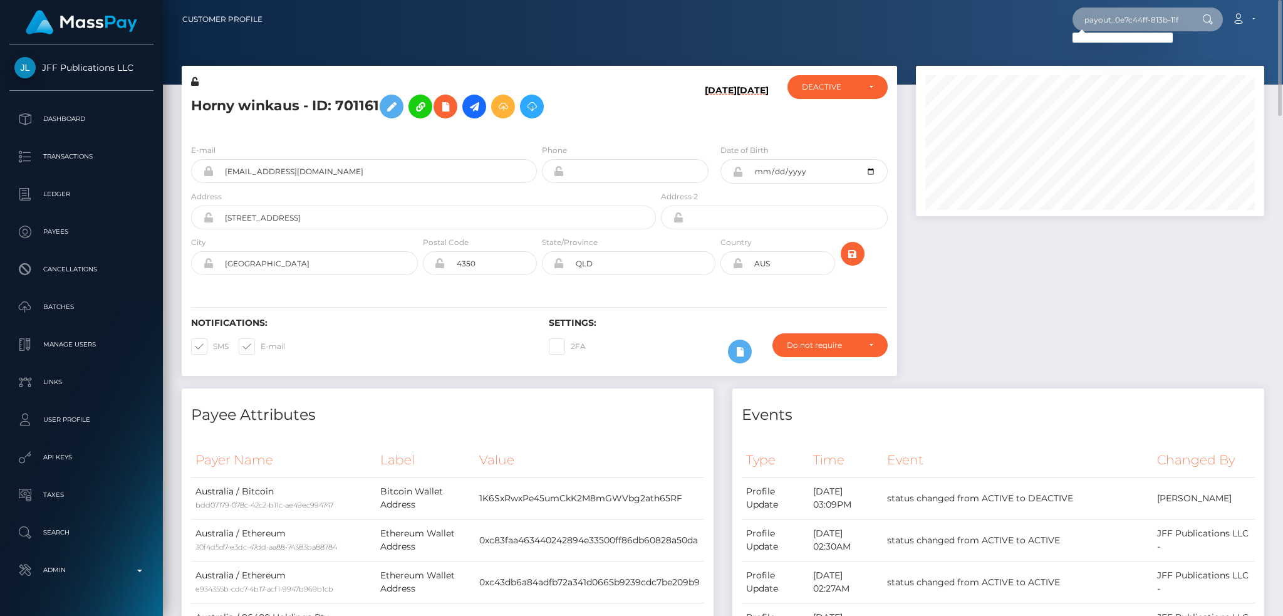
click at [1013, 19] on div "payout_0e7c44ff-813b-11f0-8023-0266f44cc279 Loading... Loading... Account Edit …" at bounding box center [767, 19] width 991 height 26
type input "0e7c44ff-813b-11f0-8023-0266f44cc279"
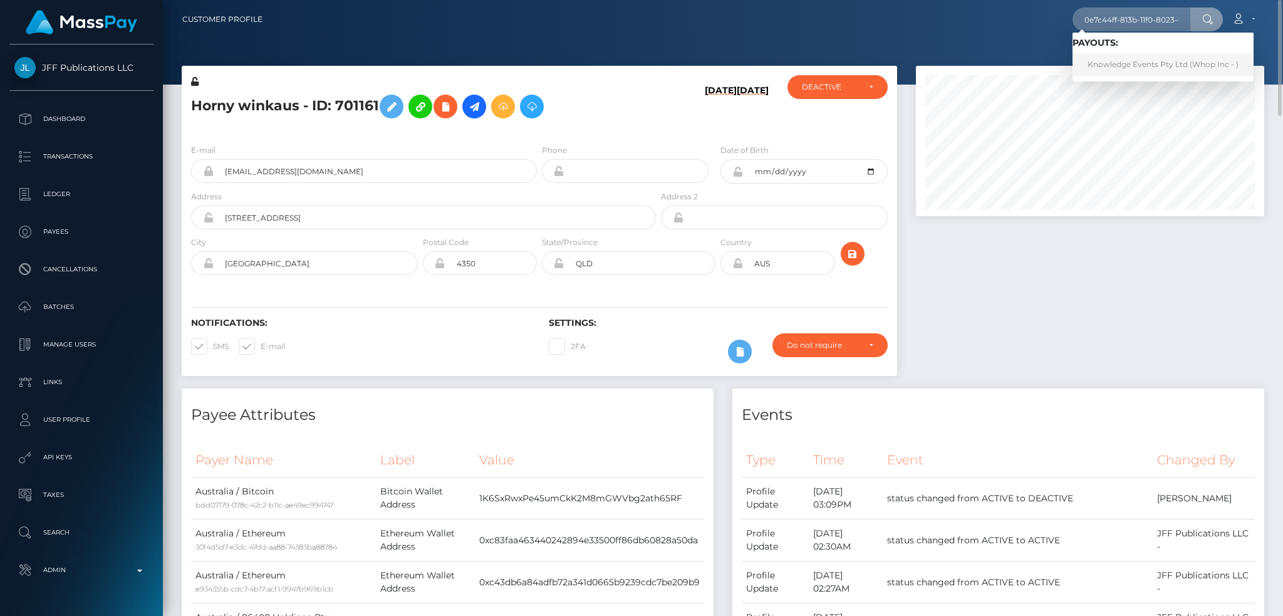
click at [1132, 66] on link "Knowledge Events Pty Ltd (Whop Inc - )" at bounding box center [1162, 64] width 181 height 23
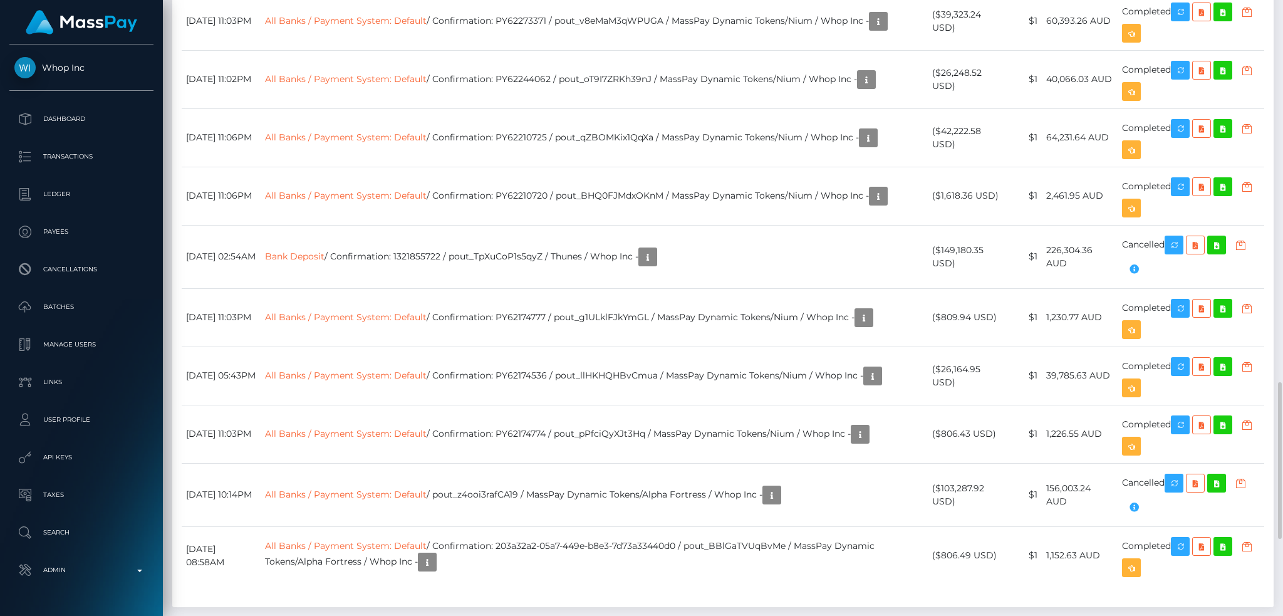
scroll to position [1253, 0]
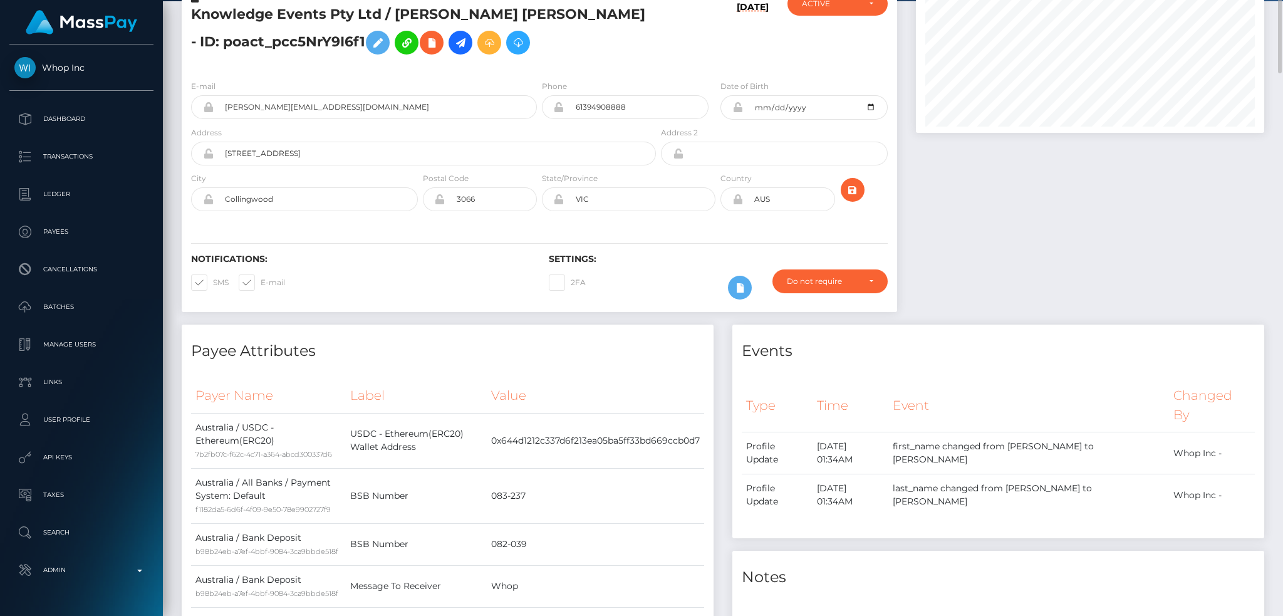
scroll to position [0, 0]
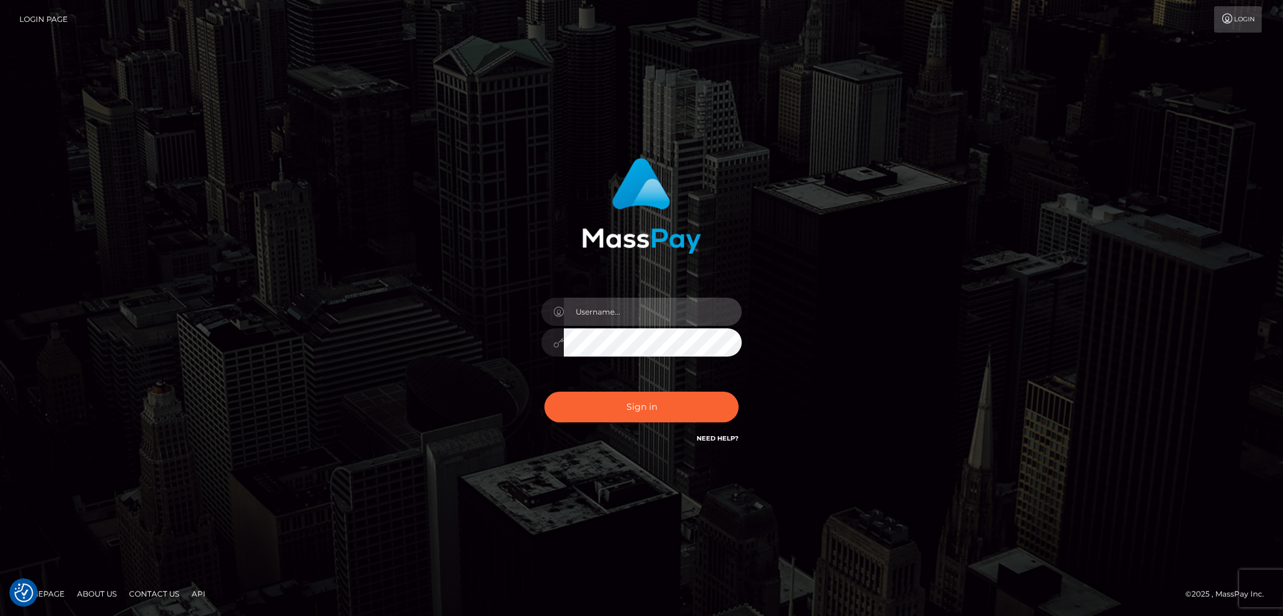
type input "alexstef"
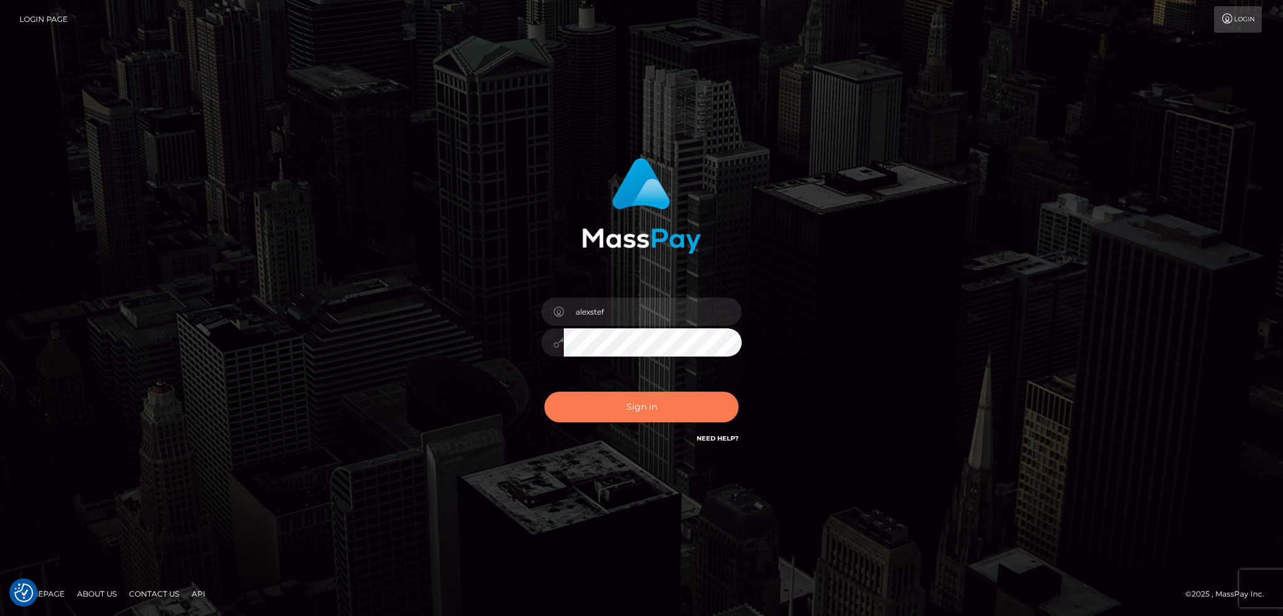
click at [618, 401] on button "Sign in" at bounding box center [641, 406] width 194 height 31
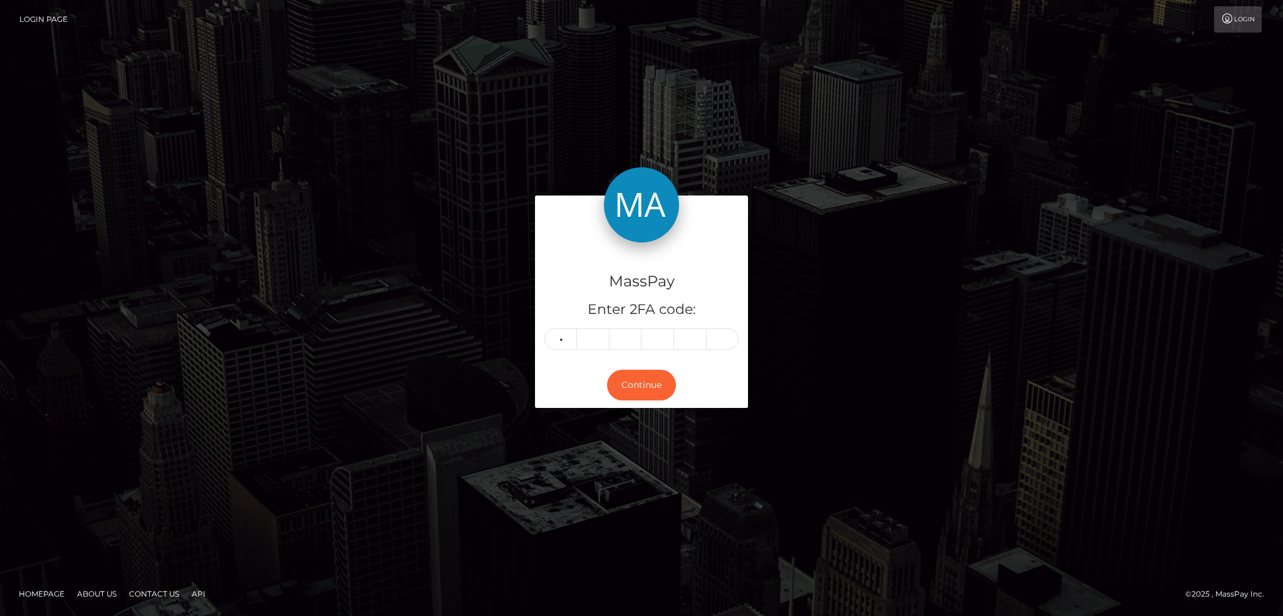
type input "9"
type input "4"
type input "3"
type input "1"
type input "0"
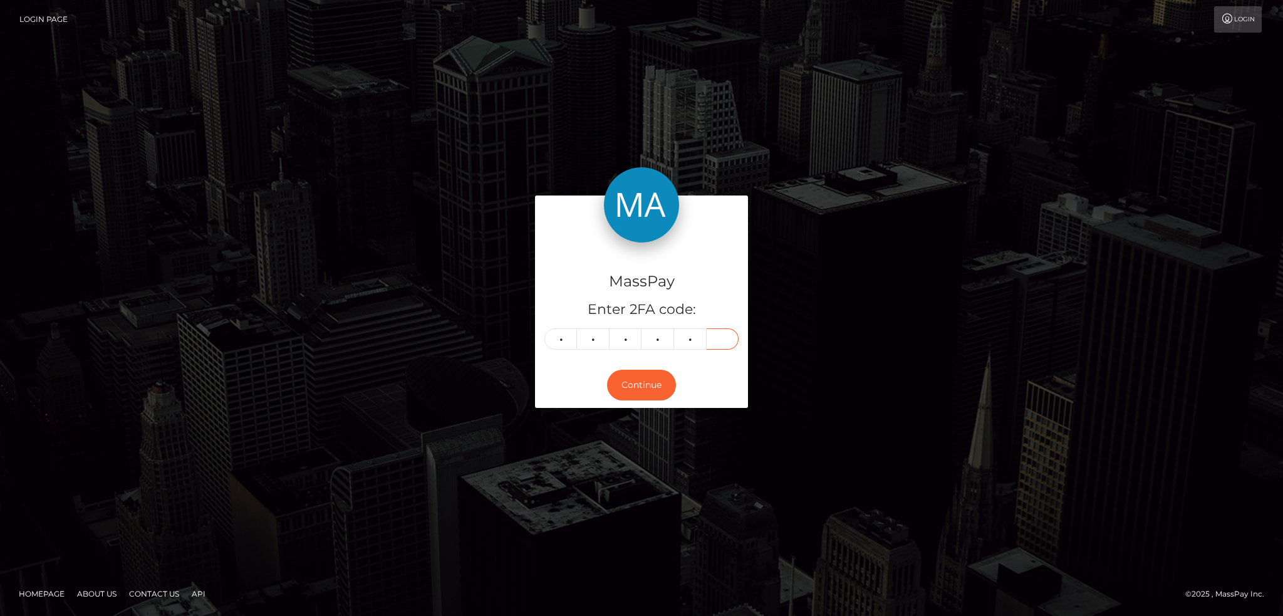
type input "2"
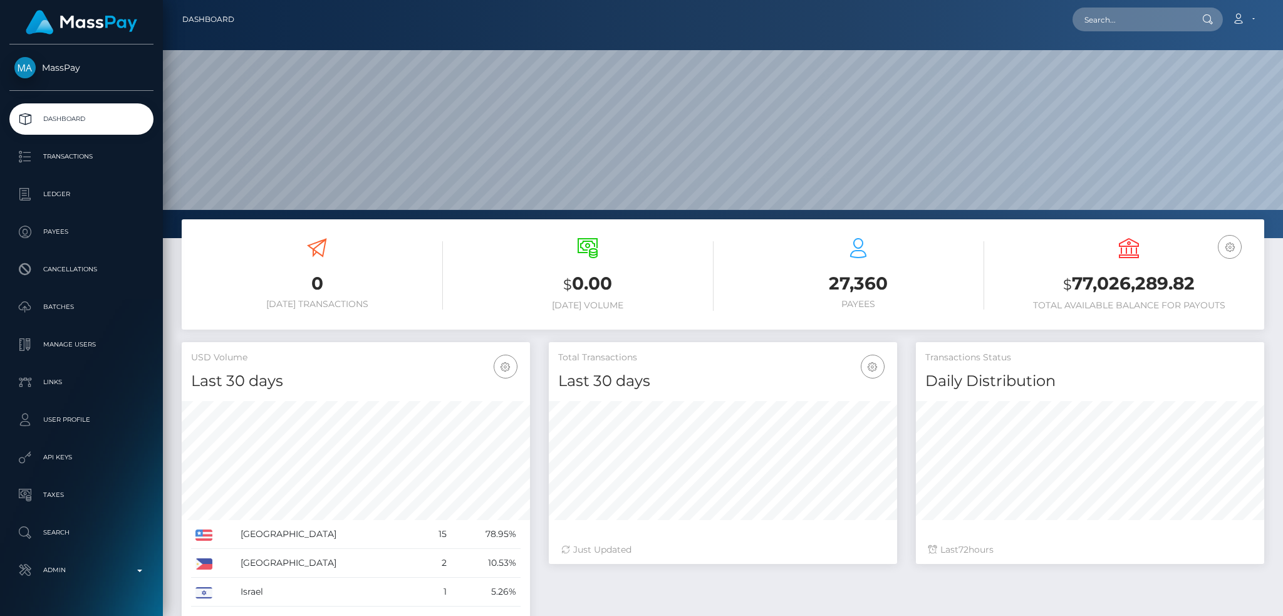
scroll to position [222, 348]
click at [1126, 6] on div "Loading... Loading... Account Edit Profile Logout" at bounding box center [753, 19] width 1019 height 26
click at [1115, 26] on input "text" at bounding box center [1131, 20] width 118 height 24
paste input "cf5e7985-1980-479d-8307-c258e293d652"
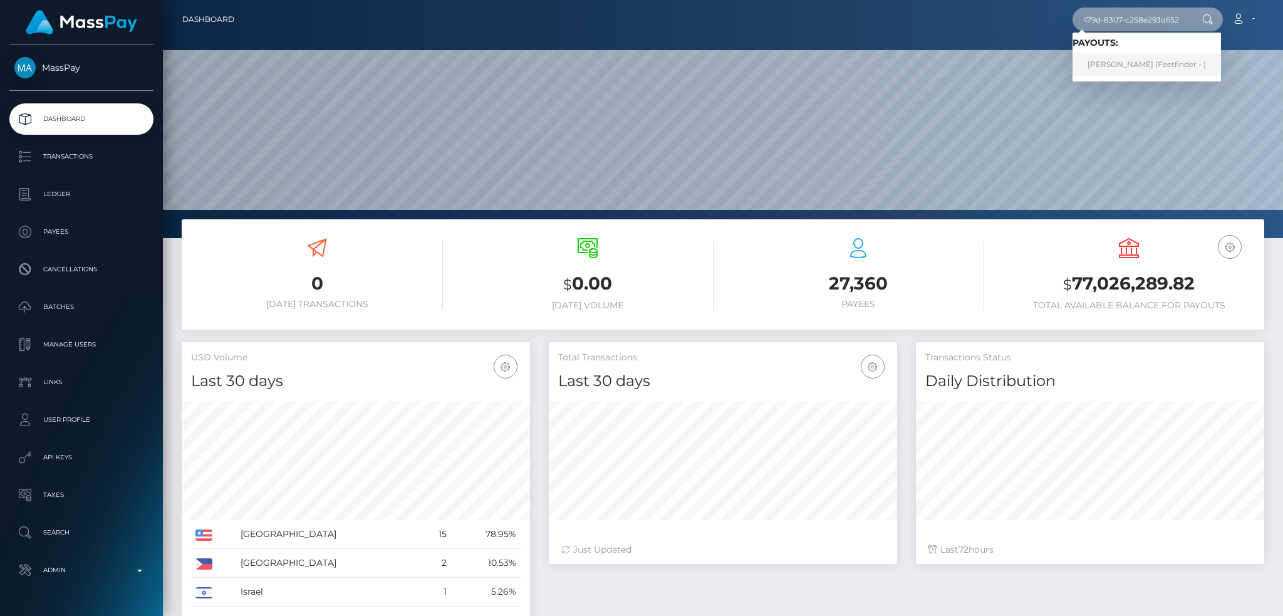
type input "cf5e7985-1980-479d-8307-c258e293d652"
click at [1154, 68] on link "Cerys McNair (Feetfinder - )" at bounding box center [1146, 64] width 148 height 23
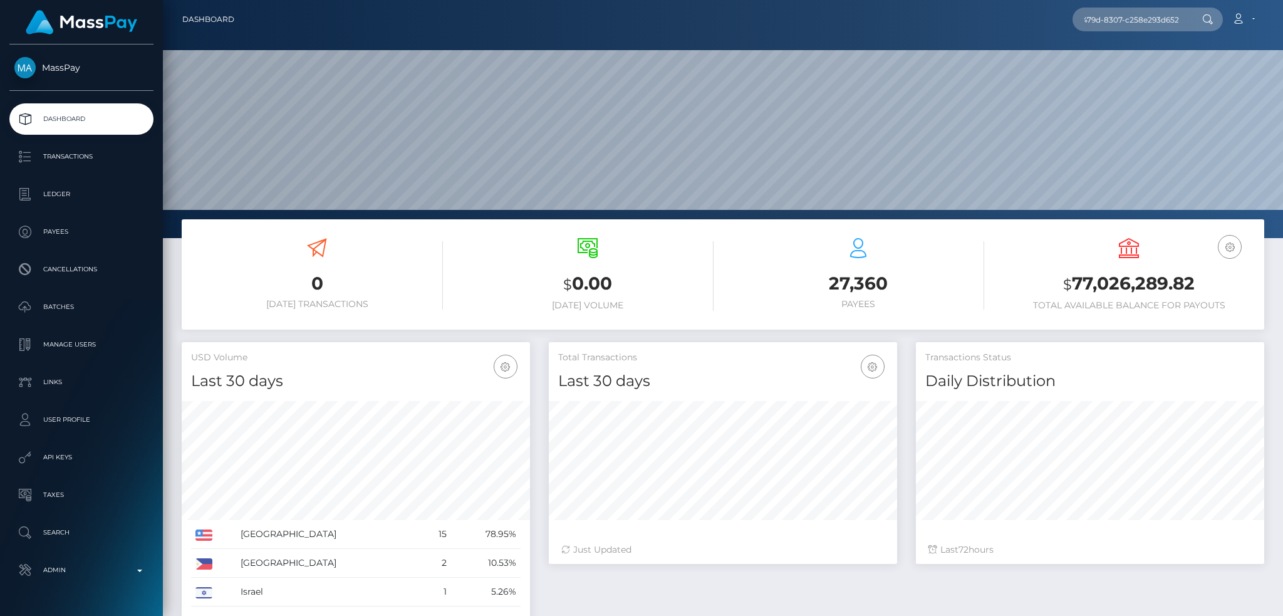
scroll to position [0, 0]
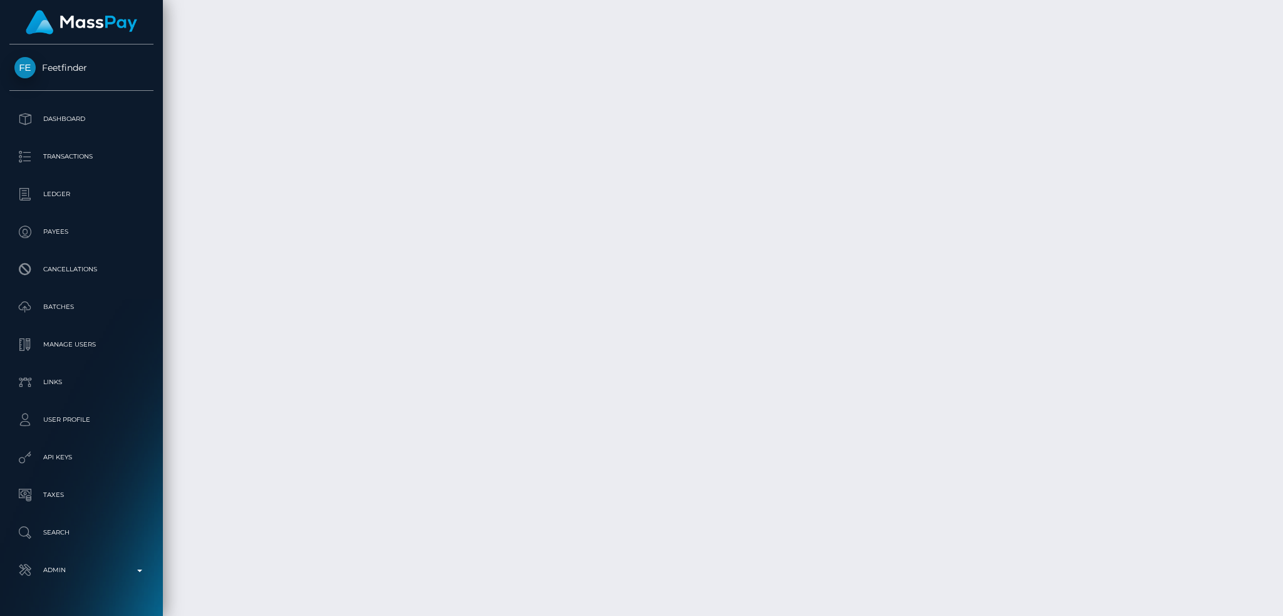
scroll to position [2627, 0]
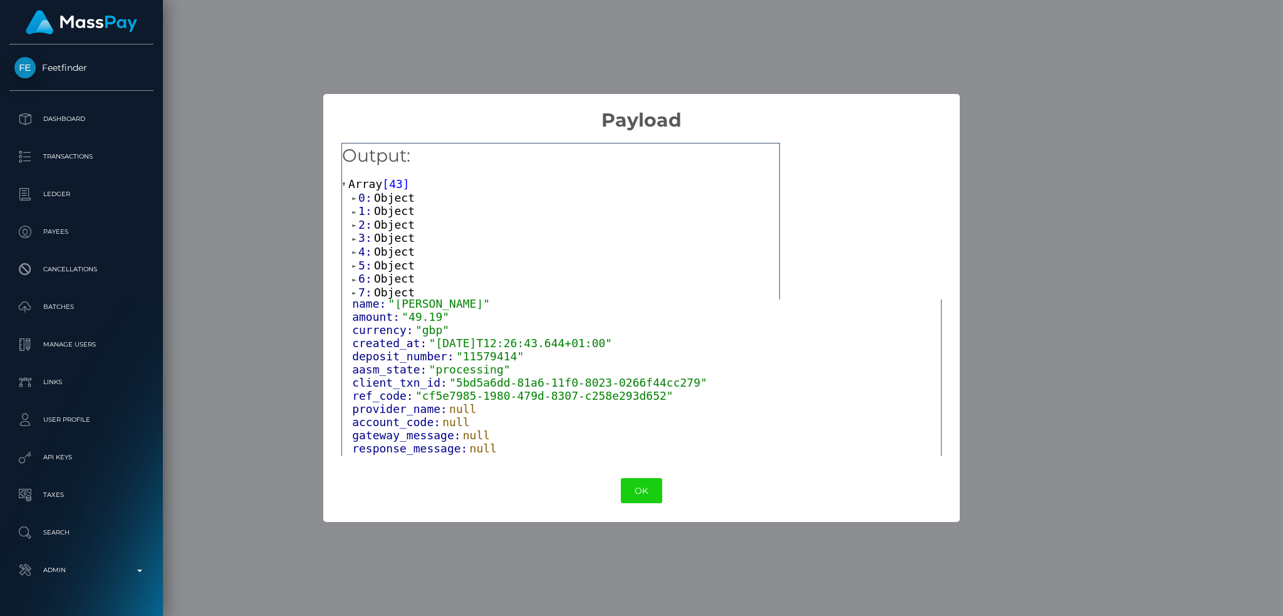
scroll to position [93, 0]
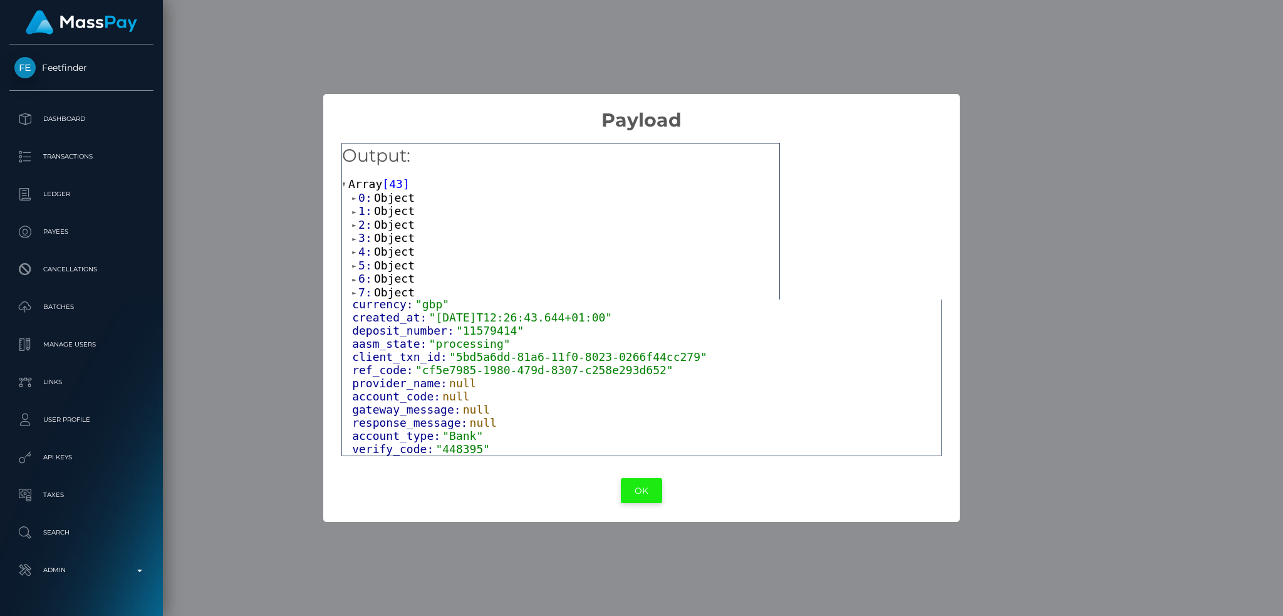
click at [639, 489] on button "OK" at bounding box center [641, 491] width 41 height 26
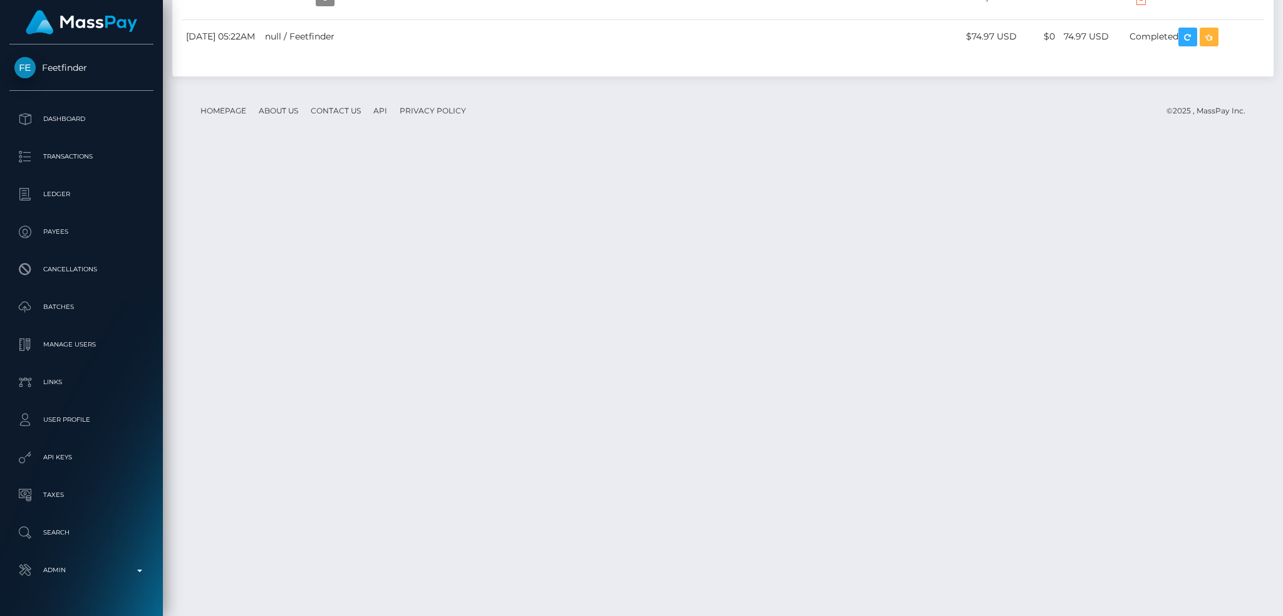
scroll to position [2627, 0]
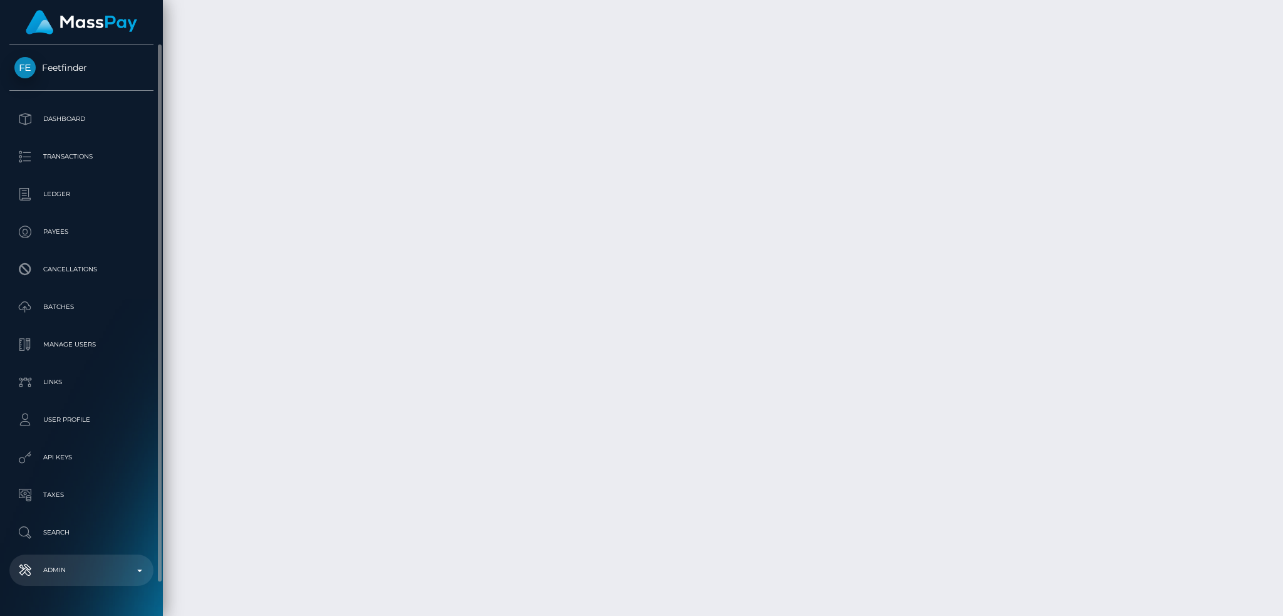
click at [68, 572] on p "Admin" at bounding box center [81, 570] width 134 height 19
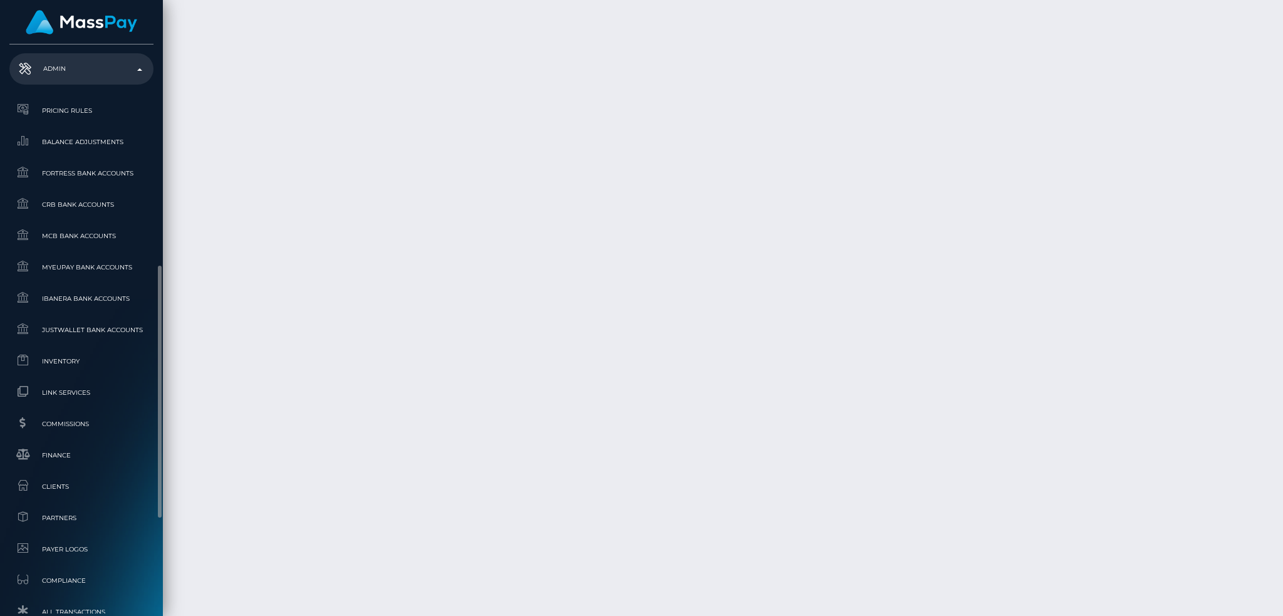
scroll to position [734, 0]
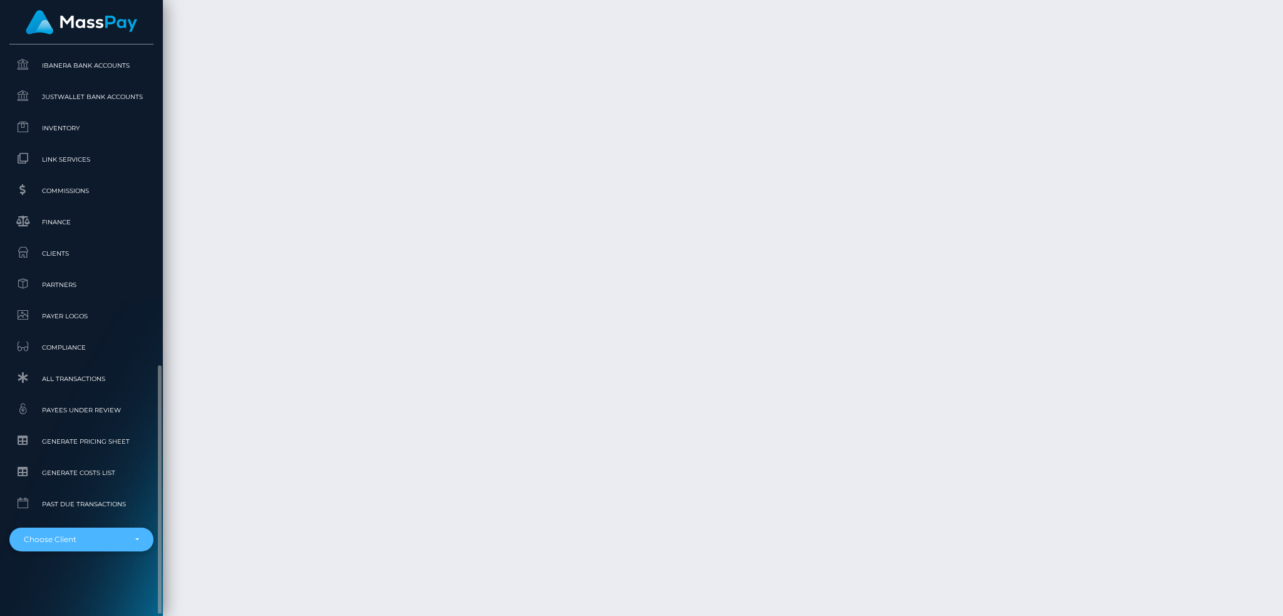
click at [99, 533] on div "Choose Client" at bounding box center [81, 539] width 144 height 24
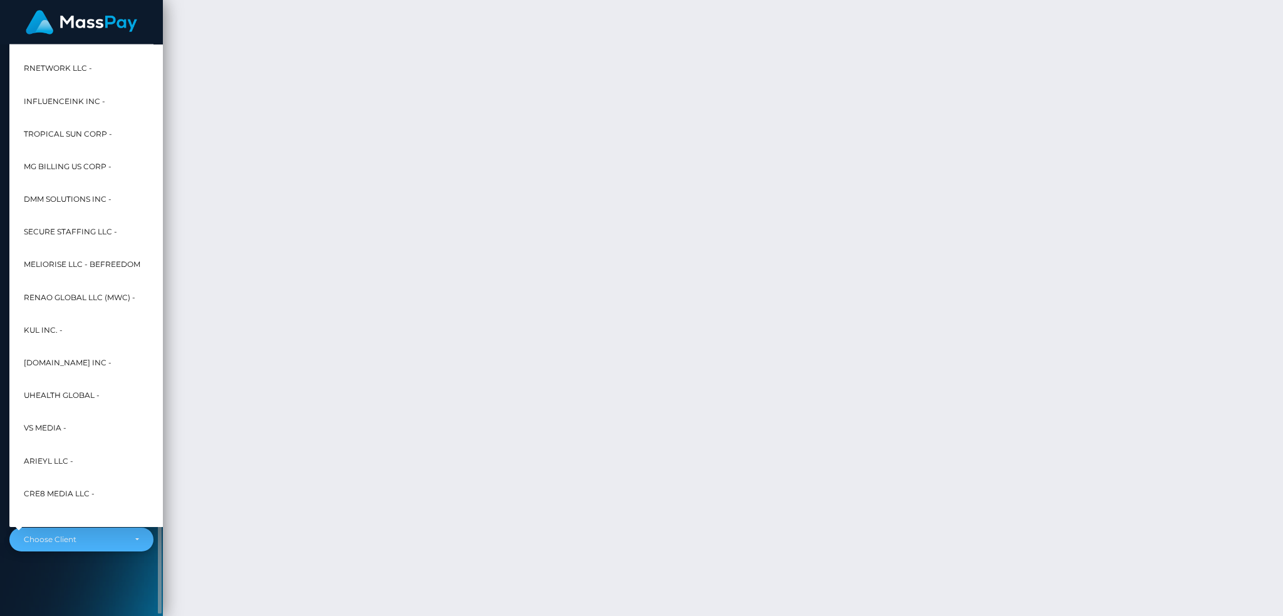
scroll to position [601, 0]
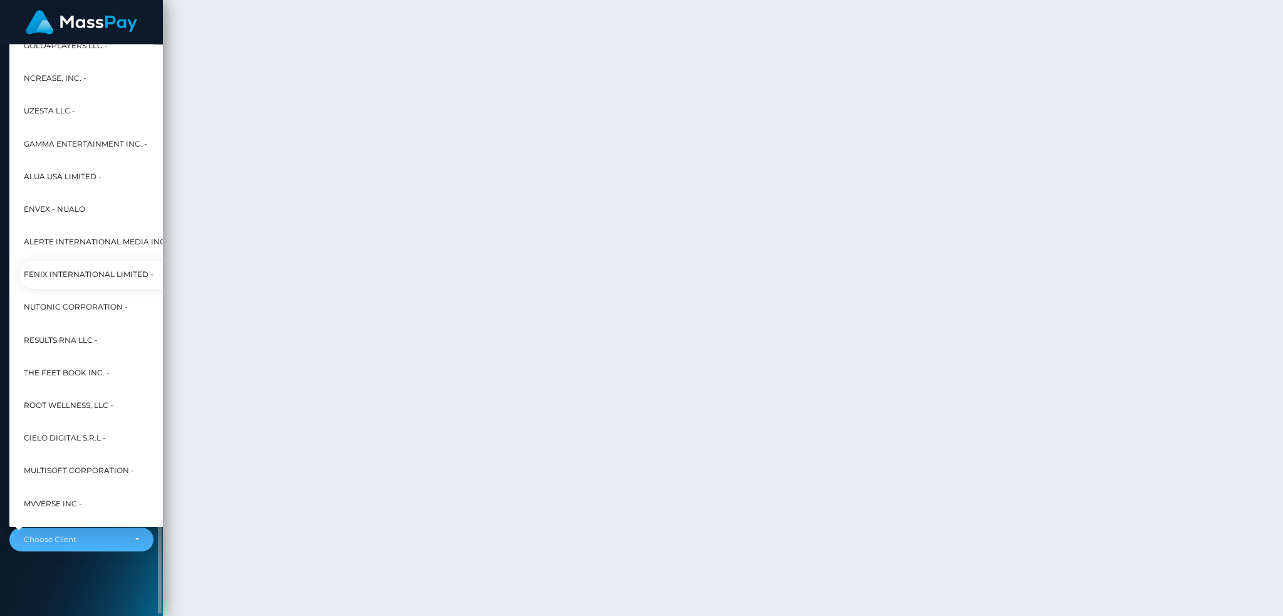
click at [95, 263] on link "Fenix International Limited -" at bounding box center [162, 275] width 286 height 28
select select "26"
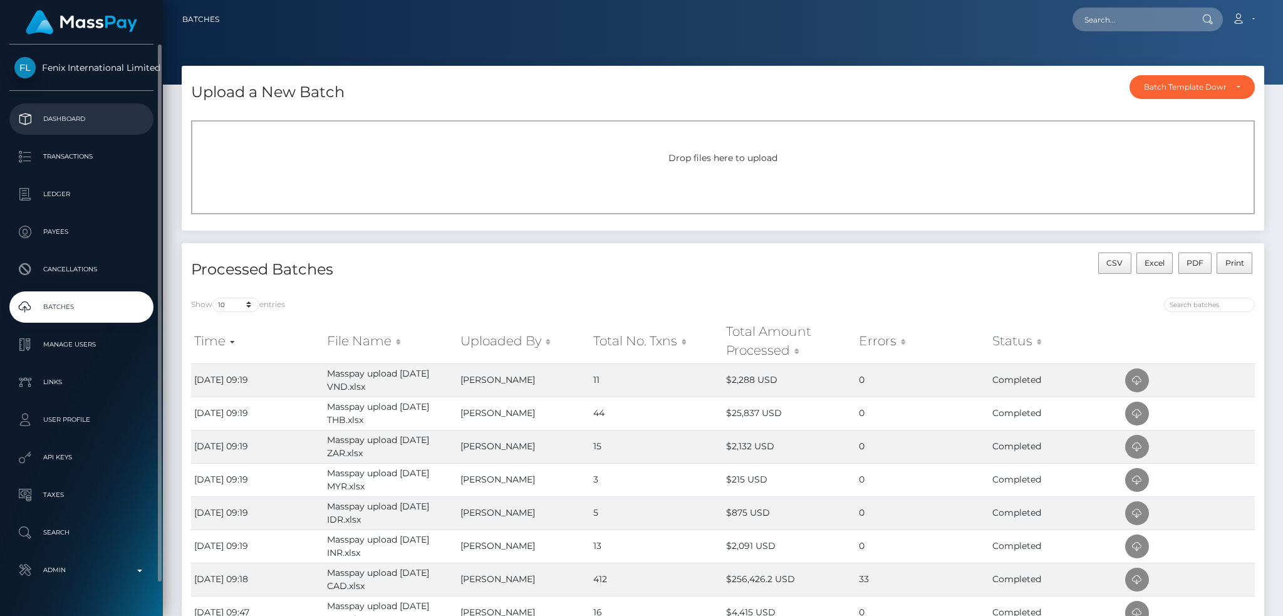
click at [95, 114] on p "Dashboard" at bounding box center [81, 119] width 134 height 19
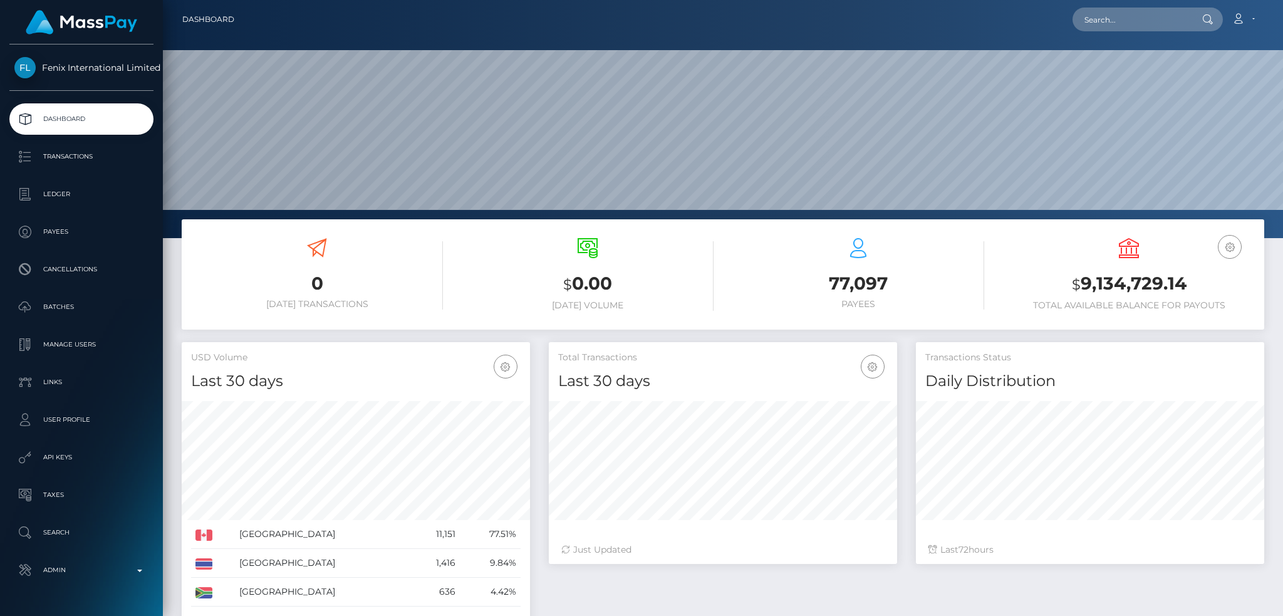
scroll to position [222, 348]
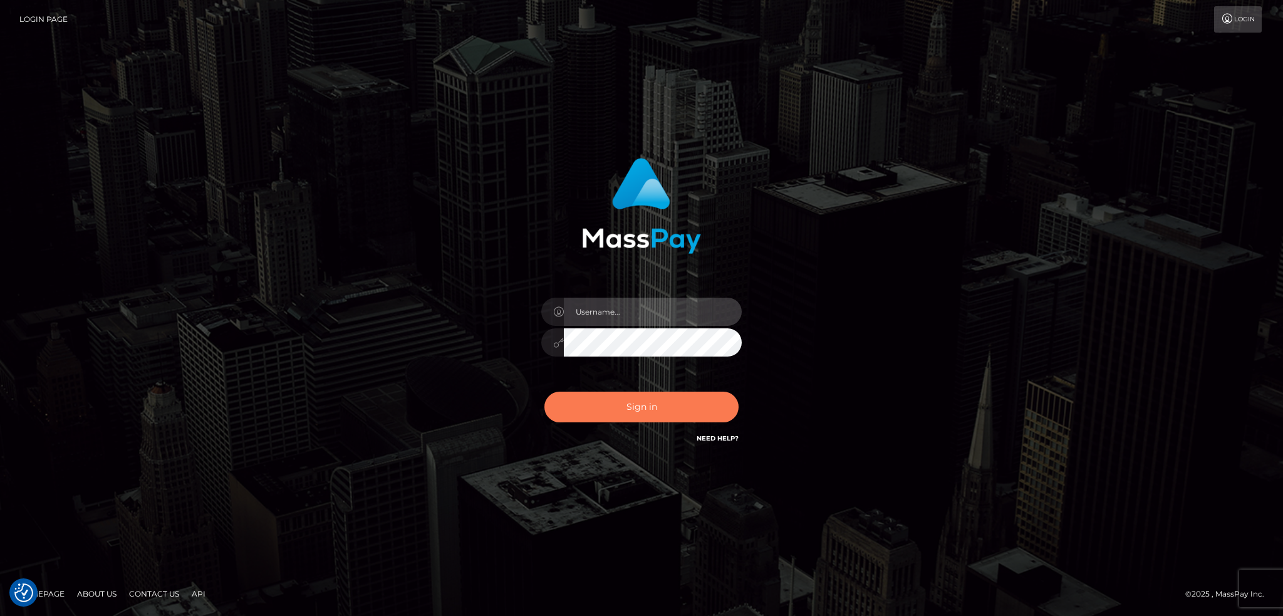
type input "alexstef"
click at [622, 402] on button "Sign in" at bounding box center [641, 406] width 194 height 31
type input "alexstef"
click at [624, 405] on button "Sign in" at bounding box center [641, 406] width 194 height 31
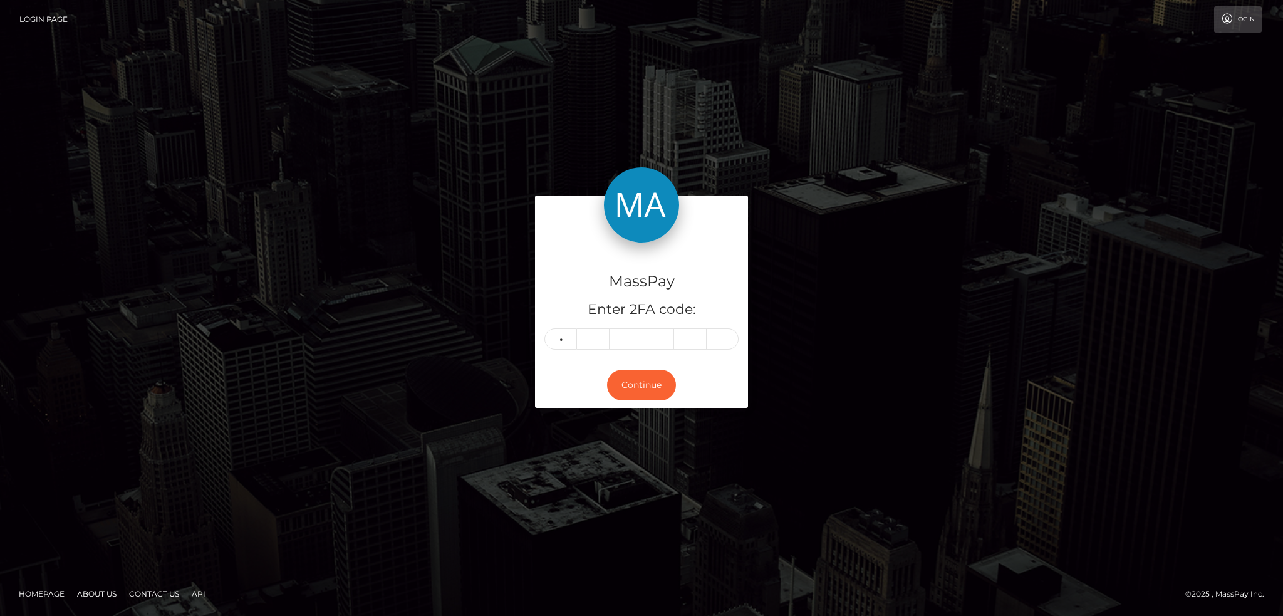
type input "8"
type input "5"
type input "2"
type input "5"
type input "4"
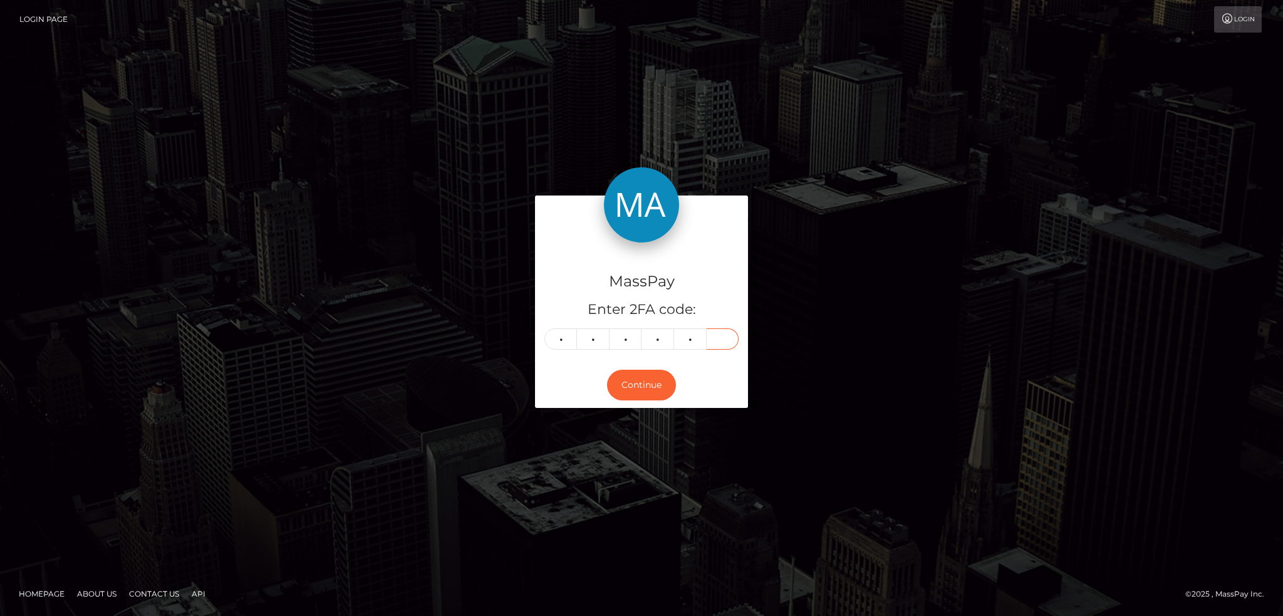
type input "7"
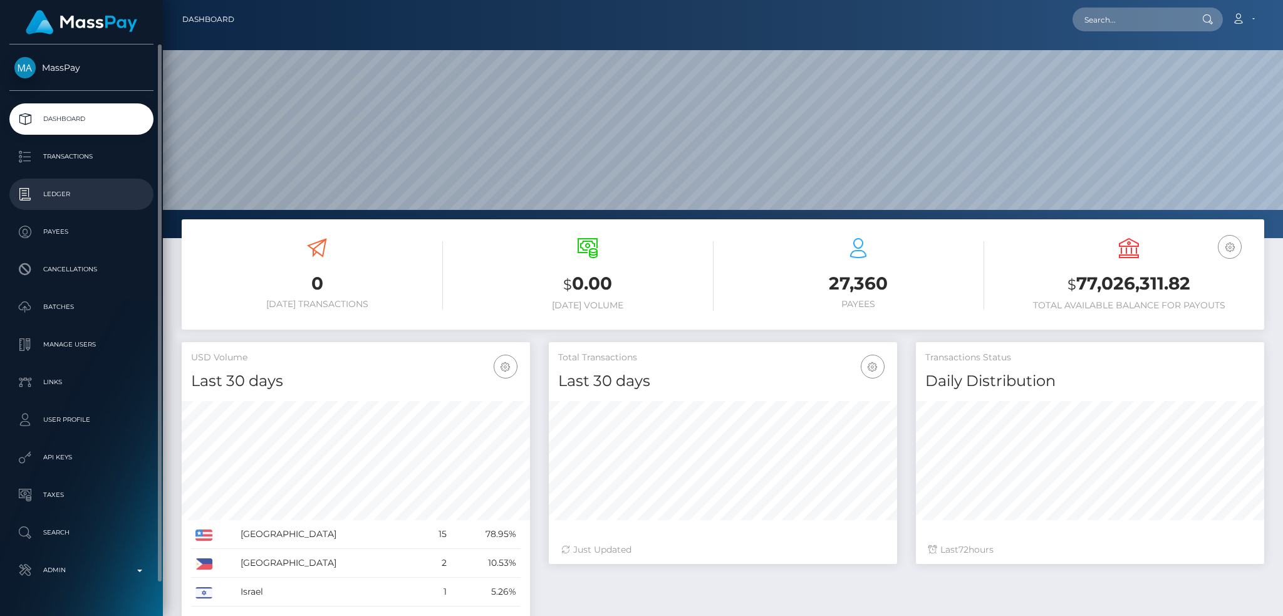
scroll to position [222, 348]
click at [111, 344] on p "Manage Users" at bounding box center [81, 344] width 134 height 19
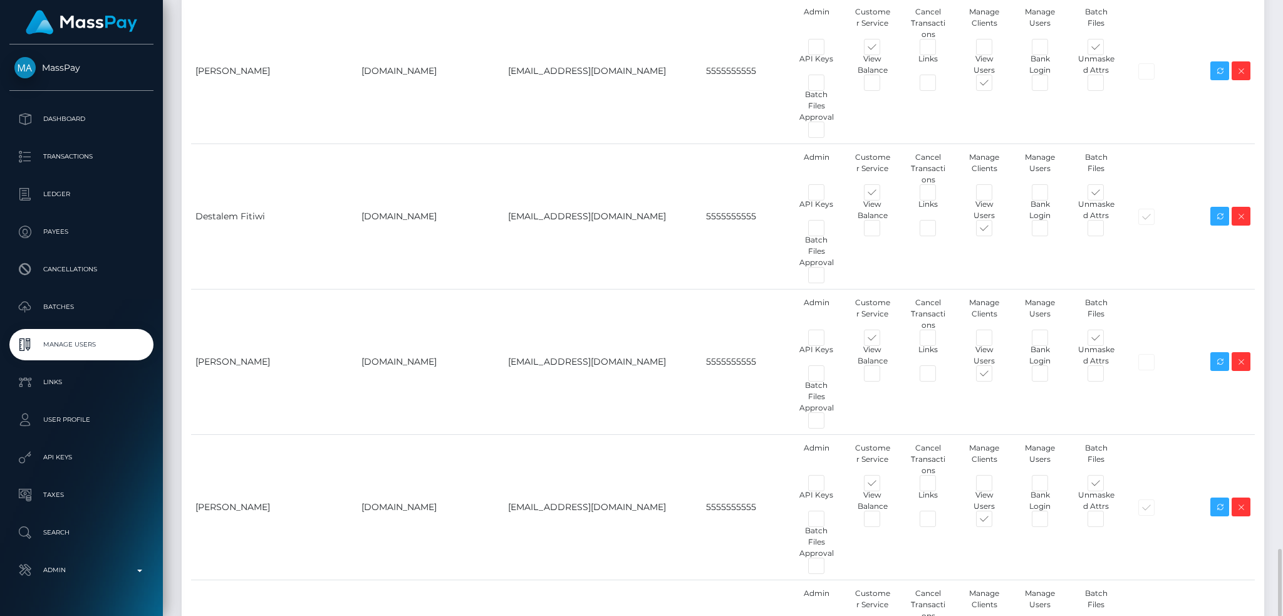
scroll to position [4971, 0]
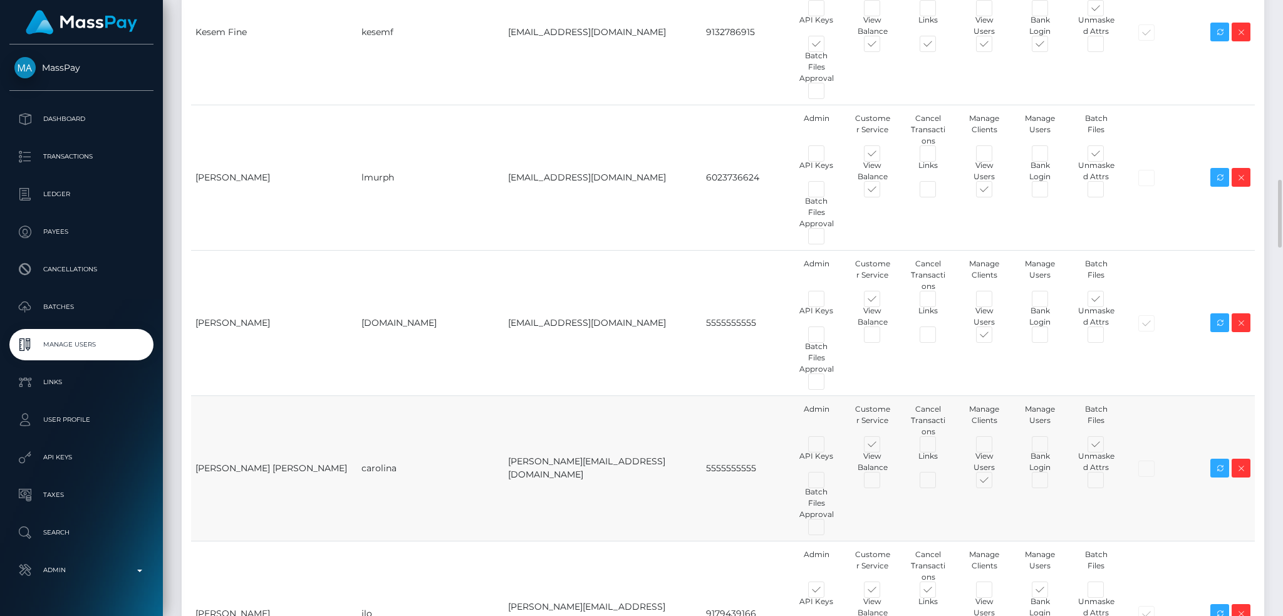
scroll to position [963, 0]
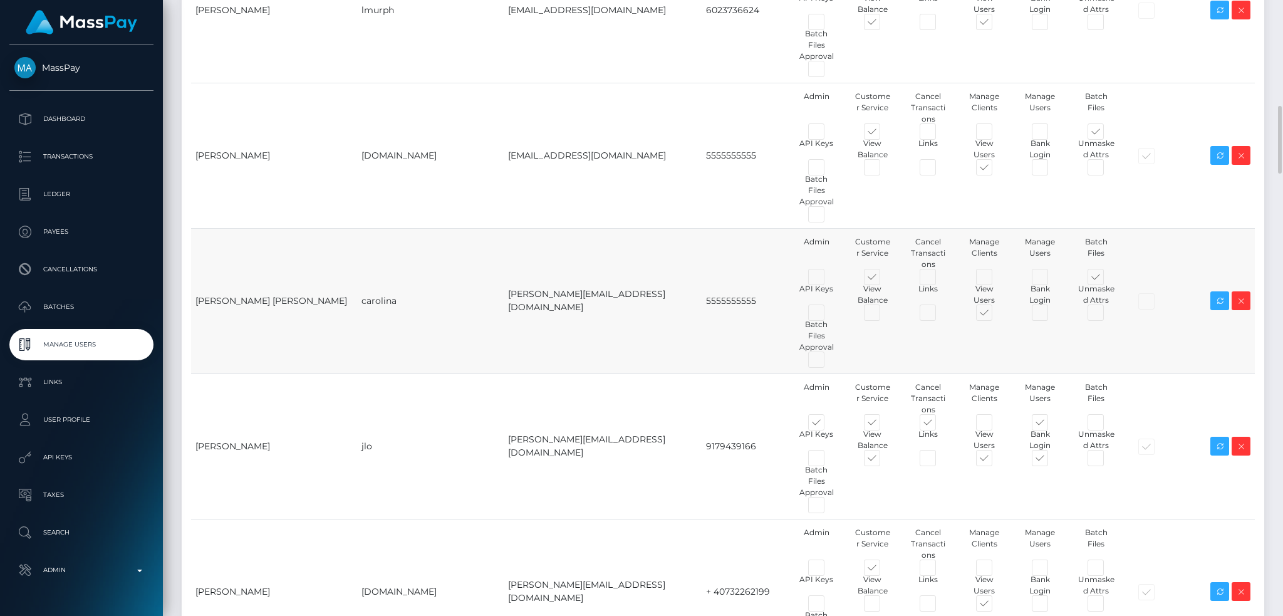
click at [519, 228] on td "andrea@masspay.io" at bounding box center [603, 300] width 198 height 145
copy tr "andrea@masspay.io"
click at [520, 228] on td "andrea@masspay.io" at bounding box center [603, 300] width 198 height 145
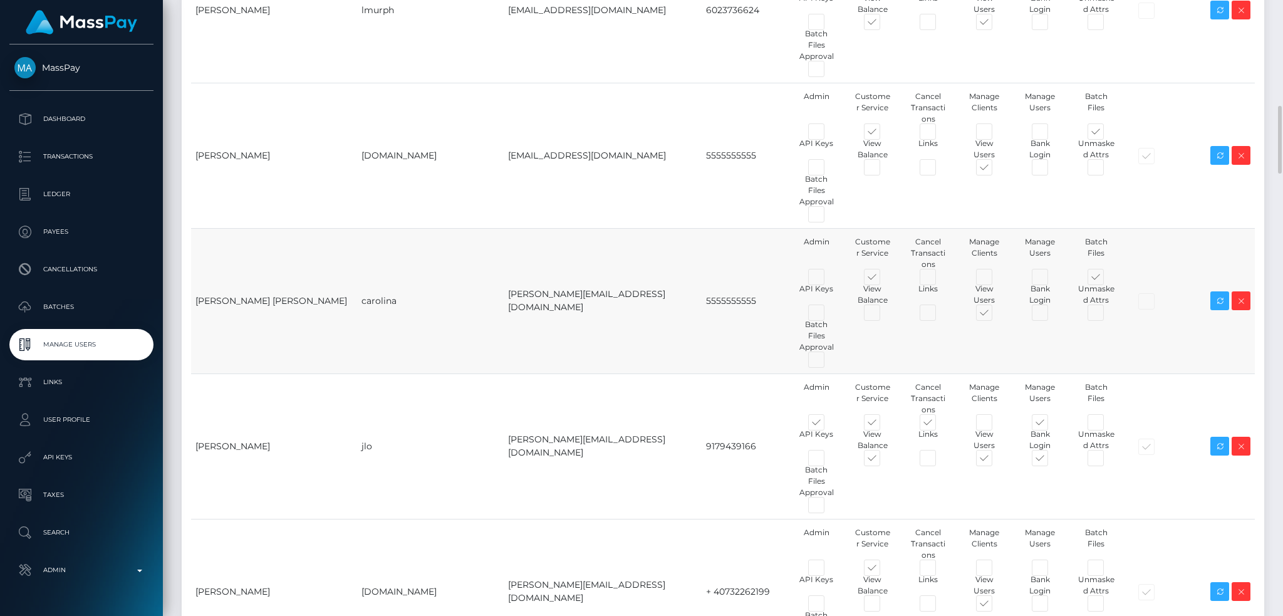
click at [513, 228] on td "andrea@masspay.io" at bounding box center [603, 300] width 198 height 145
click at [384, 228] on td "carolina" at bounding box center [430, 300] width 147 height 145
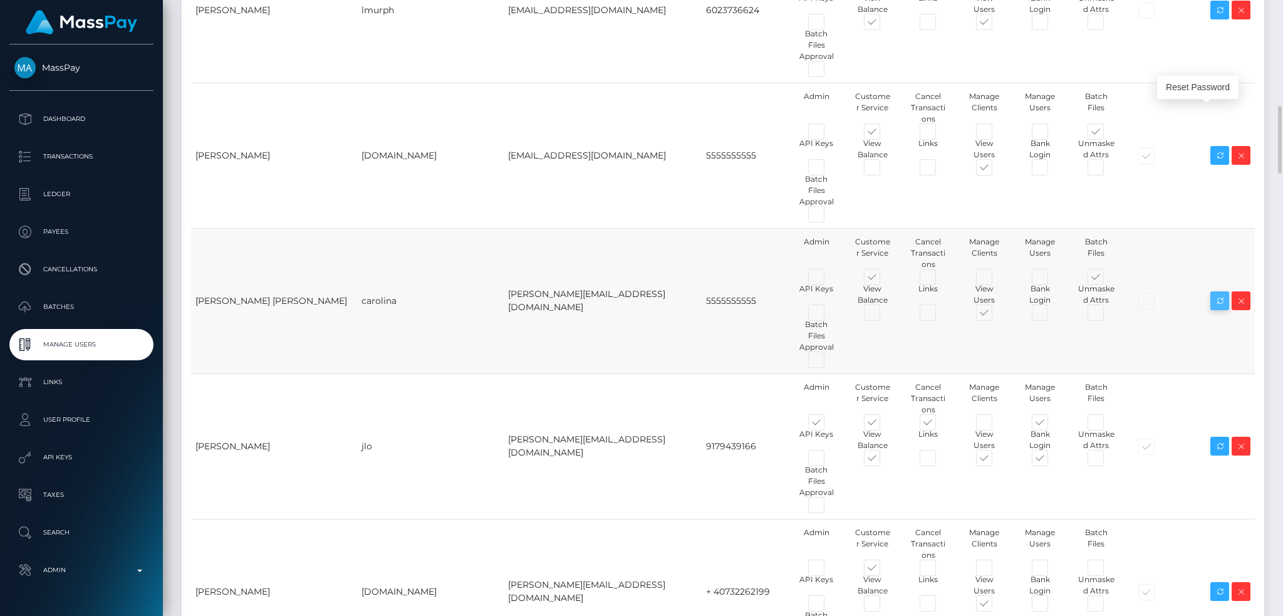
click at [1219, 293] on icon at bounding box center [1219, 301] width 15 height 16
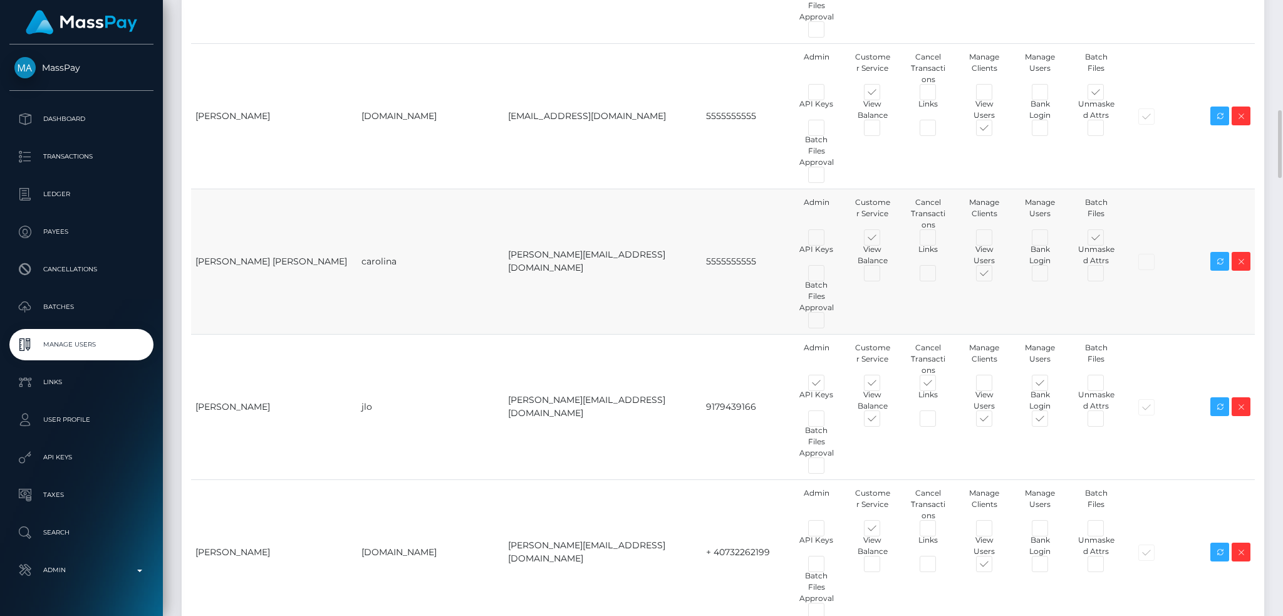
scroll to position [918, 0]
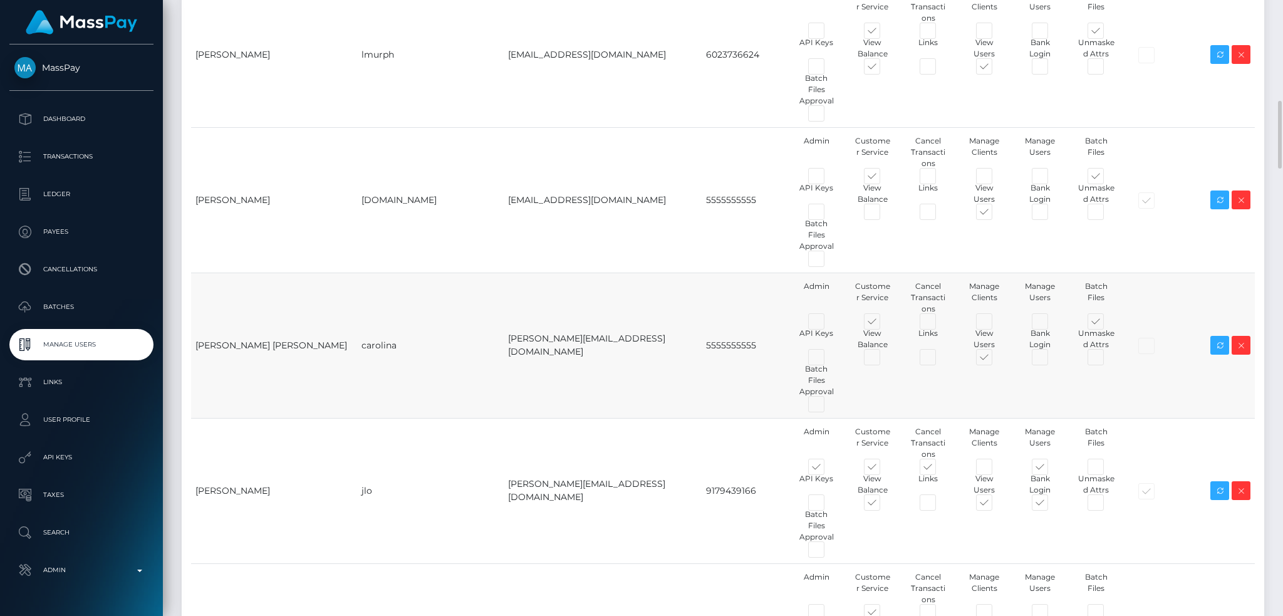
click at [377, 272] on td "carolina" at bounding box center [430, 344] width 147 height 145
copy td "carolina"
click at [513, 272] on td "andrea@masspay.io" at bounding box center [603, 344] width 198 height 145
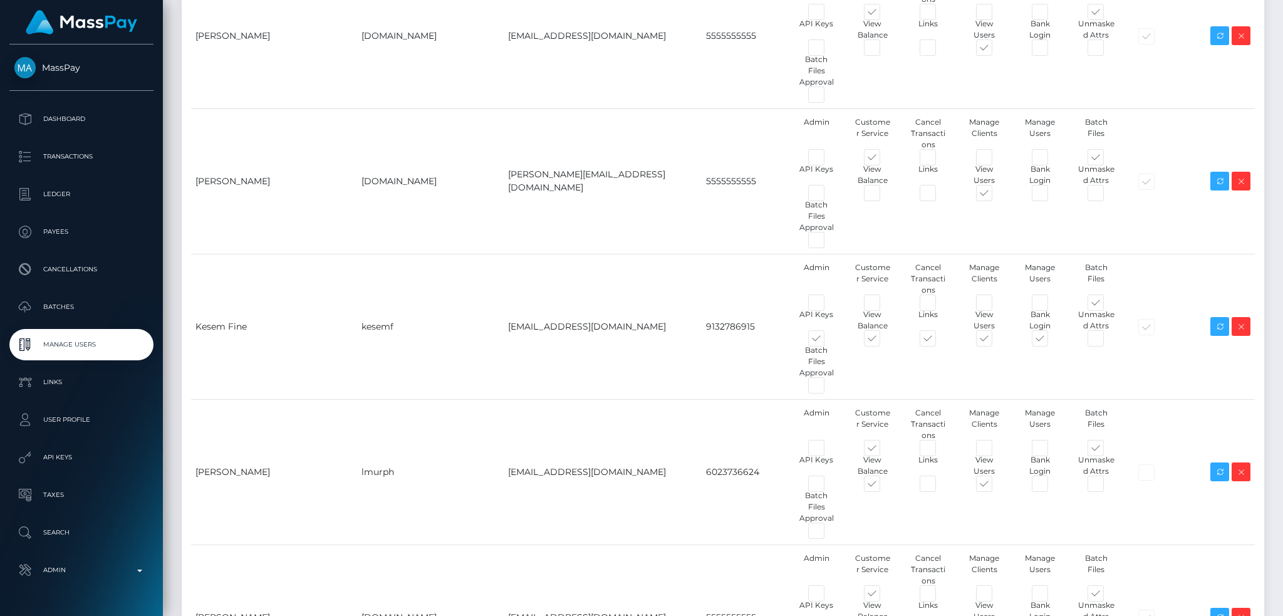
scroll to position [0, 0]
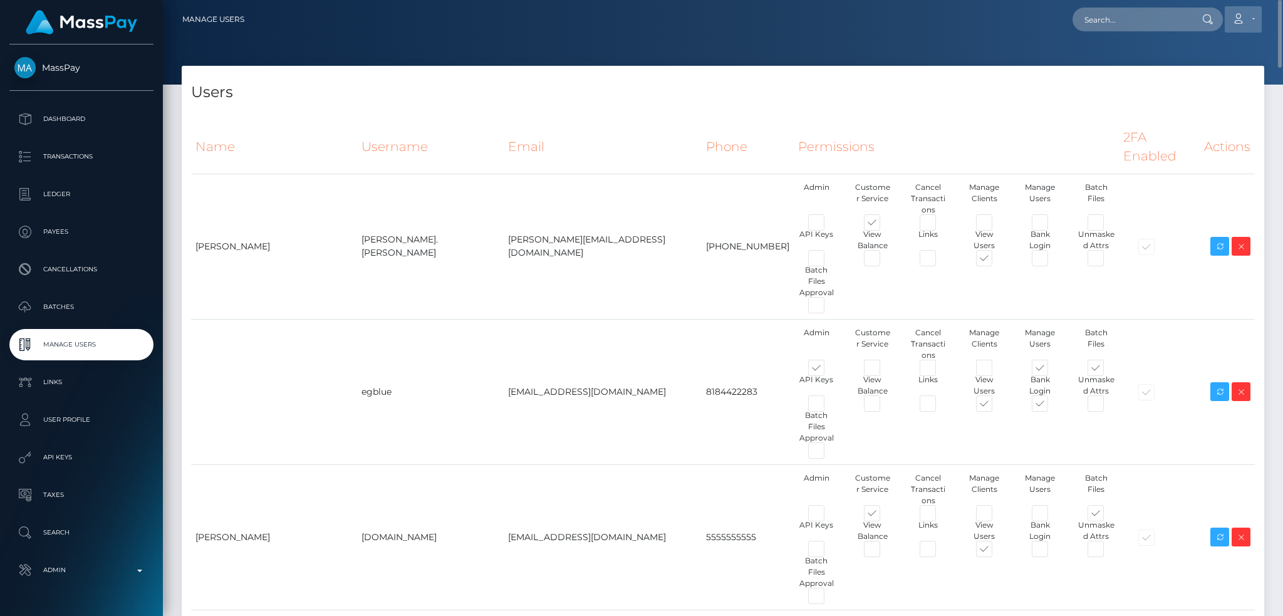
click at [1237, 19] on icon at bounding box center [1237, 19] width 13 height 10
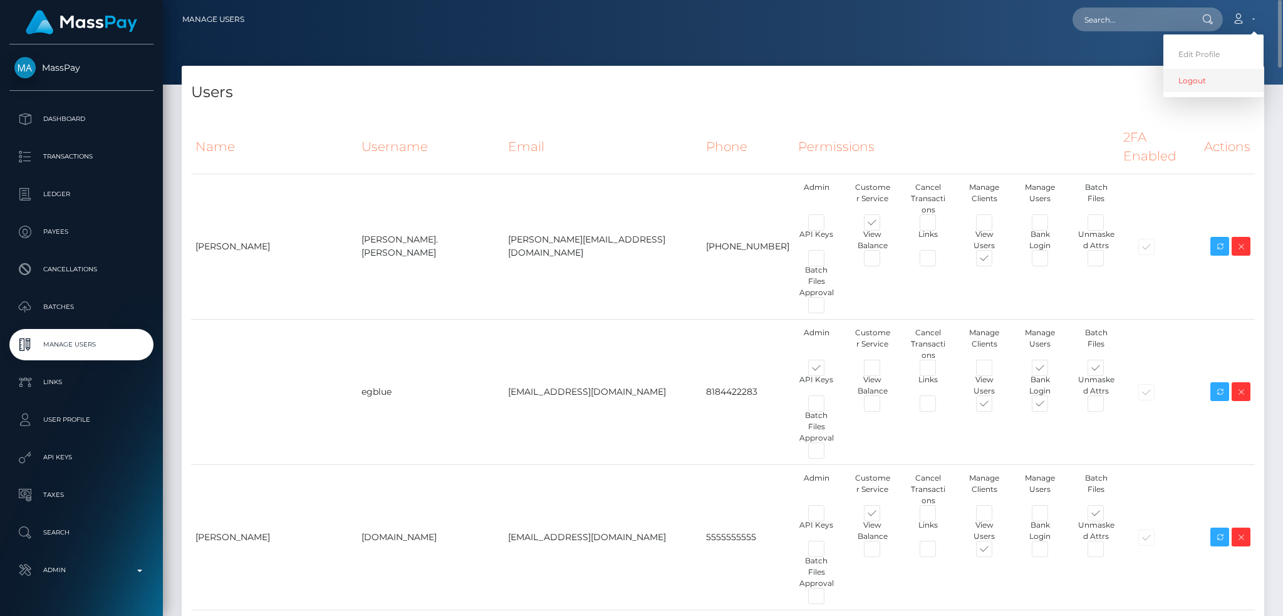
drag, startPoint x: 1206, startPoint y: 80, endPoint x: 1075, endPoint y: 81, distance: 130.9
click at [1206, 80] on link "Logout" at bounding box center [1213, 80] width 100 height 23
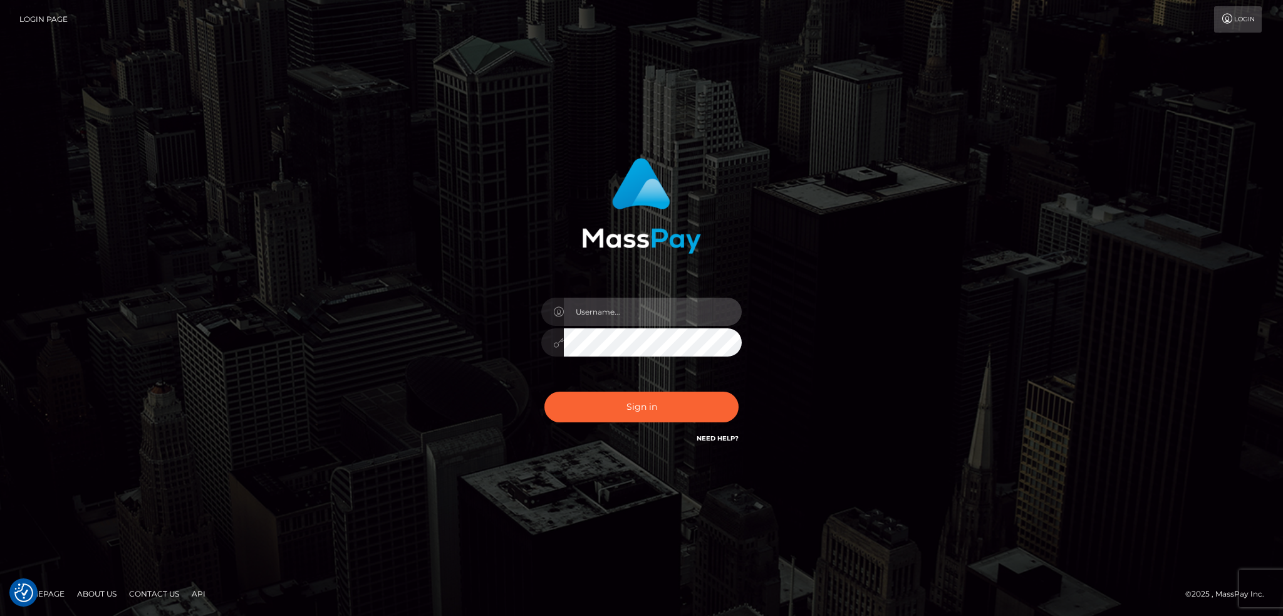
type input "alexstef"
click at [278, 324] on div "alexstef Sign in" at bounding box center [641, 307] width 1283 height 507
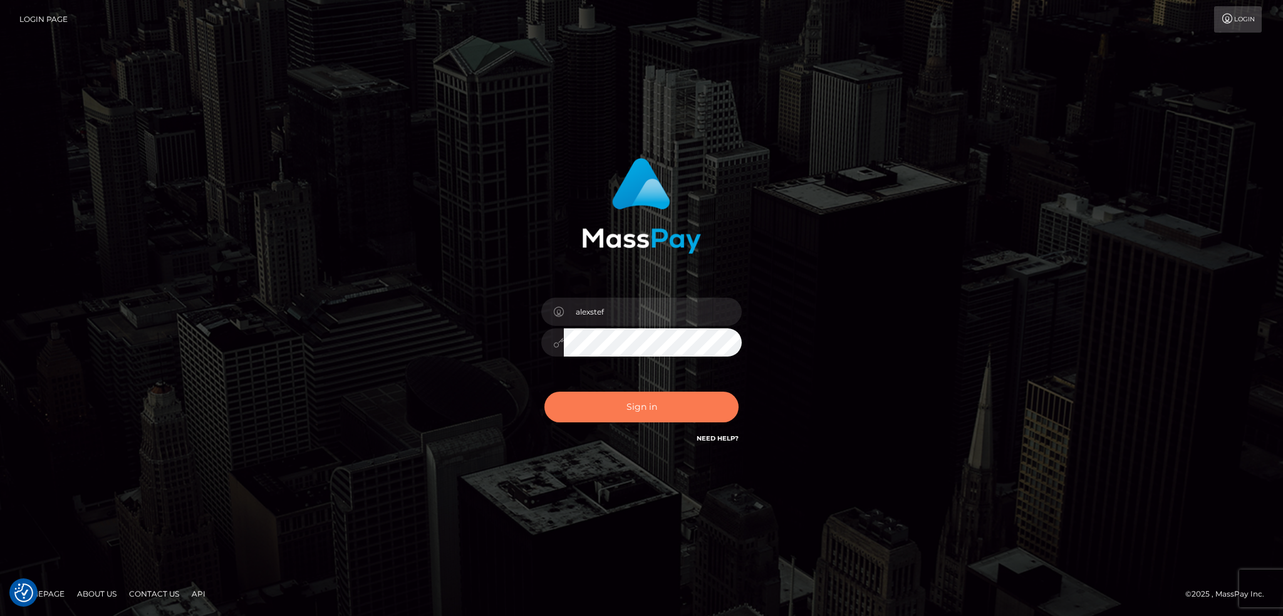
click at [636, 403] on button "Sign in" at bounding box center [641, 406] width 194 height 31
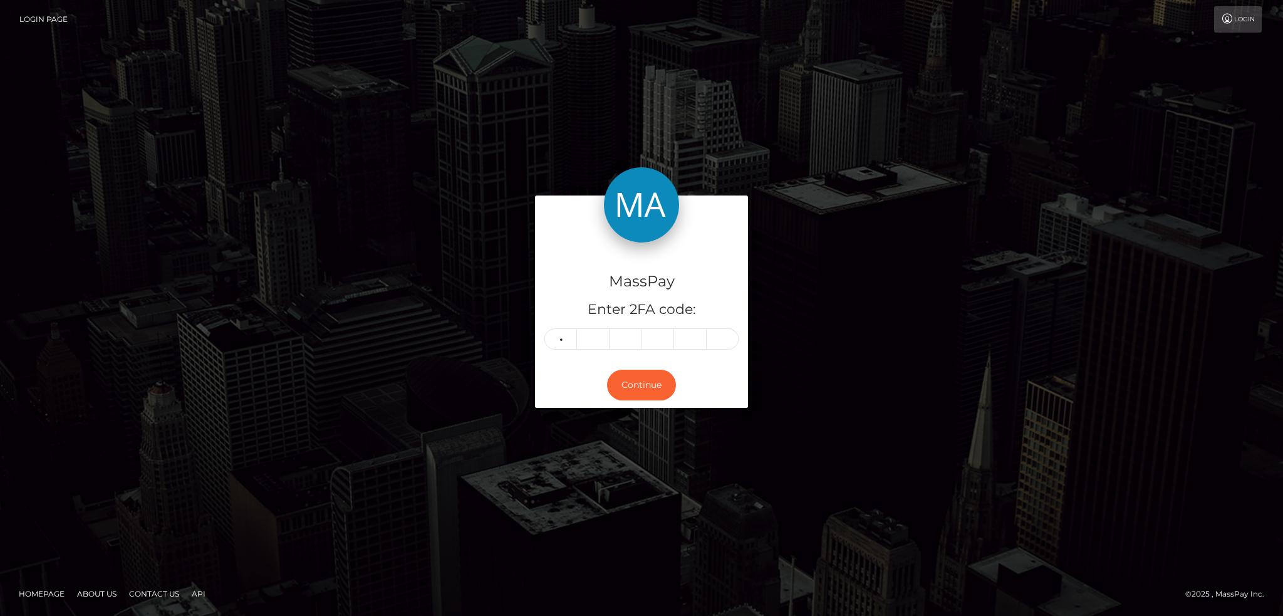
type input "4"
type input "5"
type input "8"
type input "3"
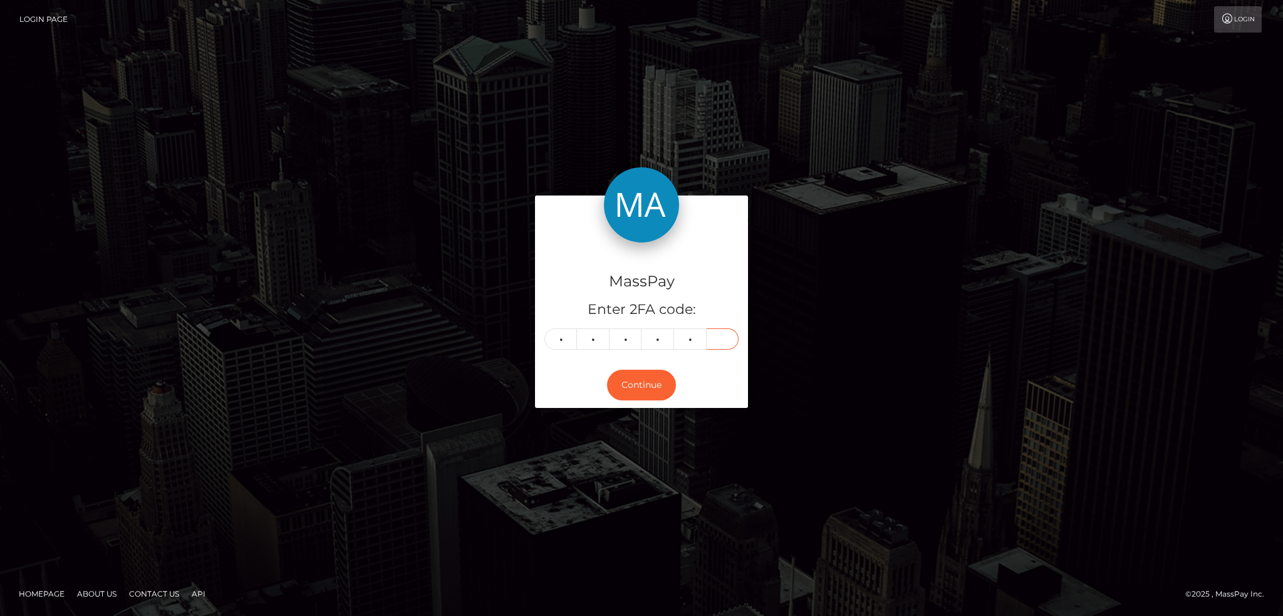
type input "7"
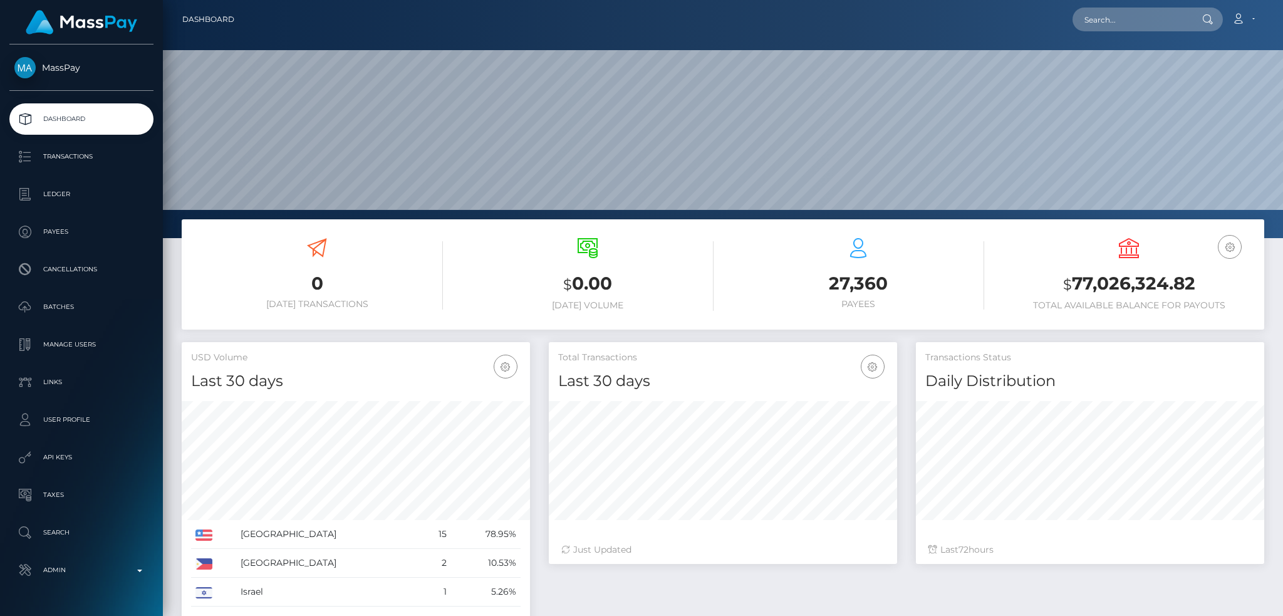
scroll to position [222, 348]
click at [1139, 22] on input "text" at bounding box center [1131, 20] width 118 height 24
paste input "poact_MLWDGgEDmutQ"
type input "poact_MLWDGgEDmutQ"
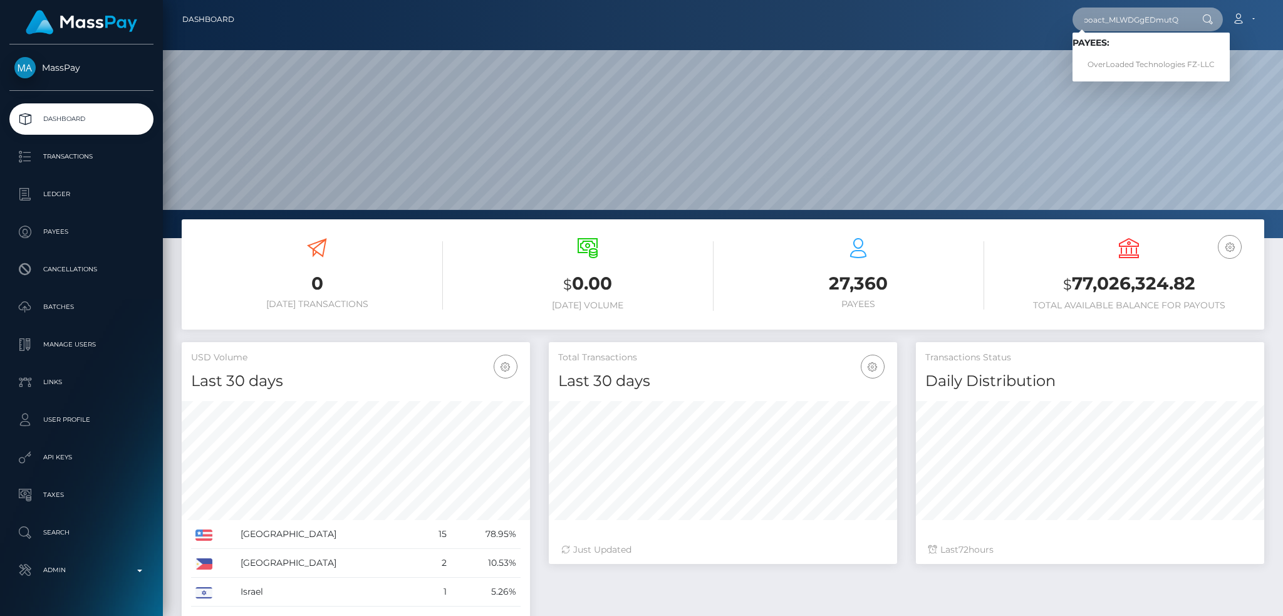
scroll to position [0, 0]
click at [1138, 68] on link "OverLoaded Technologies FZ-LLC" at bounding box center [1150, 64] width 157 height 23
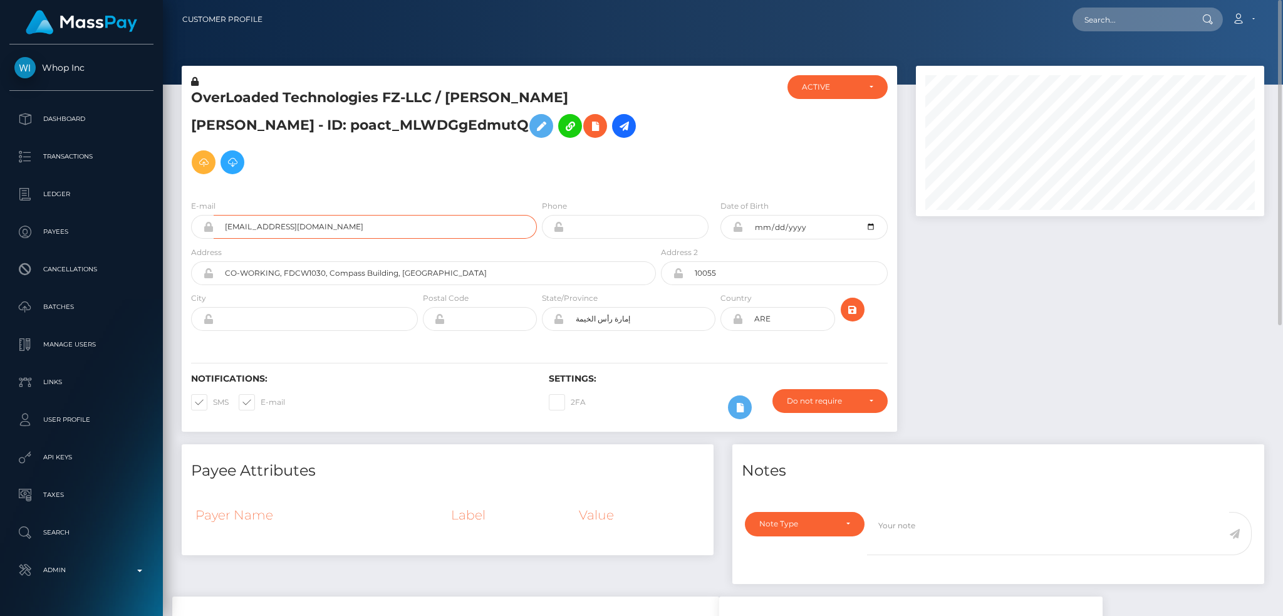
click at [401, 215] on input "nickcells.ig+99eca70e2a@gmail.com" at bounding box center [375, 227] width 323 height 24
click at [1117, 19] on input "text" at bounding box center [1131, 20] width 118 height 24
paste input "nickcells.ig+99eca70e2a@gmail.com"
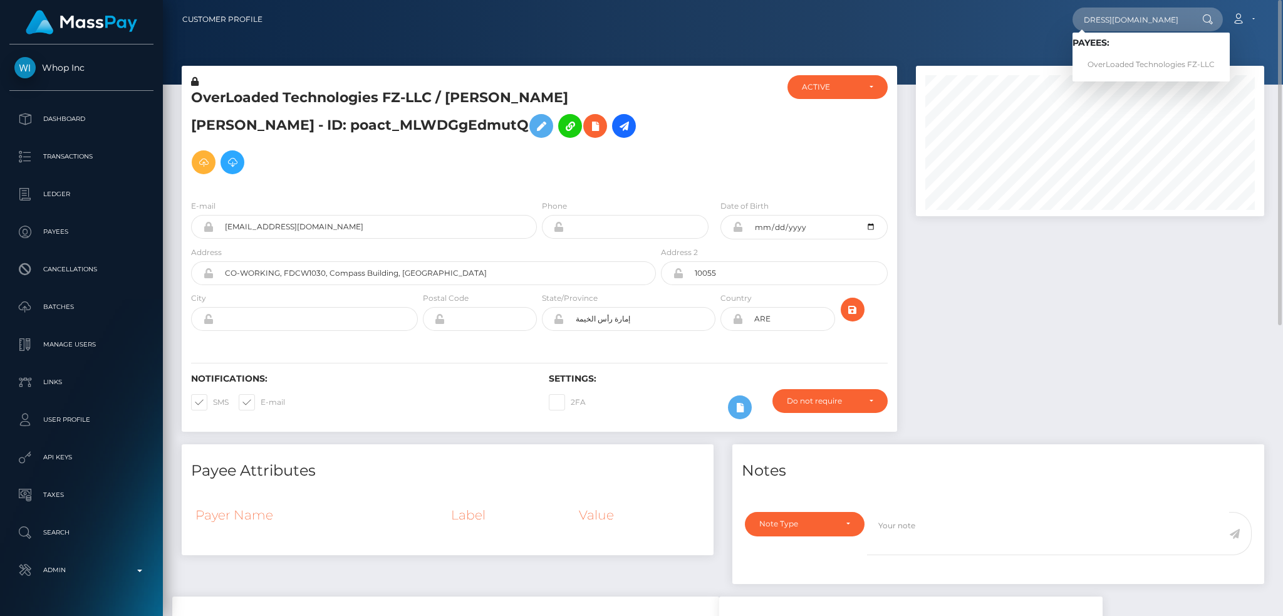
click at [317, 122] on h5 "OverLoaded Technologies FZ-LLC / Nicholas Suk Mulderig - ID: poact_MLWDGgEdmutQ" at bounding box center [420, 134] width 458 height 92
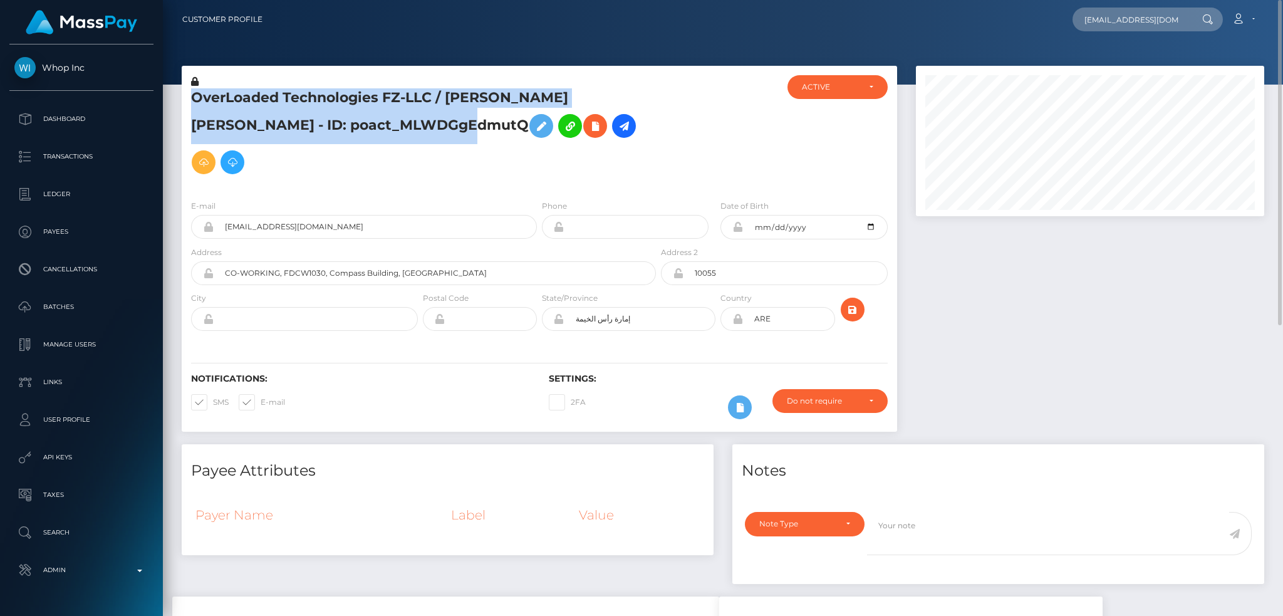
click at [317, 122] on h5 "OverLoaded Technologies FZ-LLC / Nicholas Suk Mulderig - ID: poact_MLWDGgEdmutQ" at bounding box center [420, 134] width 458 height 92
click at [318, 123] on h5 "OverLoaded Technologies FZ-LLC / Nicholas Suk Mulderig - ID: poact_MLWDGgEdmutQ" at bounding box center [420, 134] width 458 height 92
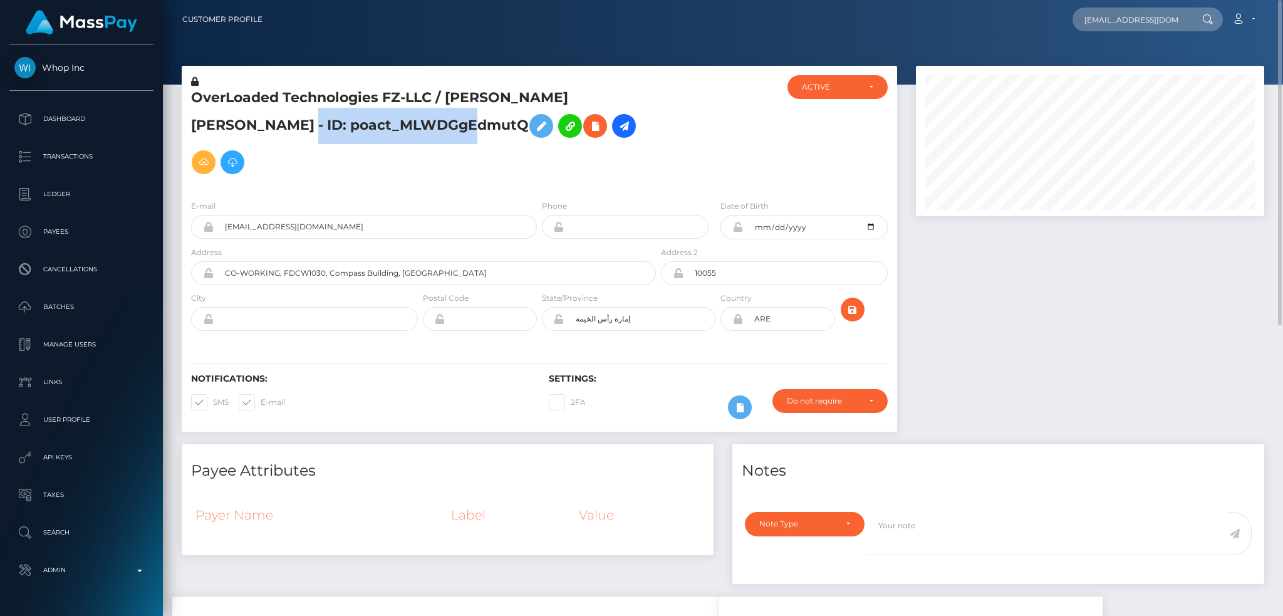
click at [318, 123] on h5 "OverLoaded Technologies FZ-LLC / Nicholas Suk Mulderig - ID: poact_MLWDGgEdmutQ" at bounding box center [420, 134] width 458 height 92
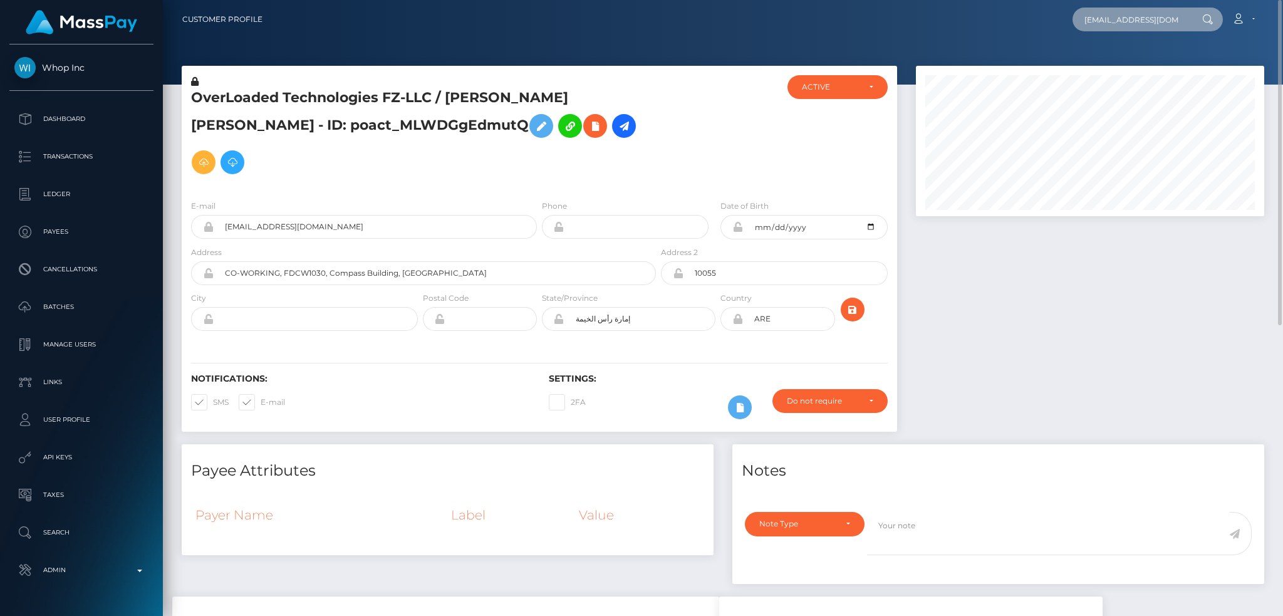
click at [1146, 24] on input "nickcells.ig+99eca70e2a@gmail.com" at bounding box center [1131, 20] width 118 height 24
paste input "poact_MLWDGgEdmutQ"
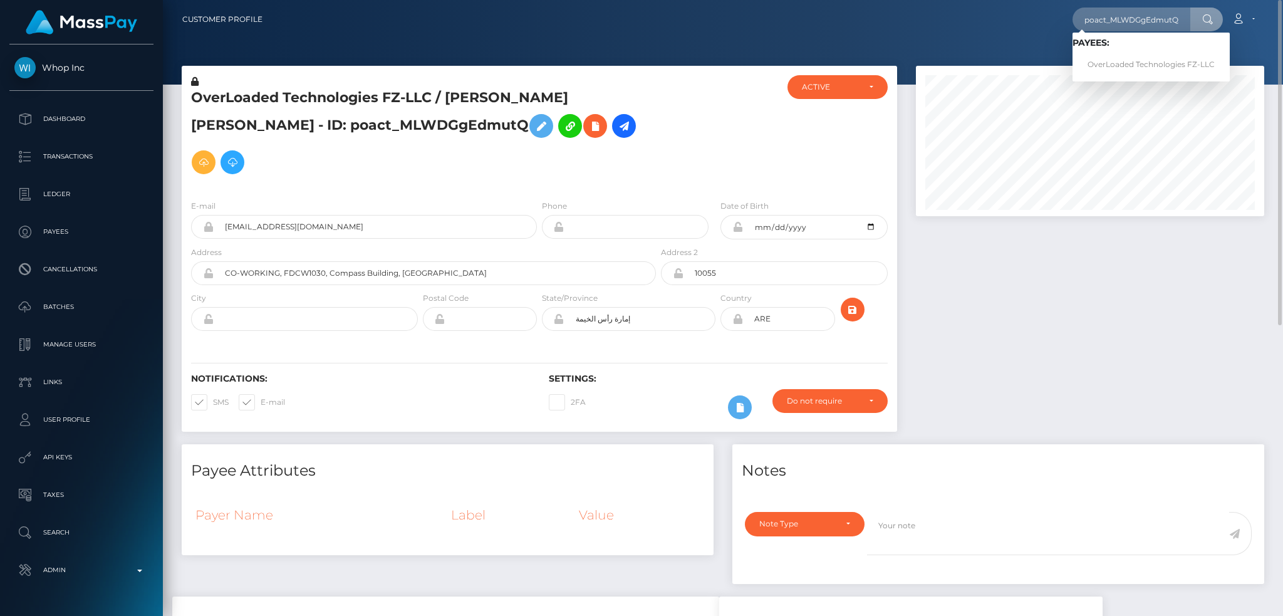
click at [1080, 274] on div at bounding box center [1089, 255] width 367 height 378
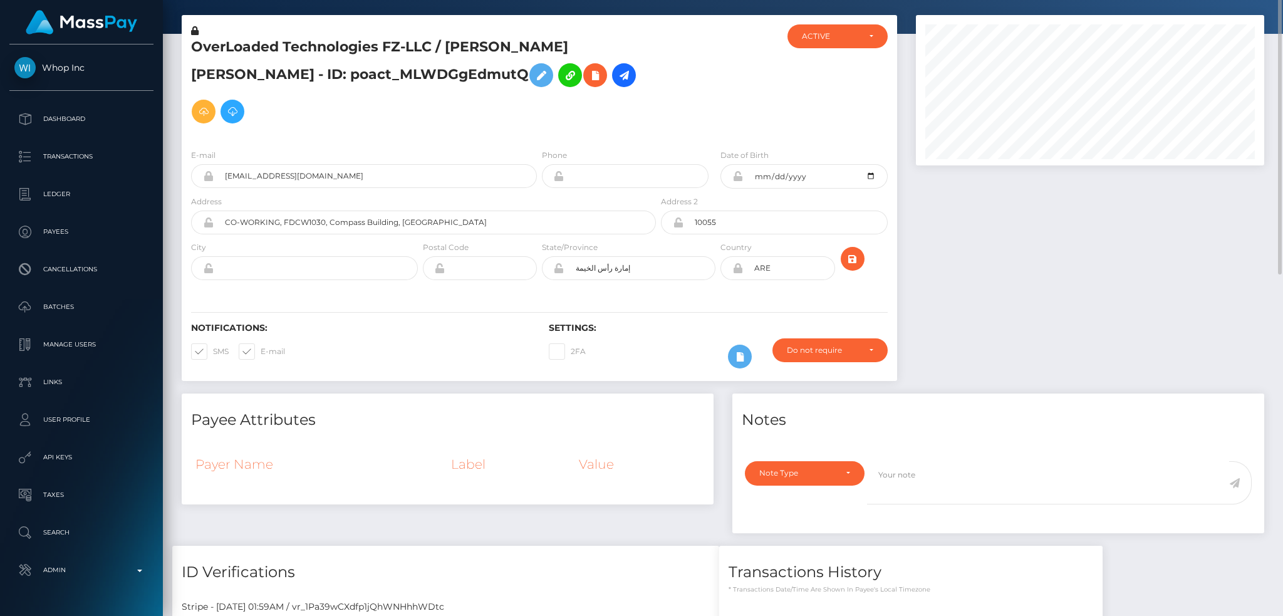
scroll to position [0, 0]
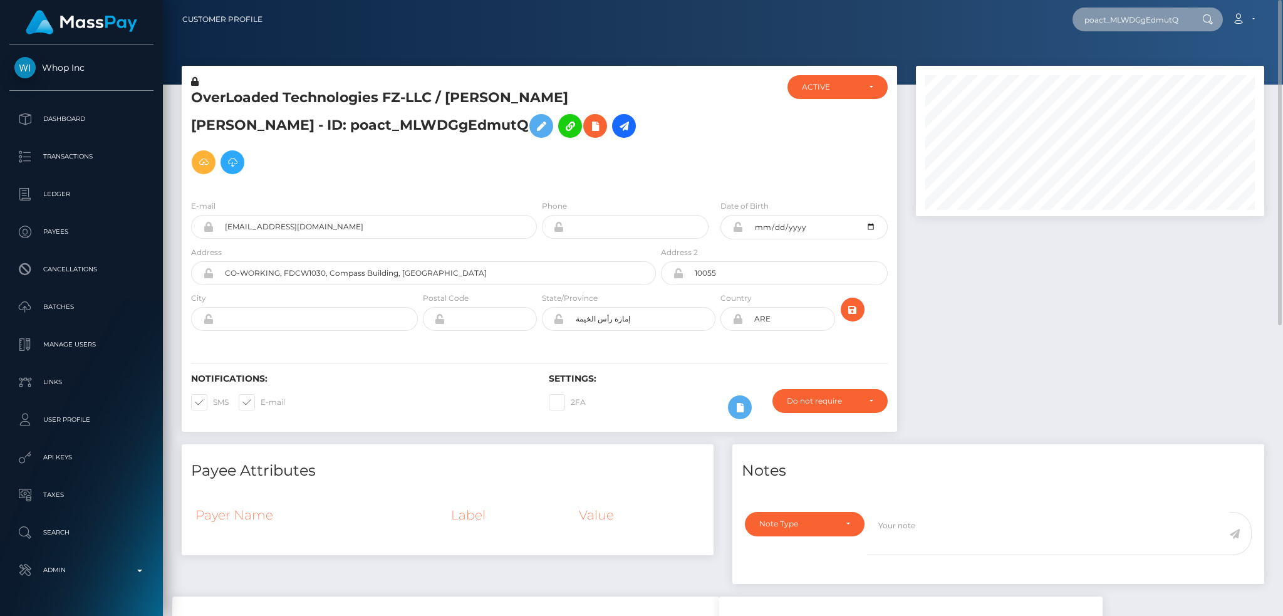
click at [1135, 22] on input "poact_MLWDGgEdmutQ" at bounding box center [1131, 20] width 118 height 24
type input "alex@masspay.io"
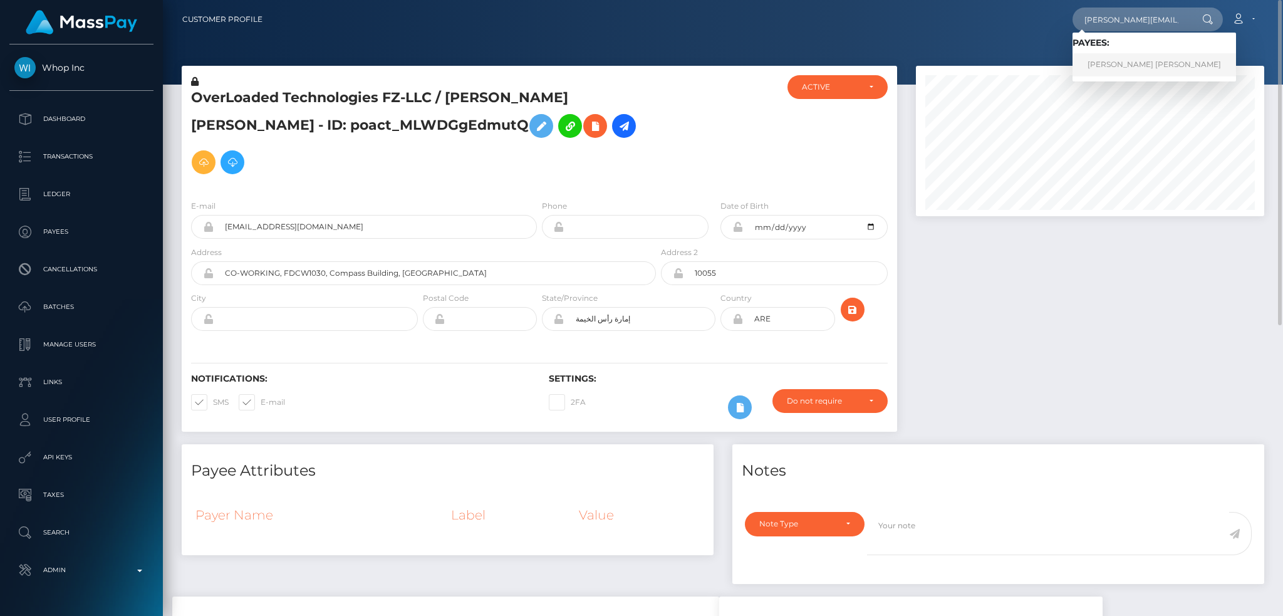
click at [1104, 66] on link "Alexandru Florian Stefan" at bounding box center [1153, 64] width 163 height 23
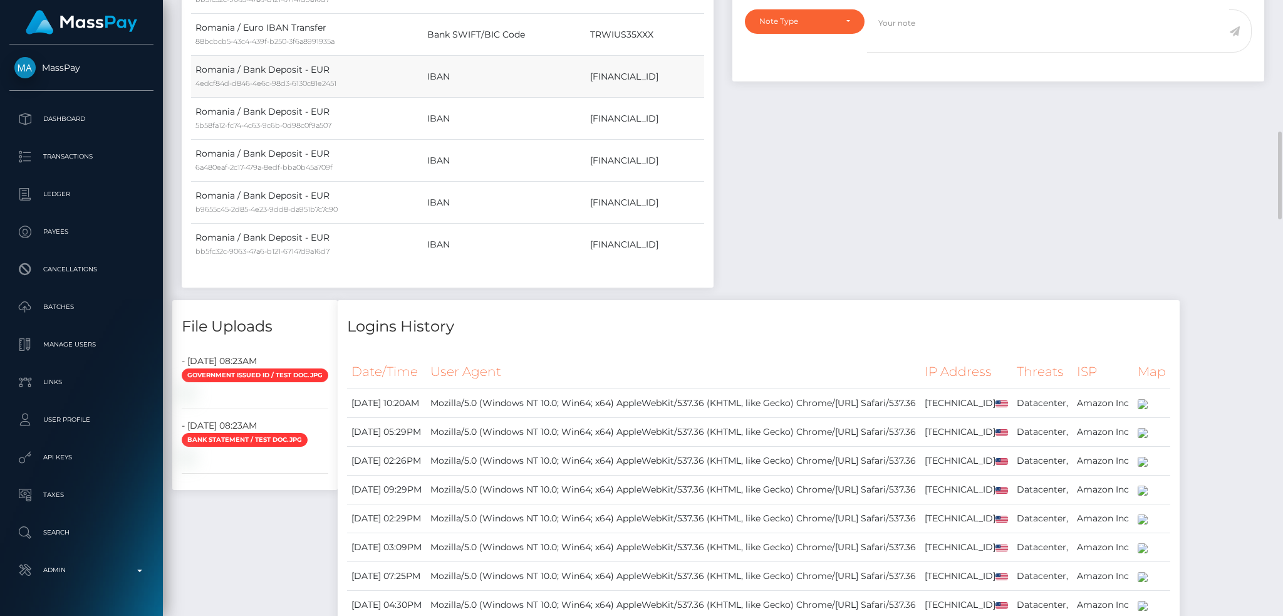
scroll to position [752, 0]
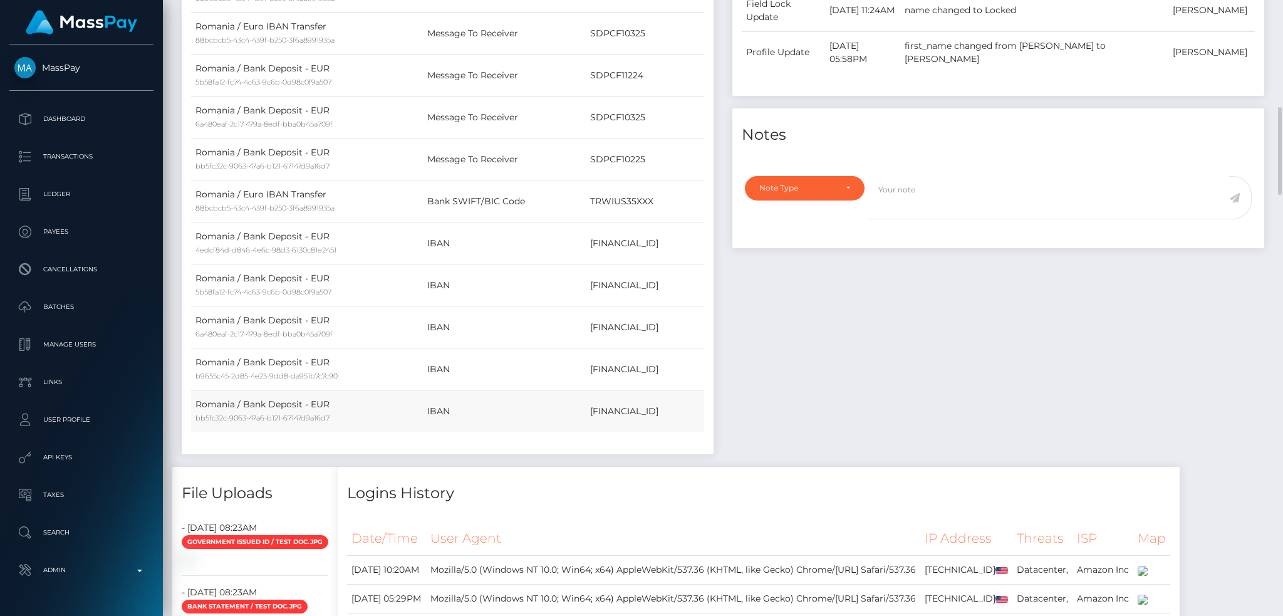
click at [592, 390] on td "[FINANCIAL_ID]" at bounding box center [645, 411] width 118 height 42
copy td "BE10905074757604"
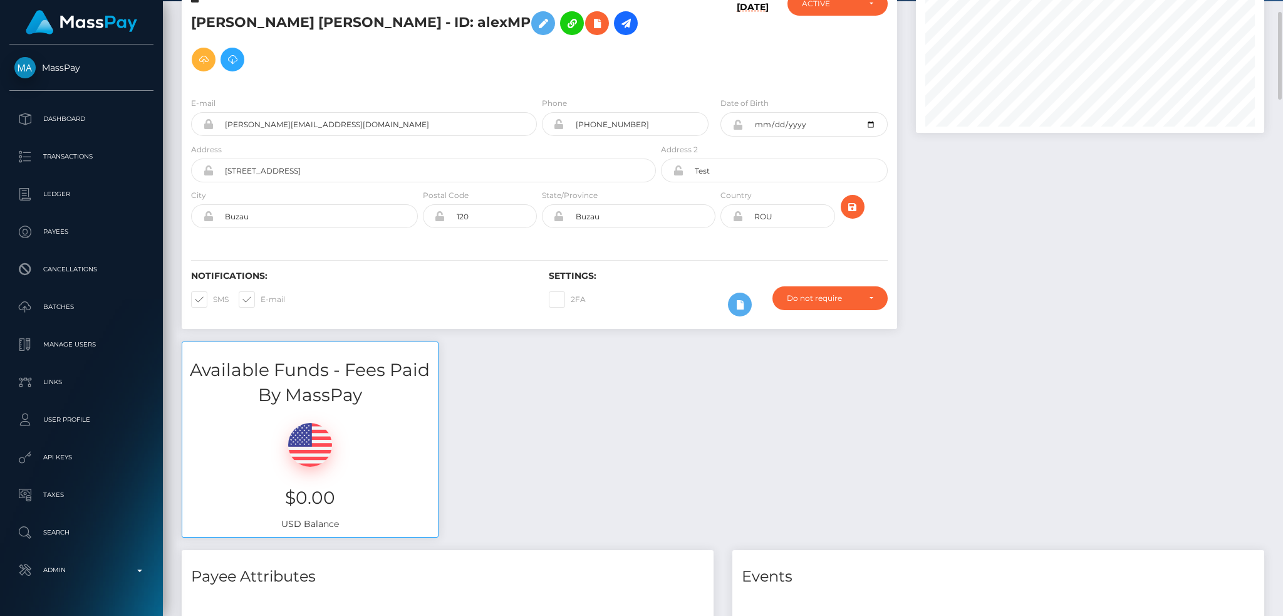
scroll to position [0, 0]
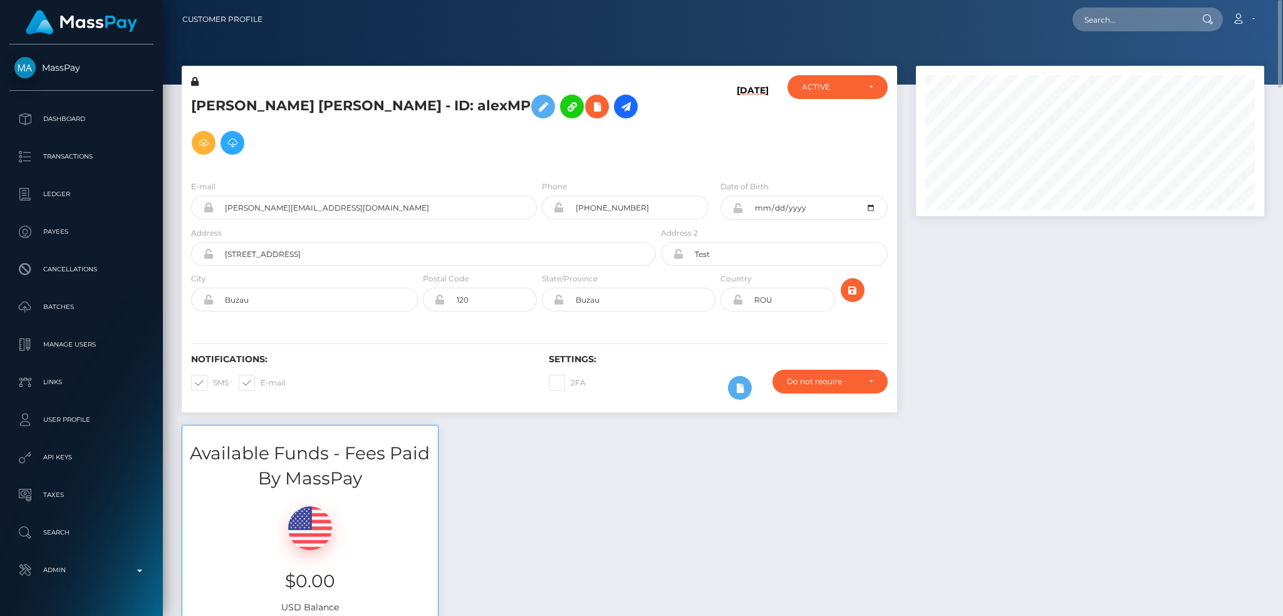
click at [680, 426] on div "Available Funds - Fees Paid By MassPay $0.00 USD Balance" at bounding box center [722, 529] width 1101 height 209
click at [675, 450] on div "Available Funds - Fees Paid By MassPay $0.00 USD Balance" at bounding box center [722, 529] width 1101 height 209
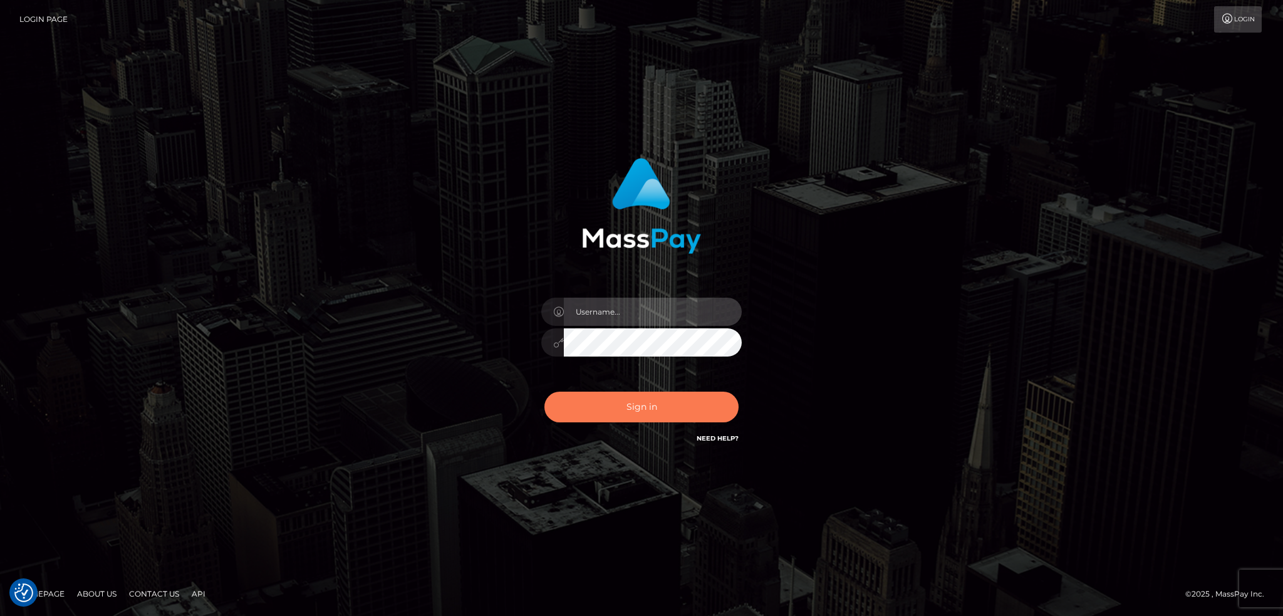
type input "alexstef"
click at [622, 401] on button "Sign in" at bounding box center [641, 406] width 194 height 31
type input "alexstef"
click at [620, 401] on button "Sign in" at bounding box center [641, 406] width 194 height 31
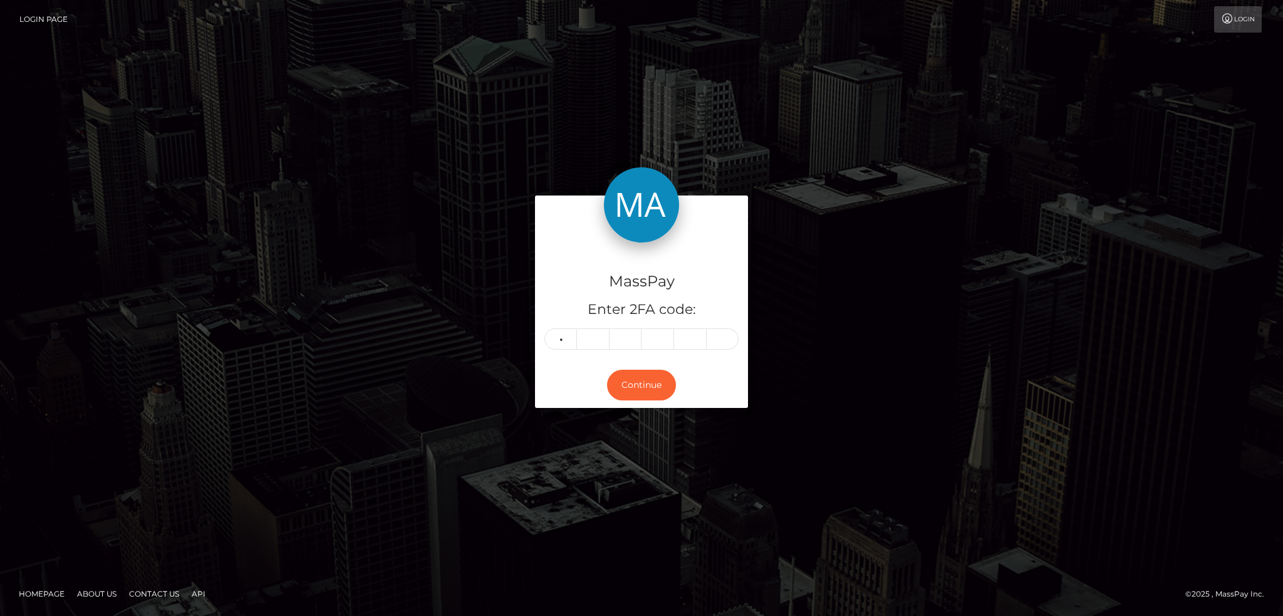
type input "3"
type input "9"
type input "8"
type input "3"
type input "2"
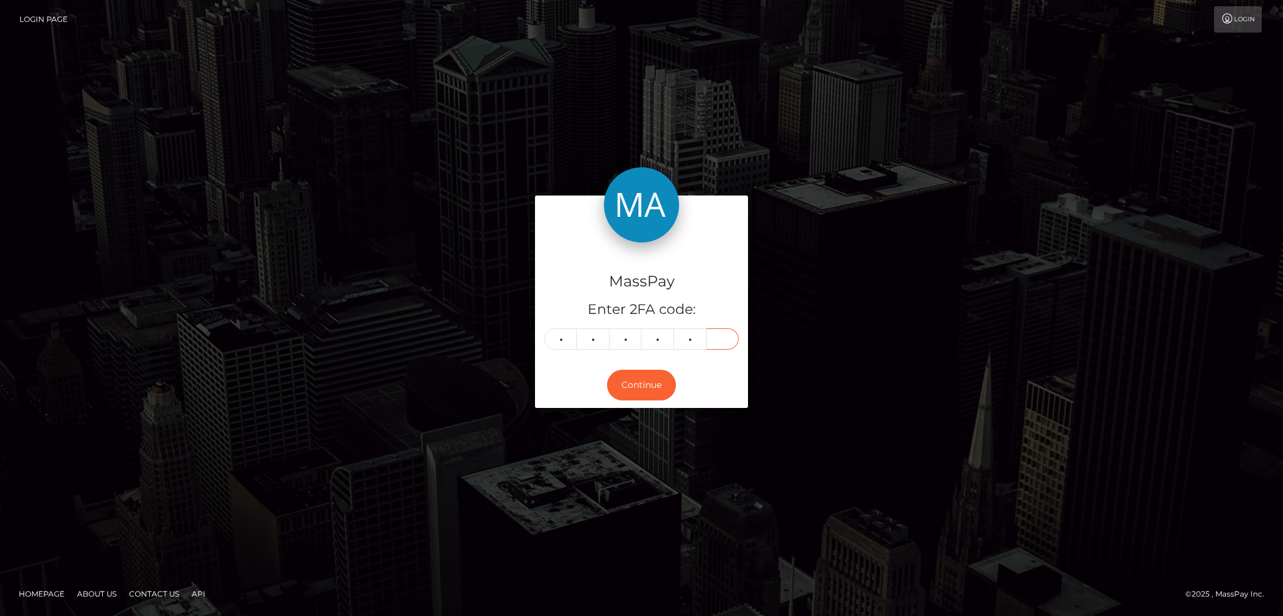
type input "2"
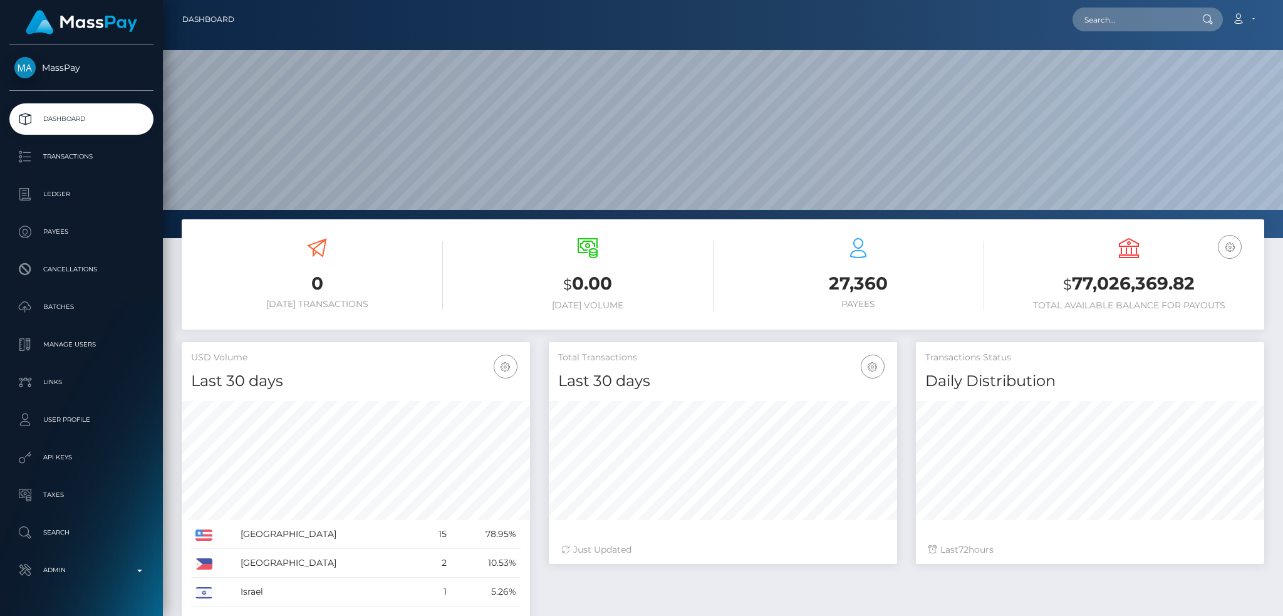
scroll to position [344, 348]
drag, startPoint x: 1130, startPoint y: 15, endPoint x: 1111, endPoint y: 21, distance: 19.8
click at [1130, 15] on input "text" at bounding box center [1131, 20] width 118 height 24
paste input "5d2f3cae-18c6-11ef-9e42-062d9cd50a19"
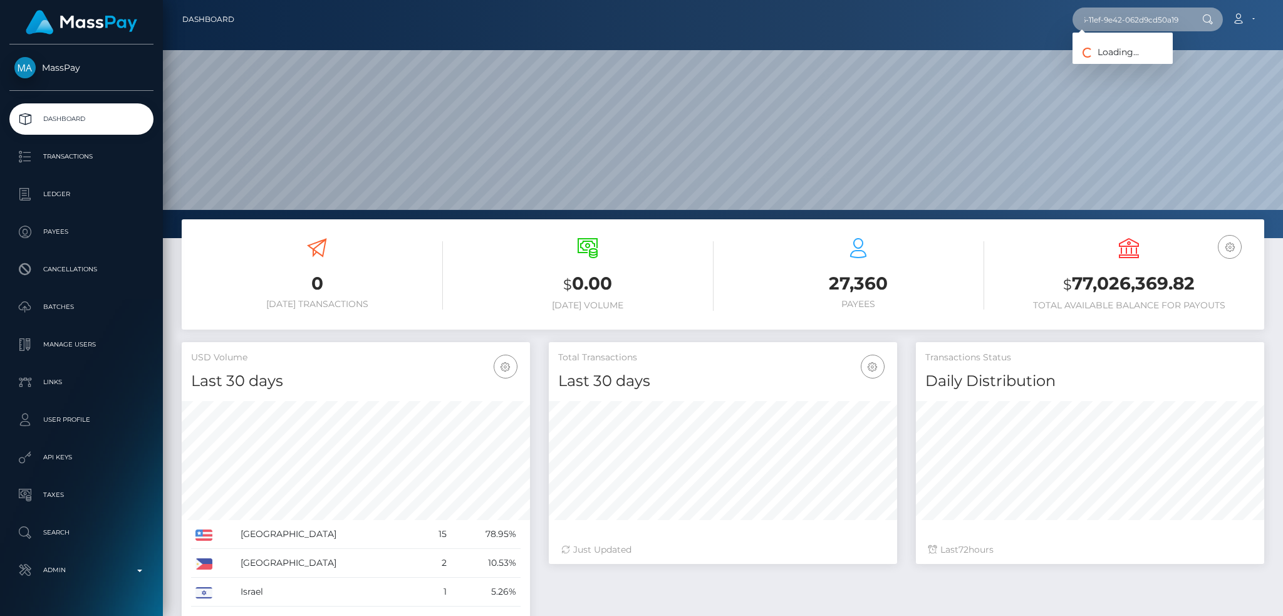
type input "5d2f3cae-18c6-11ef-9e42-062d9cd50a19"
click at [1121, 65] on link "Skylar Maeve" at bounding box center [1122, 64] width 100 height 23
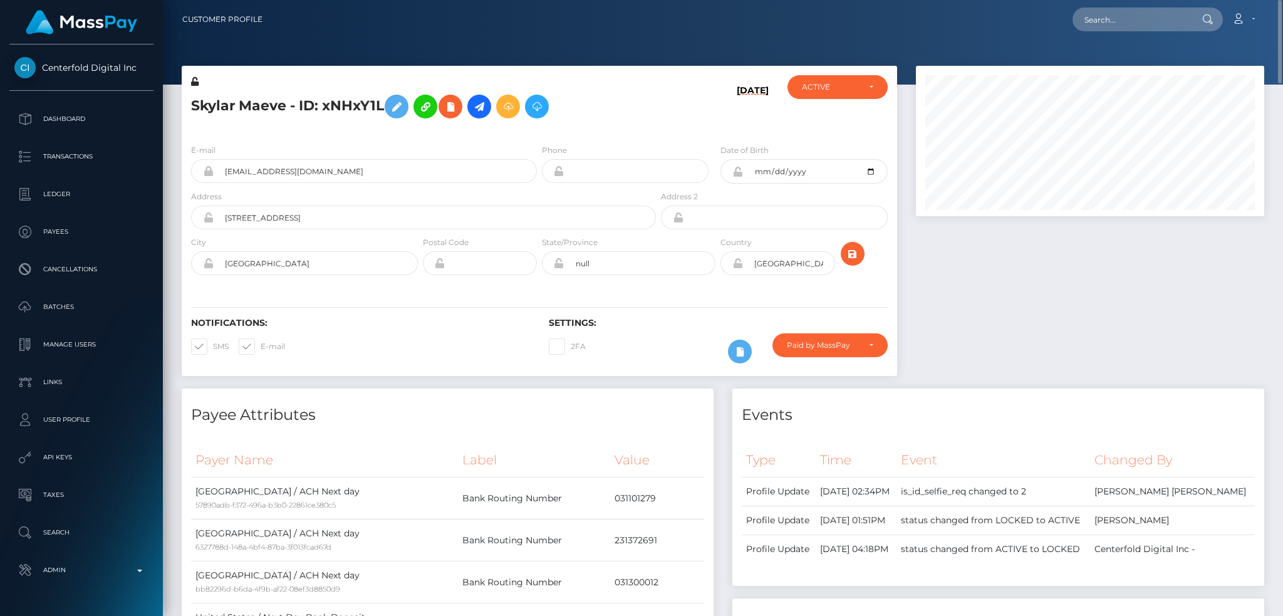
click at [336, 95] on h5 "Skylar Maeve - ID: xNHxY1L" at bounding box center [420, 106] width 458 height 36
copy h5 "Skylar Maeve - ID: xNHxY1L"
click at [1104, 24] on input "text" at bounding box center [1131, 20] width 118 height 24
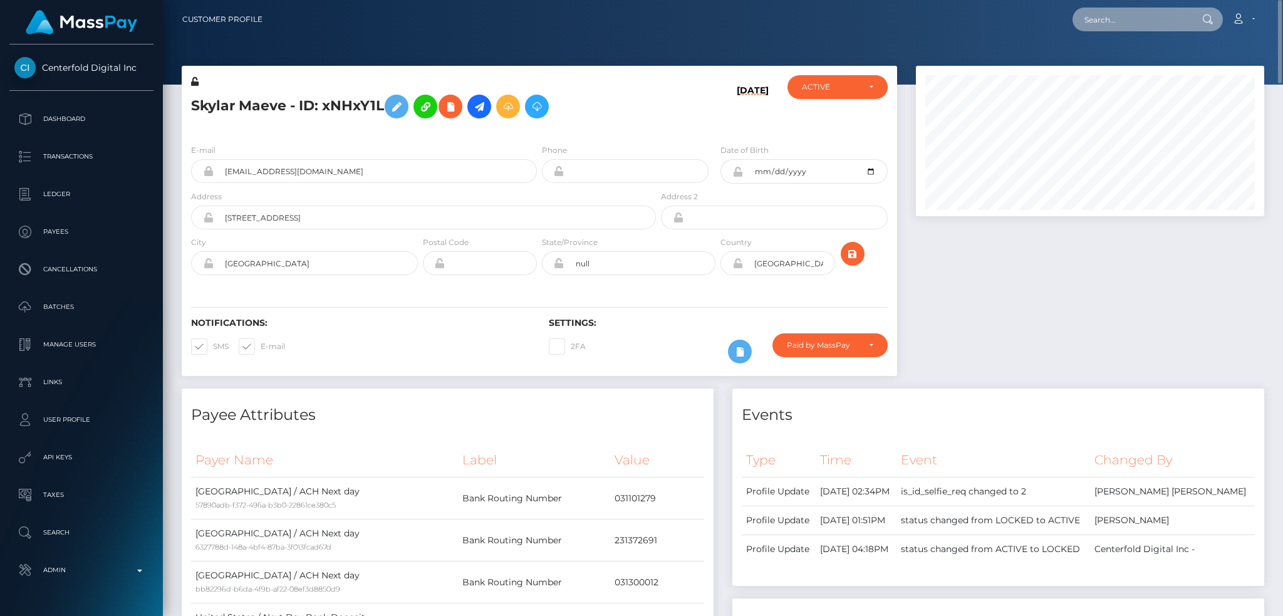
paste input "poact_2fj3oZt2nx4f"
type input "poact_2fj3oZt2nx4f"
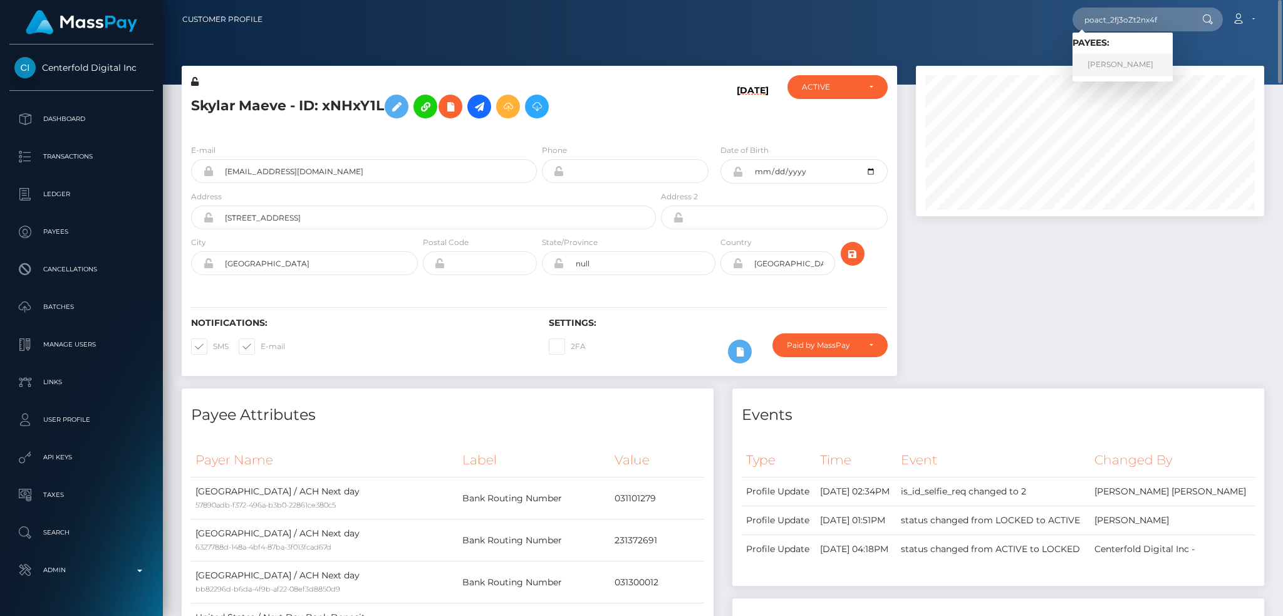
click at [1121, 61] on link "Malik Muhammad Irfan" at bounding box center [1122, 64] width 100 height 23
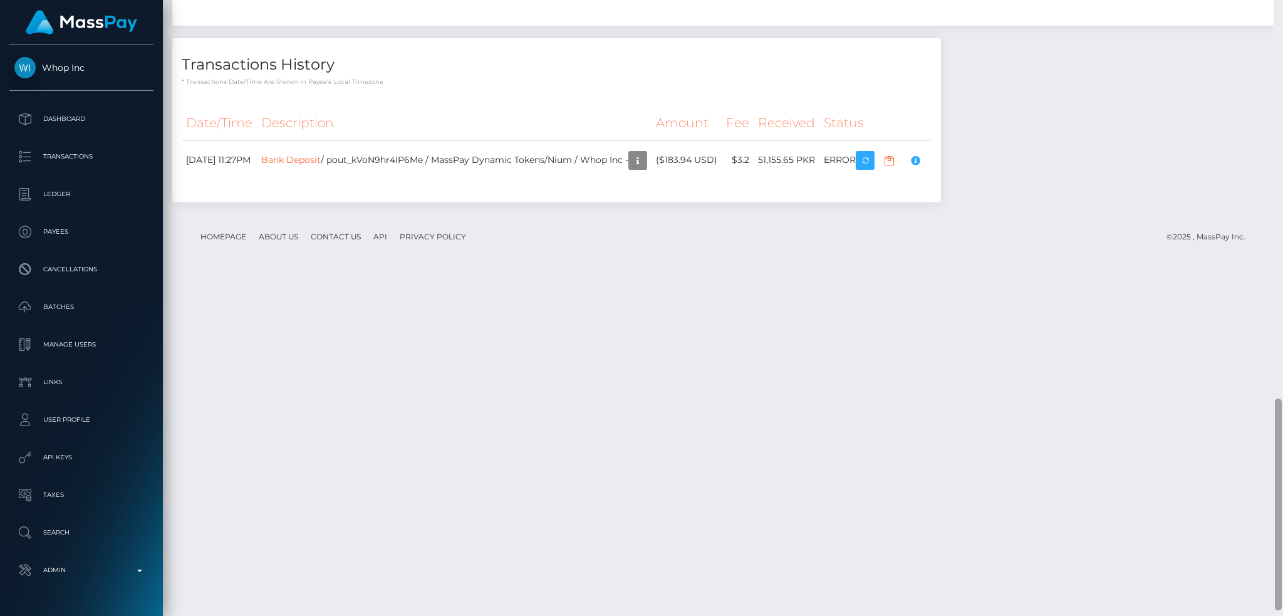
scroll to position [1177, 0]
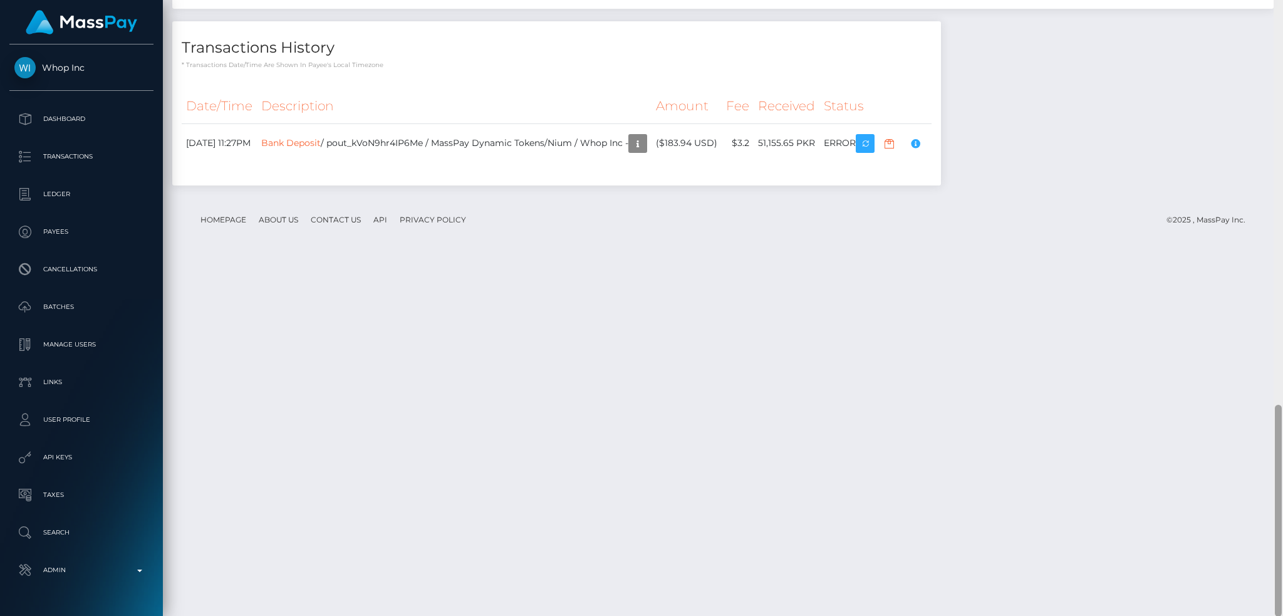
drag, startPoint x: 1280, startPoint y: 72, endPoint x: 1281, endPoint y: 542, distance: 469.7
click at [1281, 546] on div at bounding box center [1277, 308] width 9 height 616
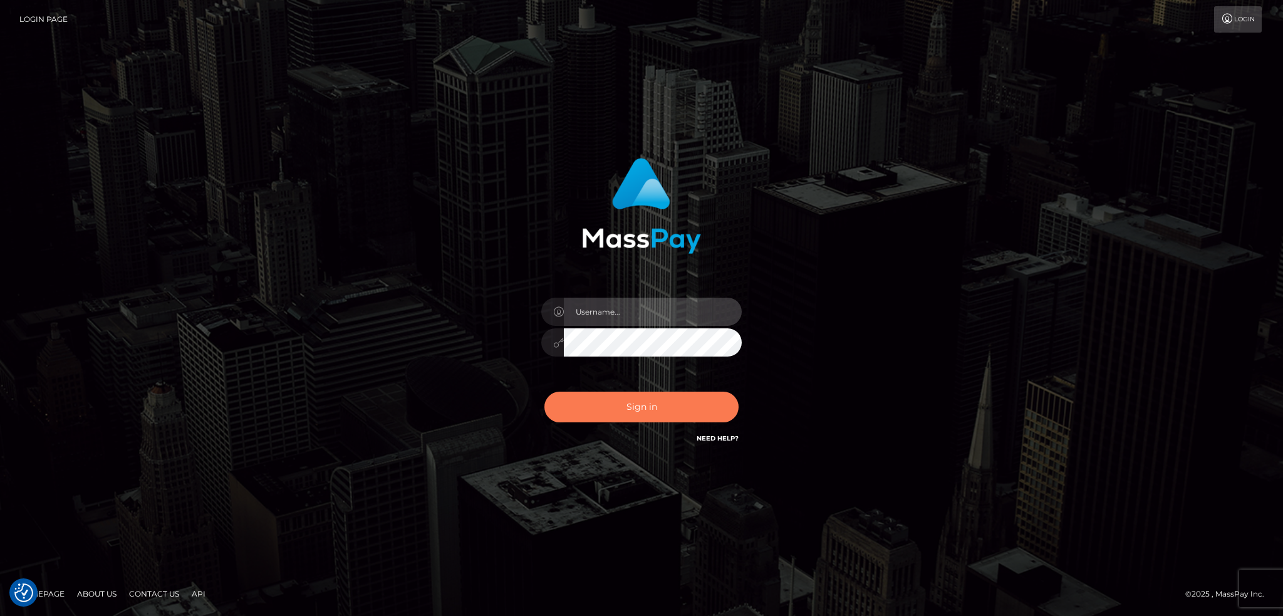
type input "alexstef"
click at [643, 410] on button "Sign in" at bounding box center [641, 406] width 194 height 31
type input "alexstef"
click at [623, 404] on button "Sign in" at bounding box center [641, 406] width 194 height 31
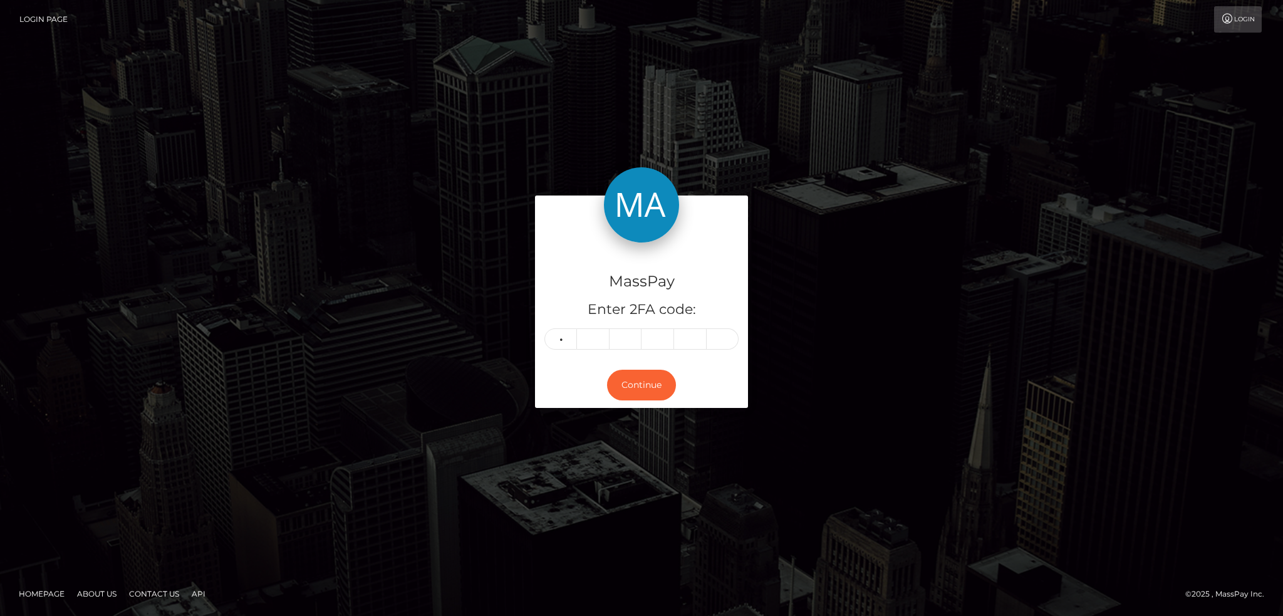
type input "9"
type input "8"
type input "6"
type input "2"
type input "9"
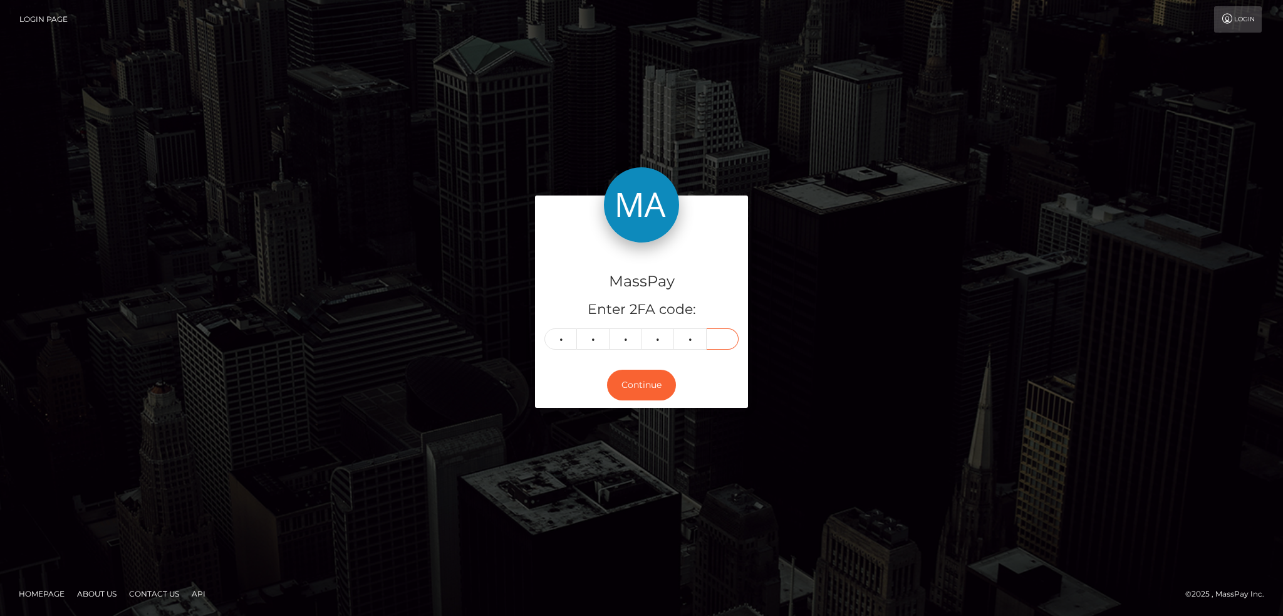
type input "7"
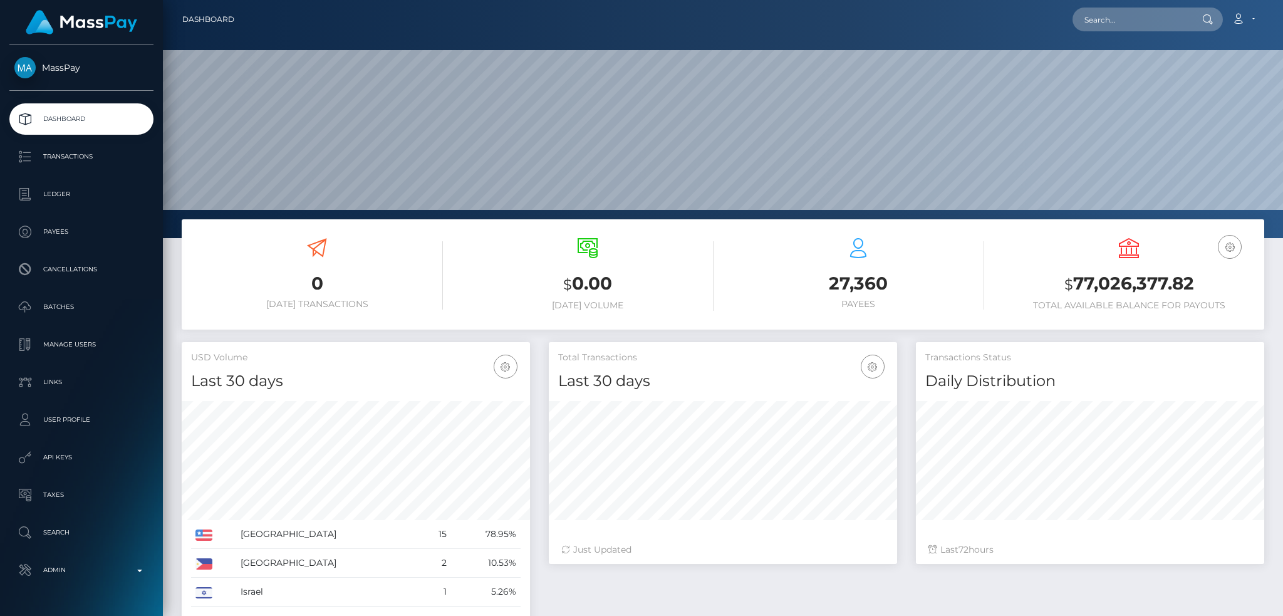
scroll to position [222, 348]
click at [1114, 22] on input "text" at bounding box center [1131, 20] width 118 height 24
paste input "bub7lq0e3ple28qd8pfk8f7l"
type input "bub7lq0e3ple28qd8pfk8f7l"
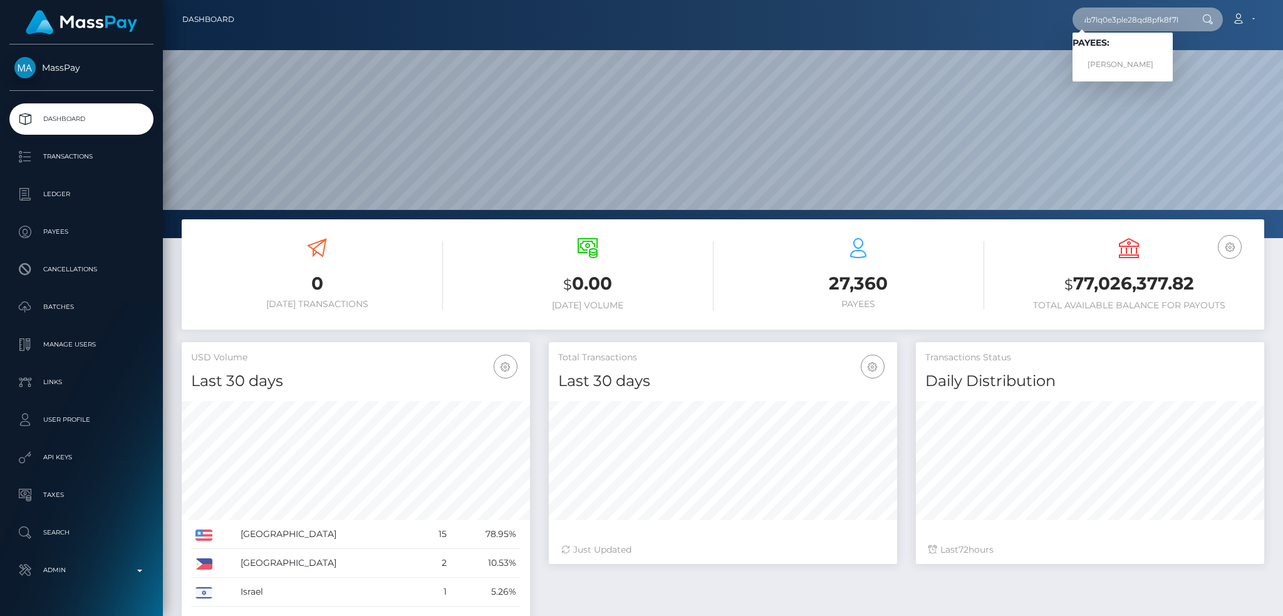
scroll to position [0, 0]
click at [1105, 65] on link "JESUS R VARGAS" at bounding box center [1122, 64] width 100 height 23
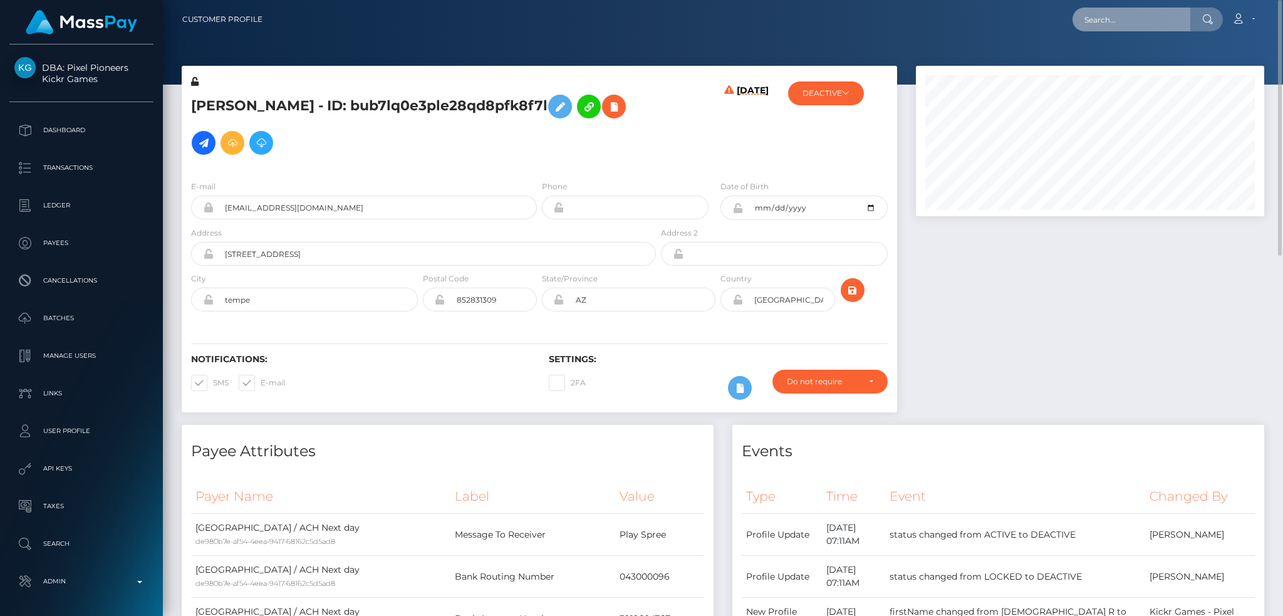
click at [1127, 23] on input "text" at bounding box center [1131, 20] width 118 height 24
paste input "[EMAIL_ADDRESS][DOMAIN_NAME]"
type input "[EMAIL_ADDRESS][DOMAIN_NAME]"
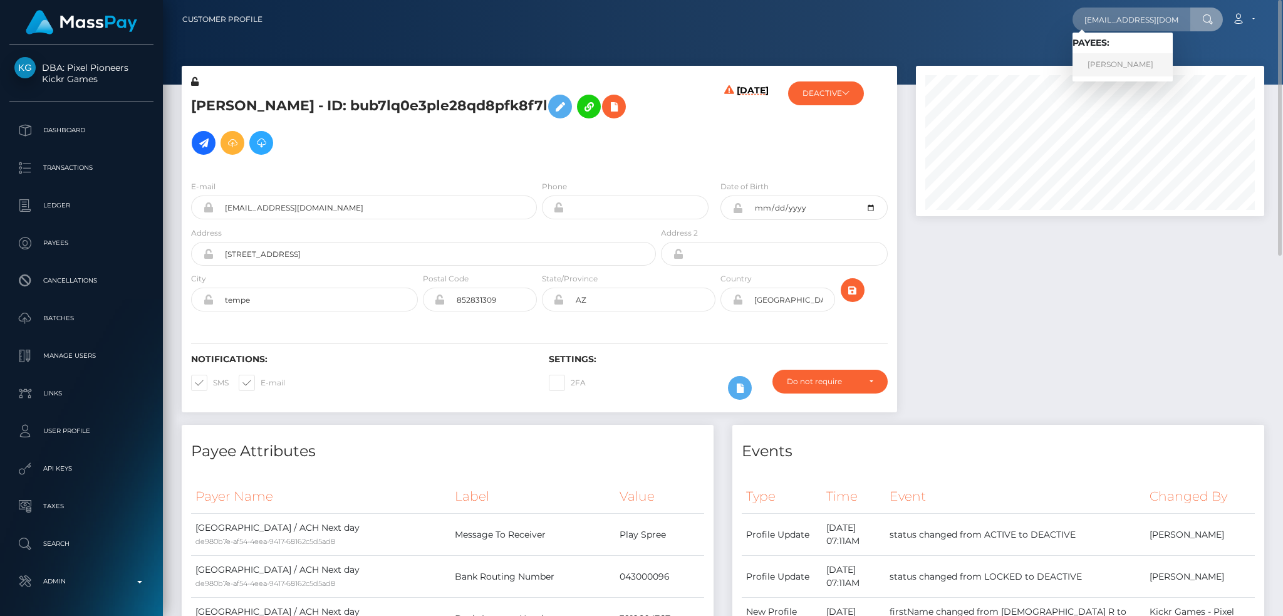
click at [1126, 65] on link "Yuuki Matsukawa" at bounding box center [1122, 64] width 100 height 23
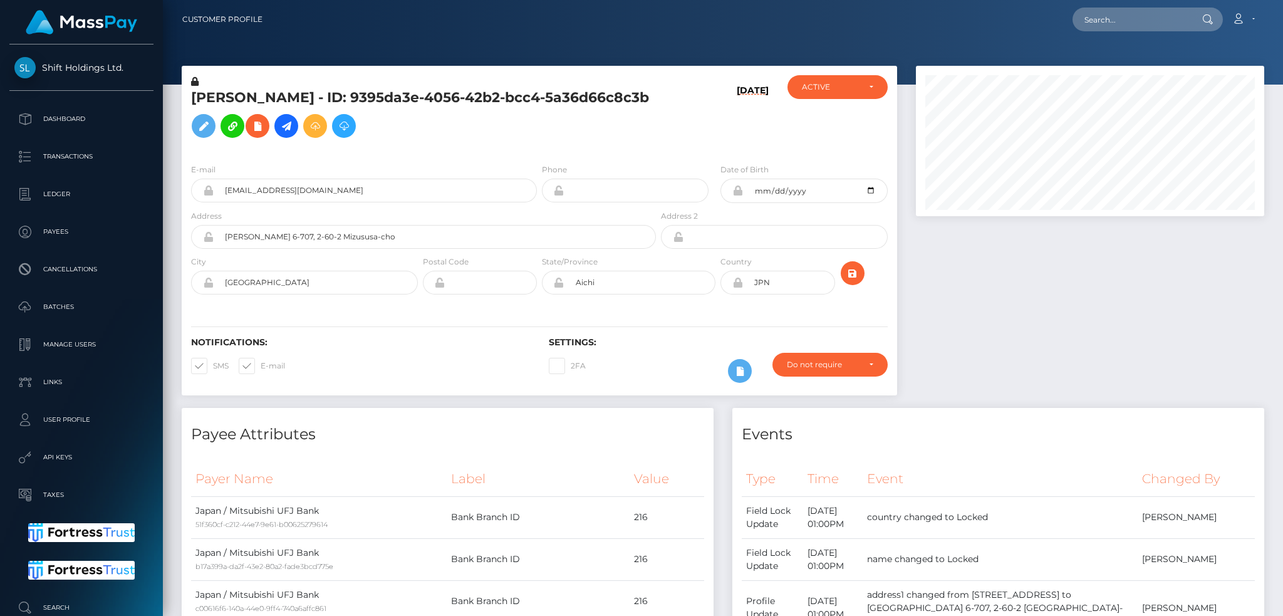
scroll to position [150, 348]
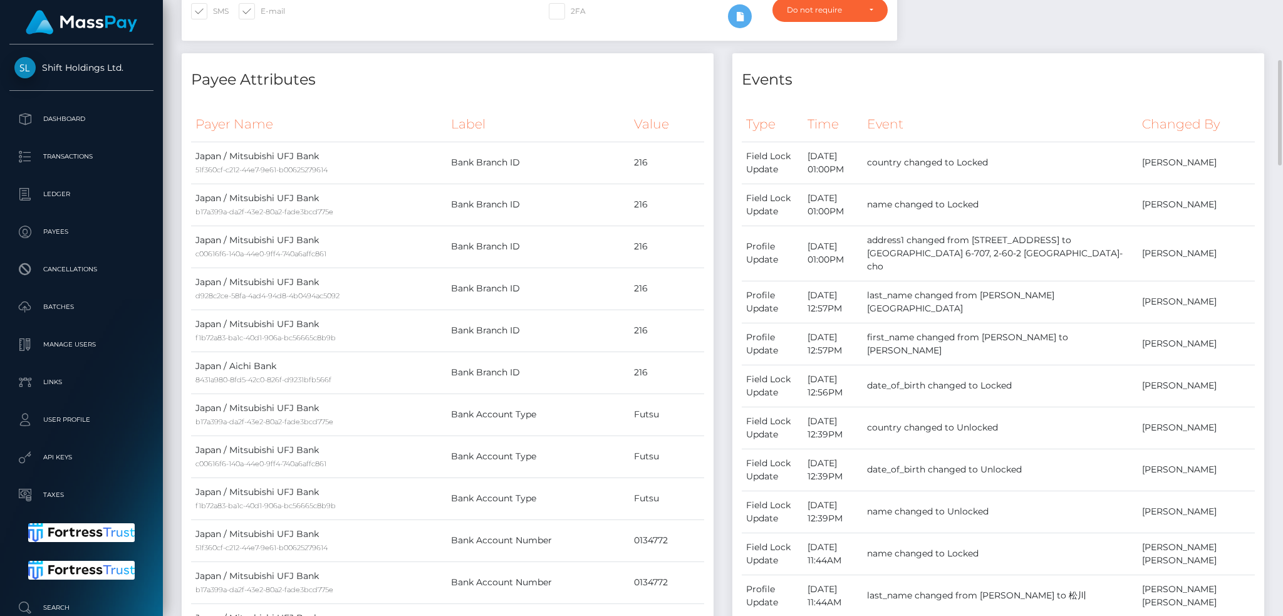
scroll to position [0, 0]
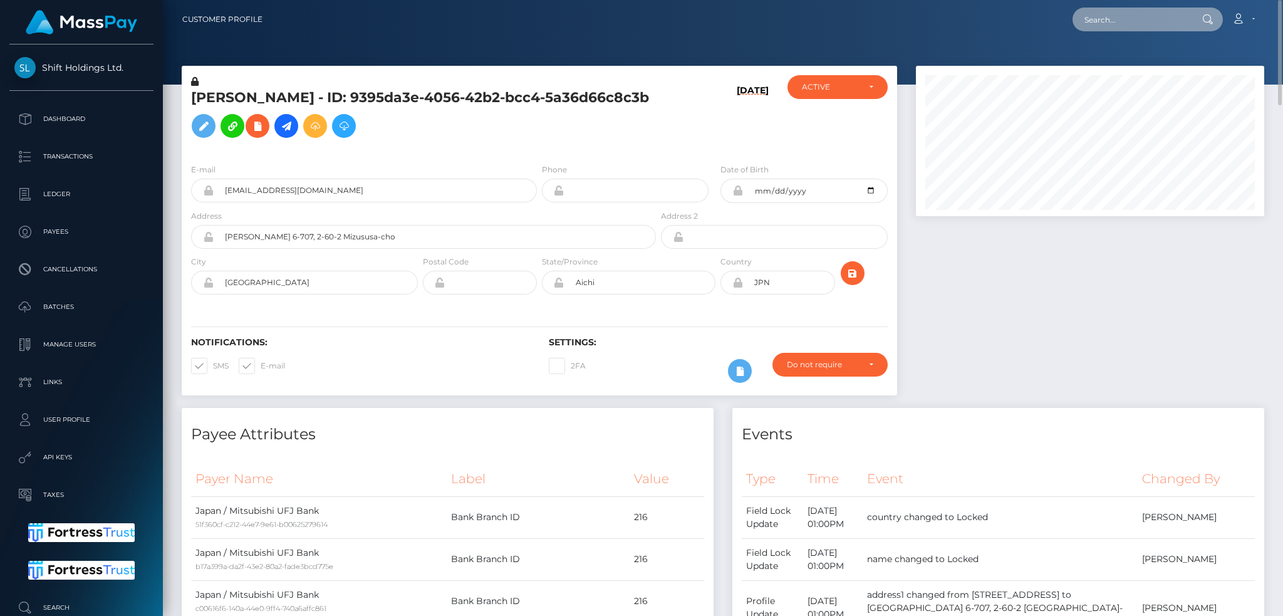
click at [1137, 28] on input "text" at bounding box center [1131, 20] width 118 height 24
paste input "candyterrac@gmail.com"
type input "candyterrac@gmail.com"
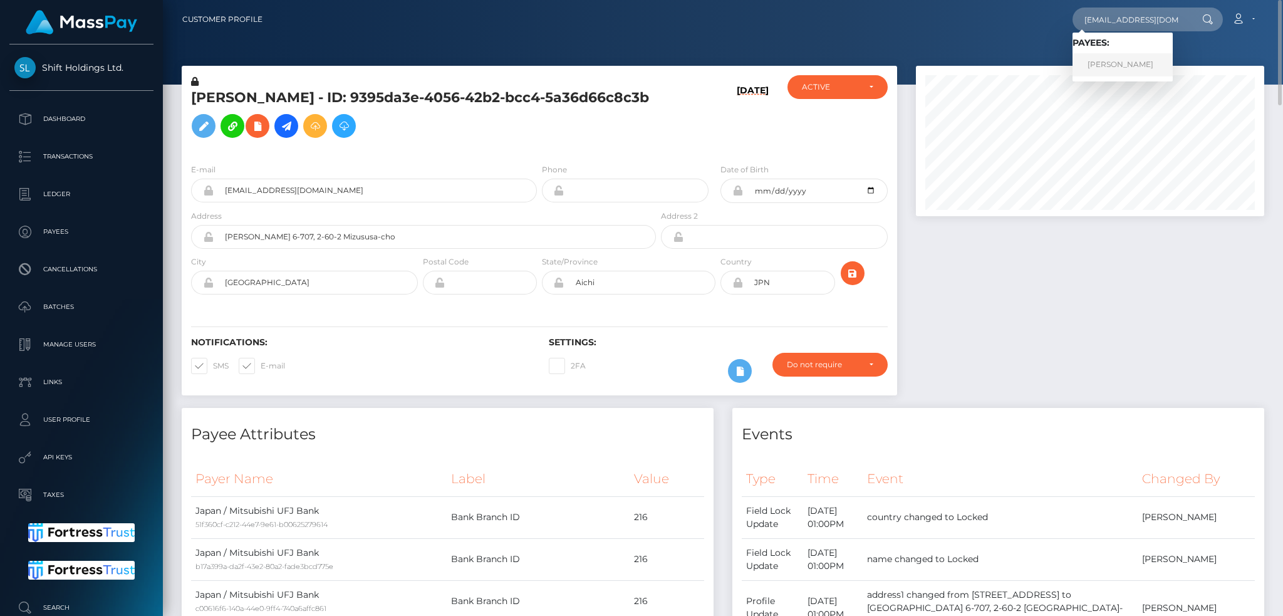
click at [1129, 66] on link "Haseeb Ahmed" at bounding box center [1122, 64] width 100 height 23
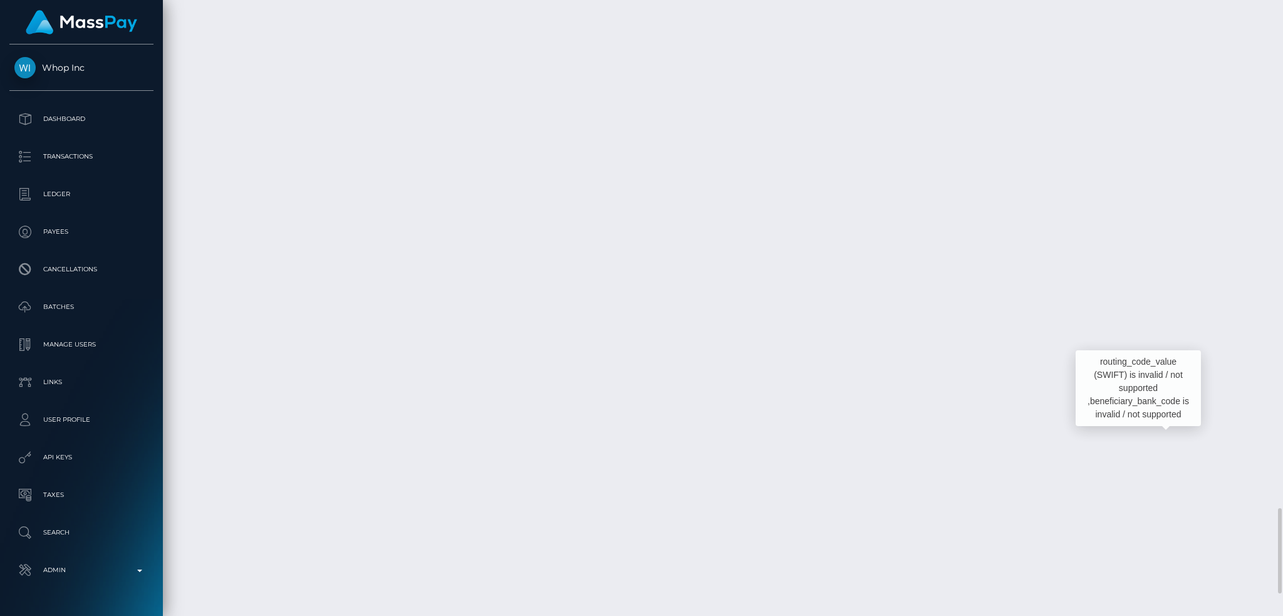
scroll to position [150, 348]
copy td "Bank Wire / Confirmation: PY62160825 / pout_5cycfe2f8JWid / MassPay Dynamic Tok…"
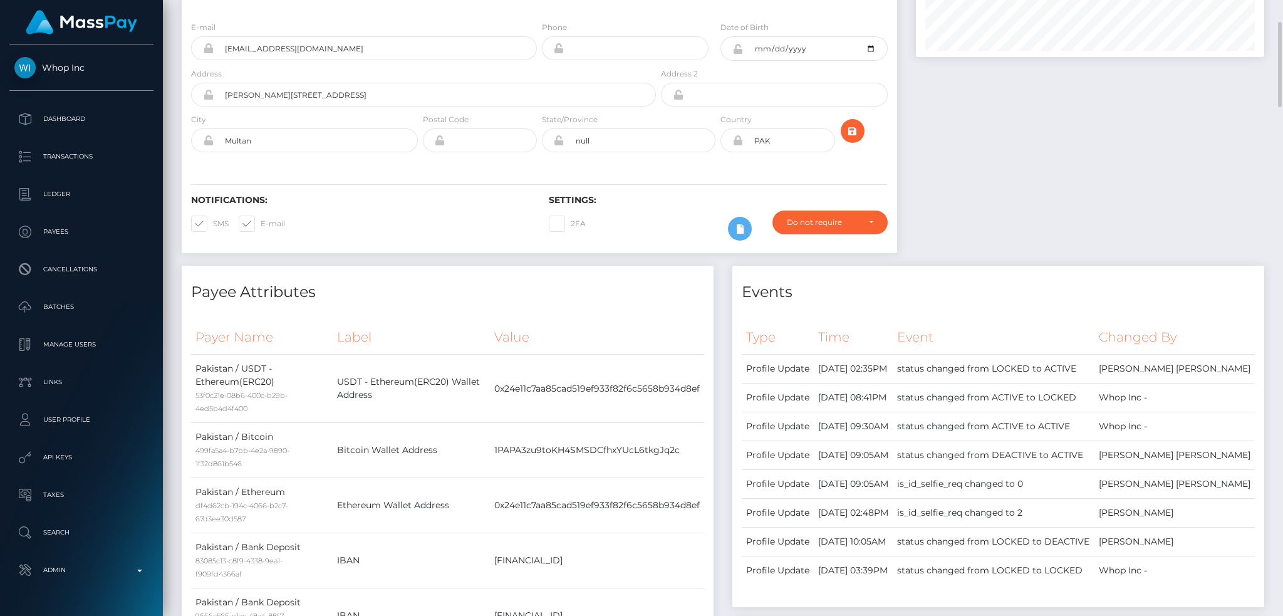
scroll to position [0, 0]
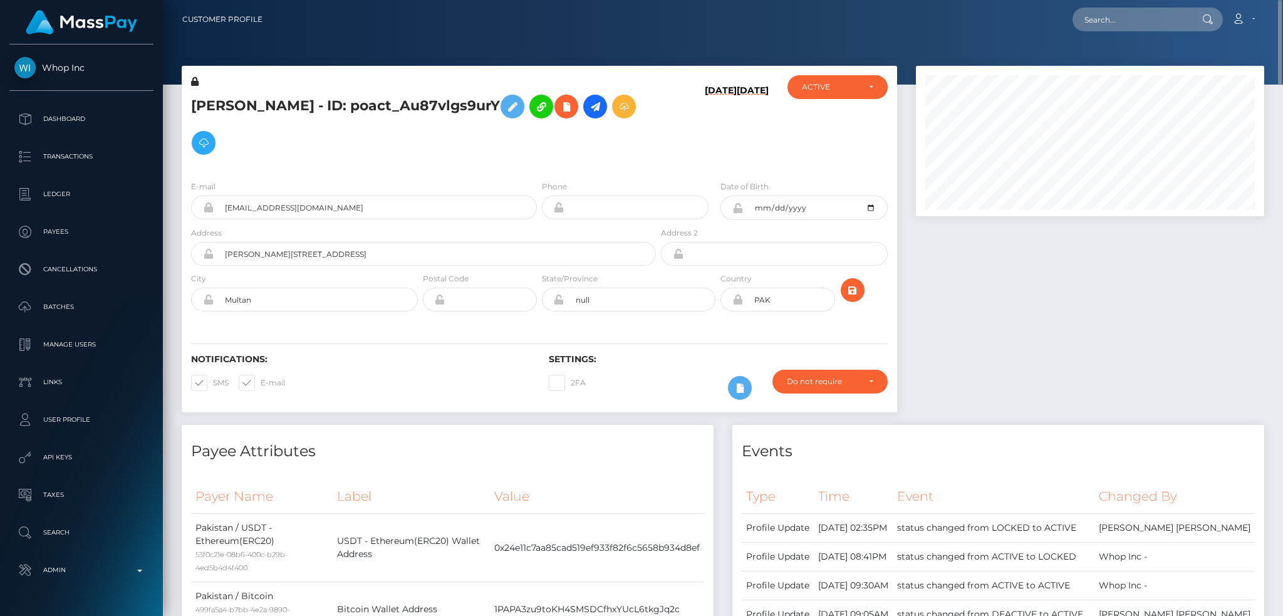
click at [359, 95] on h5 "Haseeb Ahmed - ID: poact_Au87vlgs9urY" at bounding box center [420, 124] width 458 height 73
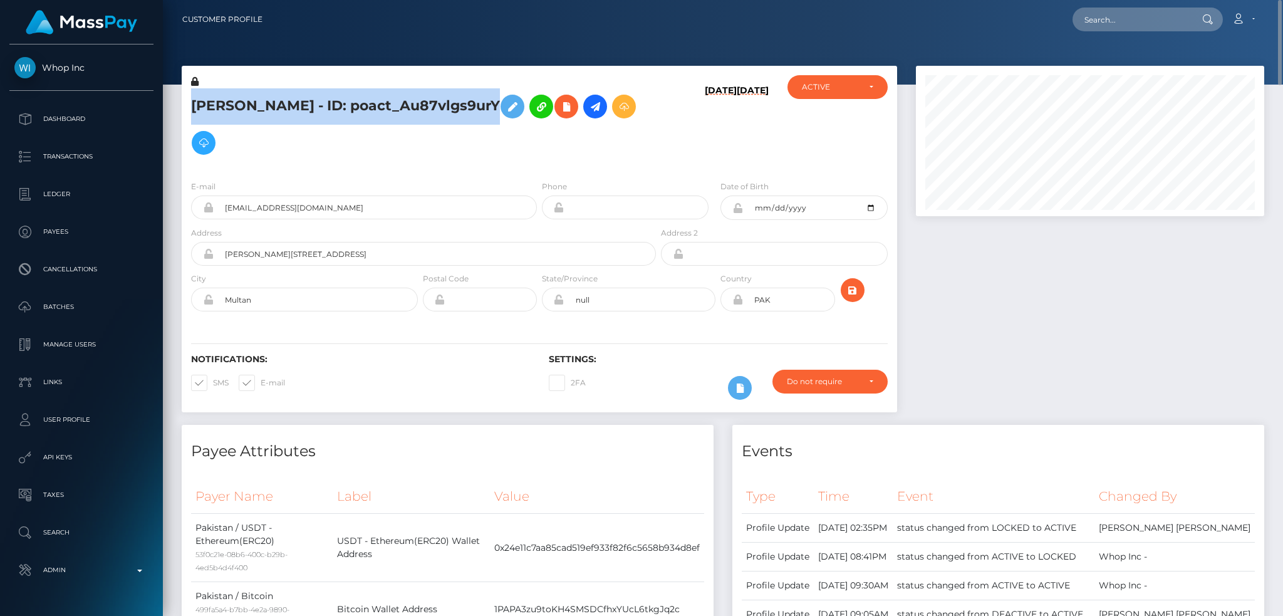
click at [359, 95] on h5 "Haseeb Ahmed - ID: poact_Au87vlgs9urY" at bounding box center [420, 124] width 458 height 73
copy h5 "Haseeb Ahmed - ID: poact_Au87vlgs9urY"
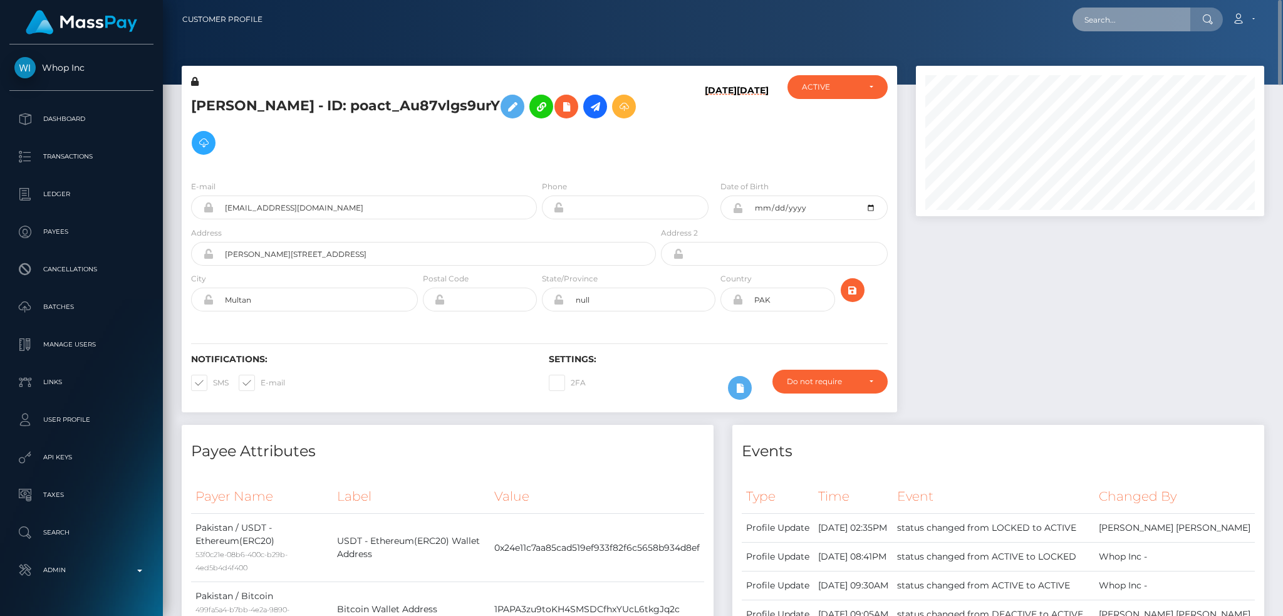
click at [1106, 19] on input "text" at bounding box center [1131, 20] width 118 height 24
paste input "jessdemise39@gmail.com"
type input "jessdemise39@gmail.com"
click at [1116, 64] on link "Jessica Olaughlin" at bounding box center [1122, 64] width 100 height 23
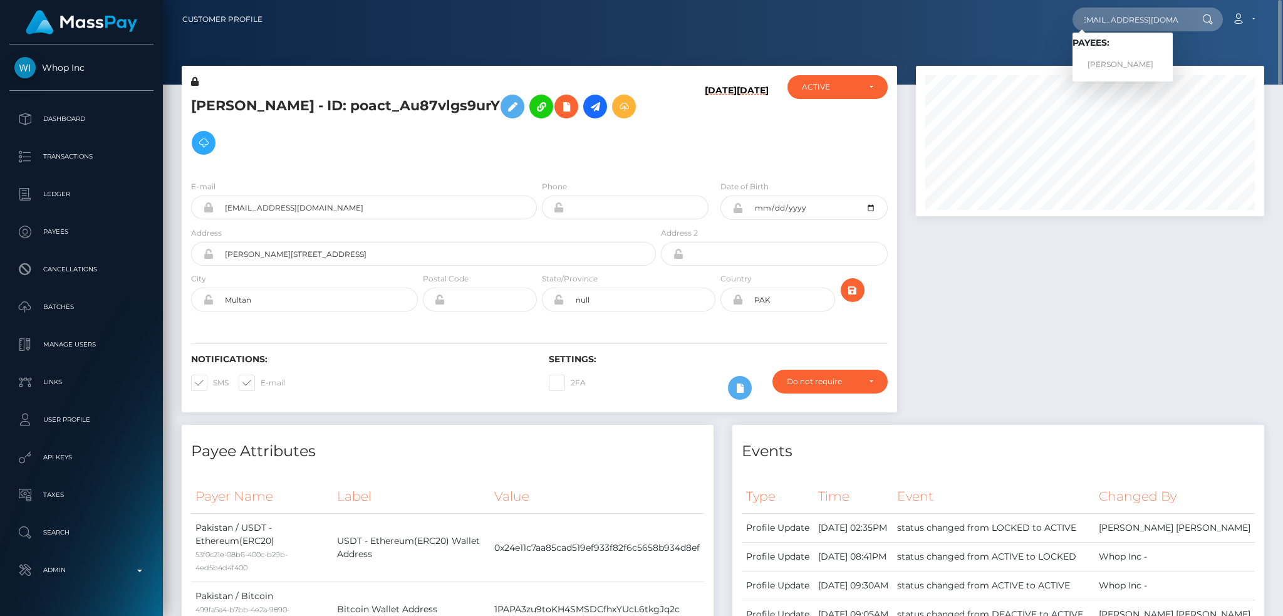
scroll to position [0, 0]
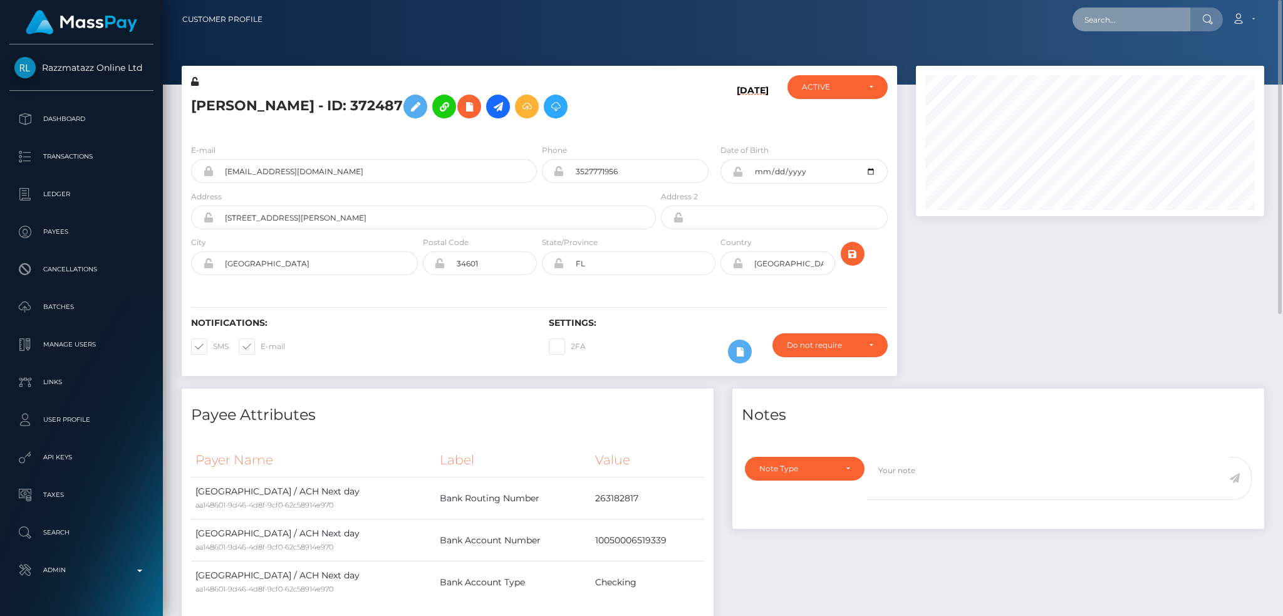
click at [1121, 9] on input "text" at bounding box center [1131, 20] width 118 height 24
paste input "0ac6afb6-0608-4ef3-8f54-1b6c12ce88cf"
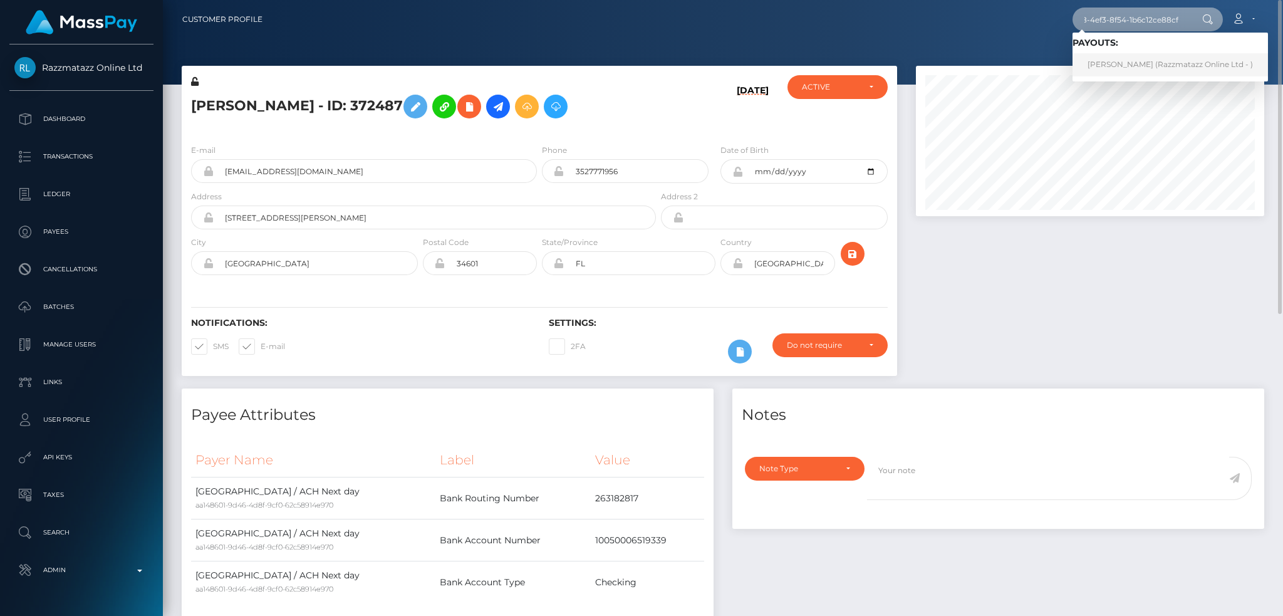
type input "0ac6afb6-0608-4ef3-8f54-1b6c12ce88cf"
click at [1121, 62] on link "[PERSON_NAME] (Razzmatazz Online Ltd - )" at bounding box center [1169, 64] width 195 height 23
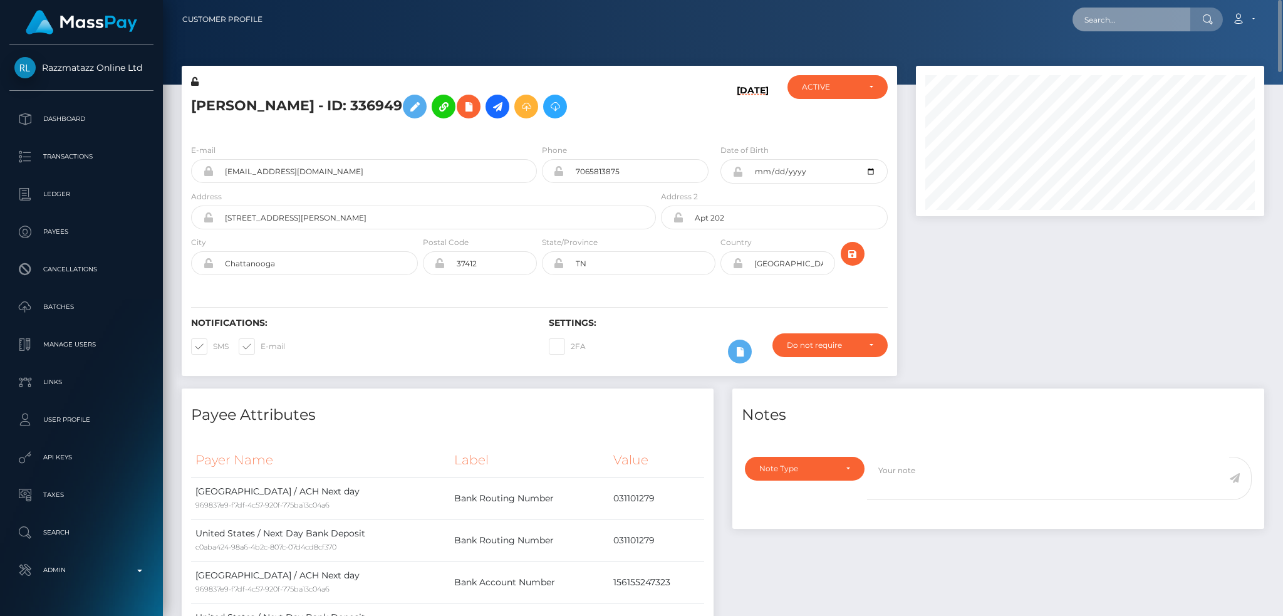
click at [1109, 14] on input "text" at bounding box center [1131, 20] width 118 height 24
paste input "[EMAIL_ADDRESS][DOMAIN_NAME]"
type input "[EMAIL_ADDRESS][DOMAIN_NAME]"
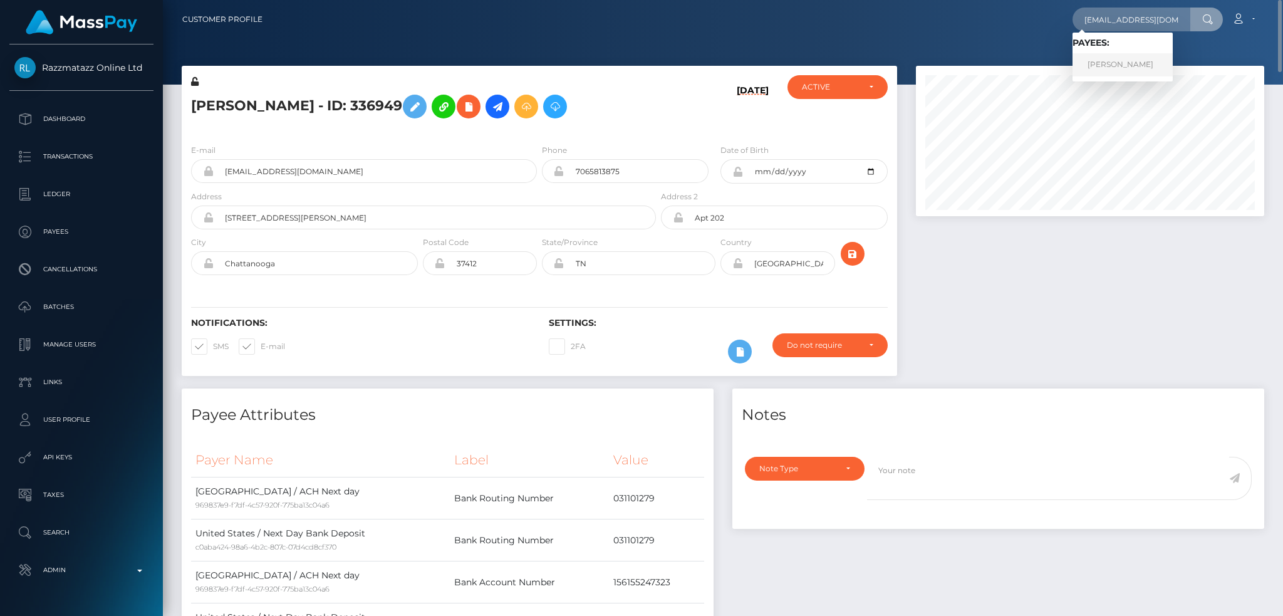
click at [1102, 71] on link "Lisa Quattrone" at bounding box center [1122, 64] width 100 height 23
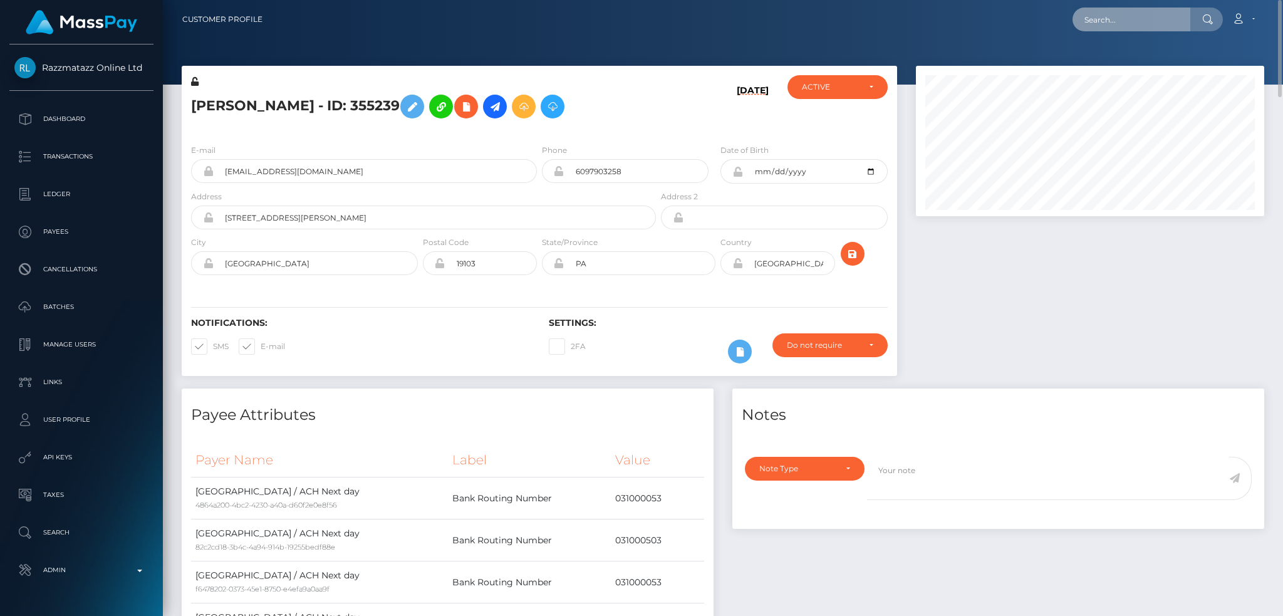
click at [1124, 21] on input "text" at bounding box center [1131, 20] width 118 height 24
paste input "laramattias@gmail.com"
type input "laramattias@gmail.com"
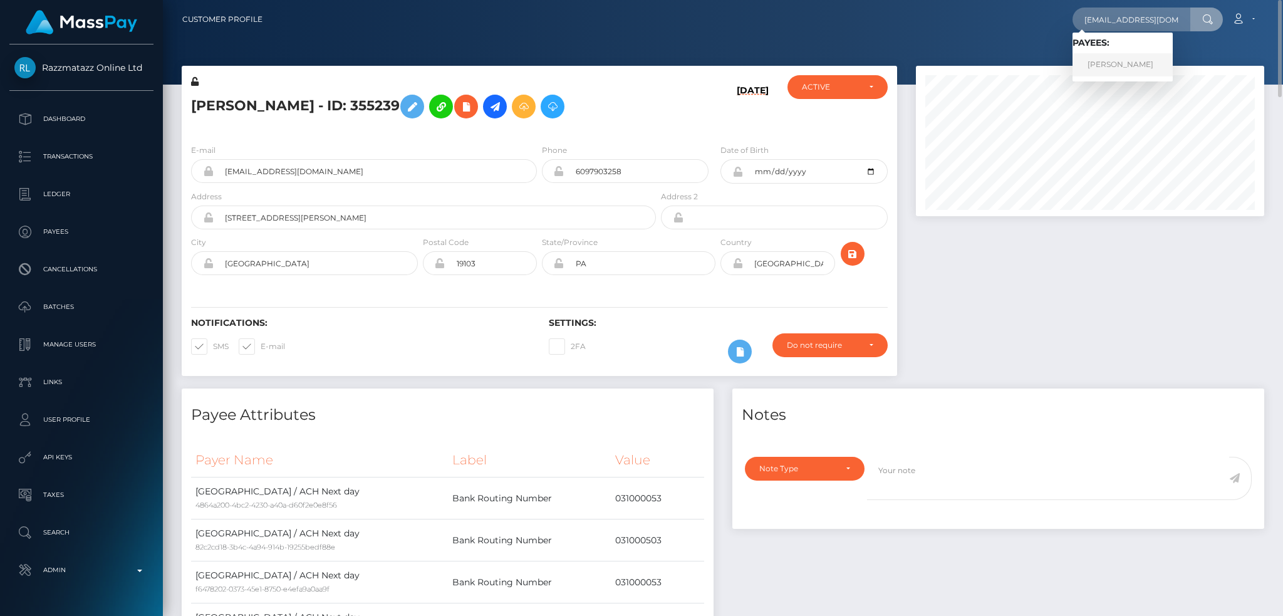
click at [1125, 61] on link "Lara Mattias" at bounding box center [1122, 64] width 100 height 23
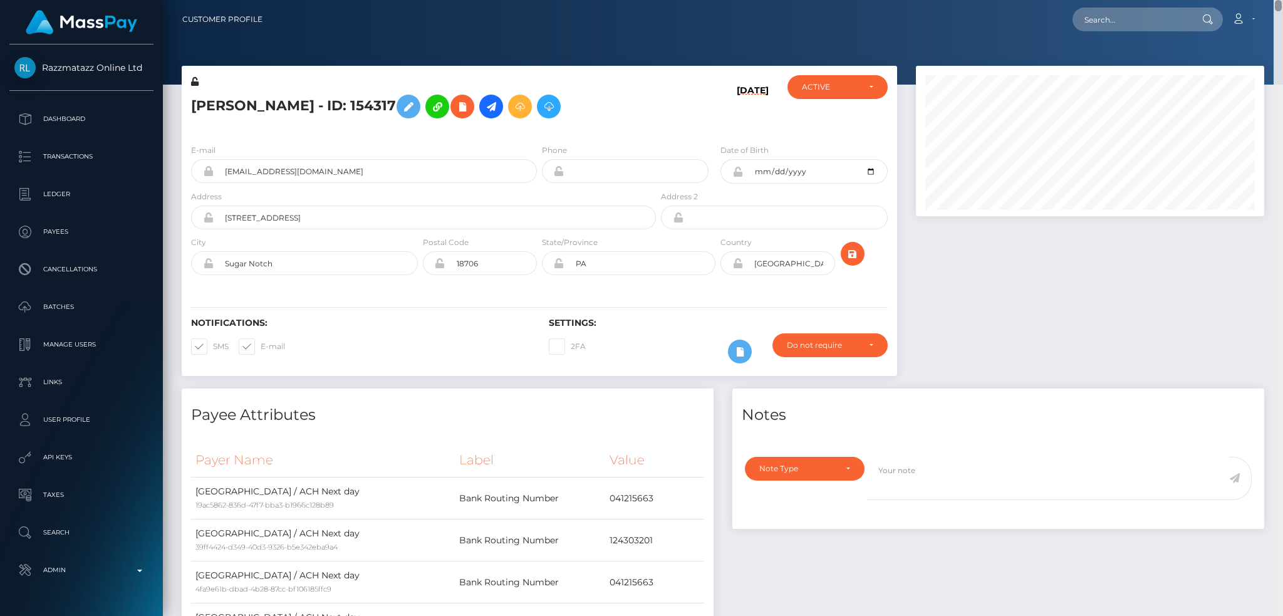
drag, startPoint x: 1276, startPoint y: 202, endPoint x: 1264, endPoint y: -73, distance: 275.2
click at [1264, 0] on html "Razzmatazz Online Ltd Dashboard Transactions Ledger Payees Links" at bounding box center [641, 308] width 1283 height 616
click at [1146, 14] on input "text" at bounding box center [1131, 20] width 118 height 24
paste input "jessdemise39@gmail.com"
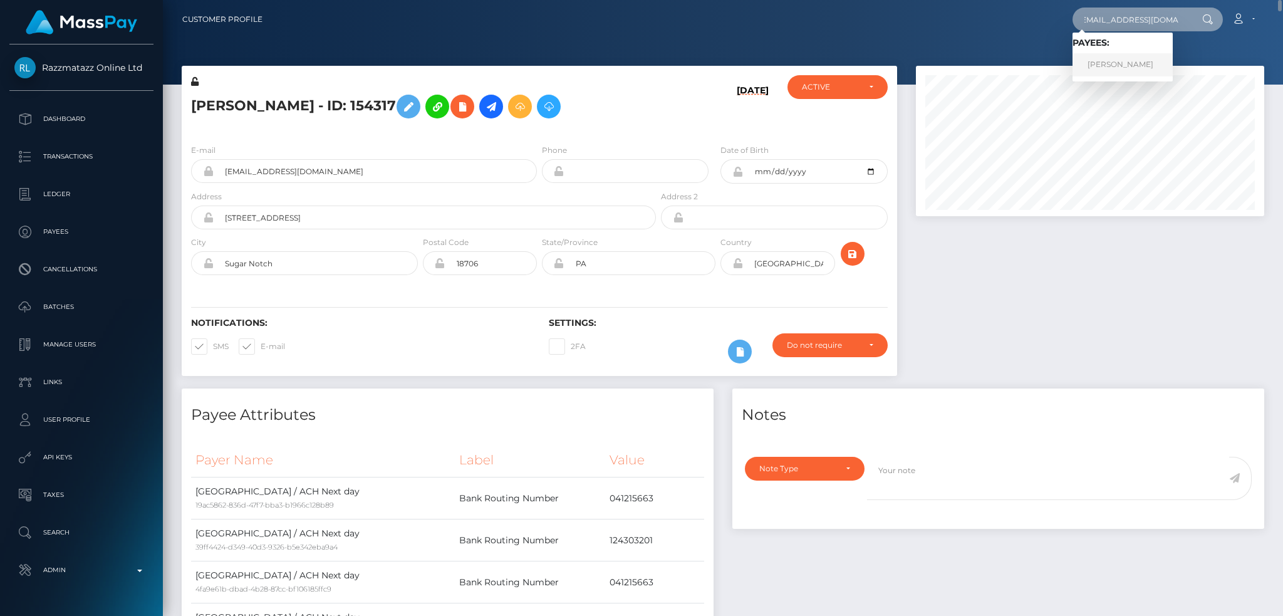
type input "jessdemise39@gmail.com"
click at [1131, 58] on link "Jessica Olaughlin" at bounding box center [1122, 64] width 100 height 23
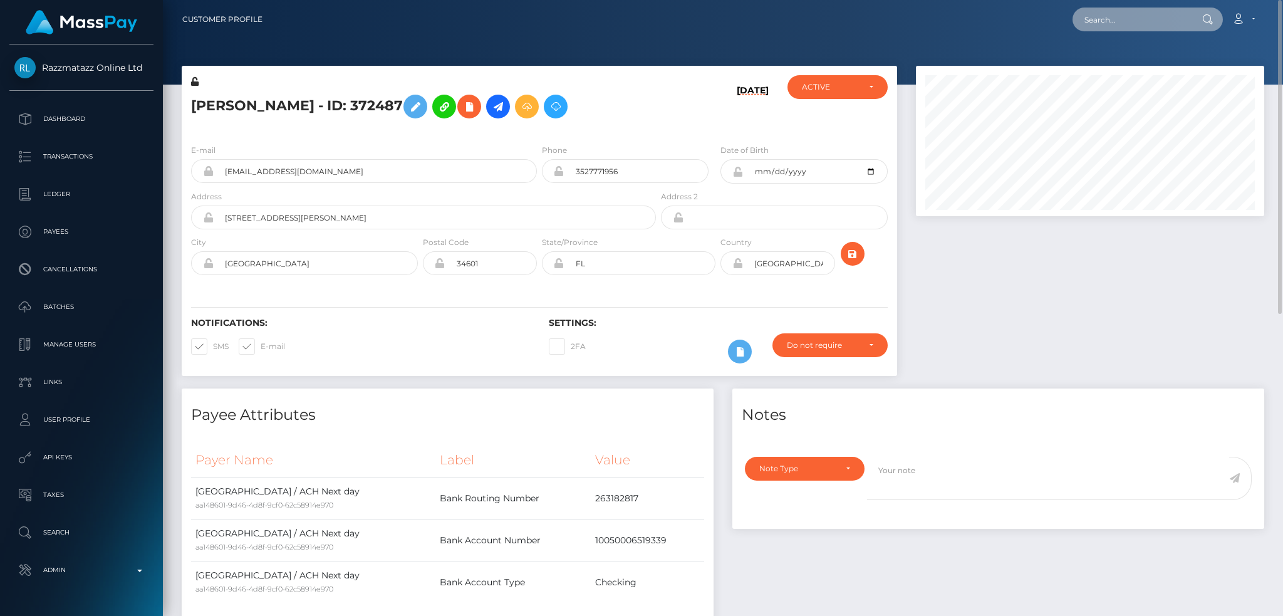
click at [1137, 22] on input "text" at bounding box center [1131, 20] width 118 height 24
paste input "[EMAIL_ADDRESS][DOMAIN_NAME]"
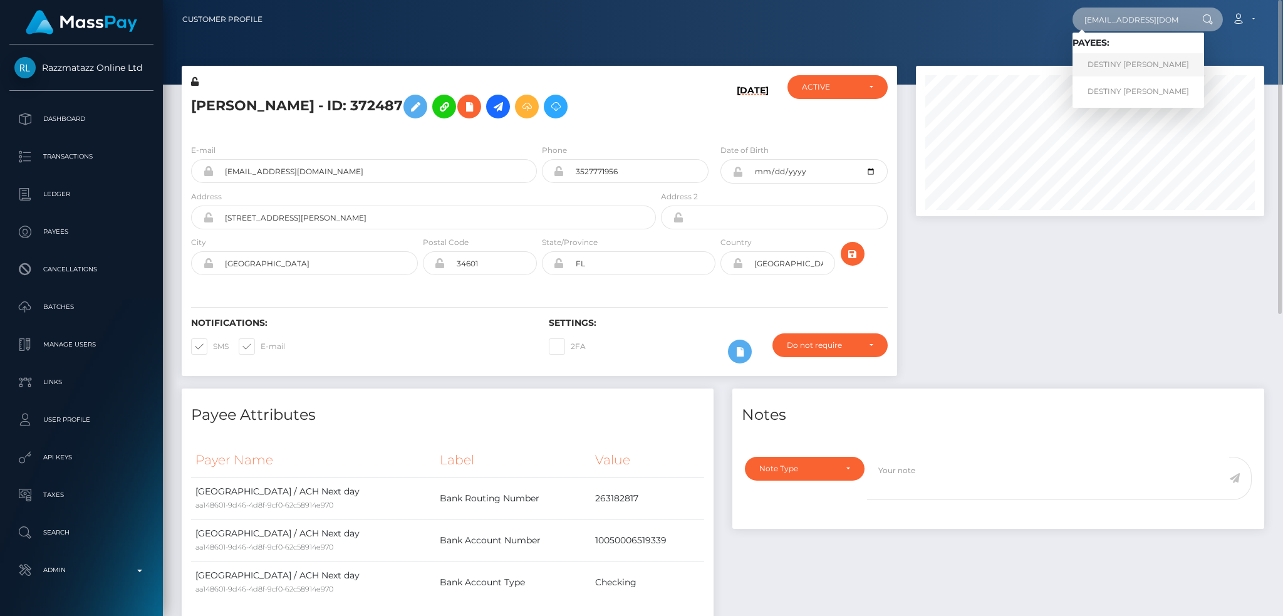
type input "[EMAIL_ADDRESS][DOMAIN_NAME]"
click at [1140, 66] on link "DESTINY BRIANNA DEAN" at bounding box center [1138, 64] width 132 height 23
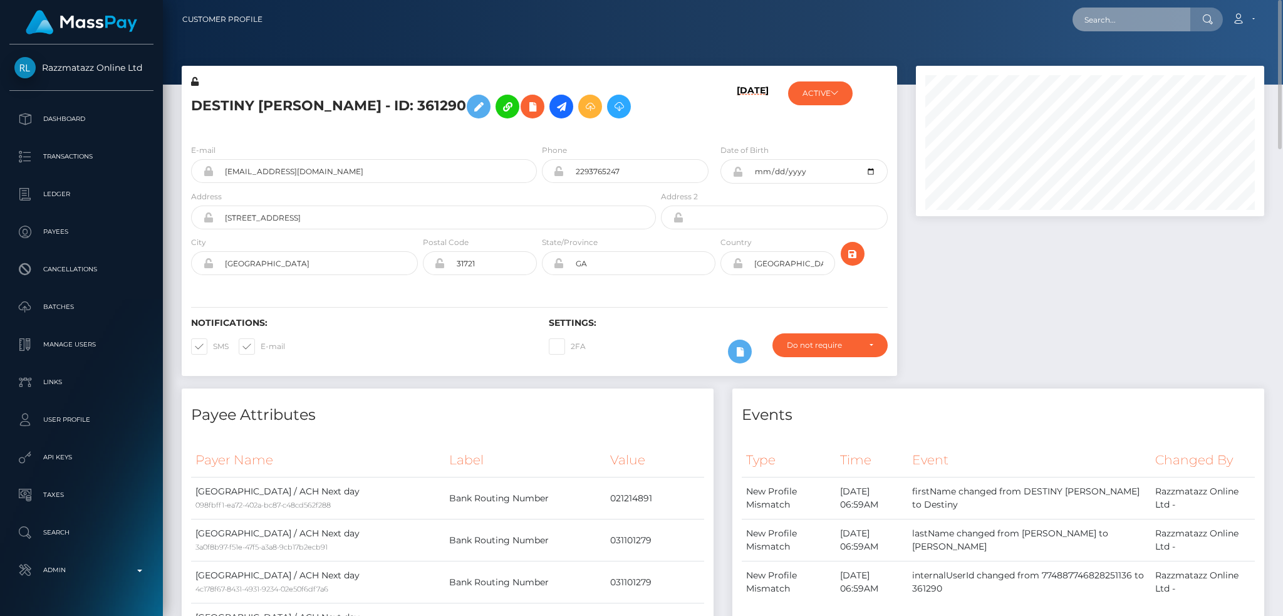
drag, startPoint x: 1105, startPoint y: 16, endPoint x: 1089, endPoint y: 21, distance: 17.0
click at [1106, 16] on input "text" at bounding box center [1131, 20] width 118 height 24
paste input "[EMAIL_ADDRESS][DOMAIN_NAME]"
type input "[EMAIL_ADDRESS][DOMAIN_NAME]"
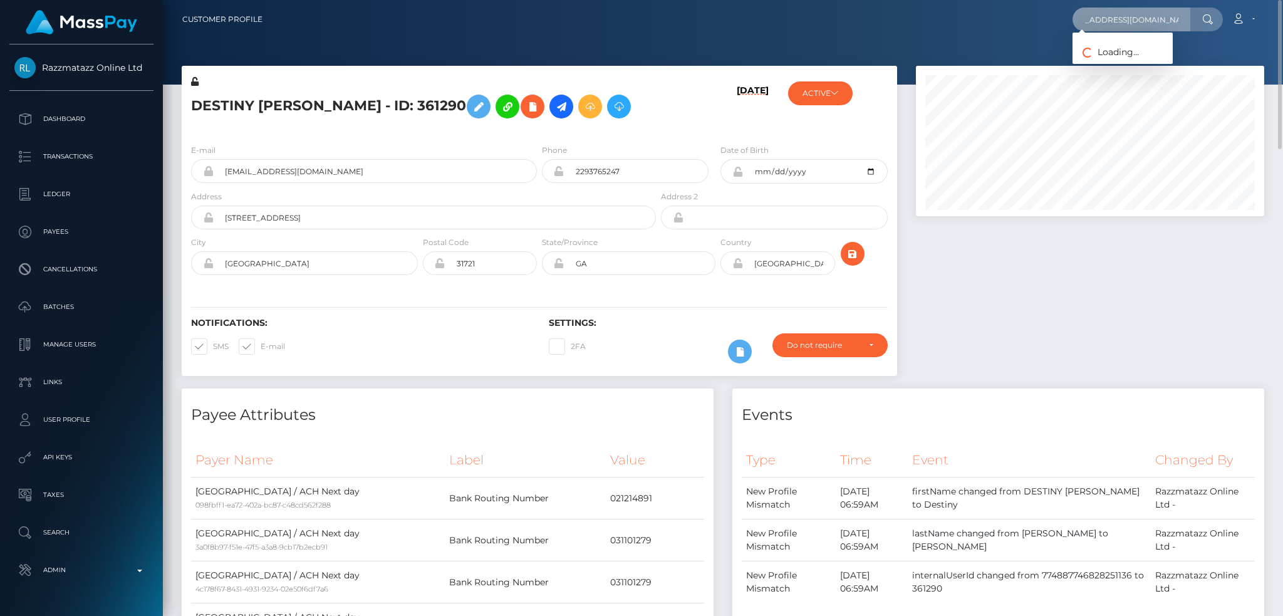
scroll to position [0, 0]
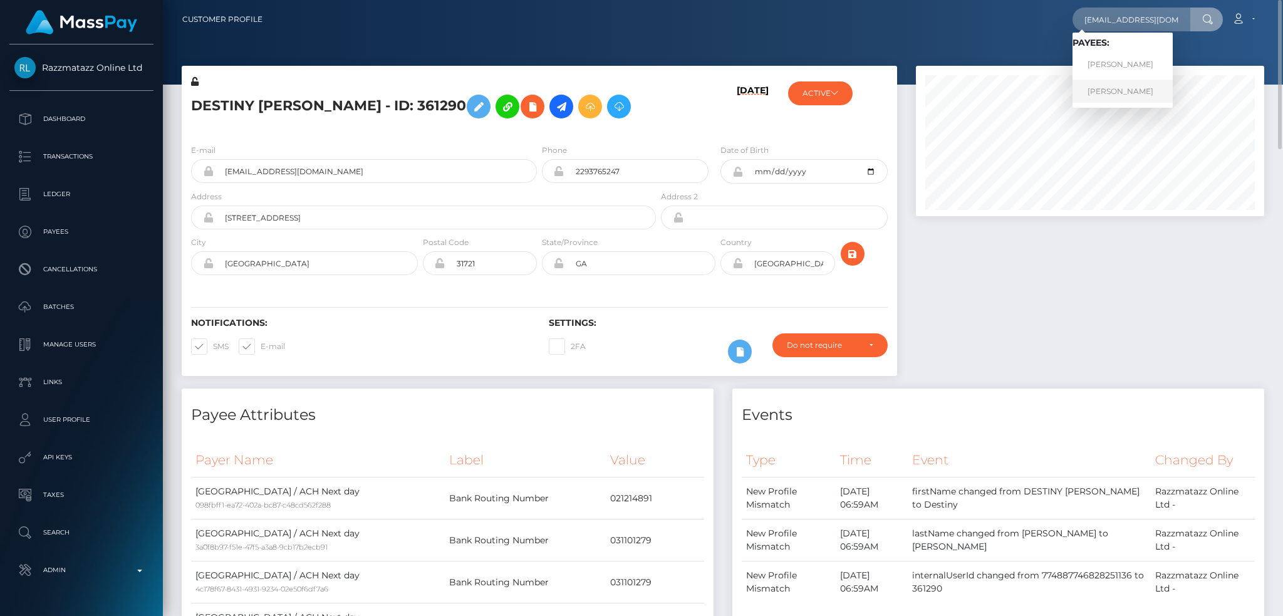
click at [1117, 91] on link "MELISSA MARIE SMAIL" at bounding box center [1122, 91] width 100 height 23
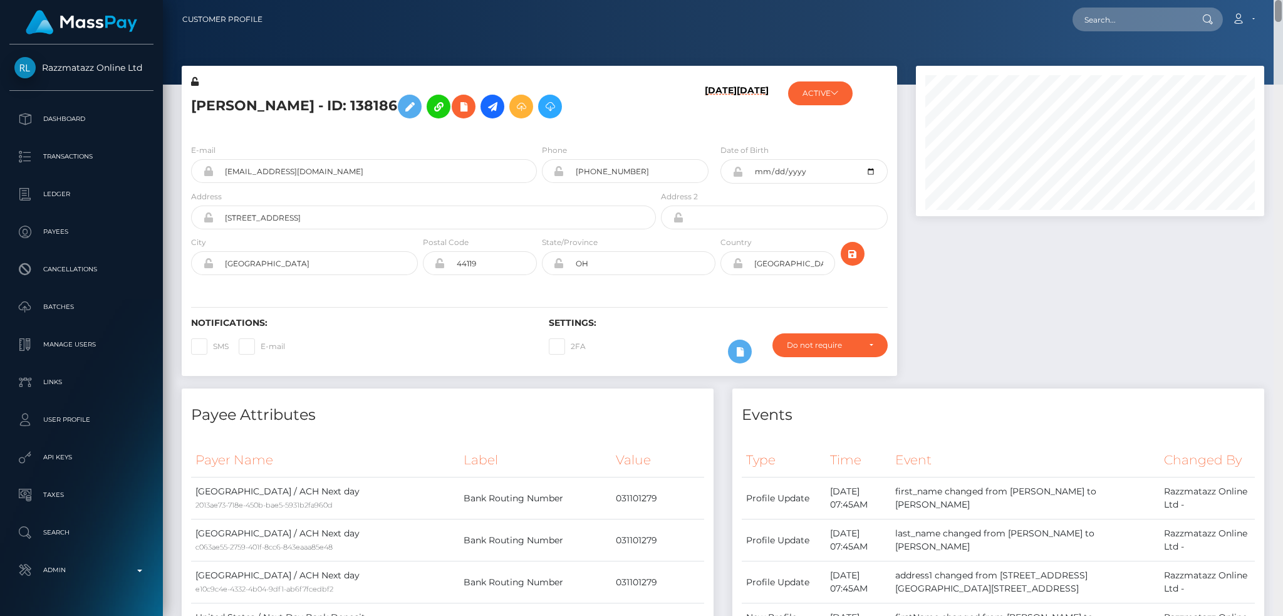
drag, startPoint x: 1280, startPoint y: 317, endPoint x: 1237, endPoint y: -38, distance: 357.1
click at [1237, 0] on html "Razzmatazz Online Ltd Dashboard Transactions Ledger Payees Links" at bounding box center [641, 308] width 1283 height 616
click at [1125, 14] on input "text" at bounding box center [1131, 20] width 118 height 24
paste input "shantalmorris28@icloud.com"
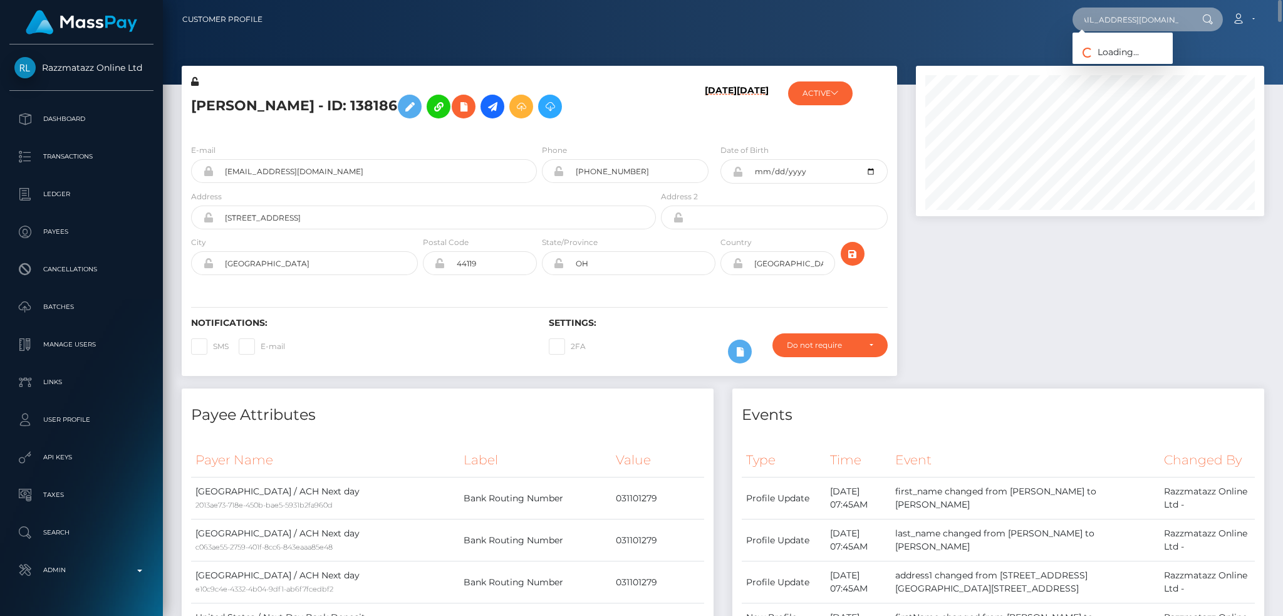
type input "shantalmorris28@icloud.com"
click at [1121, 70] on link "Shantal Morris" at bounding box center [1122, 64] width 100 height 23
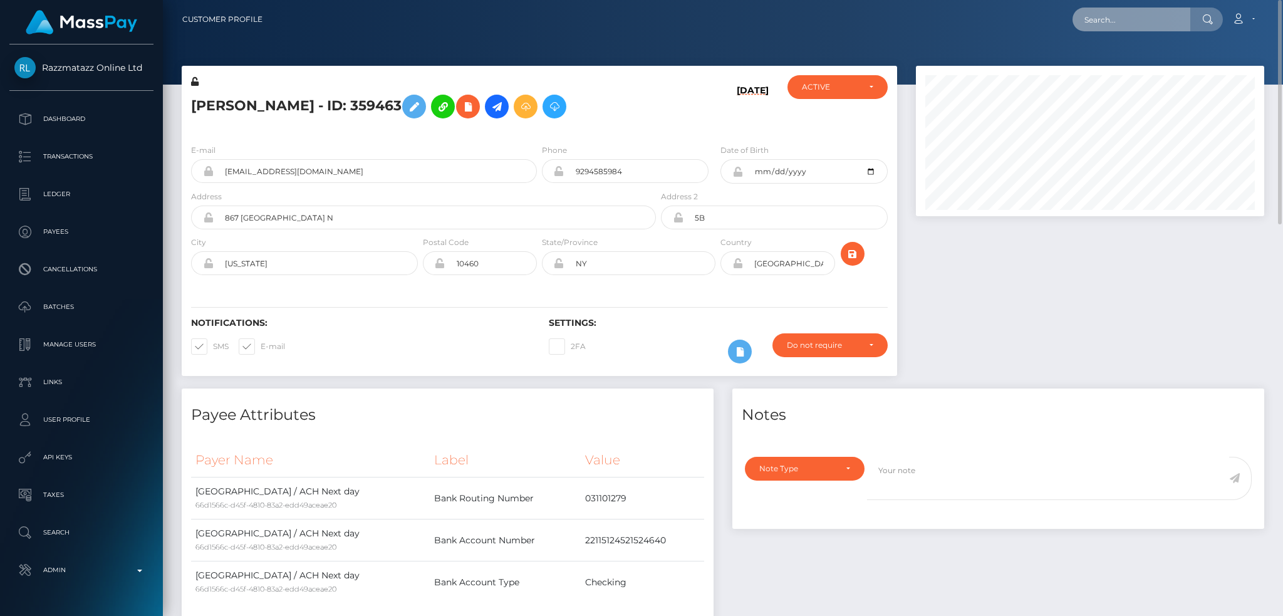
drag, startPoint x: 1114, startPoint y: 19, endPoint x: 1083, endPoint y: 26, distance: 31.3
click at [1114, 19] on input "text" at bounding box center [1131, 20] width 118 height 24
paste input "[EMAIL_ADDRESS][DOMAIN_NAME]"
type input "[EMAIL_ADDRESS][DOMAIN_NAME]"
click at [1119, 62] on link "[PERSON_NAME]" at bounding box center [1122, 64] width 100 height 23
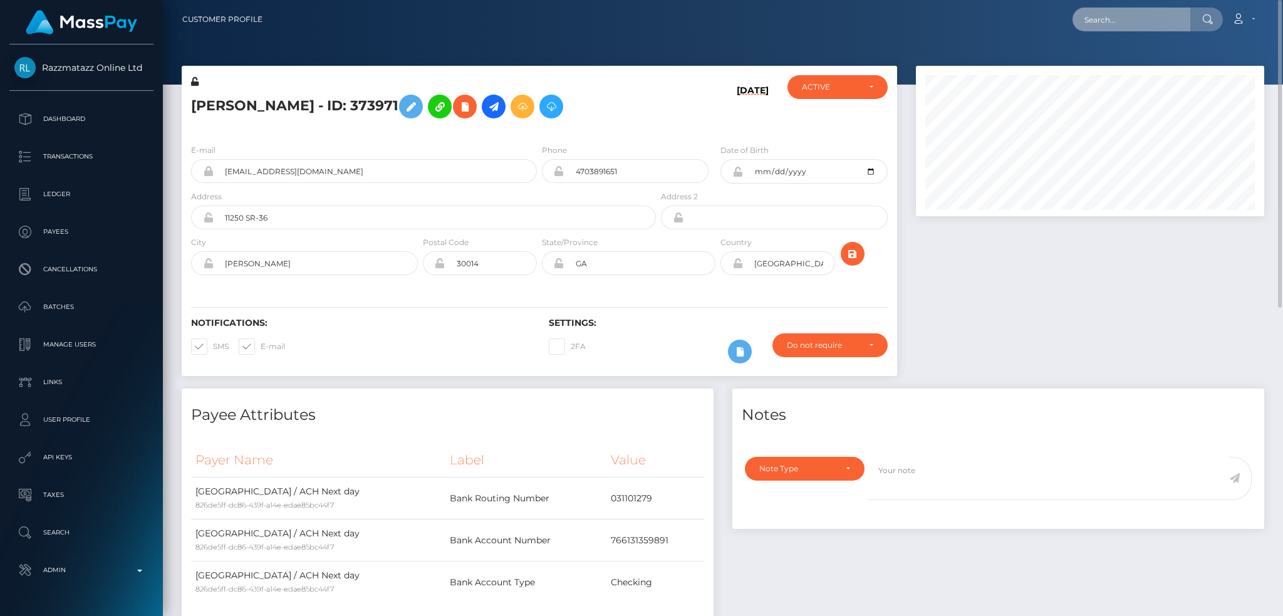
click at [1136, 13] on input "text" at bounding box center [1131, 20] width 118 height 24
paste input "[EMAIL_ADDRESS][DOMAIN_NAME]"
click at [1137, 21] on input "kelsey1111wood@icloud.com" at bounding box center [1131, 20] width 118 height 24
paste input "miamibelen@gmail"
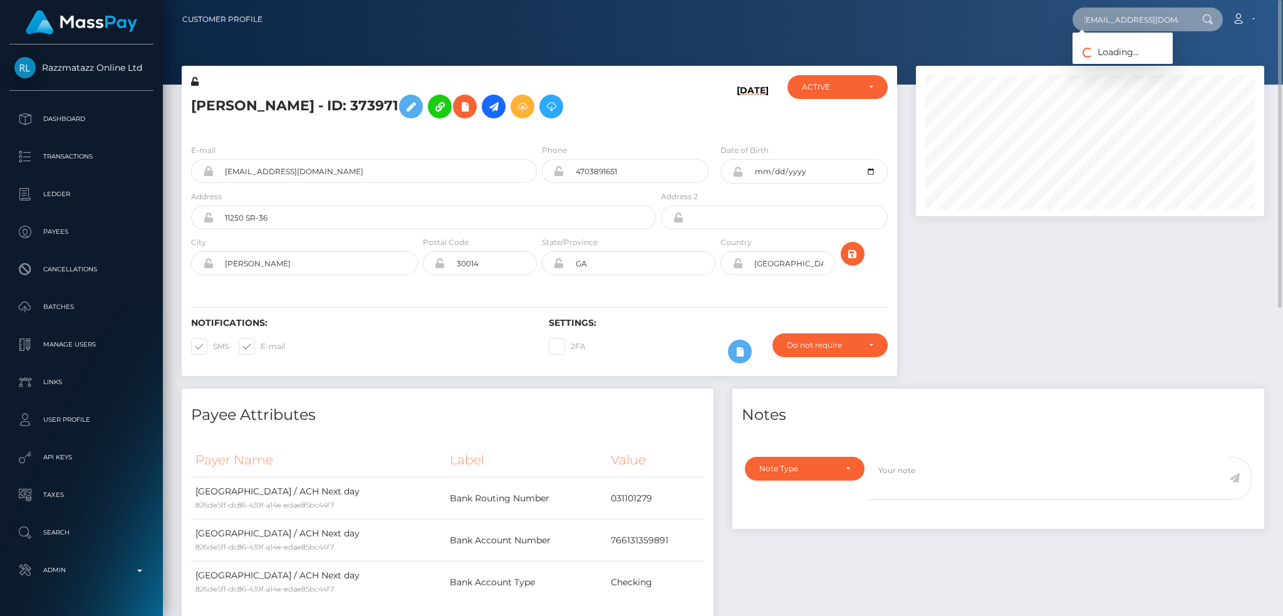
type input "[EMAIL_ADDRESS][DOMAIN_NAME]"
click at [1101, 59] on link "JAVIERA BELEN MONSALVE" at bounding box center [1122, 64] width 100 height 23
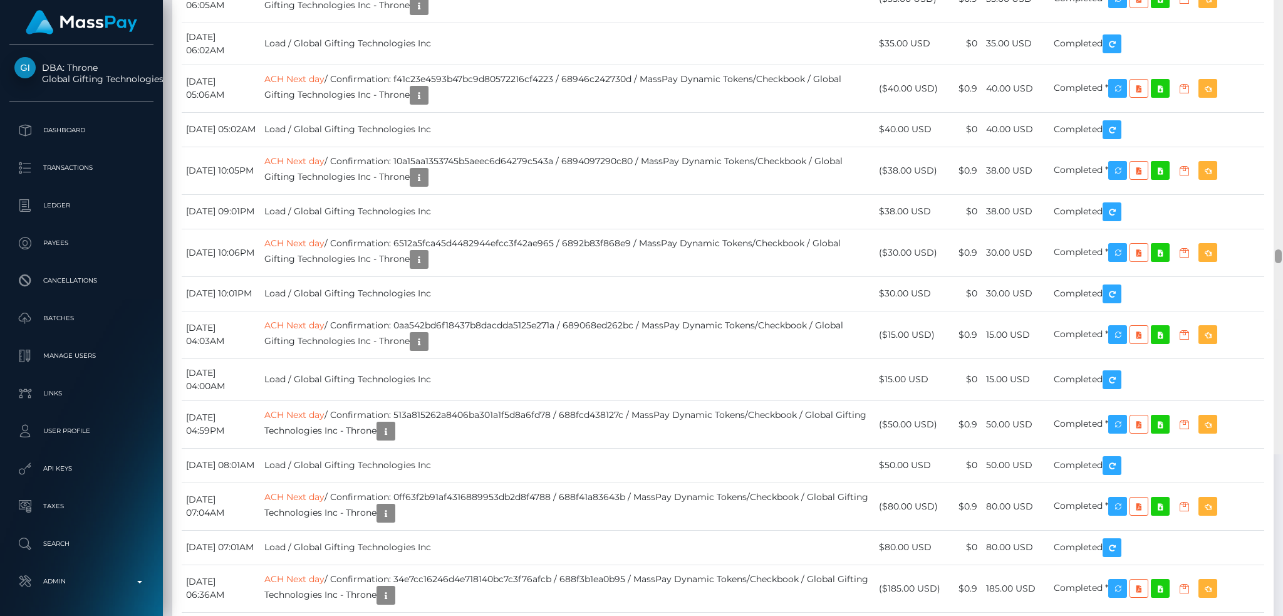
scroll to position [18086, 0]
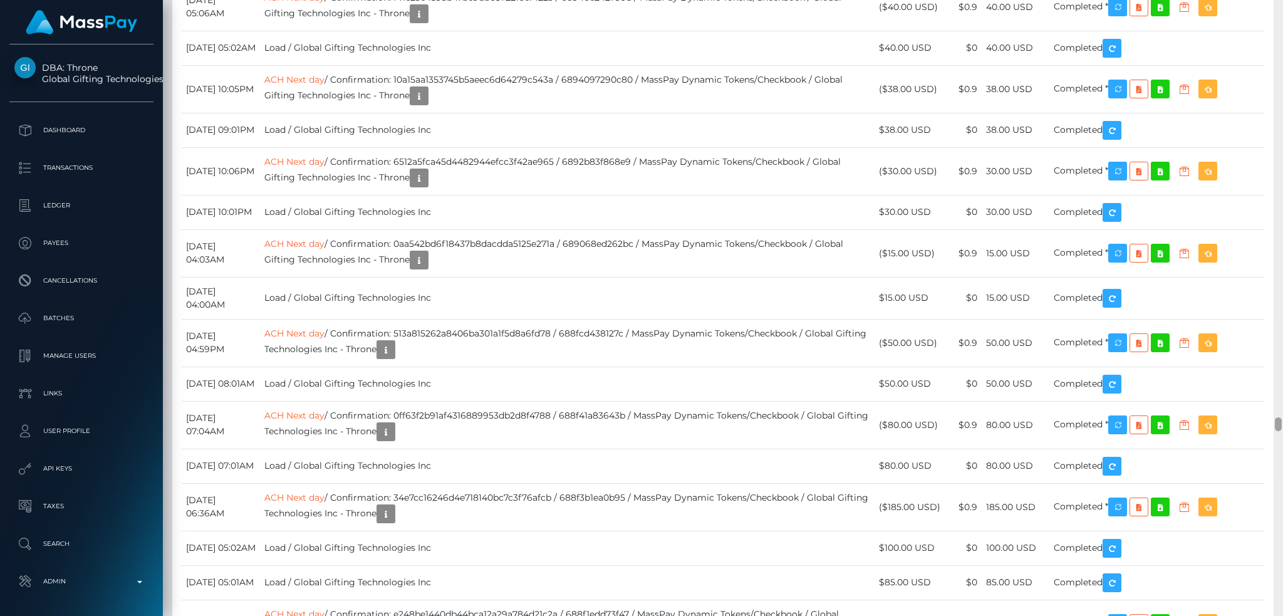
drag, startPoint x: 1278, startPoint y: 95, endPoint x: 1278, endPoint y: 421, distance: 326.9
click at [1278, 421] on div at bounding box center [1278, 424] width 7 height 14
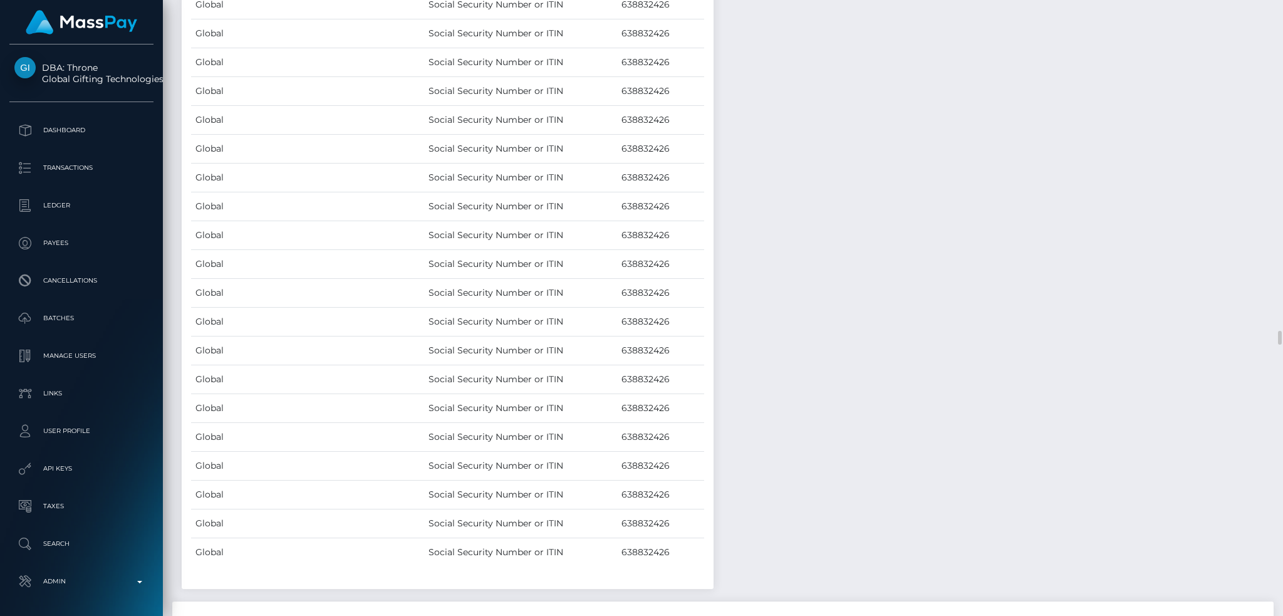
scroll to position [14161, 0]
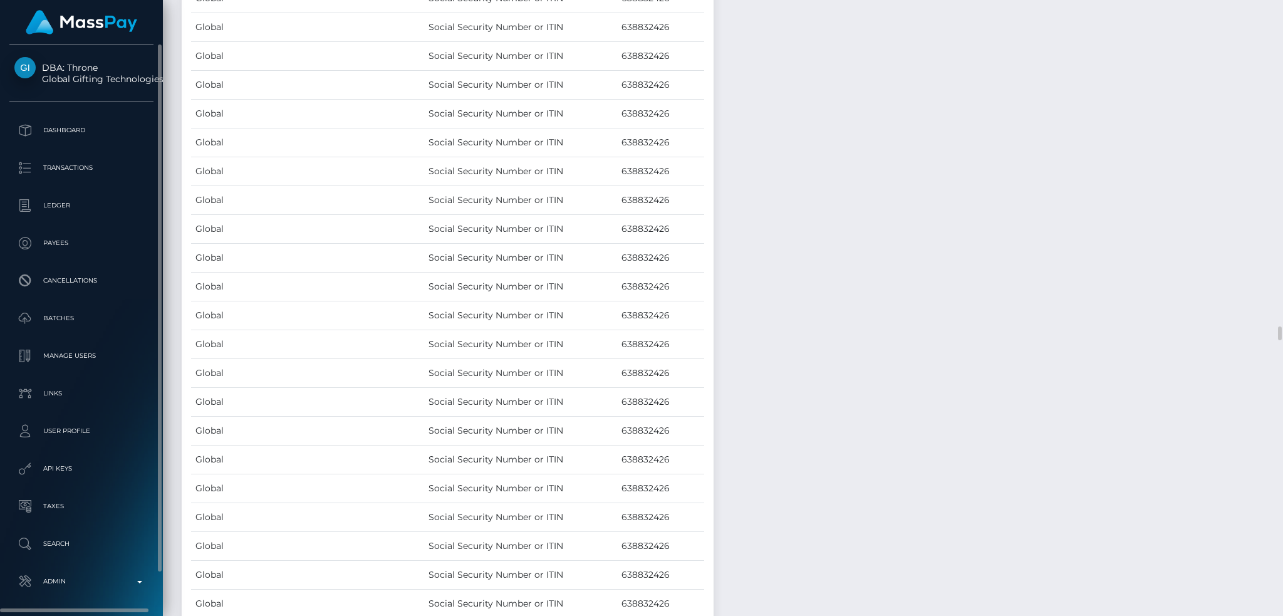
drag, startPoint x: 85, startPoint y: 573, endPoint x: 90, endPoint y: 560, distance: 14.1
click at [85, 574] on p "Admin" at bounding box center [81, 581] width 134 height 19
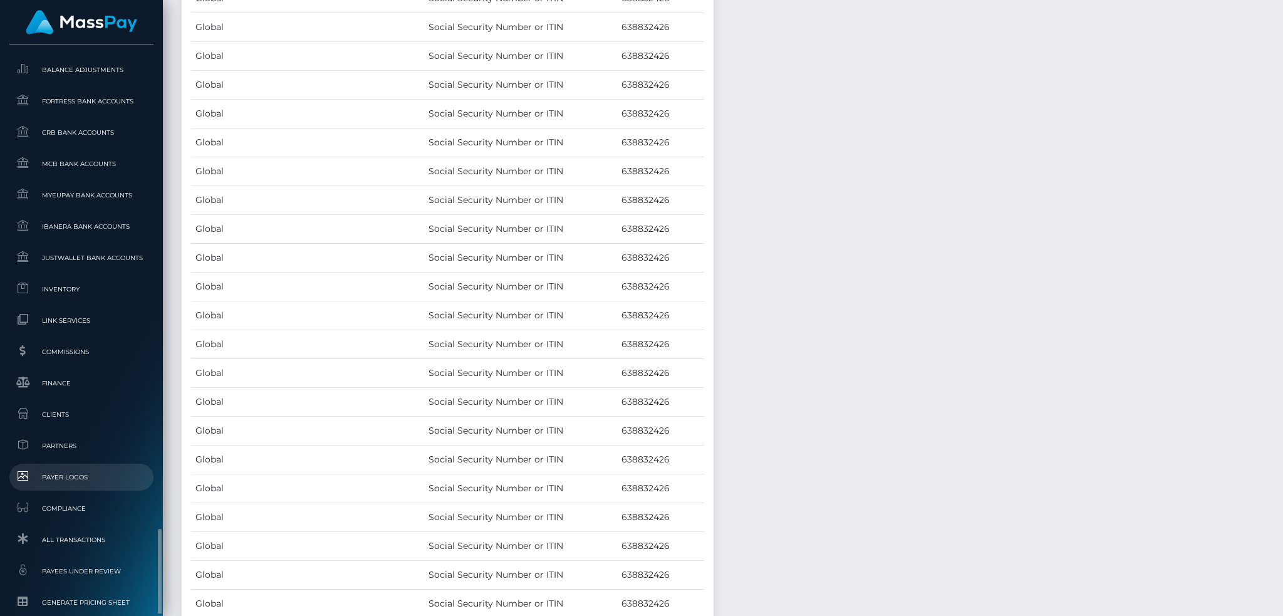
scroll to position [745, 0]
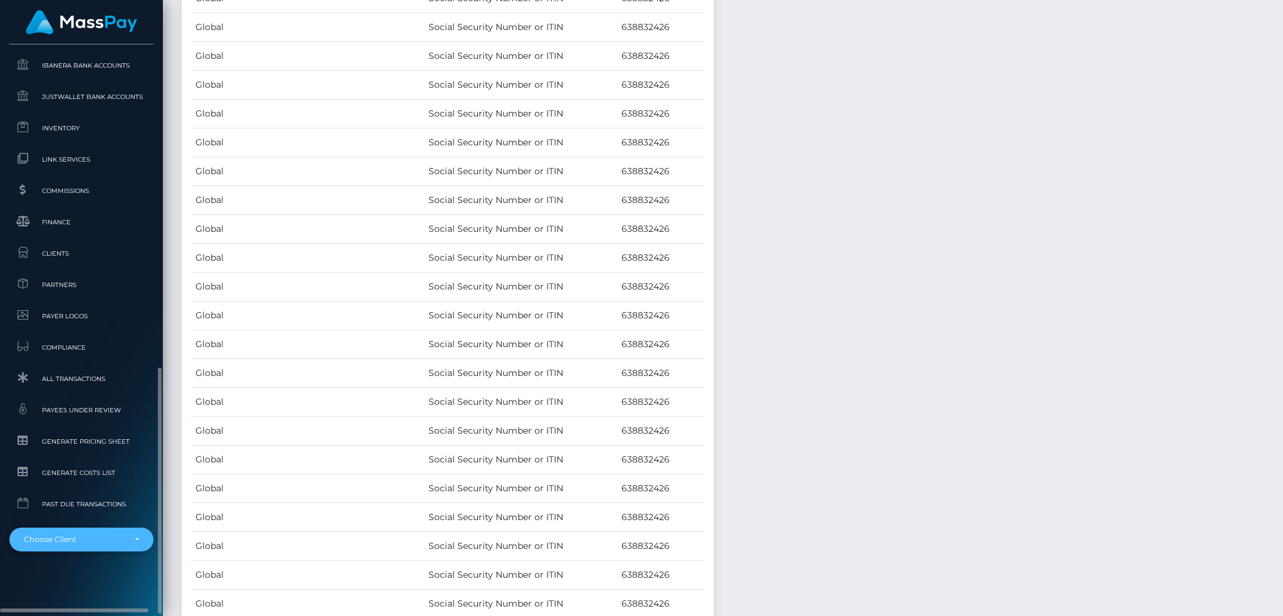
click at [89, 540] on div "Choose Client" at bounding box center [74, 539] width 101 height 10
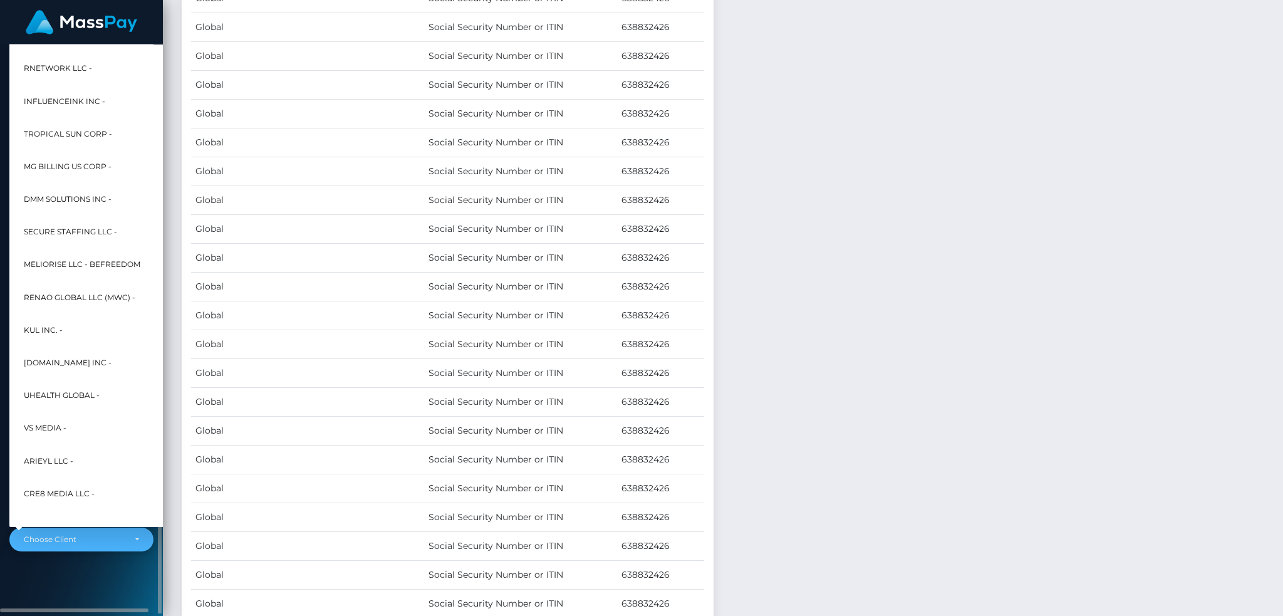
scroll to position [398, 0]
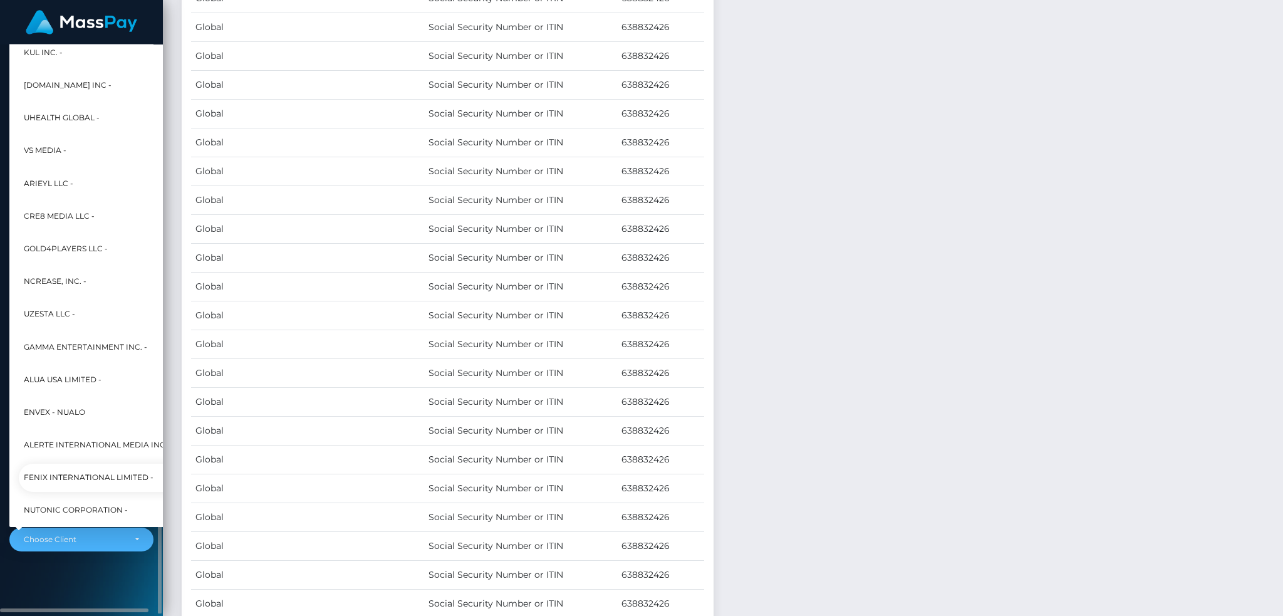
click at [82, 475] on span "Fenix International Limited -" at bounding box center [89, 478] width 130 height 16
select select "26"
